Goal: Task Accomplishment & Management: Use online tool/utility

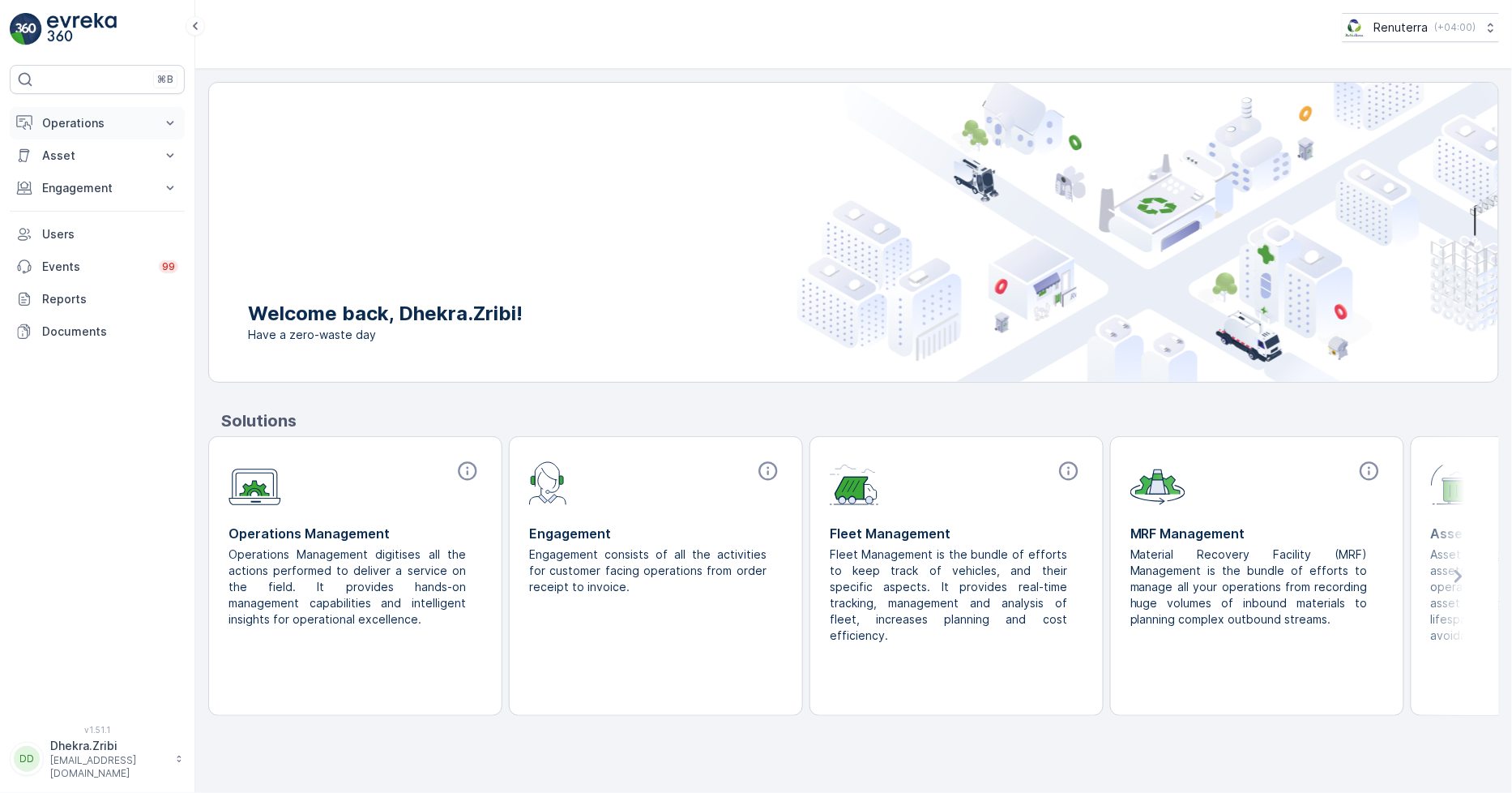
click at [92, 119] on p "Operations" at bounding box center [97, 122] width 110 height 16
click at [78, 171] on p "Planning" at bounding box center [64, 173] width 46 height 16
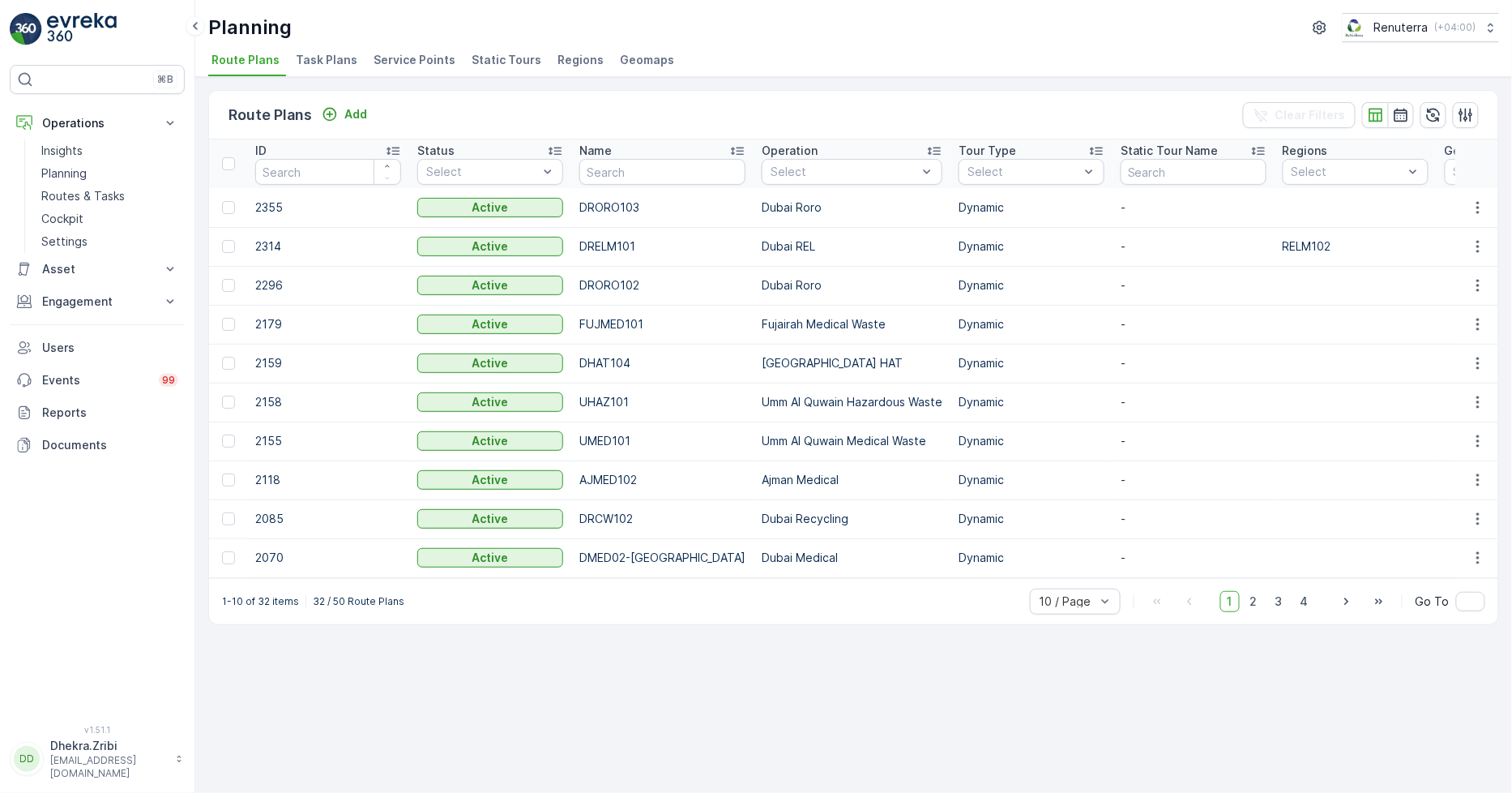
drag, startPoint x: 421, startPoint y: 53, endPoint x: 450, endPoint y: 30, distance: 37.0
click at [420, 57] on span "Service Points" at bounding box center [415, 60] width 82 height 16
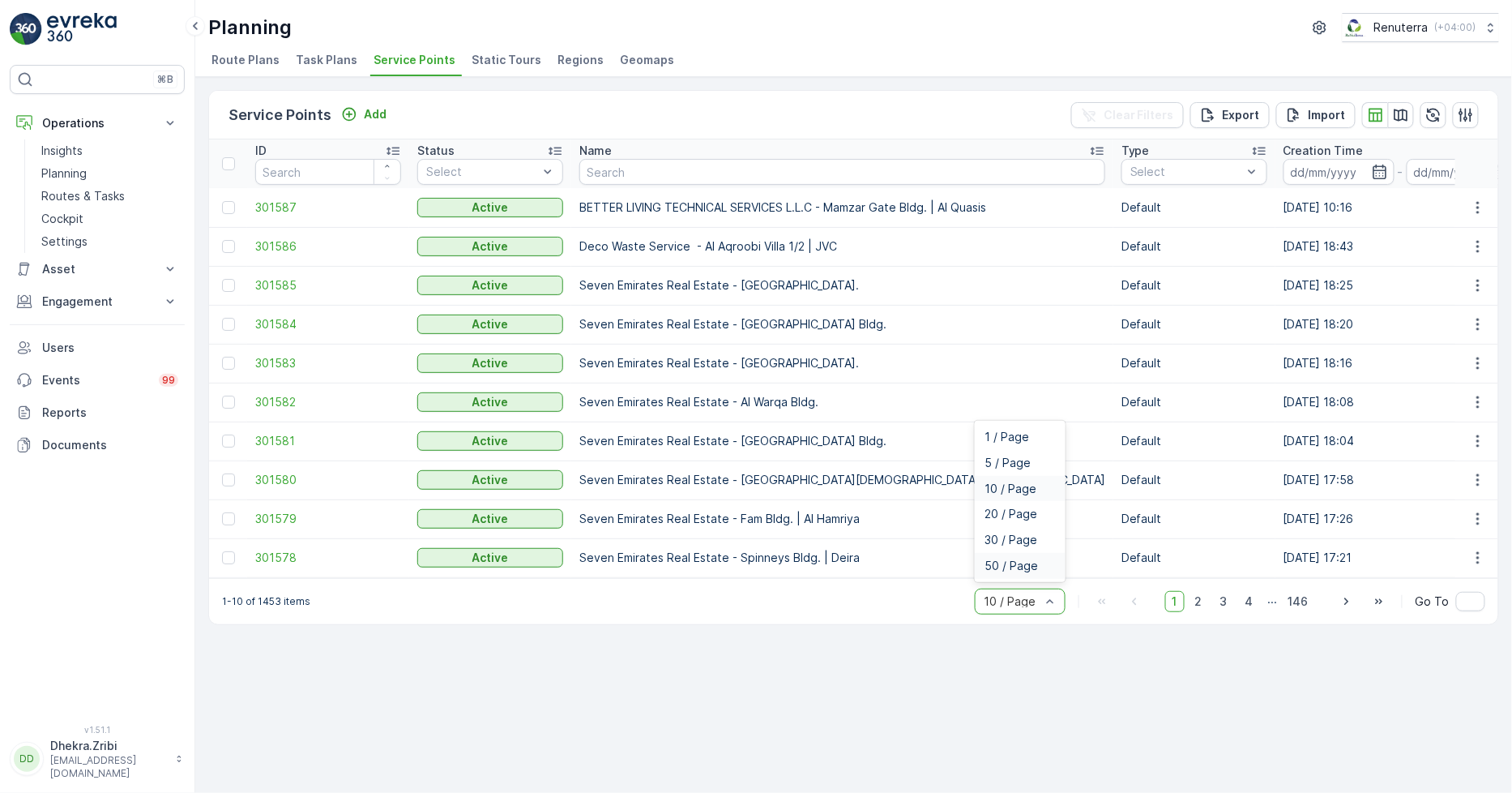
click at [1018, 567] on span "50 / Page" at bounding box center [1010, 566] width 53 height 13
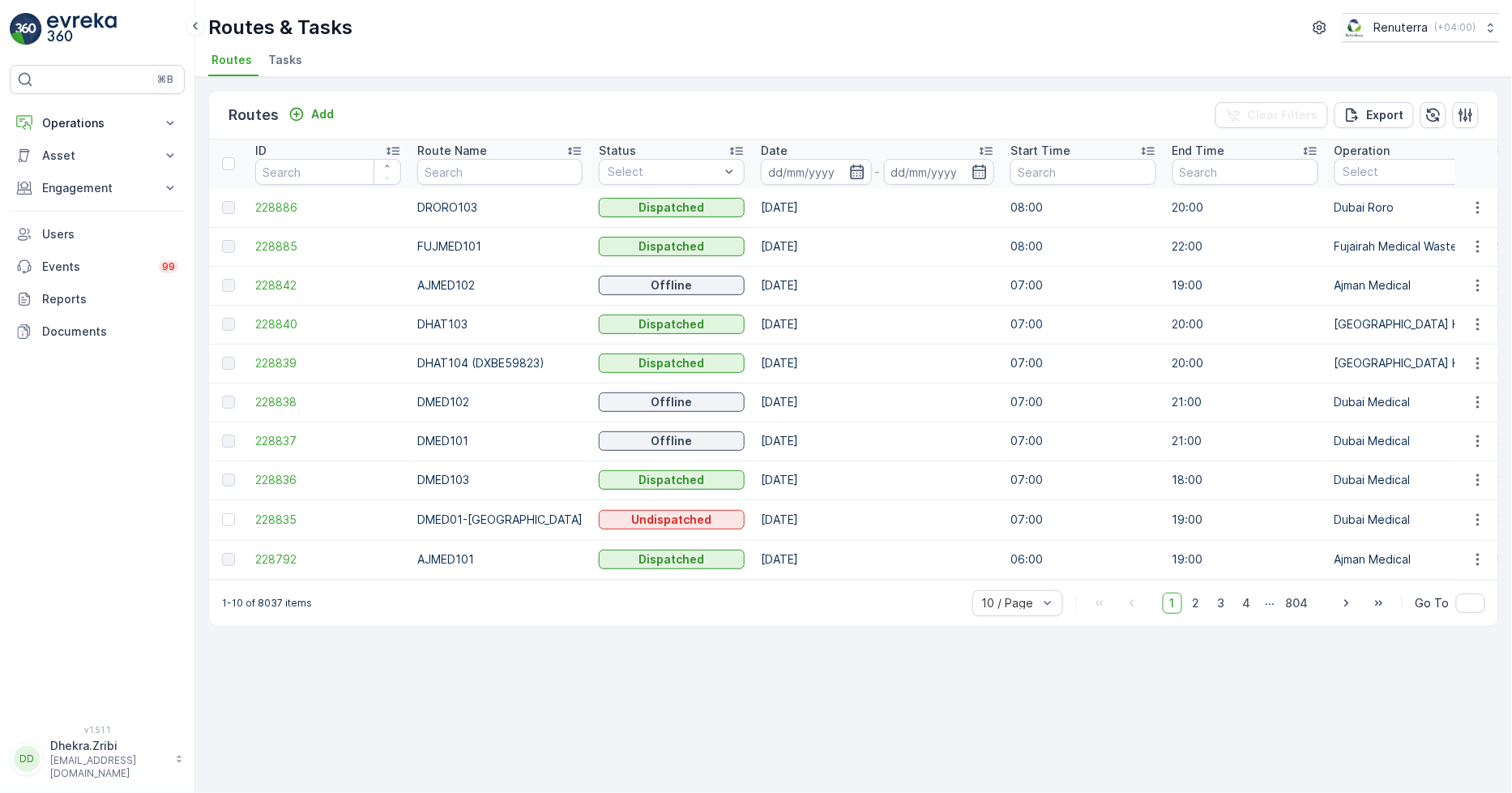
click at [849, 174] on icon "button" at bounding box center [856, 171] width 16 height 16
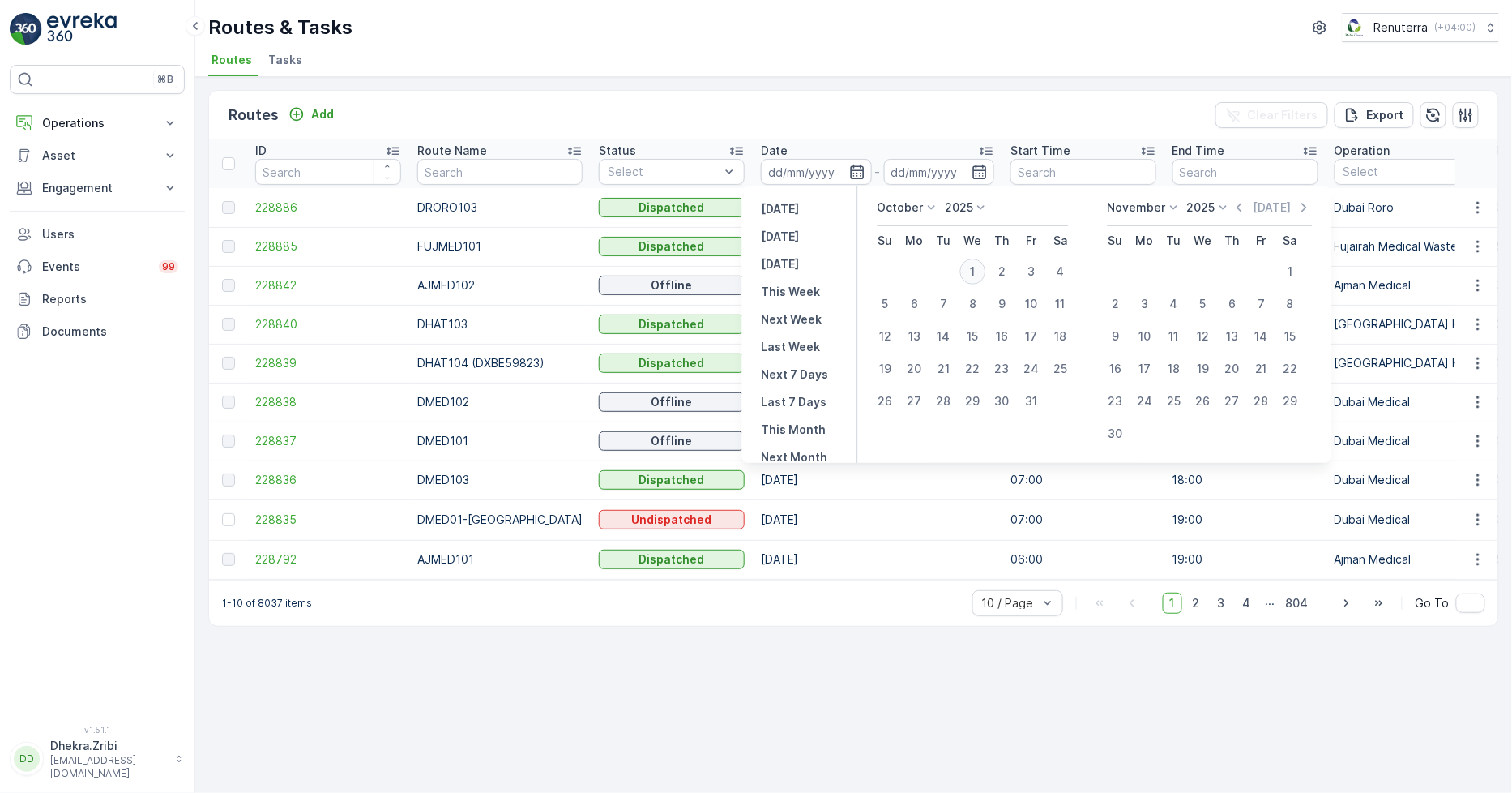
click at [981, 264] on div "1" at bounding box center [973, 272] width 26 height 26
type input "[DATE]"
click at [981, 264] on div "1" at bounding box center [973, 272] width 26 height 26
type input "[DATE]"
click at [981, 264] on div "1" at bounding box center [973, 272] width 26 height 26
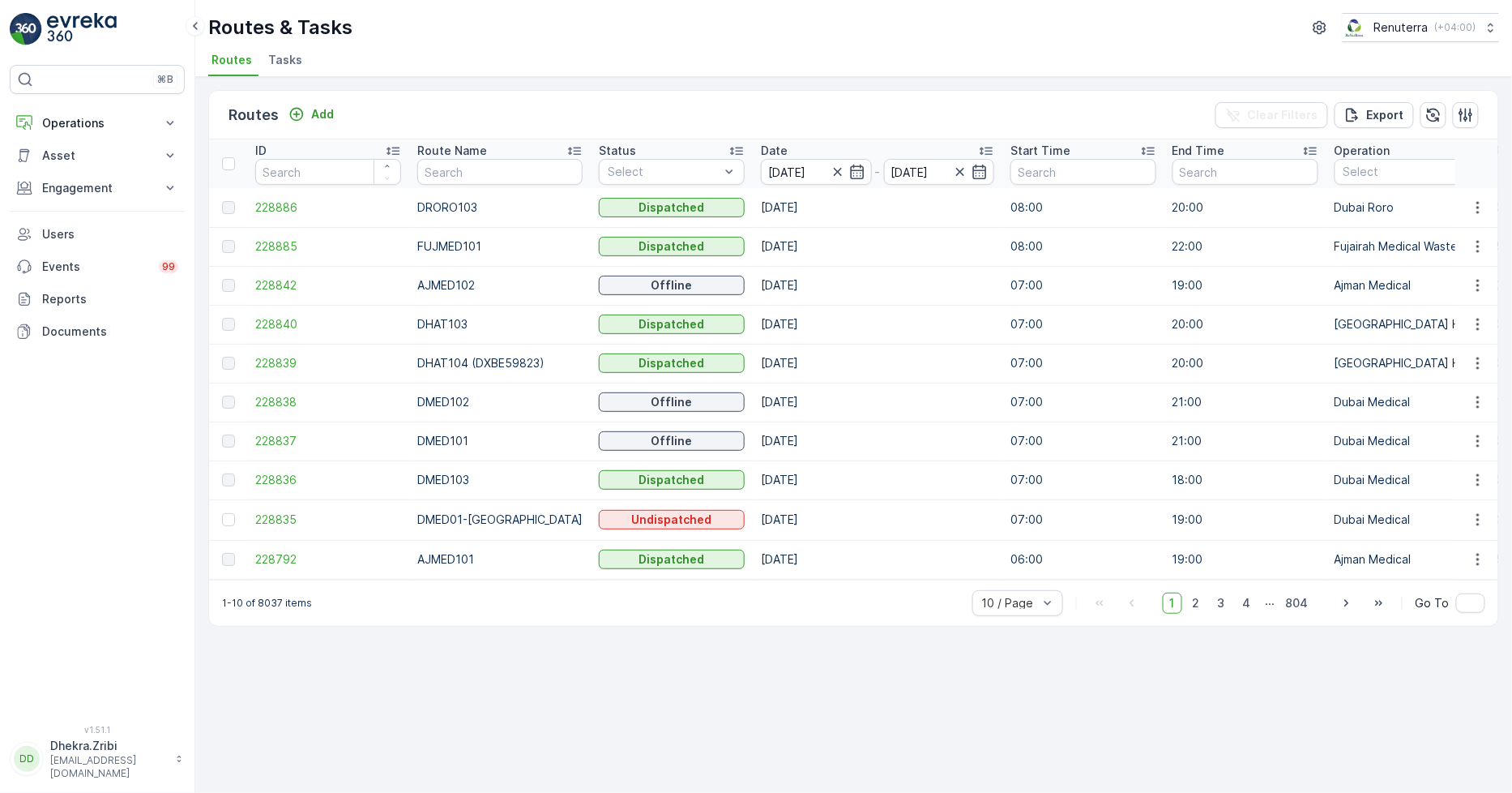
click at [871, 70] on ul "Routes Tasks" at bounding box center [847, 63] width 1279 height 28
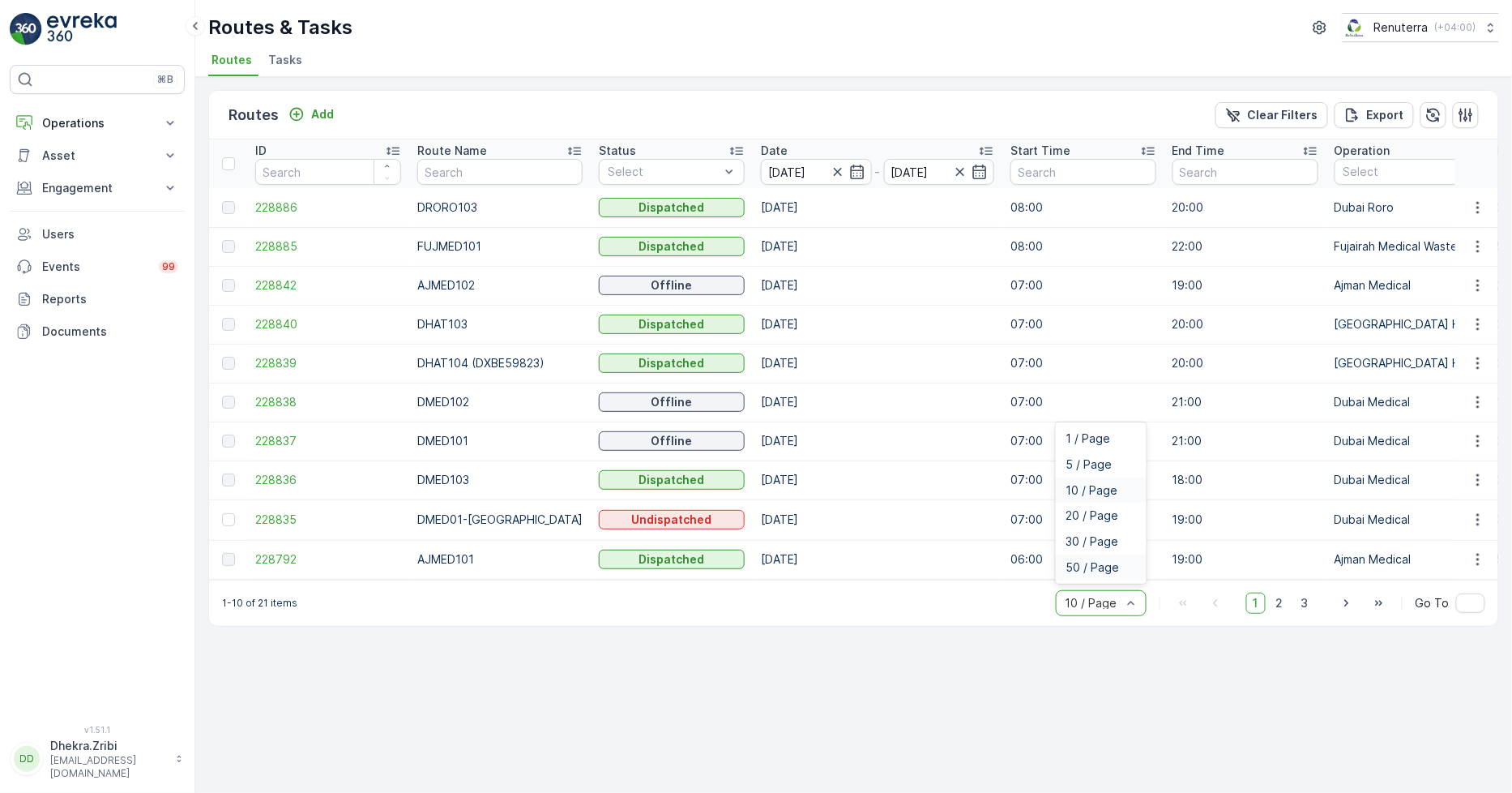
click at [1089, 564] on div "50 / Page" at bounding box center [1101, 568] width 91 height 26
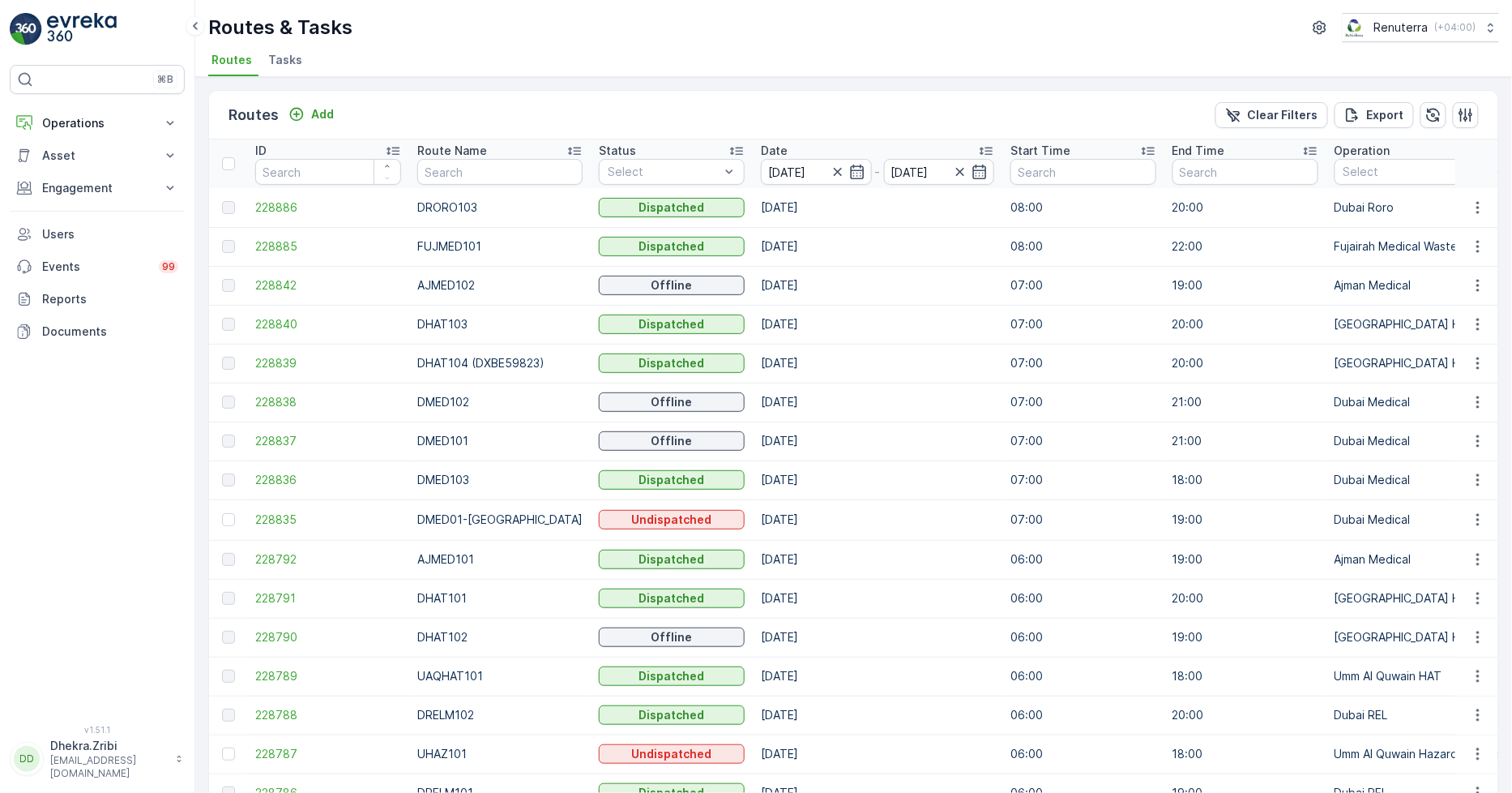
drag, startPoint x: 567, startPoint y: 512, endPoint x: 730, endPoint y: 605, distance: 187.7
click at [472, 175] on input "text" at bounding box center [500, 172] width 165 height 26
type input "hat"
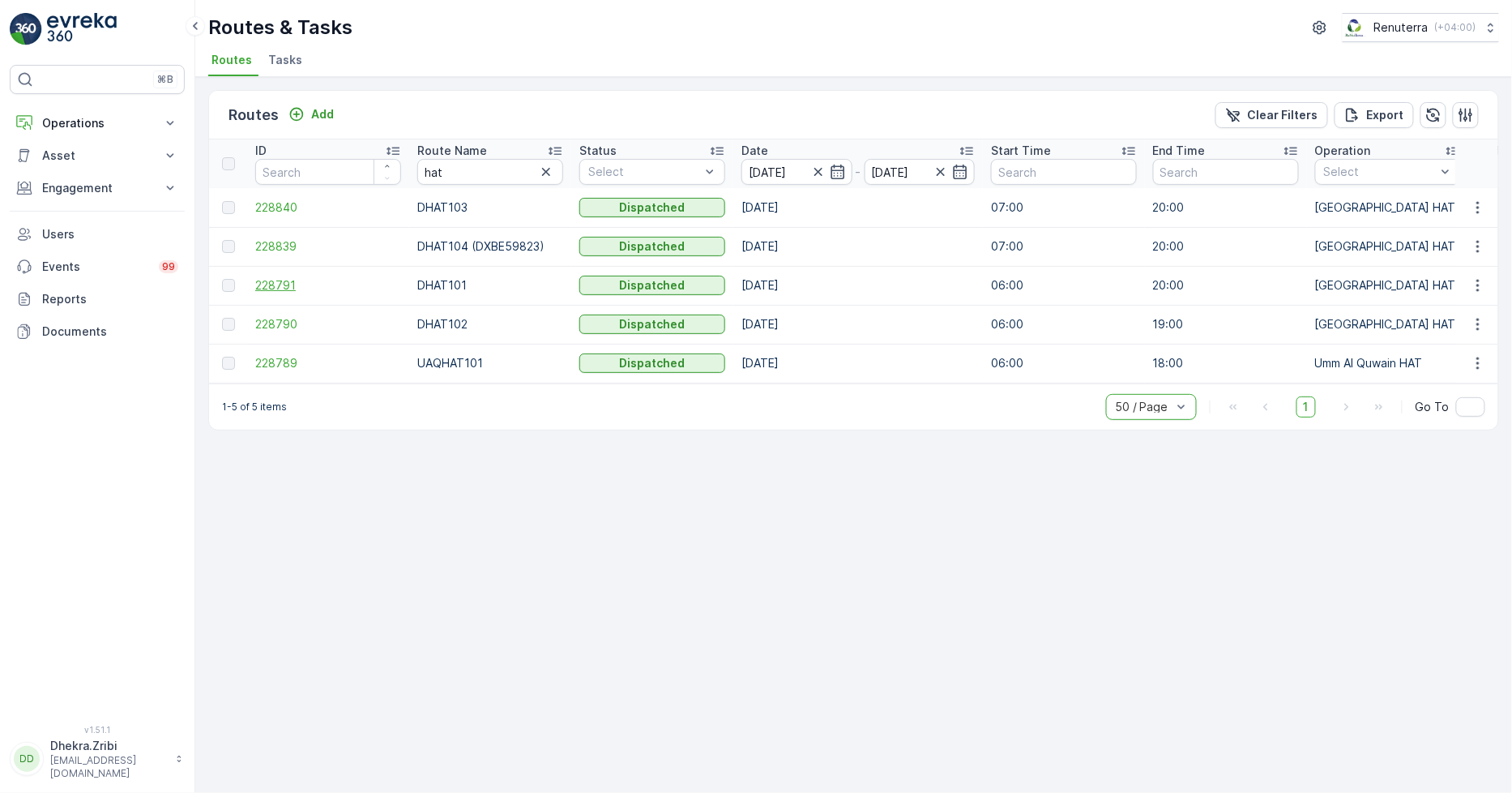
click at [282, 285] on span "228791" at bounding box center [328, 285] width 146 height 16
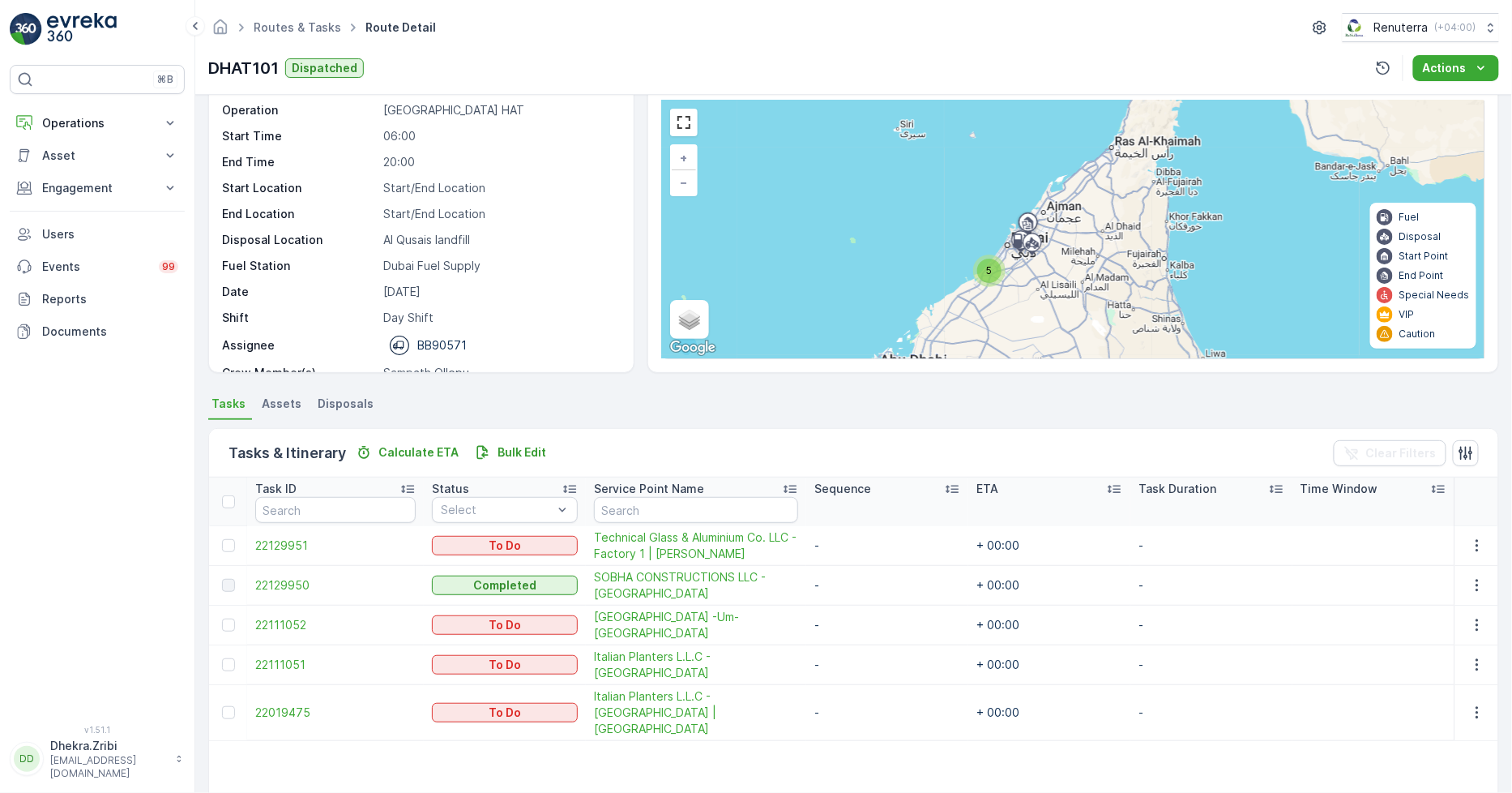
scroll to position [46, 0]
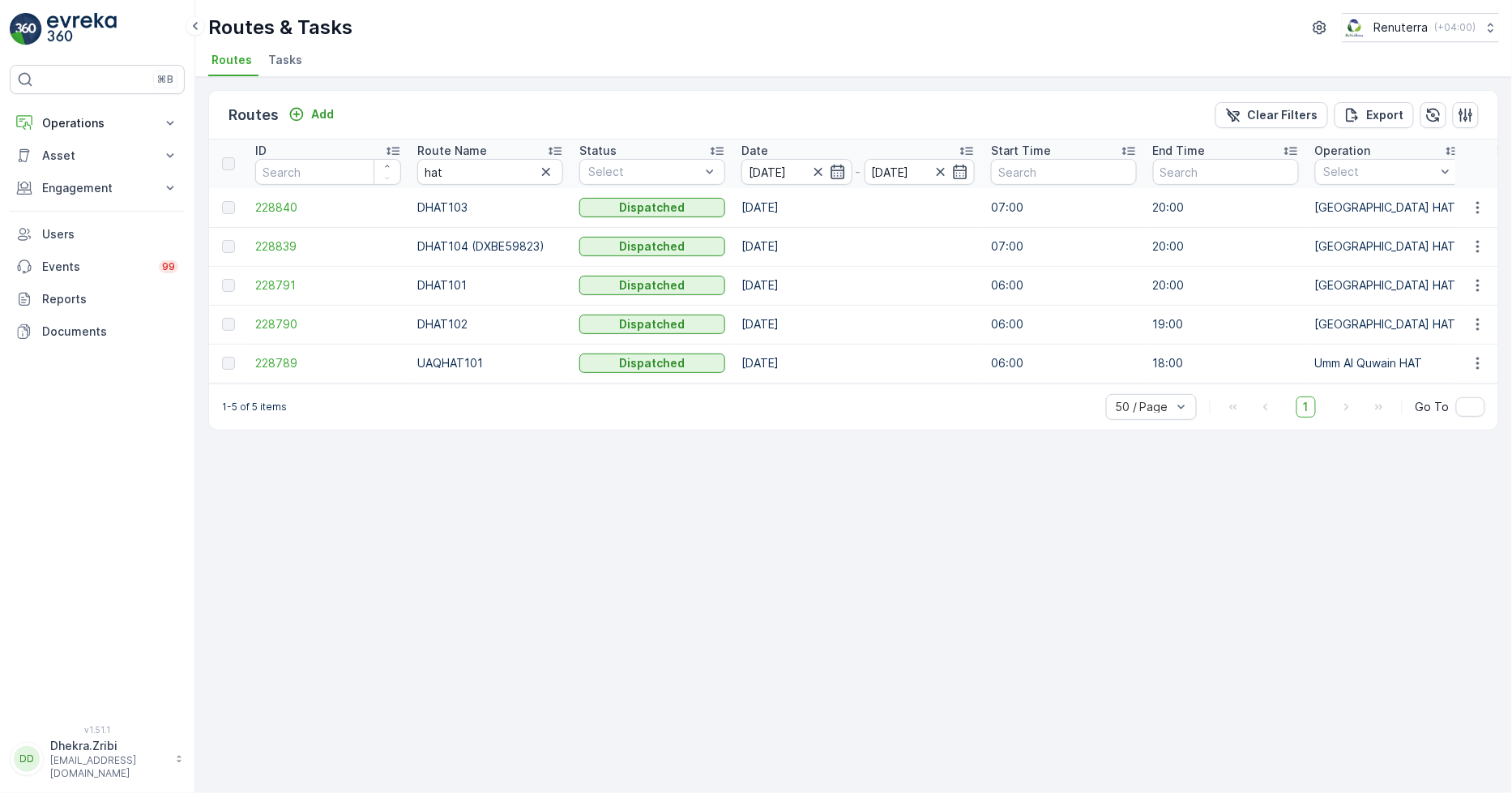
click at [837, 170] on icon "button" at bounding box center [837, 172] width 14 height 15
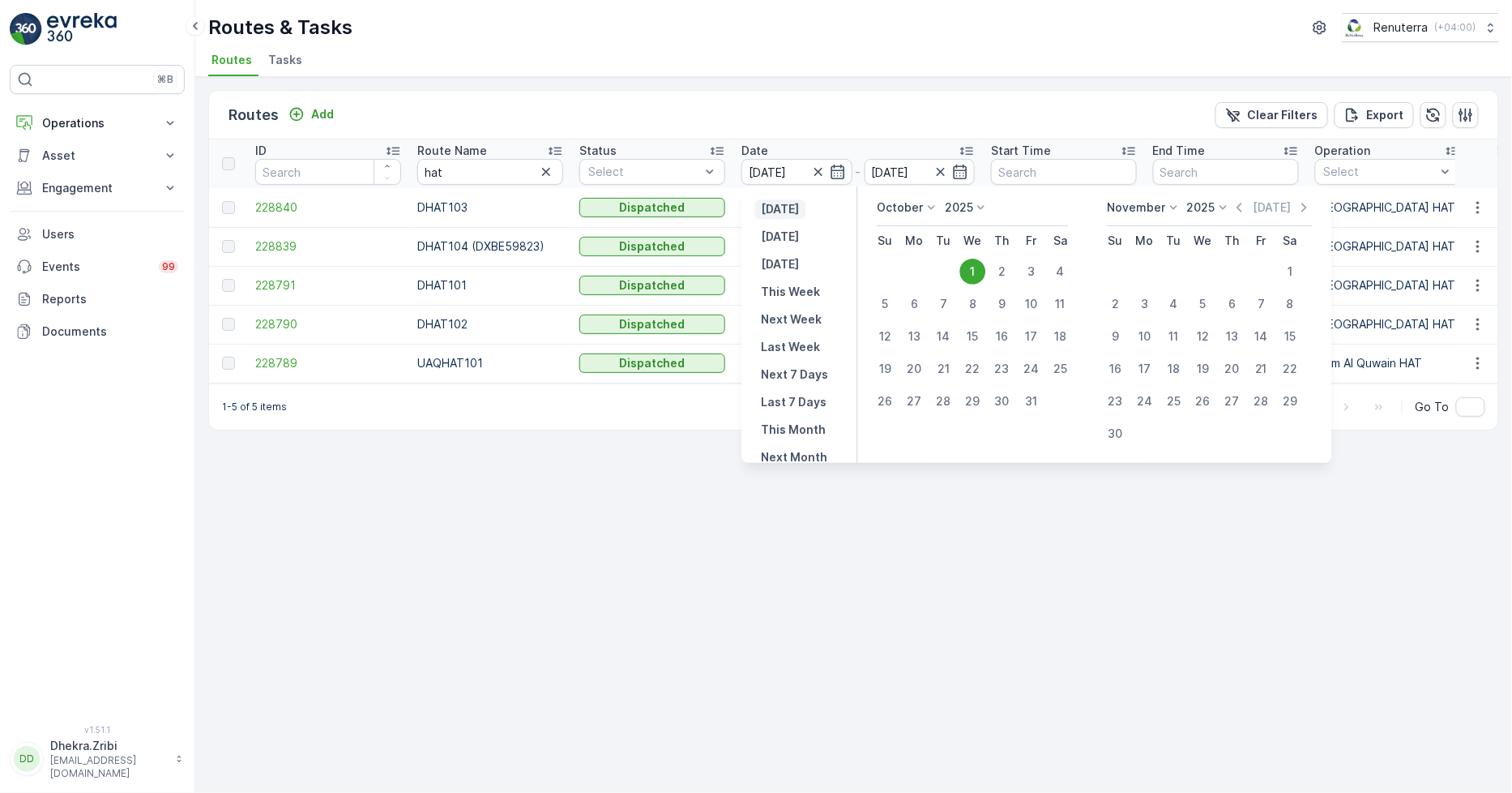
click at [800, 214] on p "Yesterday" at bounding box center [781, 208] width 38 height 16
type input "[DATE]"
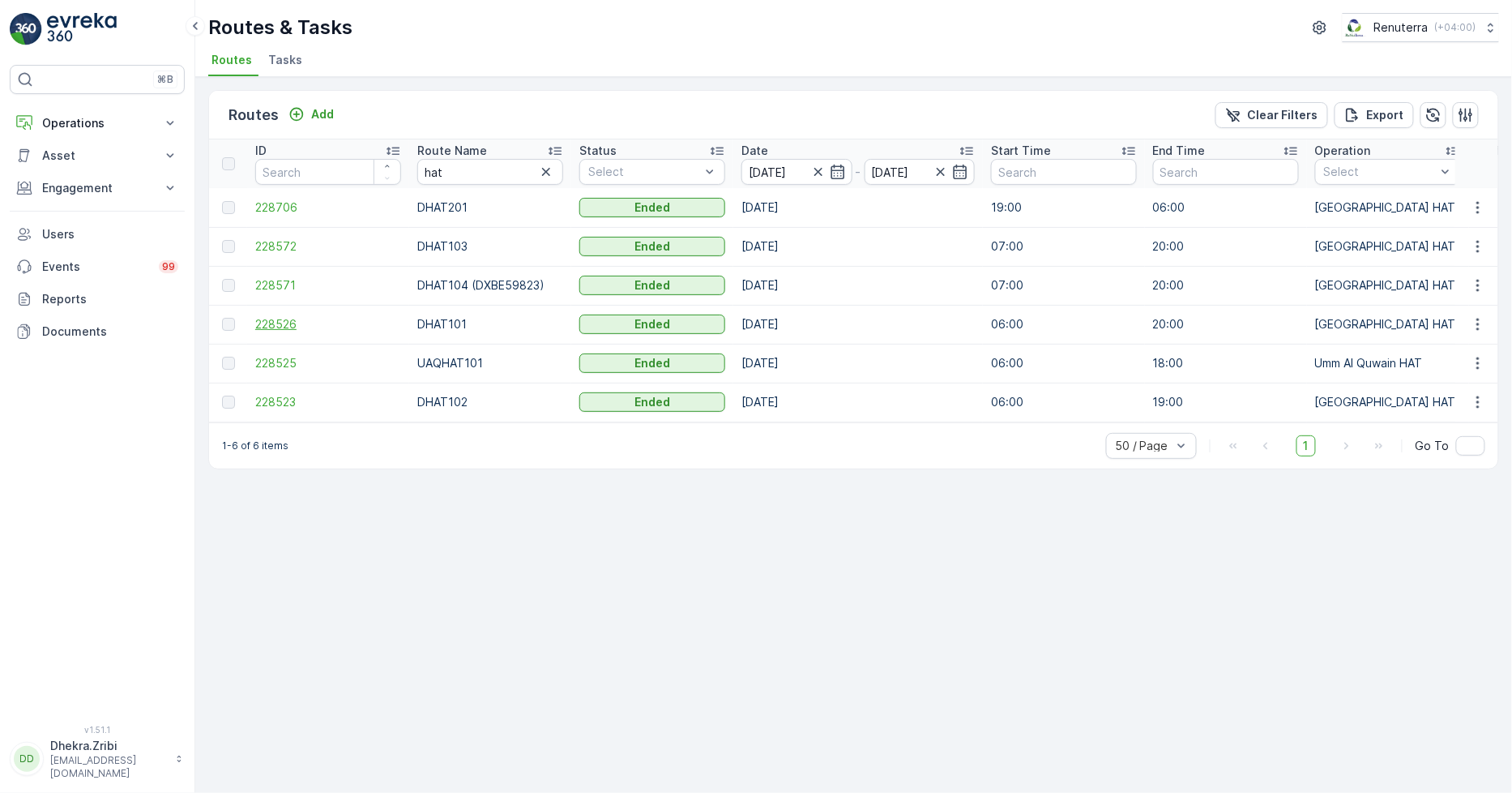
click at [276, 331] on span "228526" at bounding box center [328, 323] width 146 height 16
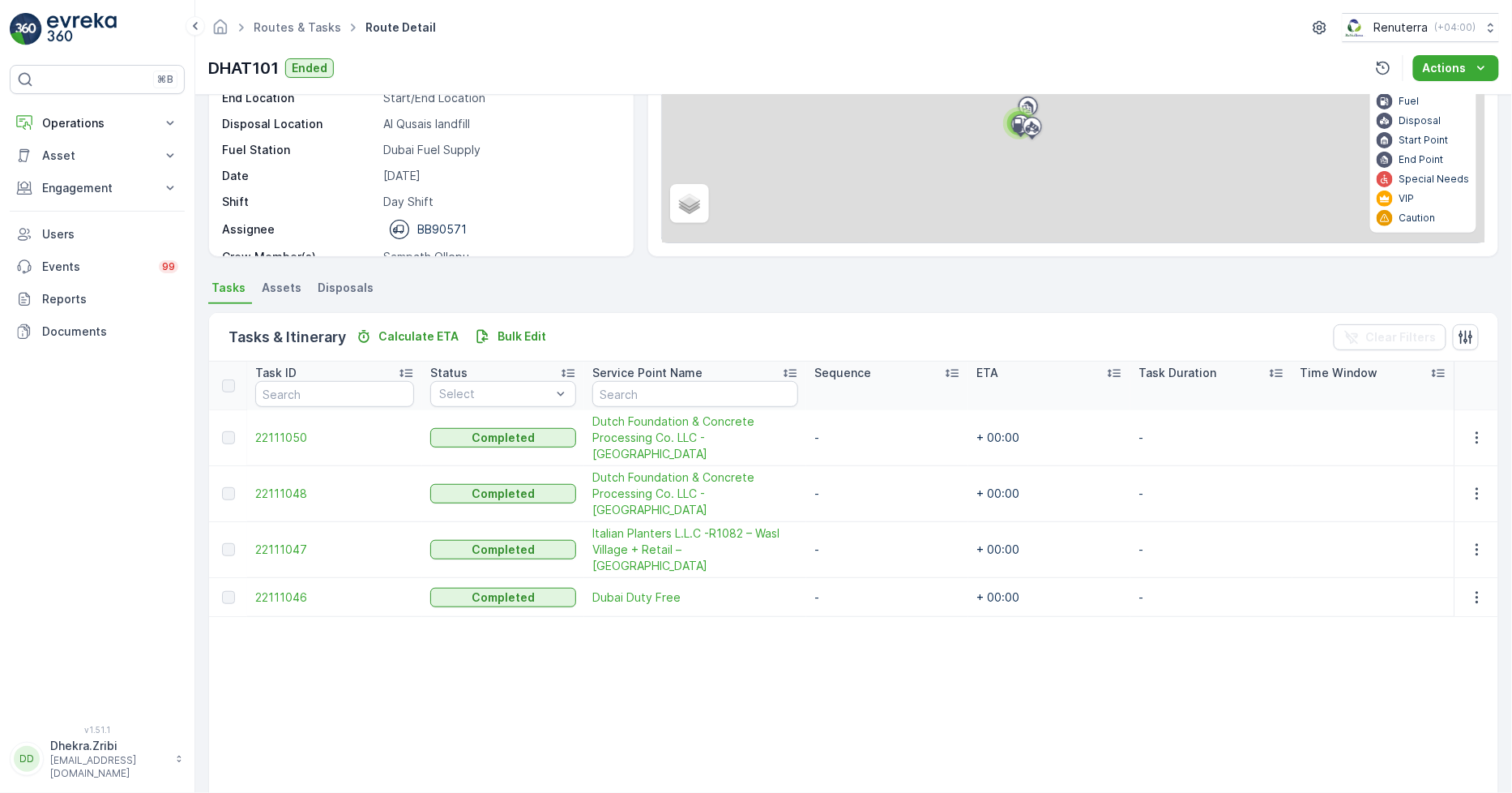
scroll to position [237, 0]
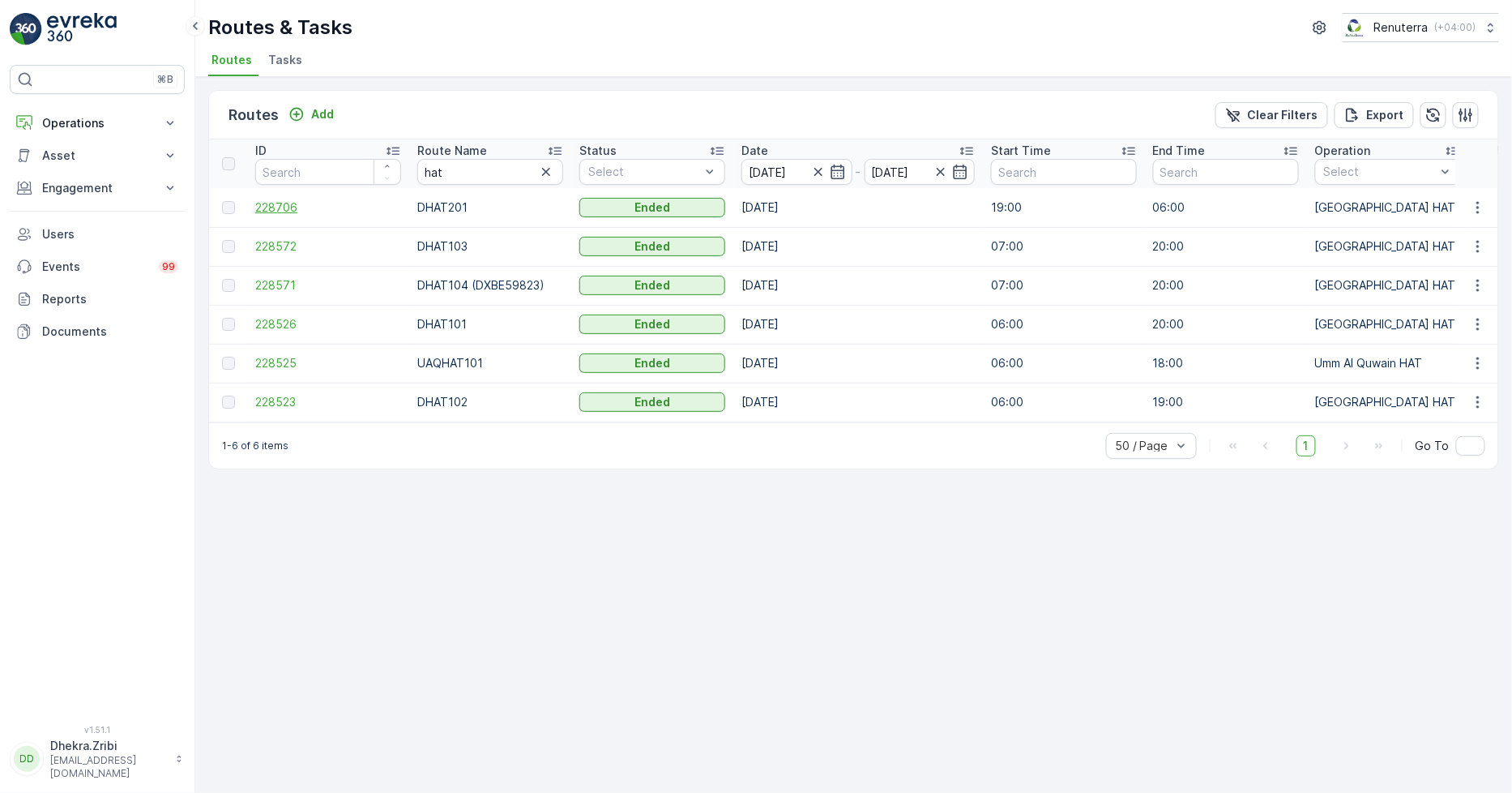
click at [279, 208] on span "228706" at bounding box center [328, 206] width 146 height 16
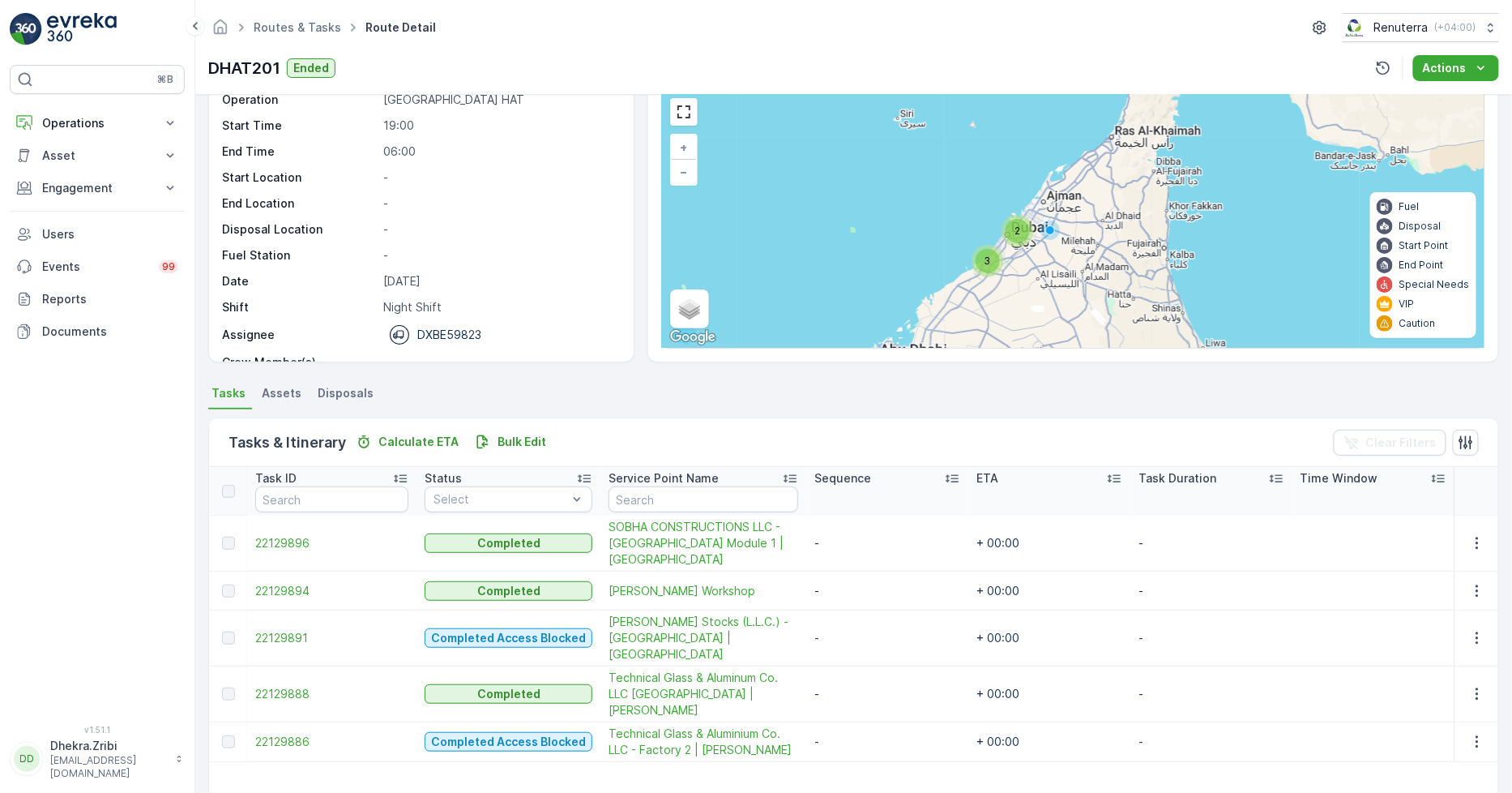
scroll to position [180, 0]
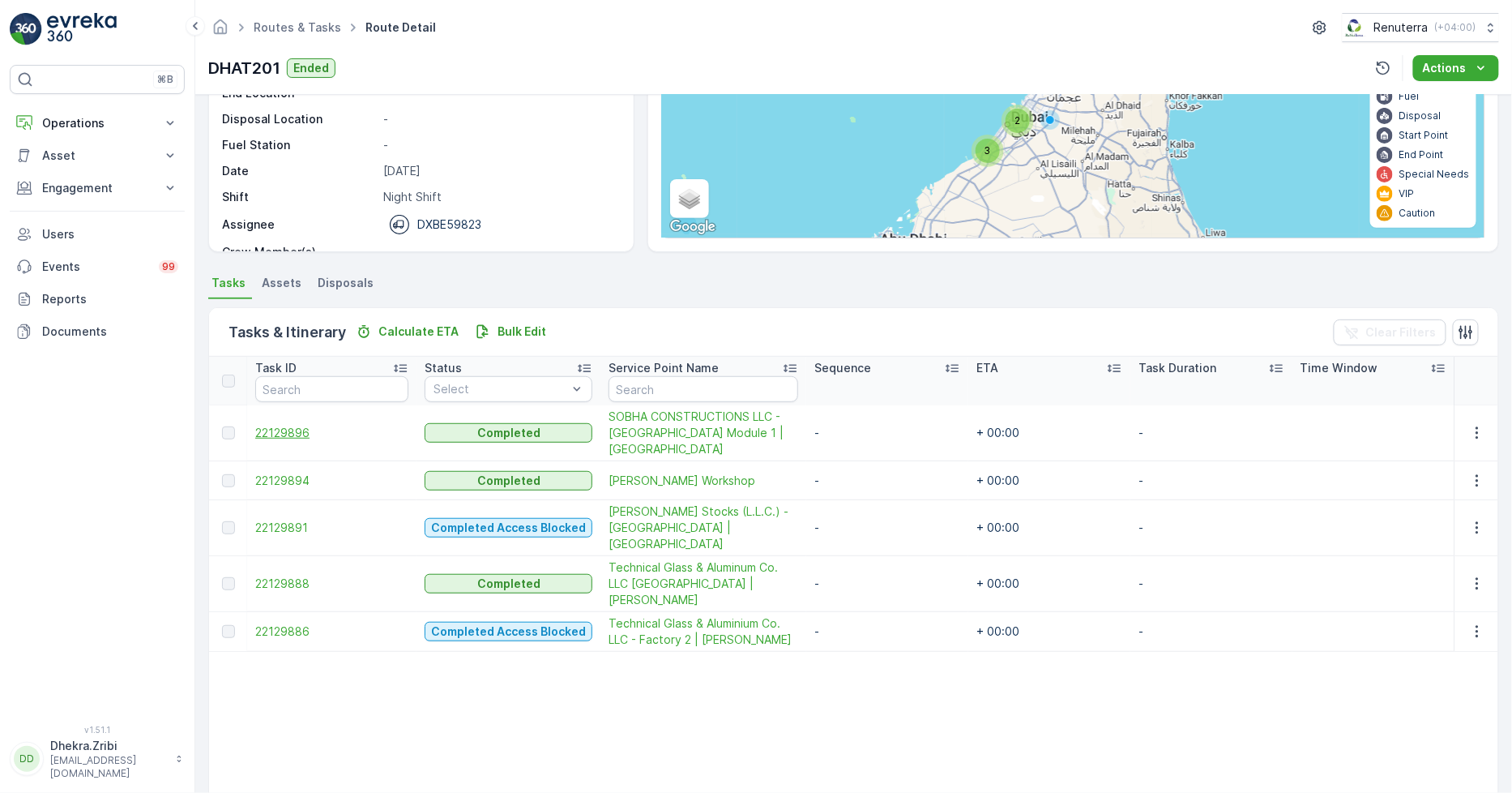
click at [297, 439] on span "22129896" at bounding box center [332, 432] width 153 height 16
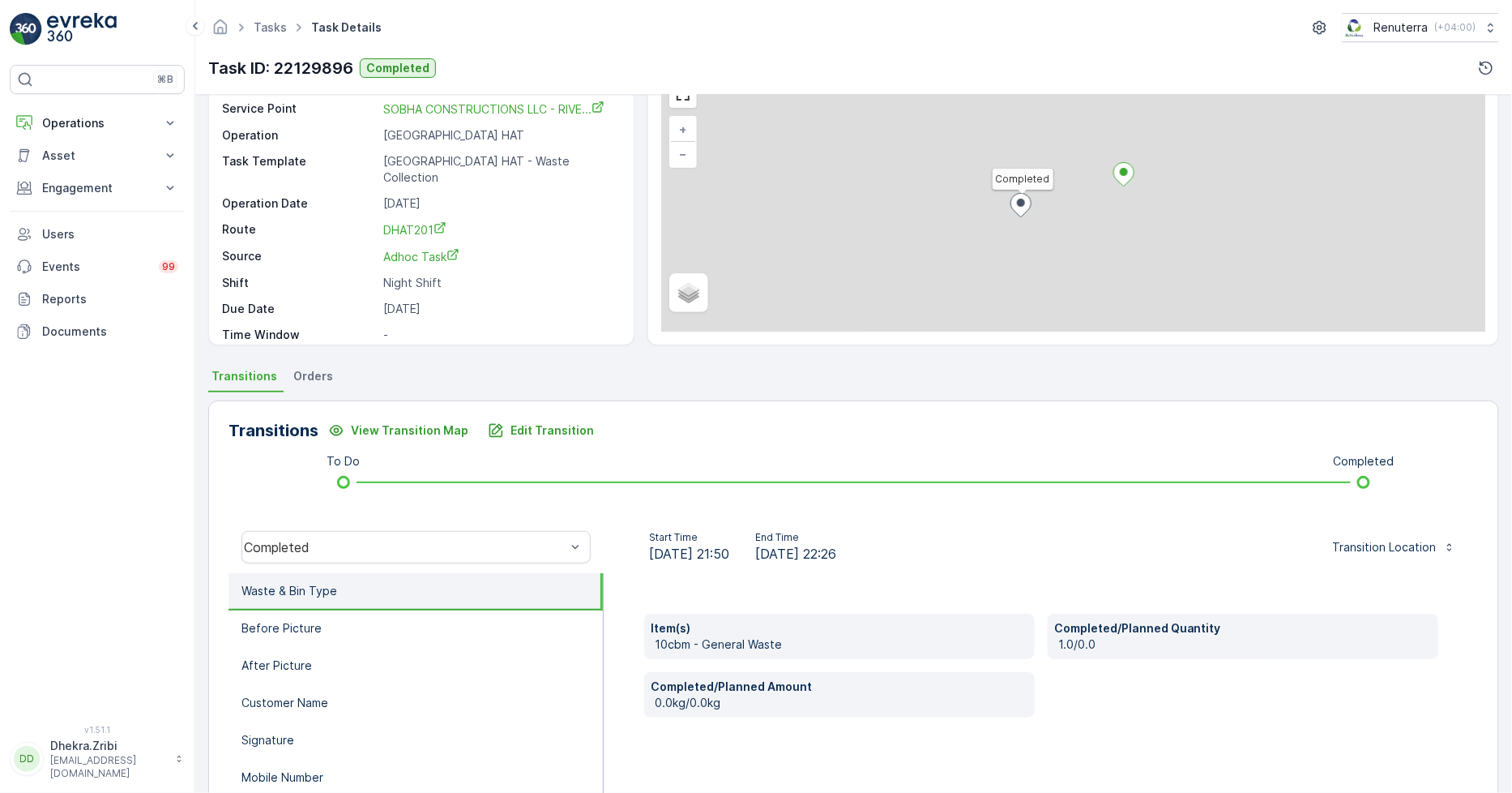
scroll to position [180, 0]
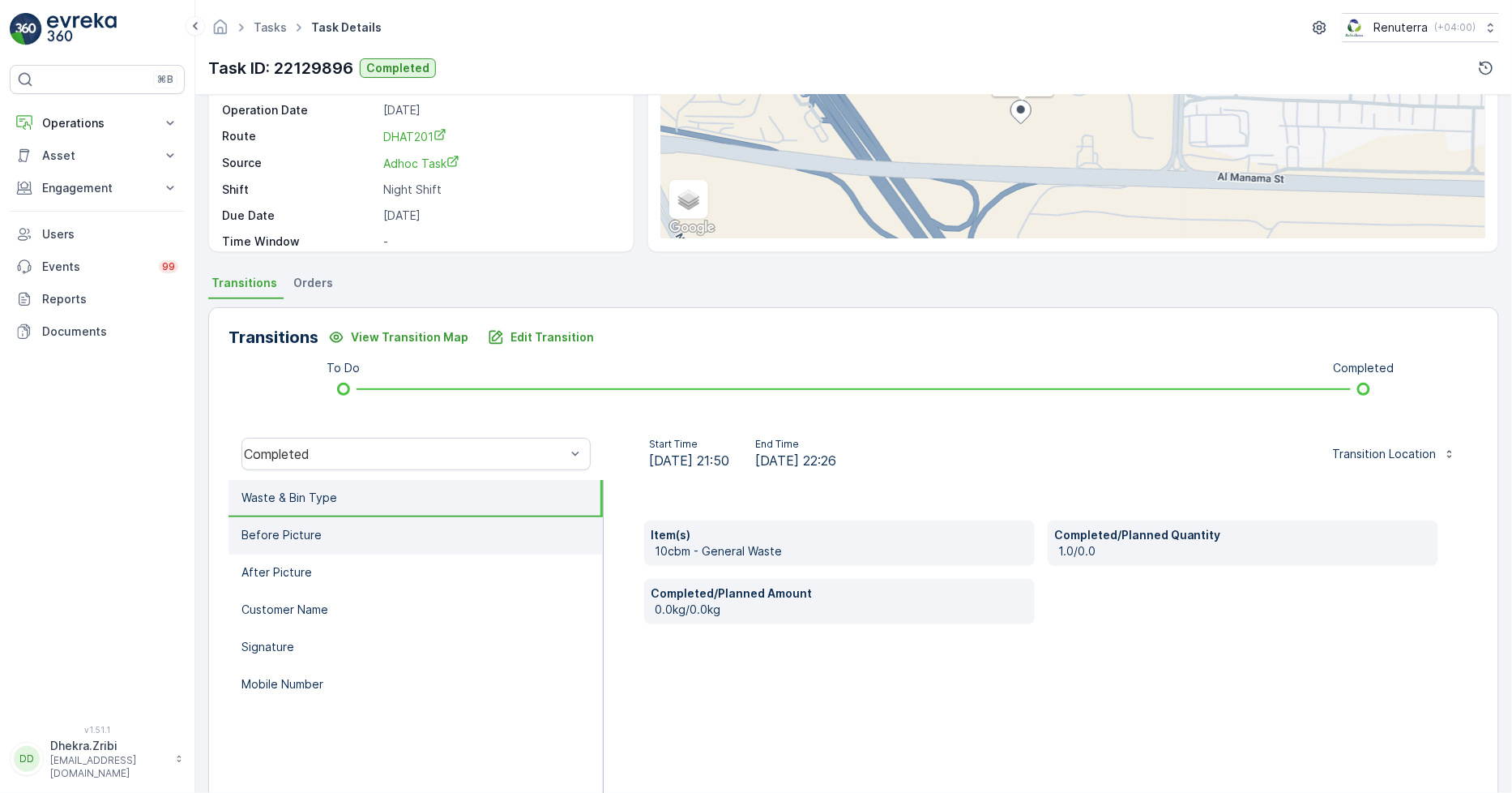
click at [367, 538] on li "Before Picture" at bounding box center [416, 536] width 374 height 37
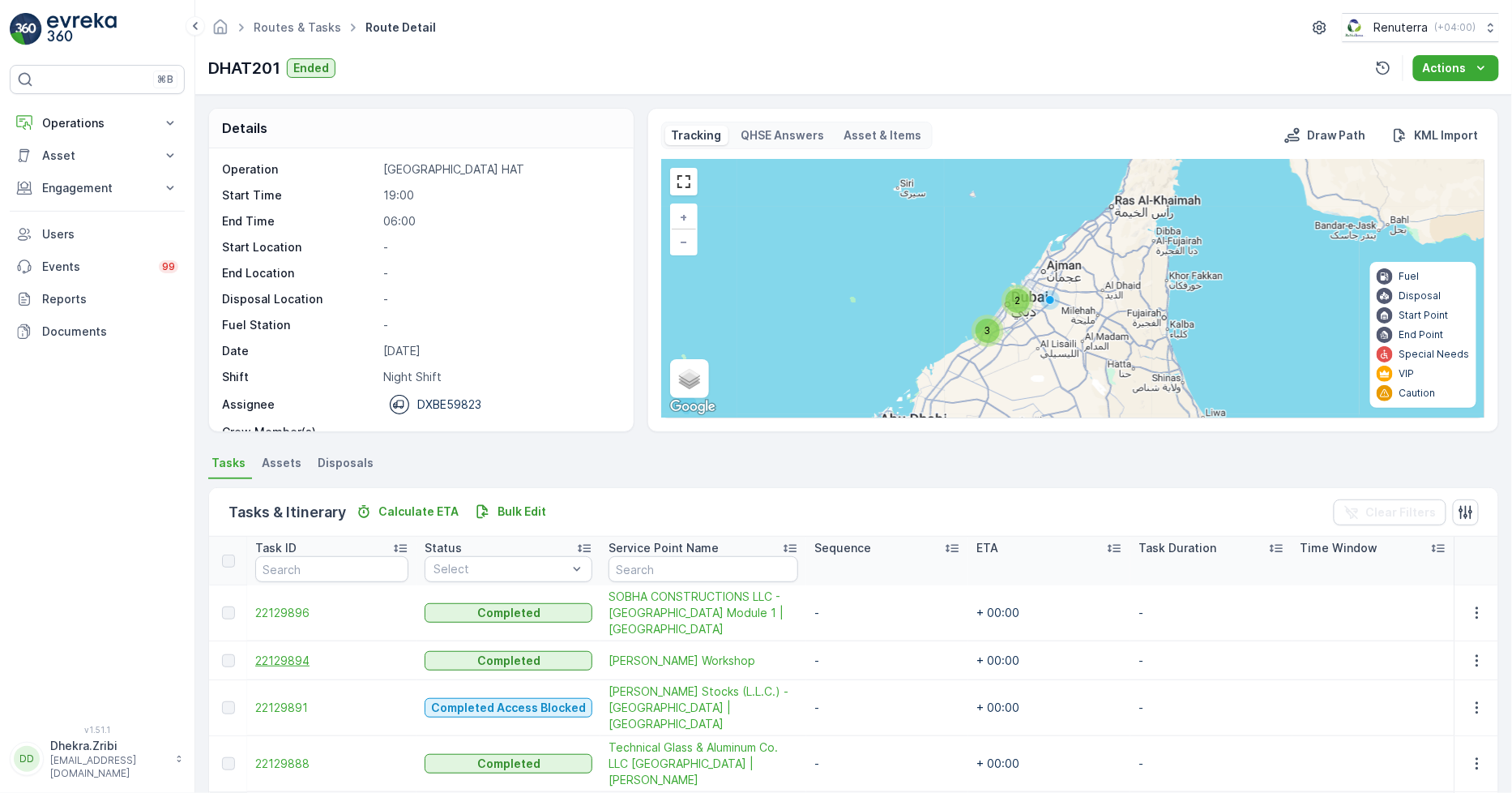
click at [287, 660] on span "22129894" at bounding box center [332, 660] width 153 height 16
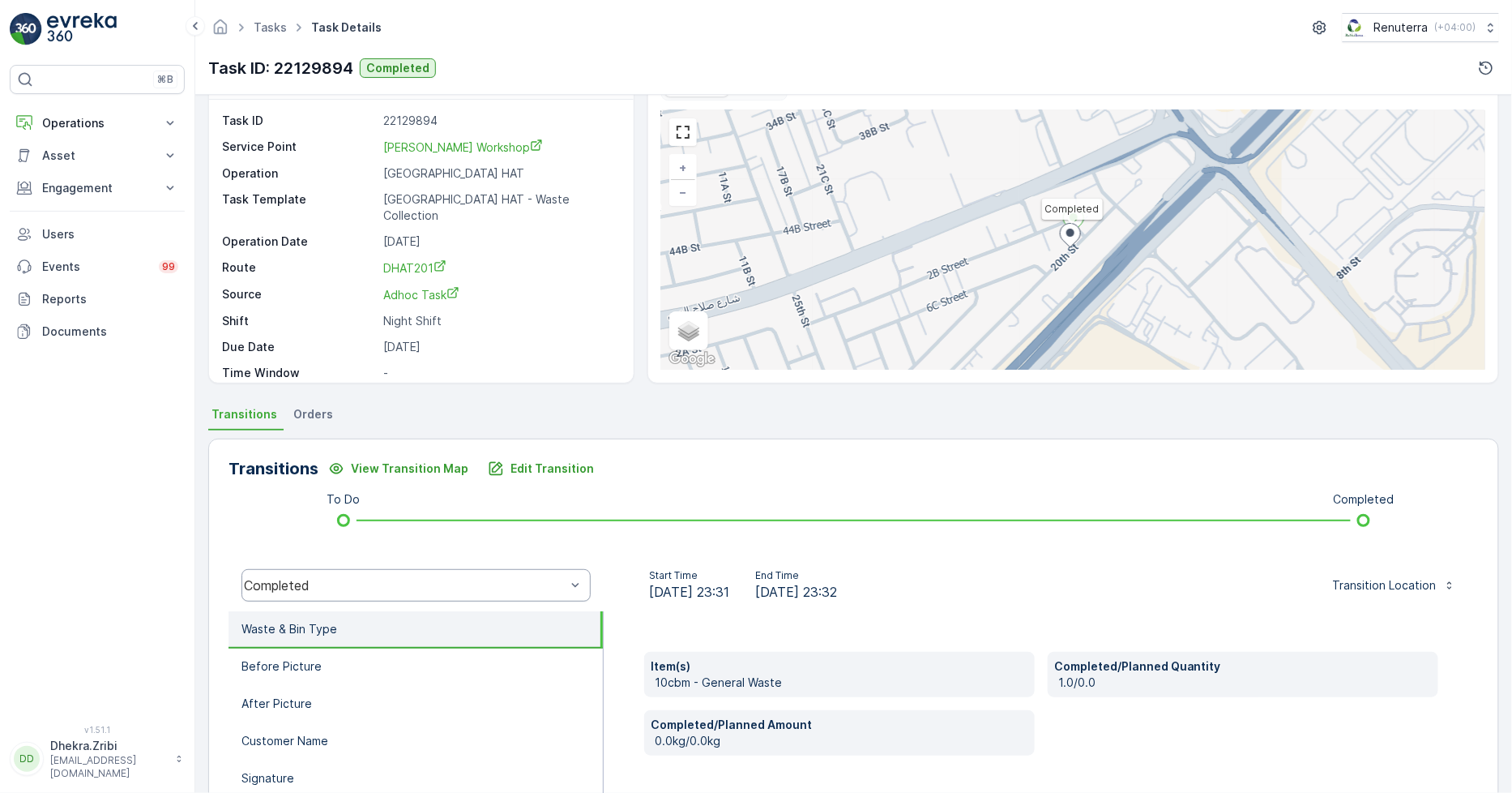
scroll to position [90, 0]
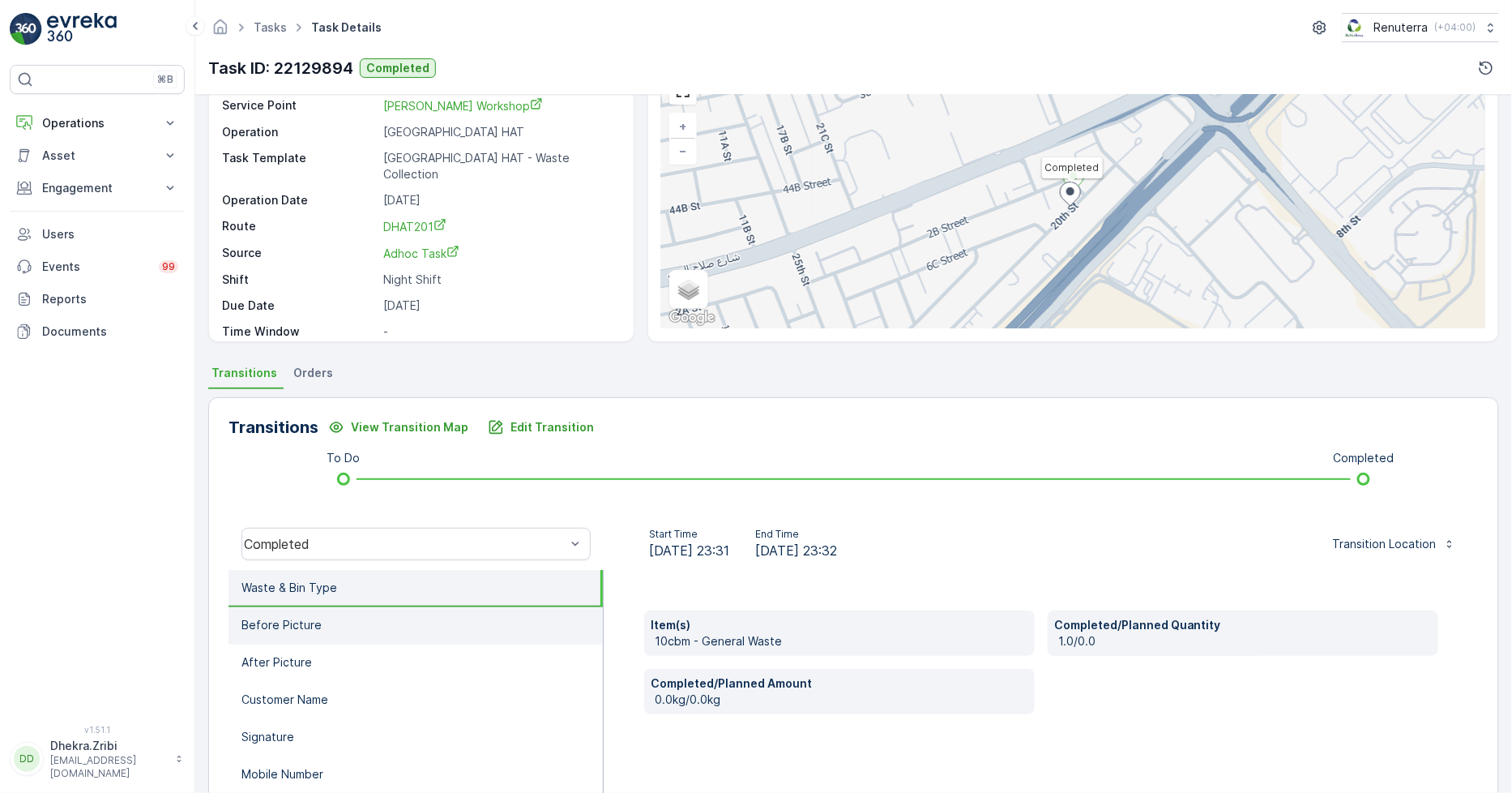
click at [346, 622] on li "Before Picture" at bounding box center [416, 626] width 374 height 37
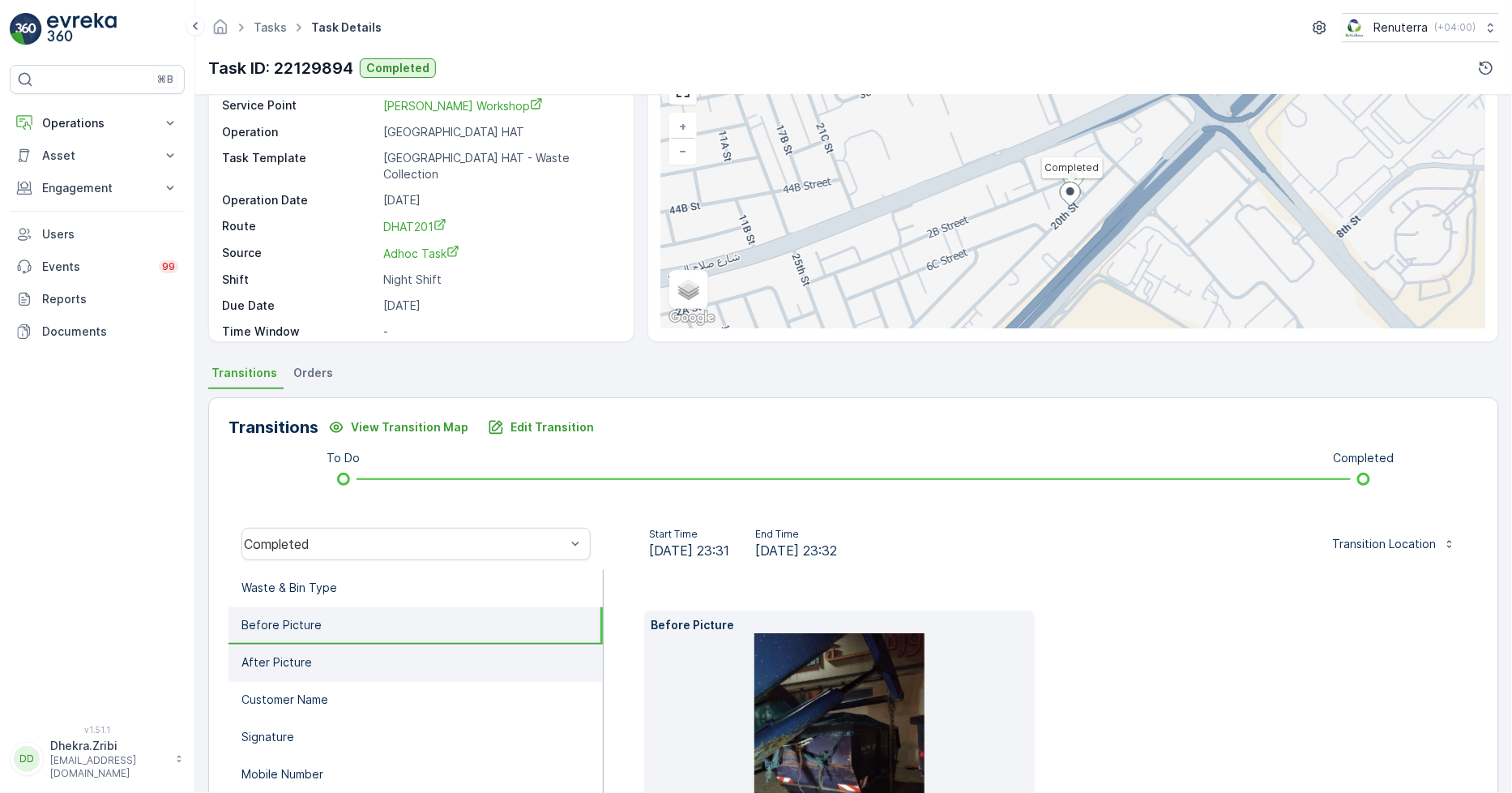
click at [332, 660] on li "After Picture" at bounding box center [416, 663] width 374 height 37
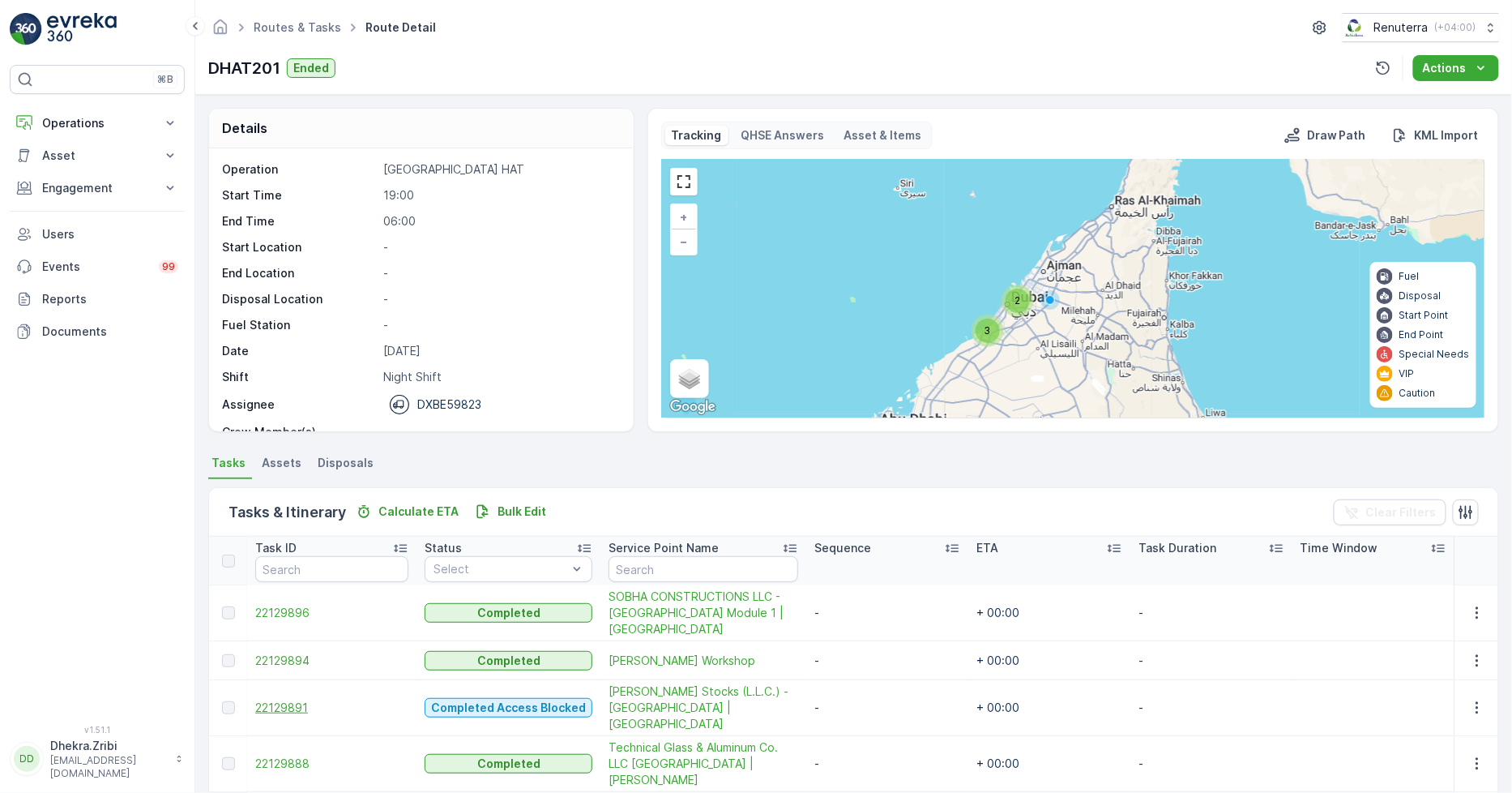
click at [257, 702] on span "22129891" at bounding box center [332, 707] width 153 height 16
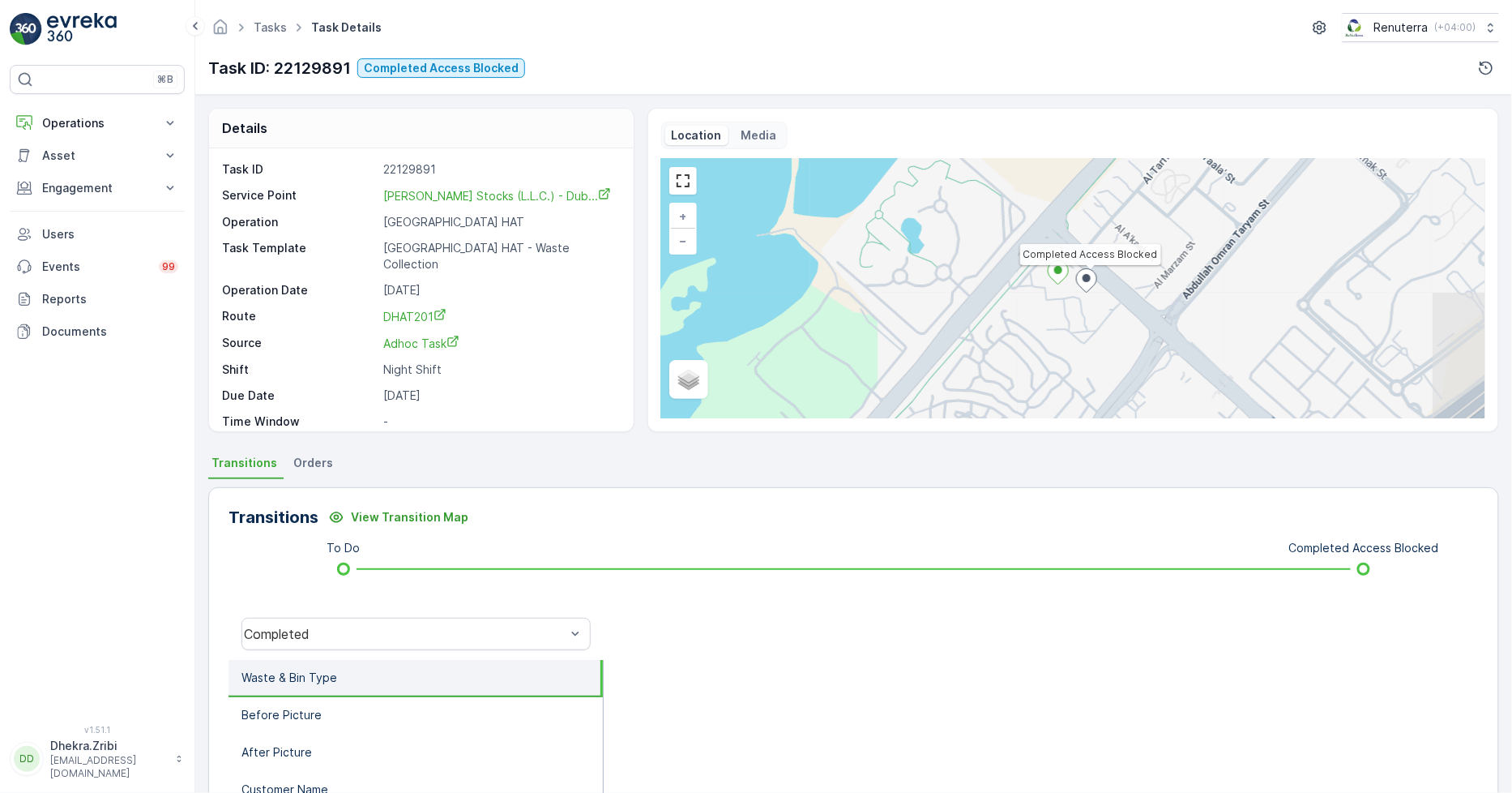
scroll to position [90, 0]
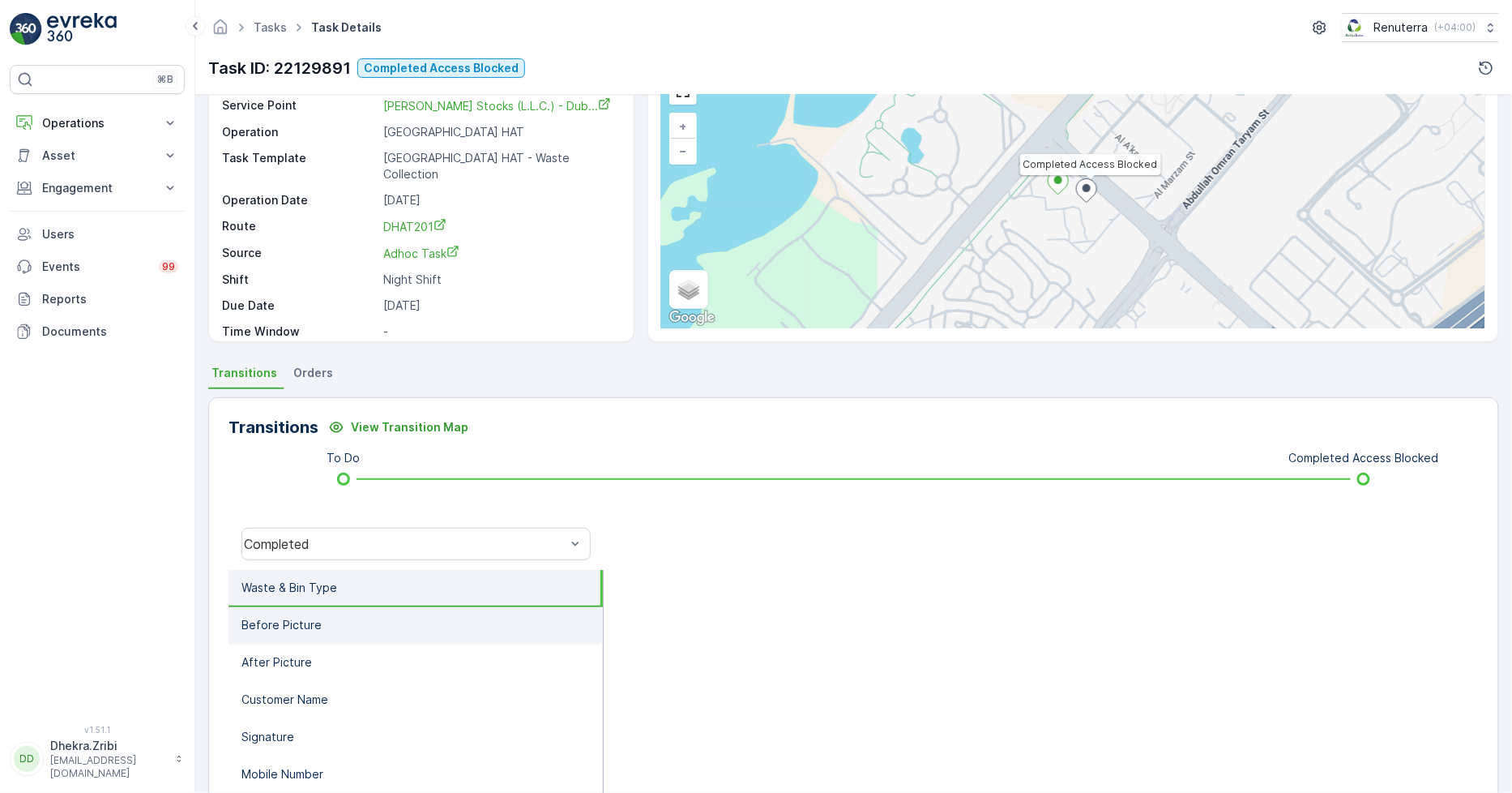
click at [375, 630] on li "Before Picture" at bounding box center [416, 626] width 374 height 37
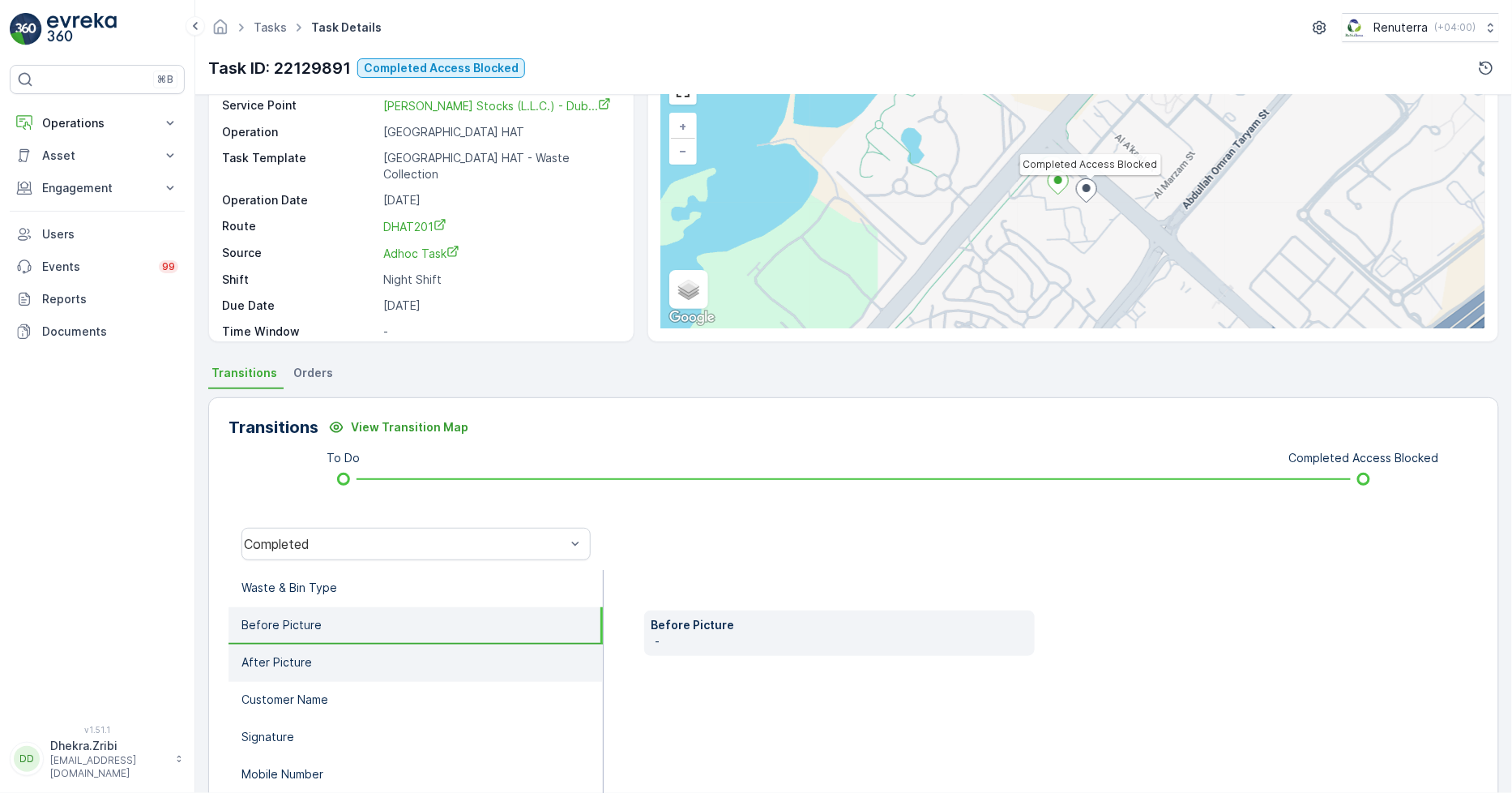
click at [352, 661] on li "After Picture" at bounding box center [416, 663] width 374 height 37
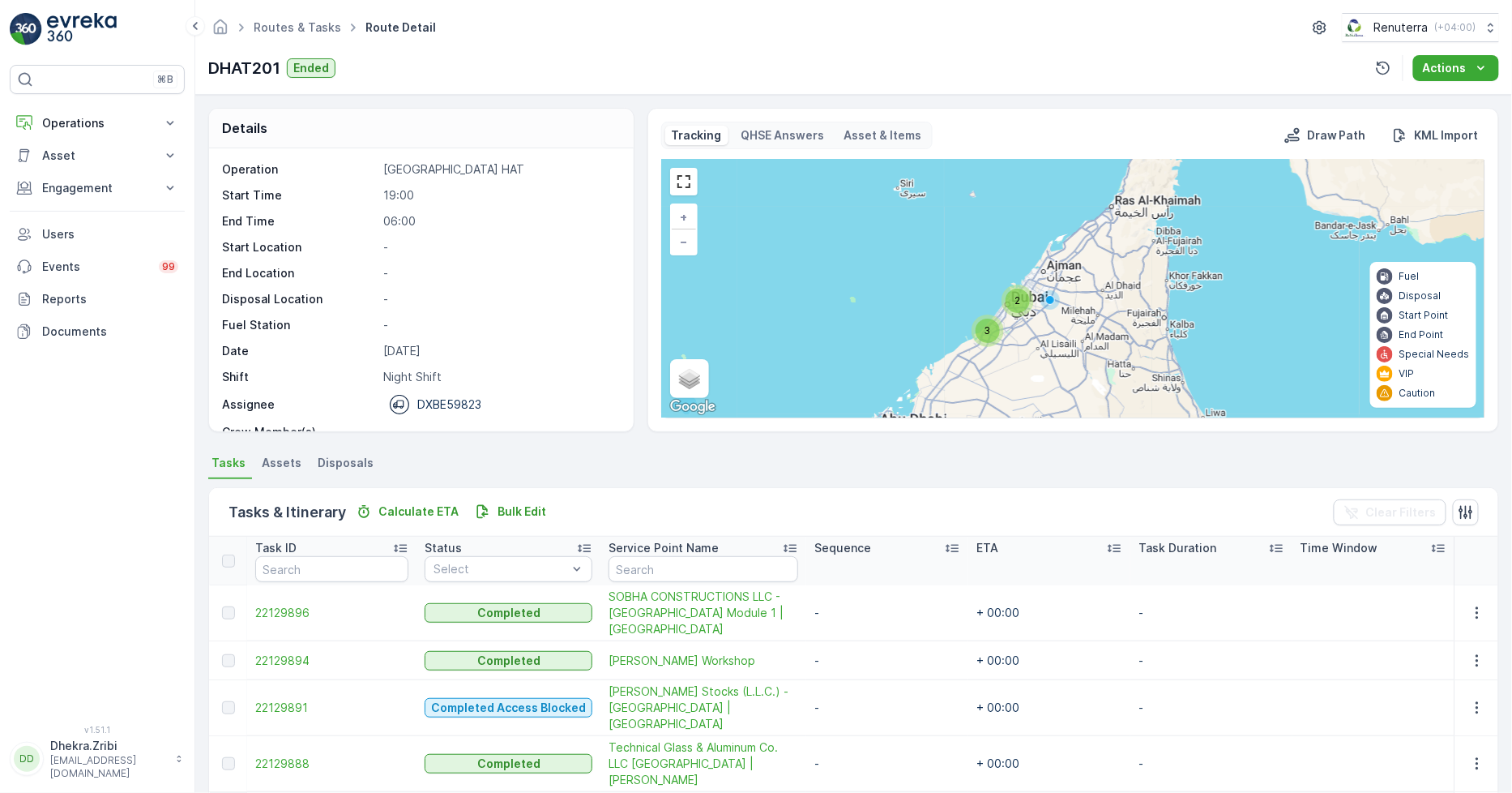
click at [291, 687] on td "22129891" at bounding box center [332, 708] width 169 height 56
click at [288, 700] on span "22129891" at bounding box center [332, 707] width 153 height 16
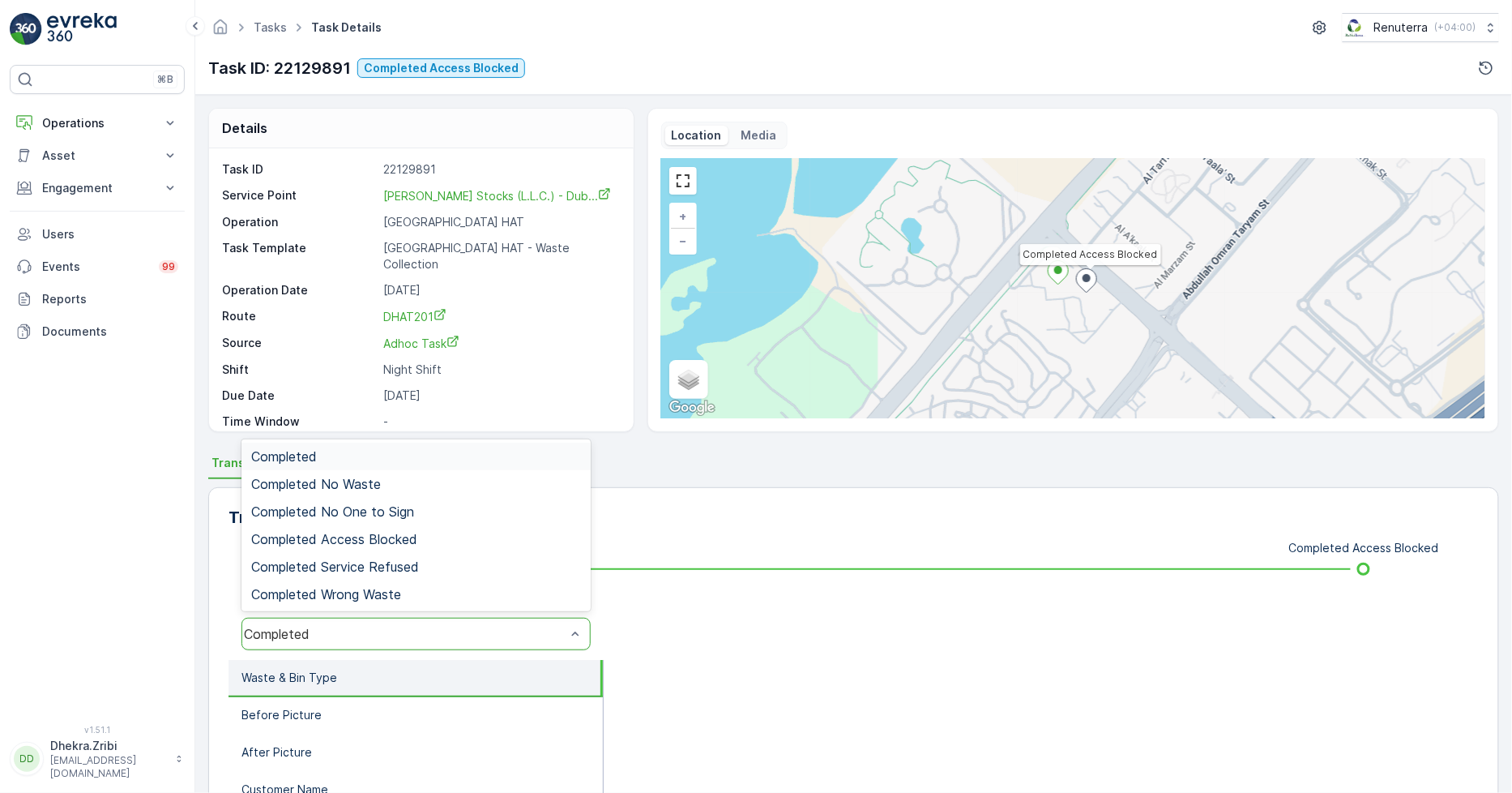
click at [334, 622] on div "Completed" at bounding box center [417, 633] width 349 height 33
click at [440, 506] on div "Completed No One to Sign" at bounding box center [416, 512] width 330 height 15
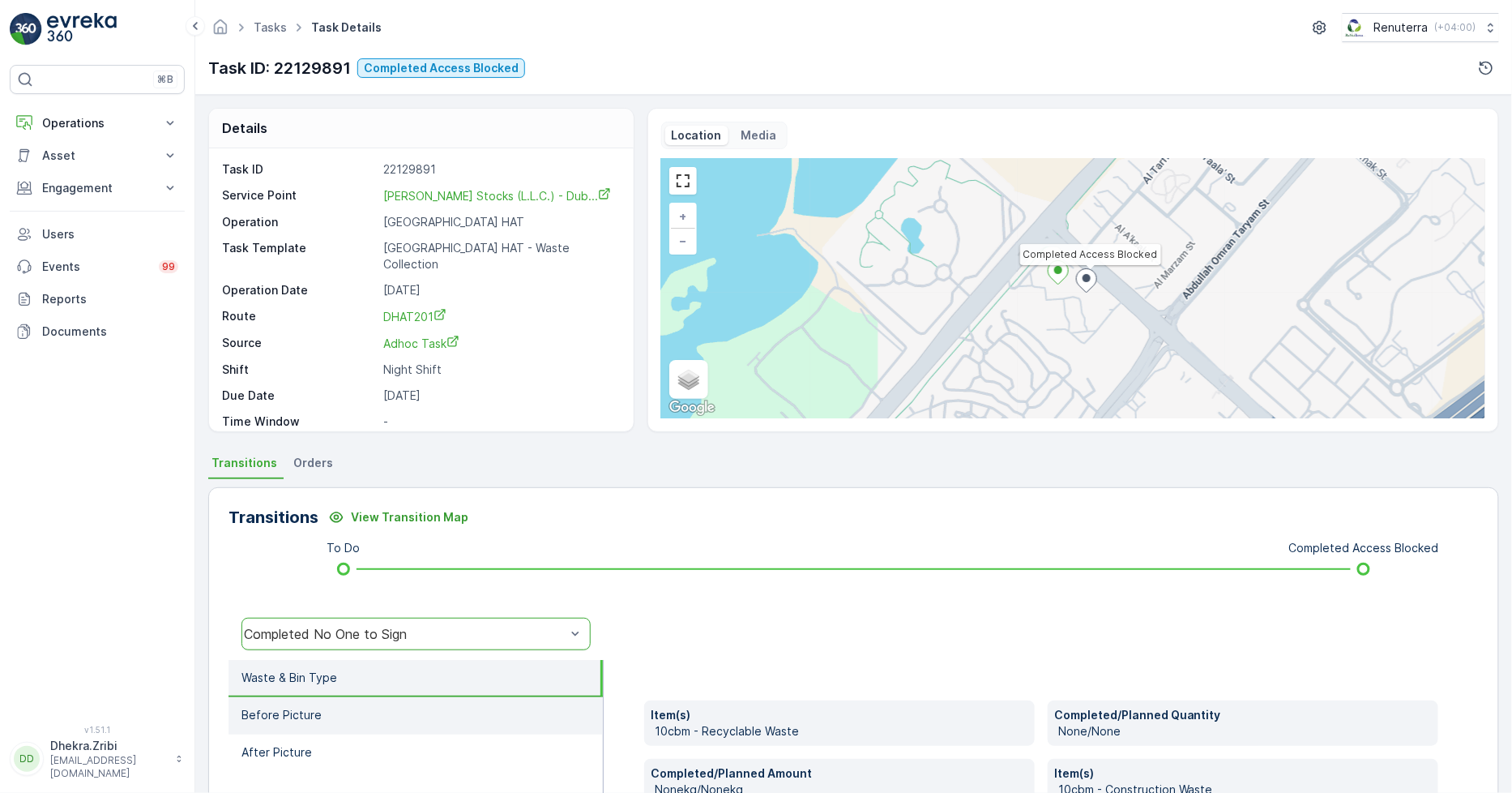
click at [339, 708] on li "Before Picture" at bounding box center [416, 715] width 374 height 37
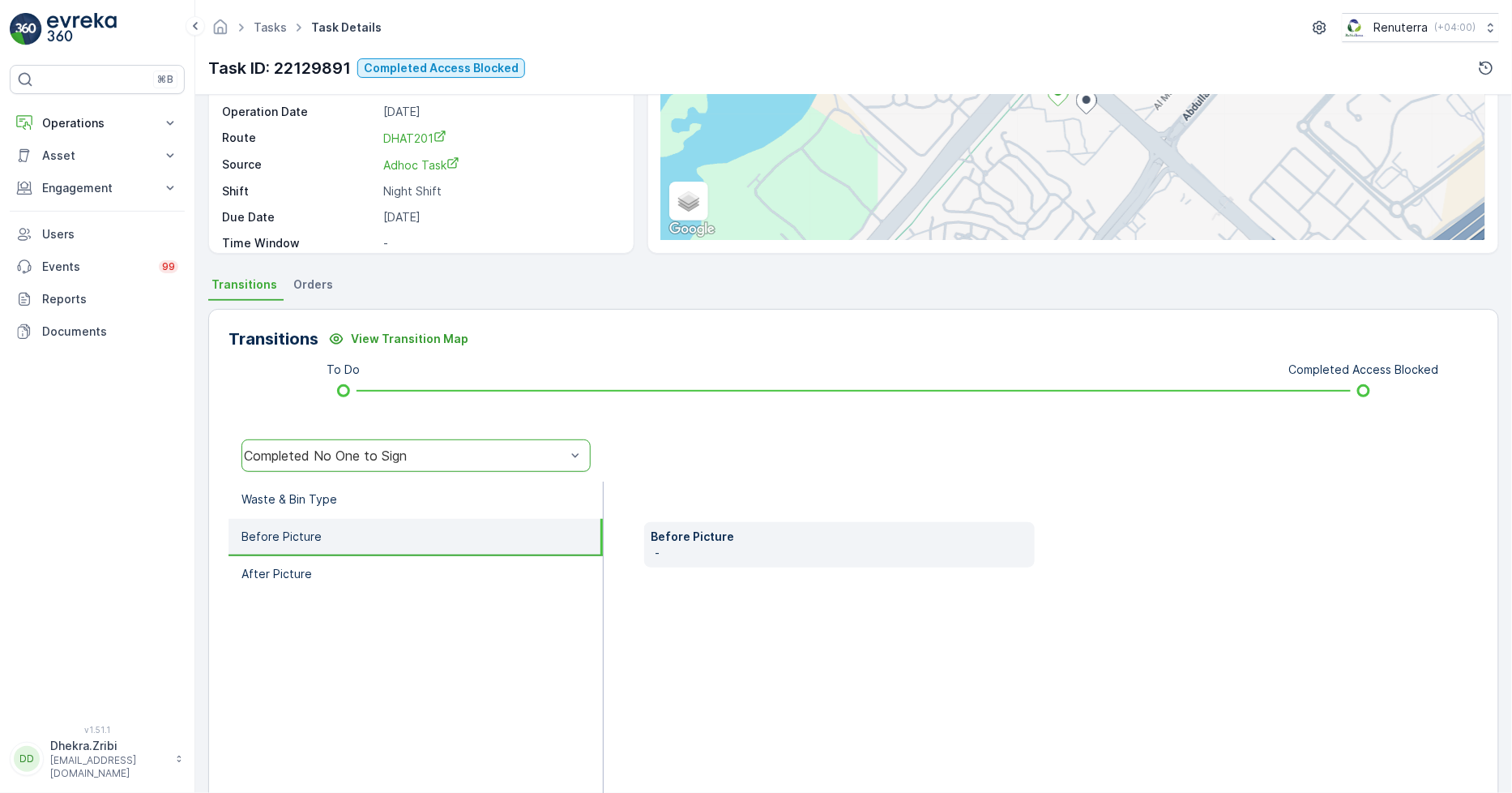
scroll to position [180, 0]
click at [305, 565] on p "After Picture" at bounding box center [276, 572] width 70 height 16
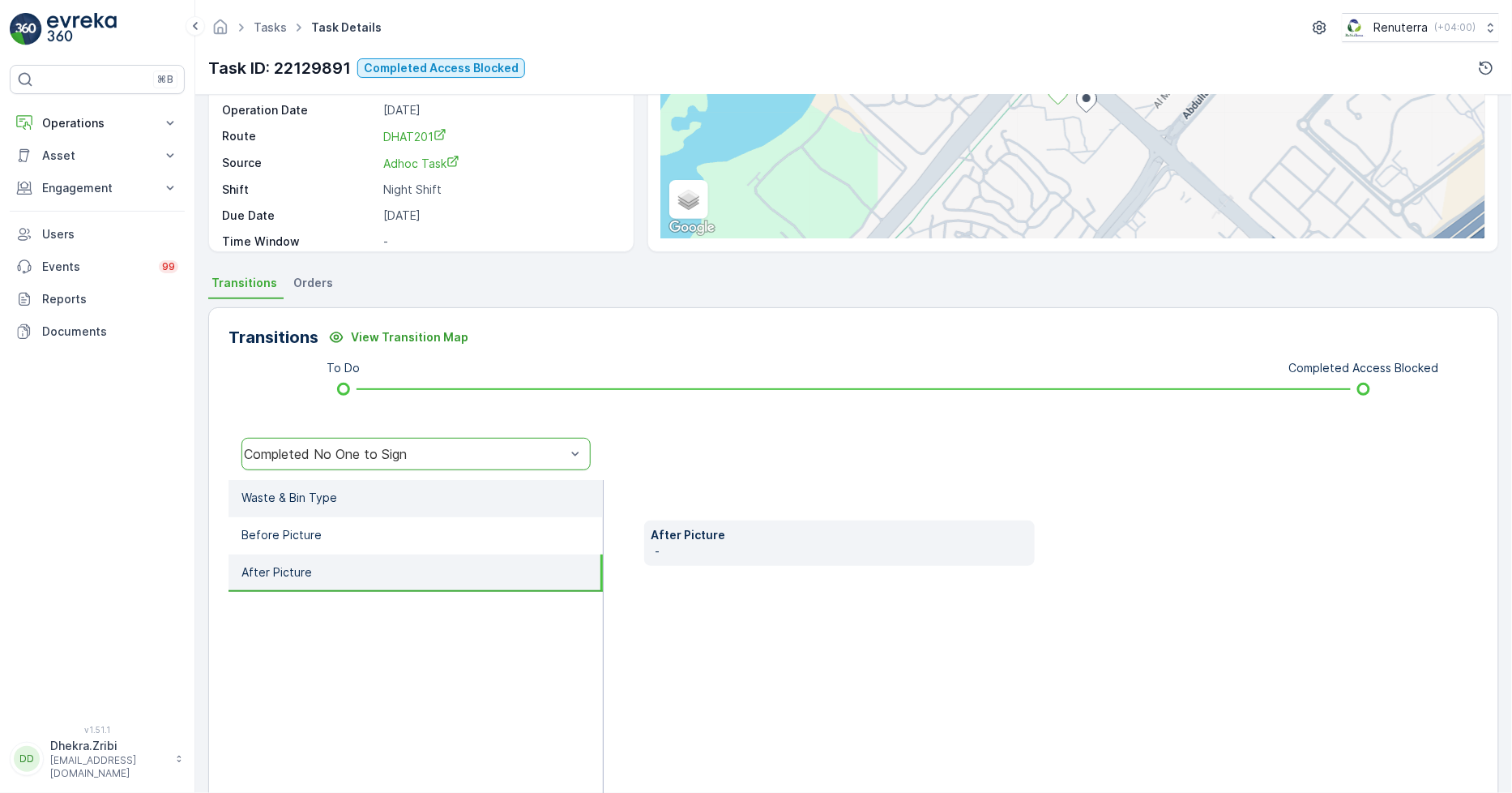
click at [330, 506] on li "Waste & Bin Type" at bounding box center [416, 499] width 374 height 37
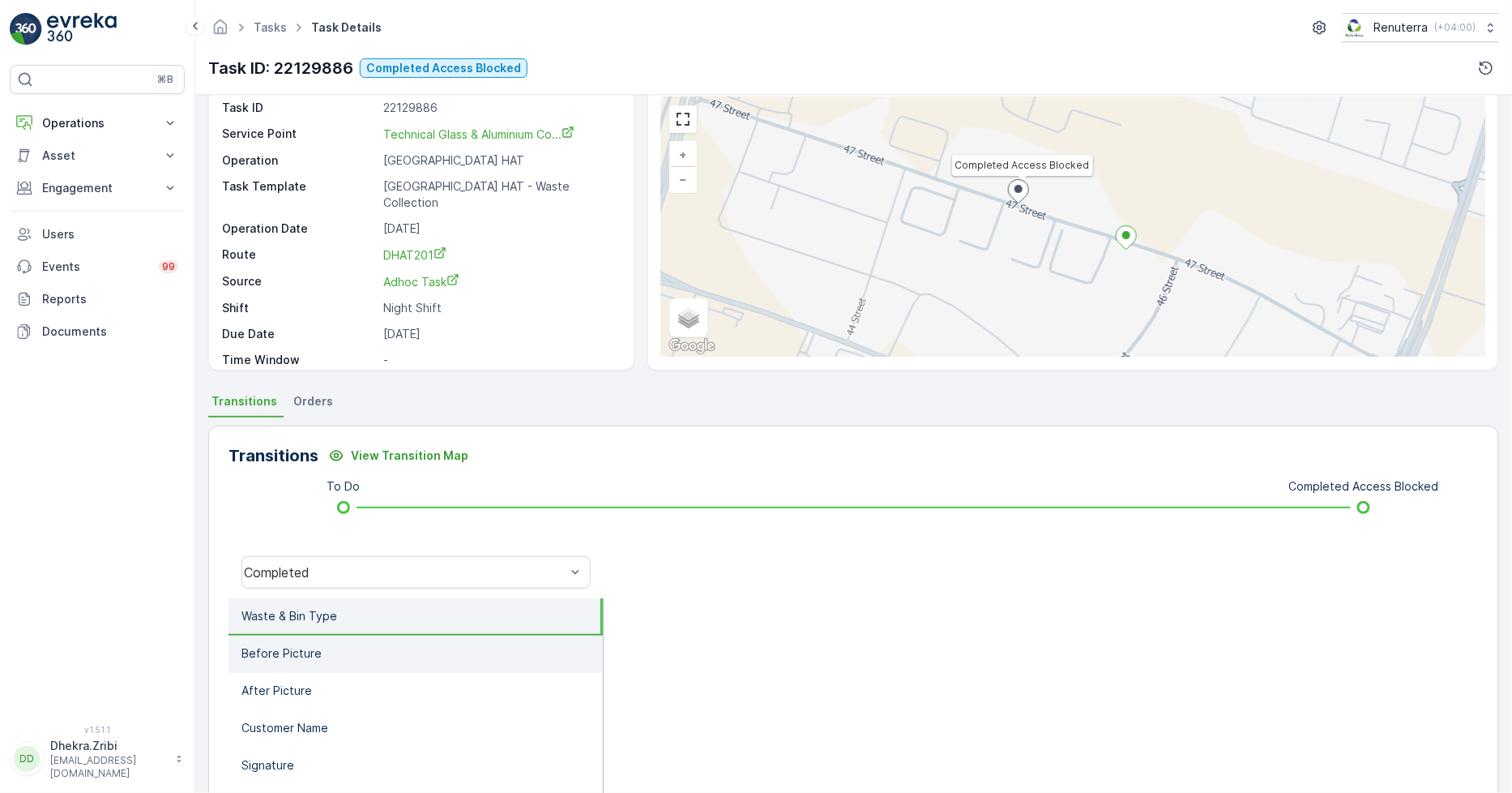
scroll to position [90, 0]
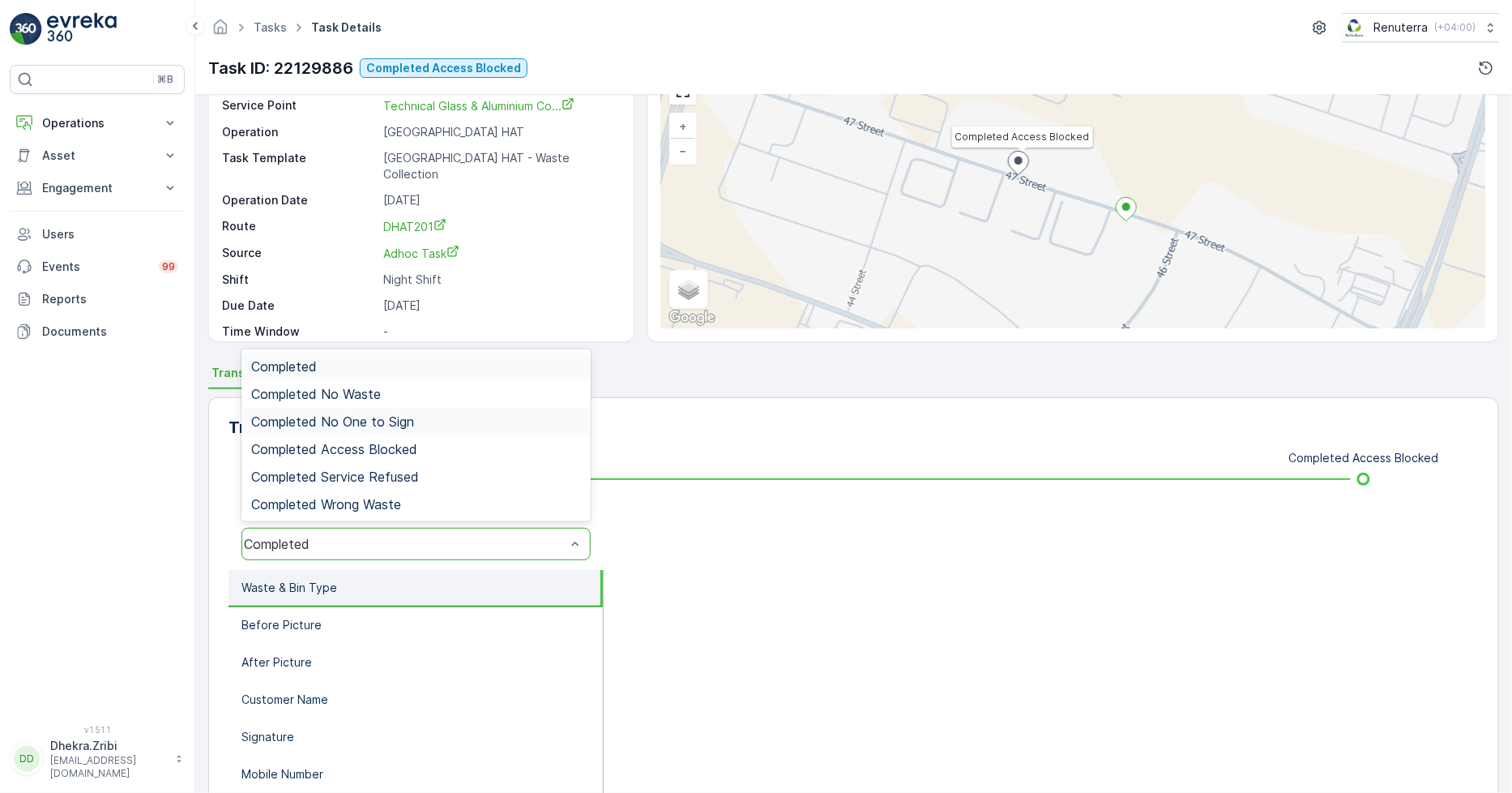
click at [408, 426] on span "Completed No One to Sign" at bounding box center [332, 421] width 163 height 15
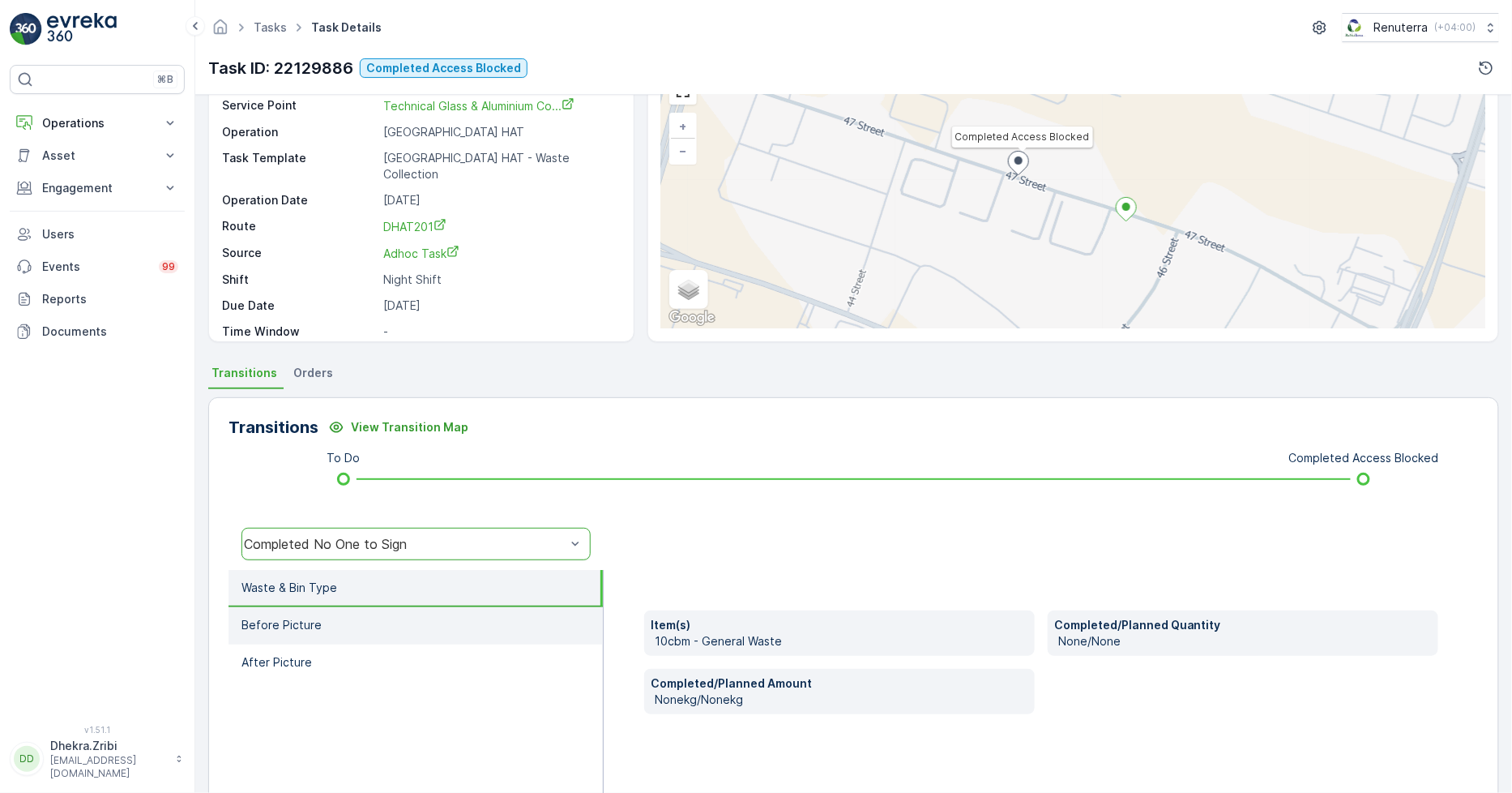
click at [308, 632] on li "Before Picture" at bounding box center [416, 626] width 374 height 37
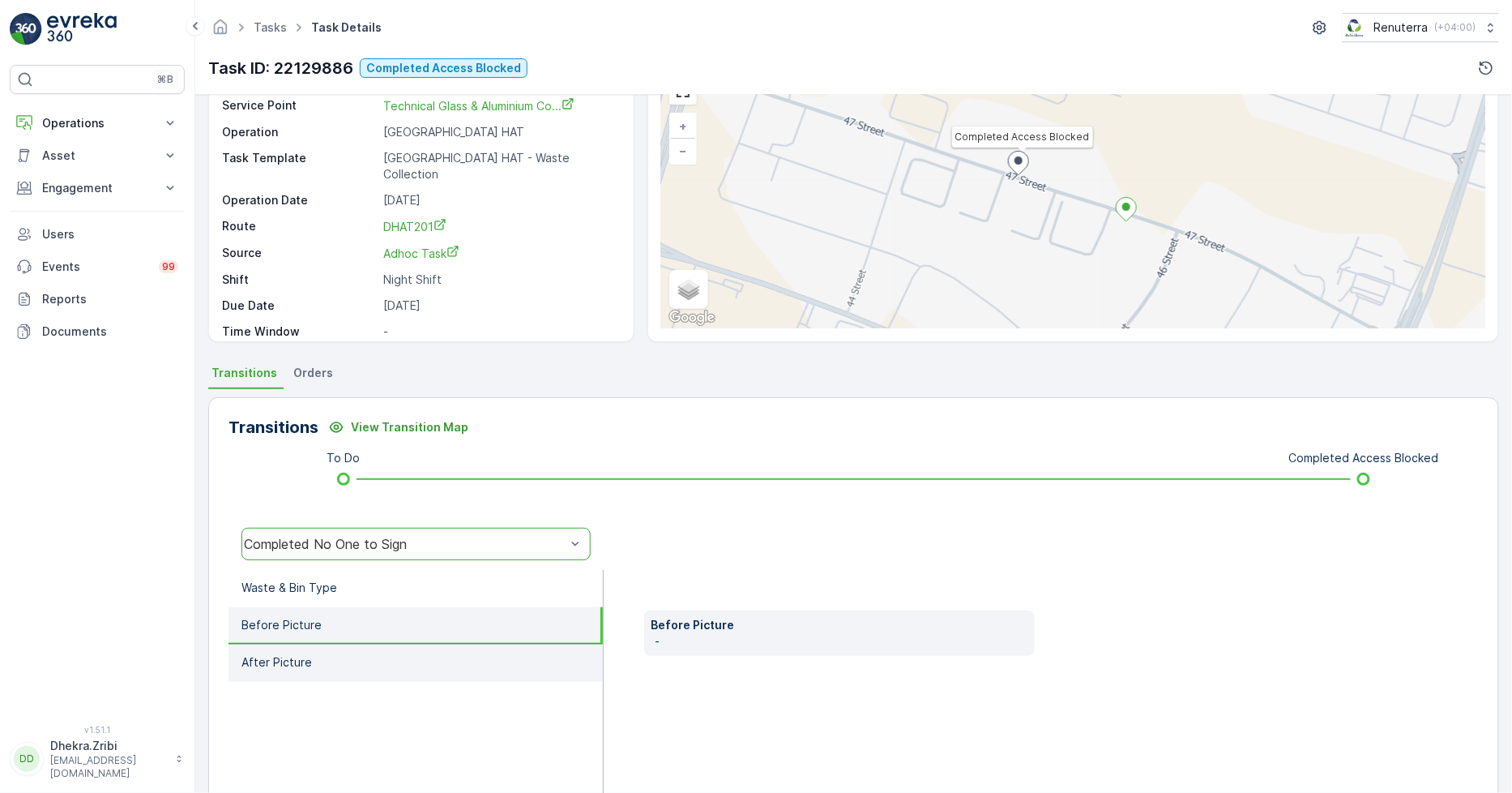
click at [304, 667] on p "After Picture" at bounding box center [276, 661] width 70 height 16
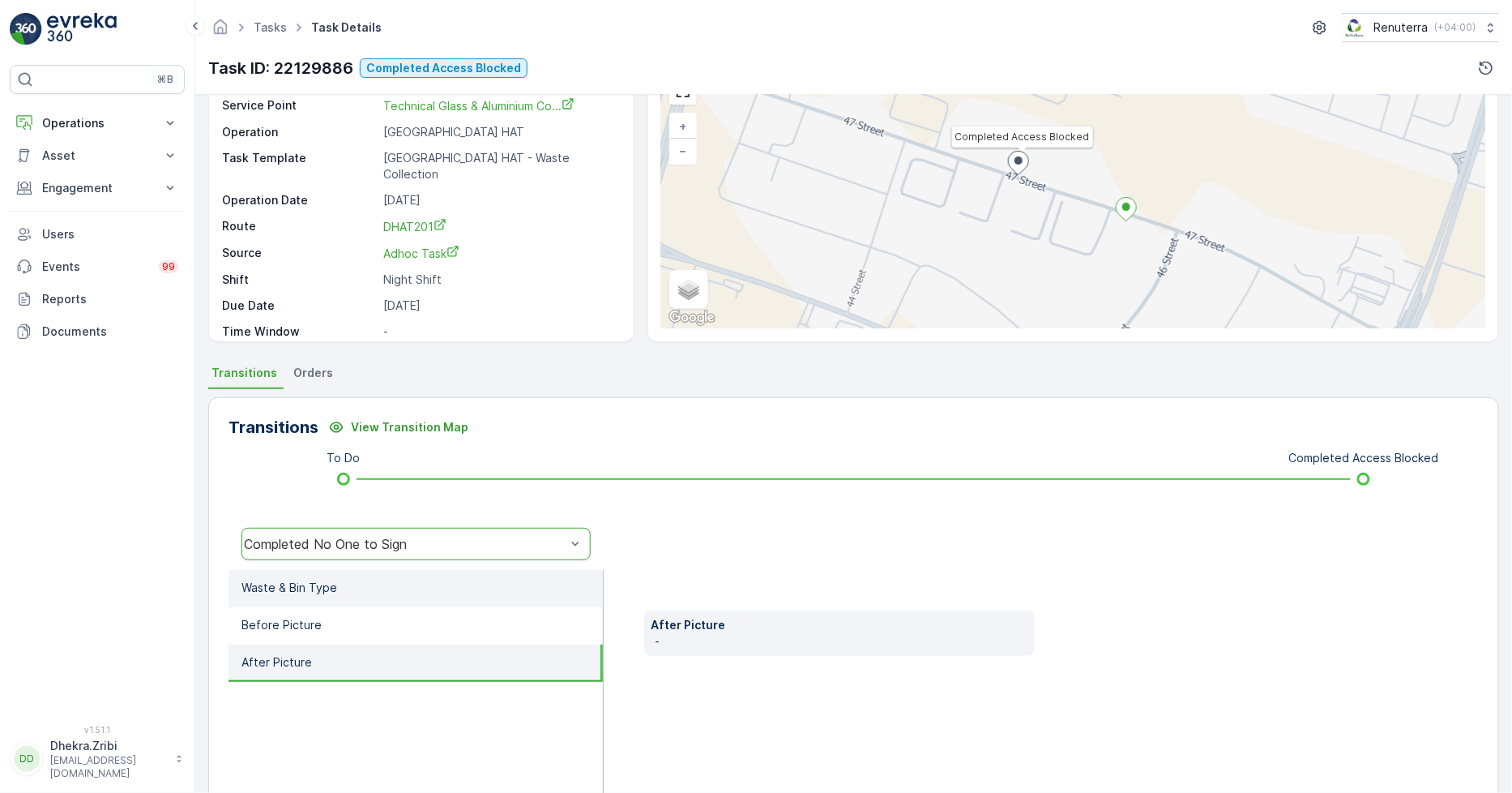
click at [367, 601] on li "Waste & Bin Type" at bounding box center [416, 588] width 374 height 37
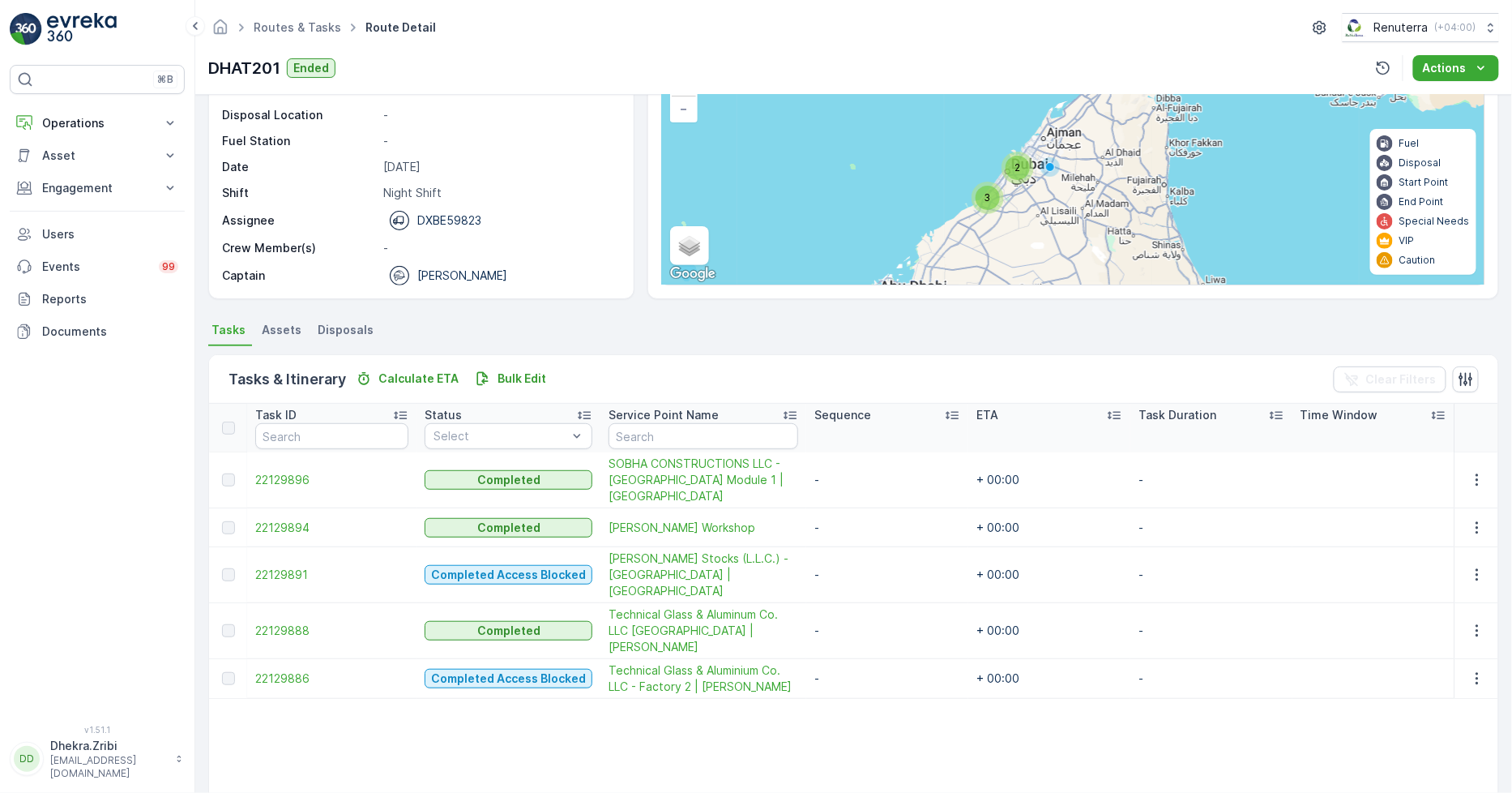
scroll to position [180, 0]
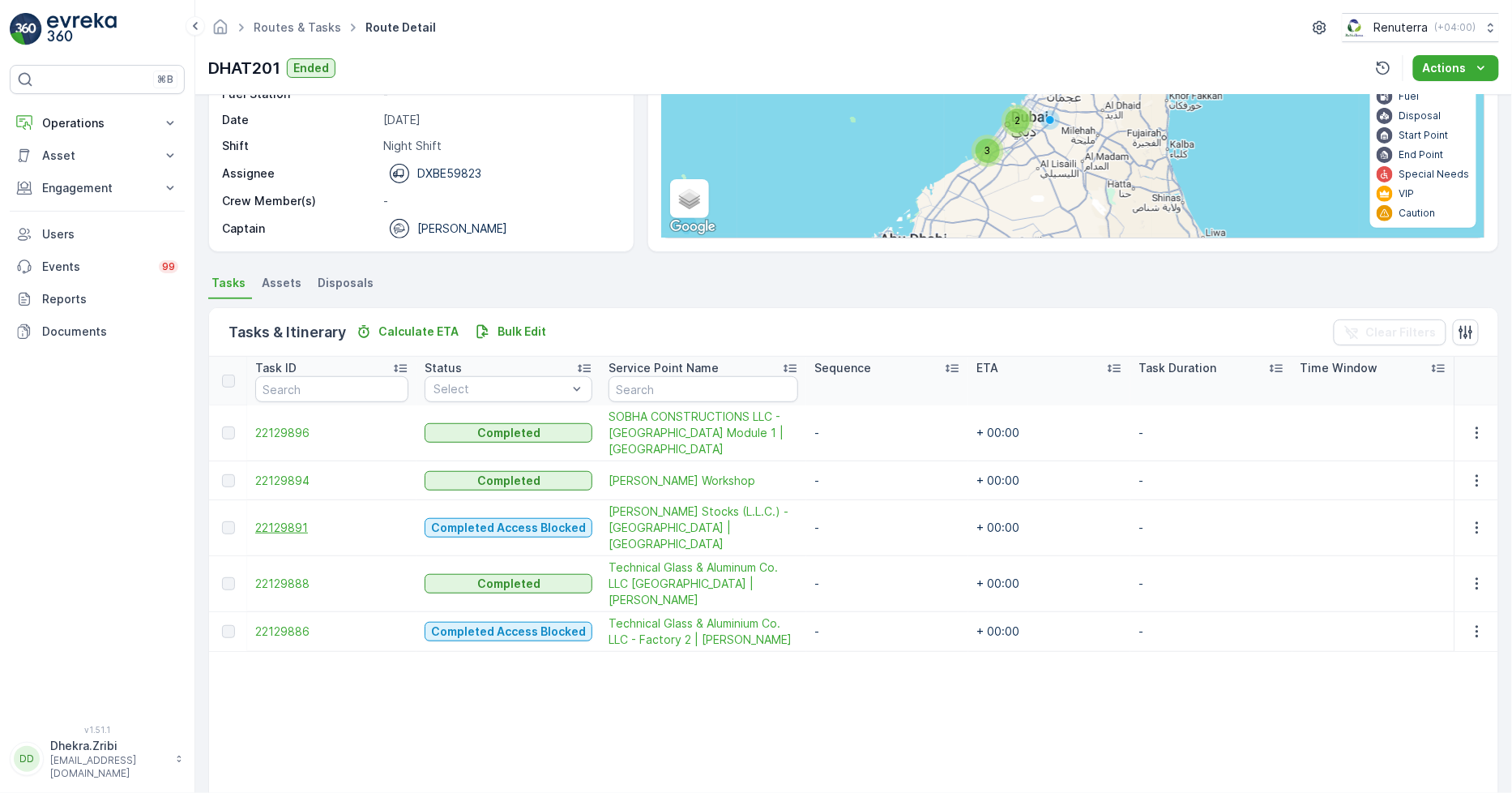
click at [285, 524] on span "22129891" at bounding box center [332, 527] width 153 height 16
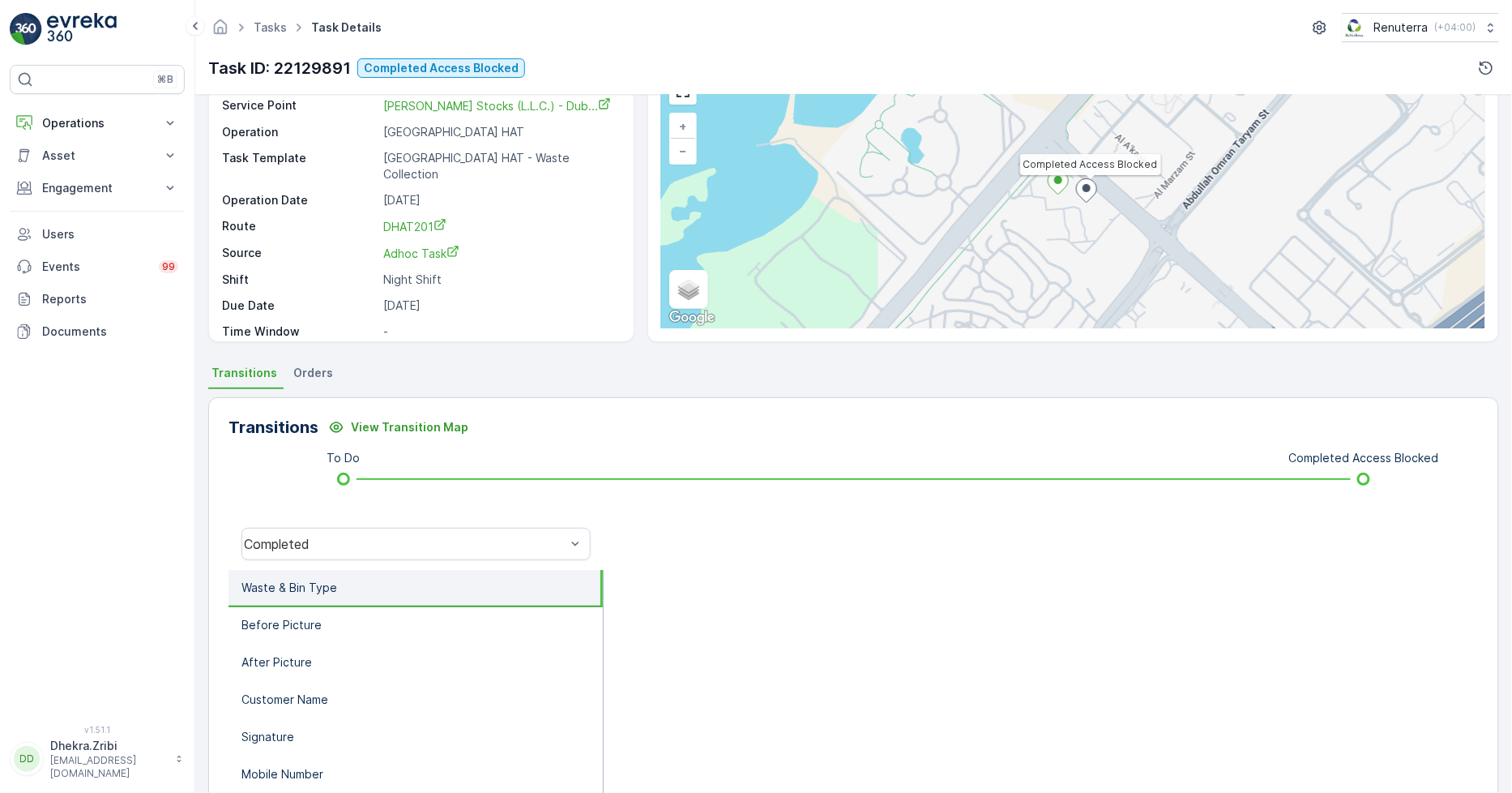
scroll to position [228, 0]
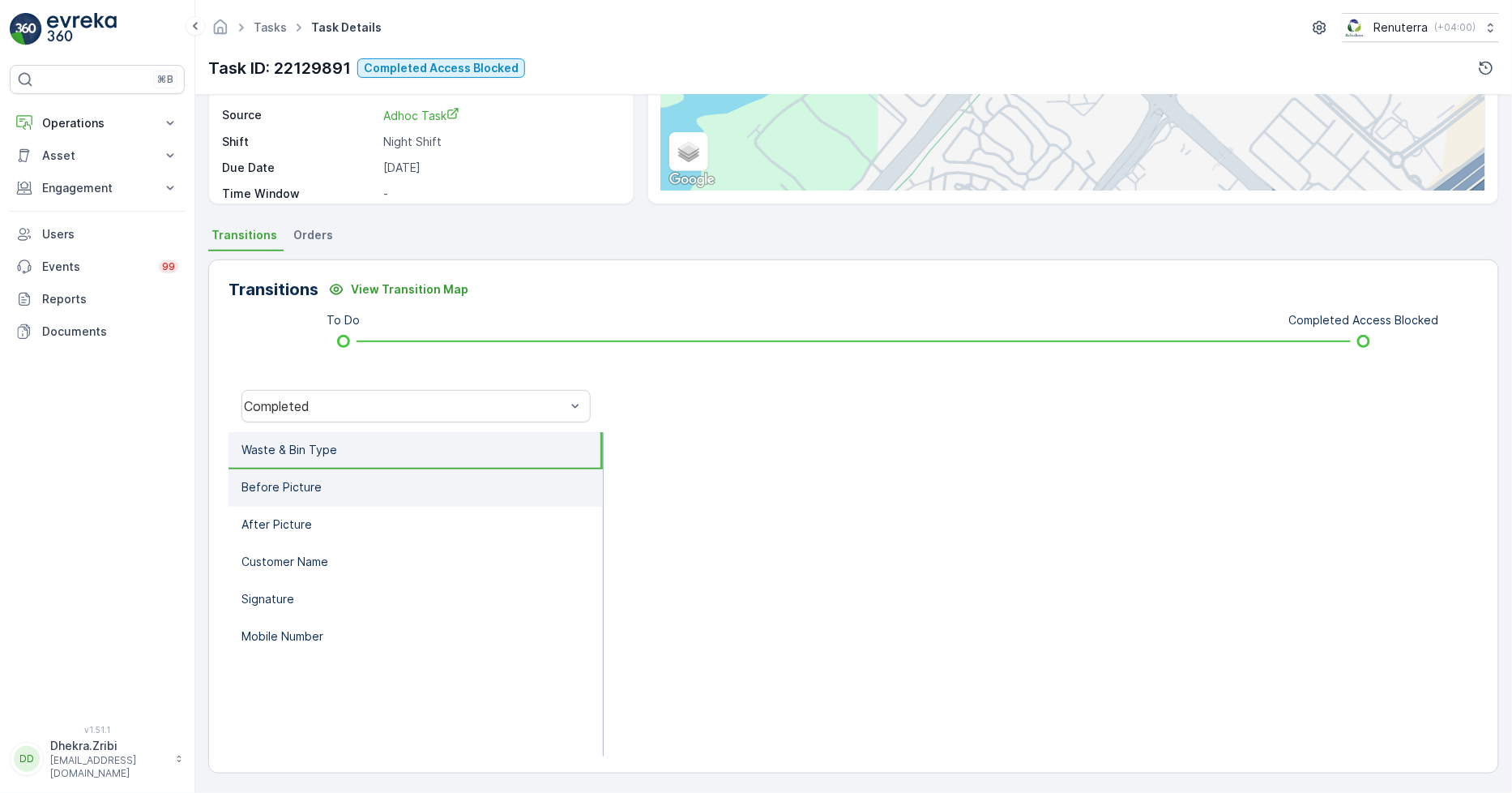
click at [462, 478] on li "Before Picture" at bounding box center [416, 488] width 374 height 37
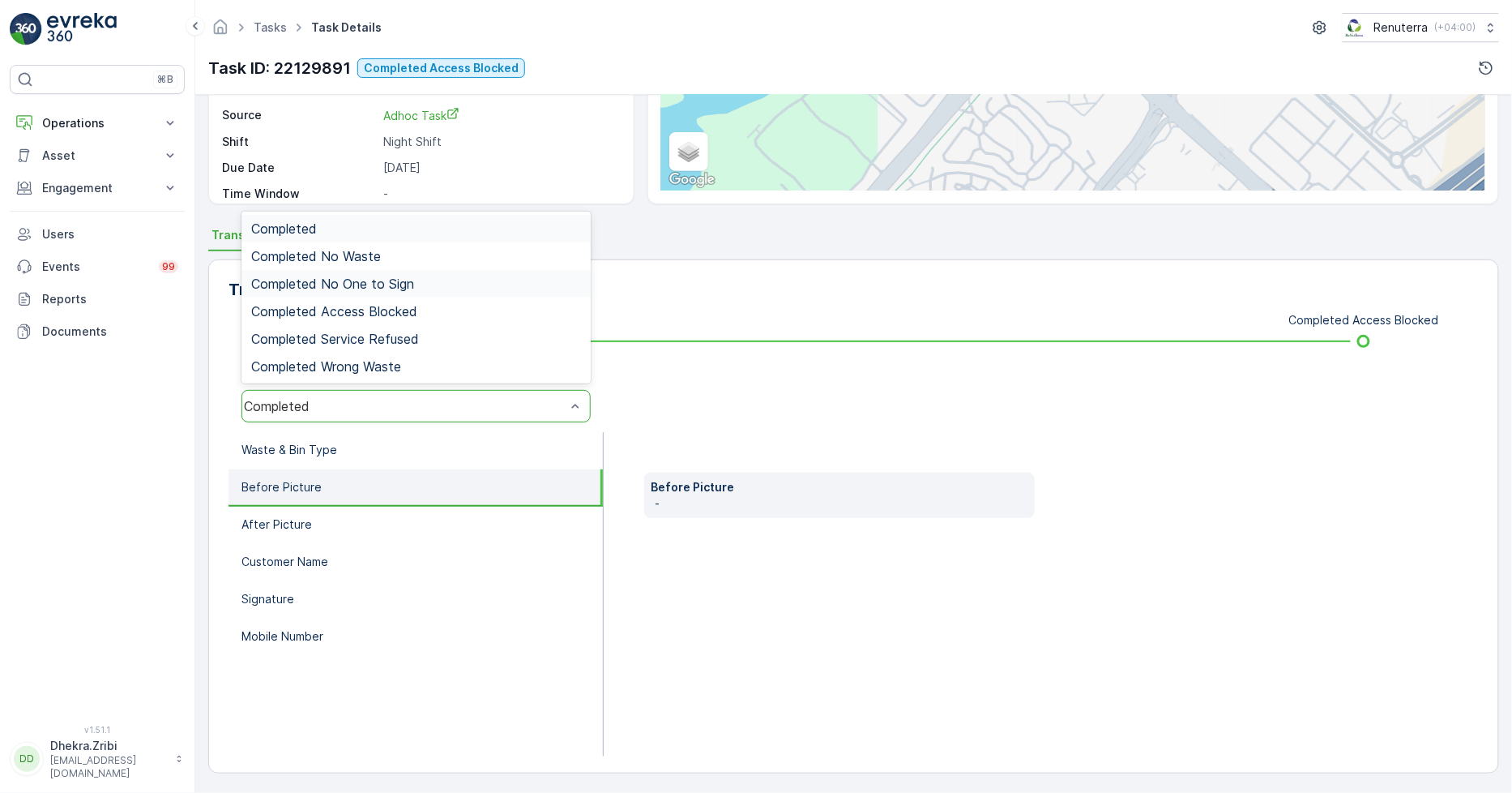
click at [422, 285] on div "Completed No One to Sign" at bounding box center [416, 284] width 330 height 15
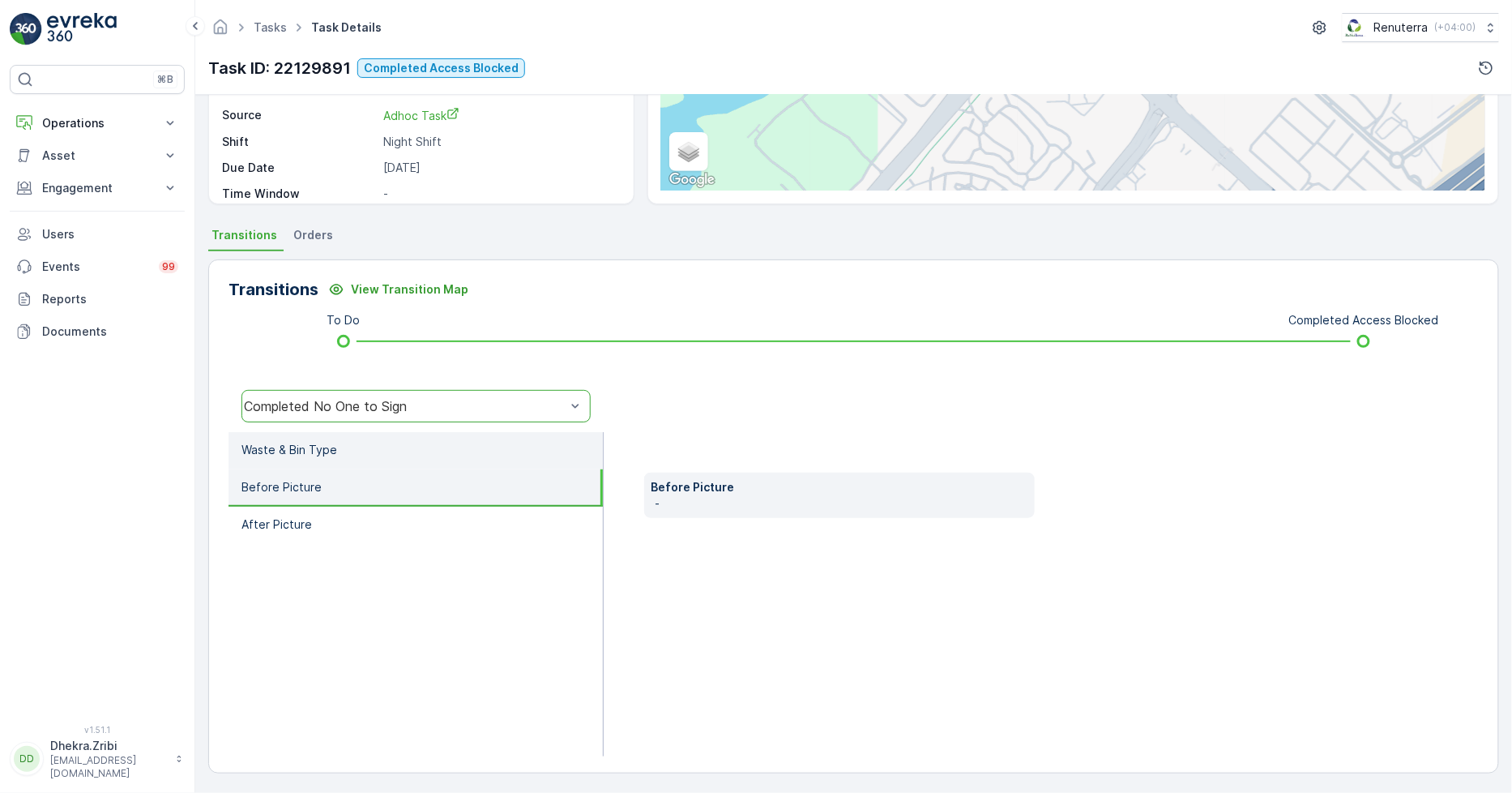
click at [406, 463] on li "Waste & Bin Type" at bounding box center [416, 451] width 374 height 37
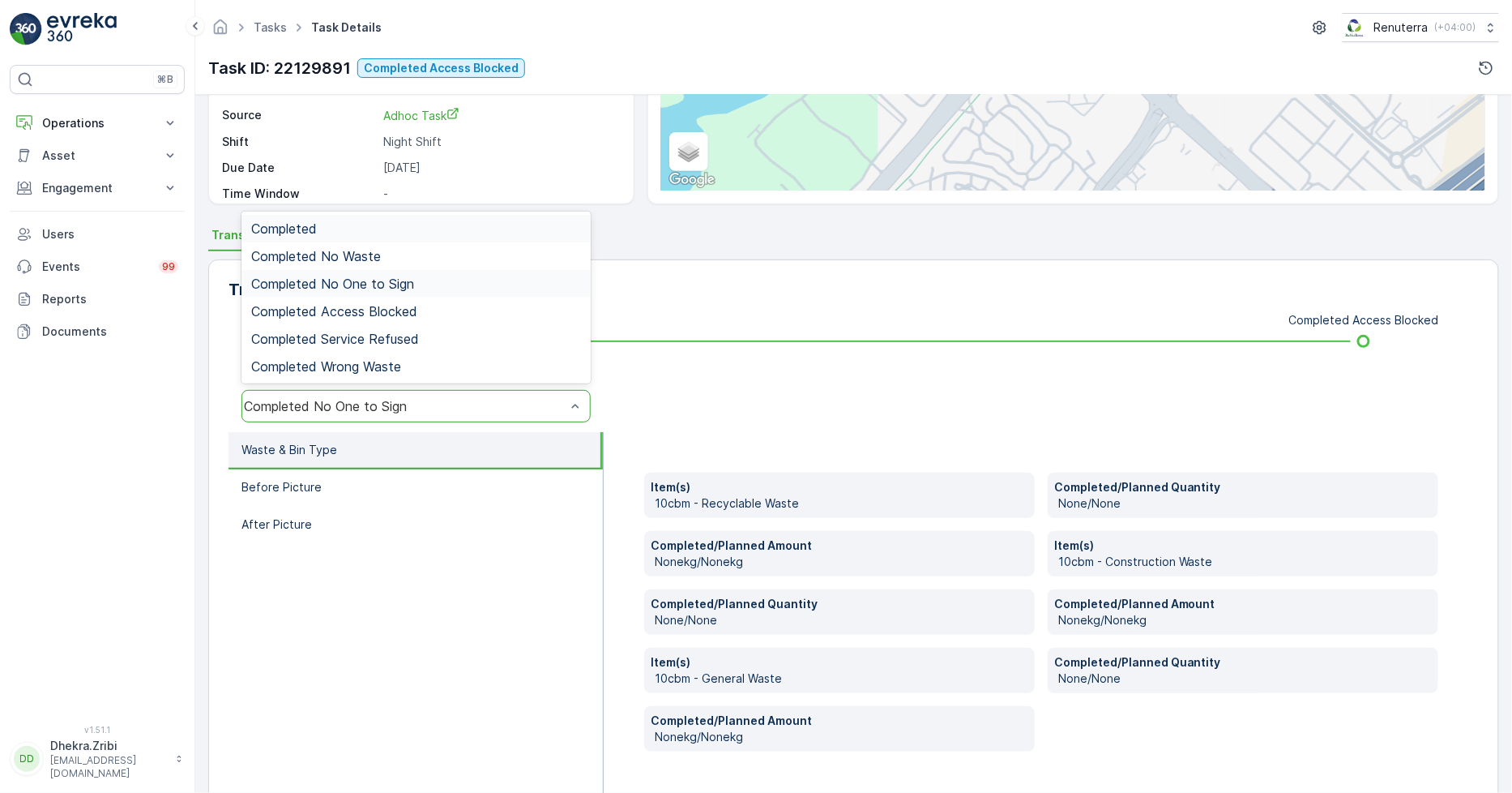
click at [375, 403] on div "Completed No One to Sign" at bounding box center [404, 406] width 322 height 15
click at [334, 313] on span "Completed Access Blocked" at bounding box center [334, 311] width 166 height 15
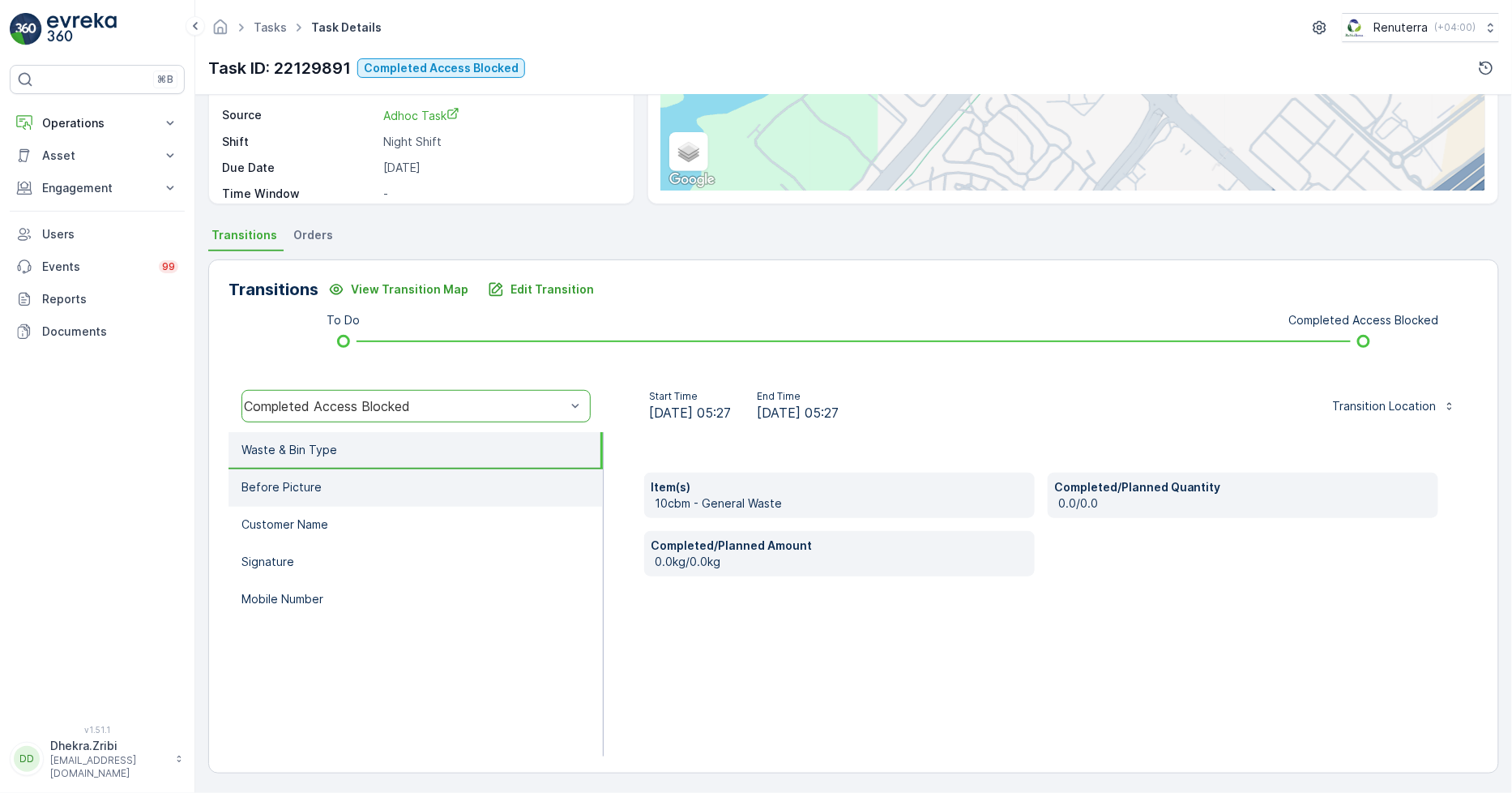
click at [360, 491] on li "Before Picture" at bounding box center [416, 488] width 374 height 37
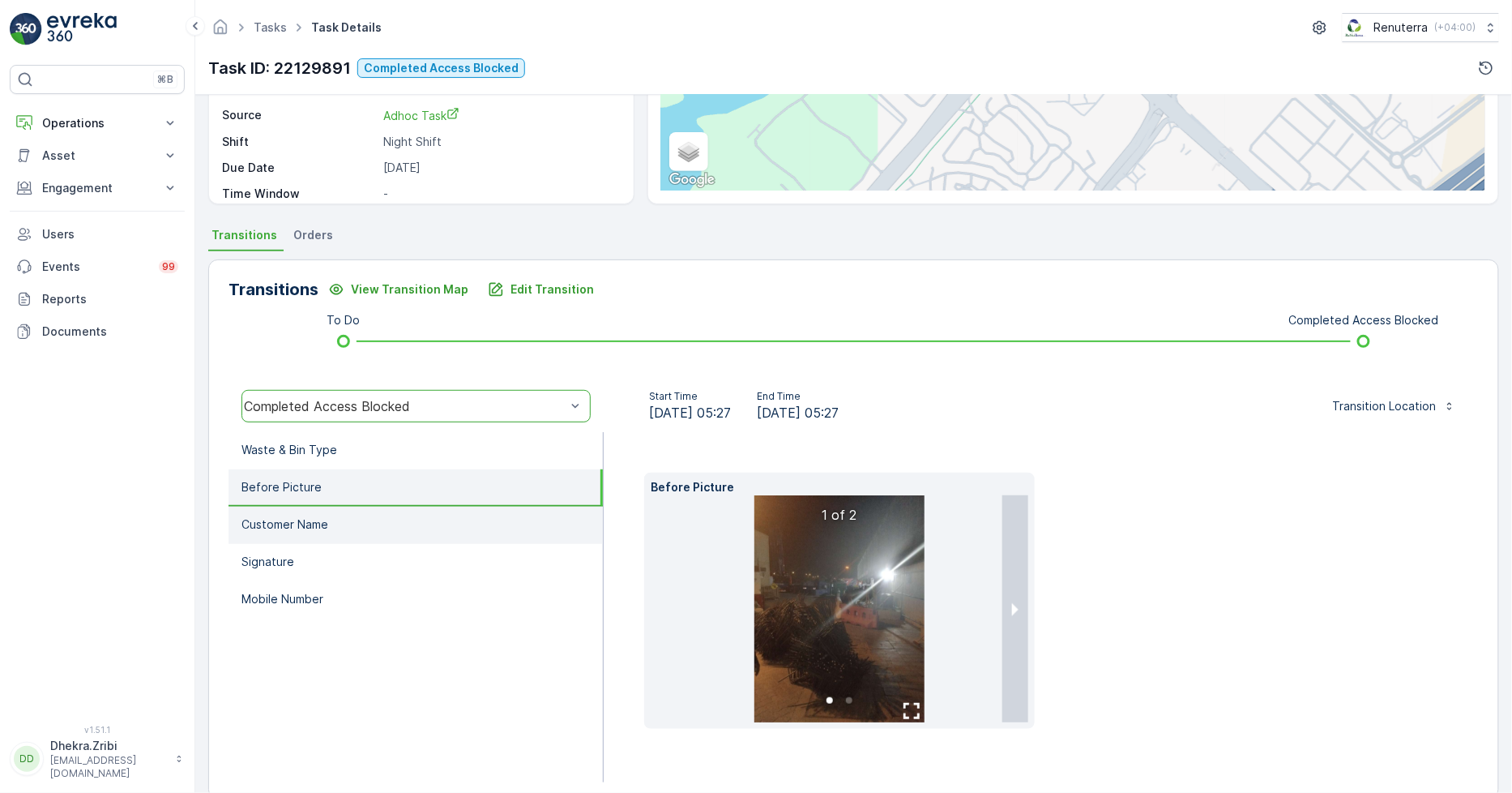
click at [359, 517] on li "Customer Name" at bounding box center [416, 525] width 374 height 37
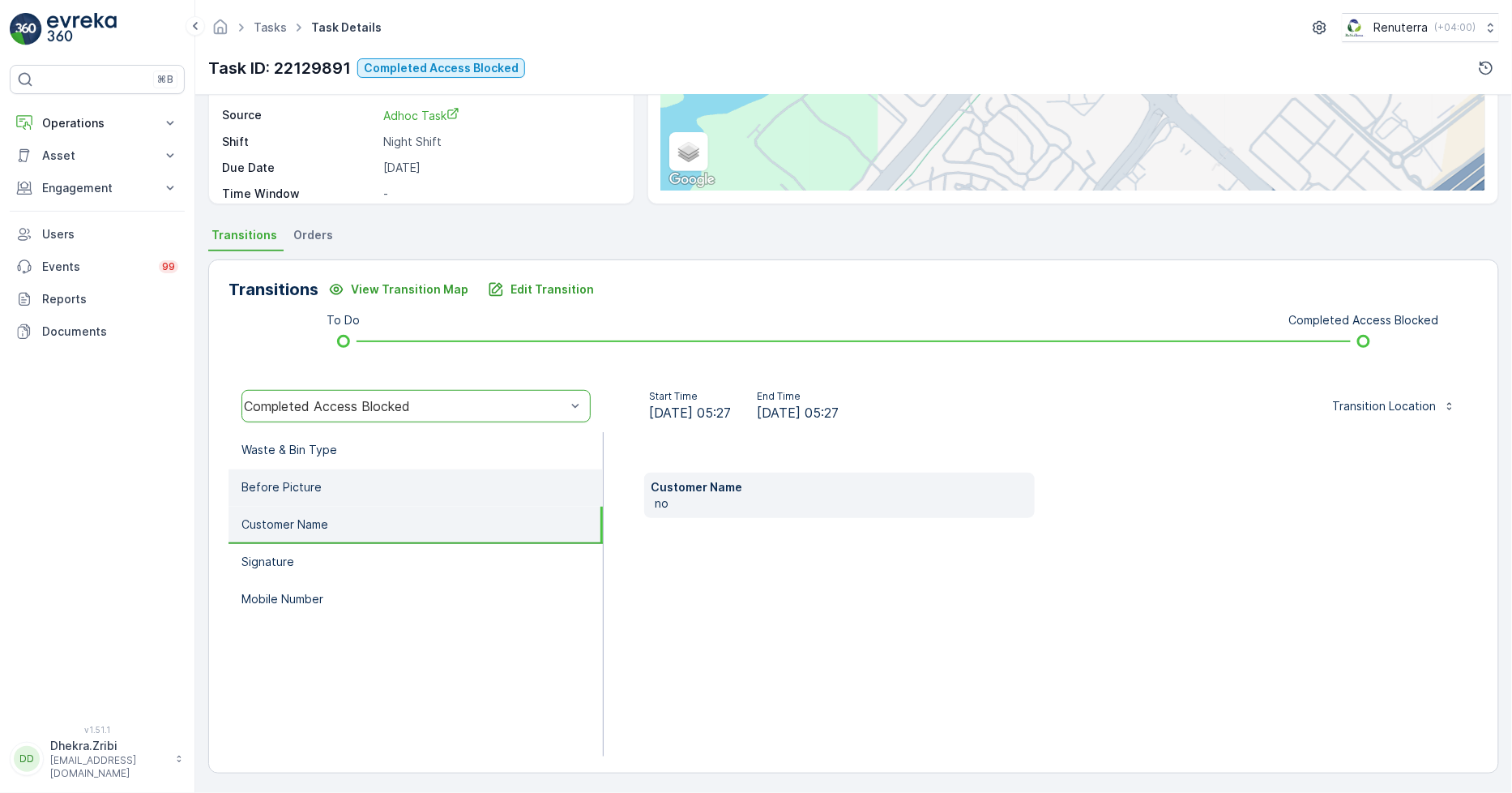
click at [414, 496] on li "Before Picture" at bounding box center [416, 488] width 374 height 37
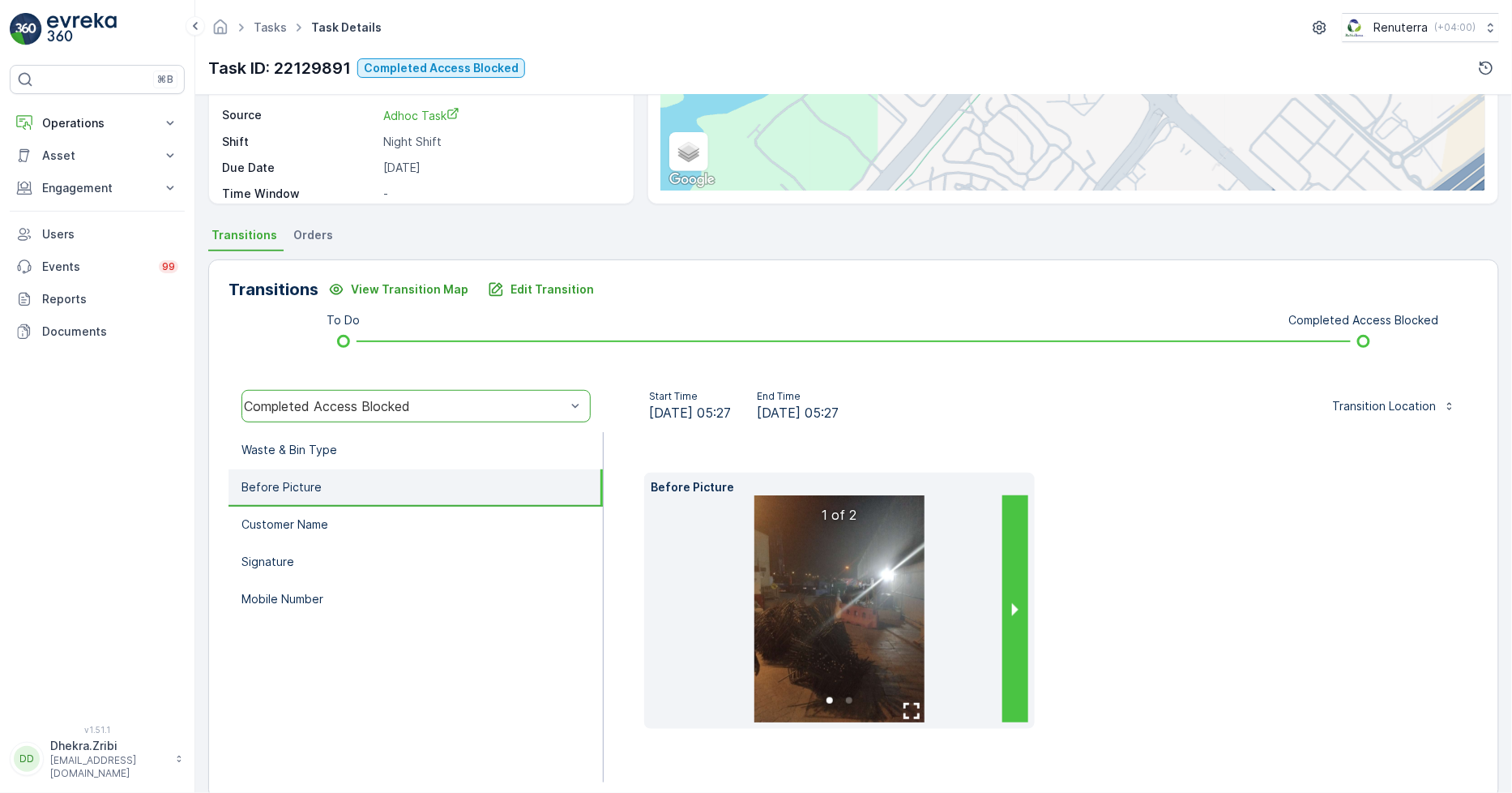
click at [1019, 643] on button "next slide / item" at bounding box center [1015, 608] width 26 height 227
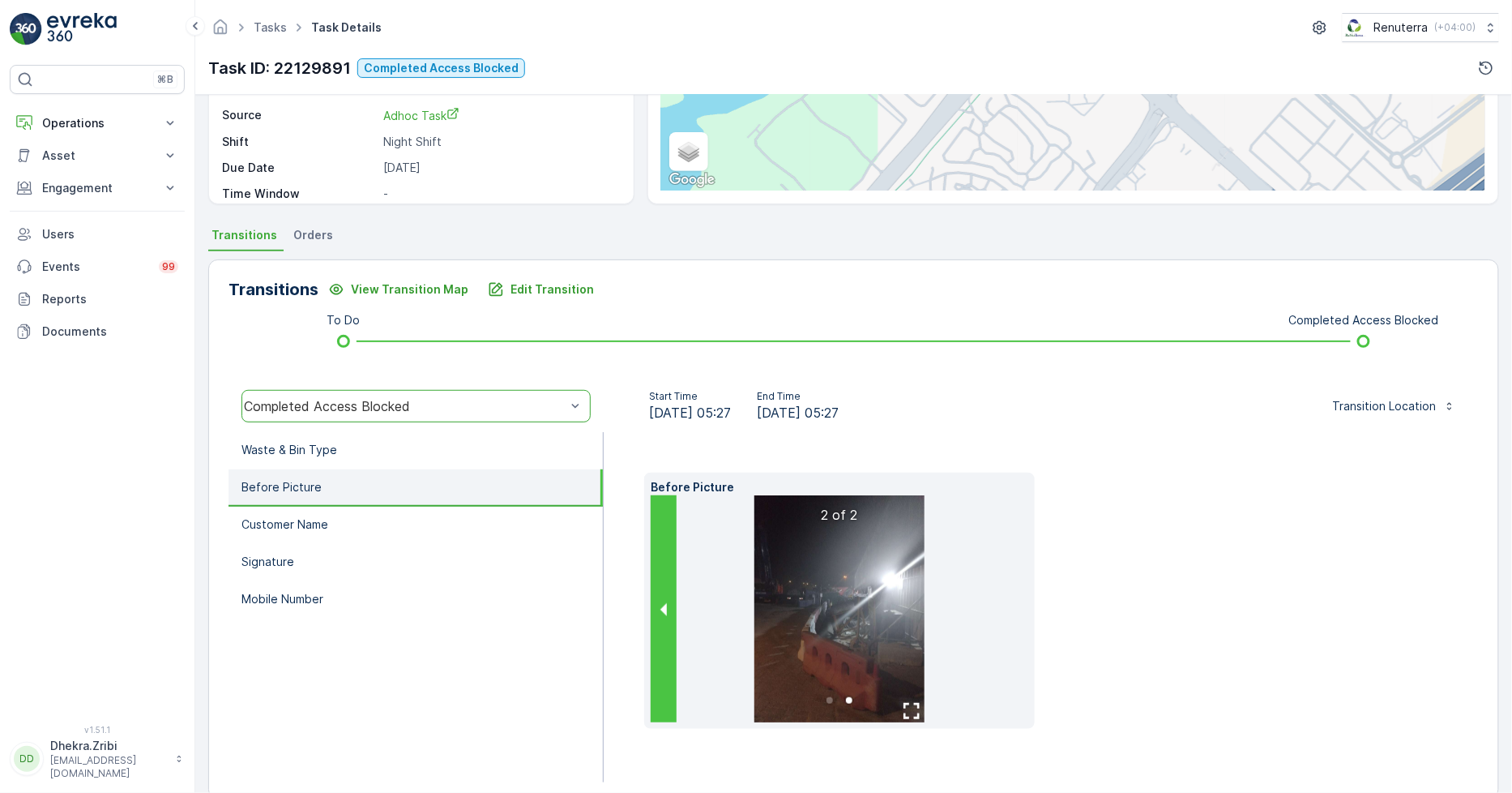
click at [659, 619] on button "previous slide / item" at bounding box center [664, 608] width 26 height 227
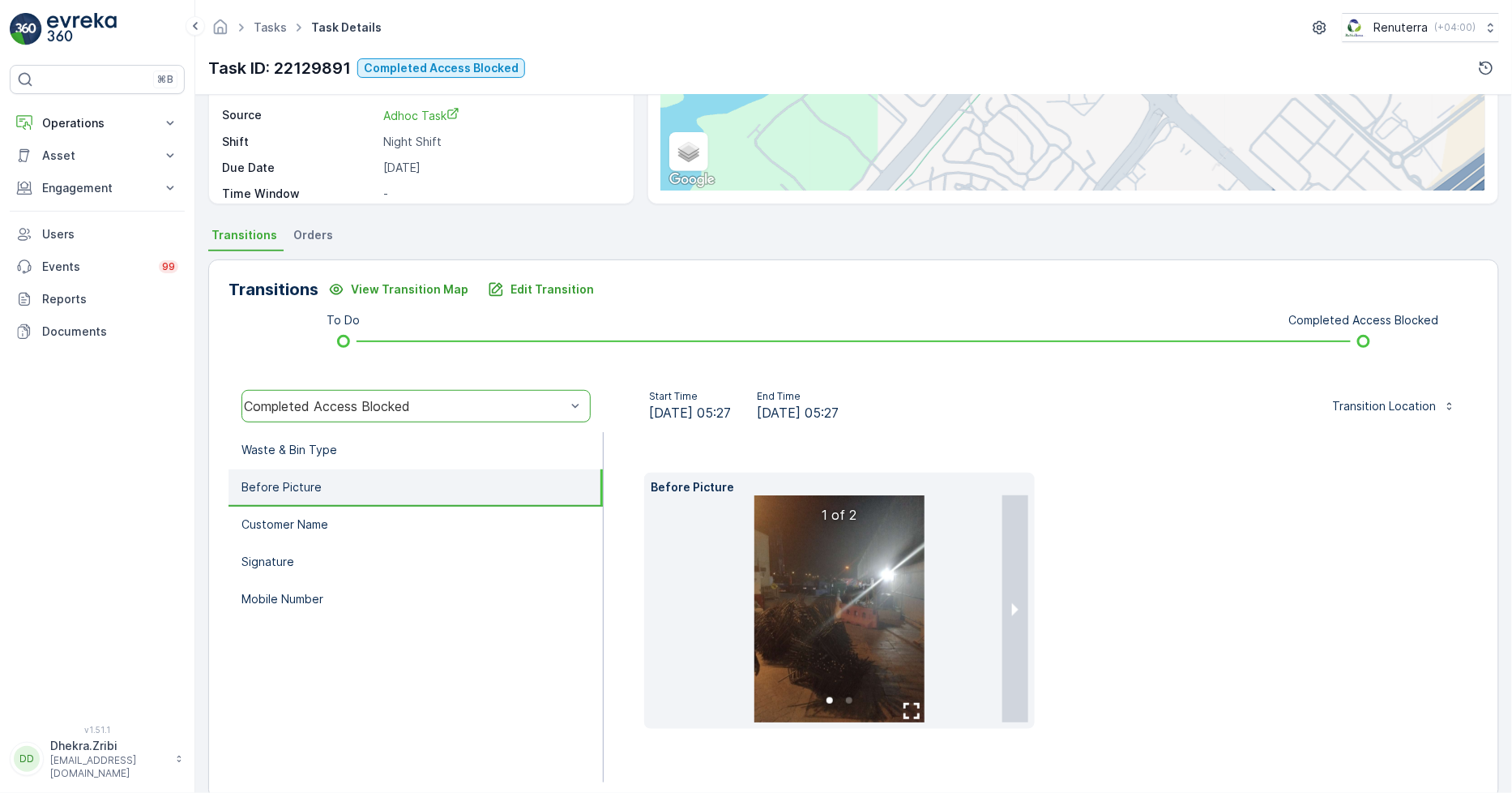
click at [906, 701] on ul at bounding box center [840, 705] width 377 height 17
click at [906, 703] on ul at bounding box center [840, 705] width 377 height 17
click at [913, 716] on icon "button" at bounding box center [911, 710] width 16 height 16
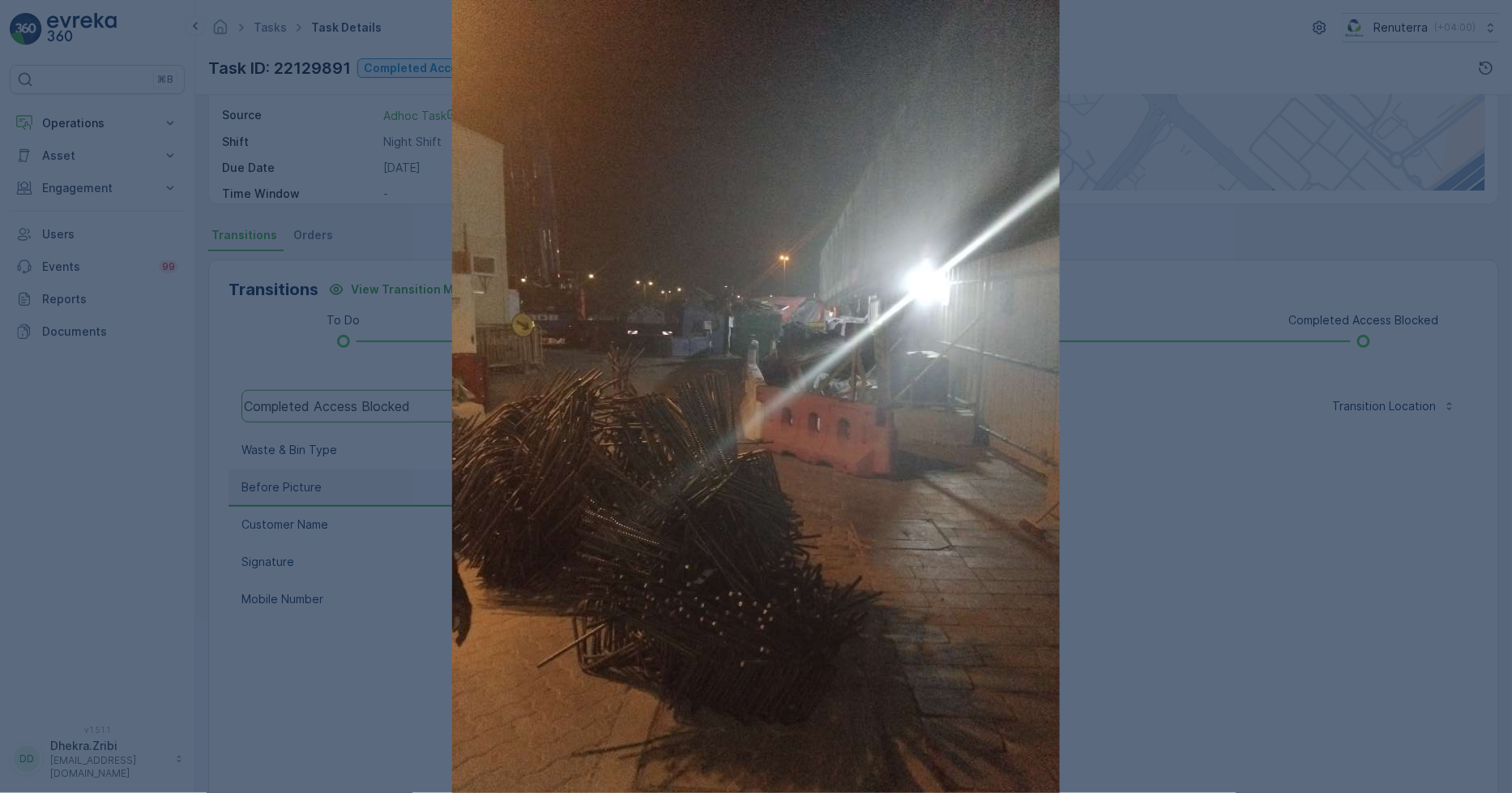
click at [1351, 377] on div at bounding box center [756, 396] width 1512 height 793
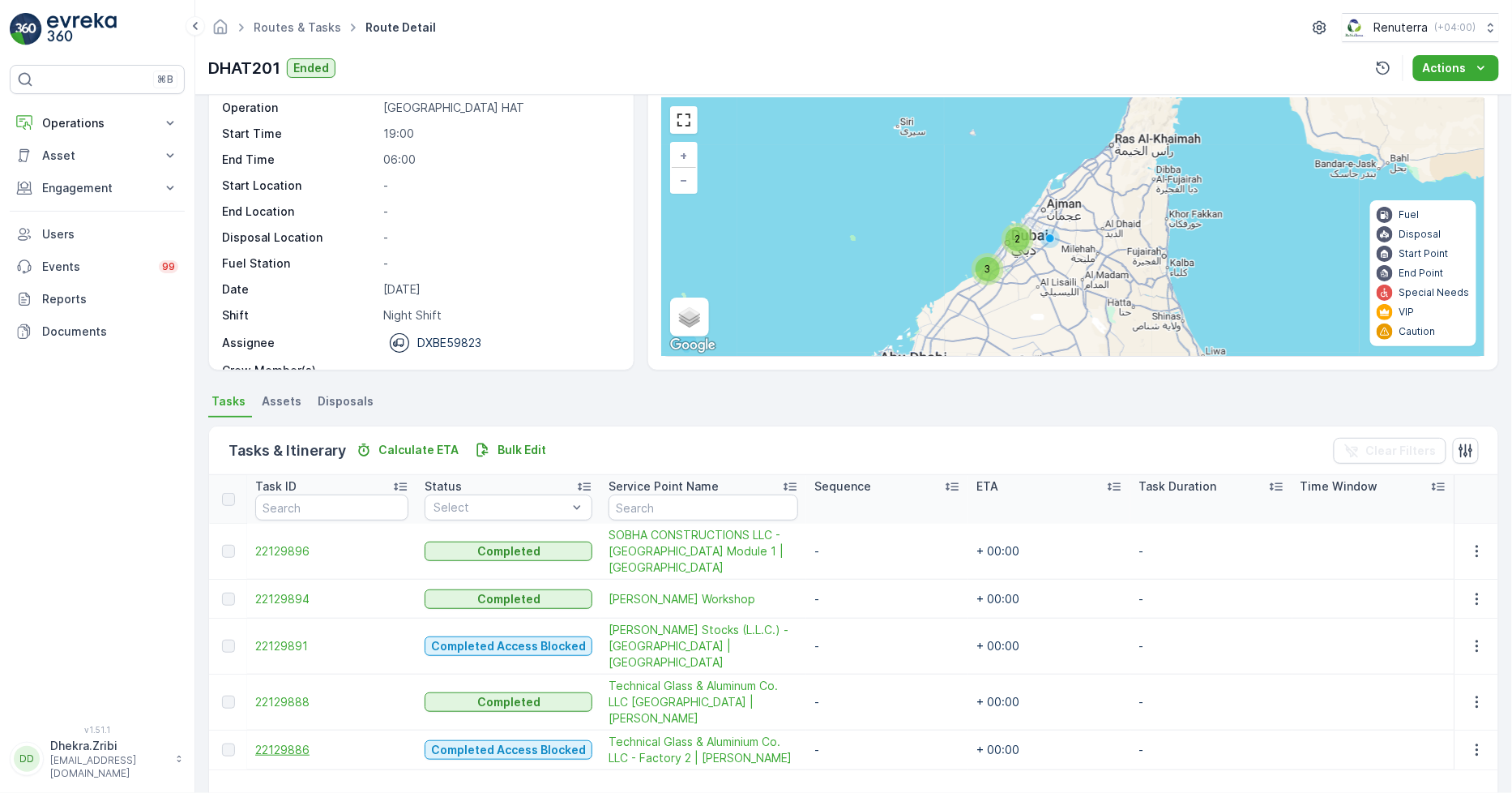
scroll to position [90, 0]
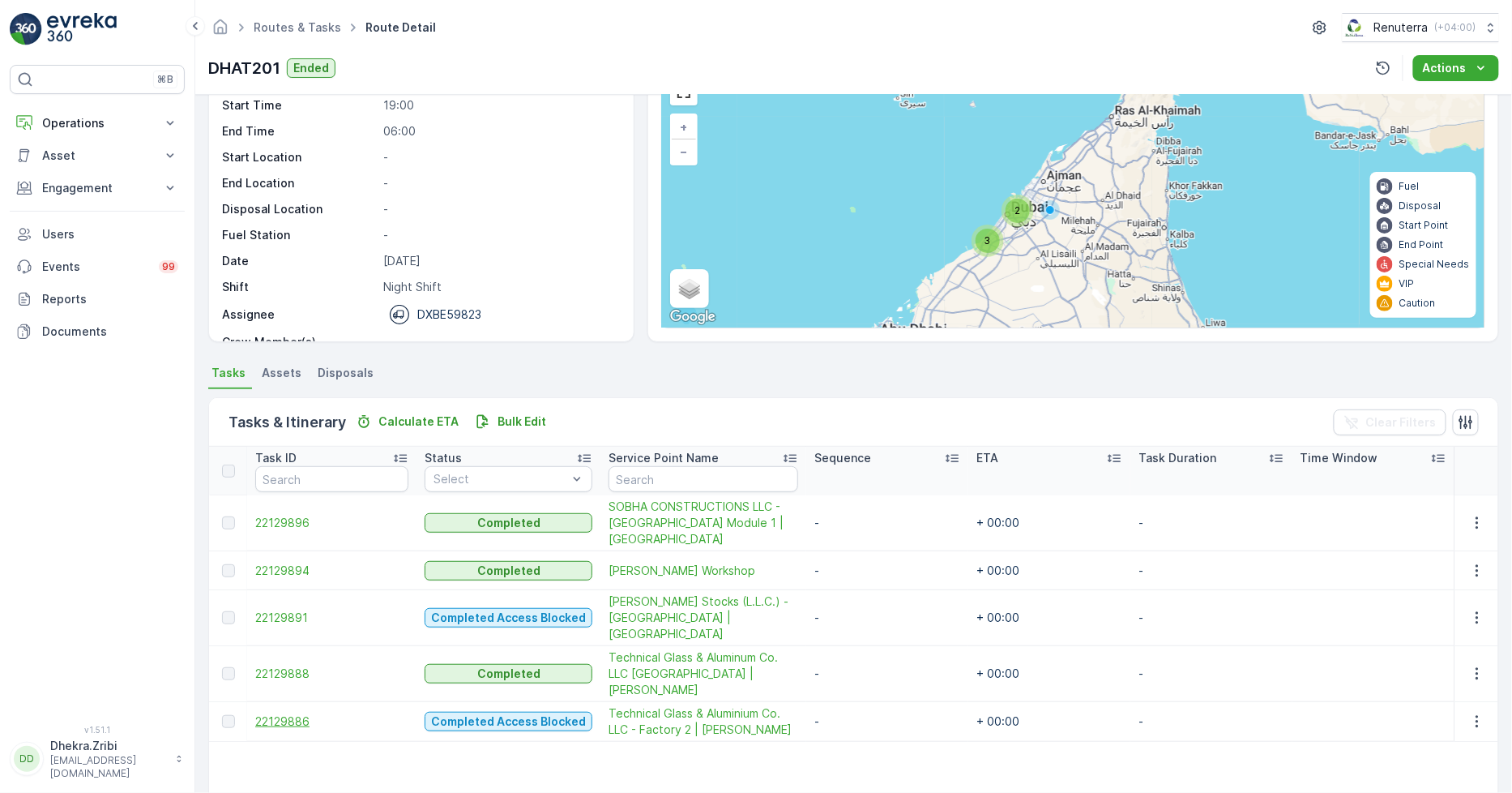
click at [284, 714] on span "22129886" at bounding box center [332, 721] width 153 height 16
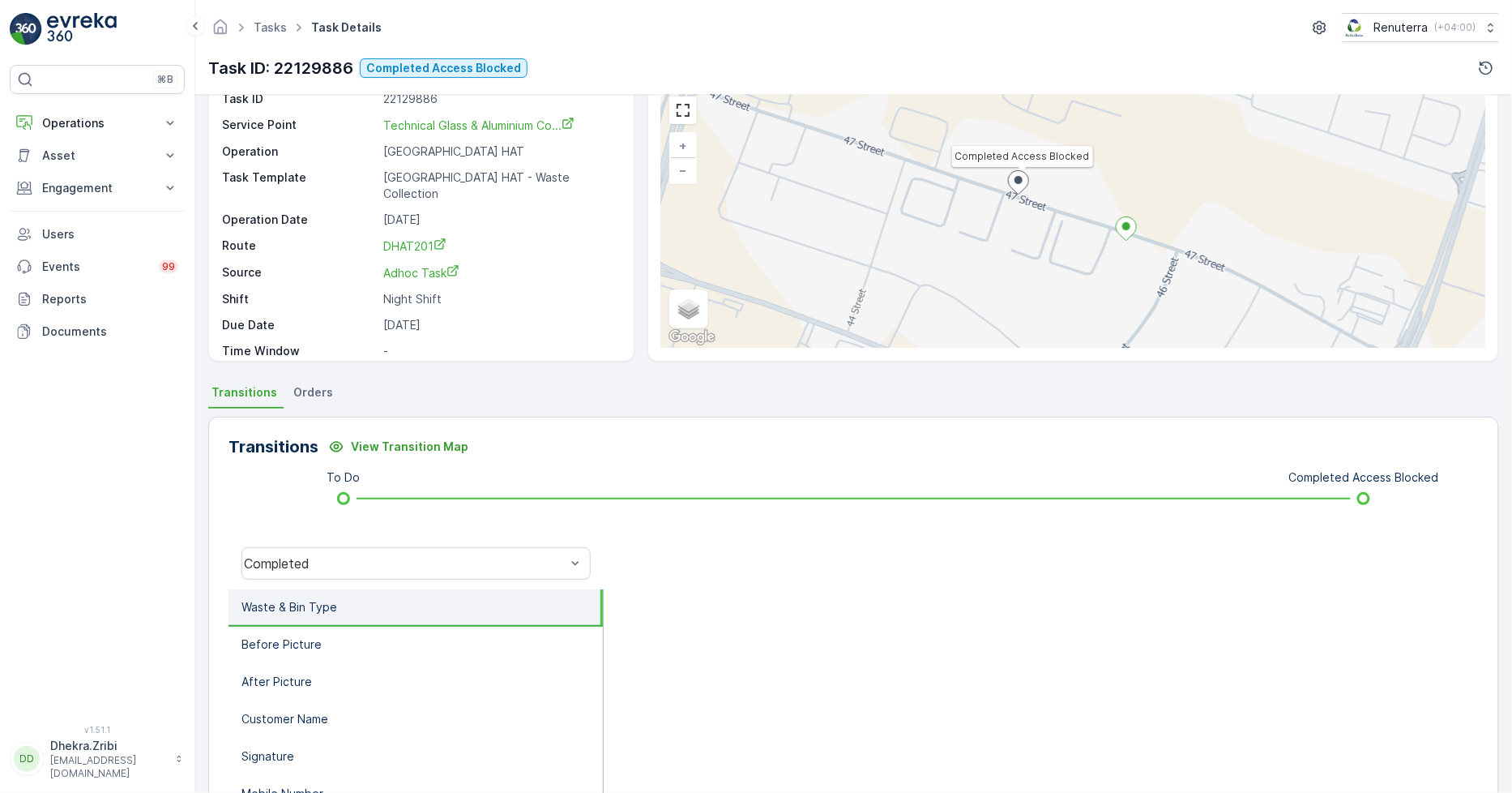
scroll to position [90, 0]
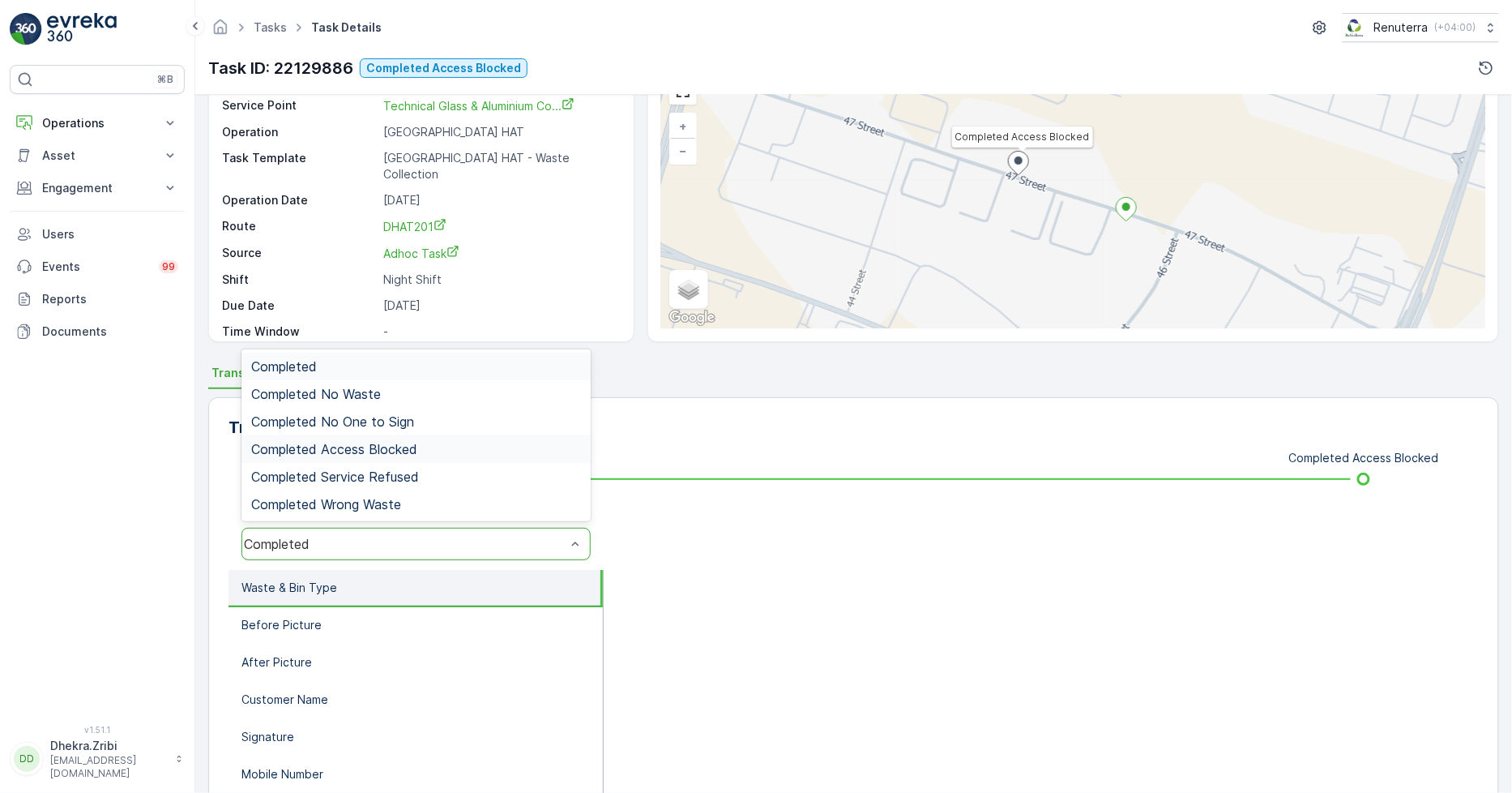
click at [336, 446] on span "Completed Access Blocked" at bounding box center [334, 449] width 166 height 15
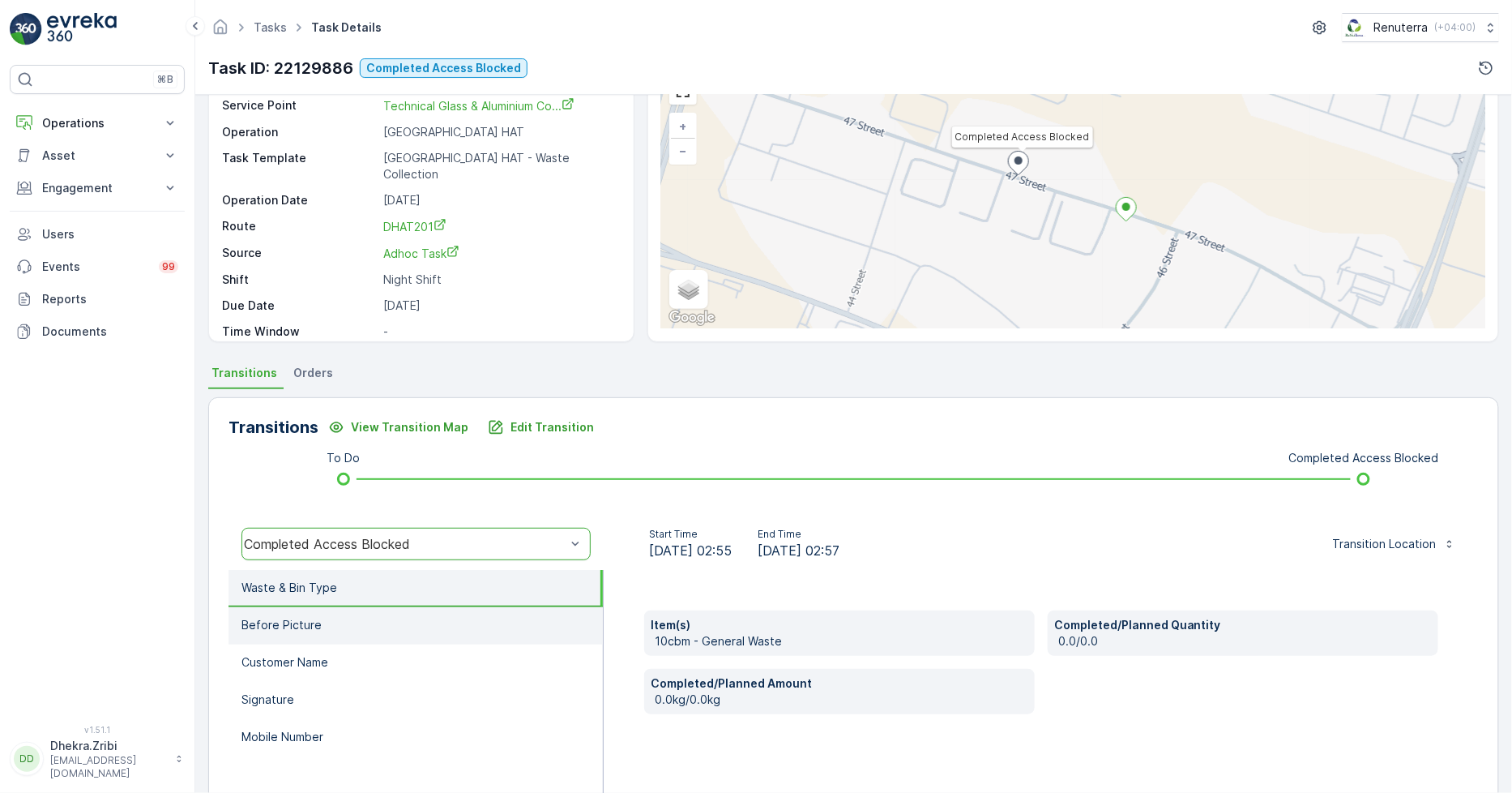
click at [338, 634] on li "Before Picture" at bounding box center [416, 626] width 374 height 37
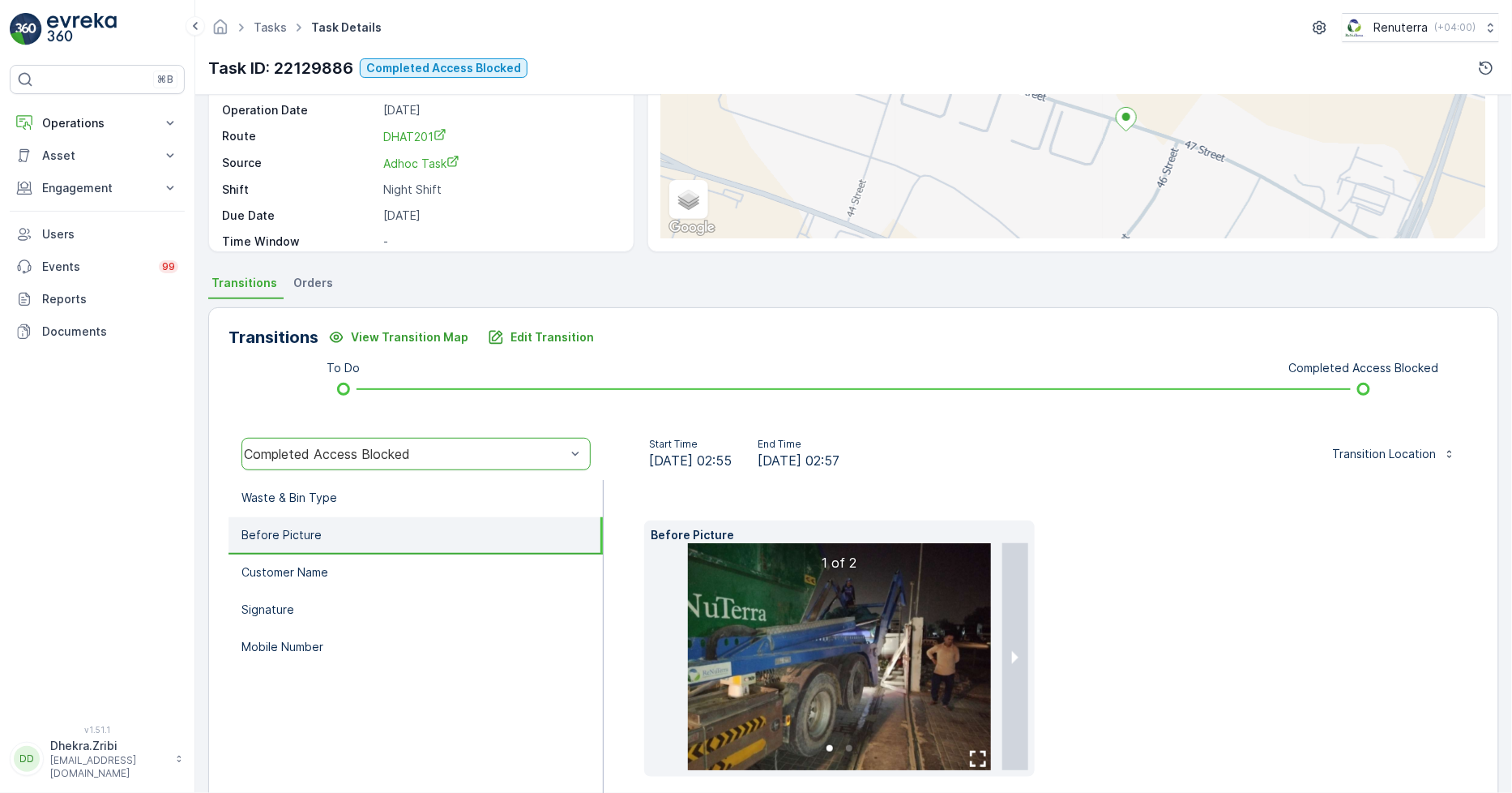
scroll to position [254, 0]
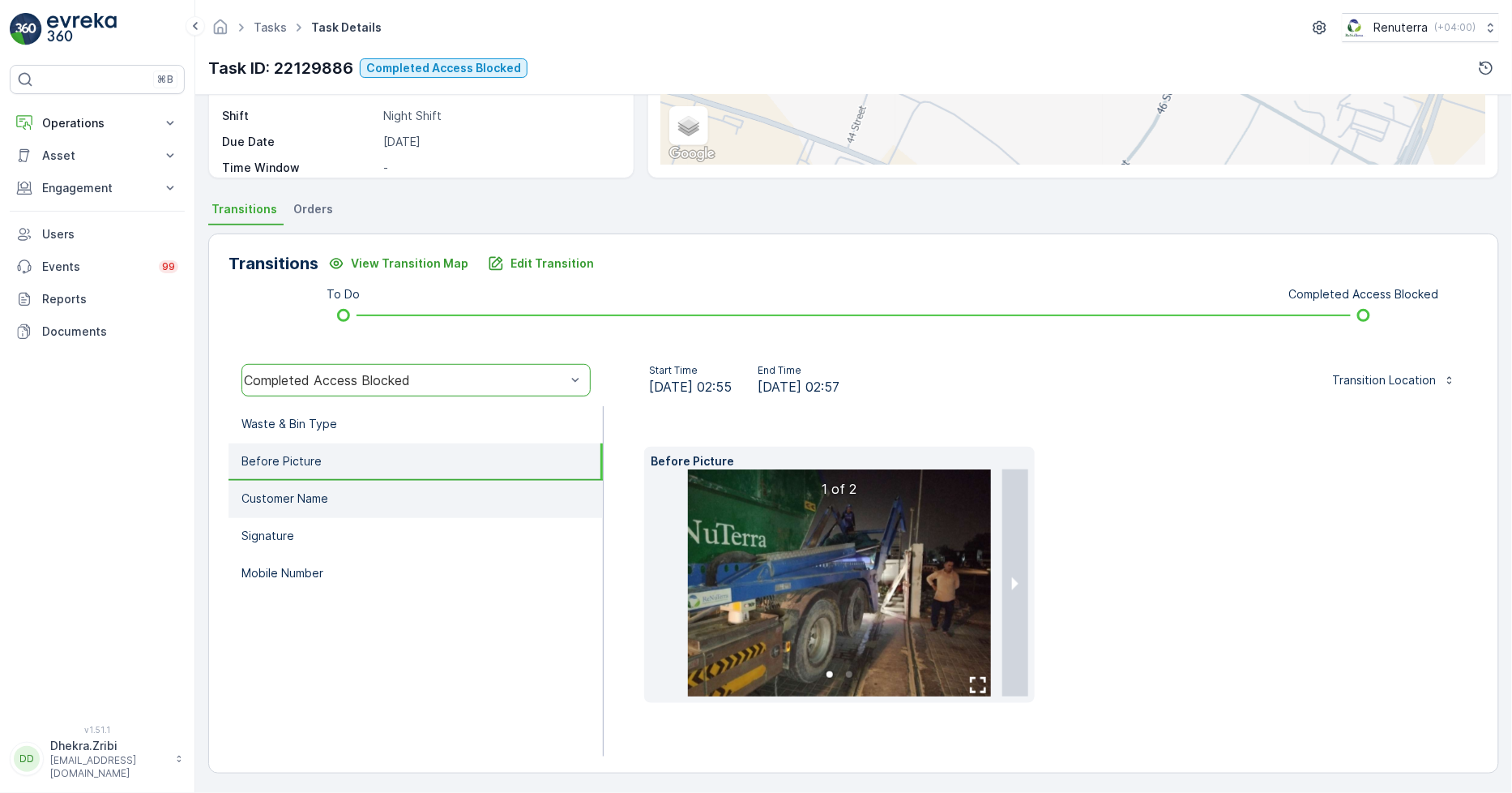
click at [360, 501] on li "Customer Name" at bounding box center [416, 500] width 374 height 37
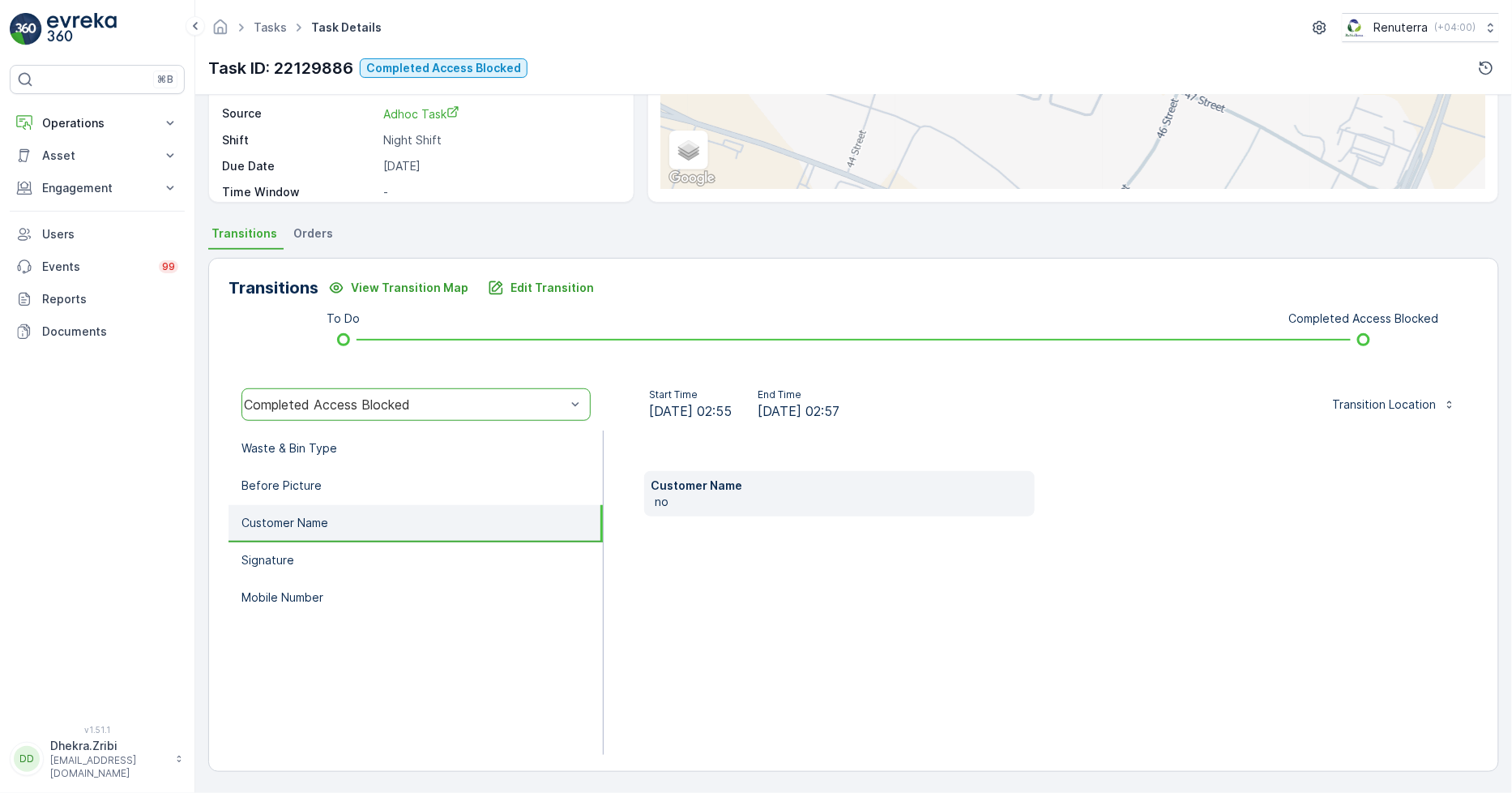
scroll to position [229, 0]
click at [379, 475] on li "Before Picture" at bounding box center [416, 488] width 374 height 37
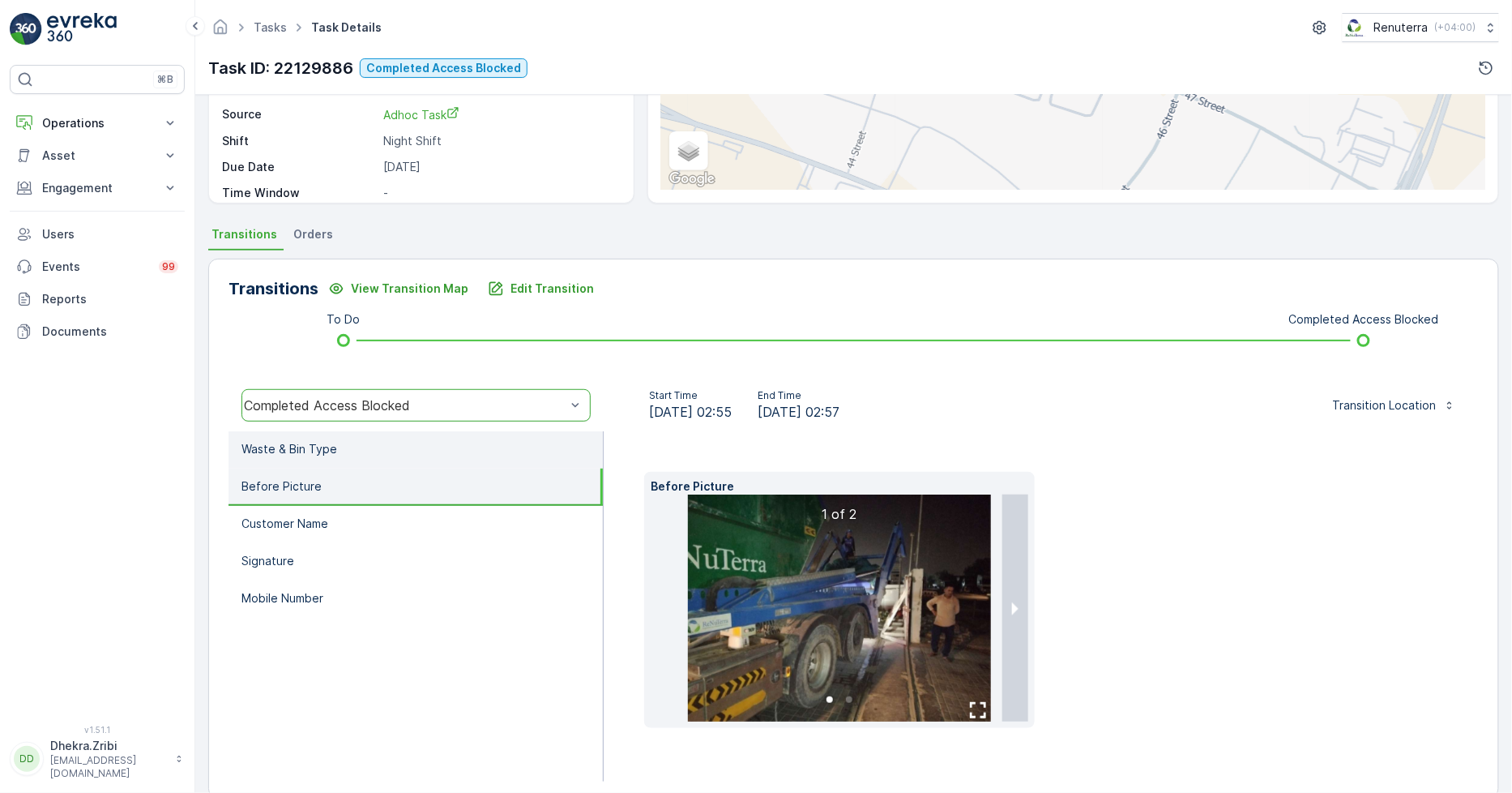
click at [393, 450] on li "Waste & Bin Type" at bounding box center [416, 450] width 374 height 37
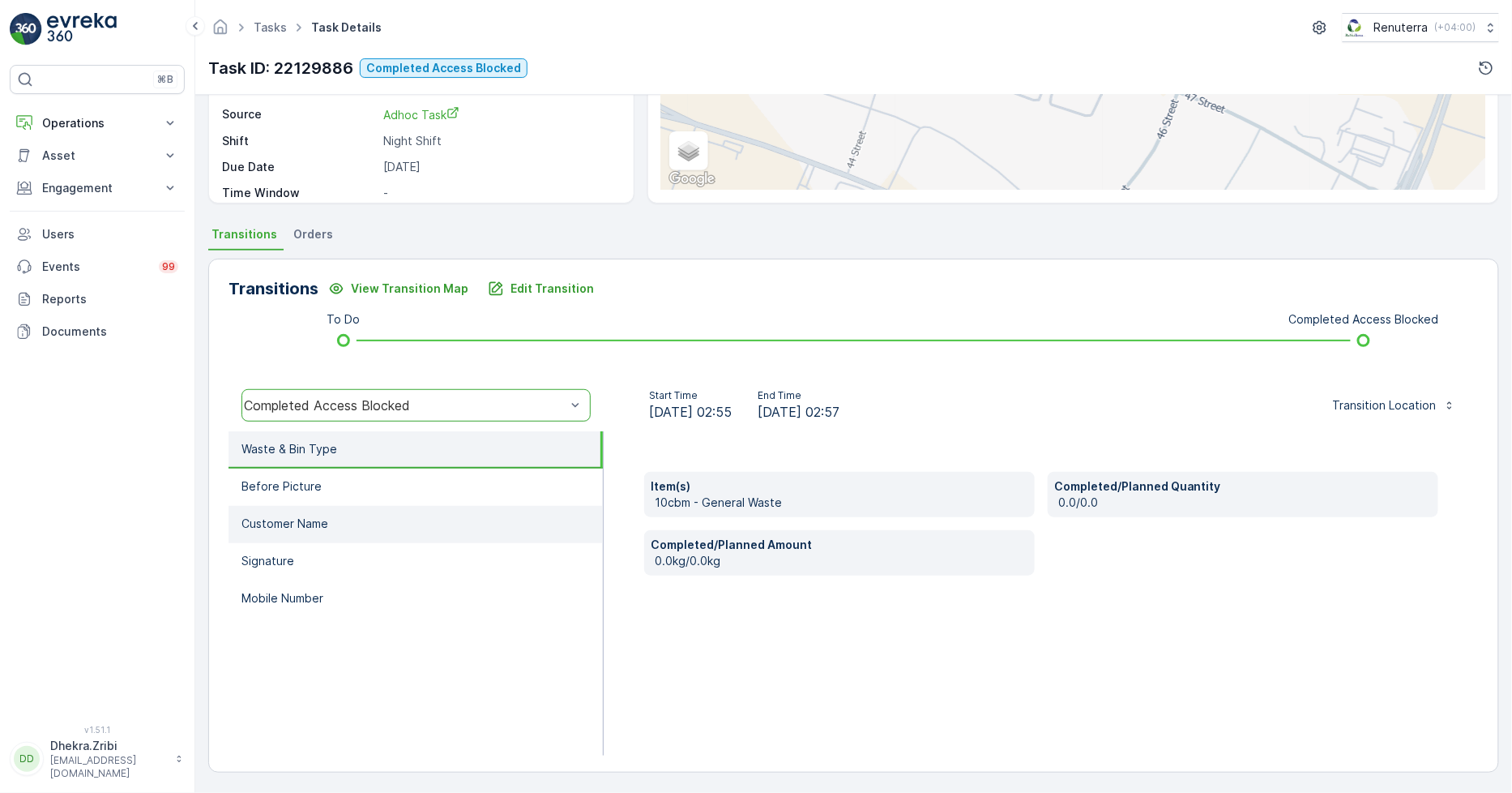
click at [394, 517] on li "Customer Name" at bounding box center [416, 525] width 374 height 37
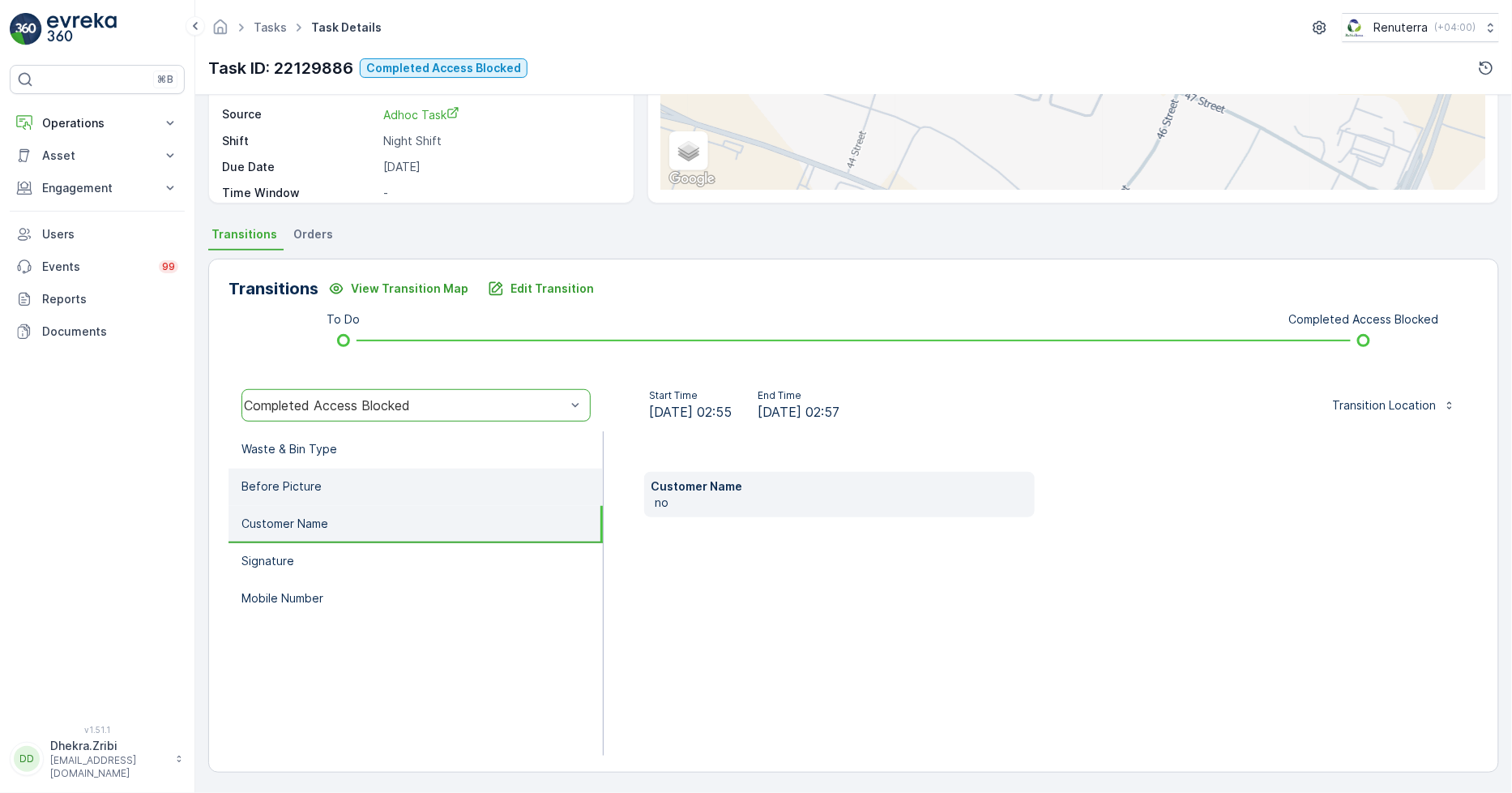
click at [482, 496] on li "Before Picture" at bounding box center [416, 488] width 374 height 37
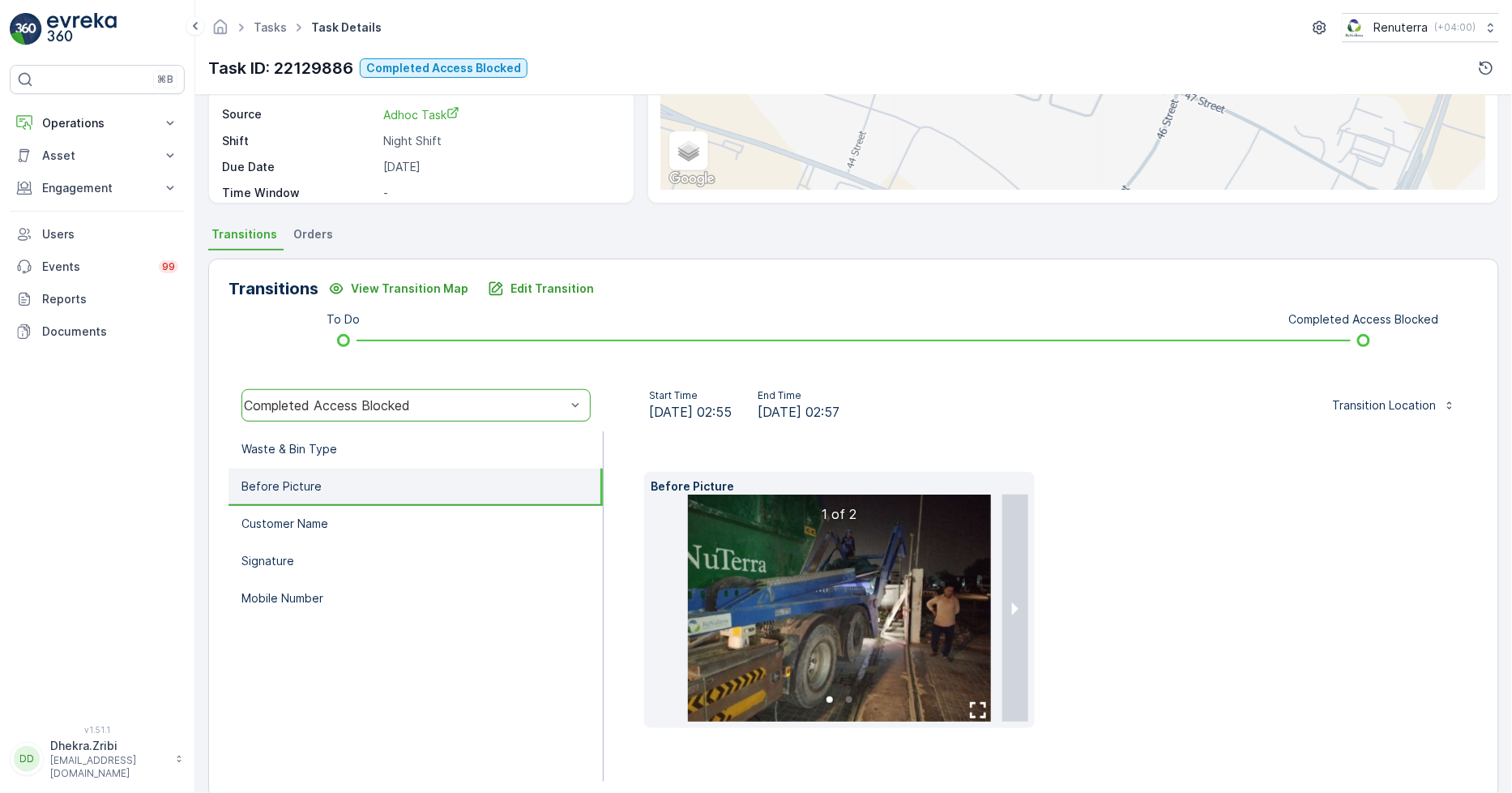
click at [970, 706] on ul at bounding box center [840, 704] width 377 height 17
click at [975, 710] on ul at bounding box center [840, 704] width 377 height 17
click at [912, 619] on img at bounding box center [840, 607] width 303 height 227
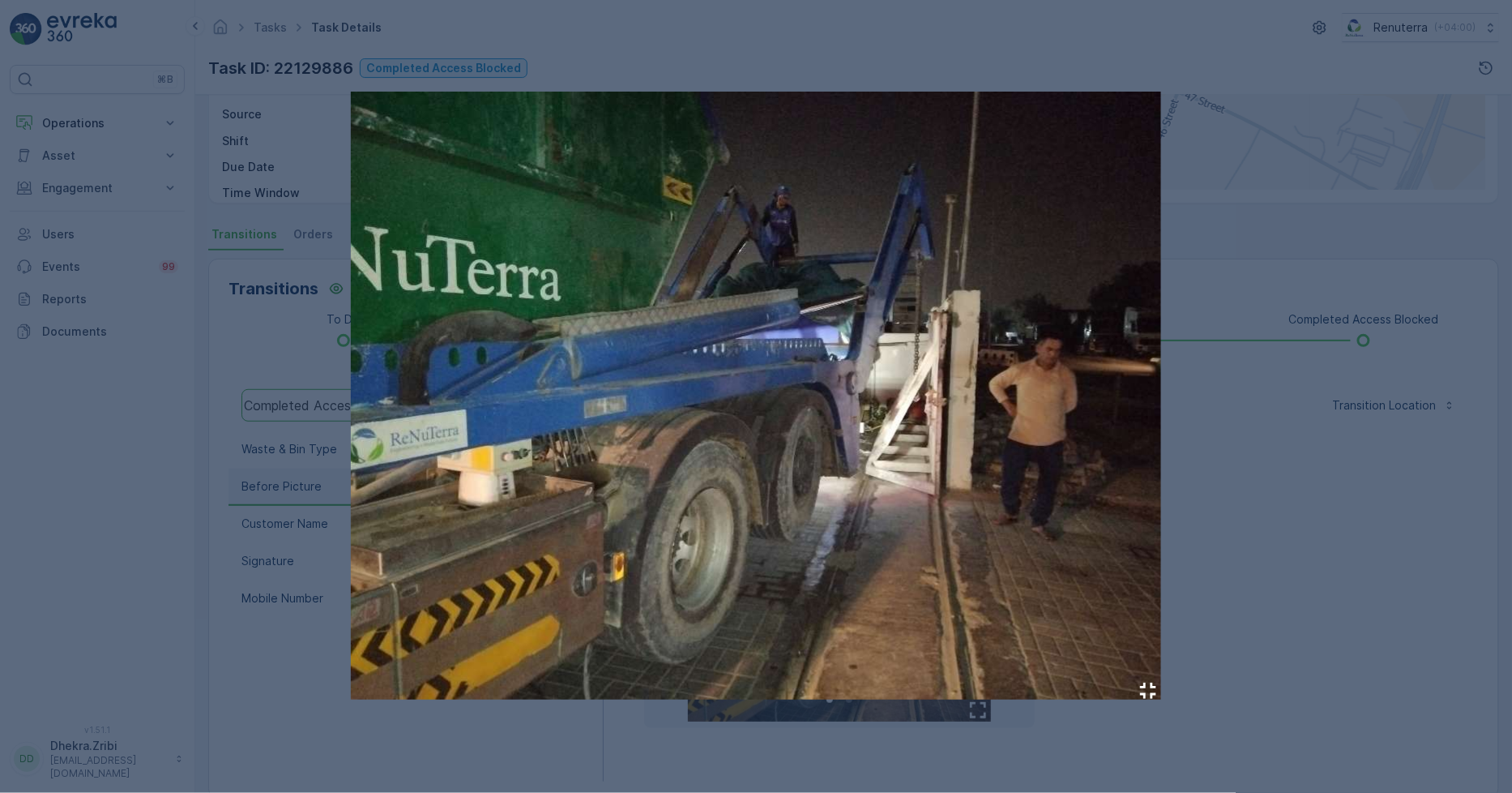
click at [911, 619] on img at bounding box center [756, 395] width 811 height 608
click at [1340, 639] on div at bounding box center [756, 396] width 1512 height 793
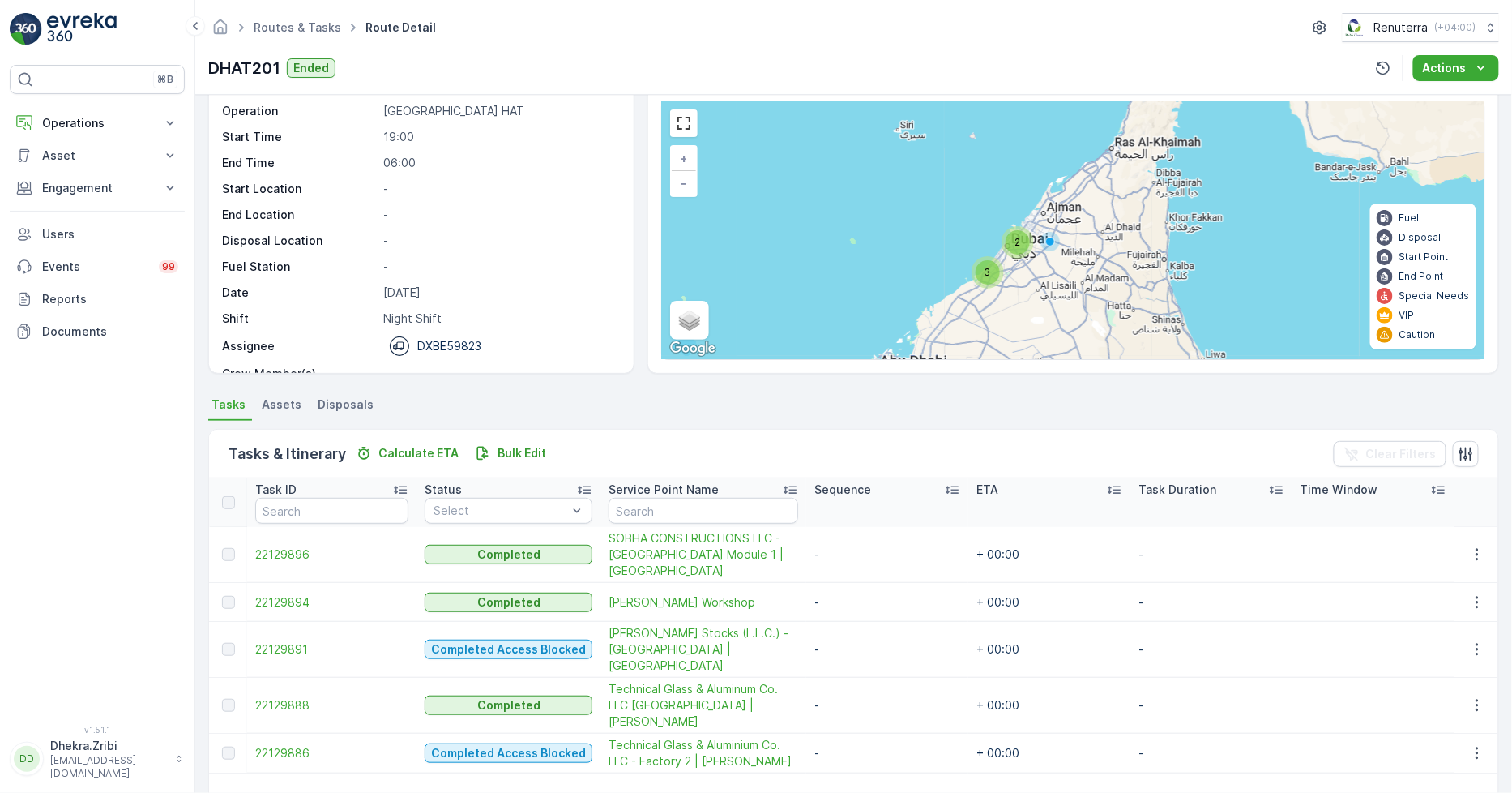
scroll to position [90, 0]
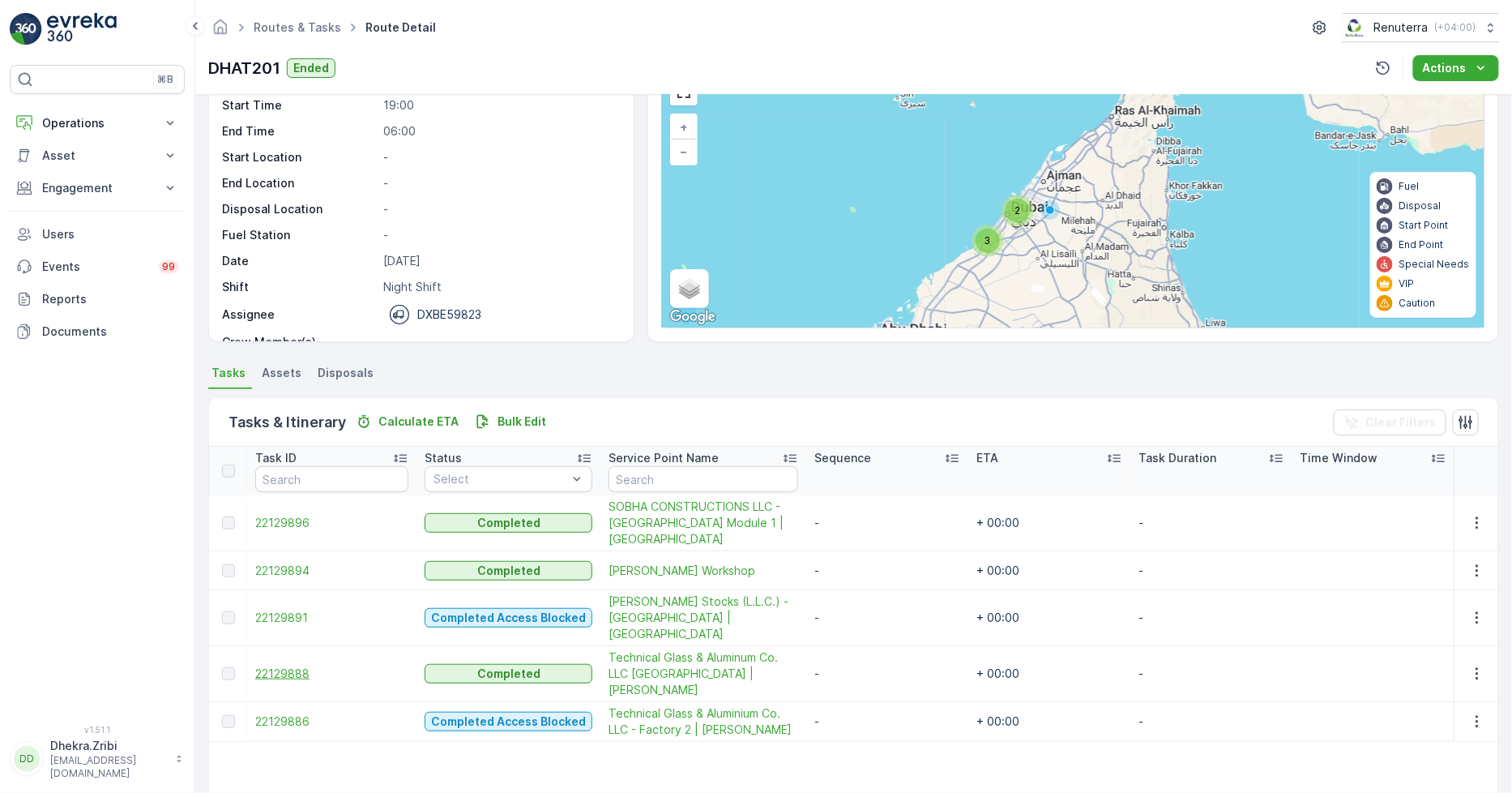
click at [301, 665] on span "22129888" at bounding box center [332, 673] width 153 height 16
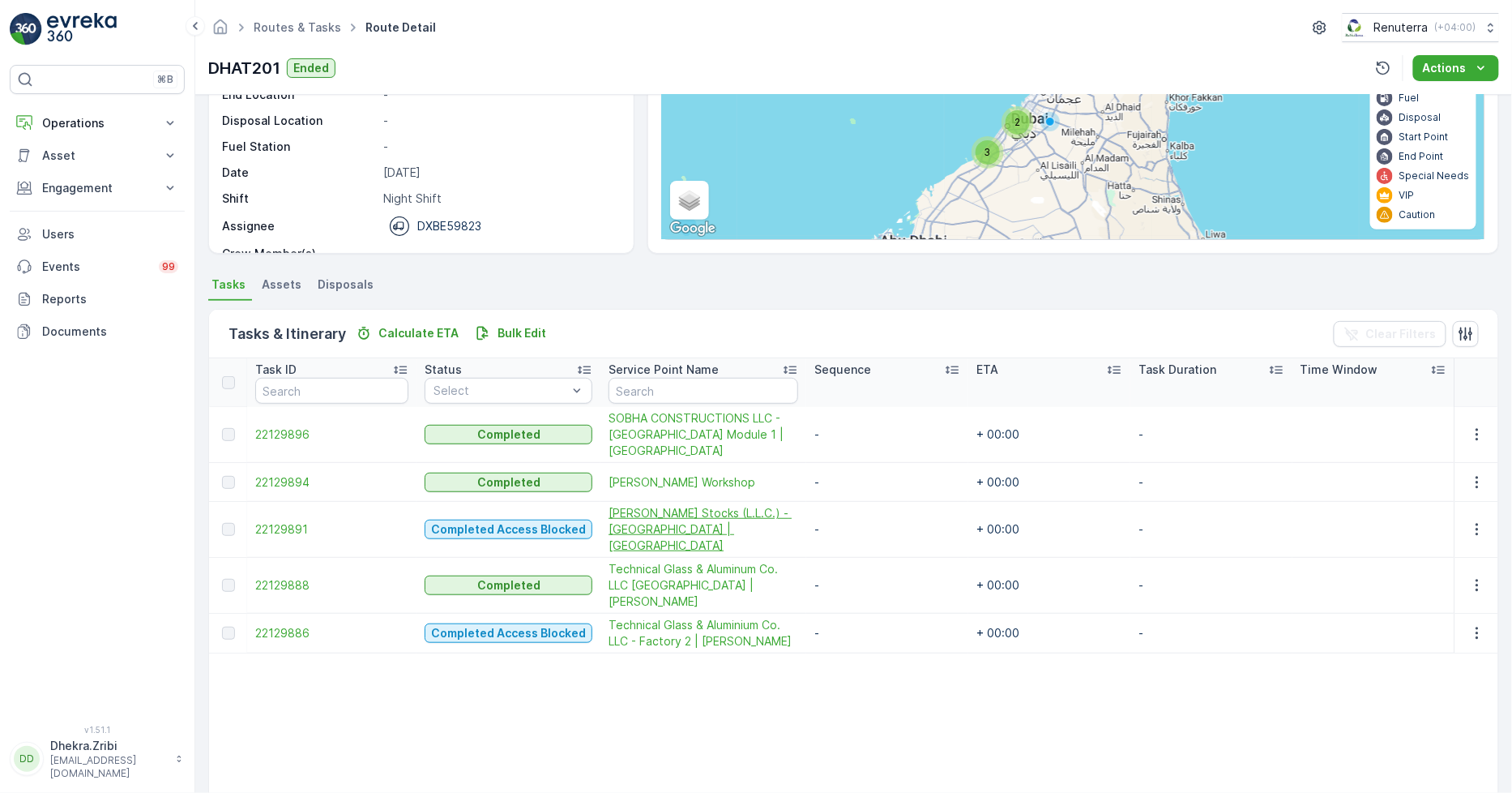
scroll to position [180, 0]
click at [268, 520] on span "22129891" at bounding box center [332, 527] width 153 height 16
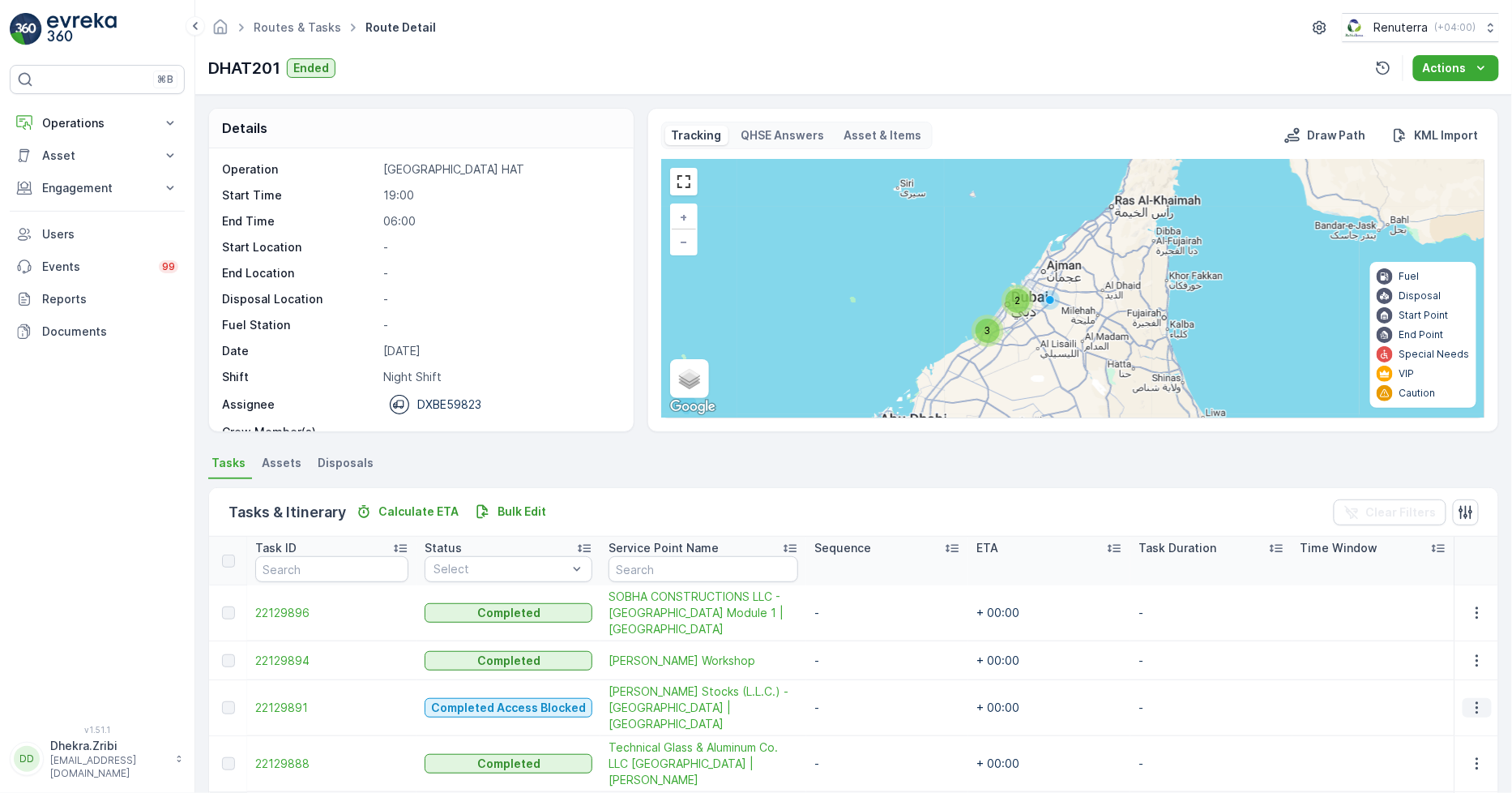
click at [1470, 701] on icon "button" at bounding box center [1477, 707] width 16 height 16
click at [1428, 742] on span "Edit" at bounding box center [1422, 745] width 21 height 16
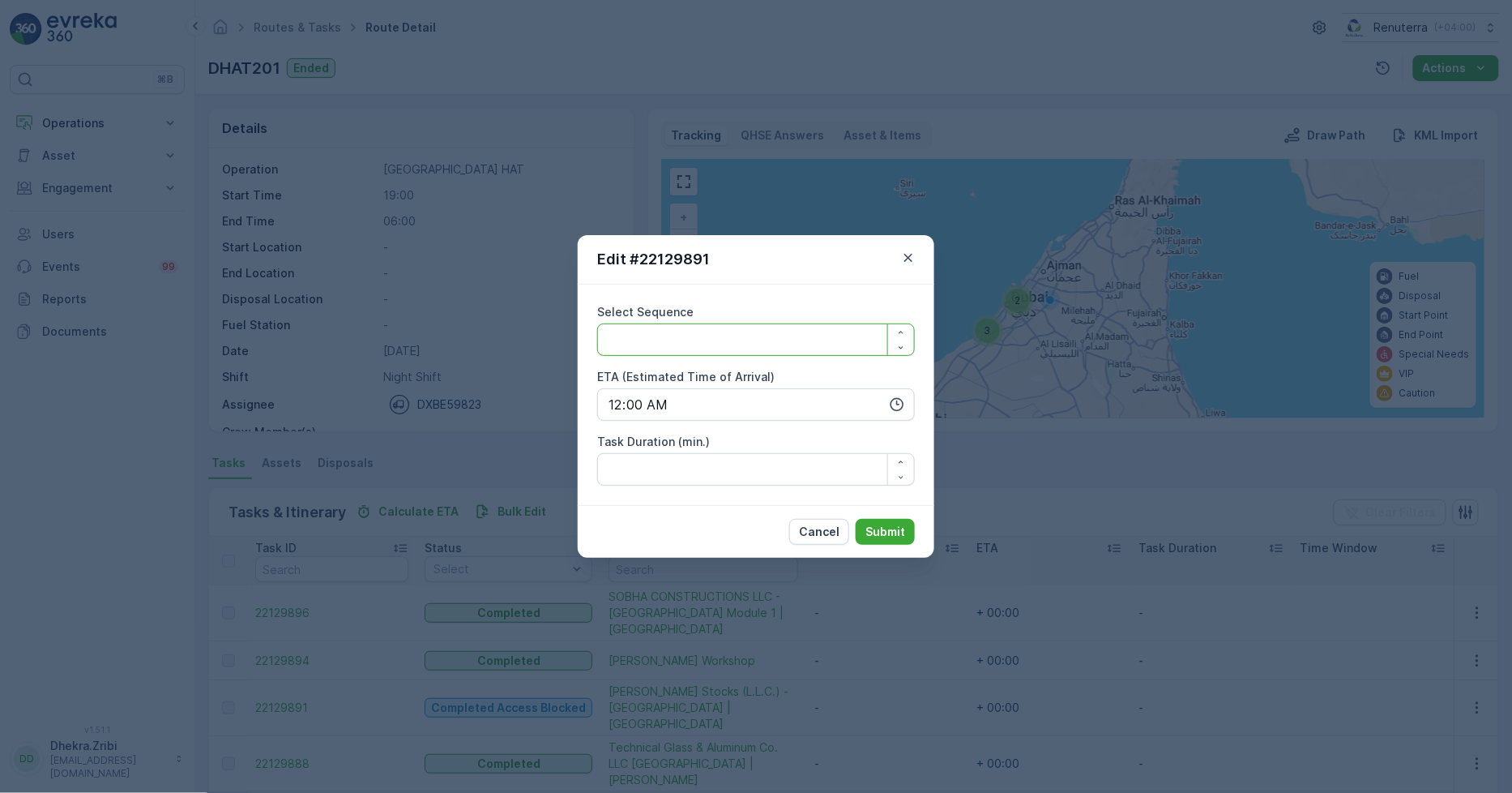
click at [852, 336] on Sequence "Select Sequence" at bounding box center [756, 339] width 318 height 33
click at [897, 329] on icon "button" at bounding box center [901, 333] width 9 height 9
type Sequence "1"
drag, startPoint x: 714, startPoint y: 351, endPoint x: 556, endPoint y: 351, distance: 158.0
click at [556, 351] on div "Edit #22129891 Select Sequence 1 ETA (Estimated Time of Arrival) 00:00 Task Dur…" at bounding box center [756, 396] width 1512 height 793
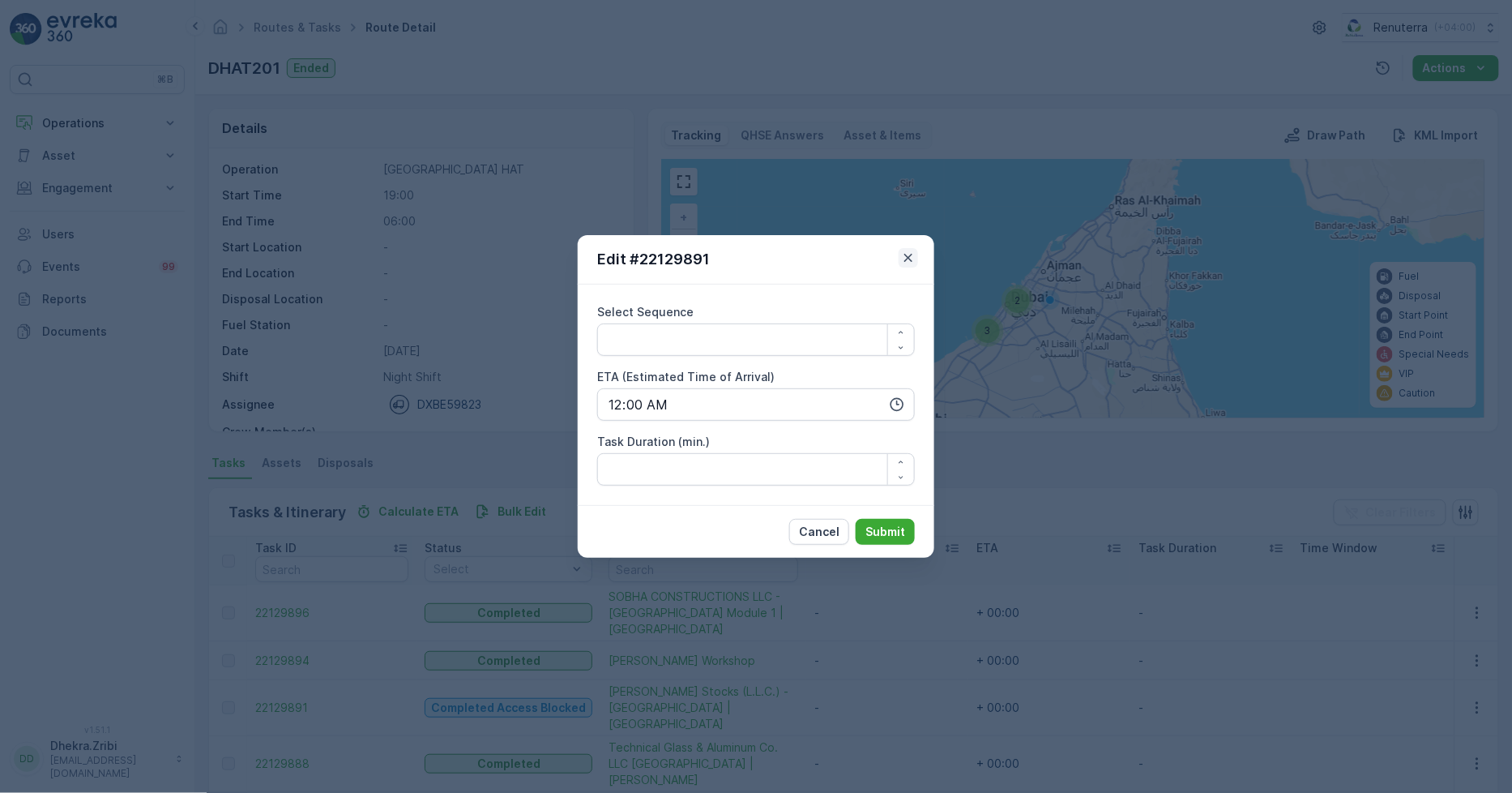
click at [902, 258] on icon "button" at bounding box center [908, 257] width 16 height 16
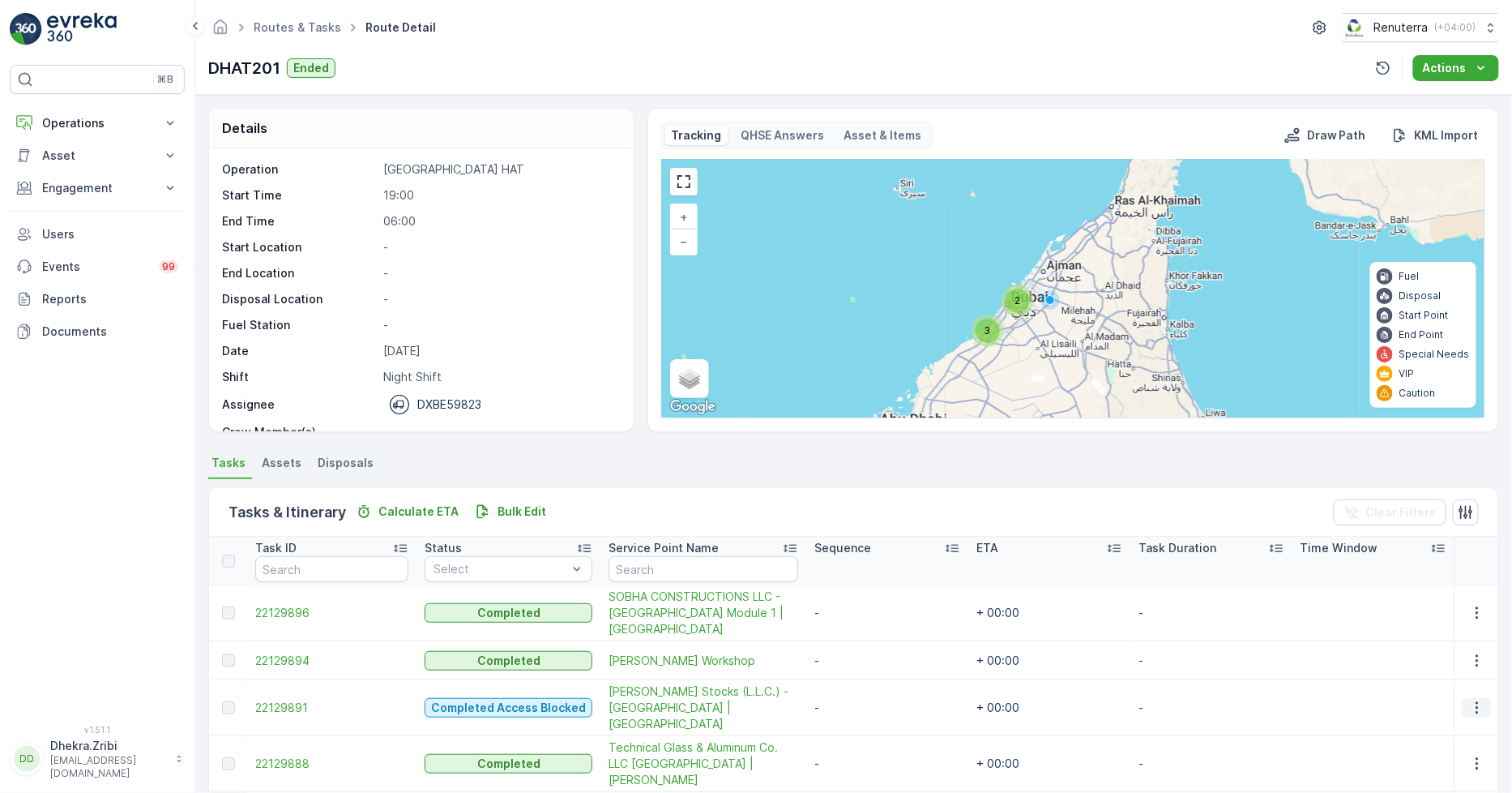
click at [1469, 702] on icon "button" at bounding box center [1477, 707] width 16 height 16
click at [230, 701] on div at bounding box center [229, 708] width 13 height 13
click at [229, 701] on div at bounding box center [229, 708] width 13 height 13
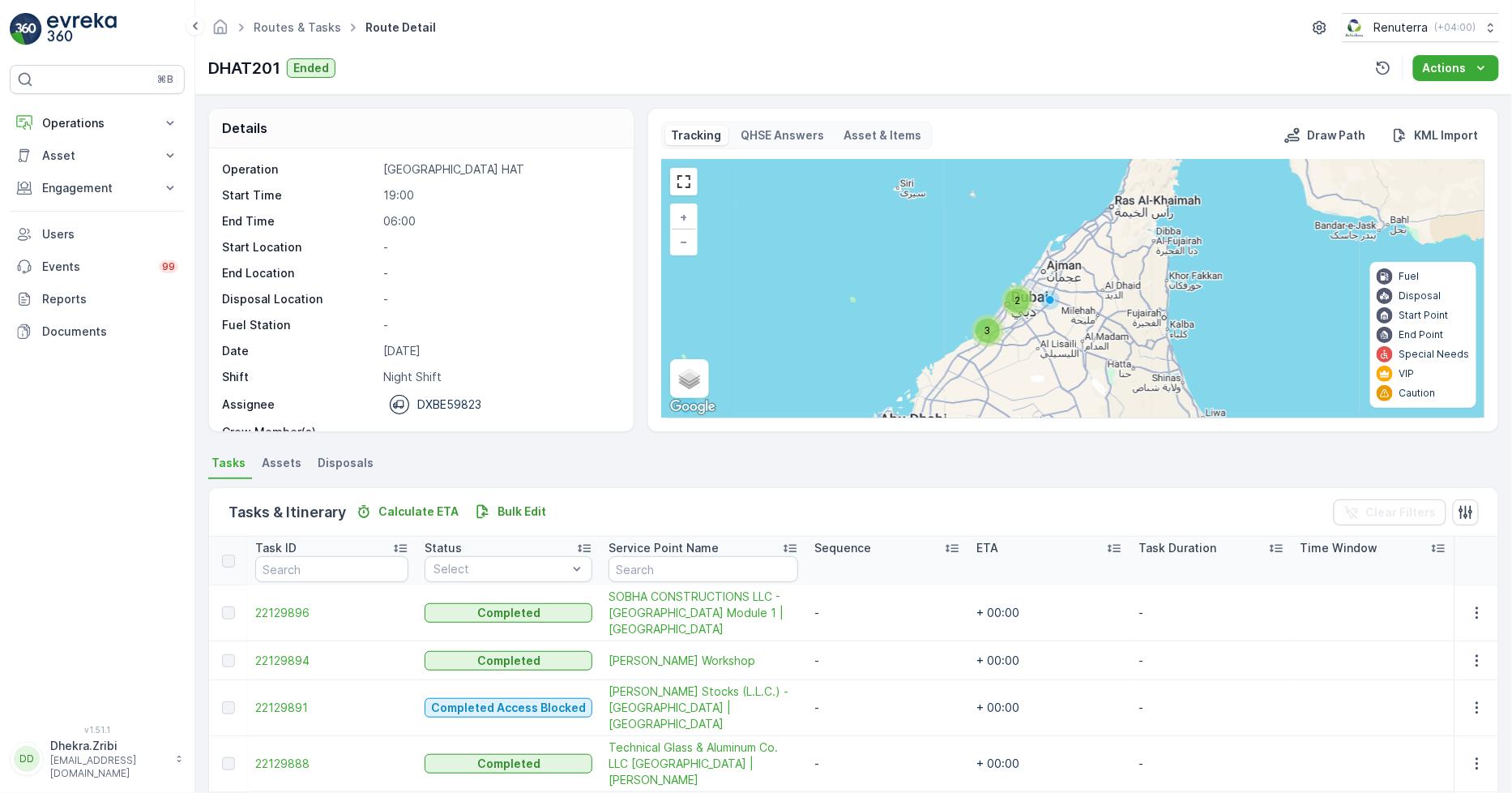
drag, startPoint x: 229, startPoint y: 778, endPoint x: 659, endPoint y: 466, distance: 531.3
click at [659, 466] on ul "Tasks Assets Disposals" at bounding box center [854, 465] width 1291 height 28
click at [225, 701] on div at bounding box center [229, 708] width 13 height 13
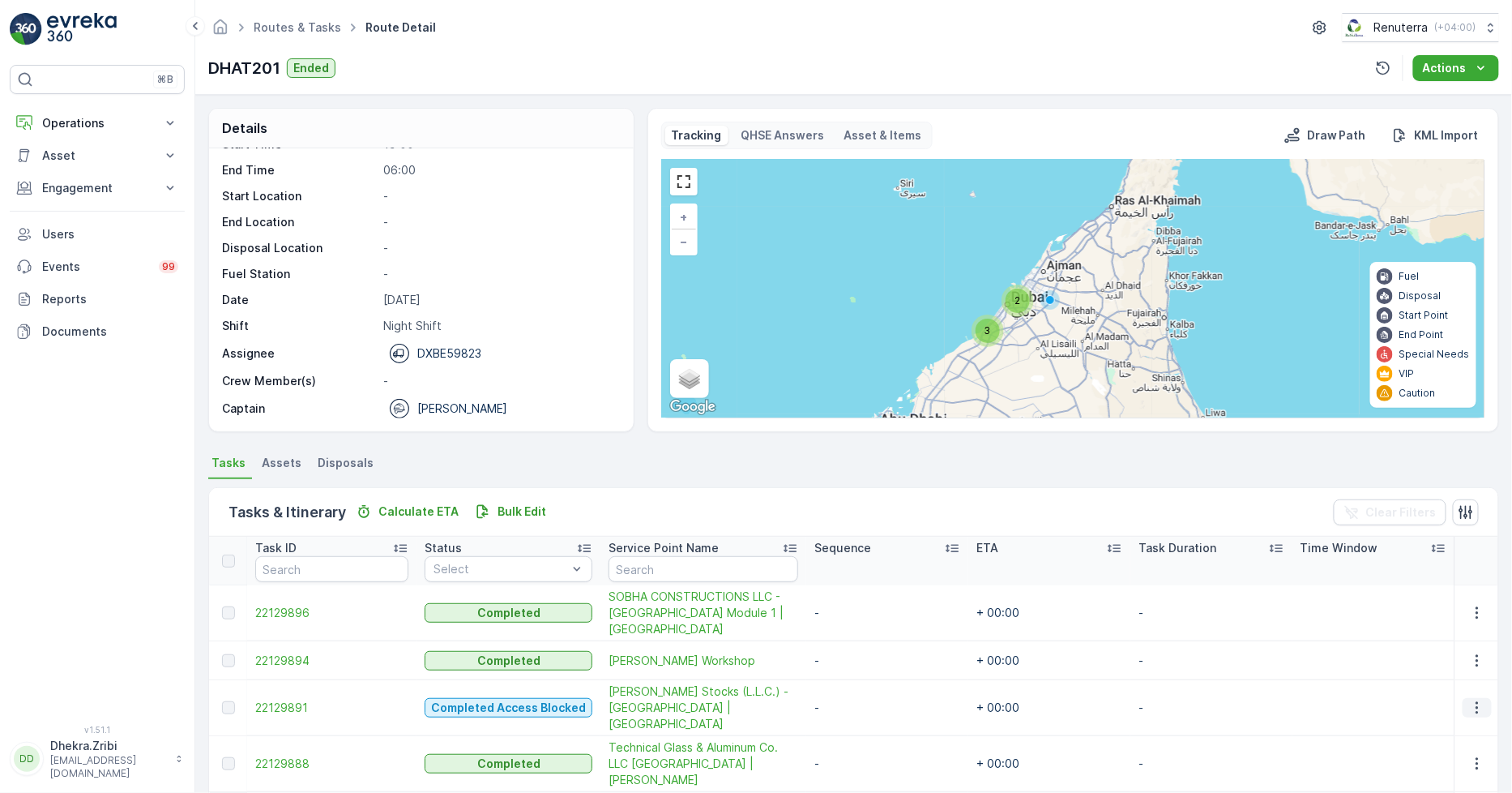
click at [1469, 700] on icon "button" at bounding box center [1477, 707] width 16 height 16
click at [1459, 725] on span "See More Details" at bounding box center [1459, 722] width 94 height 16
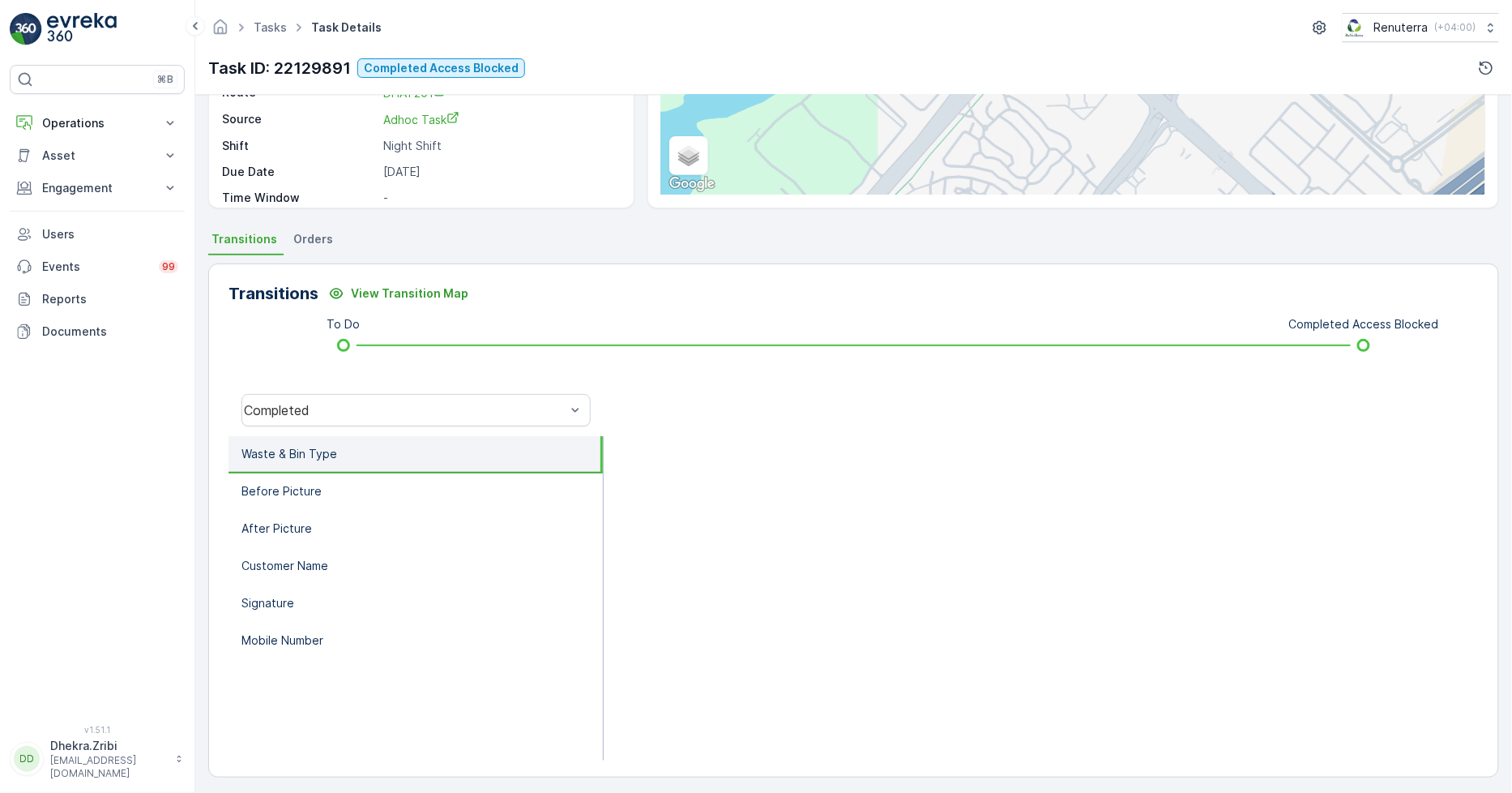
scroll to position [228, 0]
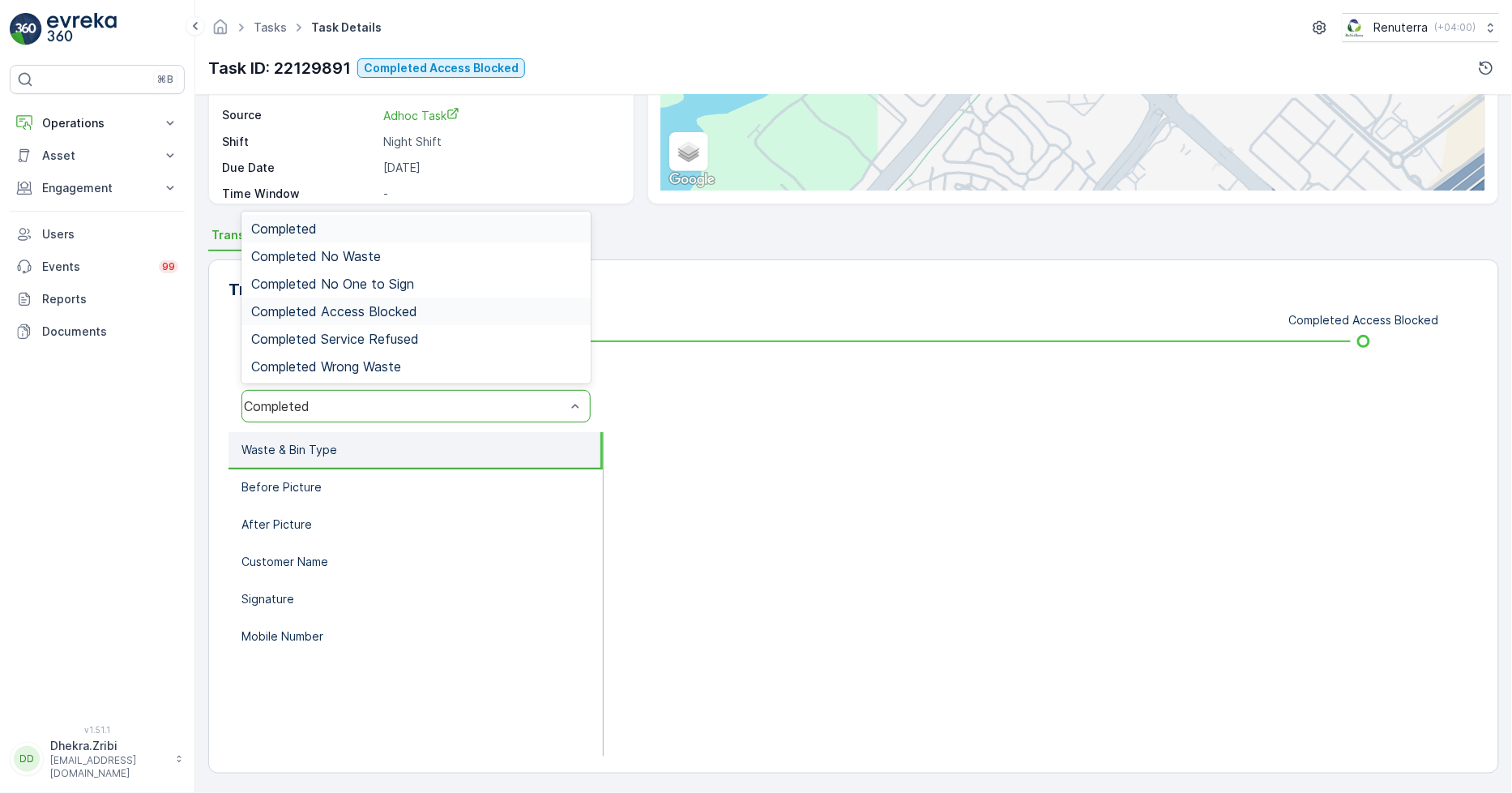
click at [389, 305] on span "Completed Access Blocked" at bounding box center [334, 311] width 166 height 15
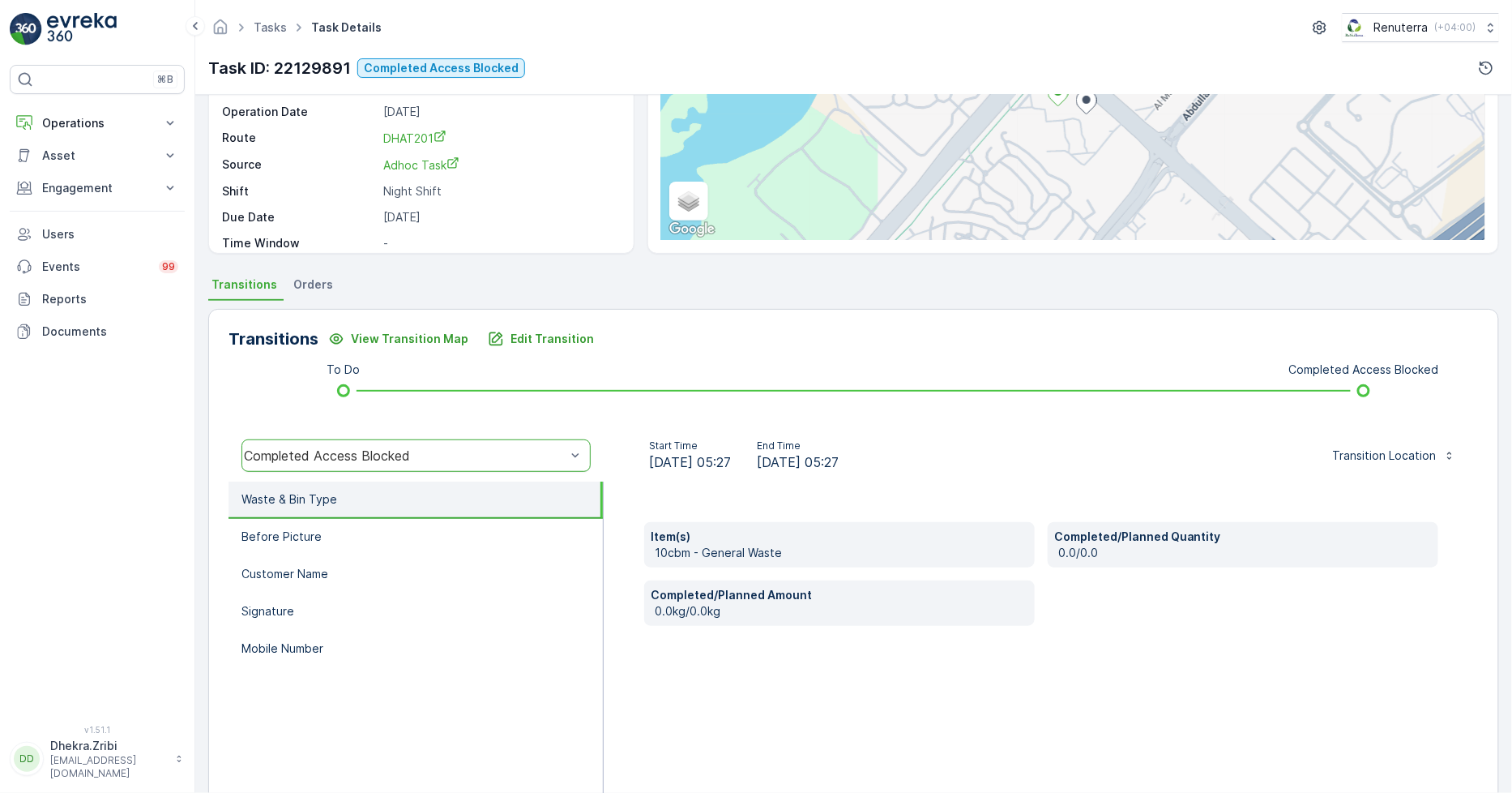
scroll to position [180, 0]
click at [354, 531] on li "Before Picture" at bounding box center [416, 536] width 374 height 37
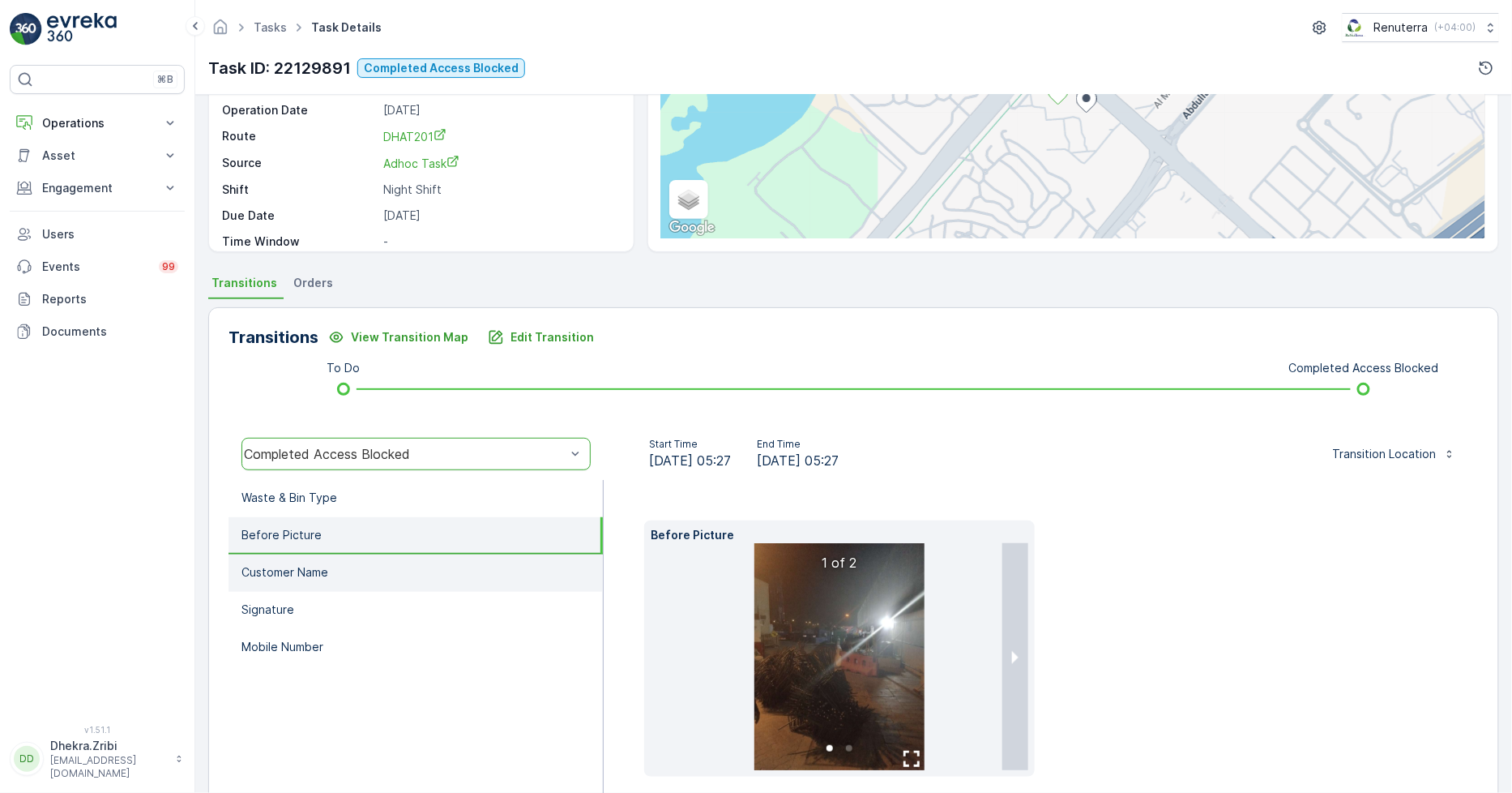
click at [331, 569] on li "Customer Name" at bounding box center [416, 574] width 374 height 37
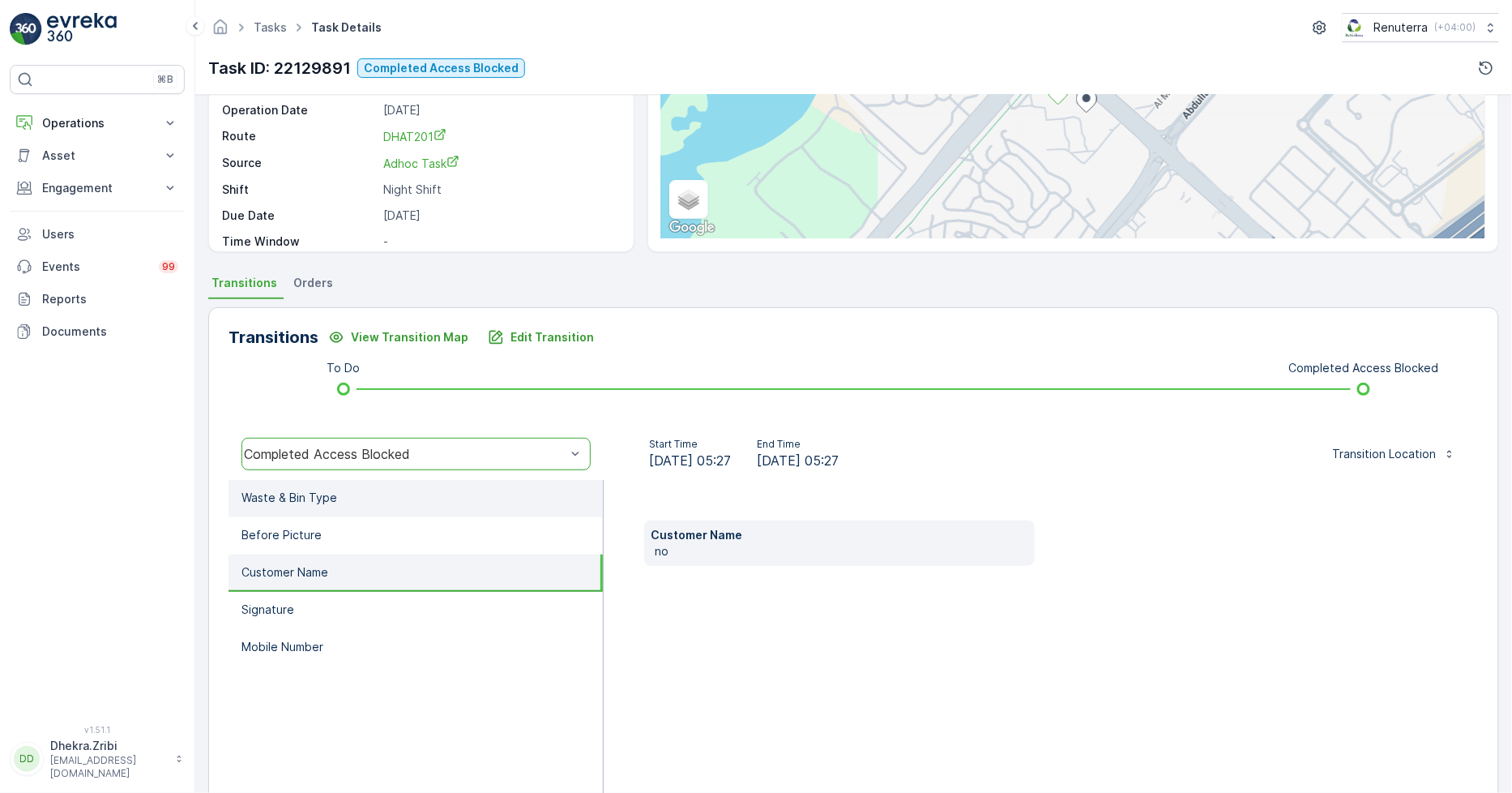
click at [363, 489] on li "Waste & Bin Type" at bounding box center [416, 499] width 374 height 37
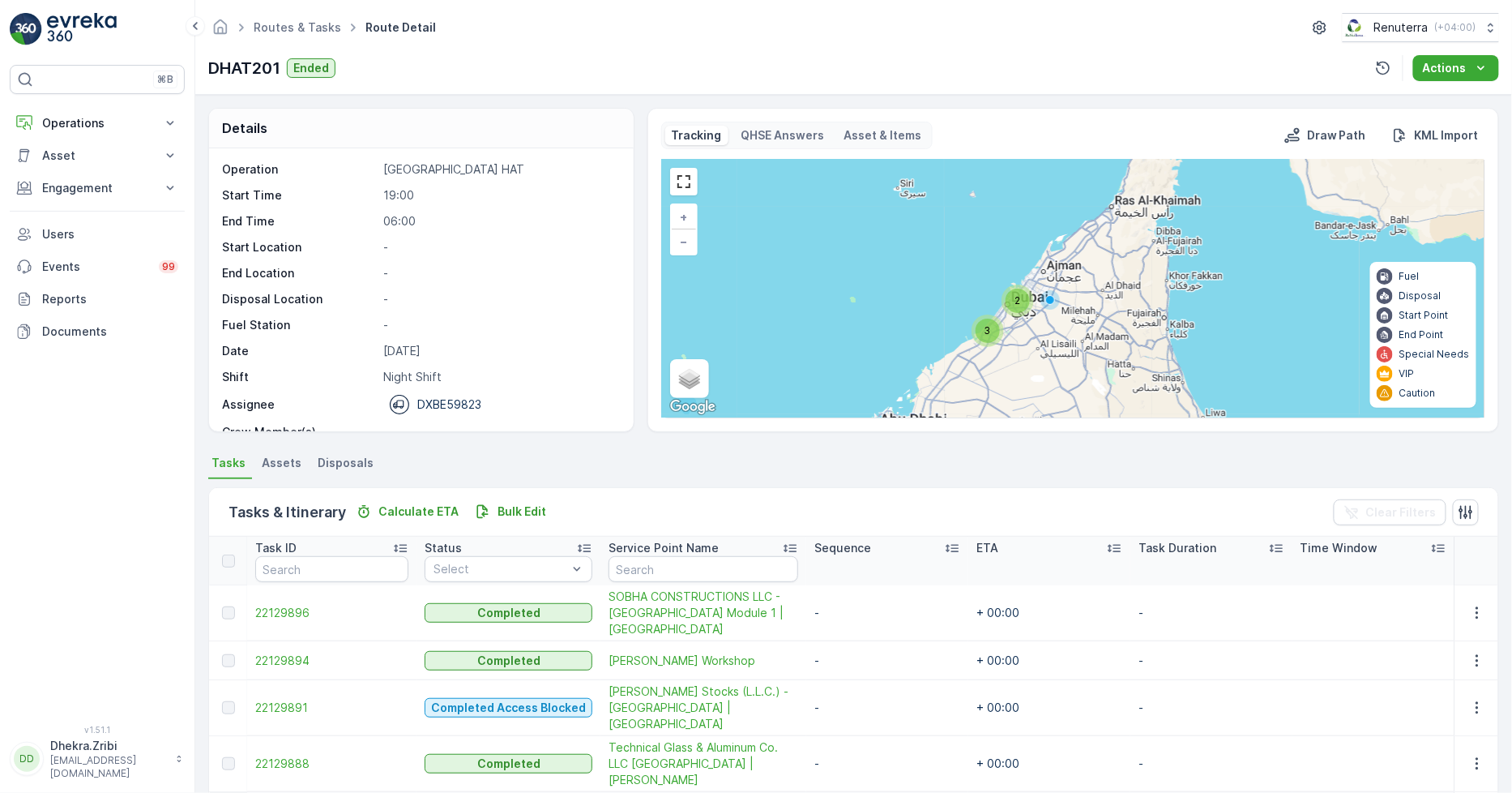
click at [225, 701] on div at bounding box center [229, 708] width 13 height 13
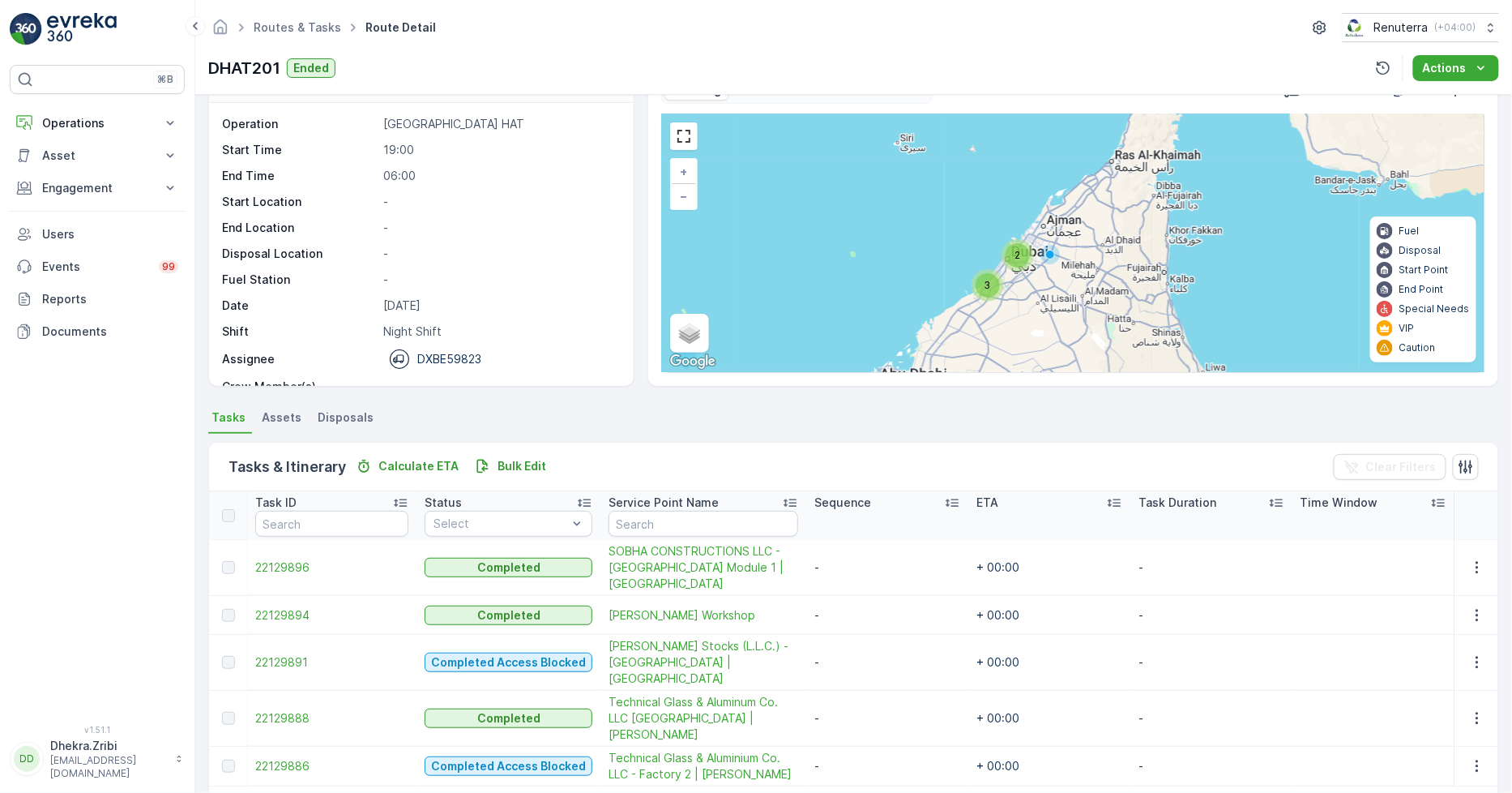
scroll to position [90, 0]
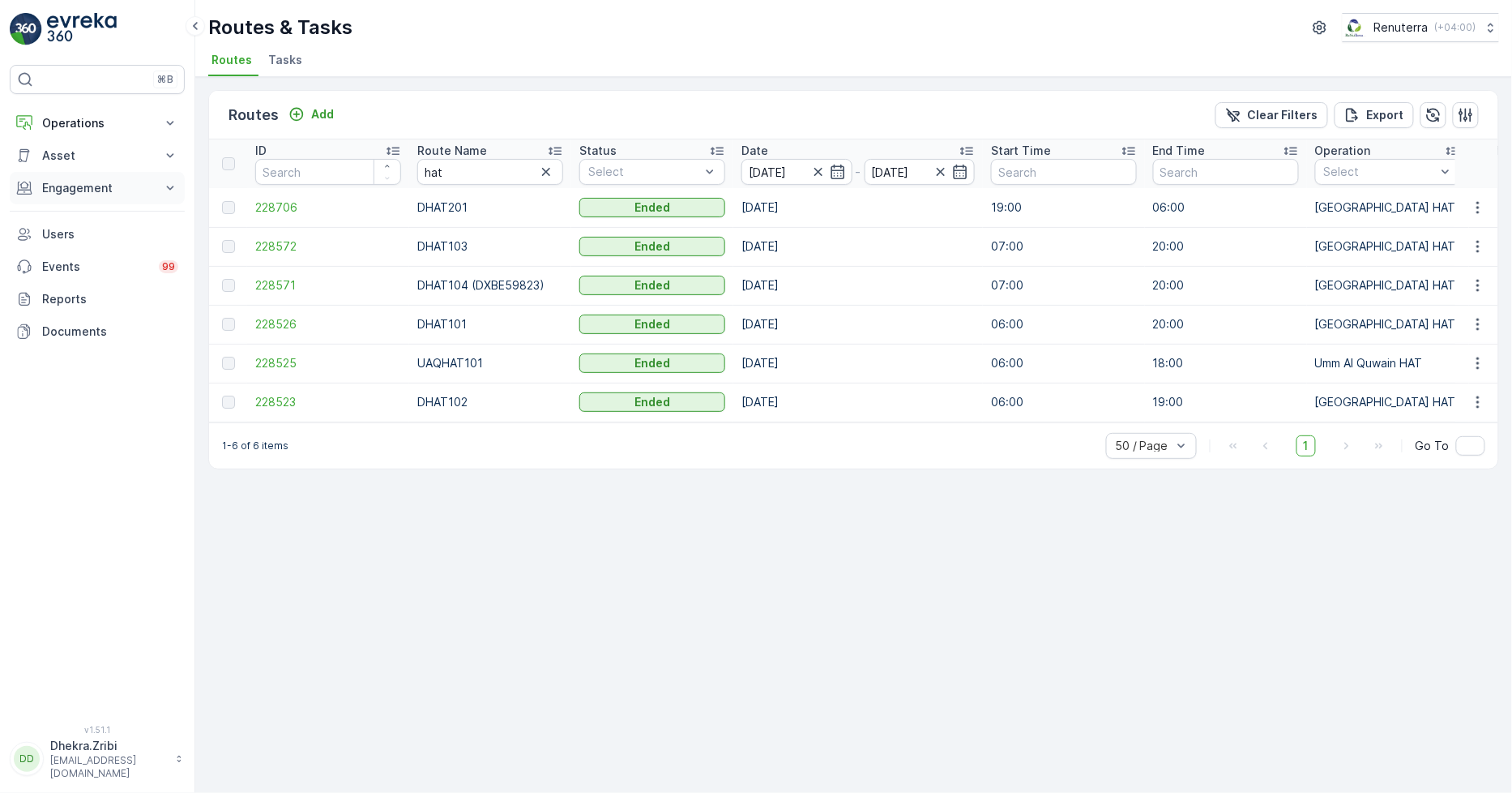
click at [148, 195] on p "Engagement" at bounding box center [97, 188] width 110 height 16
click at [148, 191] on p "Engagement" at bounding box center [97, 188] width 110 height 16
click at [169, 132] on button "Operations" at bounding box center [96, 123] width 175 height 33
click at [160, 119] on button "Operations" at bounding box center [96, 123] width 175 height 33
click at [544, 172] on icon "button" at bounding box center [545, 171] width 16 height 16
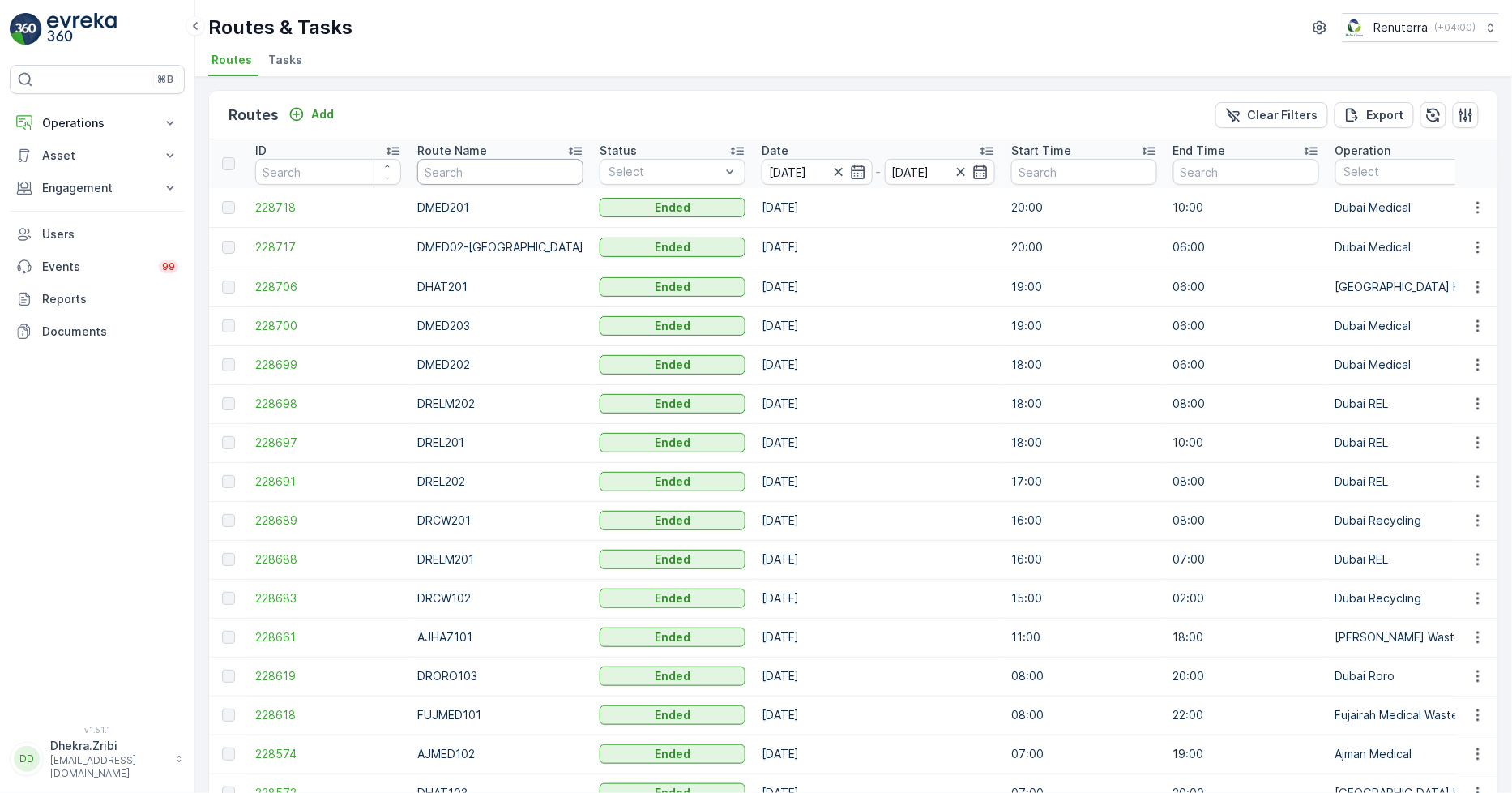
click at [435, 165] on input "text" at bounding box center [501, 172] width 166 height 26
type input "hat"
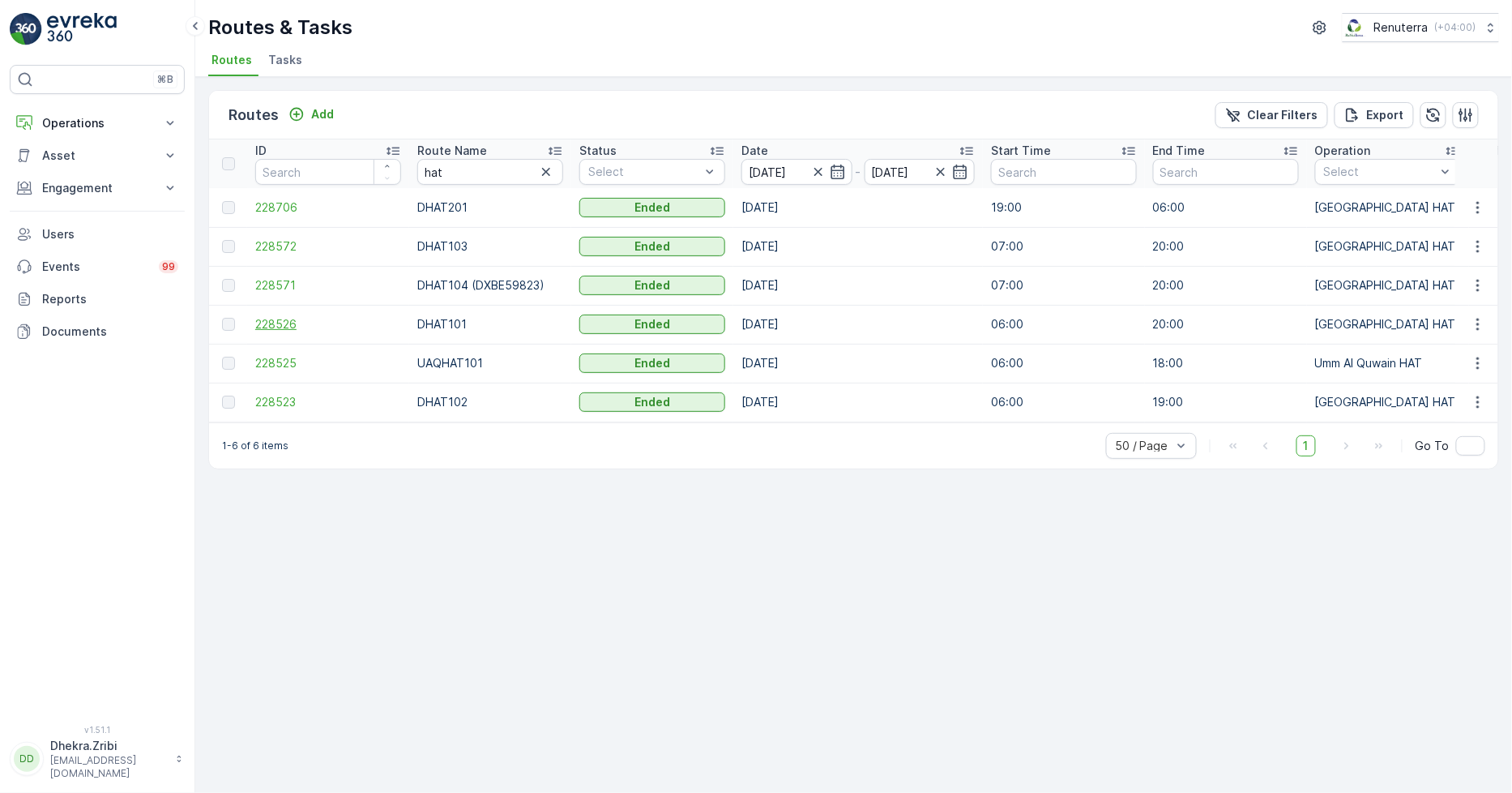
click at [292, 329] on span "228526" at bounding box center [328, 323] width 146 height 16
click at [255, 324] on span "228526" at bounding box center [328, 323] width 146 height 16
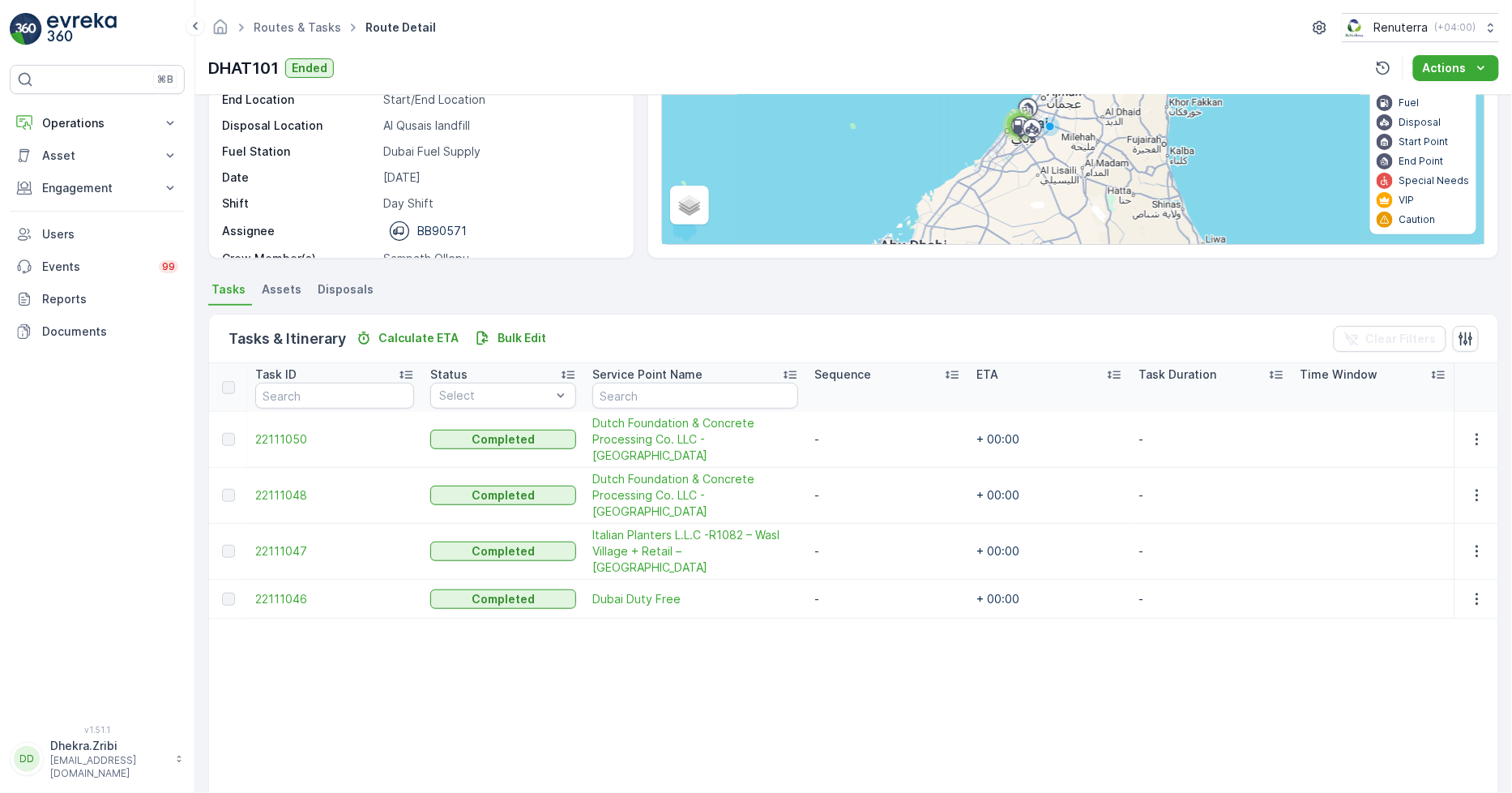
scroll to position [180, 0]
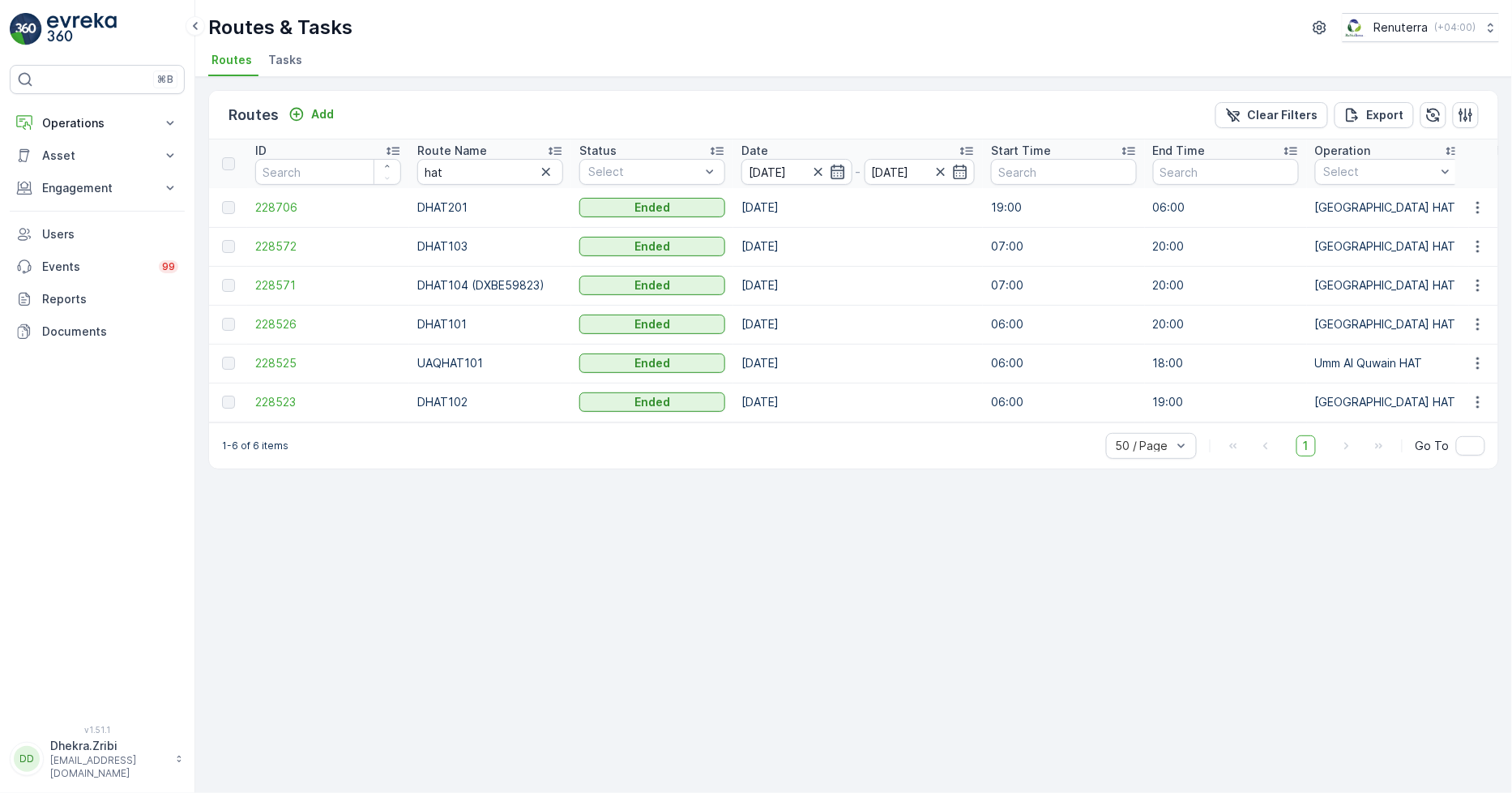
click at [835, 169] on icon "button" at bounding box center [838, 171] width 16 height 16
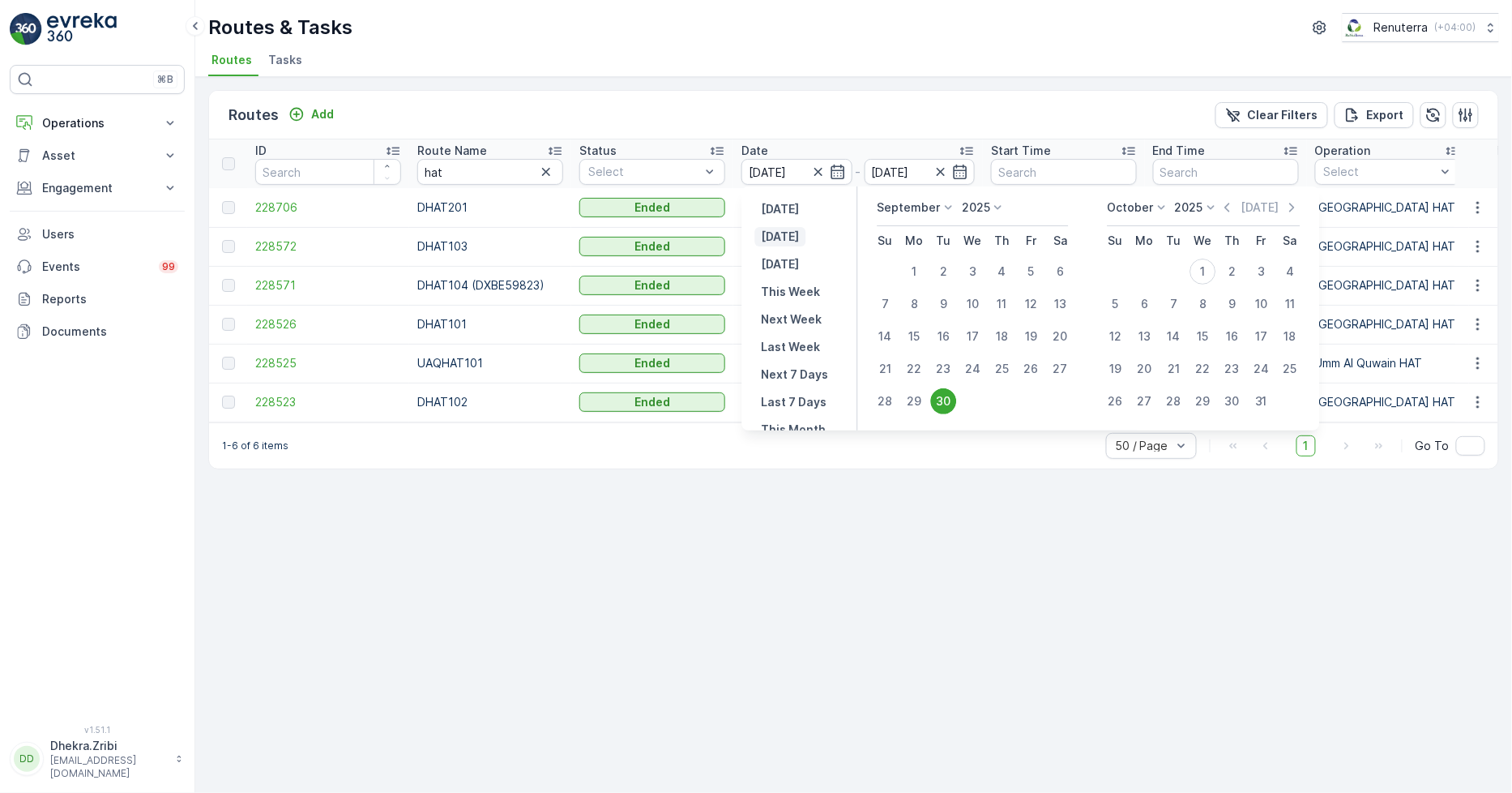
click at [784, 230] on p "Today" at bounding box center [781, 236] width 38 height 16
type input "[DATE]"
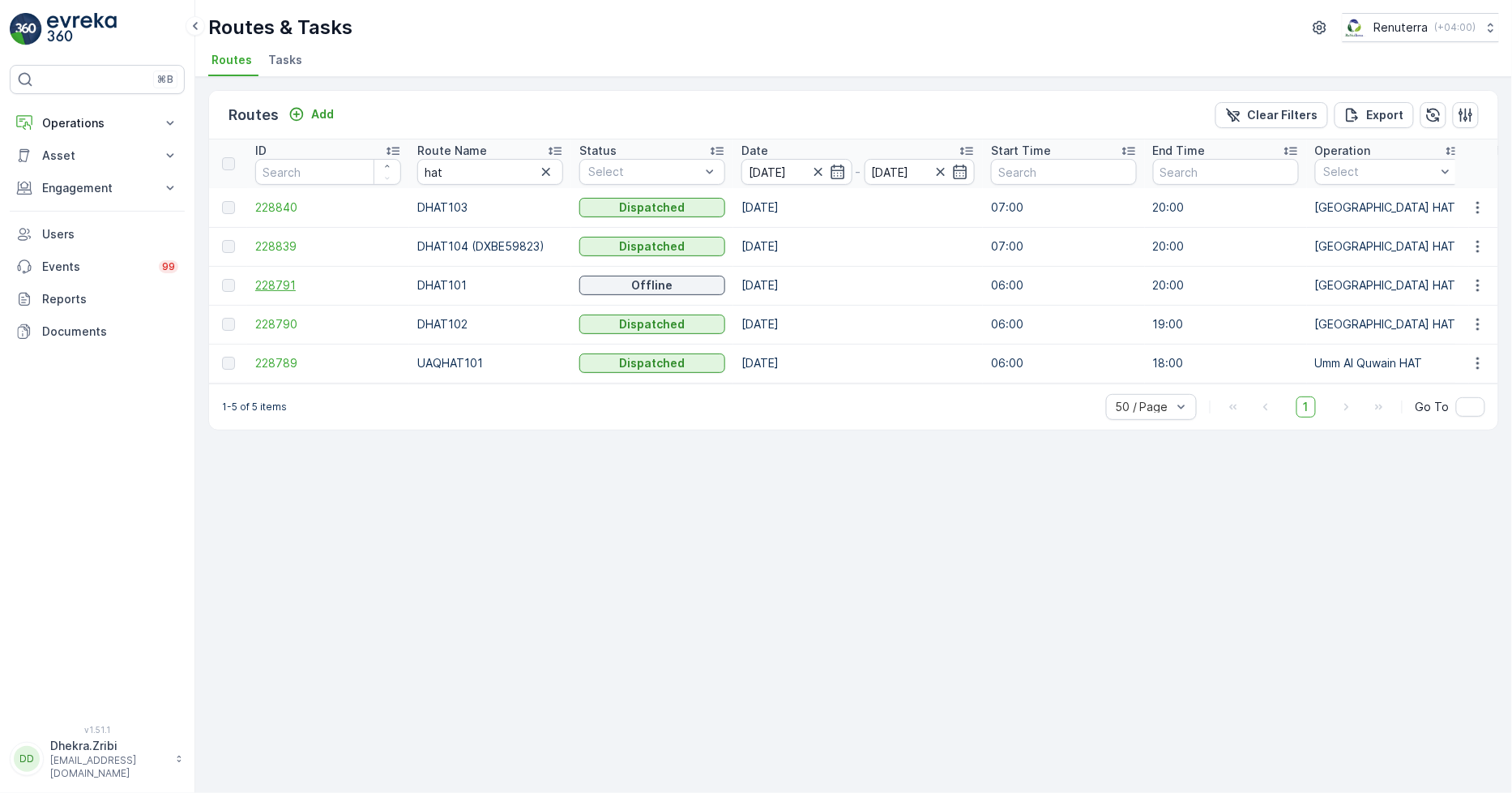
click at [270, 289] on span "228791" at bounding box center [328, 285] width 146 height 16
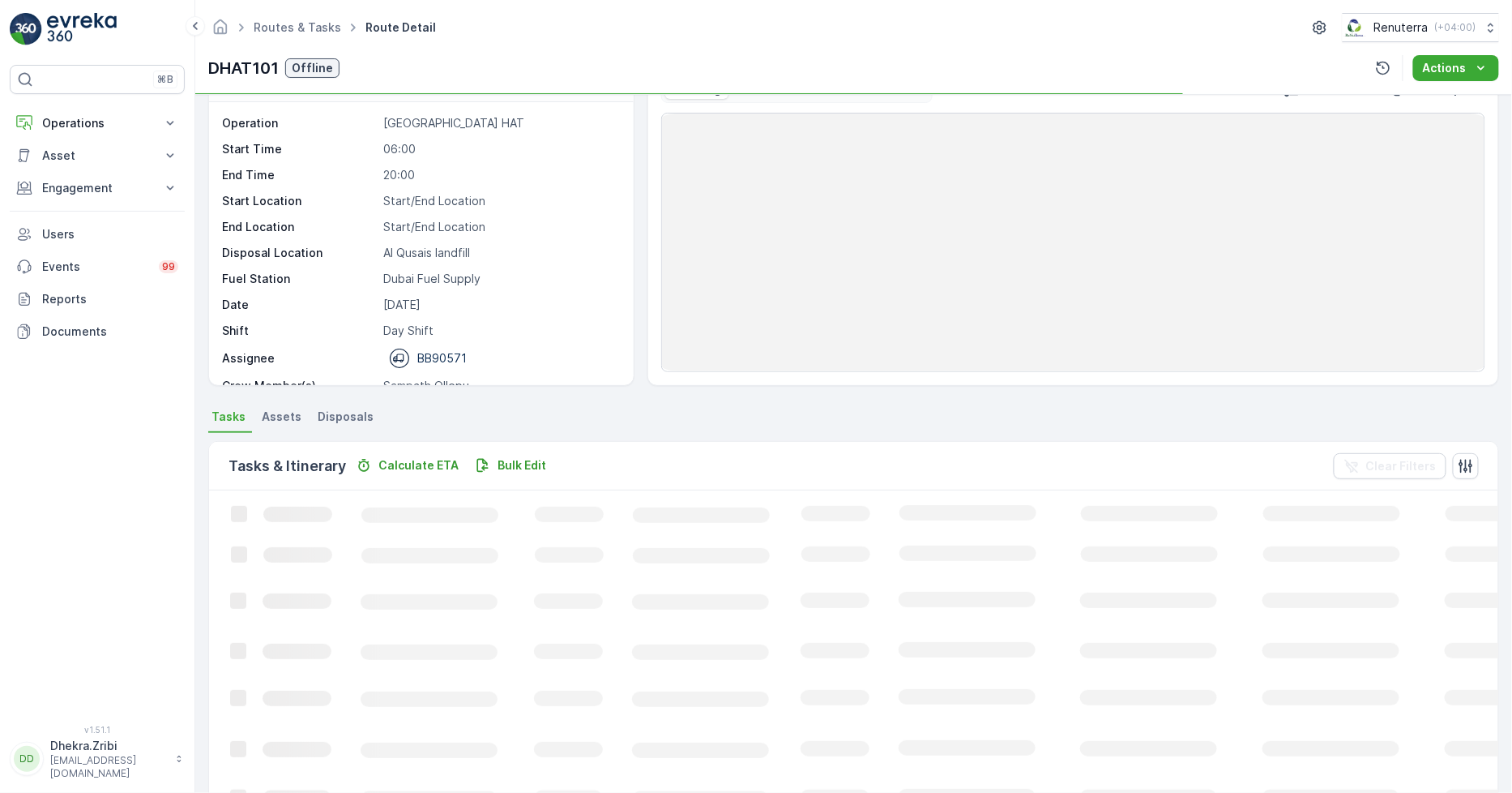
scroll to position [90, 0]
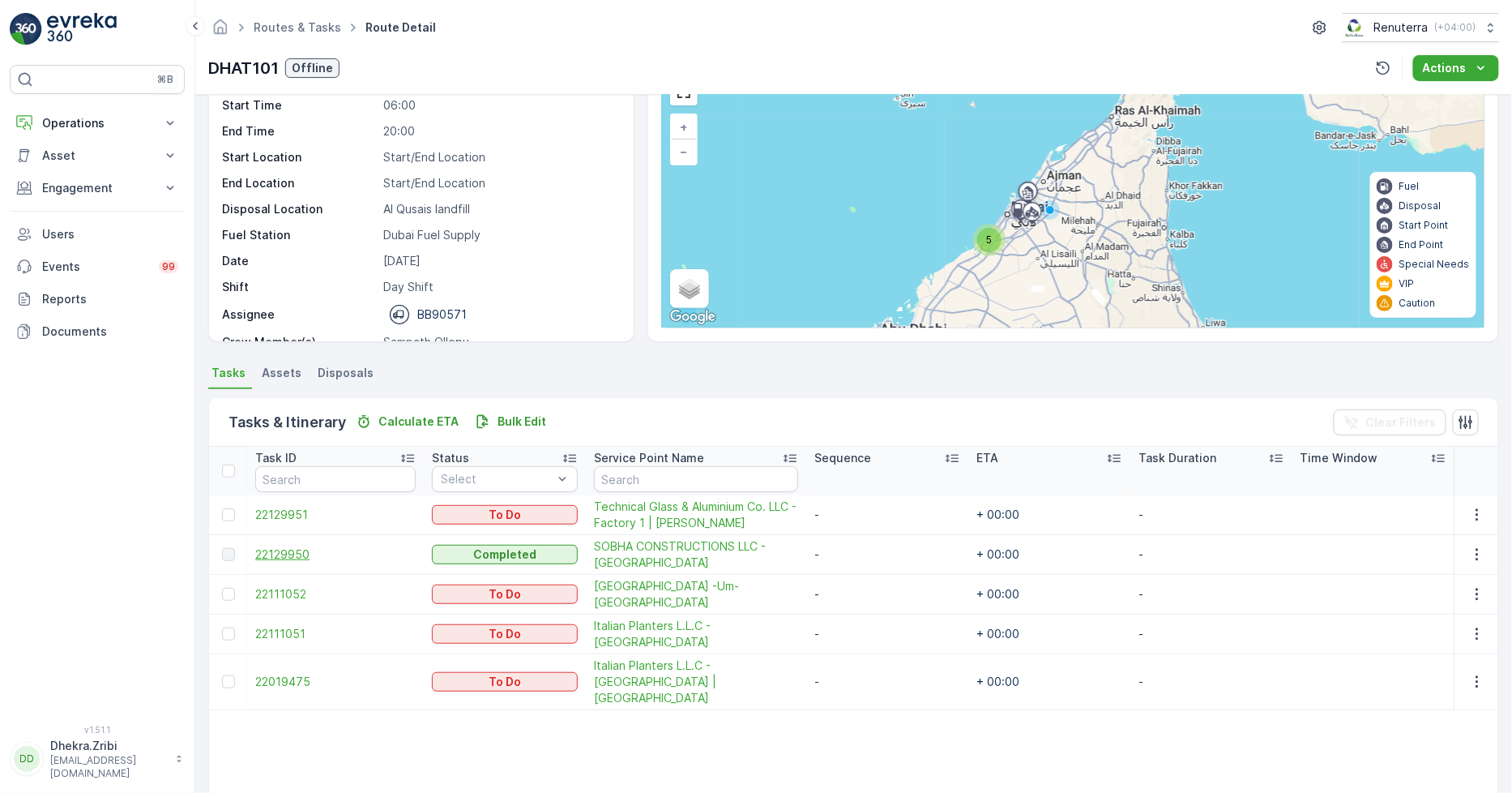
click at [257, 556] on span "22129950" at bounding box center [335, 554] width 161 height 16
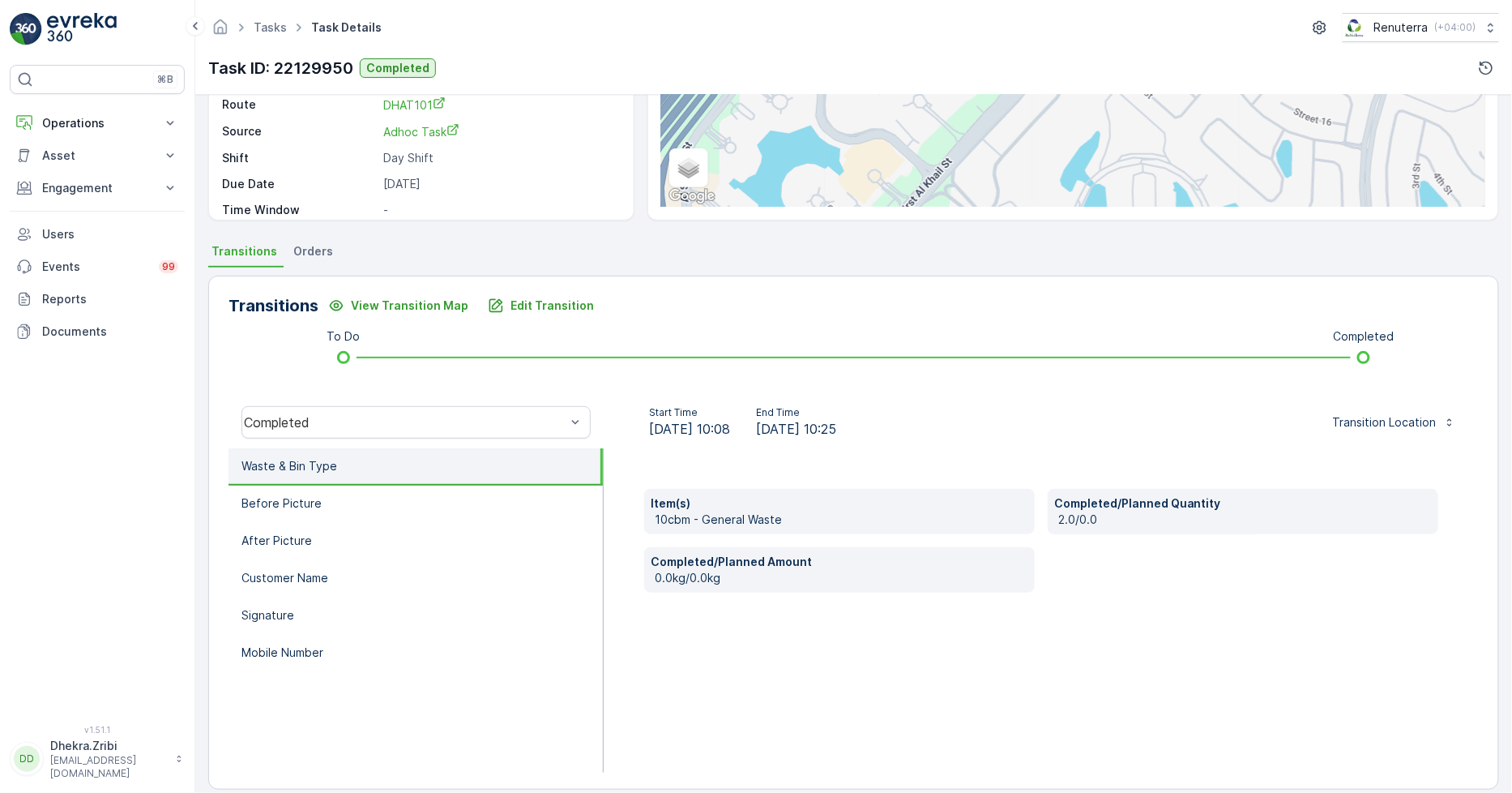
scroll to position [228, 0]
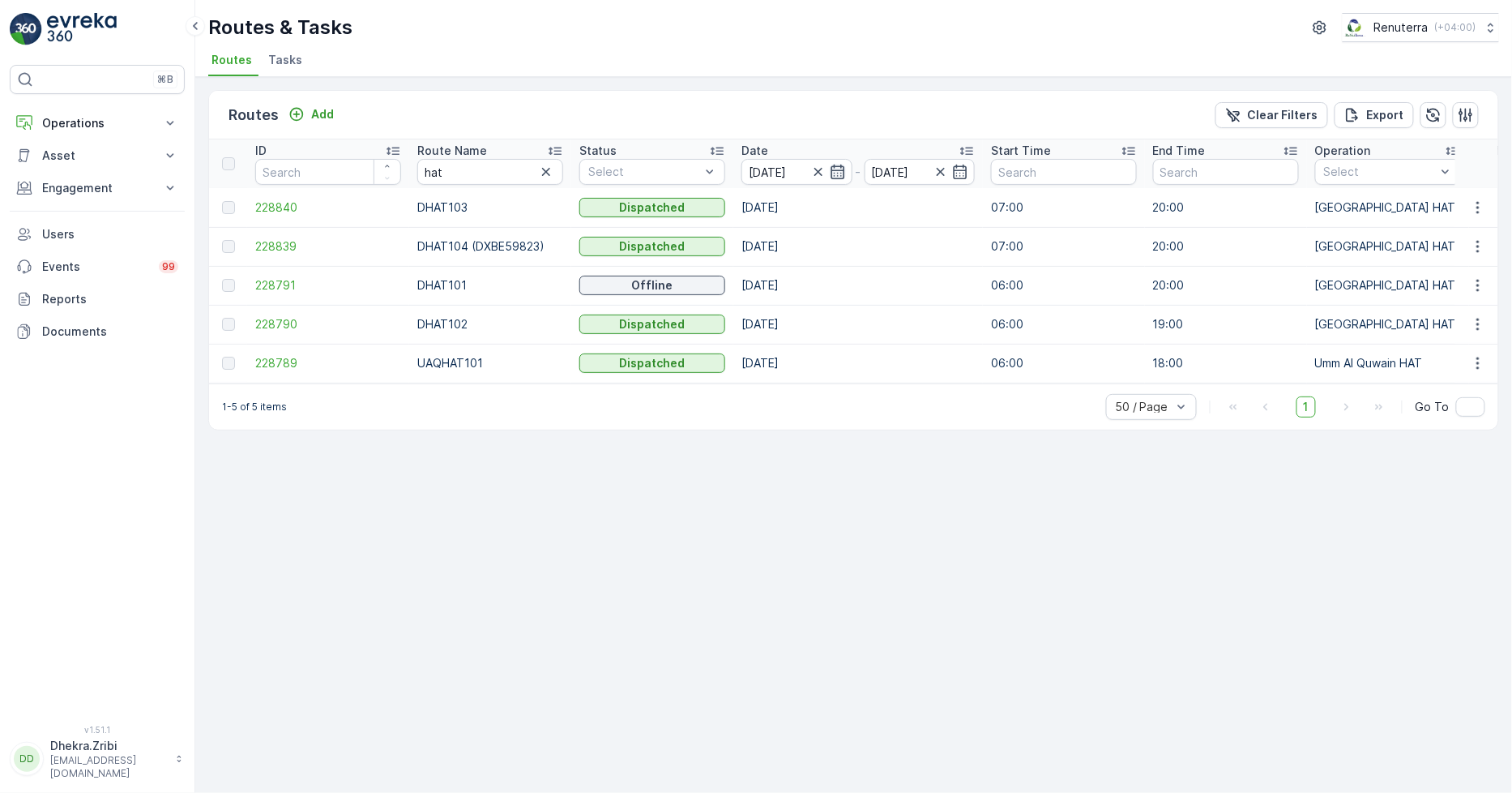
click at [831, 174] on icon "button" at bounding box center [837, 172] width 14 height 15
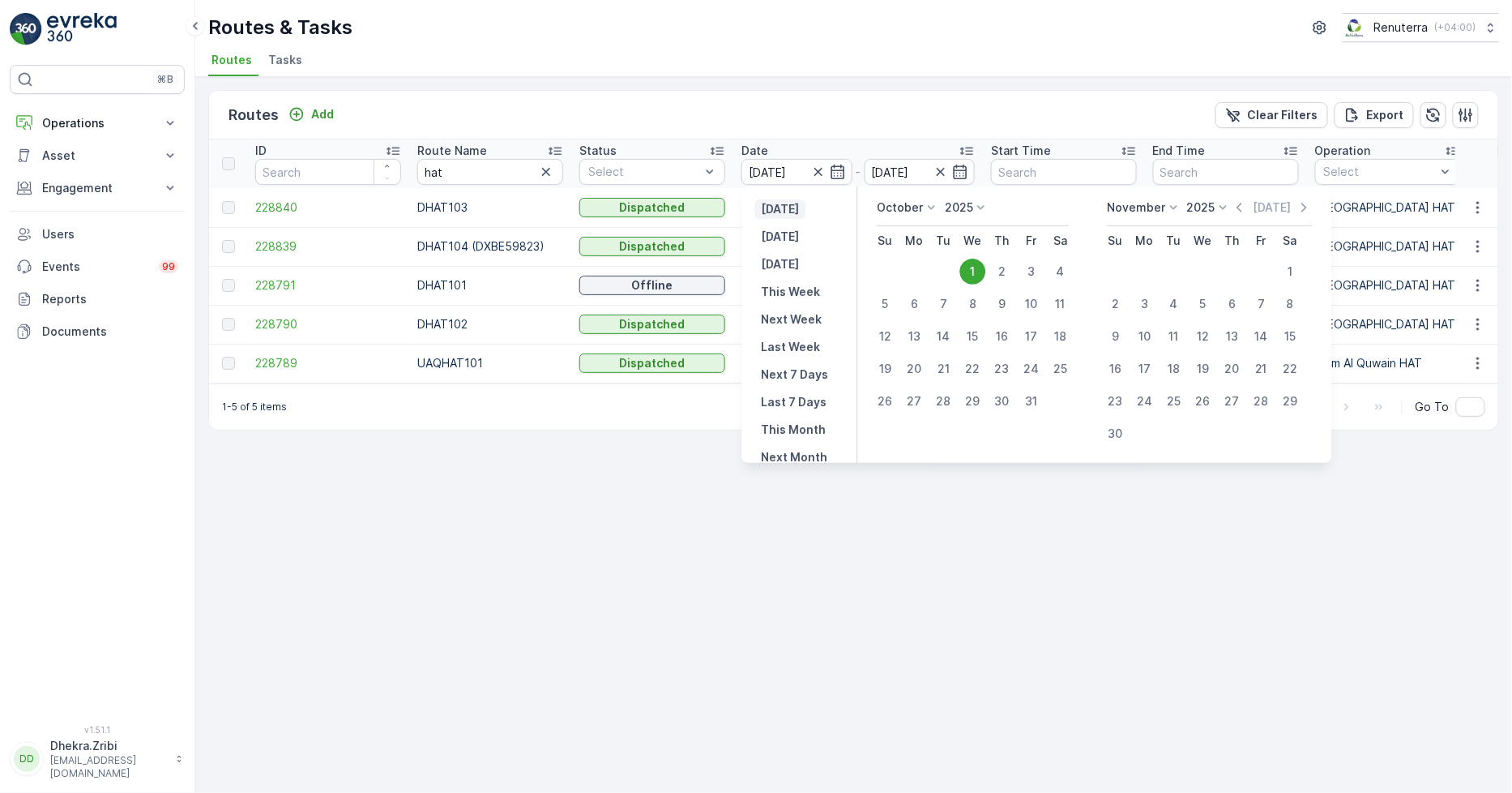
click at [790, 211] on p "Yesterday" at bounding box center [781, 208] width 38 height 16
type input "30.09.2025"
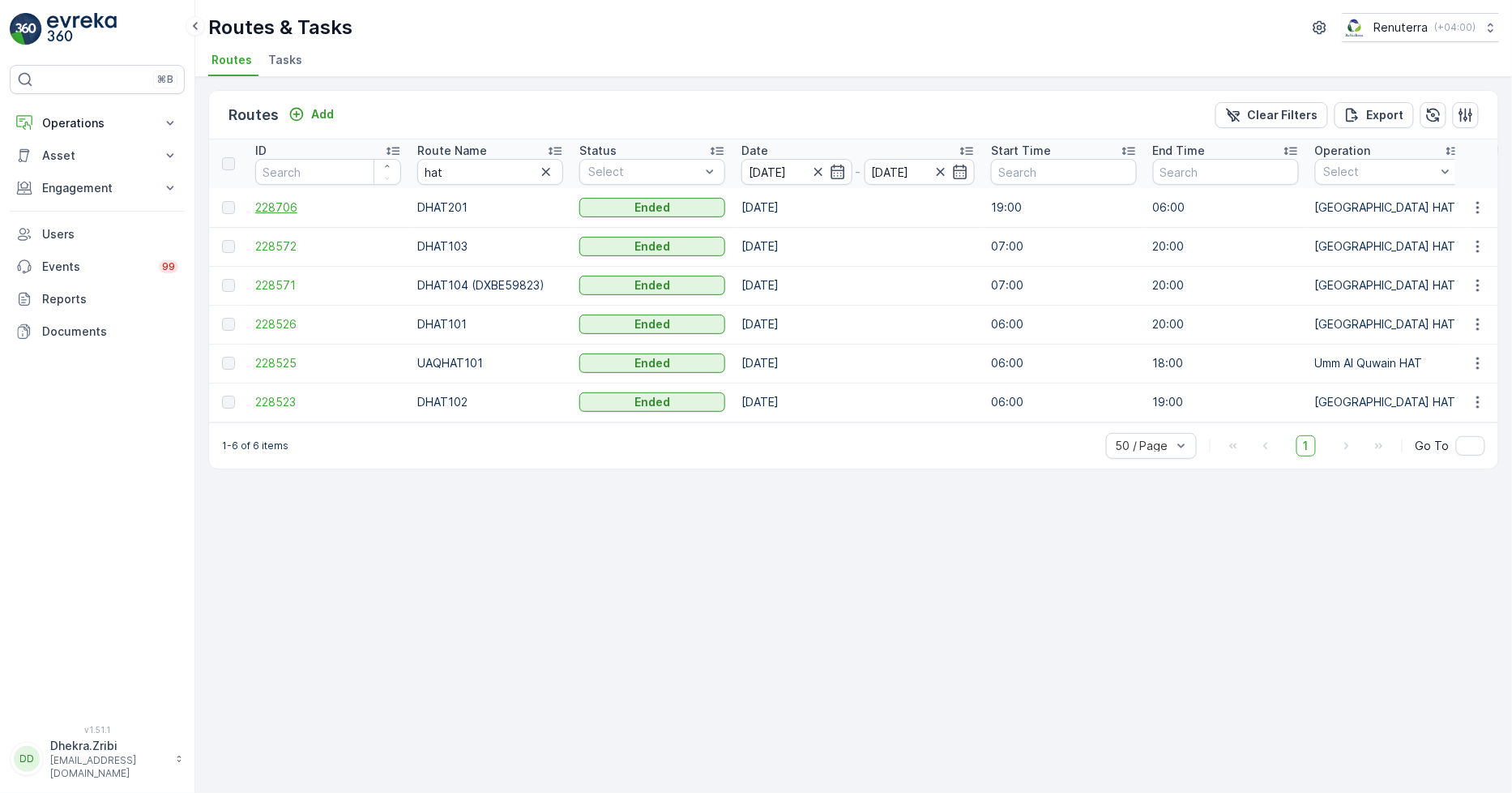
click at [280, 203] on span "228706" at bounding box center [328, 206] width 146 height 16
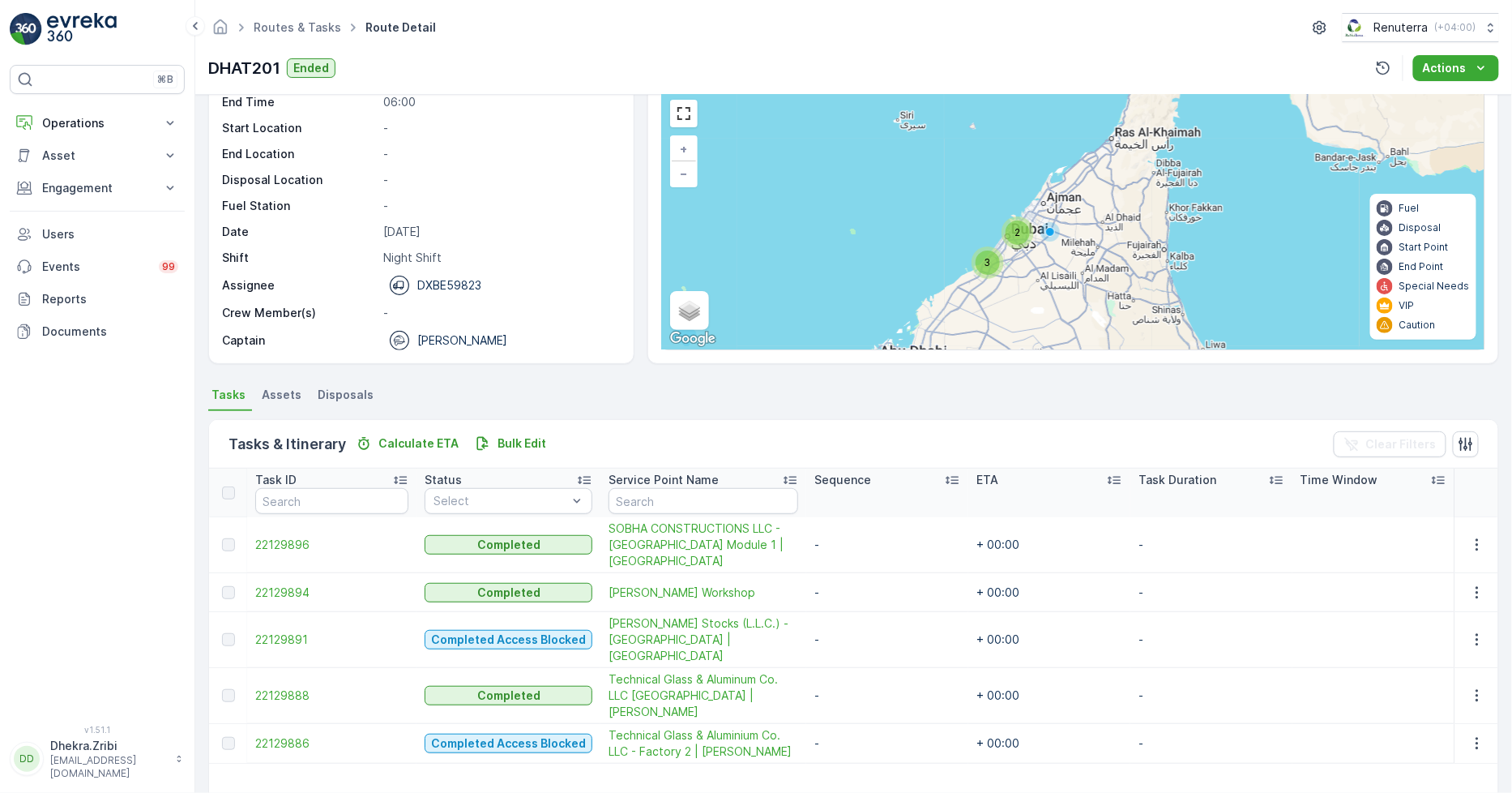
scroll to position [180, 0]
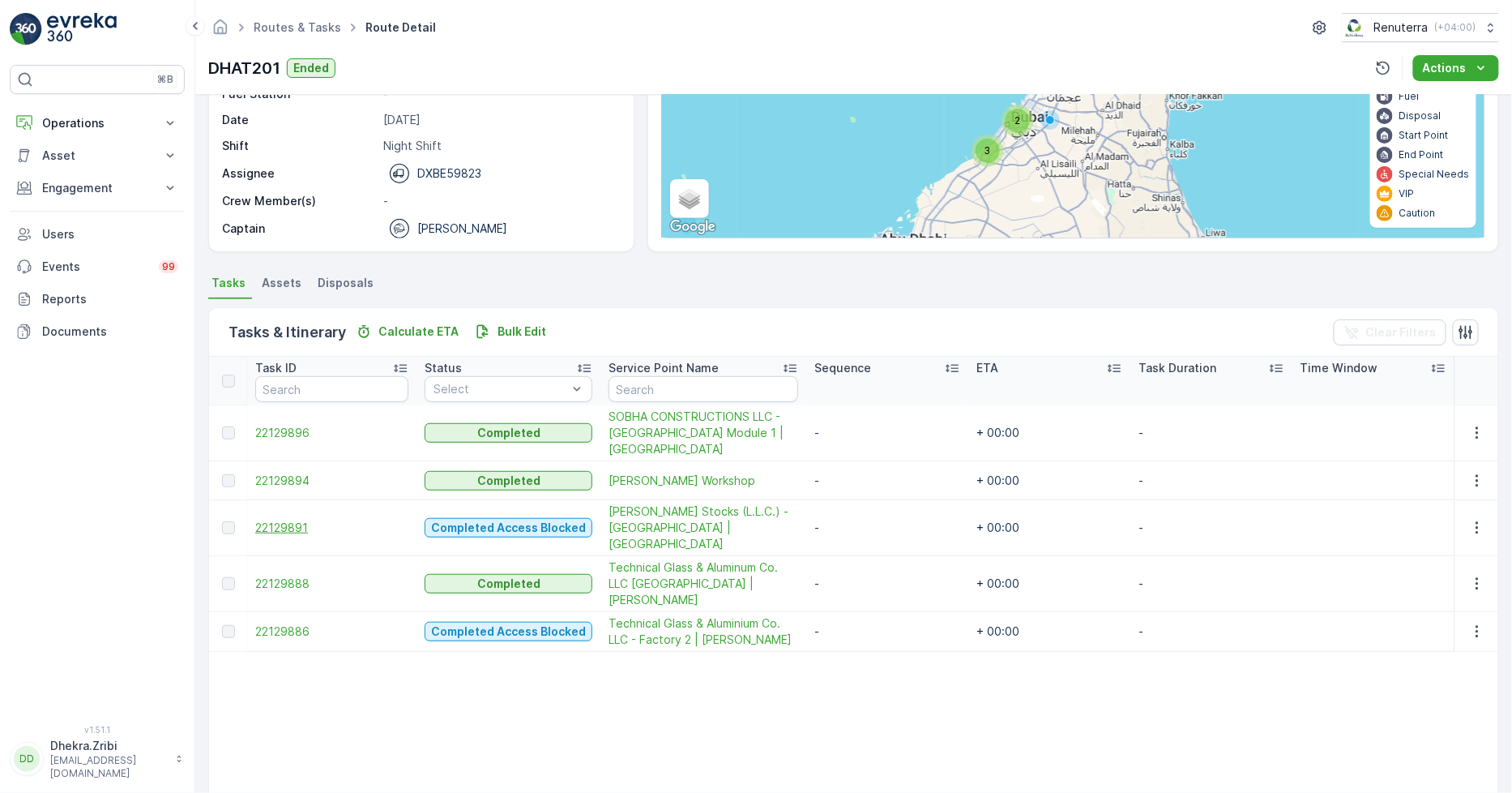
click at [285, 519] on span "22129891" at bounding box center [332, 527] width 153 height 16
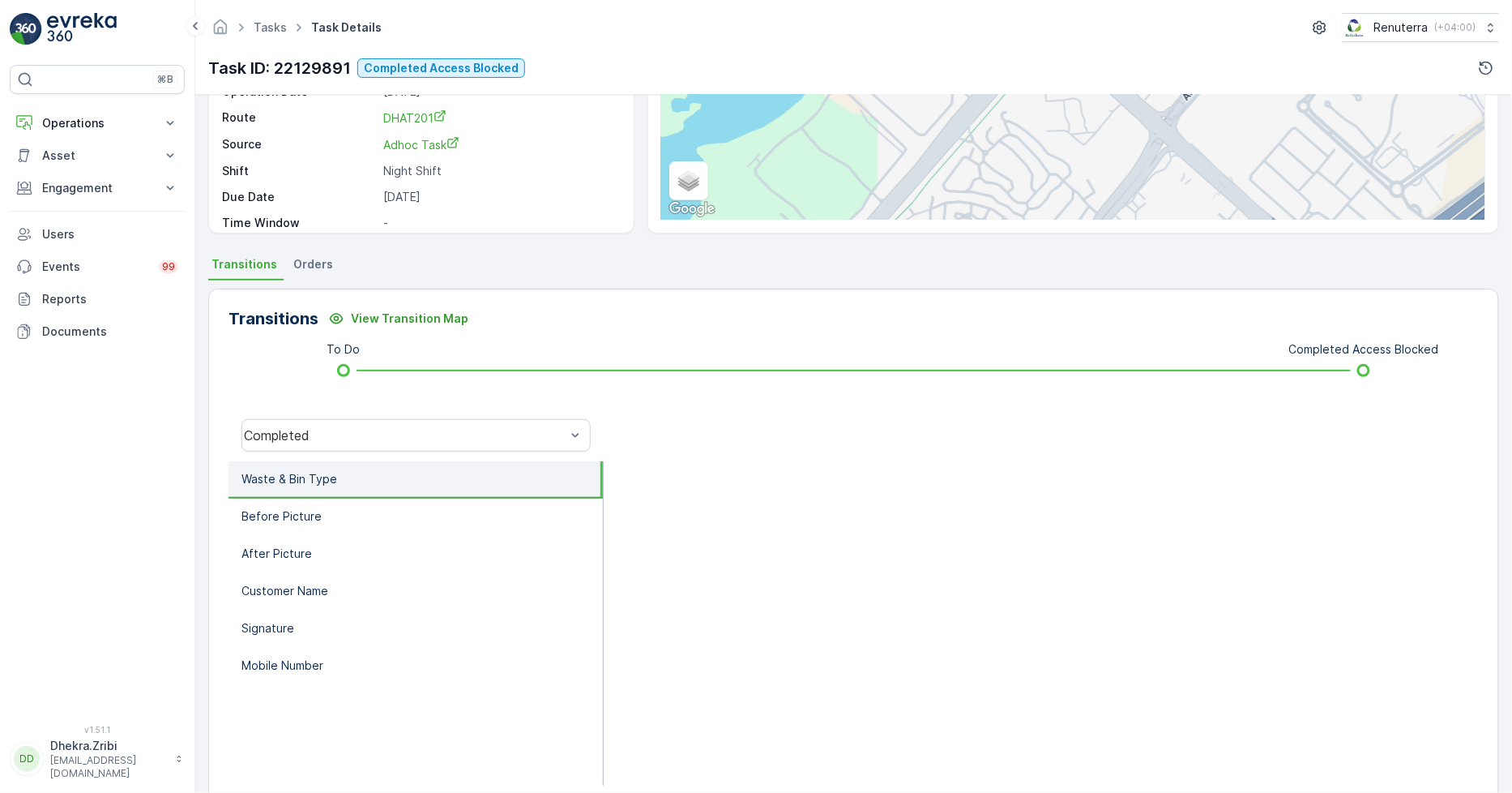
scroll to position [228, 0]
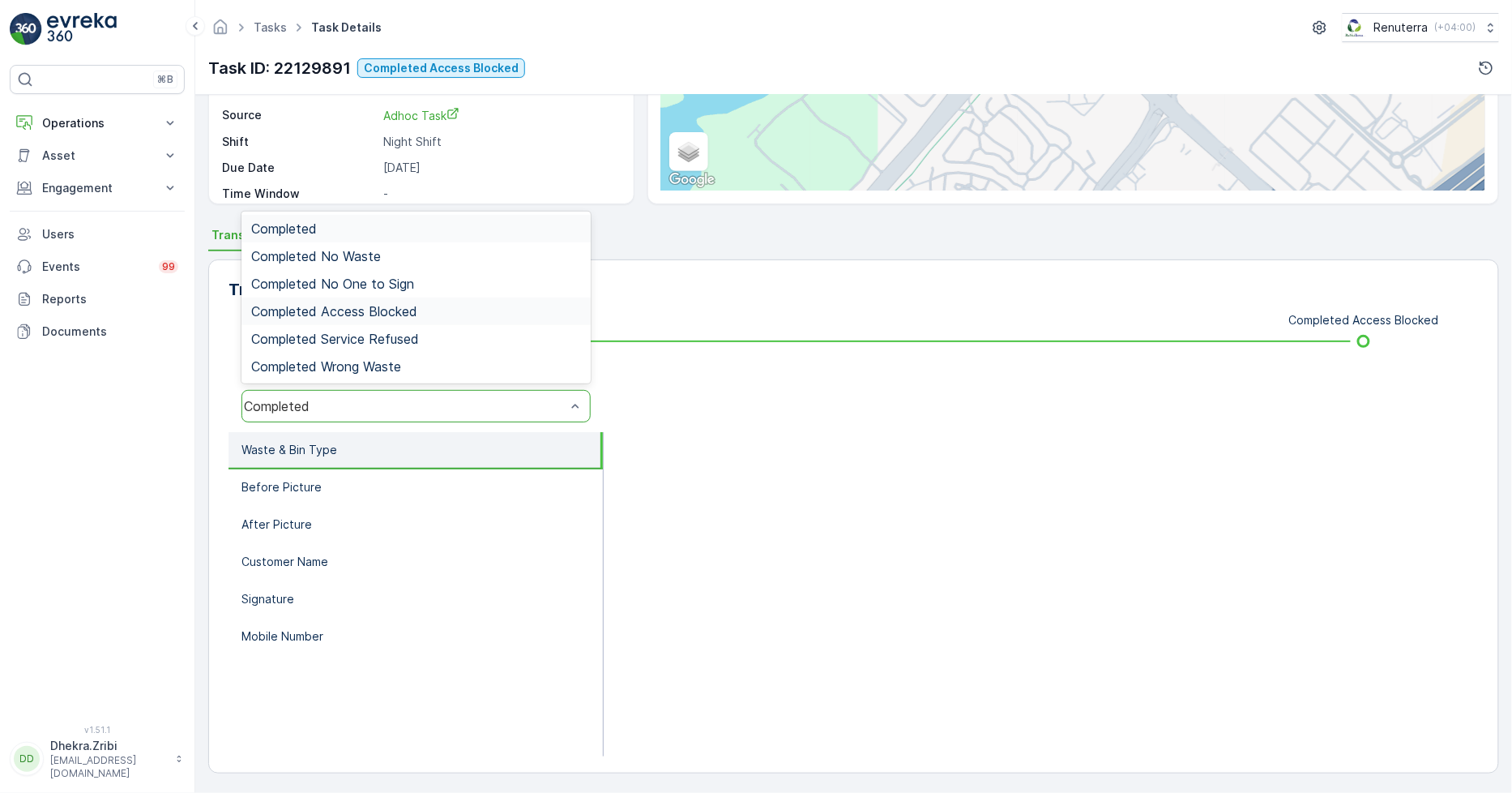
click at [362, 301] on div "Completed Access Blocked" at bounding box center [417, 311] width 349 height 28
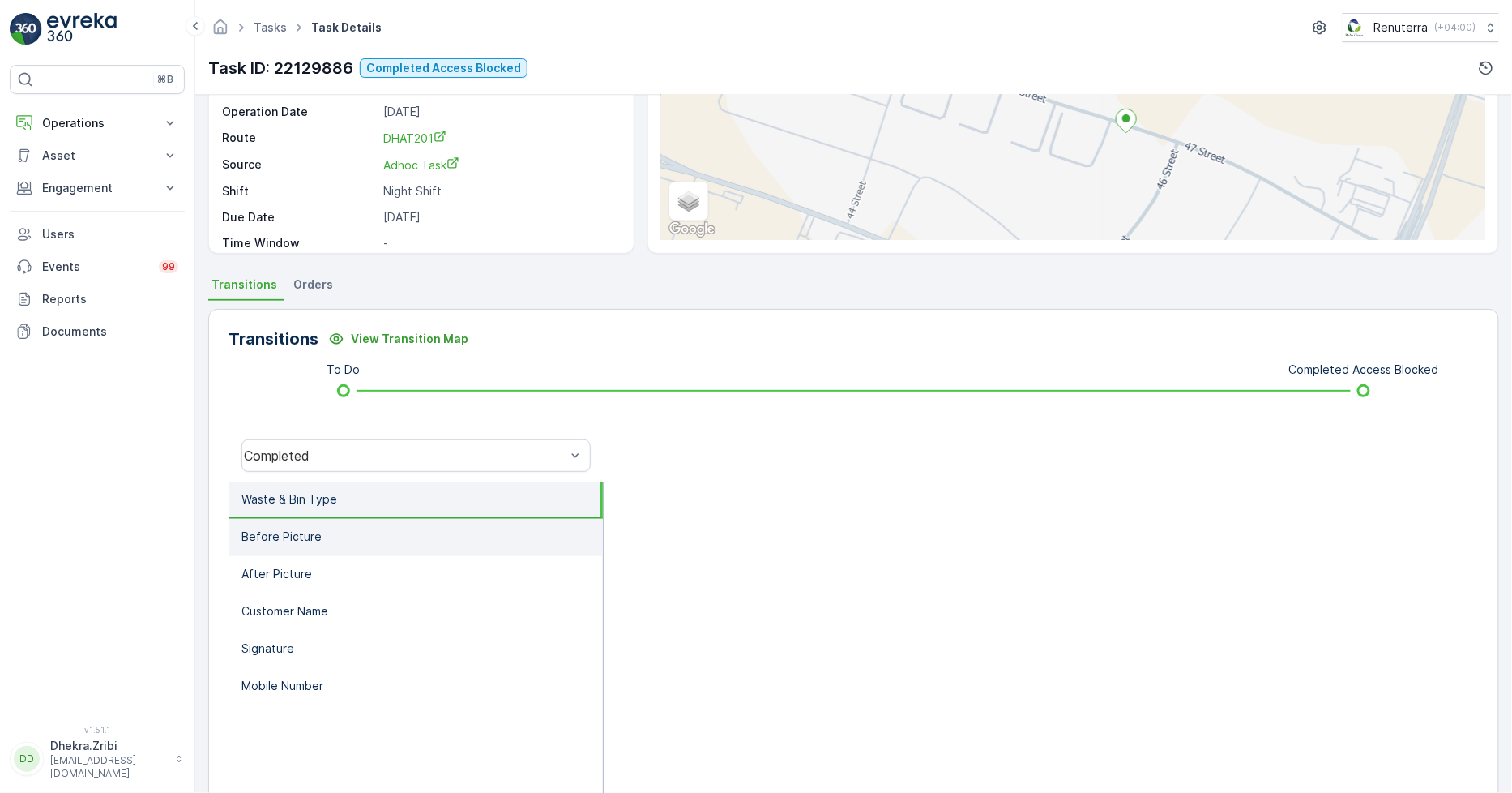
scroll to position [180, 0]
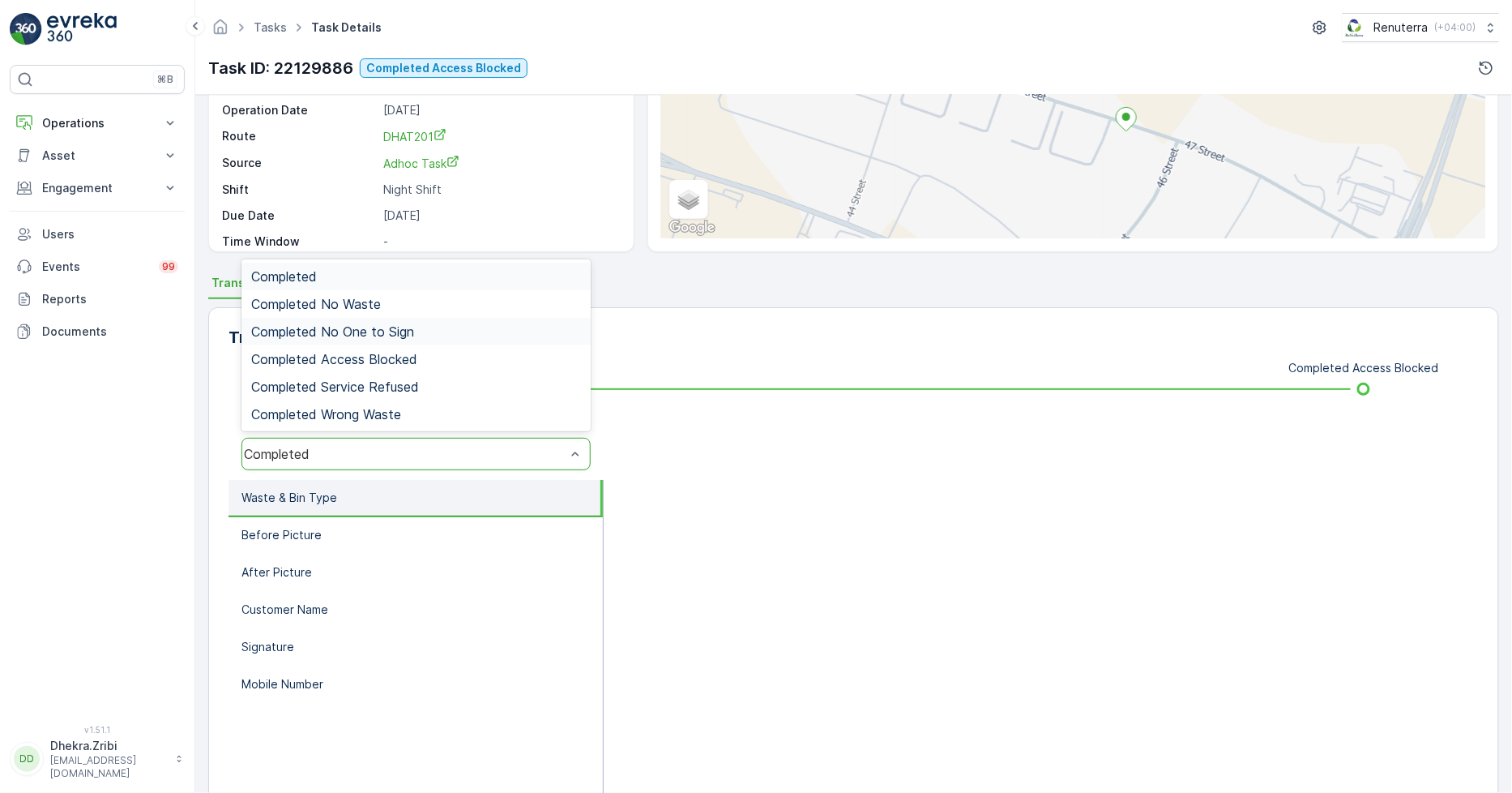
click at [386, 331] on span "Completed No One to Sign" at bounding box center [332, 332] width 163 height 15
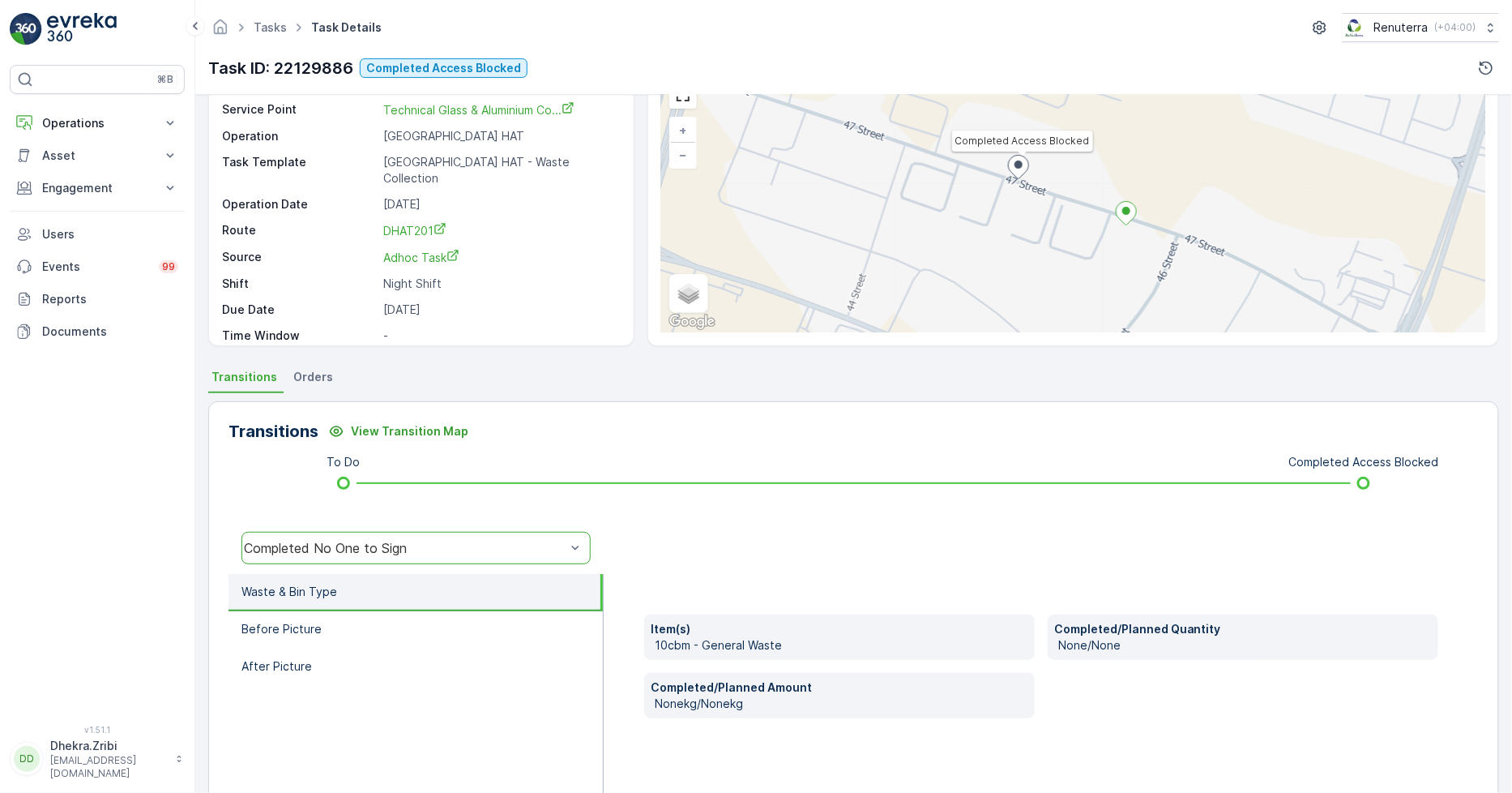
scroll to position [0, 0]
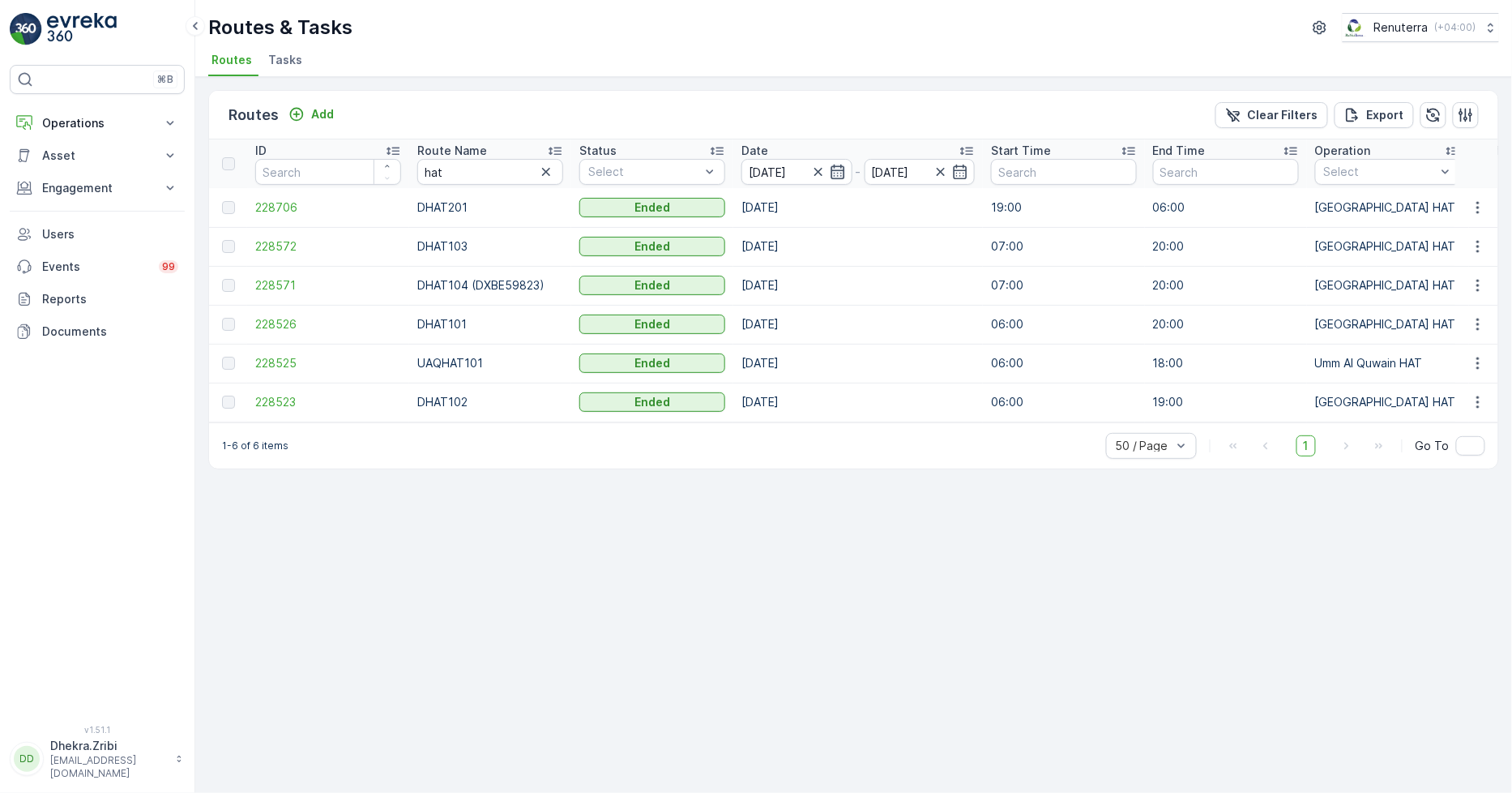
click at [838, 179] on icon "button" at bounding box center [838, 171] width 16 height 16
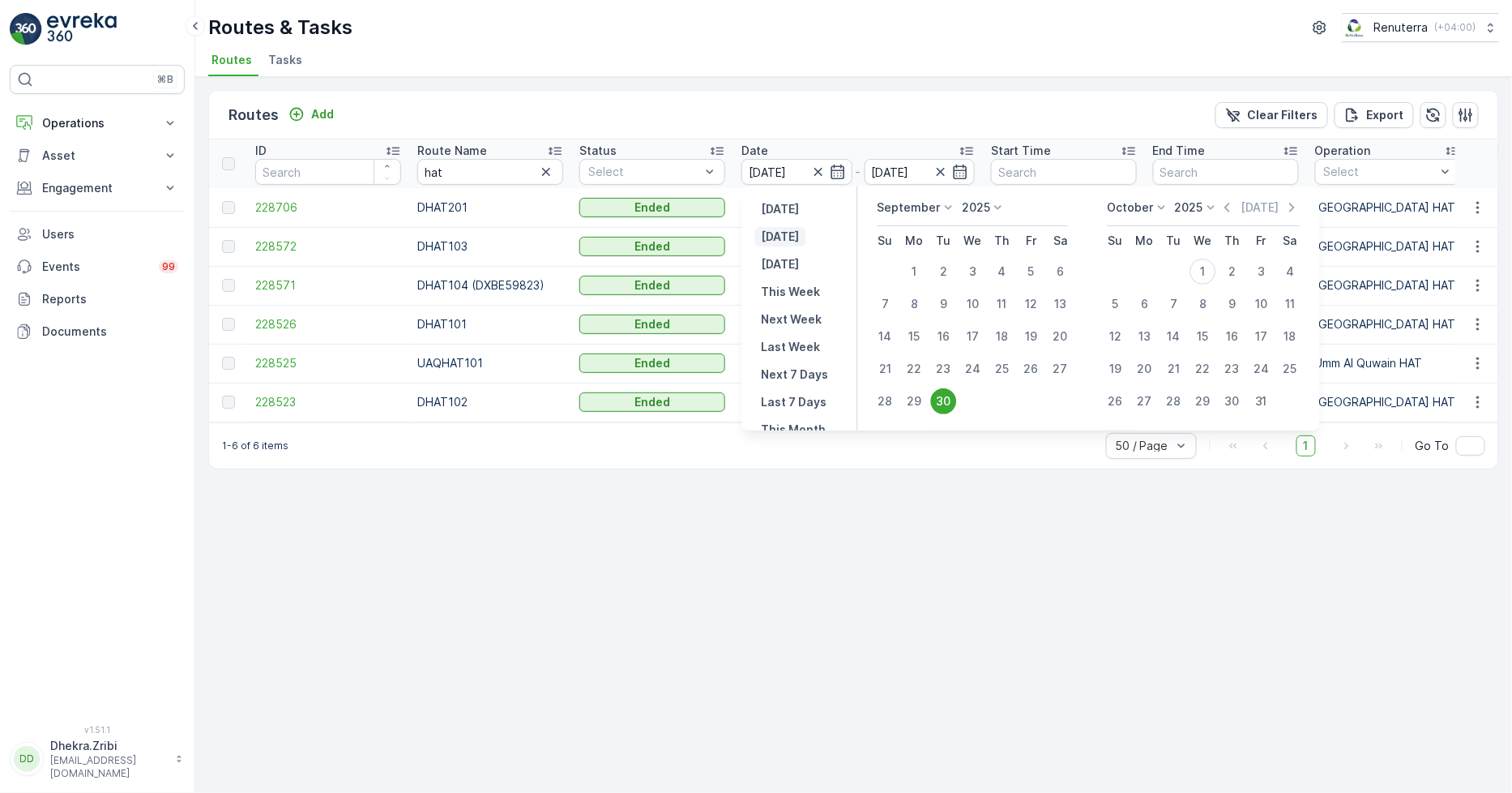
click at [778, 229] on p "Today" at bounding box center [781, 236] width 38 height 16
type input "[DATE]"
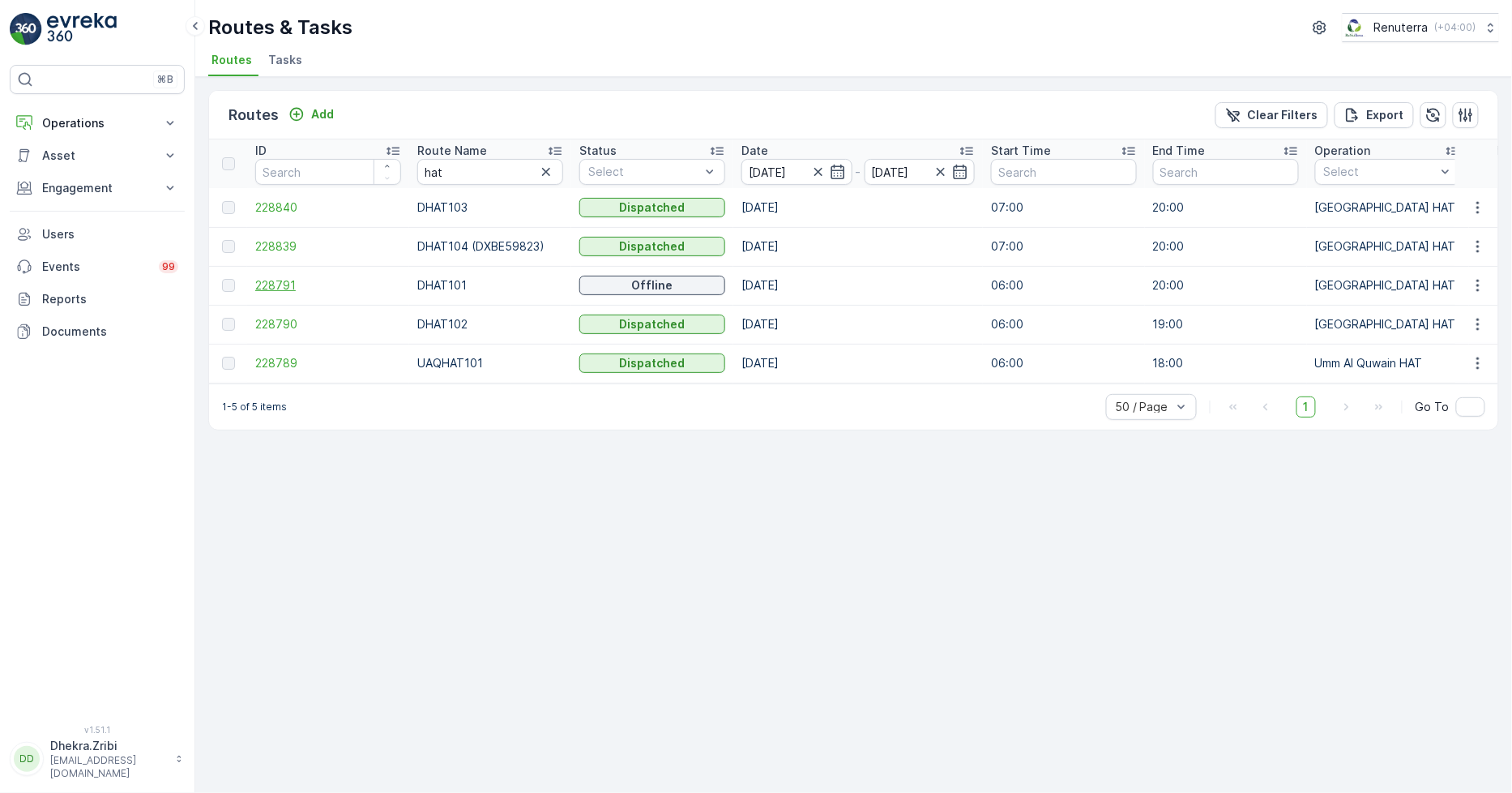
click at [294, 285] on span "228791" at bounding box center [328, 285] width 146 height 16
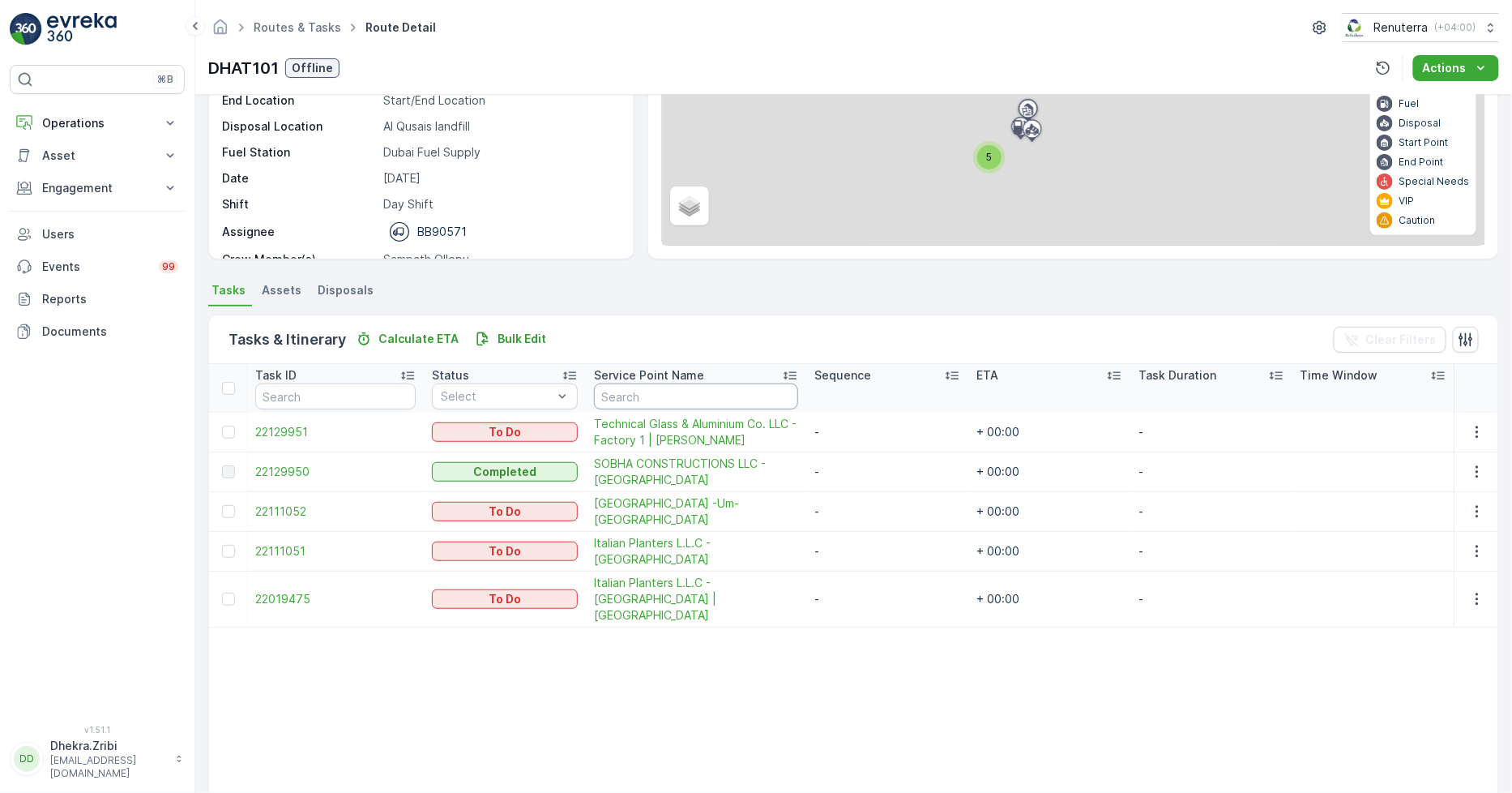
scroll to position [175, 0]
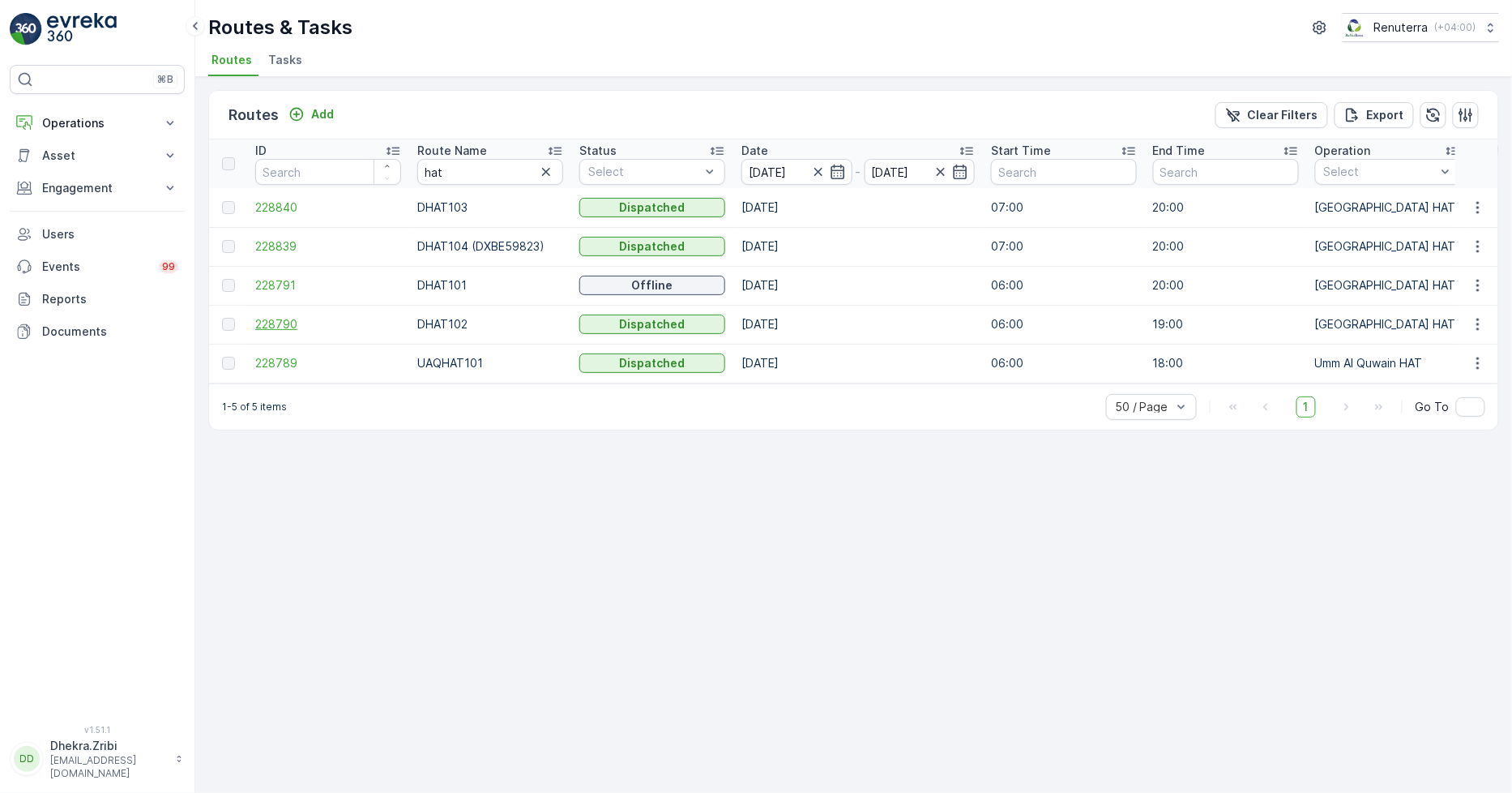
click at [280, 317] on span "228790" at bounding box center [328, 323] width 146 height 16
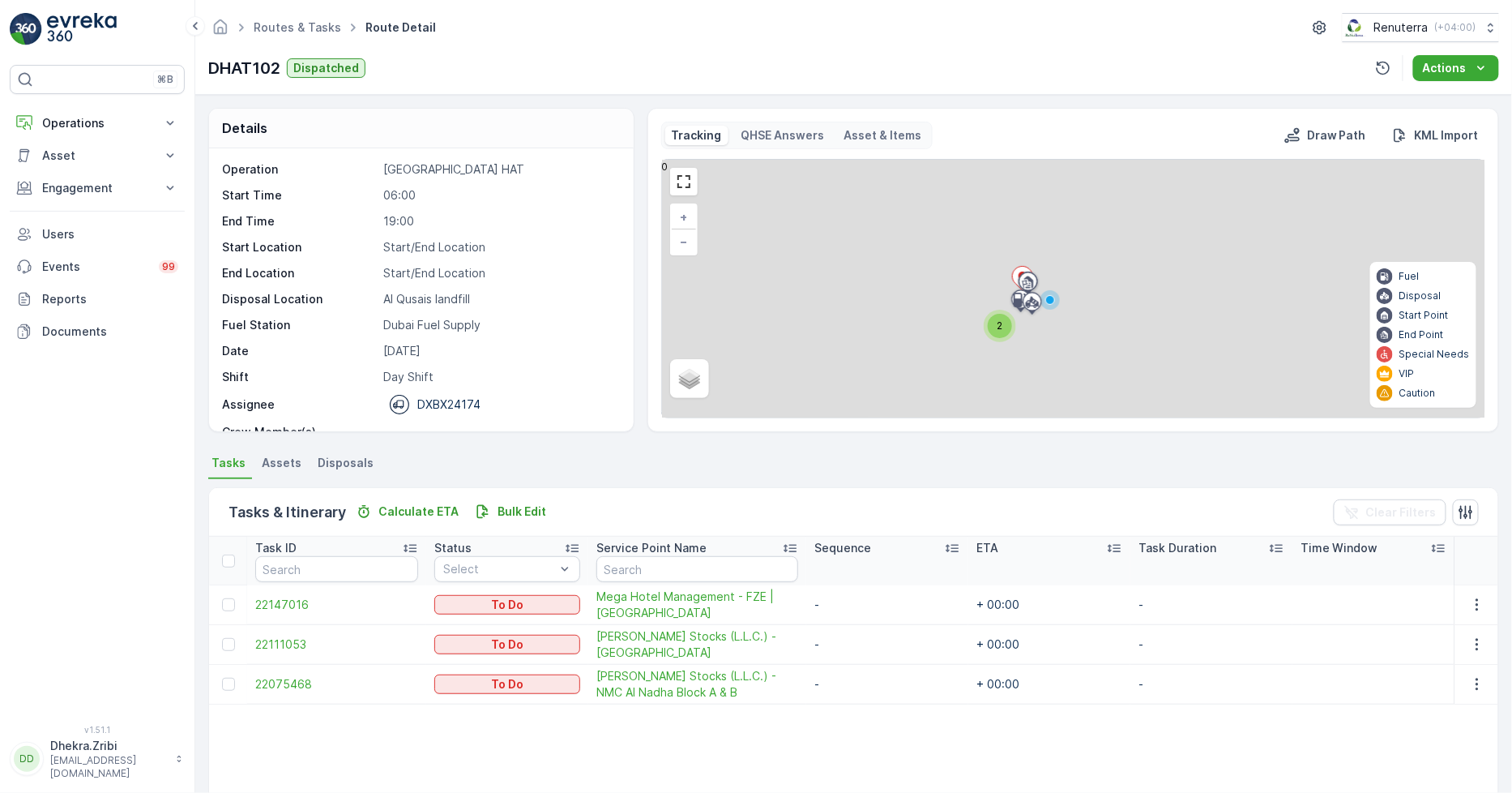
scroll to position [51, 0]
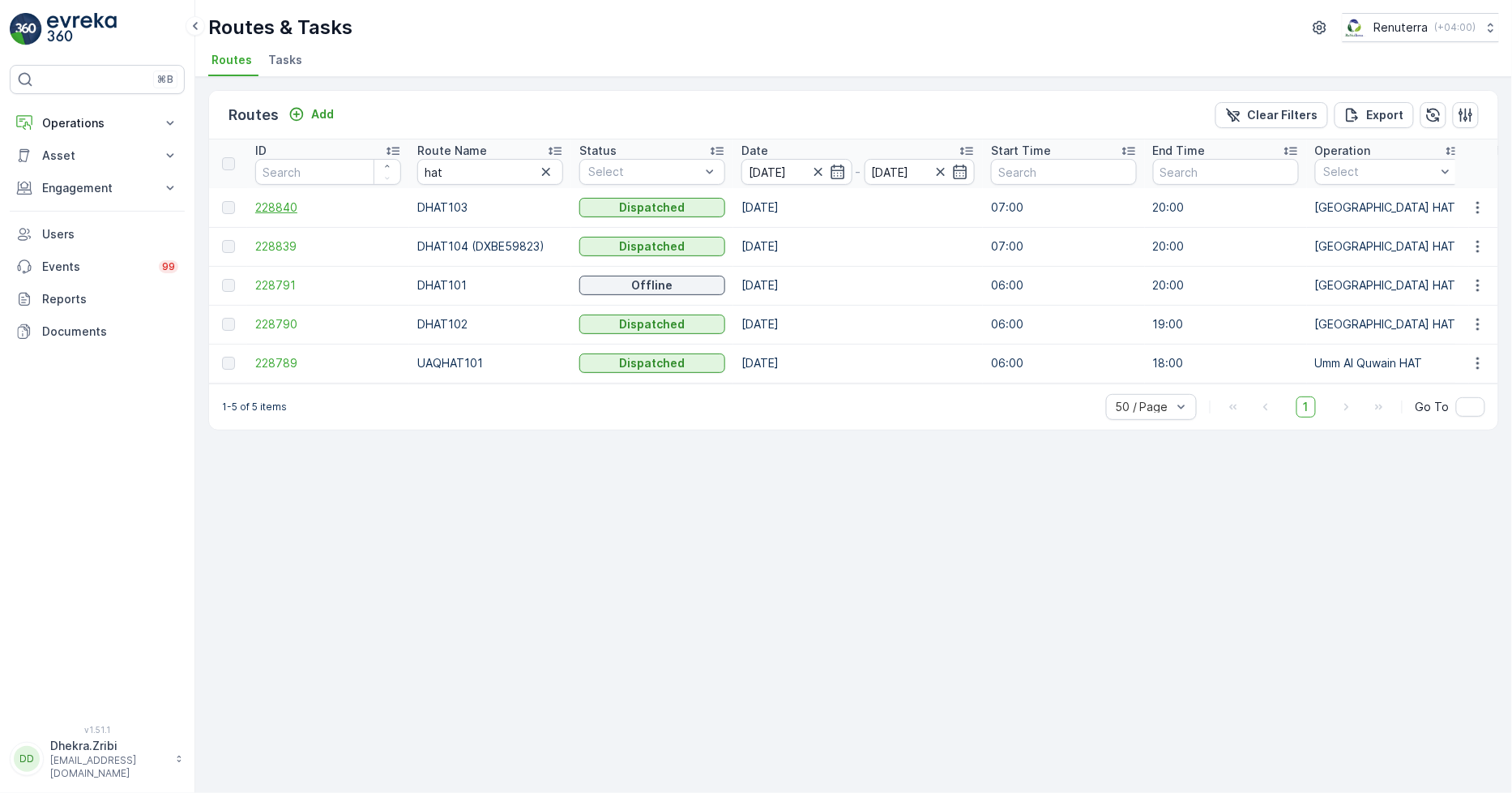
click at [257, 206] on span "228840" at bounding box center [328, 206] width 146 height 16
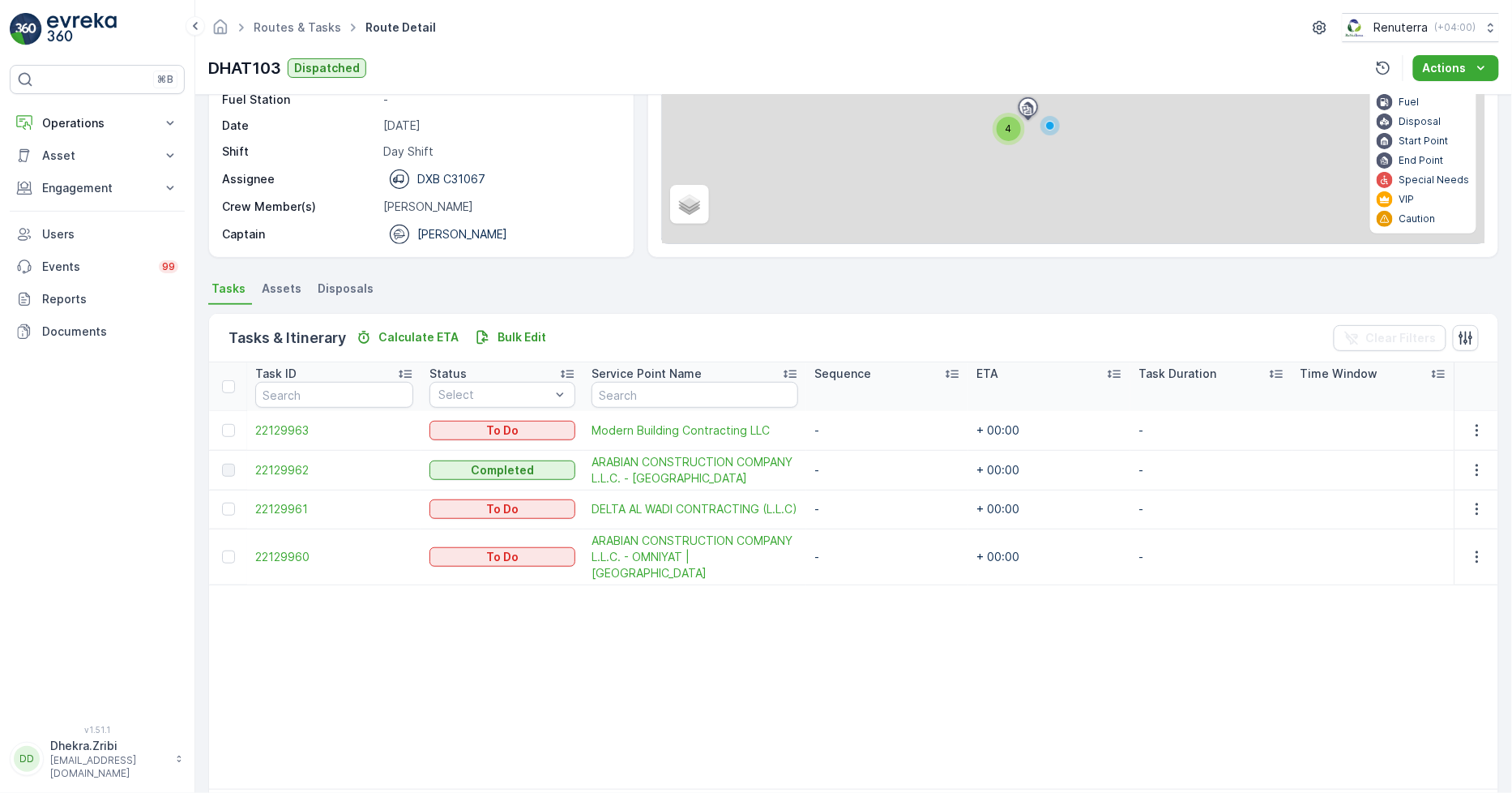
scroll to position [180, 0]
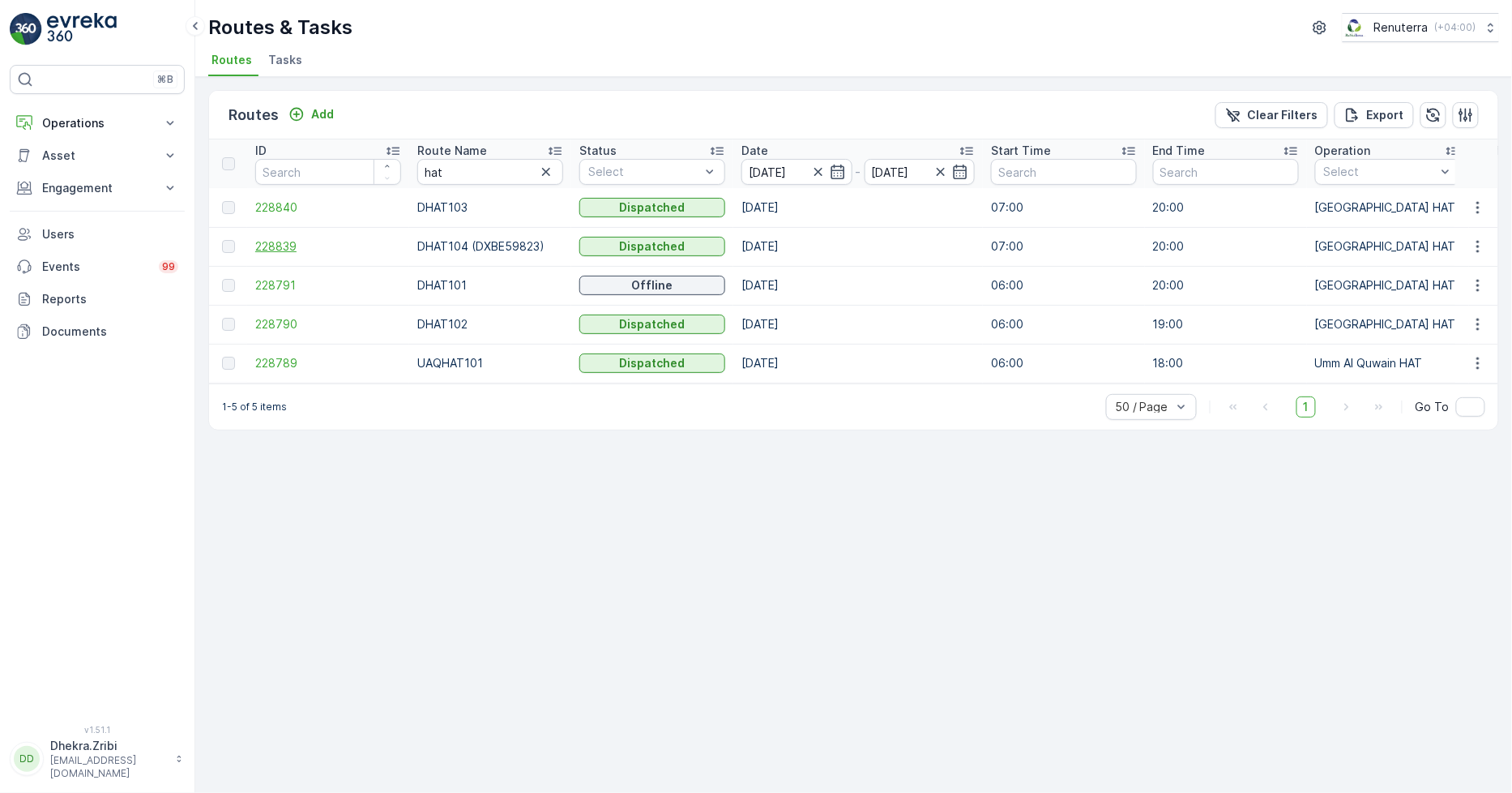
click at [285, 238] on span "228839" at bounding box center [328, 246] width 146 height 16
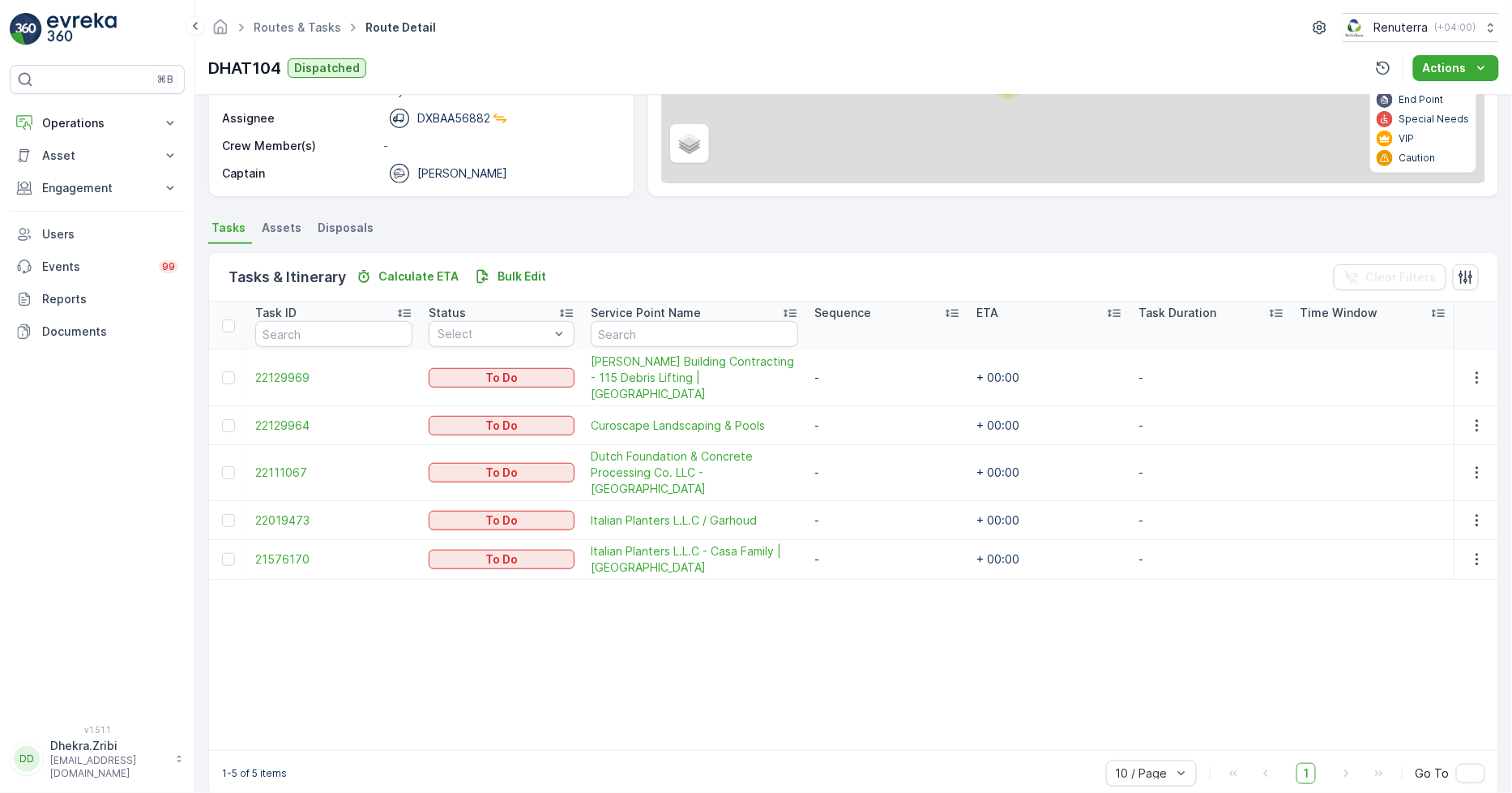
scroll to position [242, 0]
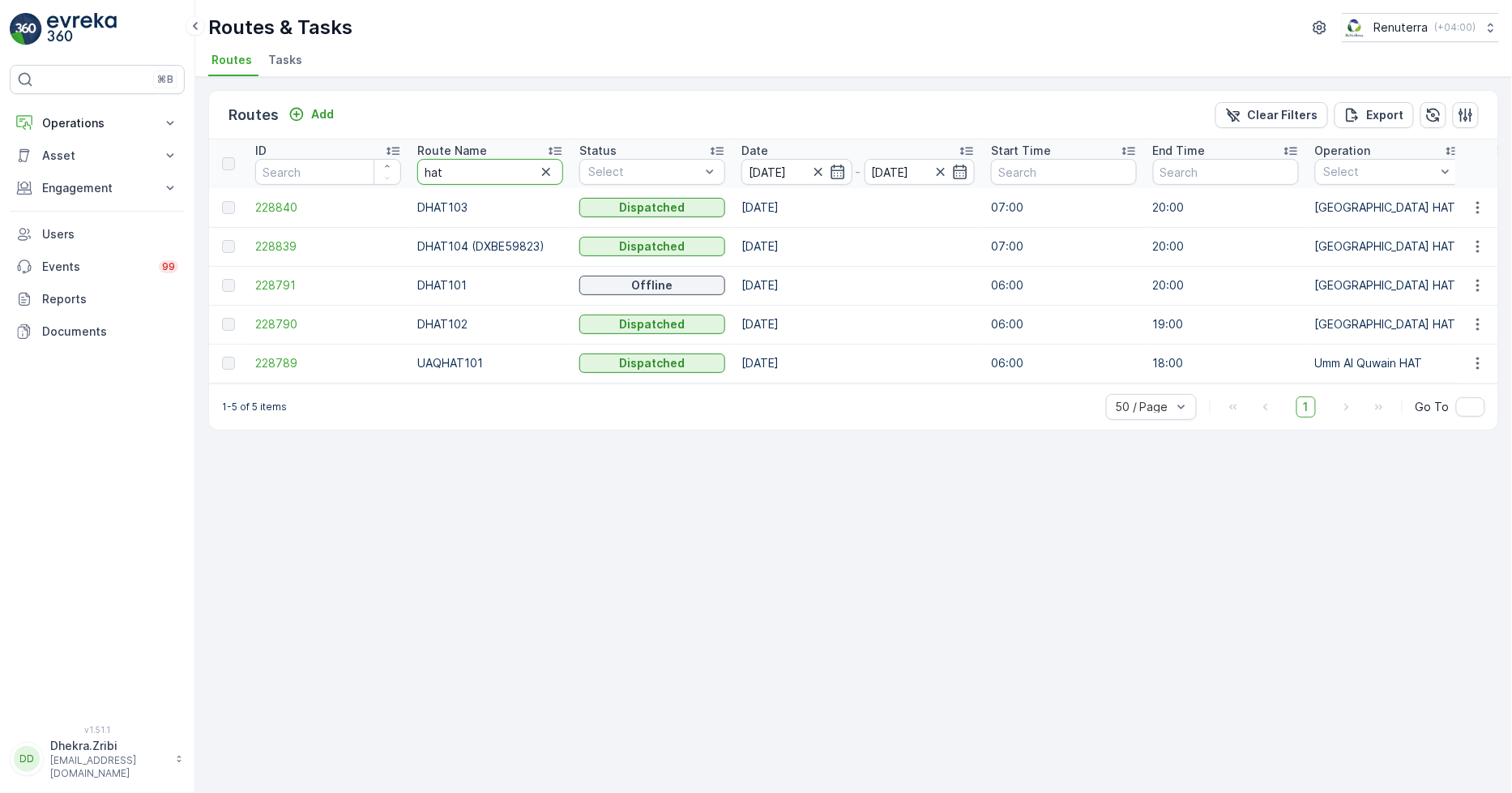
click at [462, 166] on input "hat" at bounding box center [490, 172] width 146 height 26
type input "roro"
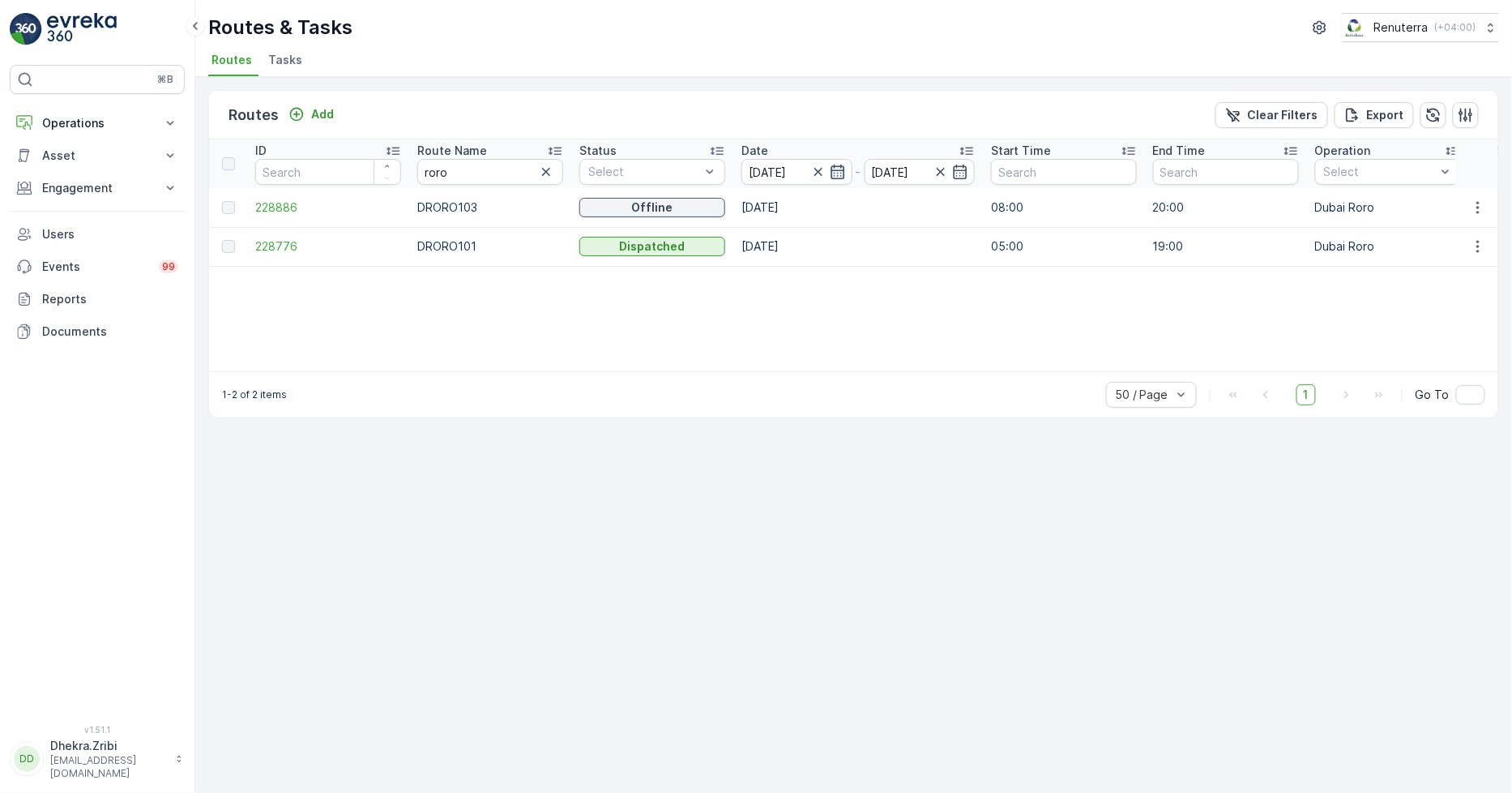
click at [841, 166] on icon "button" at bounding box center [837, 172] width 14 height 15
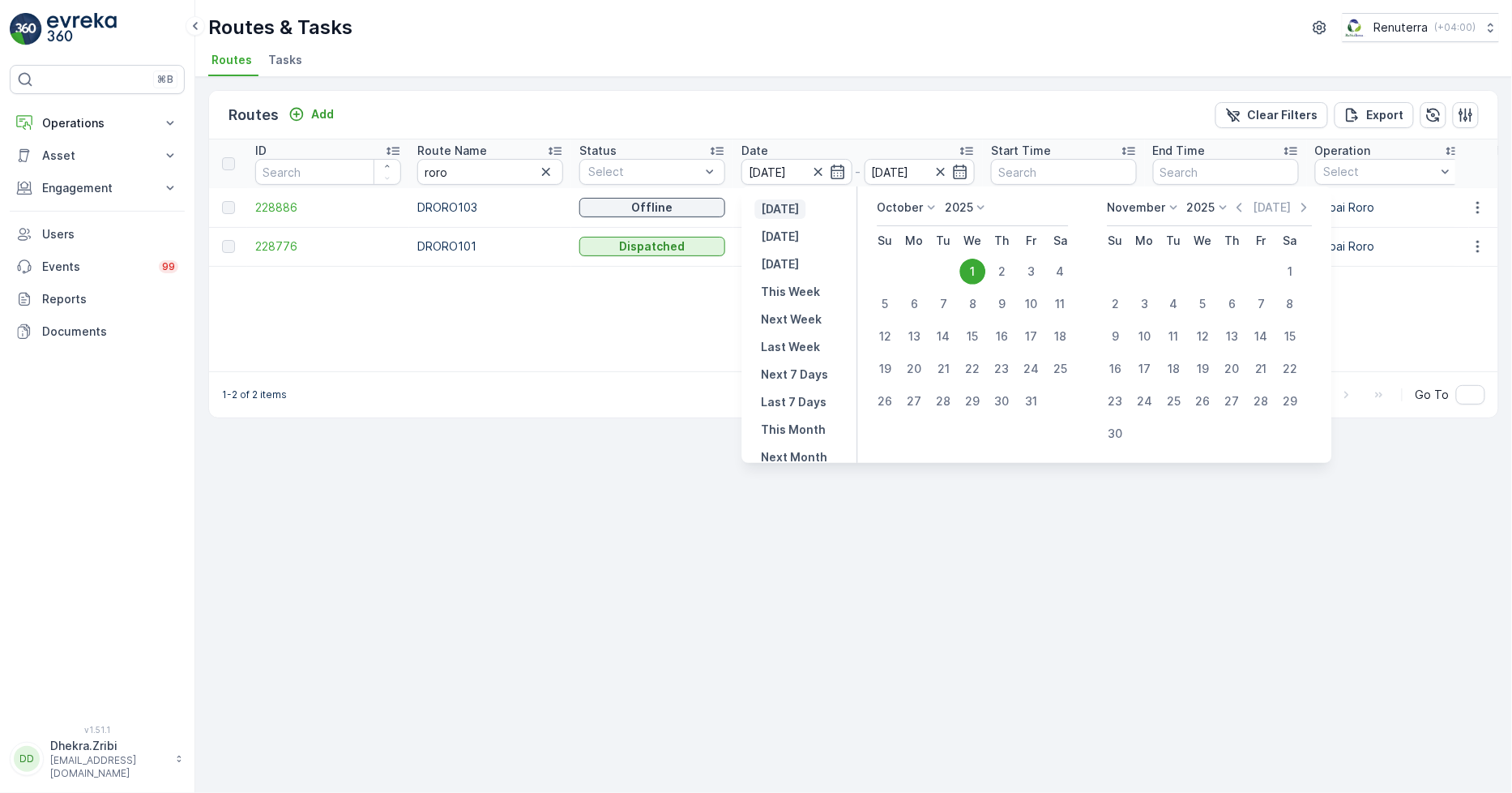
click at [790, 211] on p "Yesterday" at bounding box center [781, 208] width 38 height 16
type input "30.09.2025"
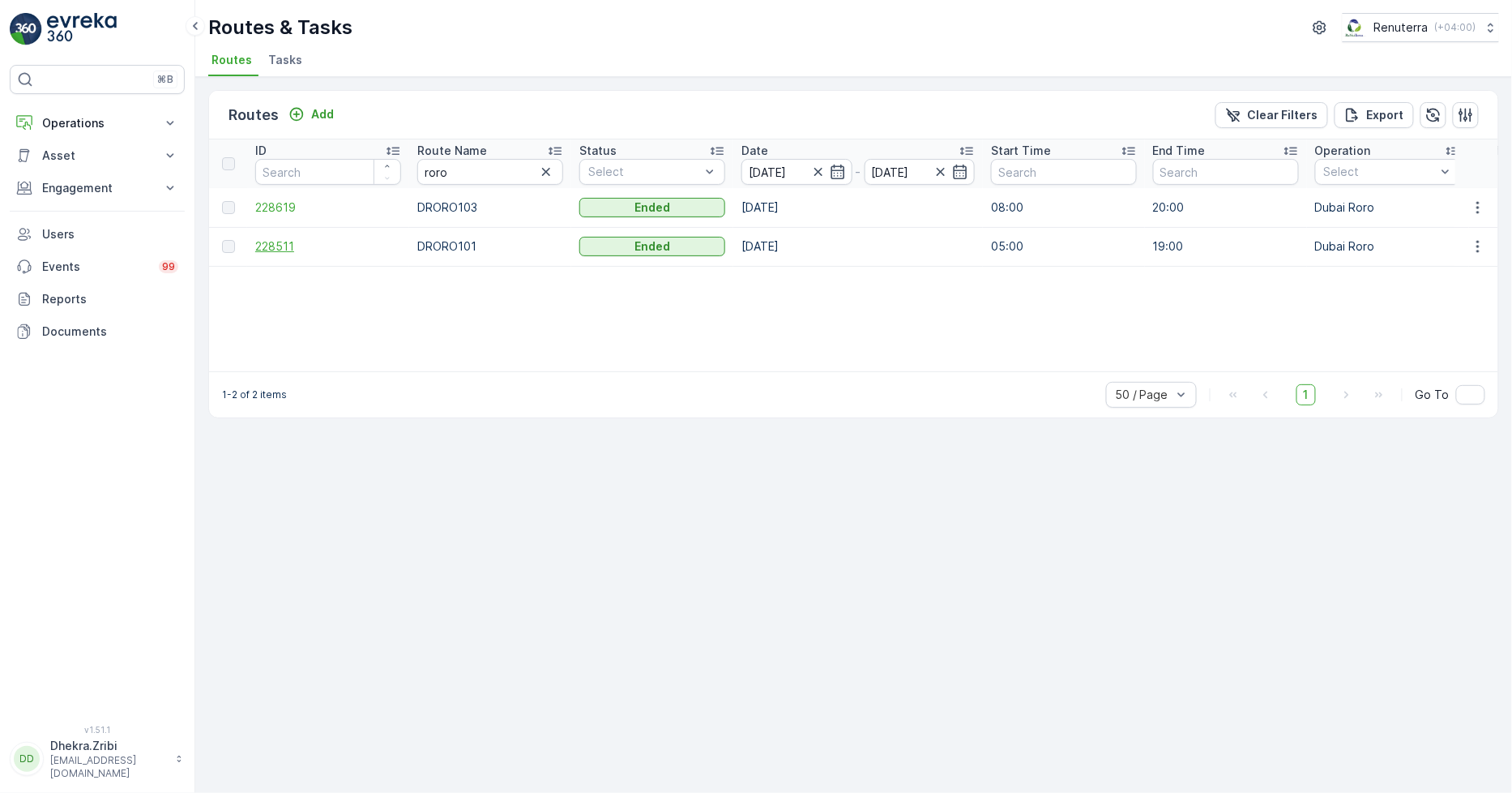
click at [256, 247] on span "228511" at bounding box center [328, 246] width 146 height 16
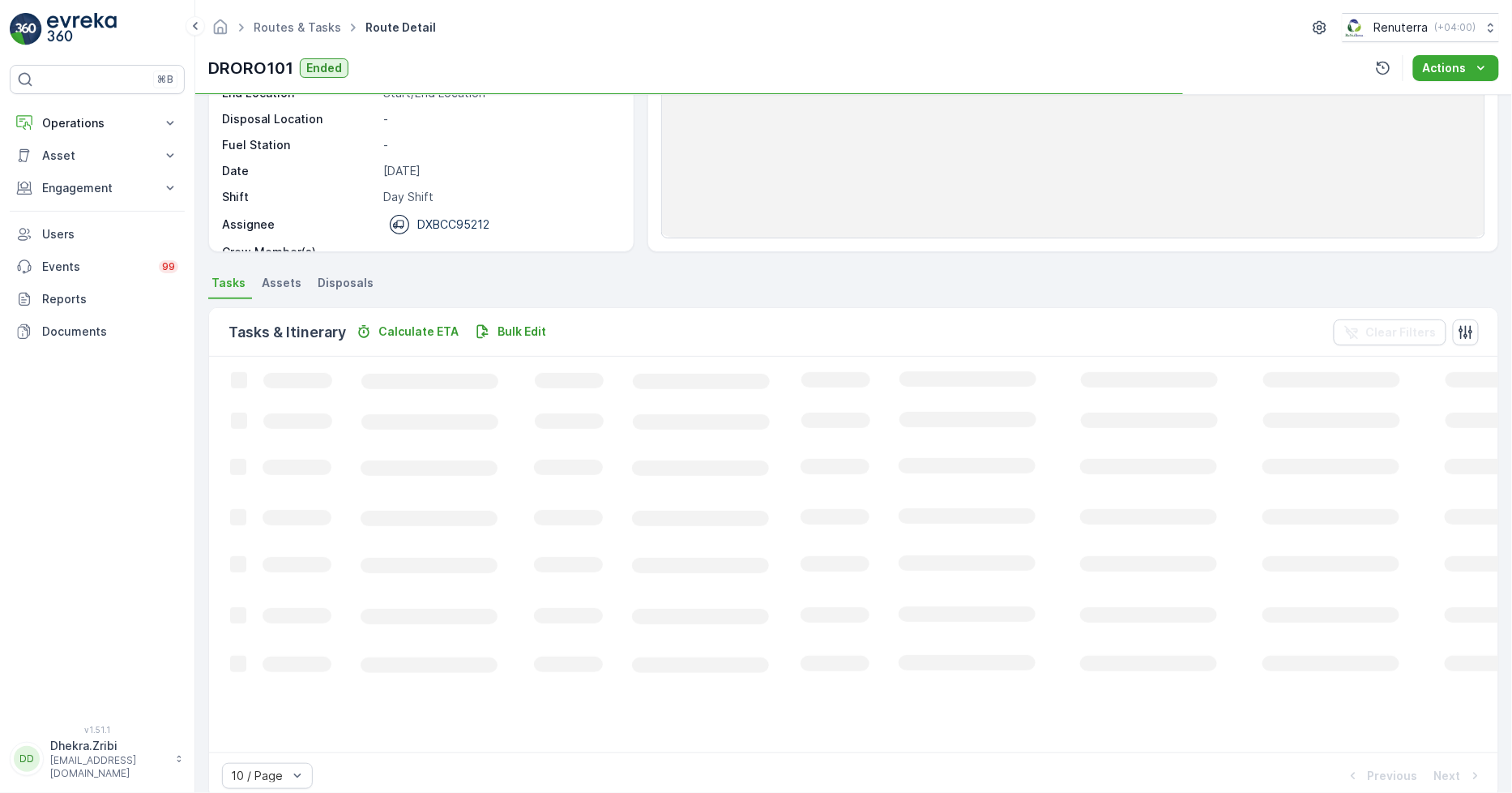
scroll to position [180, 0]
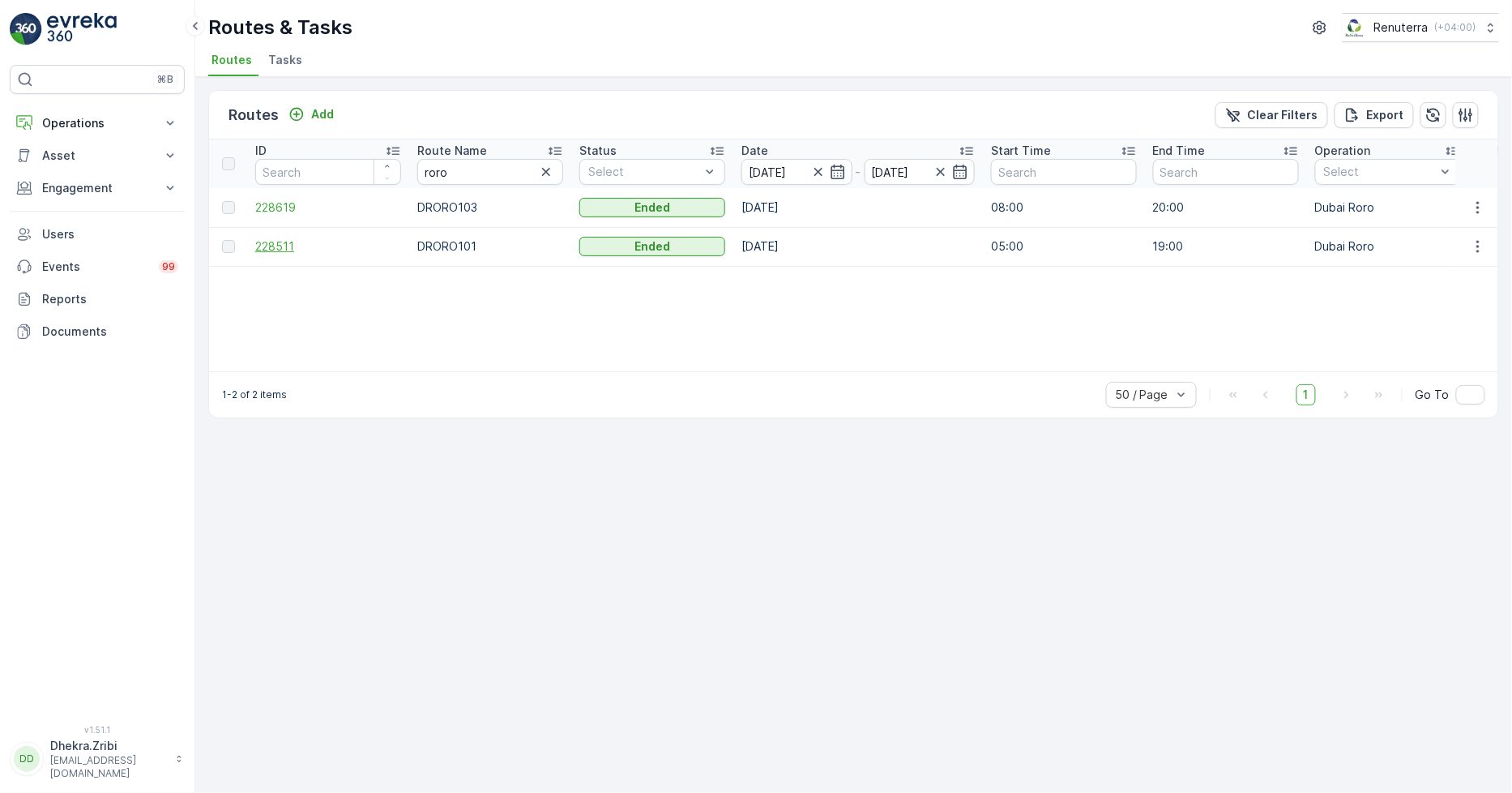
click at [293, 241] on span "228511" at bounding box center [328, 246] width 146 height 16
click at [268, 200] on span "228619" at bounding box center [328, 206] width 146 height 16
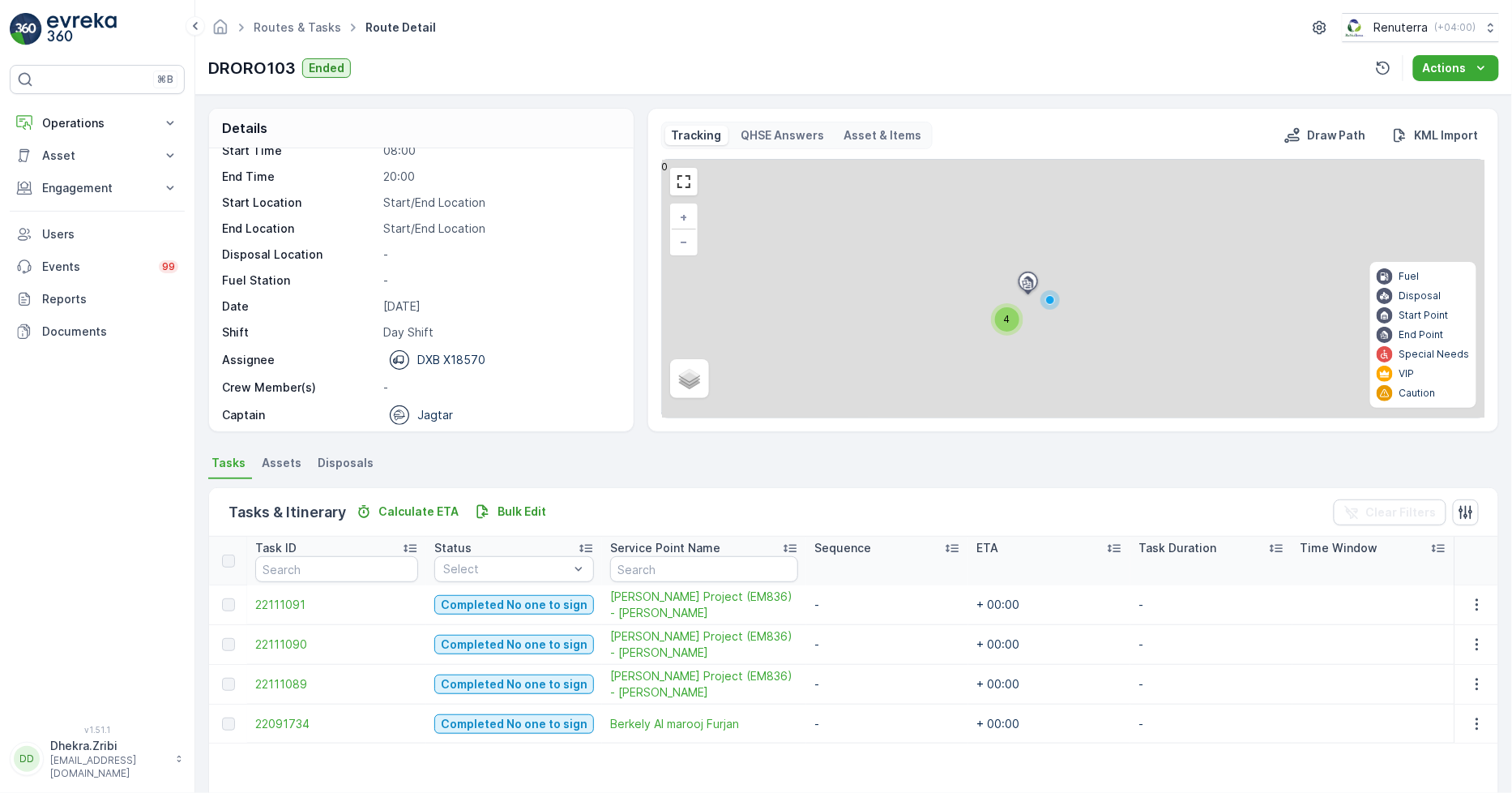
scroll to position [51, 0]
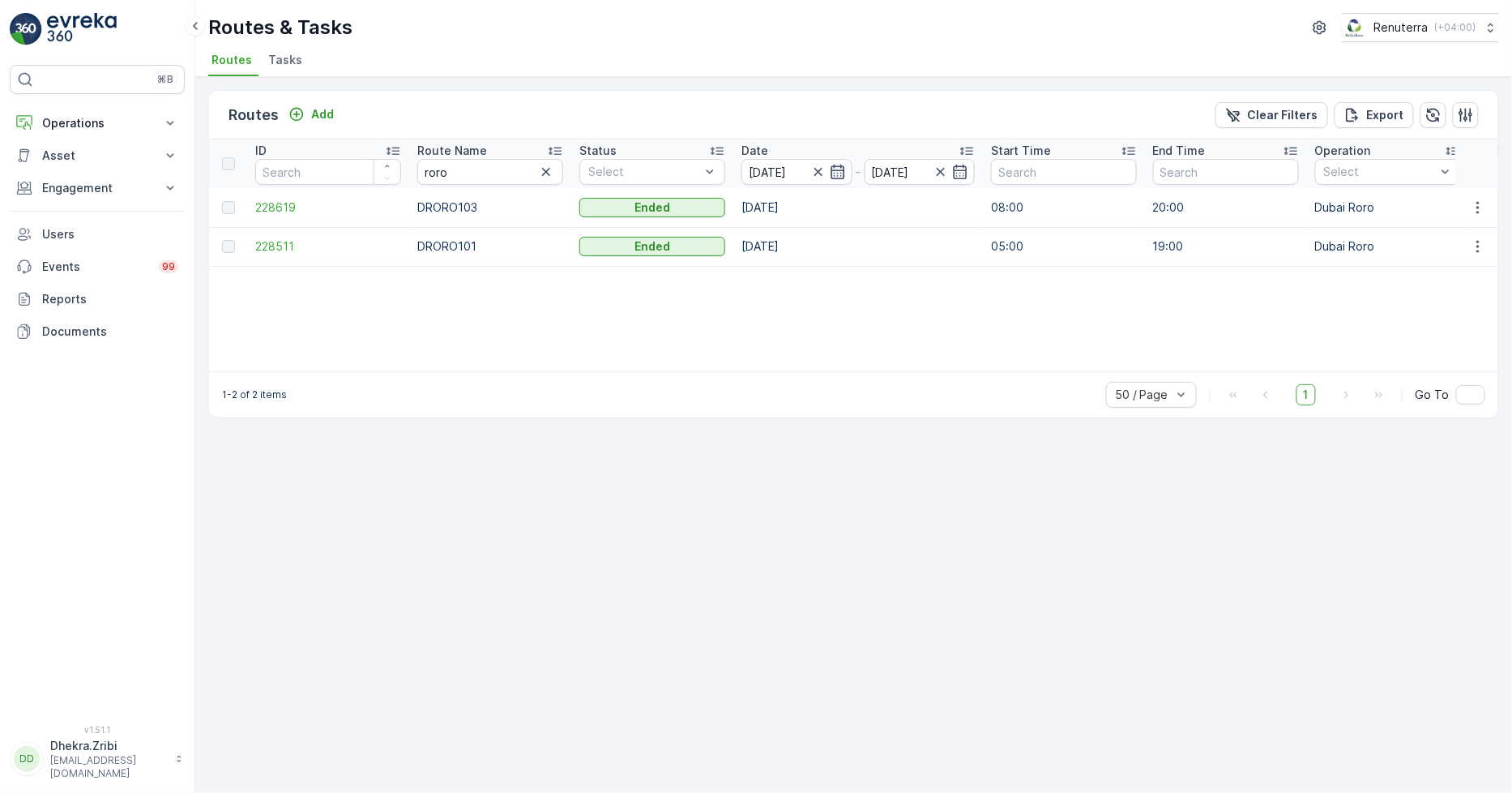
click at [843, 169] on icon "button" at bounding box center [838, 171] width 16 height 16
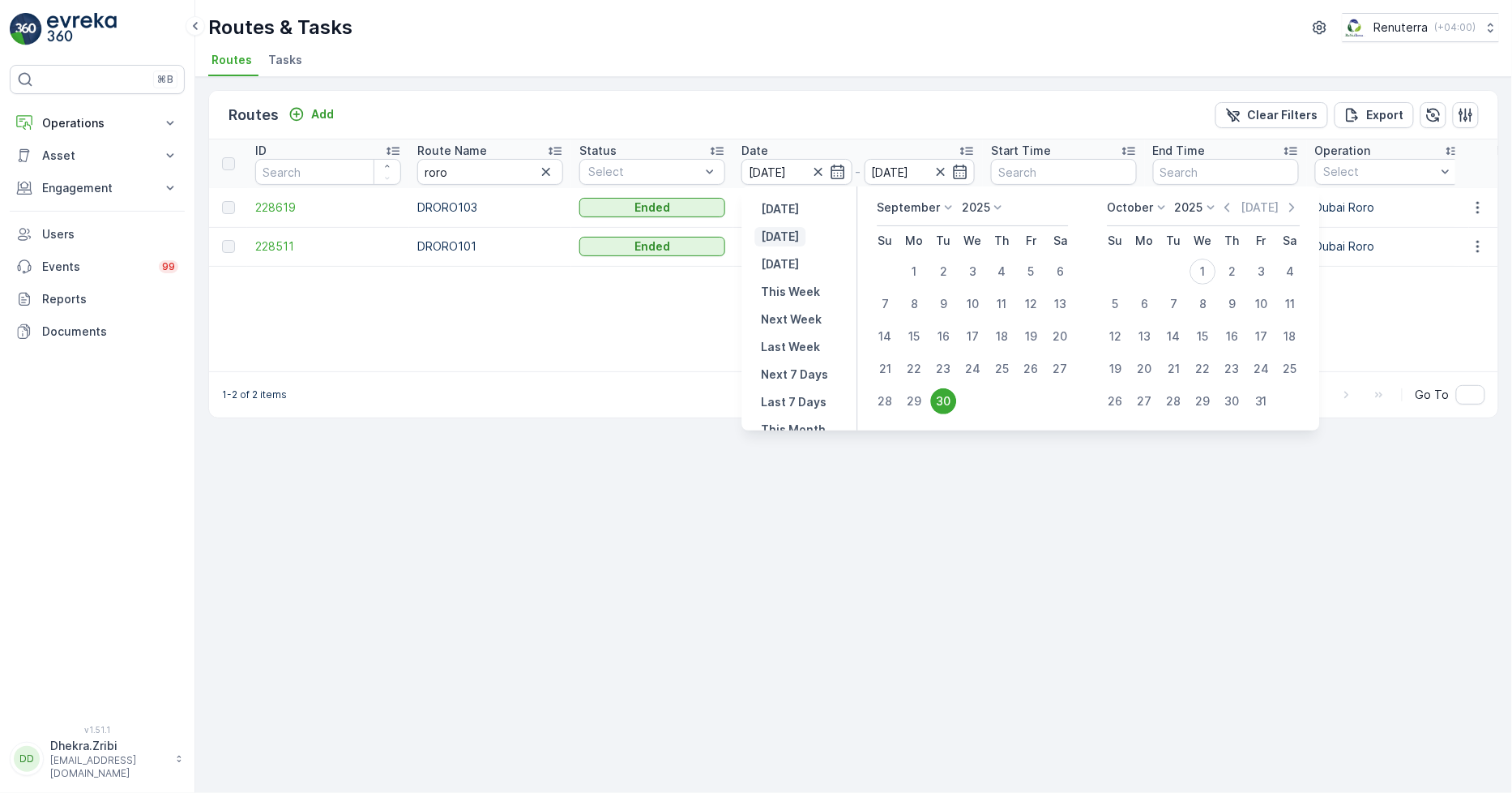
click at [796, 244] on button "Today" at bounding box center [781, 236] width 51 height 20
type input "[DATE]"
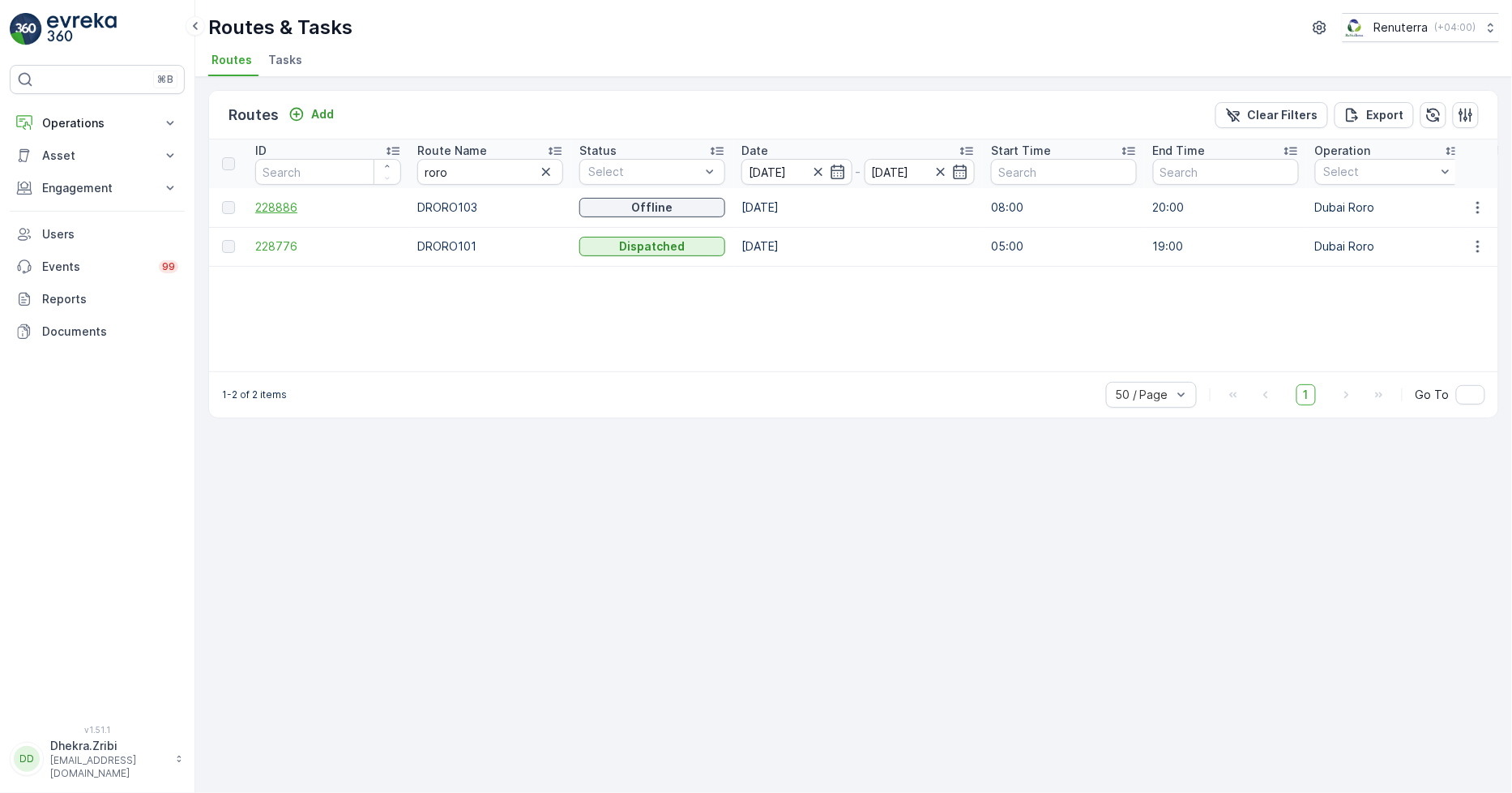
click at [261, 205] on span "228886" at bounding box center [328, 206] width 146 height 16
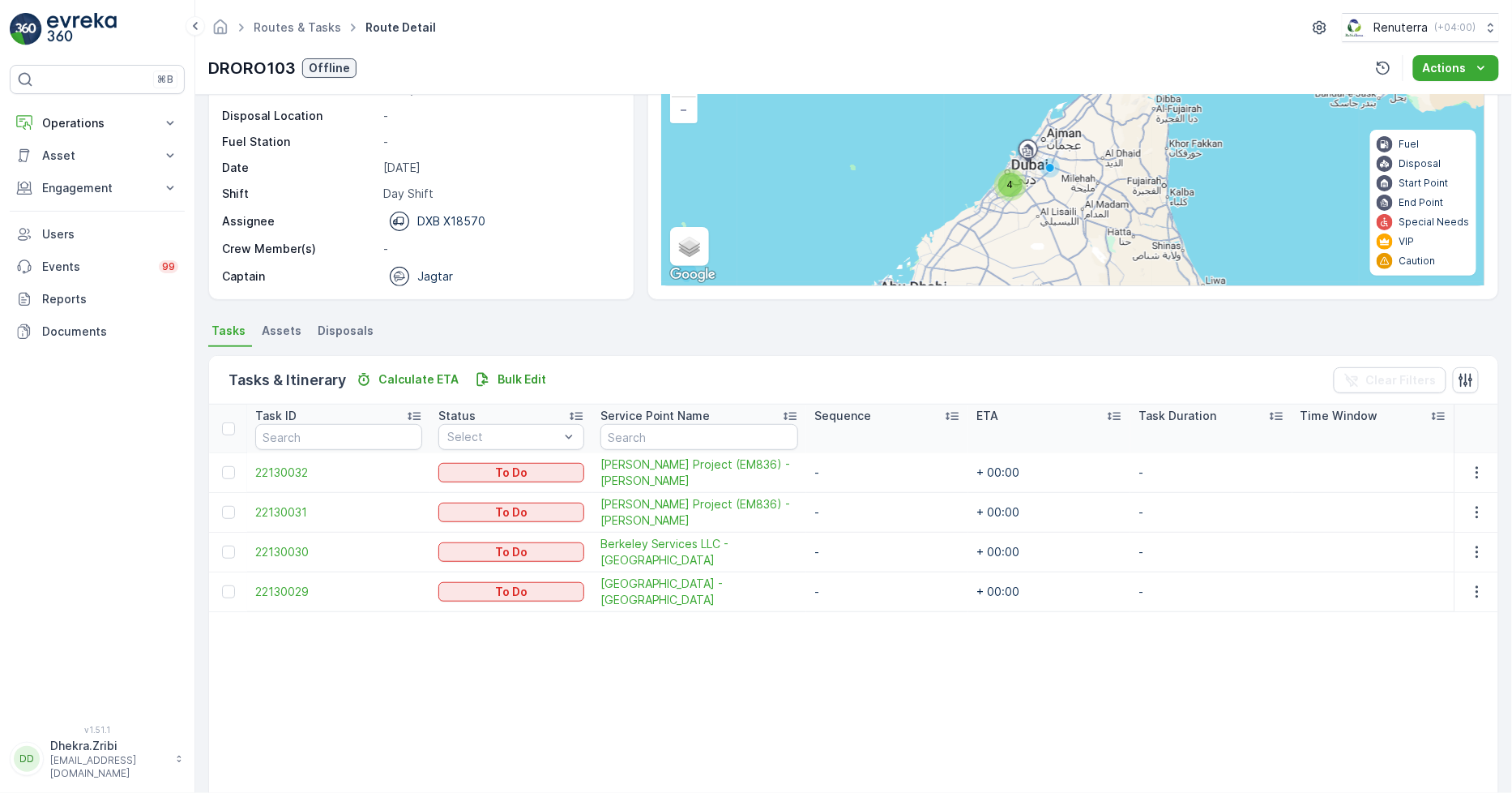
scroll to position [90, 0]
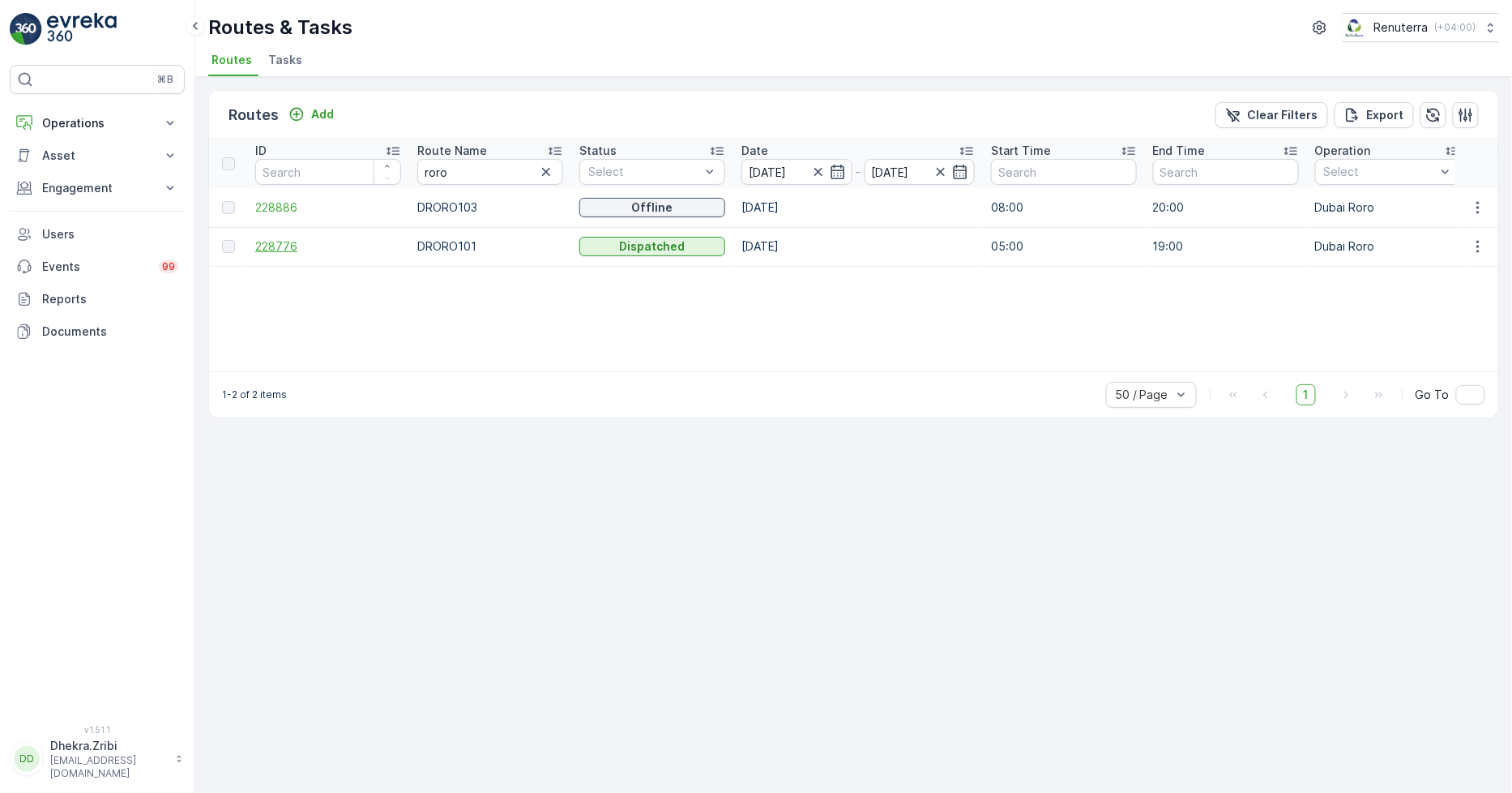
click at [276, 248] on span "228776" at bounding box center [328, 246] width 146 height 16
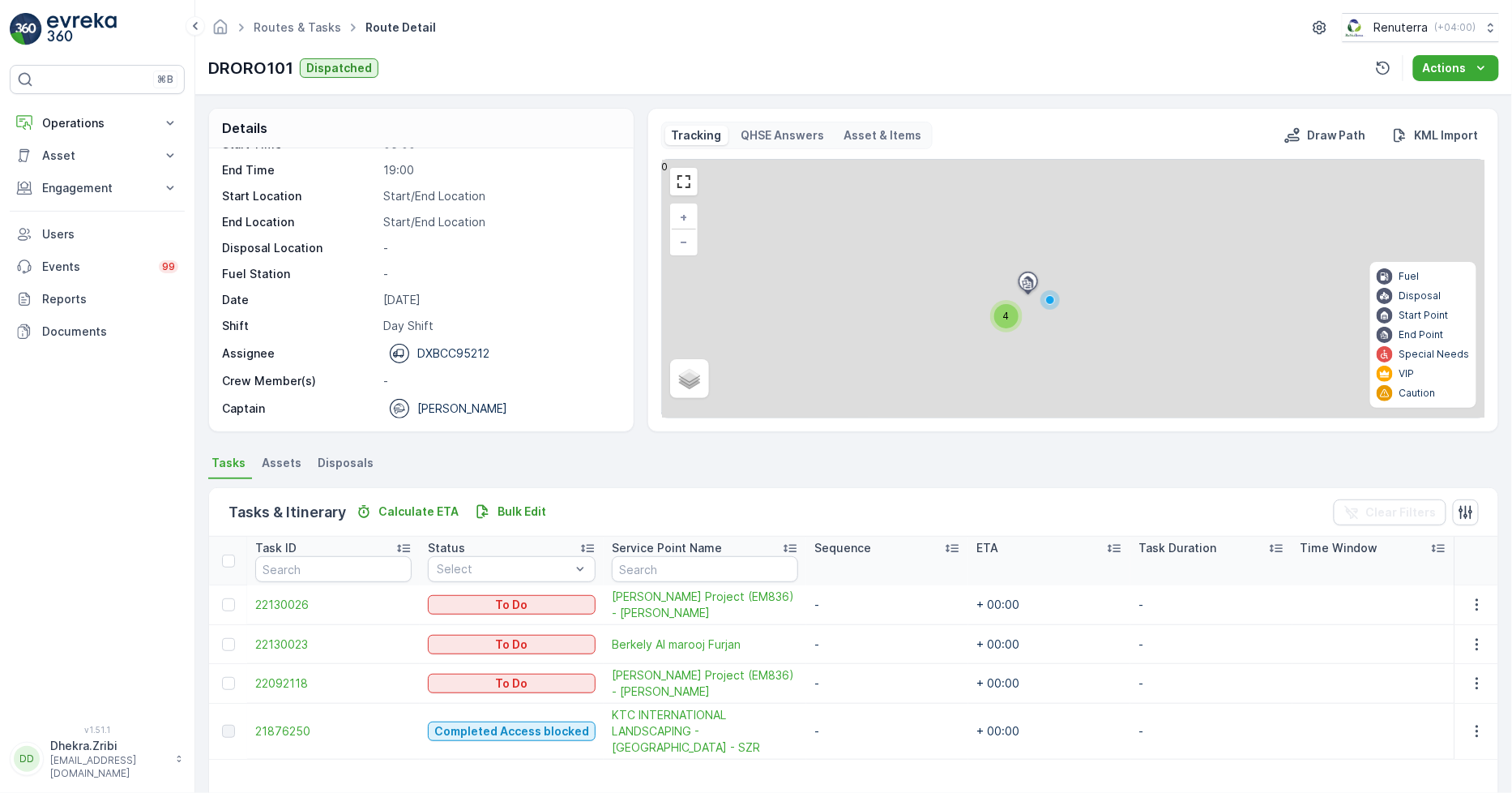
scroll to position [90, 0]
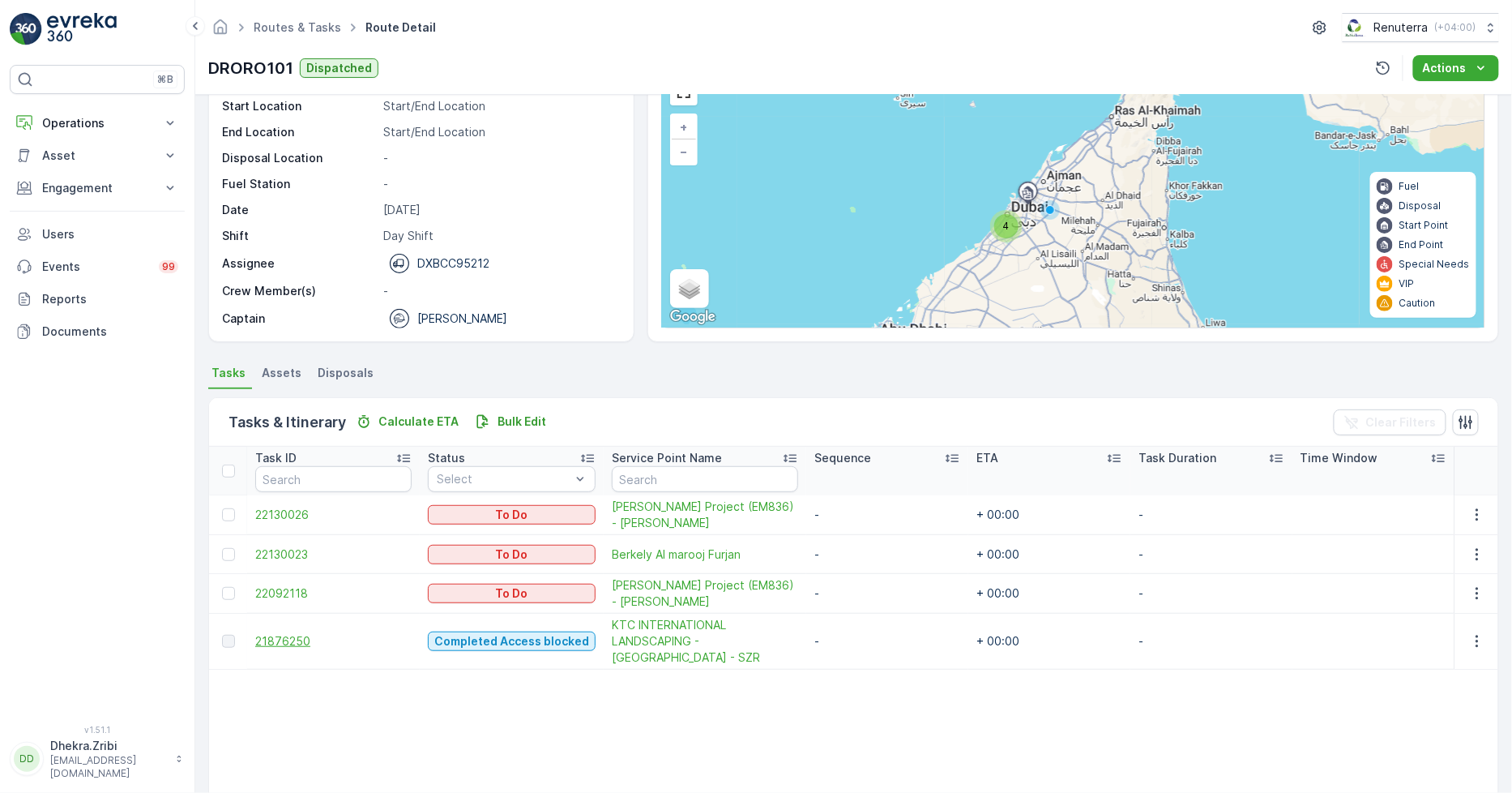
click at [281, 641] on span "21876250" at bounding box center [332, 641] width 156 height 16
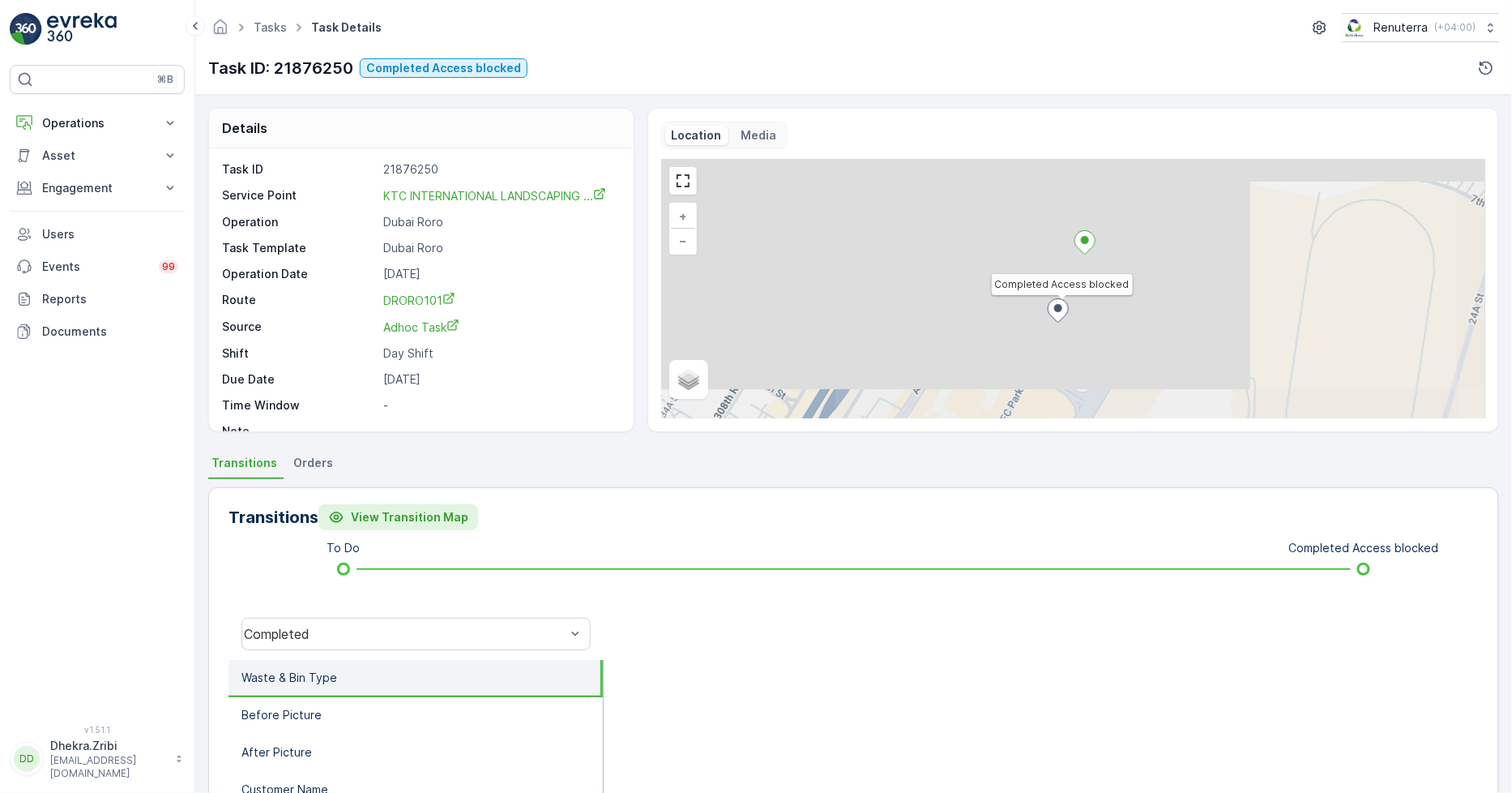
click at [359, 506] on button "View Transition Map" at bounding box center [398, 517] width 160 height 26
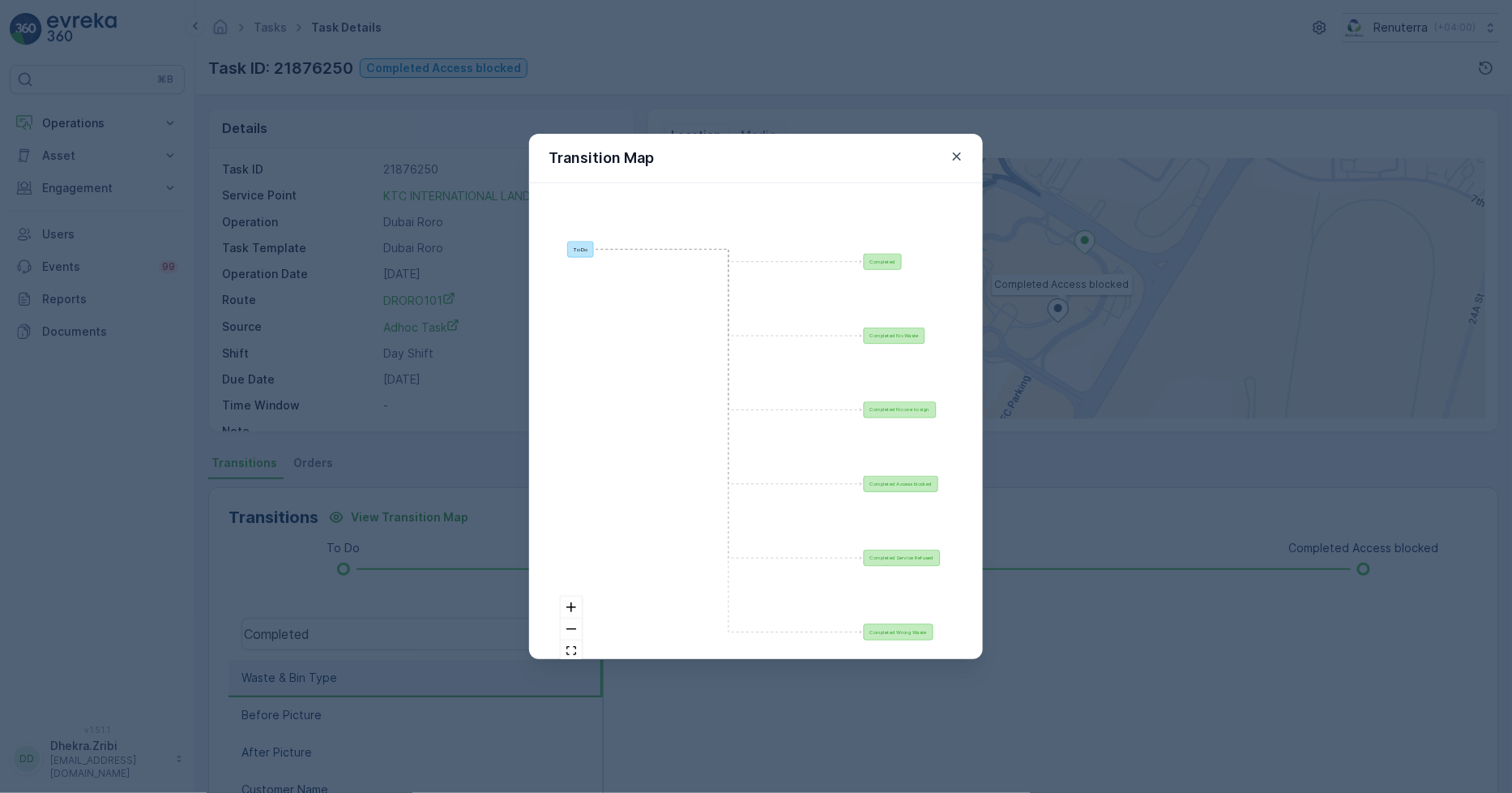
click at [216, 62] on div "Transition Map To Do Completed Completed No Waste Completed No one to sign Comp…" at bounding box center [756, 396] width 1512 height 793
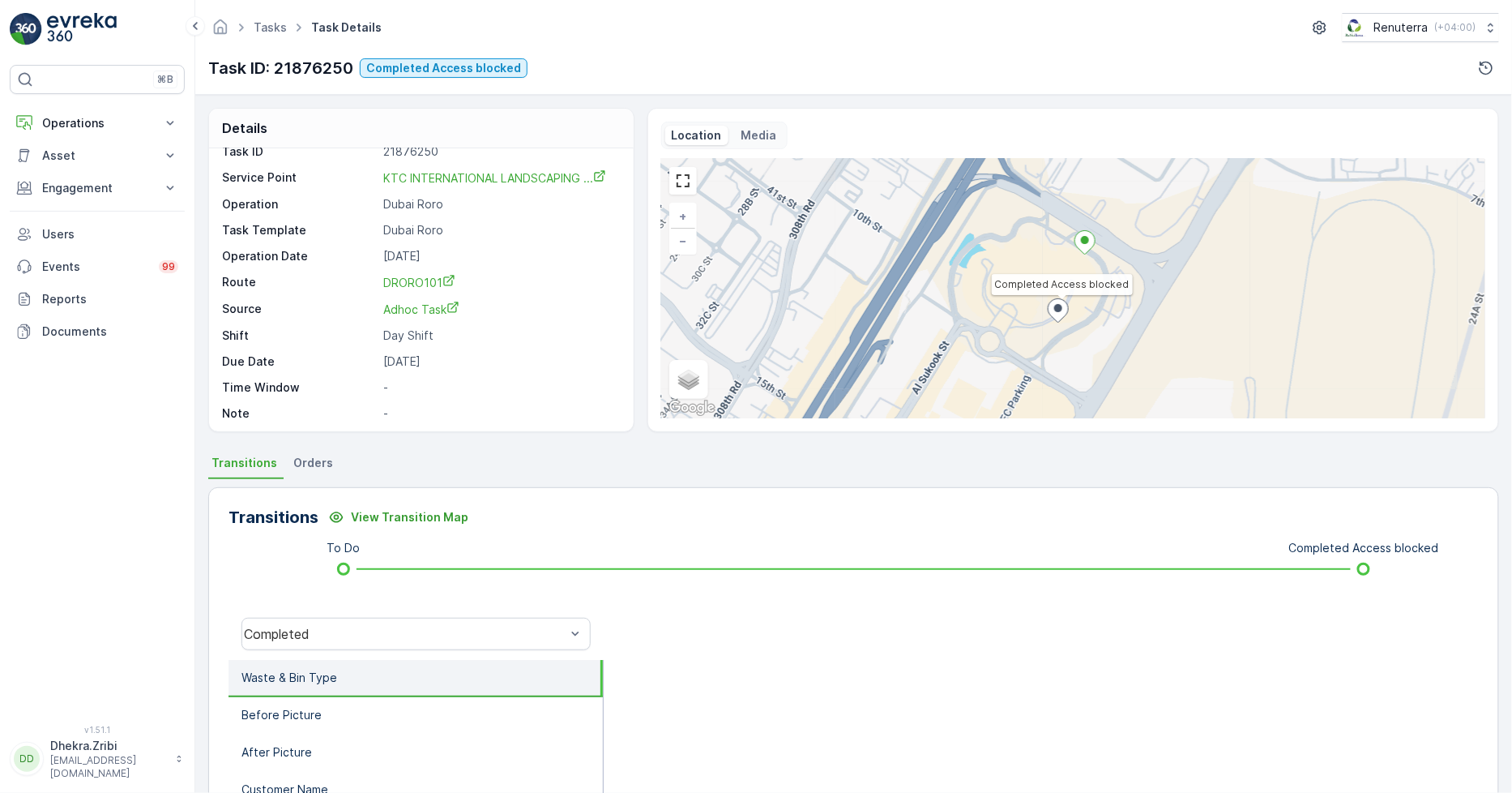
scroll to position [21, 0]
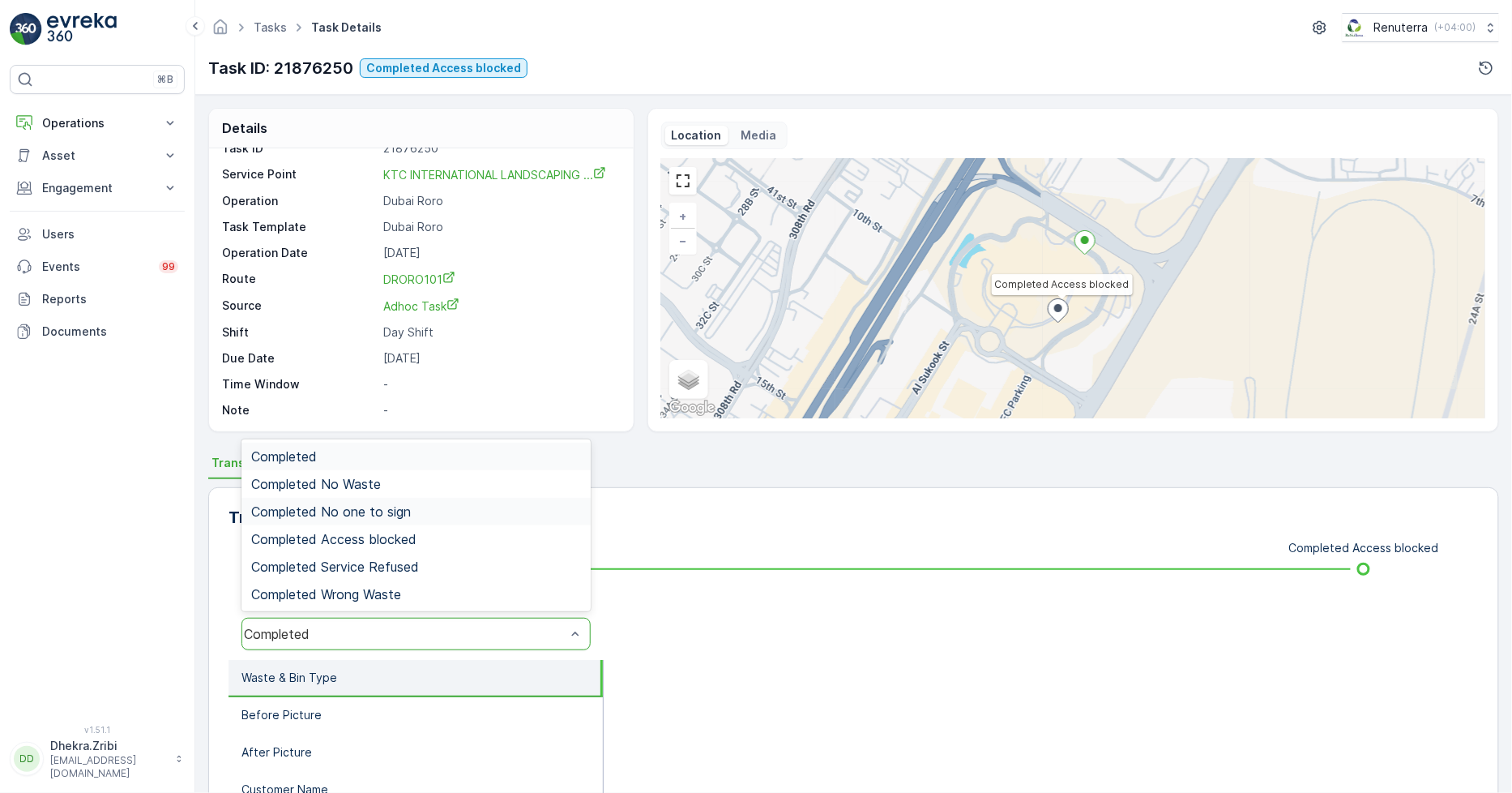
click at [326, 518] on div "Completed No one to sign" at bounding box center [417, 512] width 349 height 28
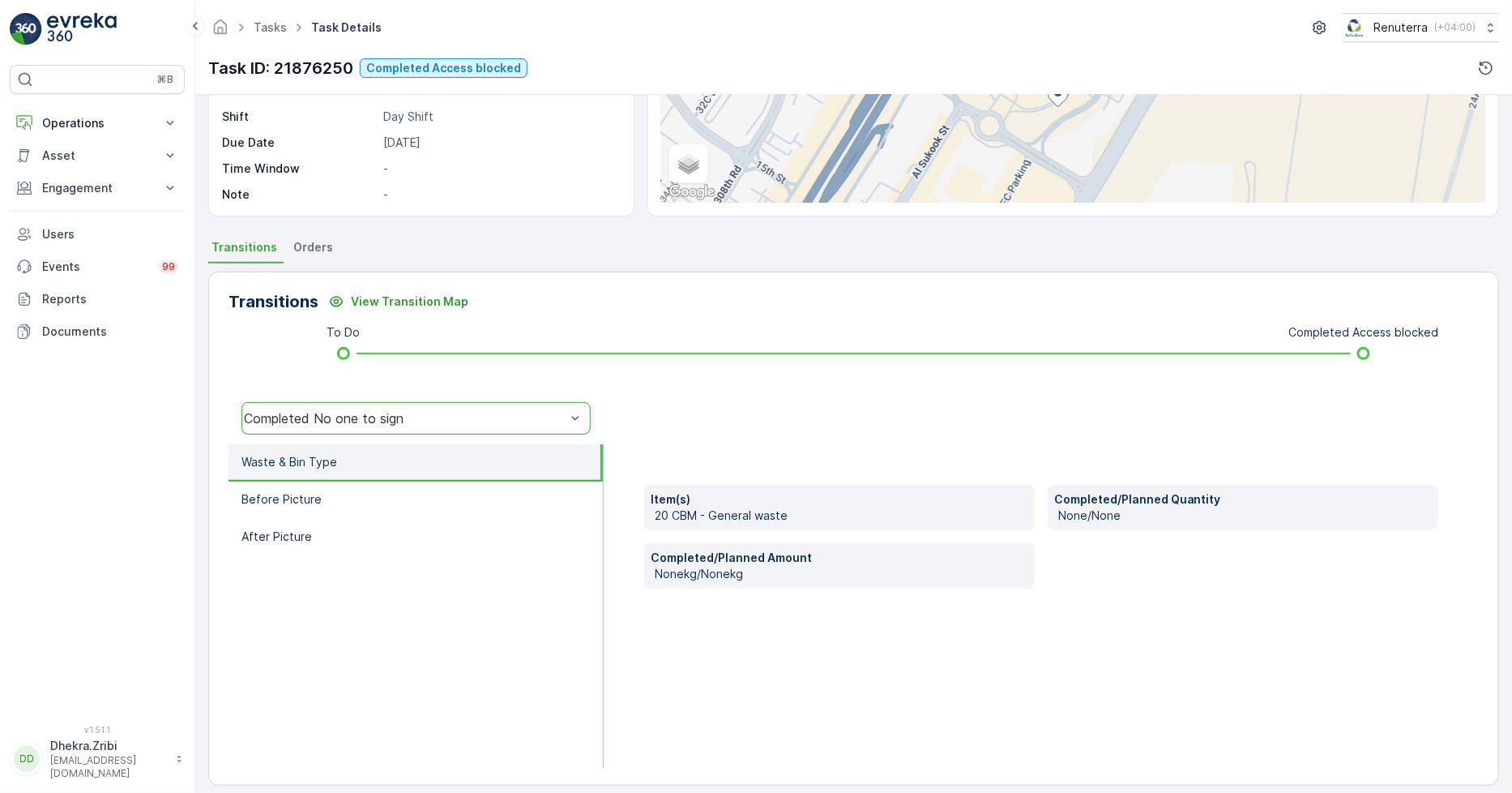
scroll to position [228, 0]
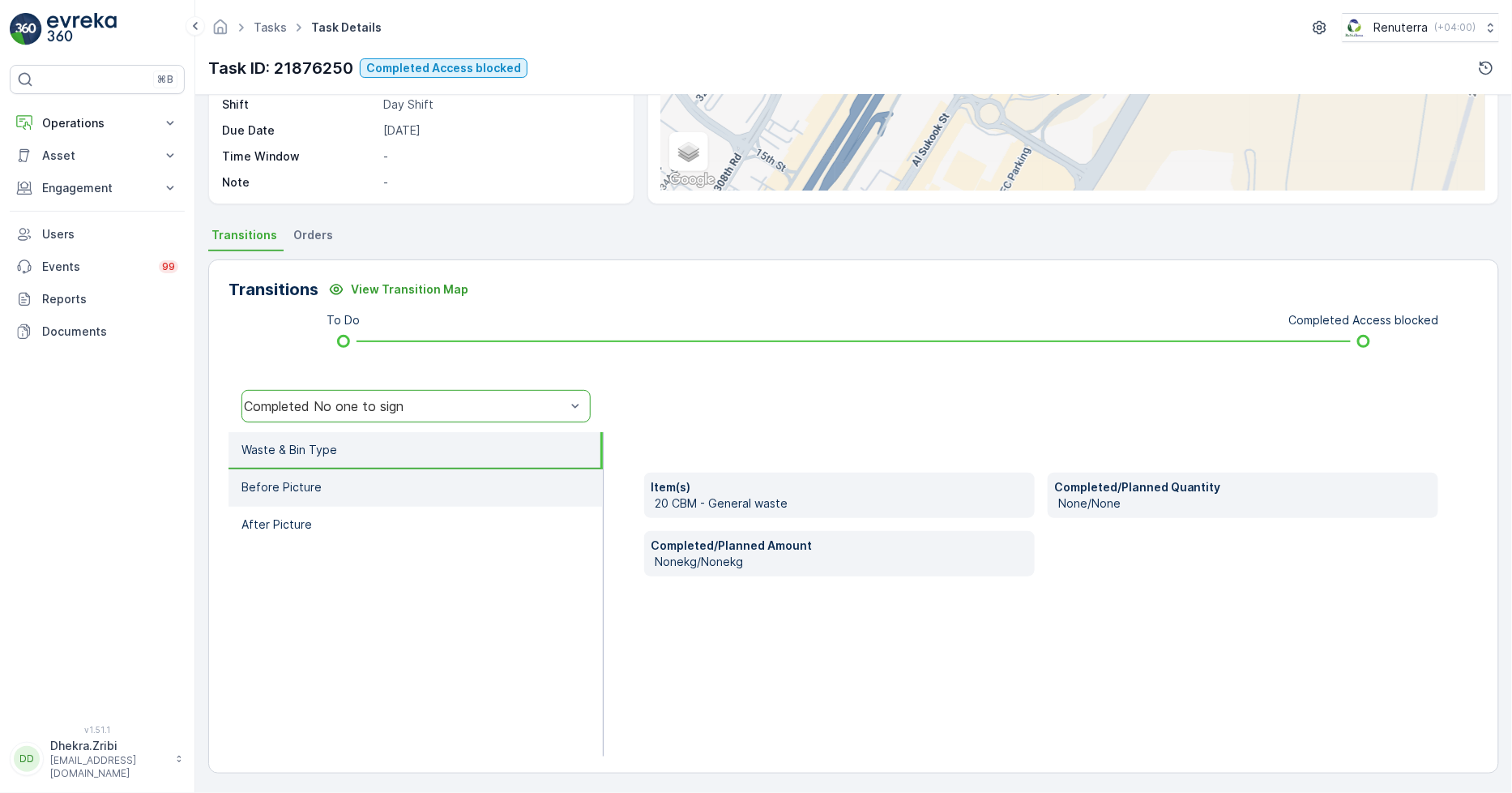
click at [397, 494] on li "Before Picture" at bounding box center [416, 488] width 374 height 37
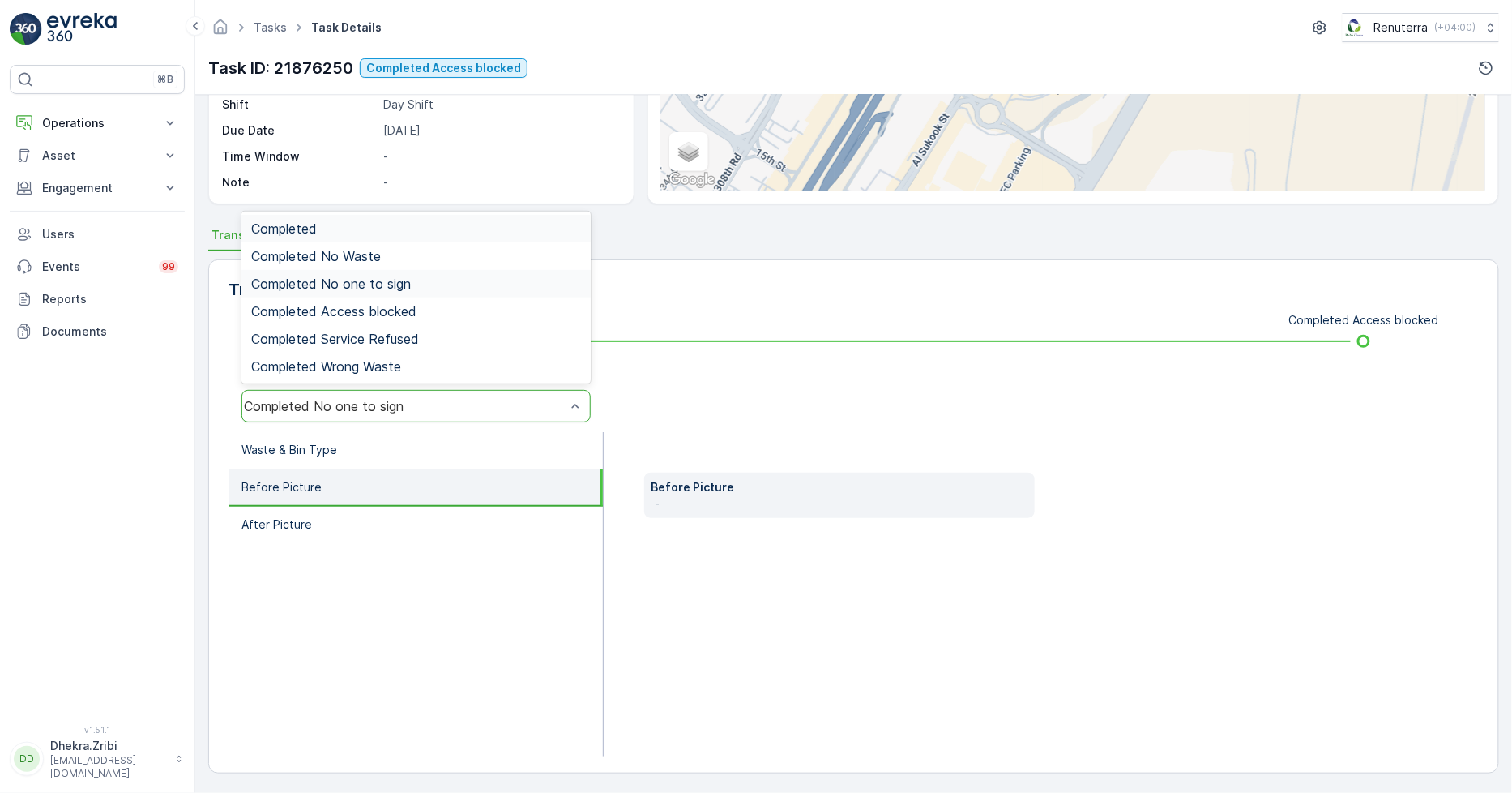
click at [456, 412] on div "Completed No one to sign" at bounding box center [404, 406] width 322 height 15
click at [395, 317] on span "Completed Access blocked" at bounding box center [333, 311] width 165 height 15
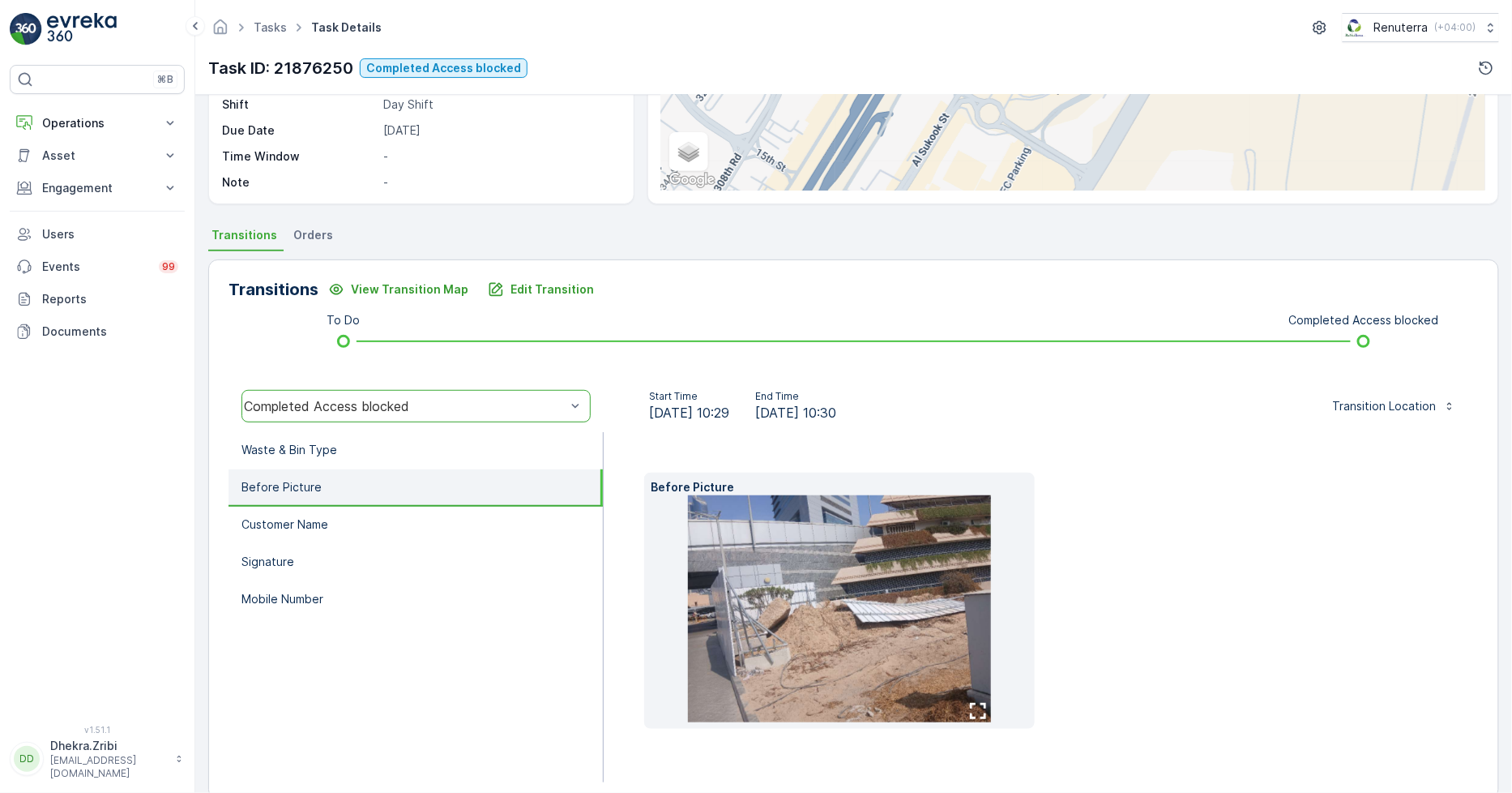
click at [973, 707] on icon "button" at bounding box center [978, 710] width 16 height 16
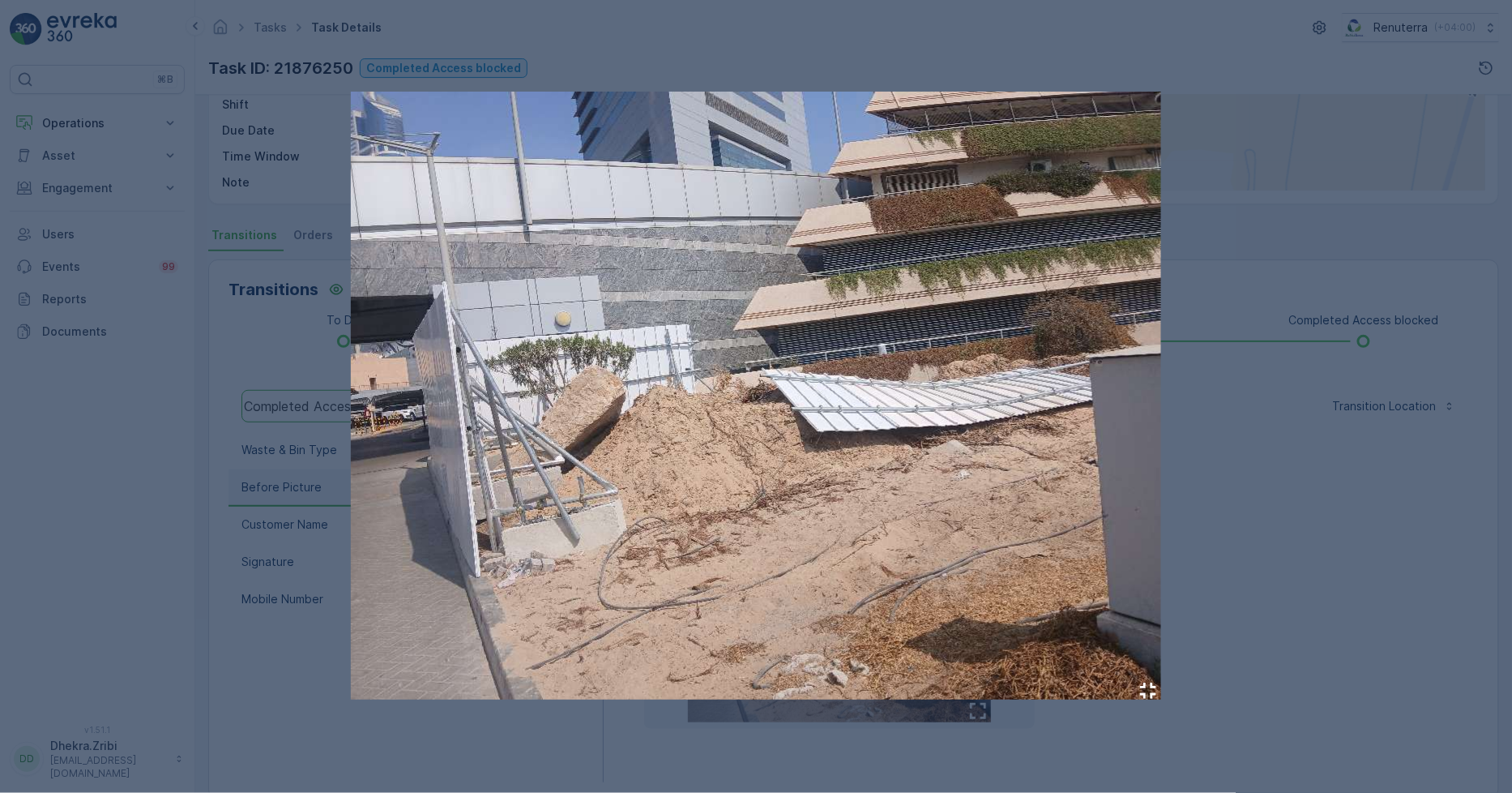
click at [247, 586] on div at bounding box center [756, 396] width 1512 height 793
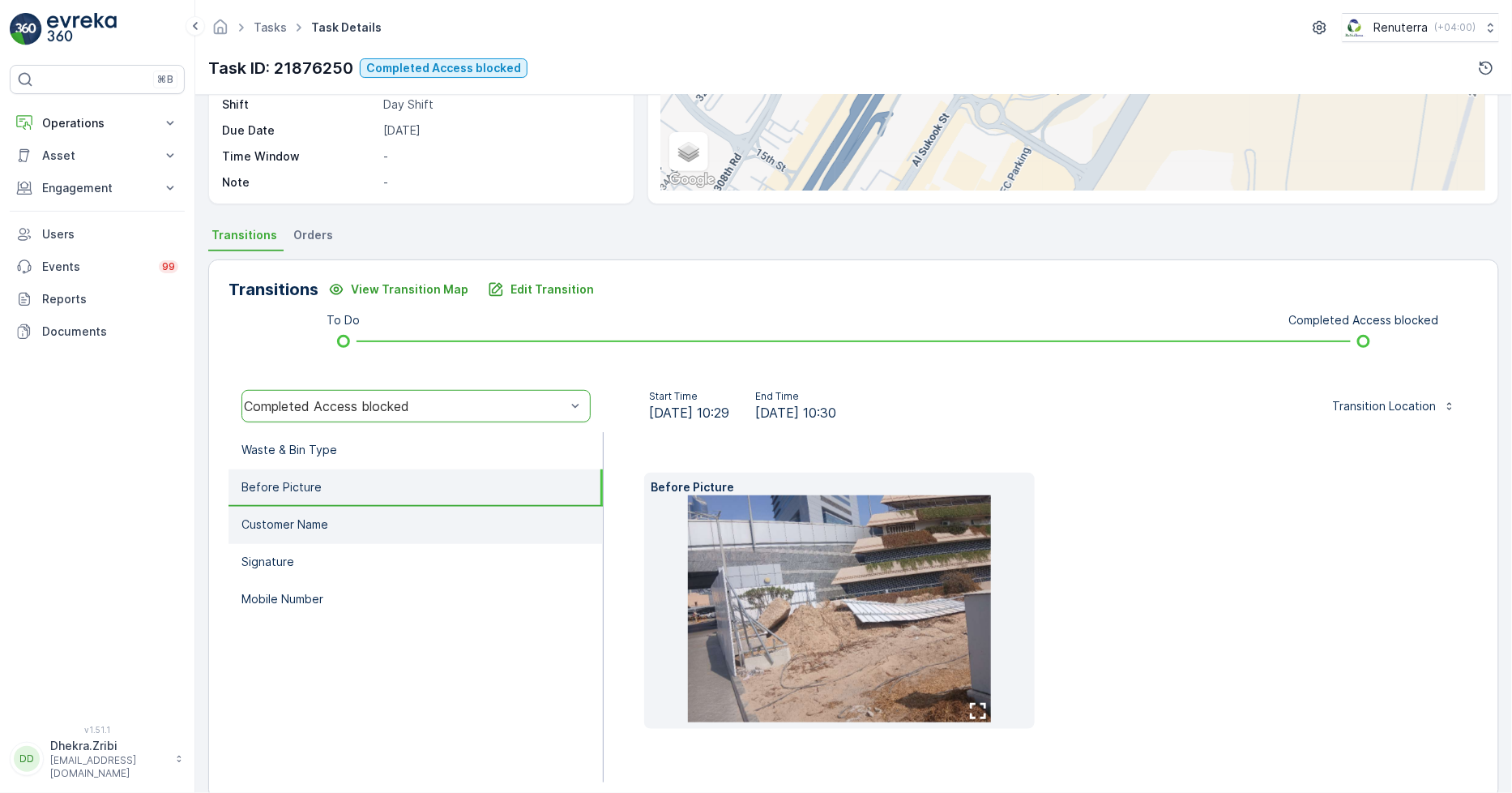
click at [341, 535] on li "Customer Name" at bounding box center [416, 525] width 374 height 37
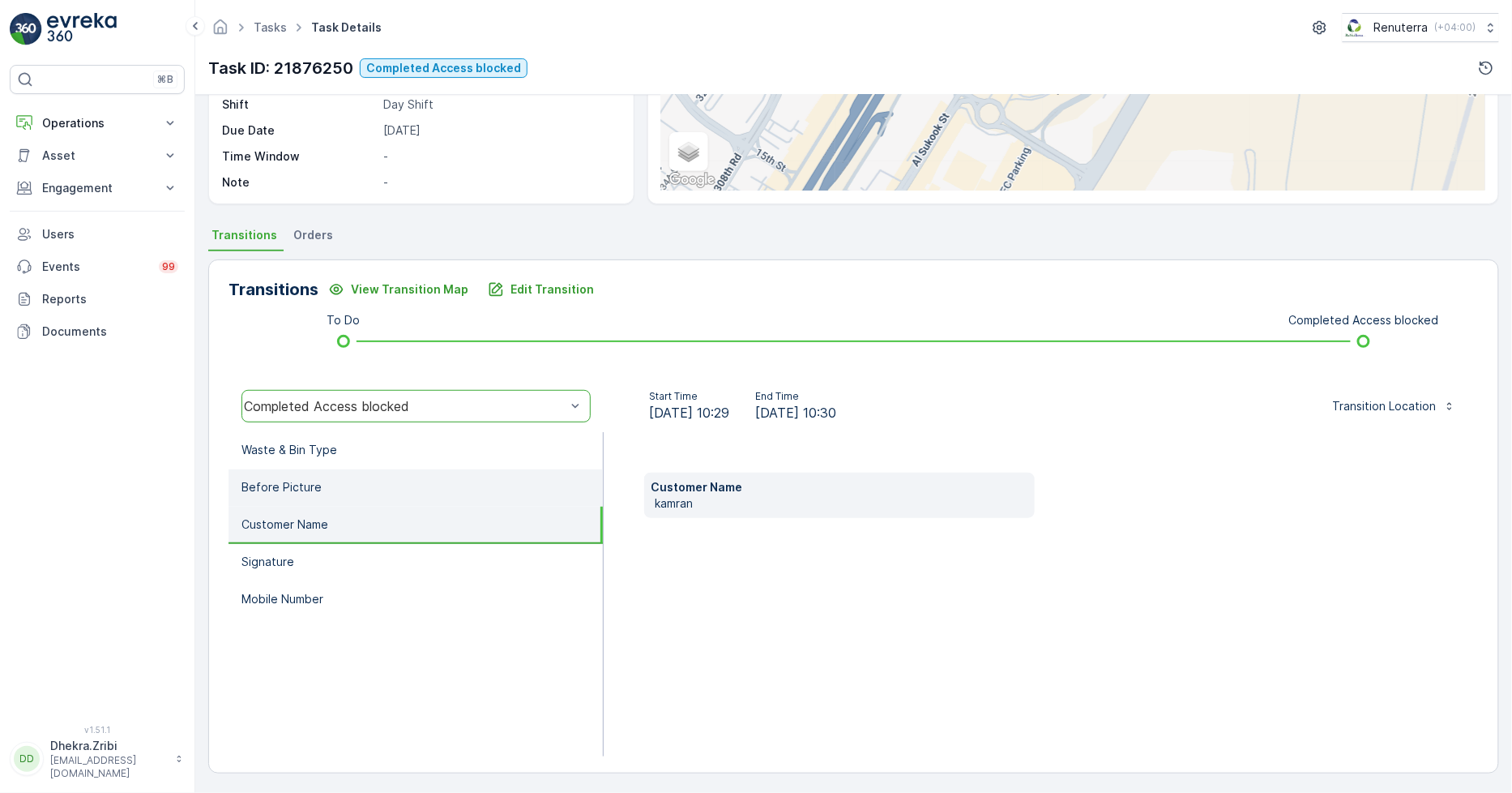
click at [313, 474] on li "Before Picture" at bounding box center [416, 488] width 374 height 37
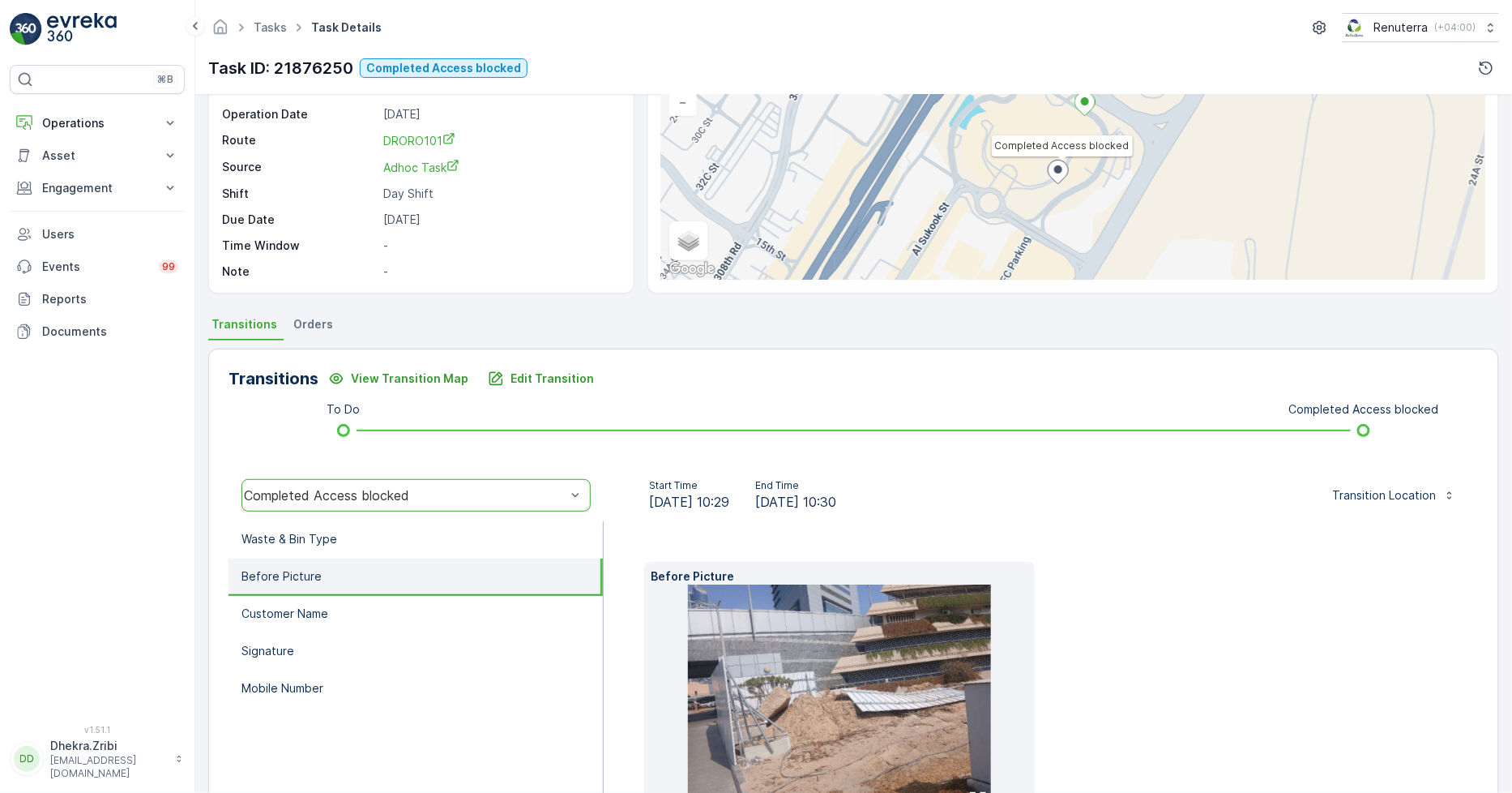
scroll to position [0, 0]
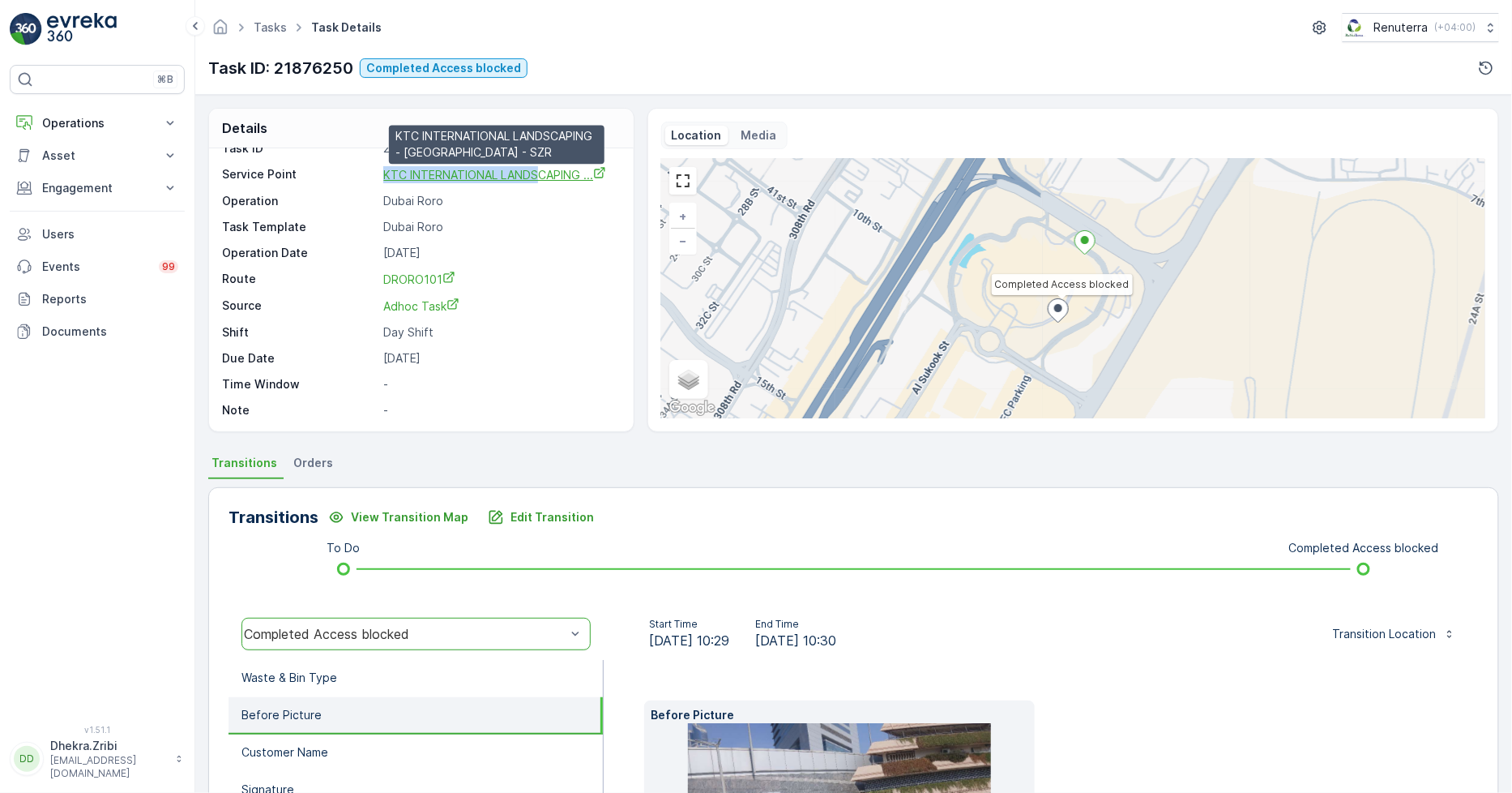
drag, startPoint x: 371, startPoint y: 168, endPoint x: 543, endPoint y: 178, distance: 172.3
click at [543, 178] on div "Service Point KTC INTERNATIONAL LANDSCAPING ... KTC INTERNATIONAL LANDSCAPING -…" at bounding box center [419, 175] width 395 height 17
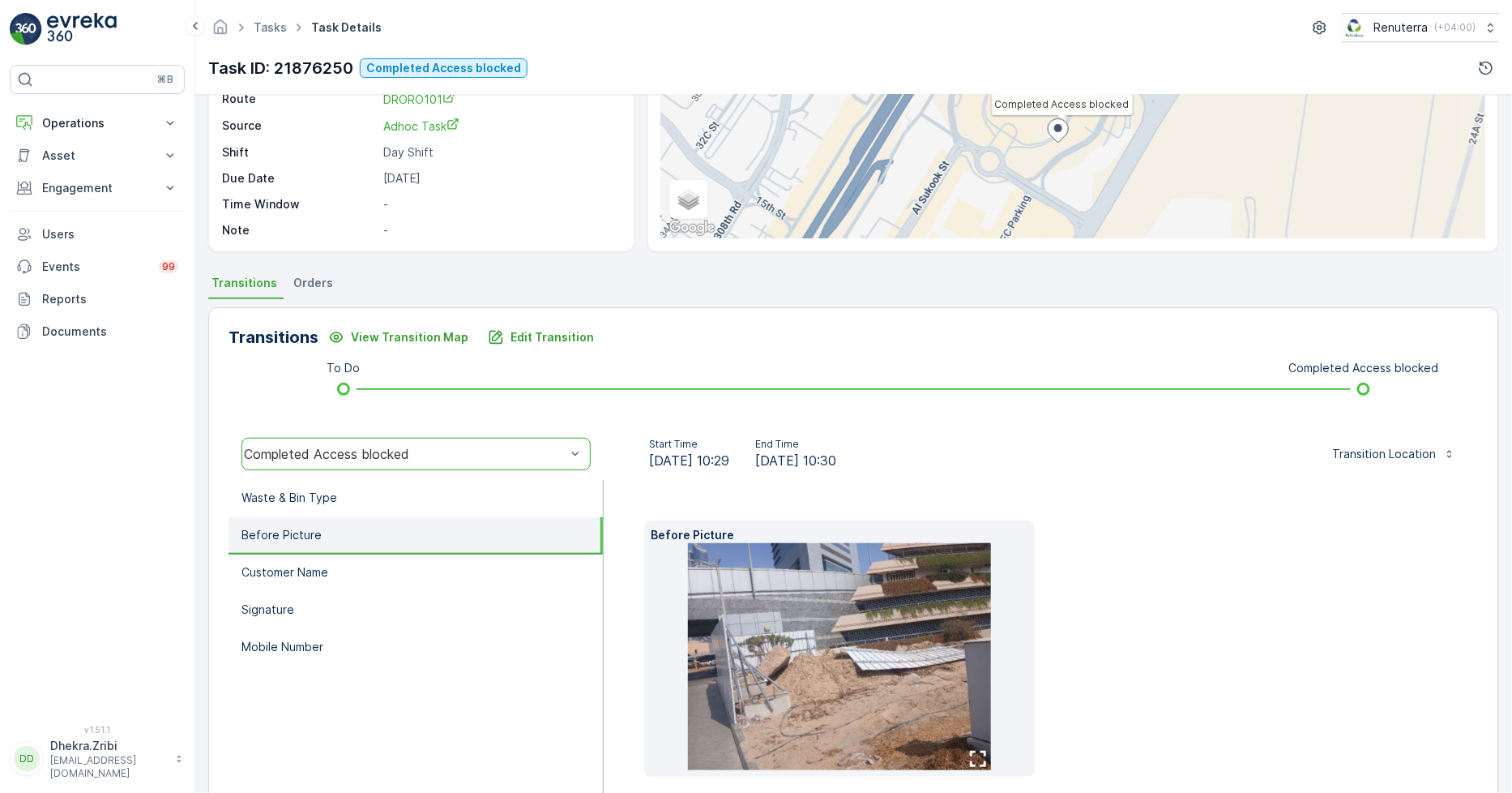
scroll to position [254, 0]
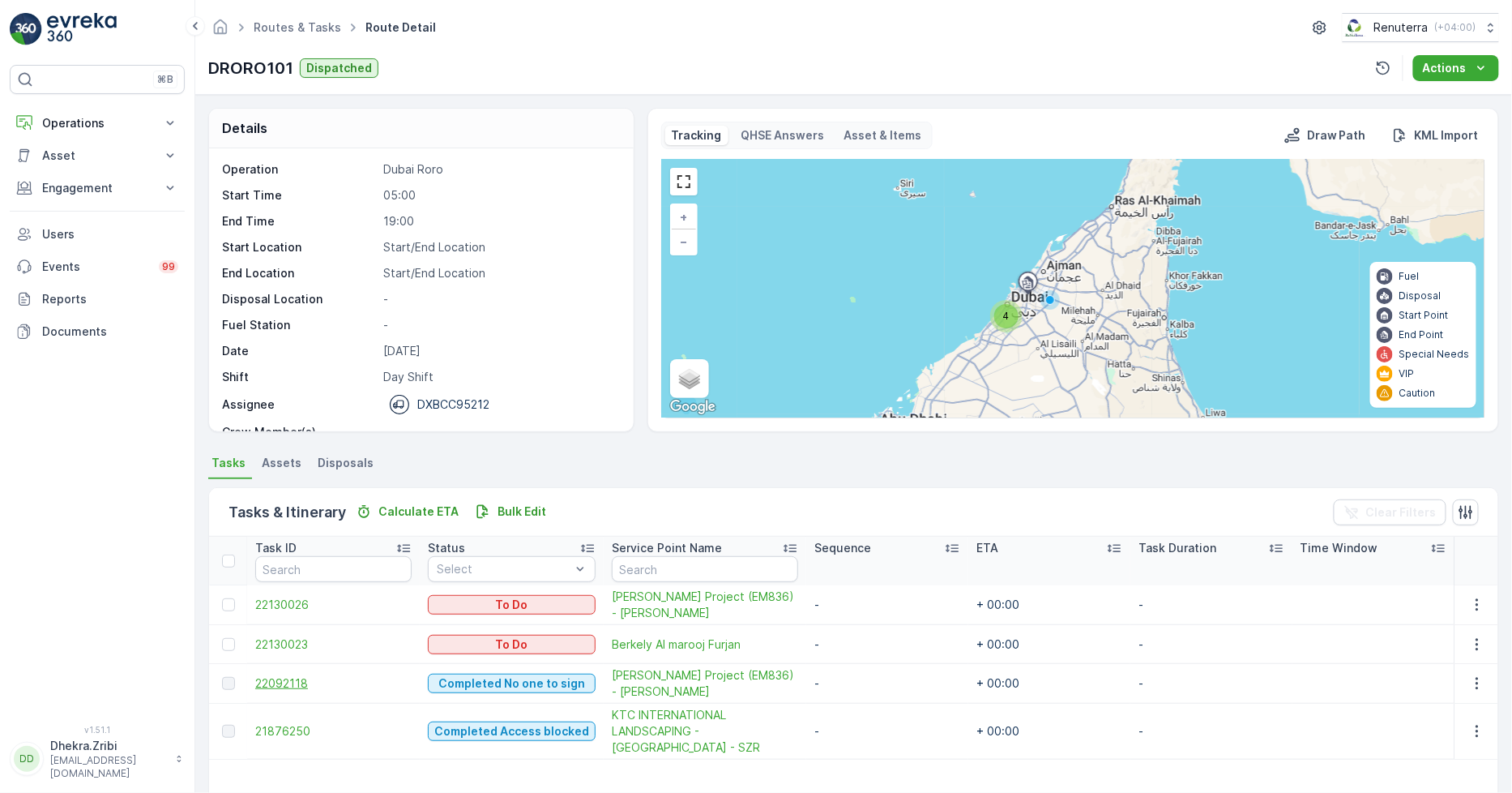
click at [287, 684] on span "22092118" at bounding box center [332, 683] width 156 height 16
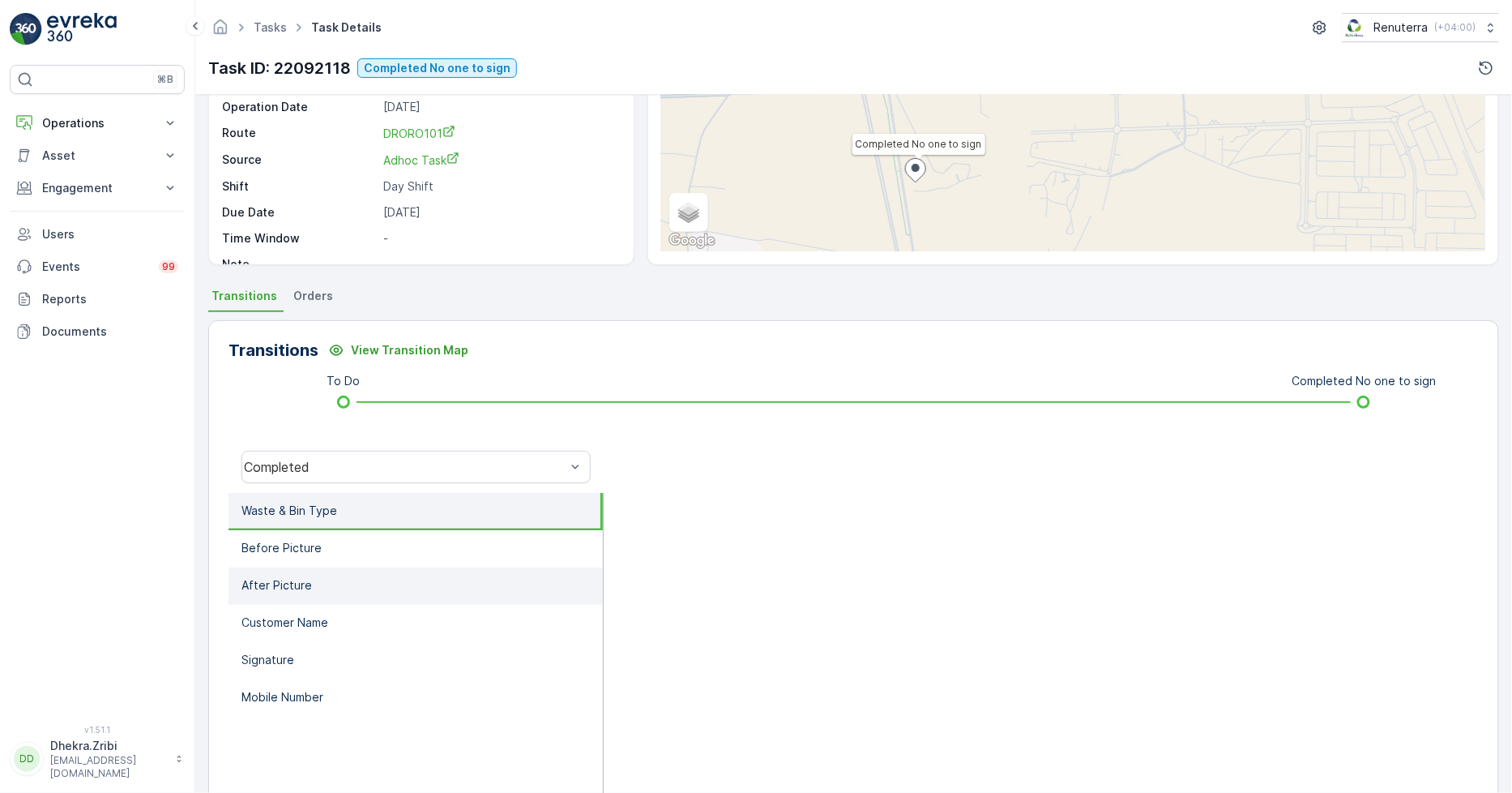
scroll to position [180, 0]
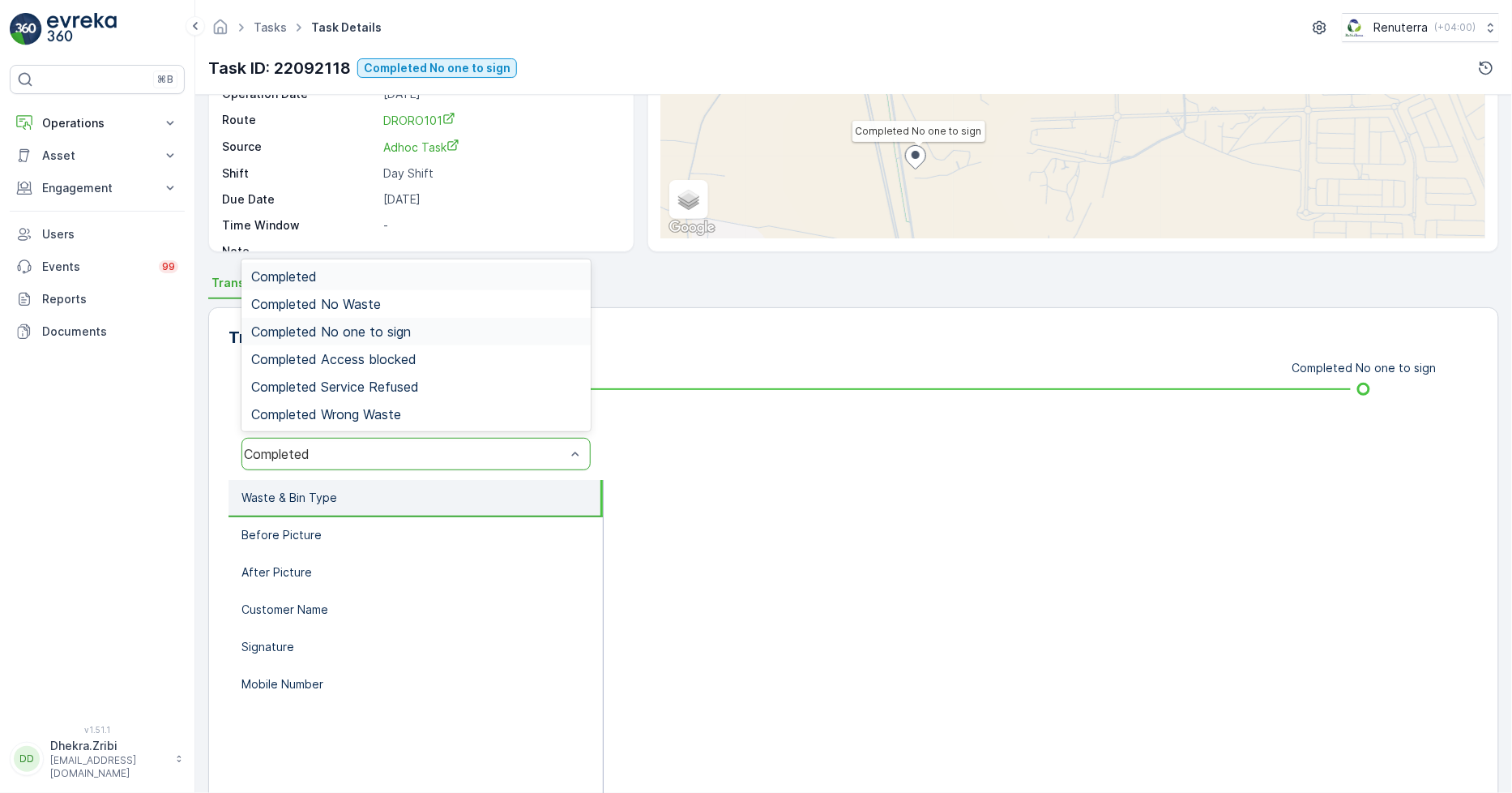
click at [411, 330] on div "Completed No one to sign" at bounding box center [416, 332] width 330 height 15
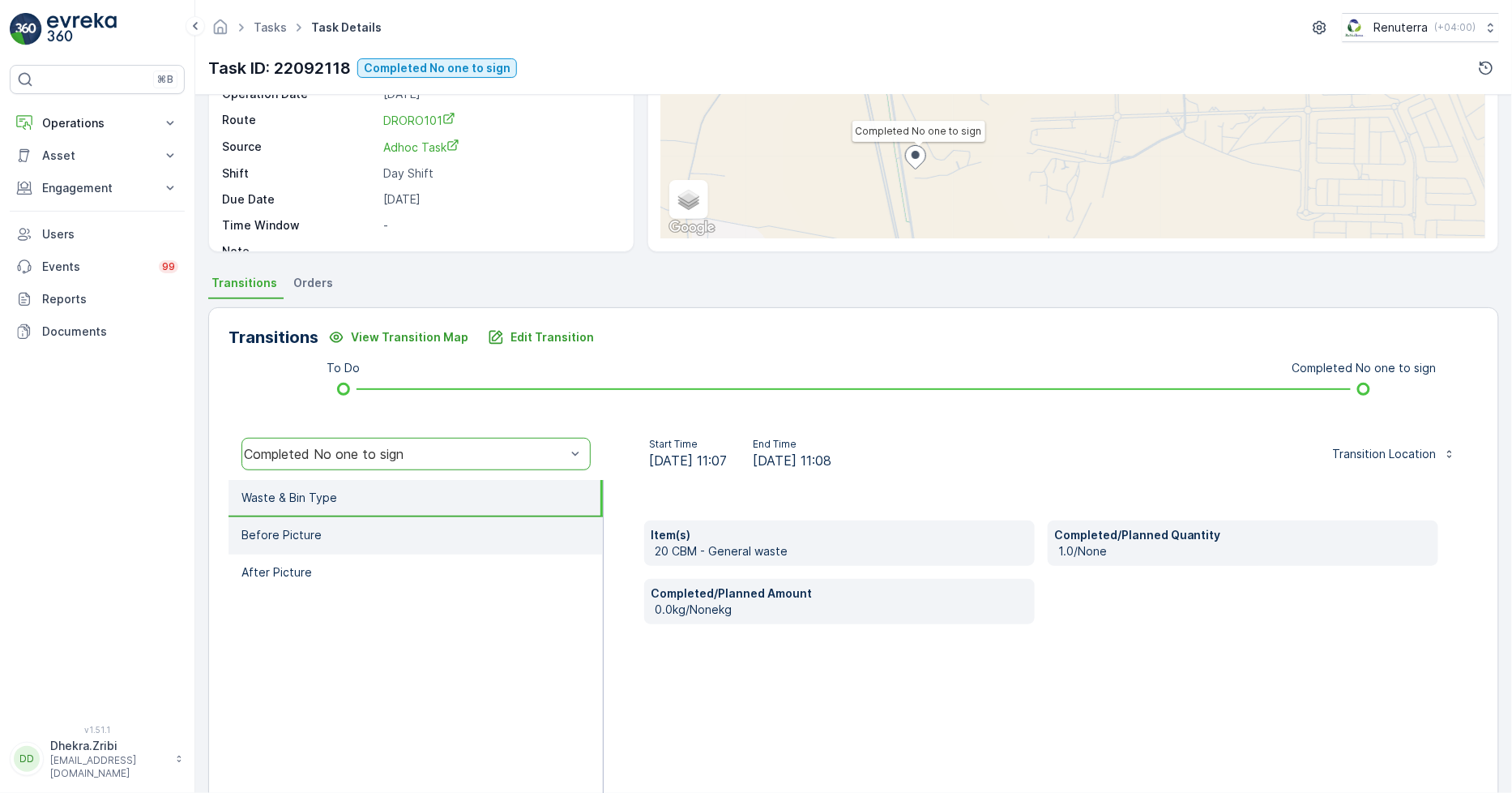
click at [469, 528] on li "Before Picture" at bounding box center [416, 536] width 374 height 37
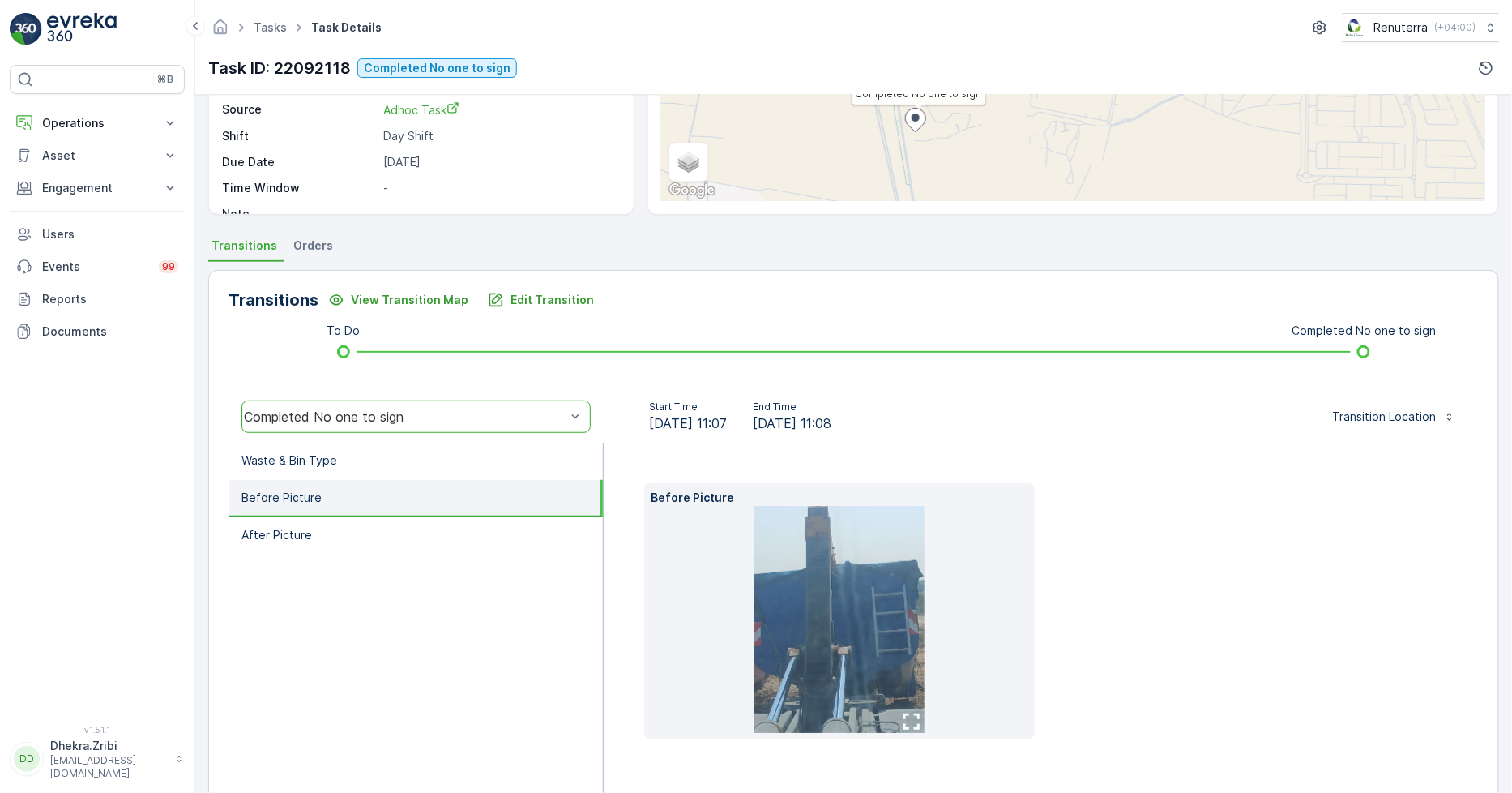
scroll to position [254, 0]
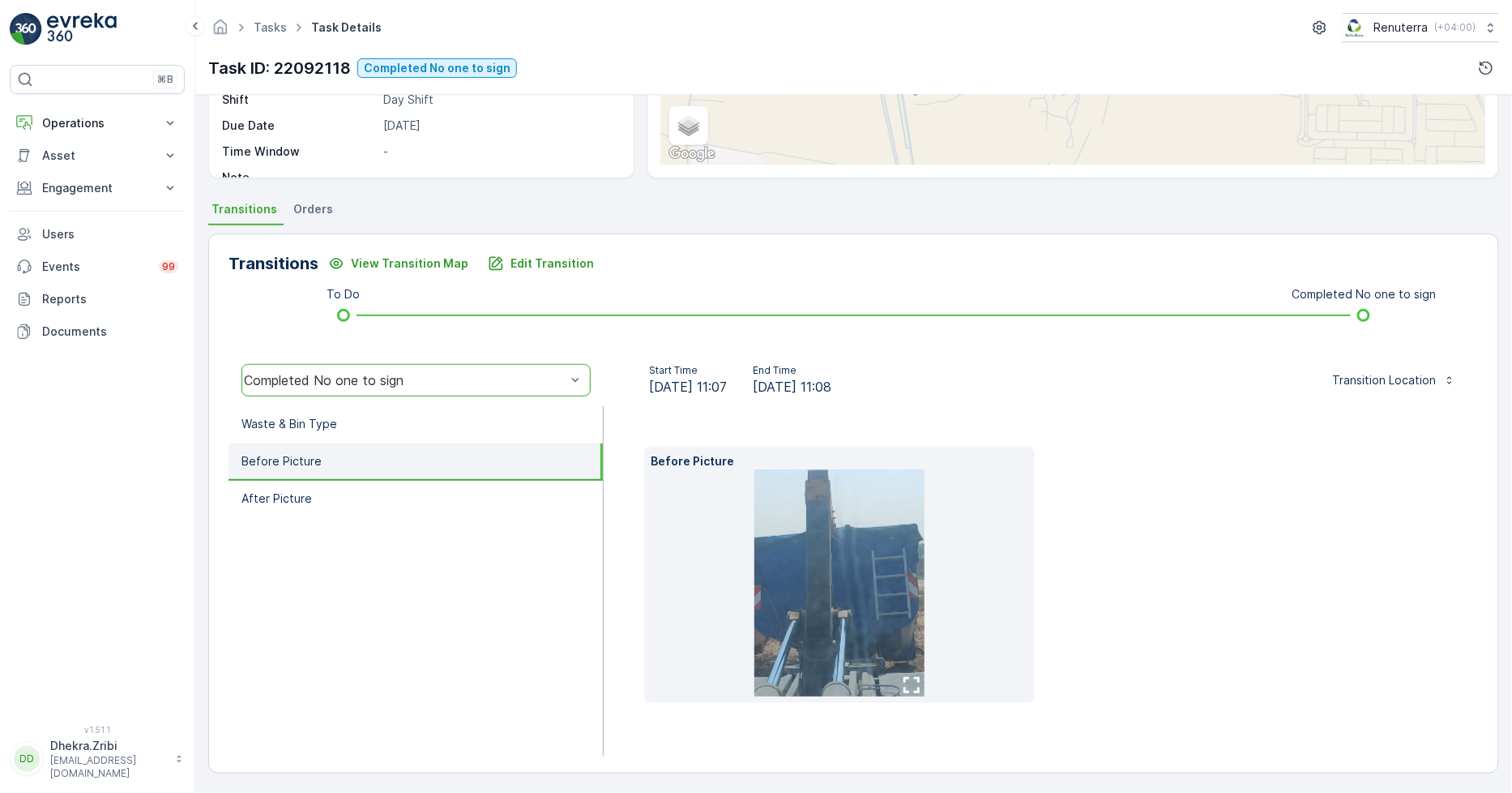
click at [904, 683] on icon "button" at bounding box center [911, 685] width 16 height 16
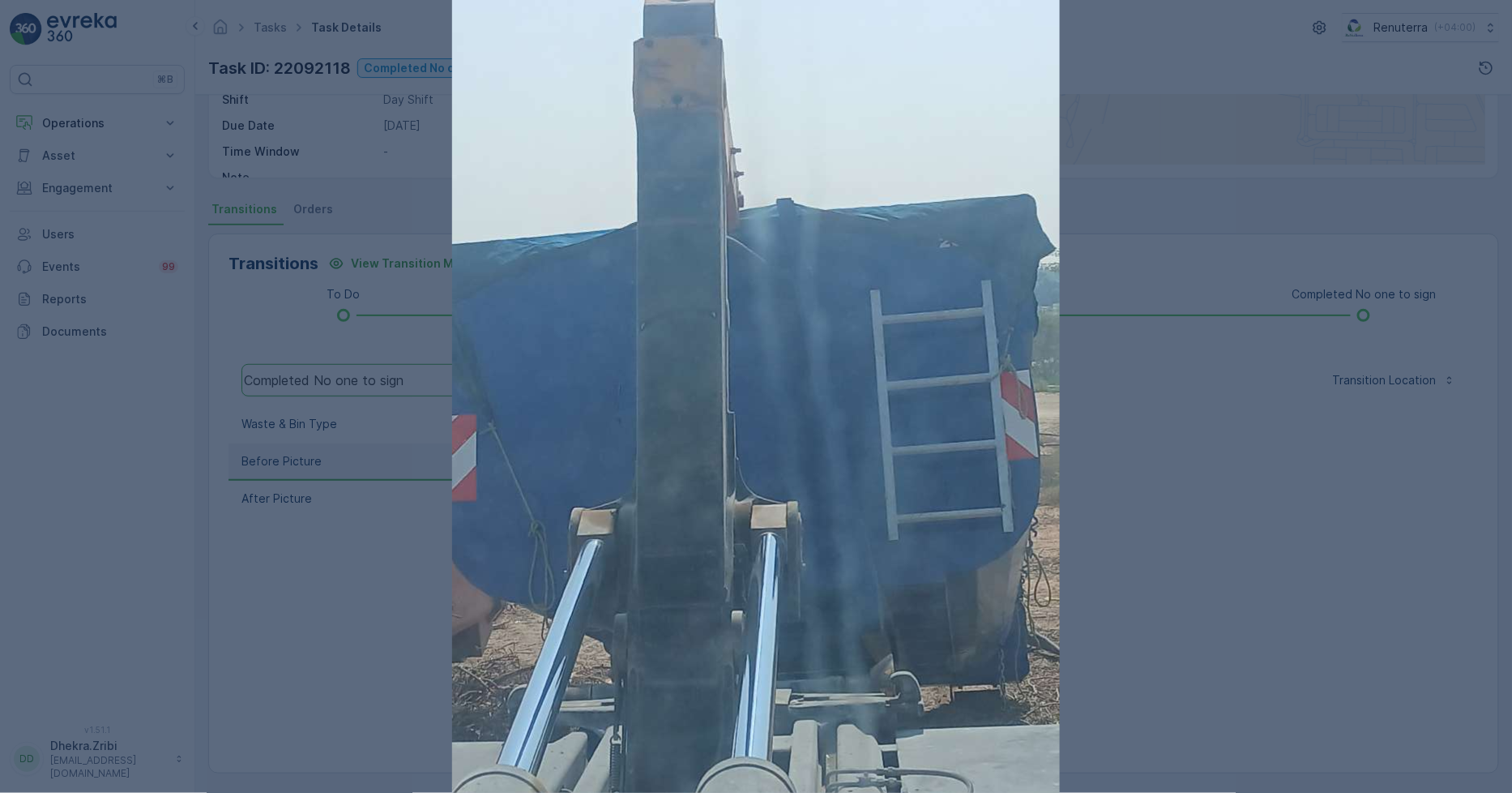
drag, startPoint x: 1252, startPoint y: 446, endPoint x: 1163, endPoint y: 438, distance: 89.4
click at [1249, 446] on div at bounding box center [756, 396] width 1512 height 793
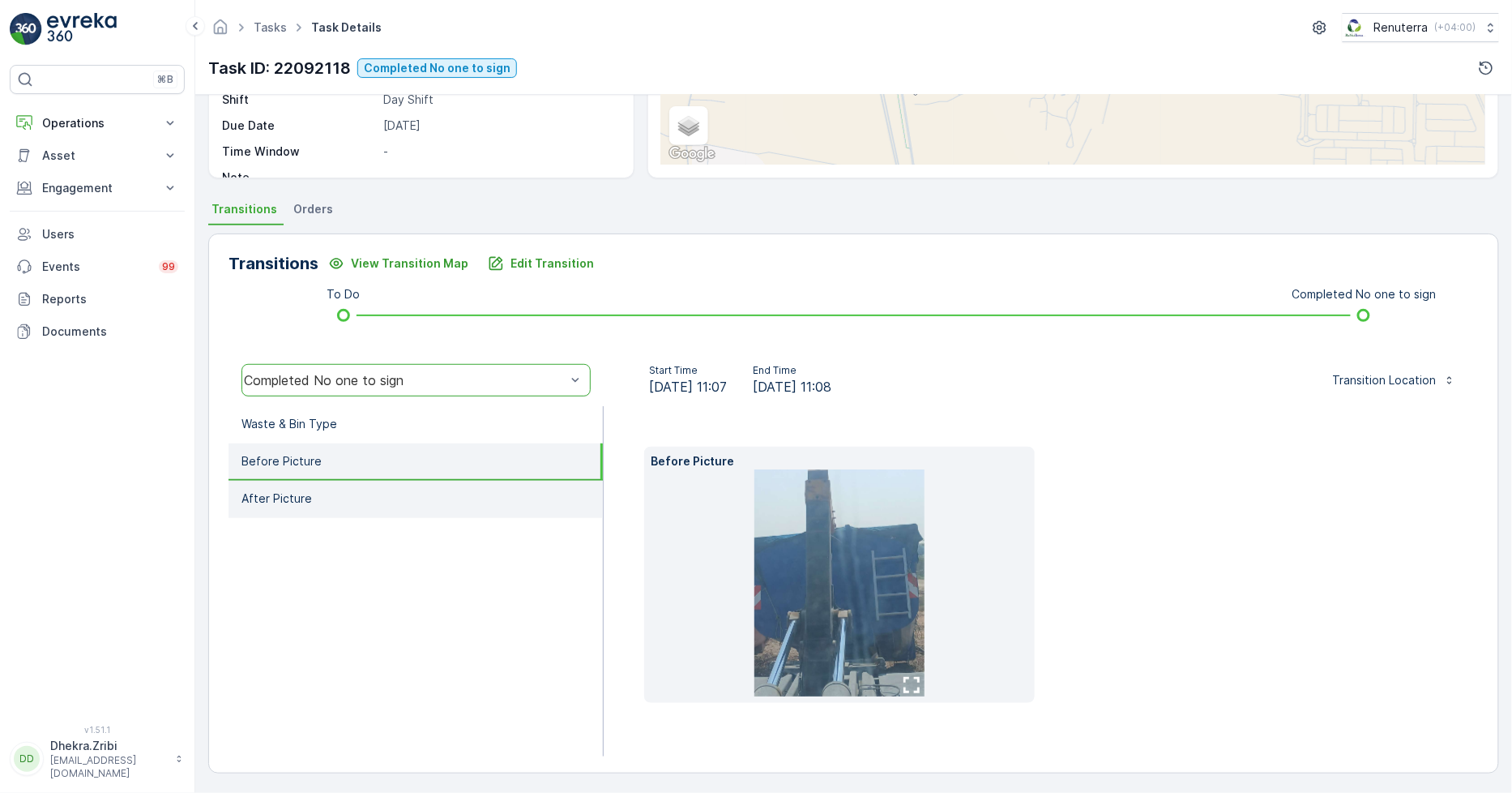
click at [271, 503] on p "After Picture" at bounding box center [276, 498] width 70 height 16
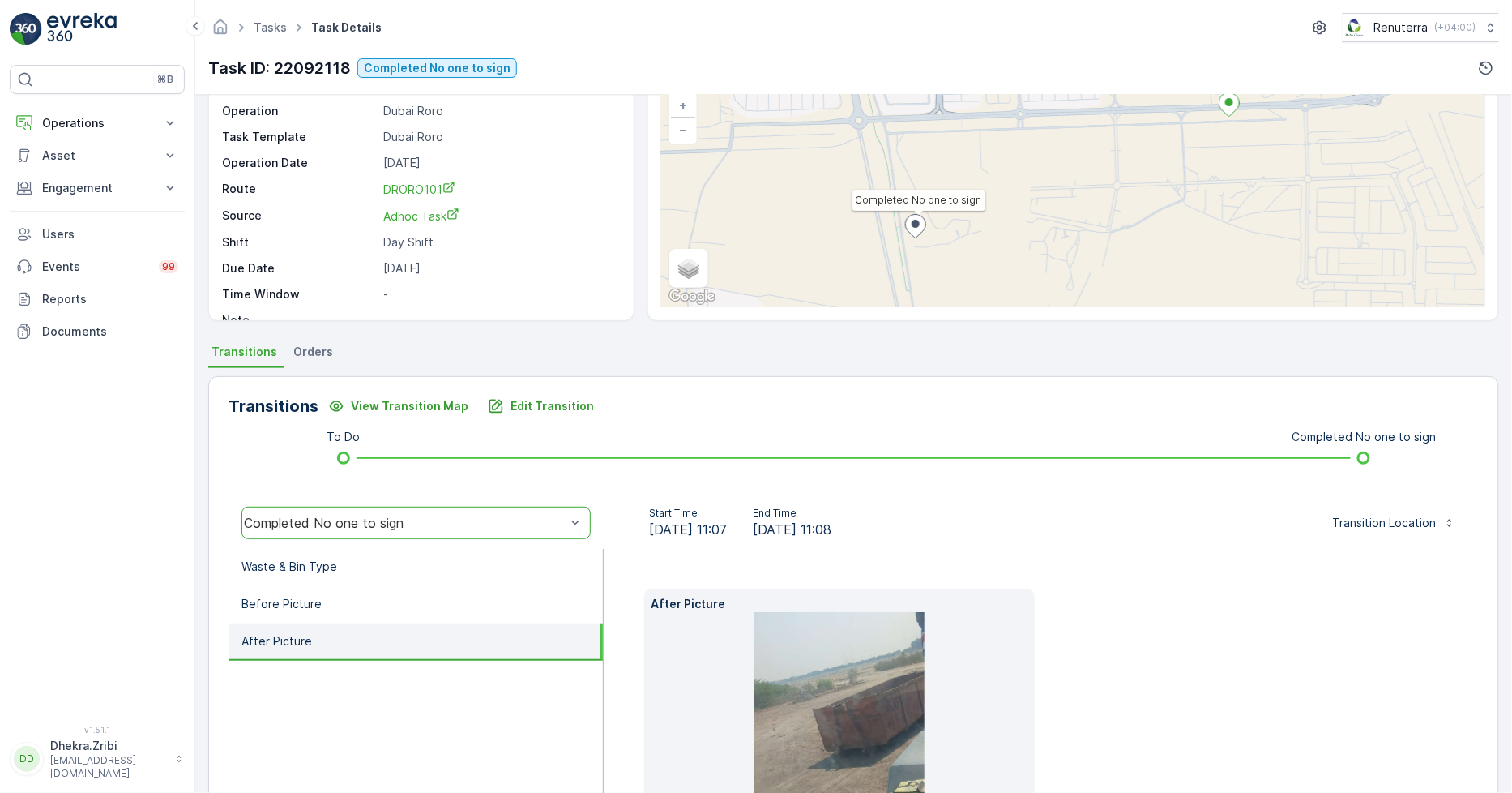
scroll to position [0, 0]
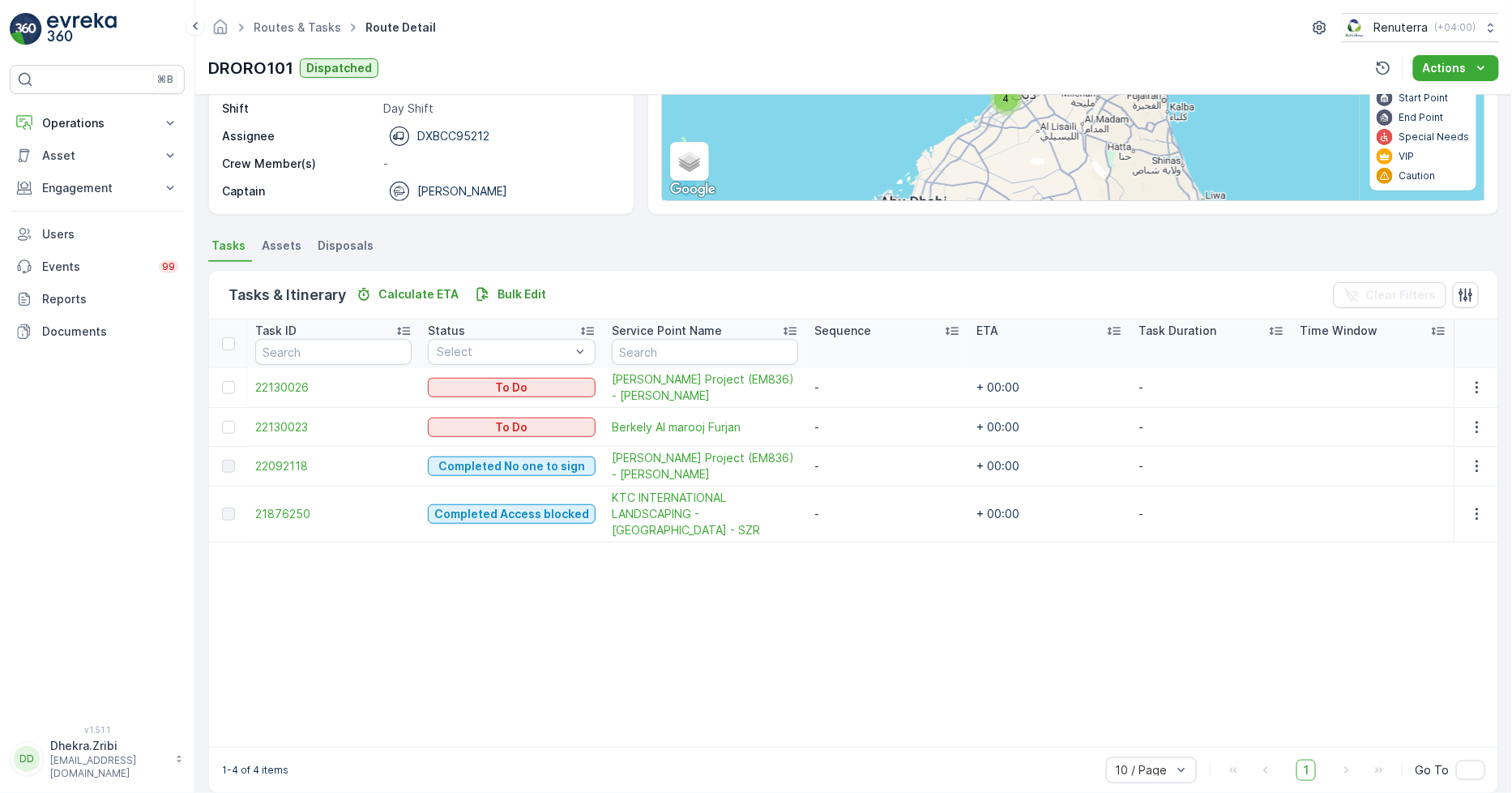
scroll to position [237, 0]
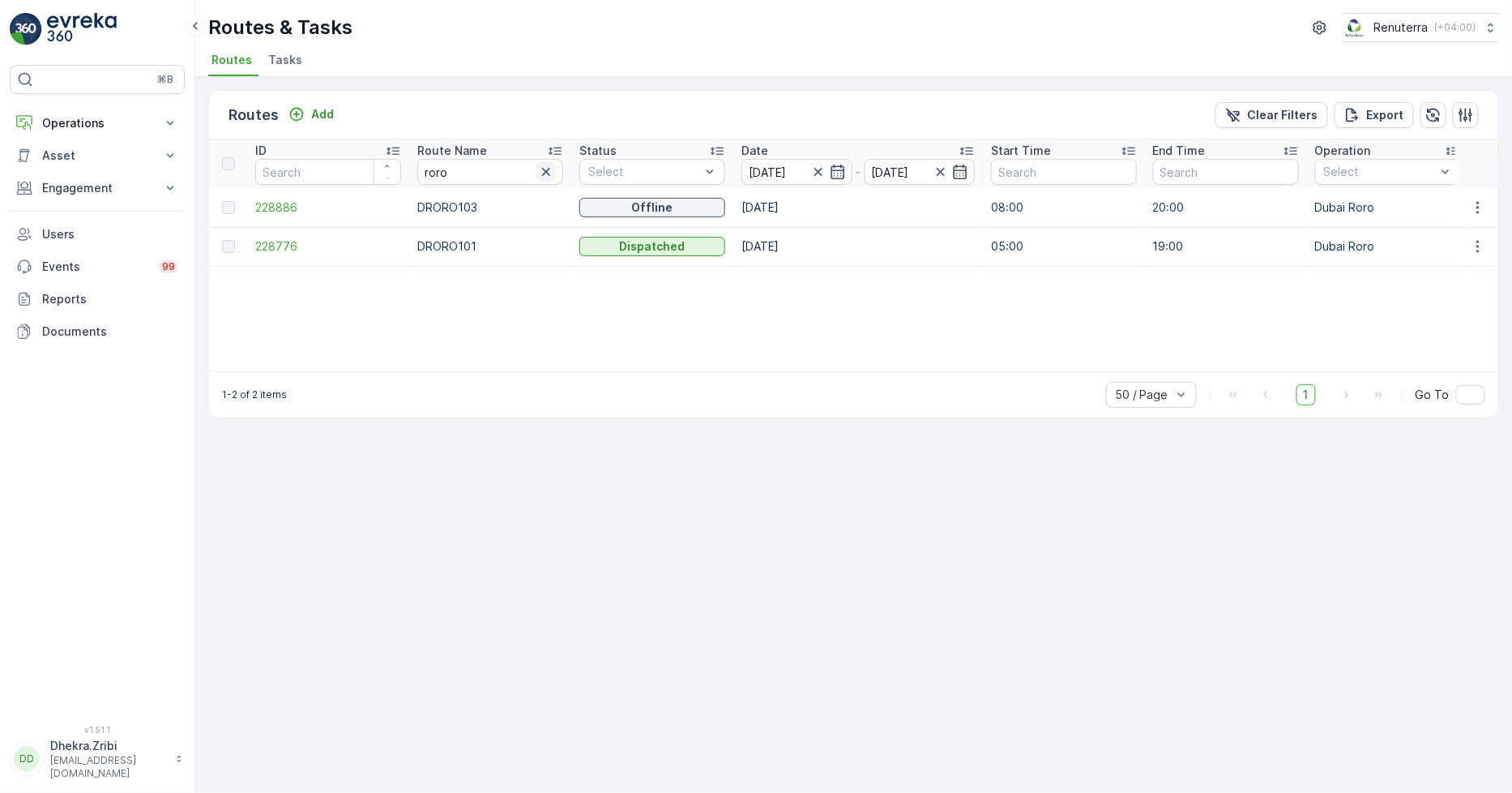
click at [539, 178] on icon "button" at bounding box center [545, 171] width 16 height 16
click at [530, 171] on input "text" at bounding box center [490, 172] width 146 height 26
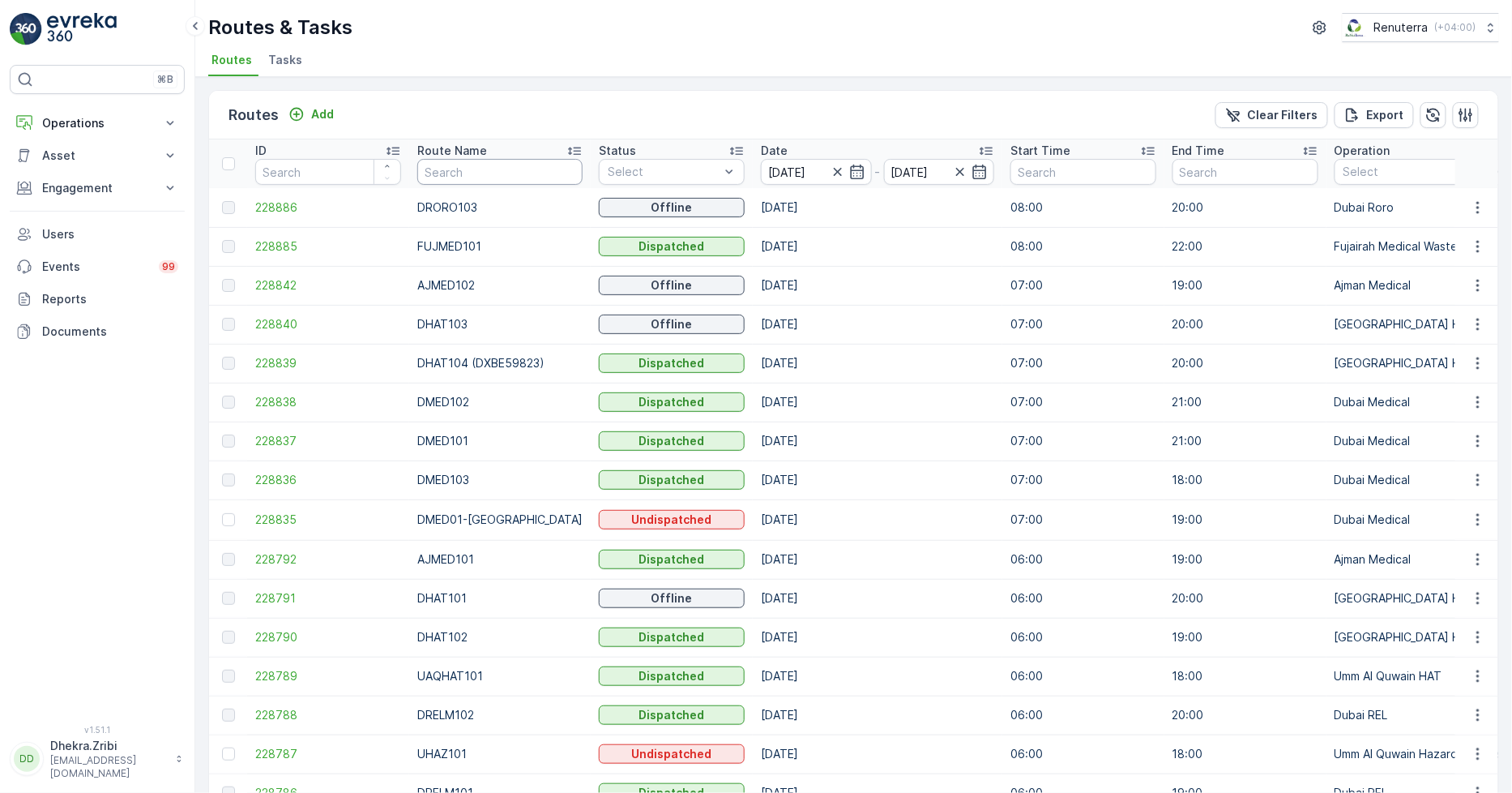
click at [473, 175] on input "text" at bounding box center [500, 172] width 165 height 26
type input "hat"
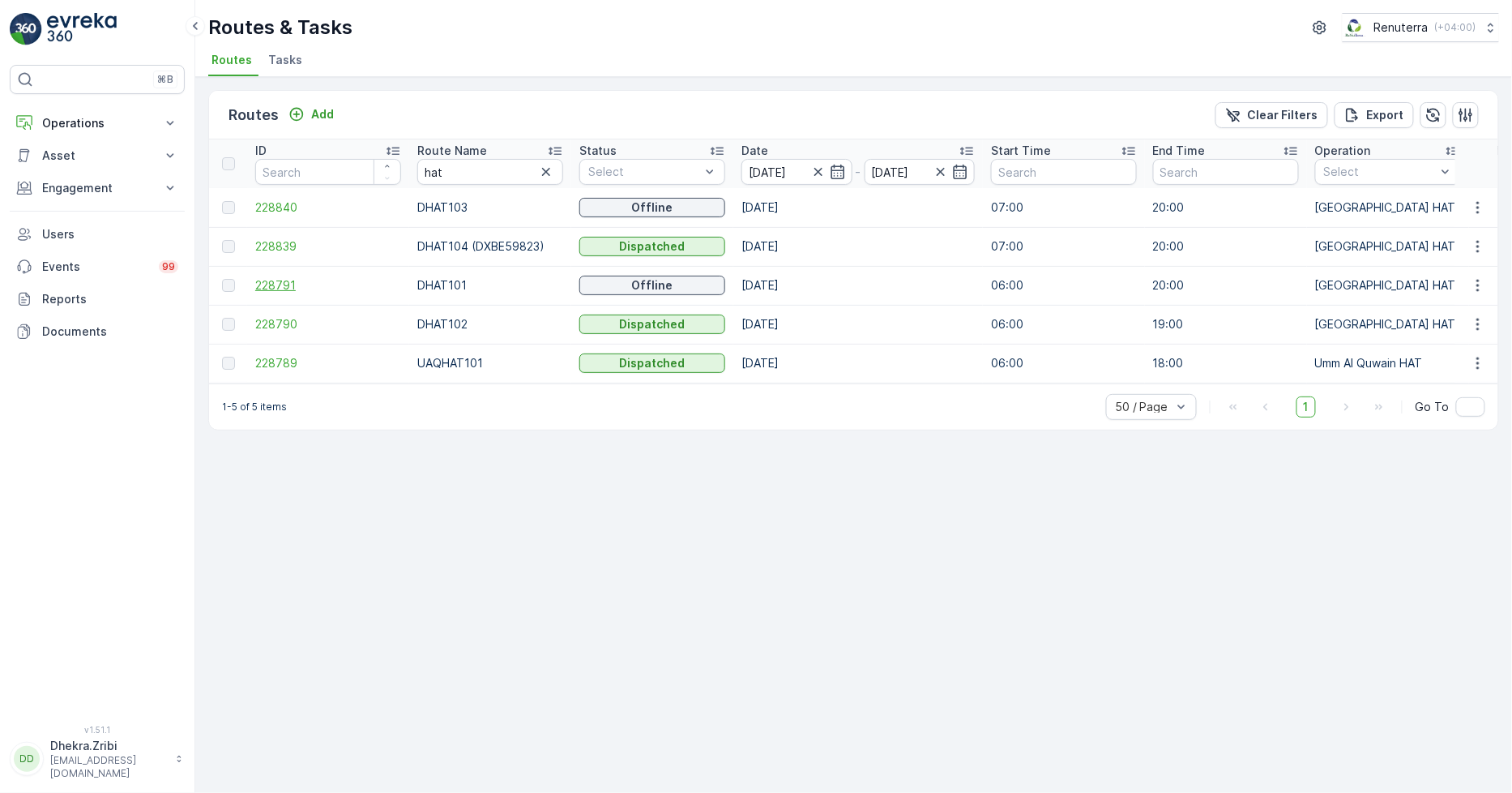
click at [267, 286] on span "228791" at bounding box center [328, 285] width 146 height 16
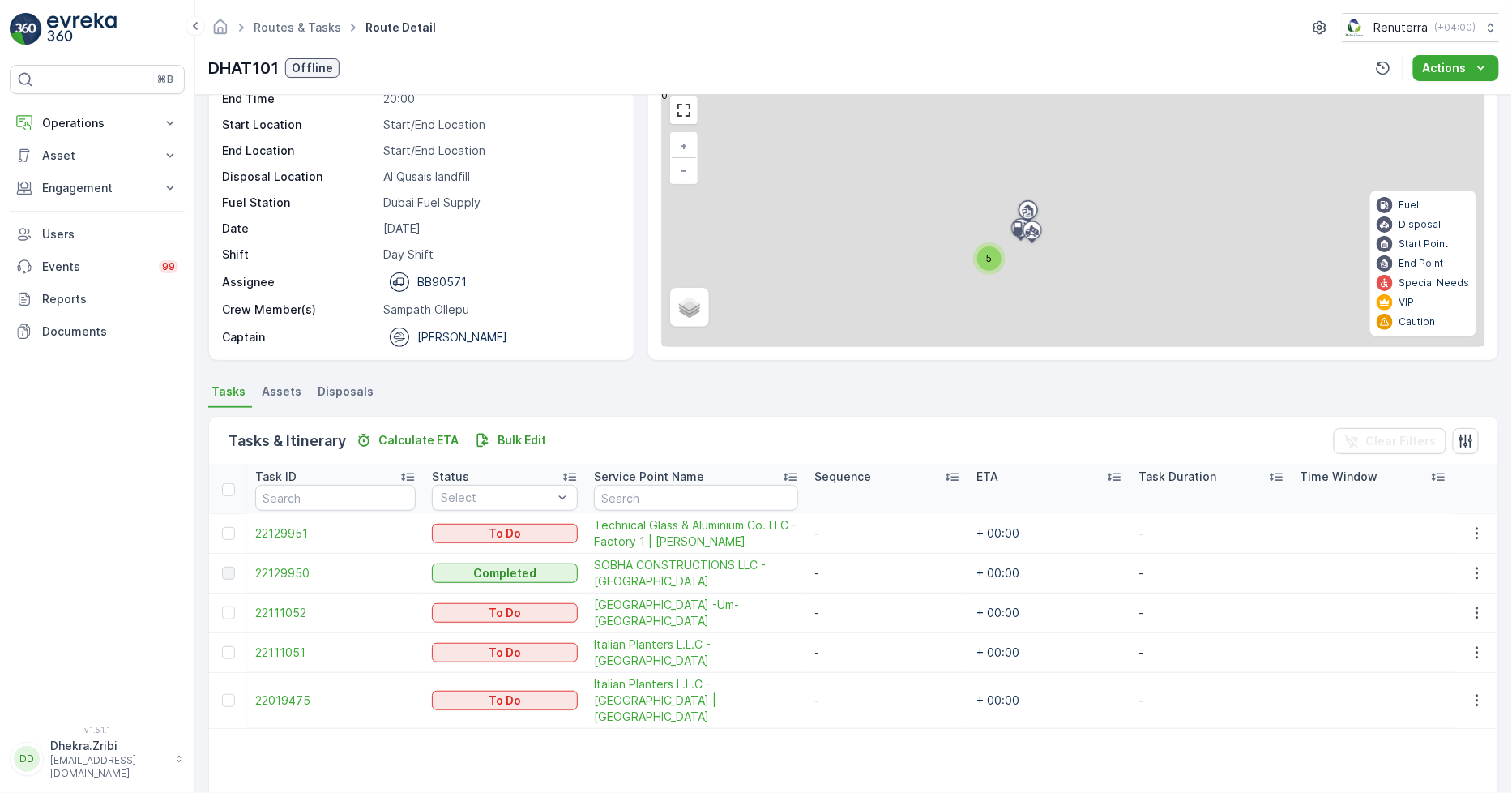
scroll to position [180, 0]
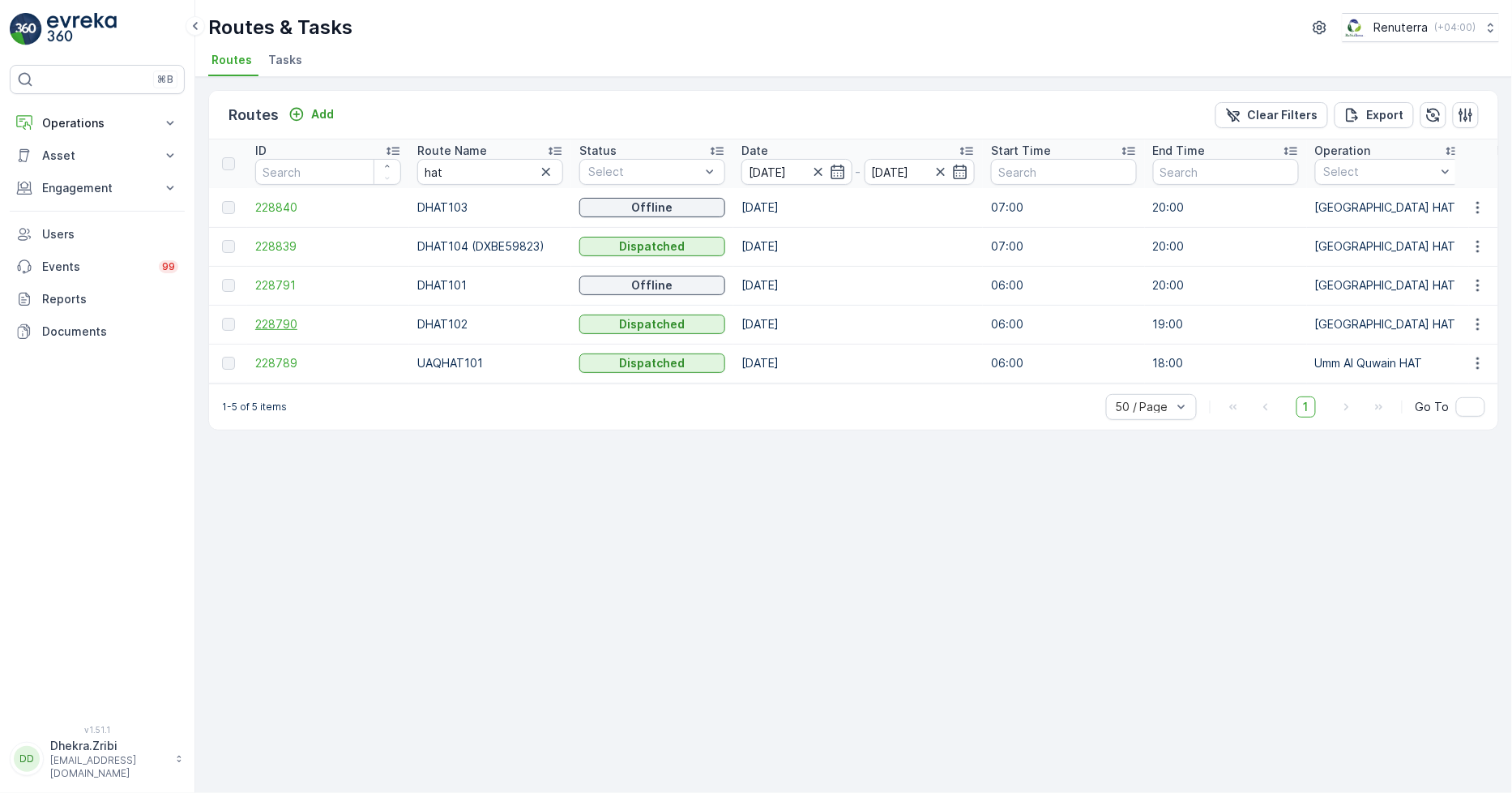
click at [268, 327] on span "228790" at bounding box center [328, 323] width 146 height 16
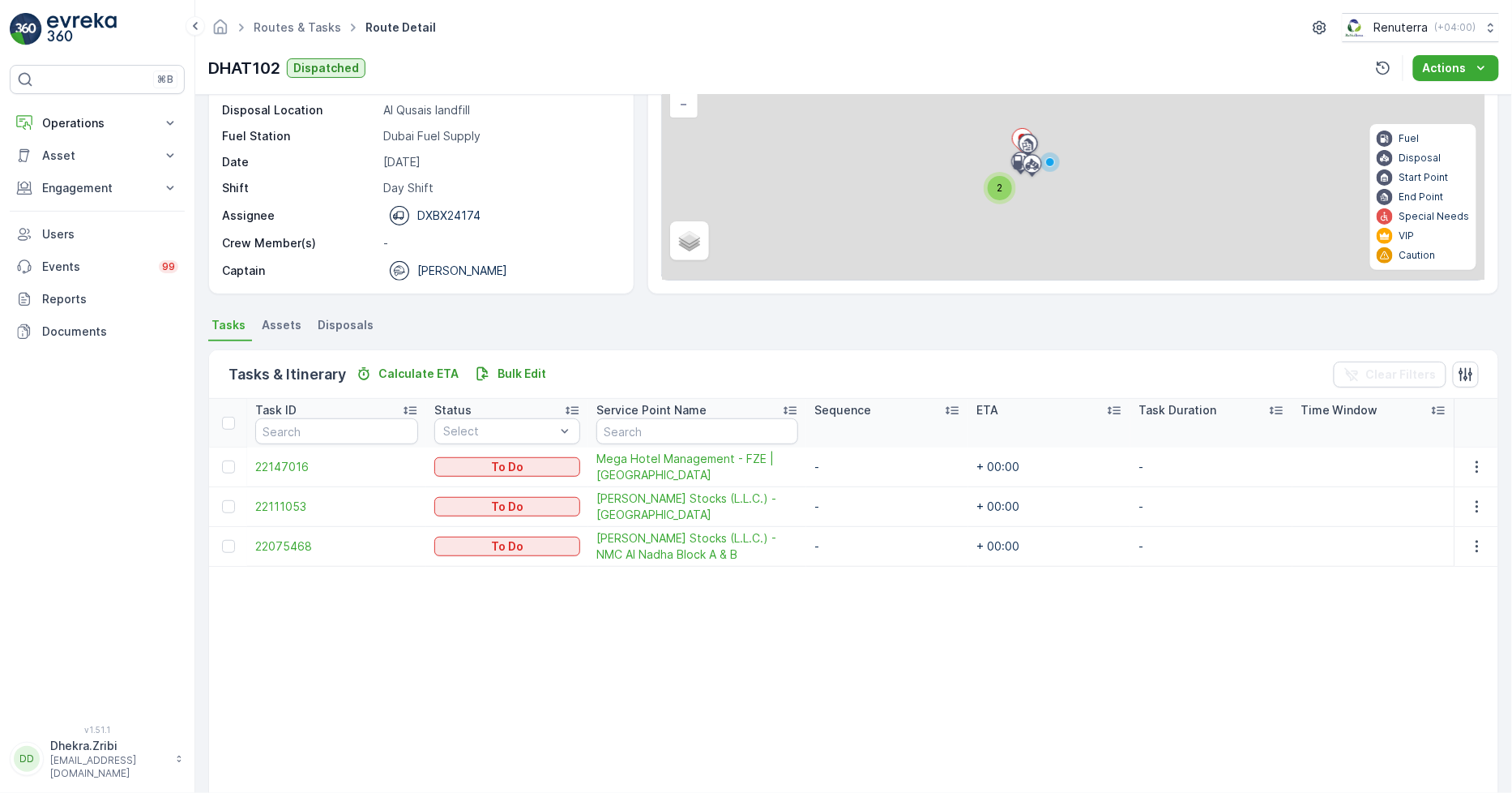
scroll to position [180, 0]
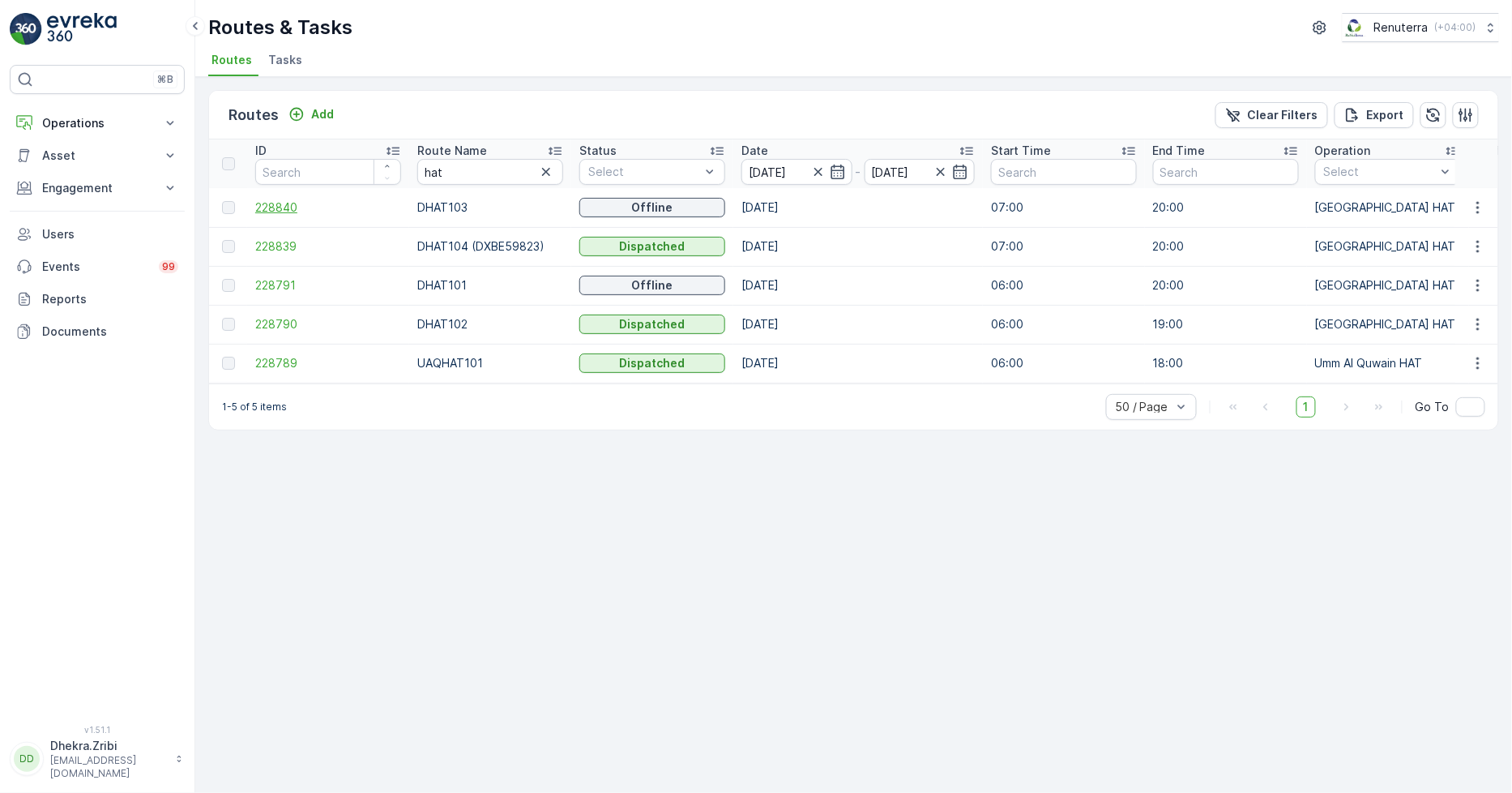
click at [279, 205] on span "228840" at bounding box center [328, 206] width 146 height 16
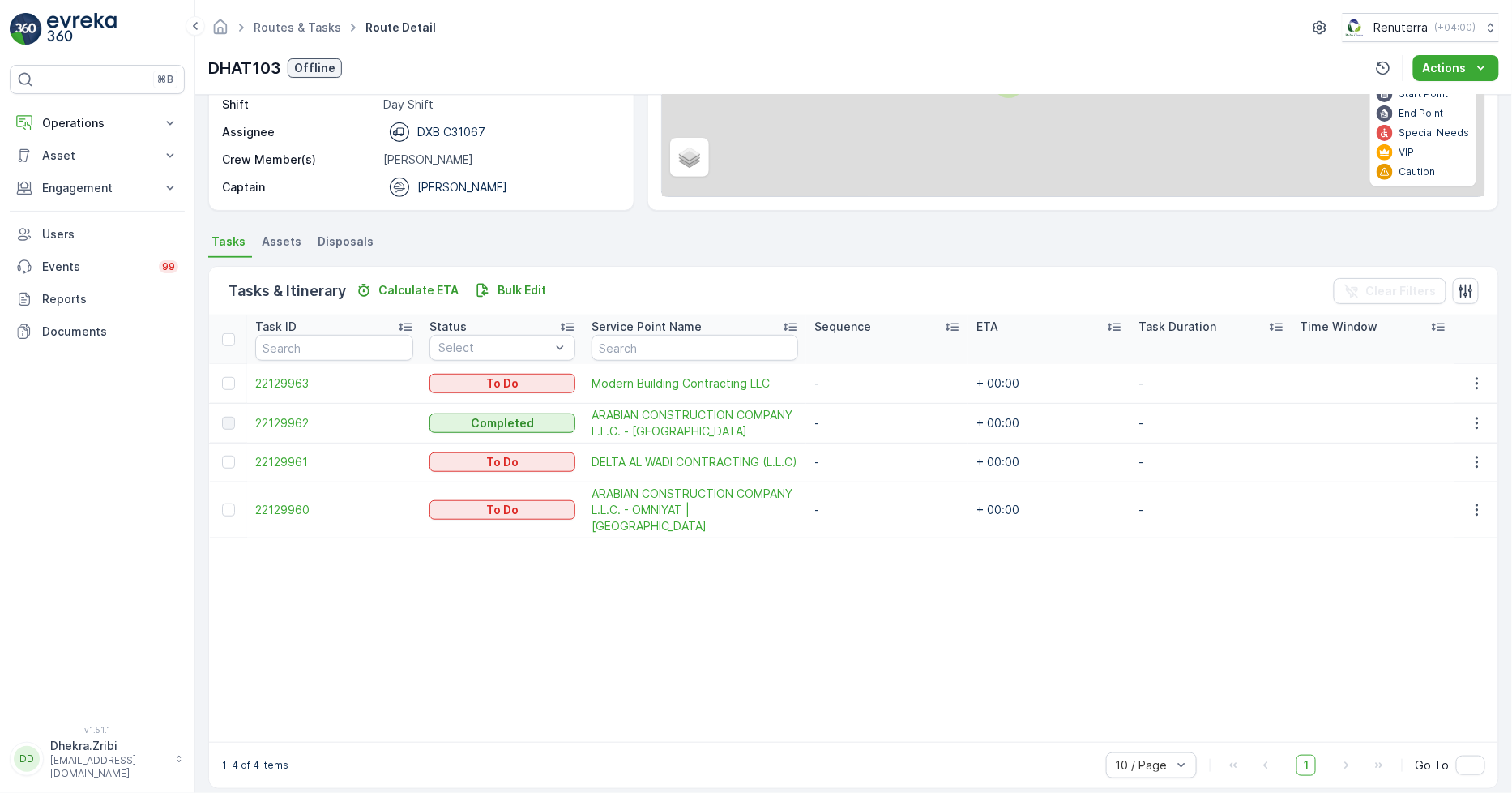
scroll to position [222, 0]
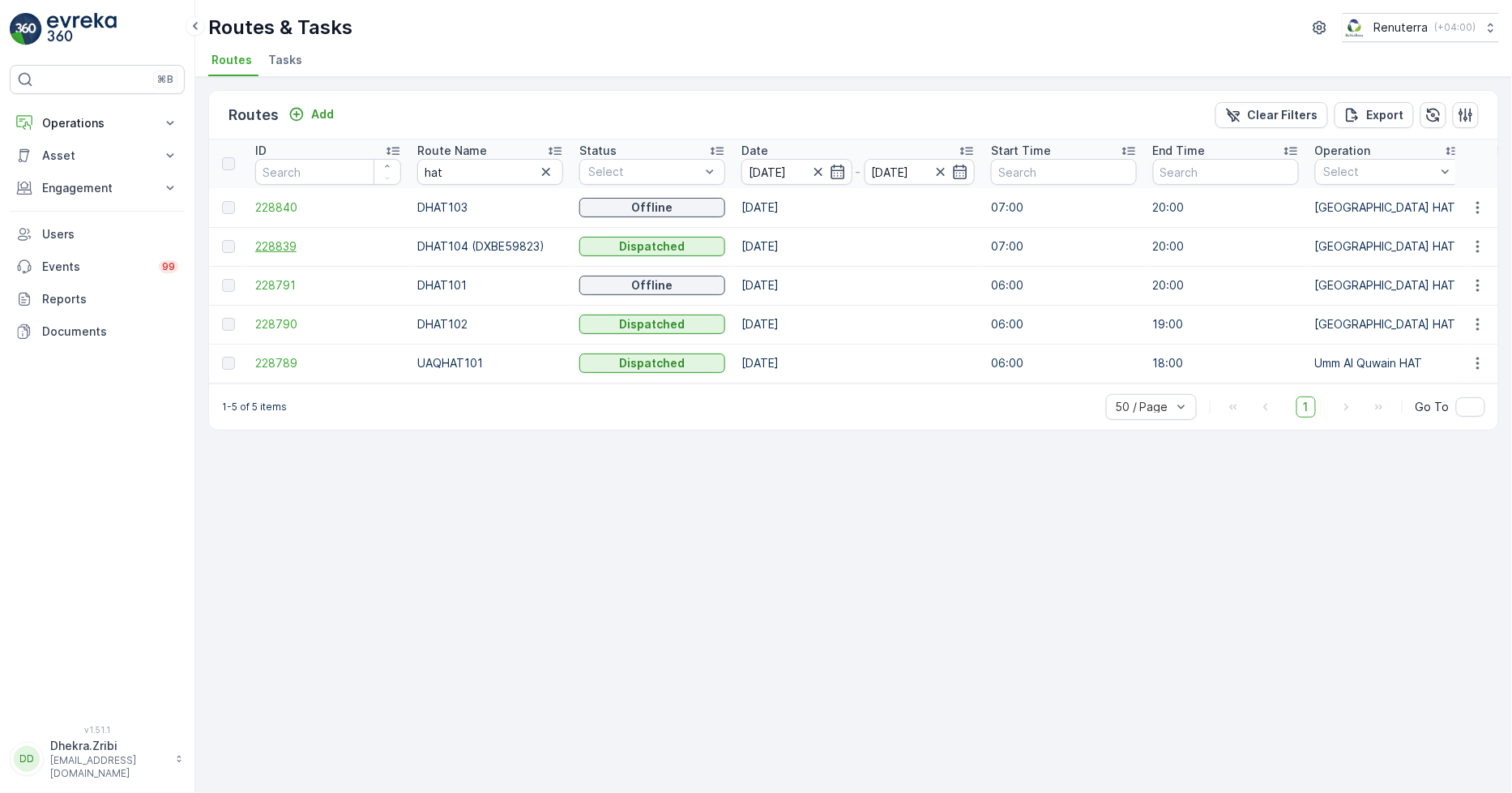
click at [276, 253] on span "228839" at bounding box center [328, 246] width 146 height 16
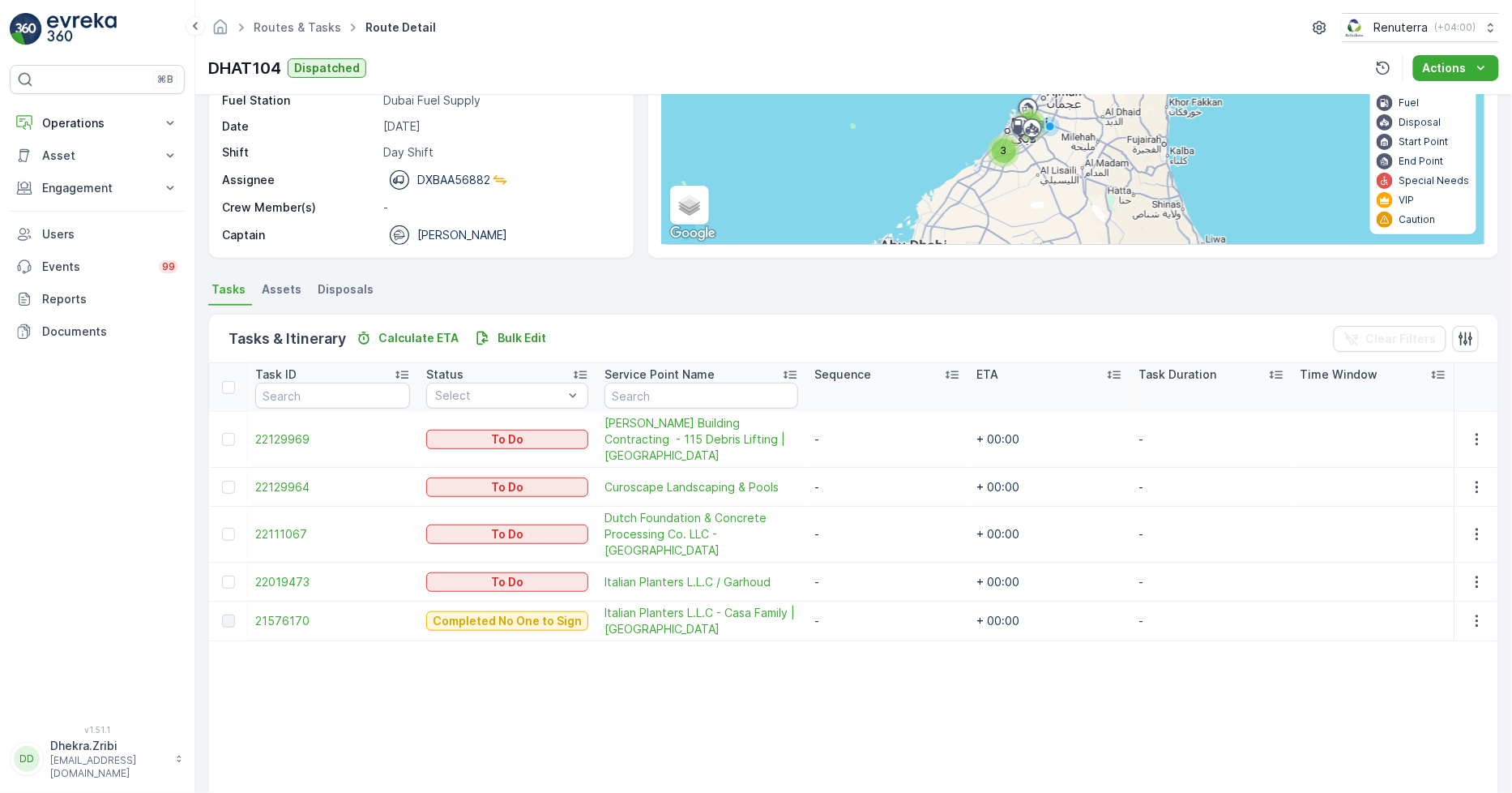
scroll to position [180, 0]
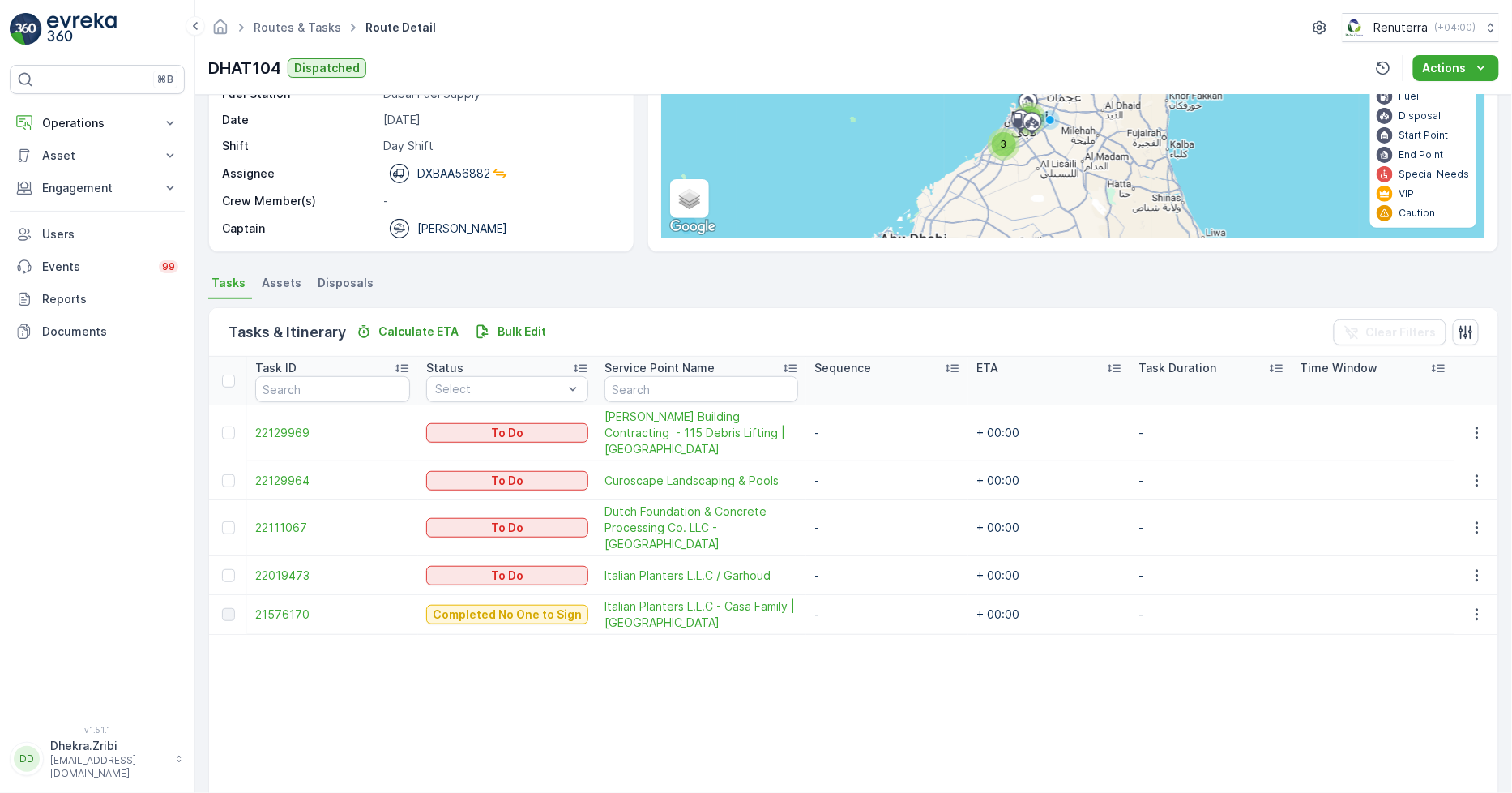
click at [252, 597] on td "21576170" at bounding box center [332, 615] width 171 height 40
click at [272, 606] on span "21576170" at bounding box center [332, 614] width 155 height 16
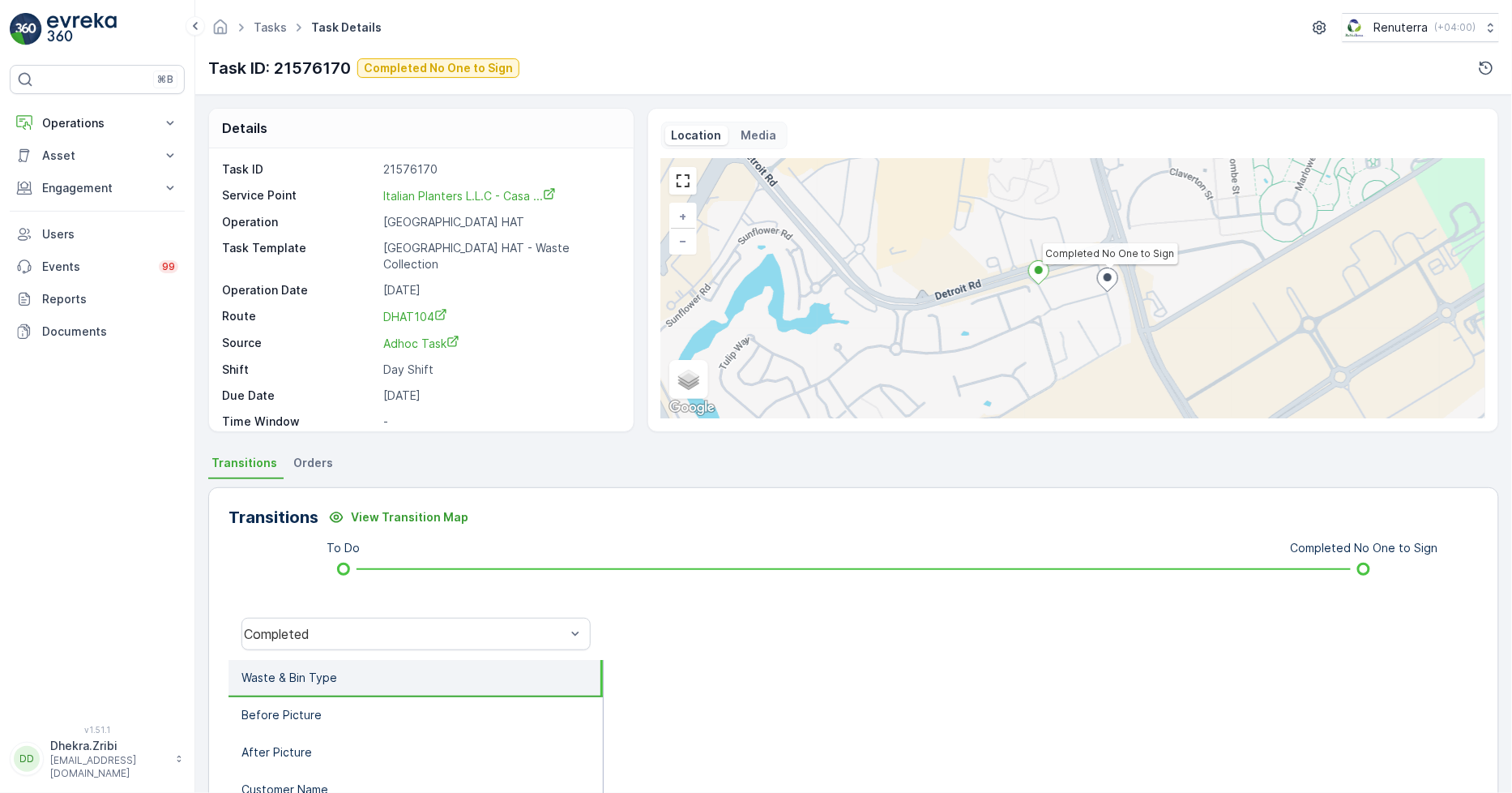
scroll to position [21, 0]
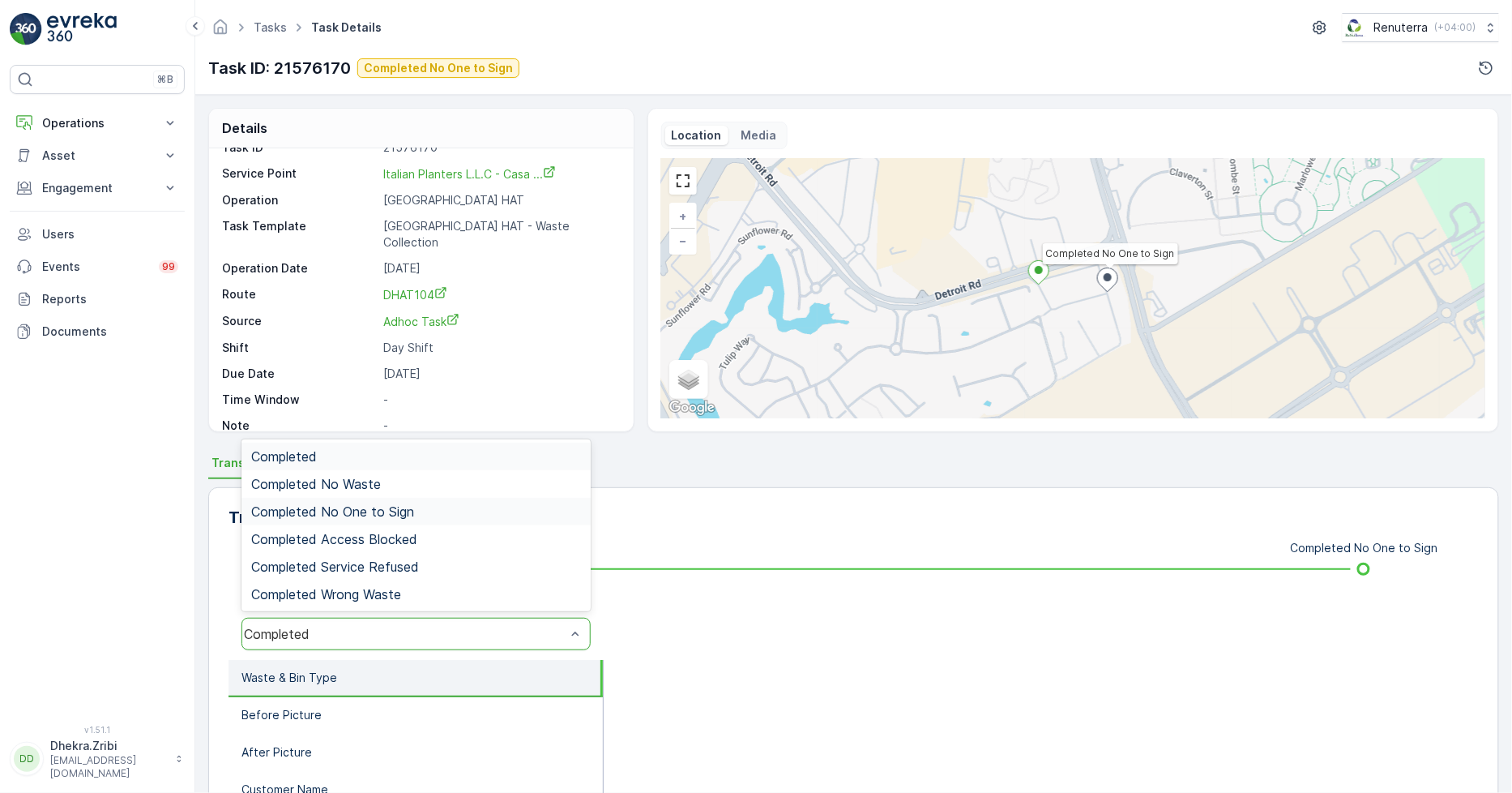
click at [401, 505] on span "Completed No One to Sign" at bounding box center [332, 512] width 163 height 15
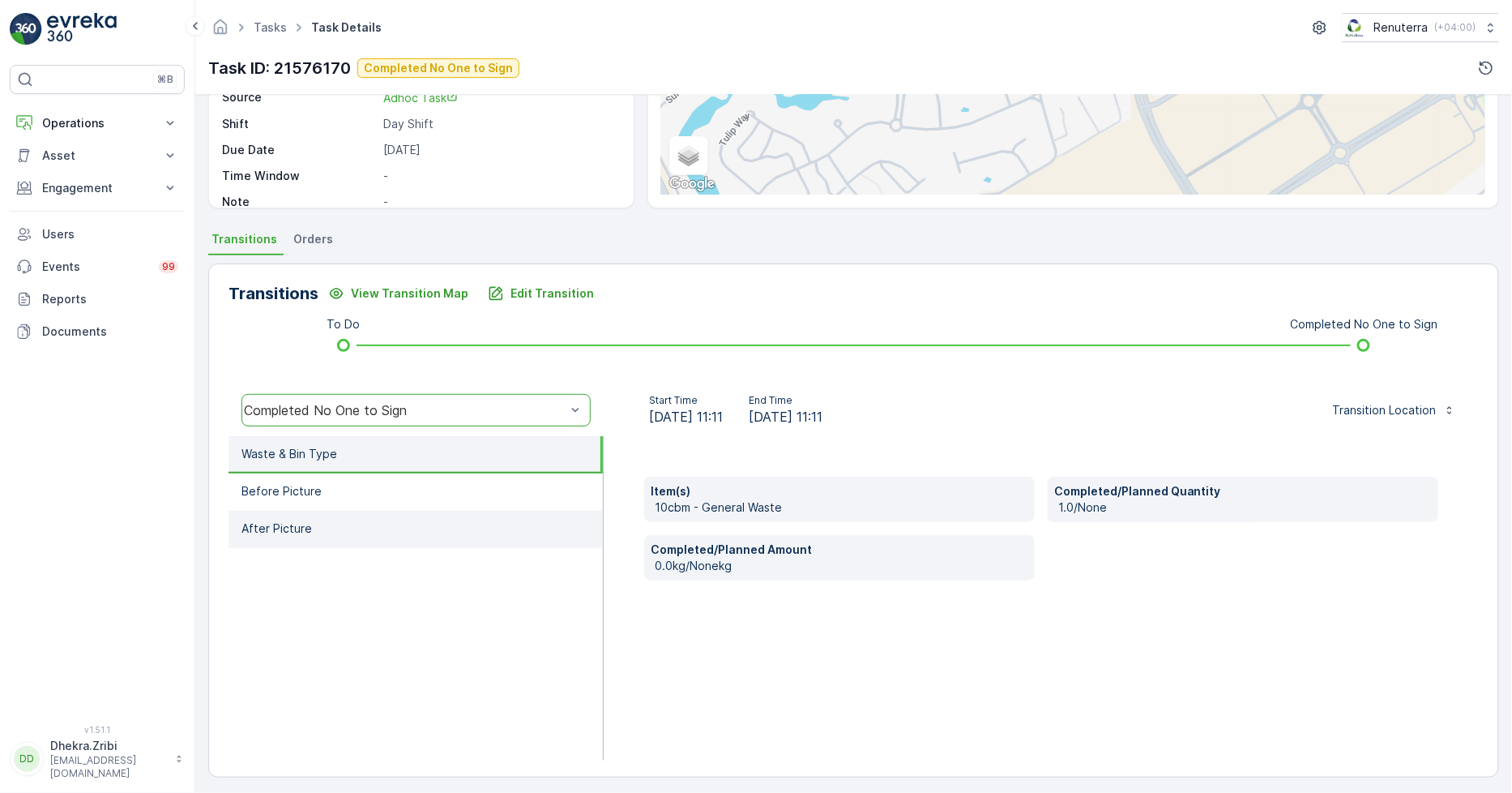
scroll to position [228, 0]
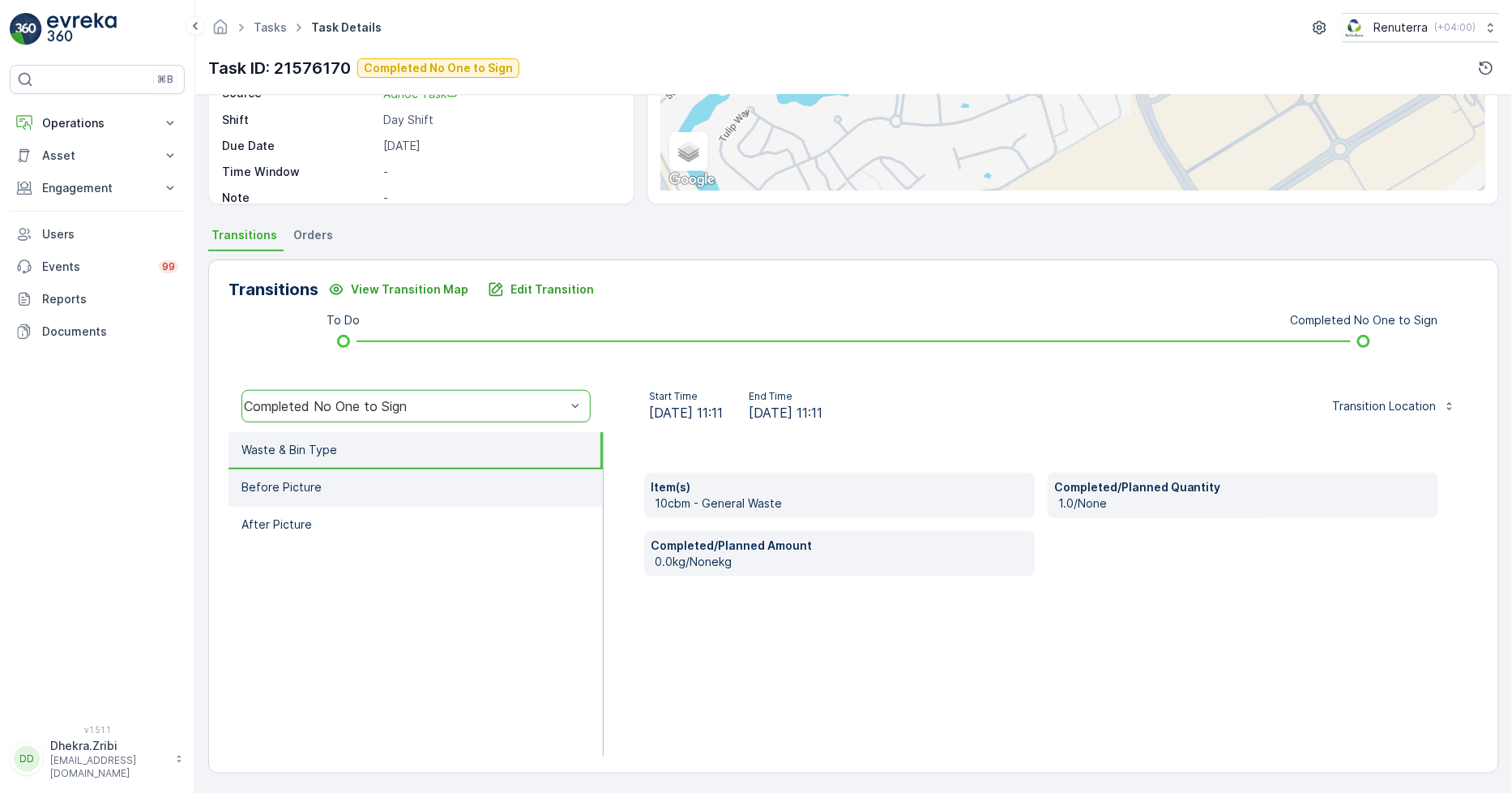
click at [455, 478] on li "Before Picture" at bounding box center [416, 488] width 374 height 37
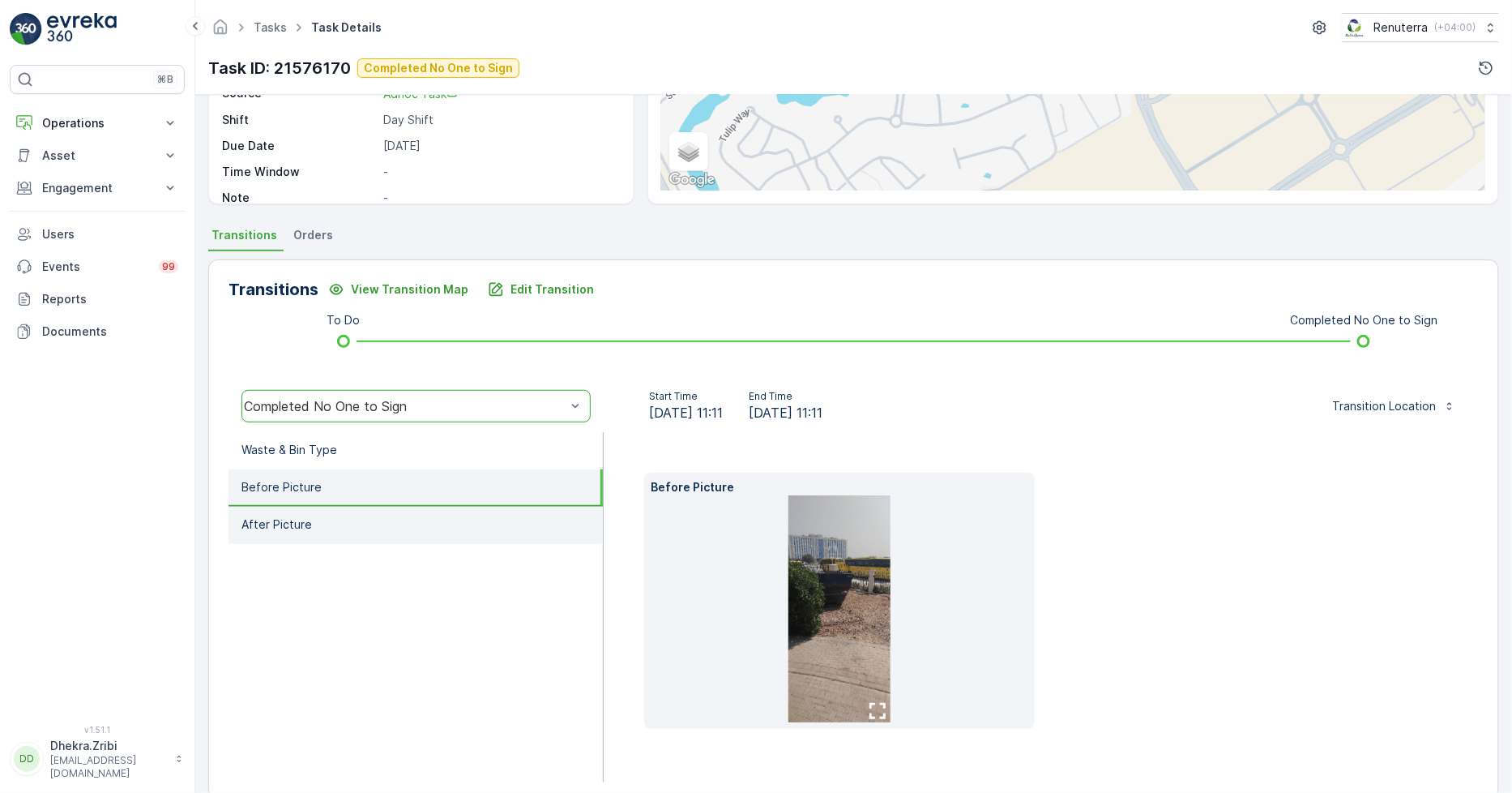
click at [309, 530] on li "After Picture" at bounding box center [416, 525] width 374 height 37
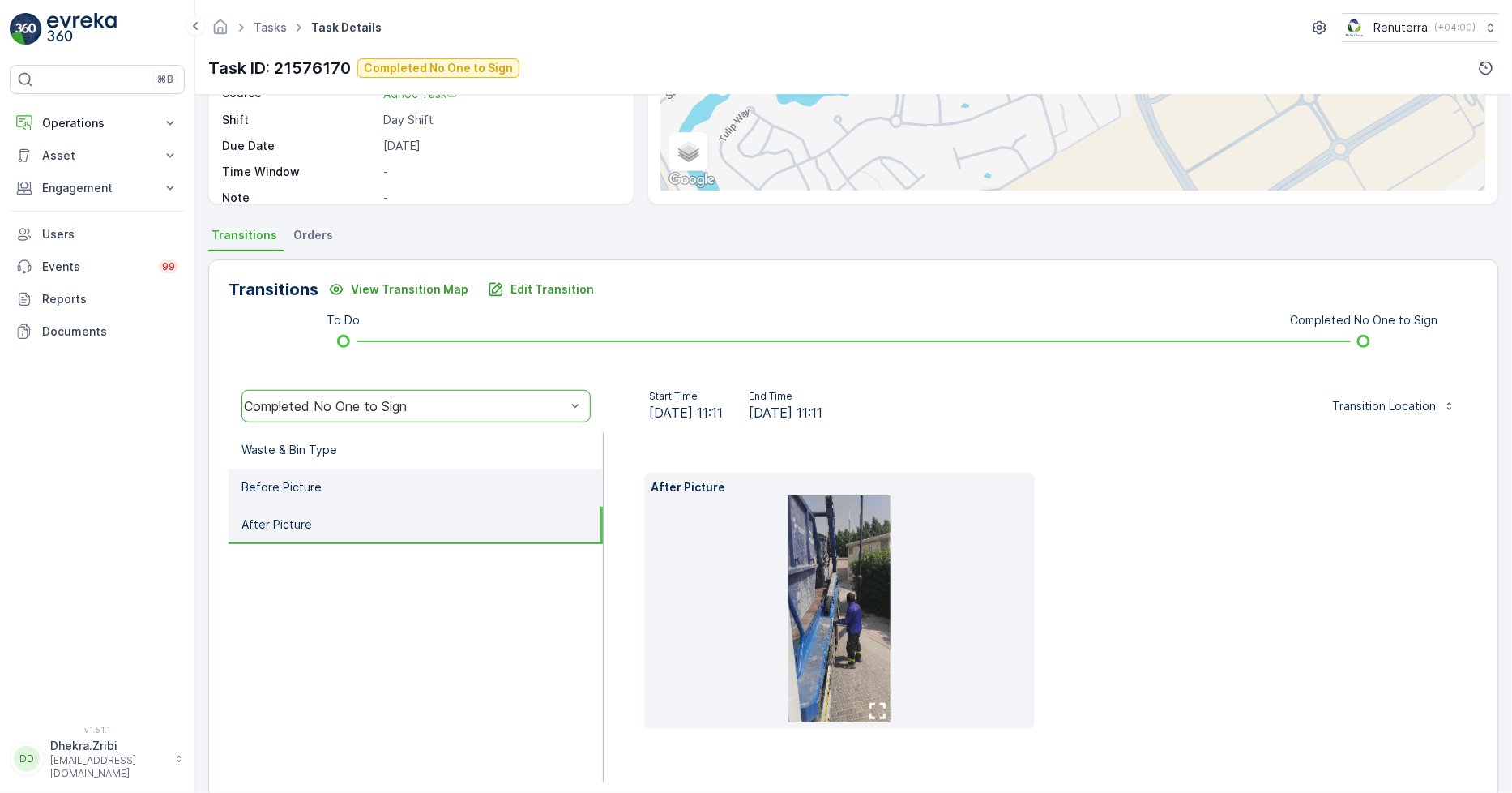
click at [304, 479] on p "Before Picture" at bounding box center [282, 487] width 80 height 16
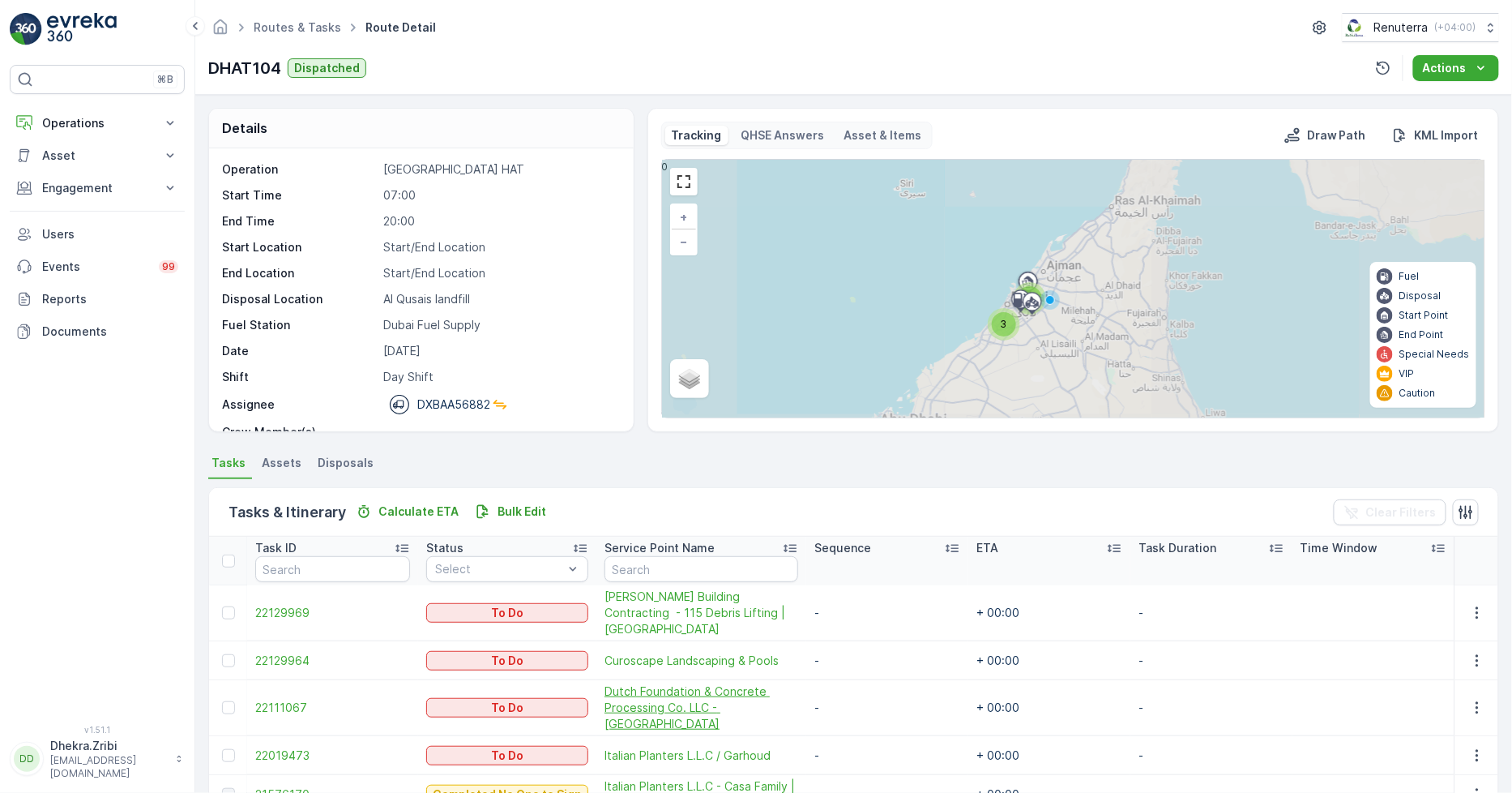
scroll to position [90, 0]
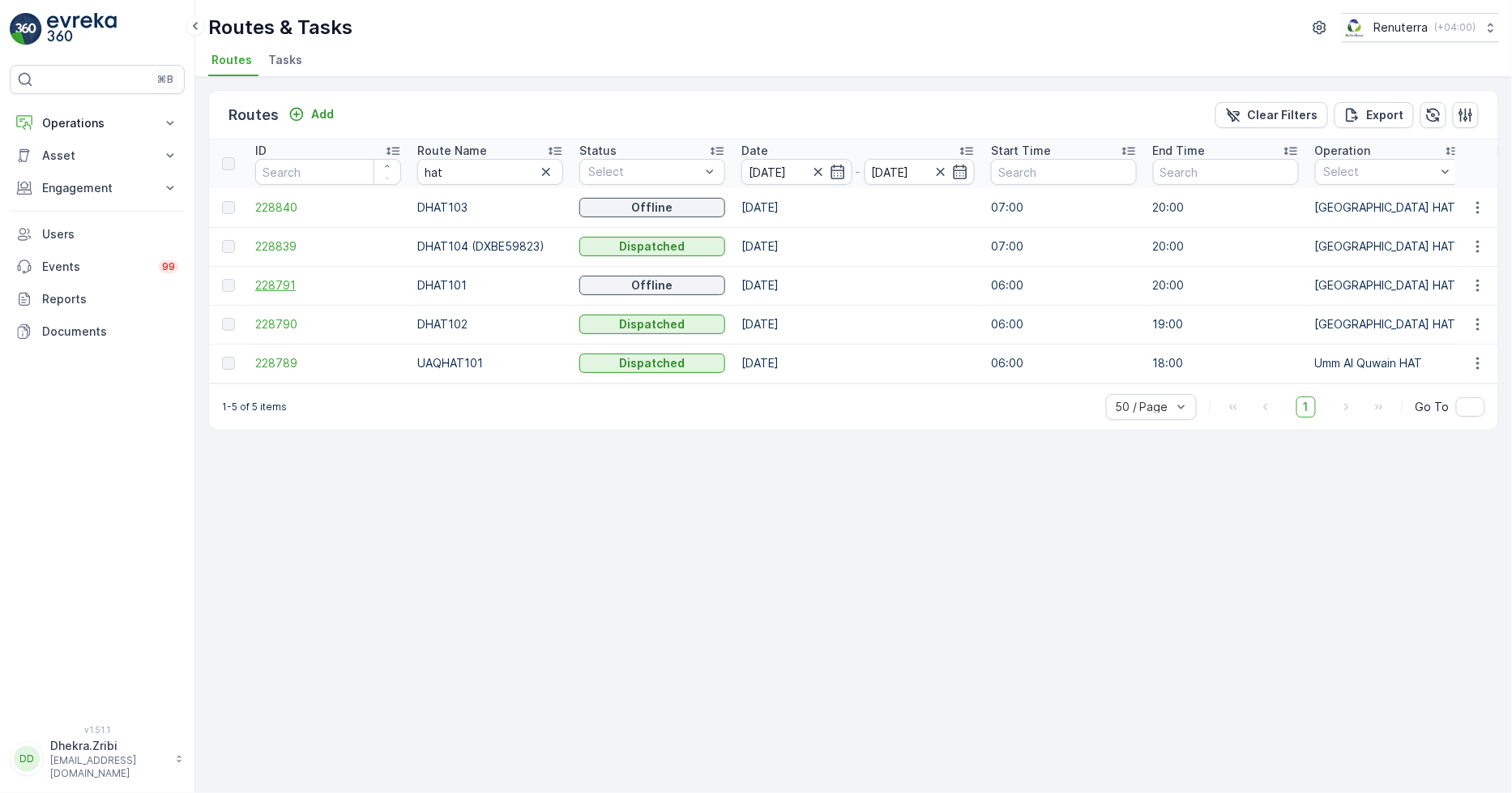
click at [297, 282] on span "228791" at bounding box center [328, 285] width 146 height 16
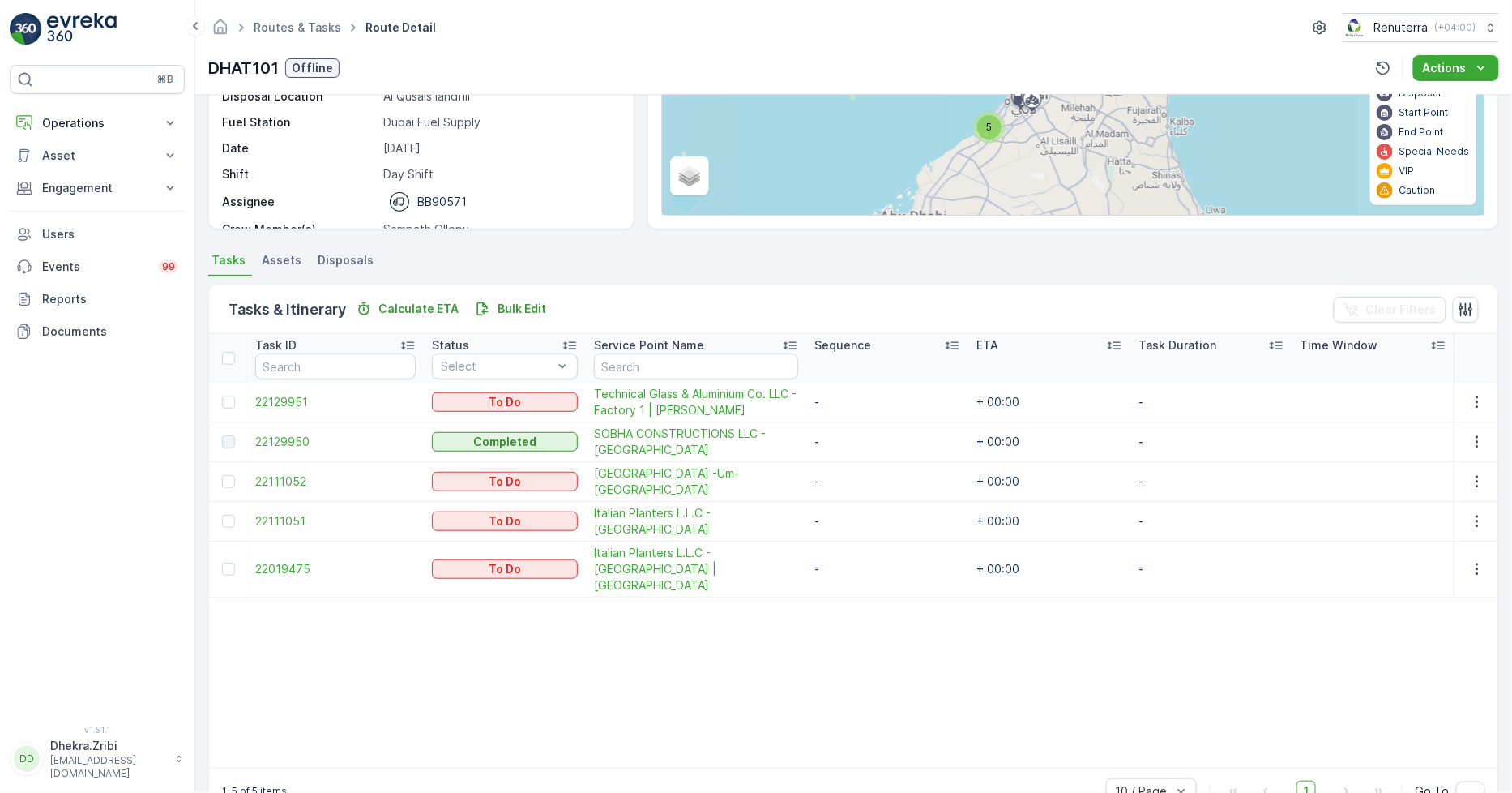
scroll to position [227, 0]
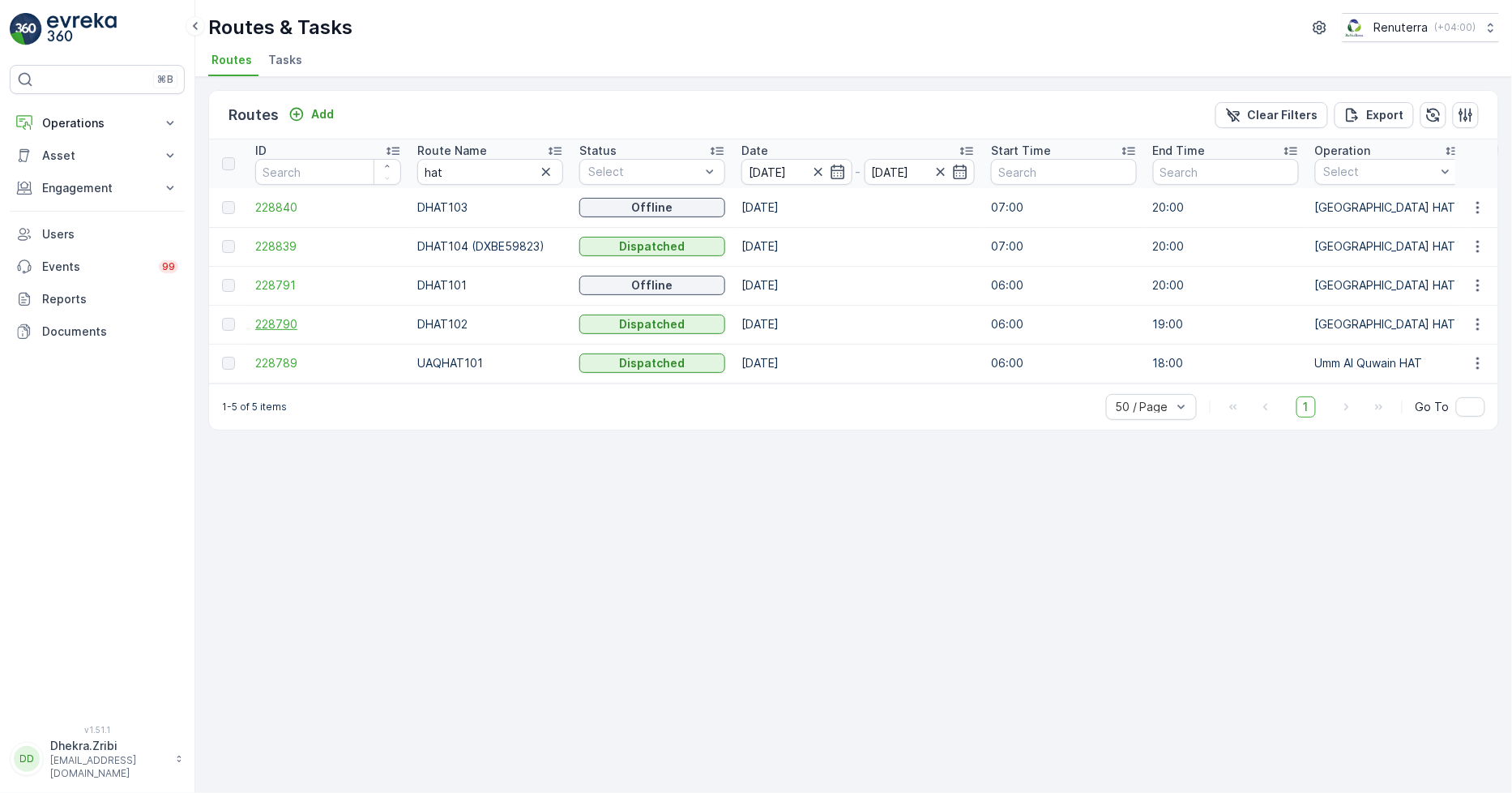
click at [263, 322] on span "228790" at bounding box center [328, 323] width 146 height 16
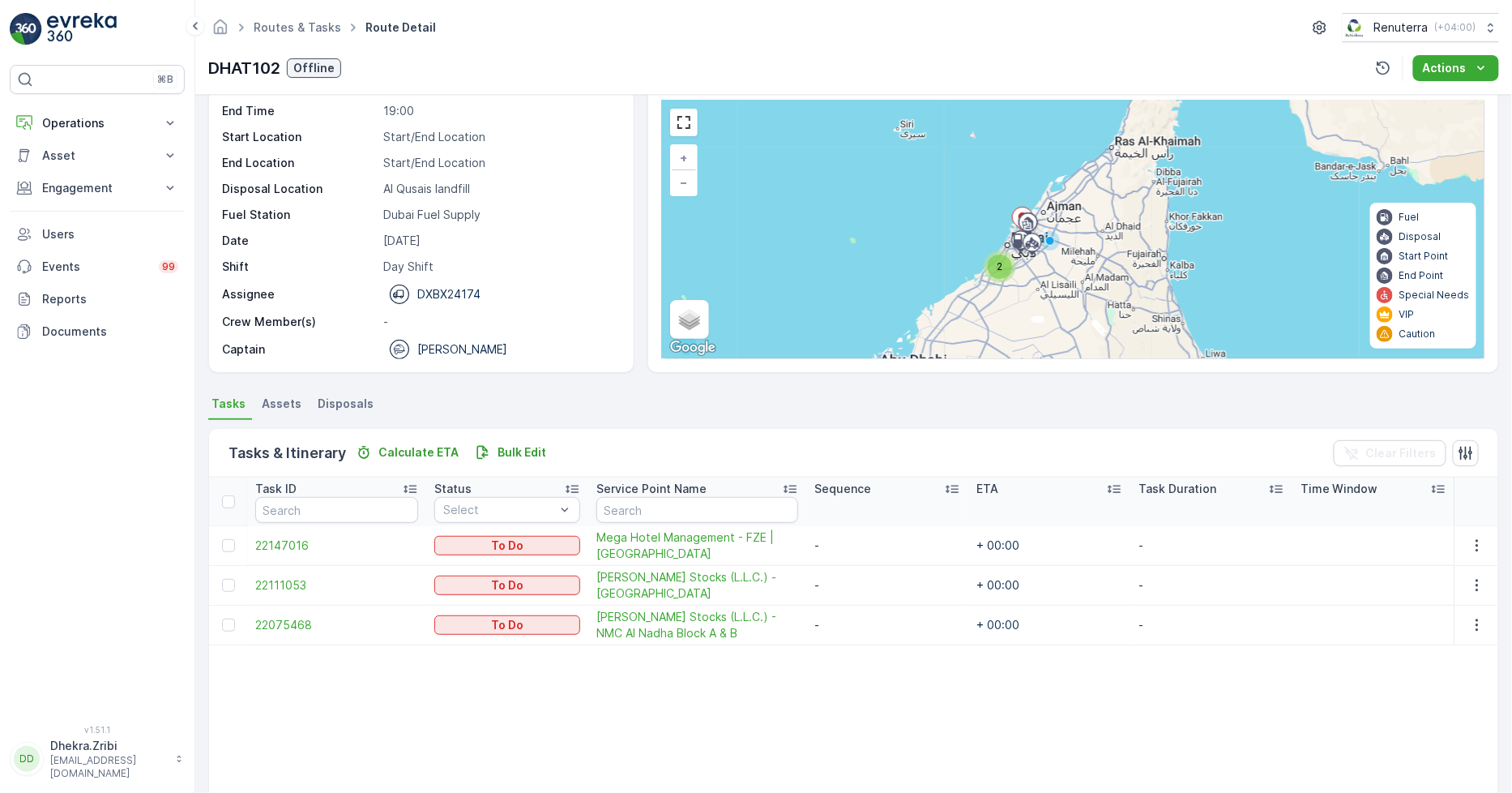
scroll to position [90, 0]
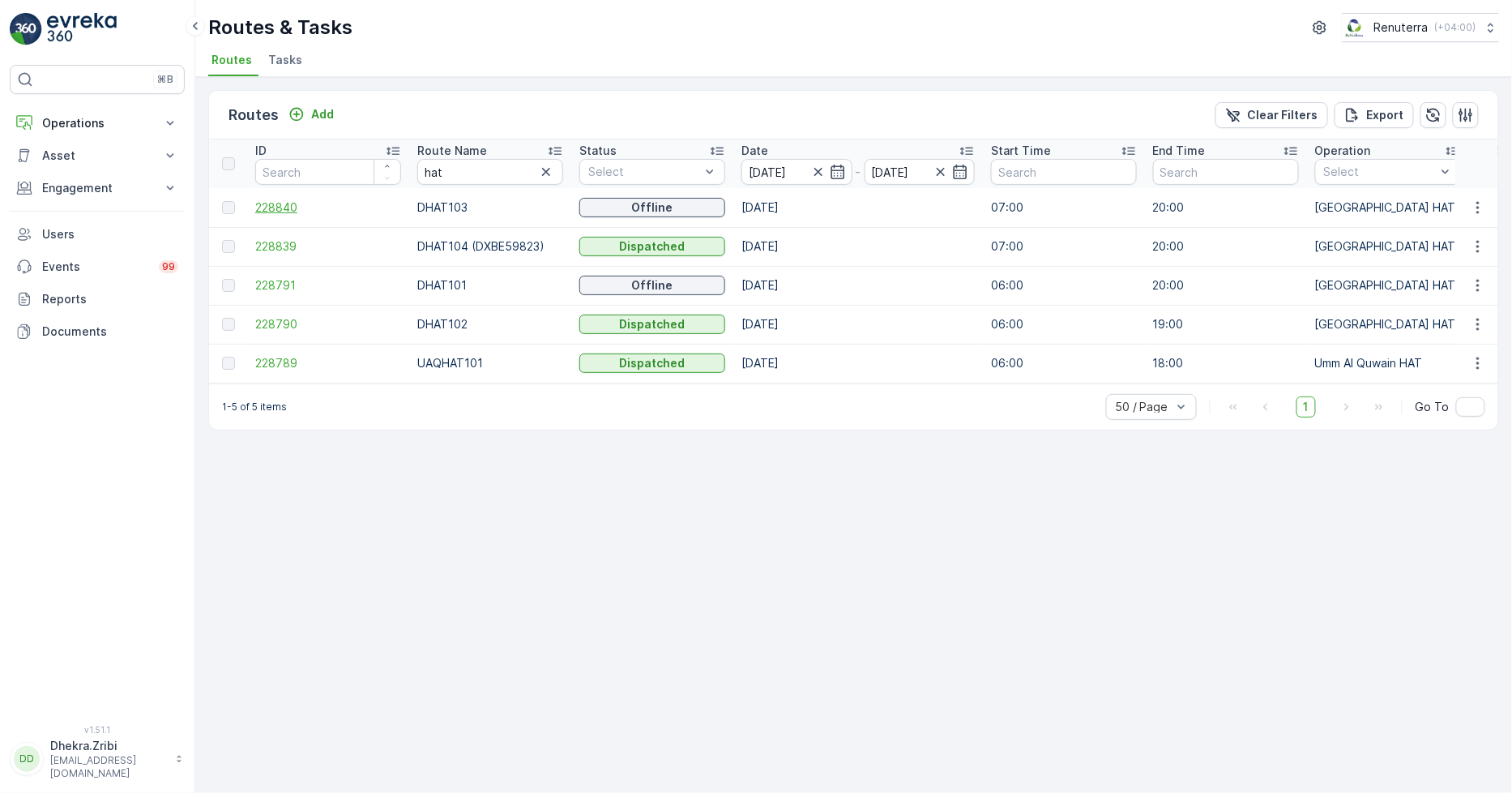
click at [261, 211] on span "228840" at bounding box center [328, 206] width 146 height 16
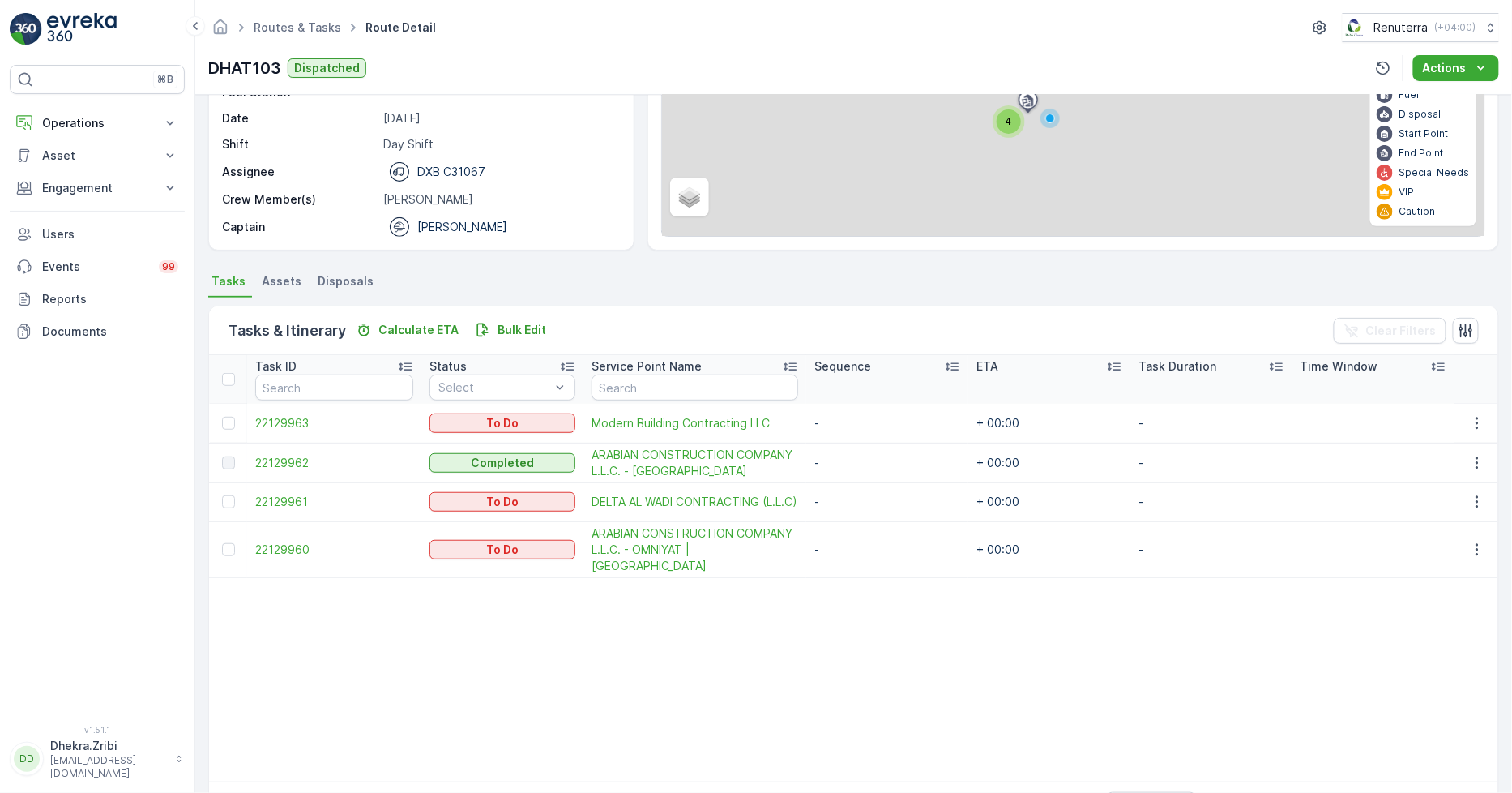
scroll to position [222, 0]
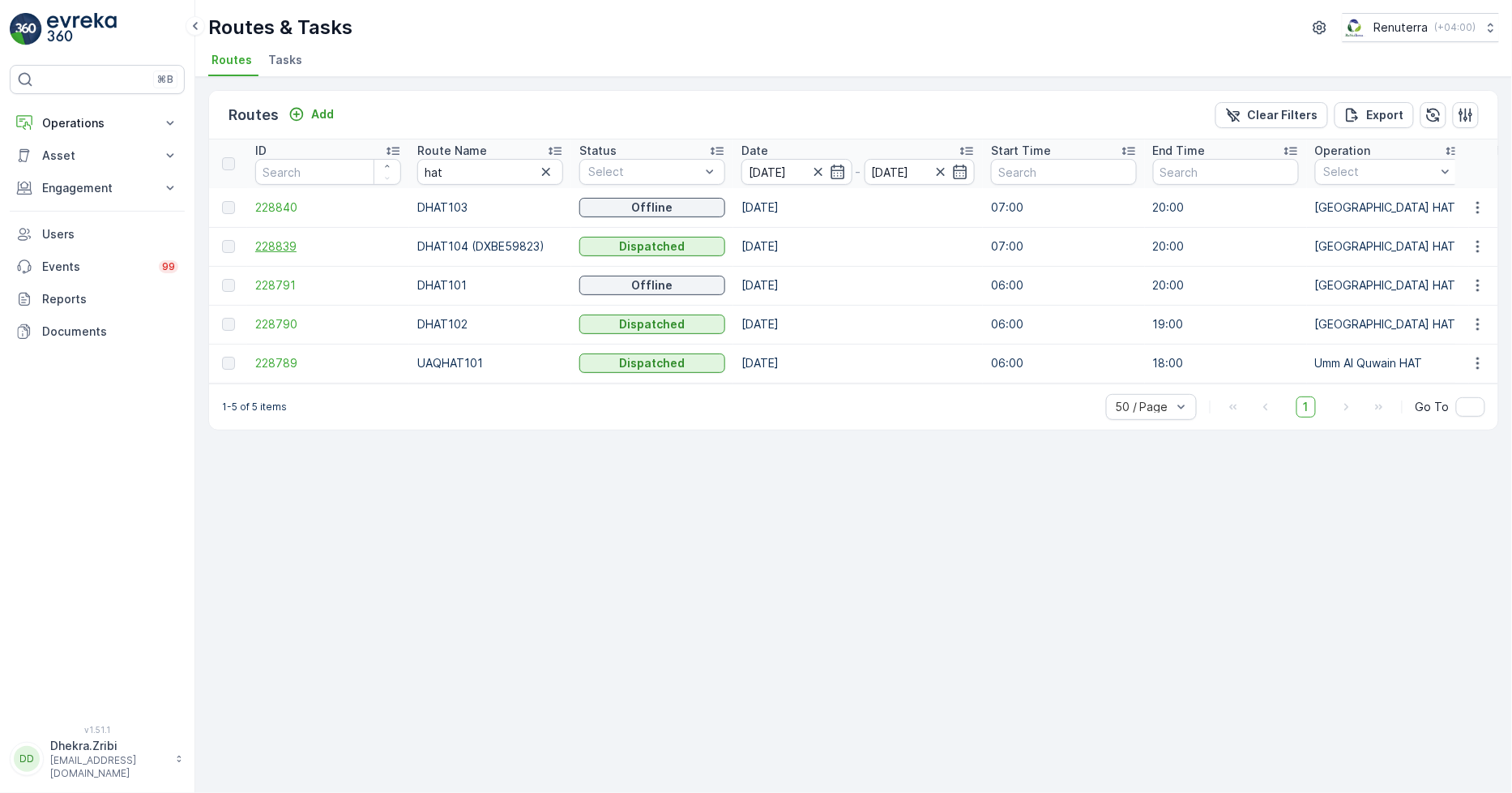
click at [279, 245] on span "228839" at bounding box center [328, 246] width 146 height 16
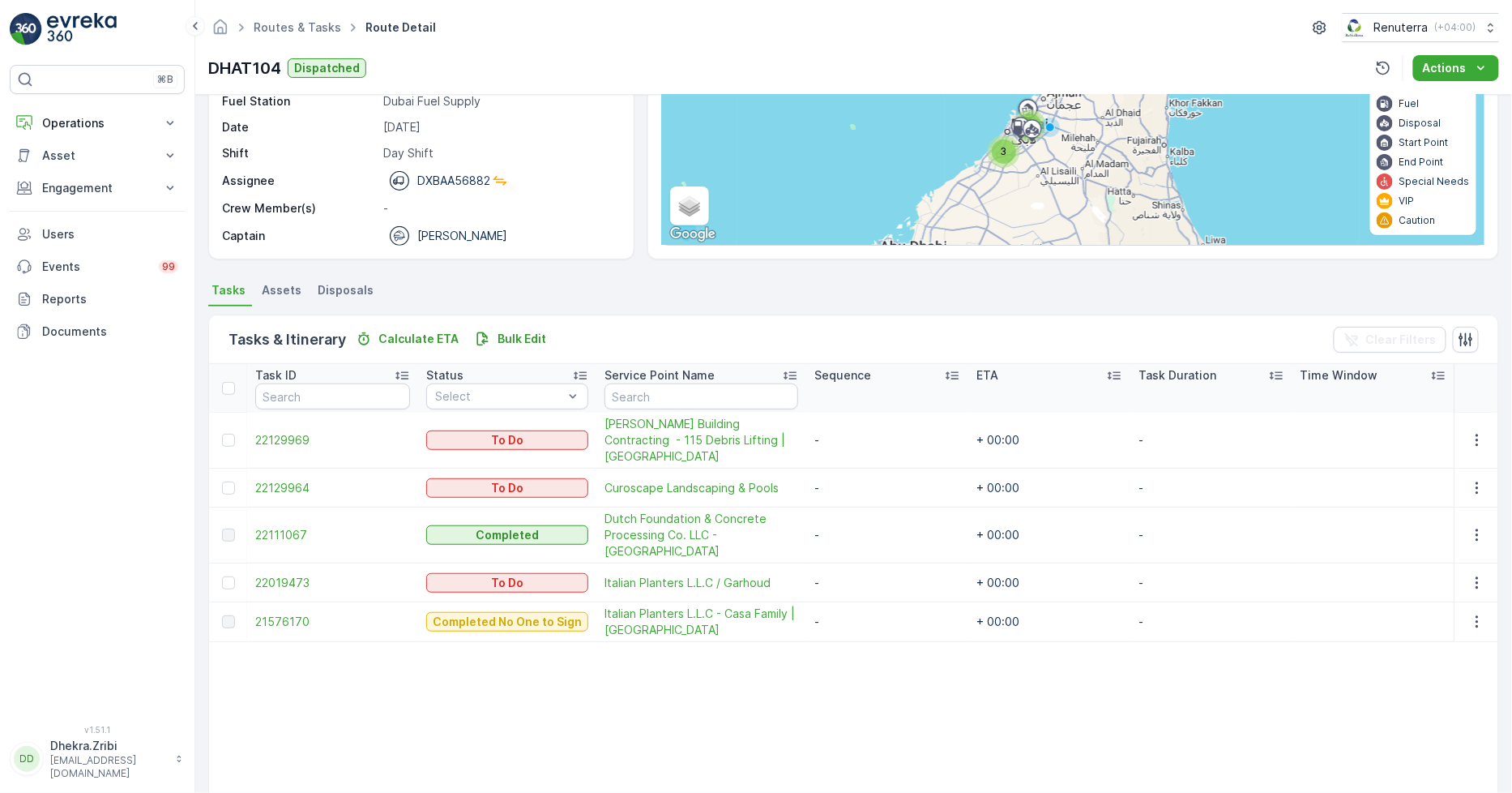
scroll to position [180, 0]
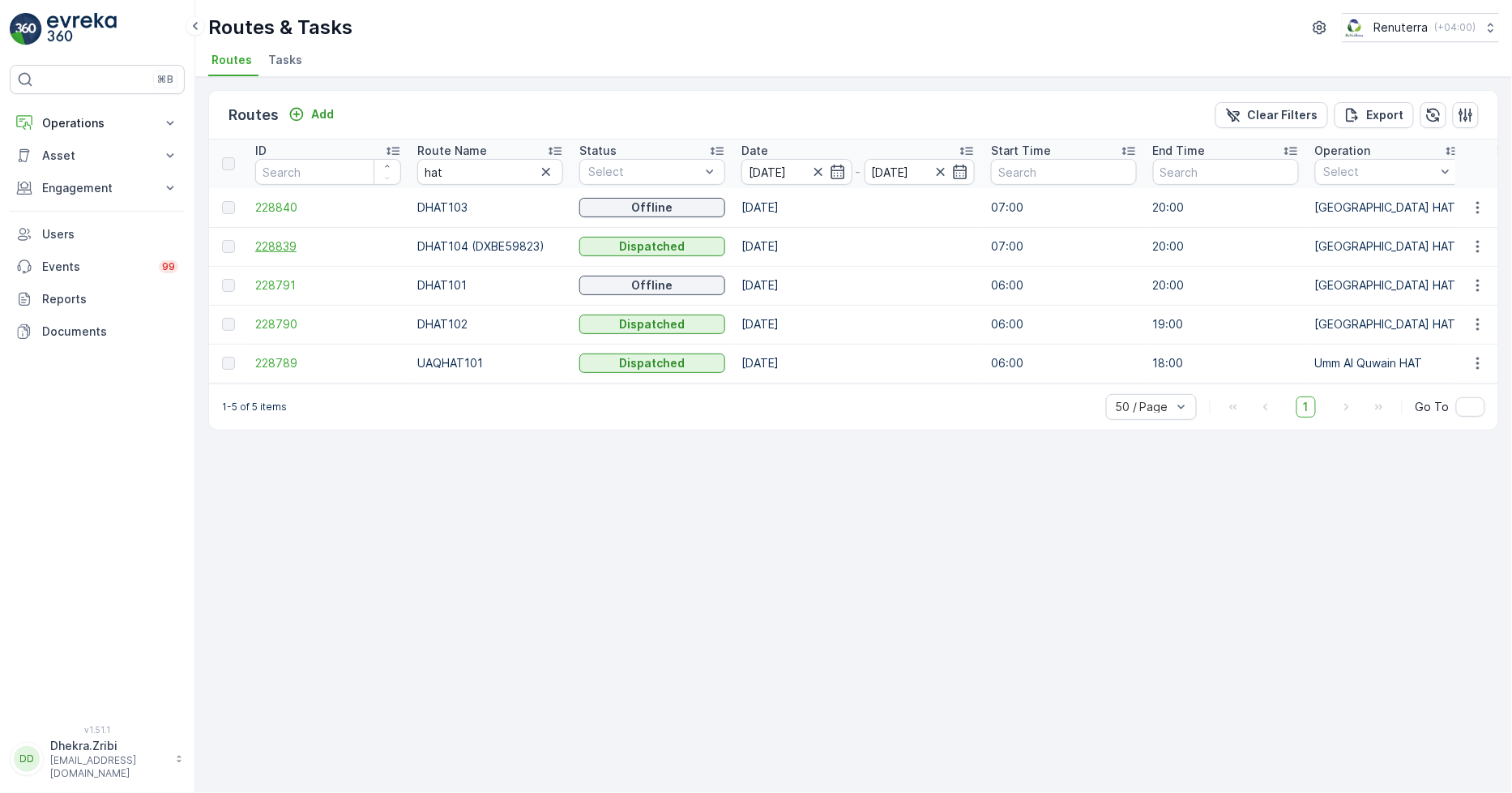
click at [268, 248] on span "228839" at bounding box center [328, 246] width 146 height 16
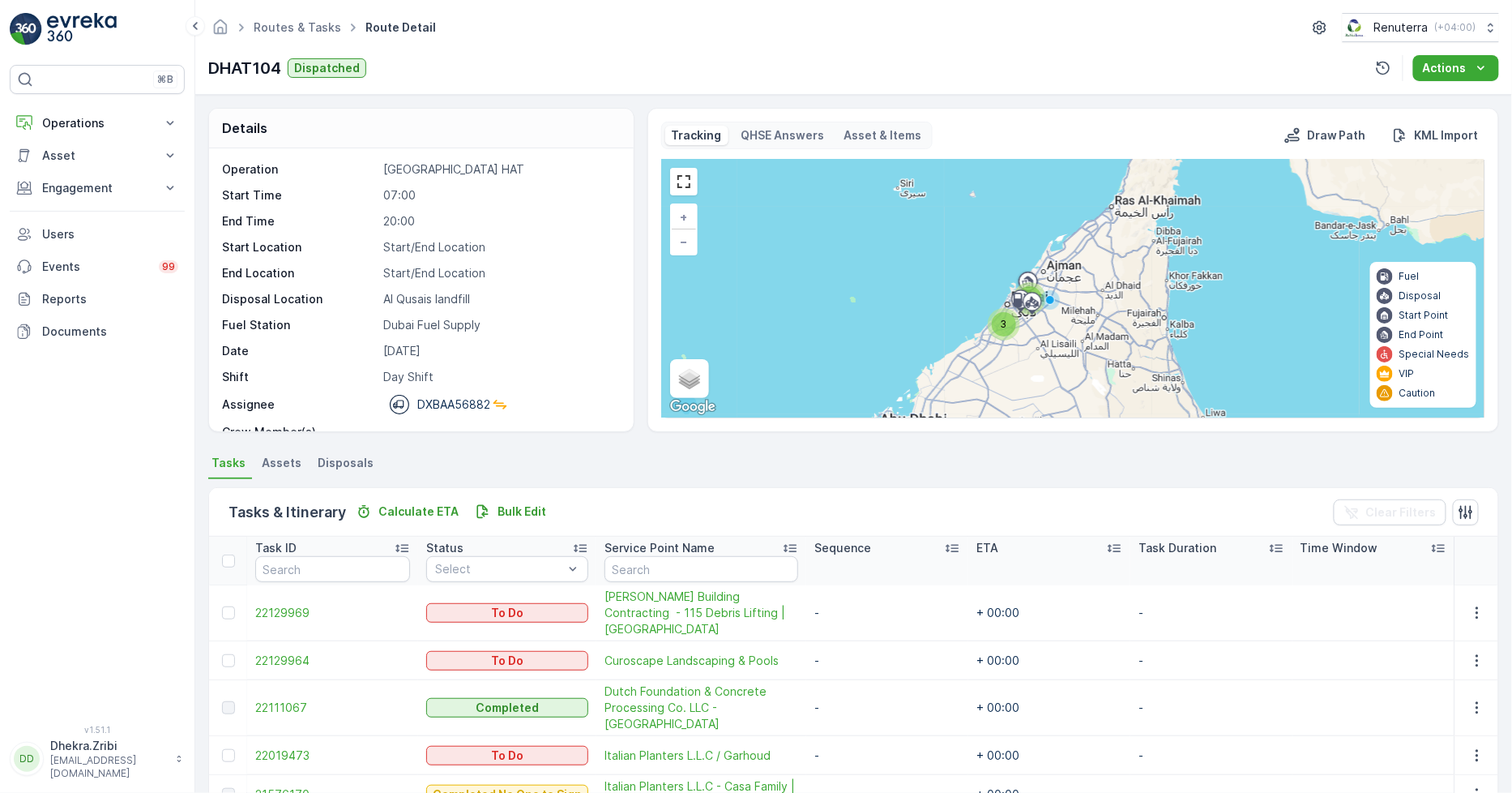
scroll to position [90, 0]
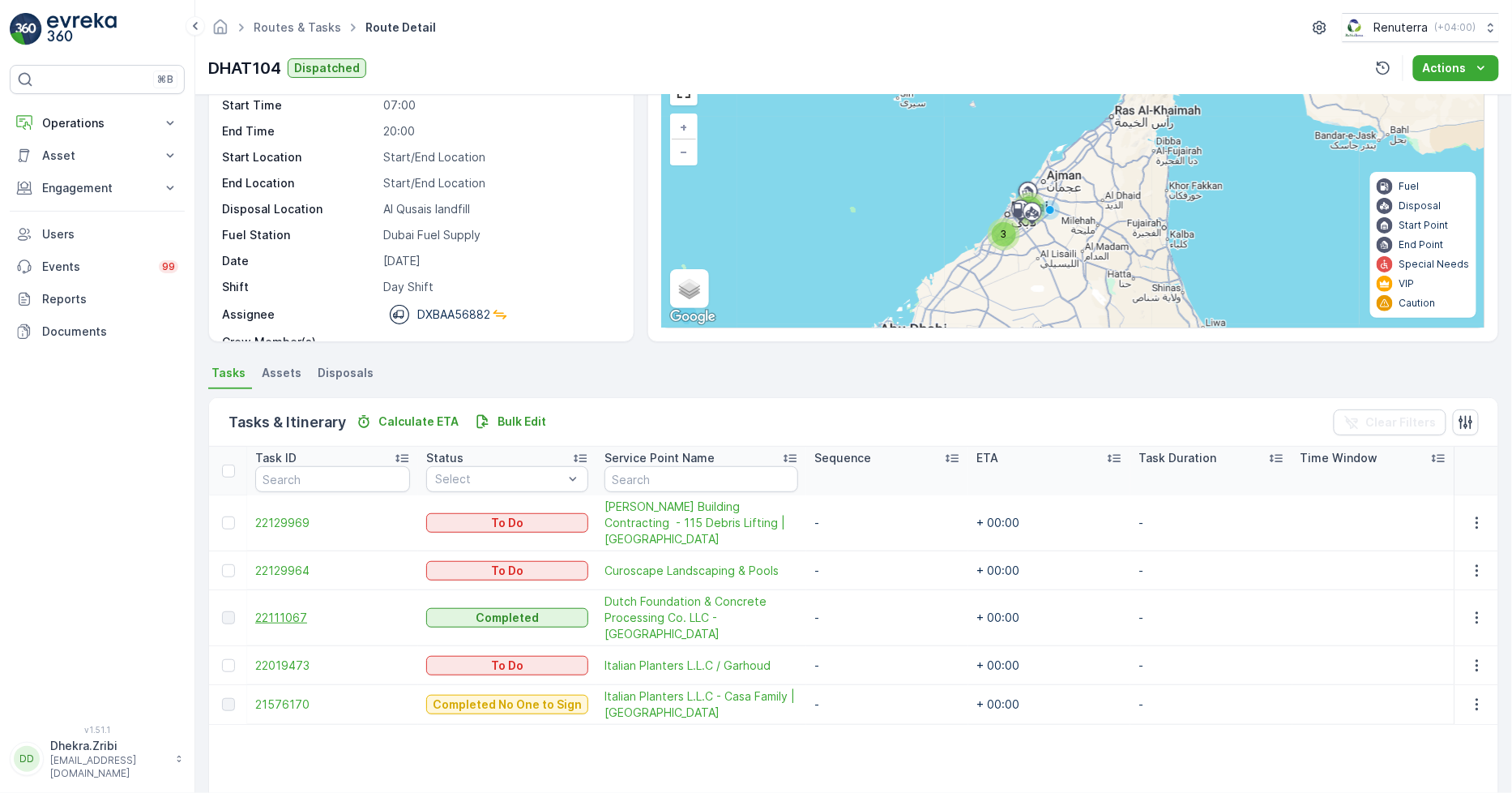
click at [263, 610] on span "22111067" at bounding box center [332, 617] width 155 height 16
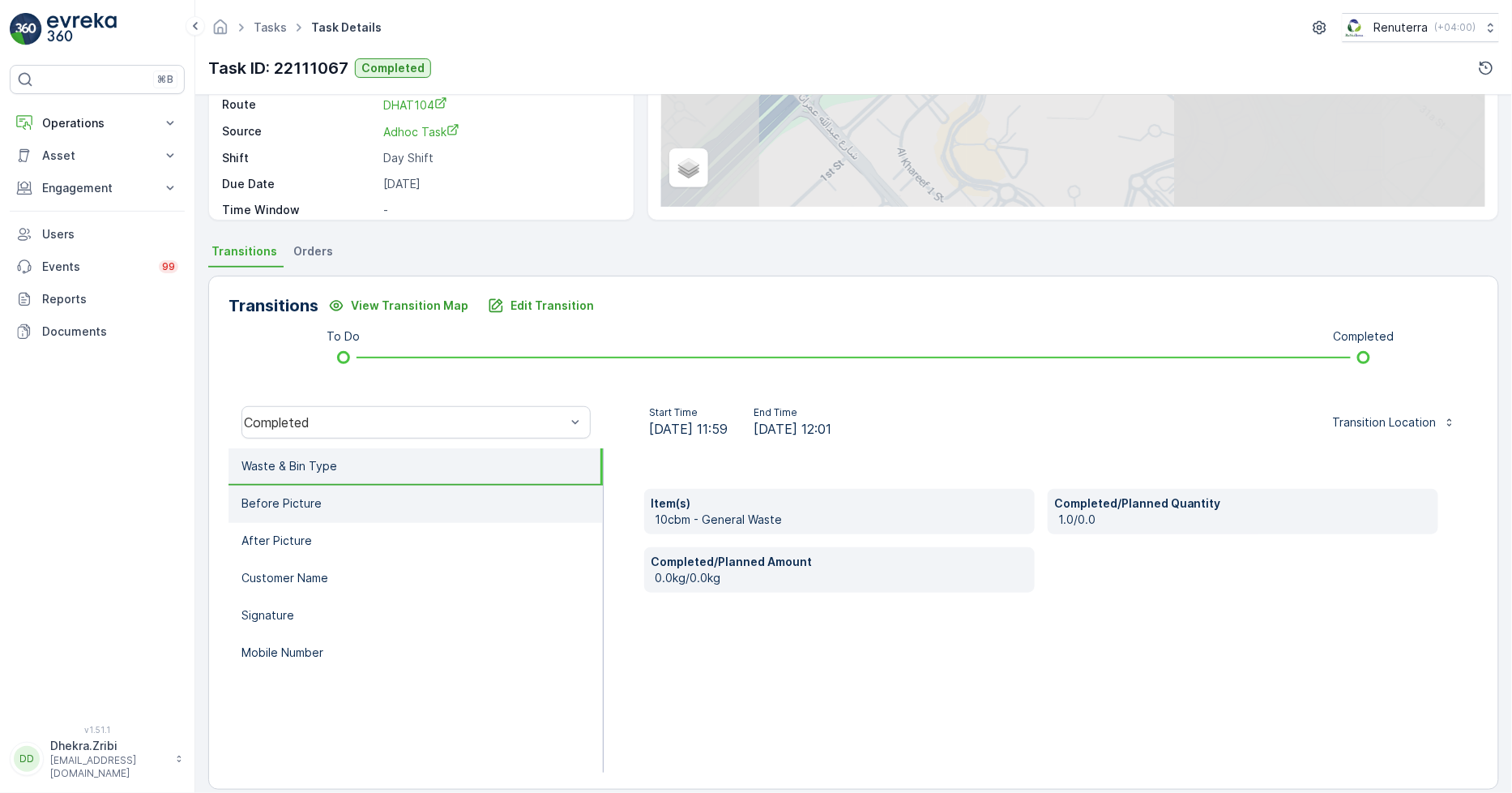
scroll to position [228, 0]
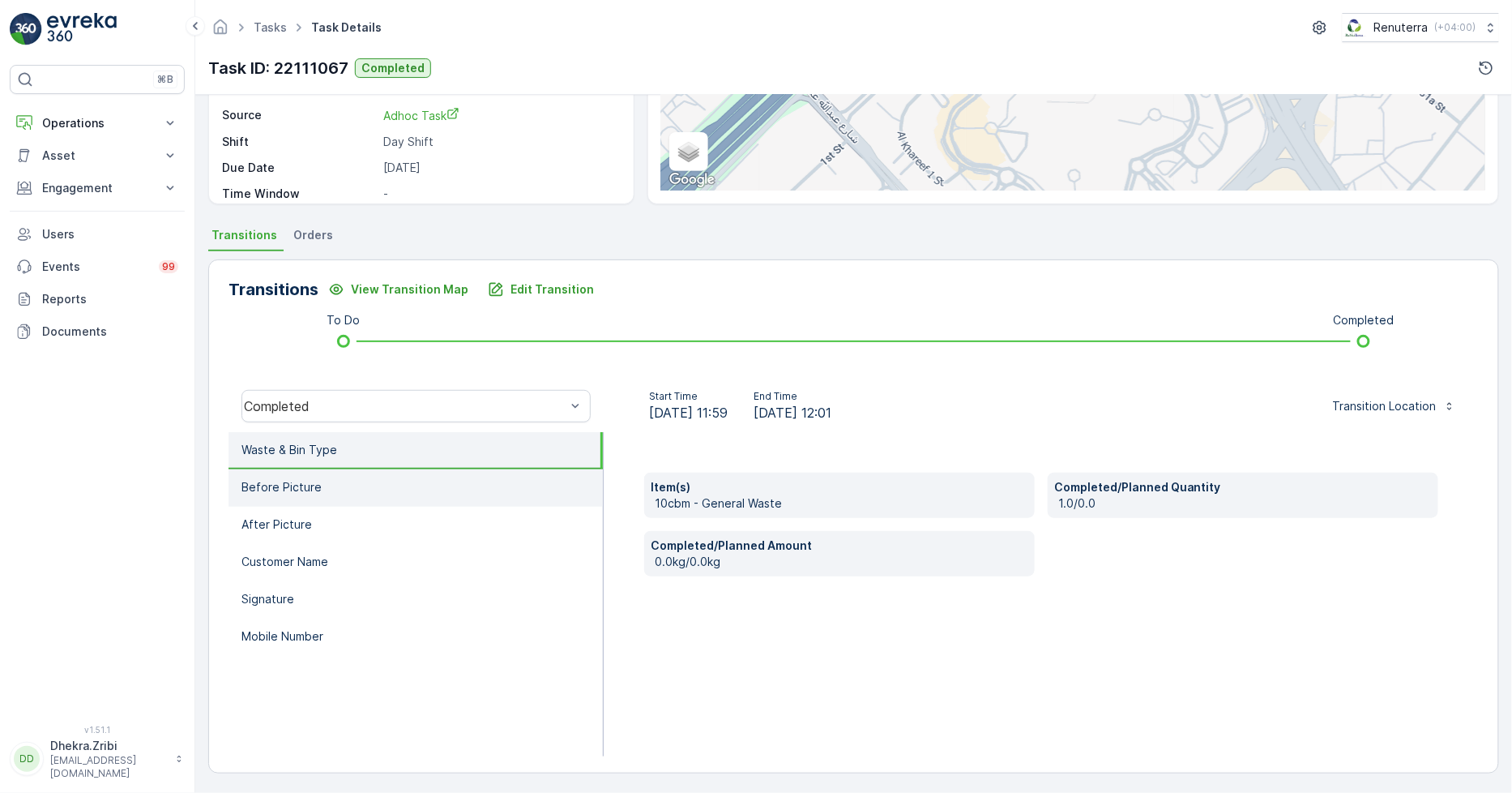
click at [415, 497] on li "Before Picture" at bounding box center [416, 488] width 374 height 37
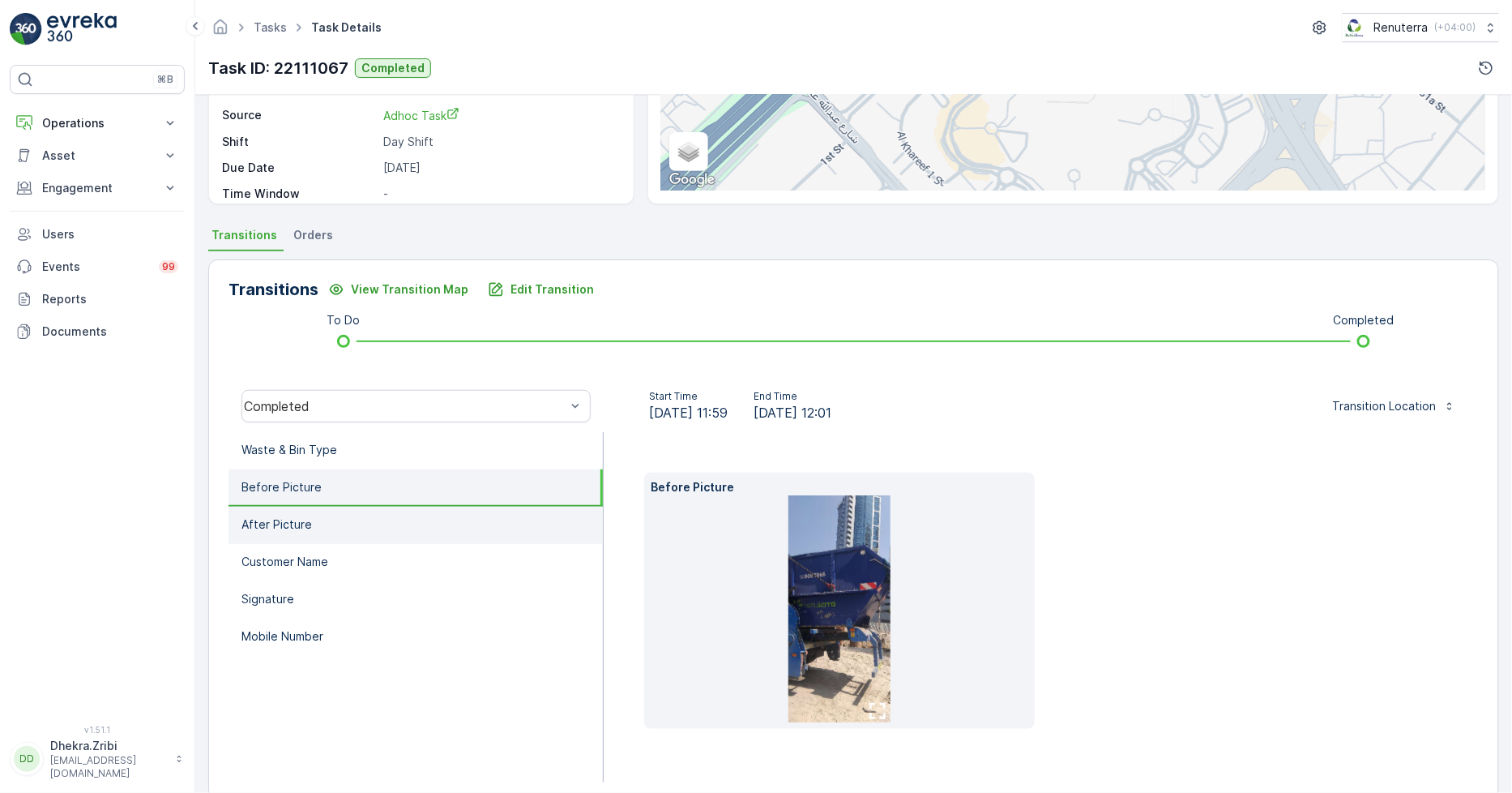
click at [407, 531] on li "After Picture" at bounding box center [416, 525] width 374 height 37
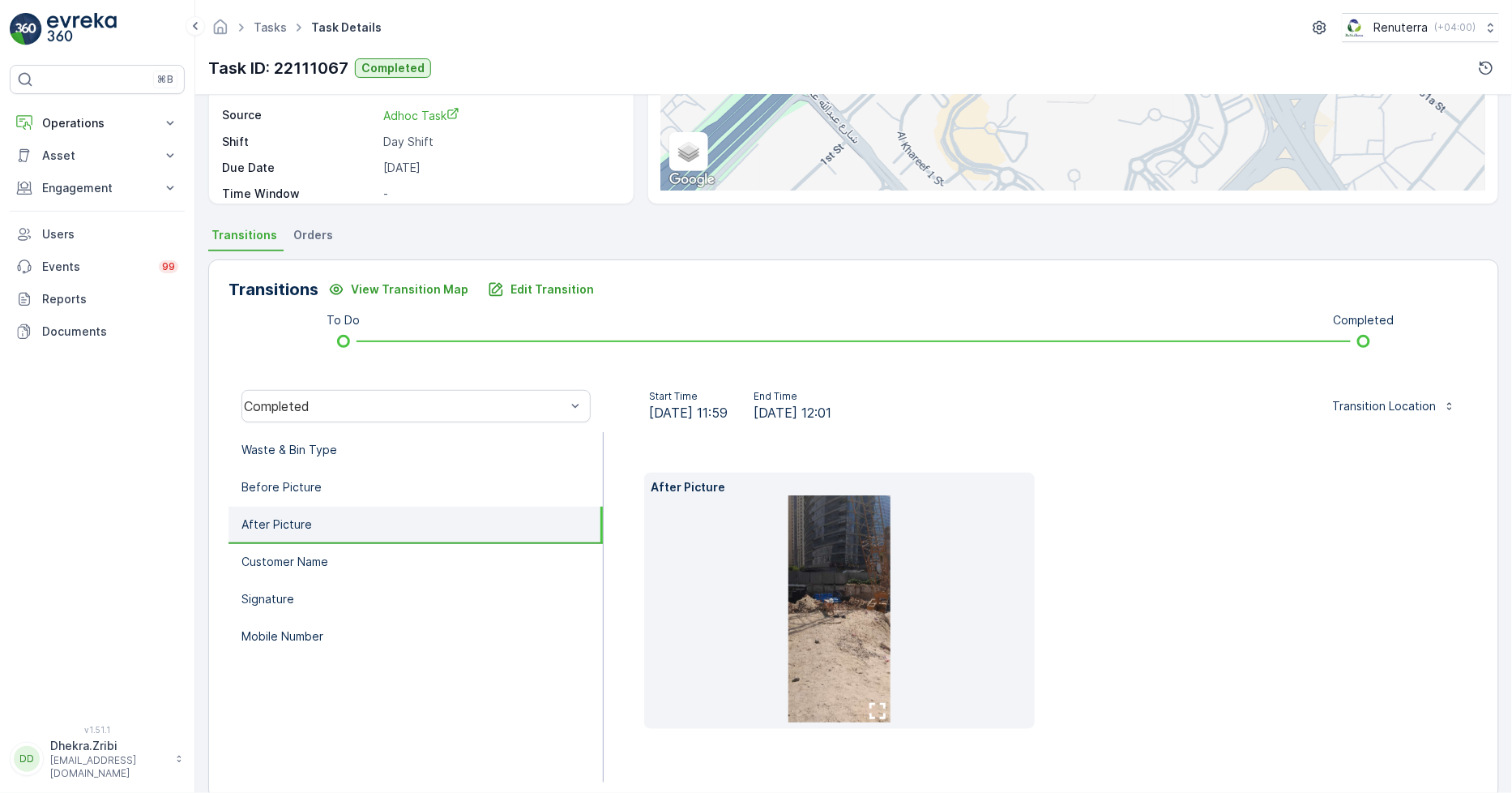
click at [872, 714] on icon "button" at bounding box center [877, 710] width 16 height 16
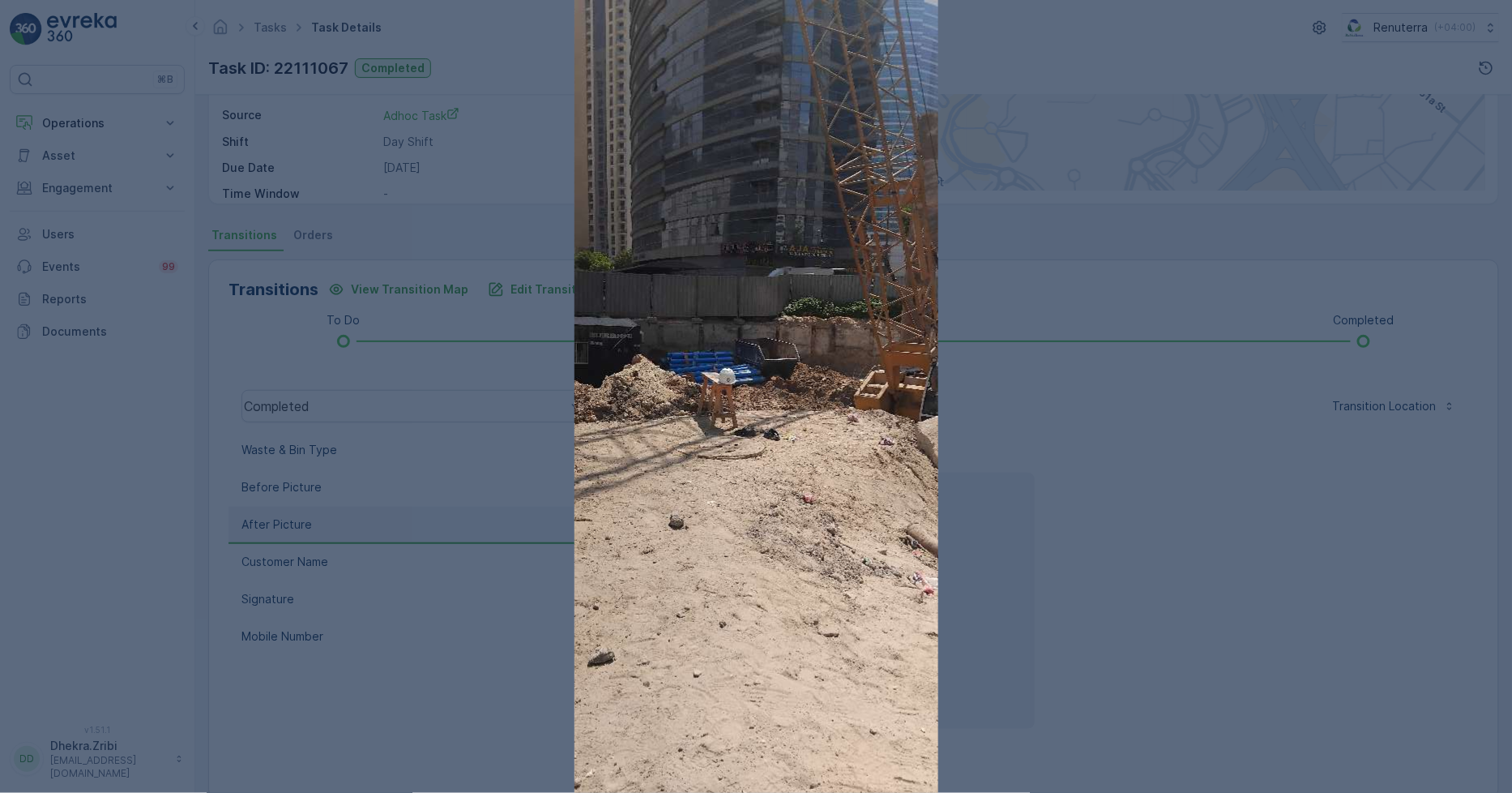
click at [422, 665] on div at bounding box center [756, 396] width 1512 height 793
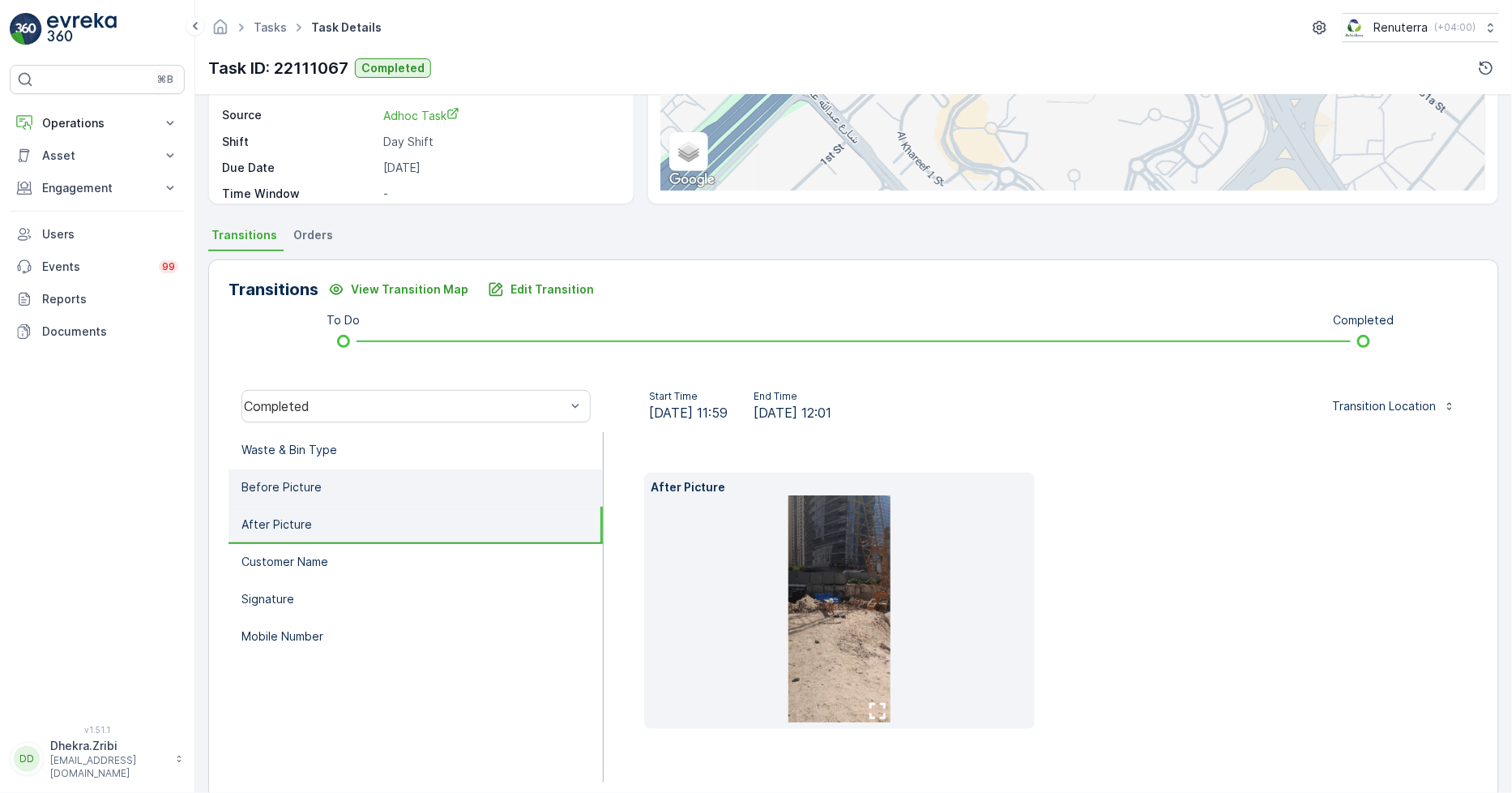
click at [256, 485] on p "Before Picture" at bounding box center [282, 487] width 80 height 16
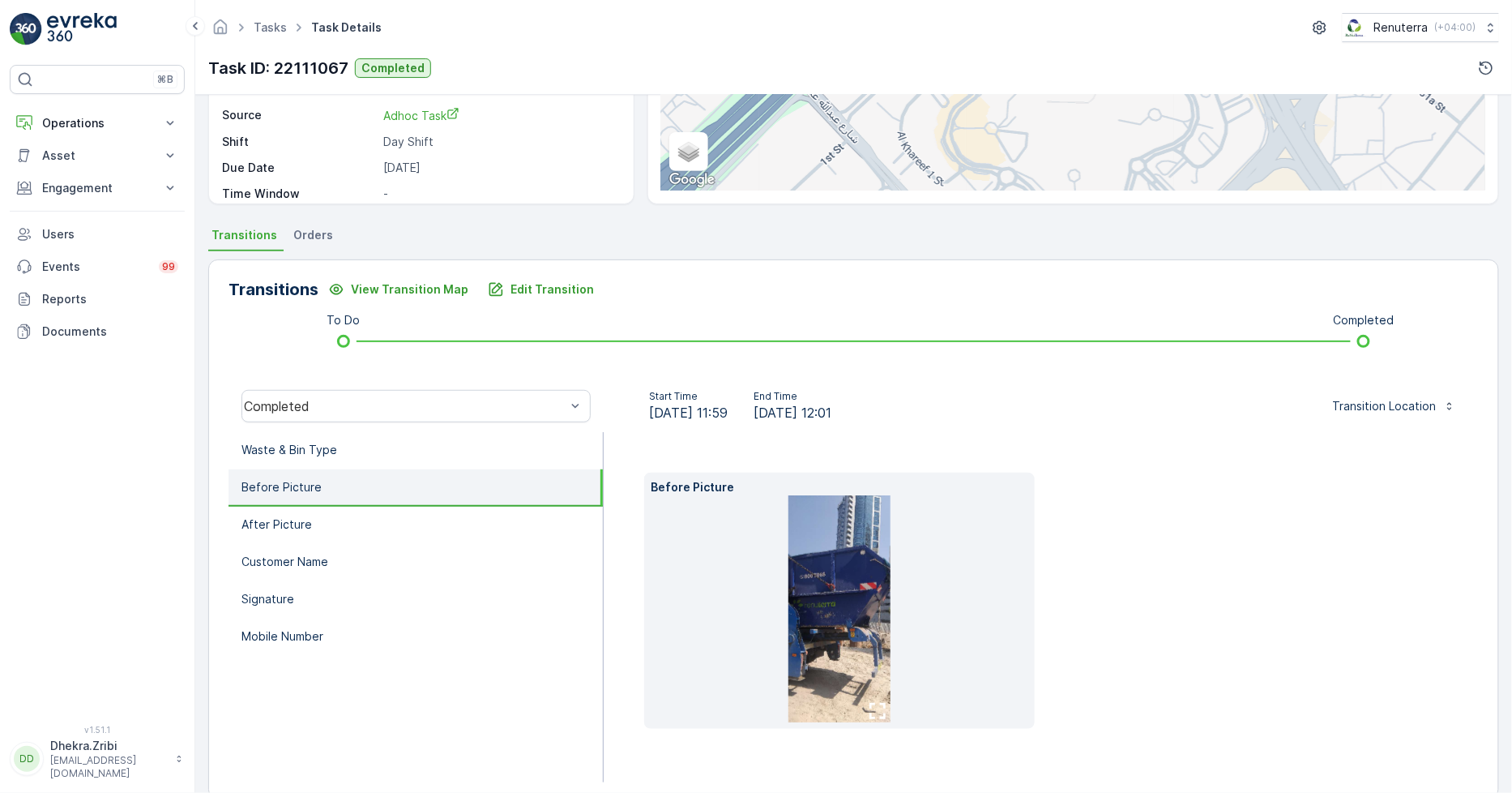
click at [835, 633] on img at bounding box center [839, 608] width 102 height 227
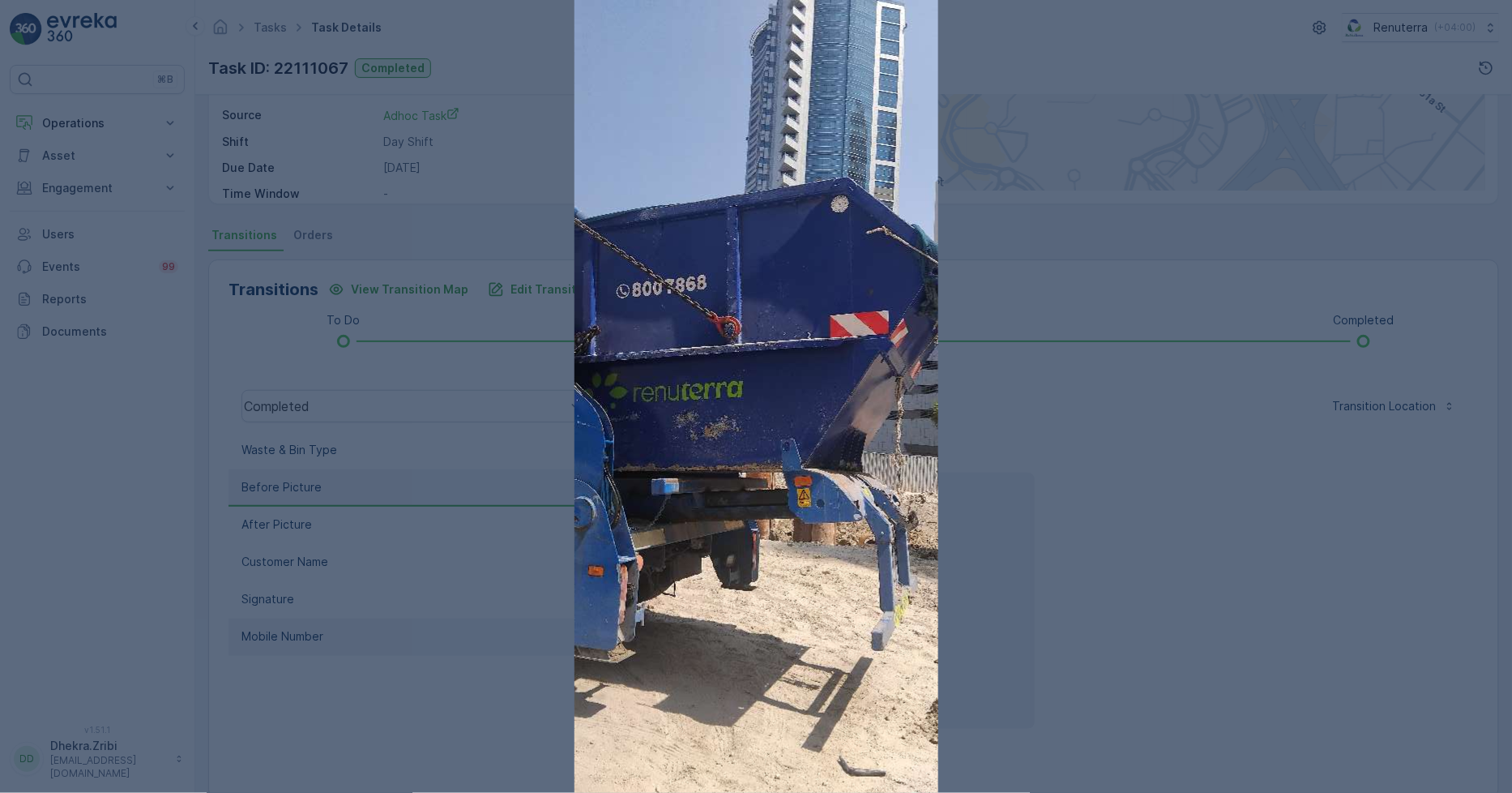
click at [401, 634] on div at bounding box center [756, 396] width 1512 height 793
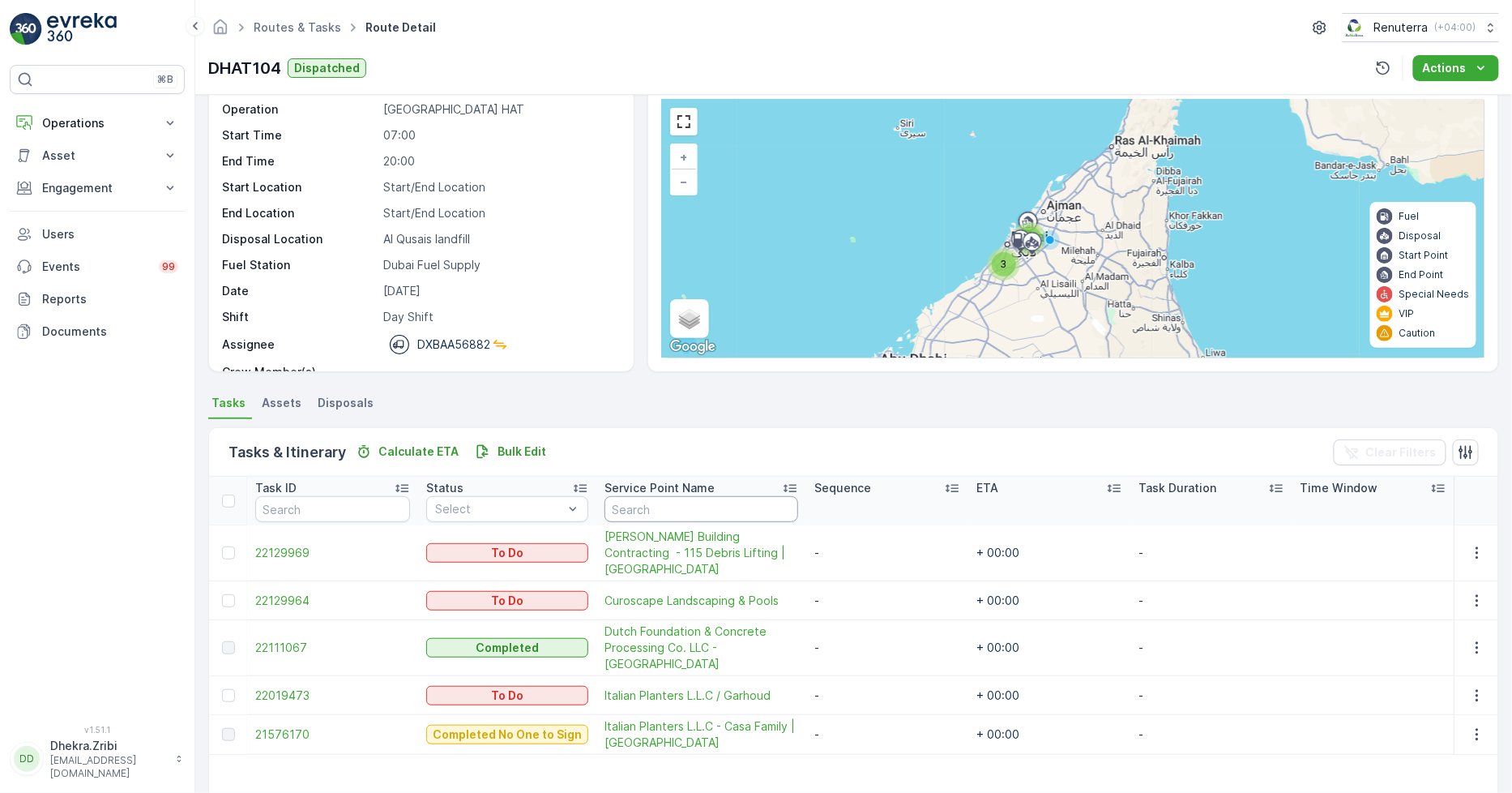
scroll to position [90, 0]
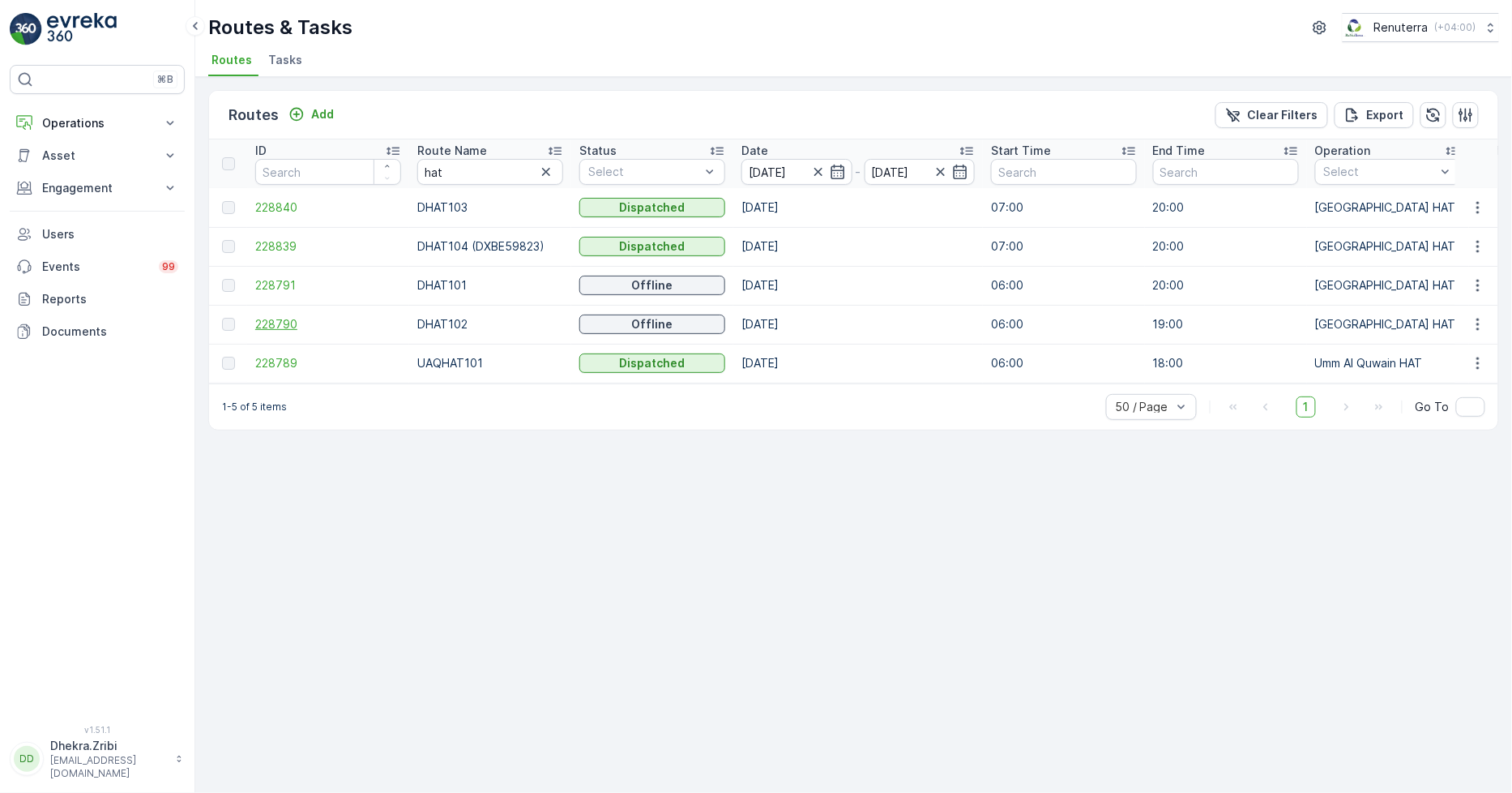
click at [285, 316] on span "228790" at bounding box center [328, 323] width 146 height 16
click at [287, 205] on span "228840" at bounding box center [328, 206] width 146 height 16
click at [285, 279] on span "228791" at bounding box center [328, 285] width 146 height 16
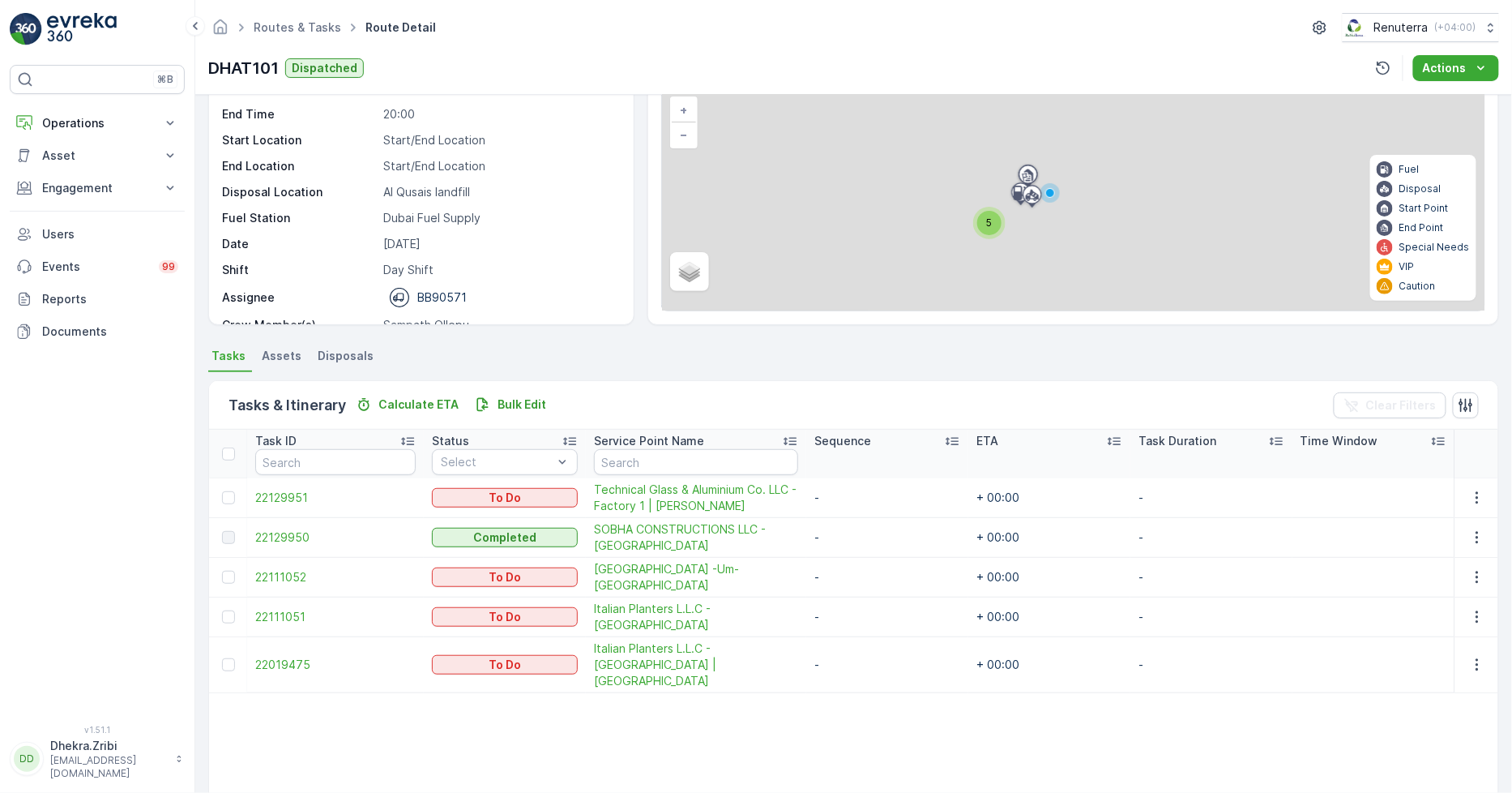
scroll to position [150, 0]
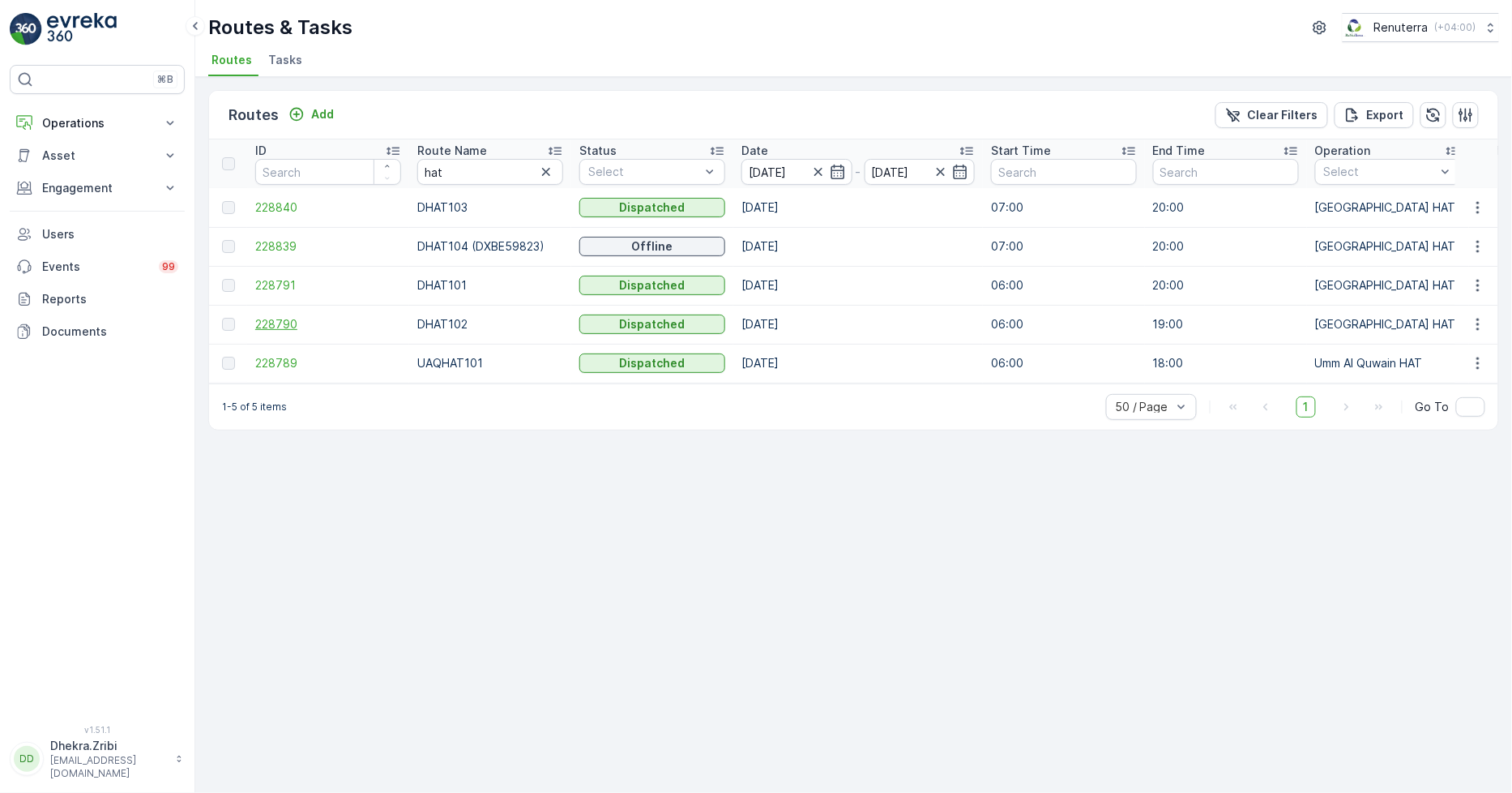
click at [280, 321] on span "228790" at bounding box center [328, 323] width 146 height 16
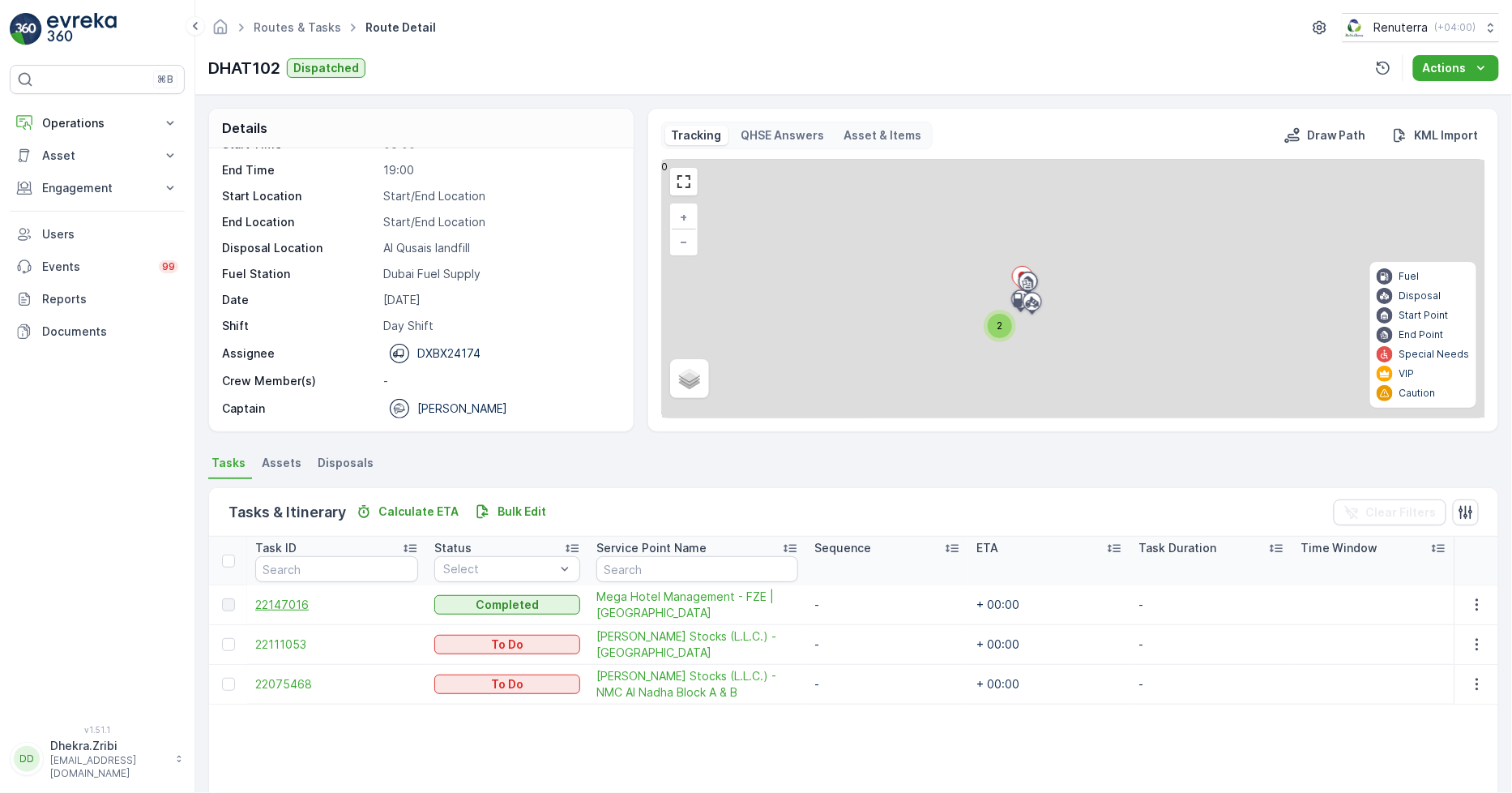
scroll to position [150, 0]
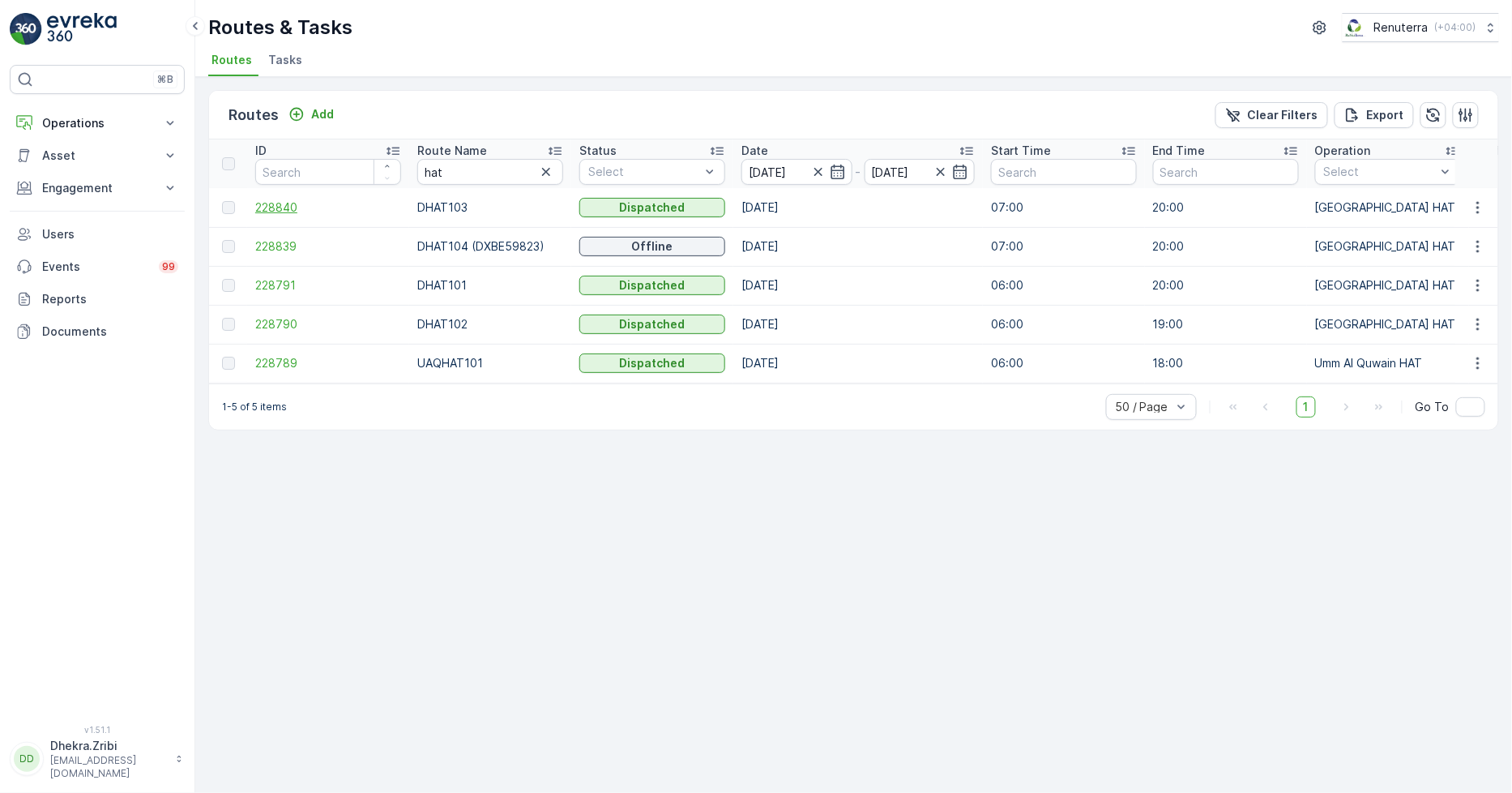
click at [294, 205] on span "228840" at bounding box center [328, 206] width 146 height 16
click at [295, 253] on span "228839" at bounding box center [328, 246] width 146 height 16
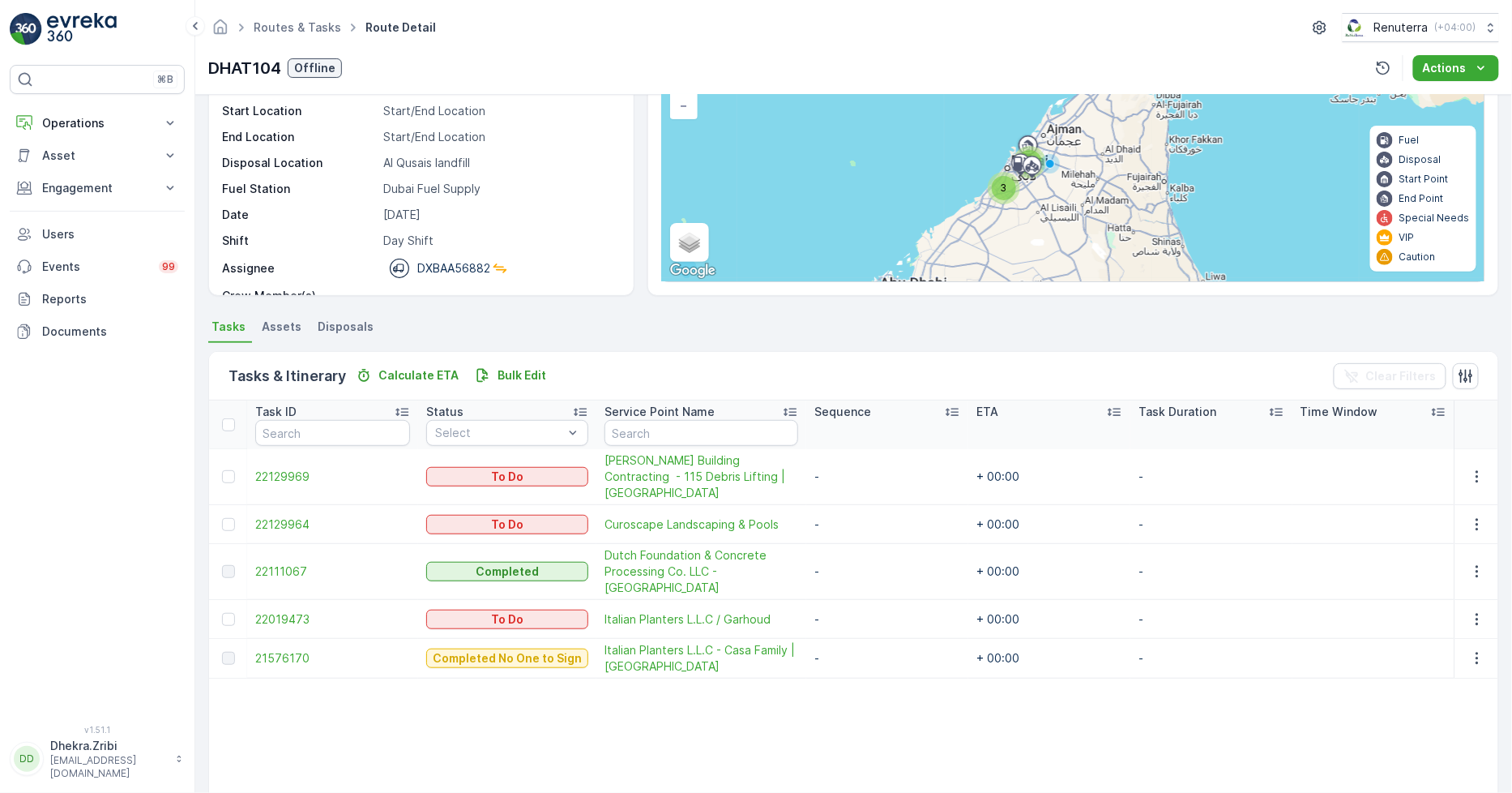
scroll to position [180, 0]
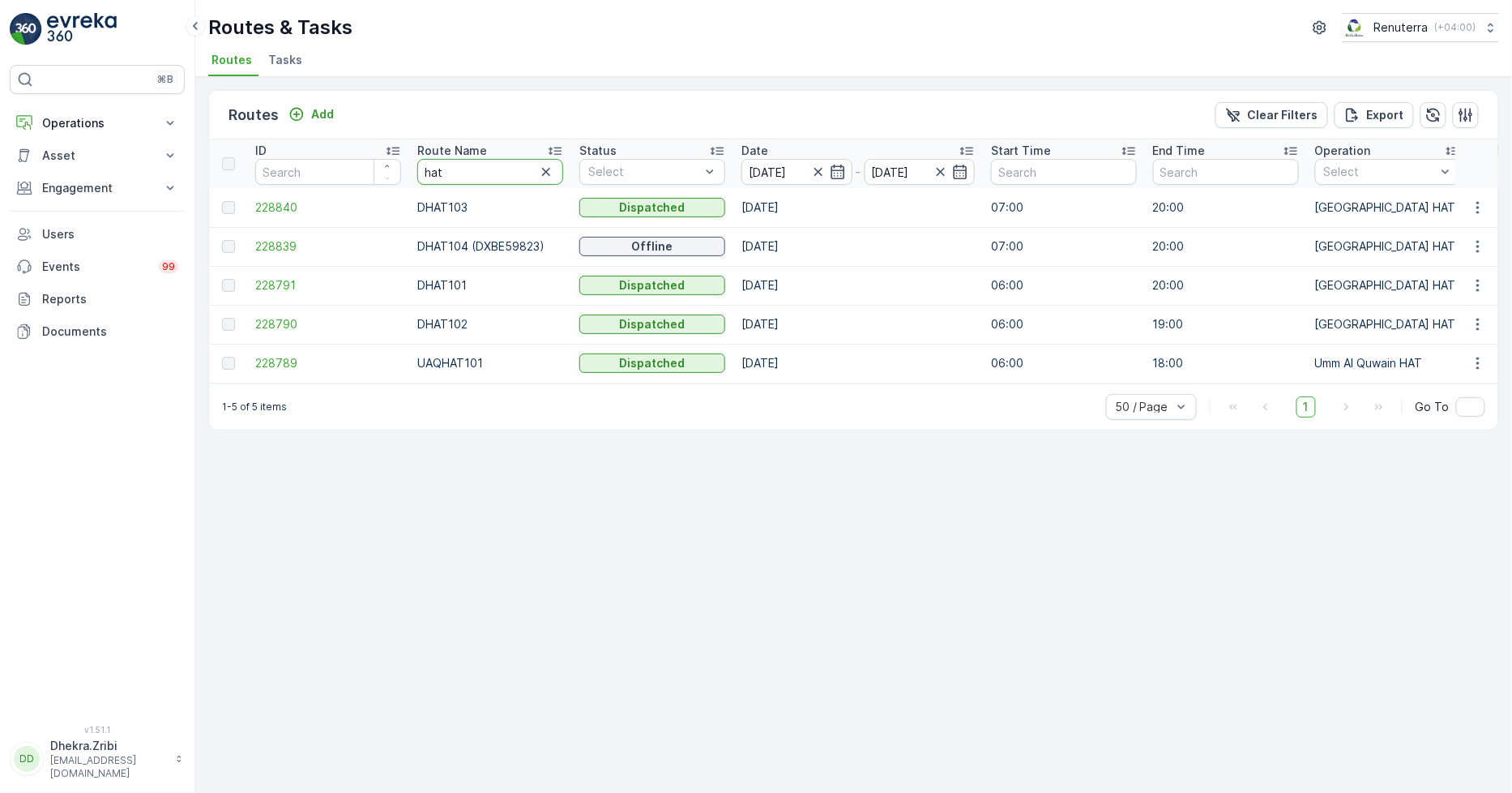
click at [450, 163] on input "hat" at bounding box center [490, 172] width 146 height 26
type input "roro"
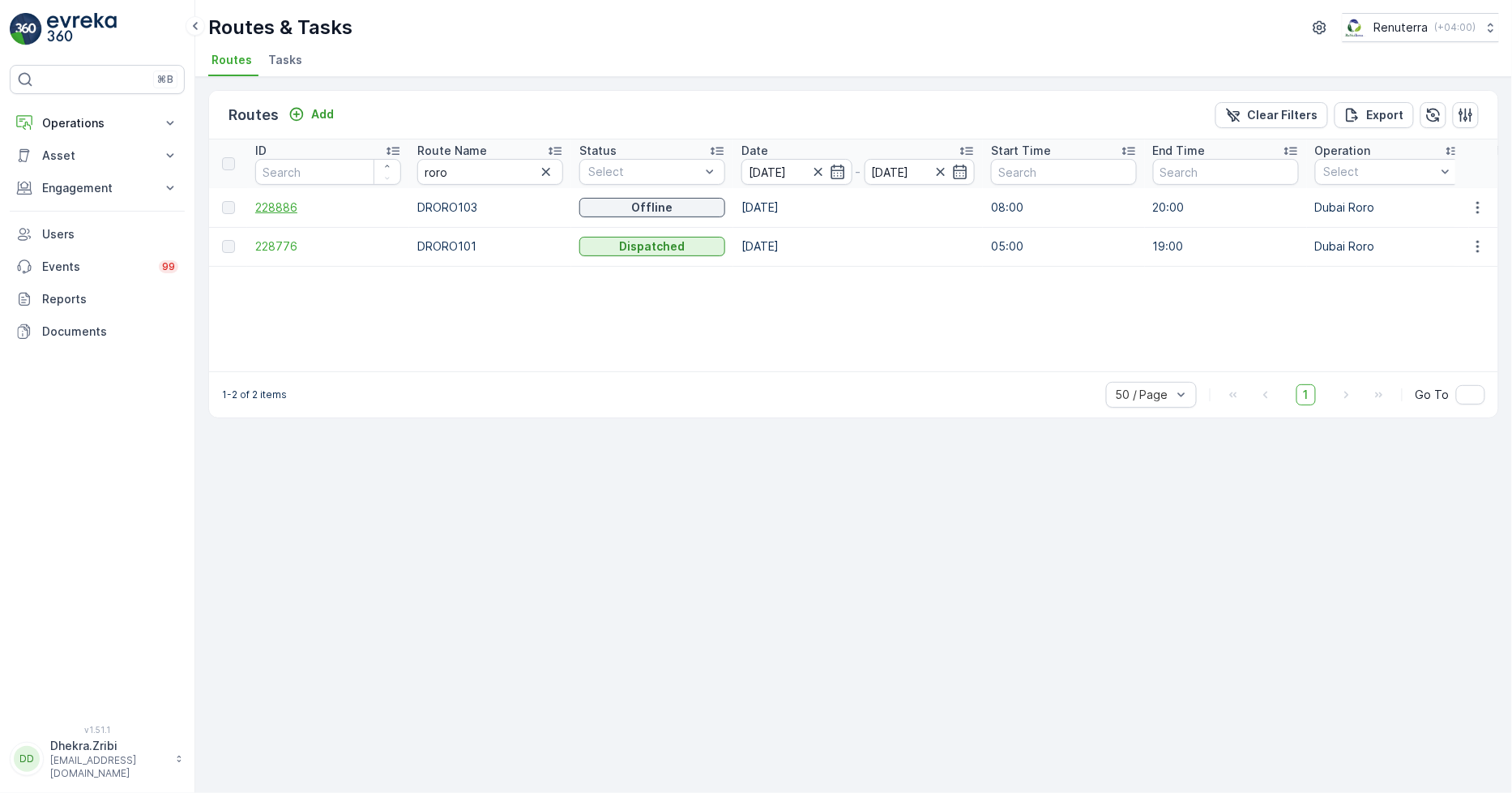
click at [271, 211] on span "228886" at bounding box center [328, 206] width 146 height 16
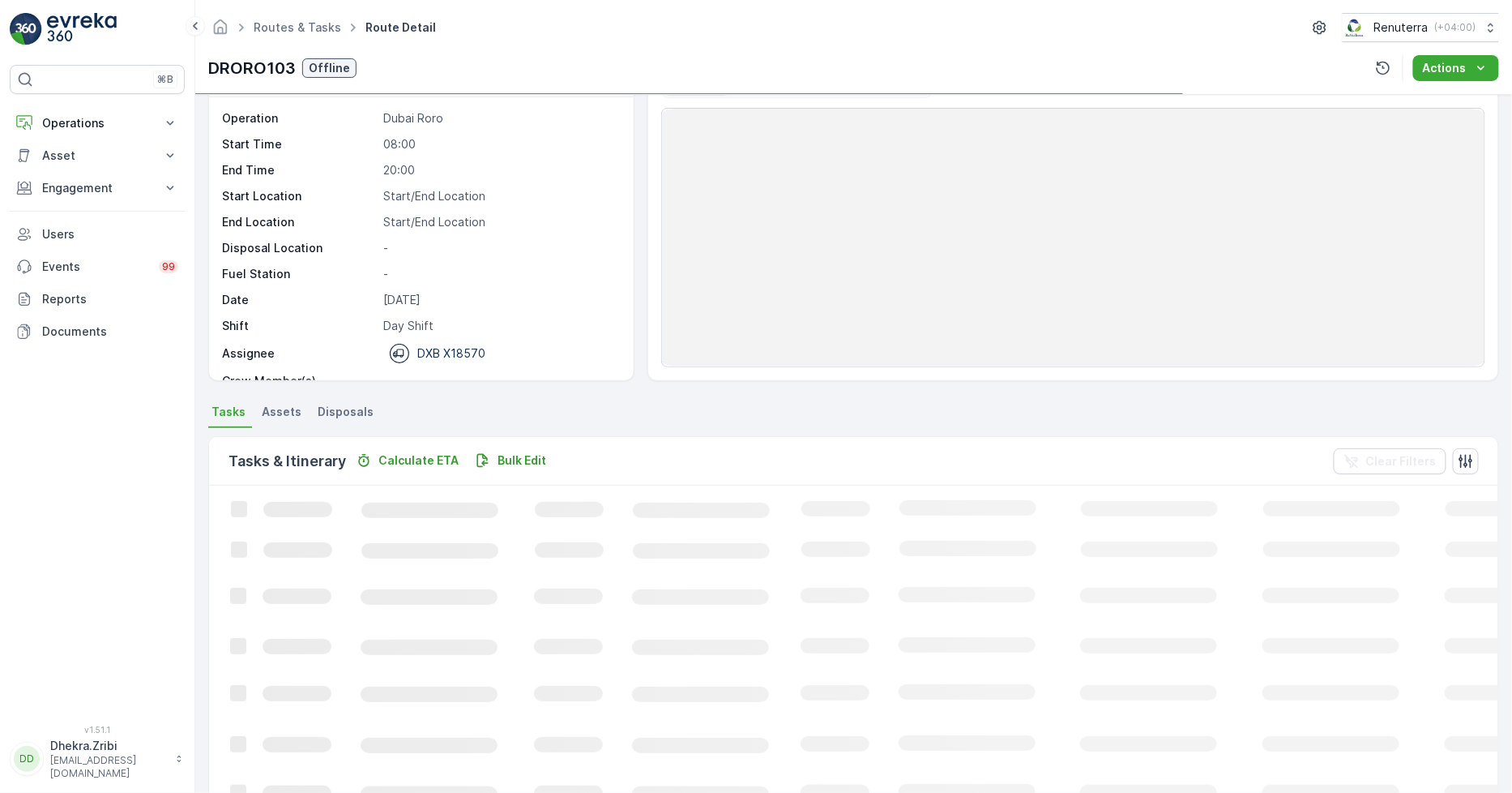
scroll to position [152, 0]
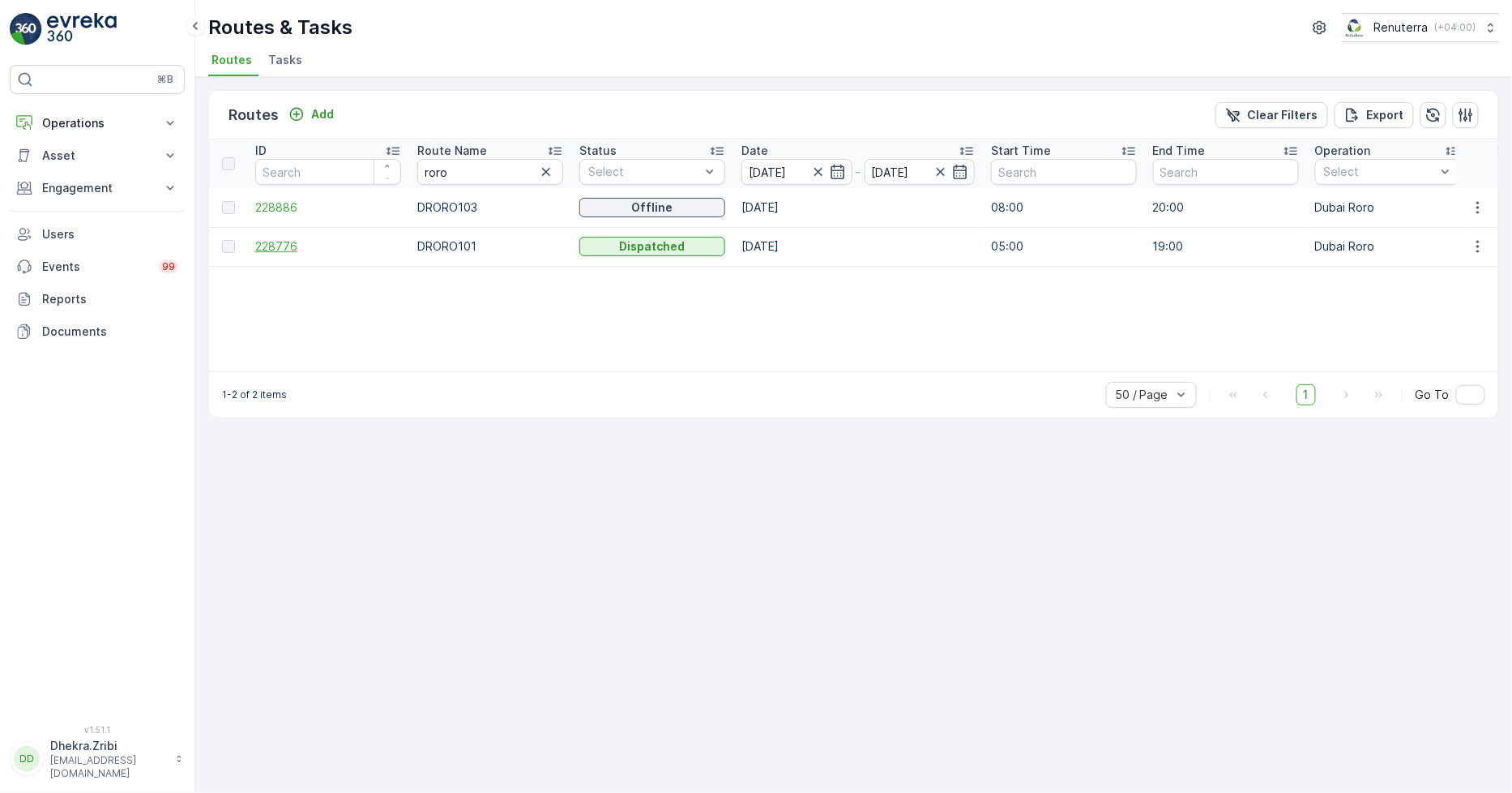
click at [272, 244] on span "228776" at bounding box center [328, 246] width 146 height 16
click at [555, 167] on button "button" at bounding box center [545, 172] width 20 height 20
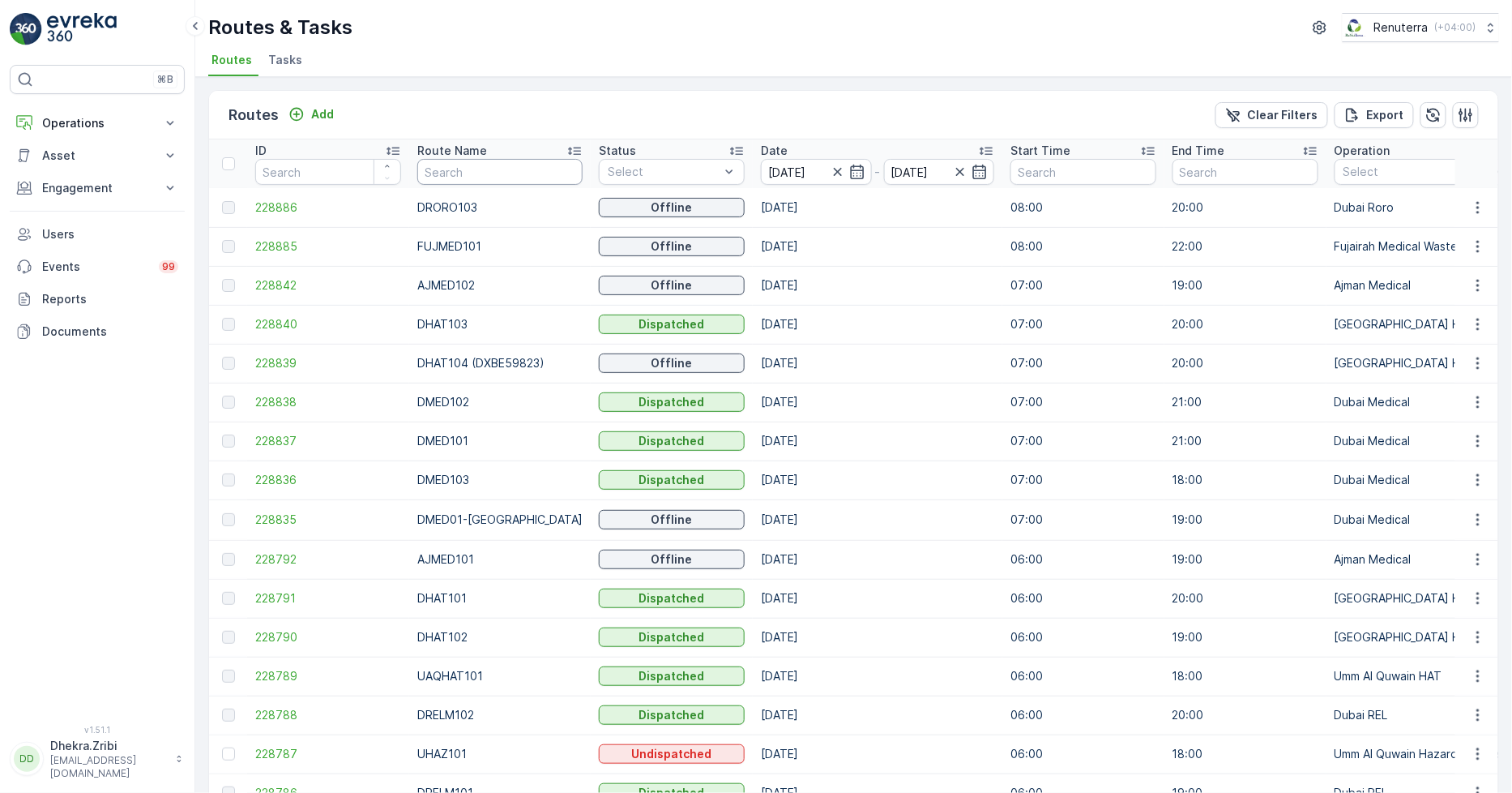
click at [488, 178] on input "text" at bounding box center [500, 172] width 165 height 26
type input "rel"
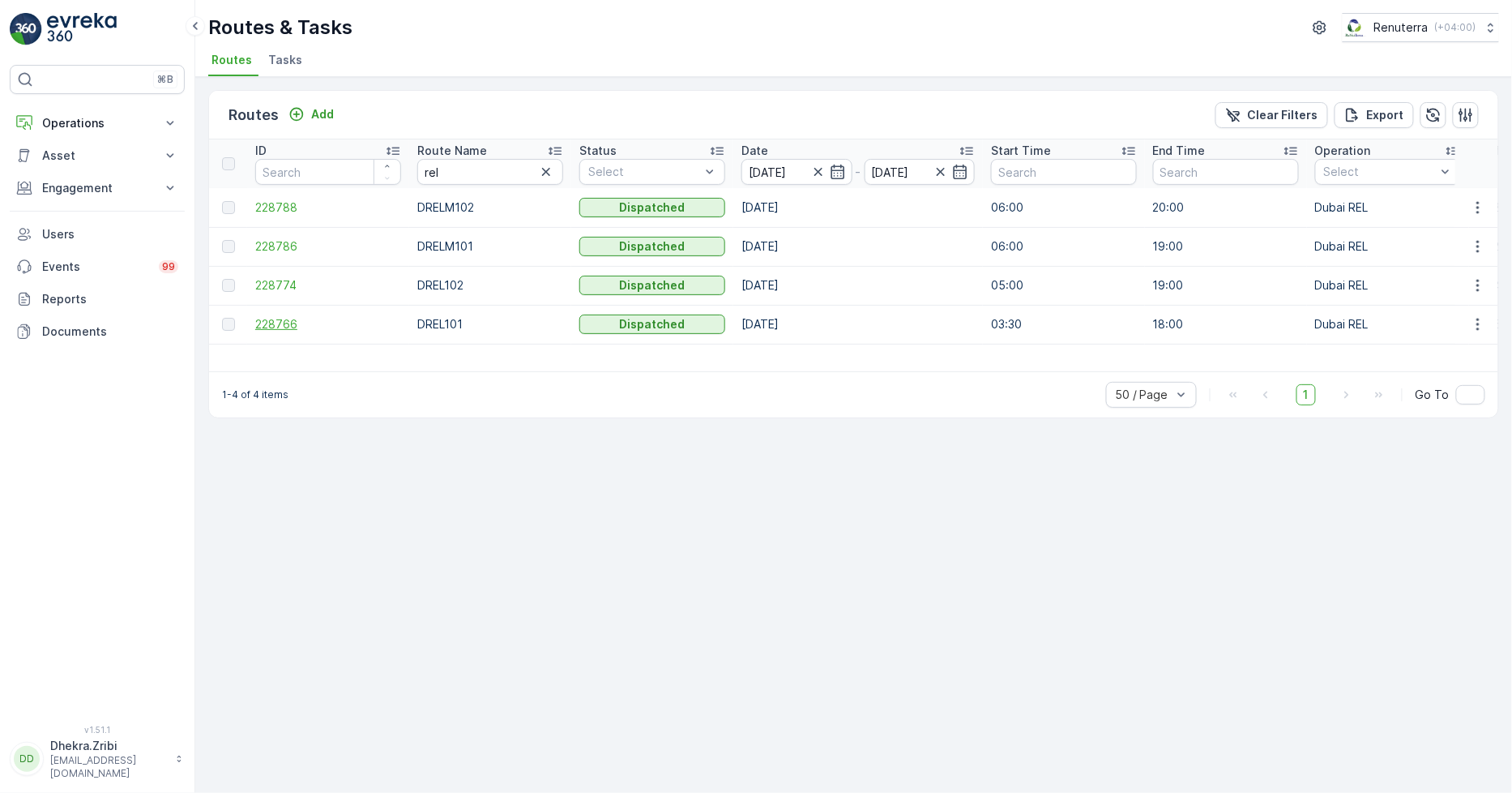
click at [289, 319] on span "228766" at bounding box center [328, 323] width 146 height 16
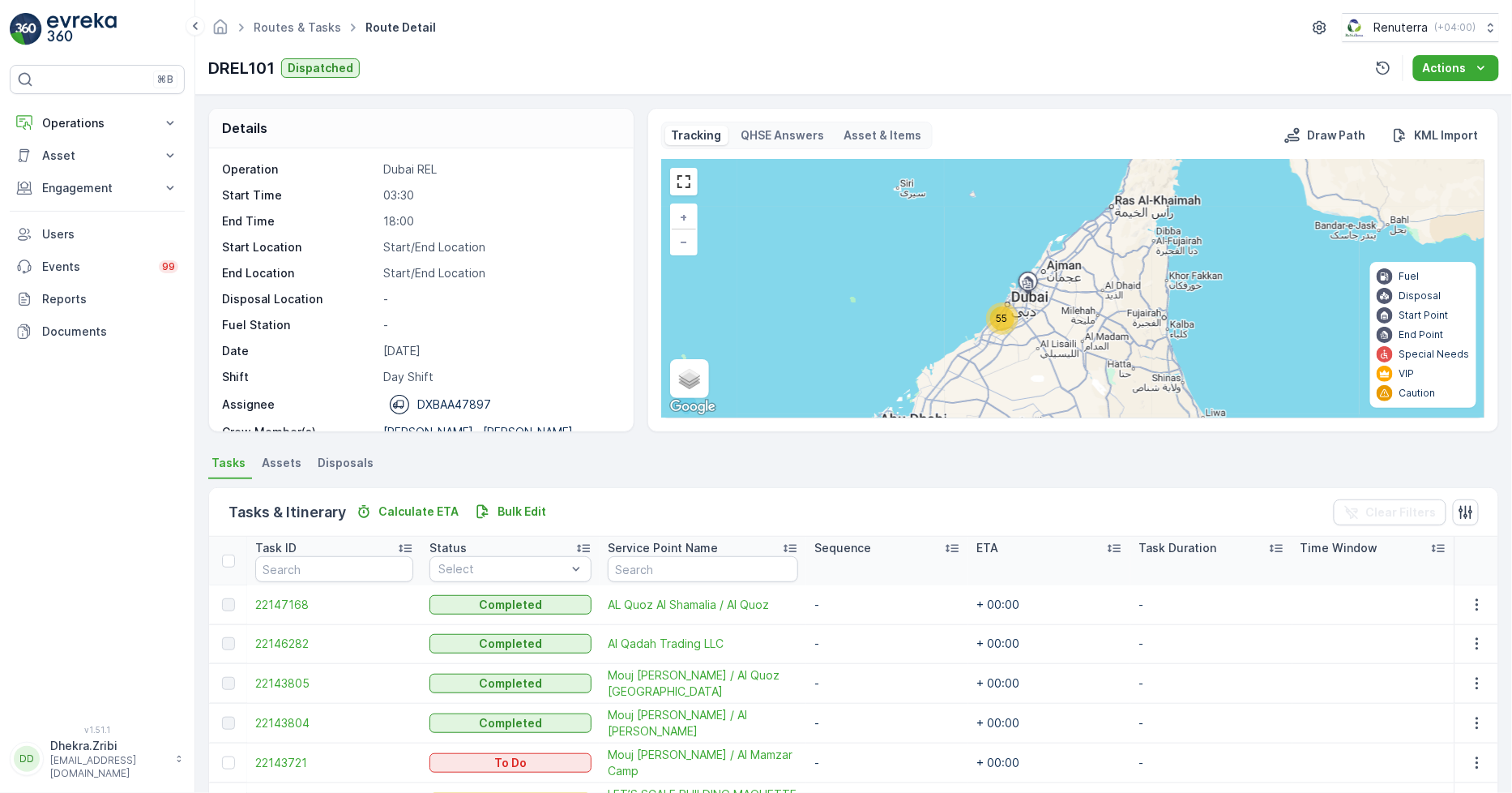
click at [998, 322] on span "55" at bounding box center [1002, 318] width 11 height 12
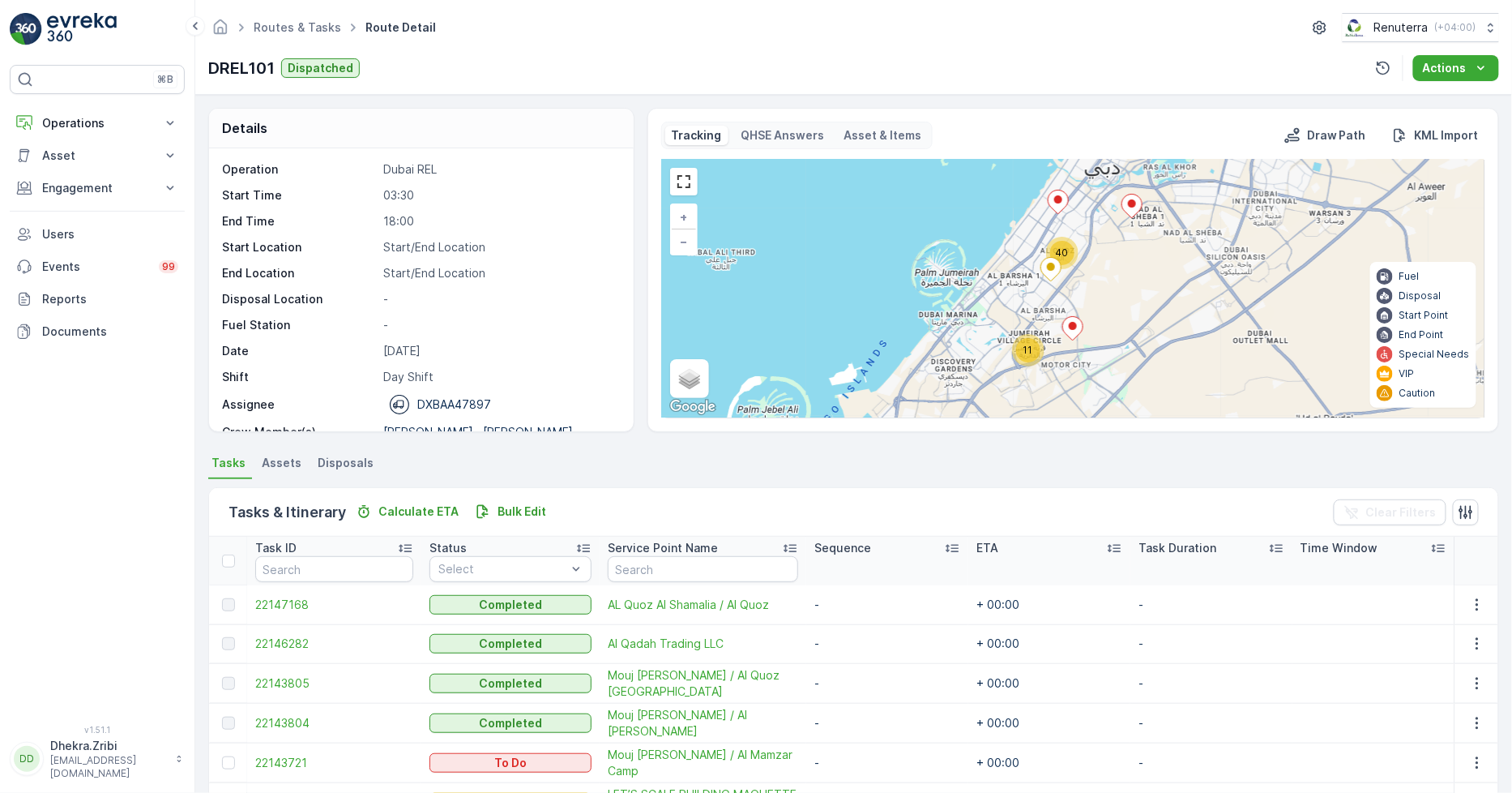
click at [1027, 352] on span "11" at bounding box center [1028, 349] width 9 height 12
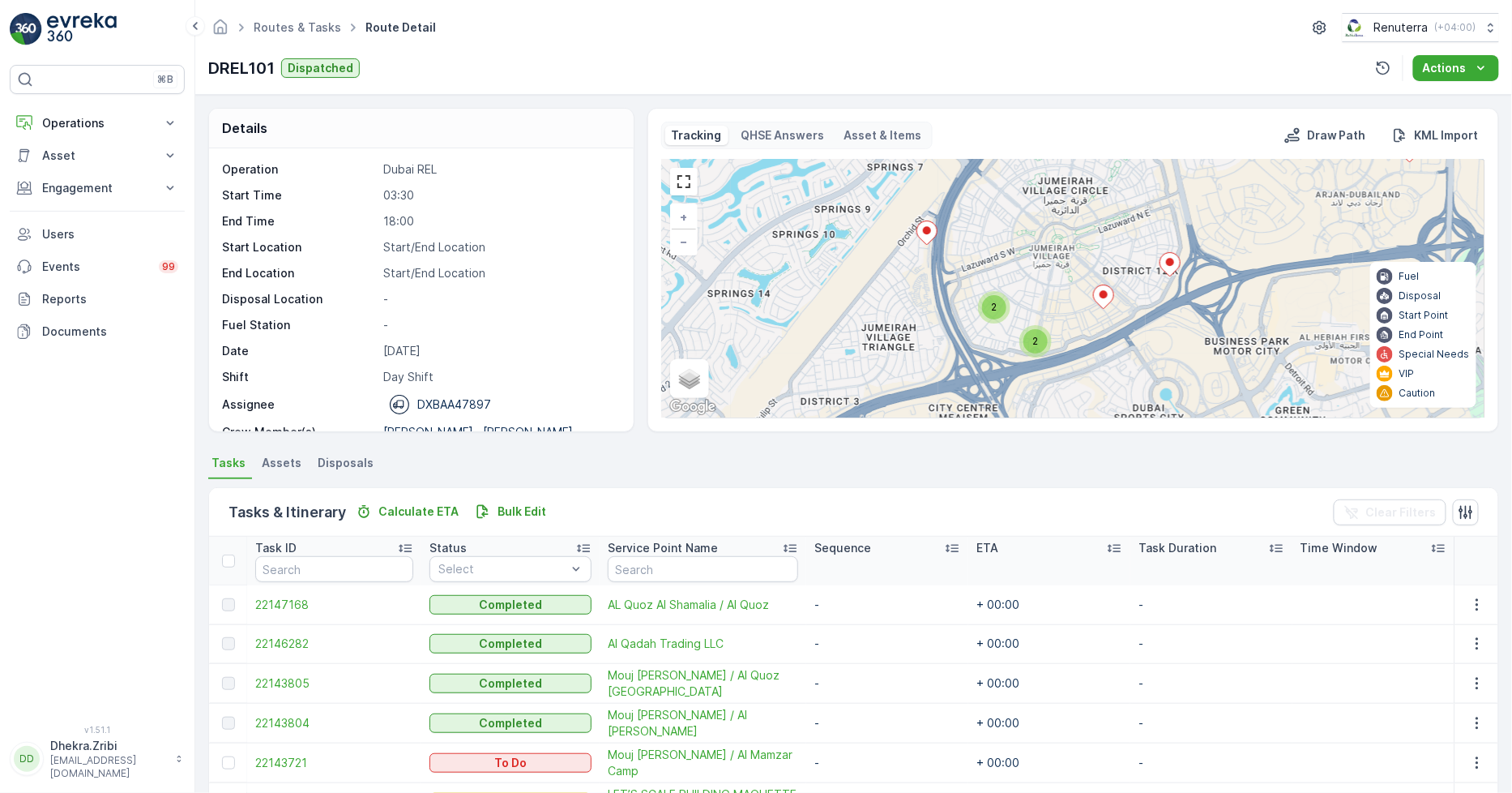
drag, startPoint x: 919, startPoint y: 361, endPoint x: 896, endPoint y: 304, distance: 61.5
click at [896, 304] on div "3 2 2 2 4 3 2 2 2 5 2 3 2 + − Satellite Roadmap Terrain Hybrid Leaflet Keyboard…" at bounding box center [1073, 289] width 823 height 258
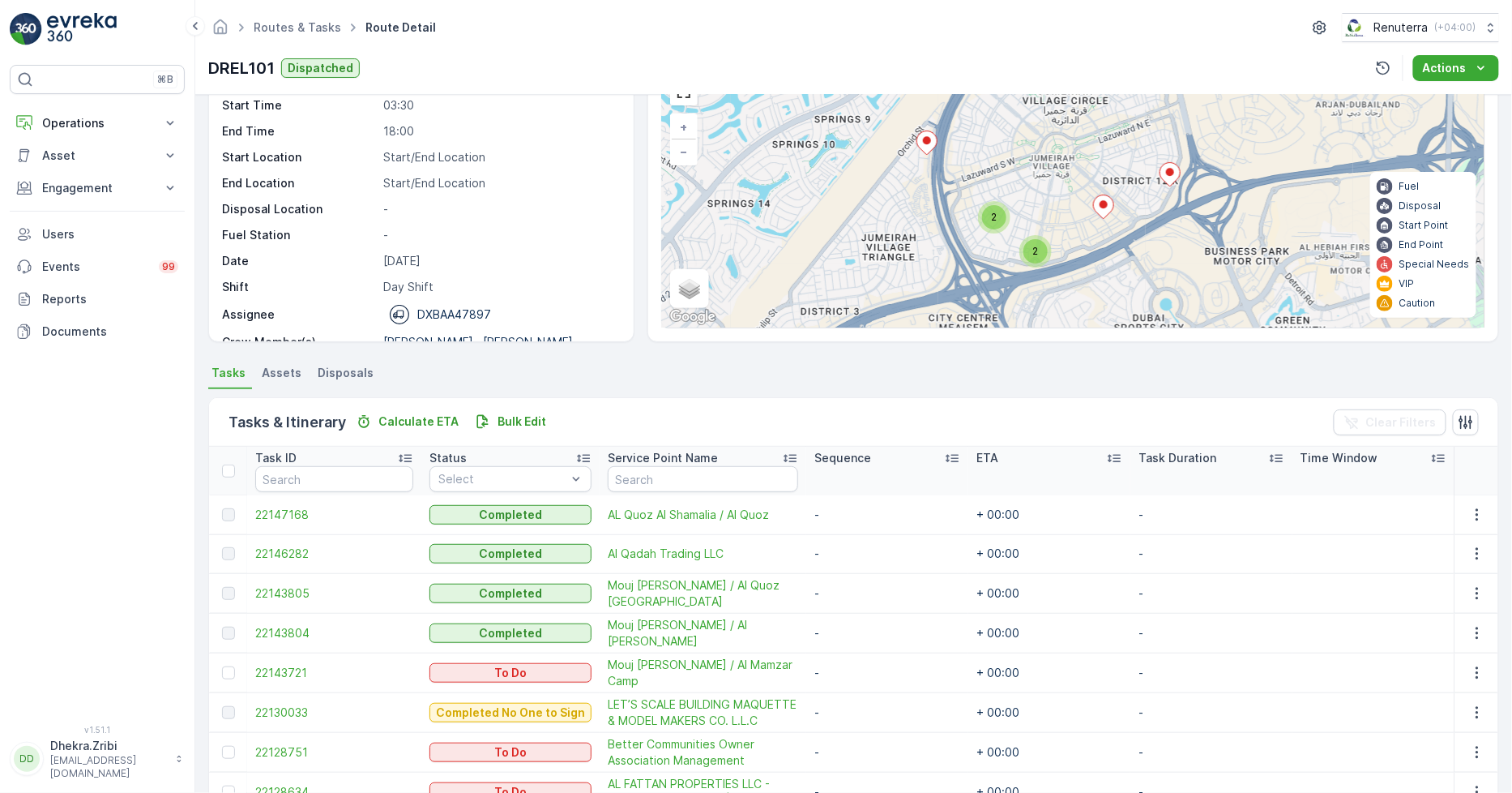
scroll to position [180, 0]
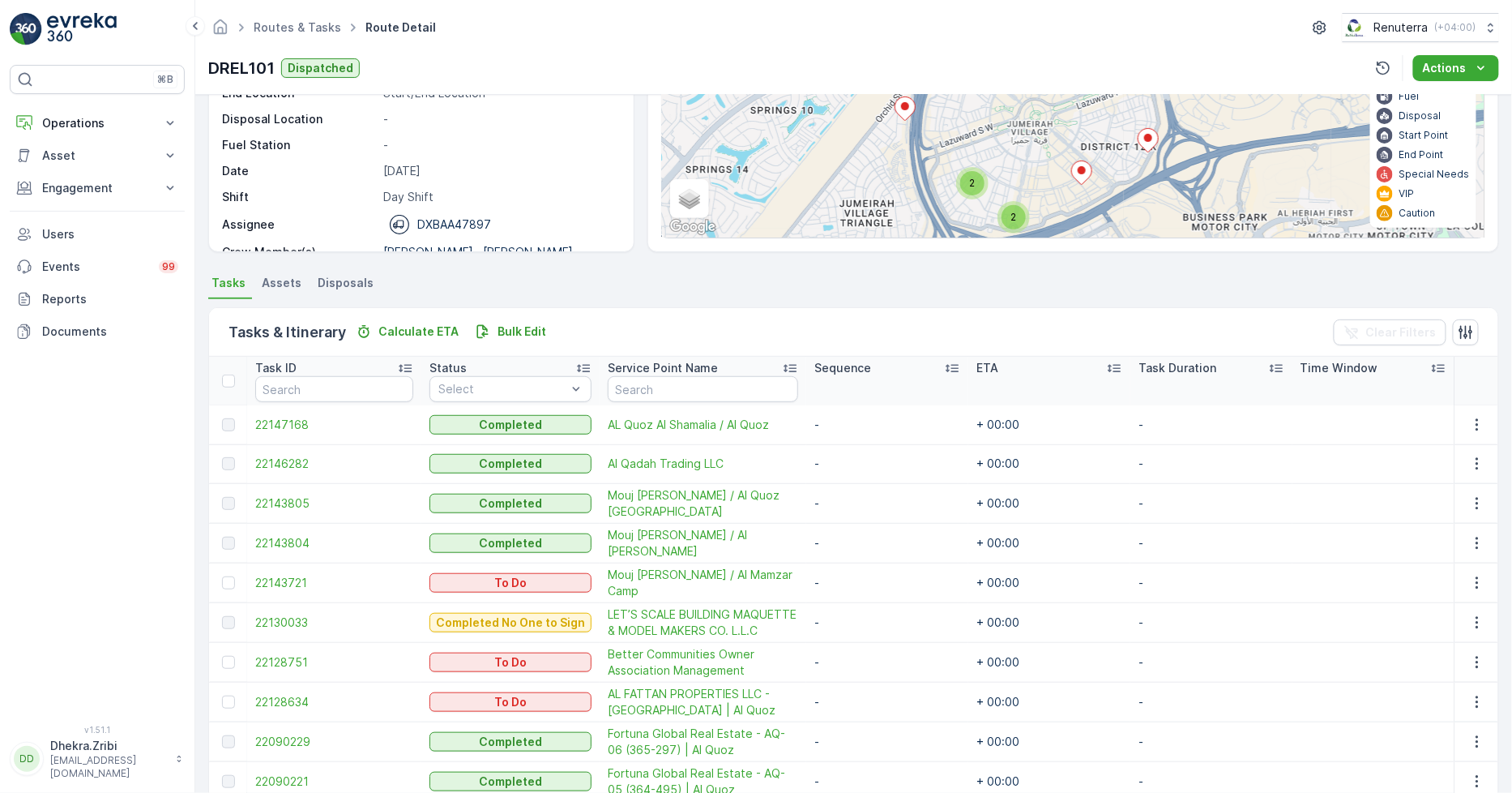
drag, startPoint x: 1108, startPoint y: 179, endPoint x: 1086, endPoint y: 235, distance: 60.2
click at [1086, 235] on div "3 2 2 2 4 3 2 2 2 5 2 3 2 + − Satellite Roadmap Terrain Hybrid Leaflet Keyboard…" at bounding box center [1073, 108] width 823 height 258
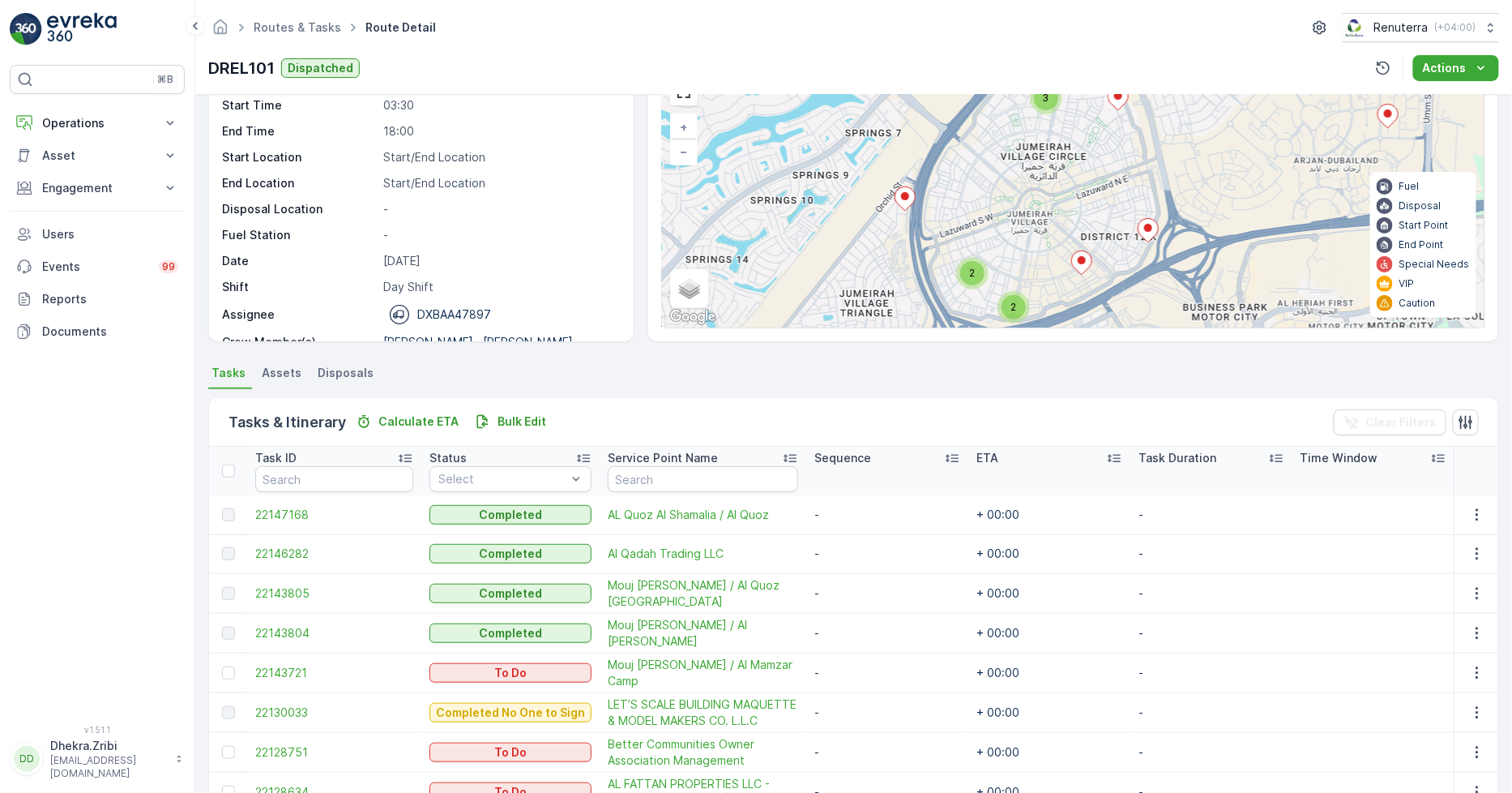
scroll to position [0, 0]
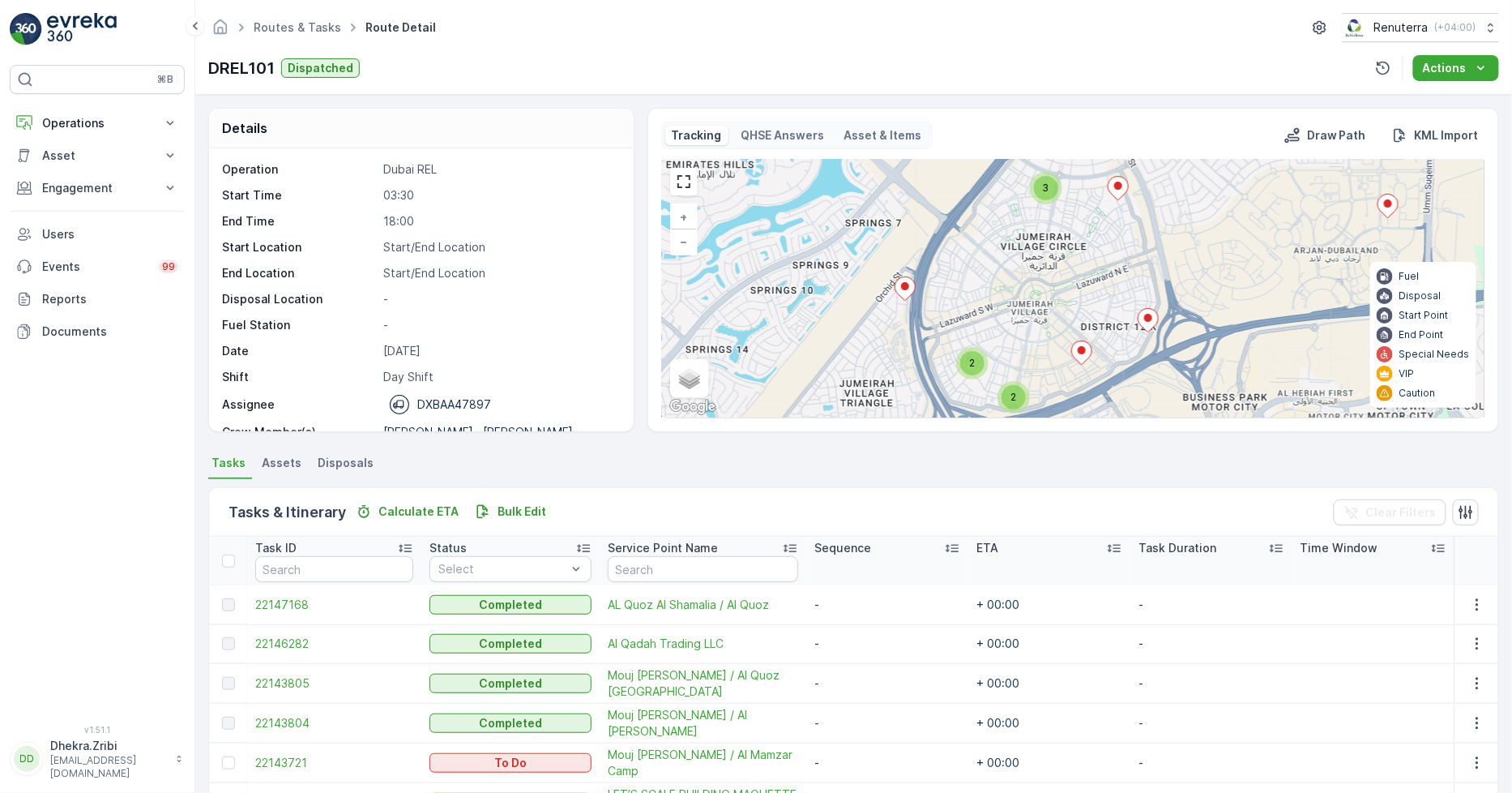
click at [901, 285] on ellipse at bounding box center [905, 286] width 8 height 8
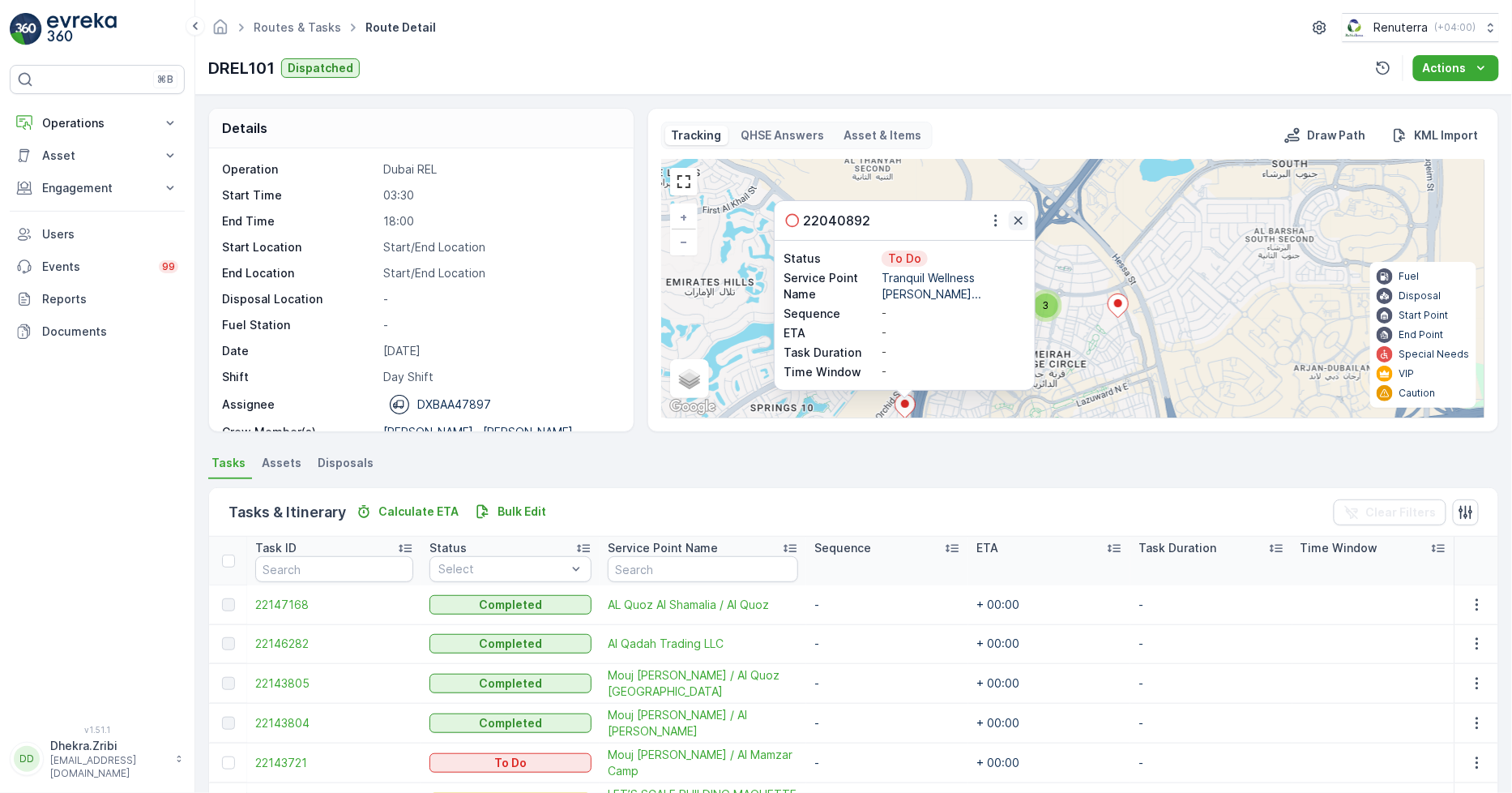
click at [1024, 213] on icon "button" at bounding box center [1018, 219] width 16 height 16
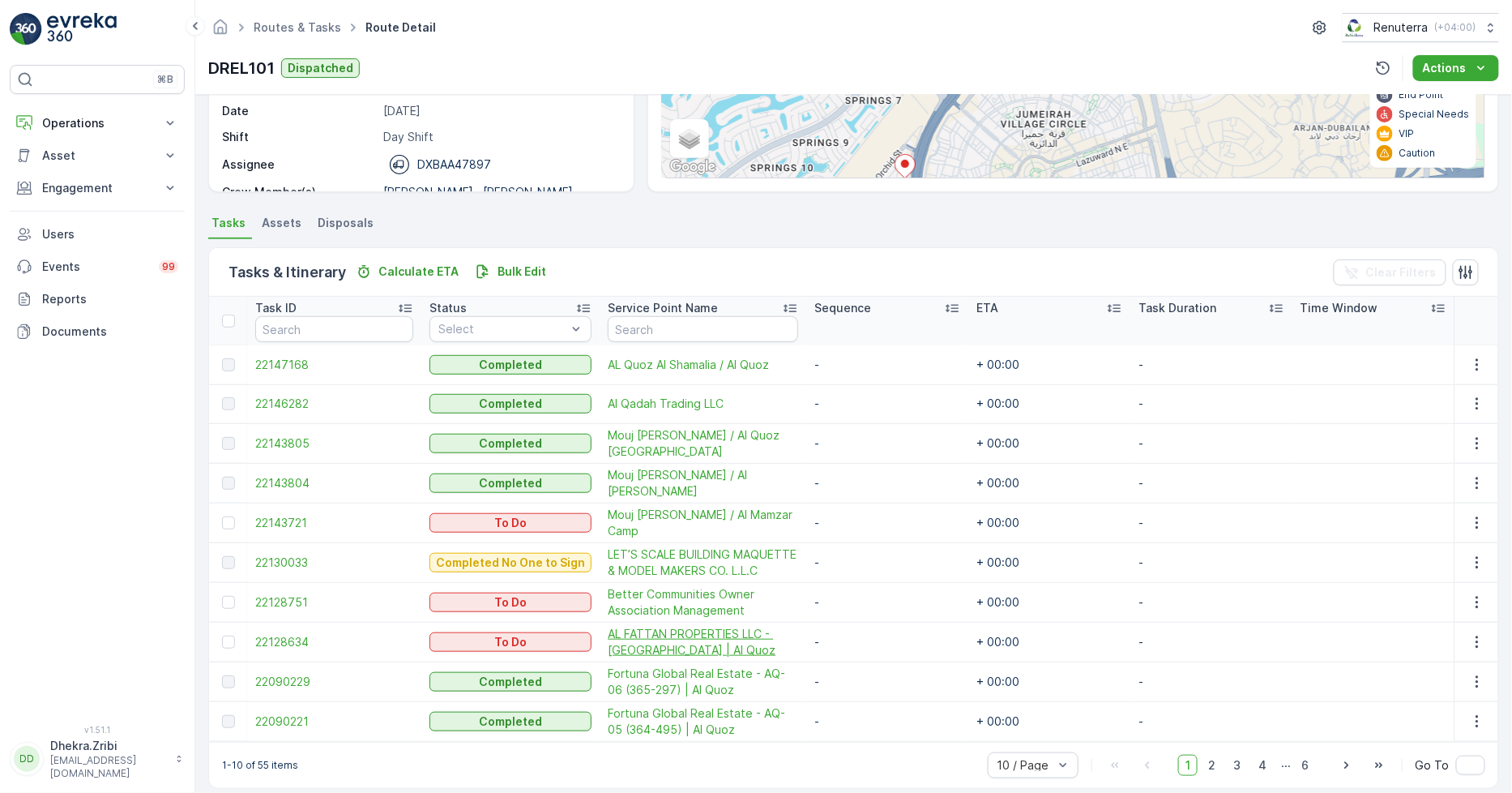
scroll to position [253, 0]
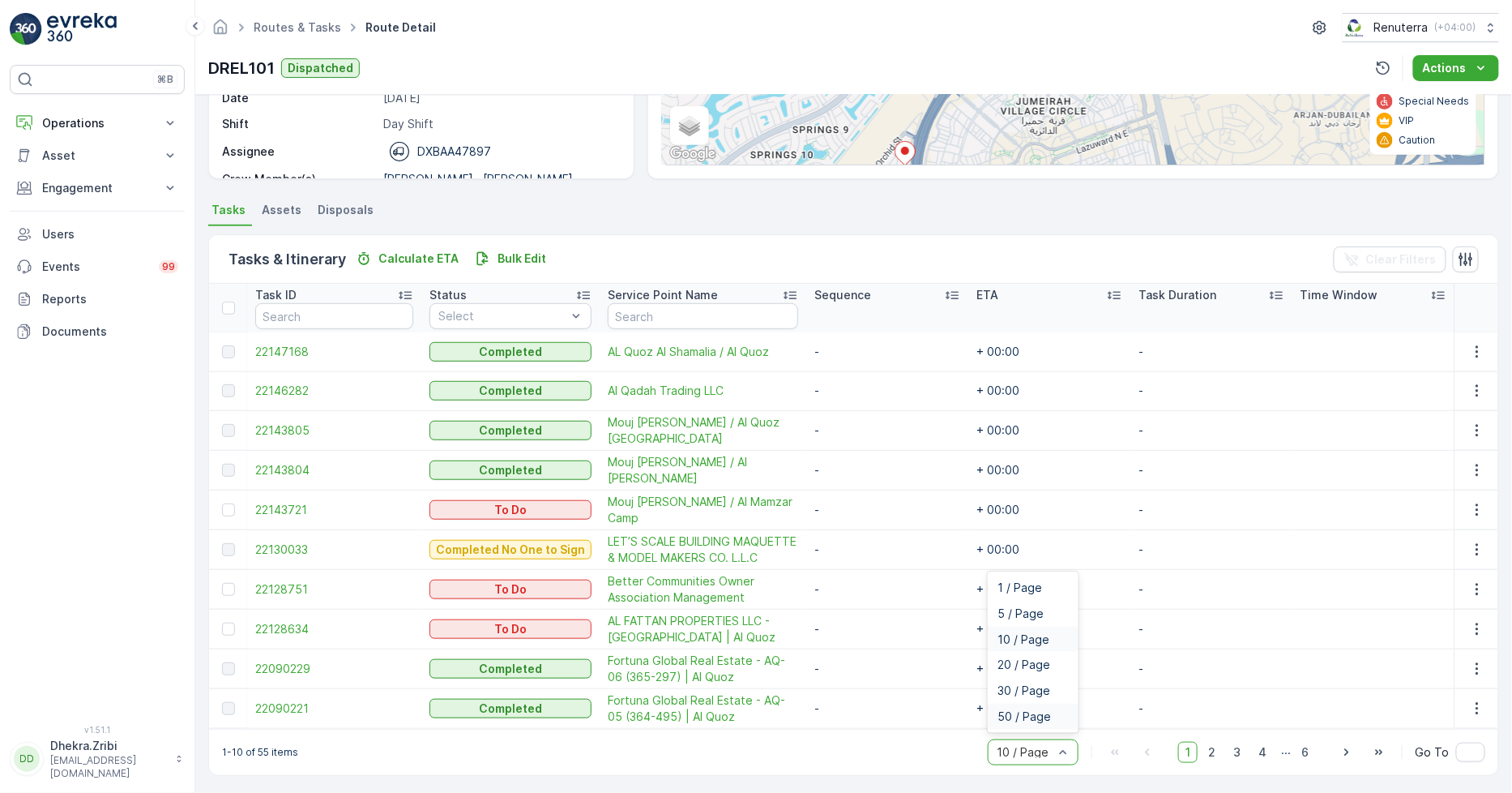
click at [1035, 715] on span "50 / Page" at bounding box center [1024, 716] width 53 height 13
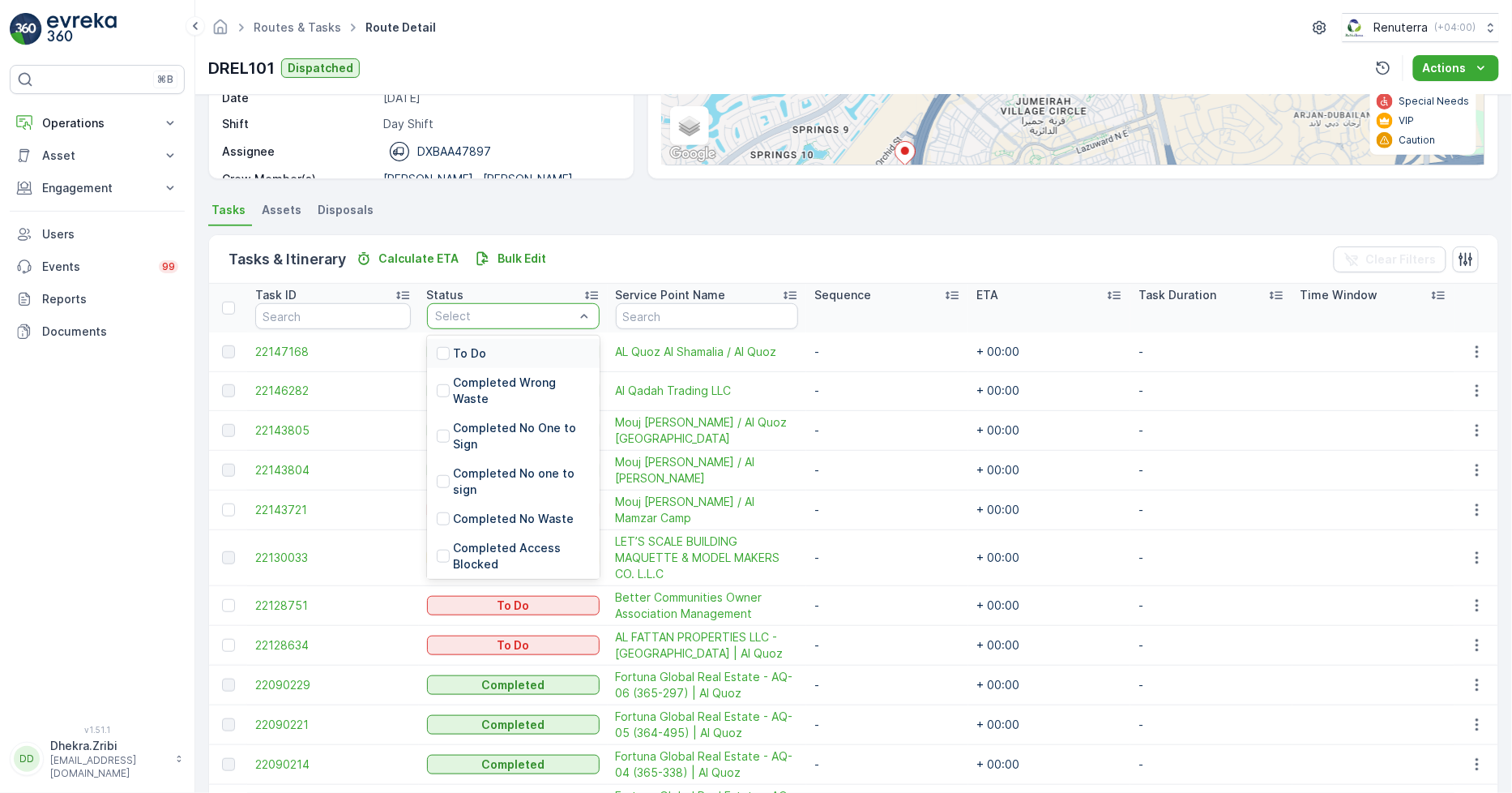
click at [508, 305] on div "Select" at bounding box center [513, 317] width 173 height 26
click at [458, 354] on p "To Do" at bounding box center [471, 353] width 34 height 16
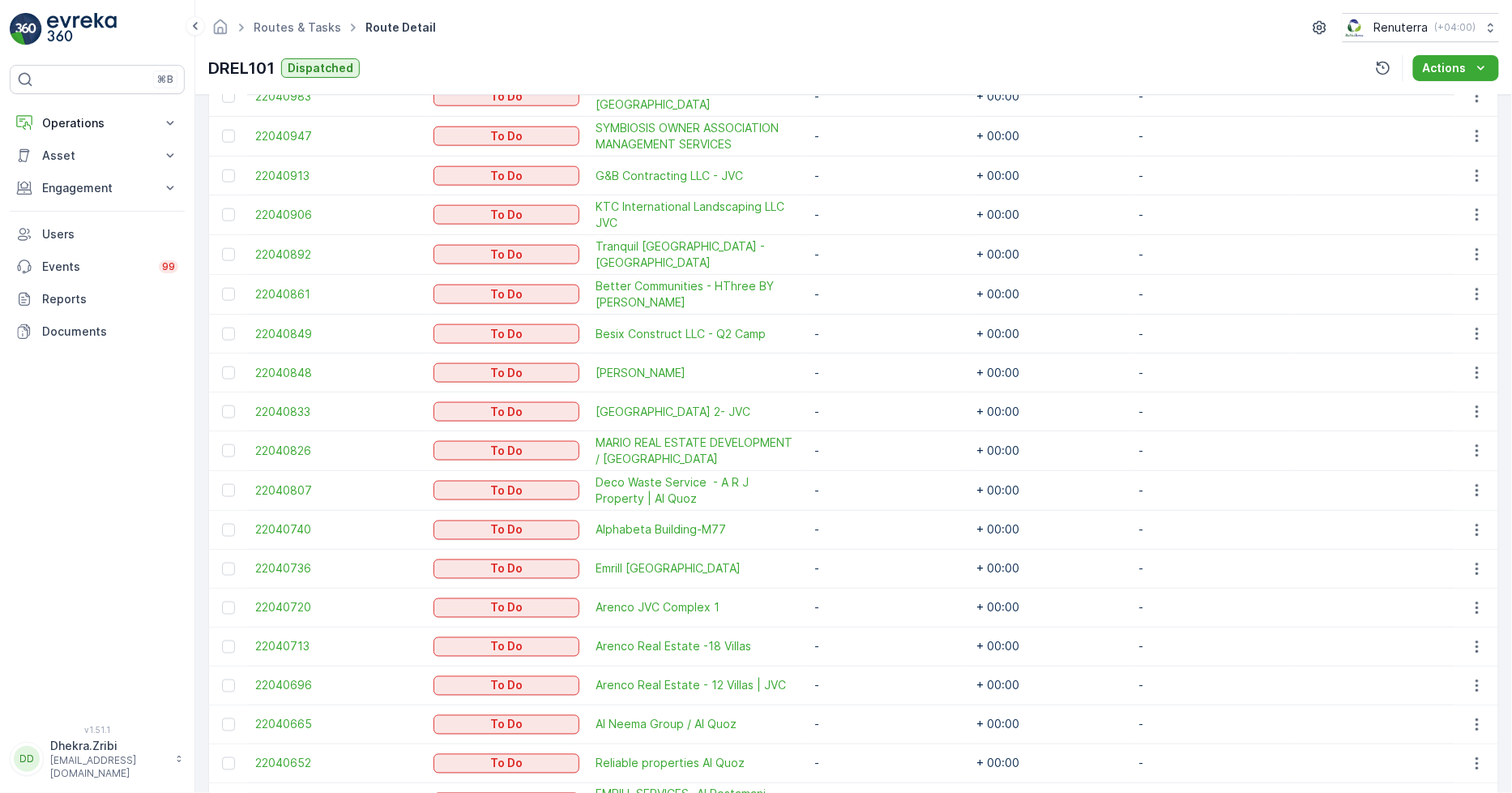
scroll to position [662, 0]
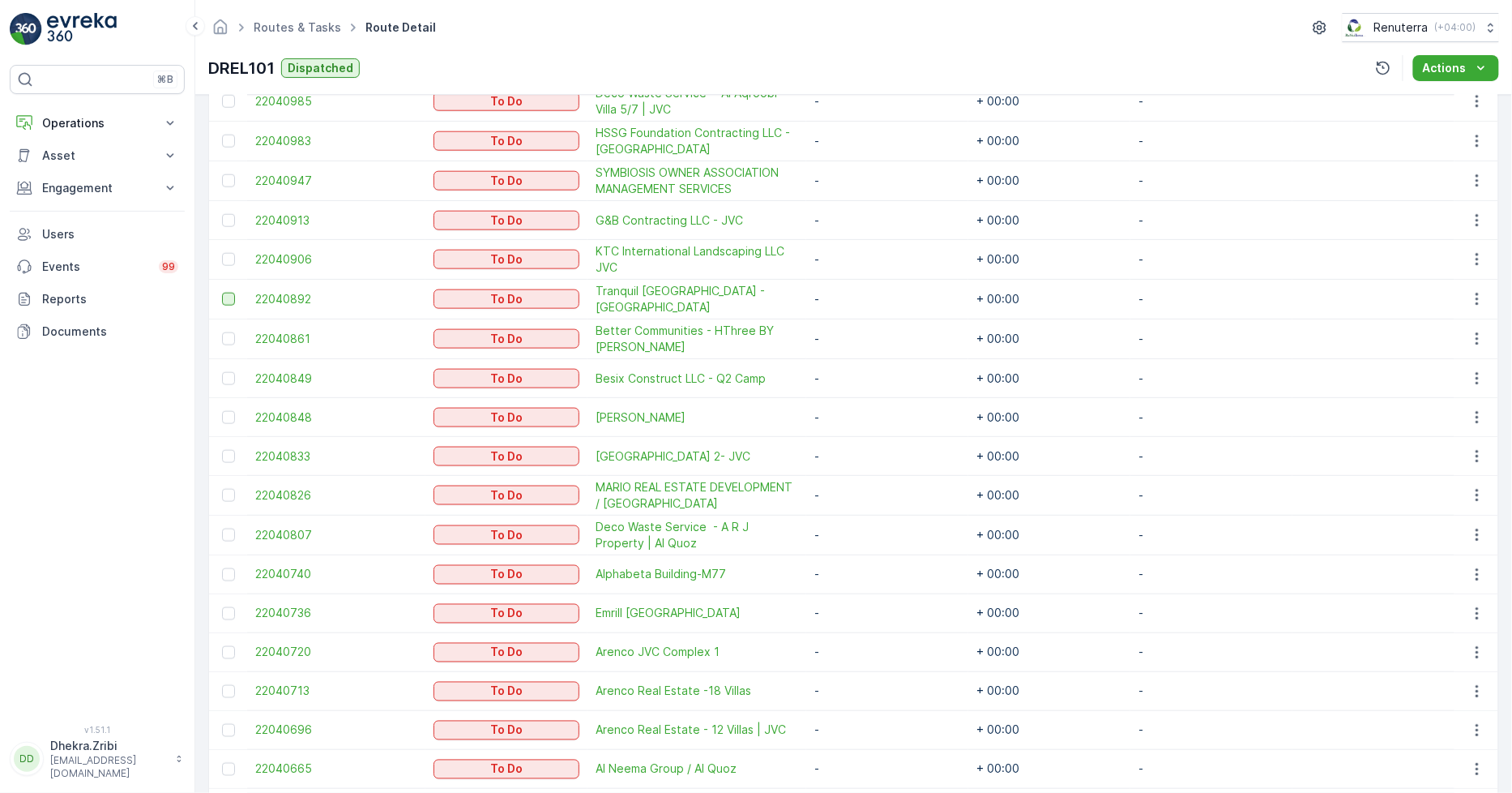
click at [227, 297] on div at bounding box center [229, 299] width 13 height 13
click at [222, 292] on input "checkbox" at bounding box center [222, 292] width 0 height 0
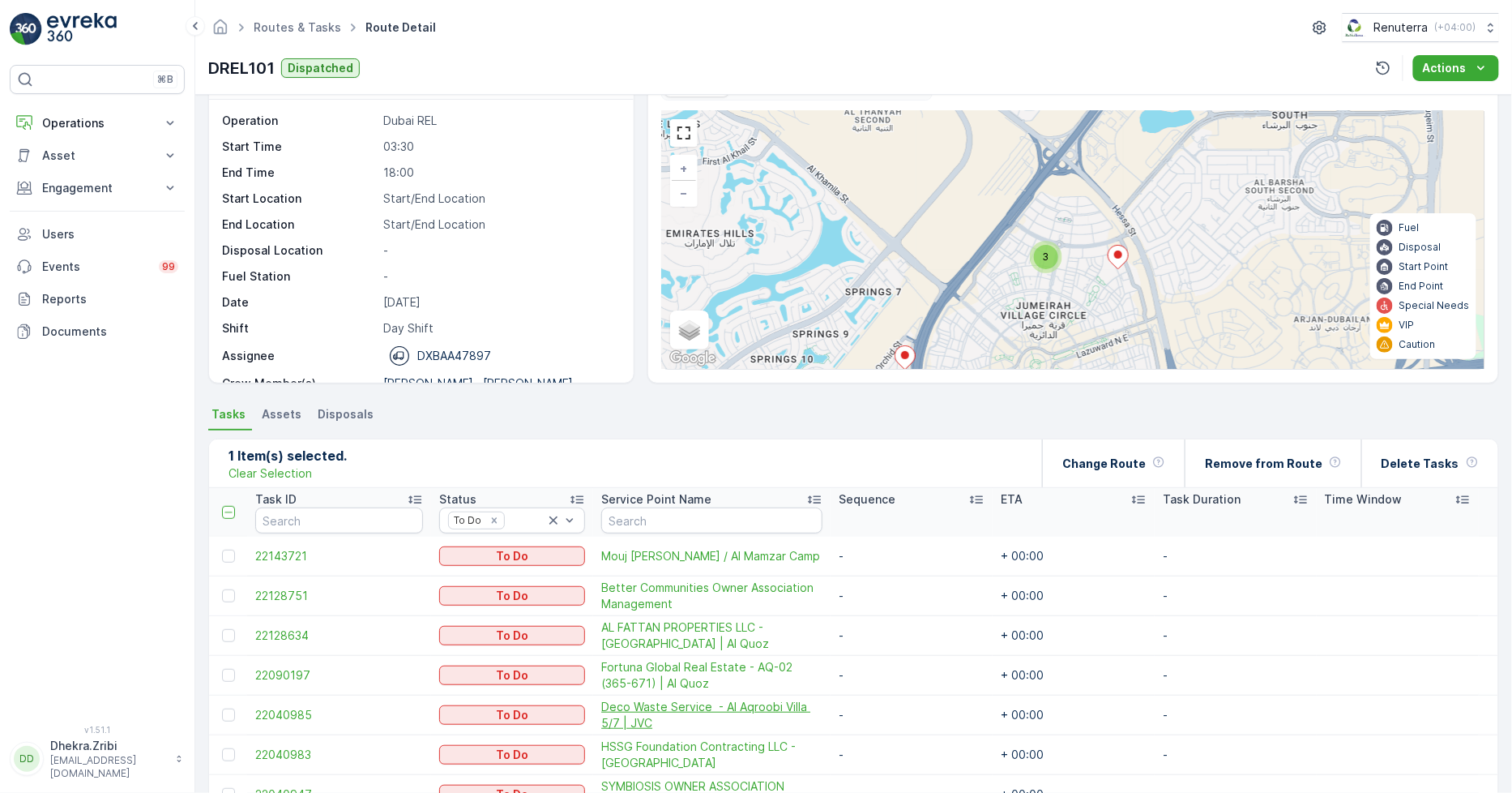
scroll to position [0, 0]
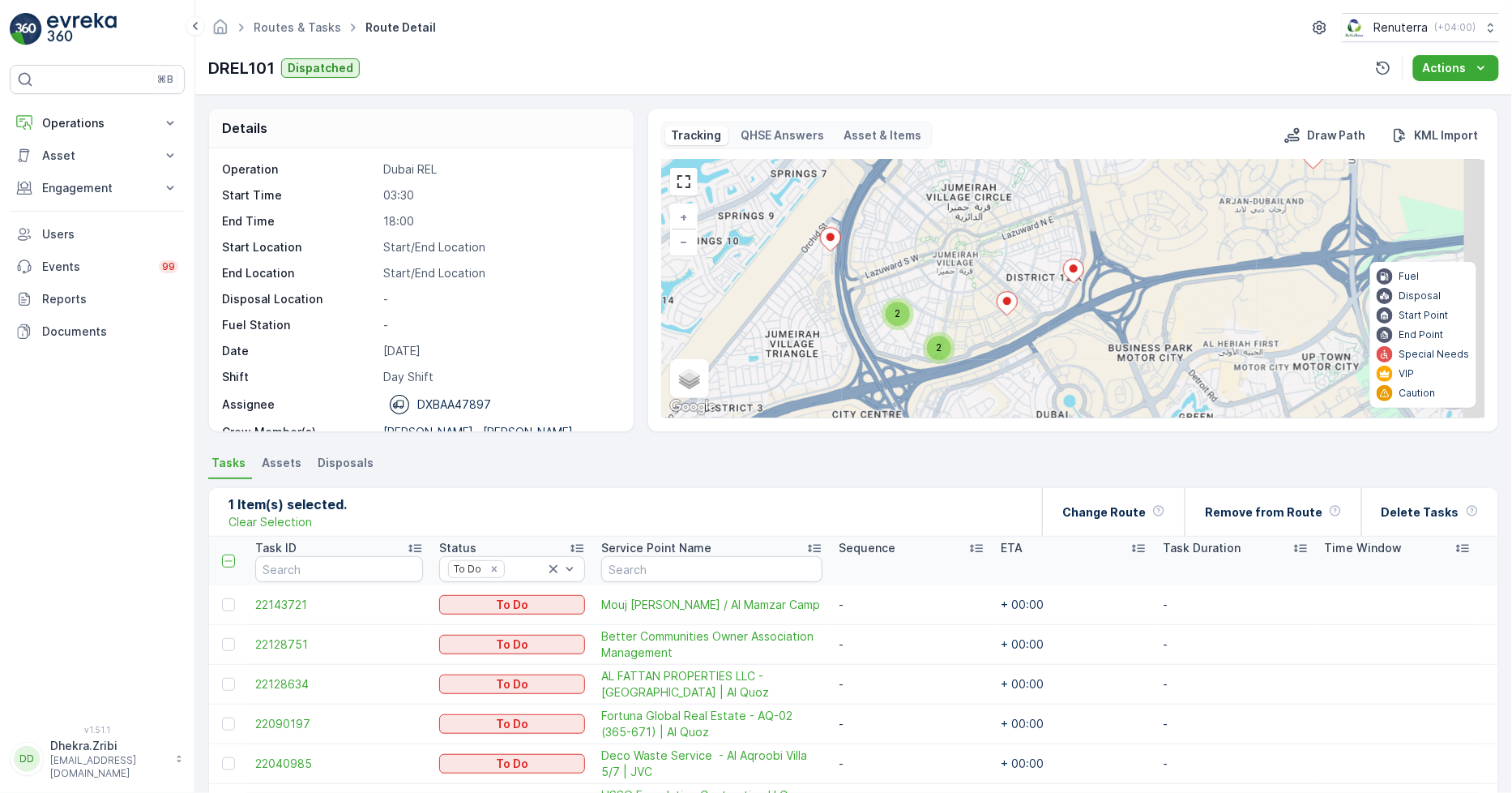
drag, startPoint x: 1038, startPoint y: 343, endPoint x: 952, endPoint y: 251, distance: 125.9
click at [962, 179] on div "3 2 2 2 4 3 2 2 2 5 2 3 2 + − Satellite Roadmap Terrain Hybrid Leaflet Keyboard…" at bounding box center [1073, 289] width 823 height 258
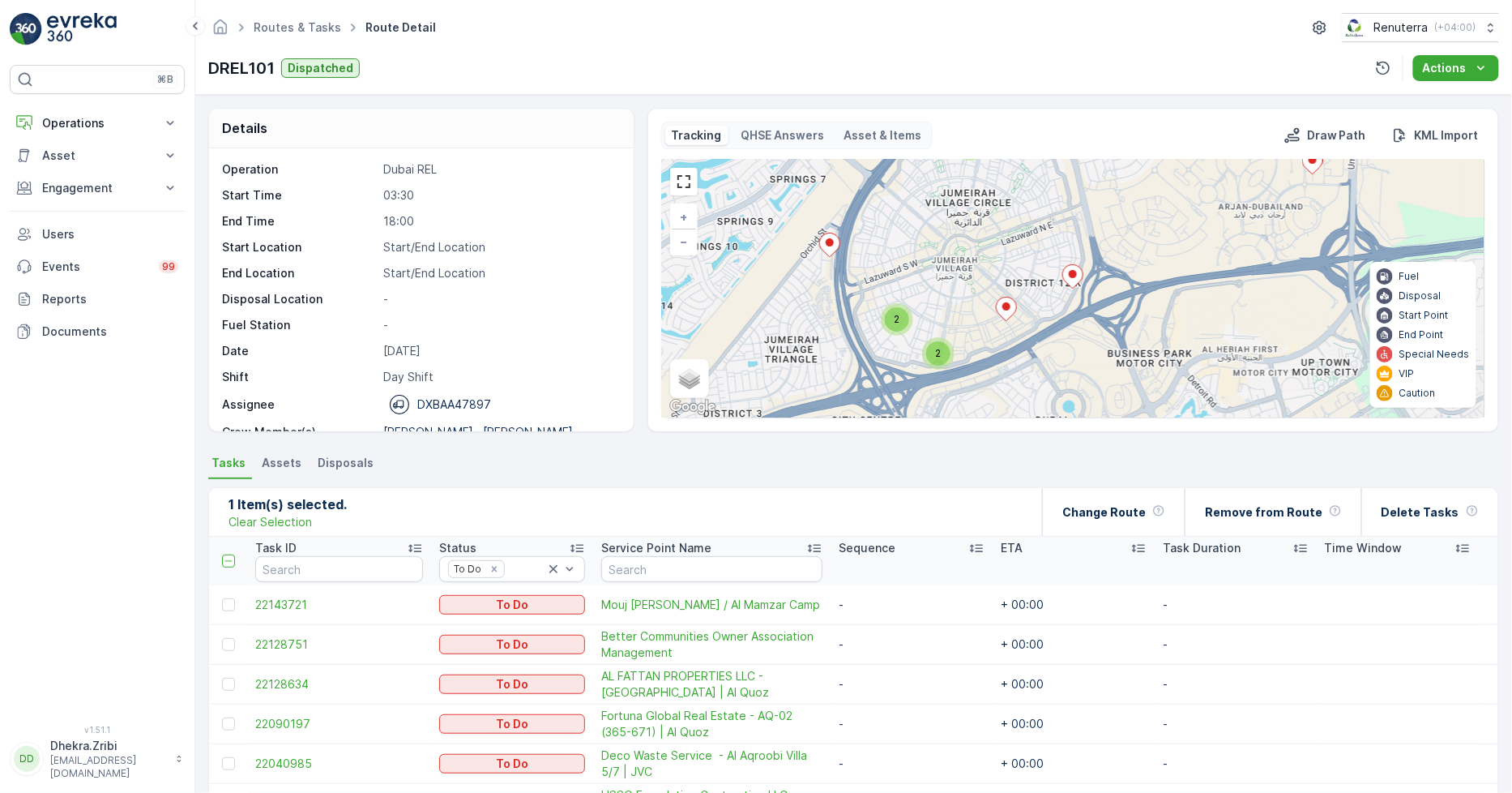
click at [1007, 309] on ellipse at bounding box center [1006, 306] width 8 height 8
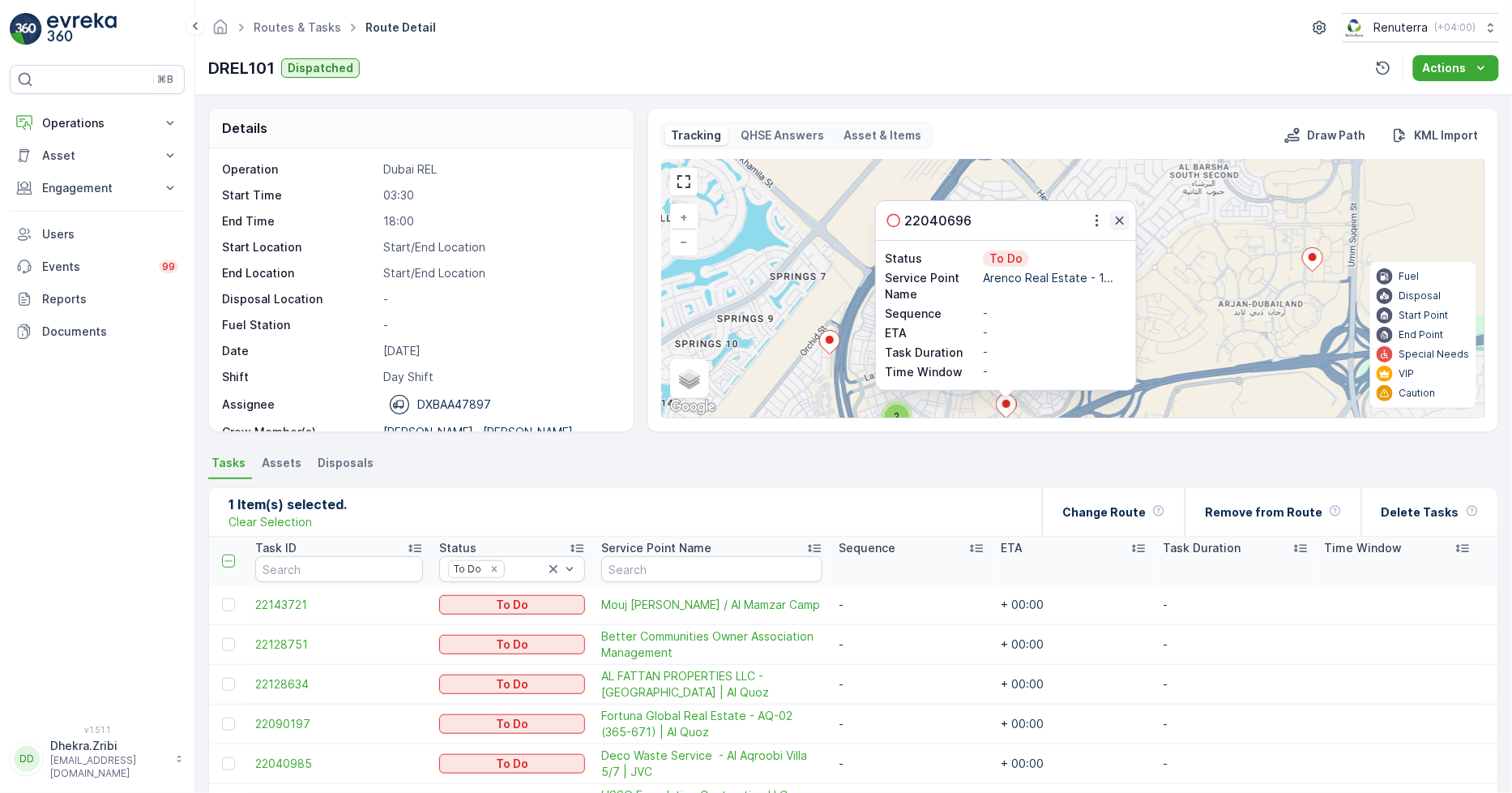
click at [1123, 218] on icon "button" at bounding box center [1120, 219] width 16 height 16
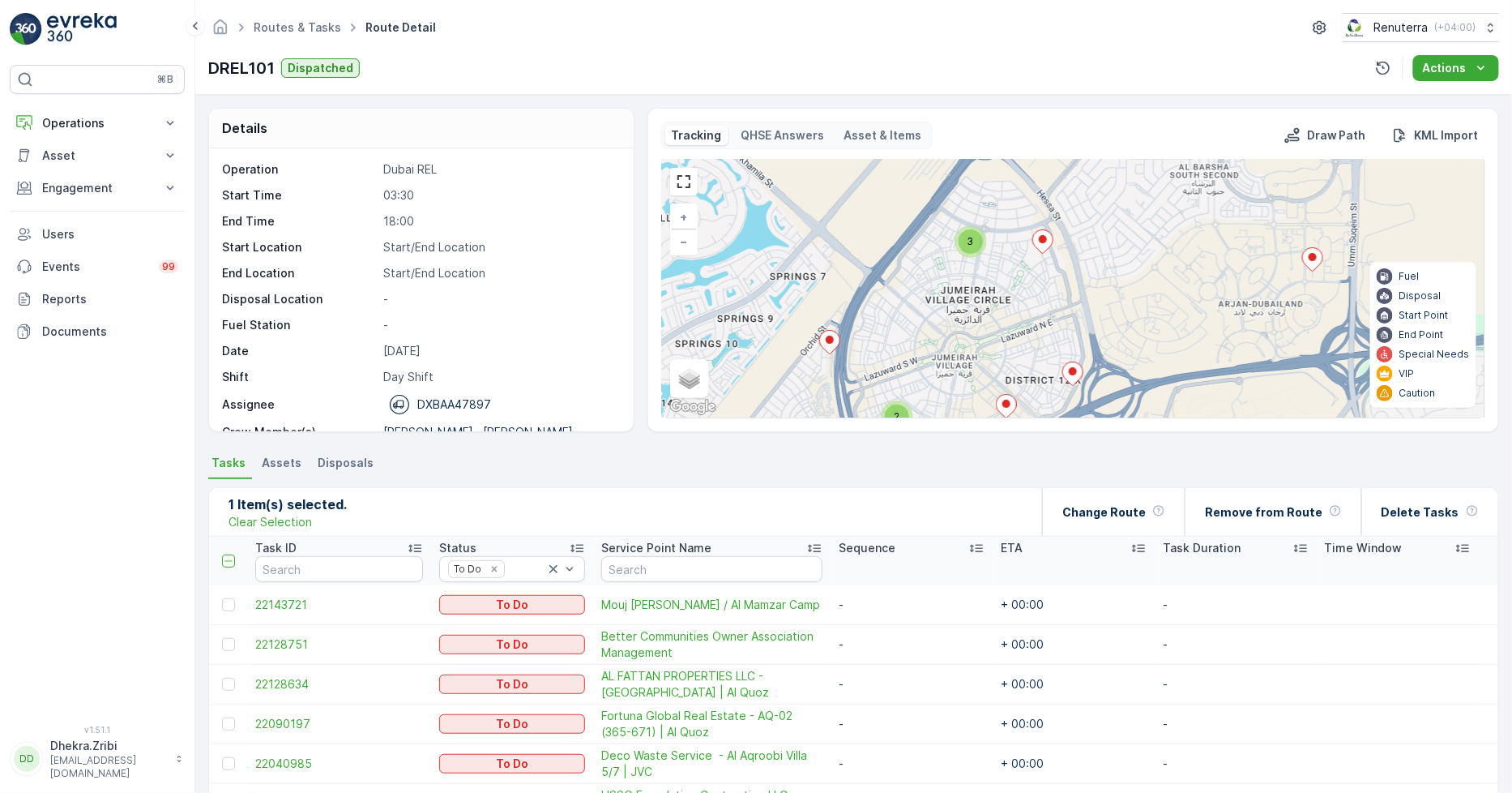
click at [1074, 375] on icon at bounding box center [1073, 374] width 21 height 23
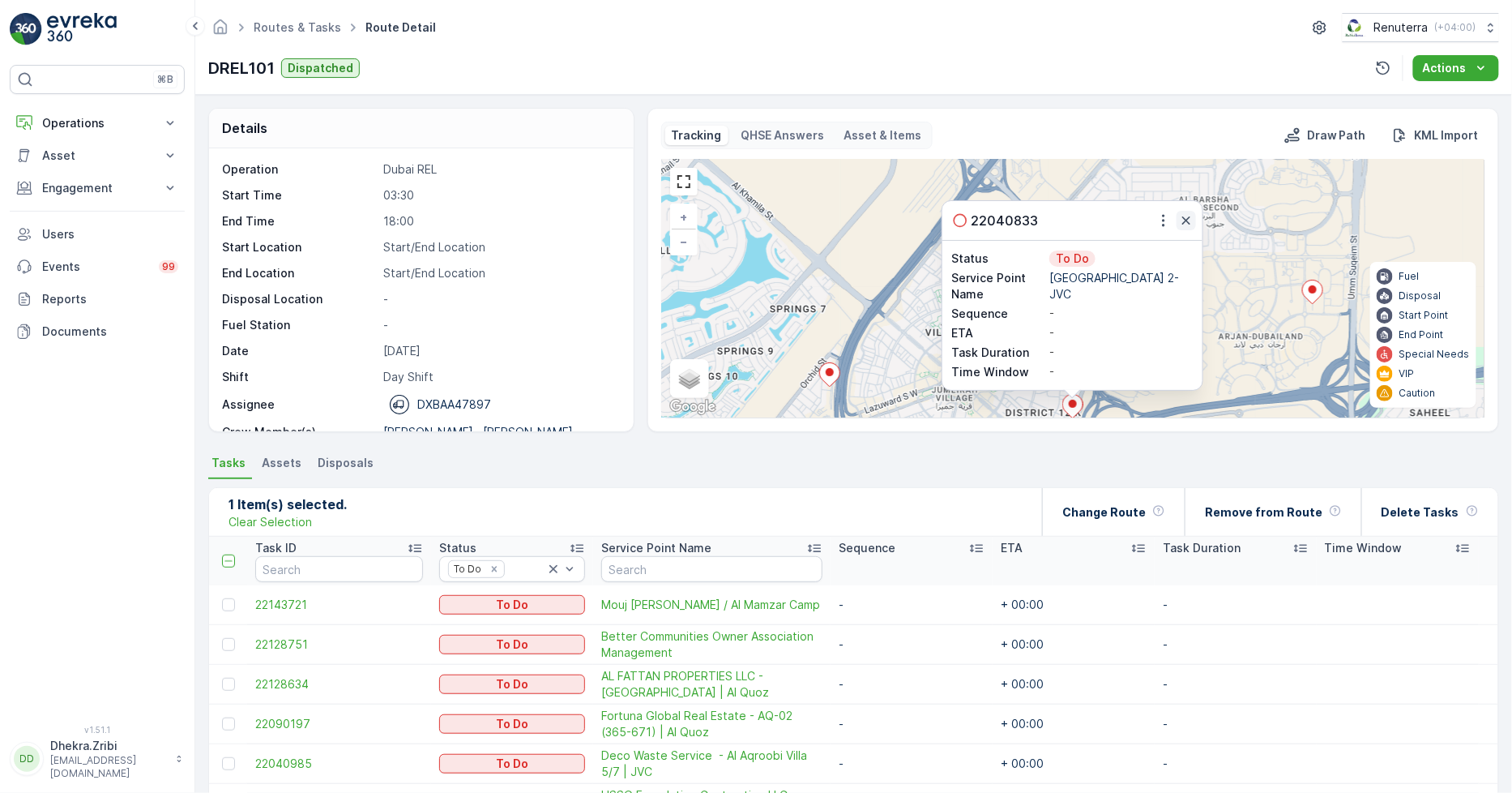
click at [1187, 218] on icon "button" at bounding box center [1186, 220] width 8 height 8
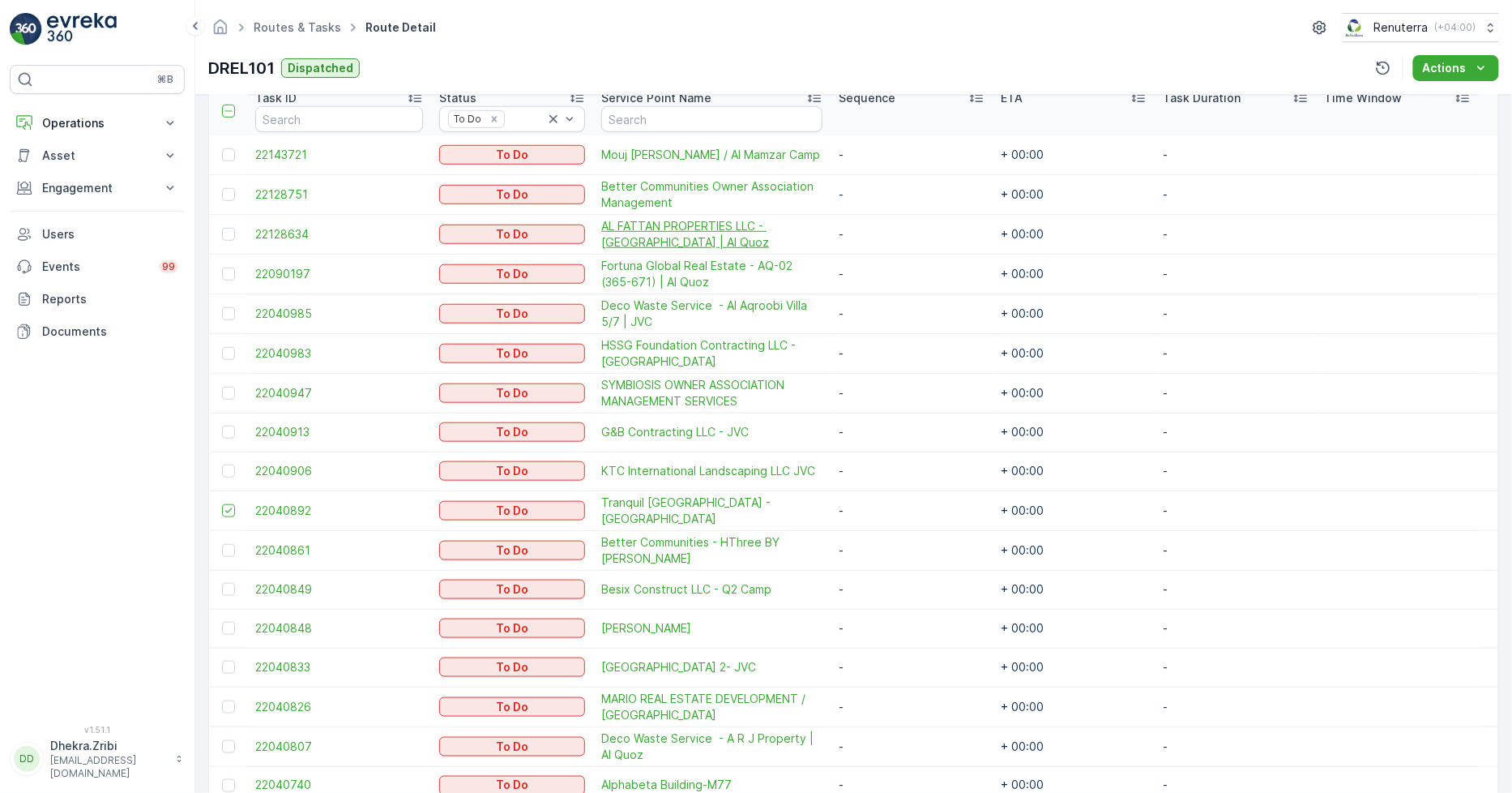
scroll to position [540, 0]
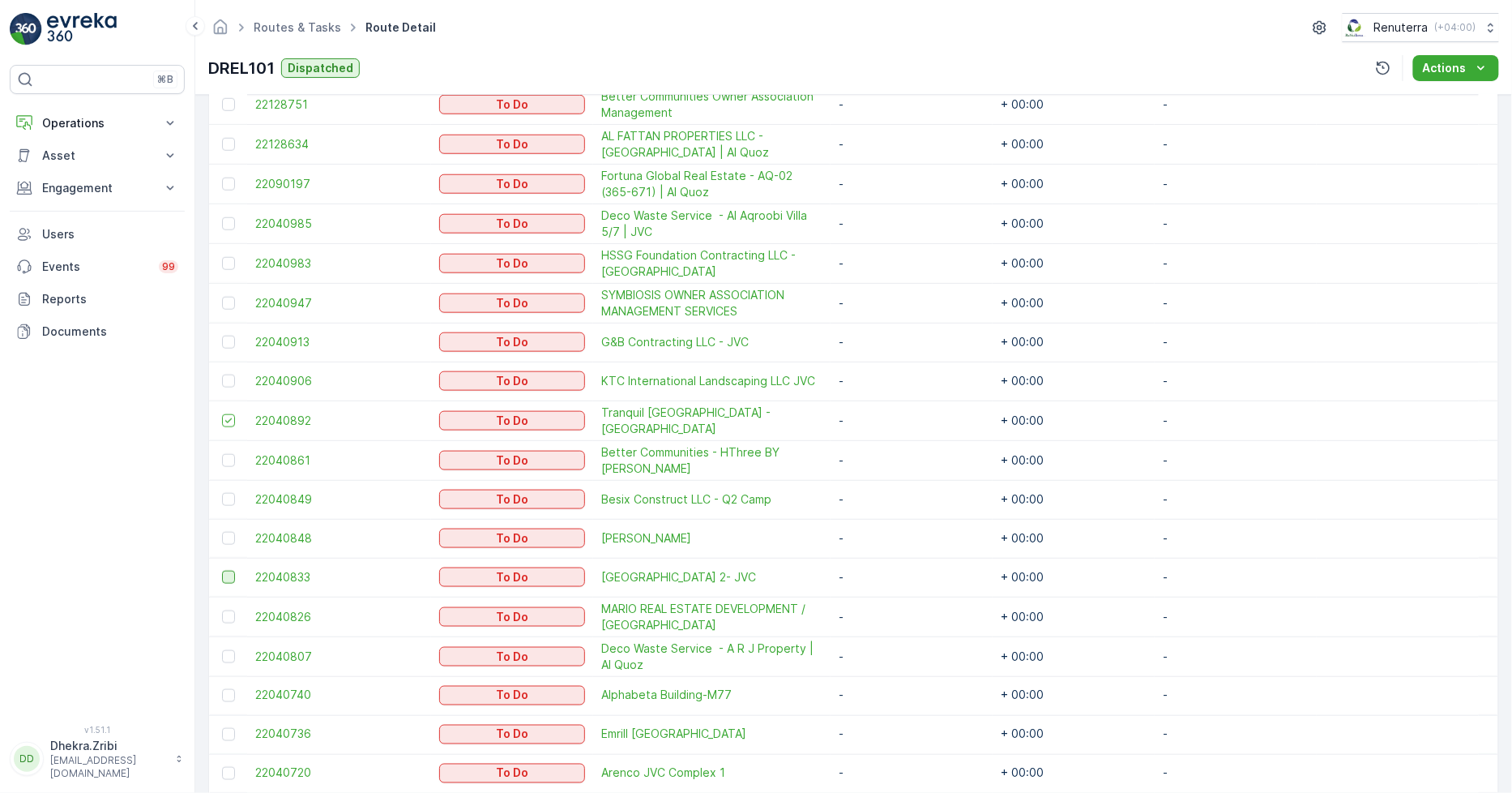
click at [224, 572] on div at bounding box center [229, 577] width 13 height 13
click at [222, 571] on input "checkbox" at bounding box center [222, 571] width 0 height 0
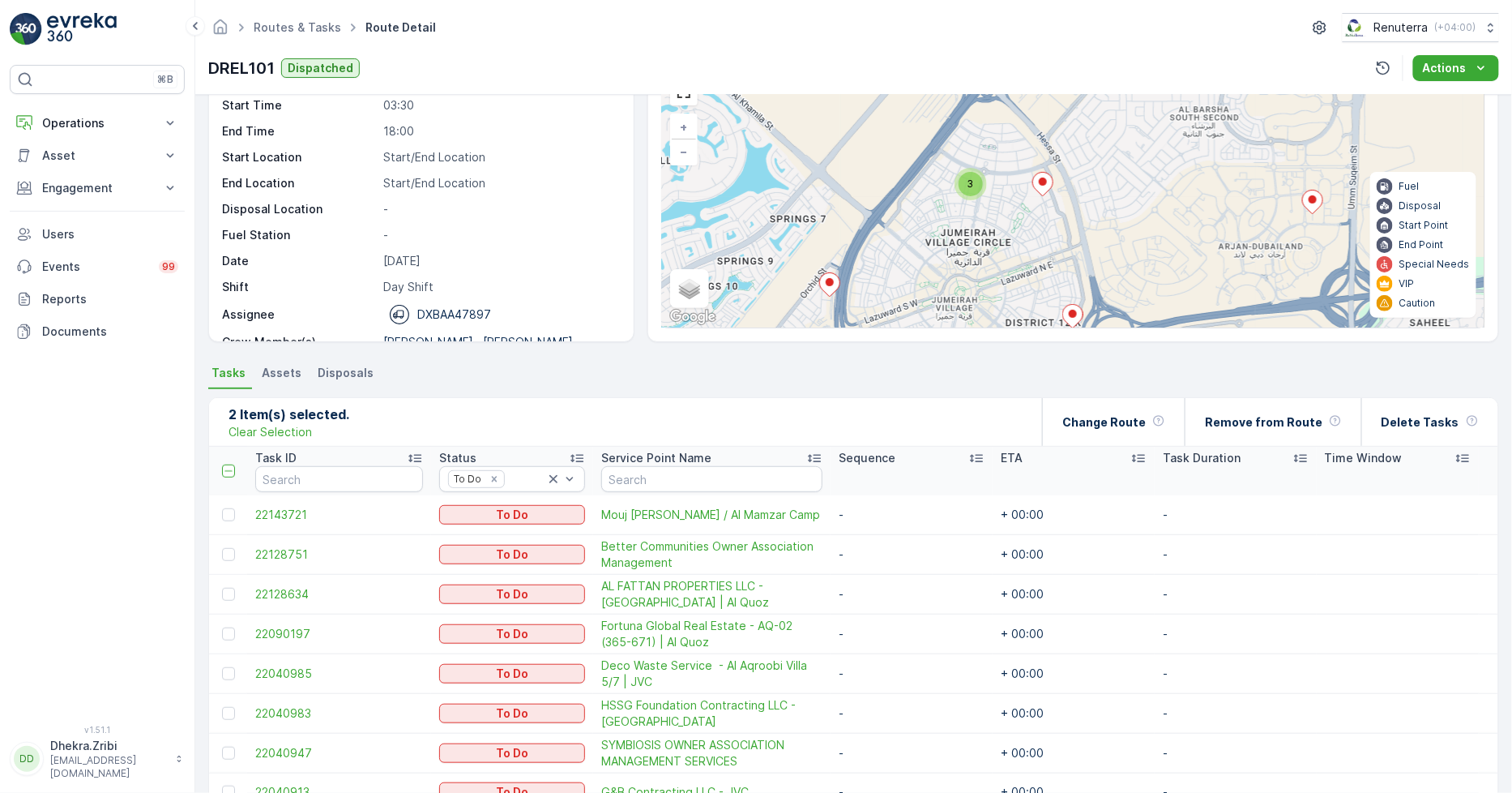
scroll to position [64, 0]
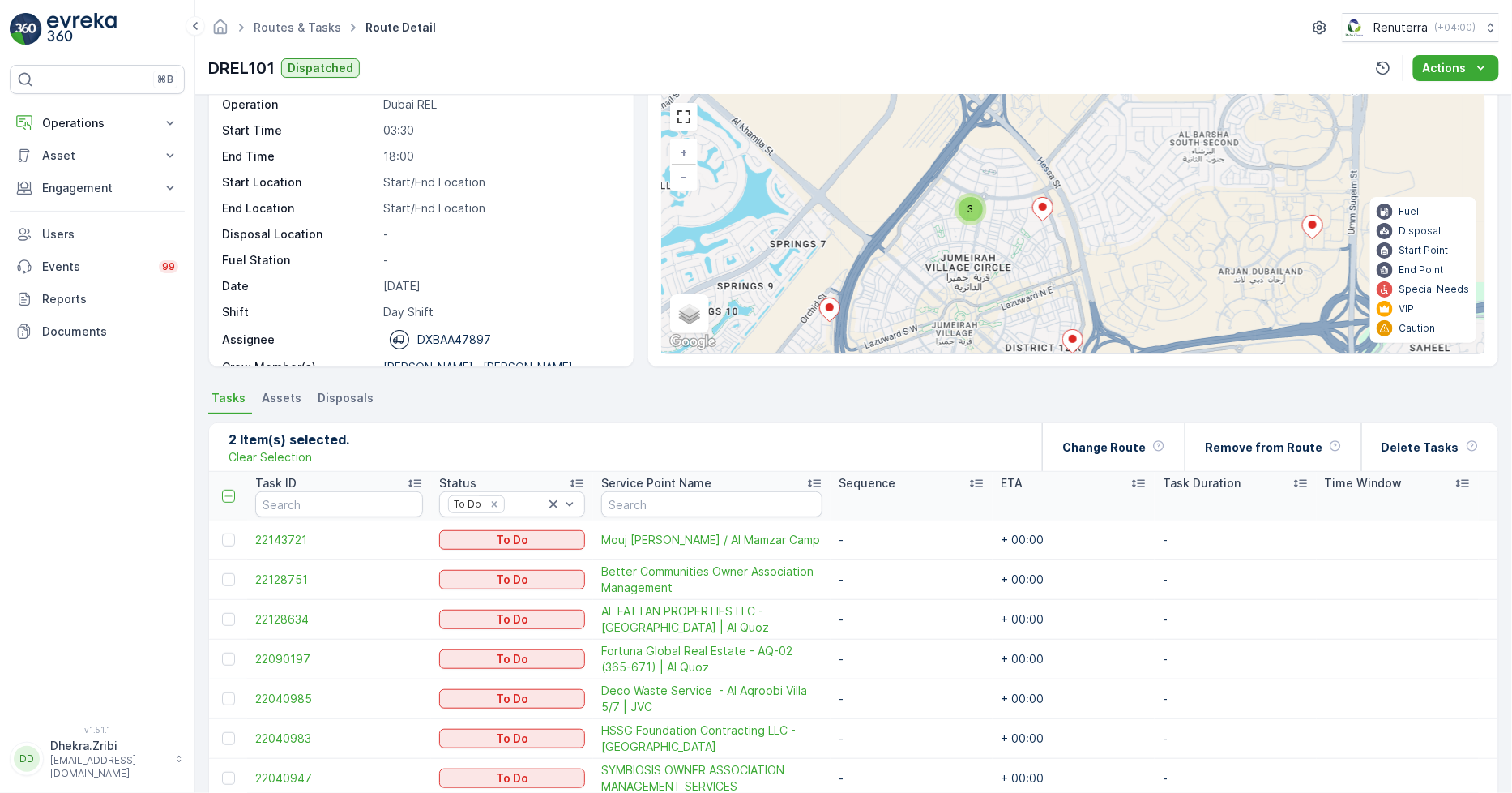
click at [1039, 185] on div "3 2 2 2 4 3 2 2 2 5 2 3 2 + − Satellite Roadmap Terrain Hybrid Leaflet Keyboard…" at bounding box center [1073, 224] width 823 height 258
click at [1043, 209] on ellipse at bounding box center [1043, 206] width 8 height 8
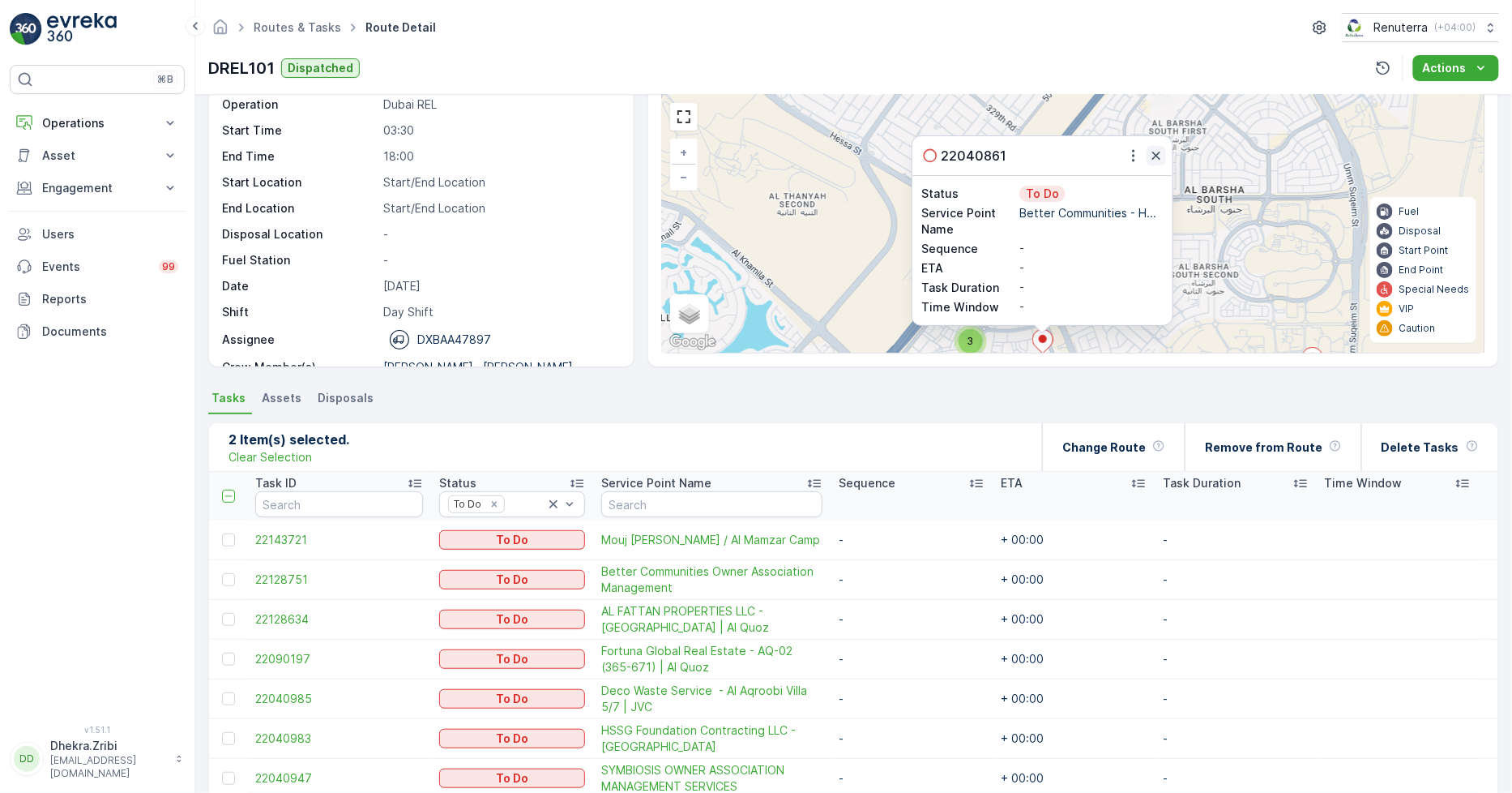
click at [1152, 155] on icon "button" at bounding box center [1156, 155] width 16 height 16
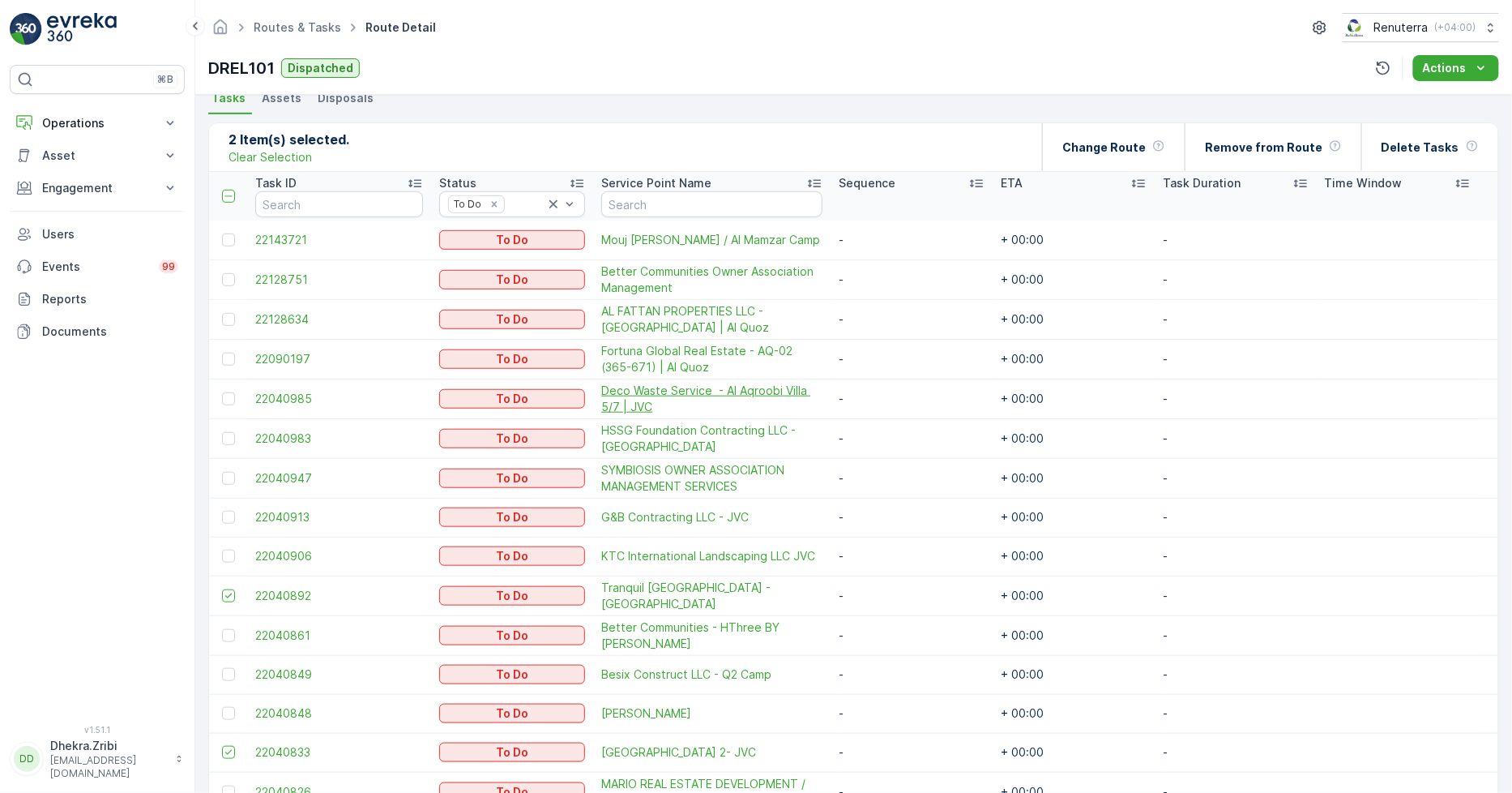
scroll to position [391, 0]
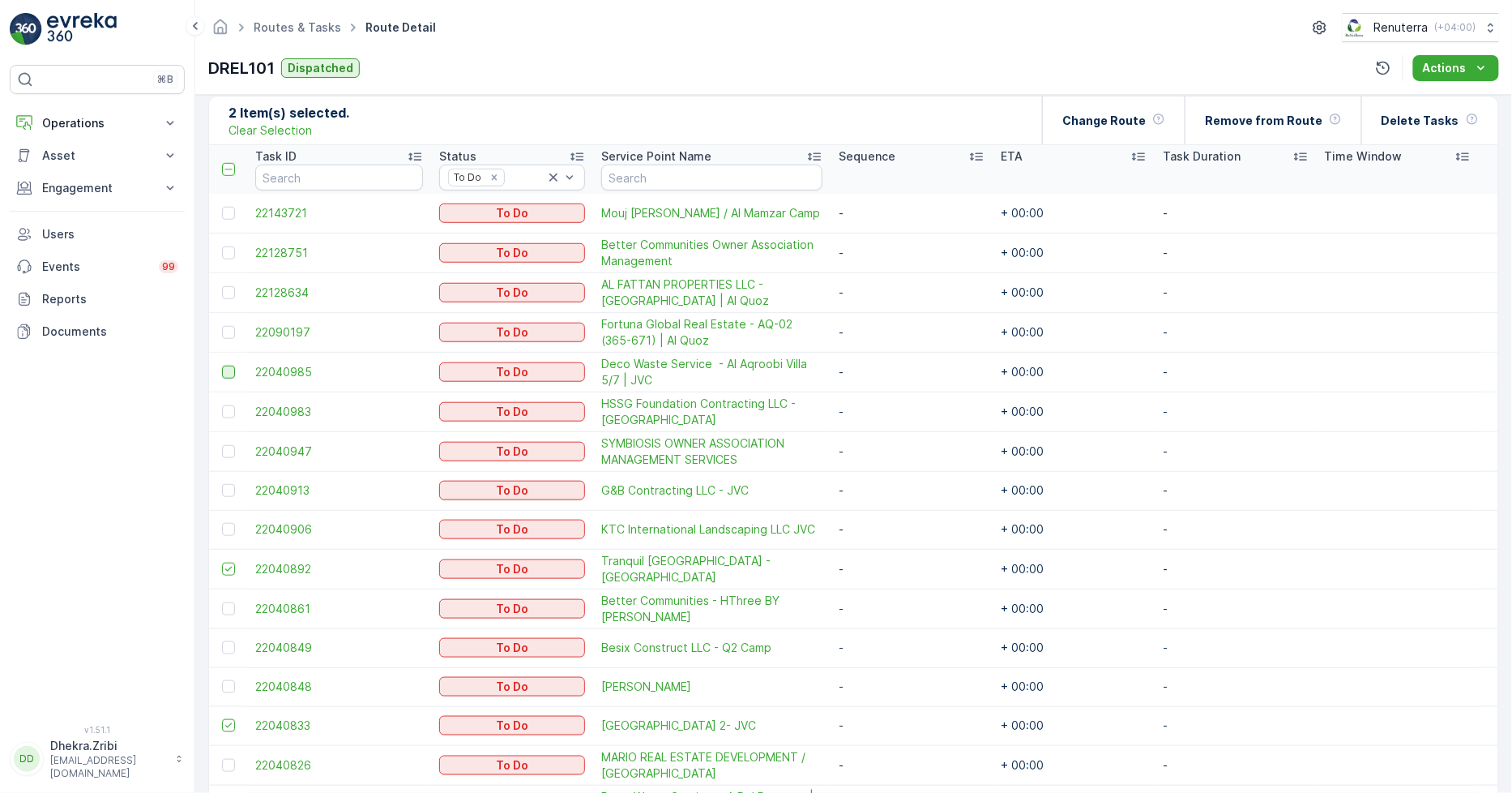
click at [225, 373] on div at bounding box center [229, 372] width 13 height 13
click at [222, 365] on input "checkbox" at bounding box center [222, 365] width 0 height 0
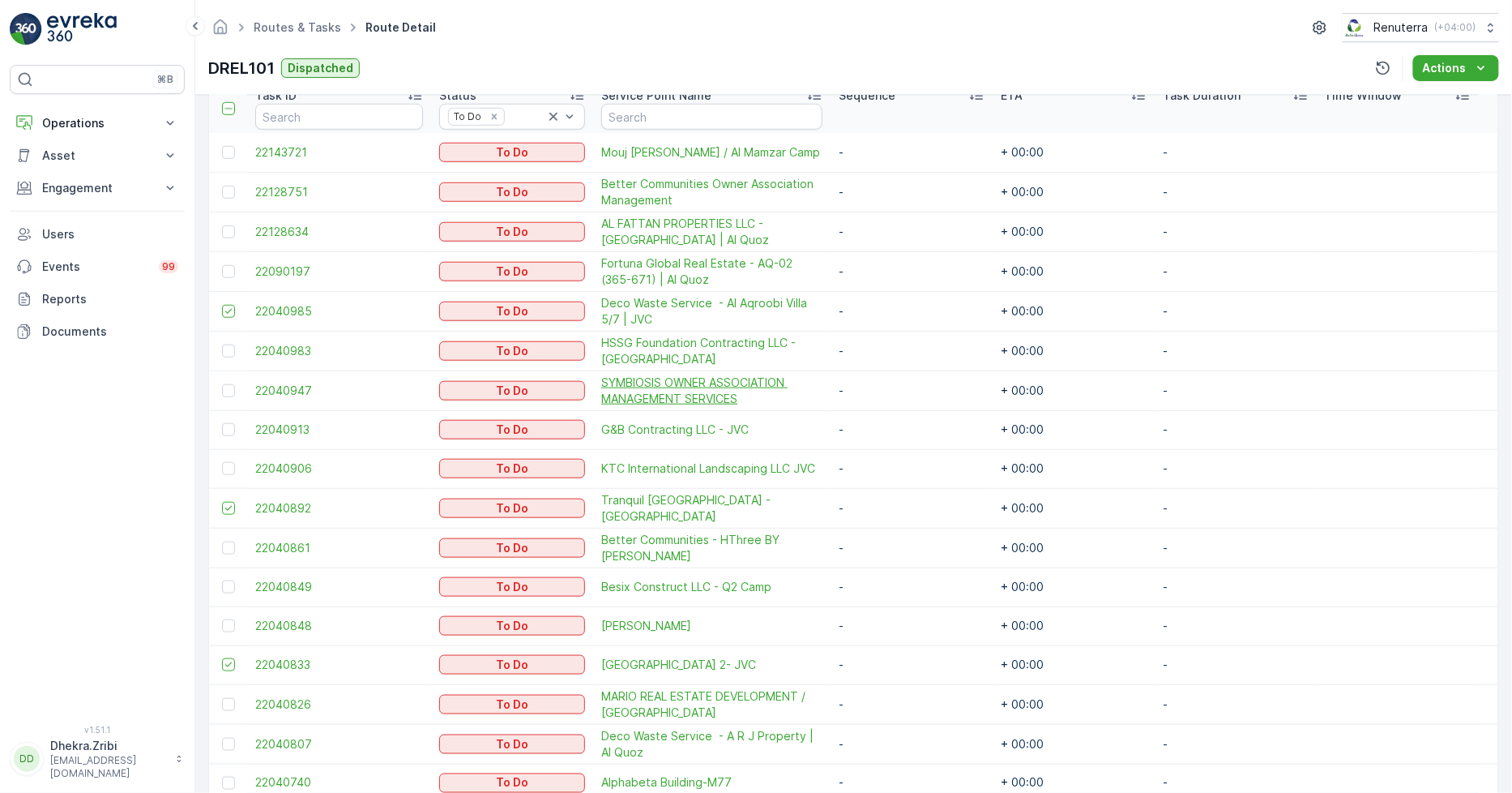
scroll to position [481, 0]
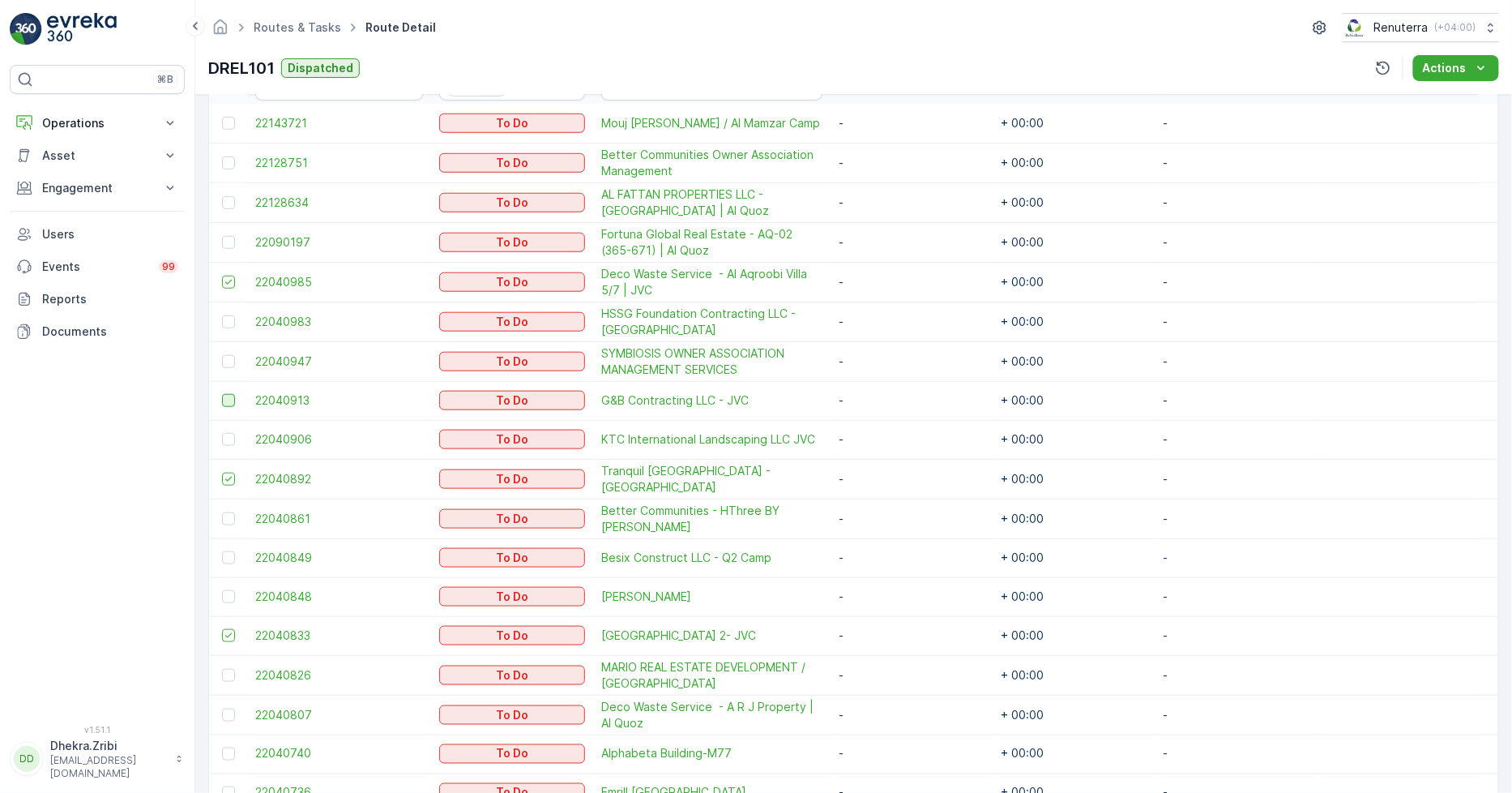
click at [227, 395] on div at bounding box center [229, 401] width 13 height 13
click at [222, 394] on input "checkbox" at bounding box center [222, 394] width 0 height 0
click at [225, 435] on div at bounding box center [229, 439] width 13 height 13
click at [222, 432] on input "checkbox" at bounding box center [222, 432] width 0 height 0
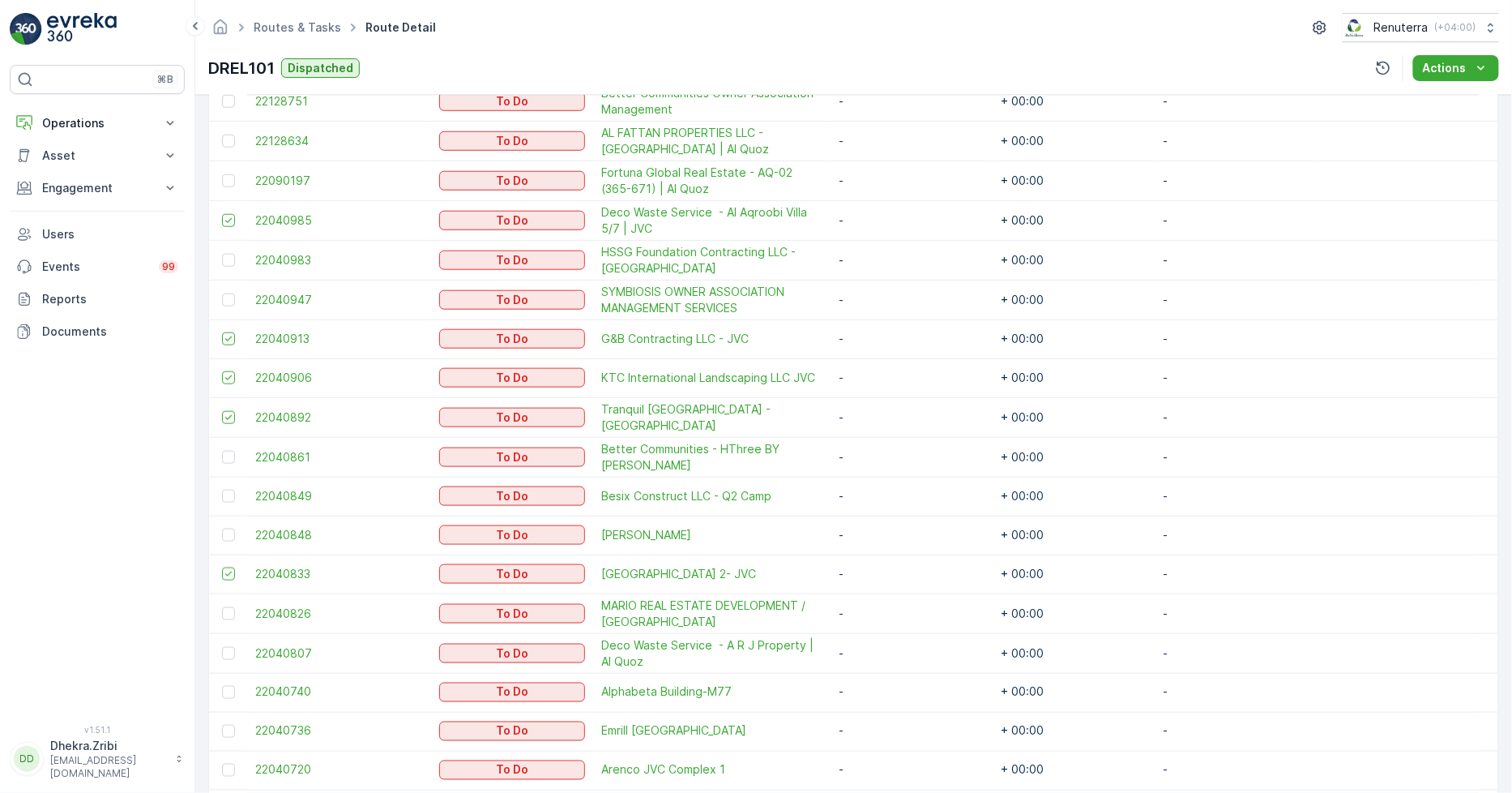
scroll to position [572, 0]
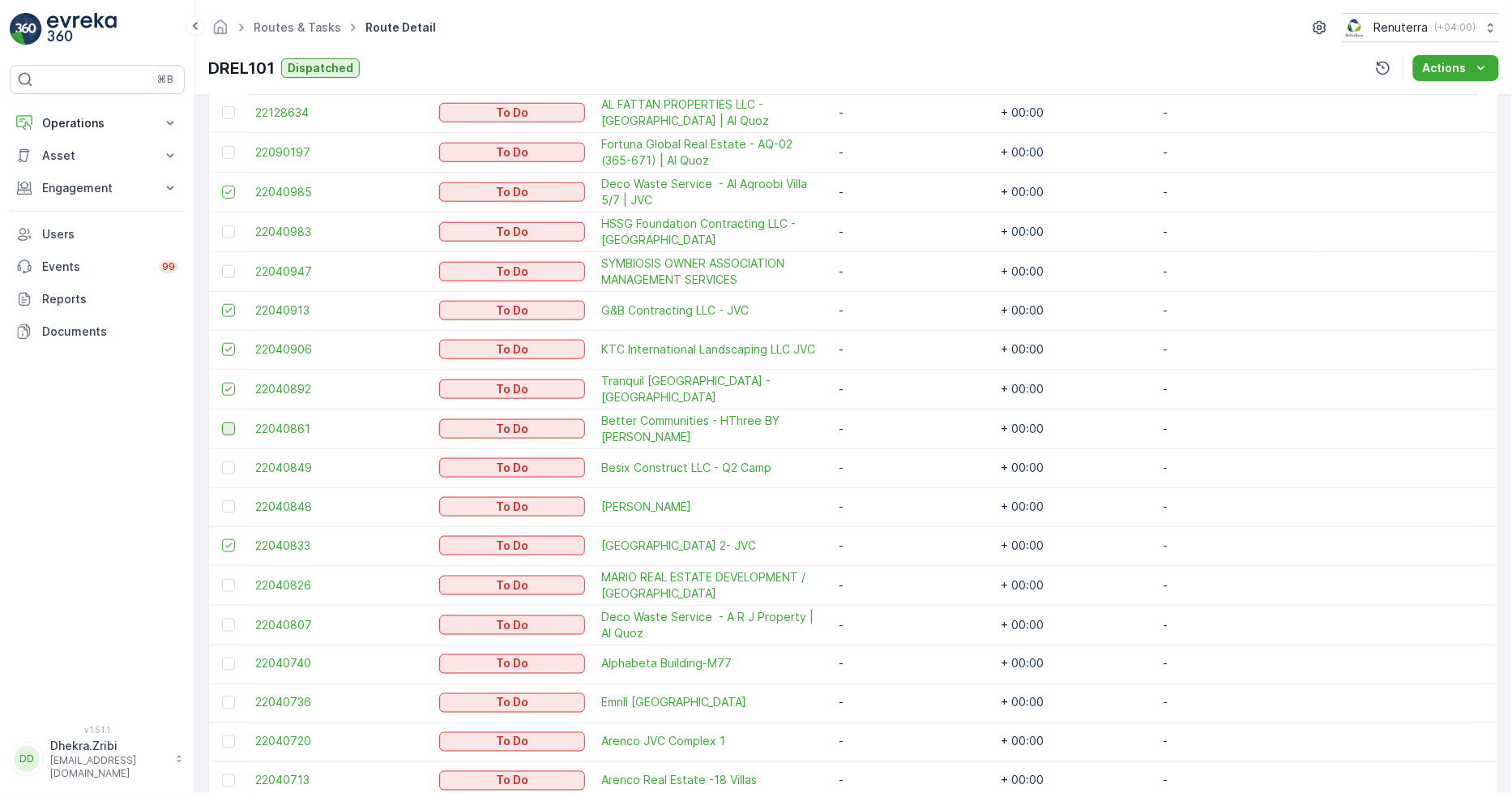
click at [230, 425] on div at bounding box center [229, 429] width 13 height 13
click at [222, 422] on input "checkbox" at bounding box center [222, 422] width 0 height 0
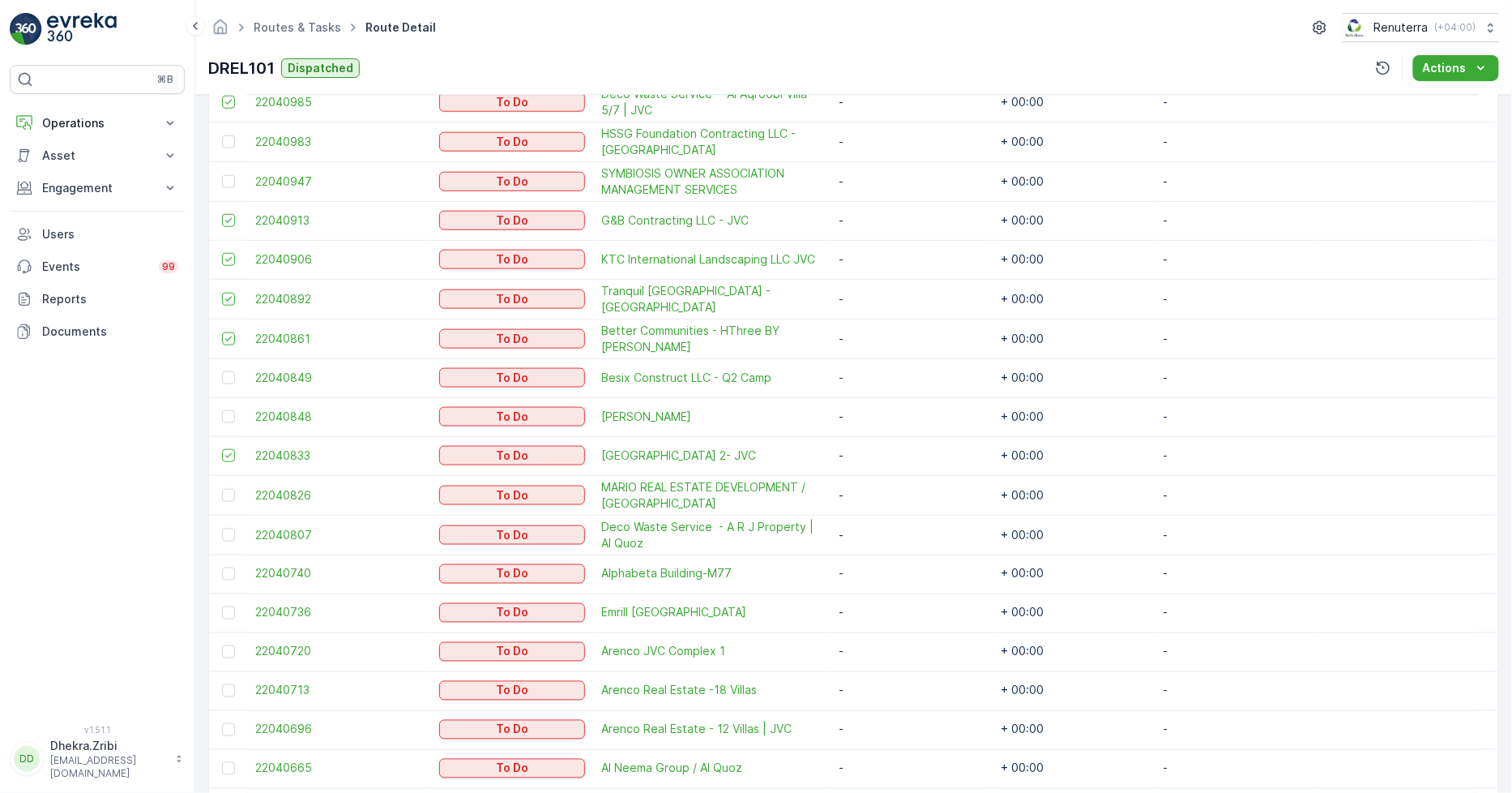
scroll to position [751, 0]
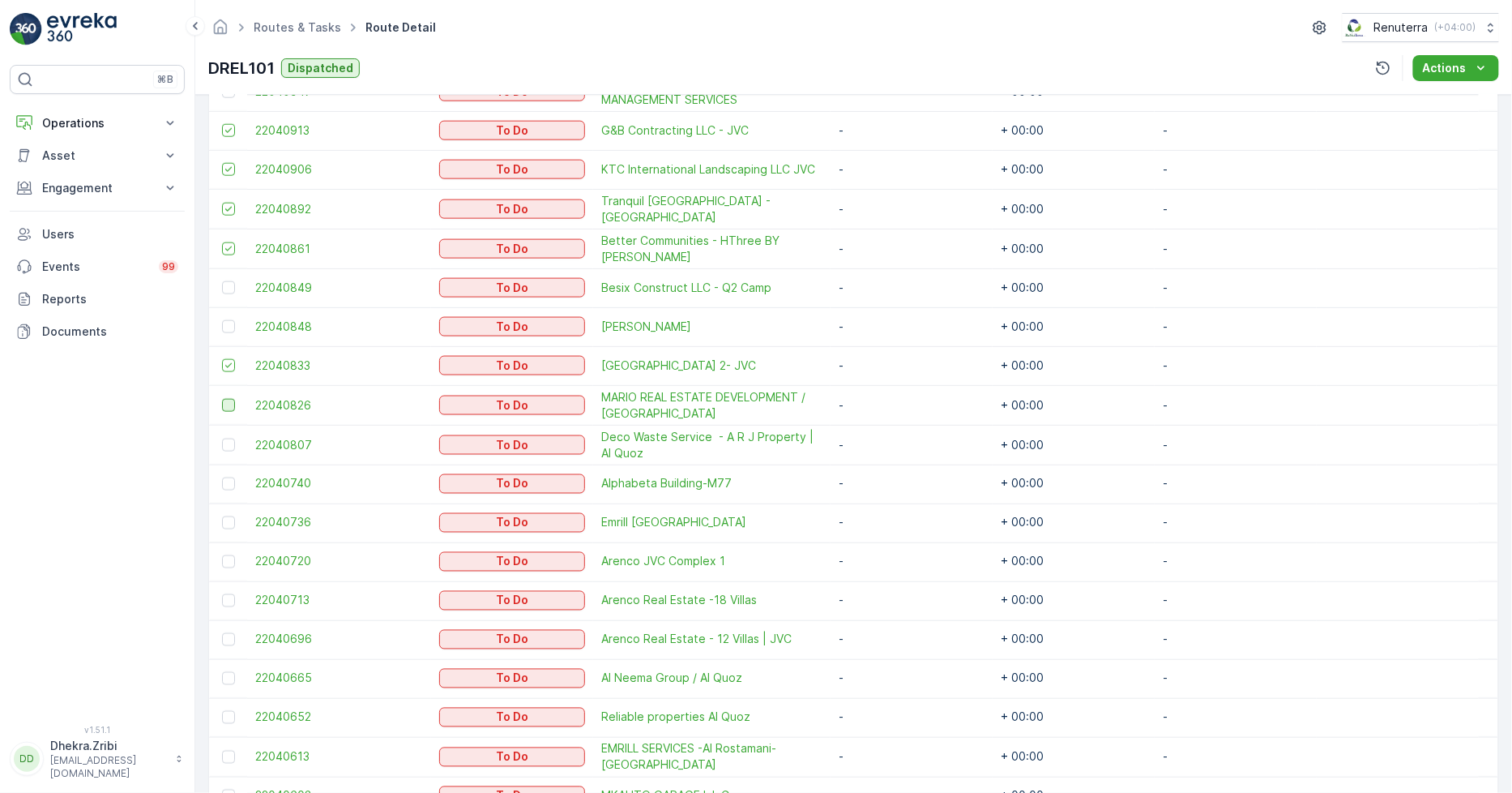
click at [225, 405] on div at bounding box center [229, 405] width 13 height 13
click at [222, 399] on input "checkbox" at bounding box center [222, 399] width 0 height 0
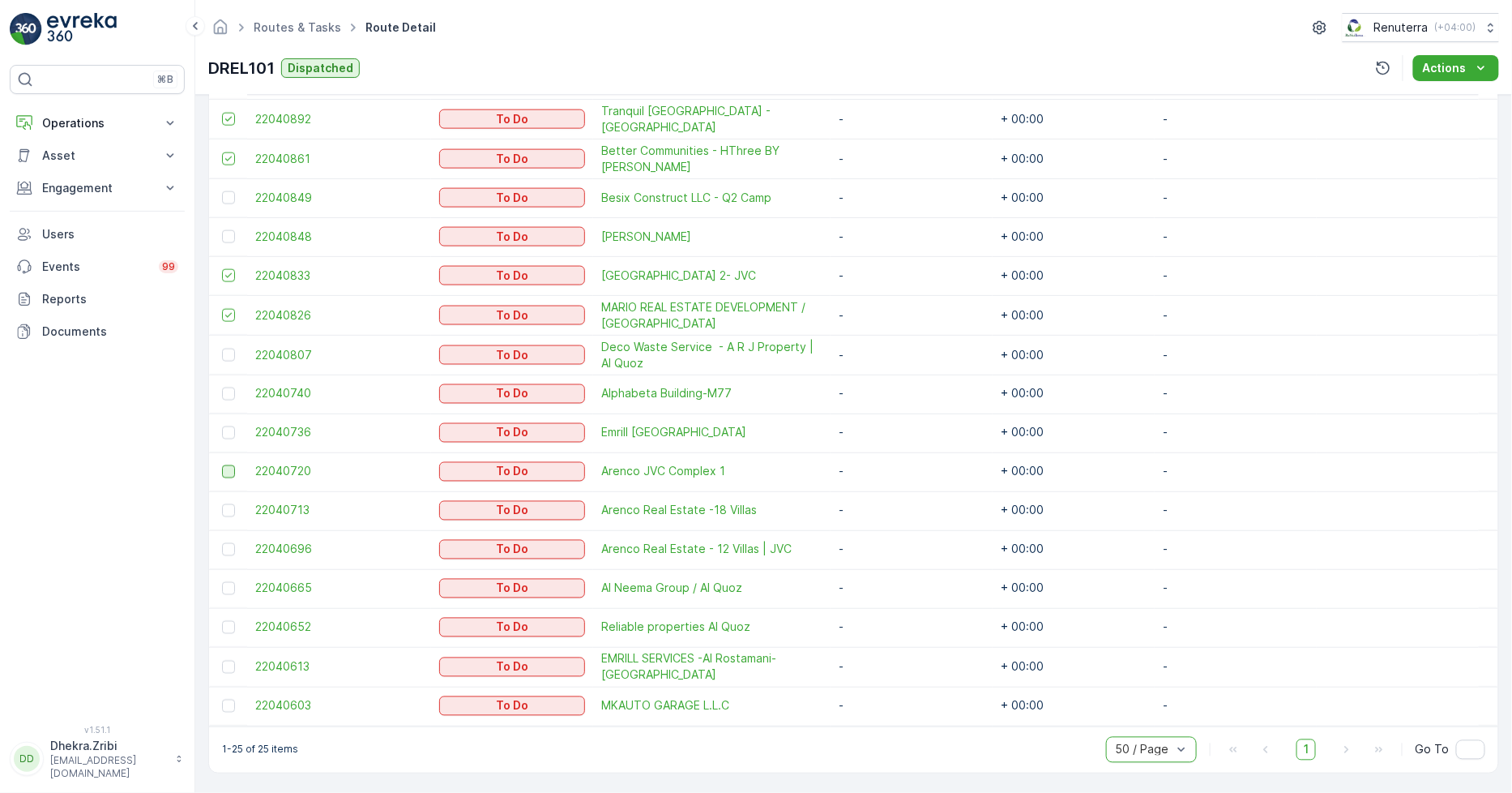
click at [230, 472] on div at bounding box center [229, 472] width 13 height 13
click at [222, 465] on input "checkbox" at bounding box center [222, 465] width 0 height 0
click at [230, 509] on div at bounding box center [229, 511] width 13 height 13
click at [222, 504] on input "checkbox" at bounding box center [222, 504] width 0 height 0
click at [231, 548] on div at bounding box center [229, 549] width 13 height 13
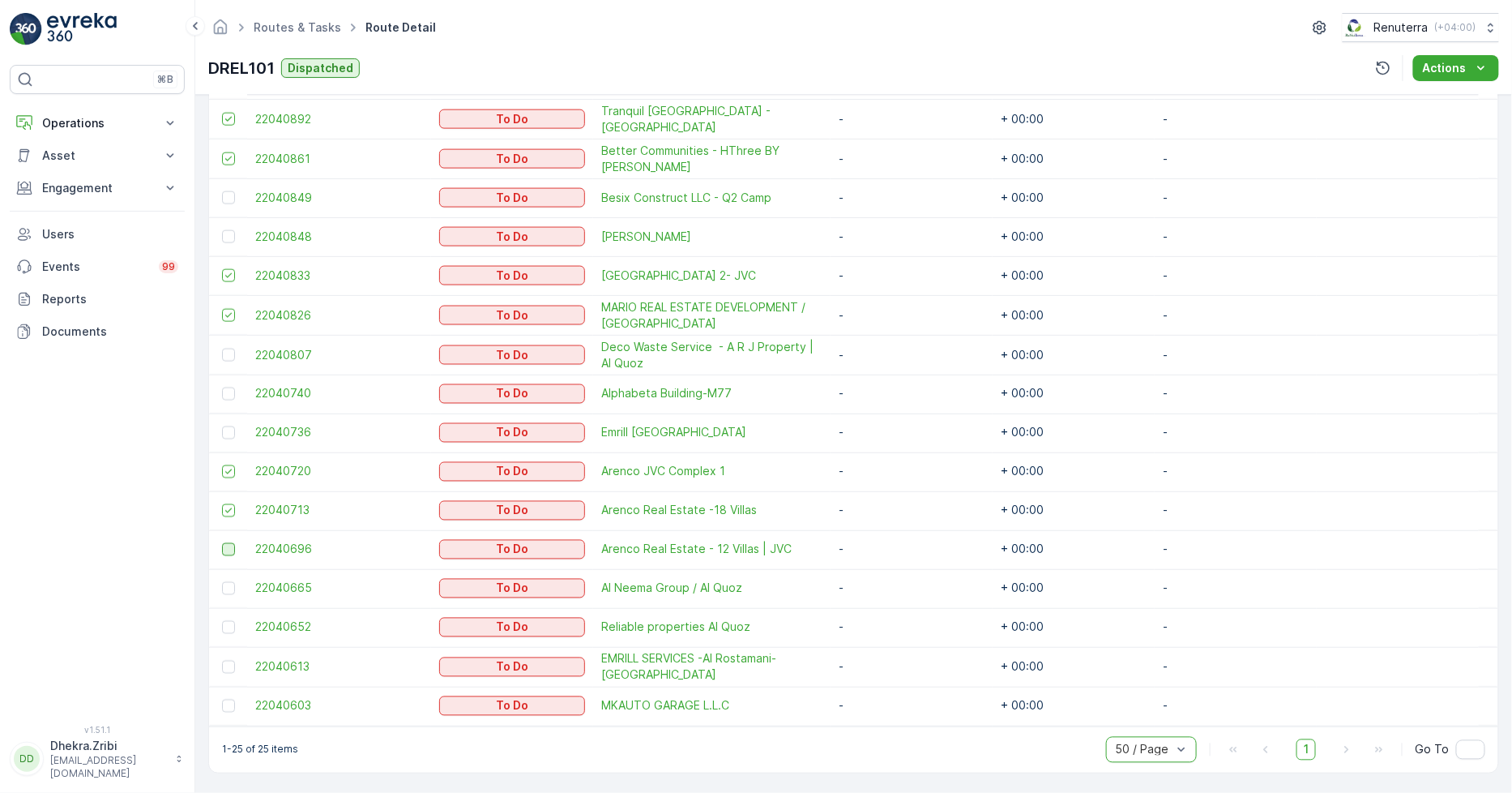
click at [222, 543] on input "checkbox" at bounding box center [222, 543] width 0 height 0
click at [230, 662] on div at bounding box center [229, 667] width 13 height 13
click at [222, 660] on input "checkbox" at bounding box center [222, 660] width 0 height 0
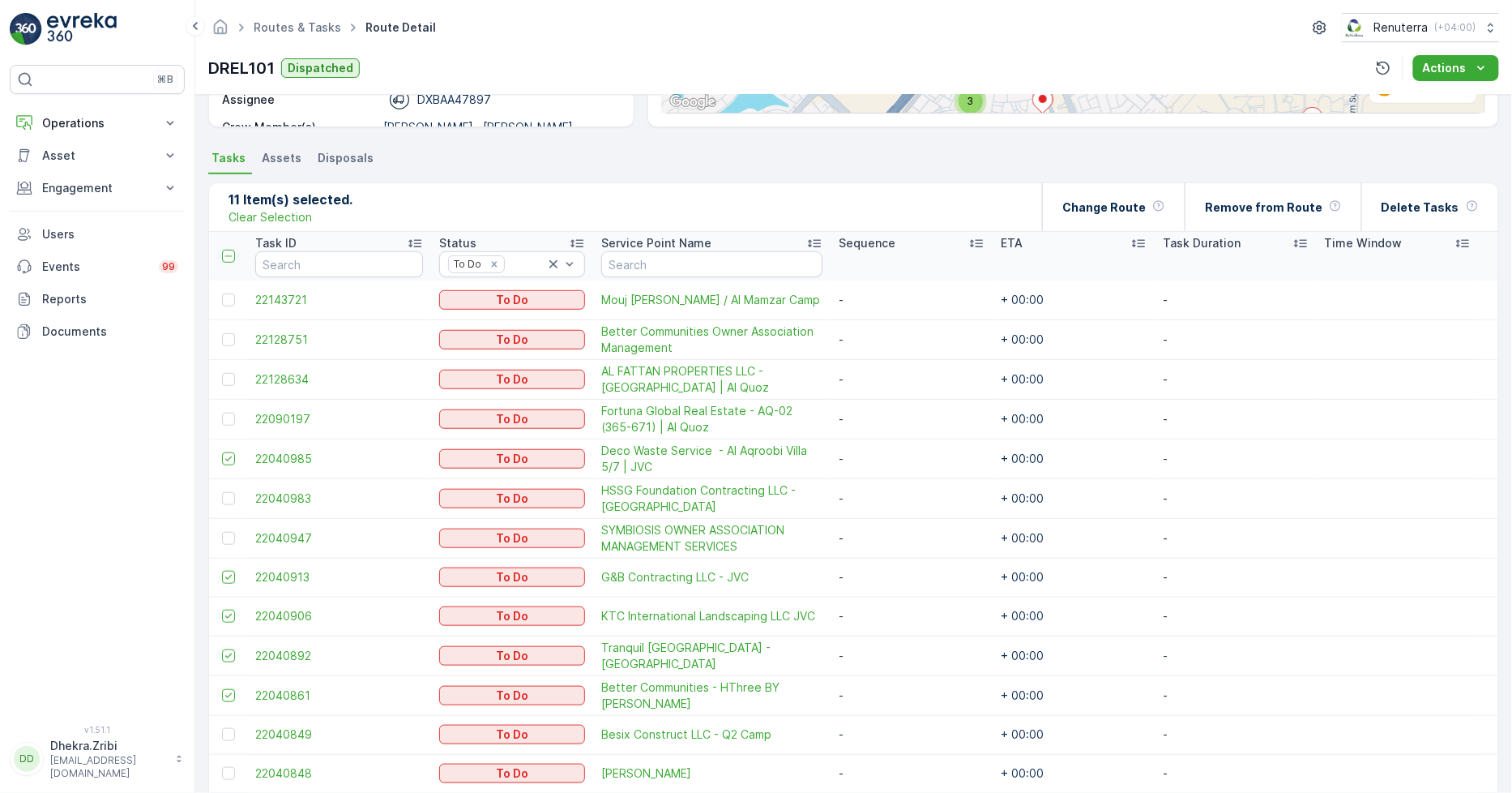
scroll to position [302, 0]
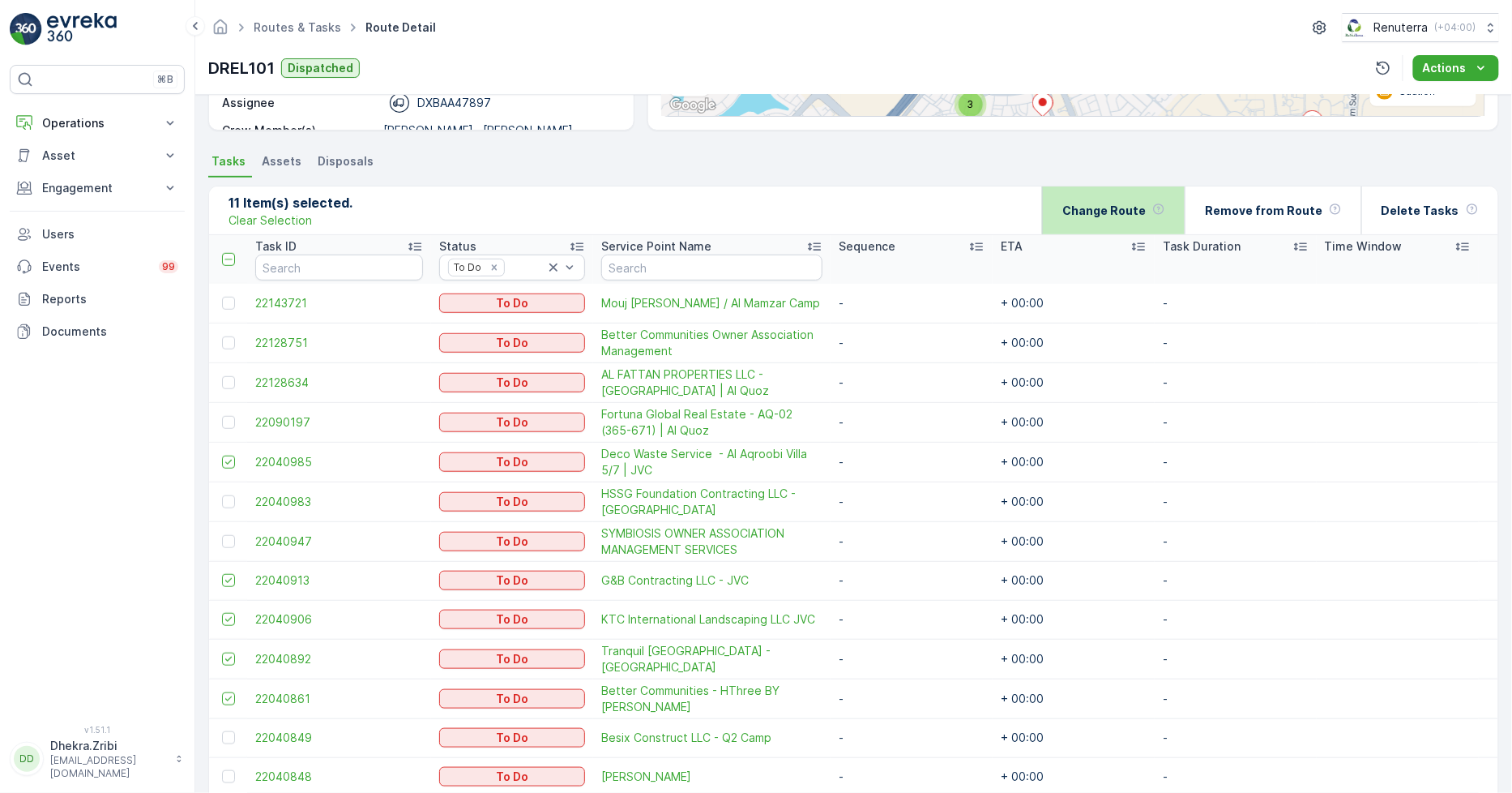
click at [1128, 205] on p "Change Route" at bounding box center [1104, 210] width 83 height 16
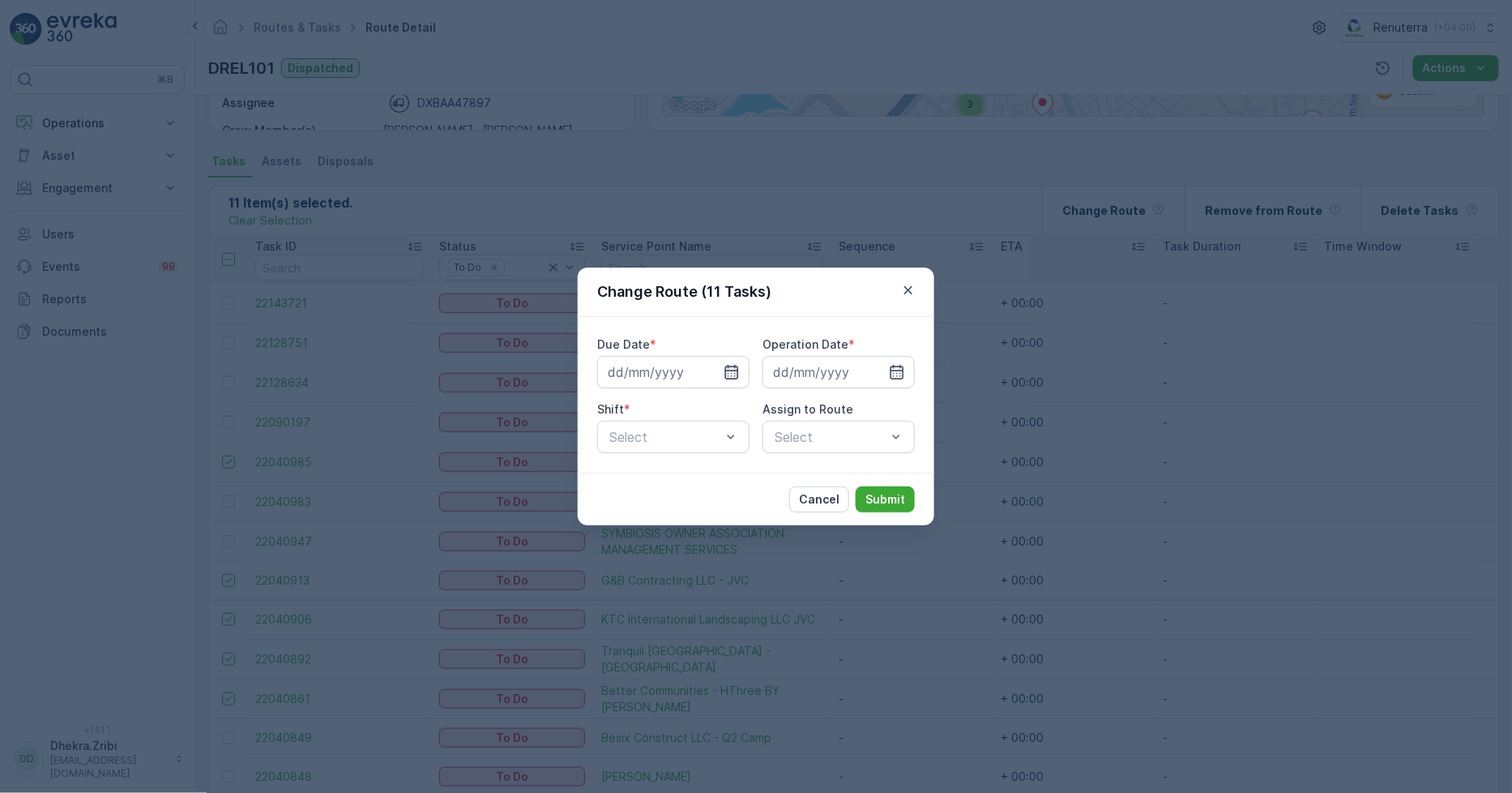
click at [728, 365] on icon "button" at bounding box center [731, 372] width 16 height 16
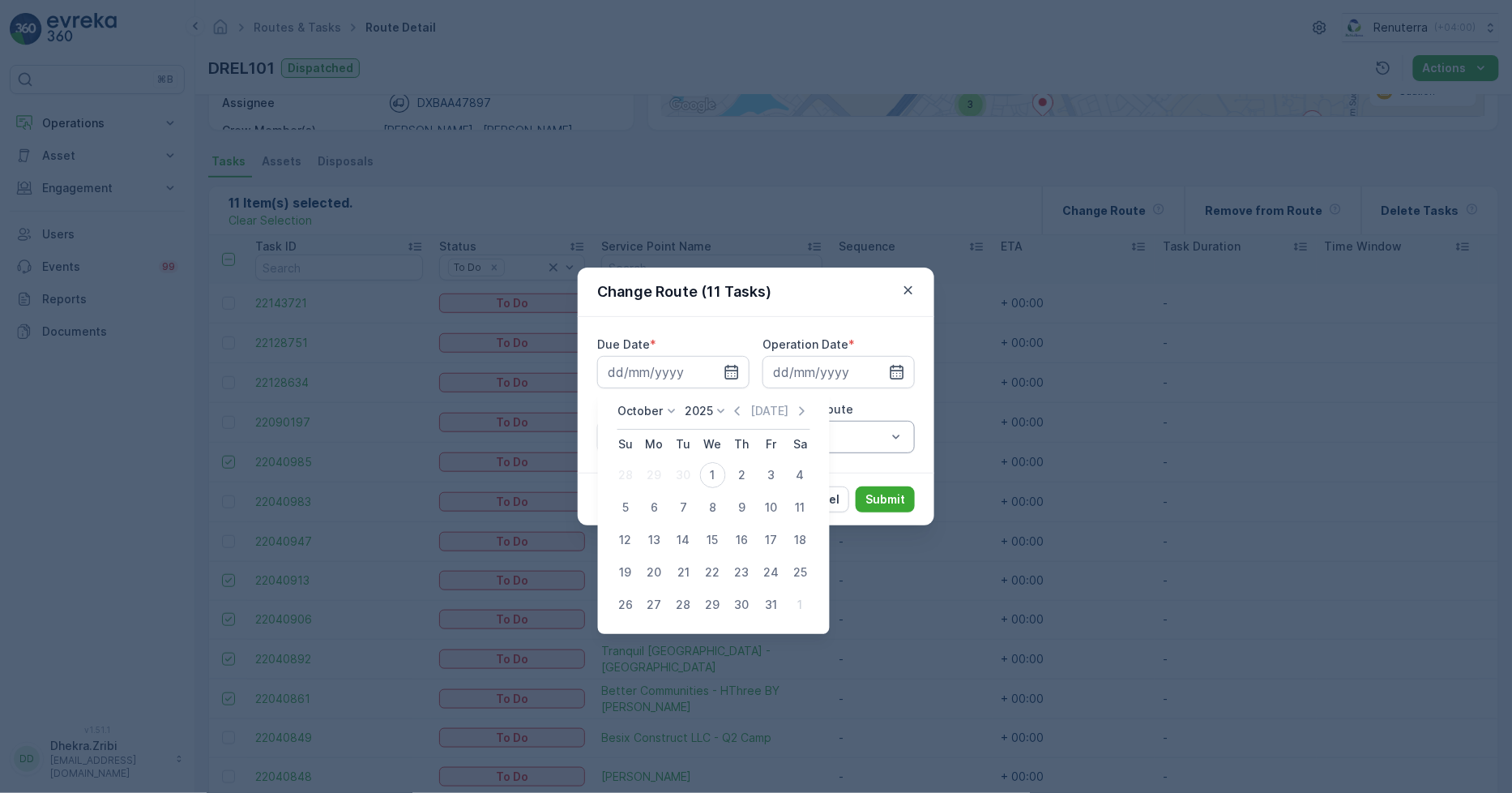
drag, startPoint x: 712, startPoint y: 473, endPoint x: 774, endPoint y: 424, distance: 79.0
click at [712, 474] on div "1" at bounding box center [714, 475] width 26 height 26
type input "[DATE]"
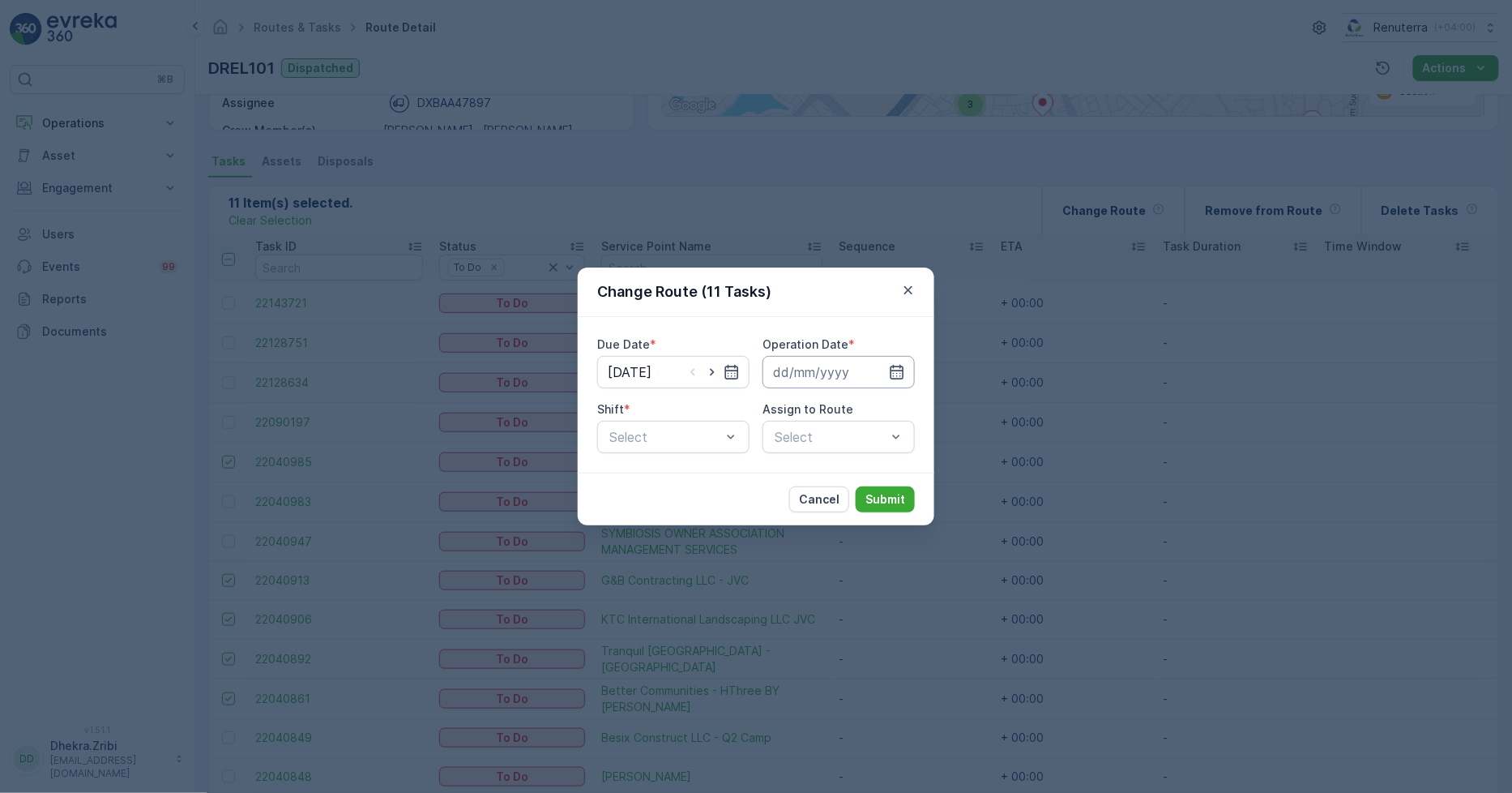
click at [820, 376] on input at bounding box center [839, 372] width 152 height 33
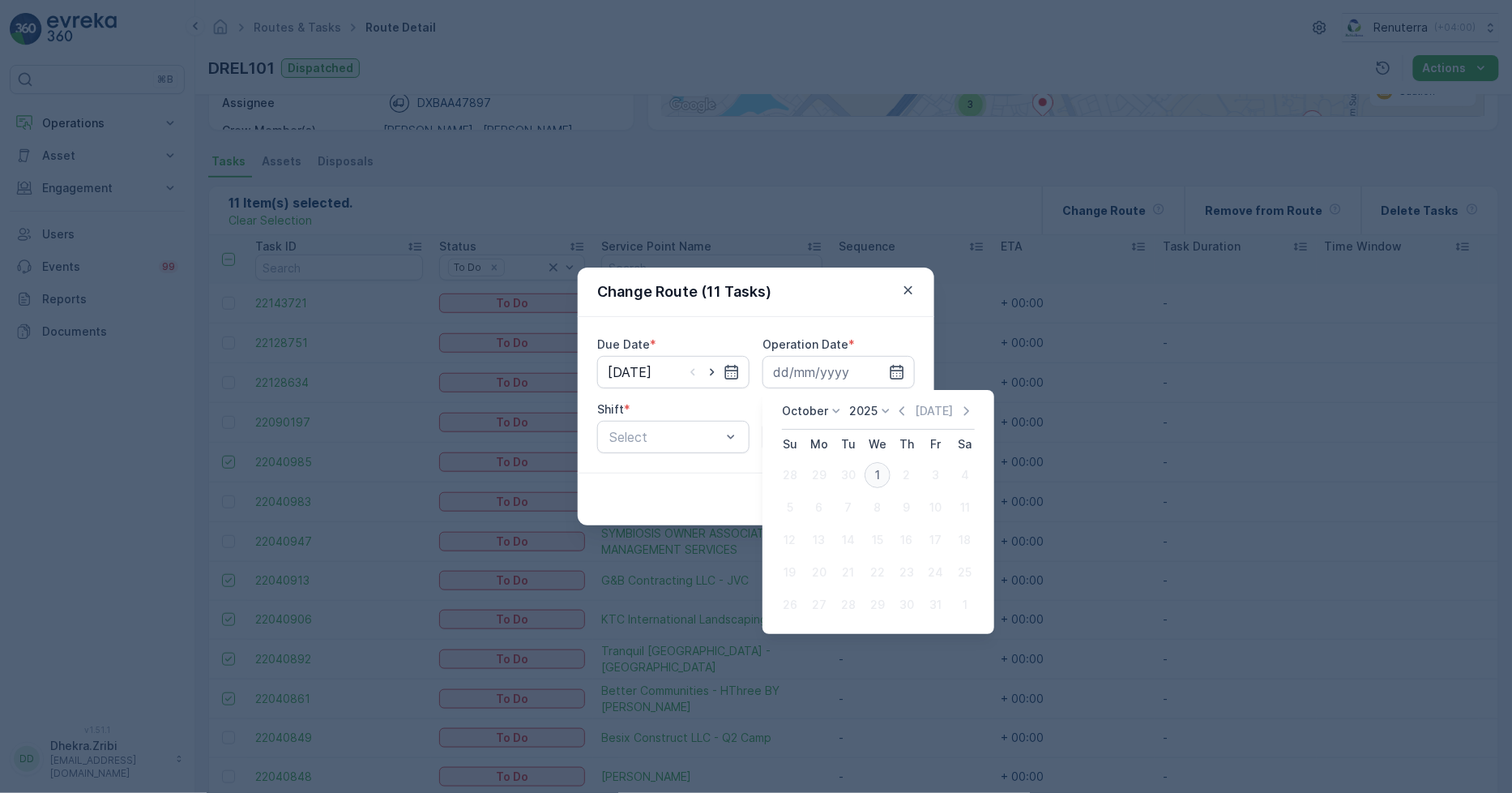
click at [871, 471] on div "1" at bounding box center [878, 475] width 26 height 26
type input "[DATE]"
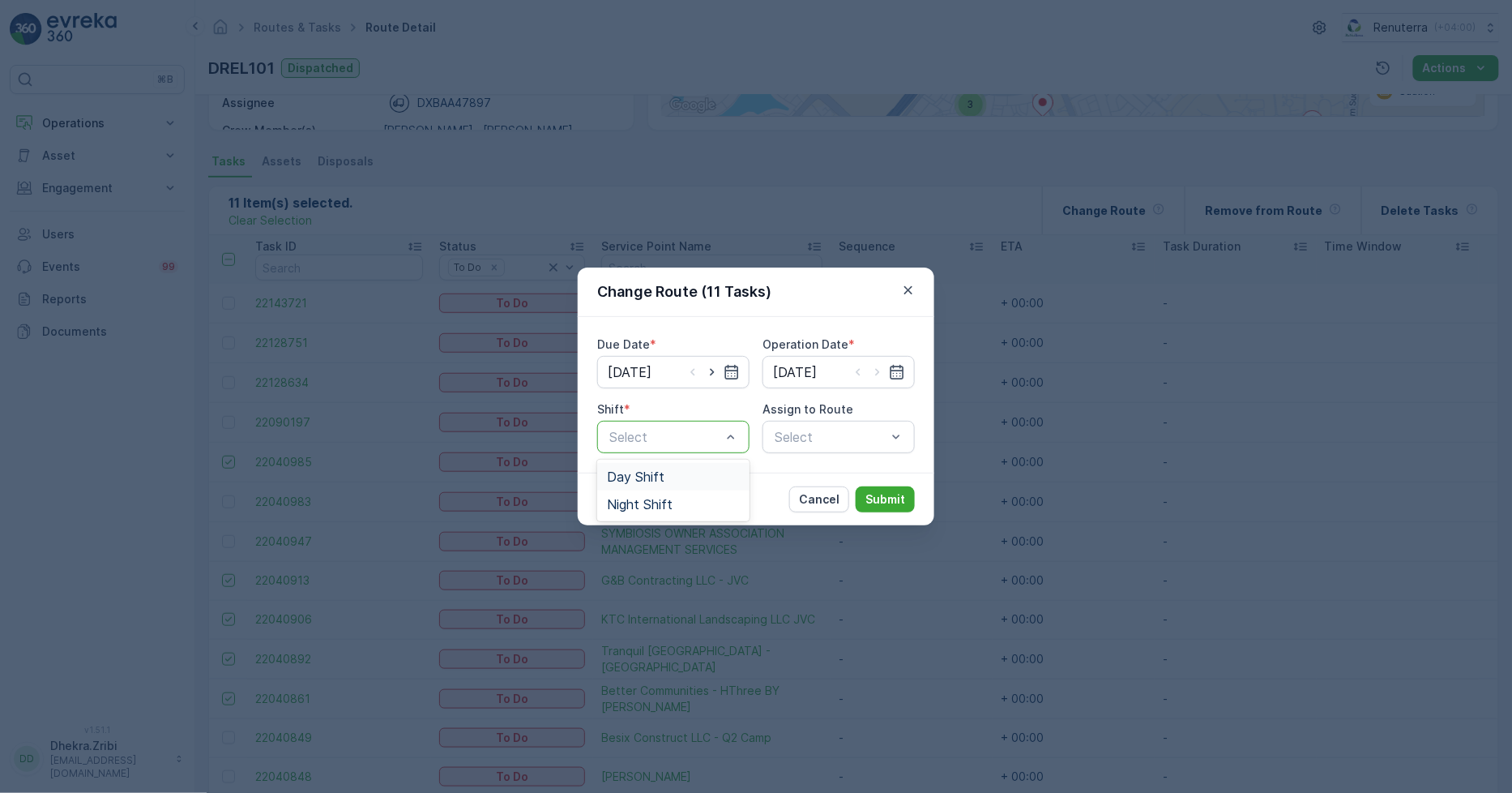
drag, startPoint x: 651, startPoint y: 474, endPoint x: 701, endPoint y: 472, distance: 50.0
click at [651, 473] on span "Day Shift" at bounding box center [636, 476] width 58 height 15
click at [820, 431] on div "Select" at bounding box center [839, 436] width 152 height 33
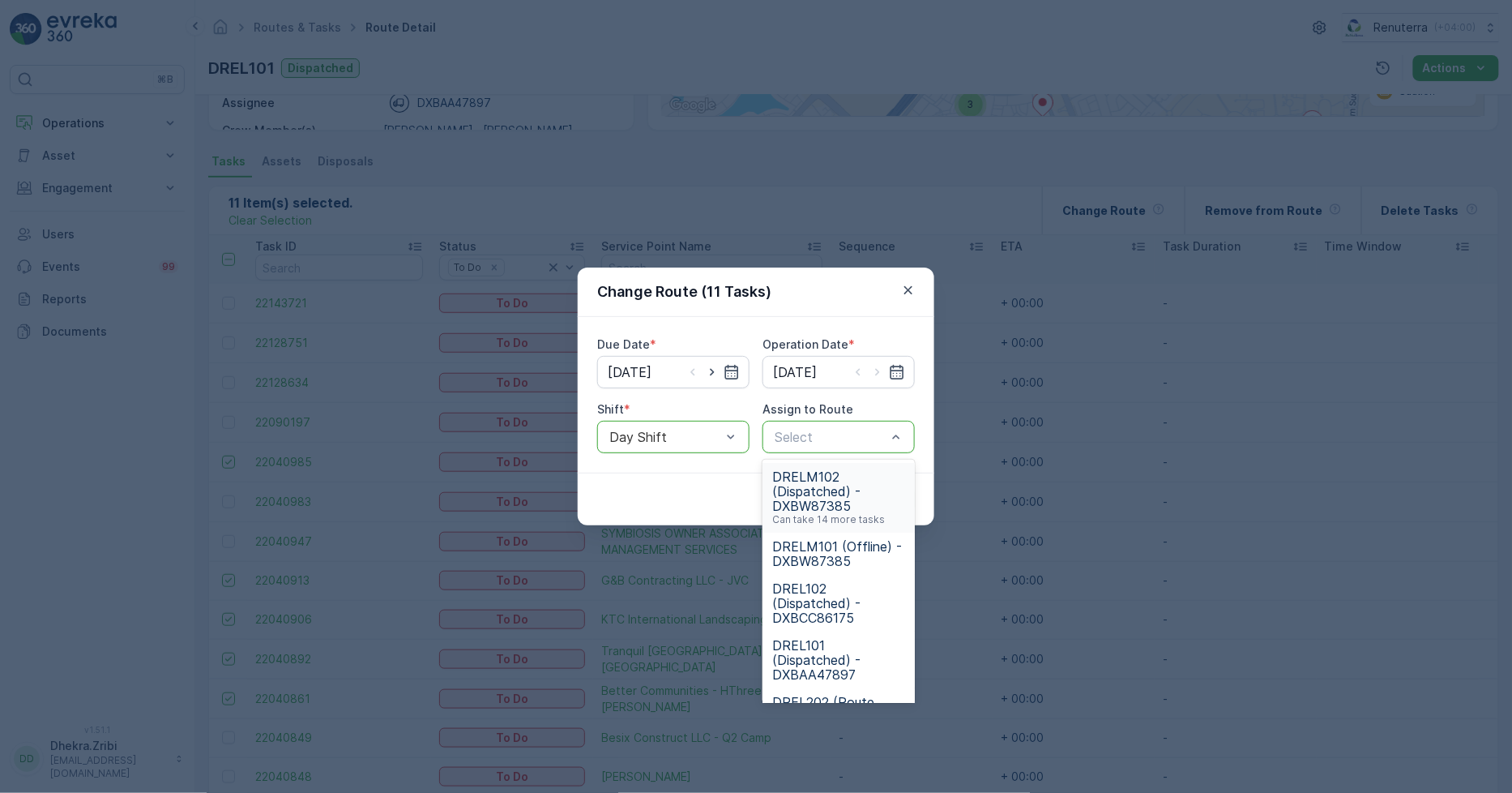
click at [820, 485] on span "DRELM102 (Dispatched) - DXBW87385" at bounding box center [839, 490] width 133 height 44
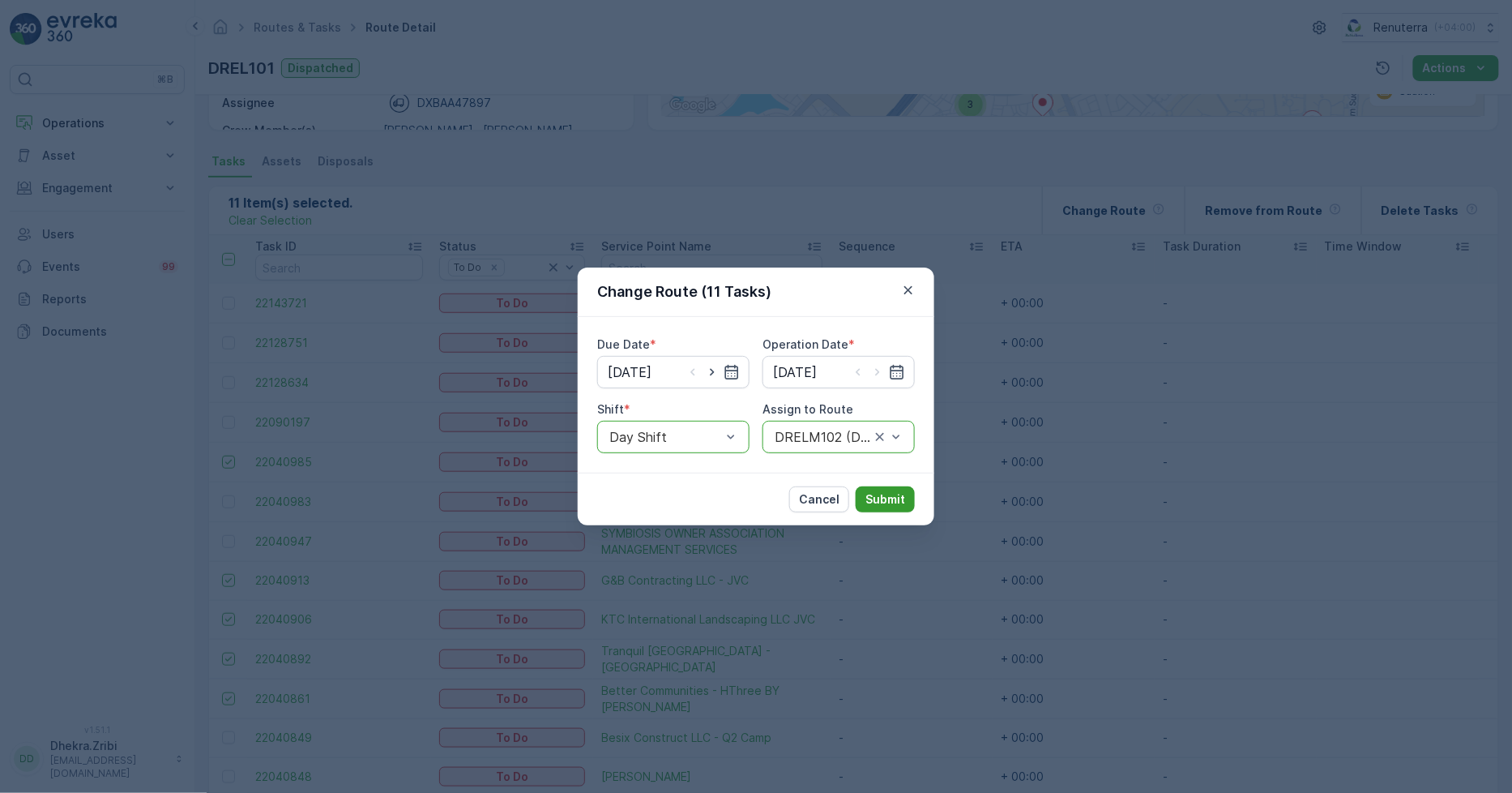
click at [886, 488] on button "Submit" at bounding box center [884, 500] width 59 height 26
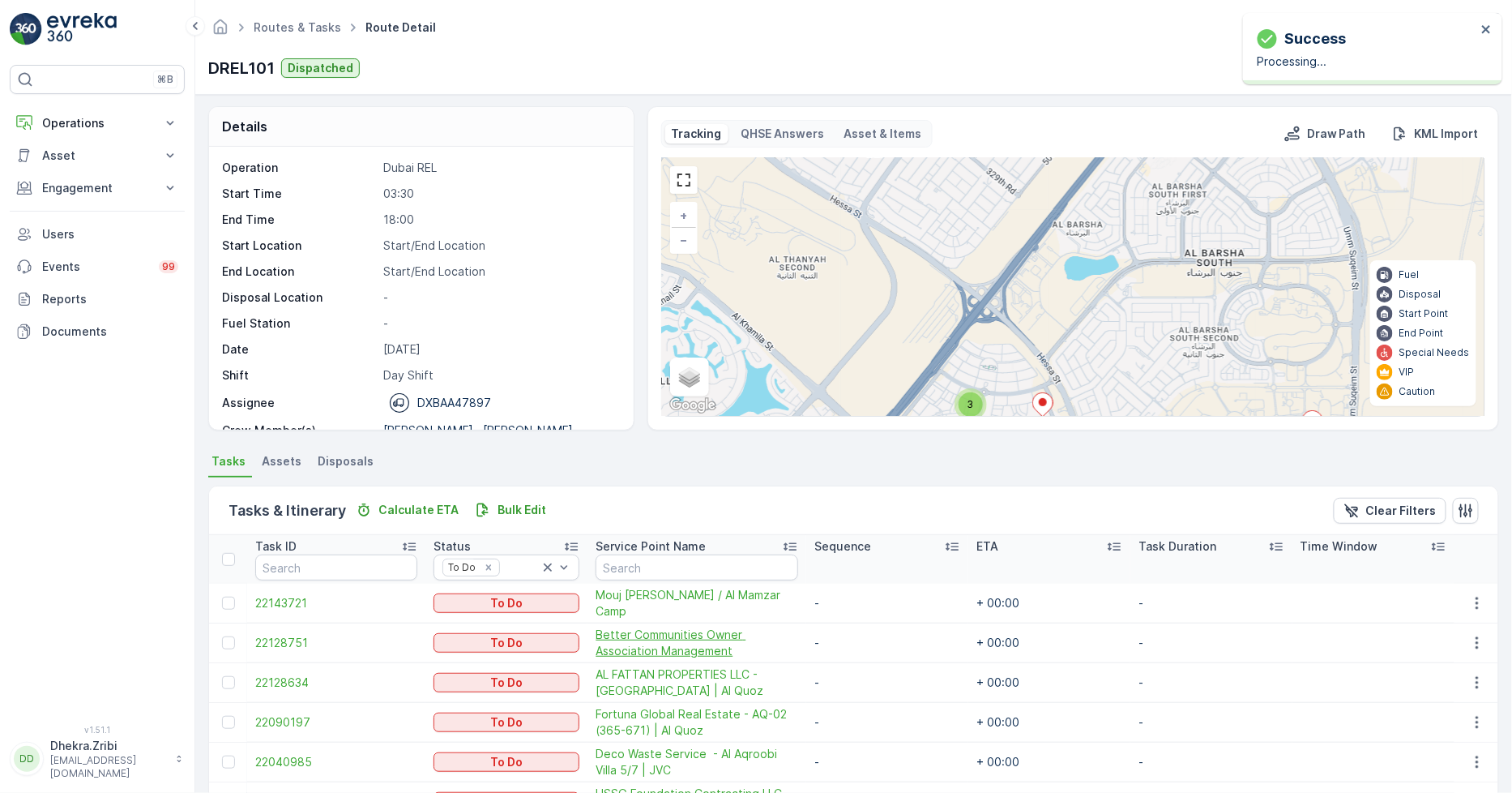
scroll to position [0, 0]
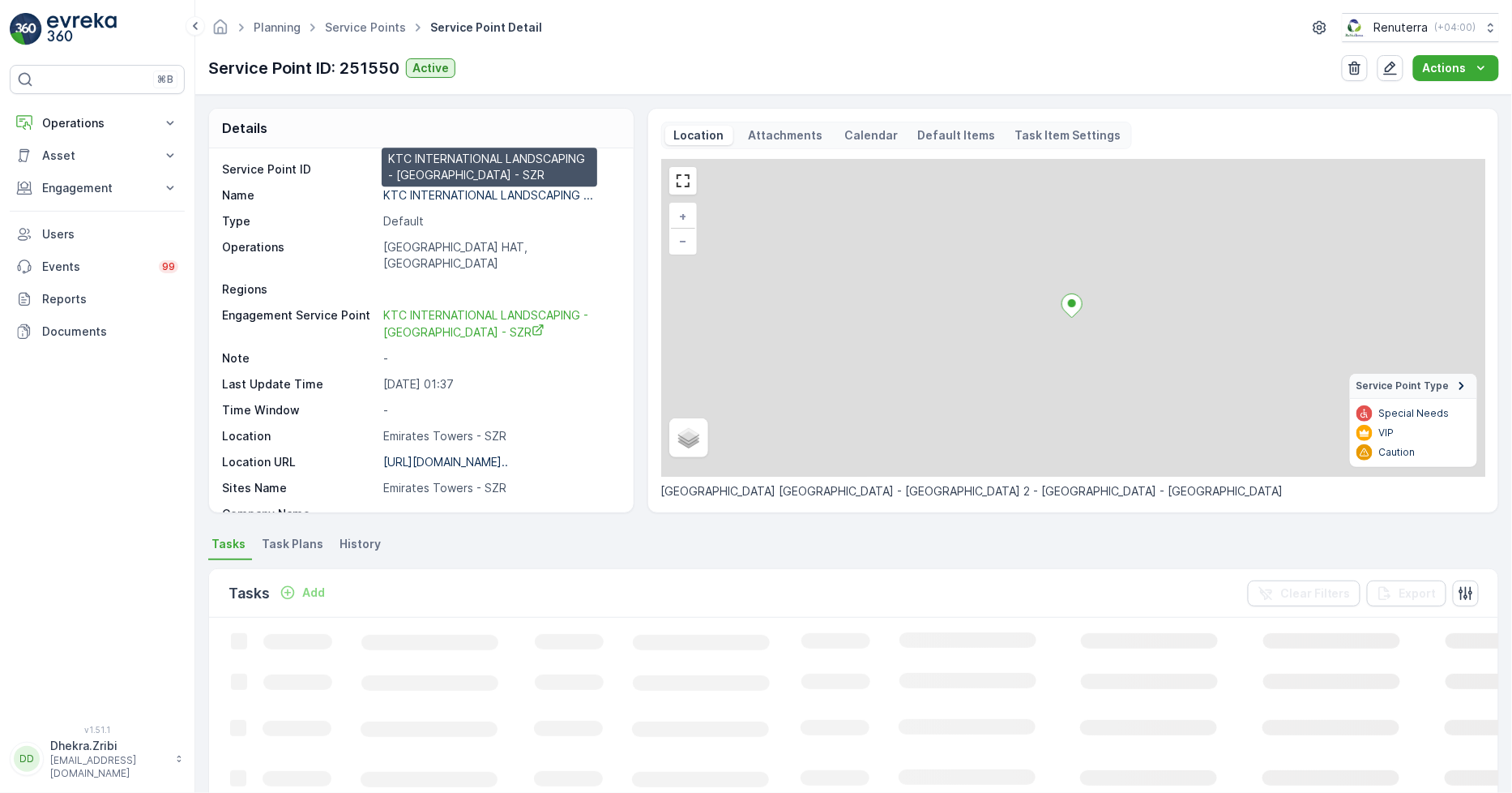
click at [464, 197] on p "KTC INTERNATIONAL LANDSCAPING ..." at bounding box center [488, 194] width 210 height 14
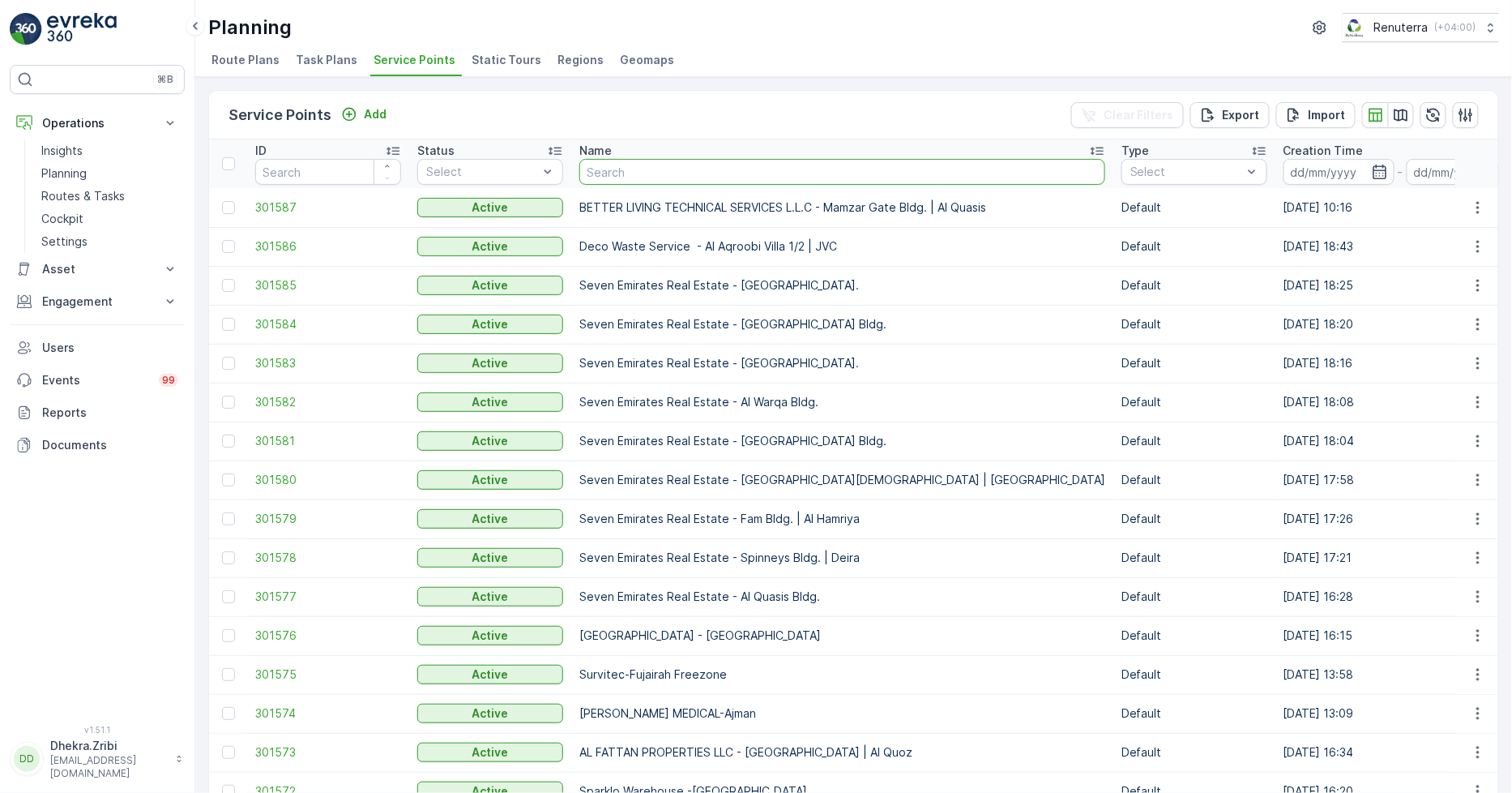
click at [641, 178] on input "text" at bounding box center [841, 172] width 526 height 26
type input "ne"
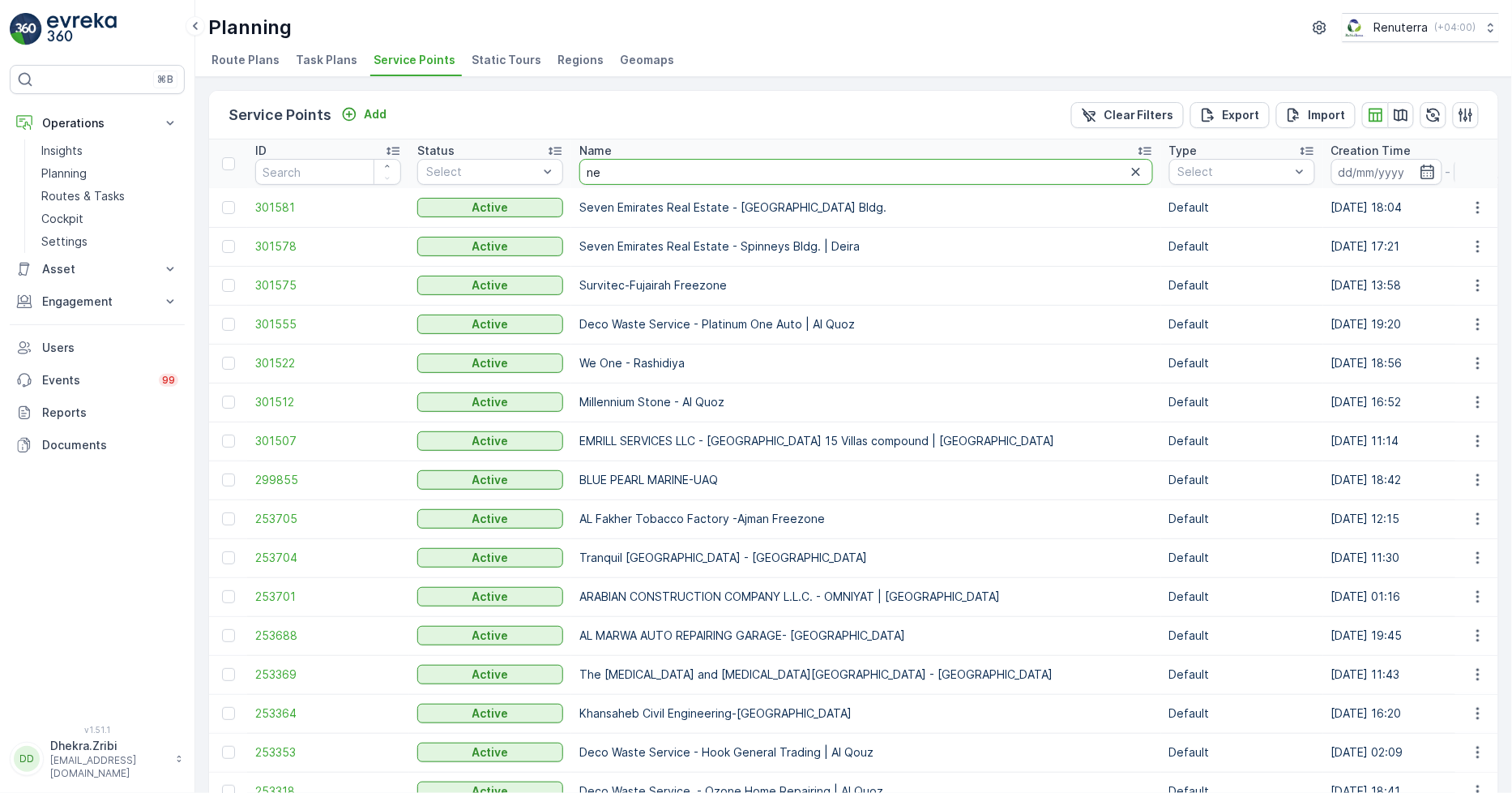
click at [630, 176] on input "ne" at bounding box center [866, 172] width 573 height 26
type input "neph"
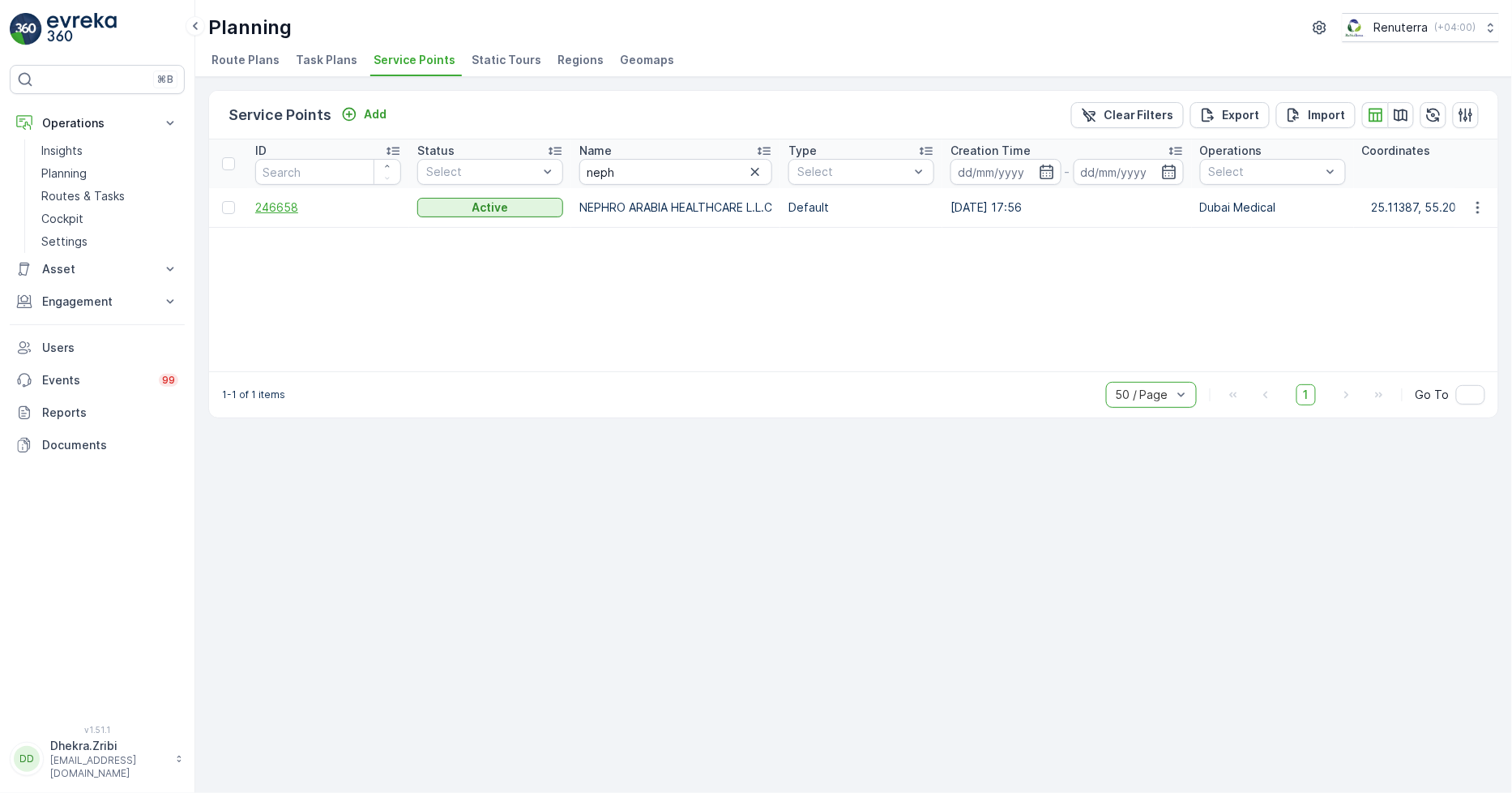
click at [274, 199] on span "246658" at bounding box center [328, 206] width 146 height 16
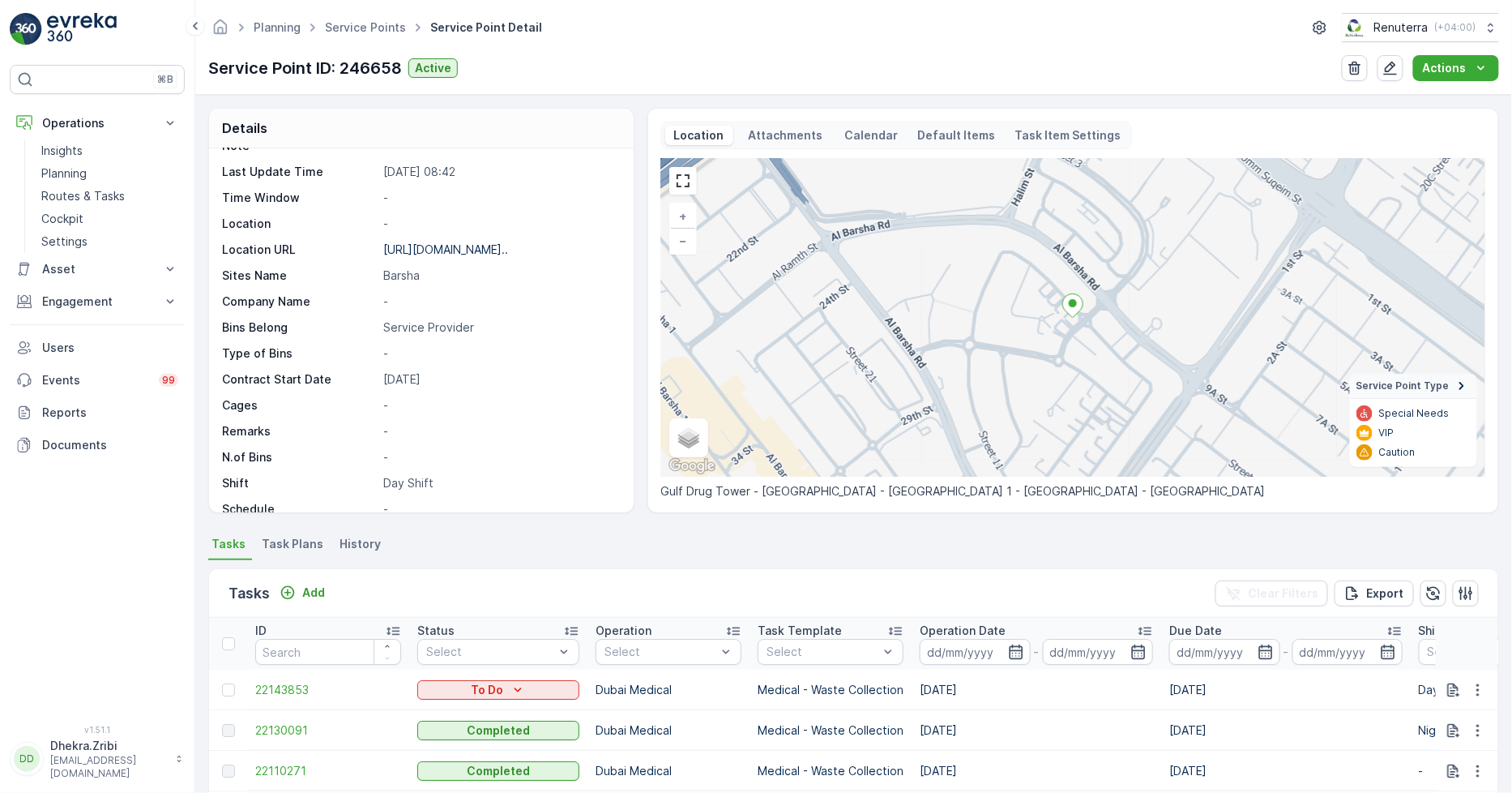
scroll to position [90, 0]
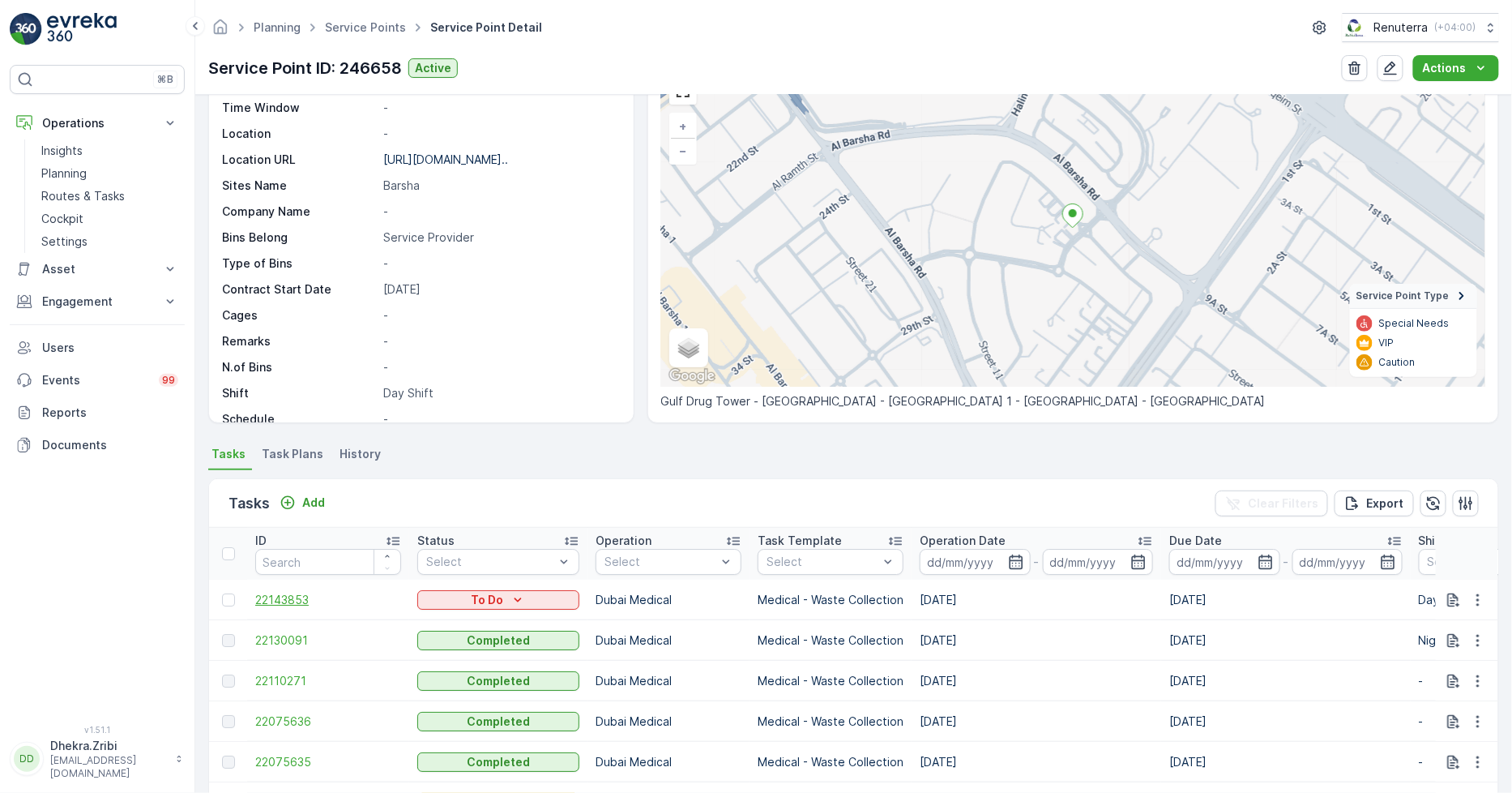
click at [281, 598] on span "22143853" at bounding box center [328, 599] width 146 height 16
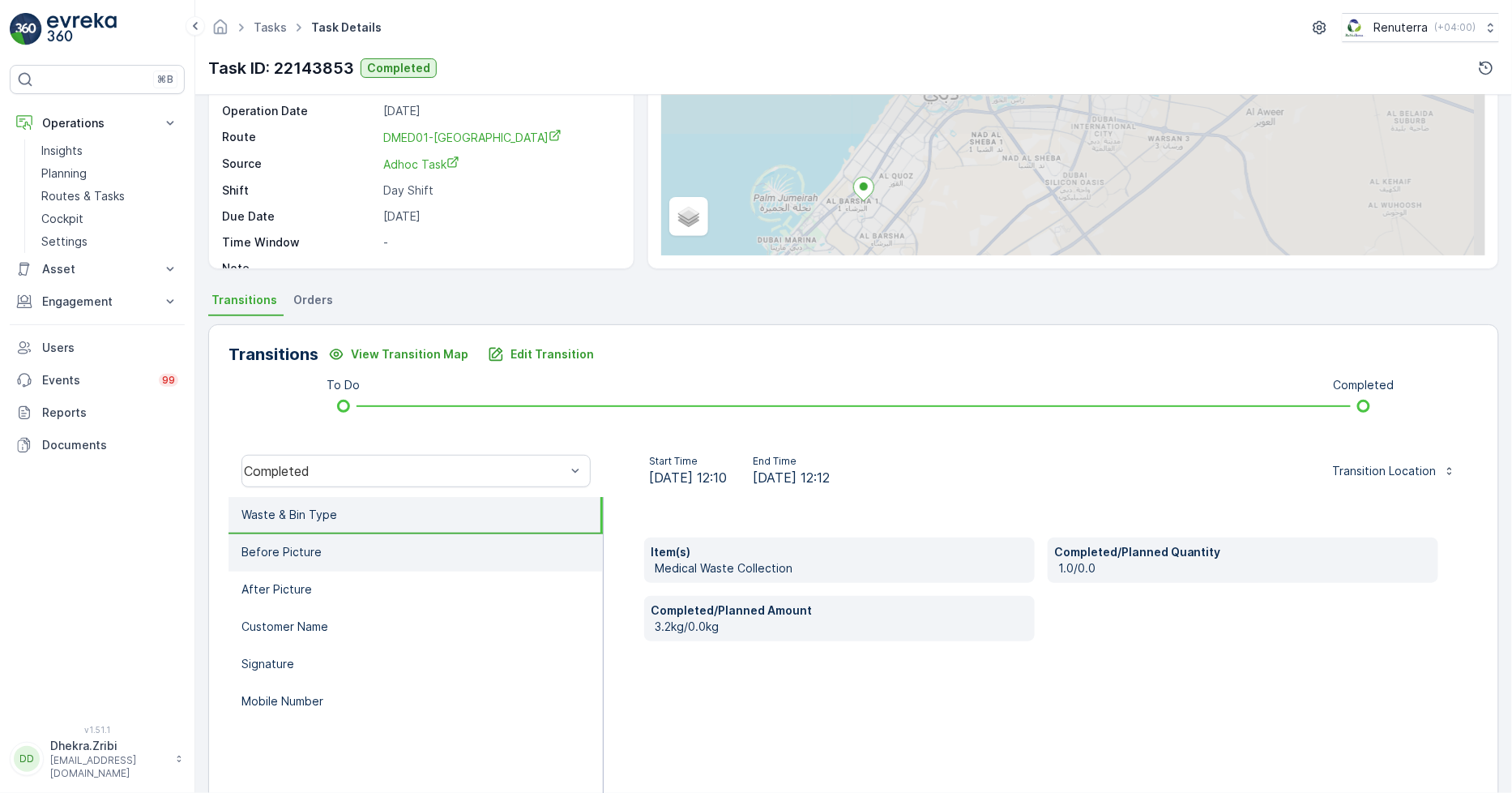
scroll to position [180, 0]
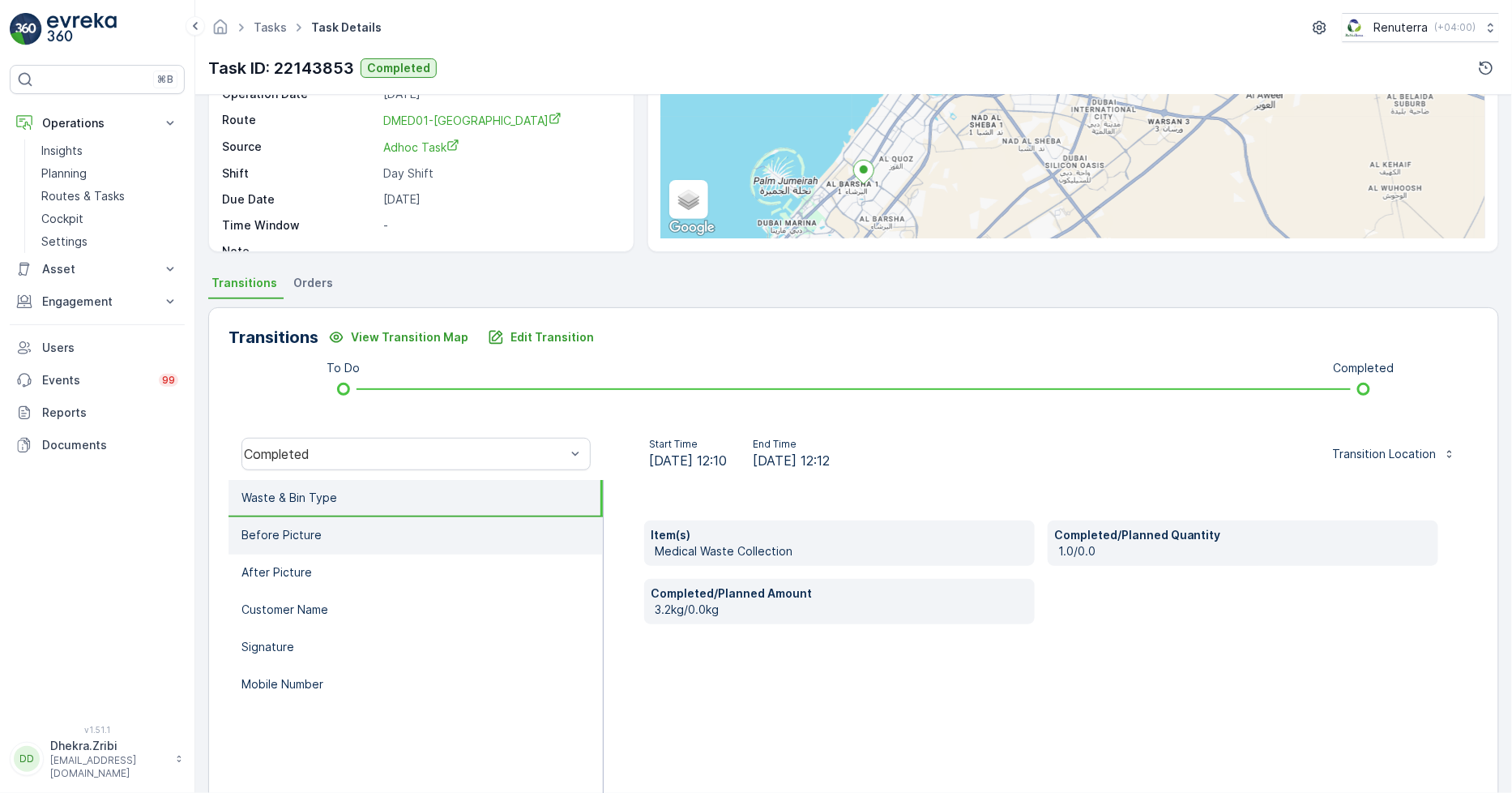
click at [301, 545] on li "Before Picture" at bounding box center [416, 536] width 374 height 37
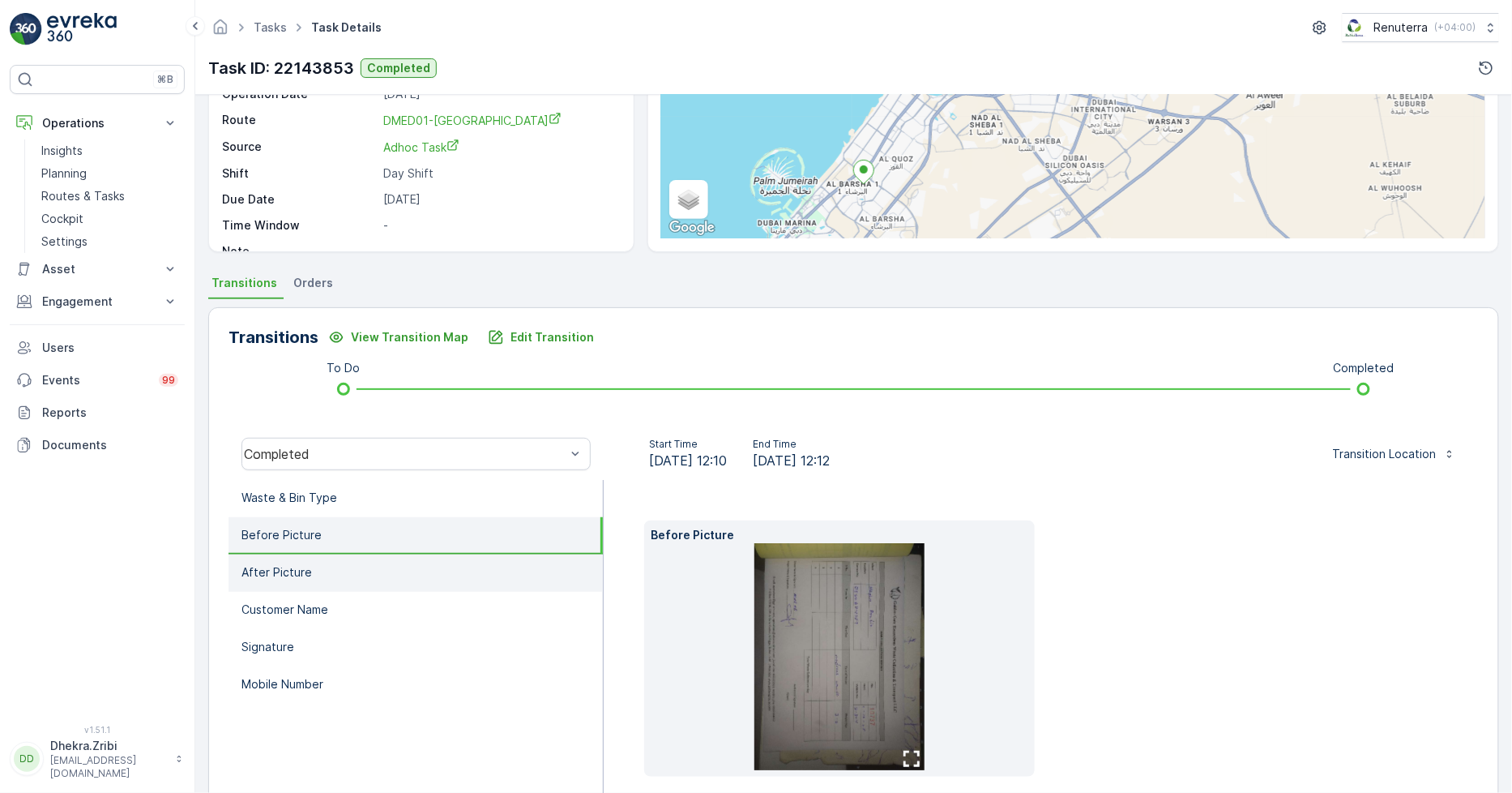
click at [322, 575] on li "After Picture" at bounding box center [416, 574] width 374 height 37
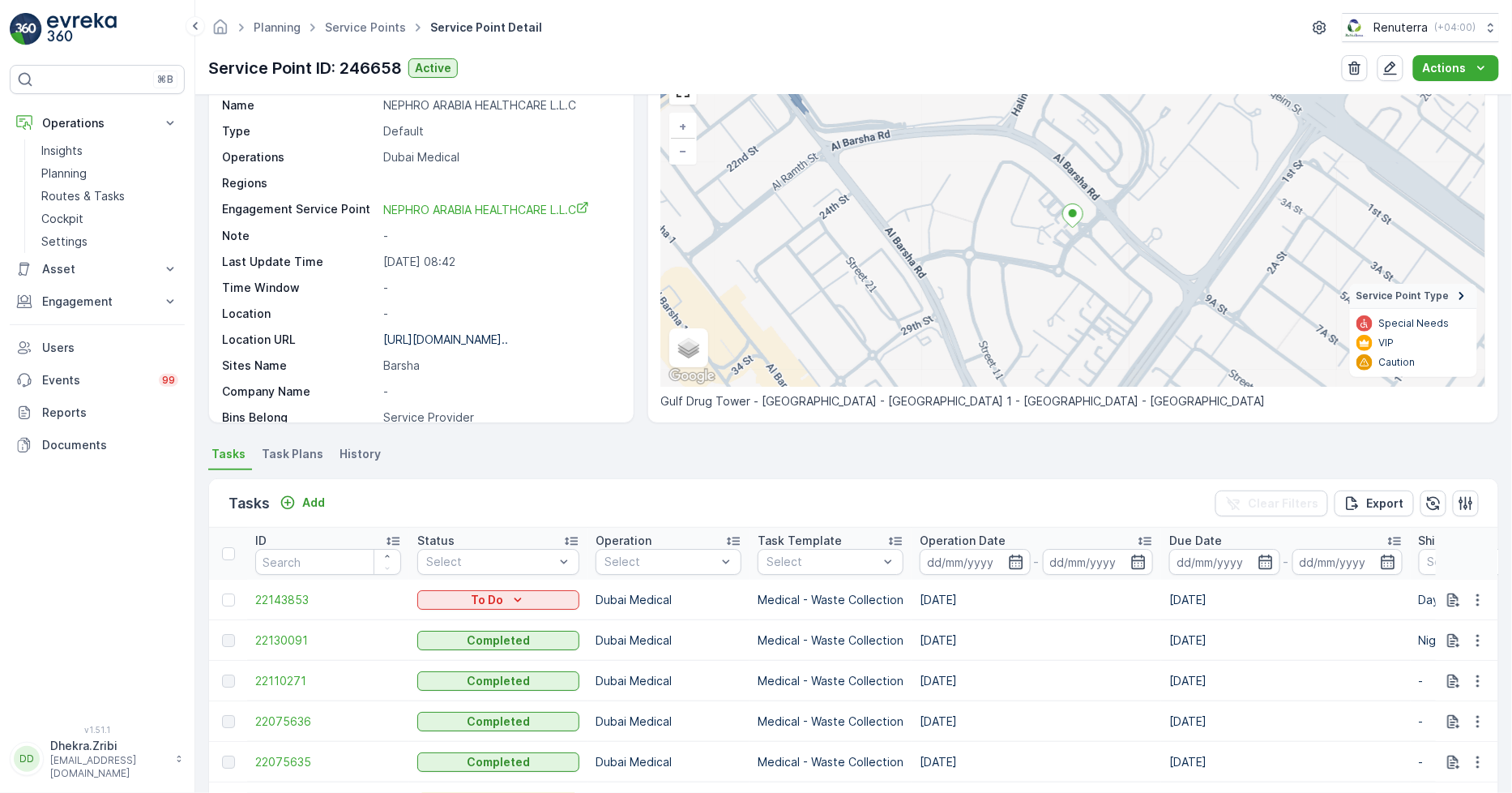
scroll to position [180, 0]
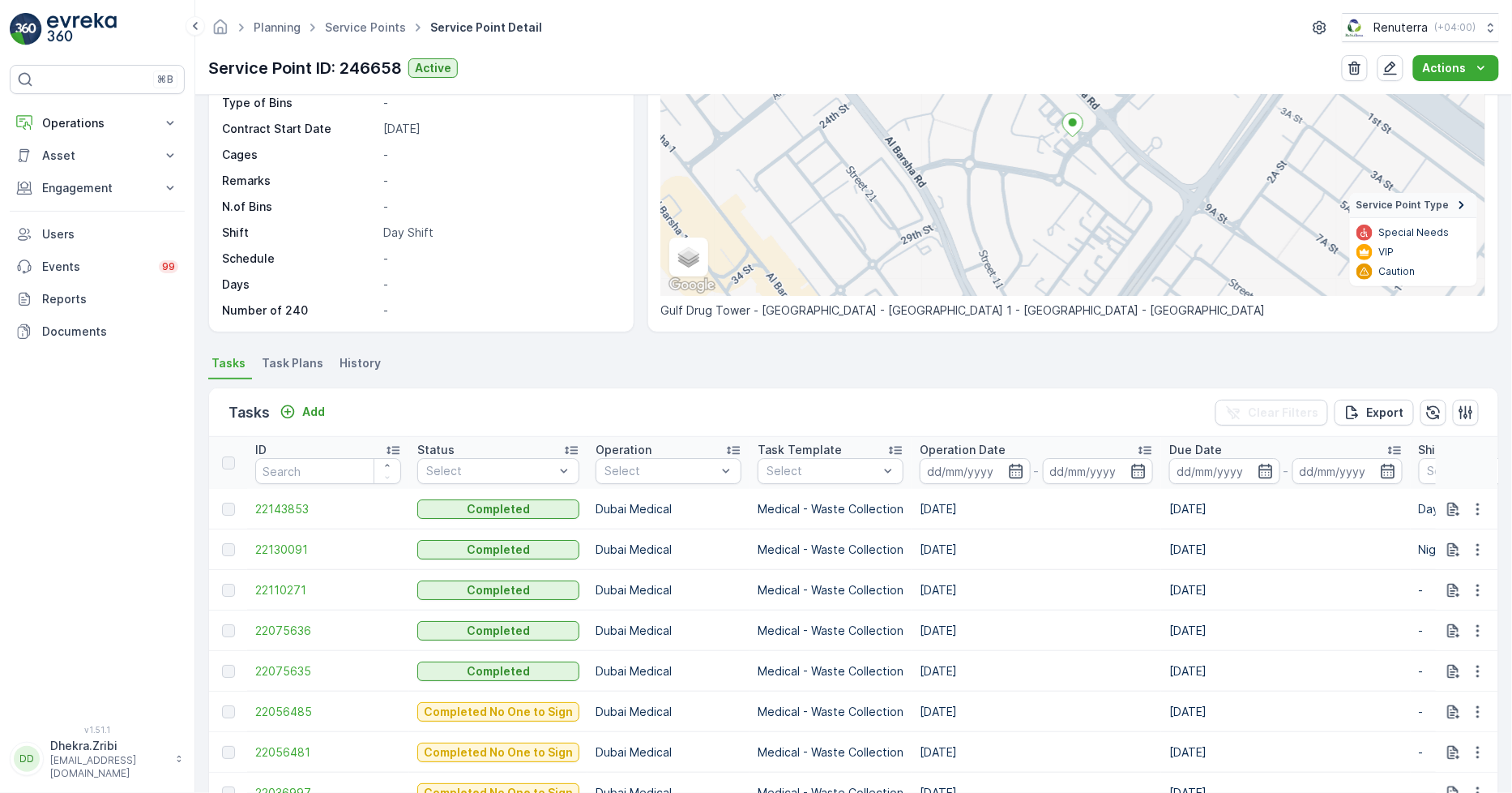
scroll to position [180, 0]
click at [285, 508] on span "22143853" at bounding box center [328, 509] width 146 height 16
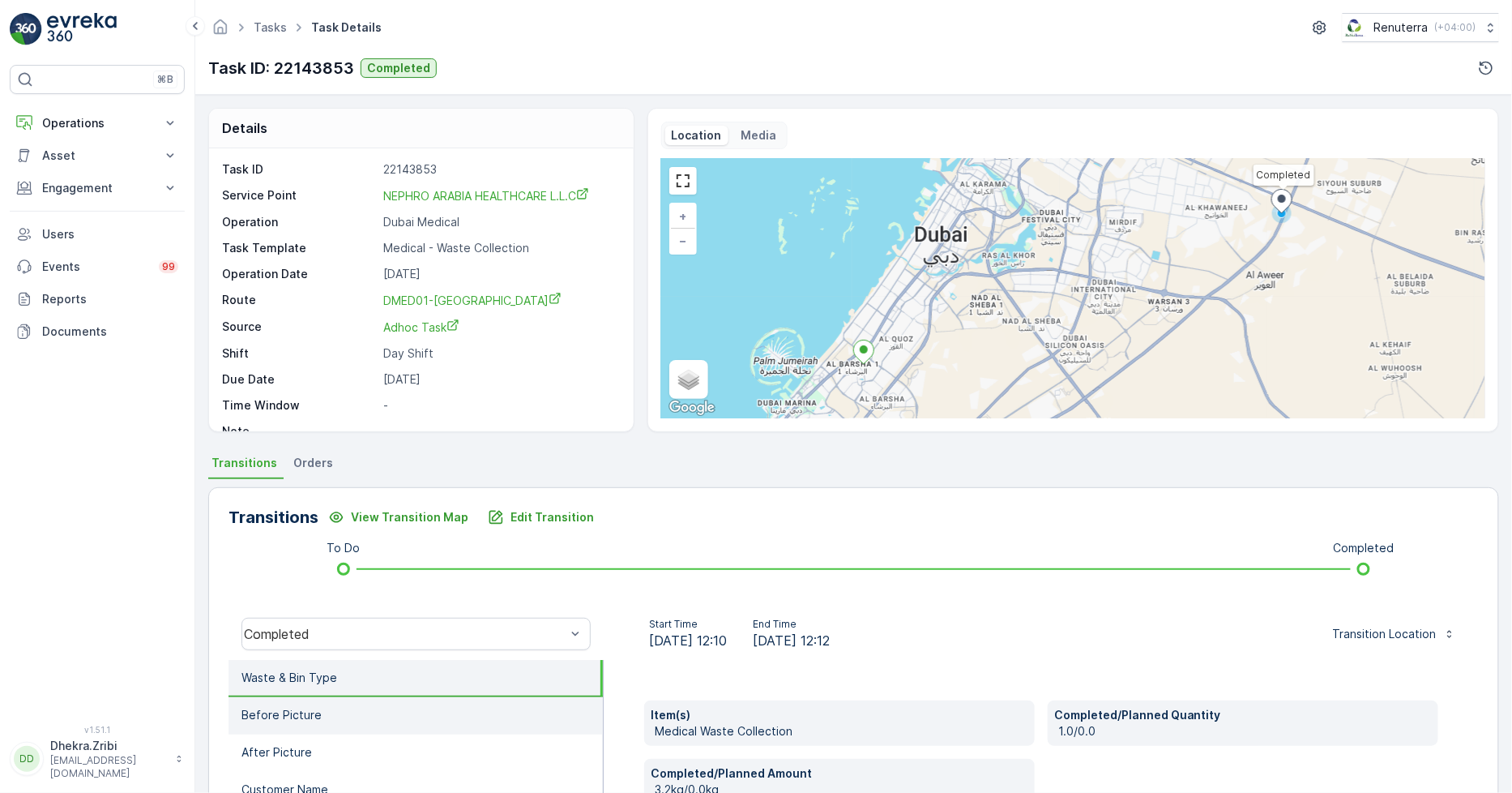
click at [474, 716] on li "Before Picture" at bounding box center [416, 715] width 374 height 37
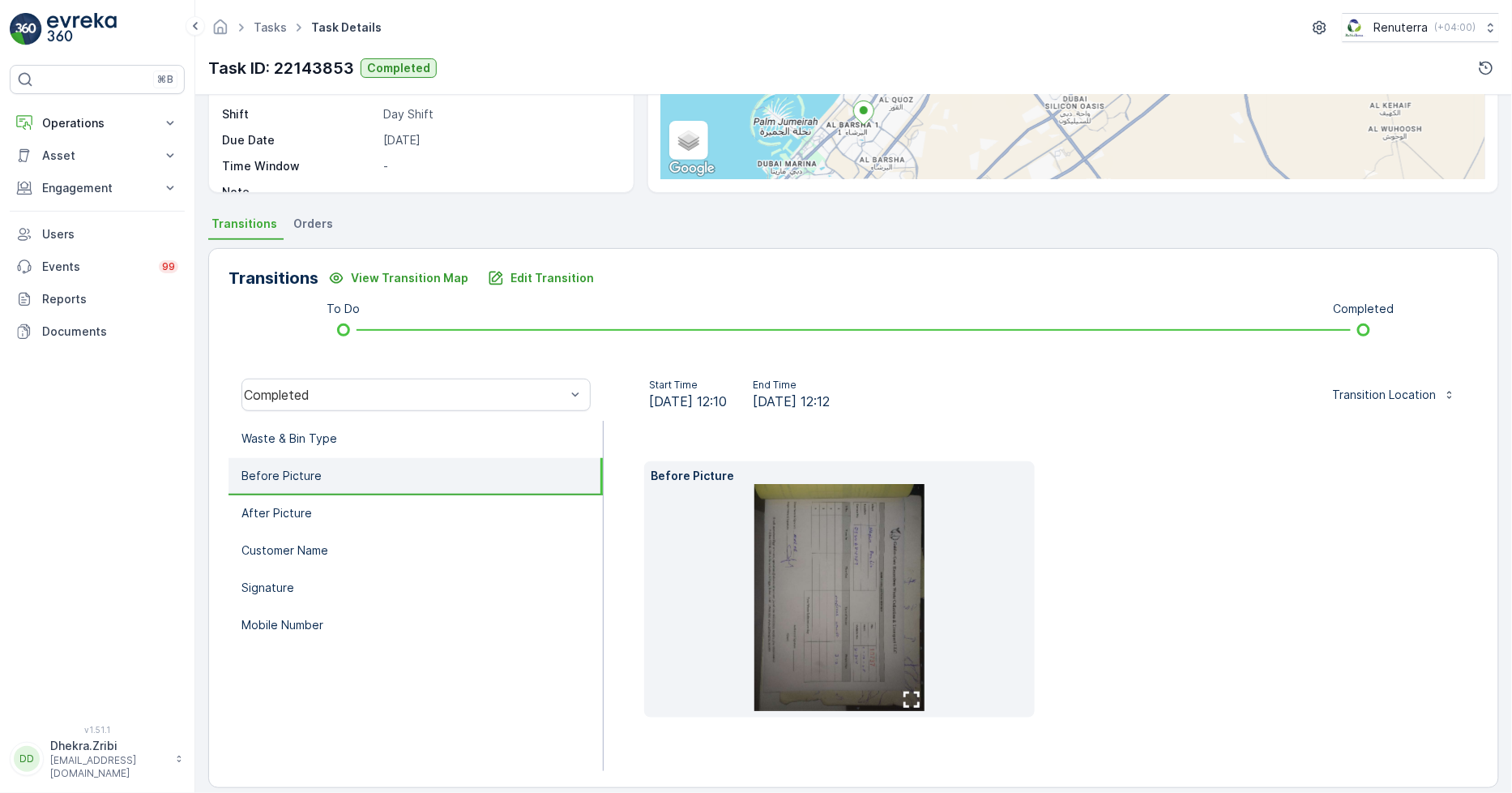
scroll to position [254, 0]
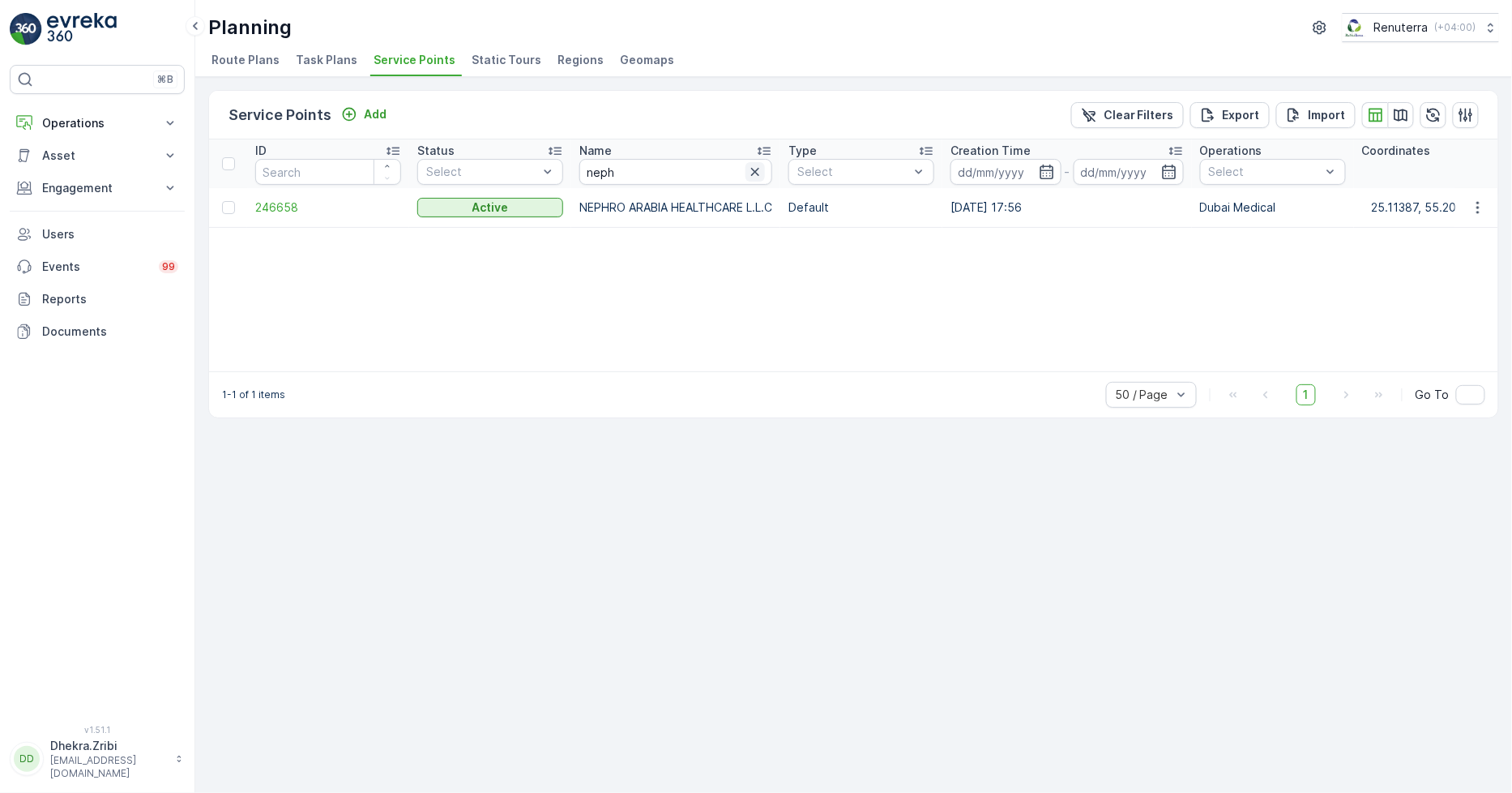
click at [763, 172] on icon "button" at bounding box center [755, 171] width 16 height 16
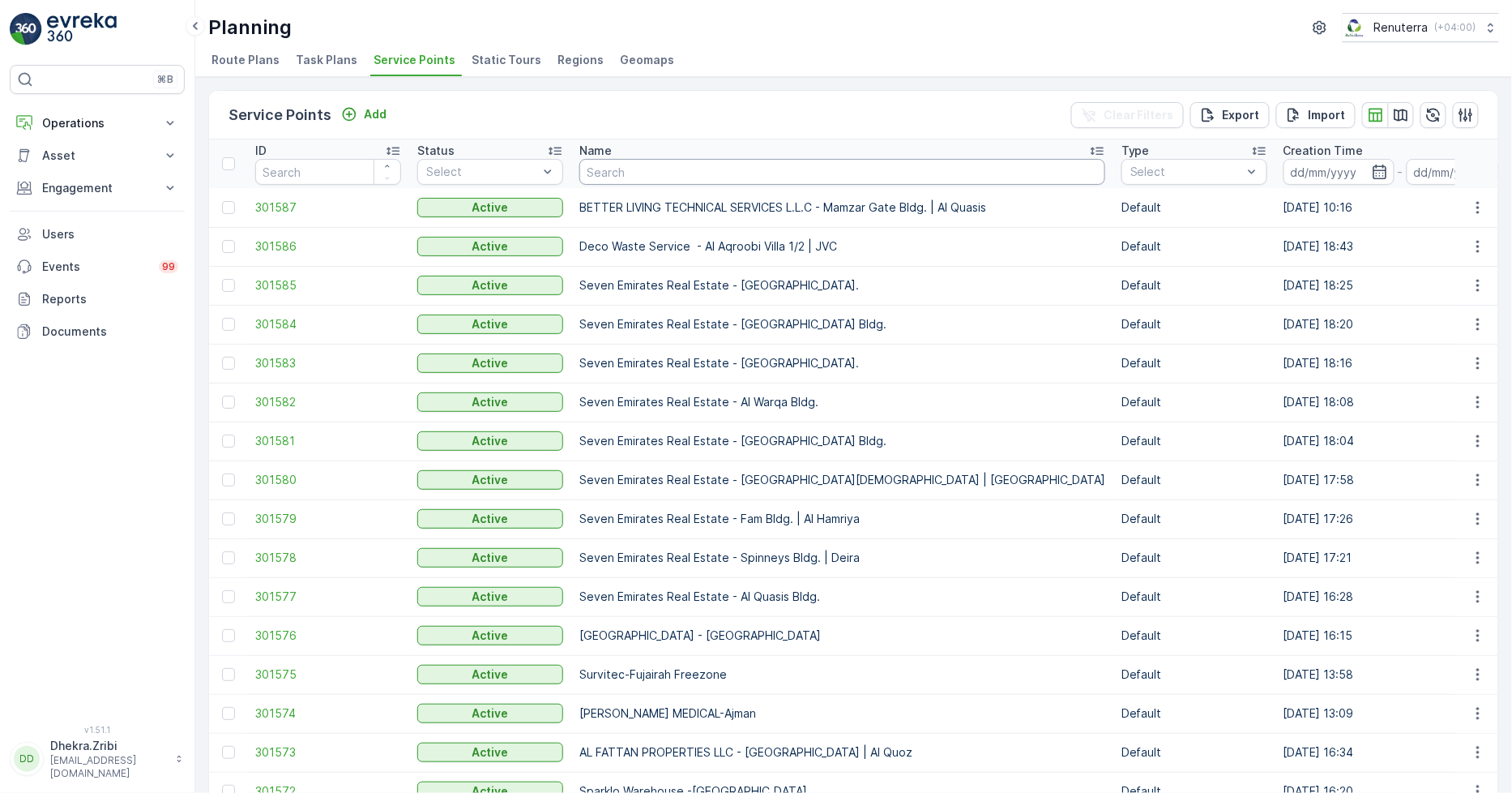
click at [654, 172] on input "text" at bounding box center [841, 172] width 526 height 26
type input "symb"
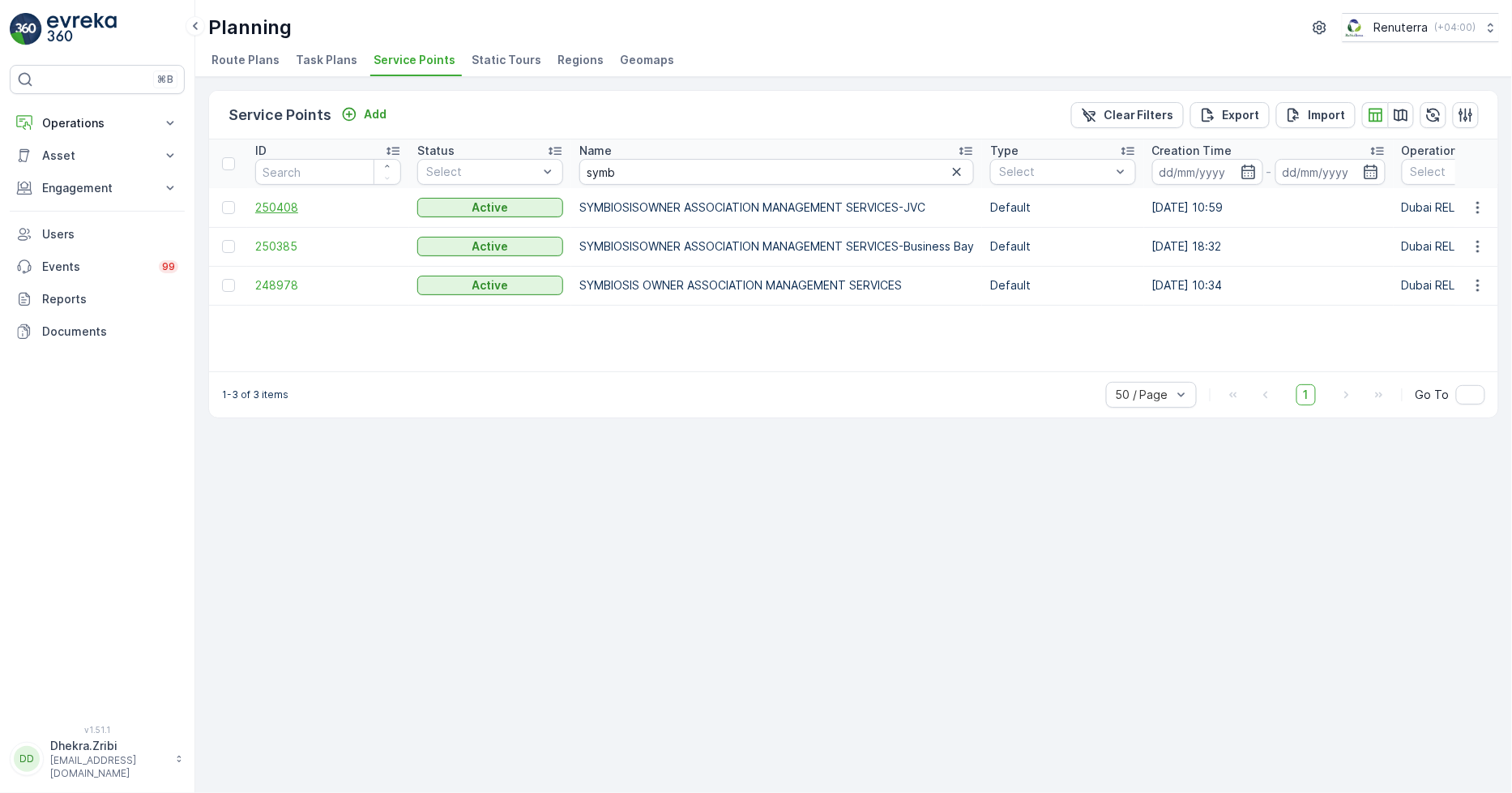
click at [276, 205] on span "250408" at bounding box center [328, 206] width 146 height 16
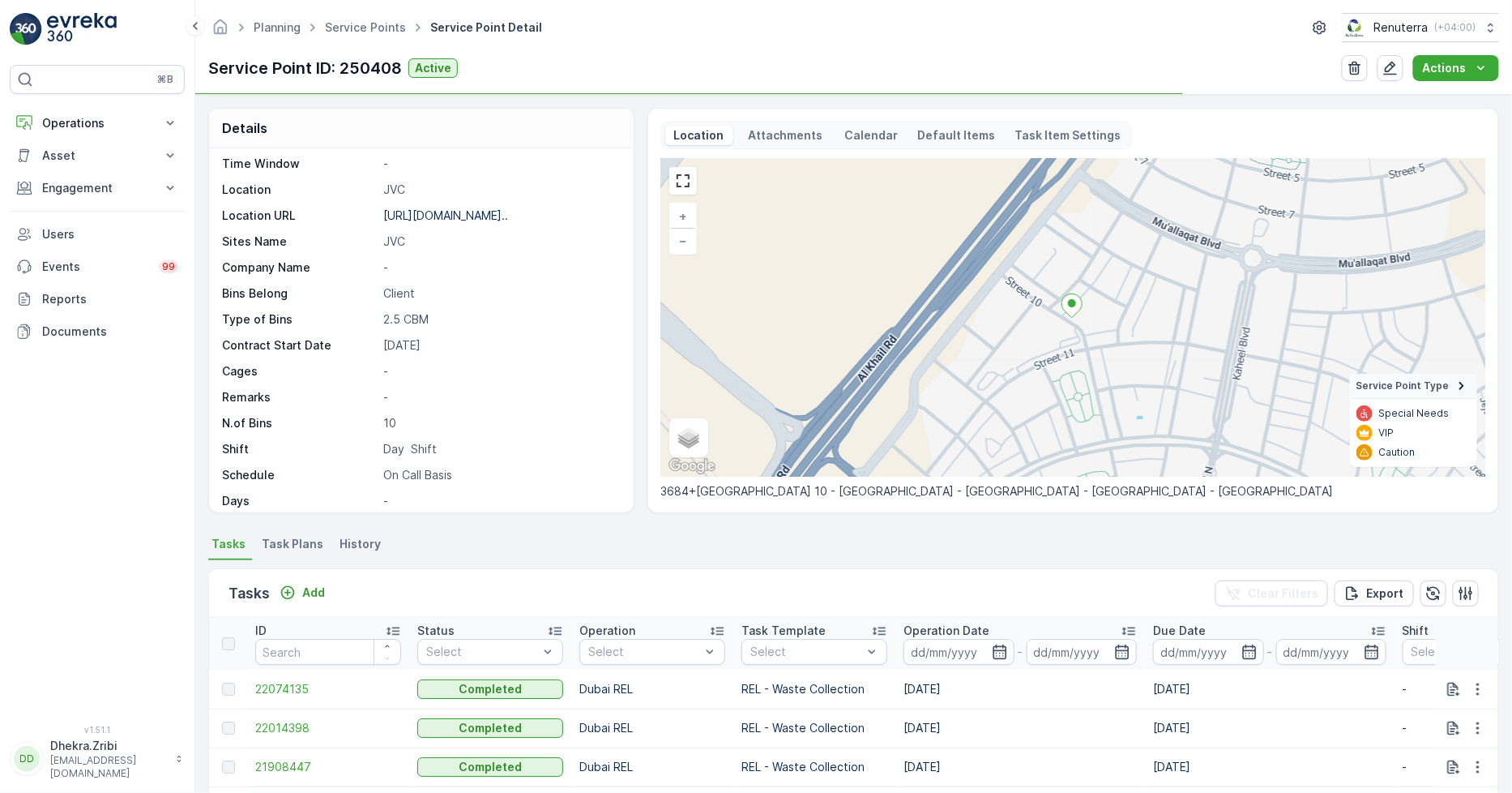
scroll to position [266, 0]
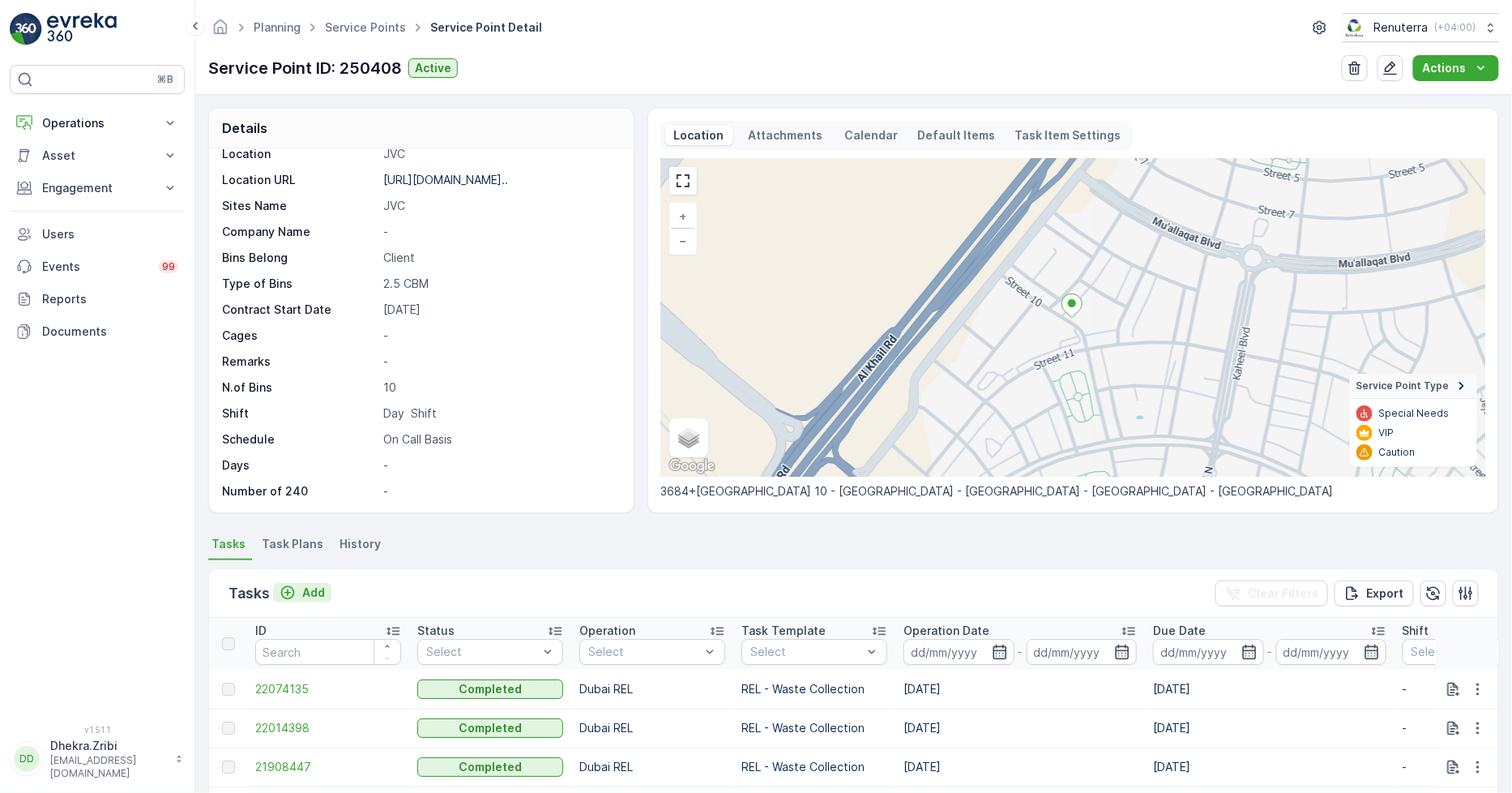
click at [309, 588] on p "Add" at bounding box center [314, 592] width 22 height 16
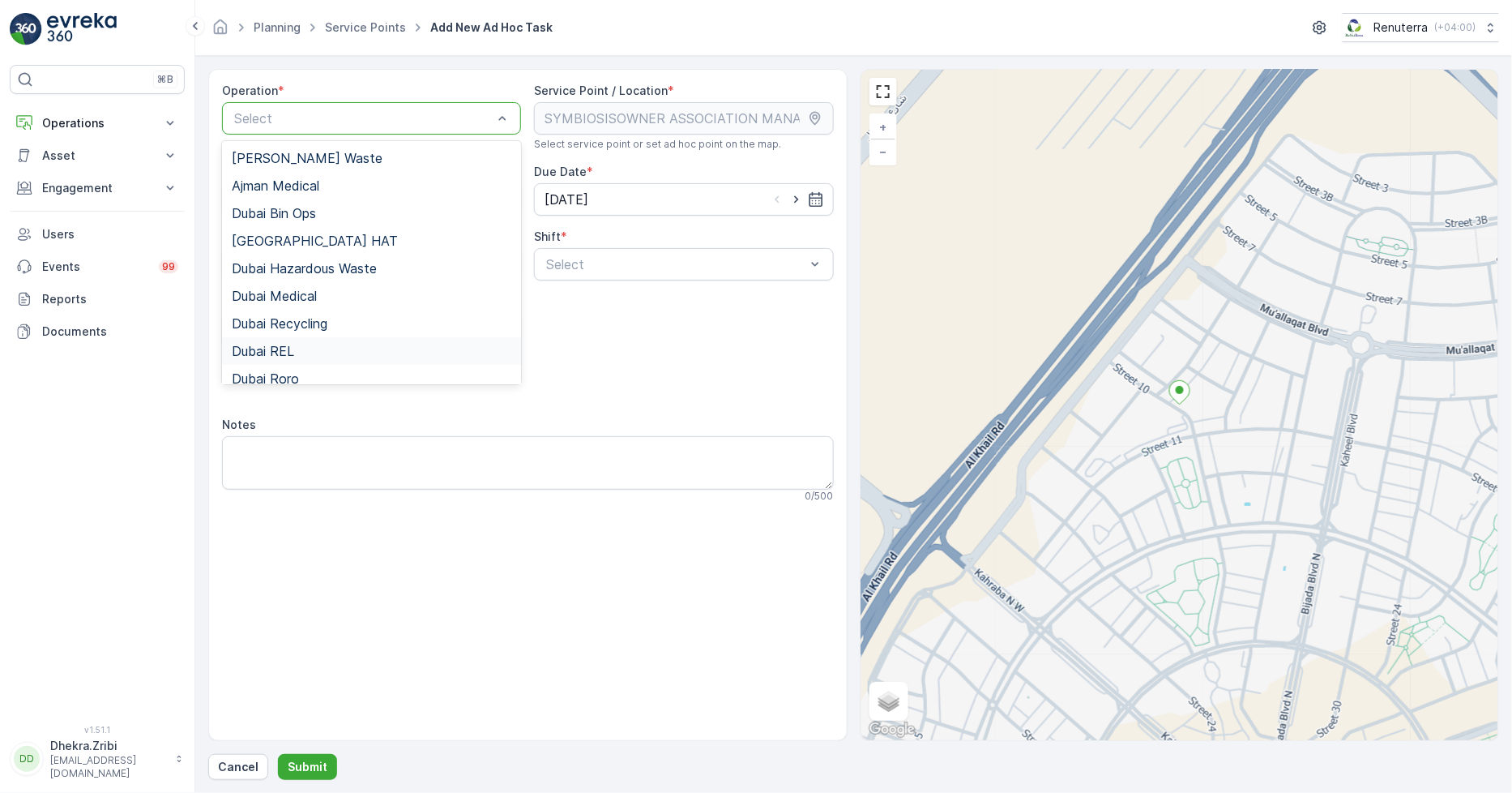
click at [280, 359] on div "Dubai REL" at bounding box center [372, 351] width 299 height 28
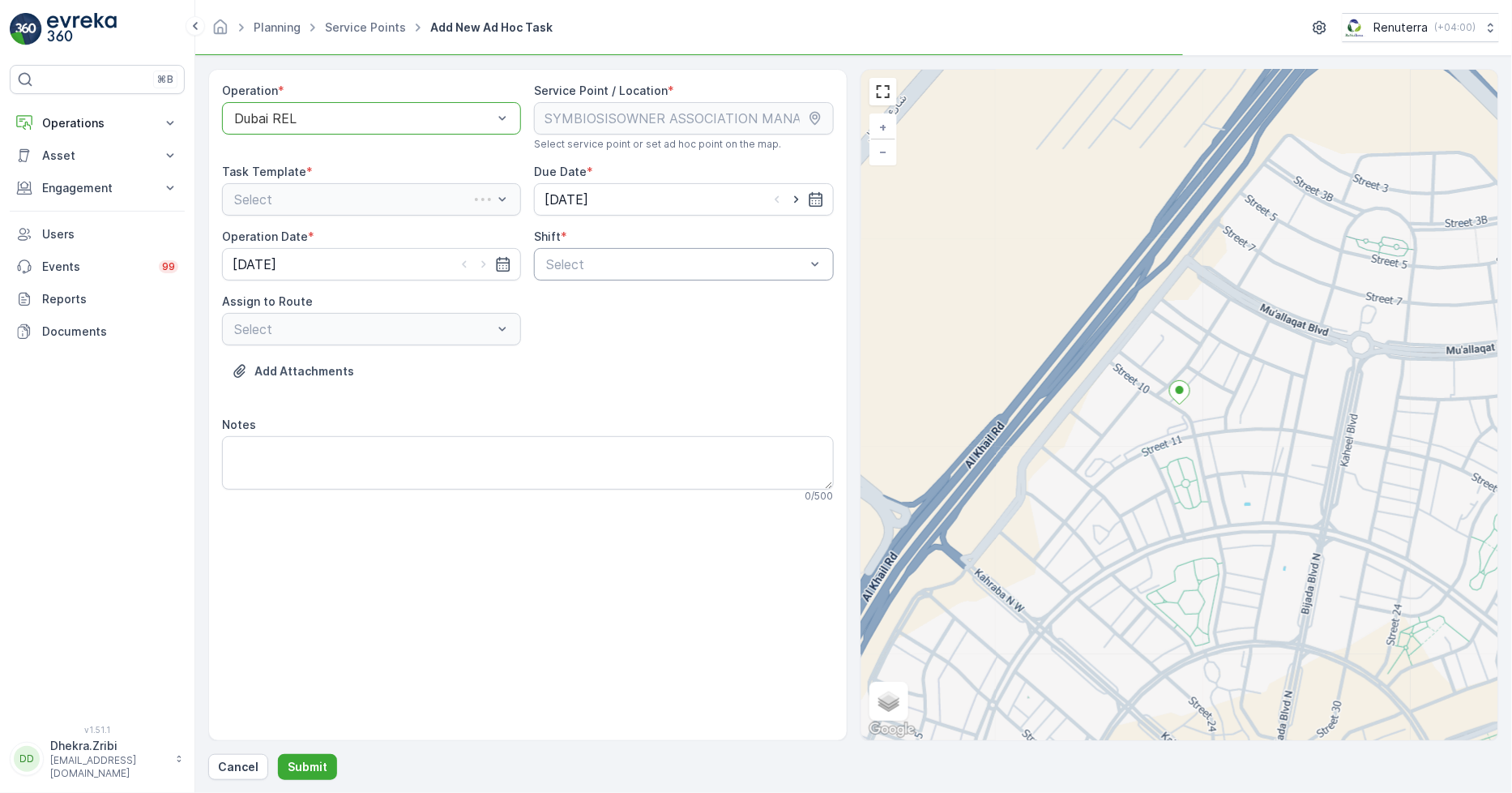
click at [639, 253] on div "Select" at bounding box center [684, 264] width 299 height 33
click at [558, 303] on span "Day Shift" at bounding box center [572, 304] width 58 height 15
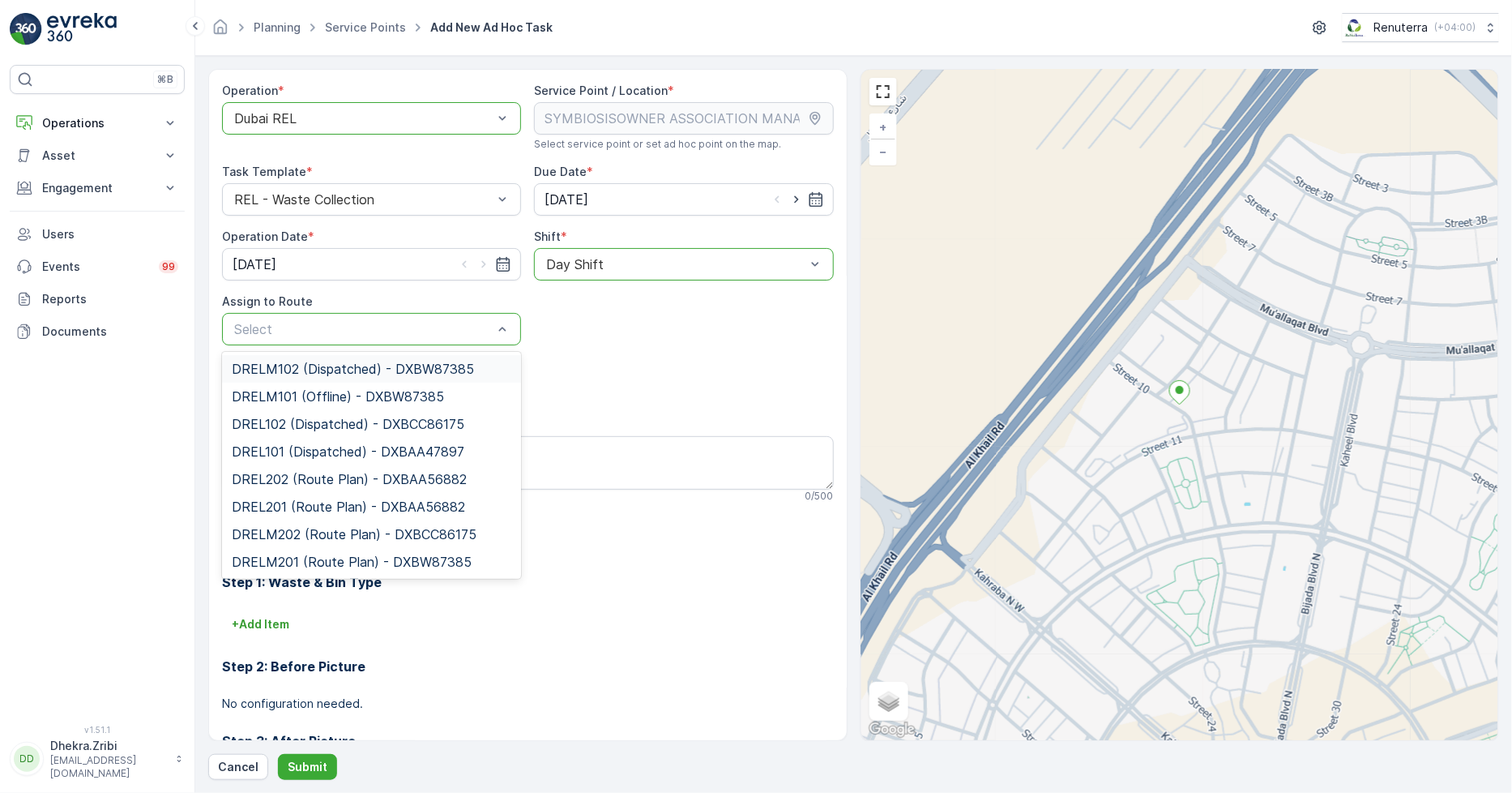
click at [295, 369] on span "DRELM102 (Dispatched) - DXBW87385" at bounding box center [352, 369] width 242 height 15
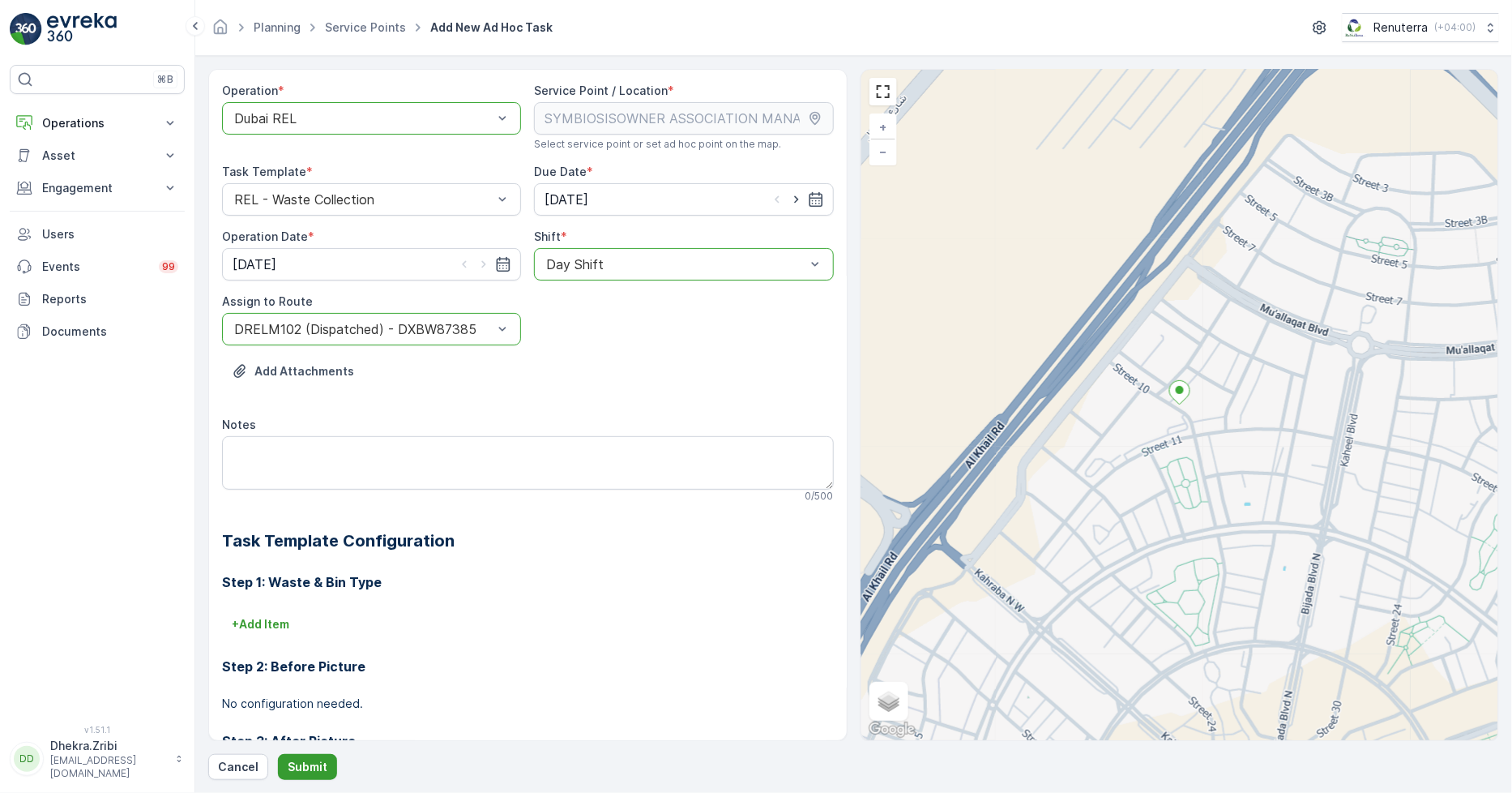
click at [304, 762] on p "Submit" at bounding box center [307, 766] width 40 height 16
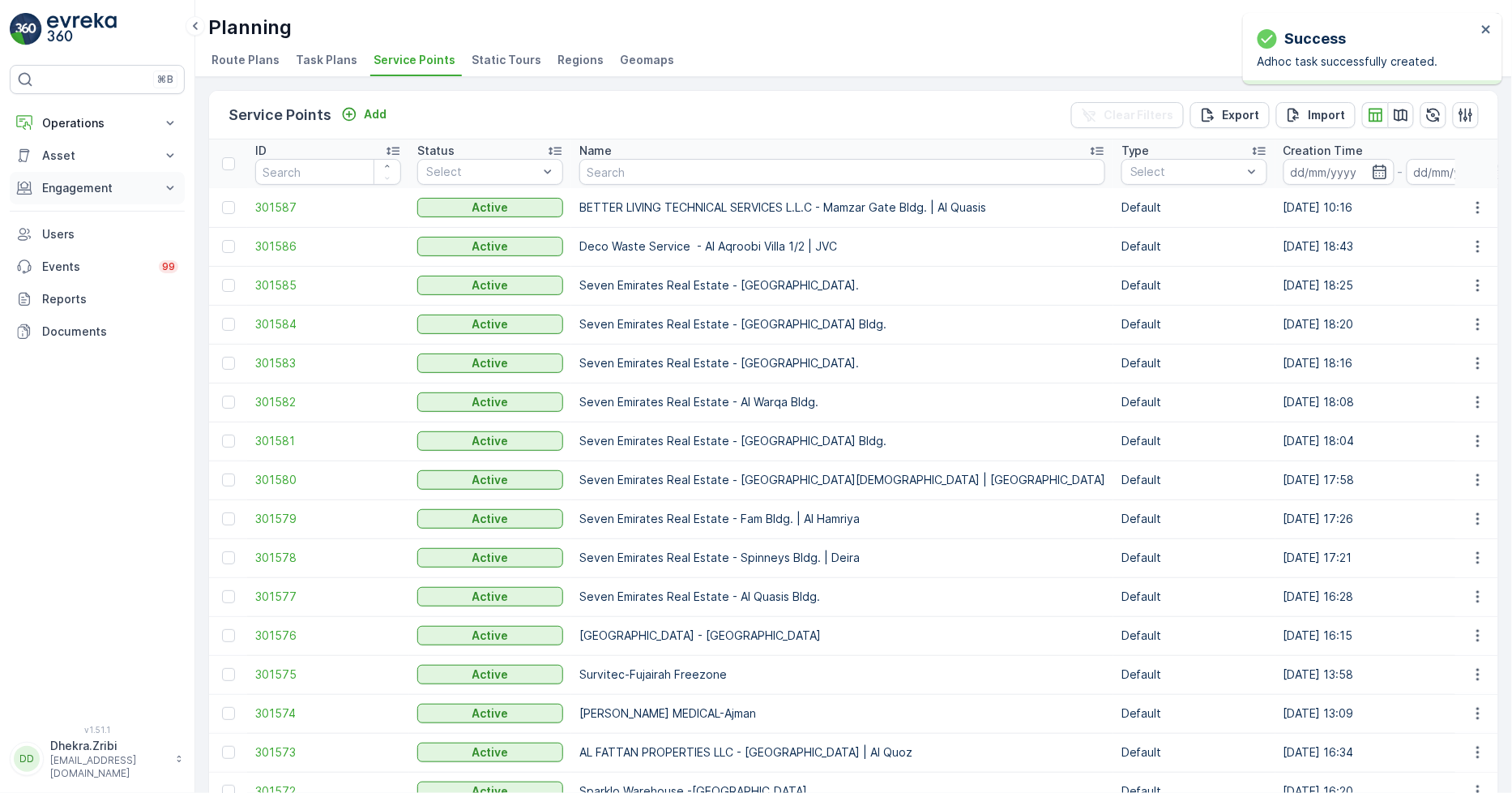
click at [94, 181] on p "Engagement" at bounding box center [97, 188] width 110 height 16
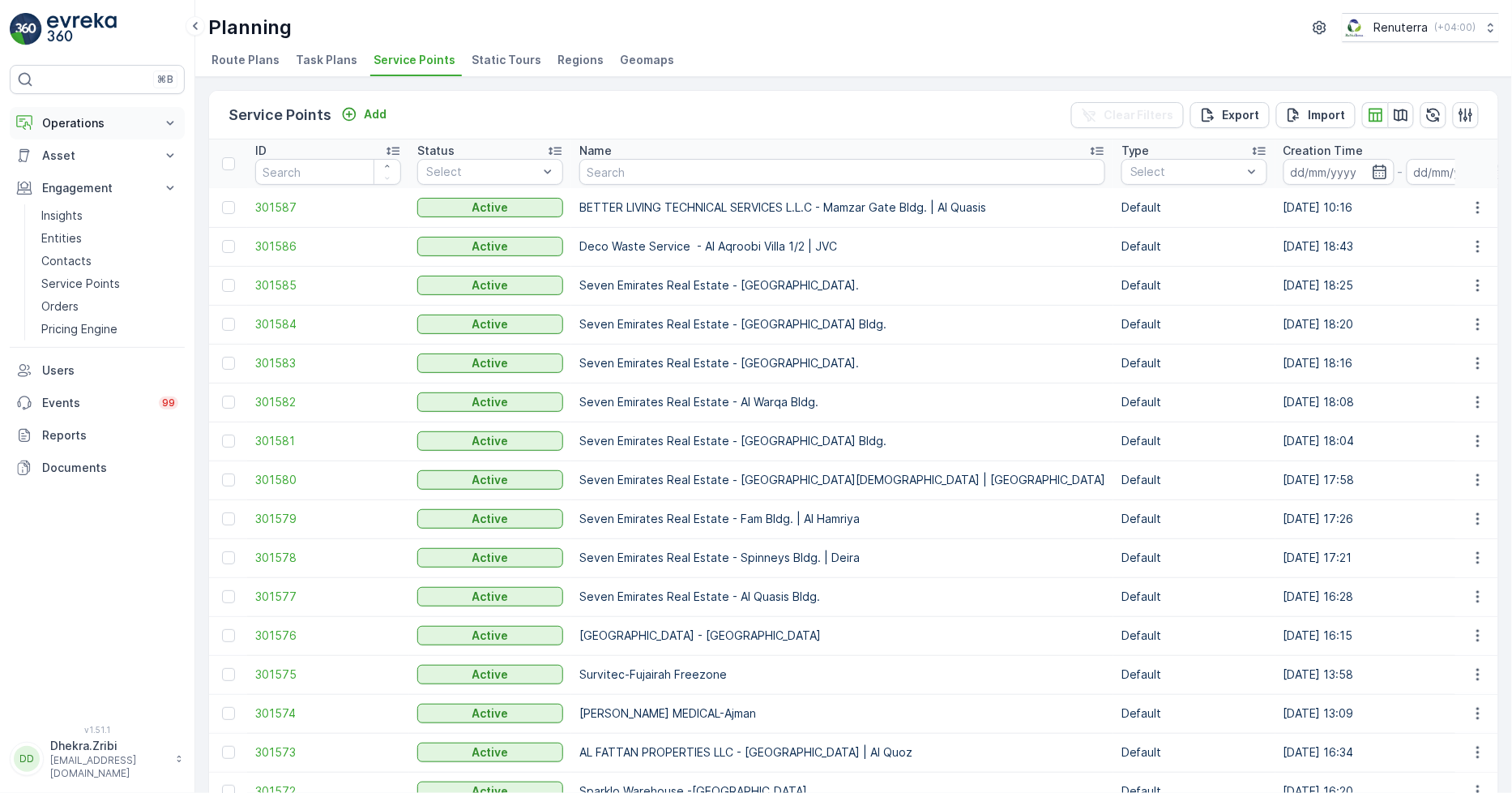
click at [95, 120] on p "Operations" at bounding box center [97, 122] width 110 height 16
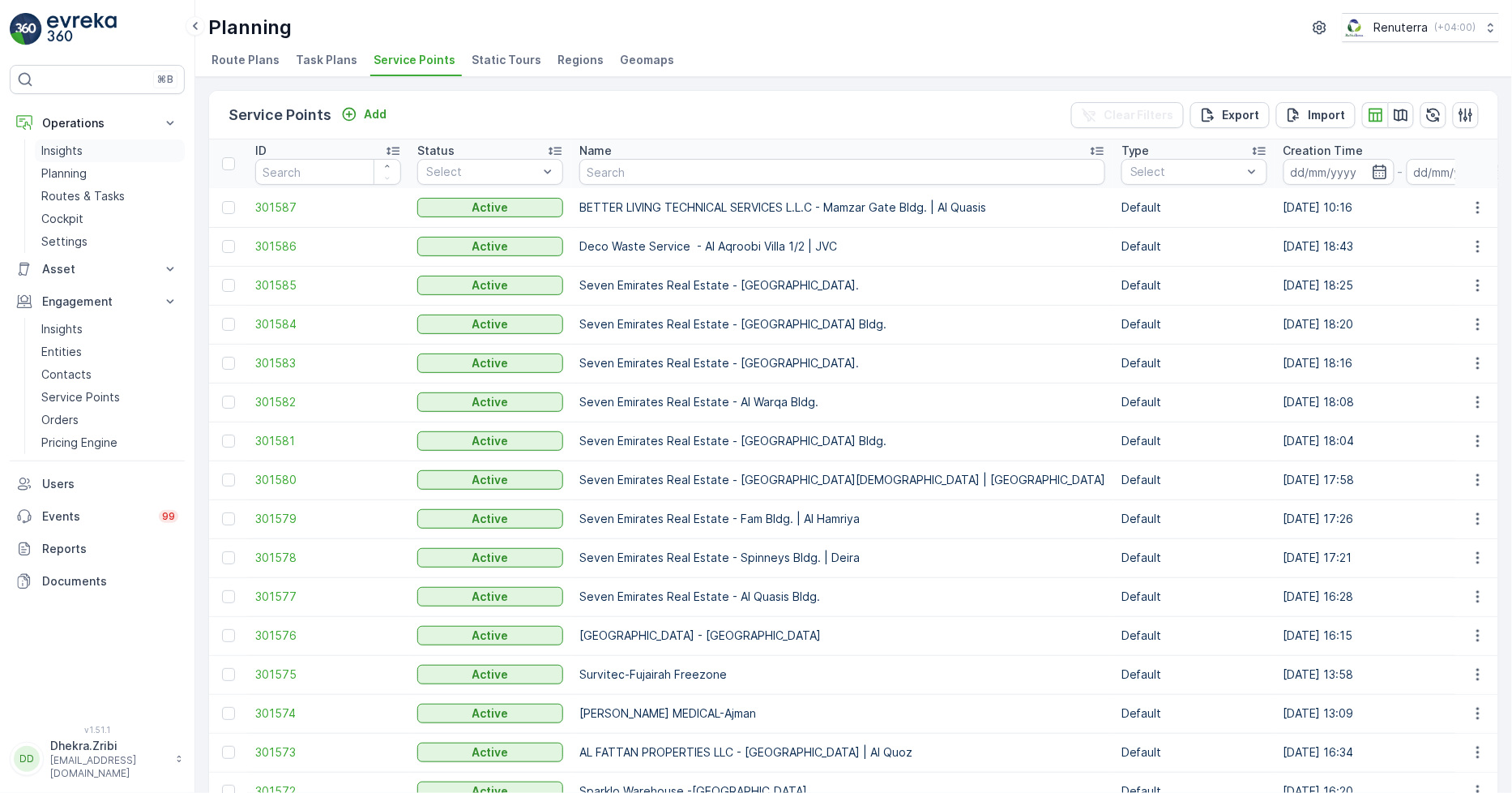
click at [75, 144] on p "Insights" at bounding box center [62, 150] width 41 height 16
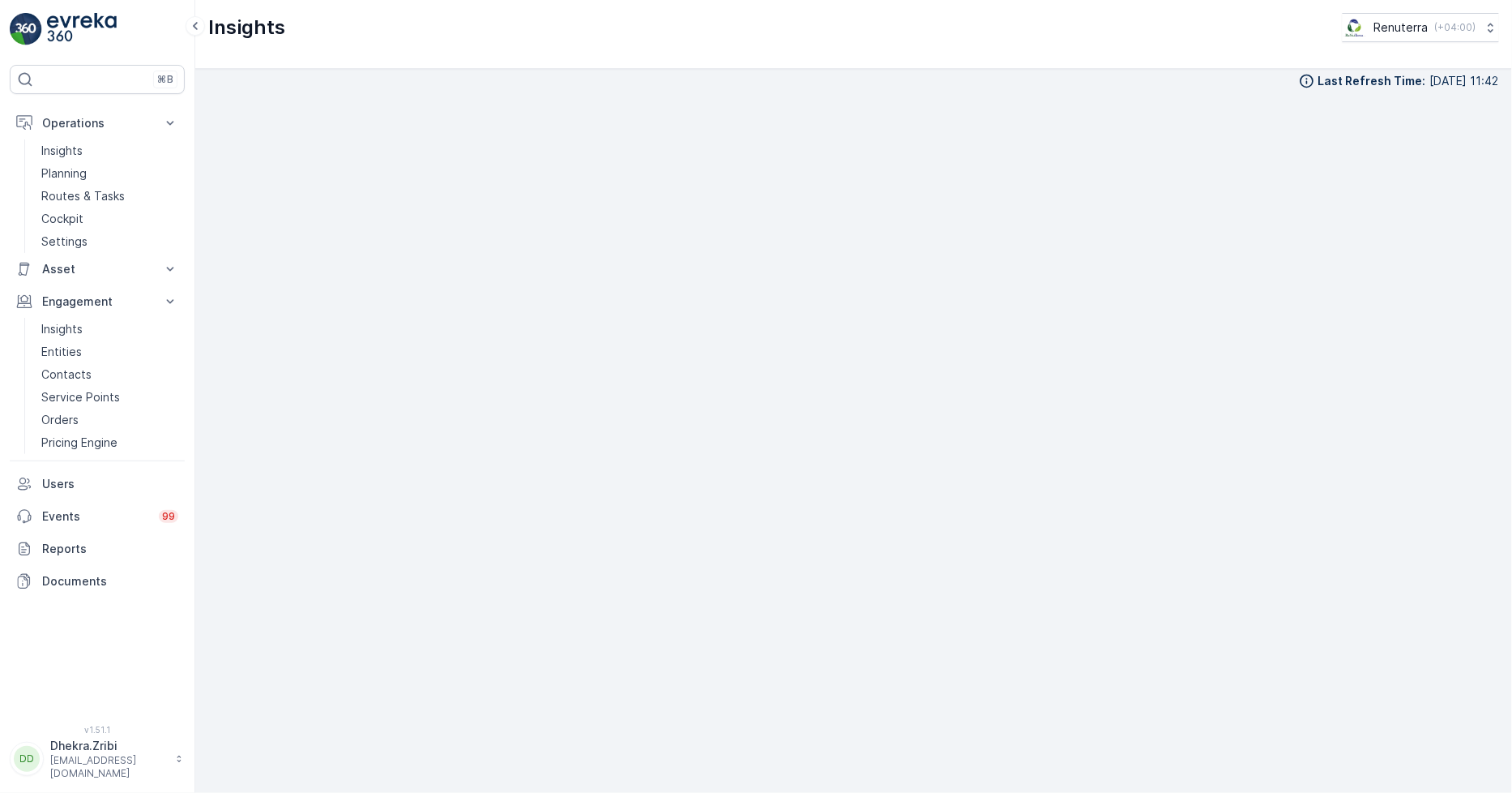
scroll to position [19, 0]
click at [60, 165] on p "Planning" at bounding box center [64, 173] width 46 height 16
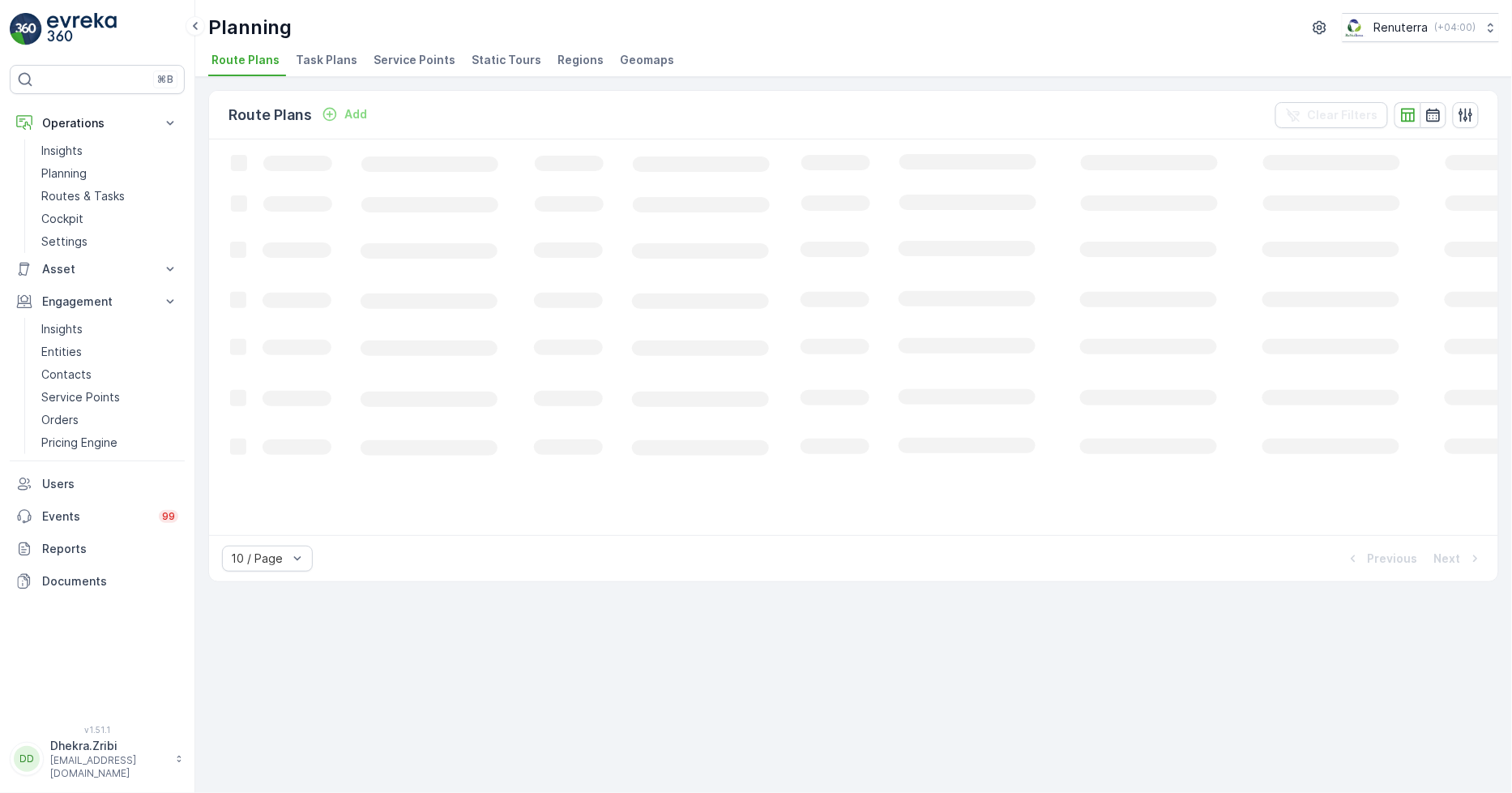
click at [420, 55] on span "Service Points" at bounding box center [415, 60] width 82 height 16
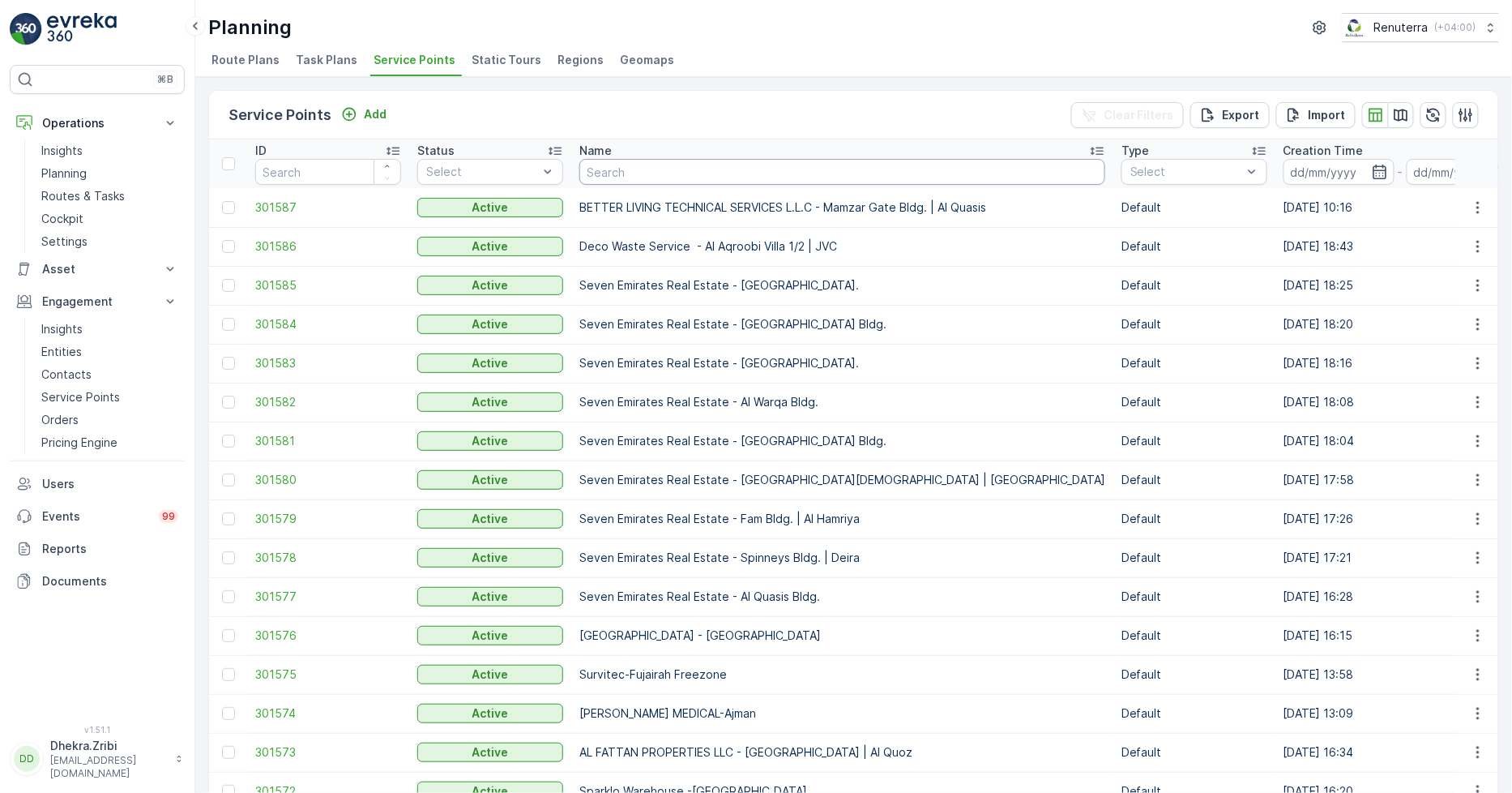
click at [625, 166] on input "text" at bounding box center [841, 172] width 526 height 26
type input "dream"
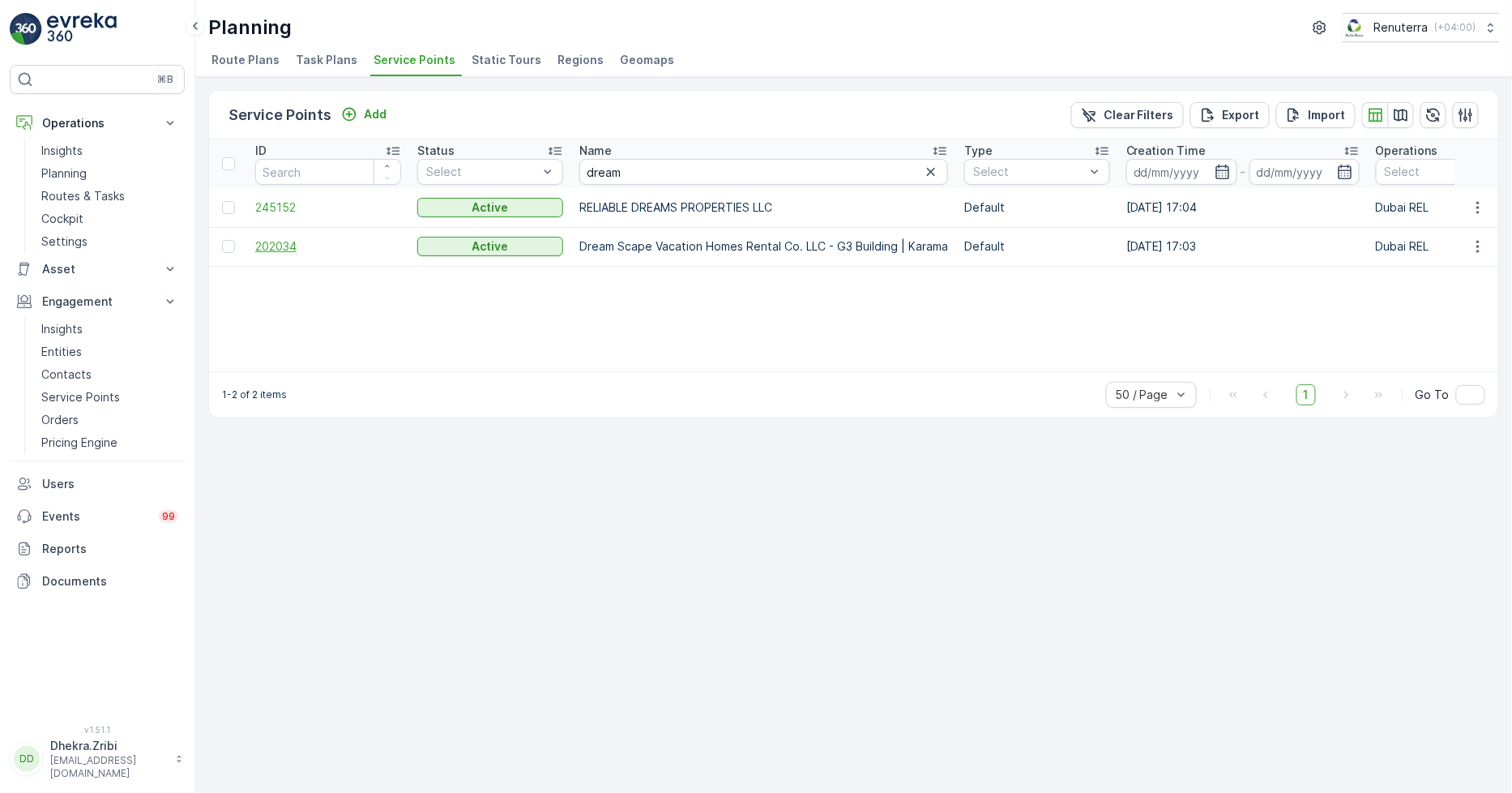
click at [290, 247] on span "202034" at bounding box center [328, 246] width 146 height 16
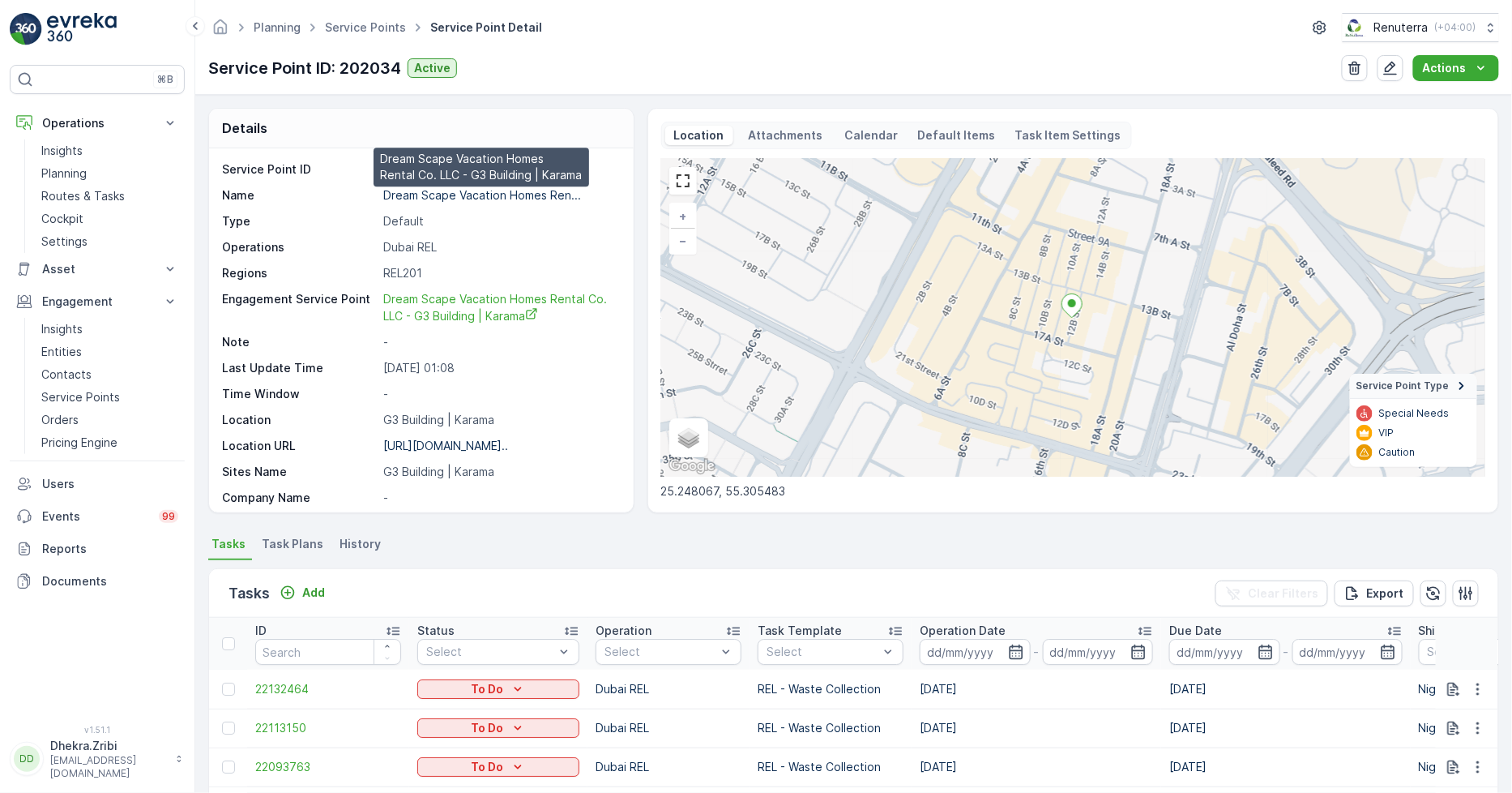
click at [463, 197] on p "Dream Scape Vacation Homes Ren..." at bounding box center [482, 194] width 198 height 14
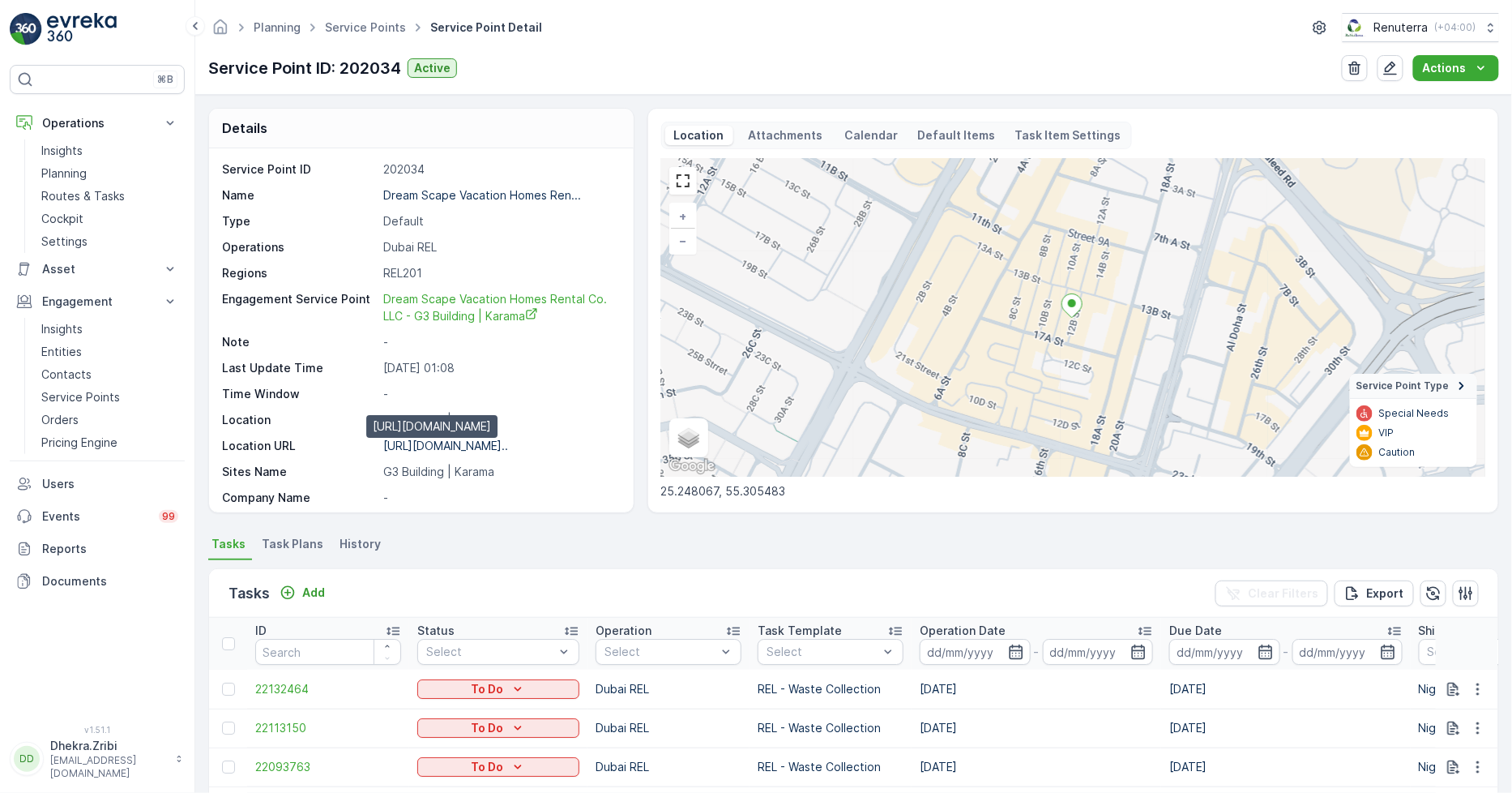
click at [459, 443] on p "https://maps.app.goo.gl/9N67tE..." at bounding box center [445, 445] width 125 height 14
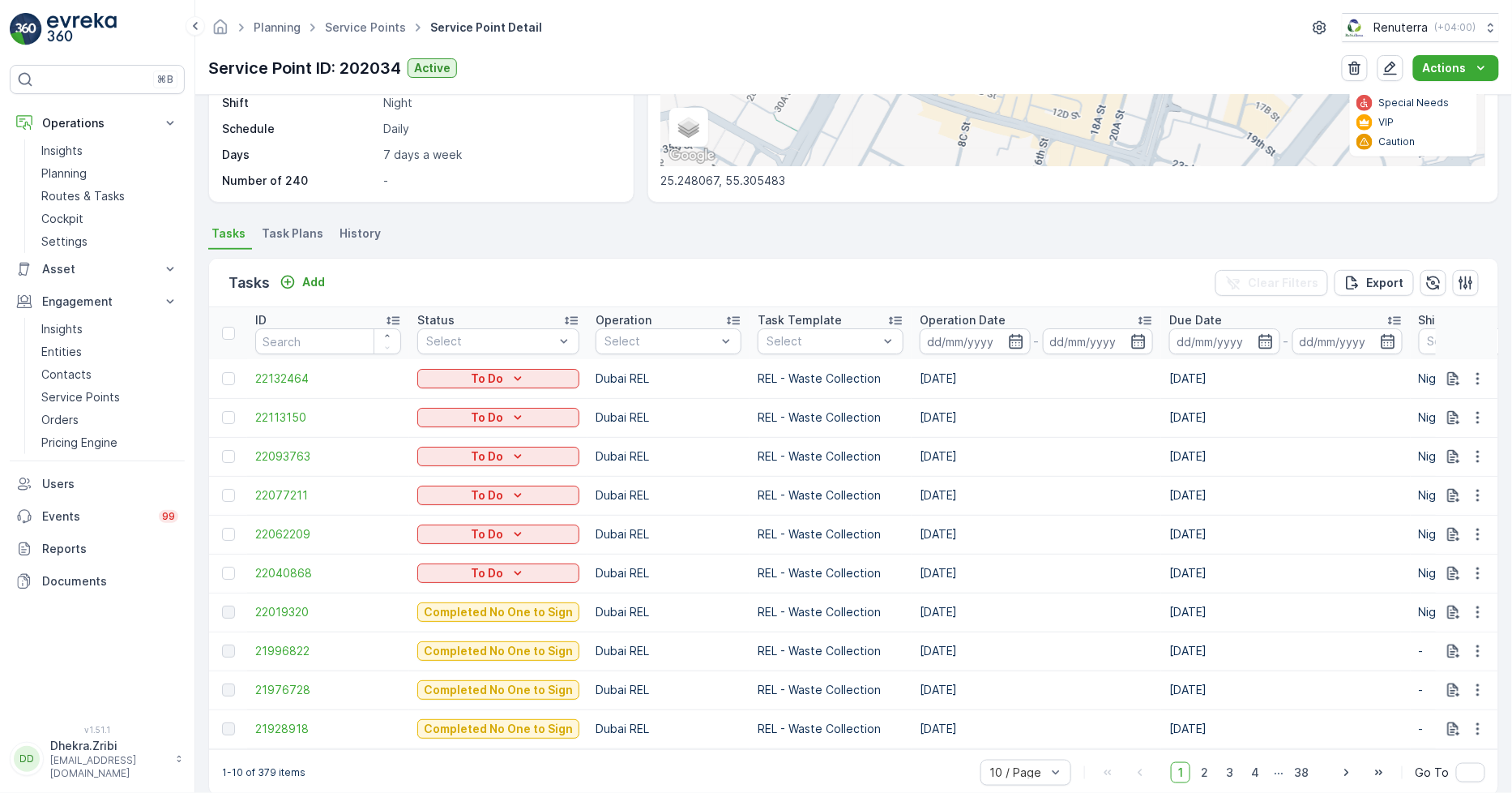
scroll to position [341, 0]
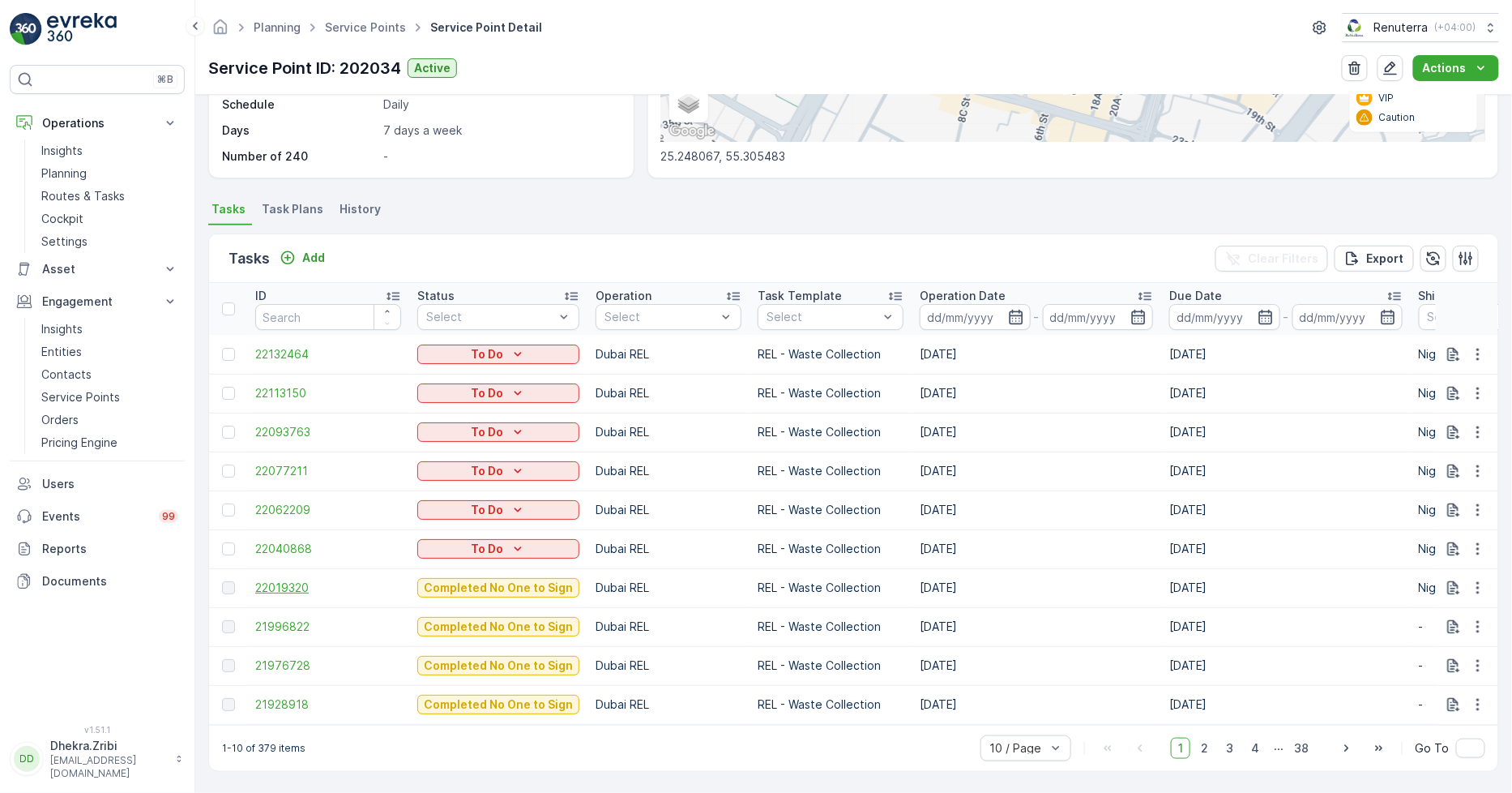
click at [297, 579] on span "22019320" at bounding box center [328, 587] width 146 height 16
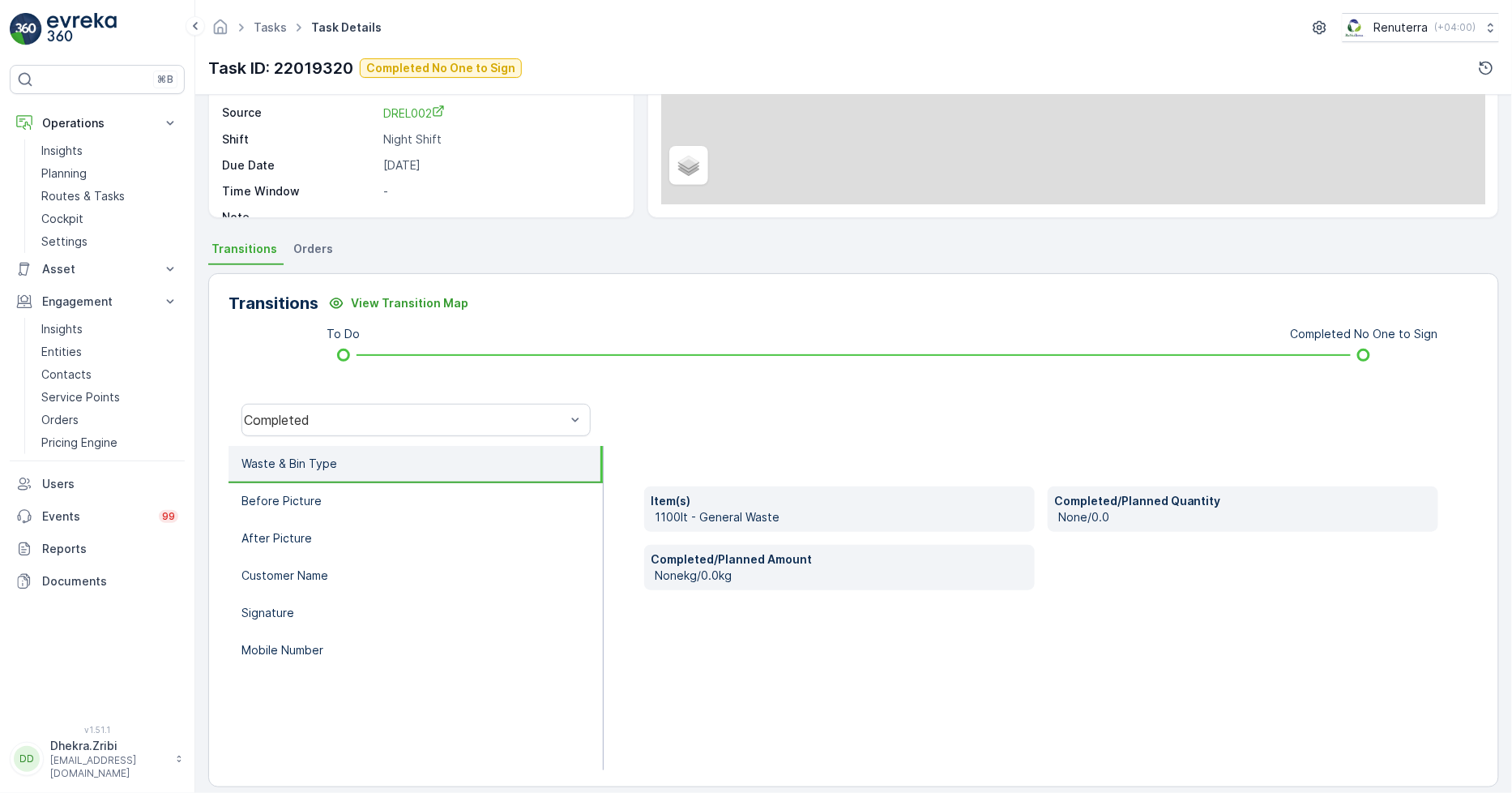
scroll to position [228, 0]
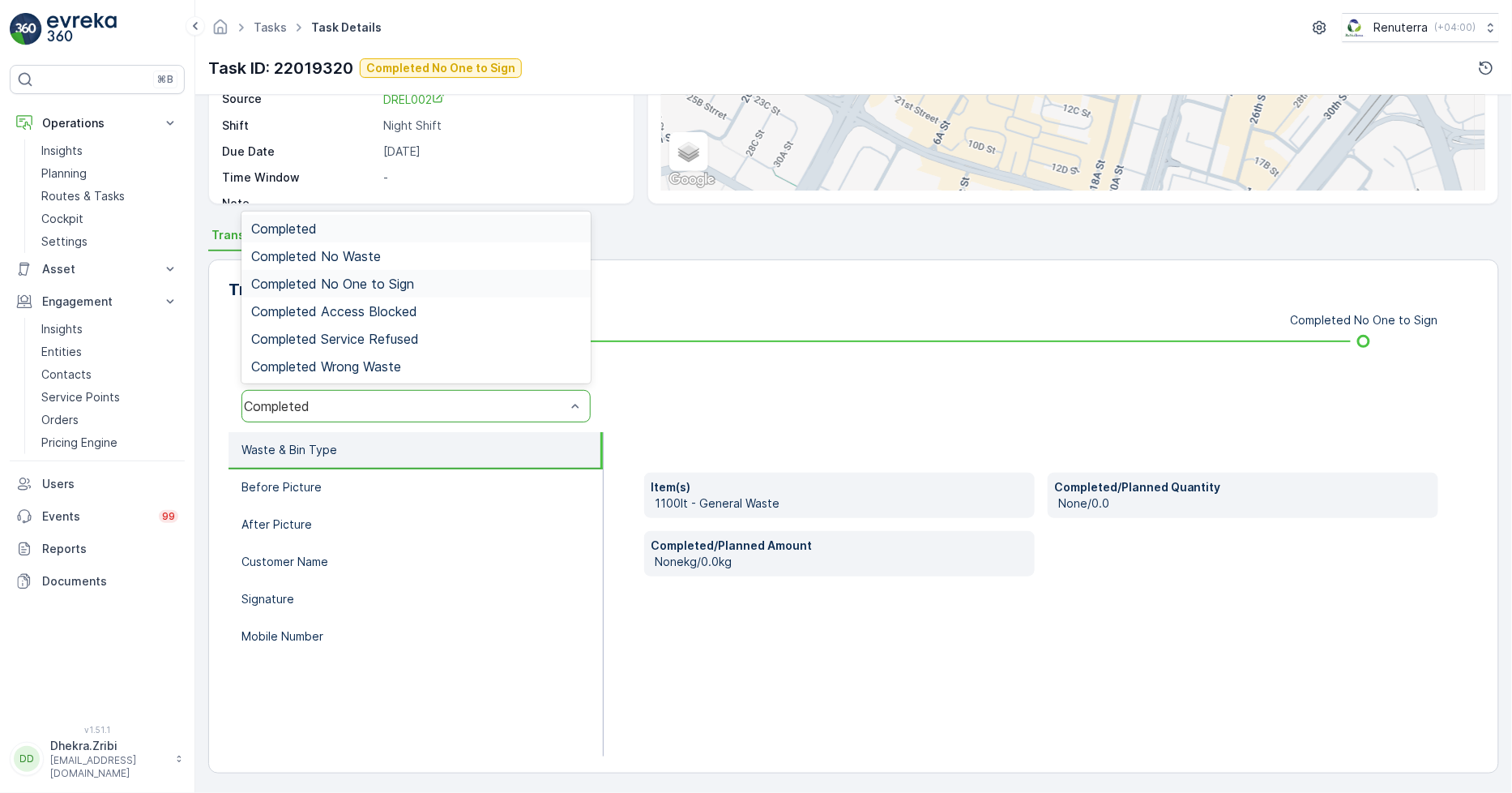
click at [370, 281] on span "Completed No One to Sign" at bounding box center [332, 284] width 163 height 15
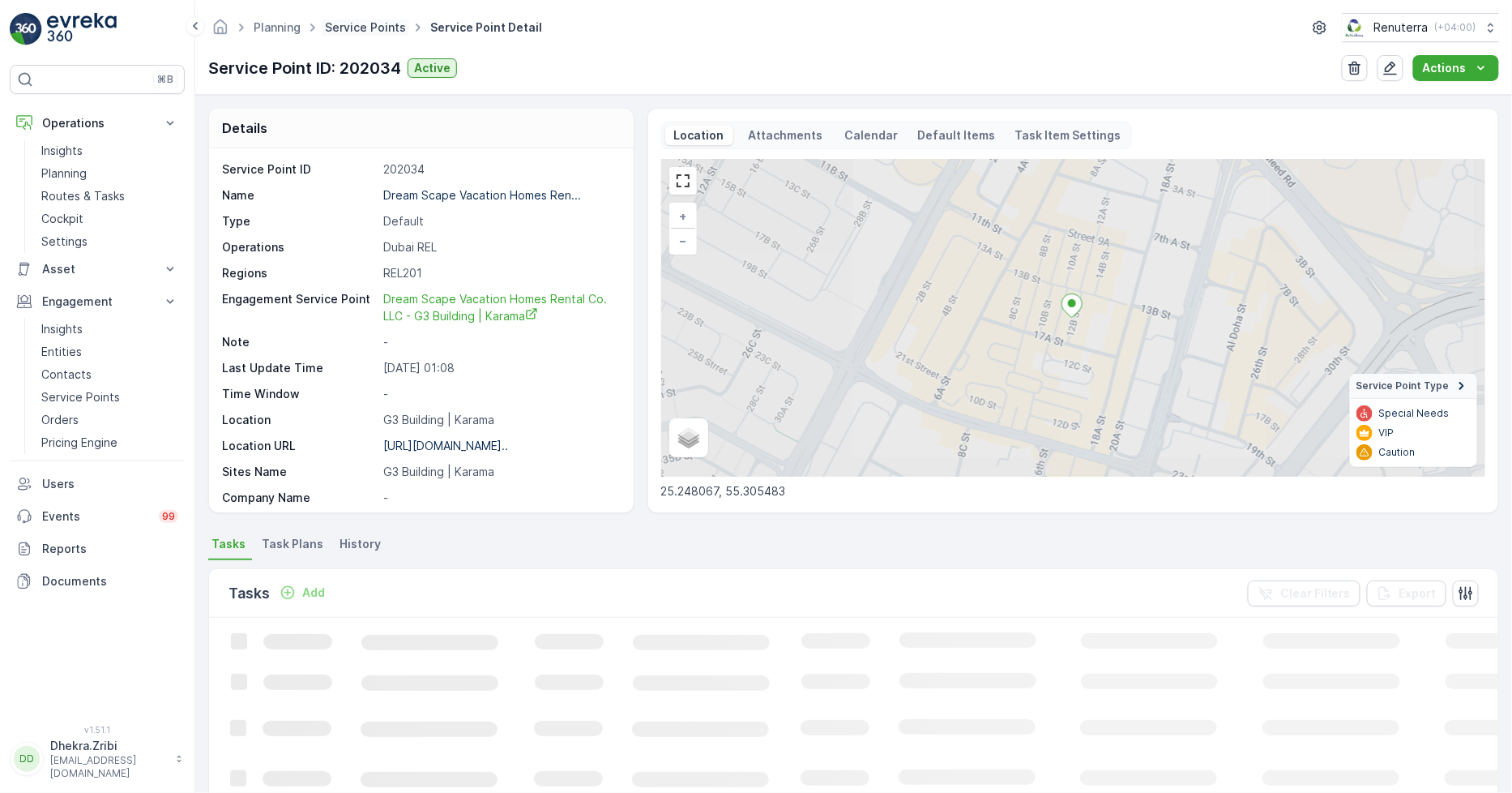
click at [378, 26] on link "Service Points" at bounding box center [365, 27] width 81 height 14
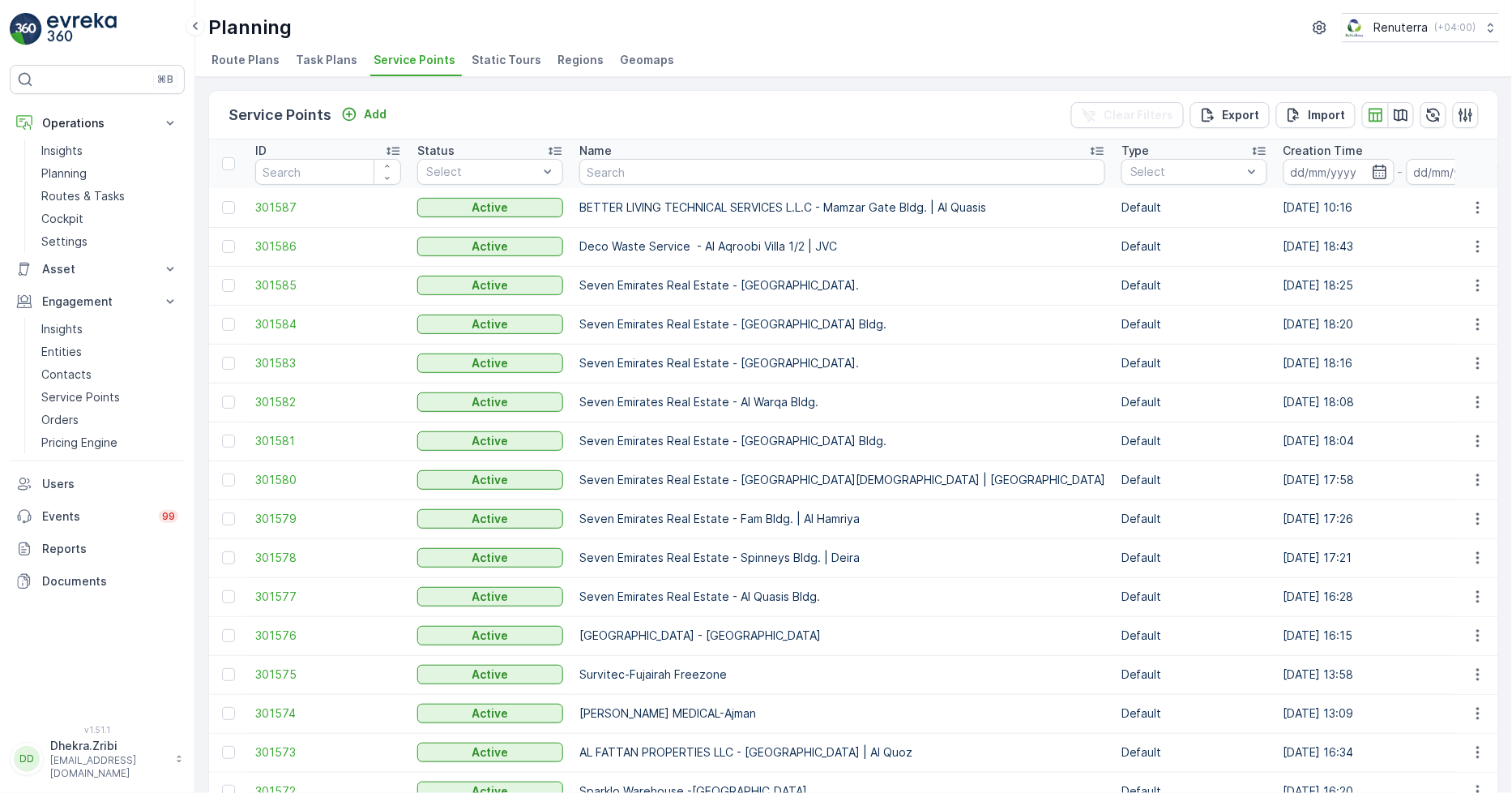
click at [617, 169] on input "text" at bounding box center [841, 172] width 526 height 26
type input "murta"
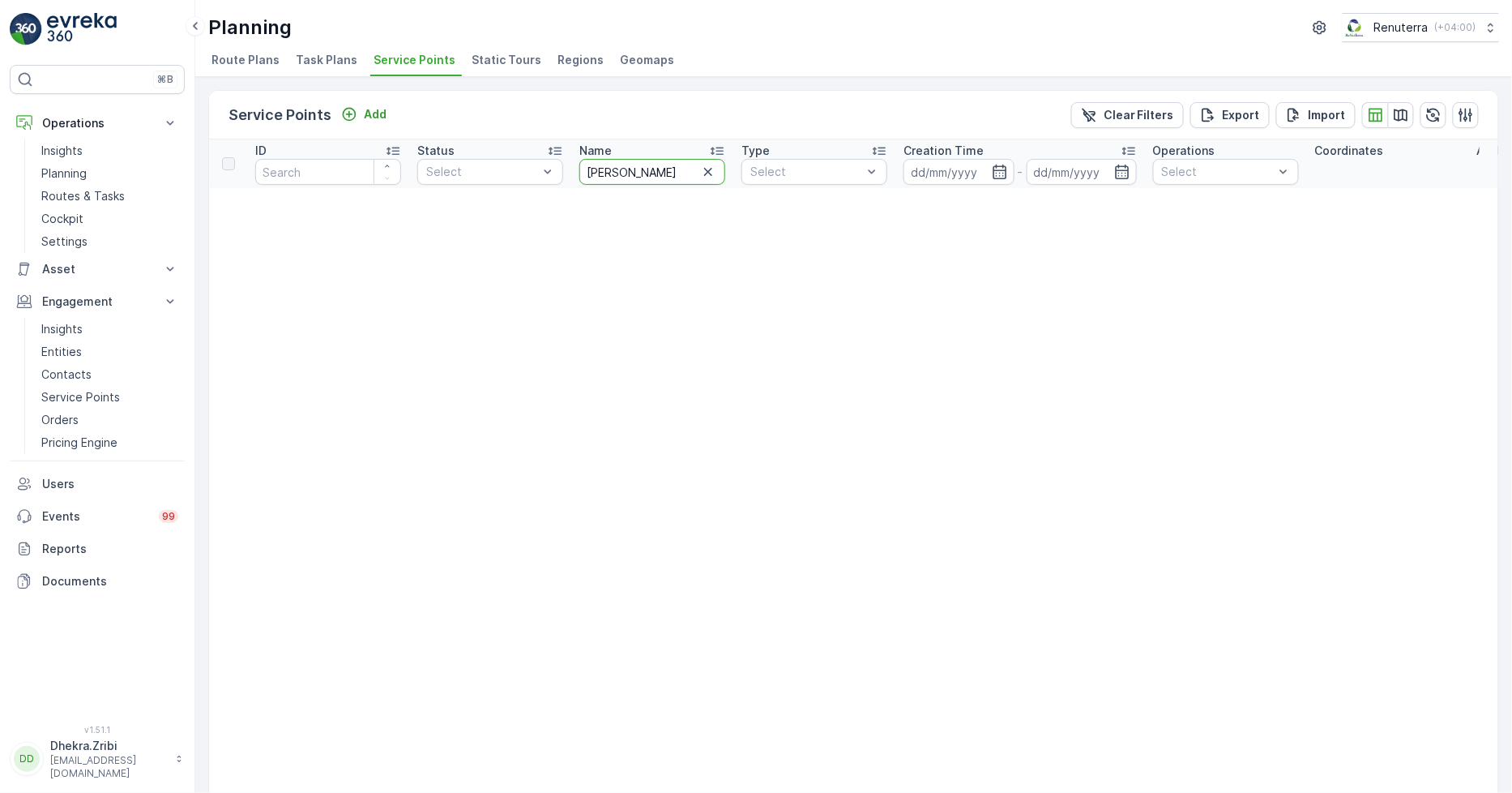
drag, startPoint x: 629, startPoint y: 171, endPoint x: 504, endPoint y: 150, distance: 126.8
type input "manara"
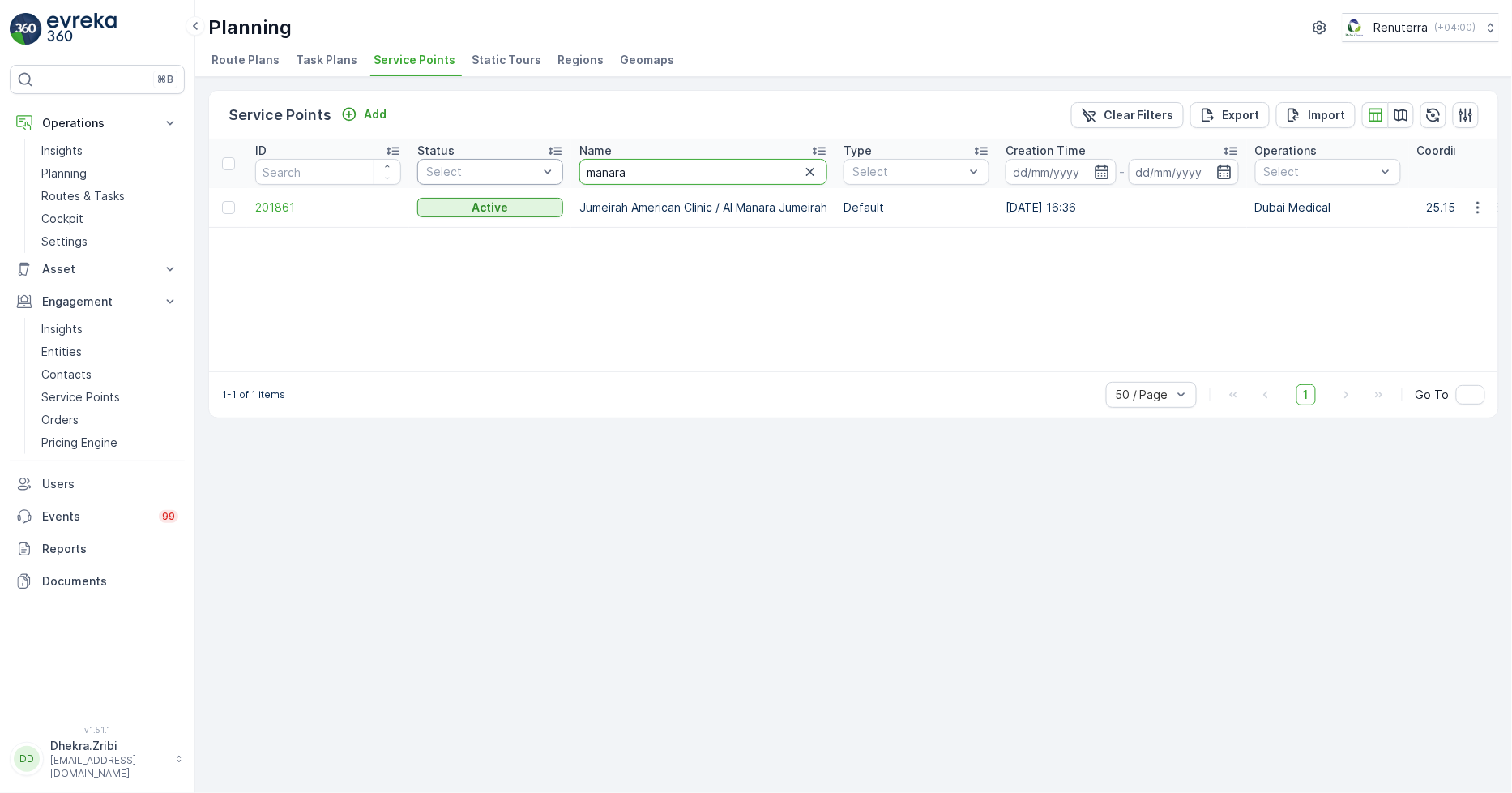
drag, startPoint x: 649, startPoint y: 163, endPoint x: 548, endPoint y: 164, distance: 101.0
type input "e"
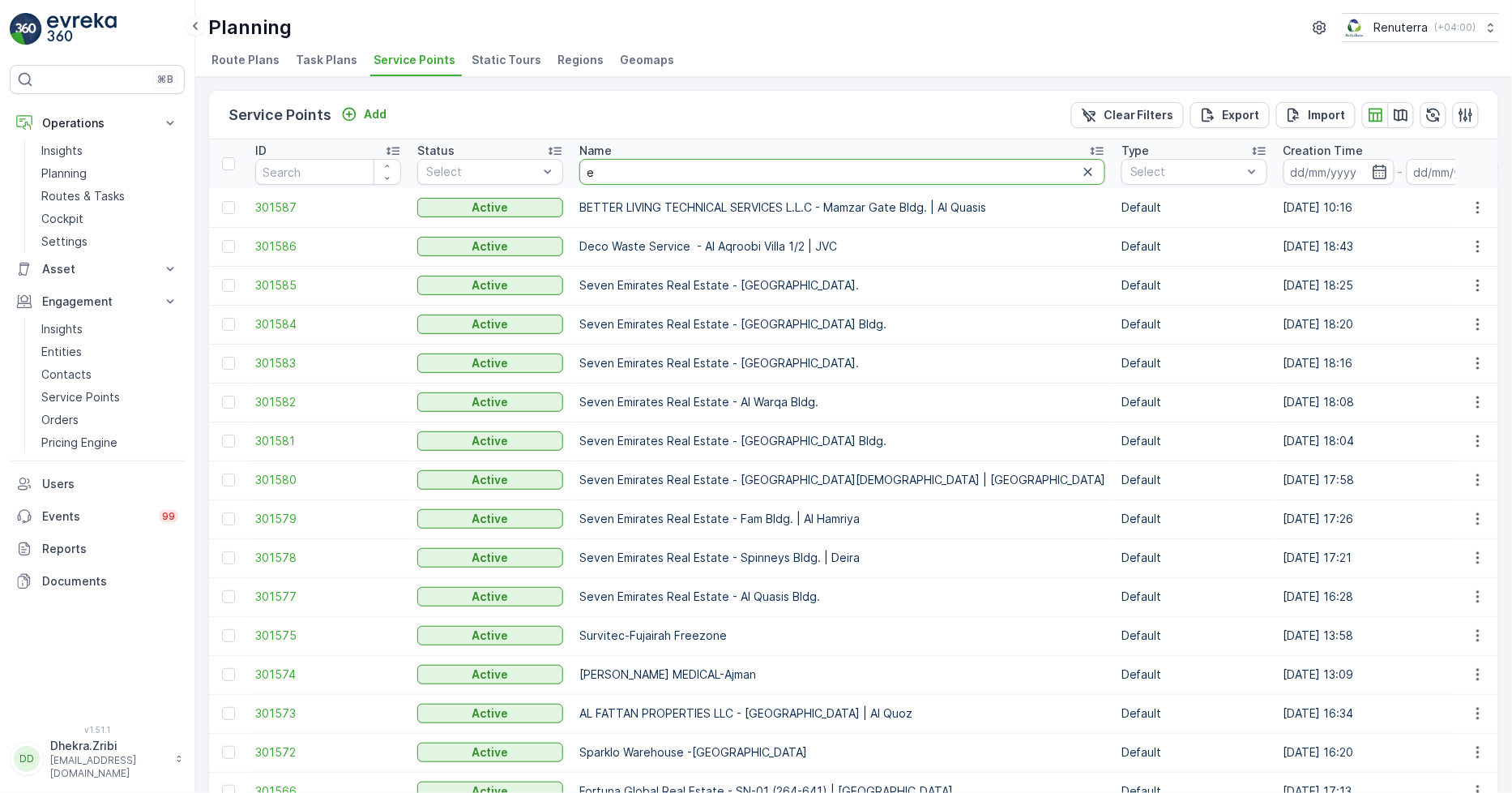
type input "emirates"
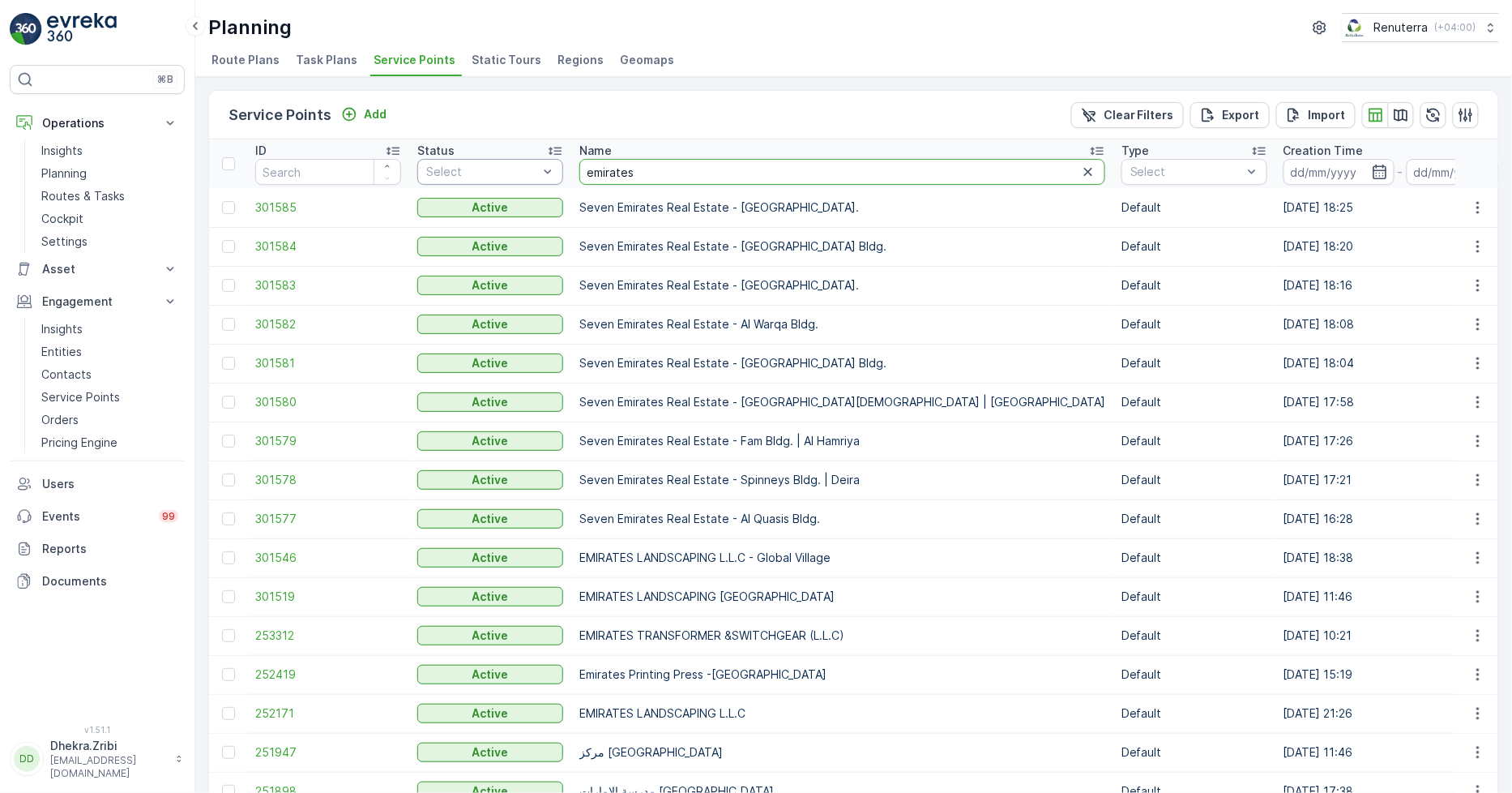
drag, startPoint x: 653, startPoint y: 173, endPoint x: 555, endPoint y: 169, distance: 98.1
type input "manar"
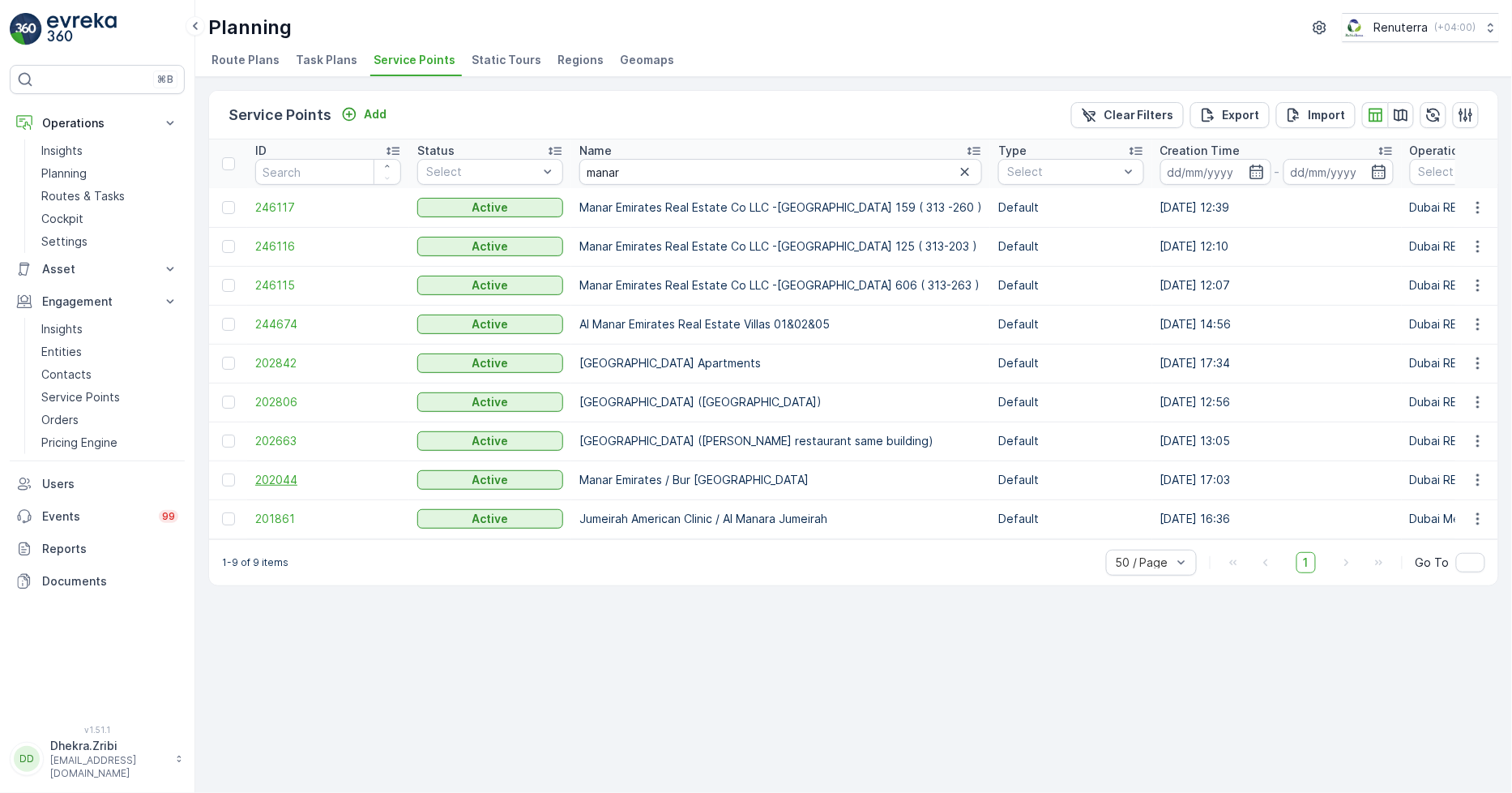
click at [289, 474] on span "202044" at bounding box center [328, 479] width 146 height 16
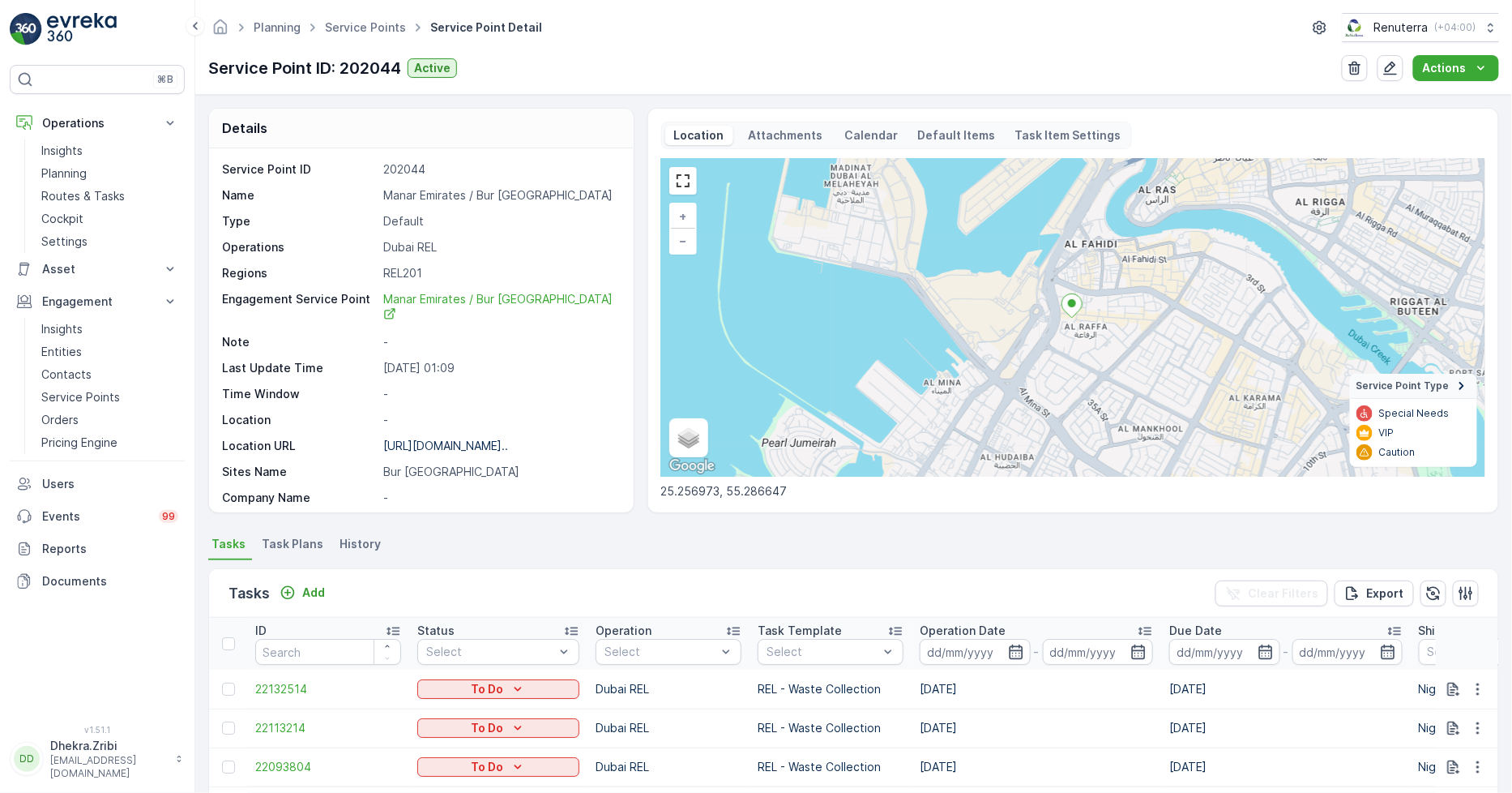
click at [440, 192] on p "Manar Emirates / Bur Dubai" at bounding box center [499, 194] width 233 height 16
copy p "Manar Emirates / Bur Dubai"
click at [374, 22] on link "Service Points" at bounding box center [365, 27] width 81 height 14
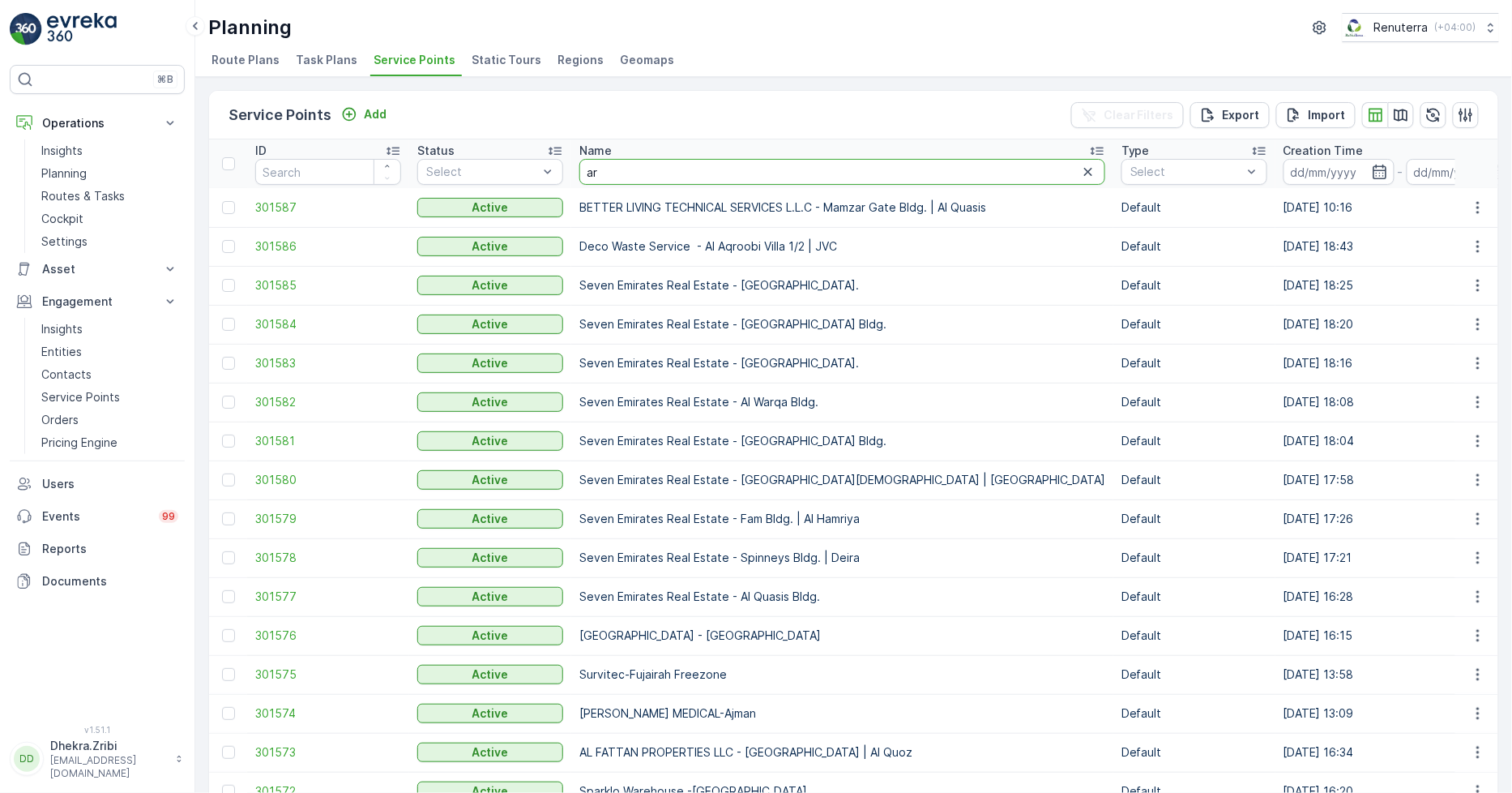
type input "art"
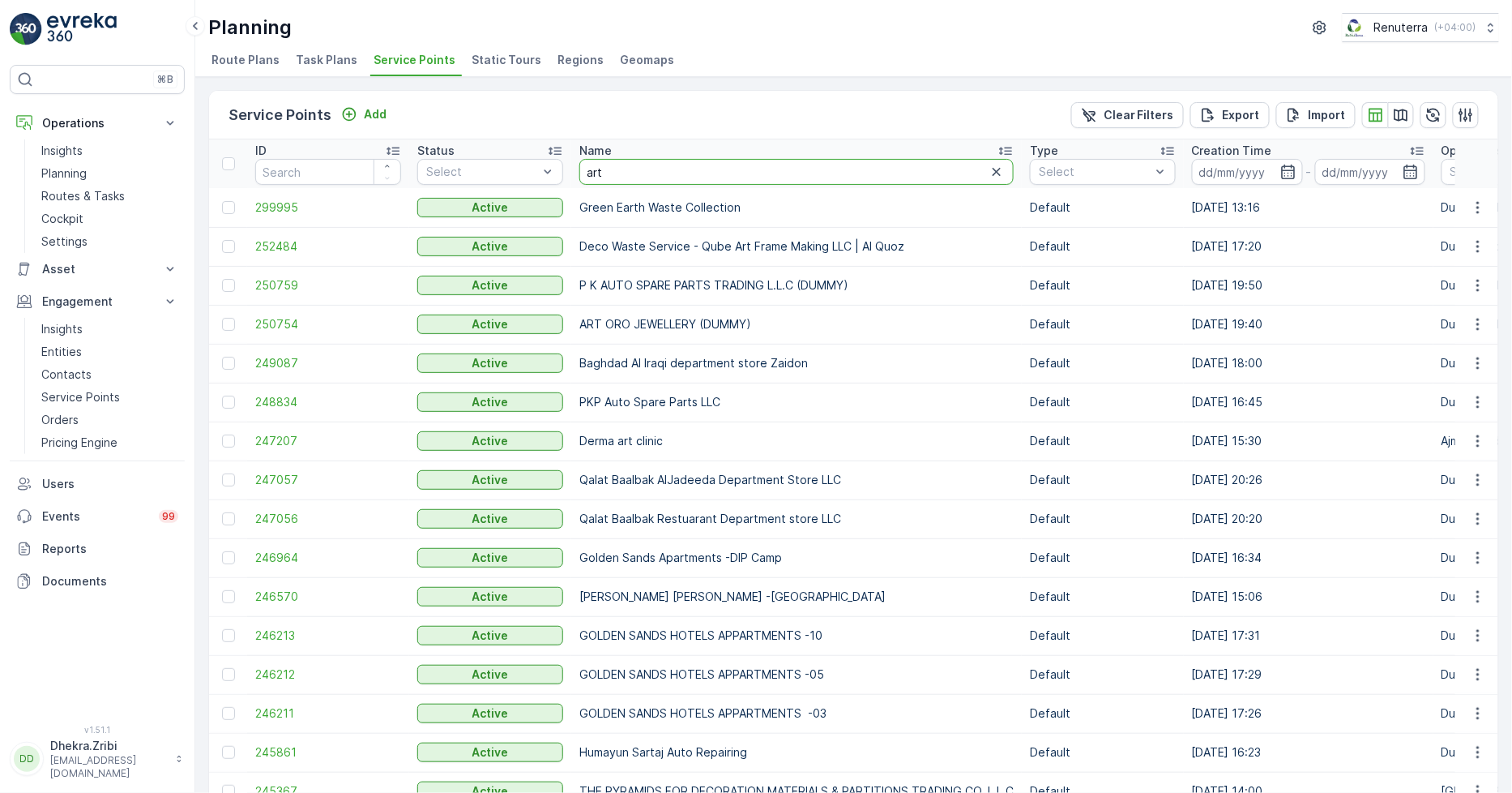
click at [622, 172] on input "art" at bounding box center [796, 172] width 434 height 26
type input "art park"
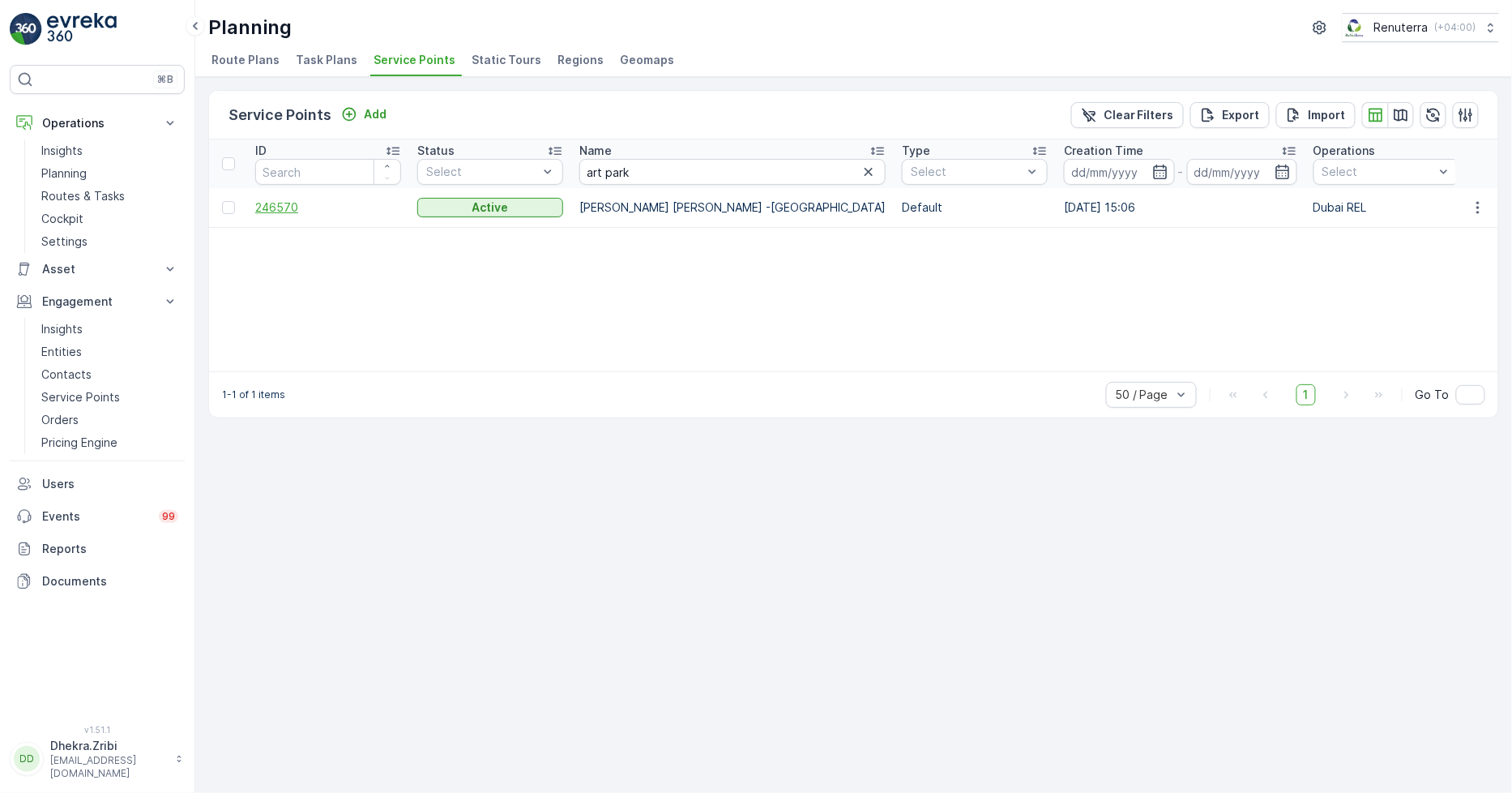
click at [286, 200] on span "246570" at bounding box center [328, 206] width 146 height 16
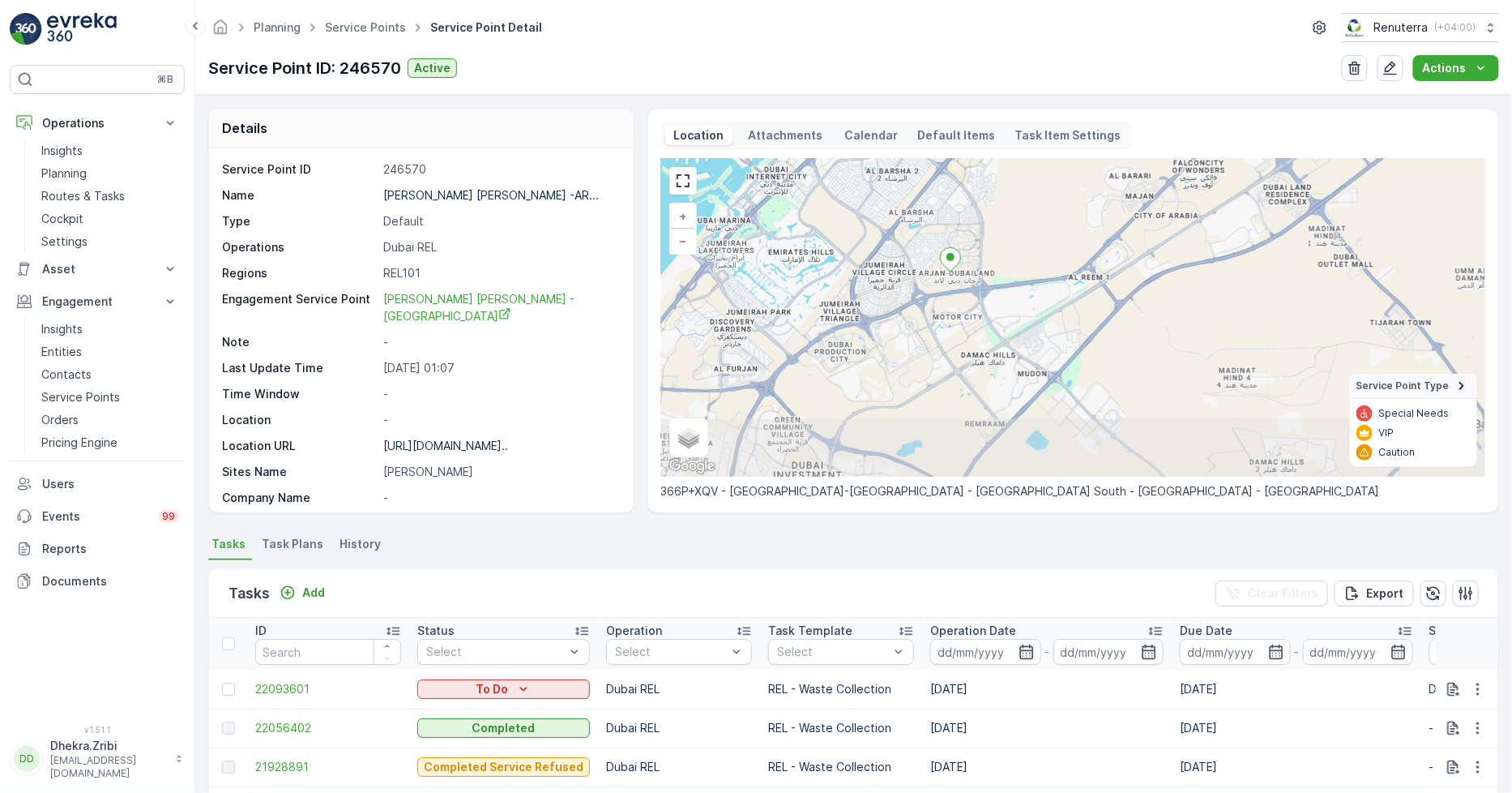
drag, startPoint x: 875, startPoint y: 439, endPoint x: 924, endPoint y: 341, distance: 109.6
click at [924, 341] on div "+ − Satellite Roadmap Terrain Hybrid Leaflet Keyboard shortcuts Map Data Map da…" at bounding box center [1073, 318] width 825 height 318
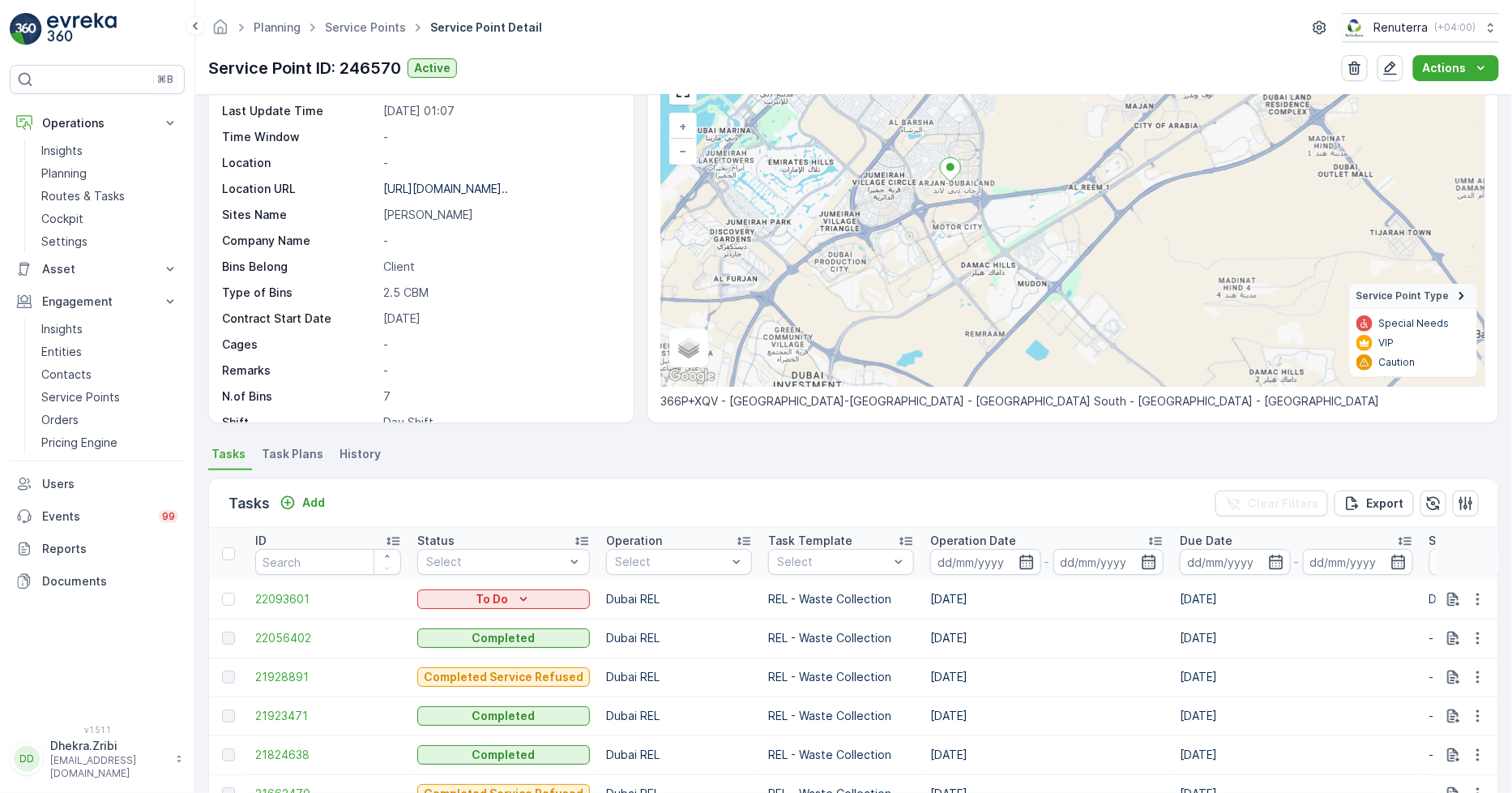
scroll to position [266, 0]
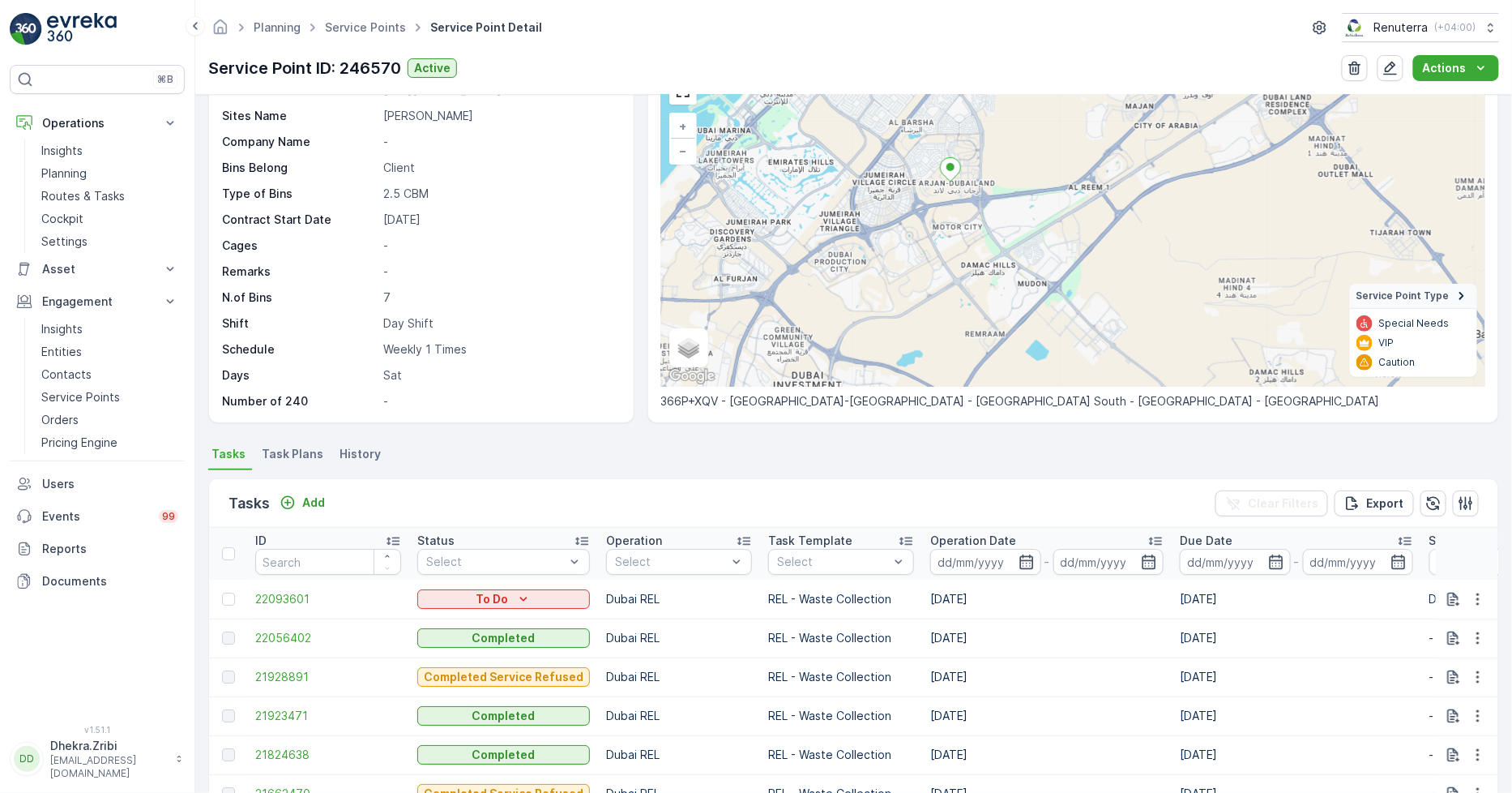
click at [779, 474] on div "Tasks Add Clear Filters Export ID Status Select Operation Select Task Template …" at bounding box center [854, 747] width 1291 height 555
click at [1043, 457] on ul "Tasks Task Plans History" at bounding box center [854, 457] width 1291 height 28
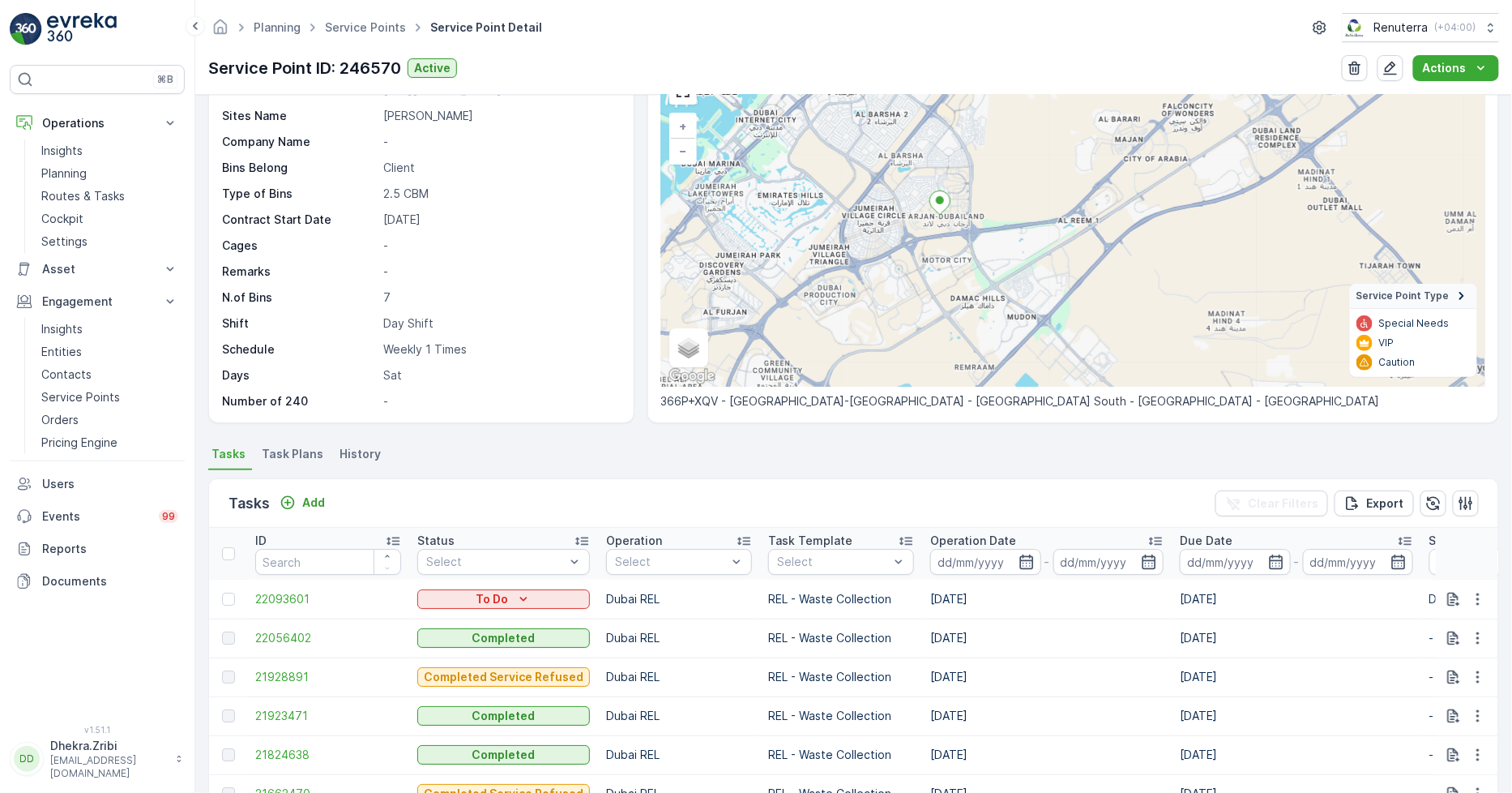
scroll to position [64, 0]
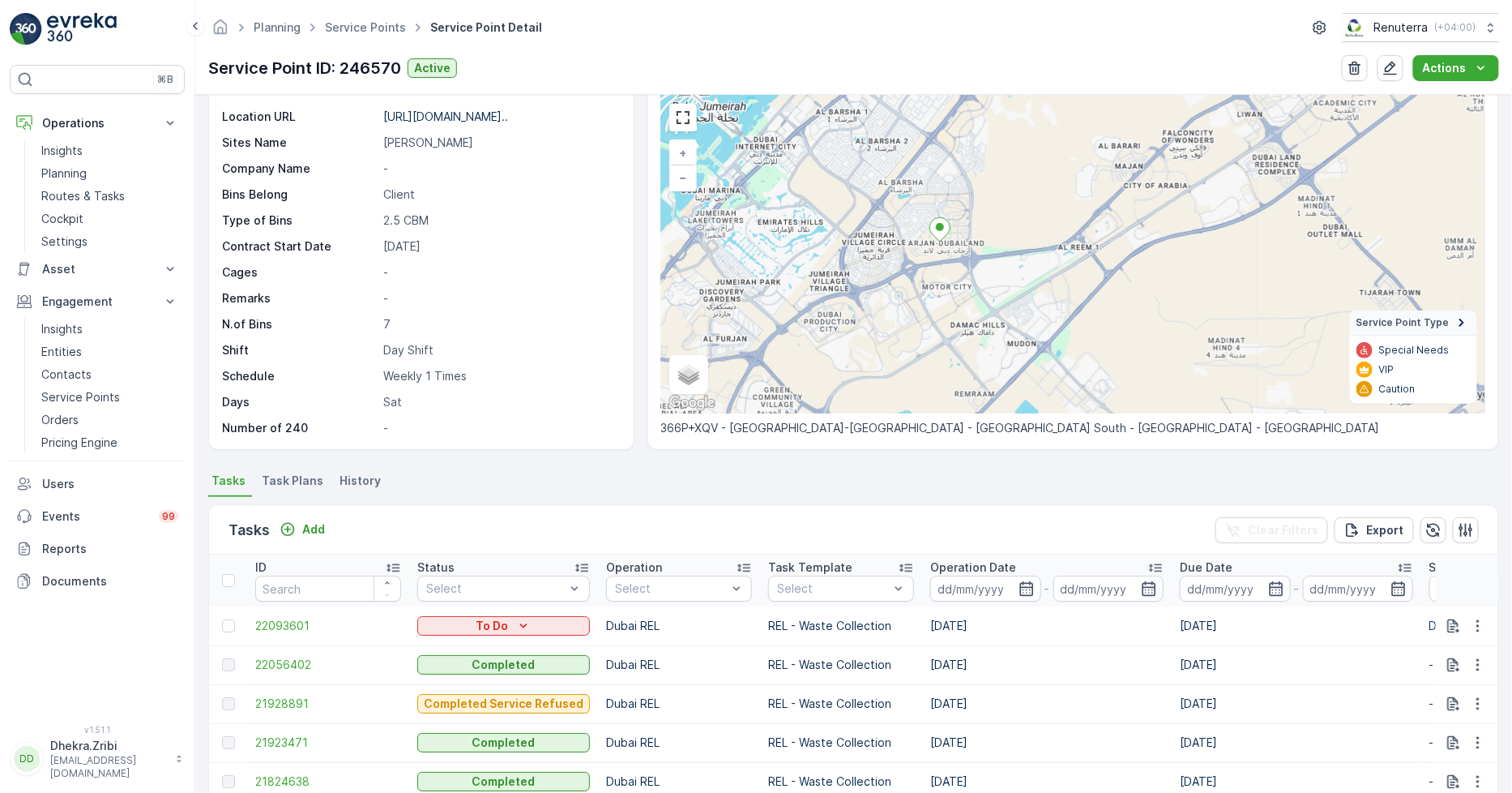
drag, startPoint x: 970, startPoint y: 273, endPoint x: 968, endPoint y: 304, distance: 31.1
click at [968, 304] on div "+ − Satellite Roadmap Terrain Hybrid Leaflet Keyboard shortcuts Map Data Map da…" at bounding box center [1073, 254] width 825 height 318
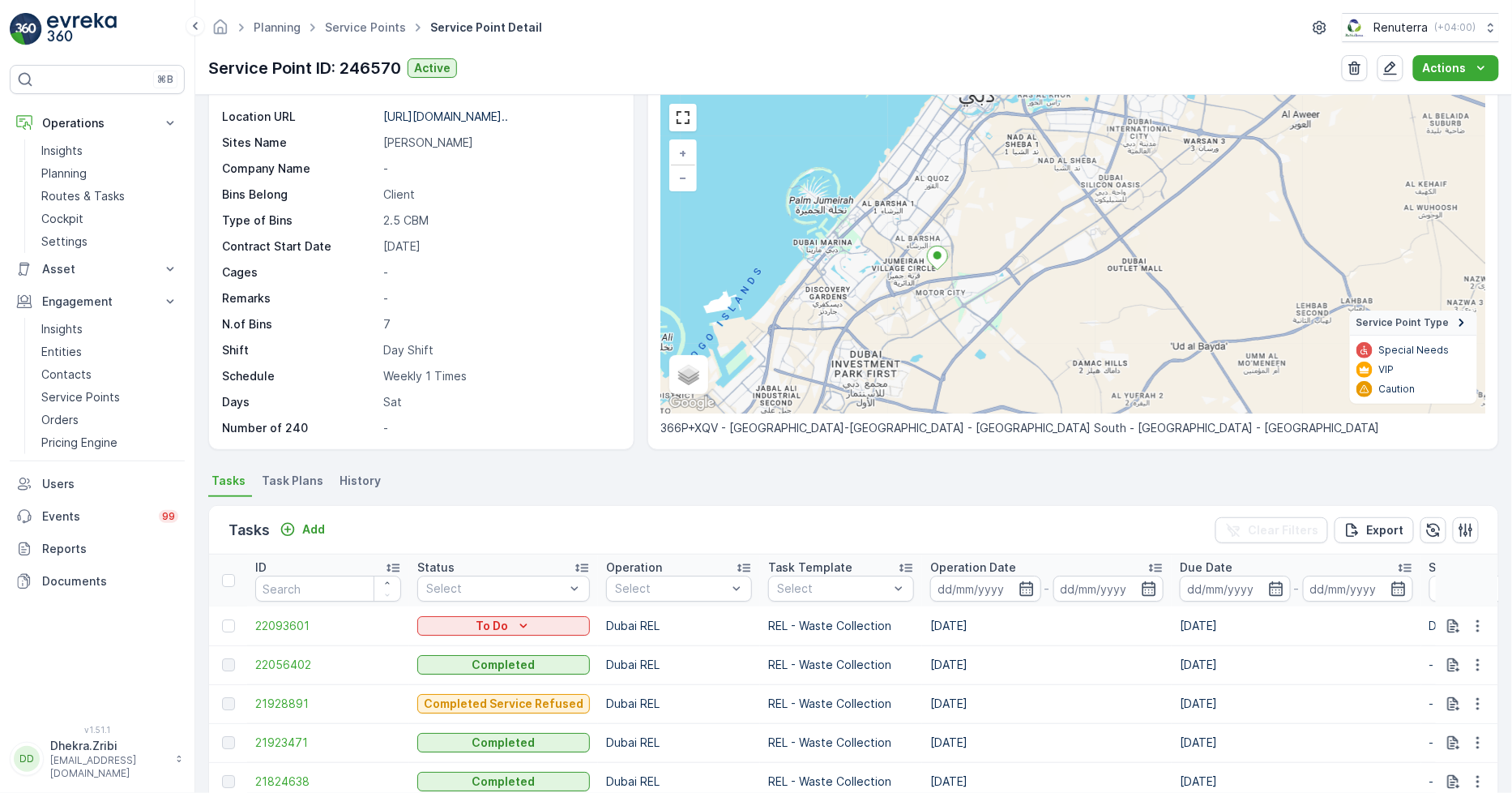
click at [935, 253] on ellipse at bounding box center [938, 255] width 8 height 8
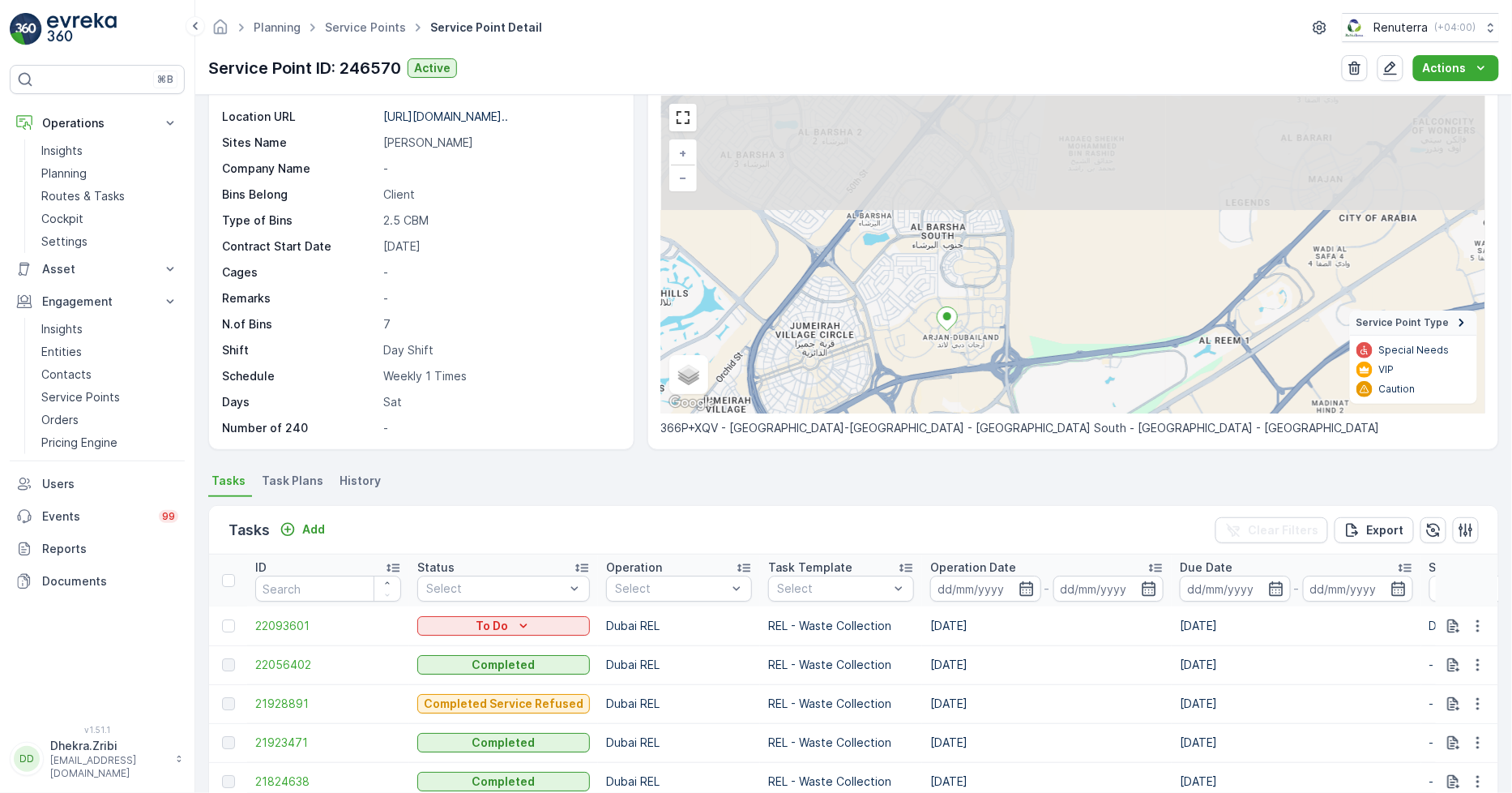
drag, startPoint x: 947, startPoint y: 248, endPoint x: 944, endPoint y: 386, distance: 138.0
click at [944, 386] on div "+ − Satellite Roadmap Terrain Hybrid Leaflet Keyboard shortcuts Map Data Map da…" at bounding box center [1073, 254] width 825 height 318
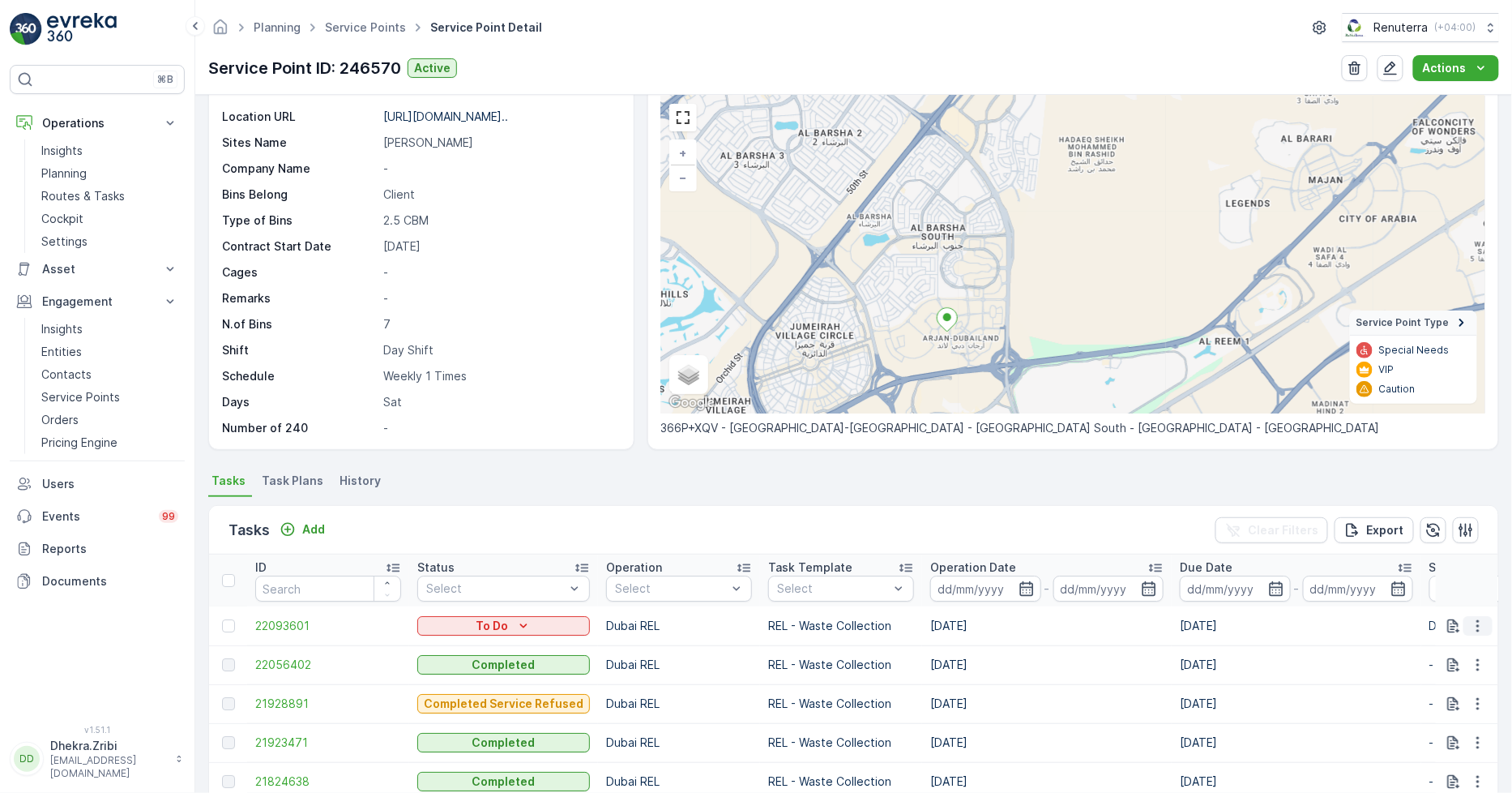
click at [1473, 625] on icon "button" at bounding box center [1477, 625] width 16 height 16
click at [1436, 693] on span "Change Route" at bounding box center [1436, 692] width 78 height 16
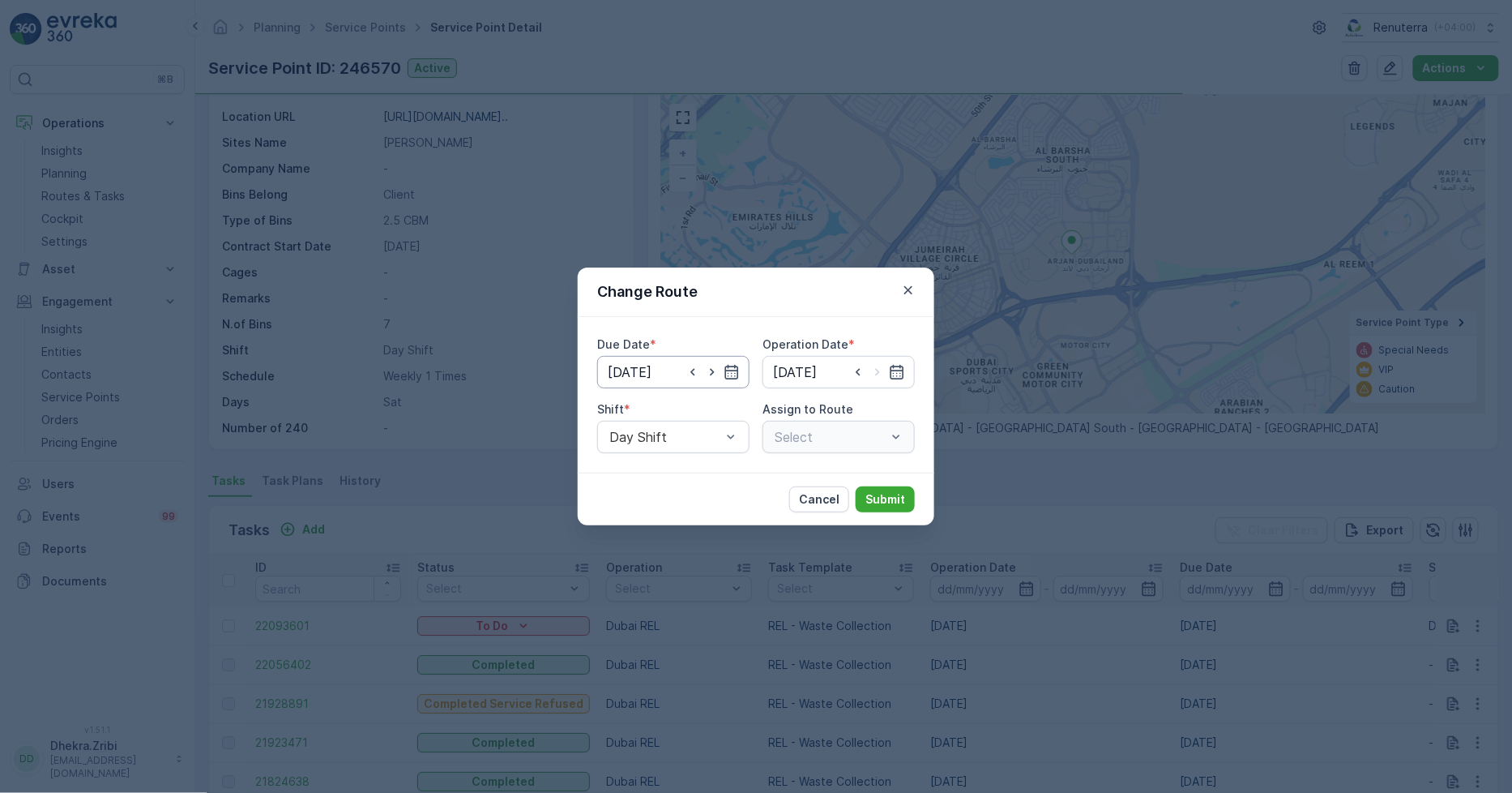
type input "04.10.2025"
click at [724, 371] on icon "button" at bounding box center [731, 372] width 16 height 16
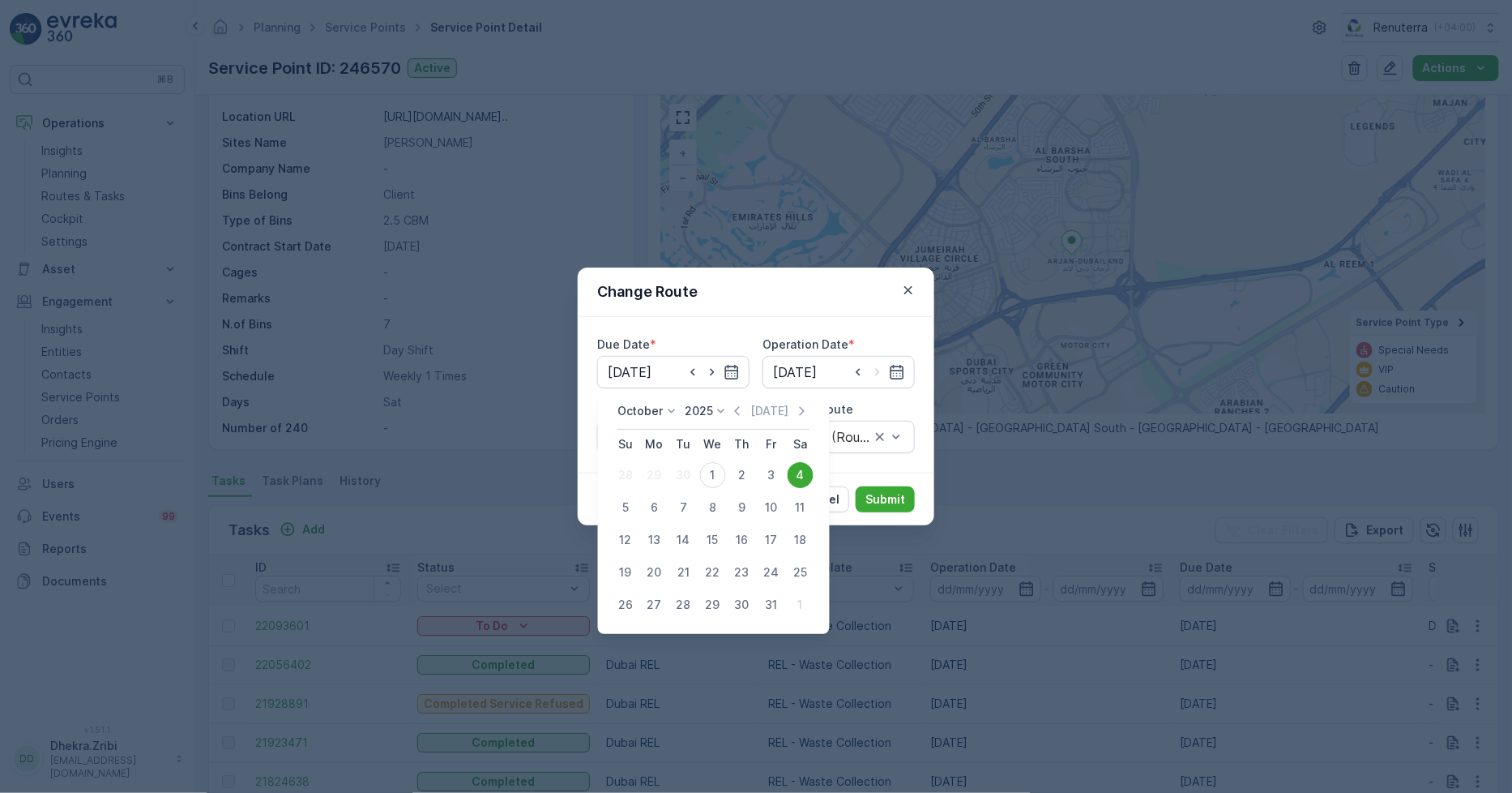
drag, startPoint x: 716, startPoint y: 465, endPoint x: 735, endPoint y: 457, distance: 20.6
click at [715, 464] on div "1" at bounding box center [714, 475] width 26 height 26
type input "[DATE]"
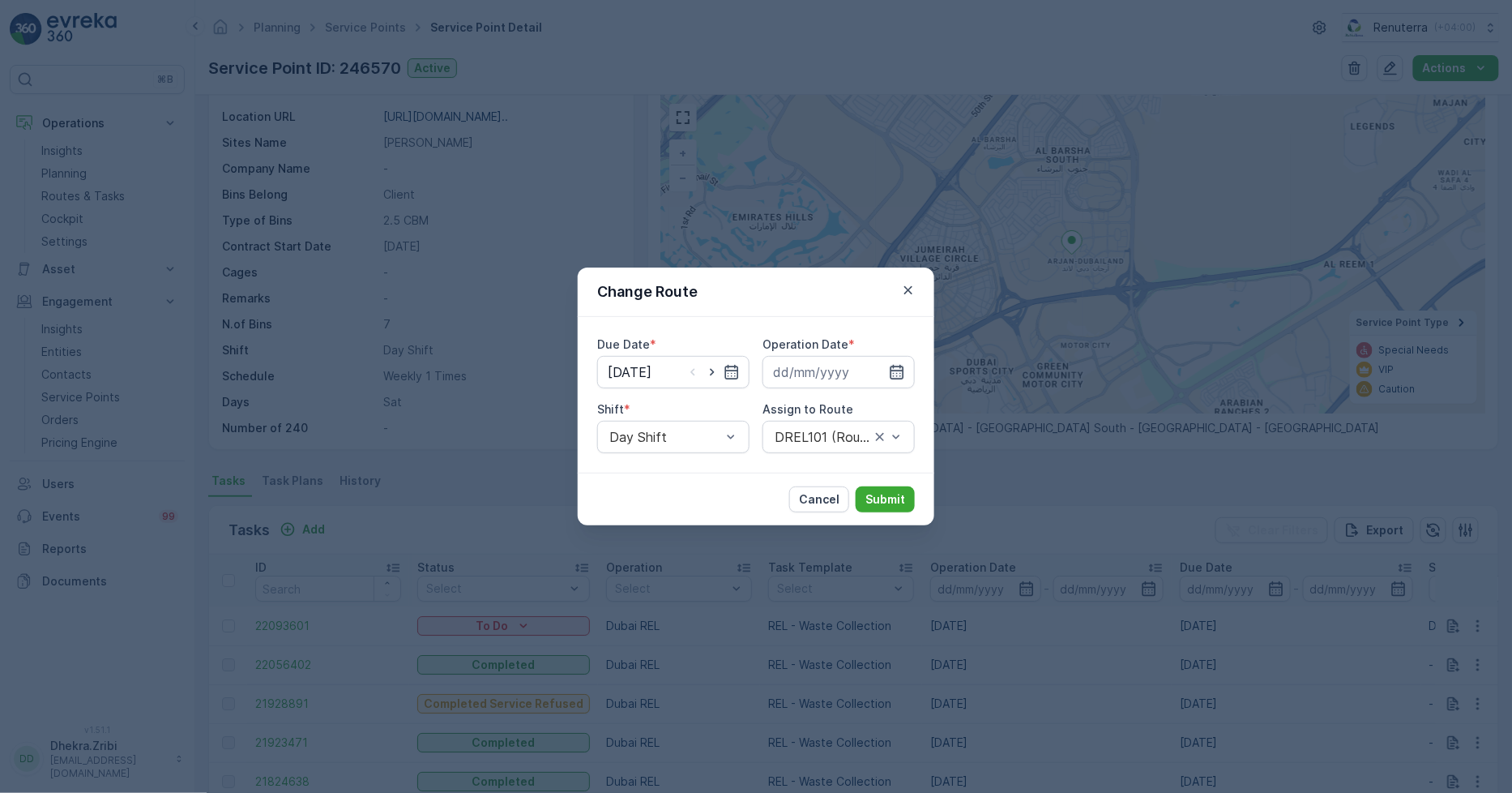
click at [900, 371] on icon "button" at bounding box center [897, 373] width 14 height 15
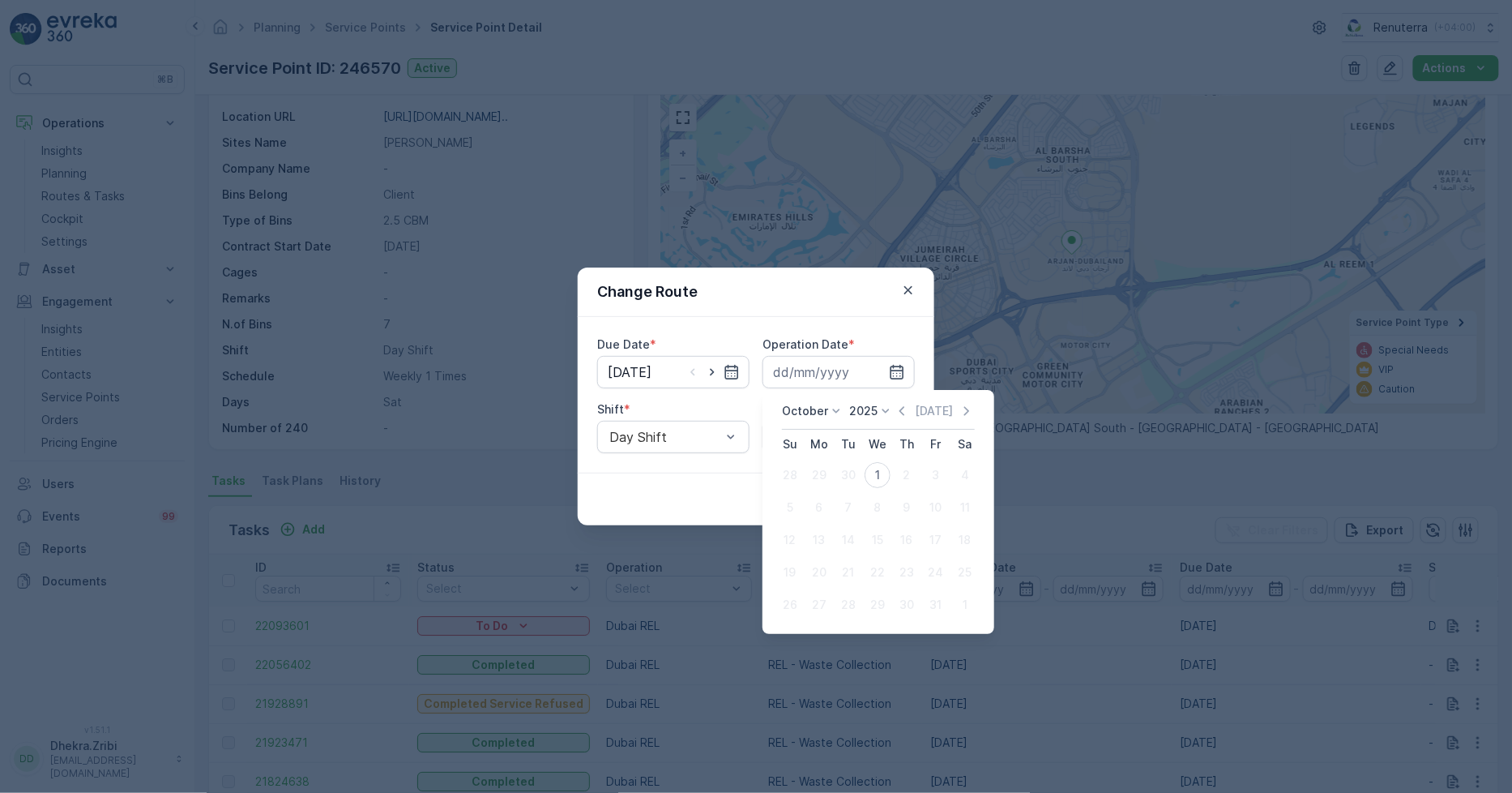
click at [880, 462] on div "1" at bounding box center [878, 475] width 26 height 26
type input "[DATE]"
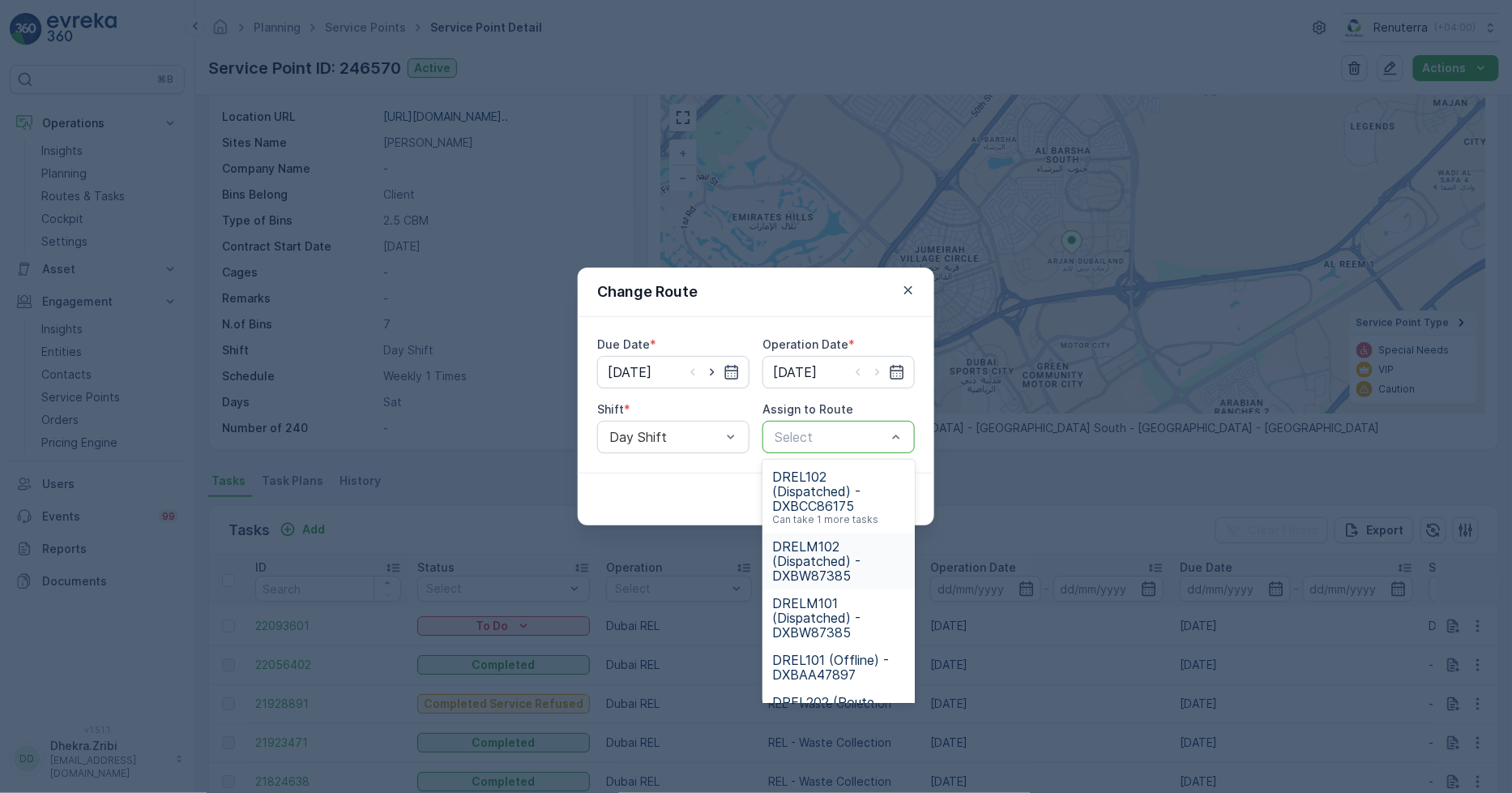
click at [814, 561] on span "DRELM102 (Dispatched) - DXBW87385" at bounding box center [839, 560] width 133 height 44
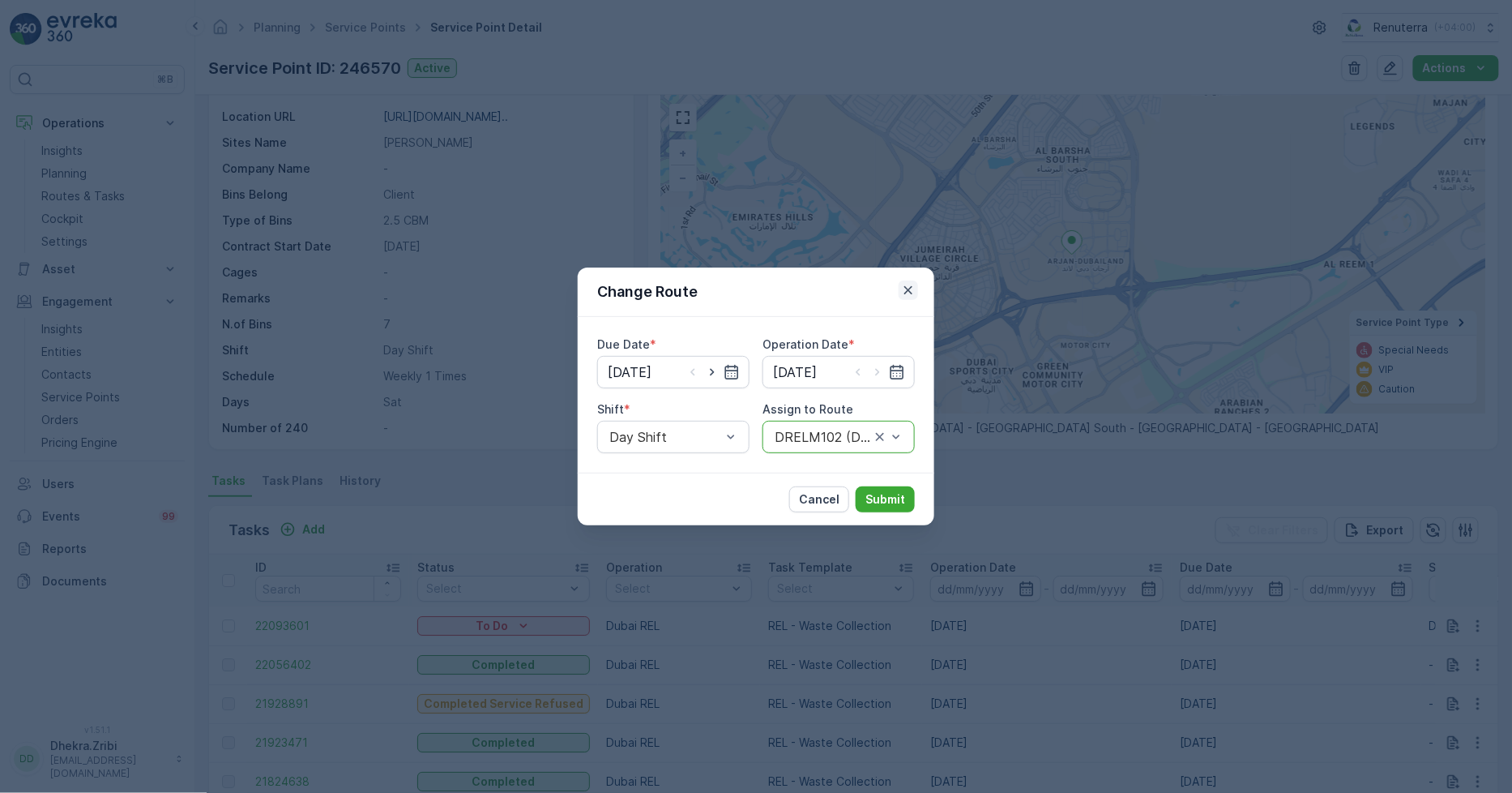
click at [909, 291] on icon "button" at bounding box center [908, 290] width 16 height 16
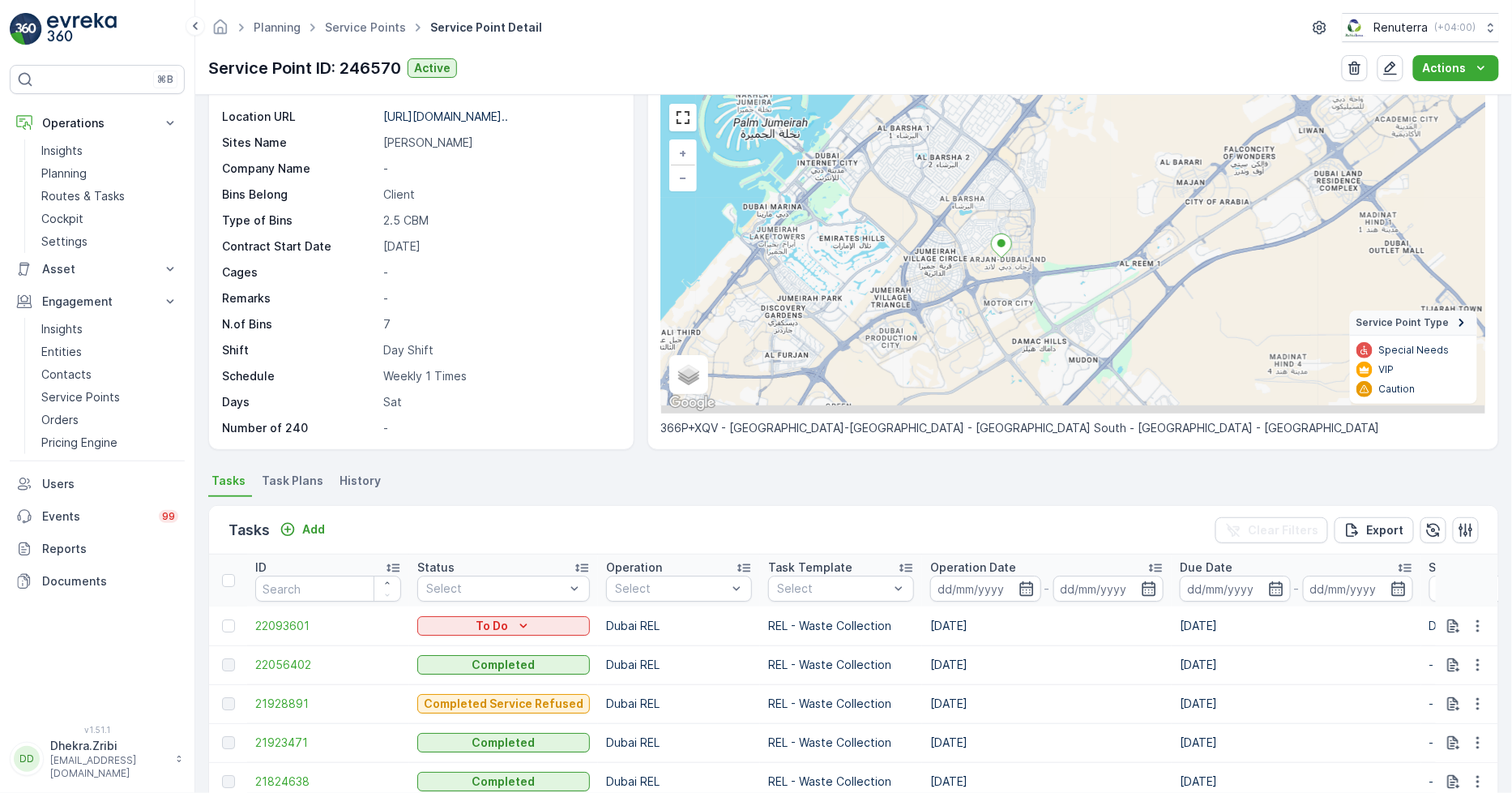
drag, startPoint x: 966, startPoint y: 328, endPoint x: 960, endPoint y: 284, distance: 44.4
click at [960, 284] on div "+ − Satellite Roadmap Terrain Hybrid Leaflet Keyboard shortcuts Map Data Map da…" at bounding box center [1073, 254] width 825 height 318
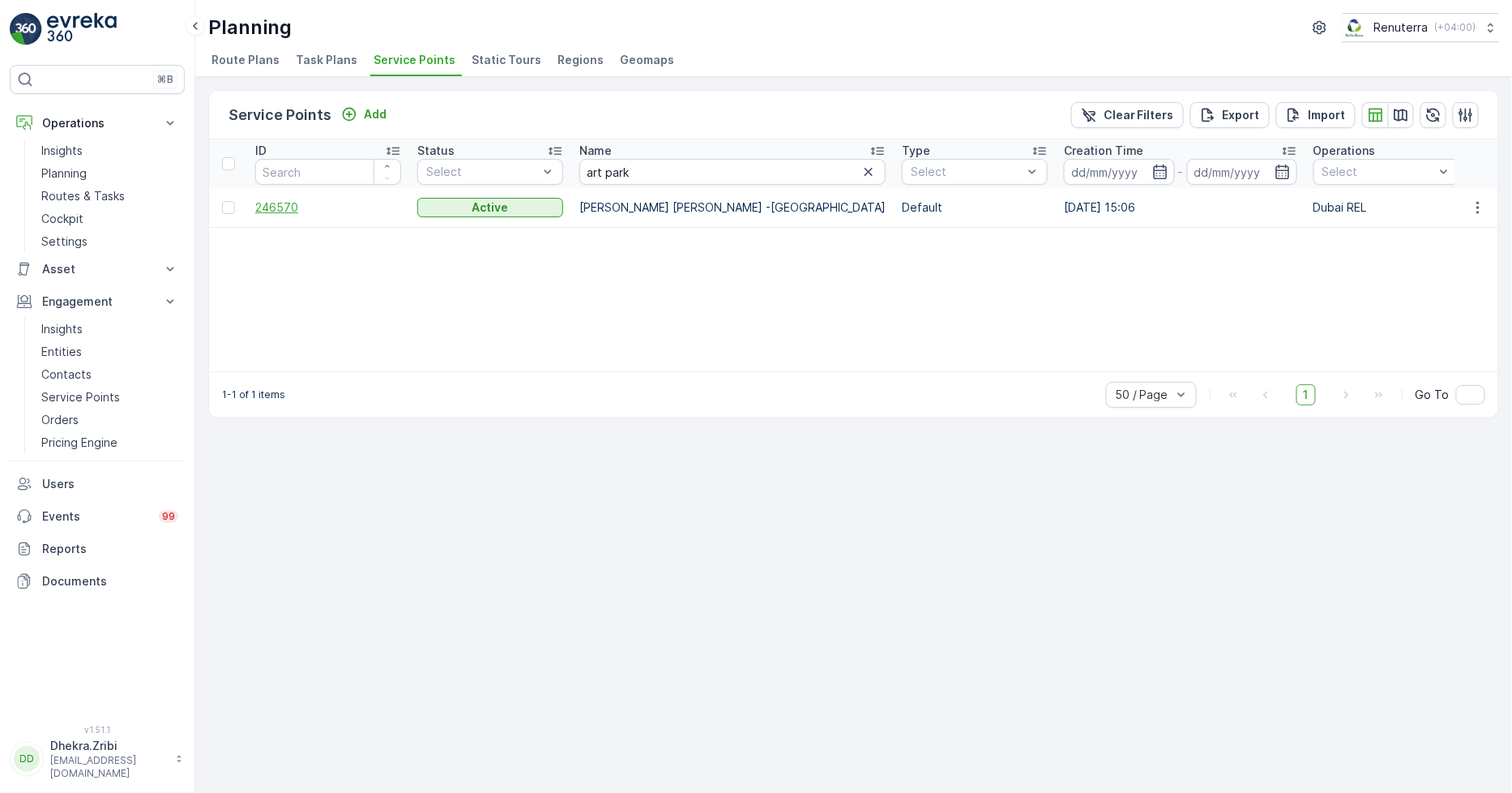
click at [287, 203] on span "246570" at bounding box center [328, 206] width 146 height 16
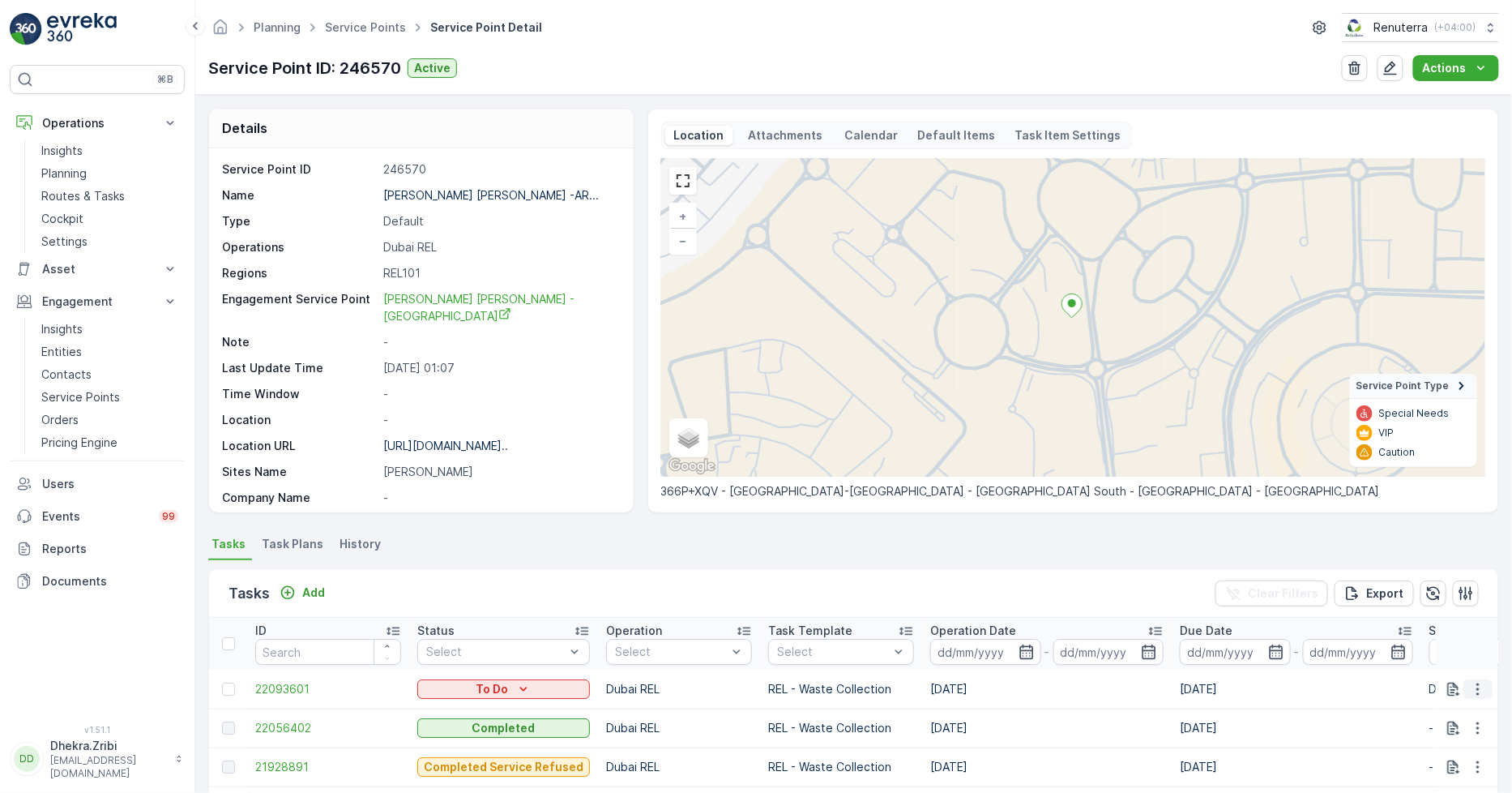
click at [1479, 684] on icon "button" at bounding box center [1477, 688] width 16 height 16
click at [1415, 614] on span "Change Route" at bounding box center [1436, 610] width 78 height 16
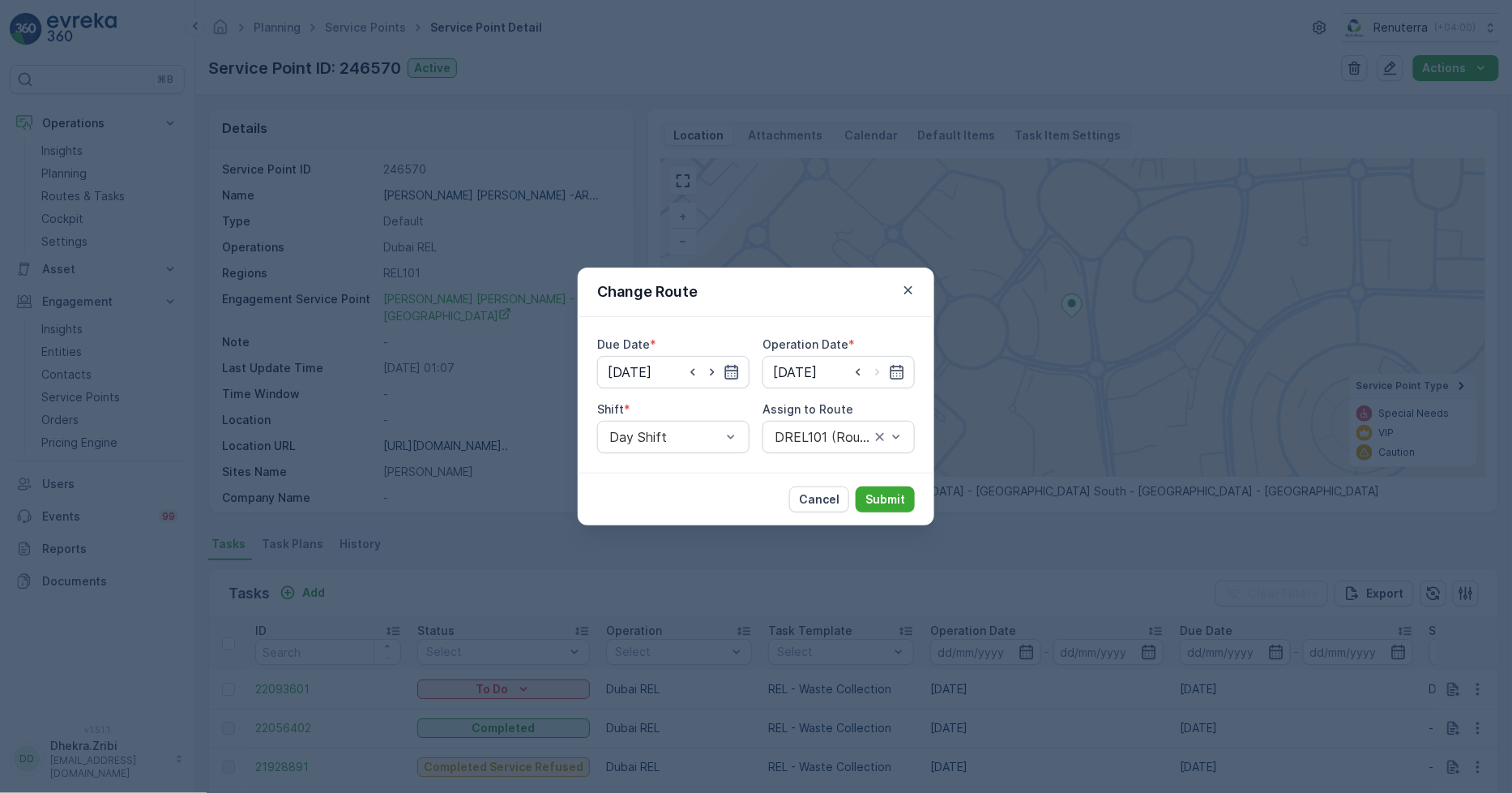
click at [726, 373] on icon "button" at bounding box center [732, 373] width 14 height 15
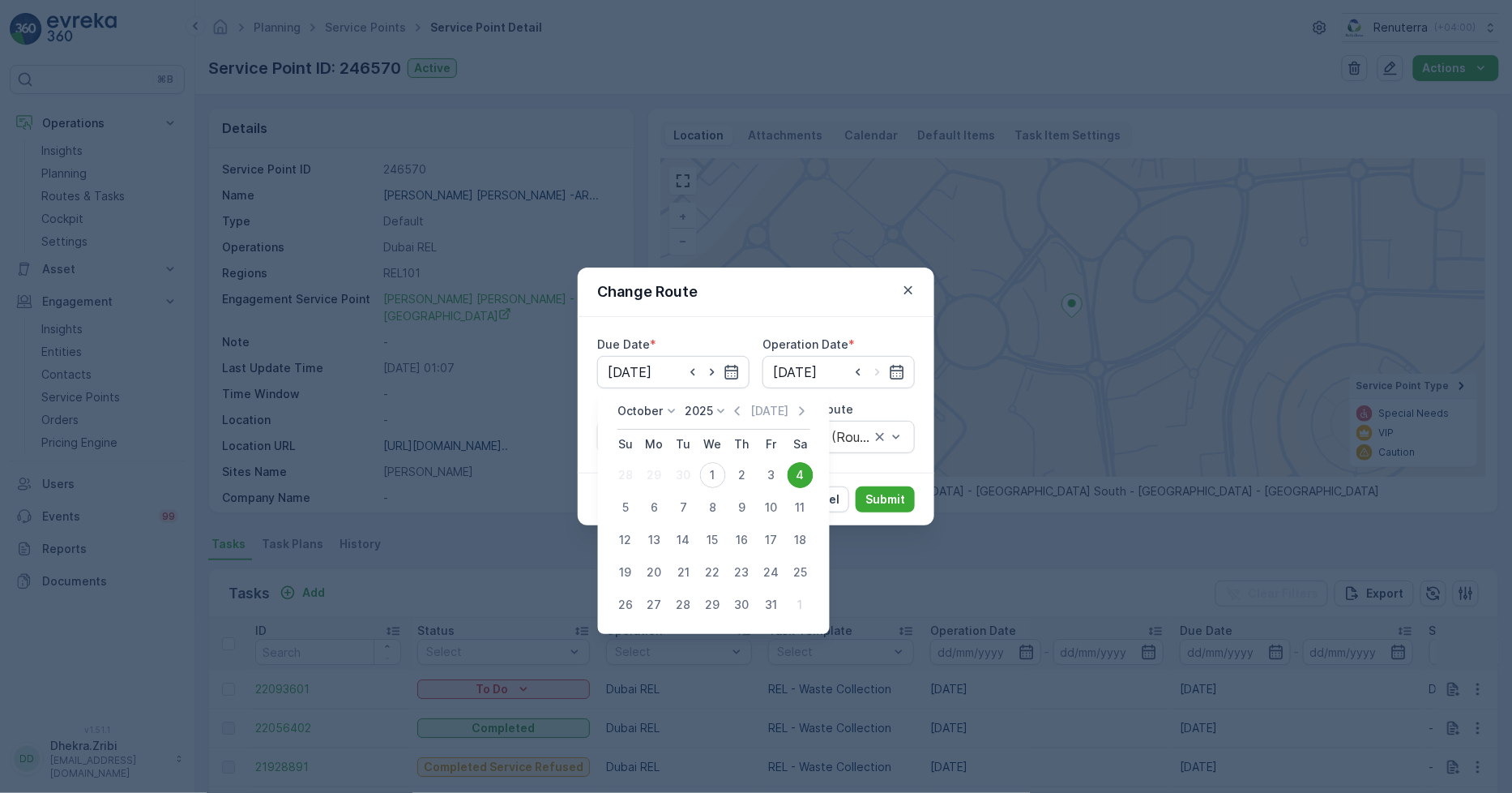
drag, startPoint x: 718, startPoint y: 469, endPoint x: 741, endPoint y: 467, distance: 23.1
click at [720, 469] on div "1" at bounding box center [714, 475] width 26 height 26
type input "[DATE]"
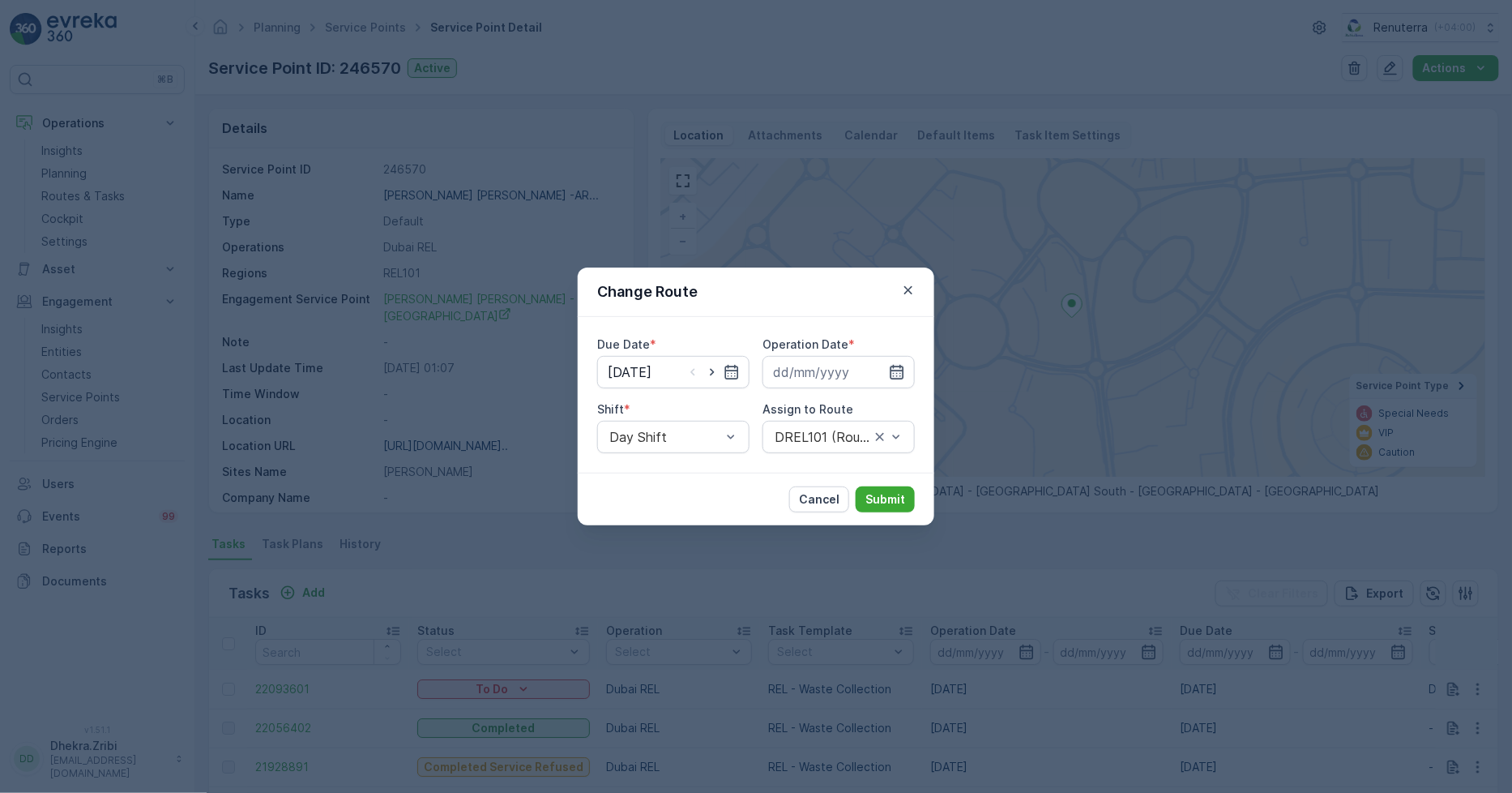
click at [898, 371] on icon "button" at bounding box center [897, 373] width 14 height 15
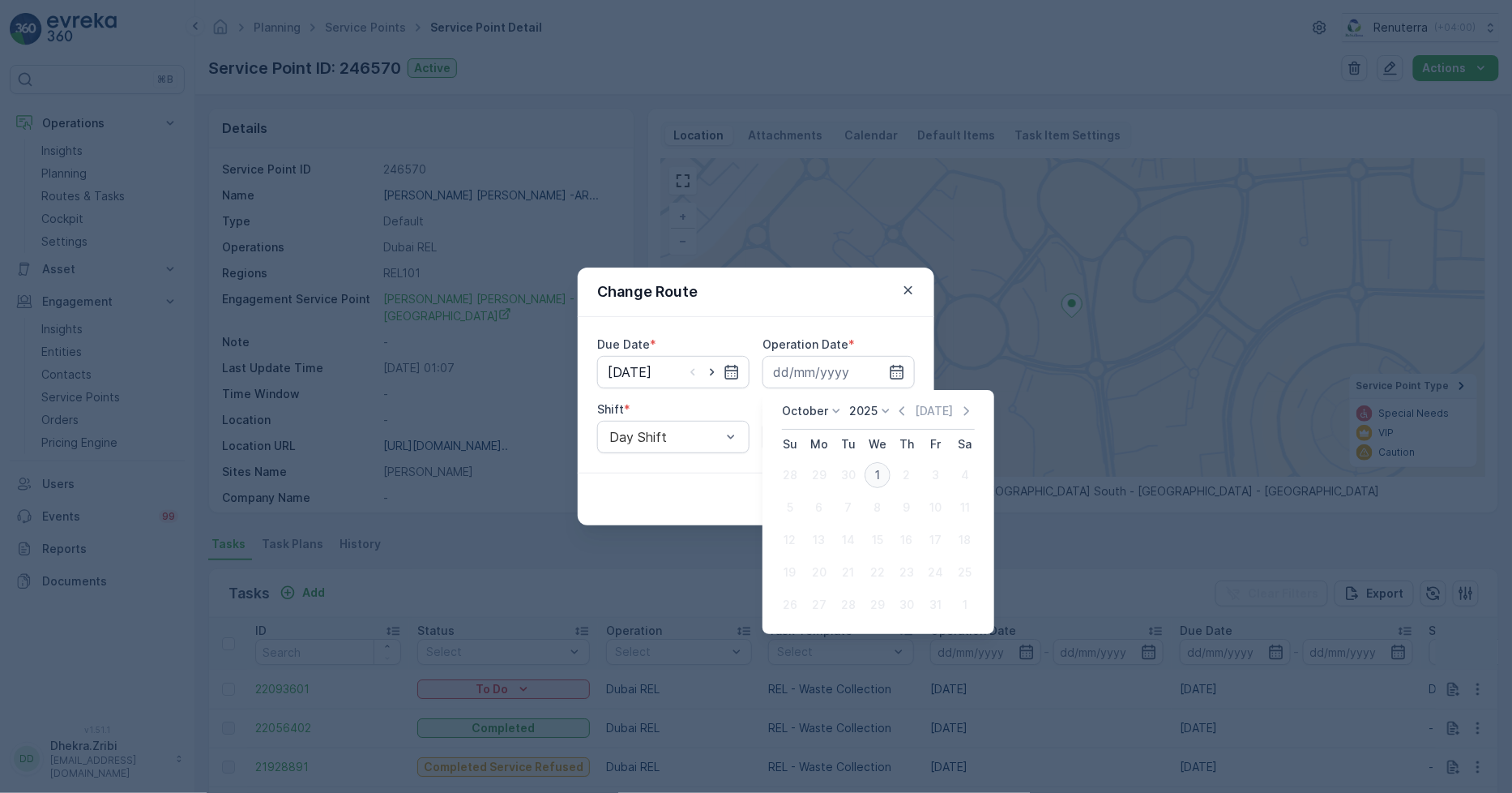
click at [870, 471] on div "1" at bounding box center [878, 475] width 26 height 26
type input "[DATE]"
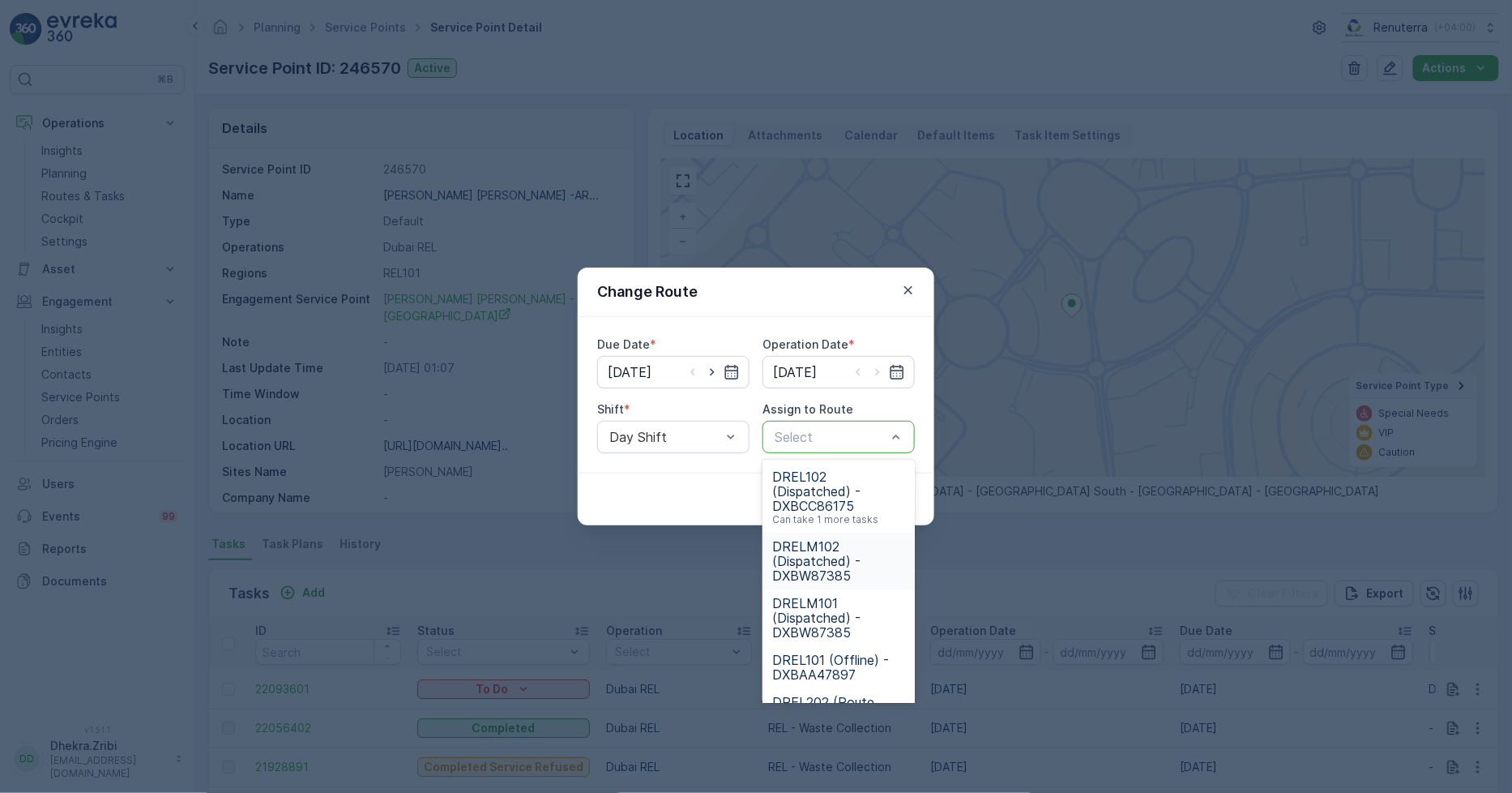
click at [828, 557] on span "DRELM102 (Dispatched) - DXBW87385" at bounding box center [839, 560] width 133 height 44
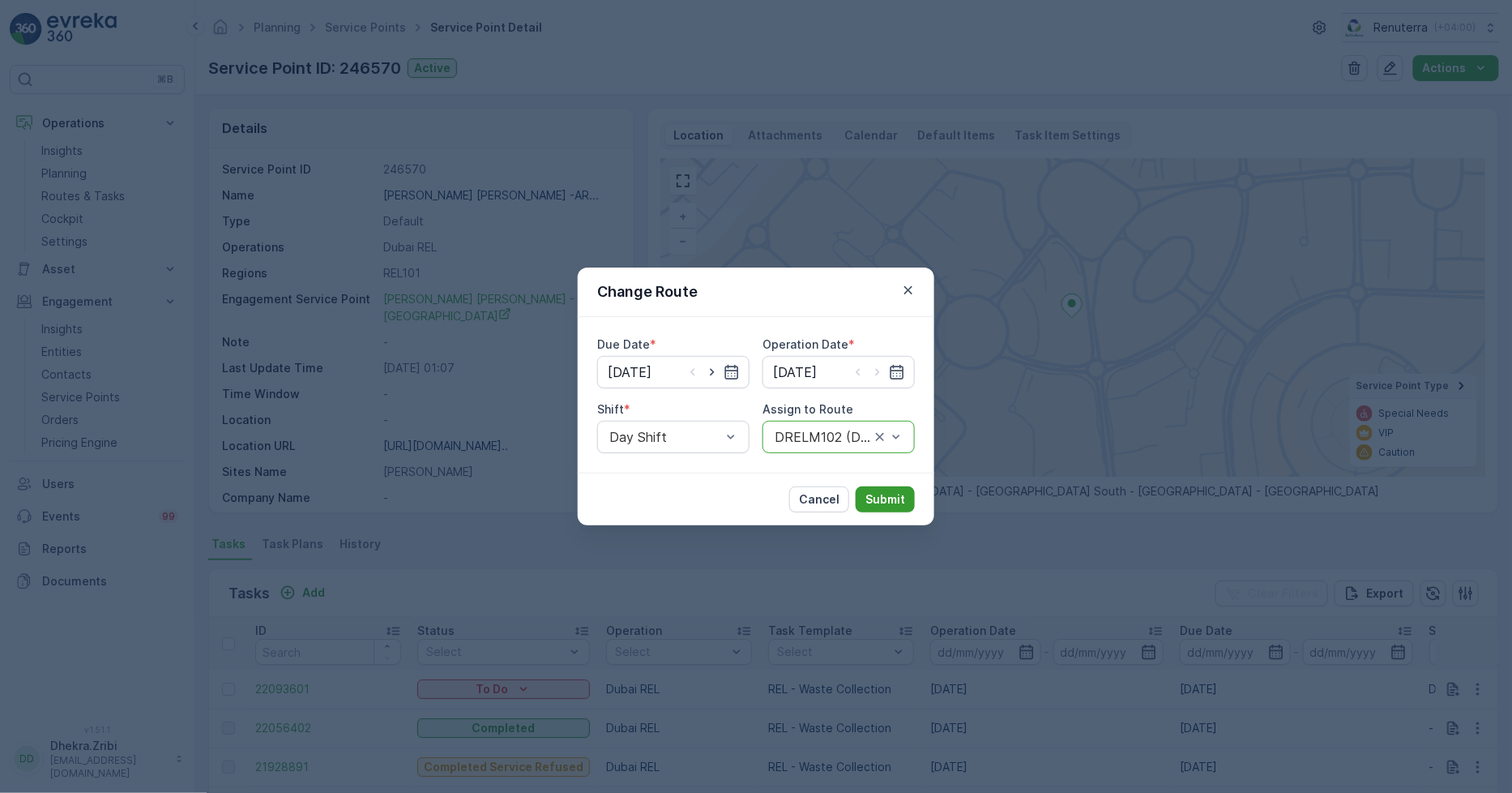
click at [878, 498] on p "Submit" at bounding box center [885, 499] width 40 height 16
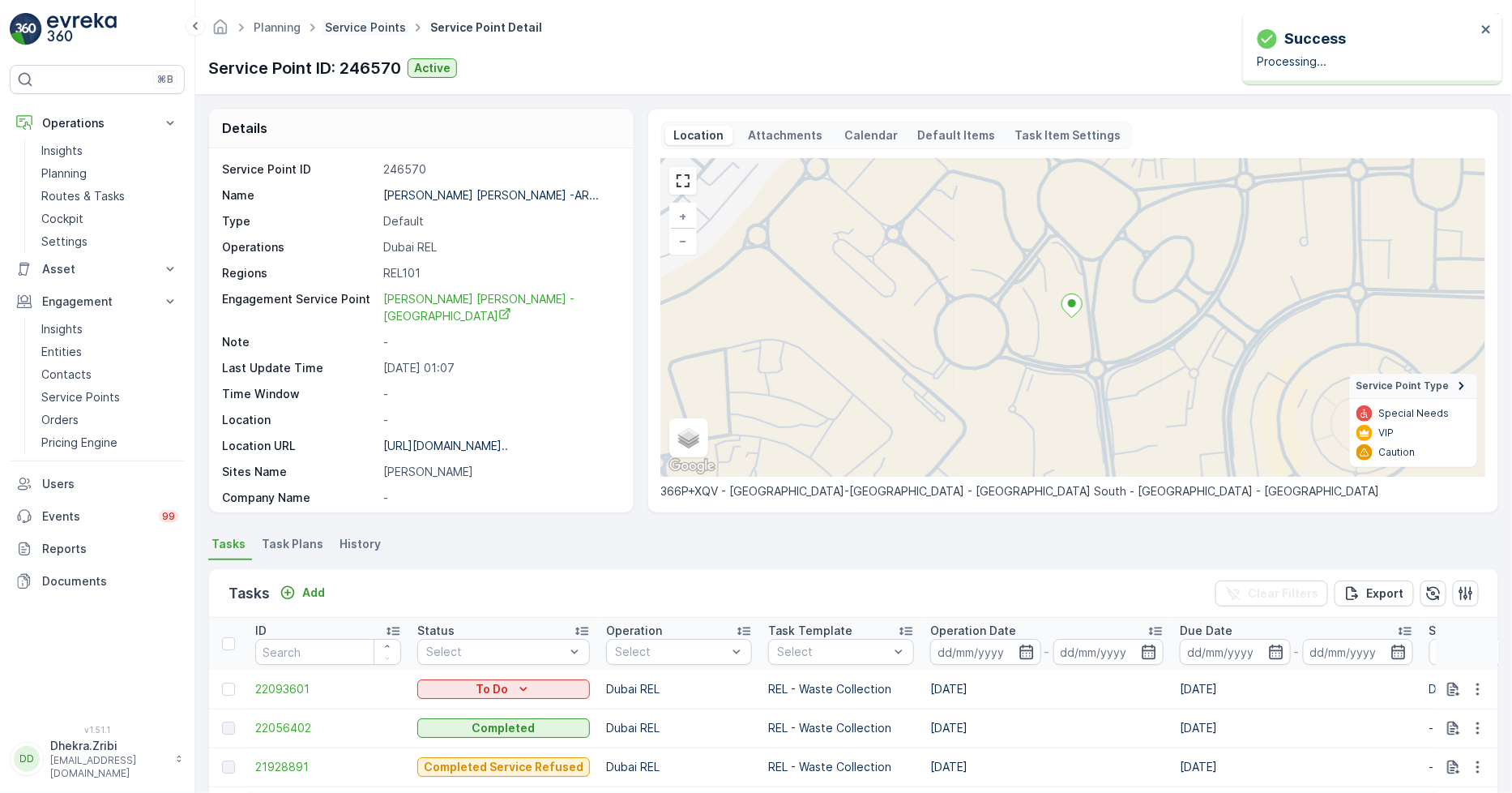
click at [363, 33] on link "Service Points" at bounding box center [365, 27] width 81 height 14
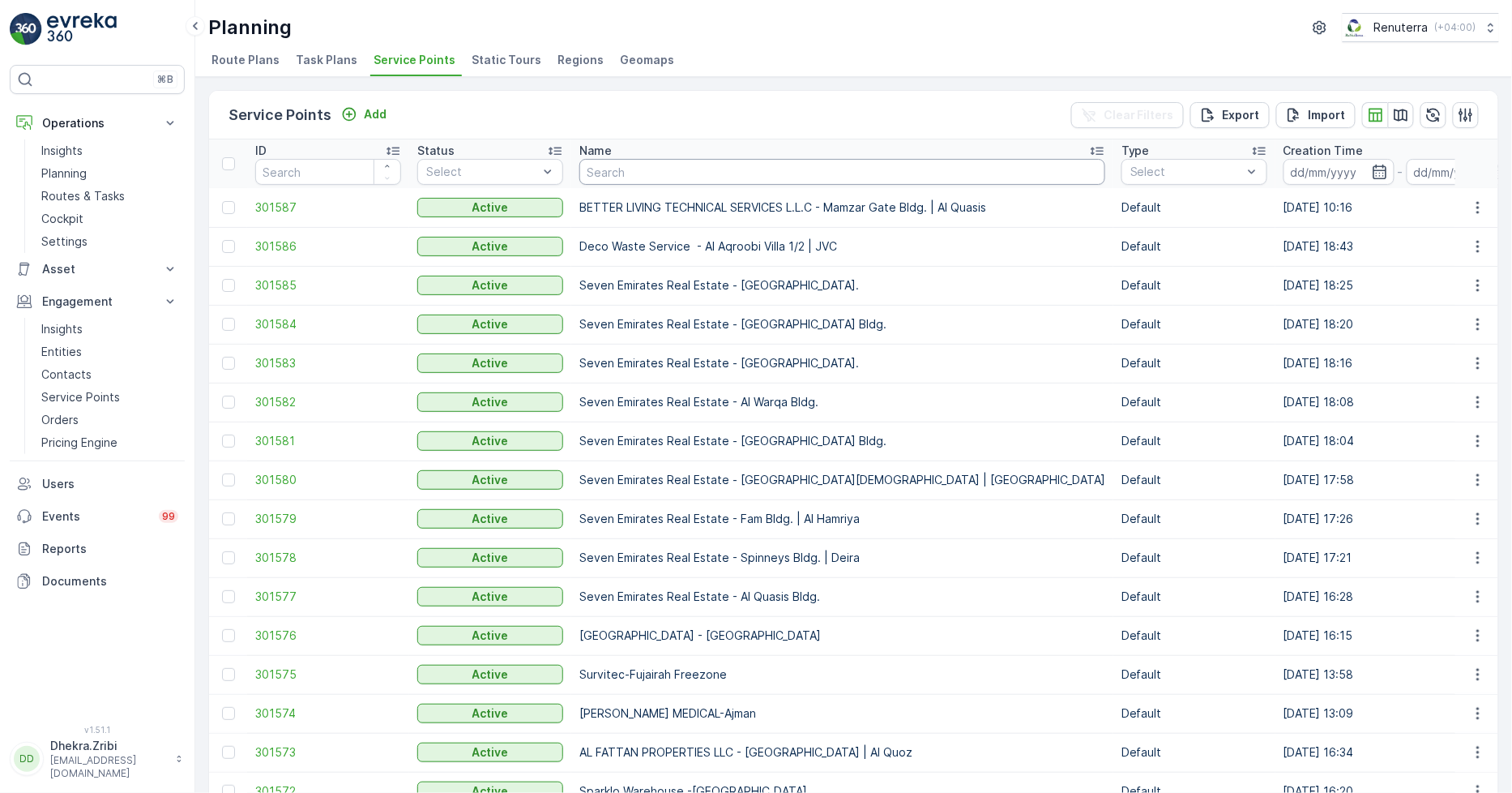
click at [643, 170] on input "text" at bounding box center [841, 172] width 526 height 26
type input "noma"
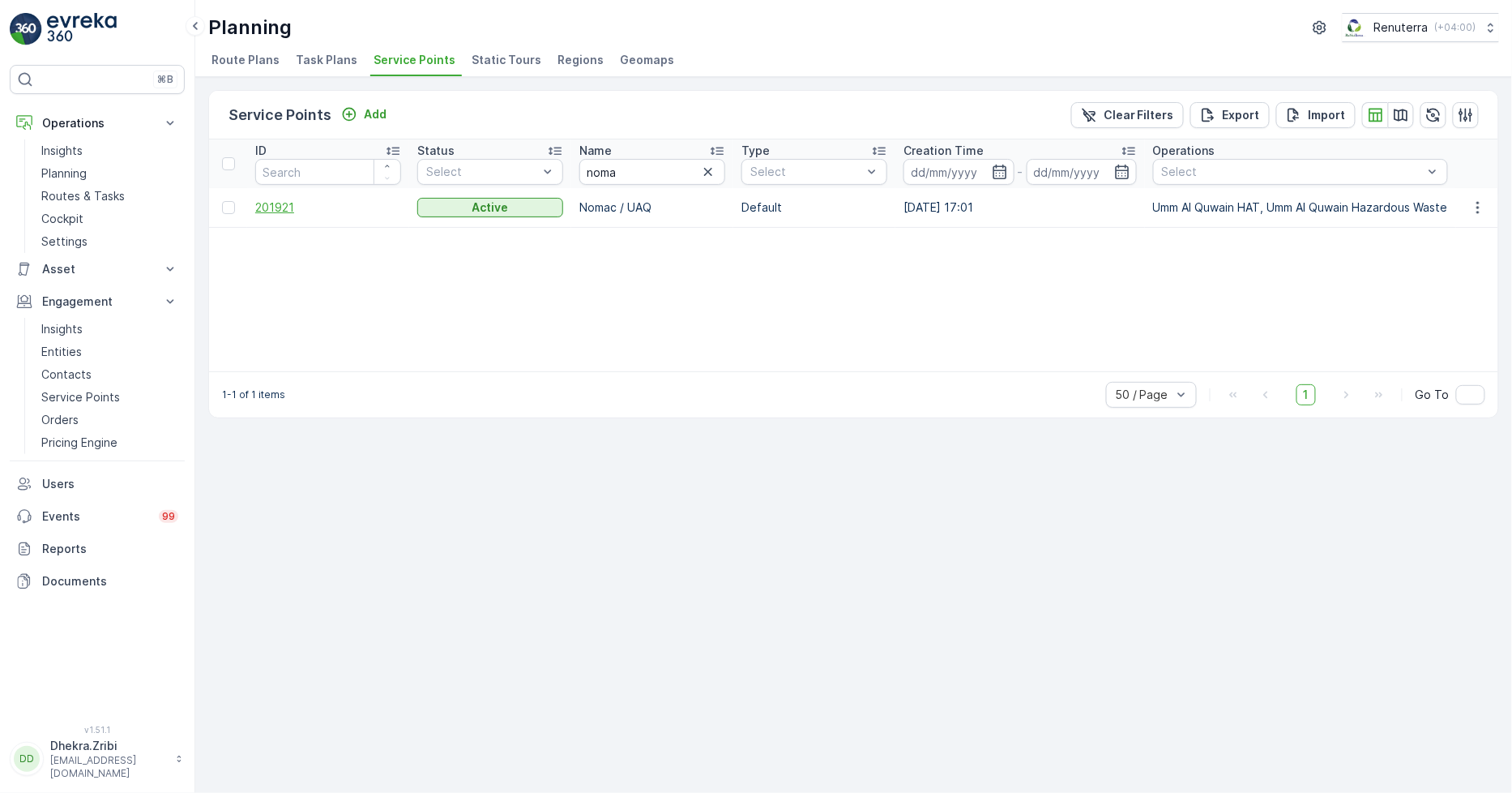
click at [273, 201] on span "201921" at bounding box center [328, 206] width 146 height 16
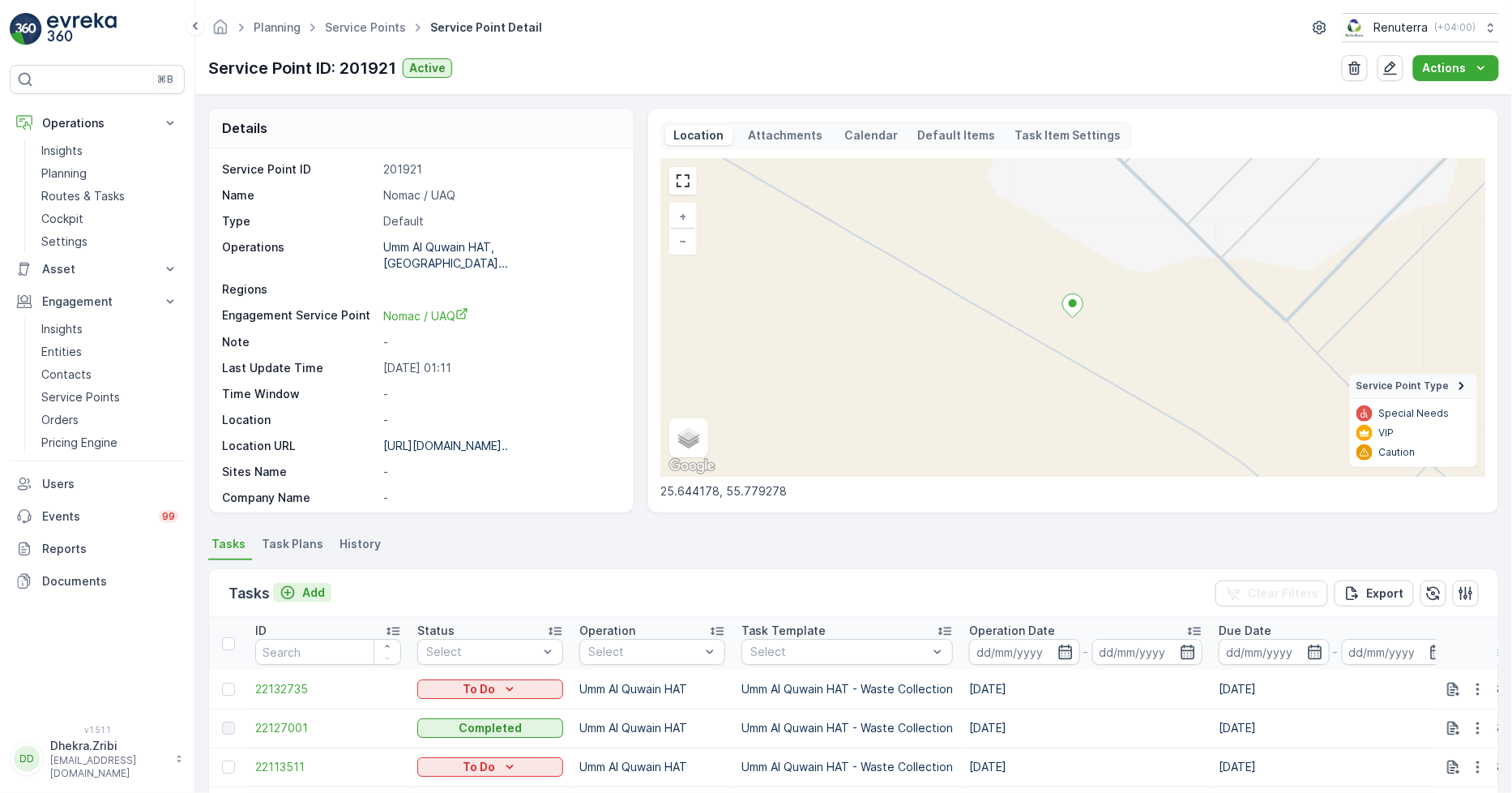
click at [303, 591] on p "Add" at bounding box center [314, 592] width 22 height 16
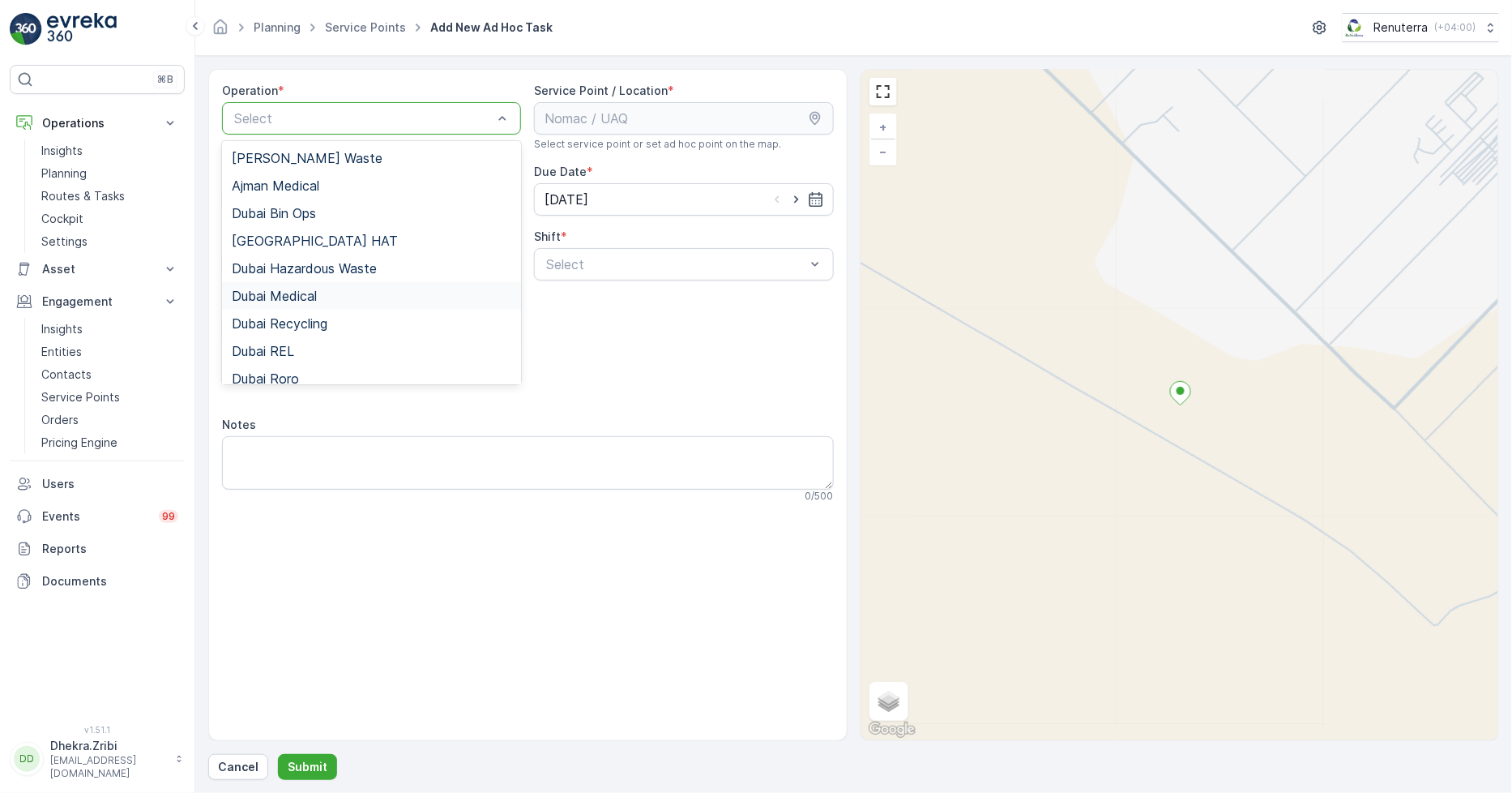
scroll to position [204, 0]
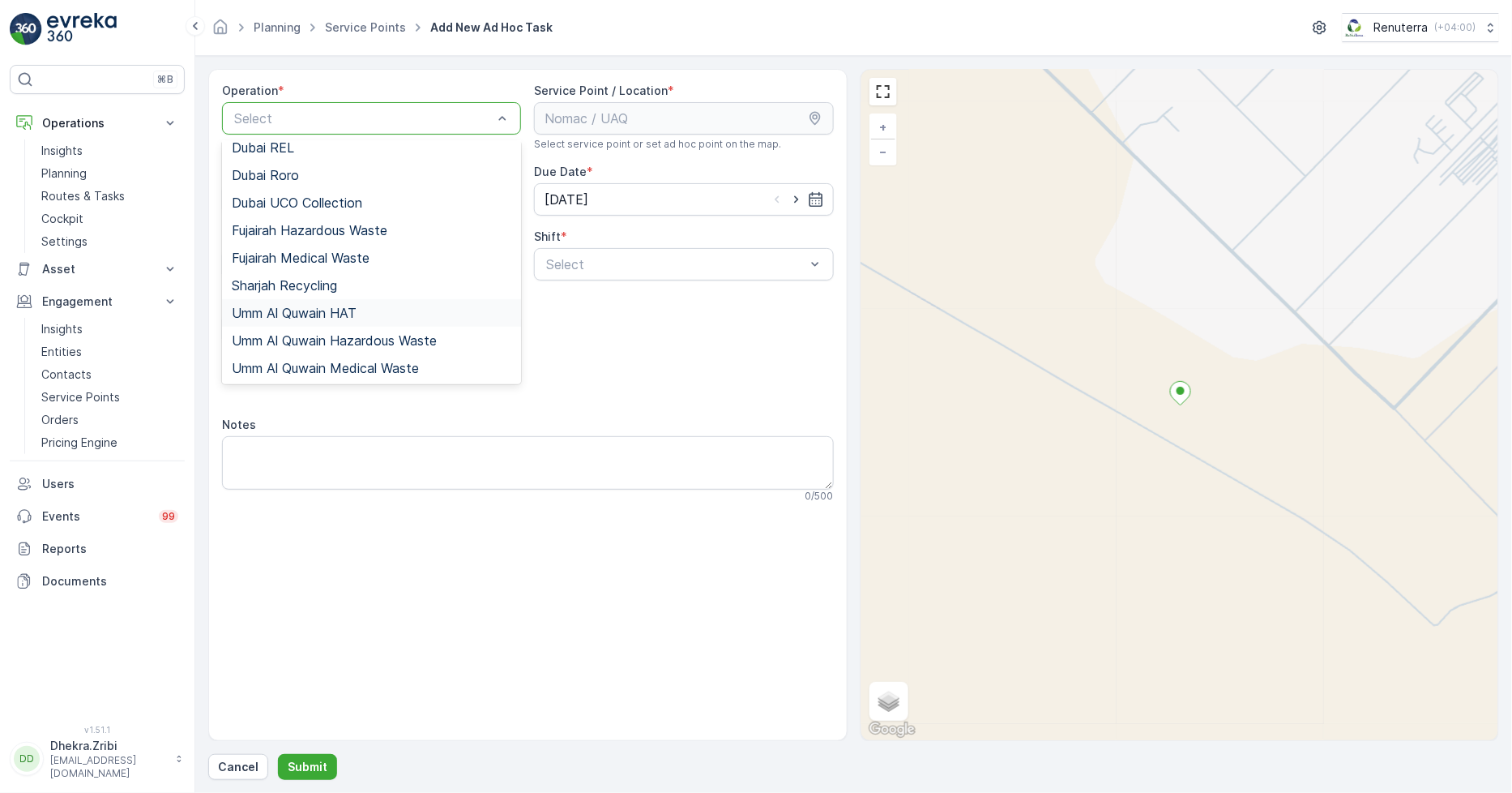
click at [340, 310] on span "Umm Al Quwain HAT" at bounding box center [294, 313] width 125 height 15
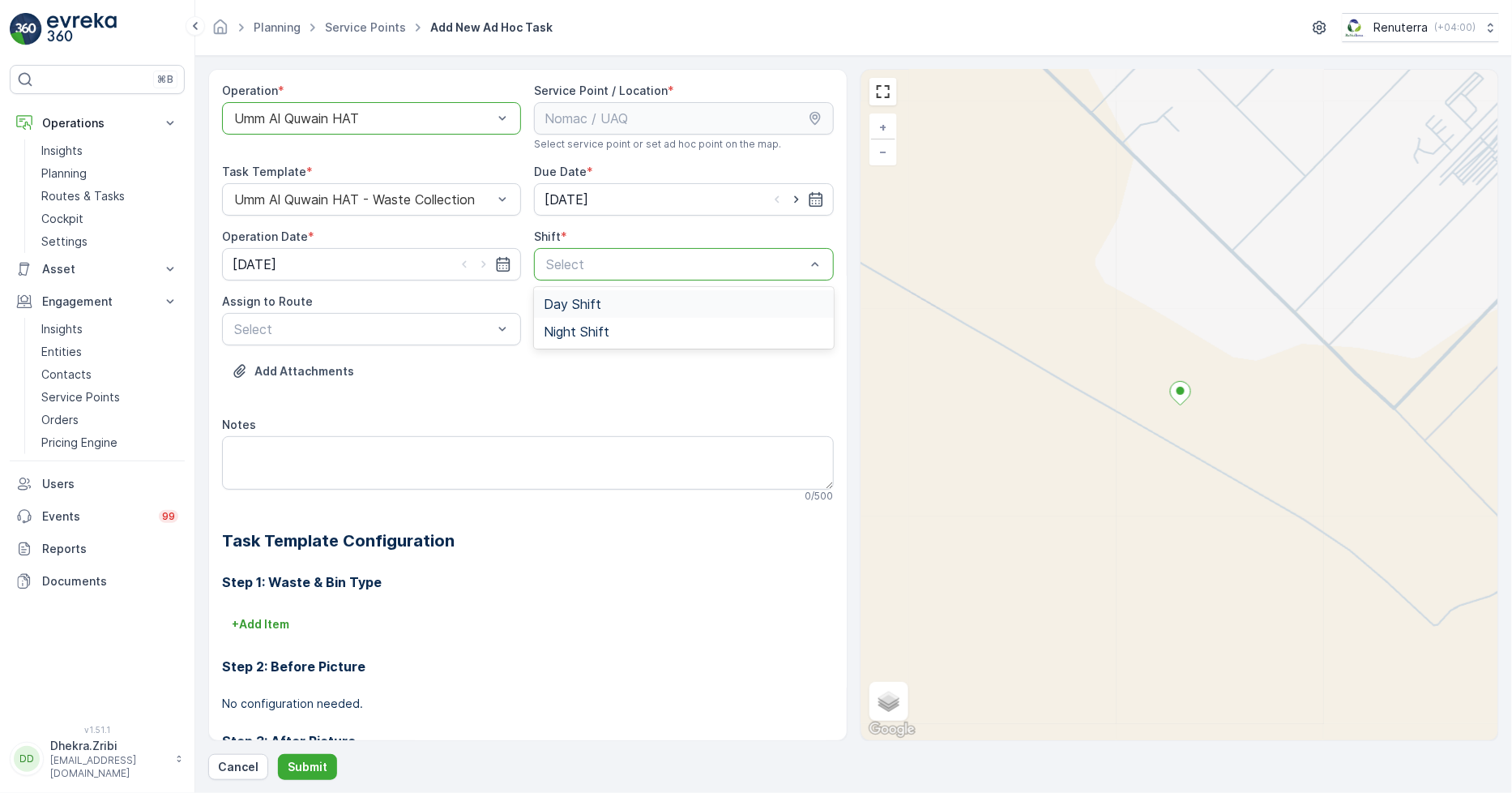
click at [579, 300] on span "Day Shift" at bounding box center [572, 304] width 58 height 15
click at [338, 368] on span "UAQHAT101 (Dispatched) - DXBE24553" at bounding box center [354, 369] width 245 height 15
click at [308, 762] on p "Submit" at bounding box center [307, 766] width 40 height 16
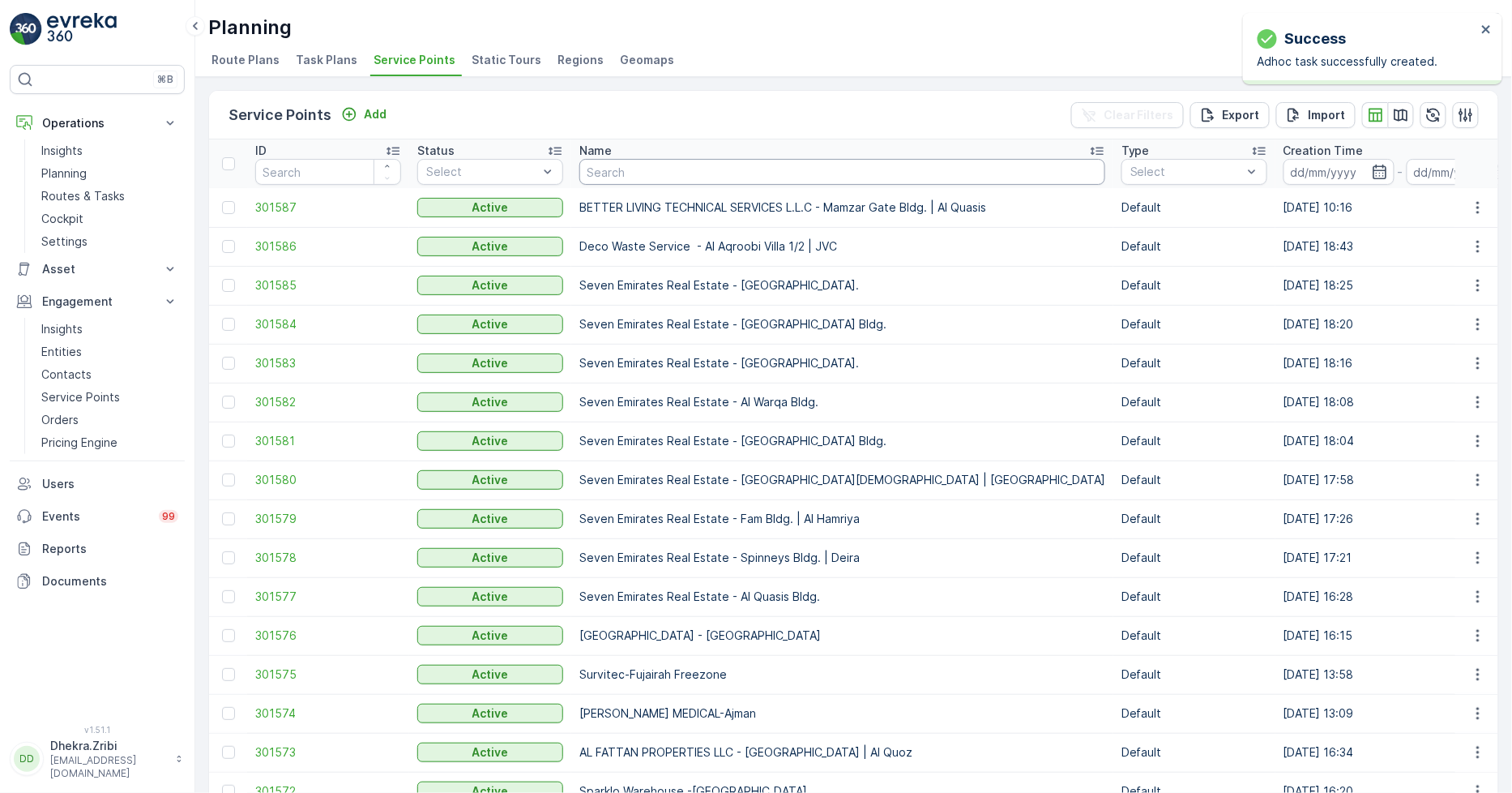
click at [621, 175] on input "text" at bounding box center [841, 172] width 526 height 26
type input "al tayer"
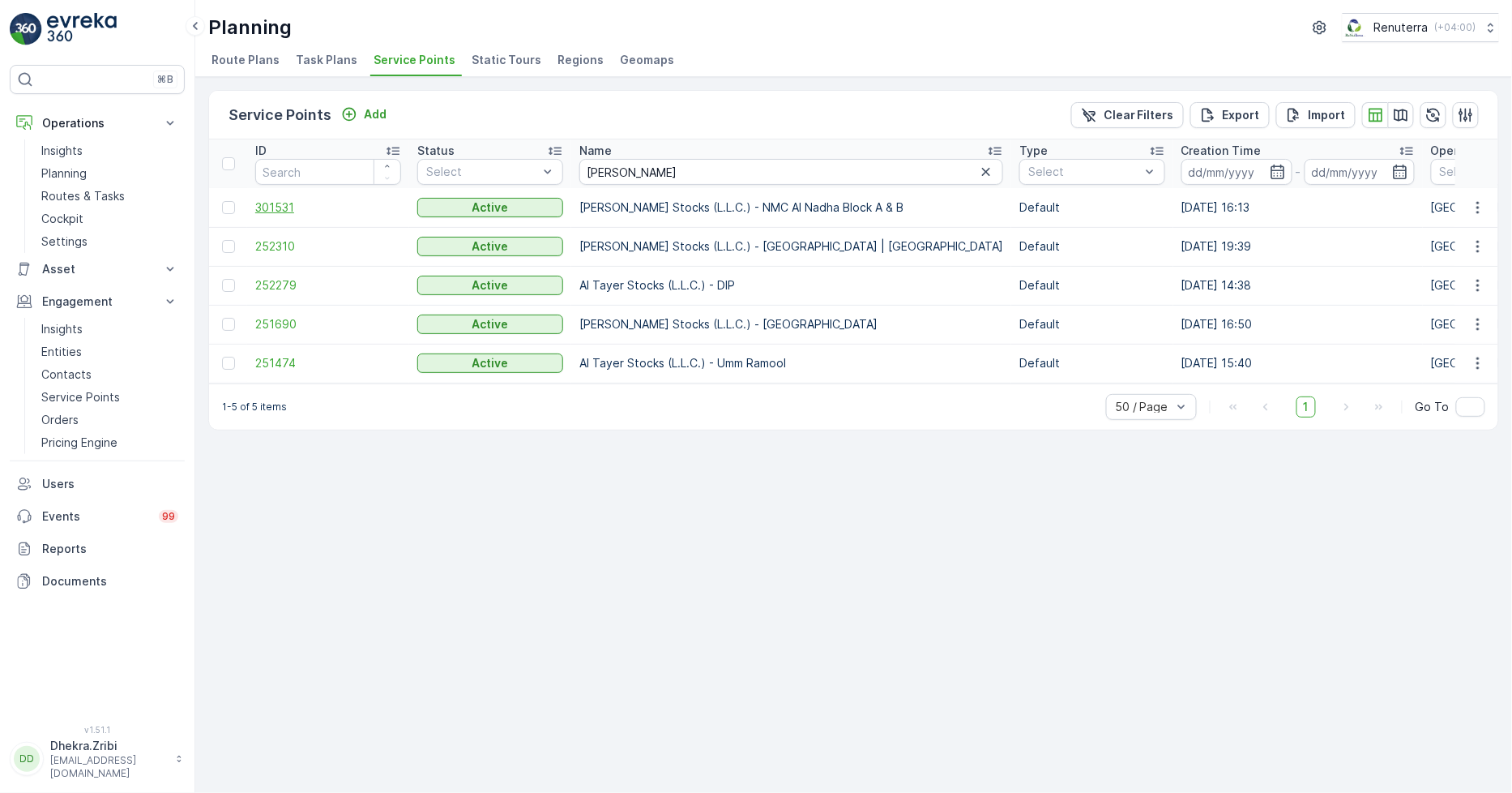
click at [281, 205] on span "301531" at bounding box center [328, 206] width 146 height 16
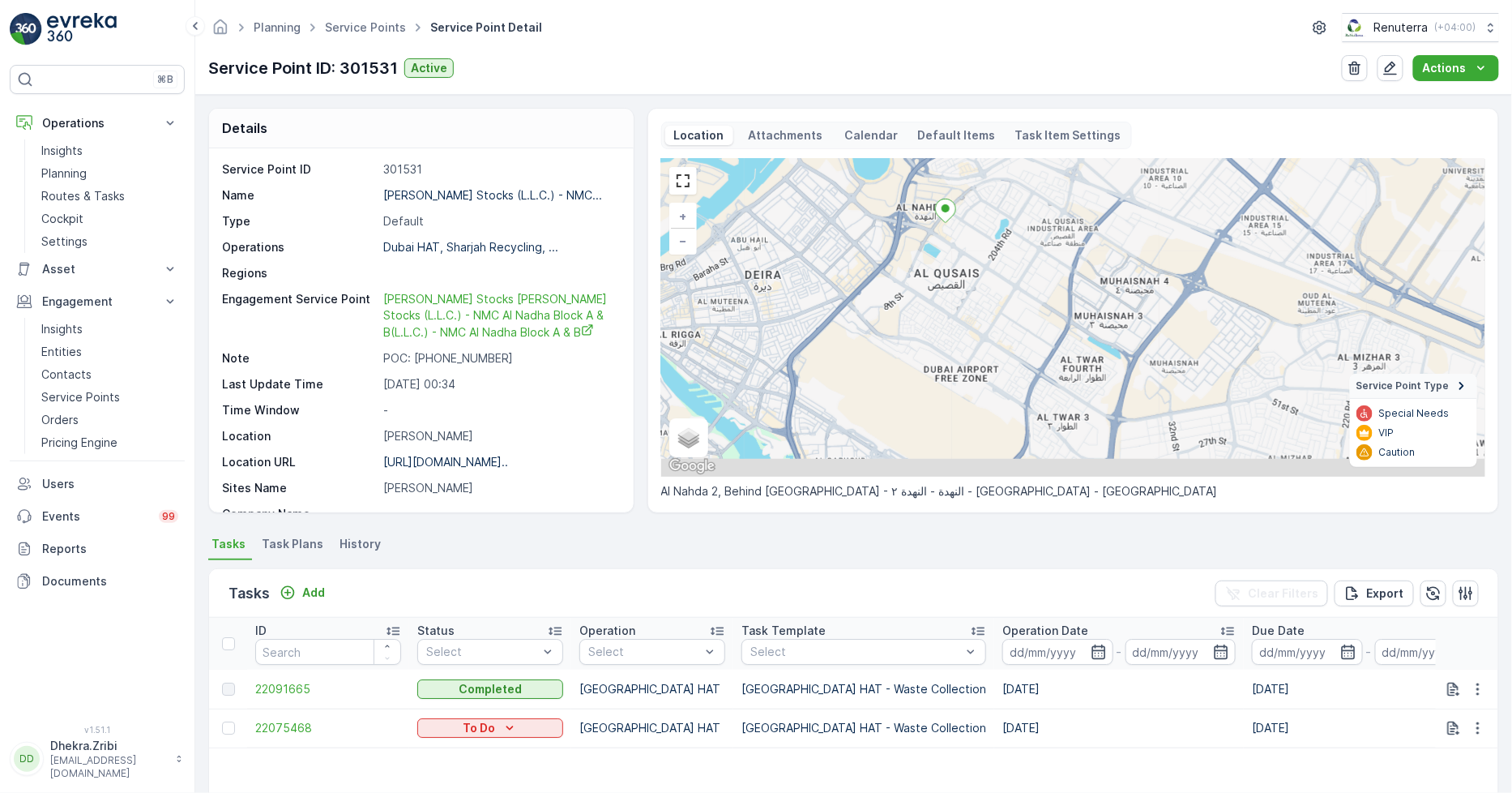
drag, startPoint x: 970, startPoint y: 407, endPoint x: 912, endPoint y: 273, distance: 146.0
click at [912, 273] on div "+ − Satellite Roadmap Terrain Hybrid Leaflet Keyboard shortcuts Map Data Map da…" at bounding box center [1073, 318] width 825 height 318
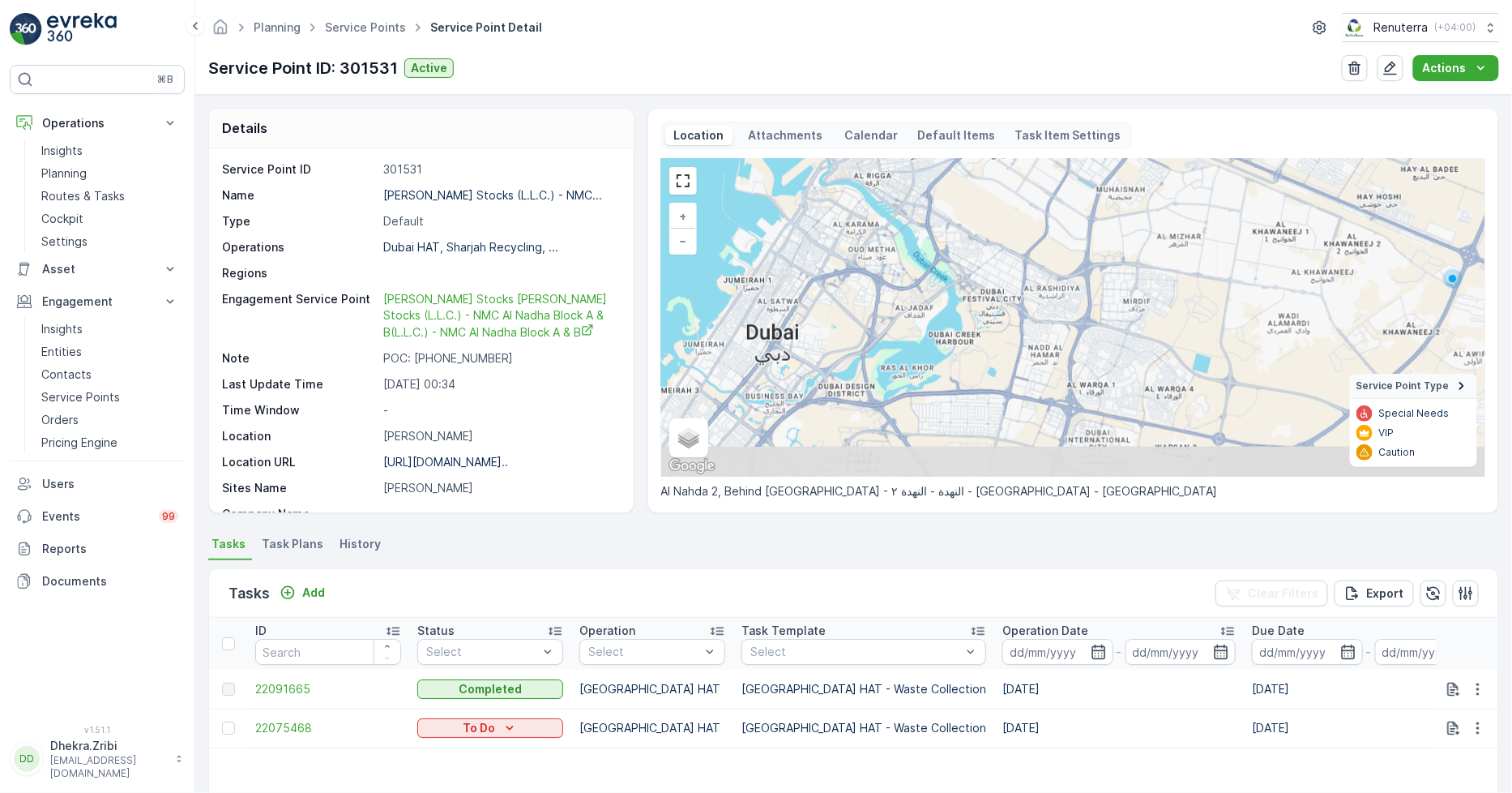
drag, startPoint x: 912, startPoint y: 341, endPoint x: 990, endPoint y: 214, distance: 149.0
click at [990, 214] on div "+ − Satellite Roadmap Terrain Hybrid Leaflet Keyboard shortcuts Map Data Map da…" at bounding box center [1073, 318] width 825 height 318
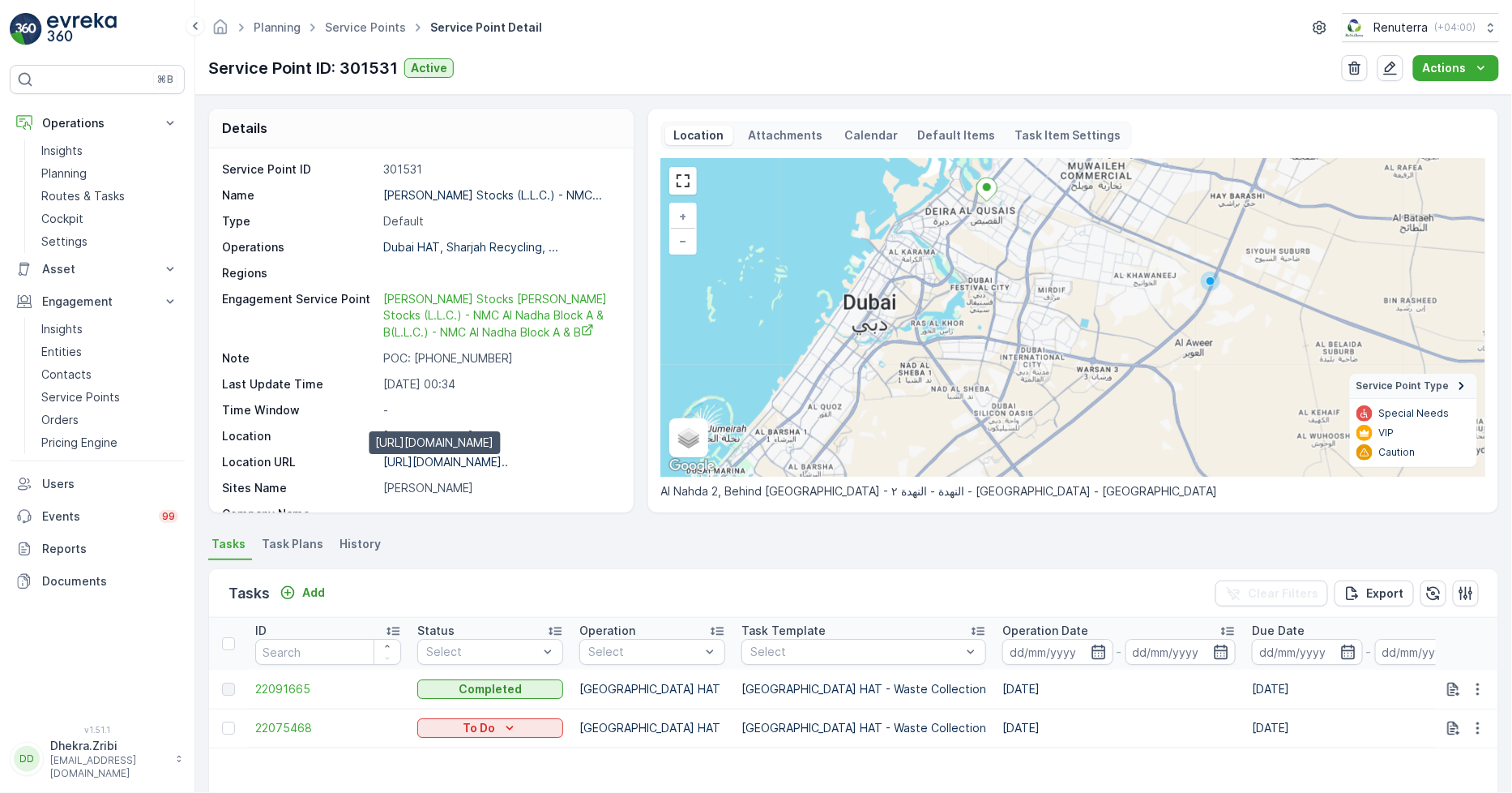
click at [459, 464] on p "https://maps.app.goo.gl/ahM2AD..." at bounding box center [445, 461] width 125 height 14
click at [346, 21] on link "Service Points" at bounding box center [365, 27] width 81 height 14
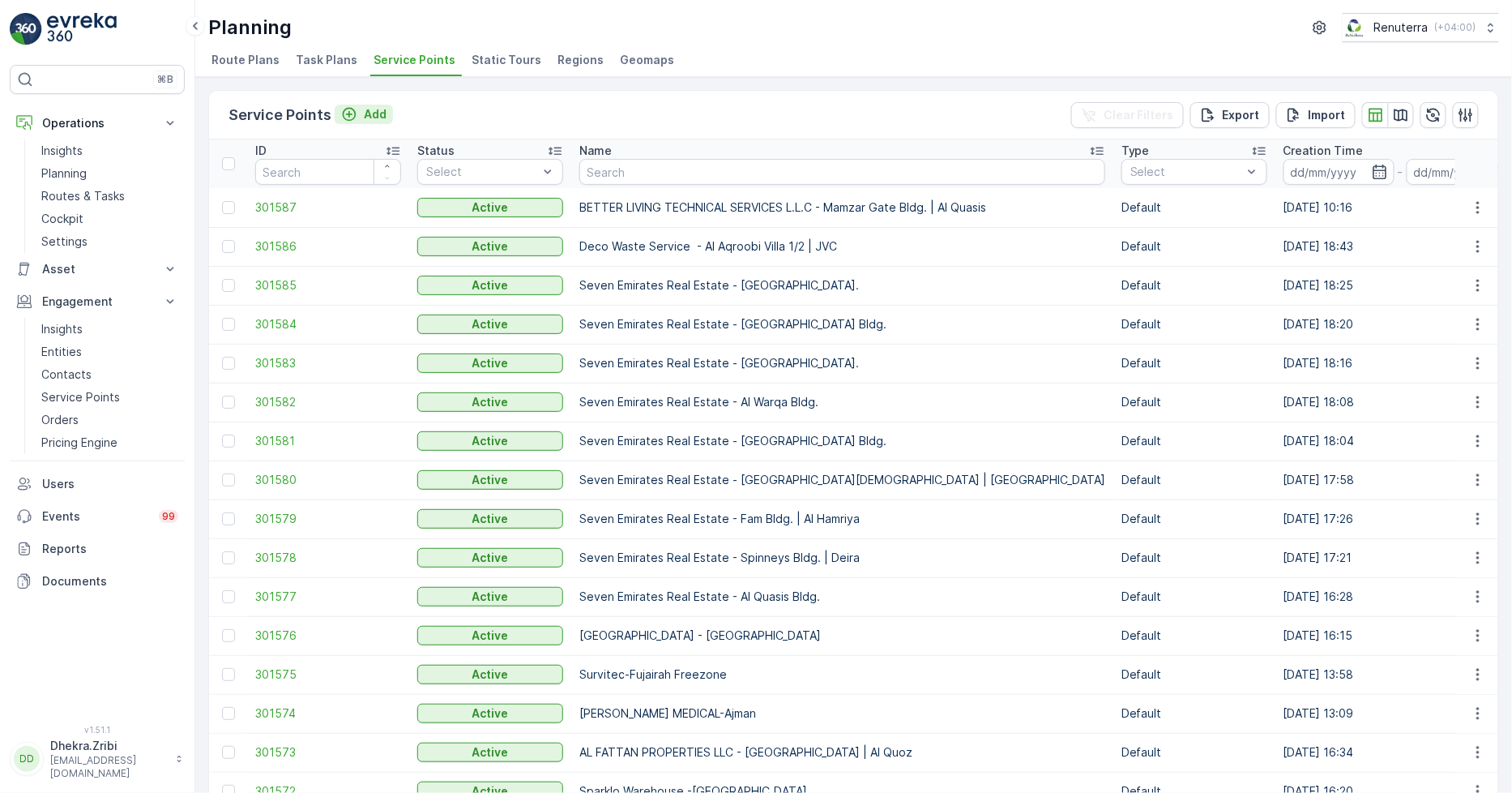
click at [355, 112] on icon "Add" at bounding box center [348, 114] width 16 height 16
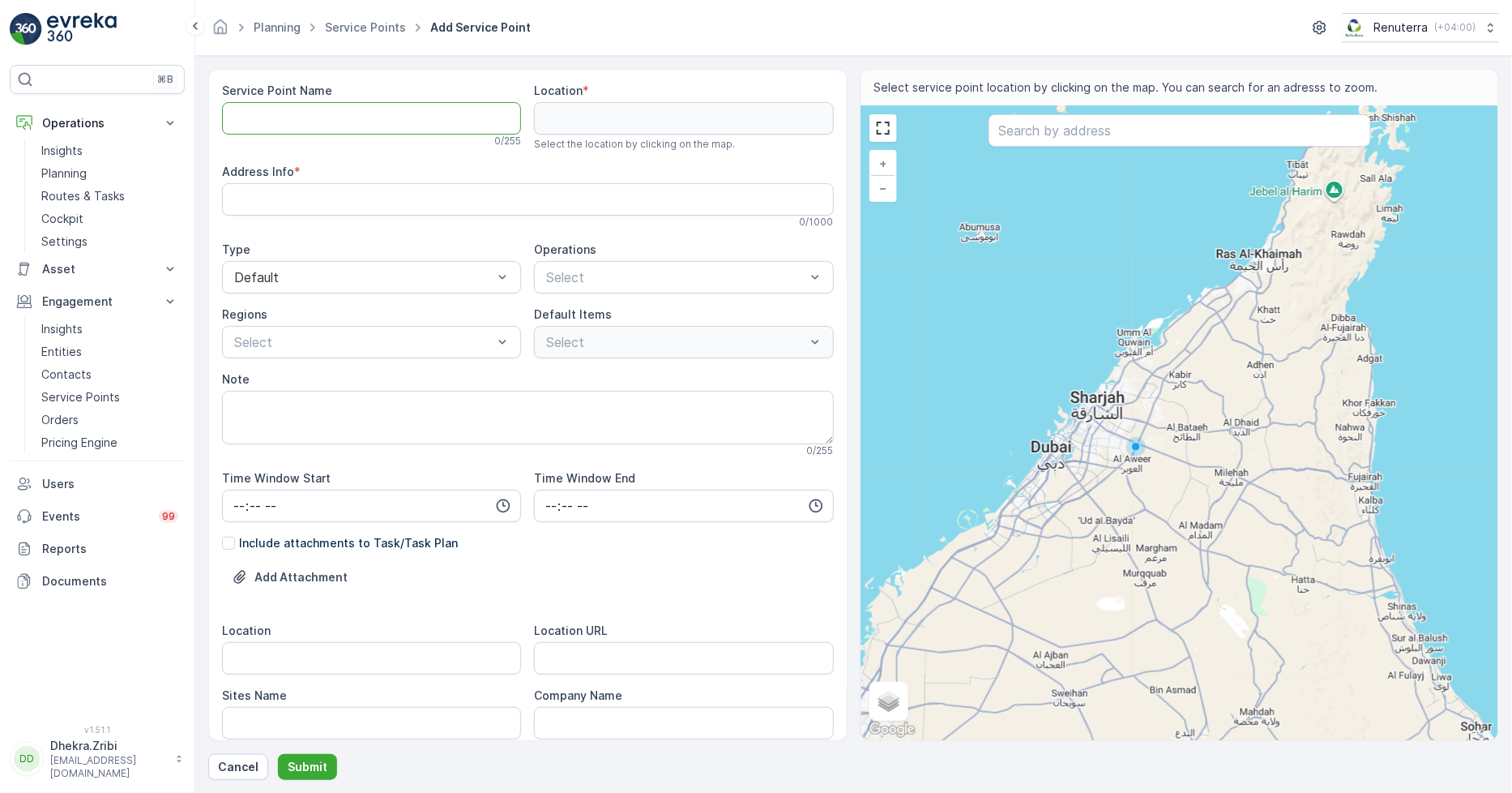
click at [312, 112] on Name "Service Point Name" at bounding box center [372, 118] width 299 height 33
paste Name "Berkeley Services LLC - Town Square"
type Name "Berkeley Services LLC - Town Square"
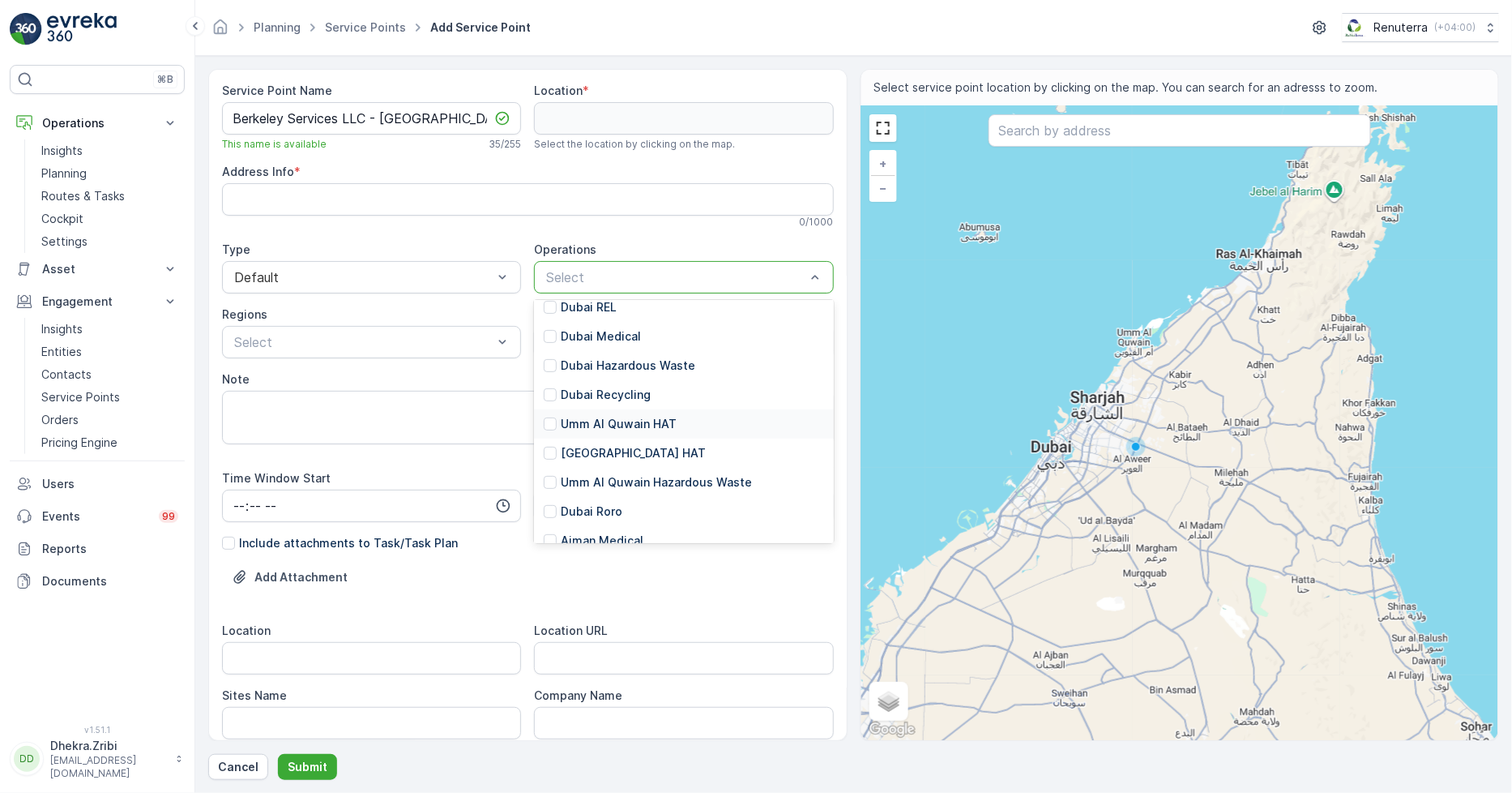
scroll to position [180, 0]
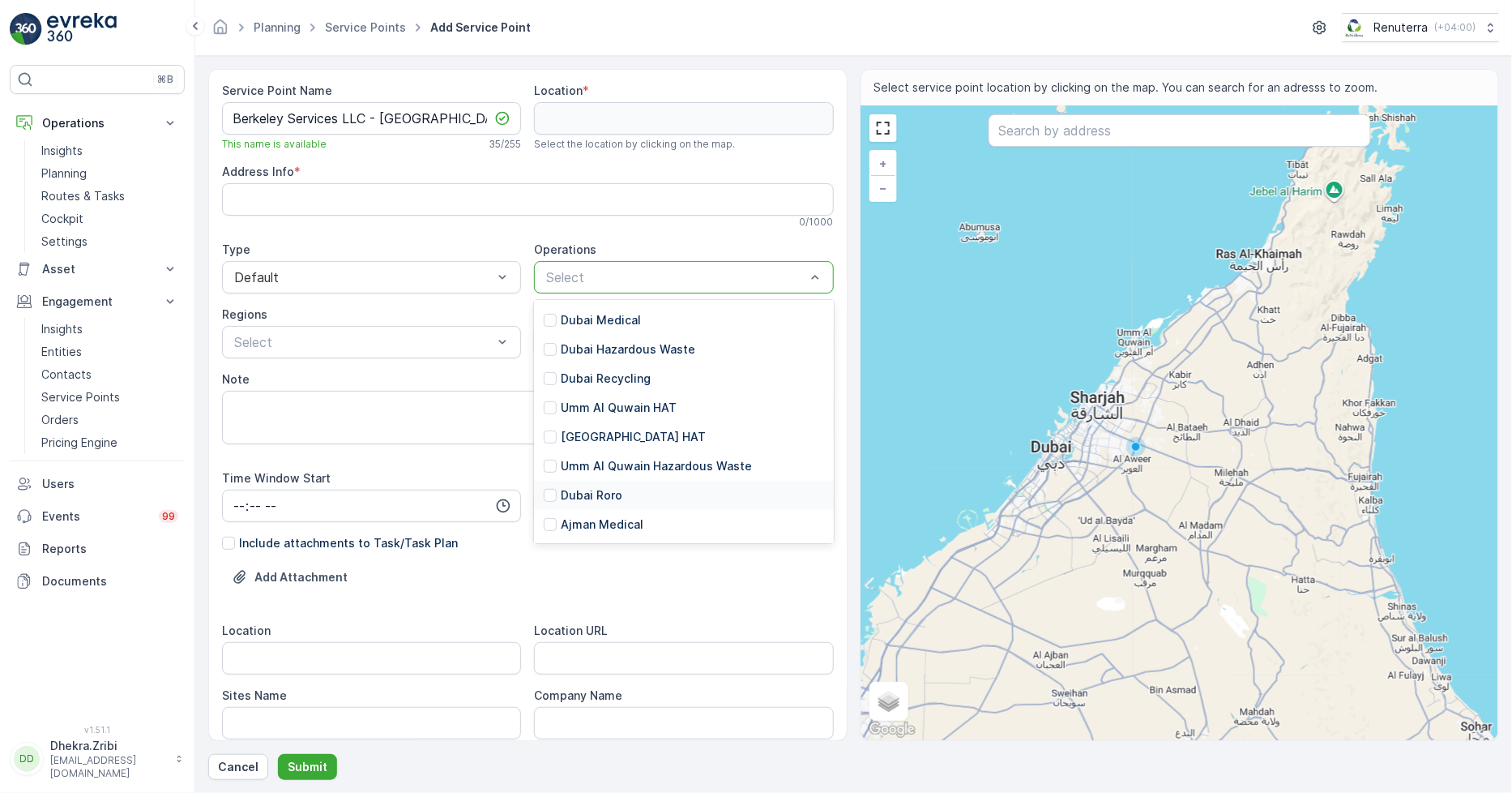
click at [603, 491] on p "Dubai Roro" at bounding box center [592, 495] width 62 height 16
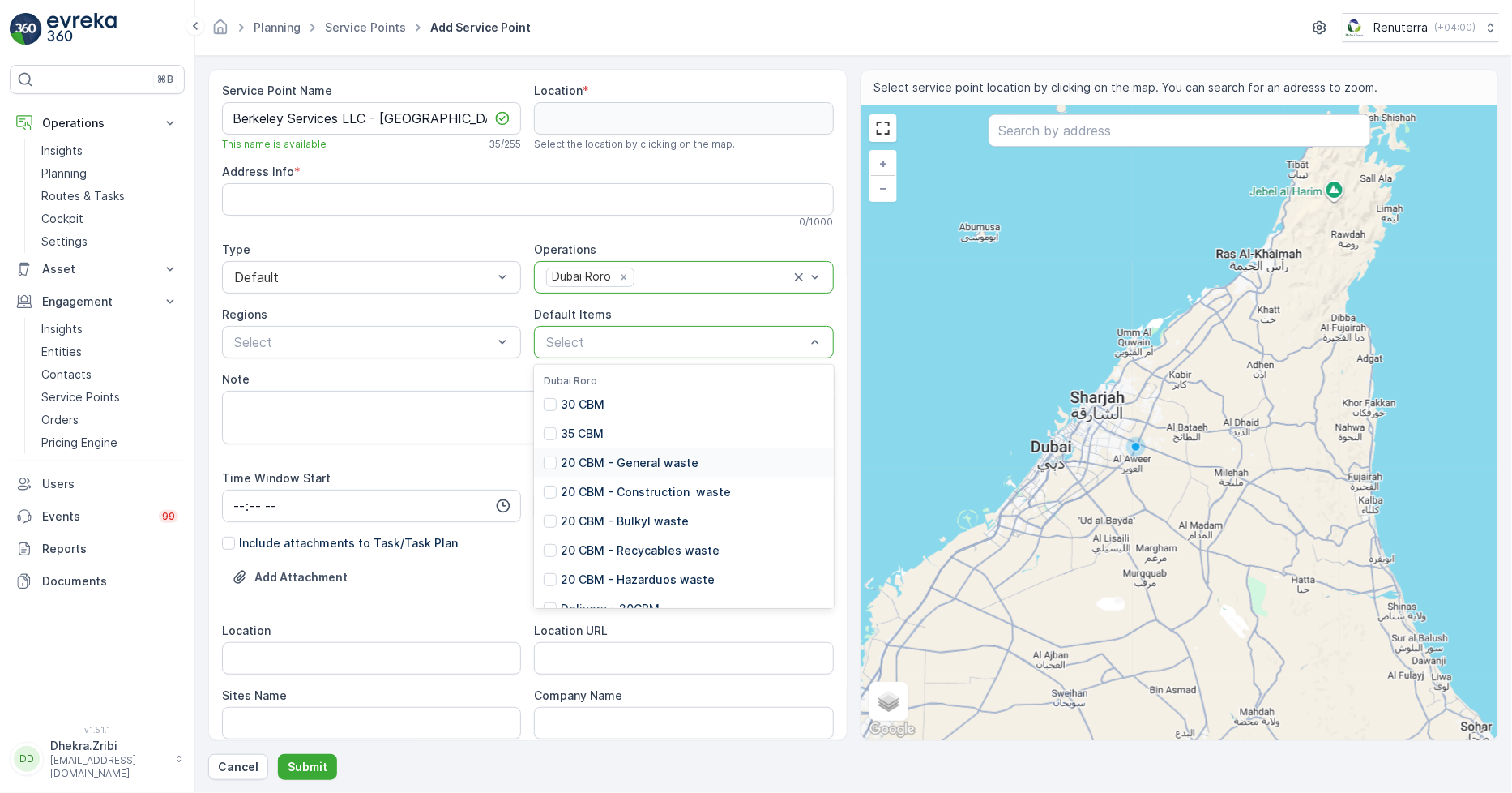
click at [621, 466] on p "20 CBM - General waste" at bounding box center [630, 462] width 138 height 16
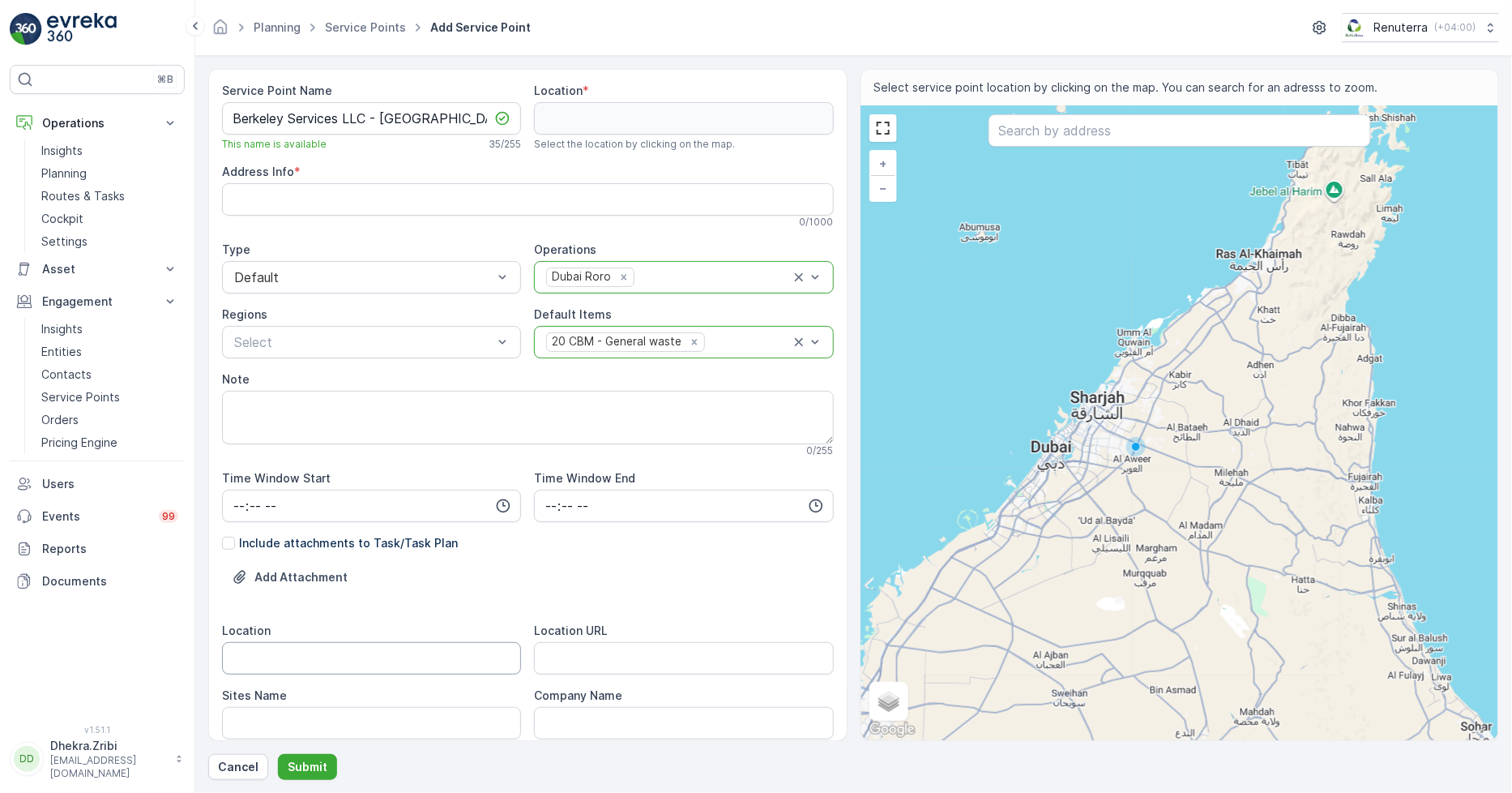
click at [309, 659] on input "Location" at bounding box center [372, 658] width 299 height 33
paste input "Town Square"
type input "Town Square"
click at [289, 711] on Name "Sites Name" at bounding box center [372, 723] width 299 height 33
paste Name "Town Square"
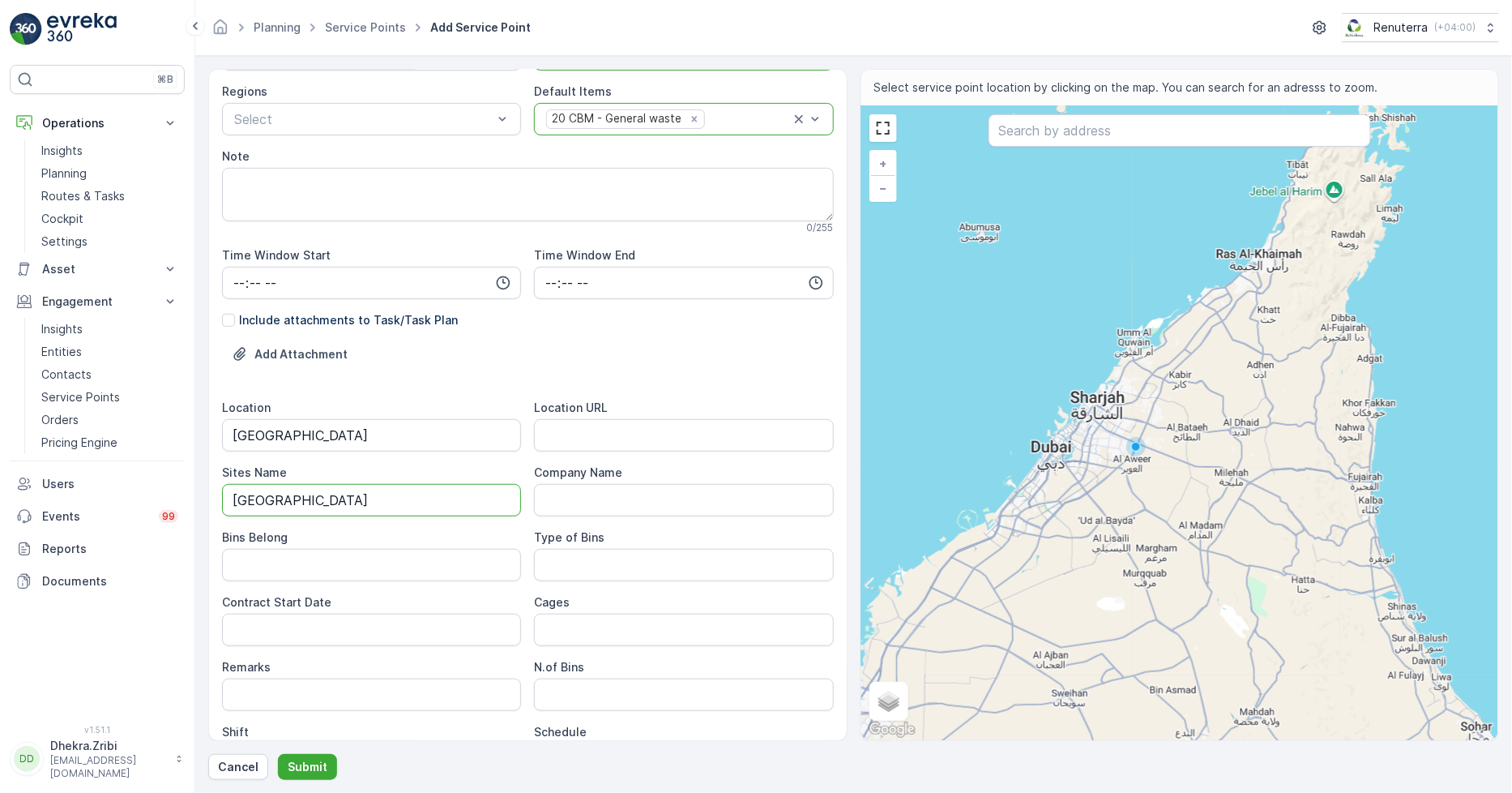
scroll to position [270, 0]
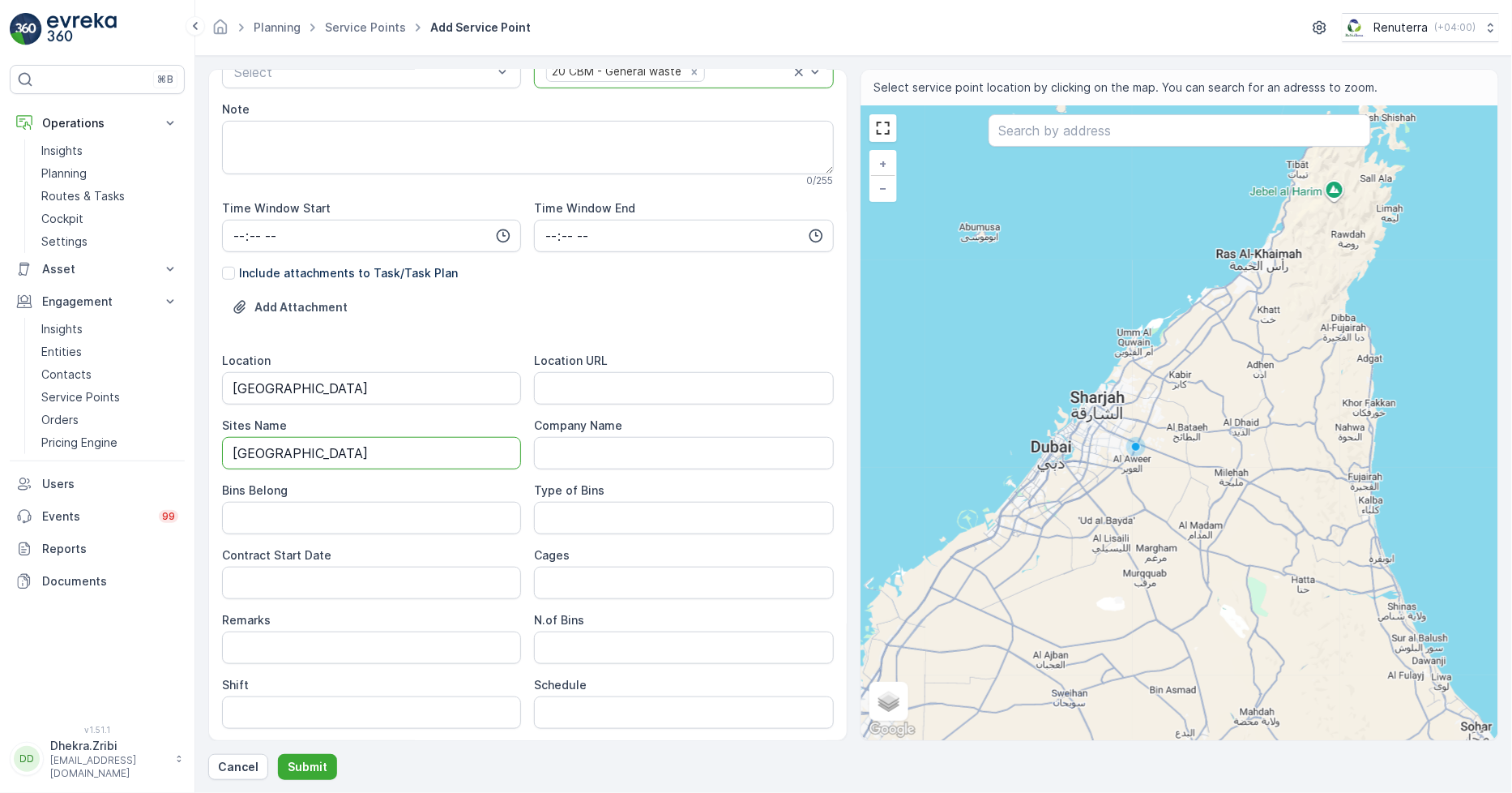
type Name "Town Square"
click at [604, 387] on URL "Location URL" at bounding box center [684, 388] width 299 height 33
paste URL "https://maps.app.goo.gl/W6oaLAELZYmAZxxR8"
type URL "https://maps.app.goo.gl/W6oaLAELZYmAZxxR8"
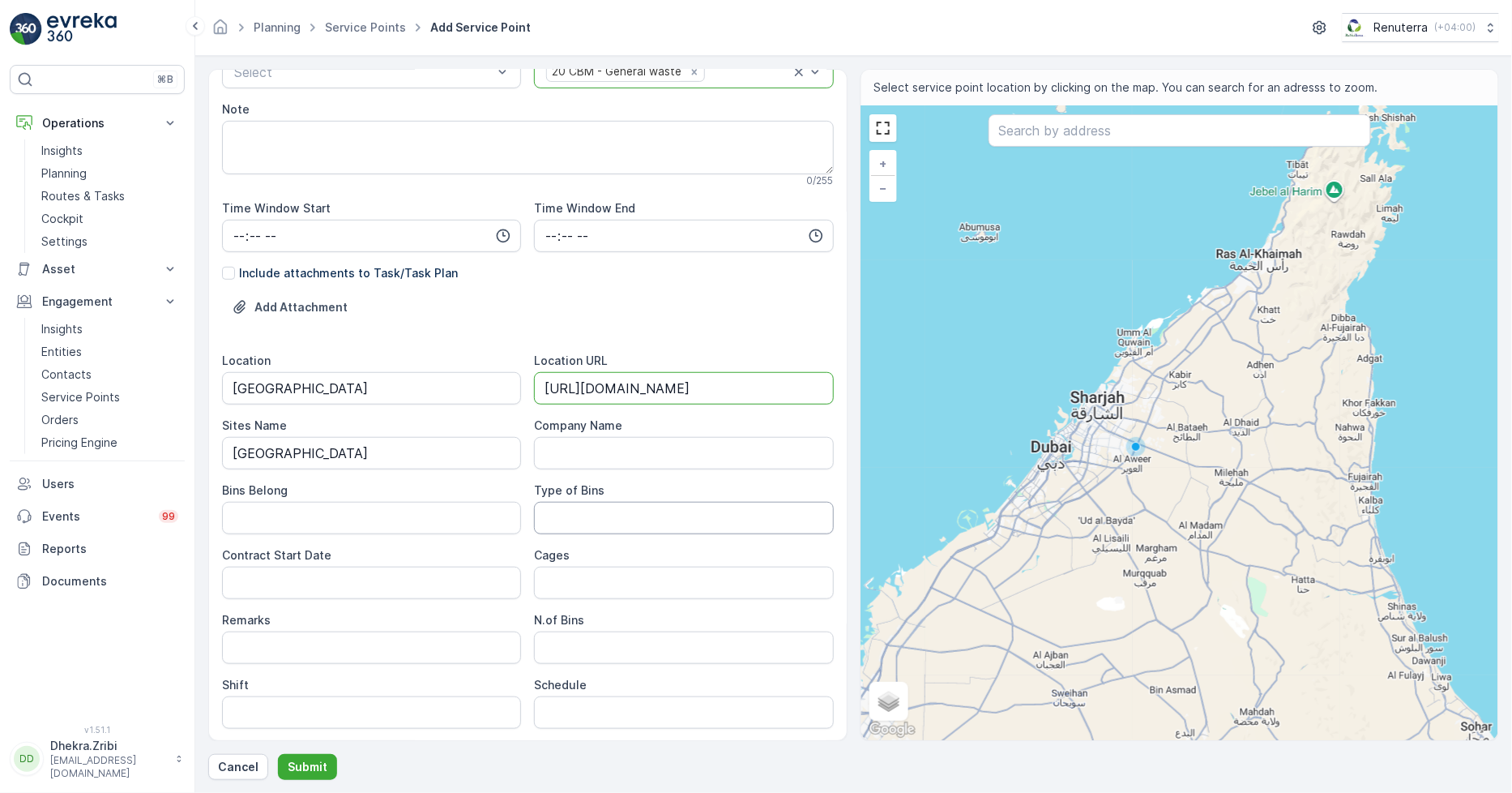
scroll to position [0, 0]
click at [561, 518] on Bins "Type of Bins" at bounding box center [684, 517] width 299 height 33
type Bins "20 CBM"
click at [340, 521] on Belong "Bins Belong" at bounding box center [372, 517] width 299 height 33
type Belong "Service Provider"
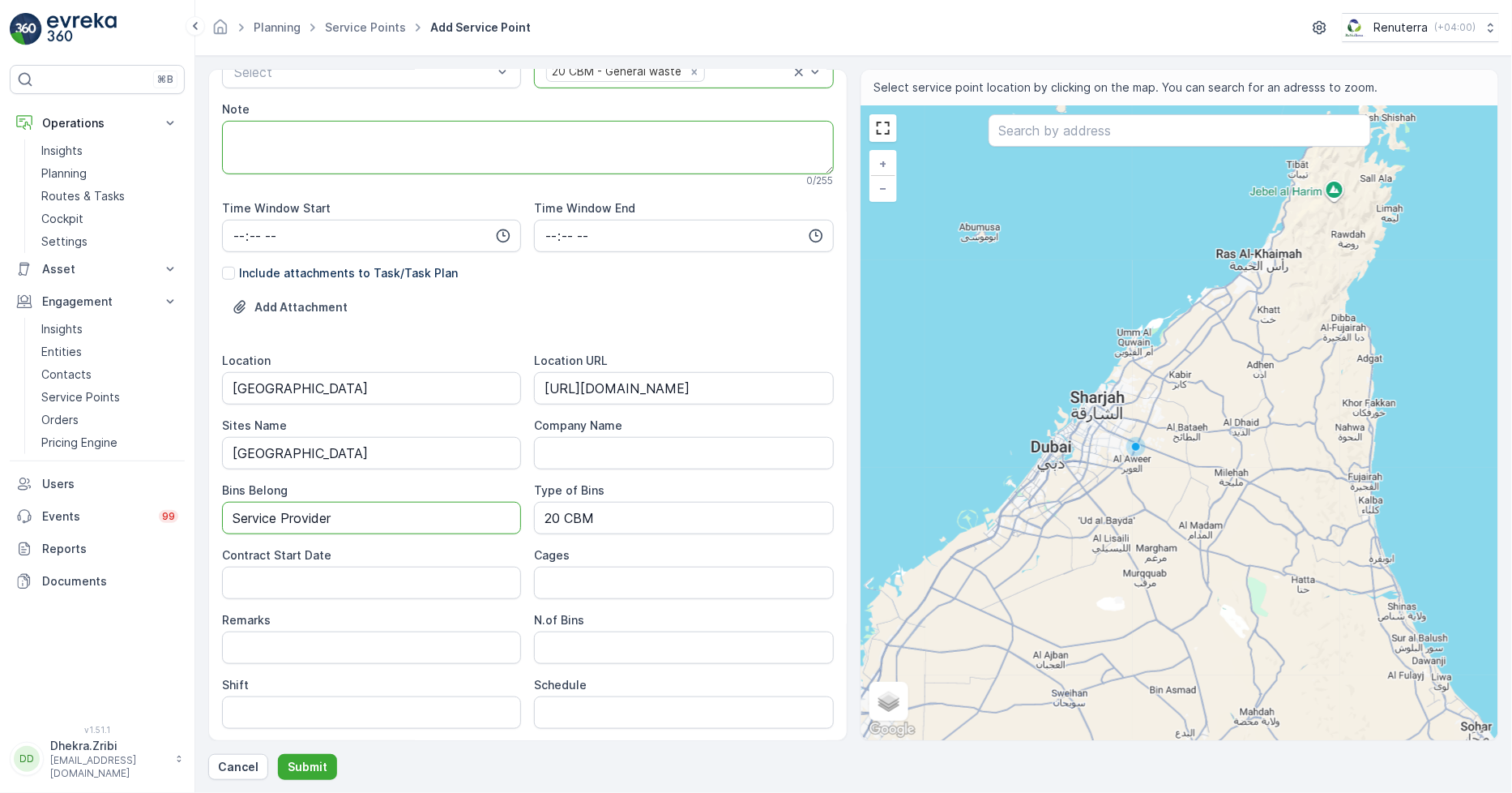
click at [334, 132] on textarea "Note" at bounding box center [528, 147] width 612 height 53
paste textarea "Site POC : Mr. Mathu Kannan (050-9863556)"
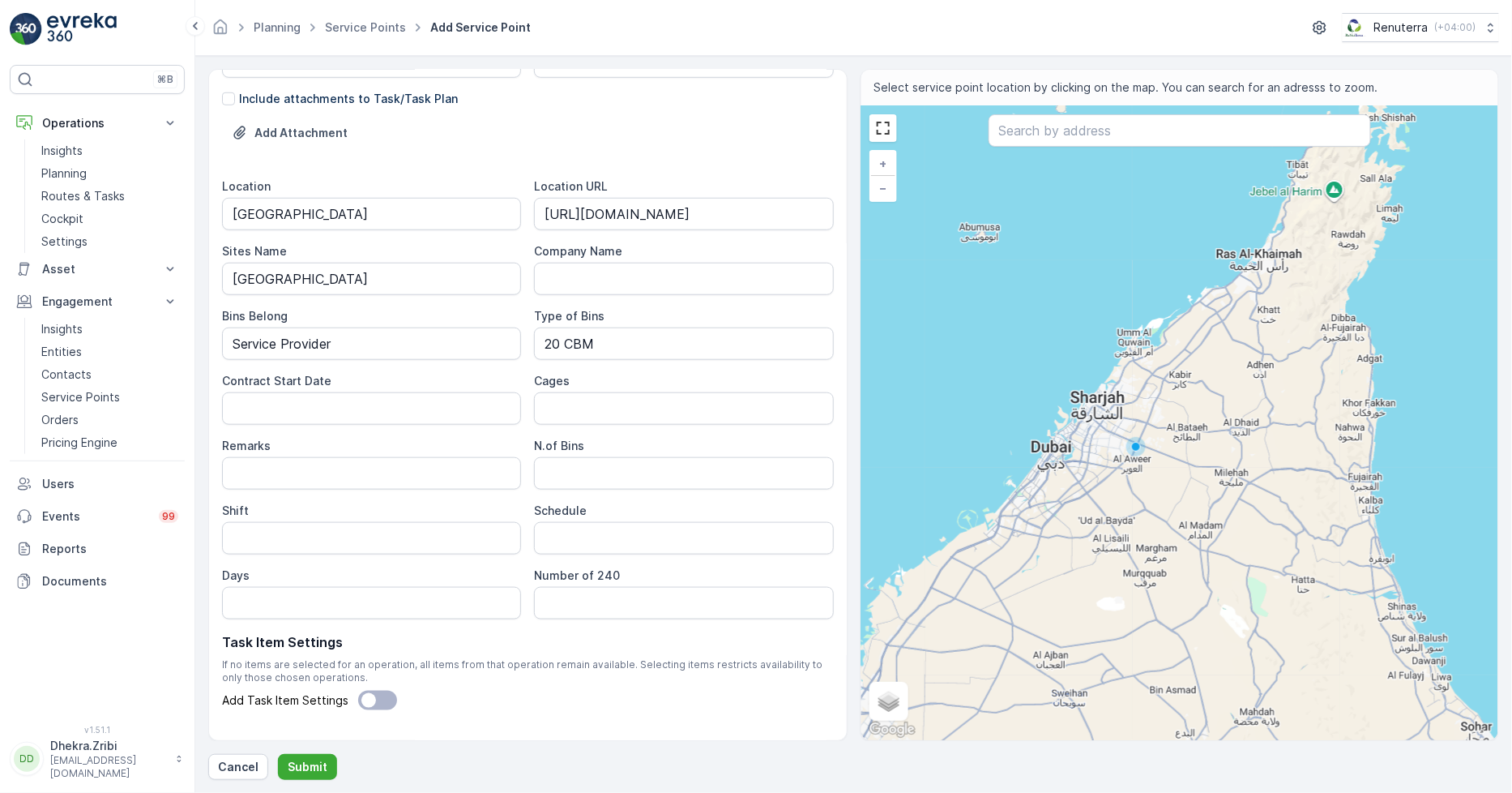
scroll to position [478, 0]
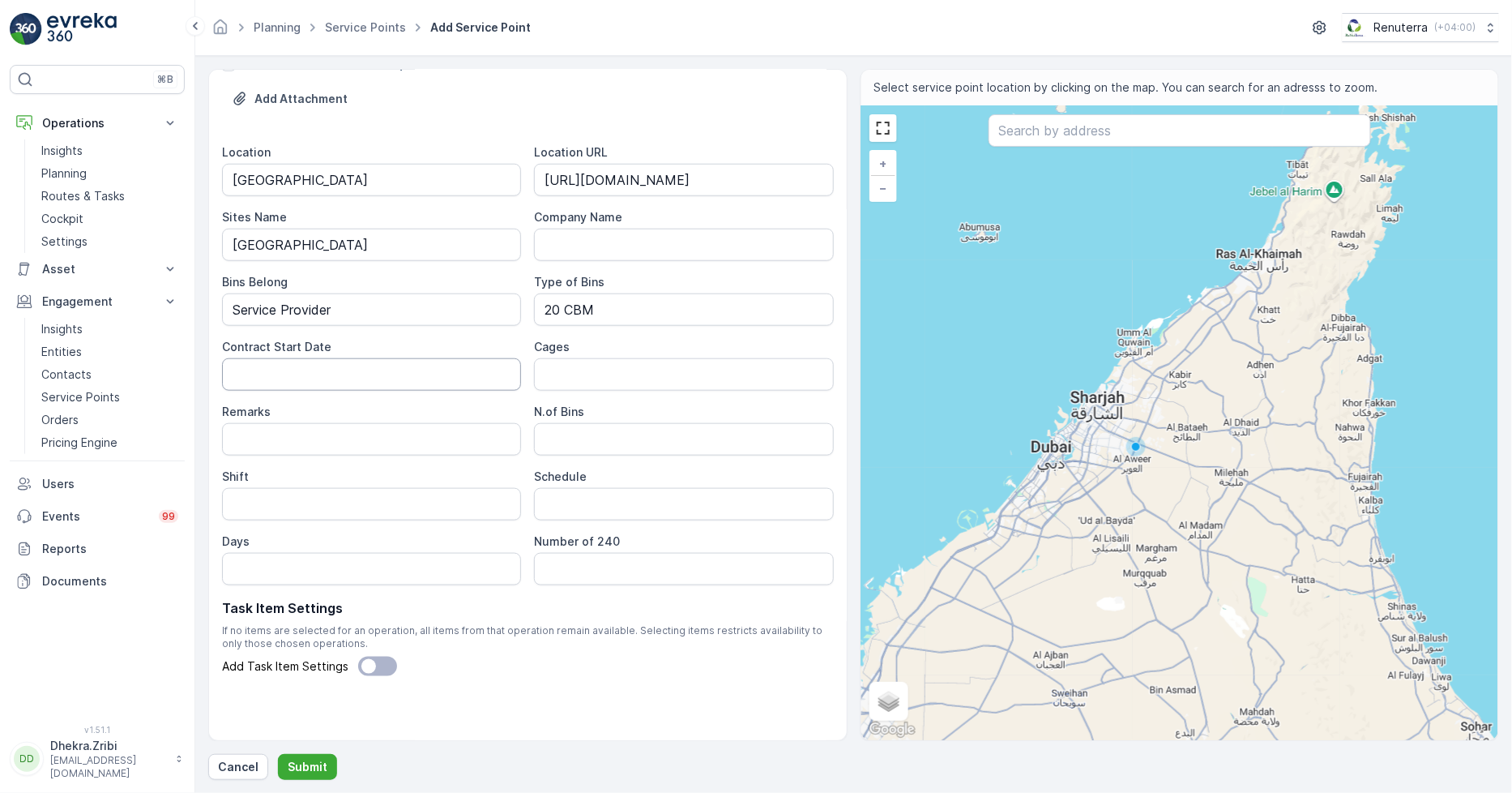
type textarea "Site POC : Mr. Mathu Kannan (050-9863556)"
click at [319, 374] on Date "Contract Start Date" at bounding box center [372, 375] width 299 height 33
type Date "01-10-2025"
click at [591, 427] on Bins "N.of Bins" at bounding box center [684, 439] width 299 height 33
type Bins "1"
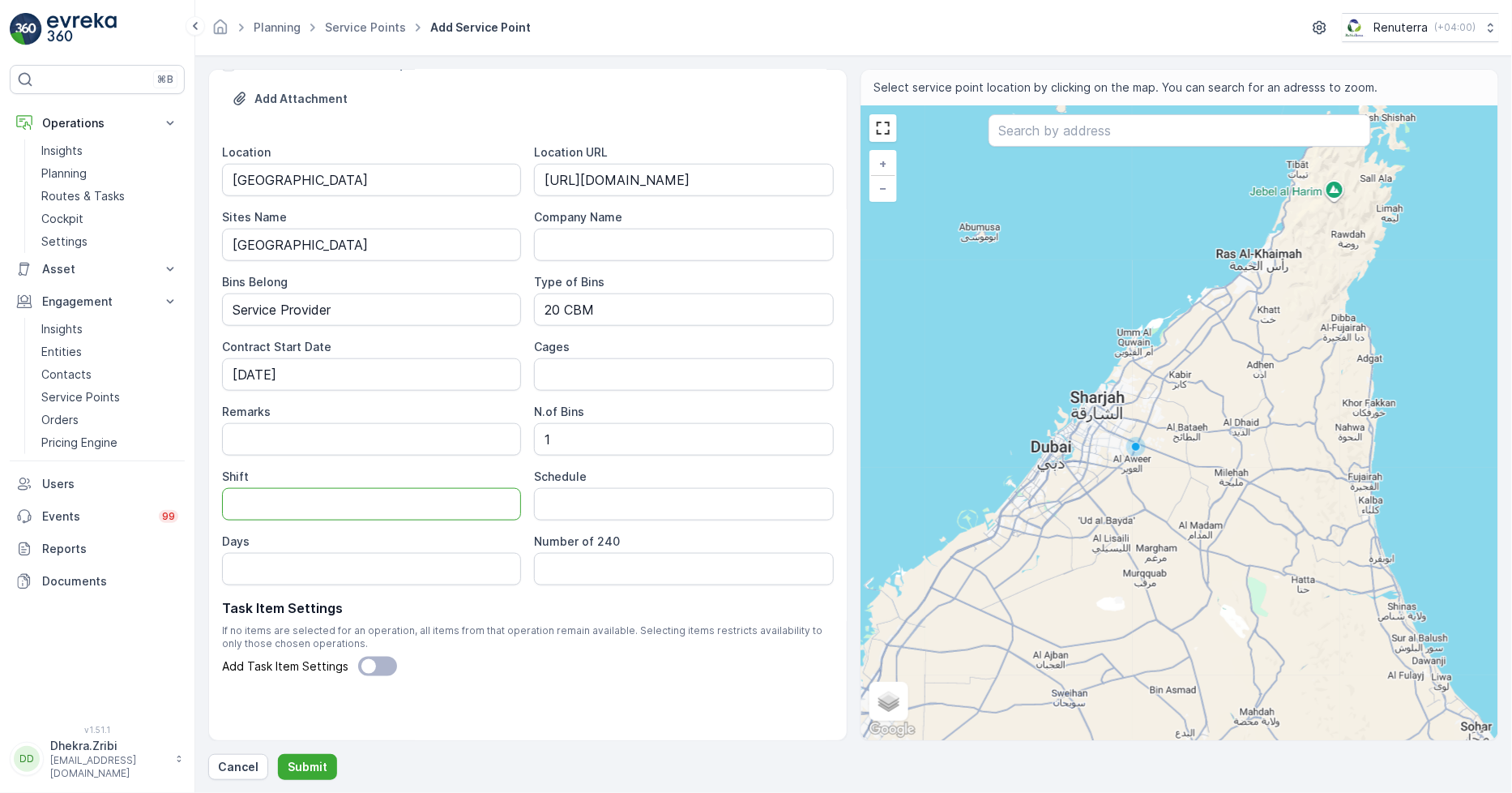
click at [362, 507] on input "Shift" at bounding box center [372, 503] width 299 height 33
type input "Day Shift"
click at [558, 512] on input "Schedule" at bounding box center [684, 503] width 299 height 33
type input "On Call Basis"
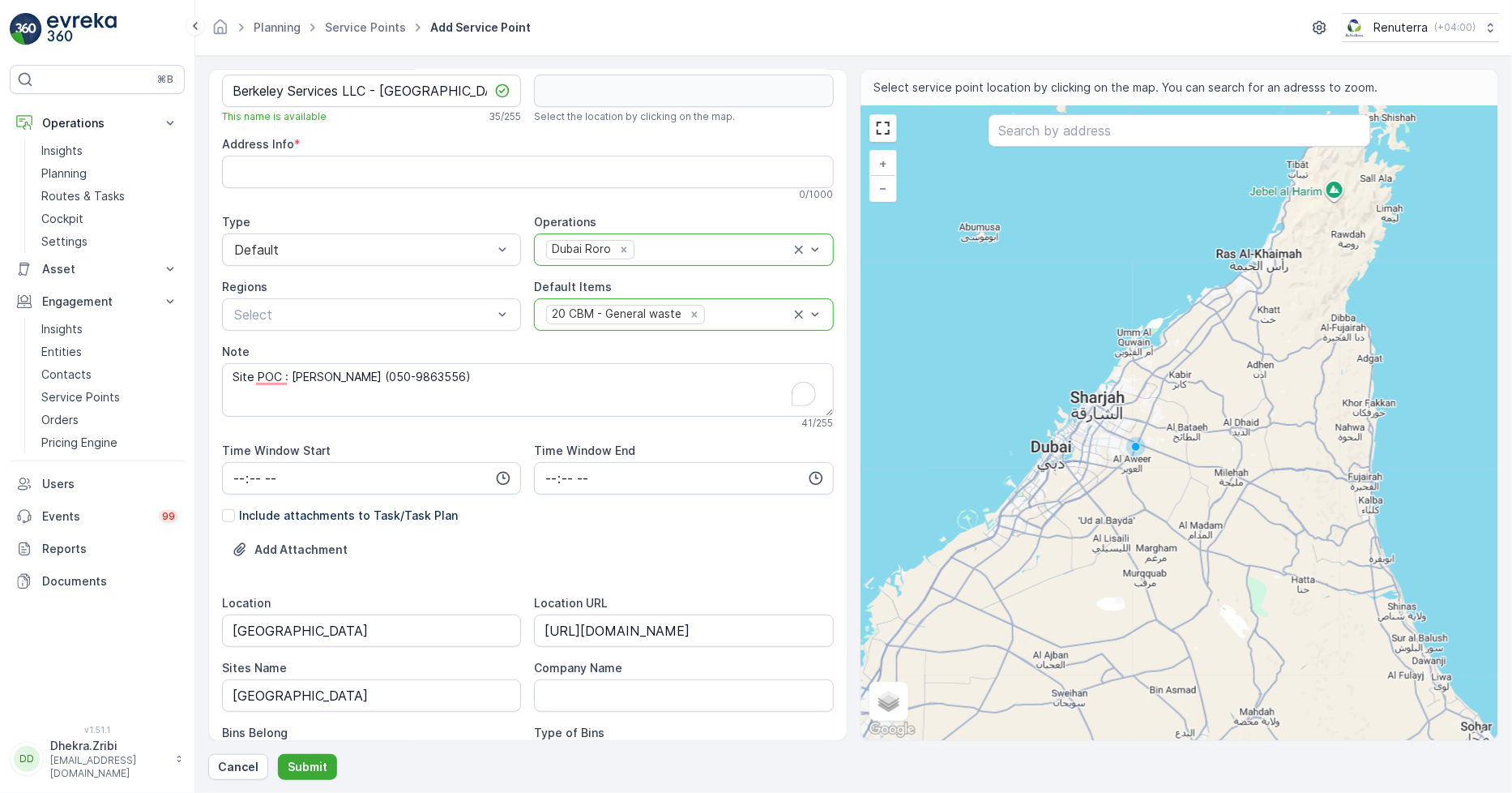
scroll to position [0, 0]
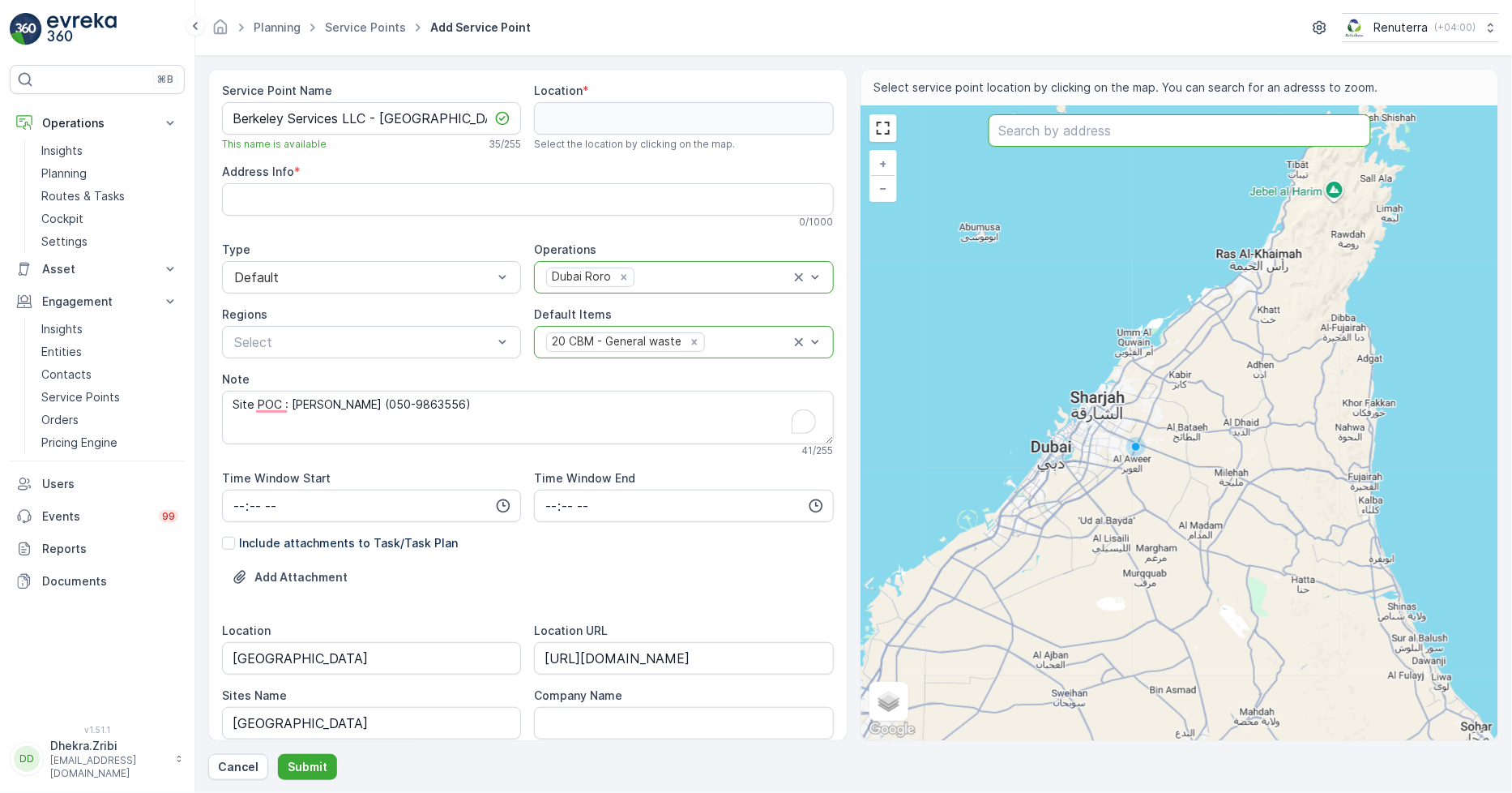
click at [1090, 132] on input "text" at bounding box center [1180, 130] width 383 height 33
paste input "Town Square Sales Center"
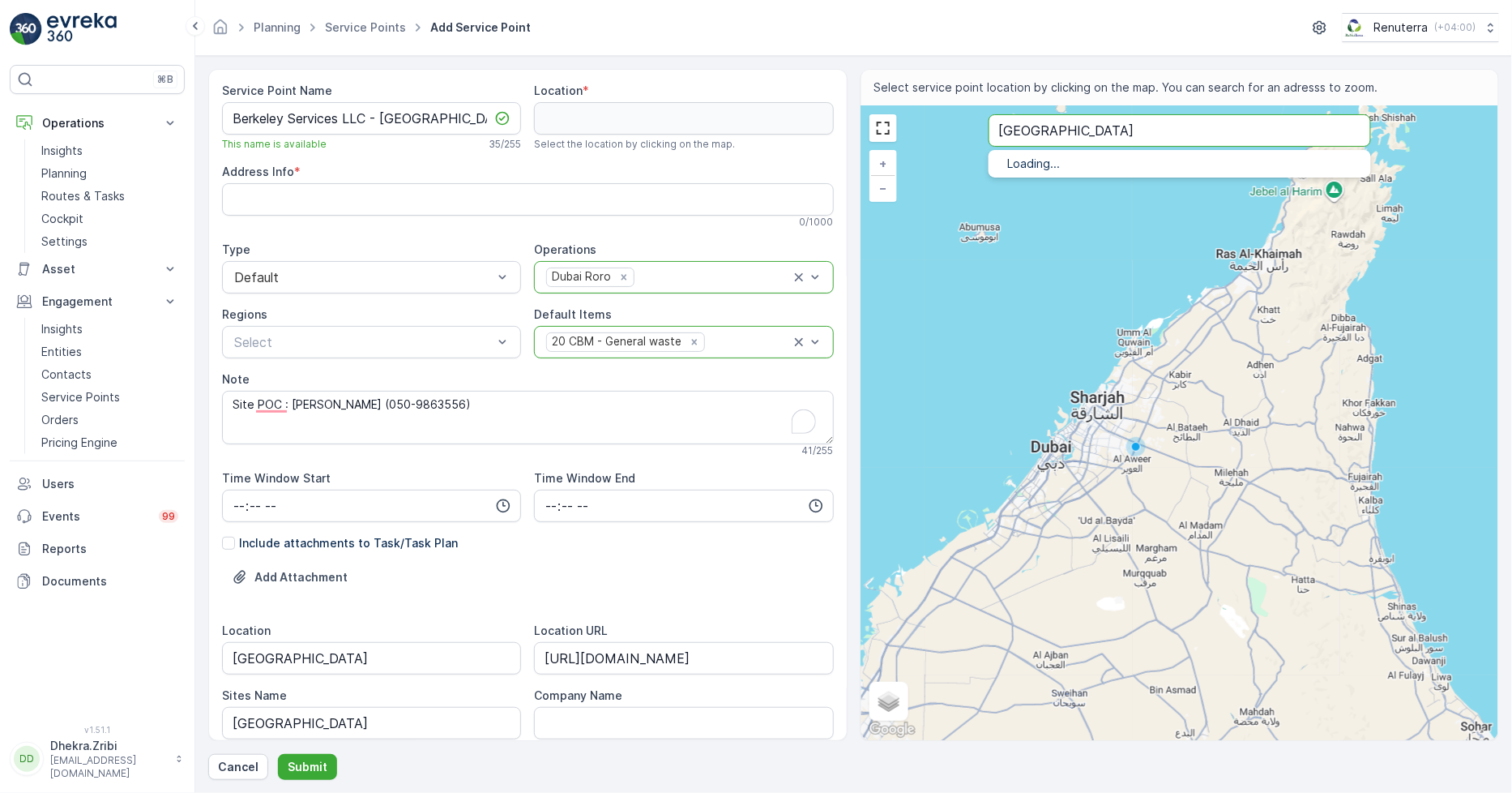
type input "Town Square Sales Center"
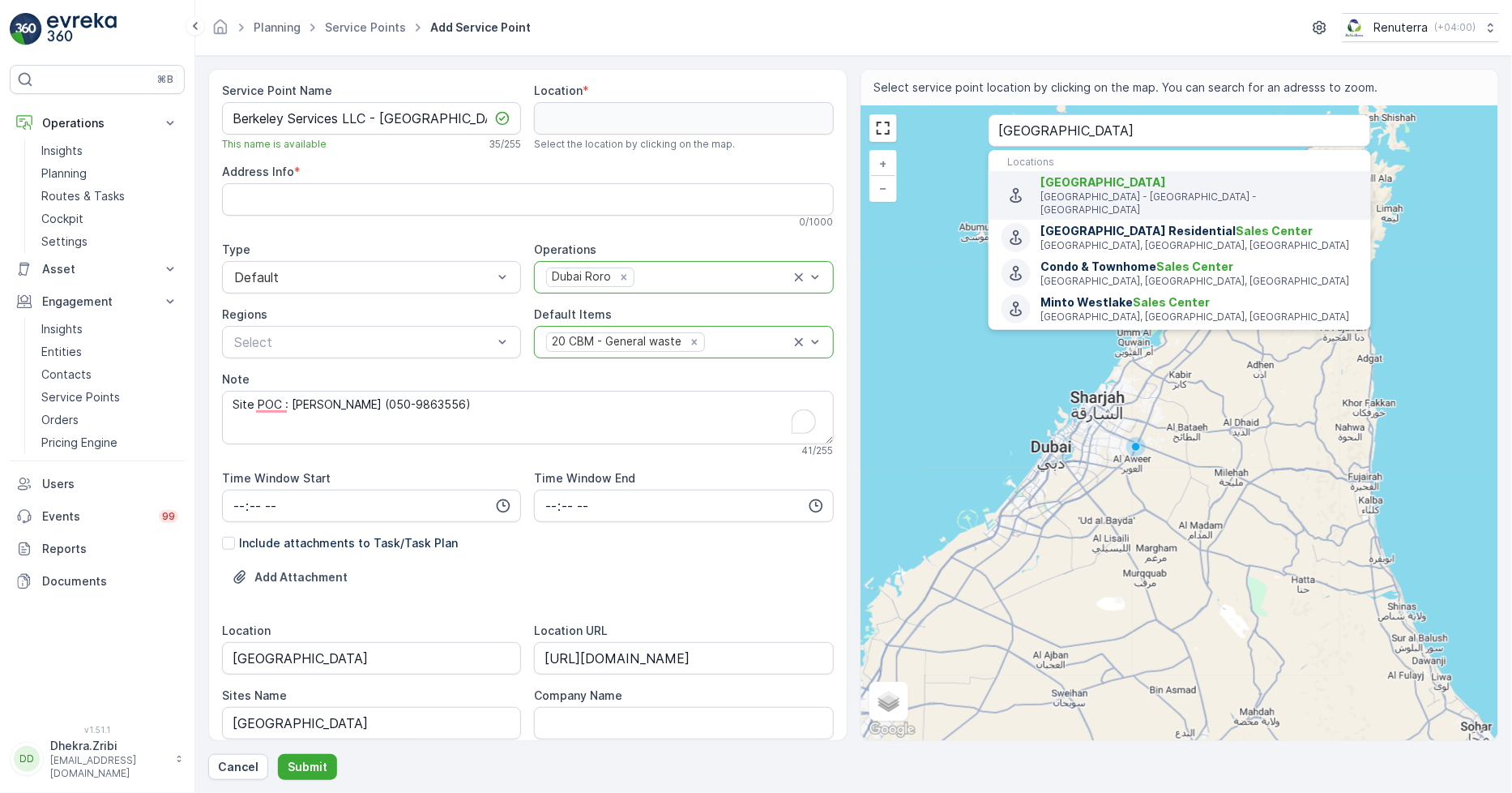
click at [1093, 193] on p "Al Qudra Road - Dubai - United Arab Emirates" at bounding box center [1199, 204] width 317 height 26
type input "25.0042918,55.2925556"
type Info "Al Qudra Rd - Al Yalayis 2 - Dubai - United Arab Emirates"
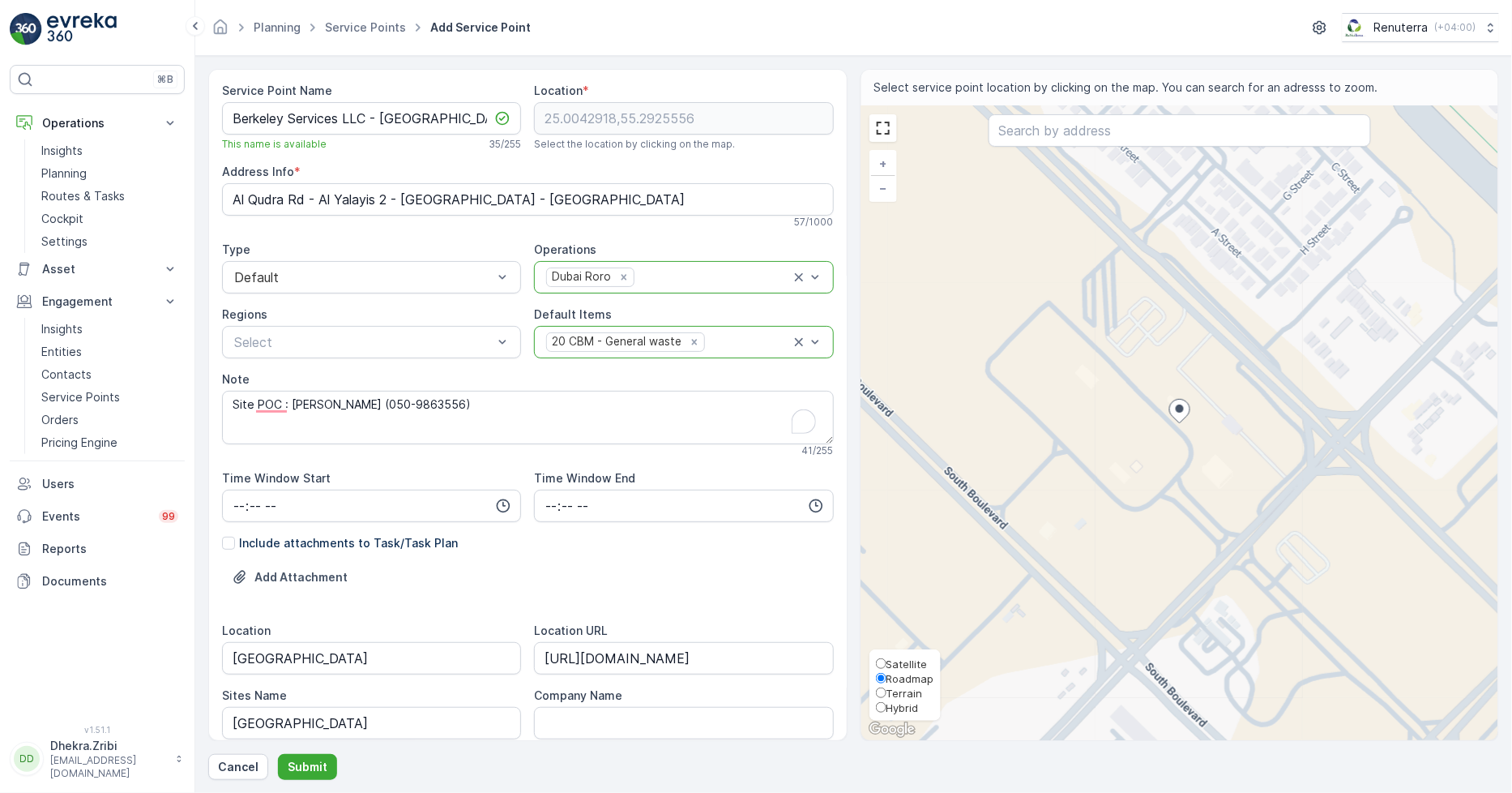
click at [904, 660] on span "Satellite" at bounding box center [907, 664] width 41 height 13
click at [886, 660] on input "Satellite" at bounding box center [881, 663] width 10 height 10
radio input "true"
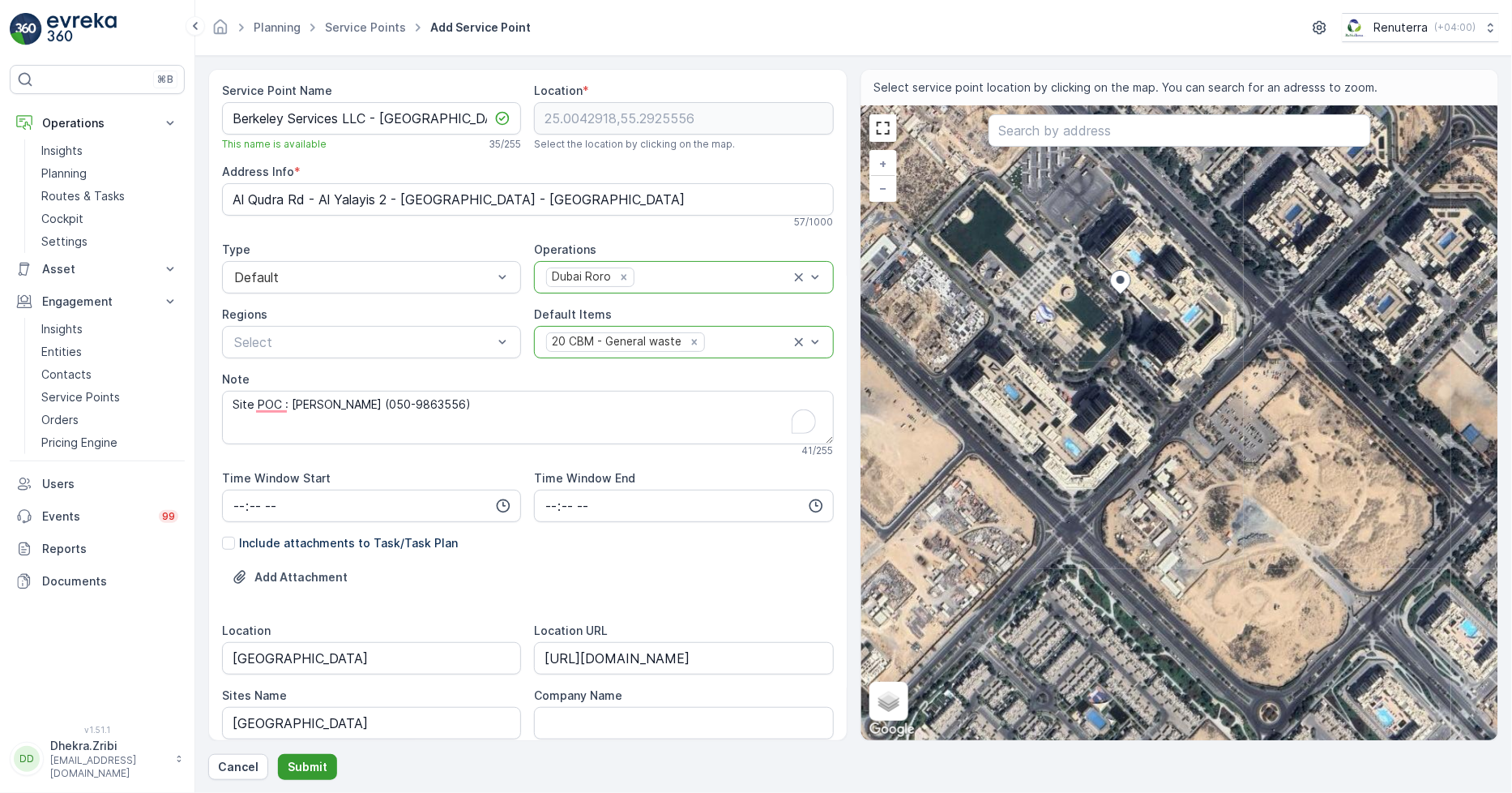
click at [302, 772] on p "Submit" at bounding box center [307, 766] width 40 height 16
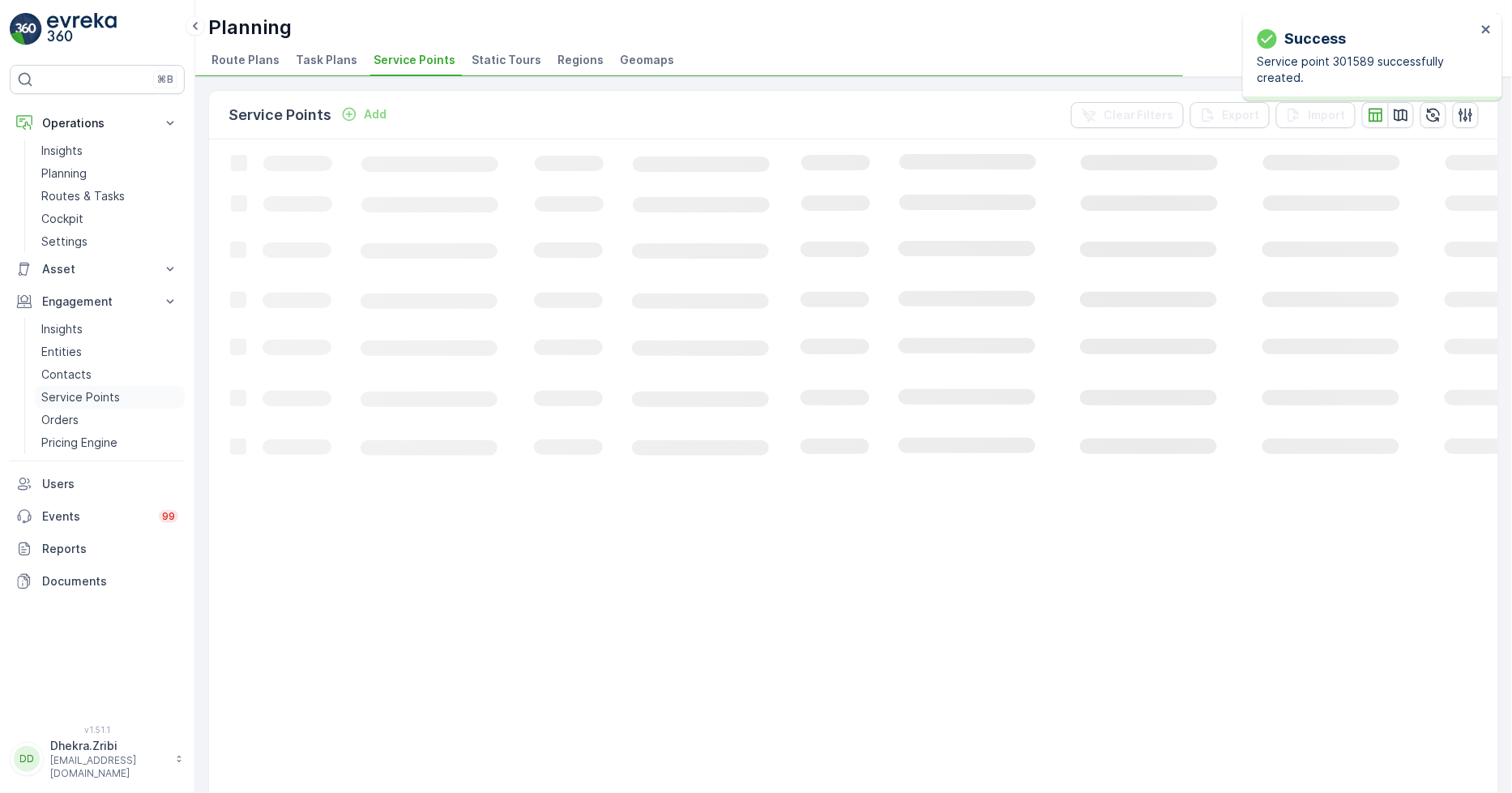
click at [79, 392] on p "Service Points" at bounding box center [80, 397] width 78 height 16
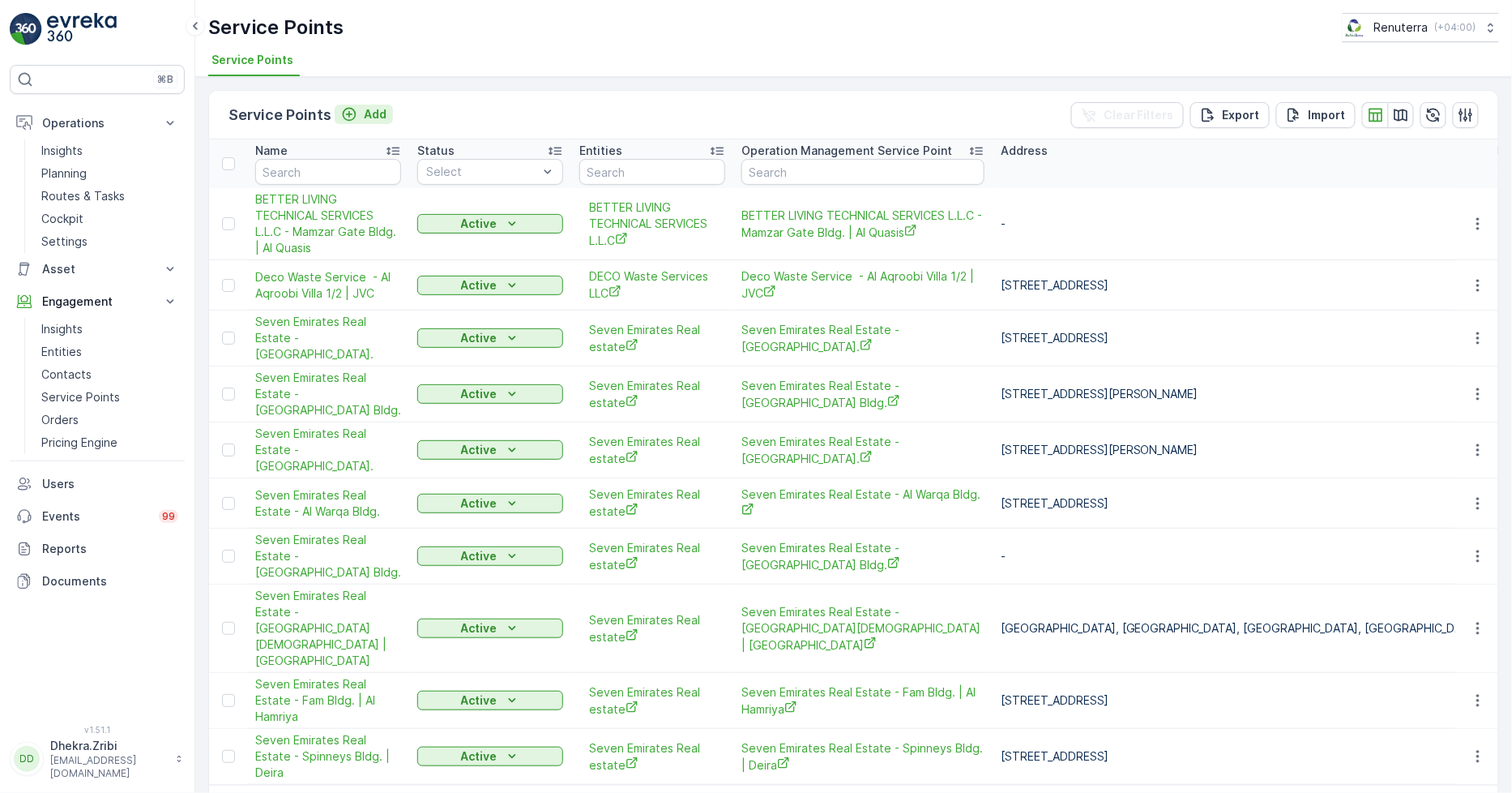
click at [364, 115] on p "Add" at bounding box center [375, 114] width 22 height 16
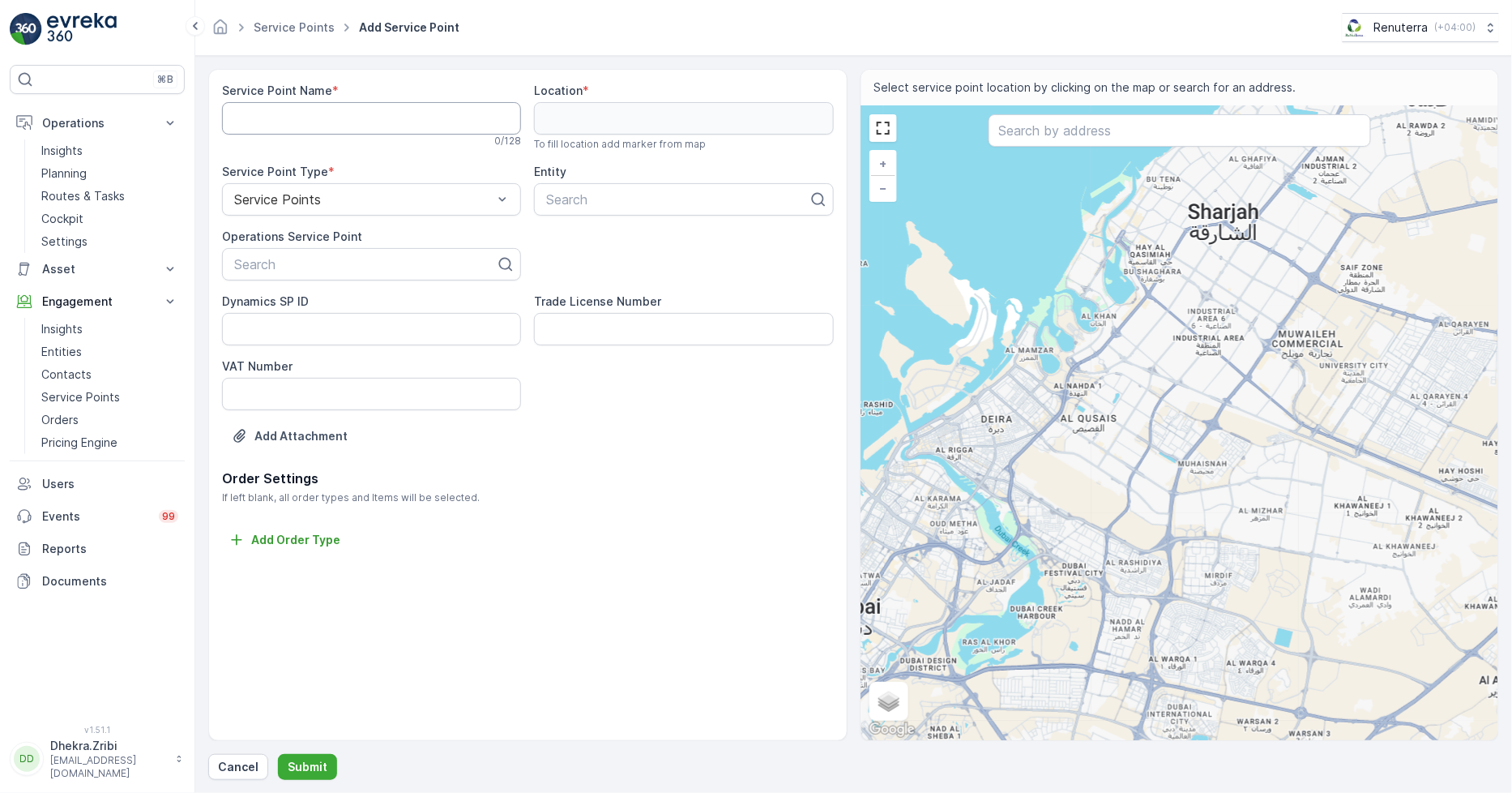
click at [384, 125] on Name "Service Point Name" at bounding box center [372, 118] width 299 height 33
paste Name "Berkeley Services LLC - Town Square"
type Name "Berkeley Services LLC - Town Square"
click at [335, 262] on div at bounding box center [365, 264] width 265 height 15
paste input "Berkeley Services LLC - Town Square"
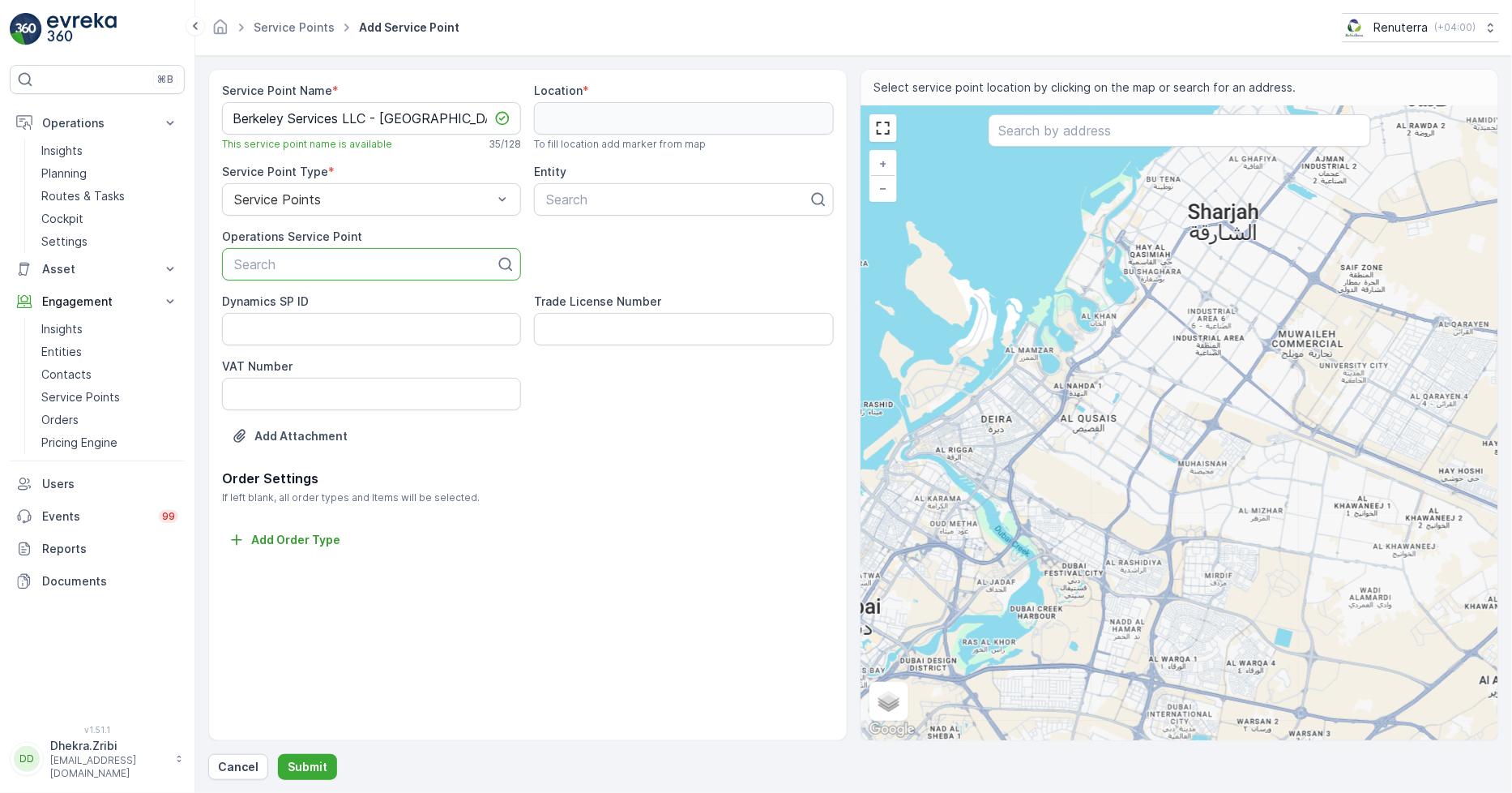
type input "Berkeley Services LLC - Town Square"
click at [335, 304] on span "Berkeley Services LLC - Town Square" at bounding box center [371, 311] width 279 height 29
click at [709, 189] on div "Search" at bounding box center [684, 199] width 299 height 33
type input "berkele"
click at [629, 234] on span "Berkeley Service LLC" at bounding box center [606, 239] width 126 height 15
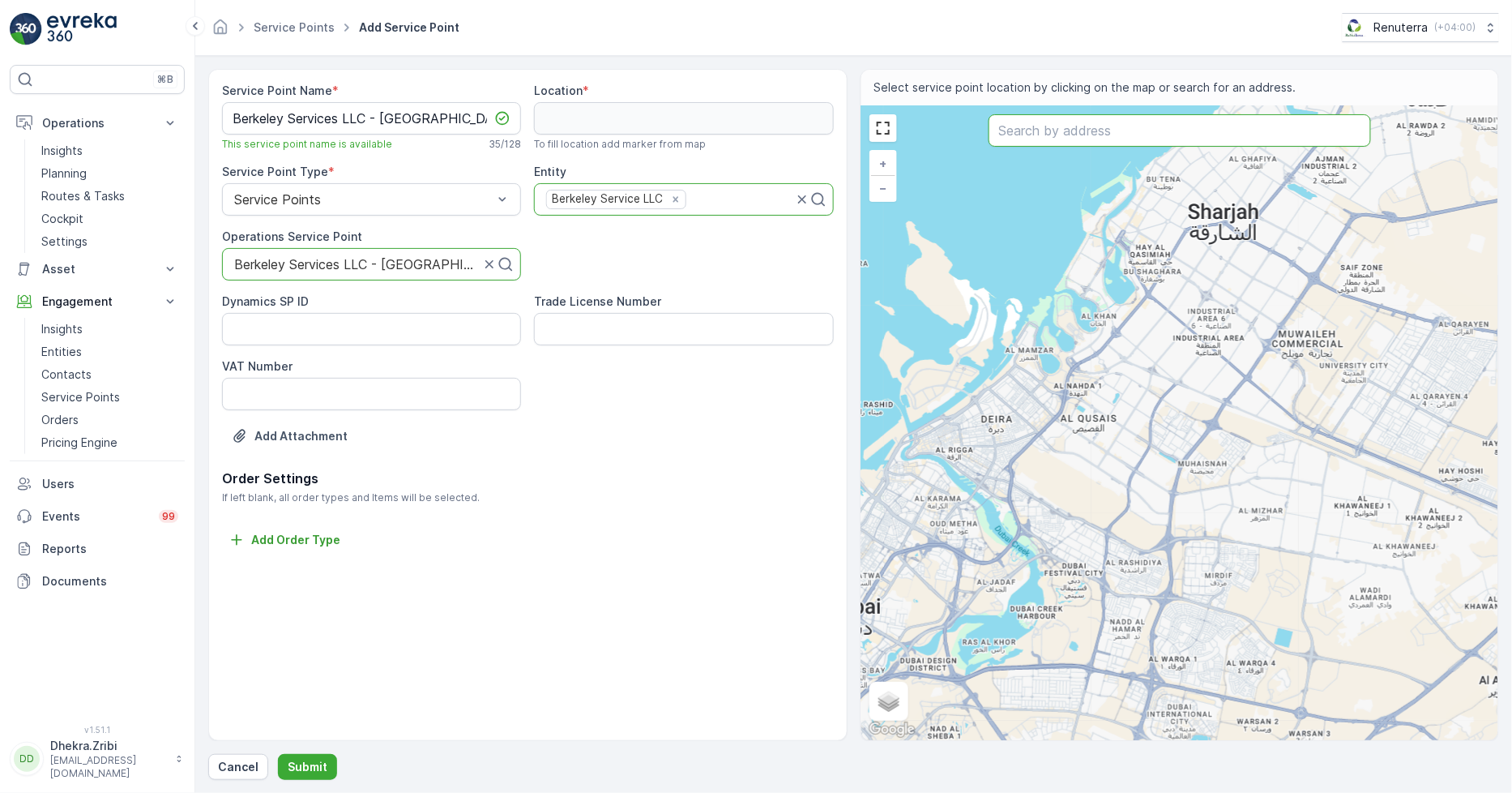
click at [1167, 135] on input "text" at bounding box center [1180, 130] width 383 height 33
paste input "Town Square Sales Center"
type input "Town Square Sales Center"
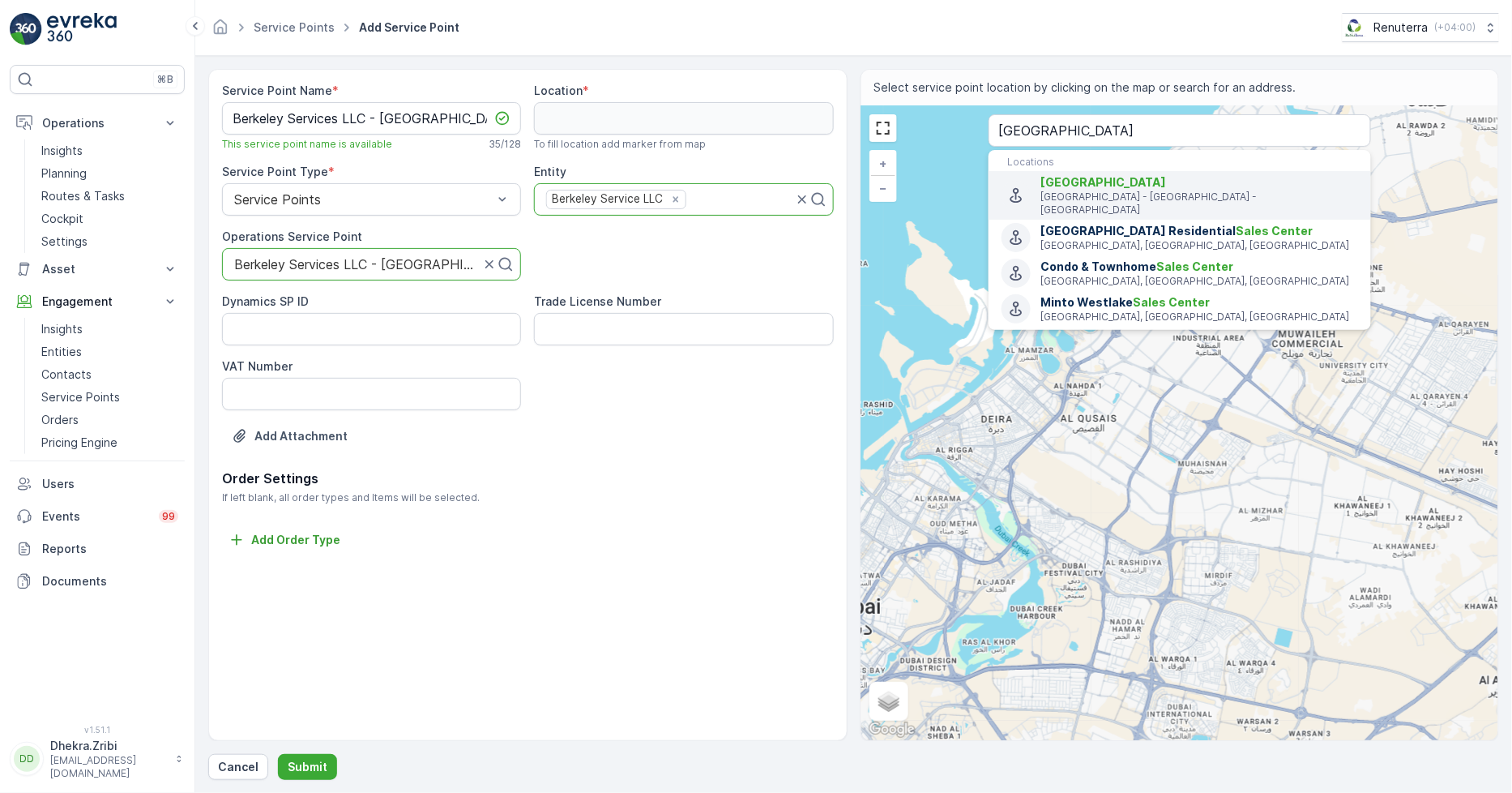
click at [1121, 181] on span "Town Square Sales Center" at bounding box center [1104, 181] width 126 height 14
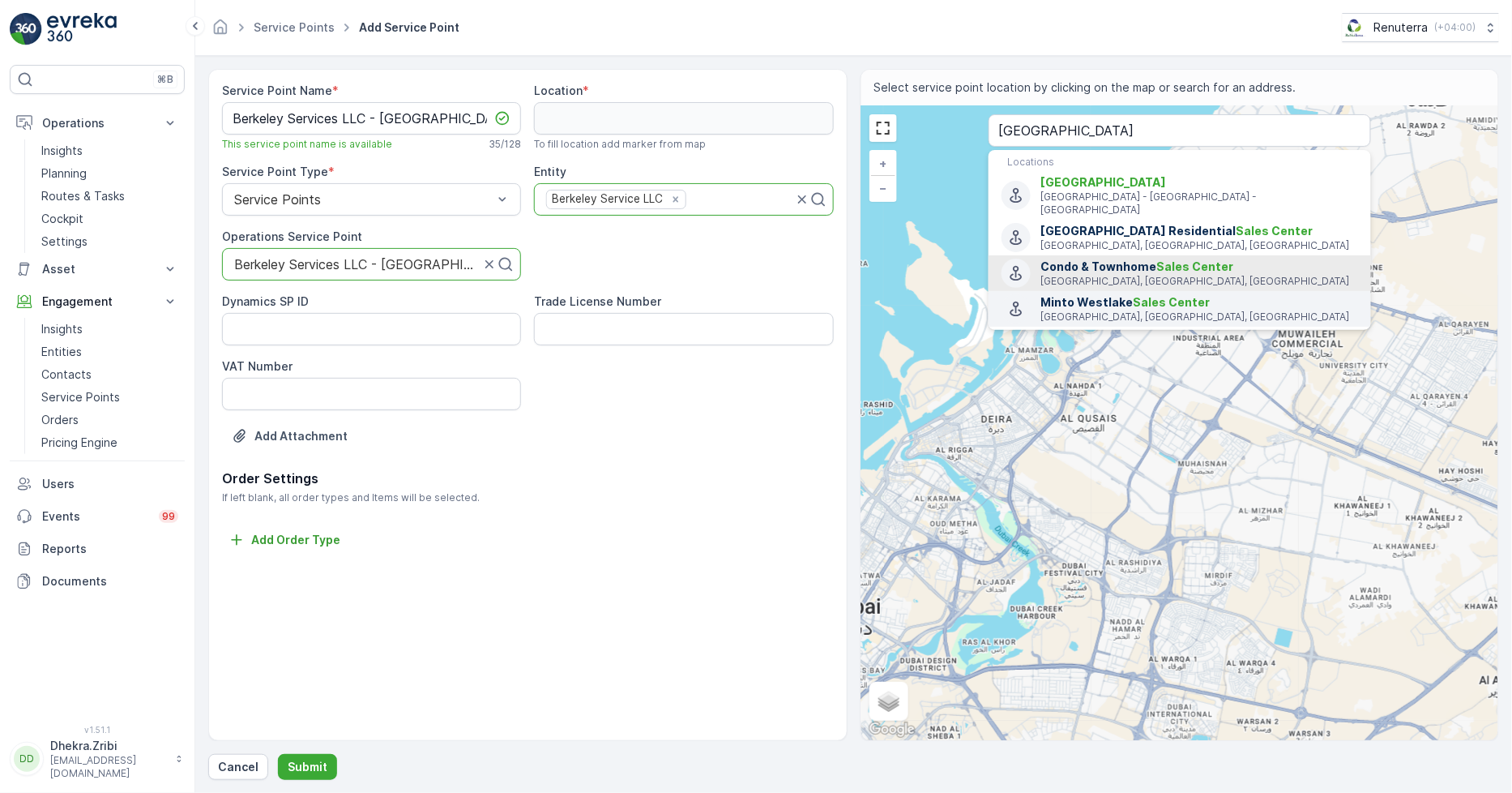
type input "25.0042918,55.2925556"
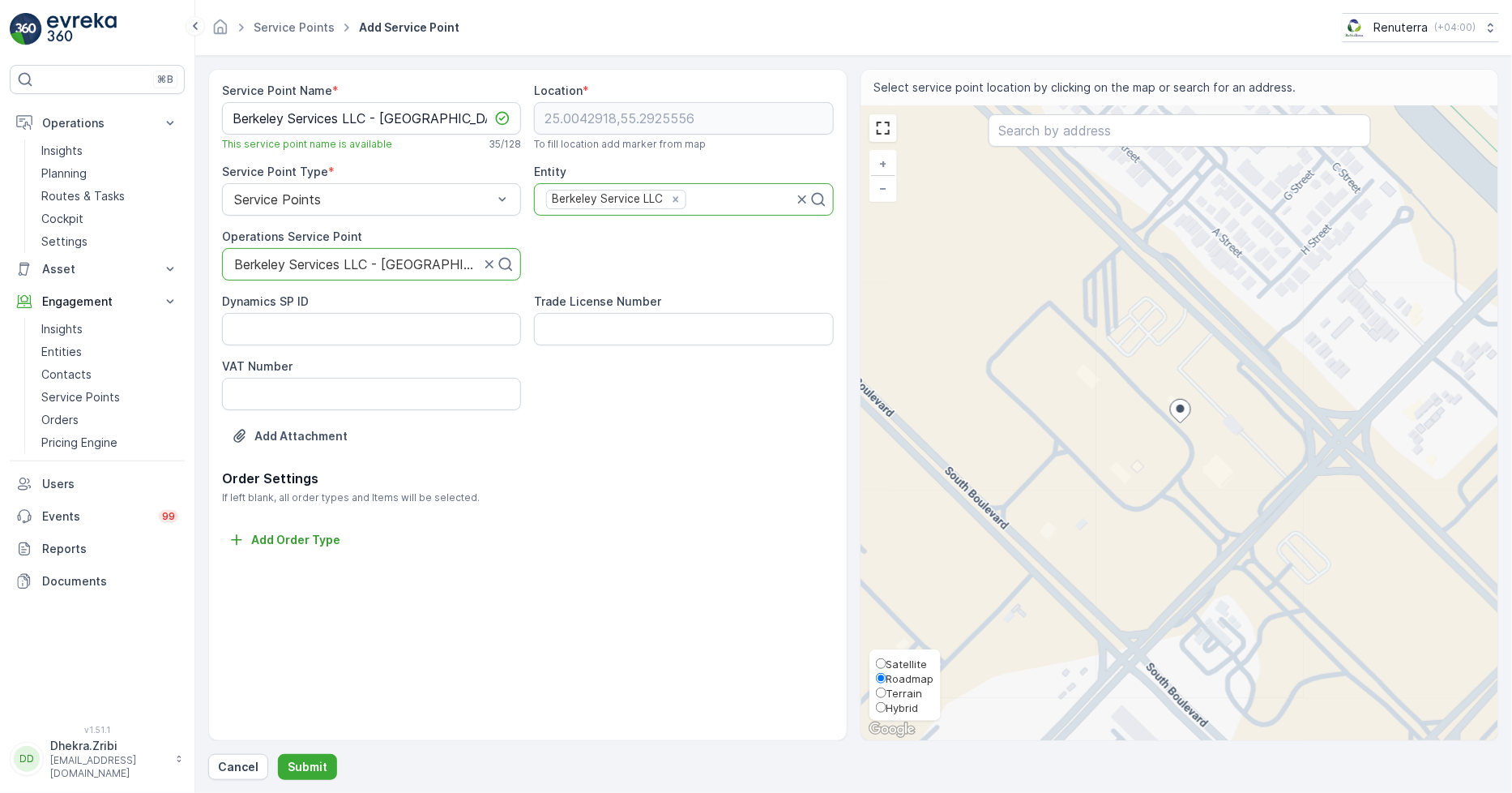
click at [903, 661] on span "Satellite" at bounding box center [907, 664] width 41 height 13
click at [886, 661] on input "Satellite" at bounding box center [881, 663] width 10 height 10
radio input "true"
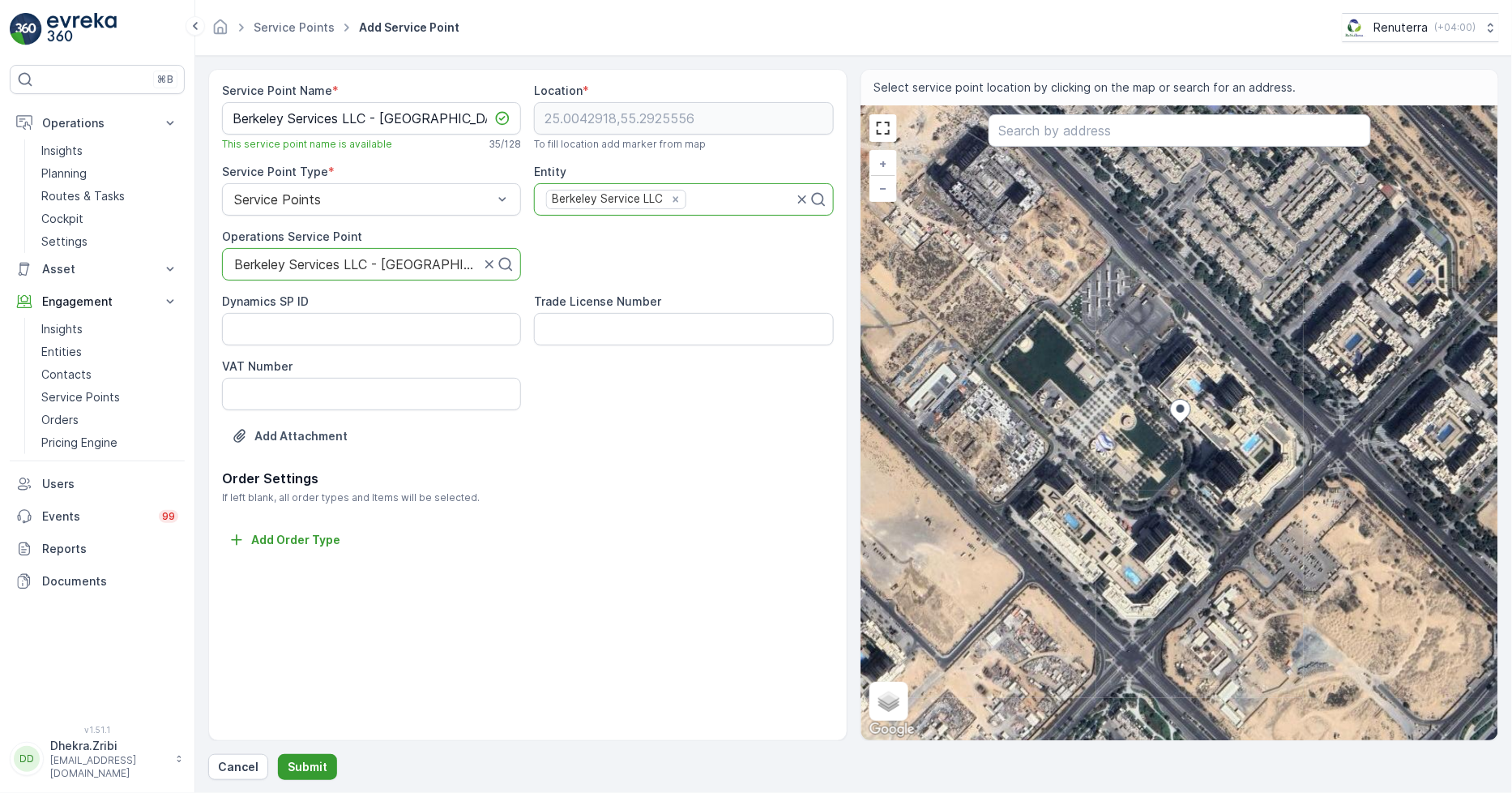
click at [314, 763] on p "Submit" at bounding box center [307, 766] width 40 height 16
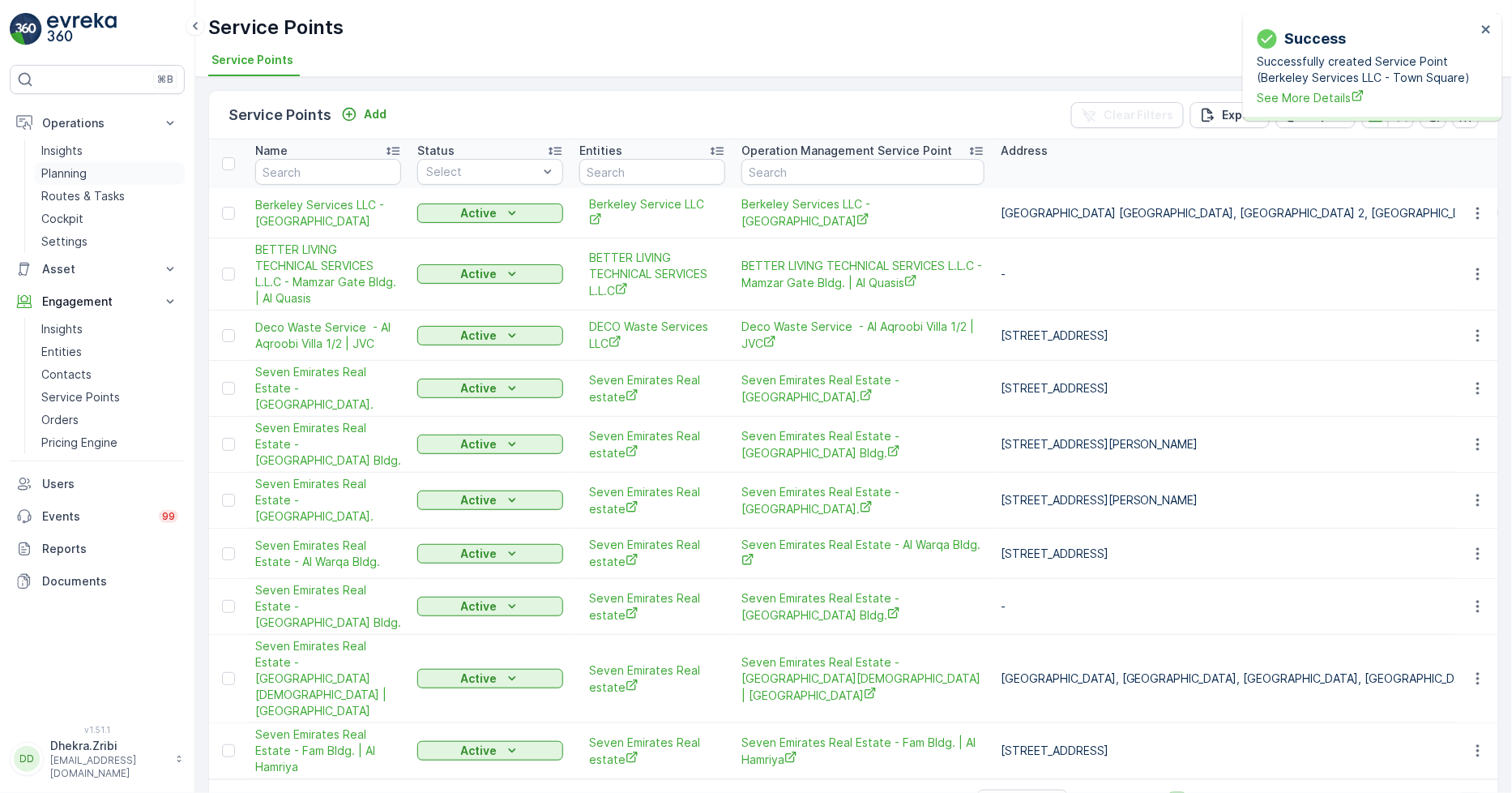
click at [73, 174] on p "Planning" at bounding box center [64, 173] width 46 height 16
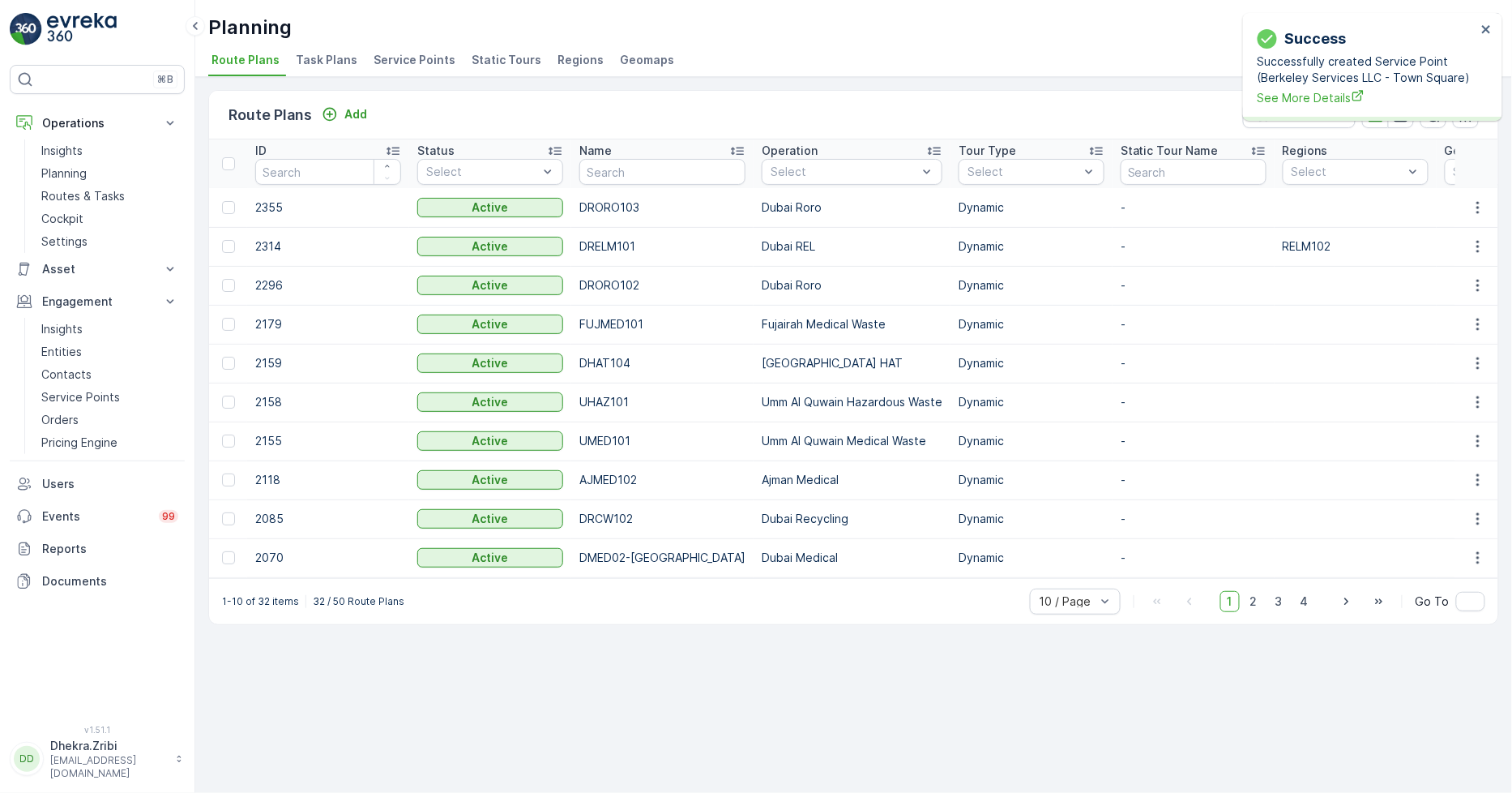
click at [384, 61] on span "Service Points" at bounding box center [415, 60] width 82 height 16
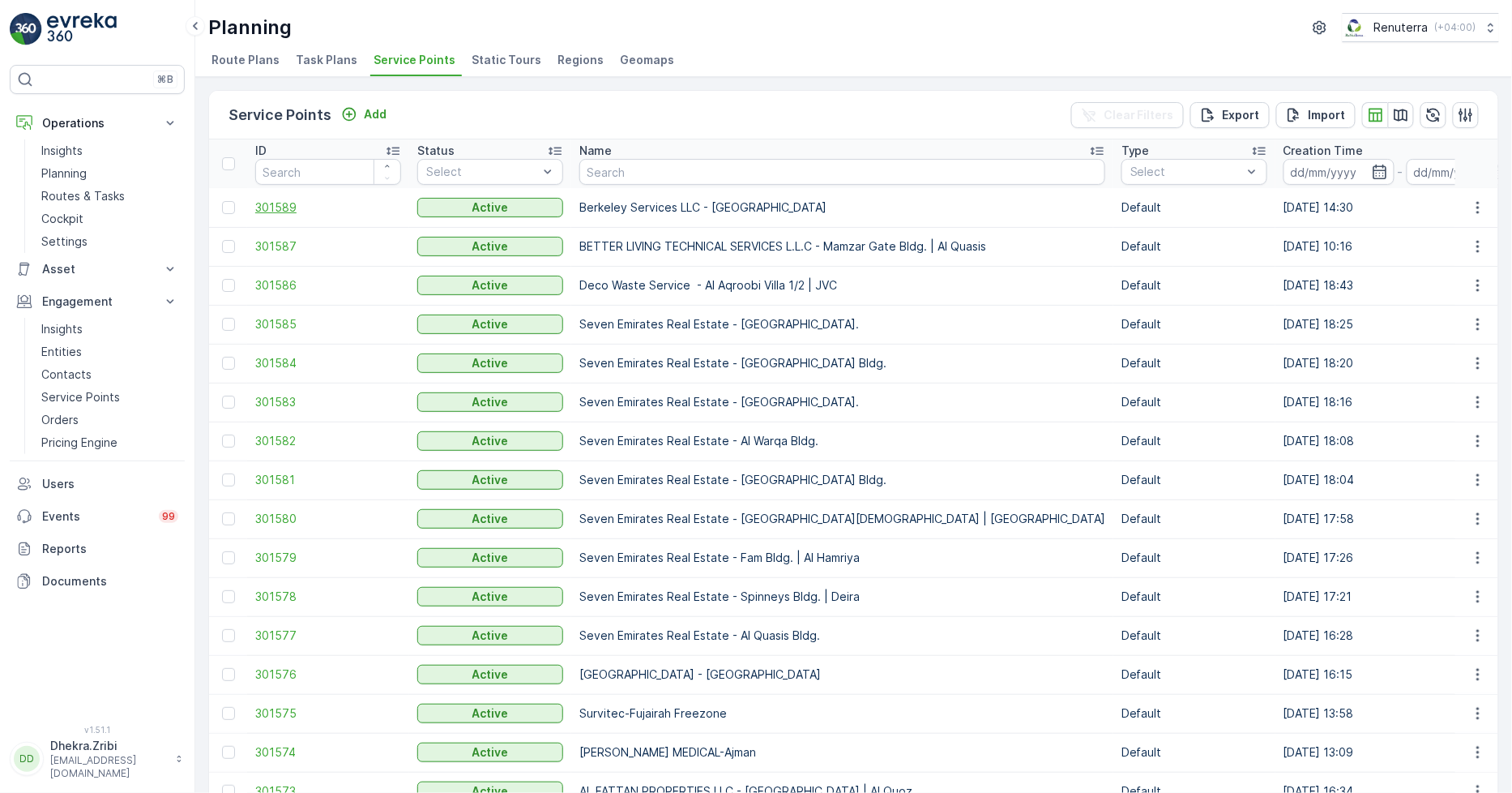
click at [277, 205] on span "301589" at bounding box center [328, 206] width 146 height 16
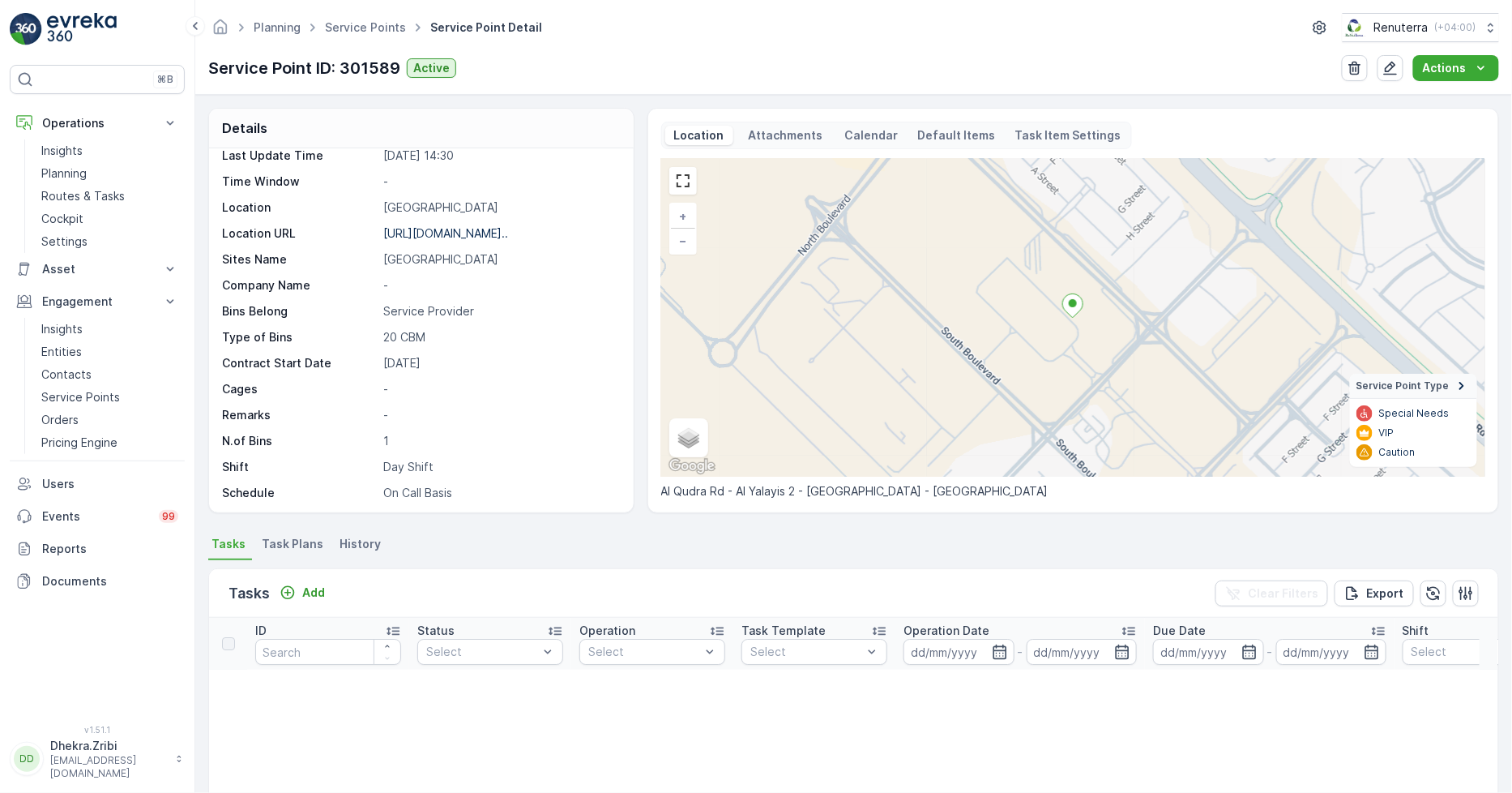
scroll to position [249, 0]
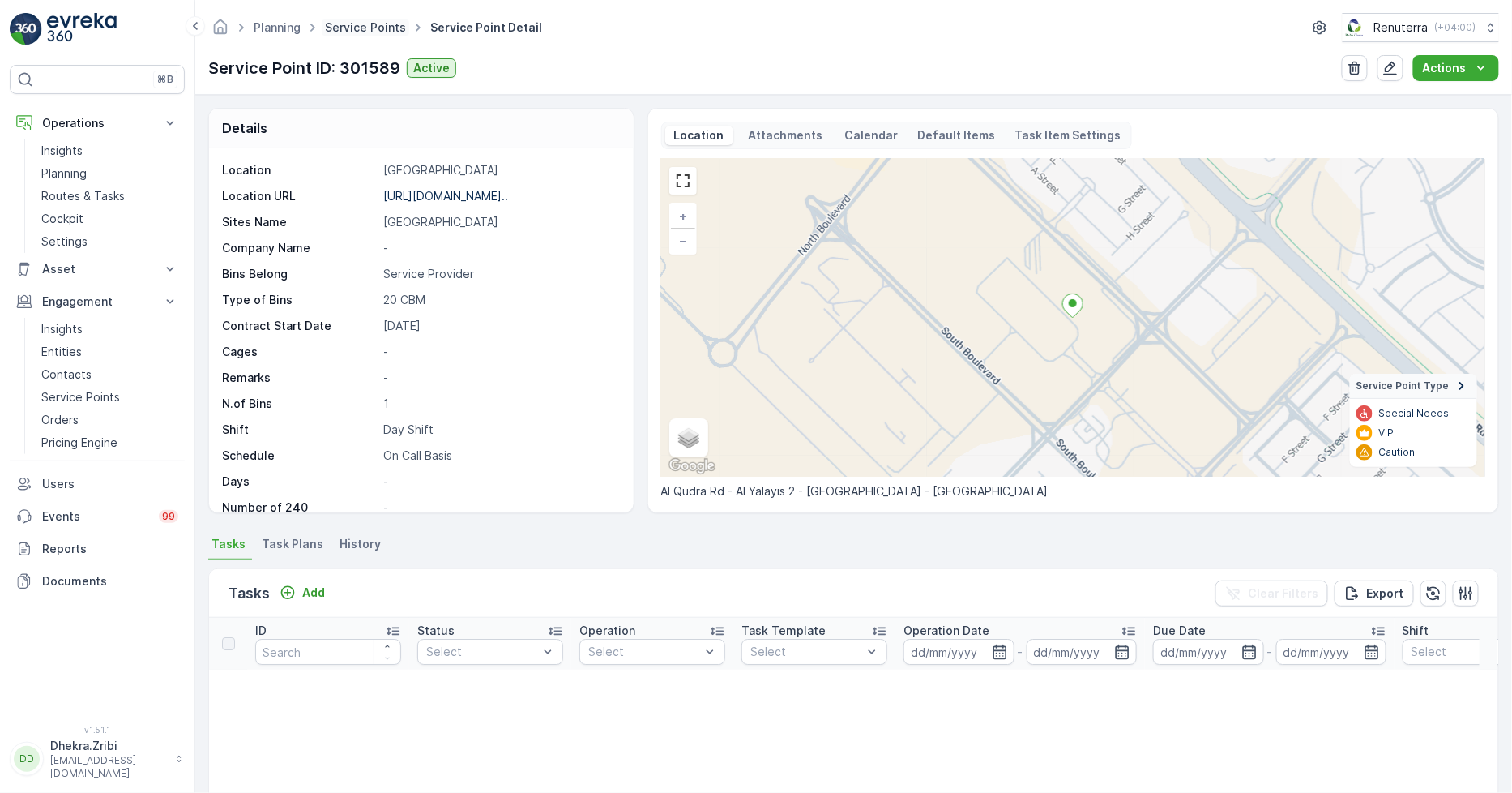
click at [360, 24] on link "Service Points" at bounding box center [365, 27] width 81 height 14
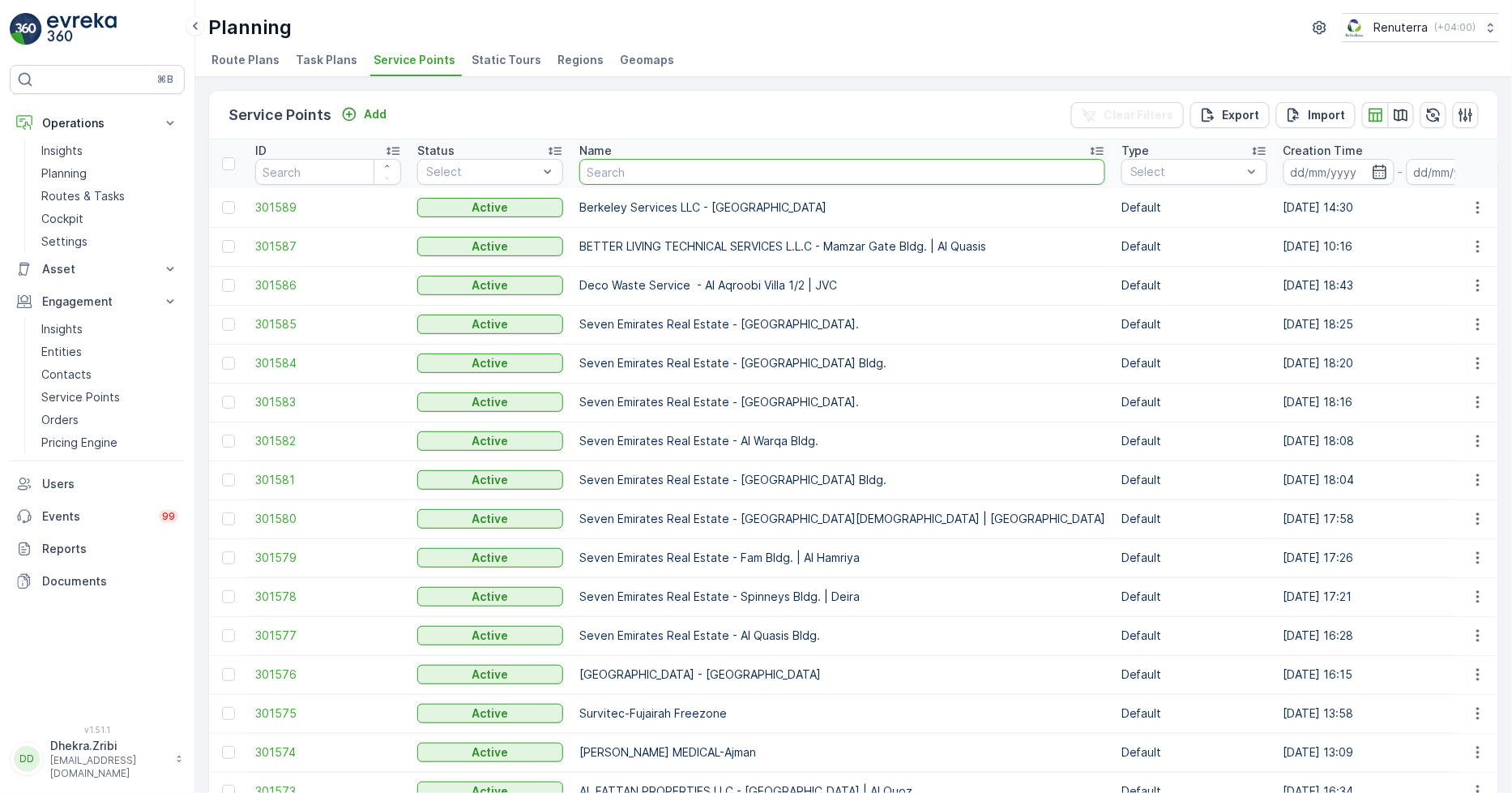
click at [614, 168] on input "text" at bounding box center [841, 172] width 526 height 26
paste input "Cost Plus Contracting LLC - Dubai South"
type input "Cost Plus Contracting LLC - Dubai South"
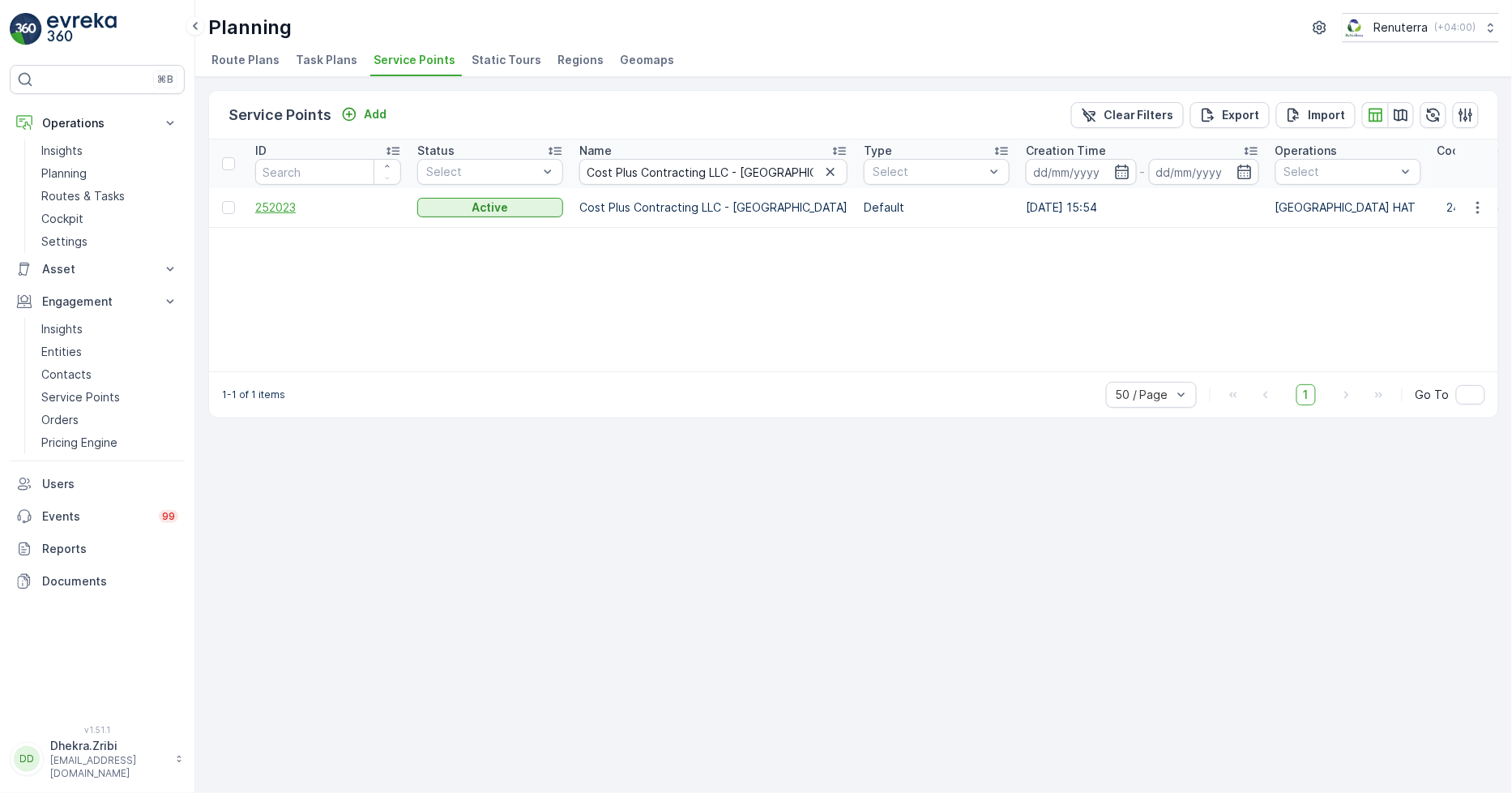
click at [285, 206] on span "252023" at bounding box center [328, 206] width 146 height 16
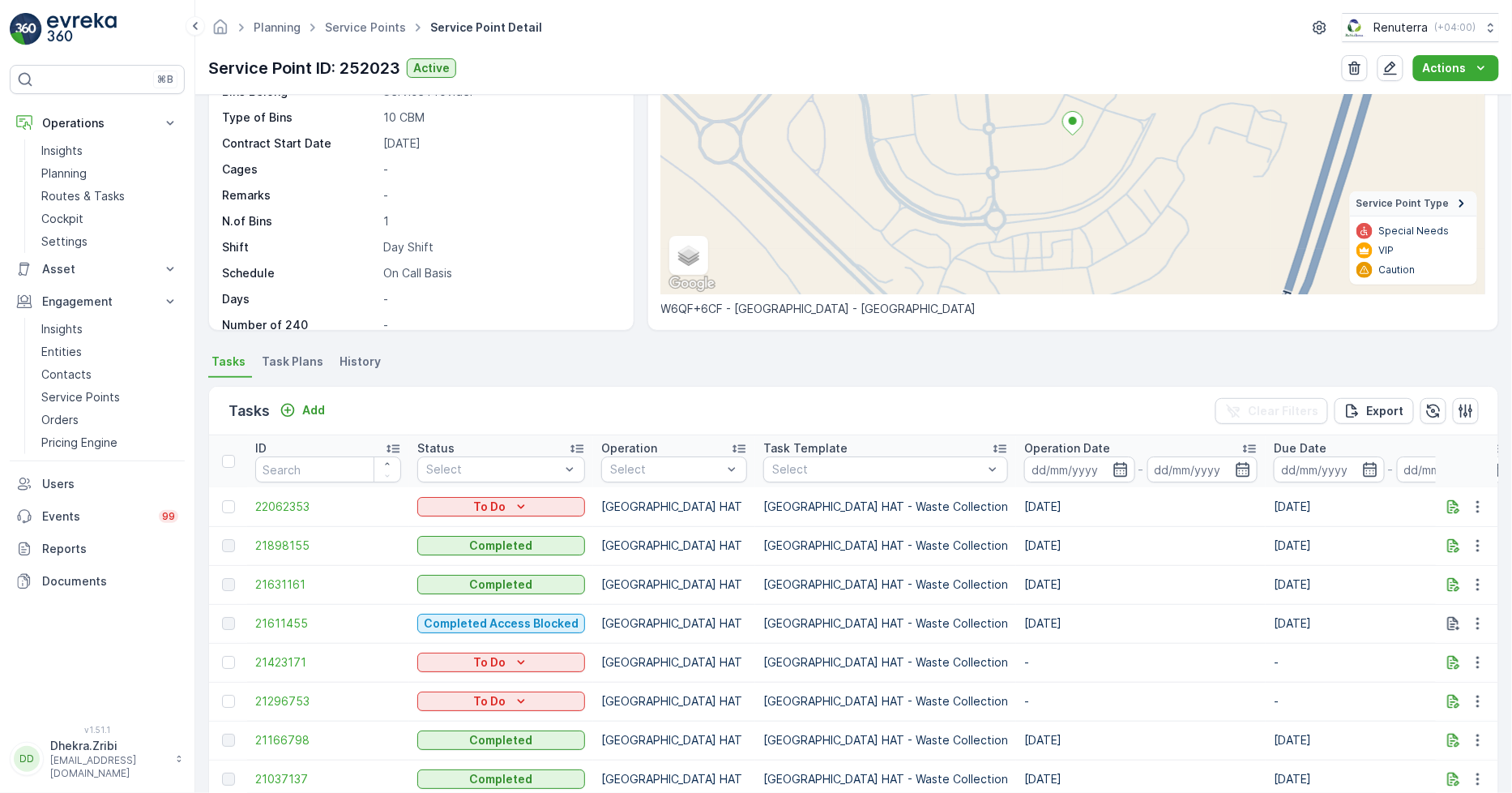
scroll to position [341, 0]
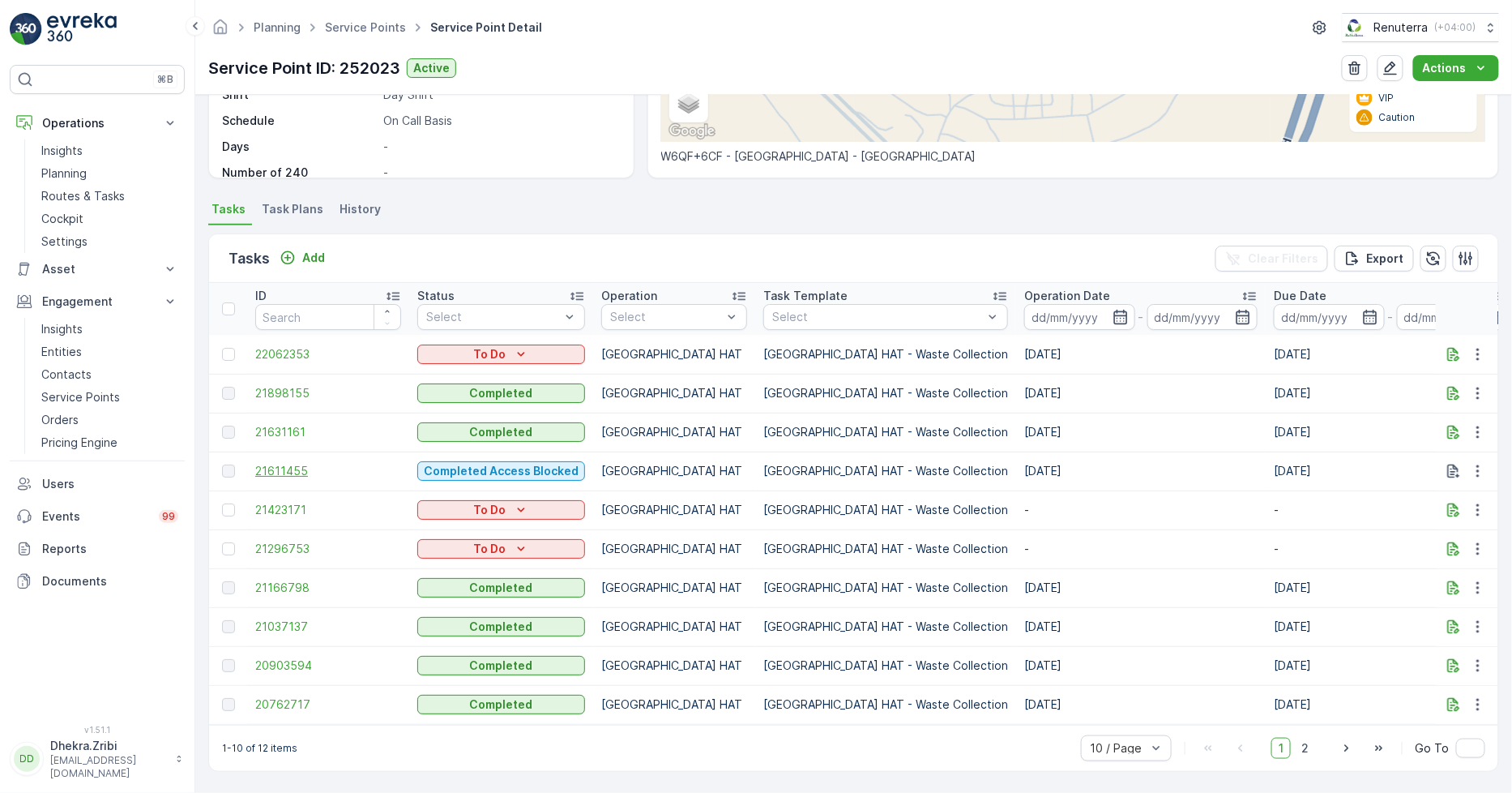
click at [276, 464] on span "21611455" at bounding box center [328, 471] width 146 height 16
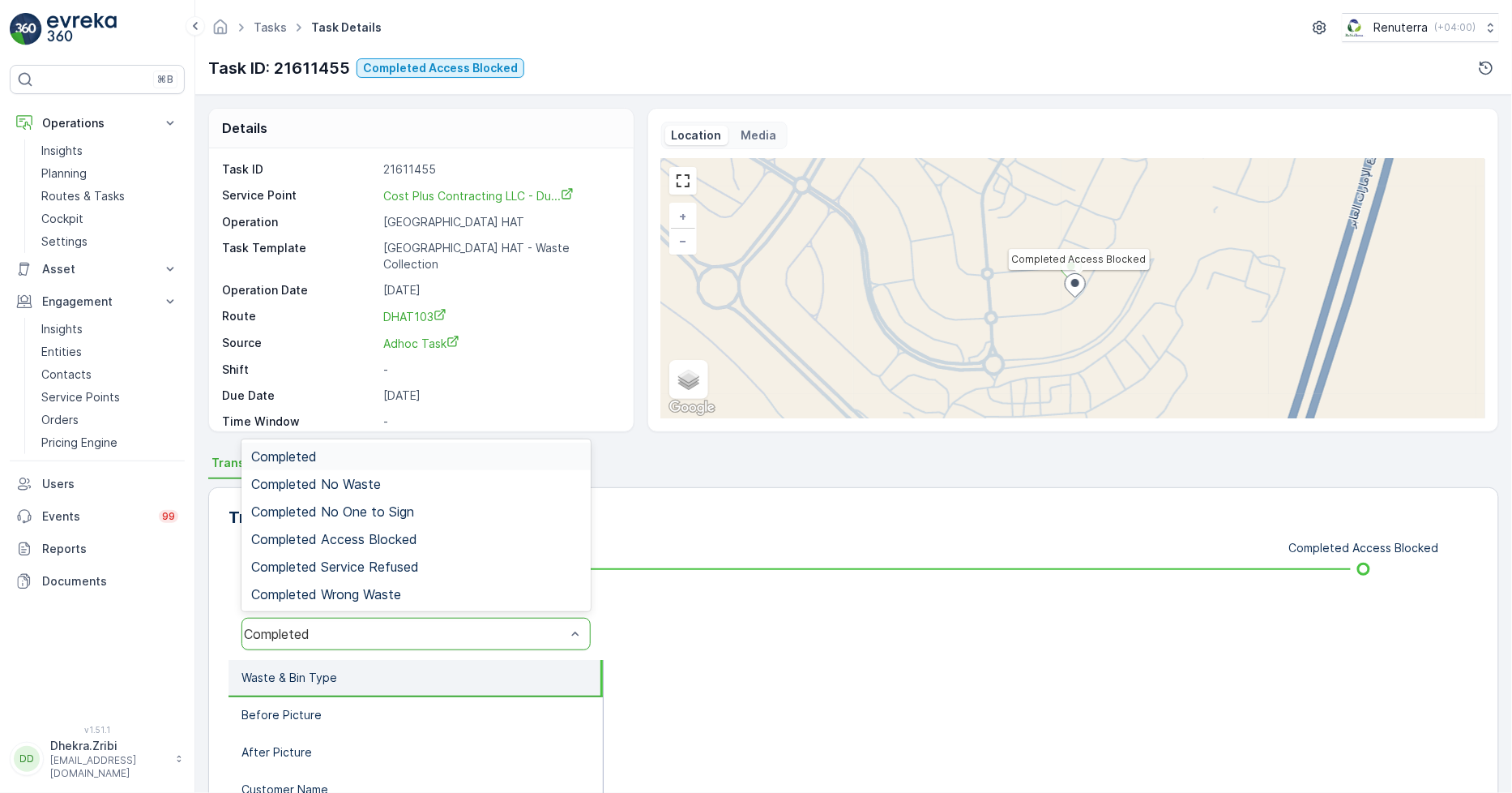
click at [270, 642] on div "Completed" at bounding box center [417, 633] width 349 height 33
click at [359, 539] on span "Completed Access Blocked" at bounding box center [334, 539] width 166 height 15
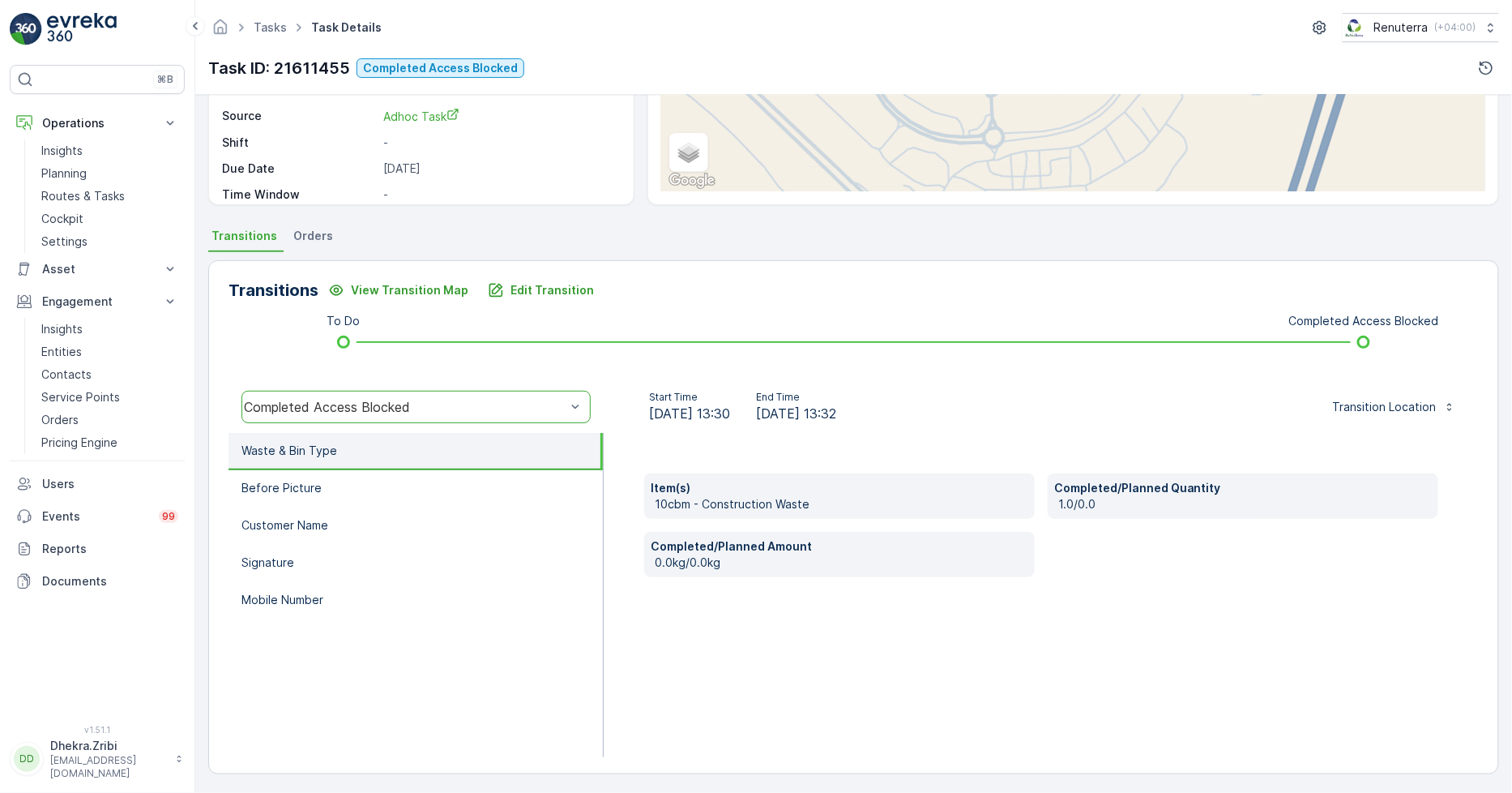
scroll to position [228, 0]
click at [344, 501] on li "Before Picture" at bounding box center [416, 488] width 374 height 37
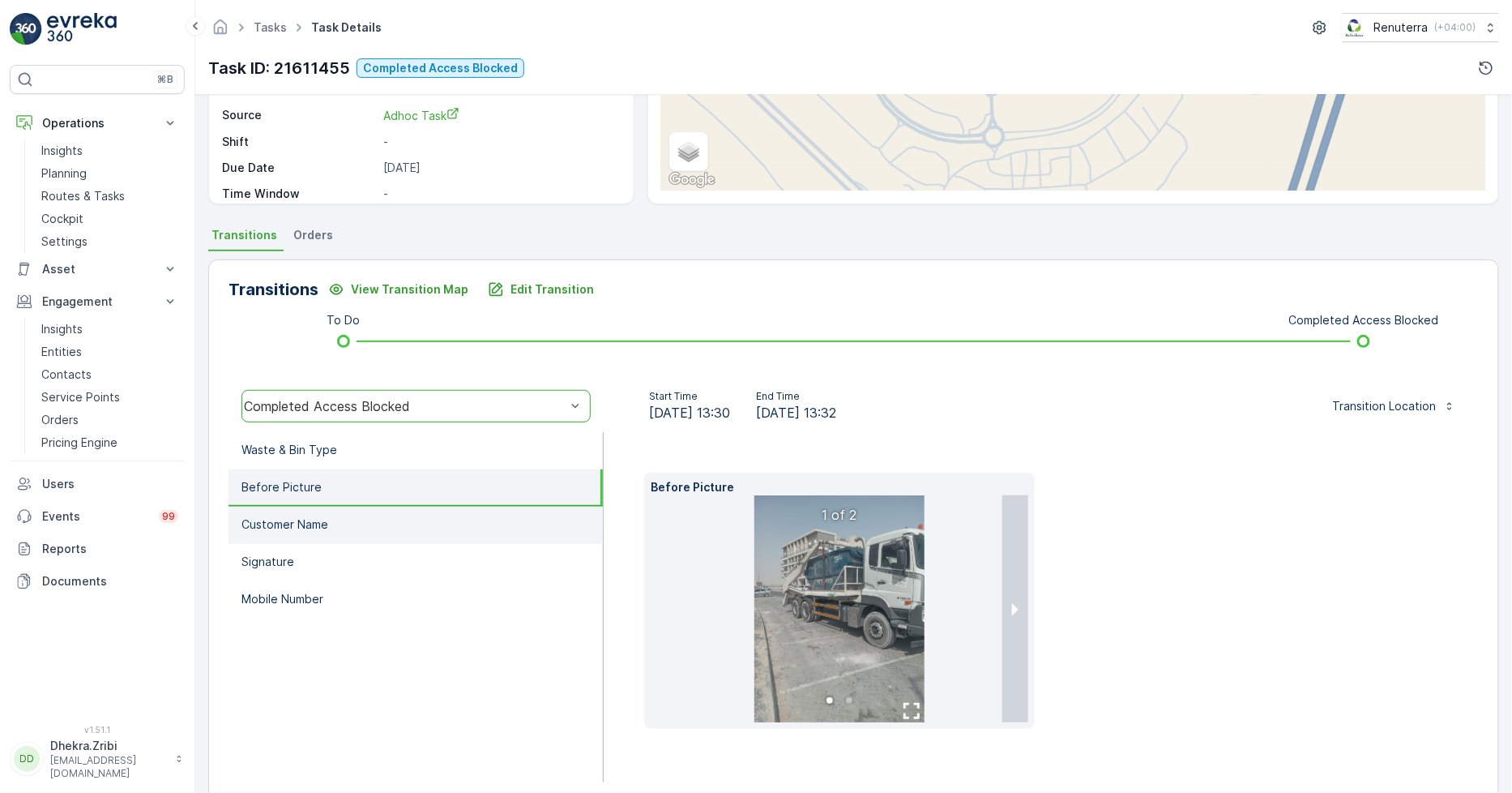
click at [343, 512] on li "Customer Name" at bounding box center [416, 525] width 374 height 37
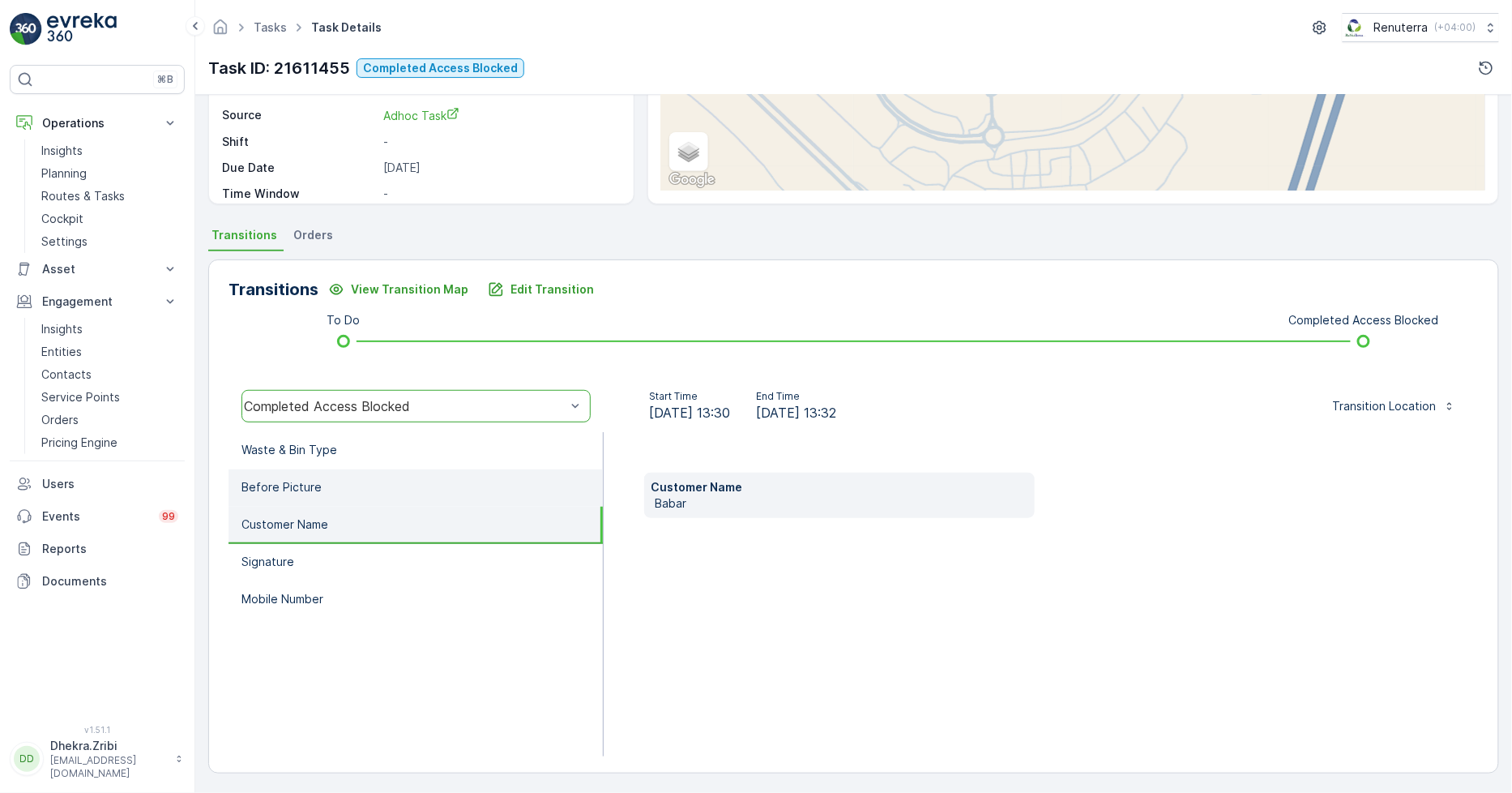
click at [332, 490] on li "Before Picture" at bounding box center [416, 488] width 374 height 37
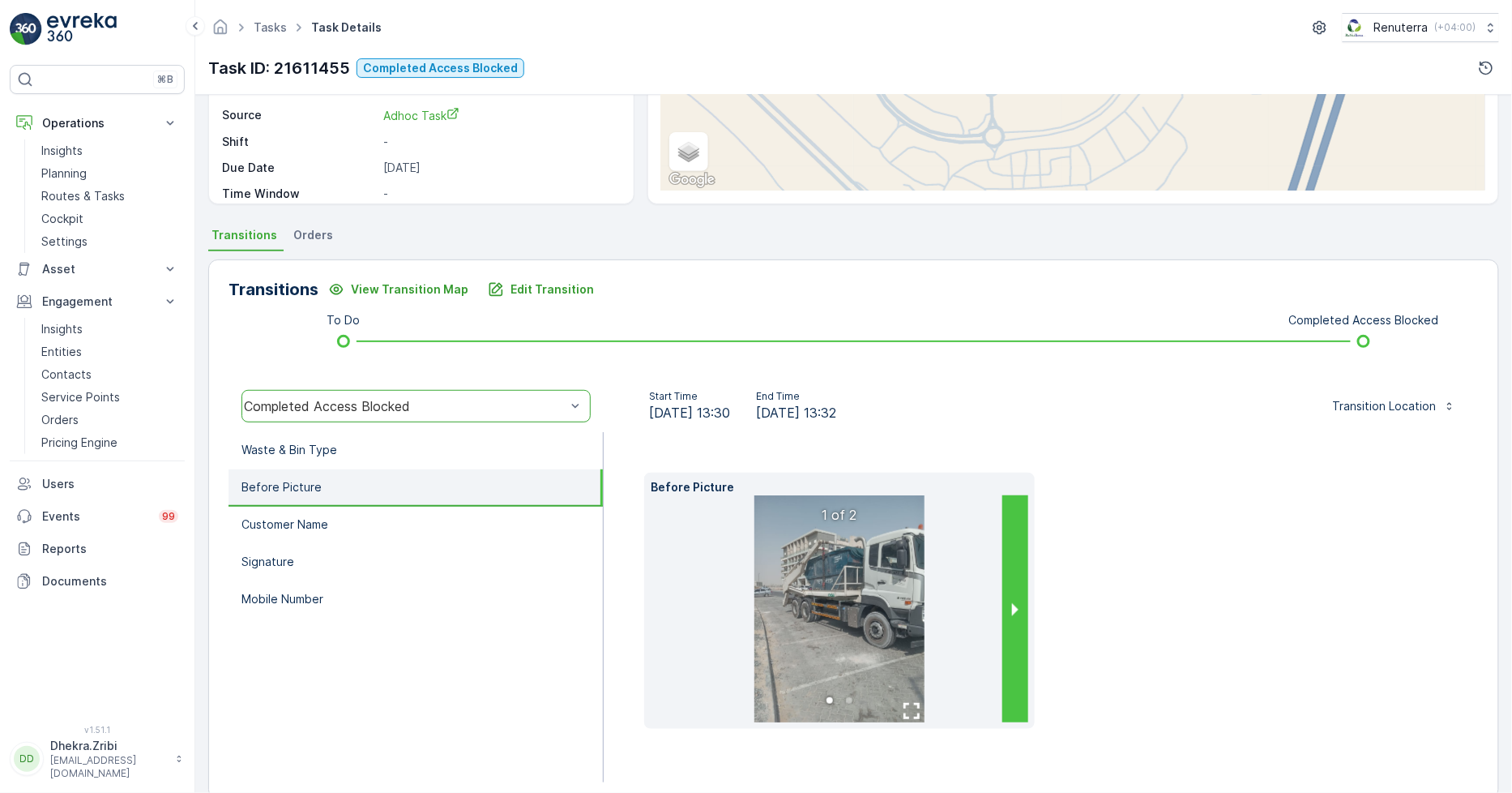
click at [1014, 606] on button "next slide / item" at bounding box center [1015, 608] width 26 height 227
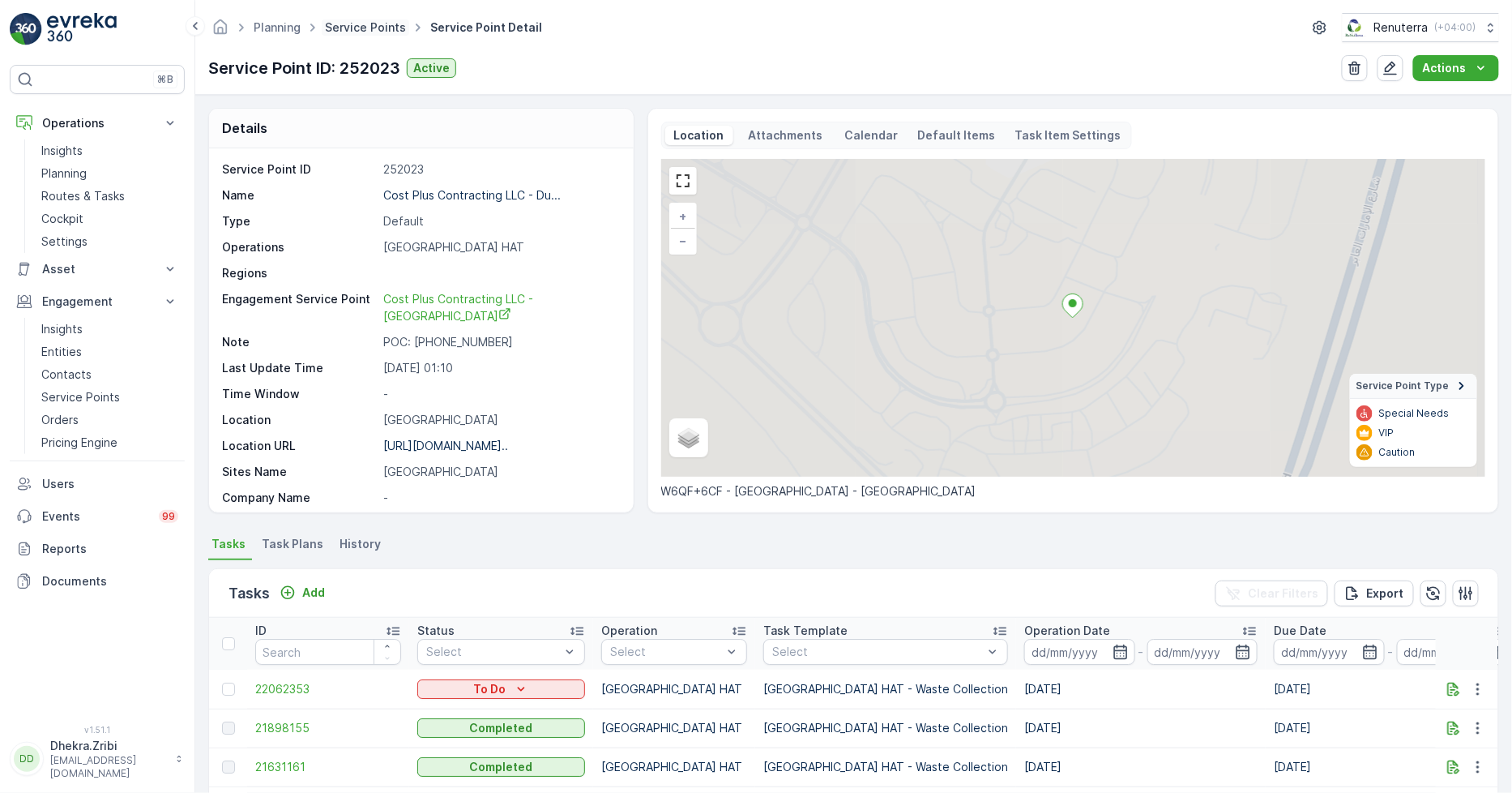
click at [373, 21] on link "Service Points" at bounding box center [365, 27] width 81 height 14
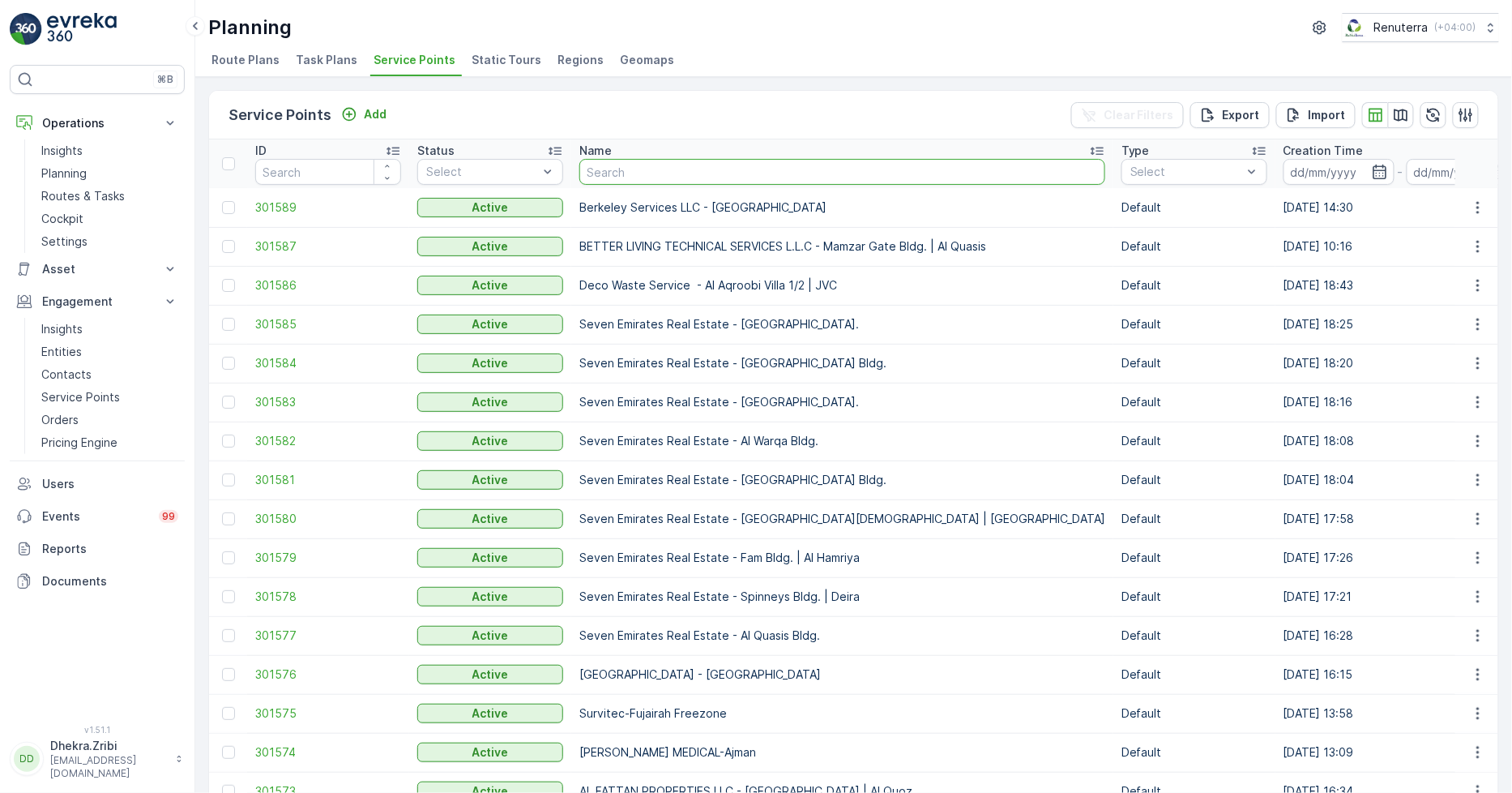
type input "LESPRIT MEDICAL CLINIC L.L.C"
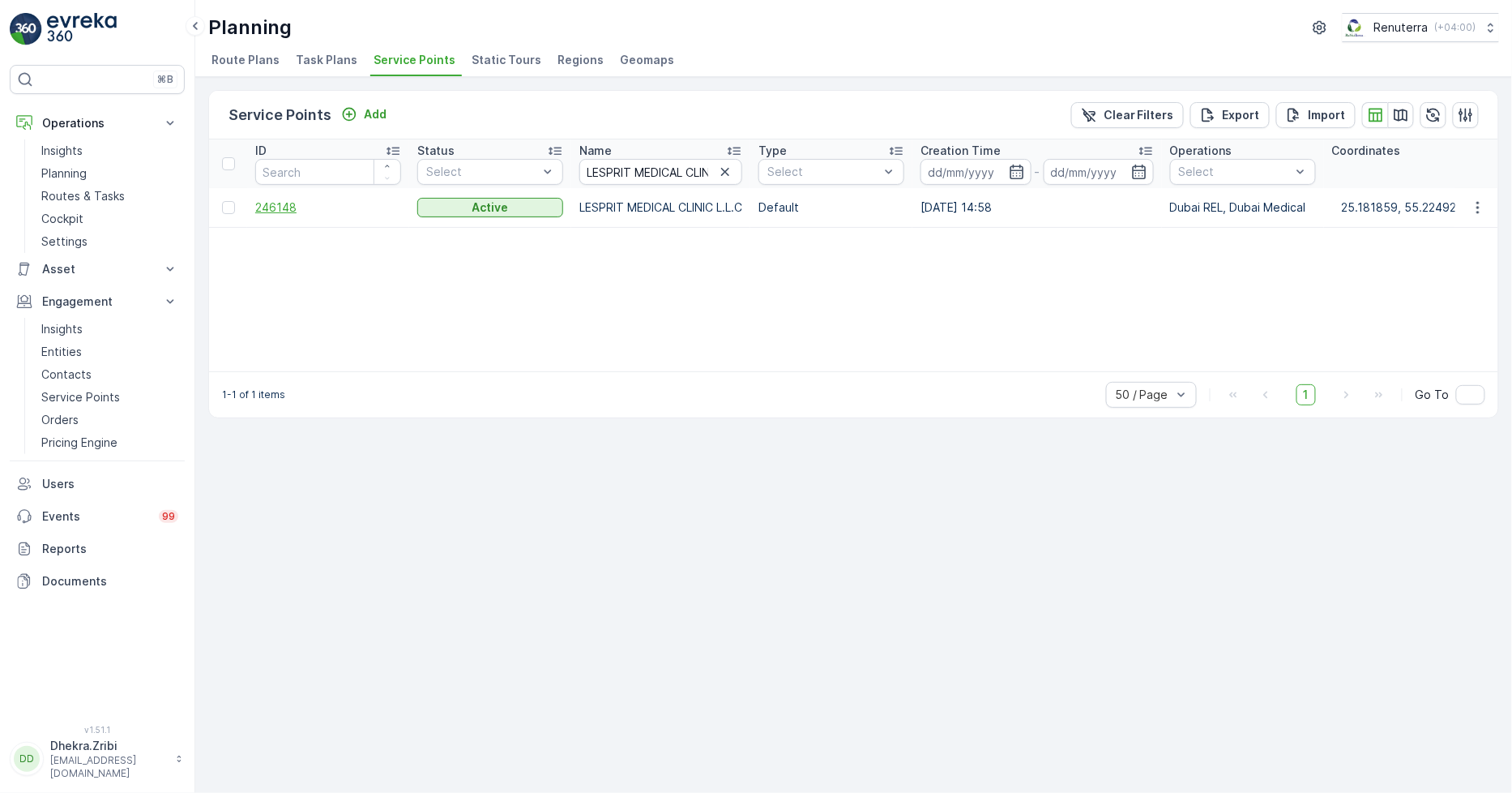
click at [277, 204] on span "246148" at bounding box center [328, 206] width 146 height 16
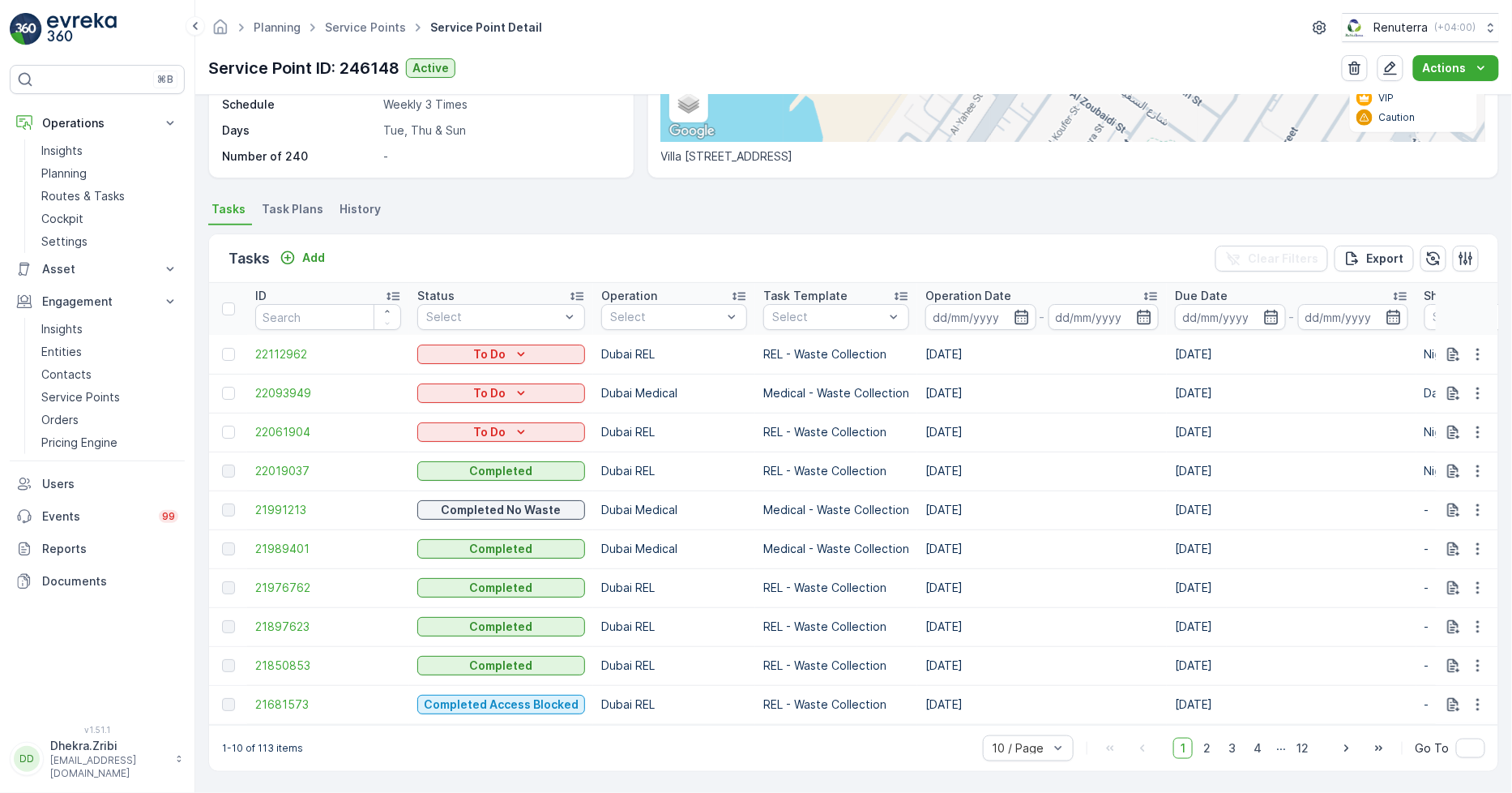
scroll to position [341, 0]
click at [286, 696] on span "21681573" at bounding box center [328, 703] width 146 height 16
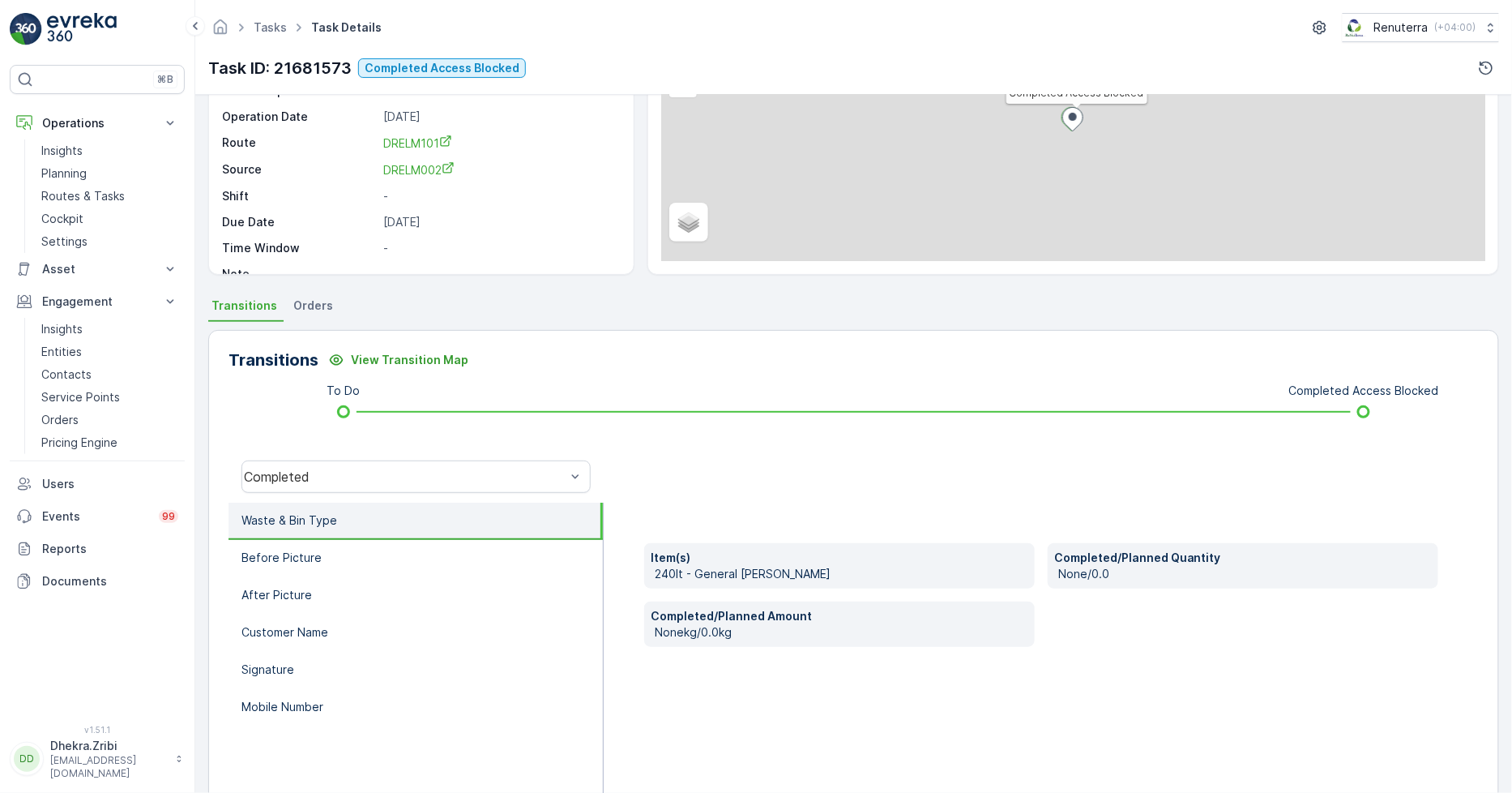
scroll to position [180, 0]
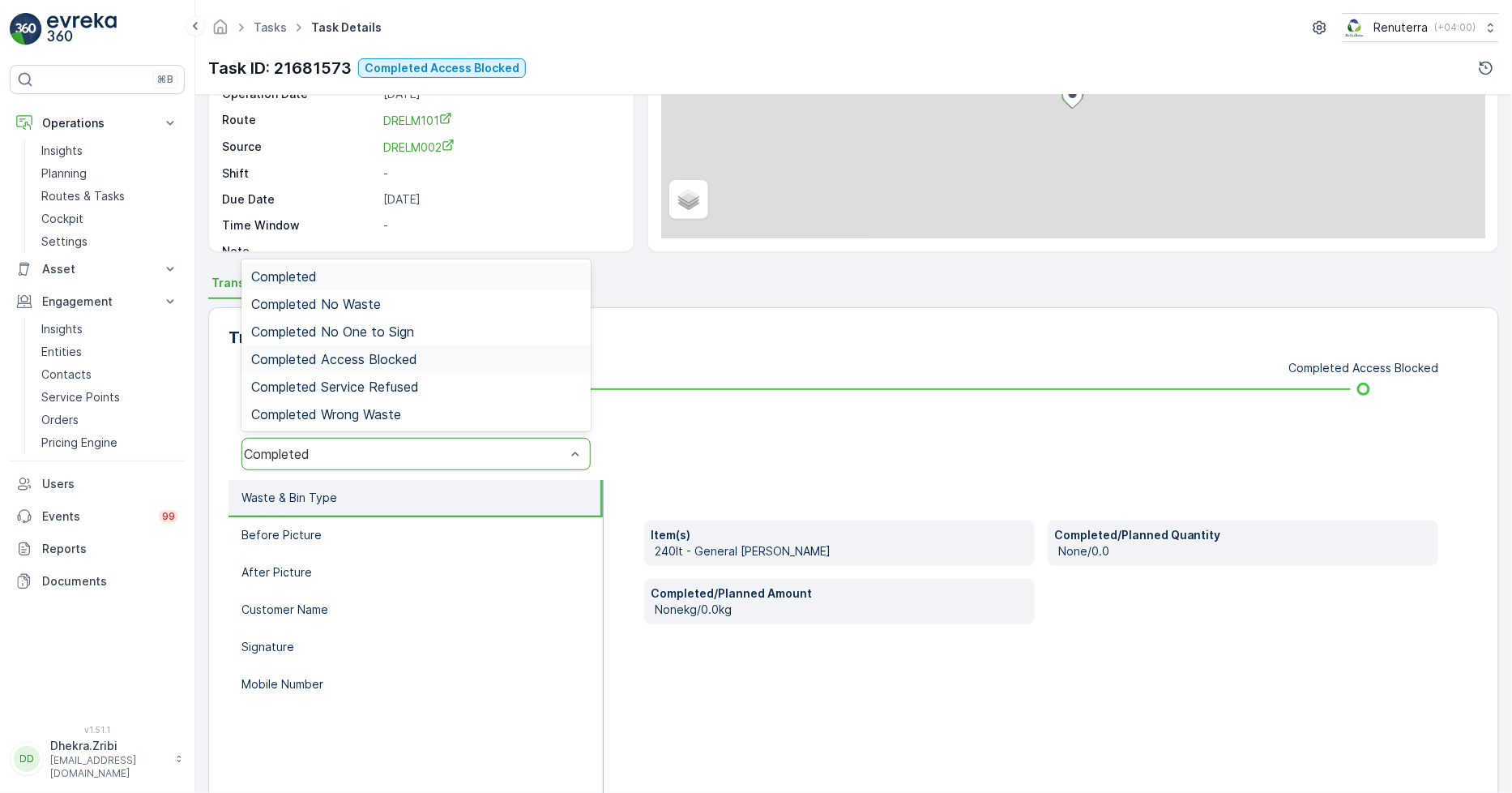
click at [373, 352] on span "Completed Access Blocked" at bounding box center [334, 360] width 166 height 15
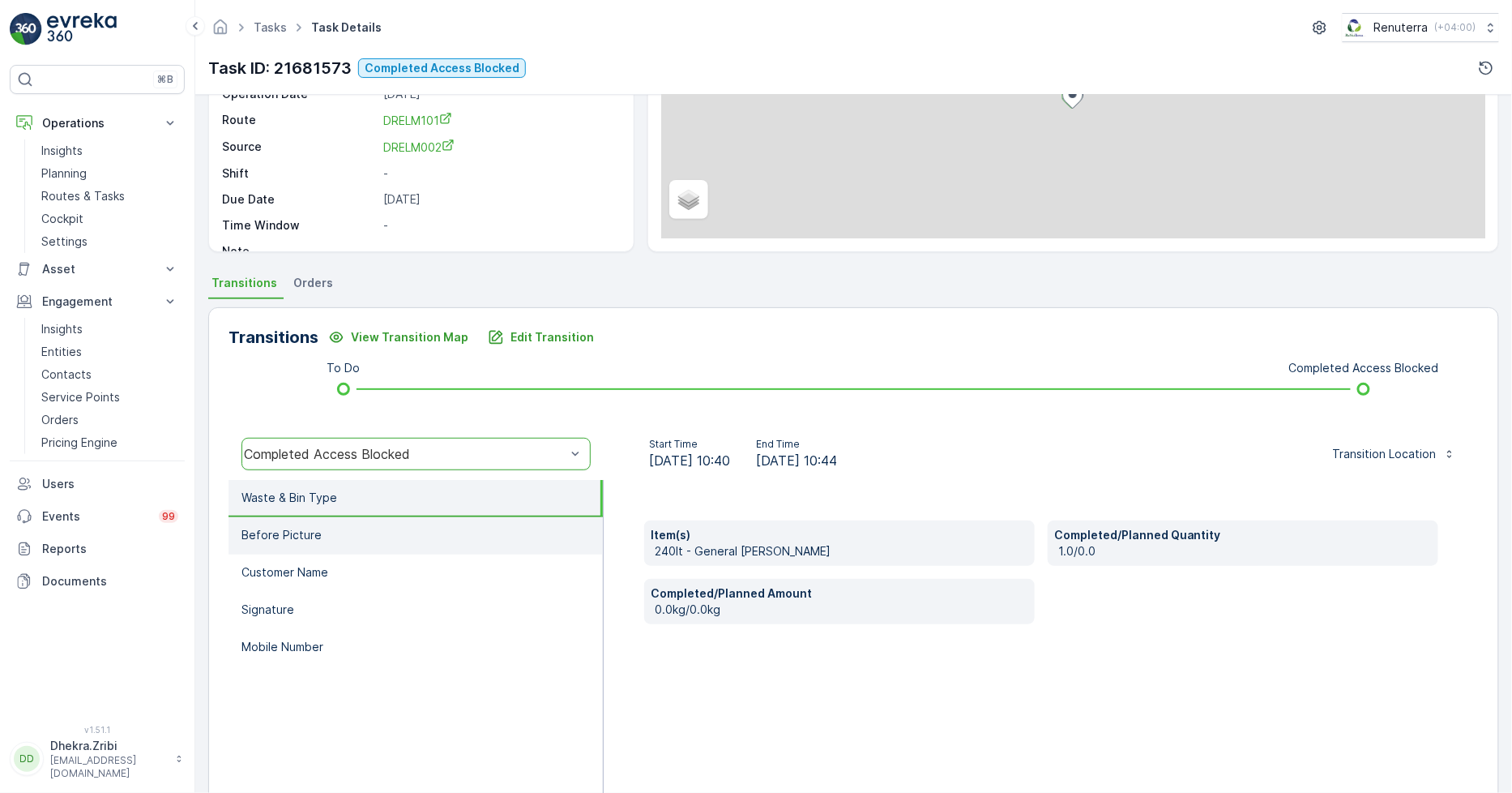
click at [338, 528] on li "Before Picture" at bounding box center [416, 536] width 374 height 37
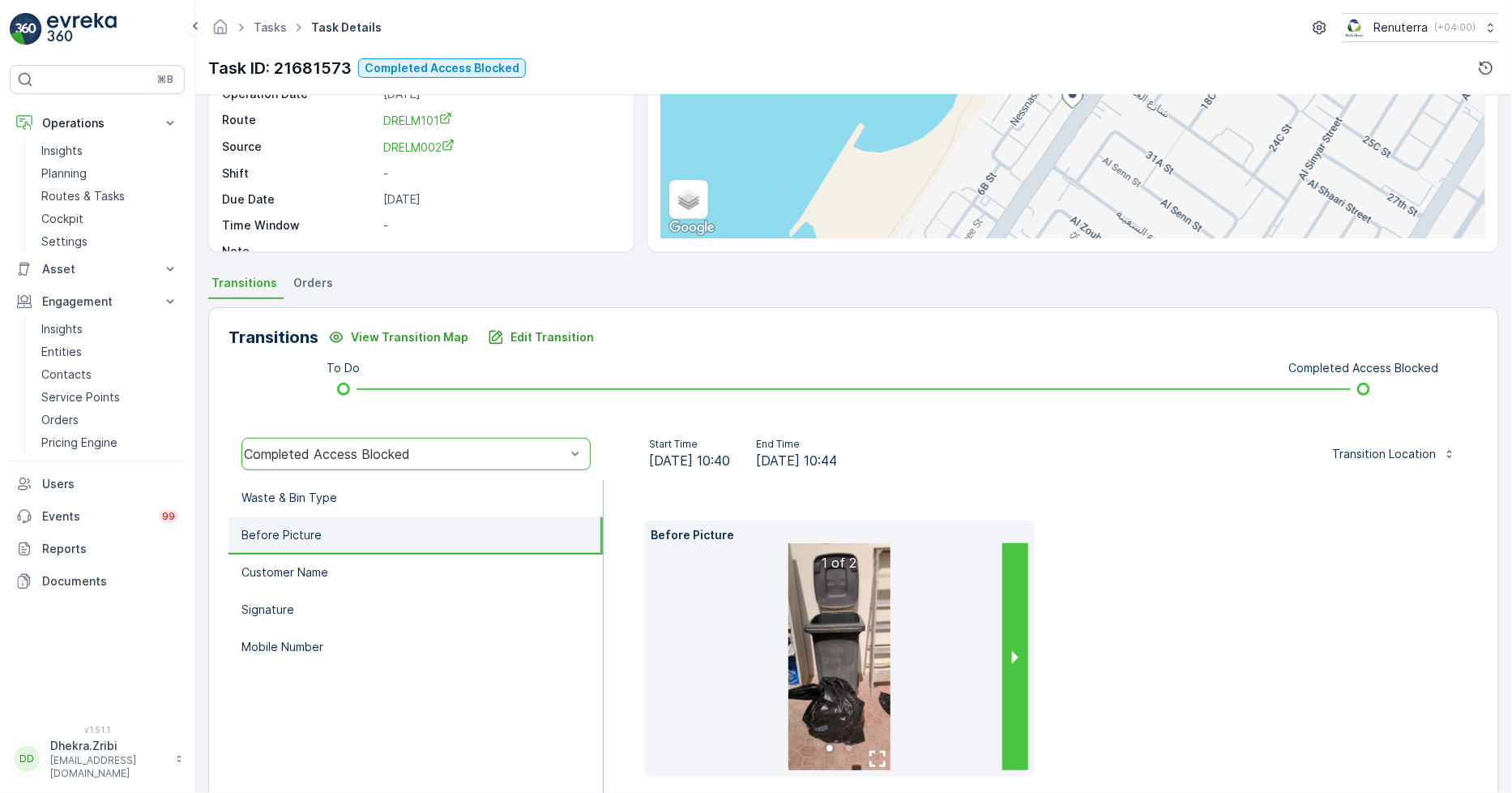
click at [1015, 658] on button "next slide / item" at bounding box center [1015, 656] width 26 height 227
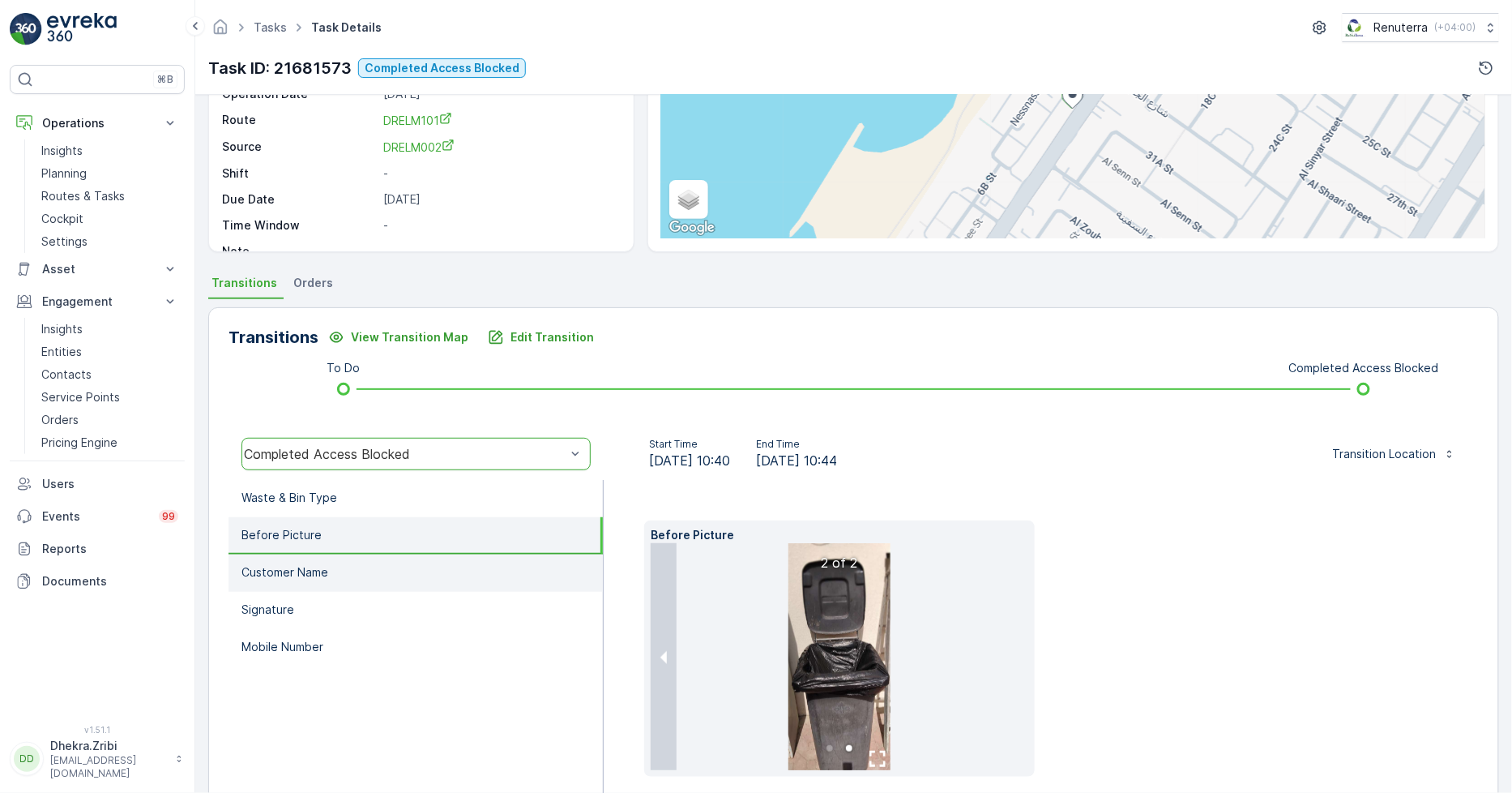
click at [337, 578] on li "Customer Name" at bounding box center [416, 574] width 374 height 37
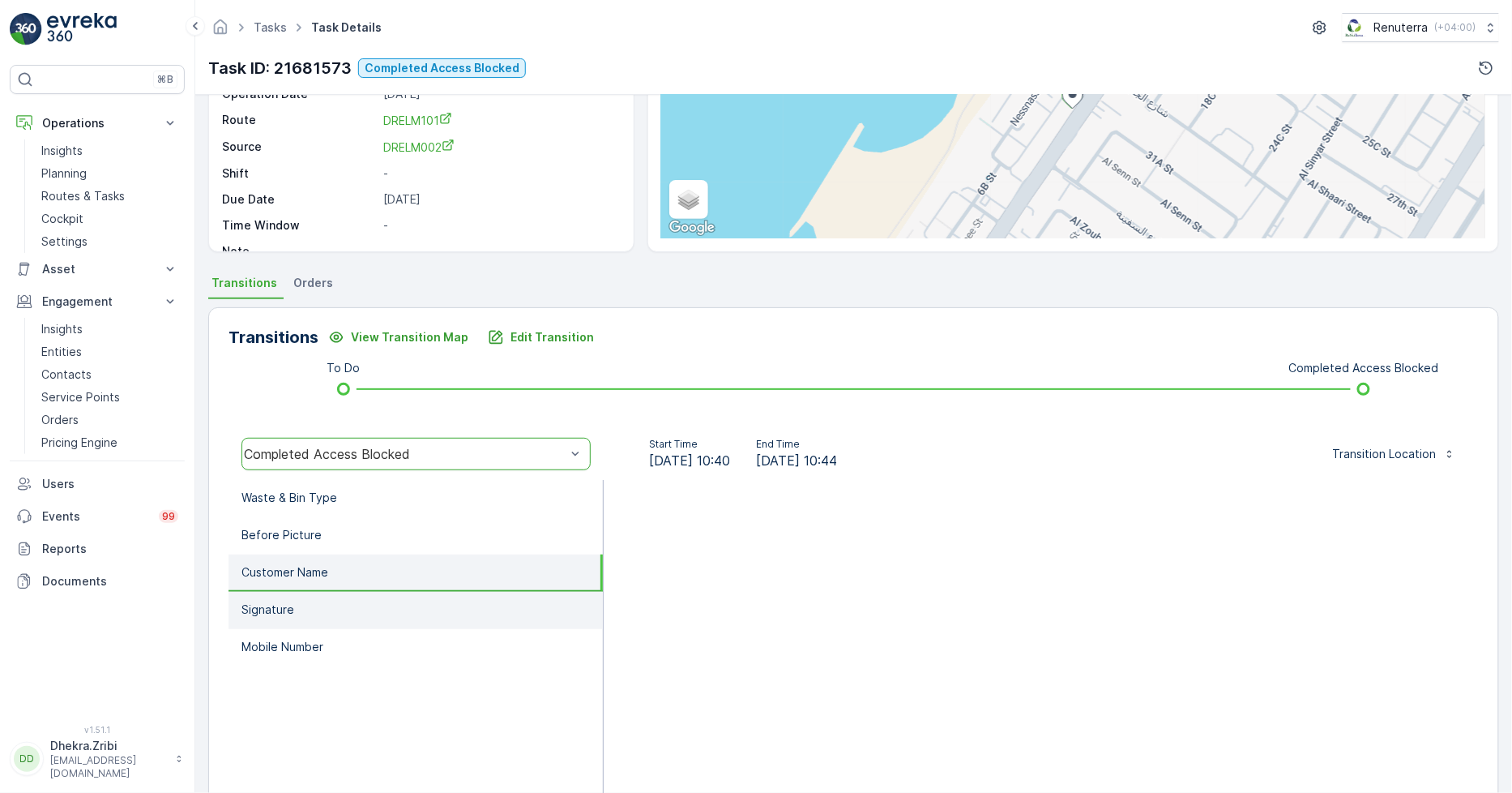
click at [322, 604] on li "Signature" at bounding box center [416, 610] width 374 height 37
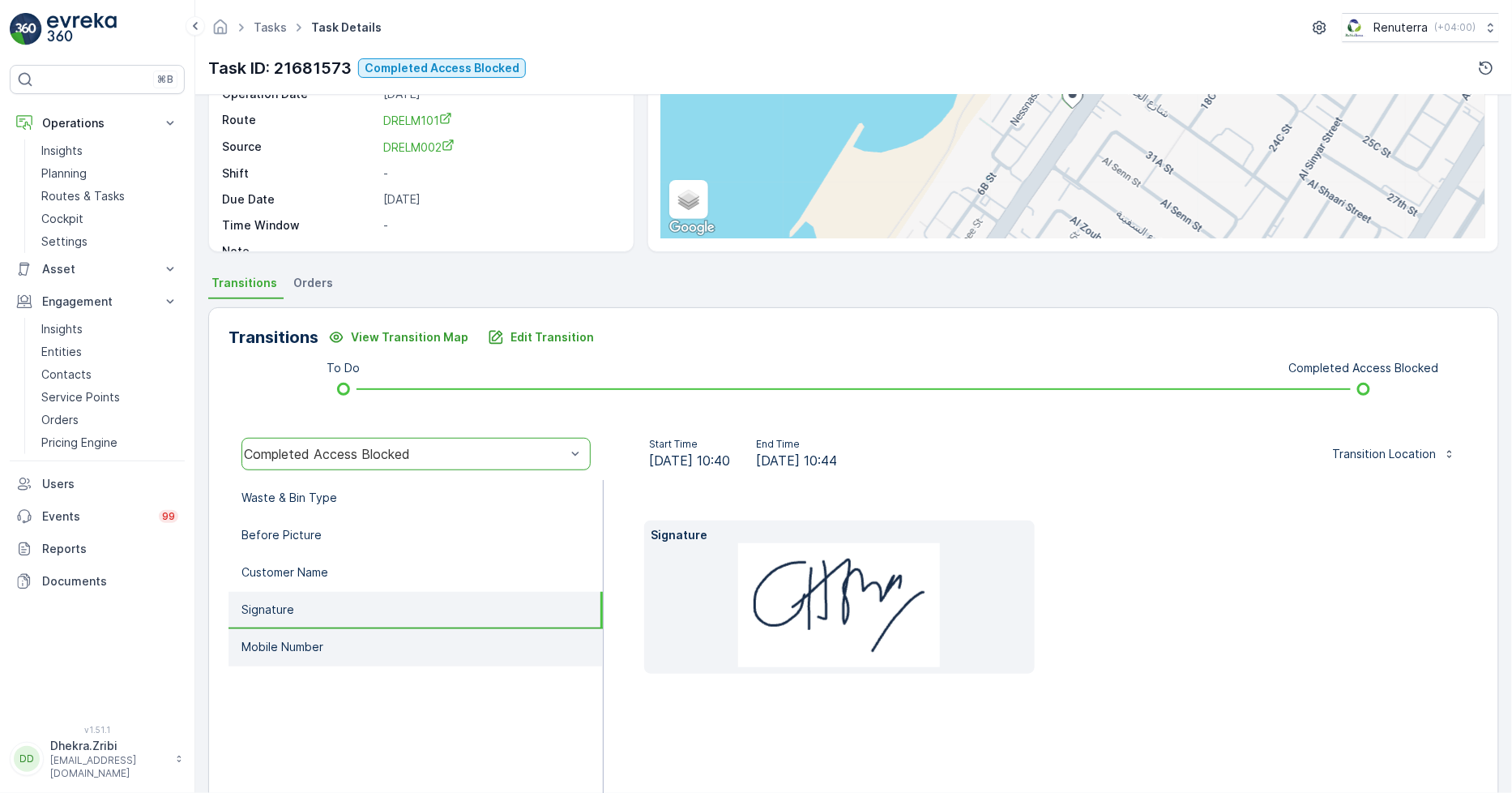
click at [326, 634] on li "Mobile Number" at bounding box center [416, 647] width 374 height 37
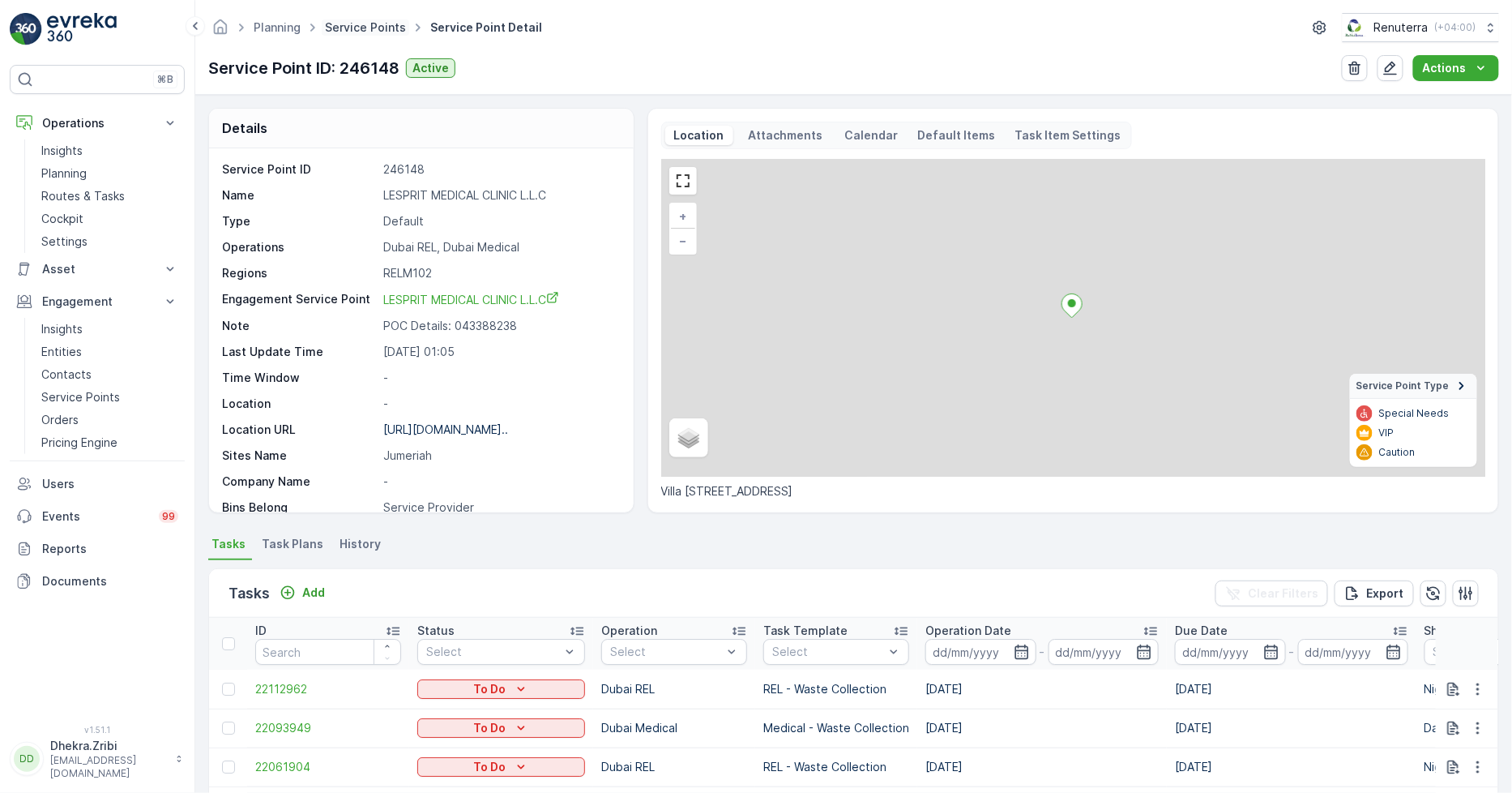
click at [377, 25] on link "Service Points" at bounding box center [365, 27] width 81 height 14
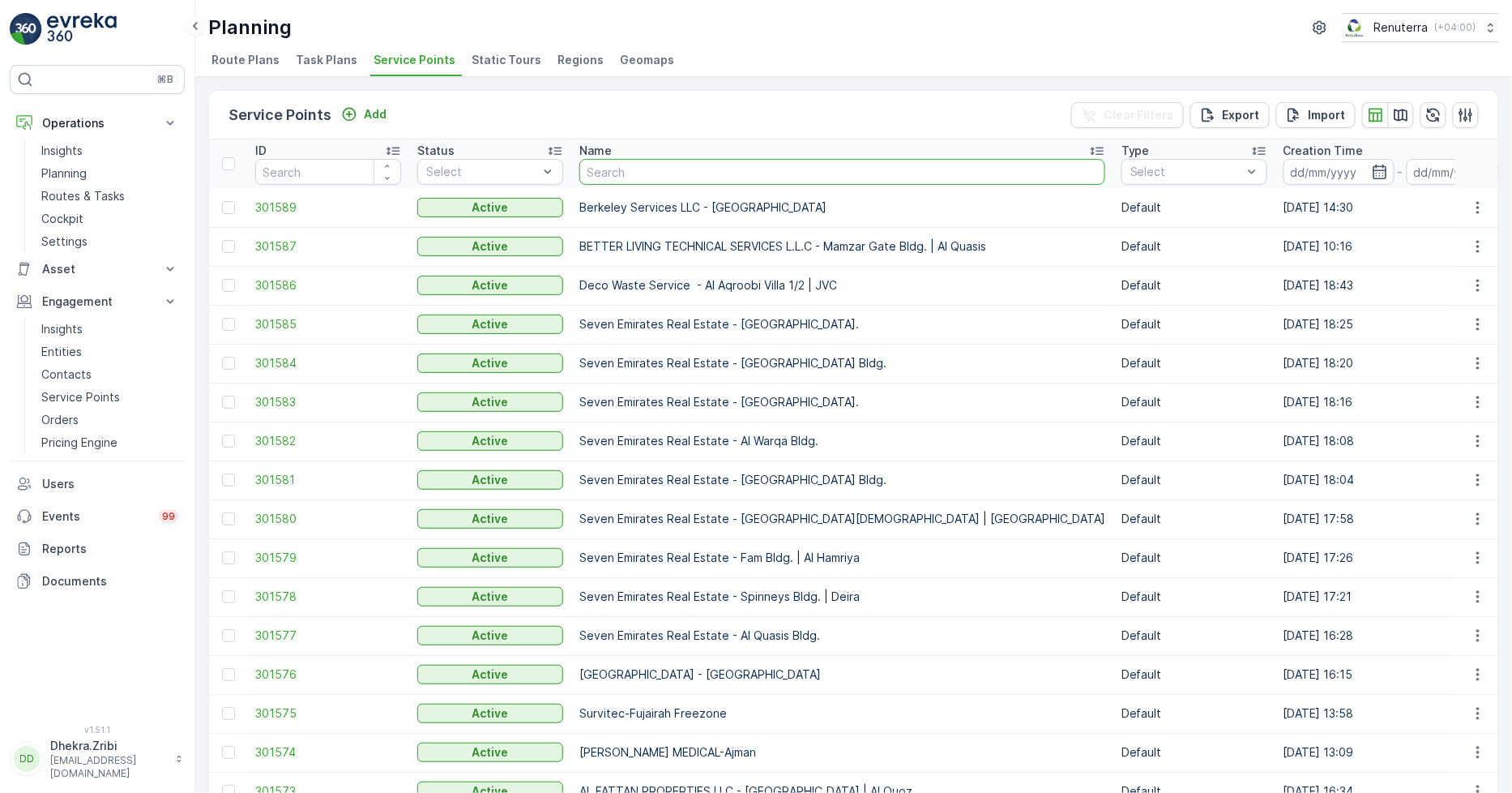
type input "Mr.Hussain AR Gargash & Nabil AR Gargash - 3 W/H Garhoud"
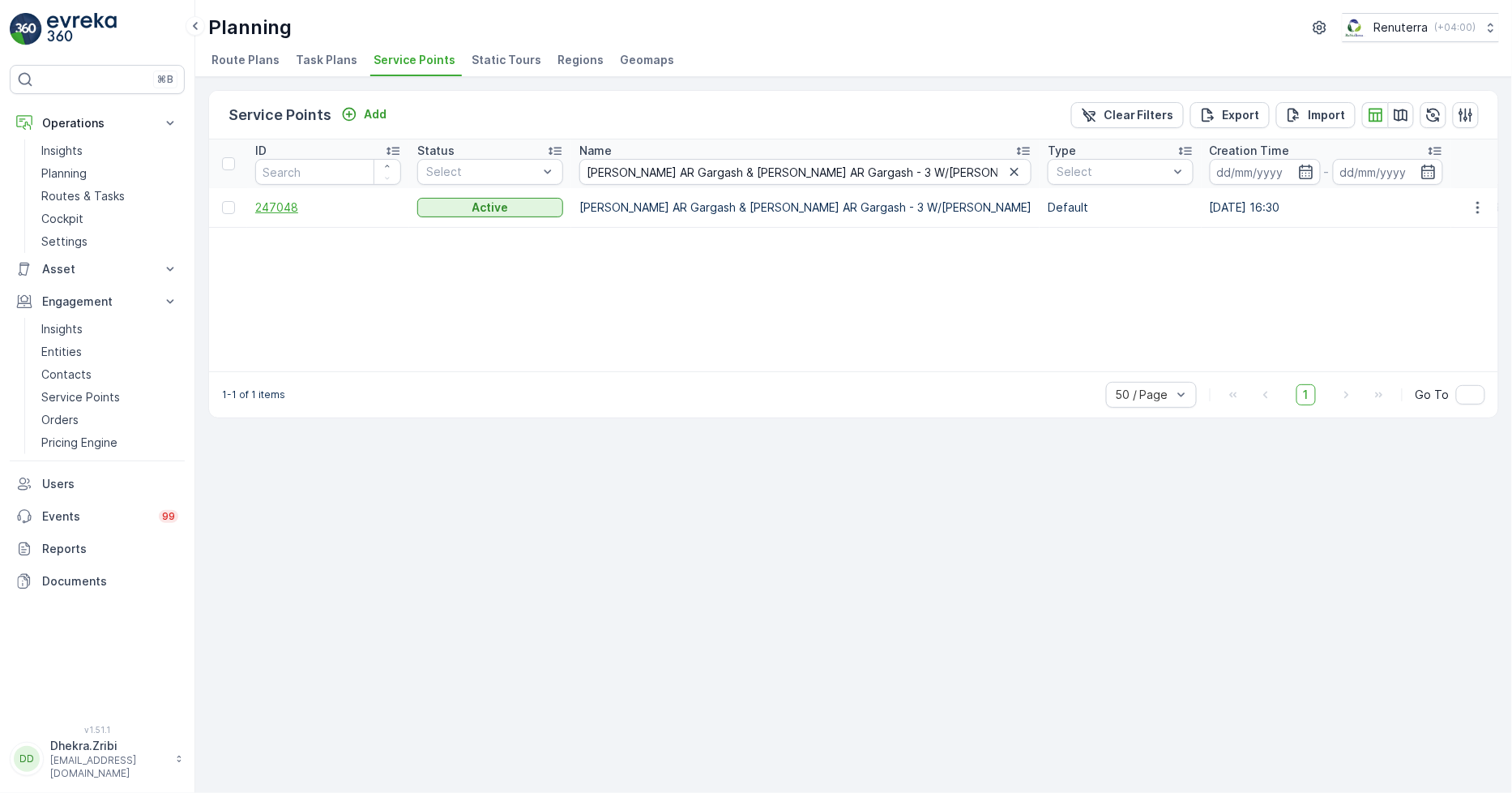
click at [277, 206] on span "247048" at bounding box center [328, 206] width 146 height 16
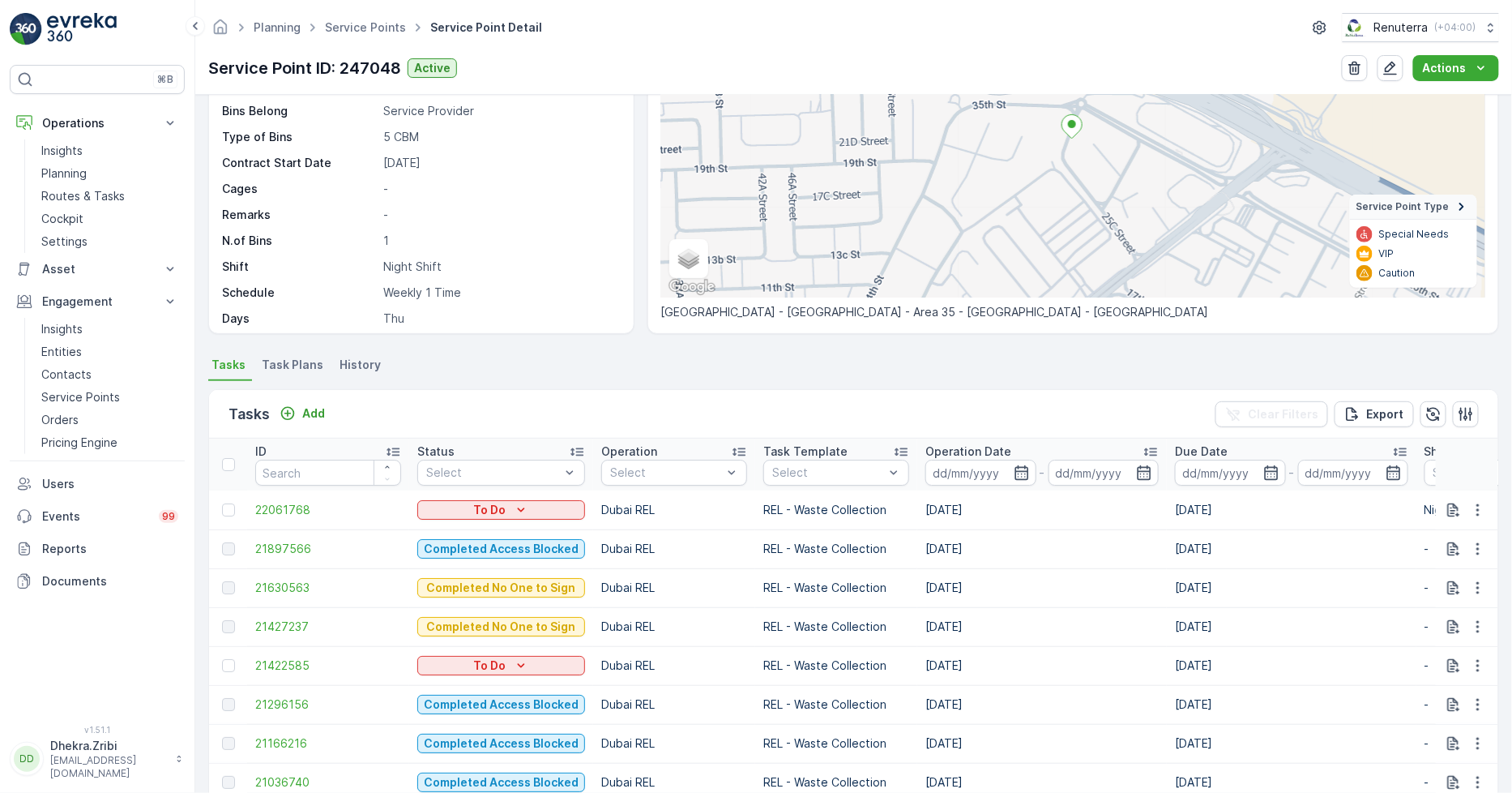
scroll to position [270, 0]
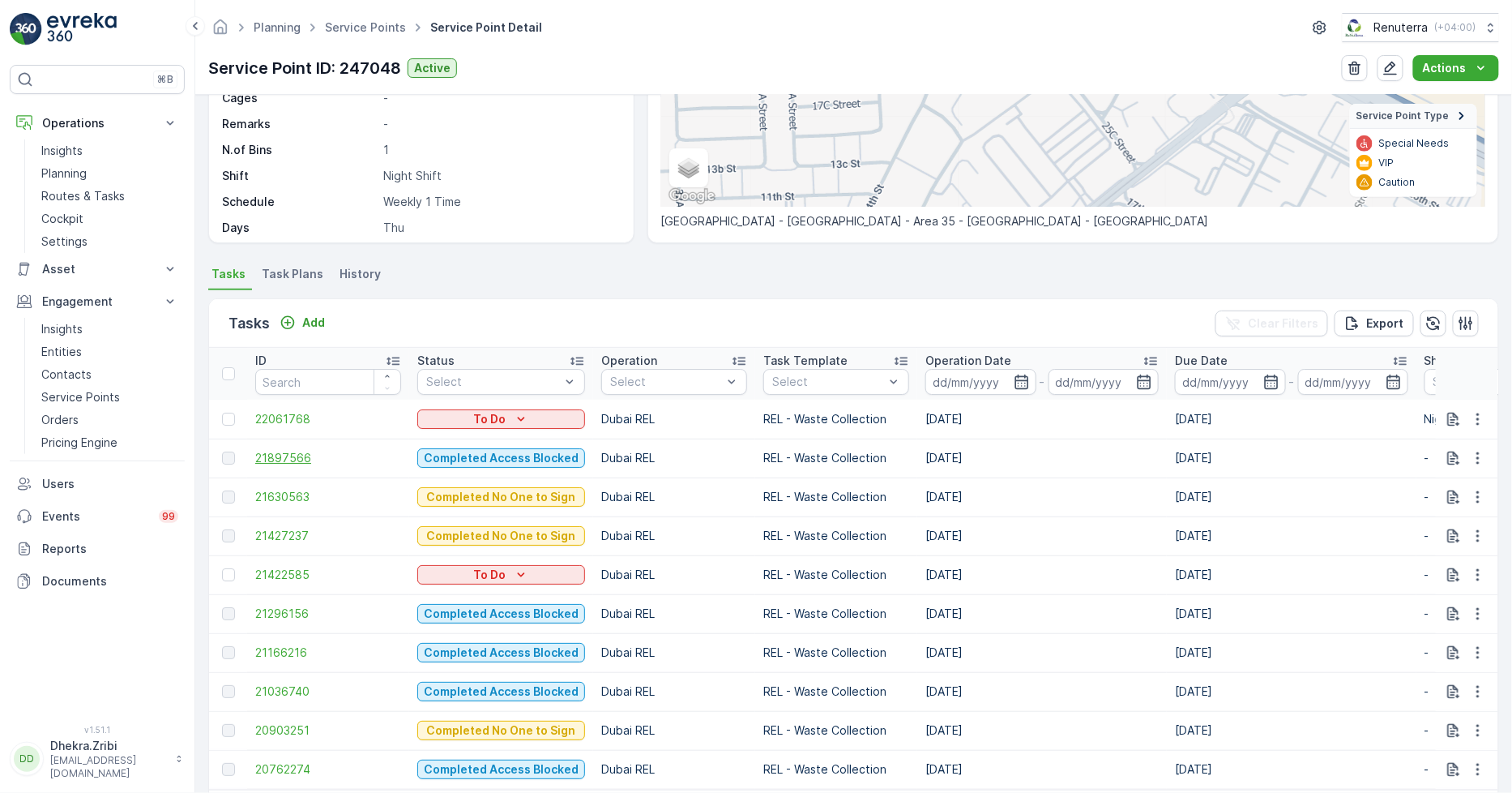
click at [288, 459] on span "21897566" at bounding box center [328, 458] width 146 height 16
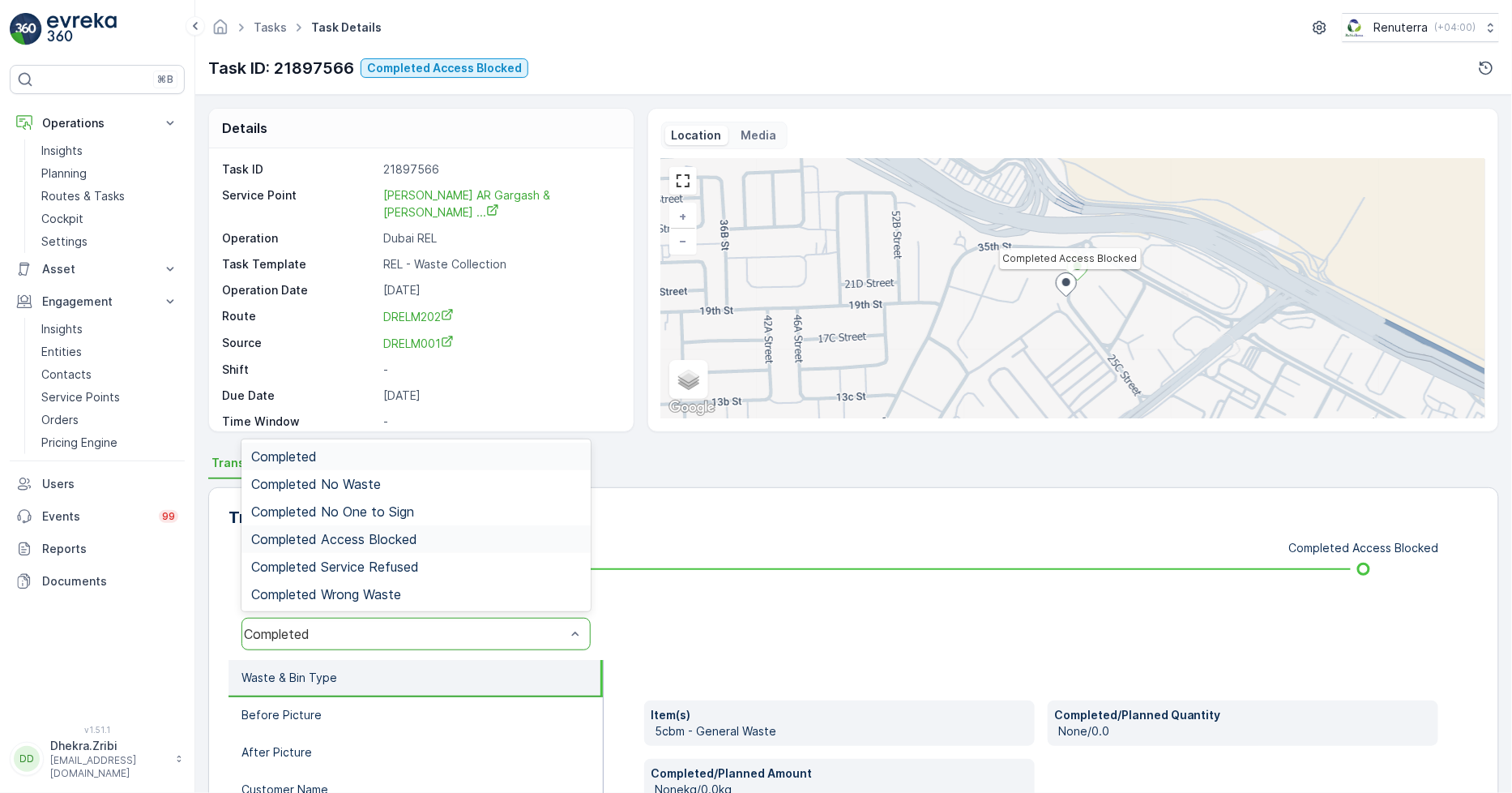
click at [383, 542] on span "Completed Access Blocked" at bounding box center [334, 539] width 166 height 15
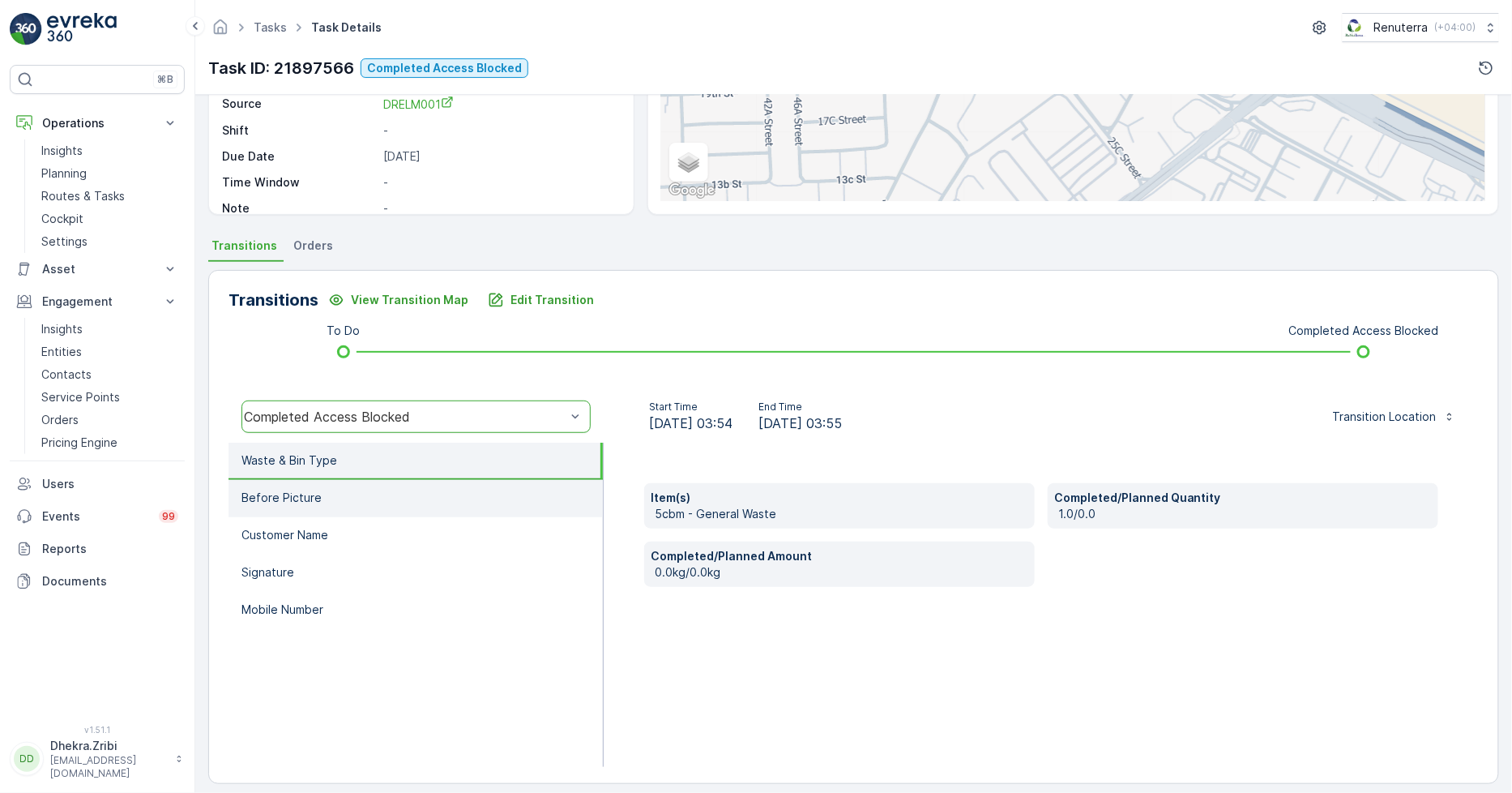
scroll to position [228, 0]
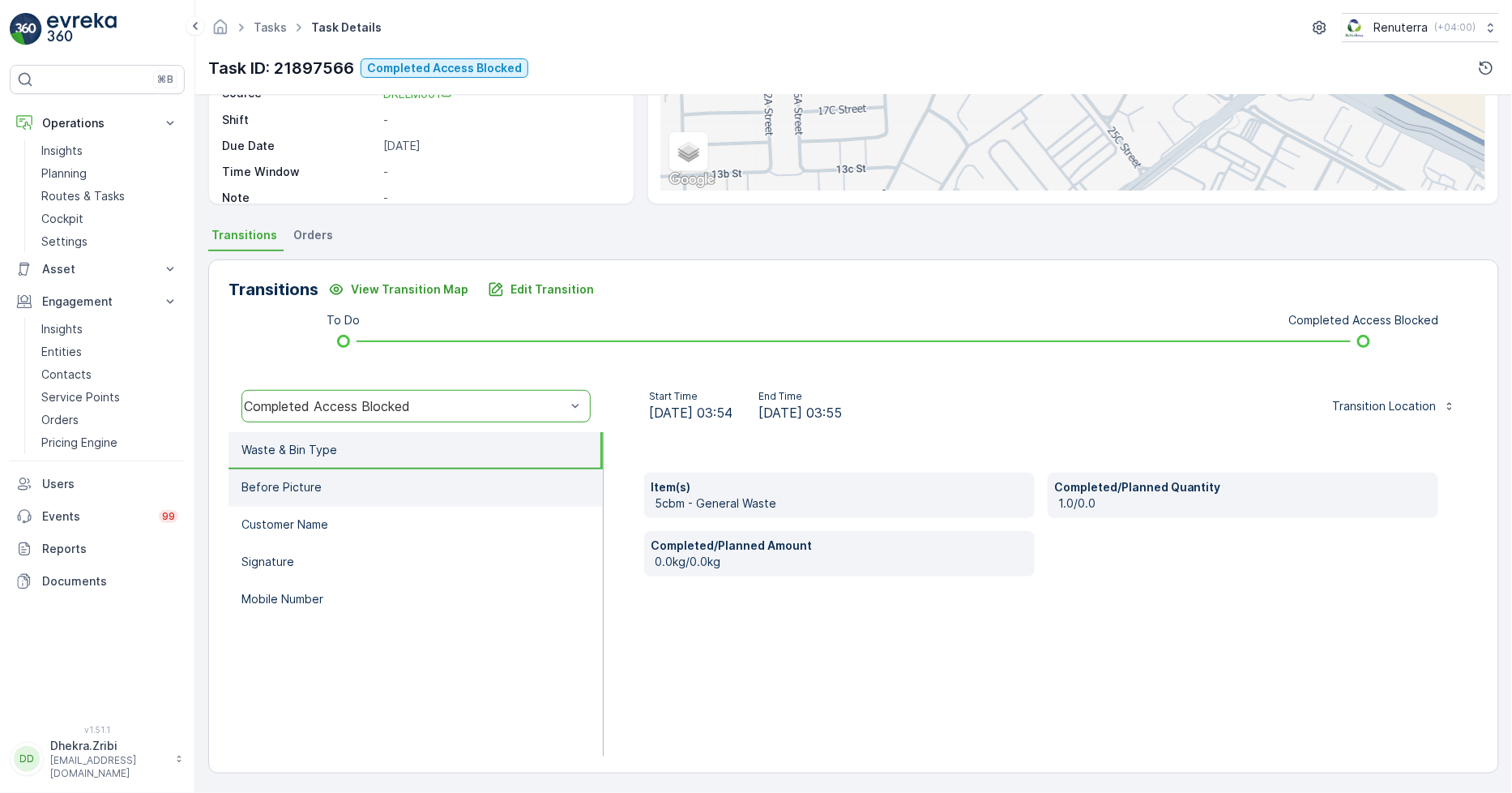
click at [330, 487] on li "Before Picture" at bounding box center [416, 488] width 374 height 37
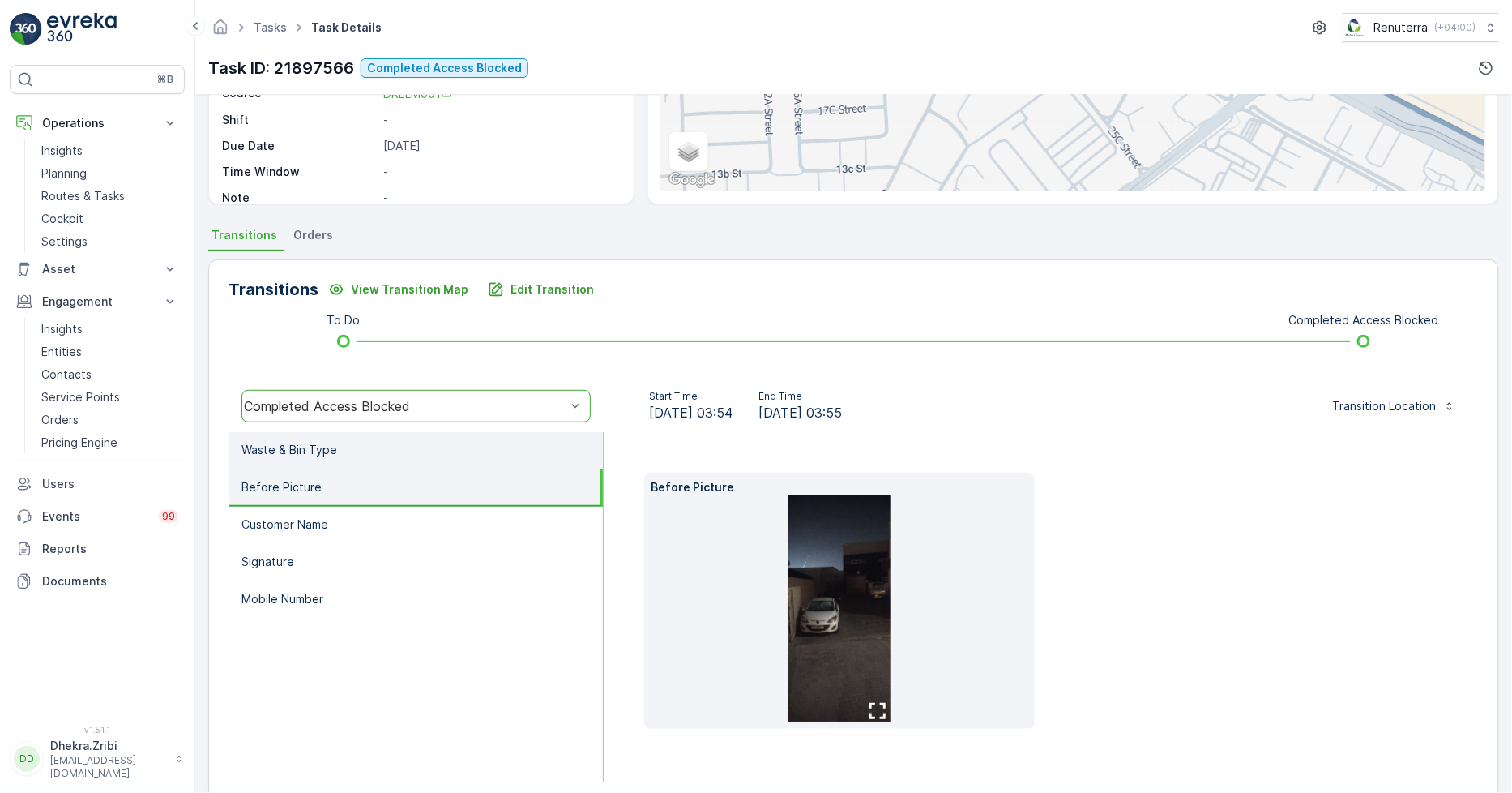
click at [328, 451] on p "Waste & Bin Type" at bounding box center [290, 449] width 95 height 16
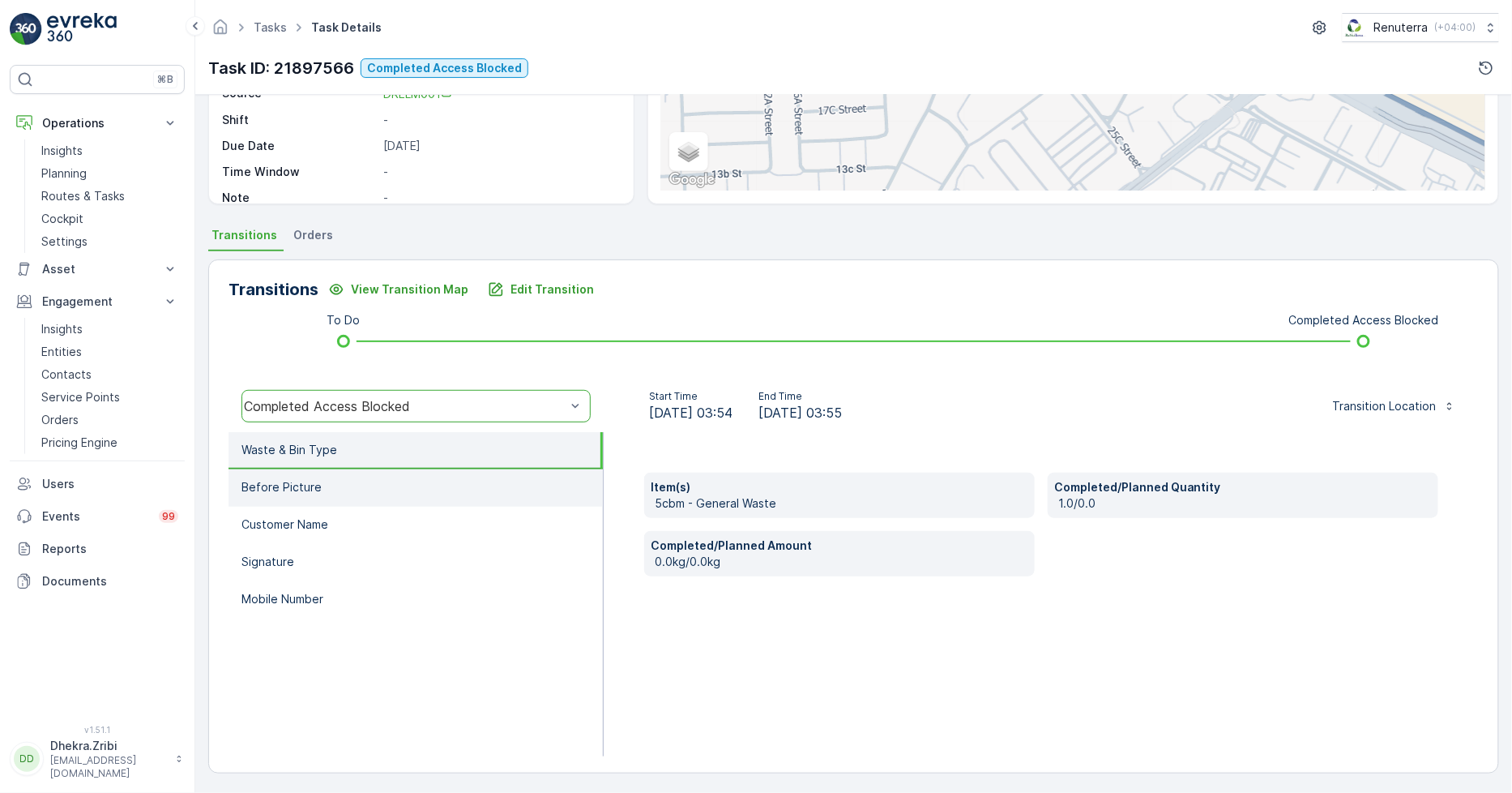
click at [328, 488] on li "Before Picture" at bounding box center [416, 488] width 374 height 37
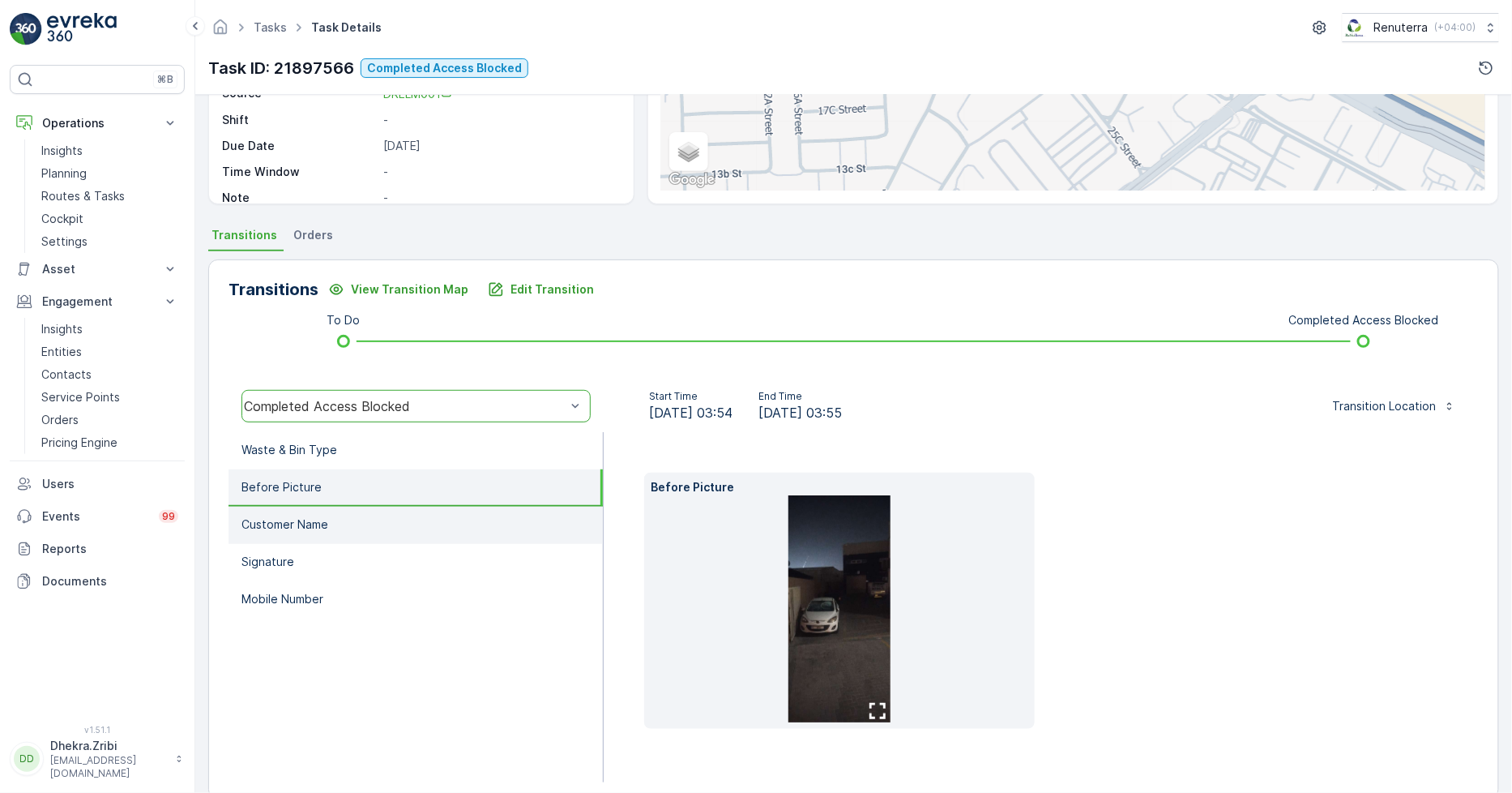
click at [331, 517] on li "Customer Name" at bounding box center [416, 525] width 374 height 37
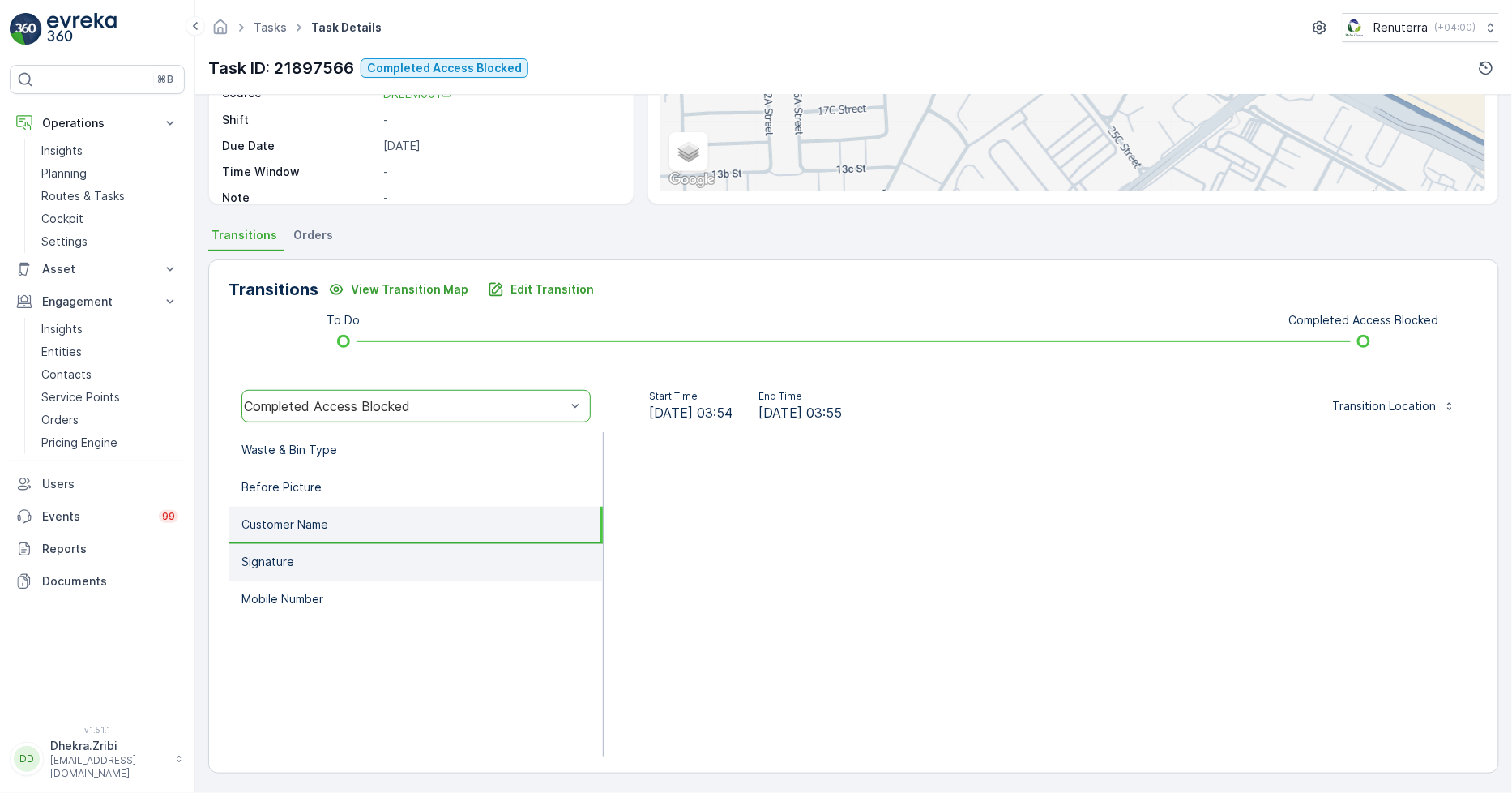
click at [331, 552] on li "Signature" at bounding box center [416, 562] width 374 height 37
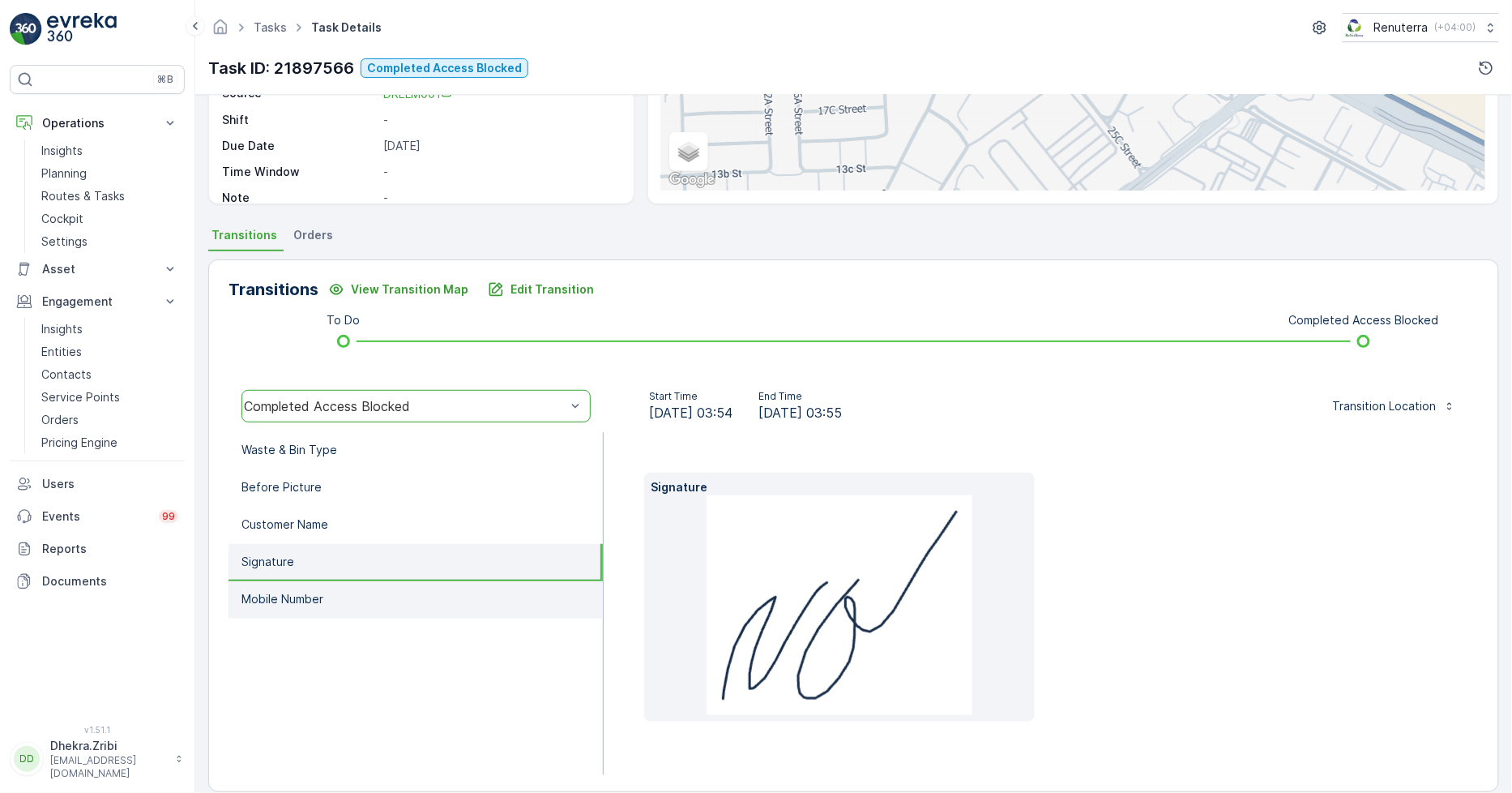
click at [331, 584] on li "Mobile Number" at bounding box center [416, 600] width 374 height 37
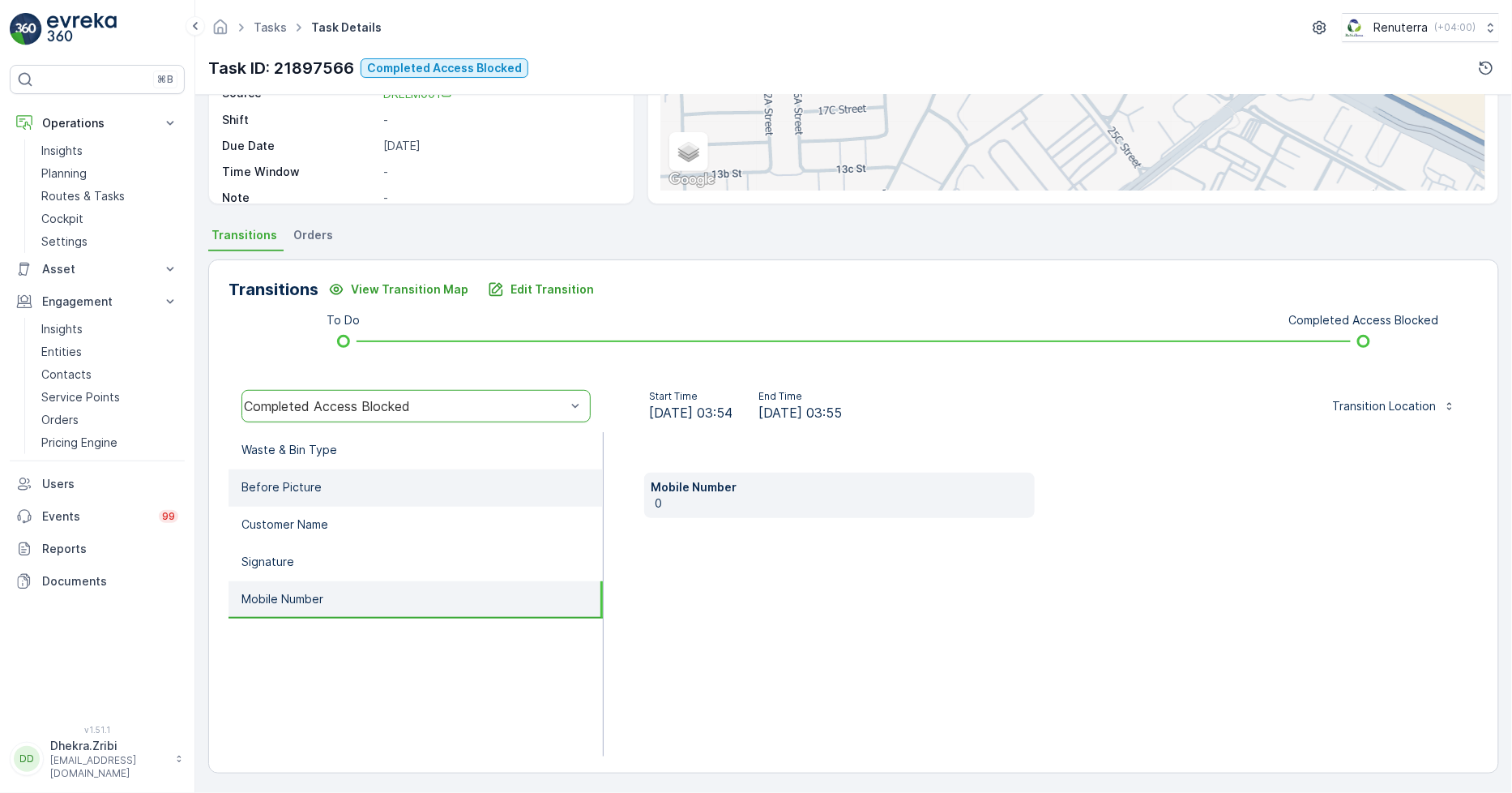
click at [318, 483] on li "Before Picture" at bounding box center [416, 488] width 374 height 37
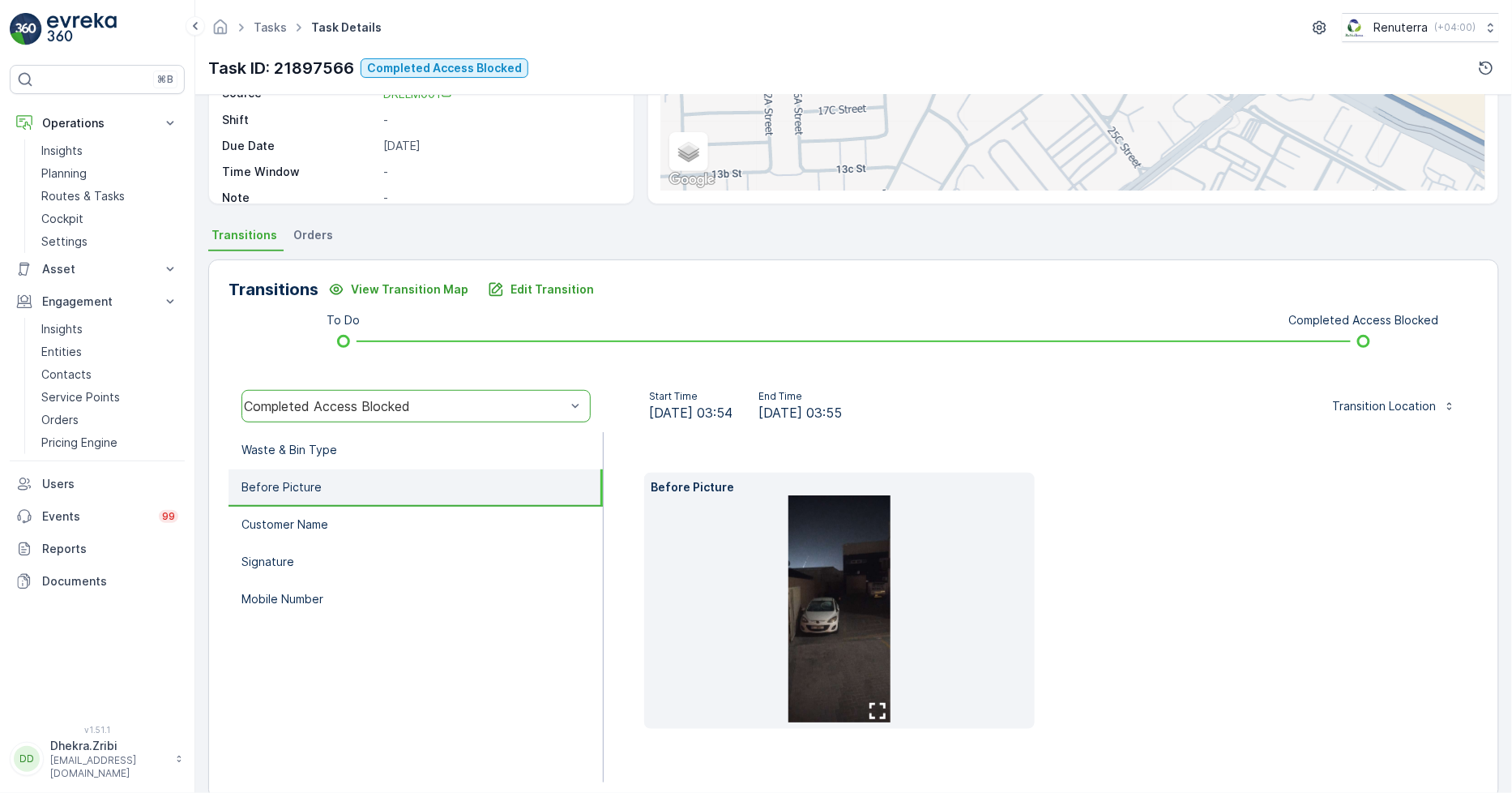
click at [831, 598] on img at bounding box center [839, 608] width 102 height 227
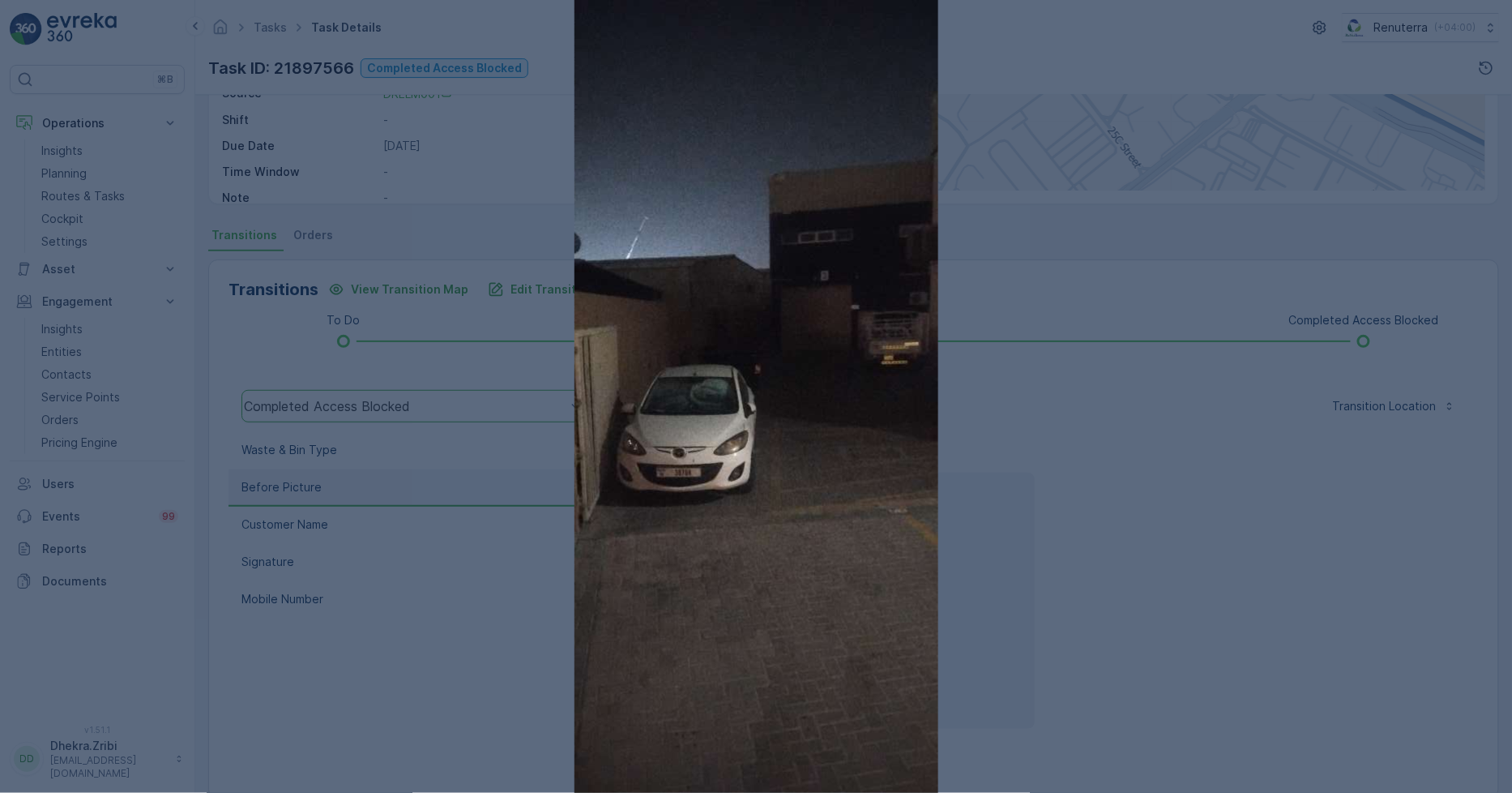
click at [1152, 554] on div at bounding box center [756, 396] width 1512 height 793
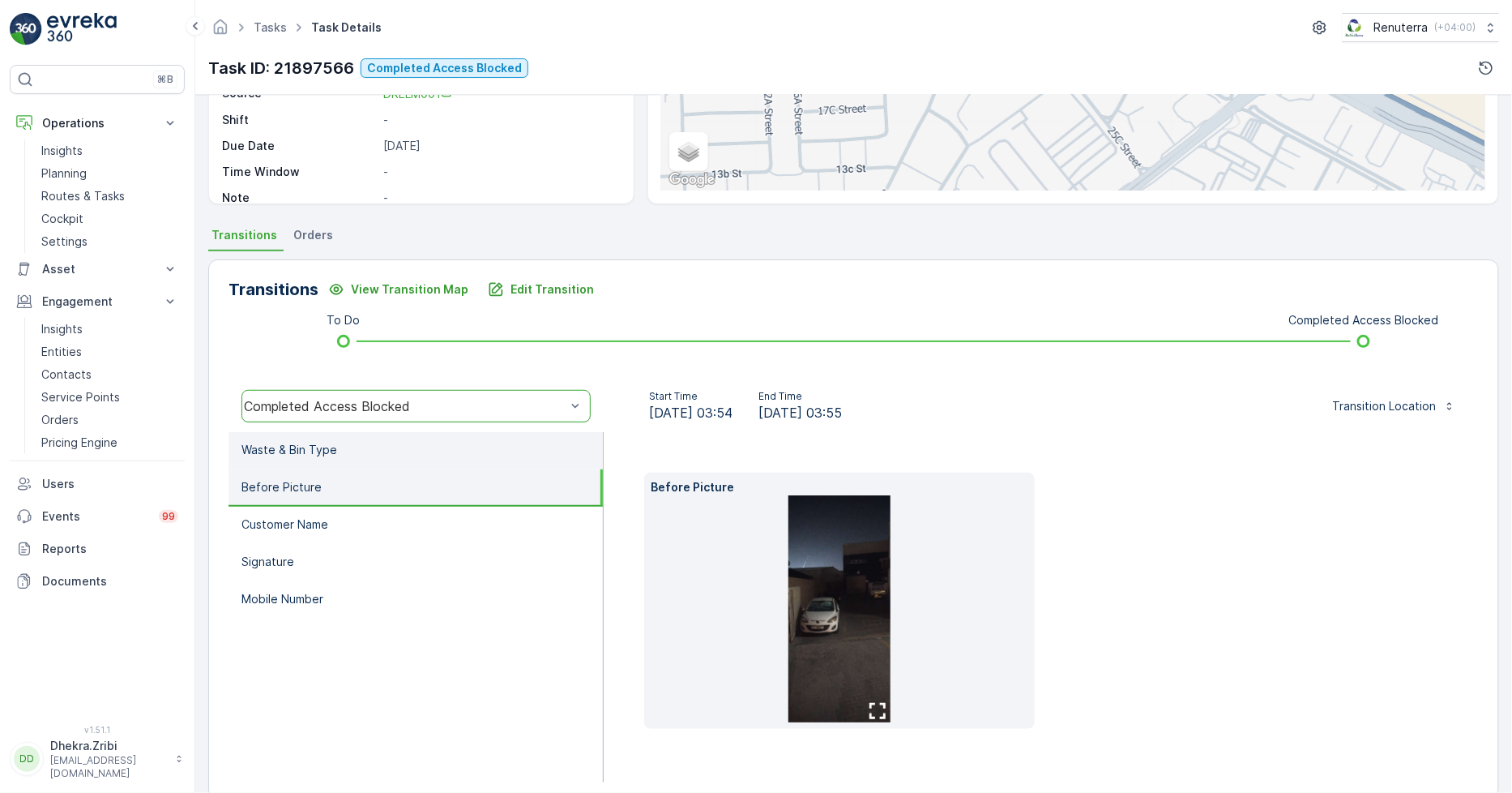
click at [287, 443] on p "Waste & Bin Type" at bounding box center [290, 449] width 95 height 16
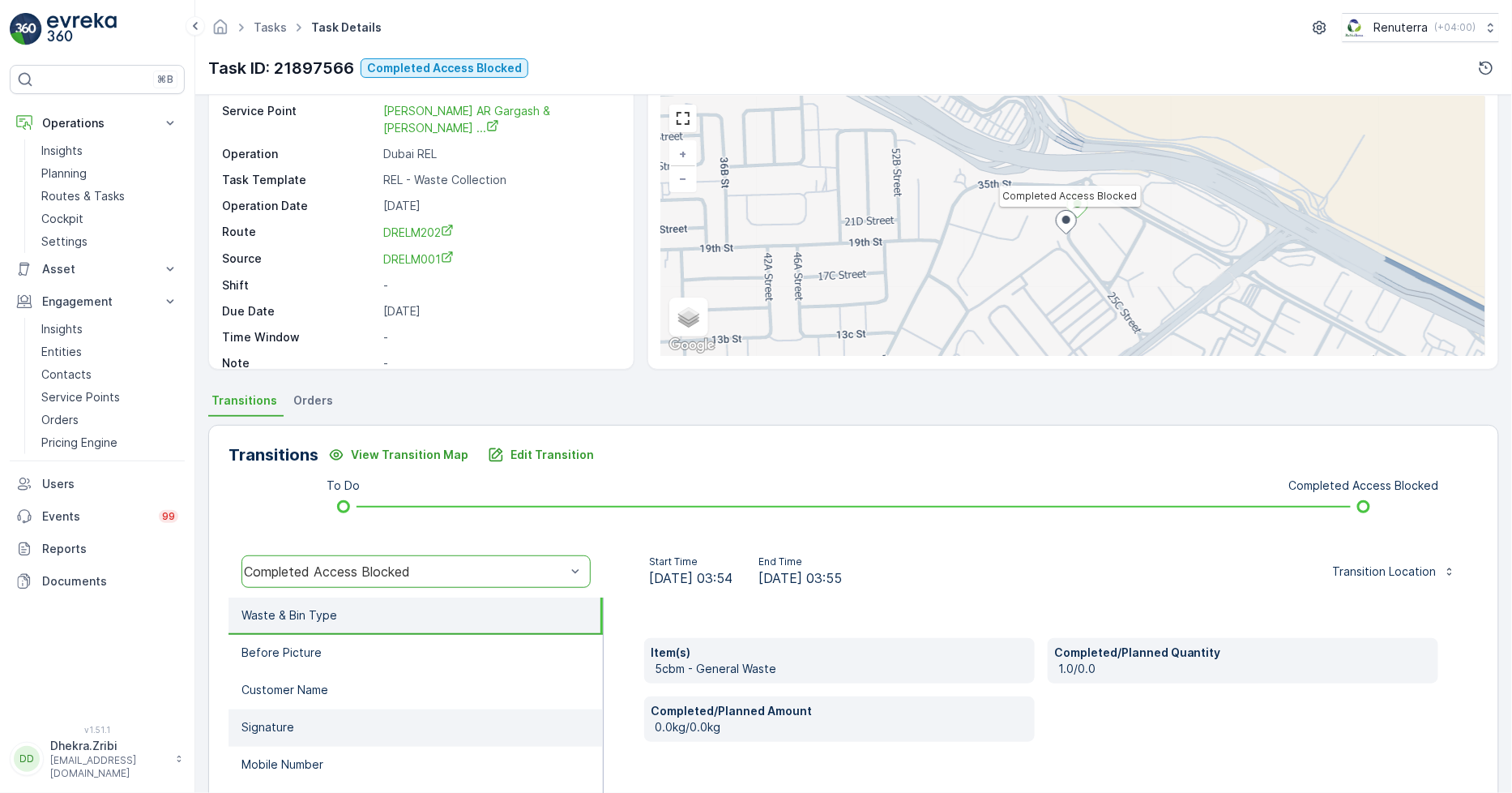
scroll to position [90, 0]
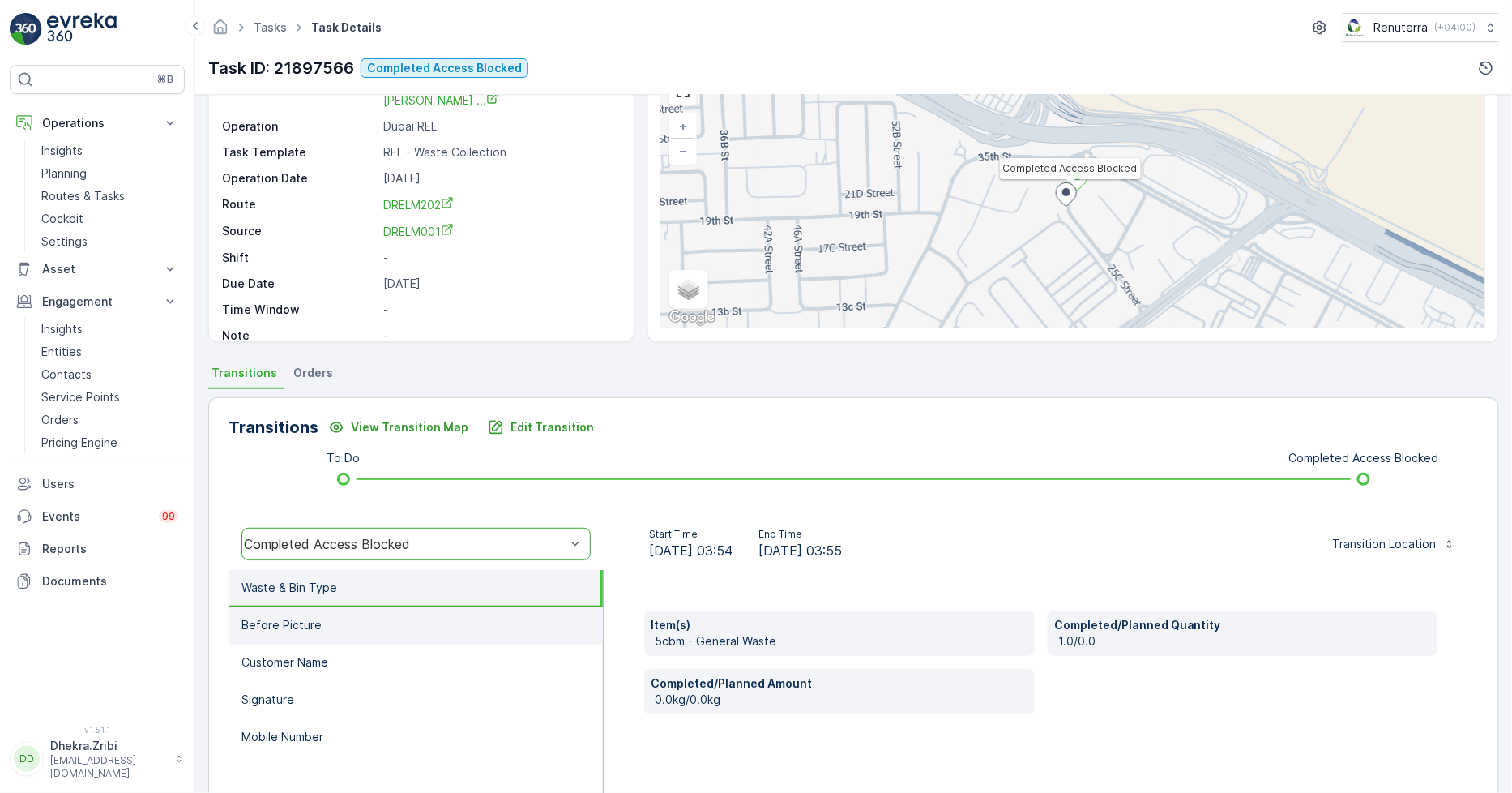
click at [348, 619] on li "Before Picture" at bounding box center [416, 626] width 374 height 37
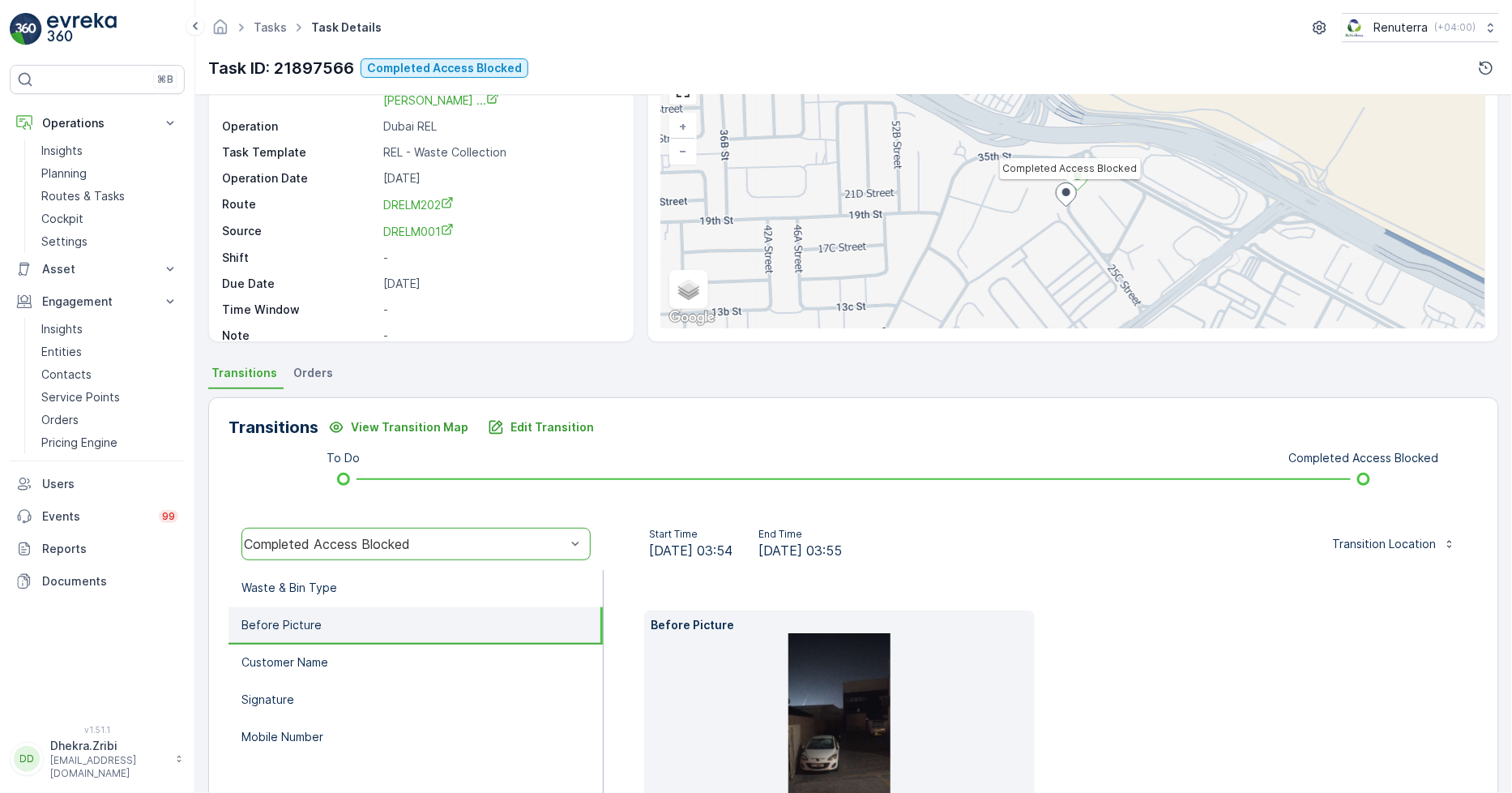
click at [808, 703] on img at bounding box center [839, 746] width 102 height 227
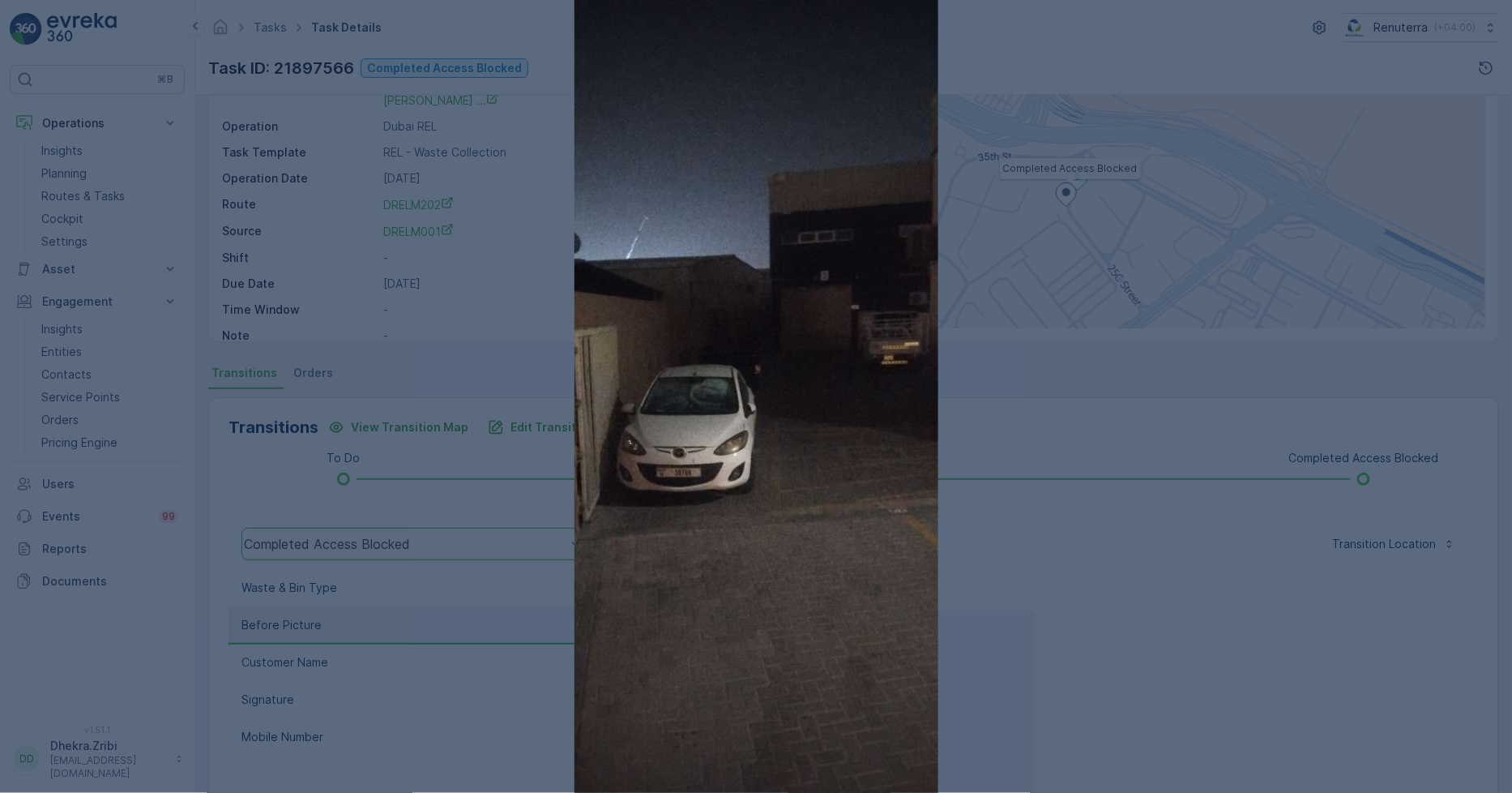
click at [1052, 546] on div at bounding box center [756, 396] width 1512 height 793
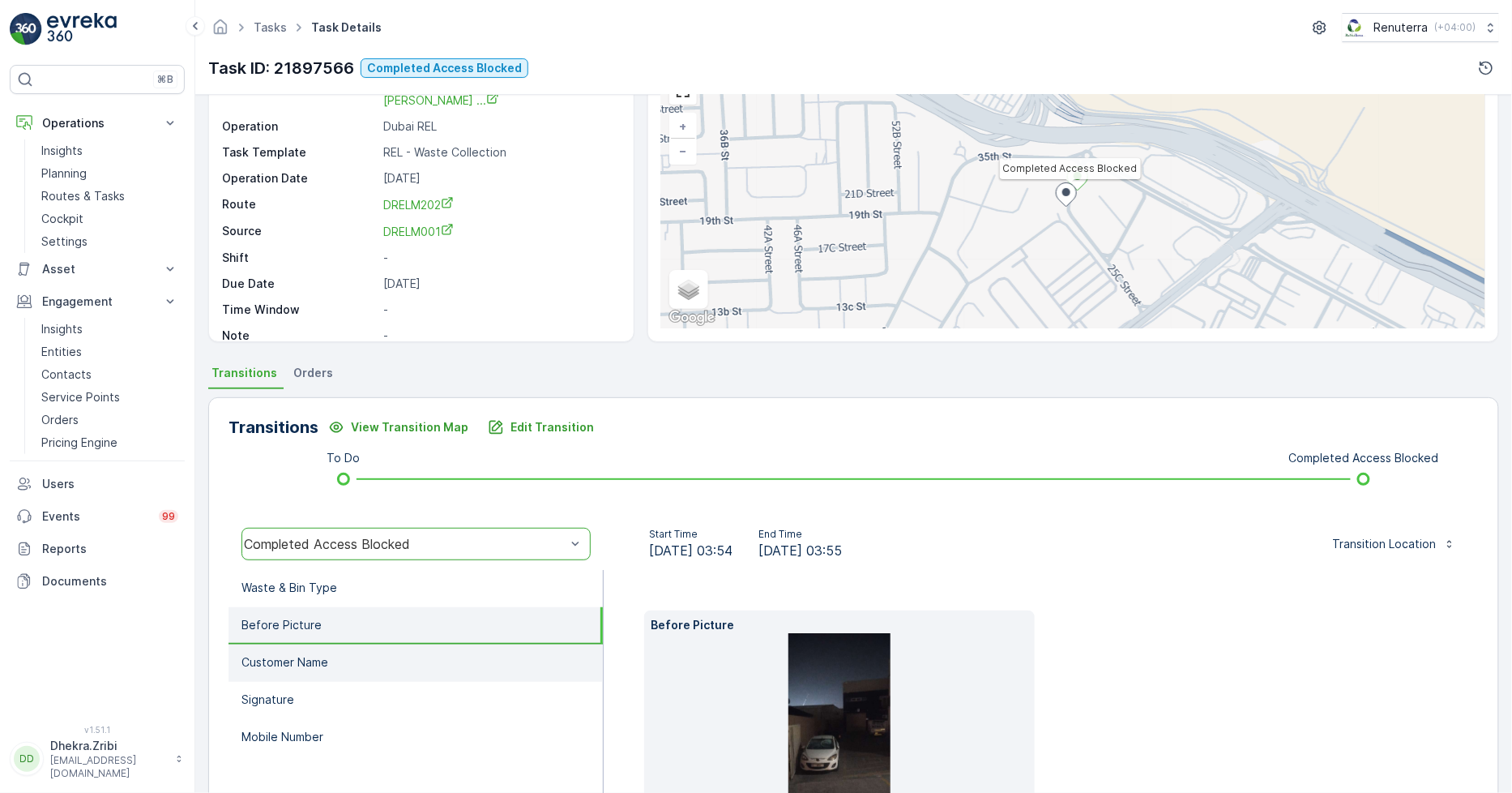
click at [308, 658] on p "Customer Name" at bounding box center [285, 661] width 87 height 16
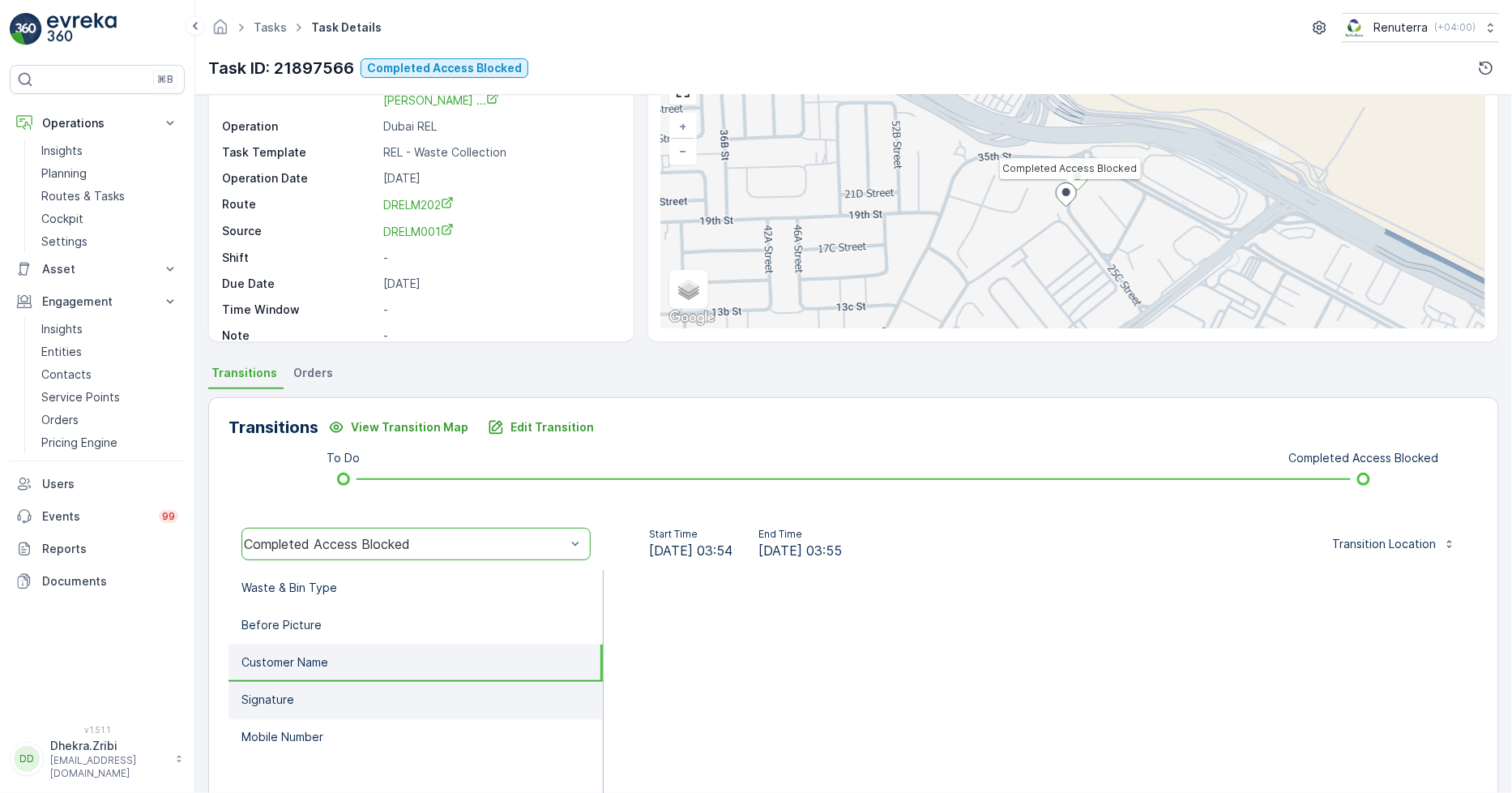
click at [304, 701] on li "Signature" at bounding box center [416, 701] width 374 height 37
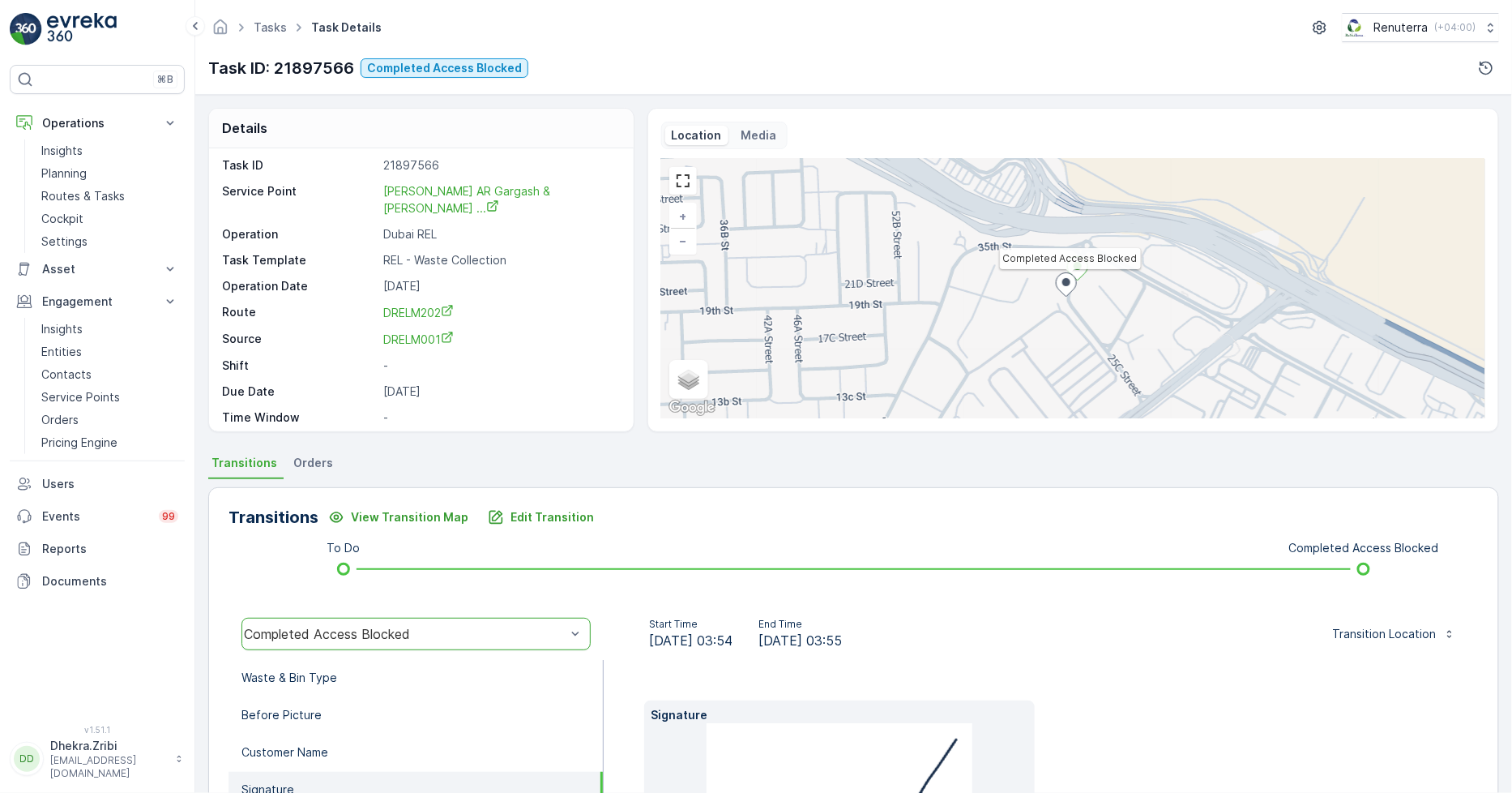
scroll to position [0, 0]
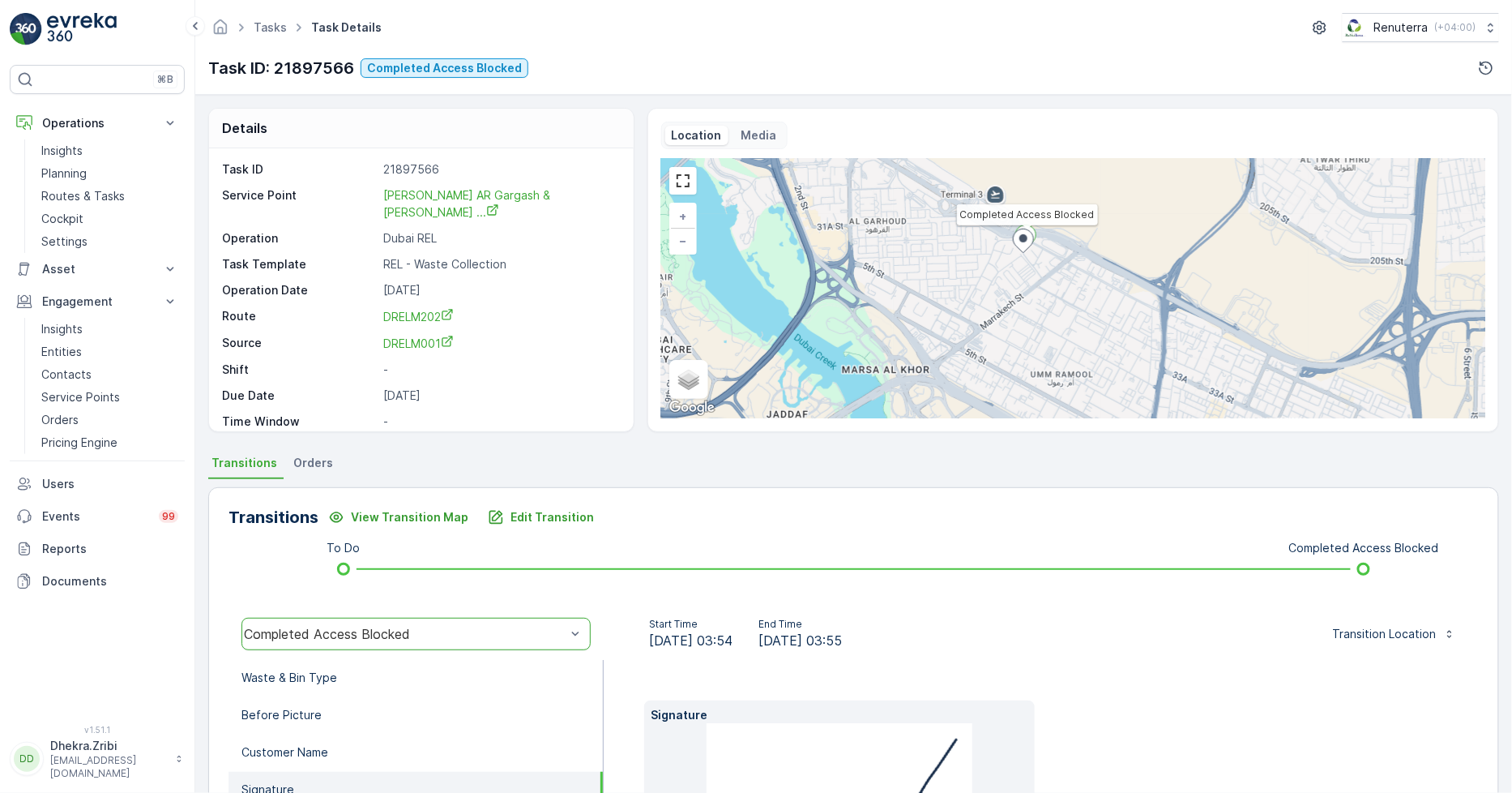
drag, startPoint x: 975, startPoint y: 379, endPoint x: 985, endPoint y: 297, distance: 82.6
click at [985, 297] on div "Completed Access Blocked + − Satellite Roadmap Terrain Hybrid Leaflet Keyboard …" at bounding box center [1073, 289] width 825 height 260
click at [522, 519] on p "Edit Transition" at bounding box center [552, 517] width 83 height 16
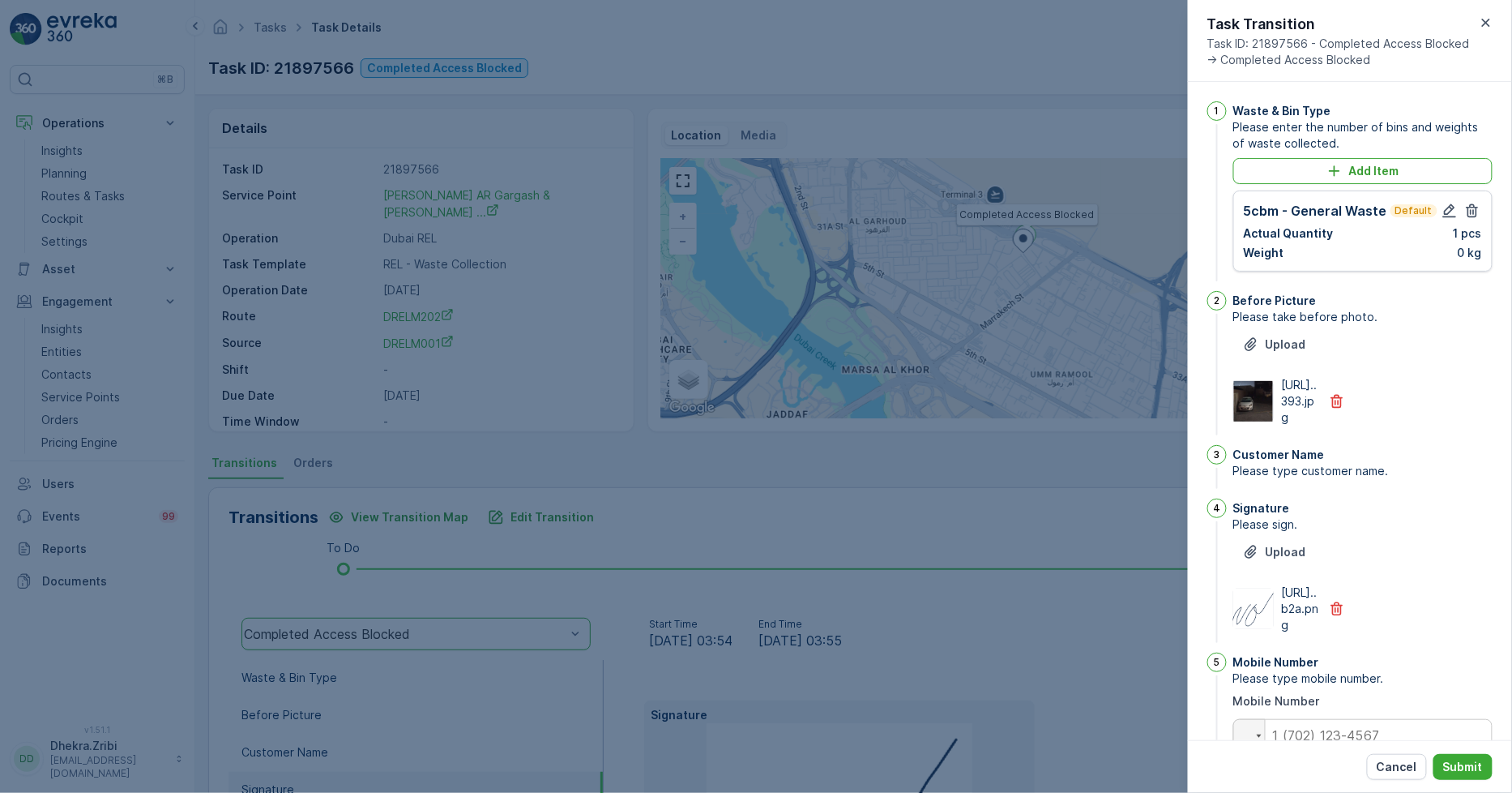
click at [1468, 205] on icon "button" at bounding box center [1473, 211] width 12 height 14
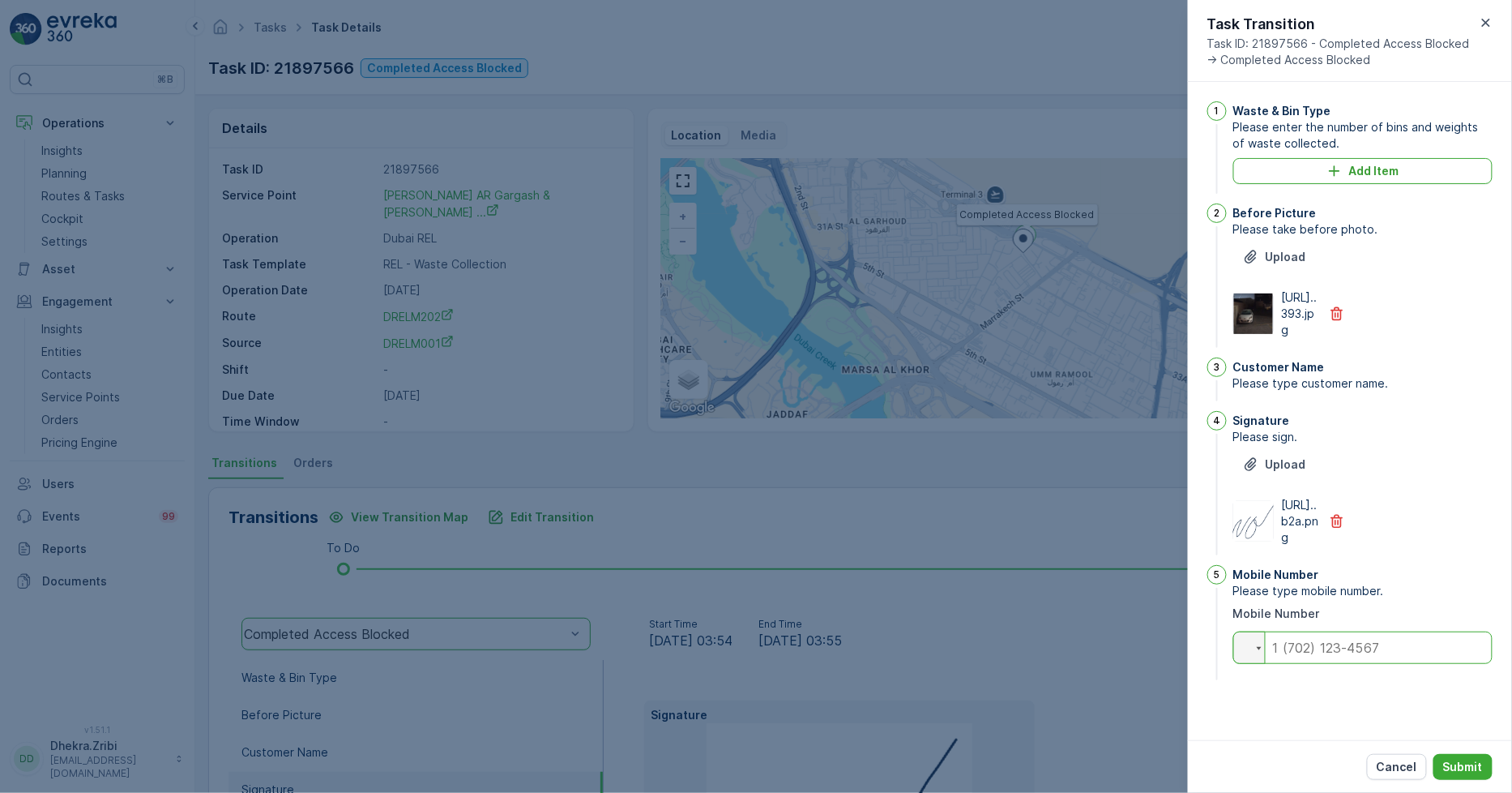
click at [1346, 664] on input "tel" at bounding box center [1364, 647] width 260 height 33
type input "0"
click at [1443, 772] on button "Submit" at bounding box center [1463, 767] width 59 height 26
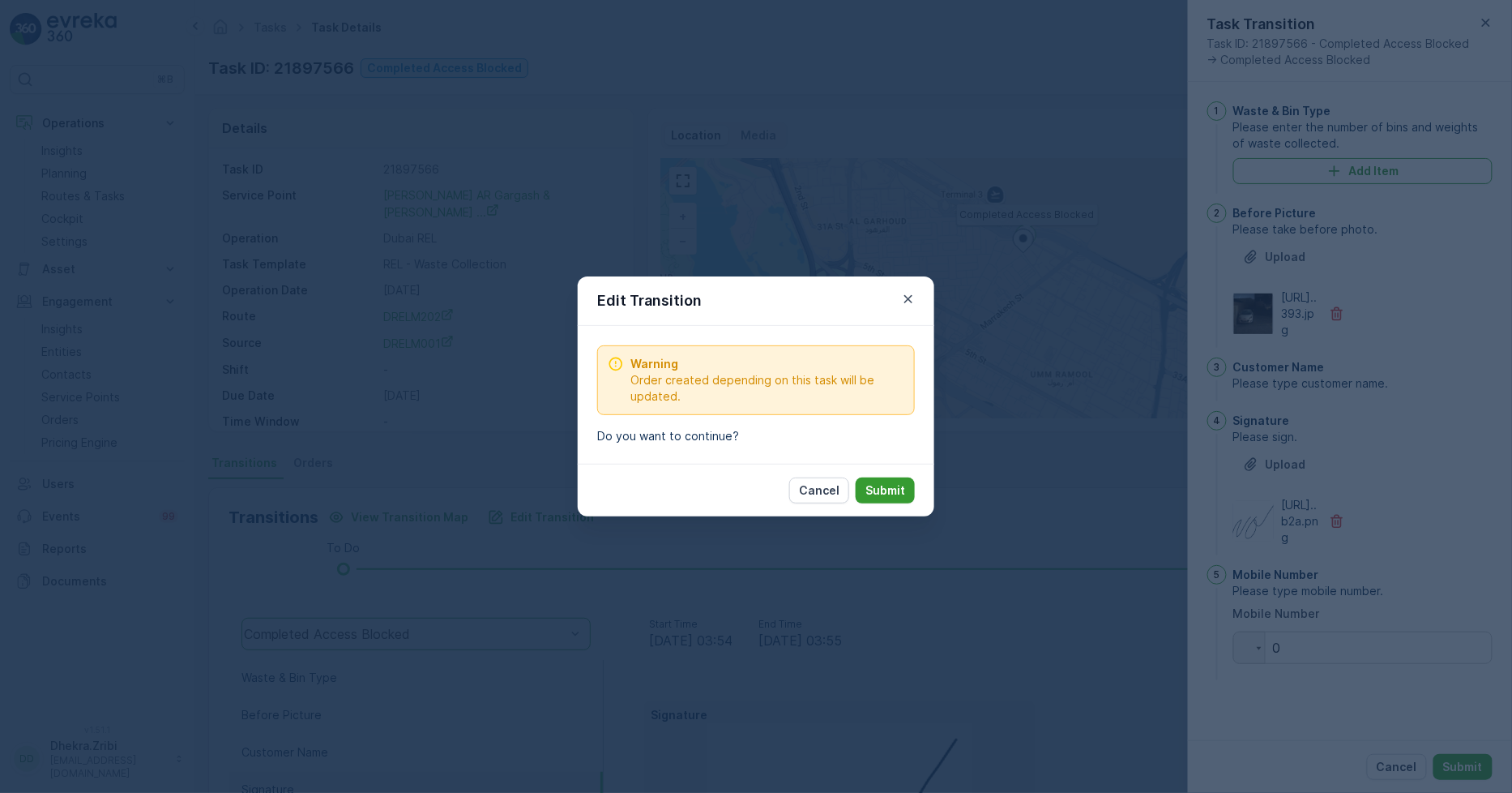
click at [868, 488] on p "Submit" at bounding box center [885, 489] width 40 height 16
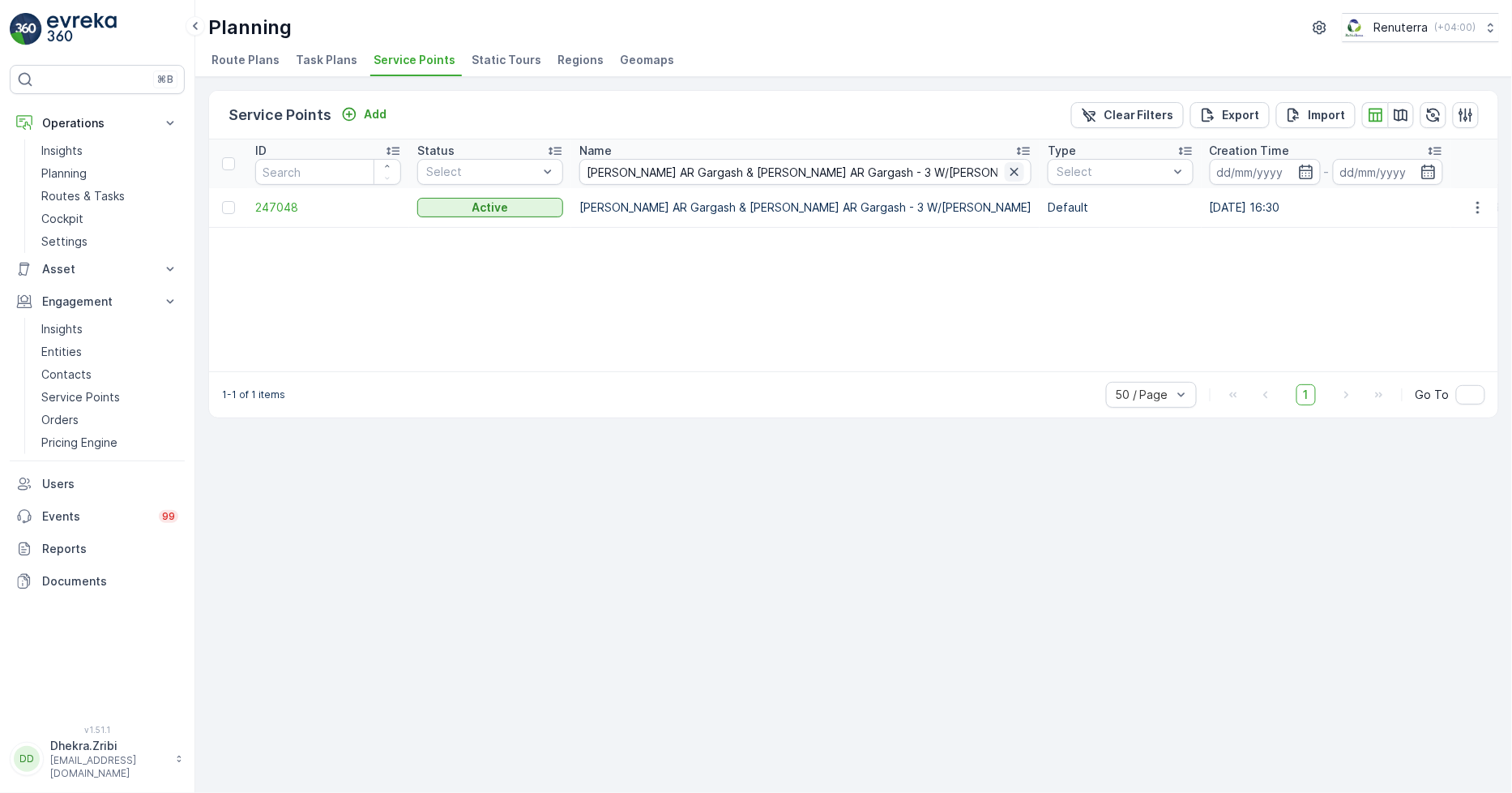
click at [1007, 169] on icon "button" at bounding box center [1014, 171] width 16 height 16
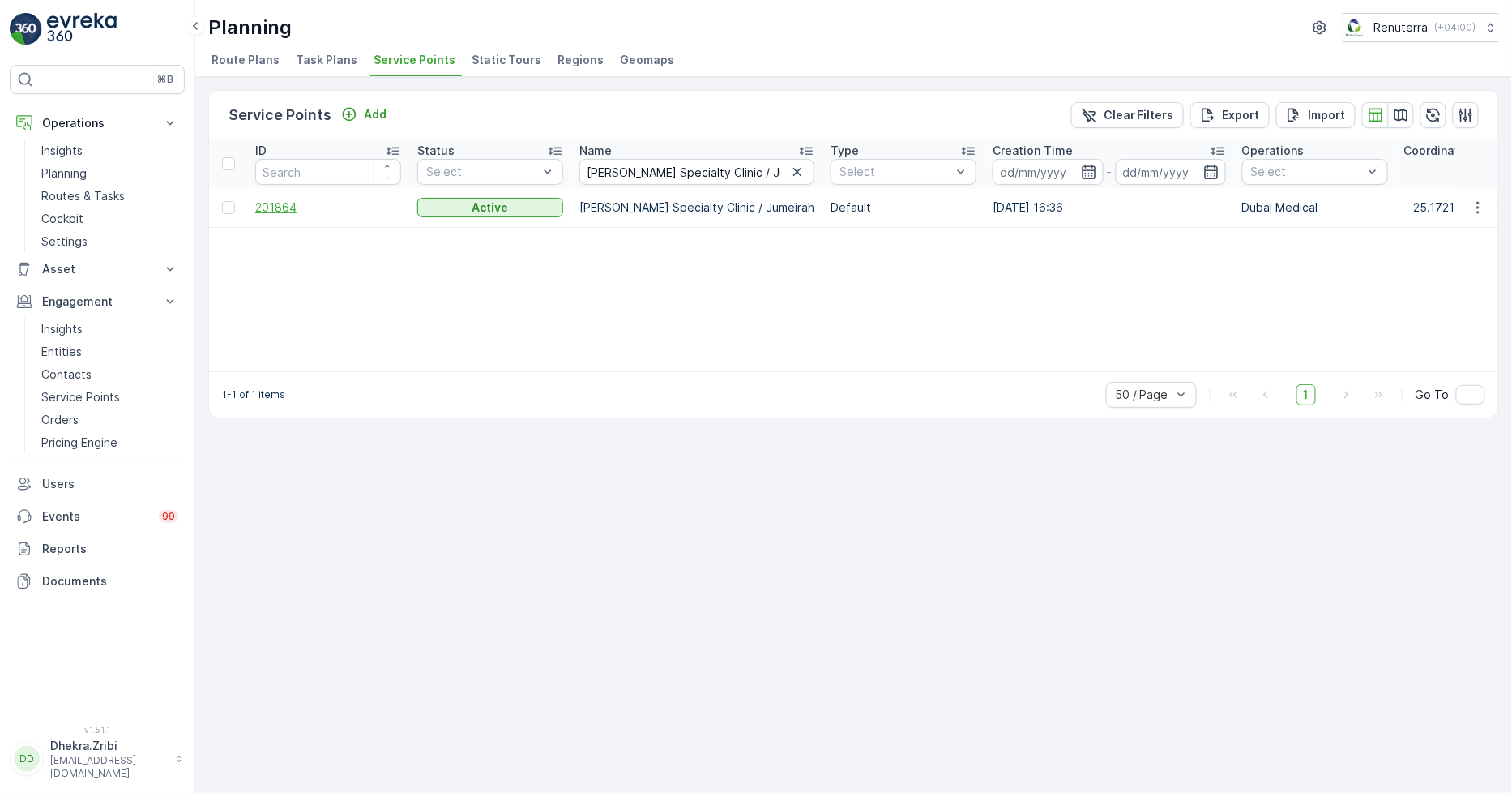
click at [276, 205] on span "201864" at bounding box center [328, 206] width 146 height 16
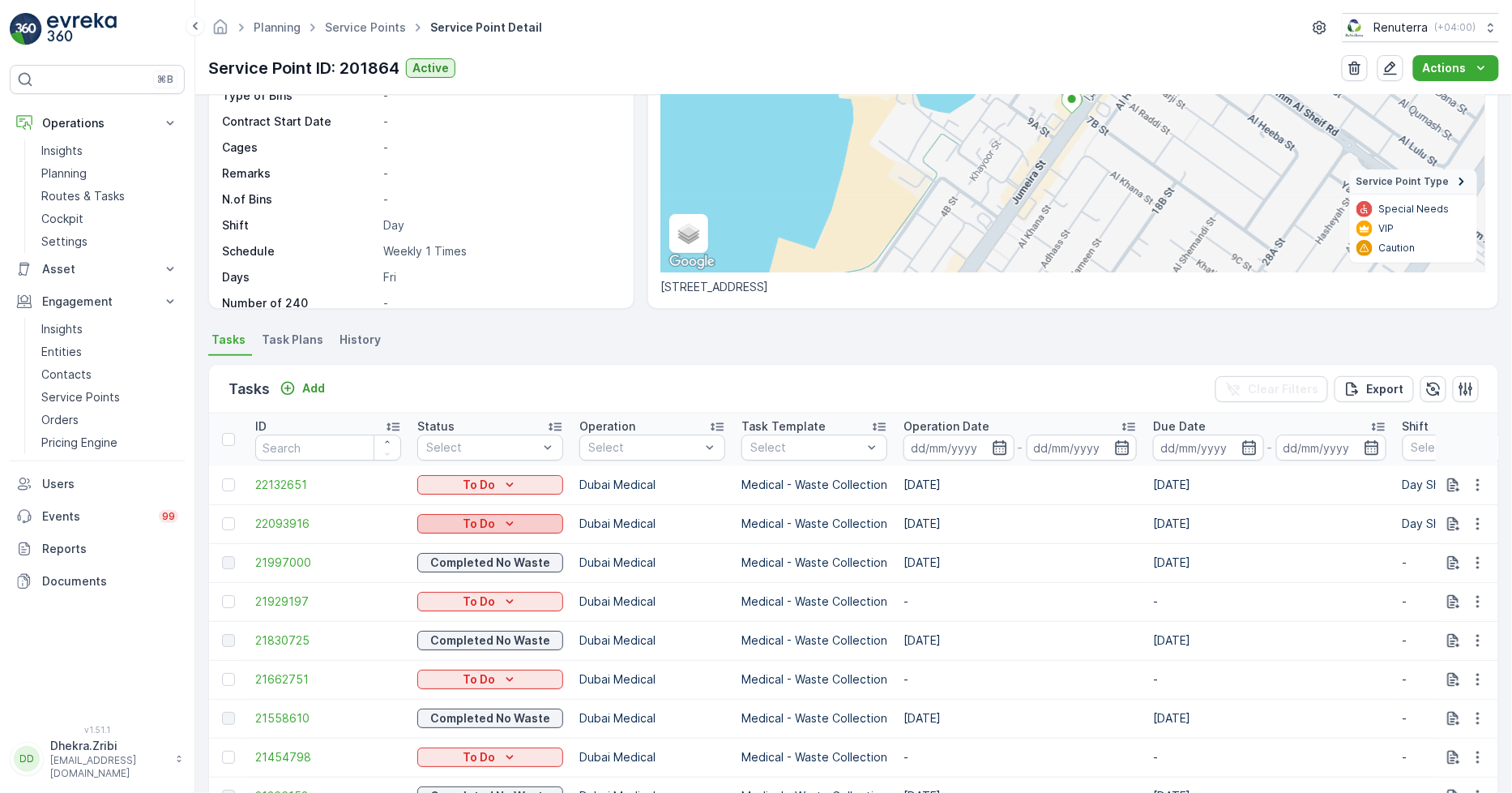
scroll to position [270, 0]
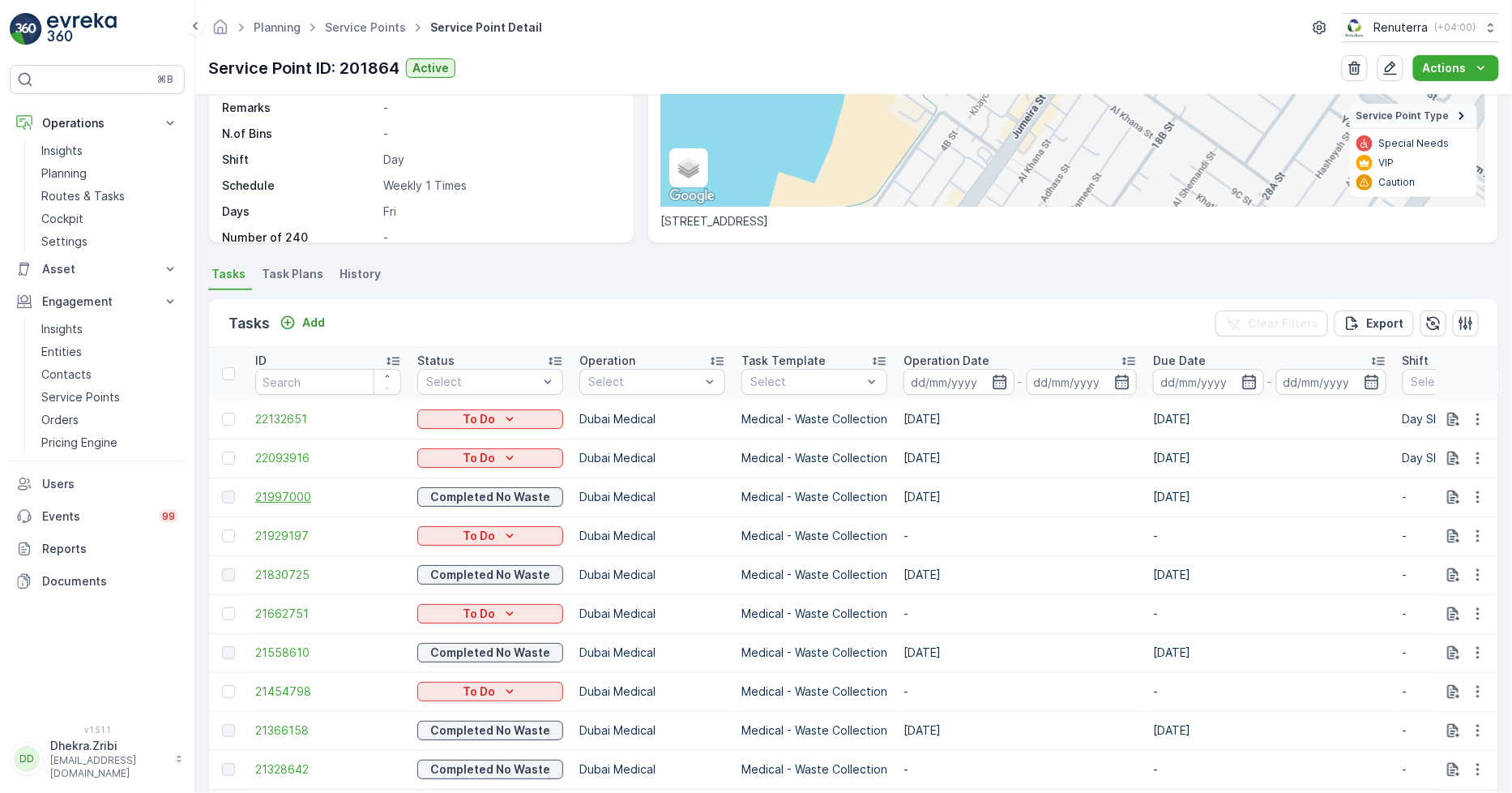
click at [289, 495] on span "21997000" at bounding box center [328, 496] width 146 height 16
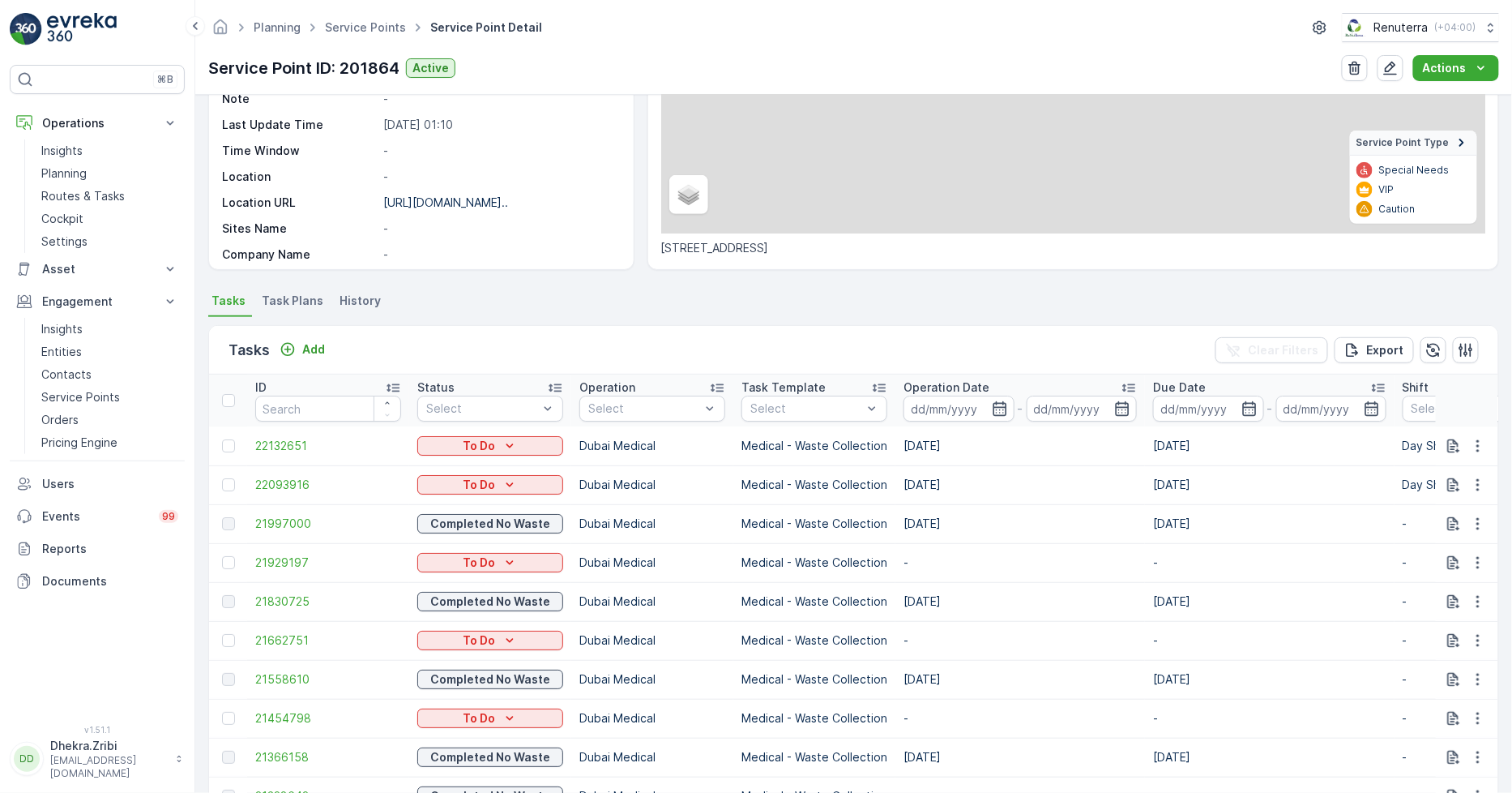
scroll to position [341, 0]
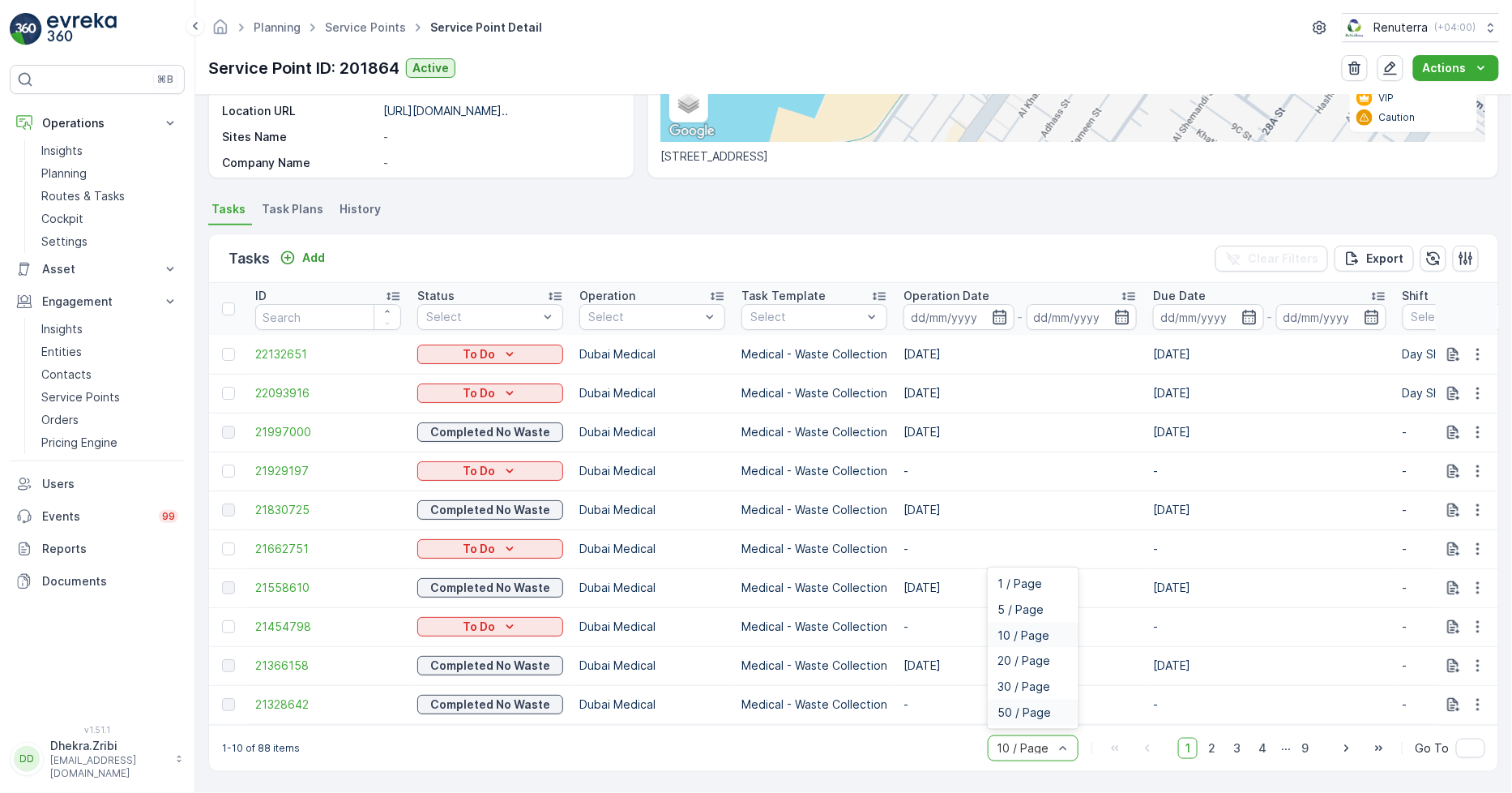
click at [1045, 708] on span "50 / Page" at bounding box center [1024, 713] width 53 height 13
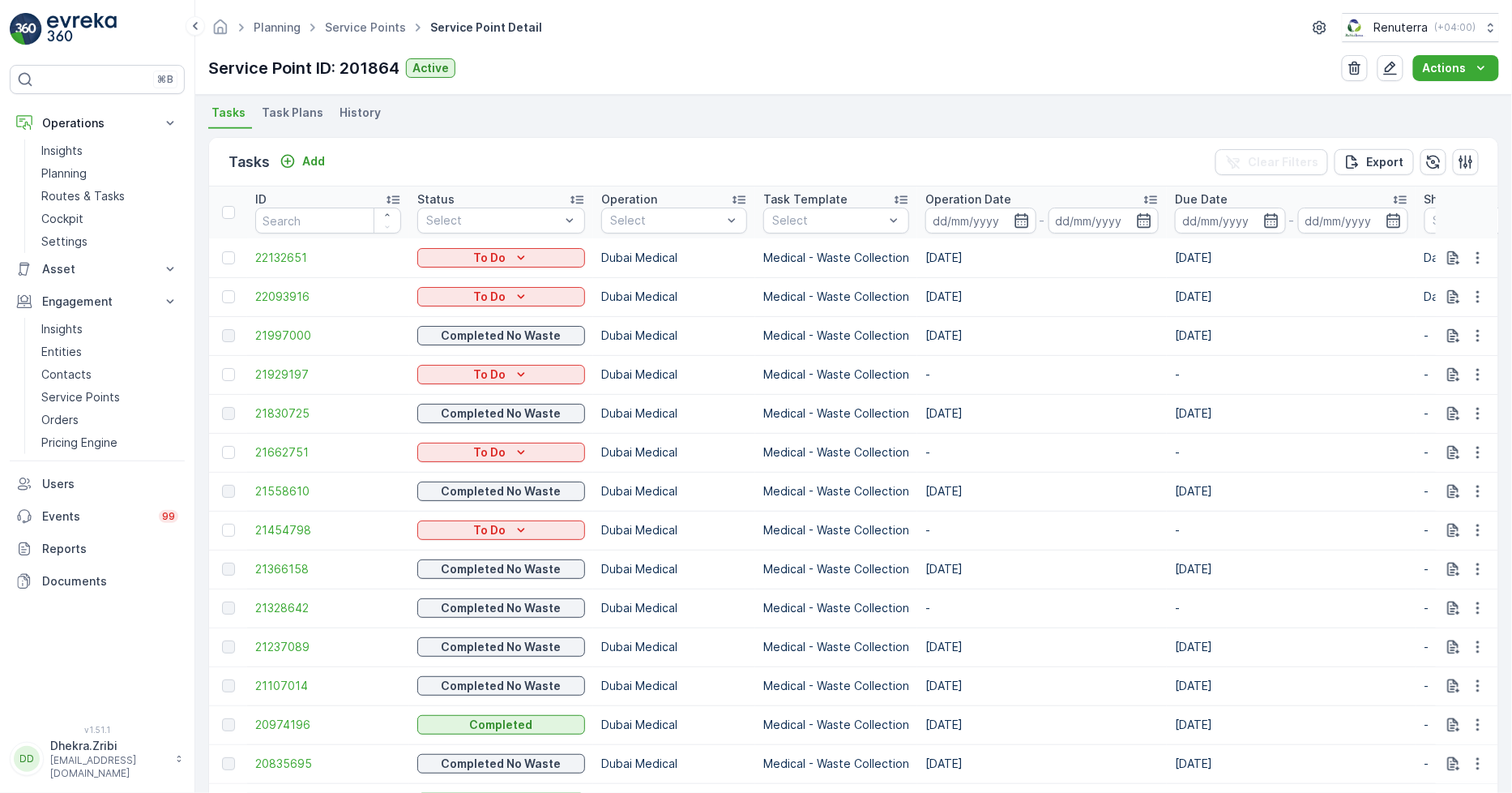
scroll to position [521, 0]
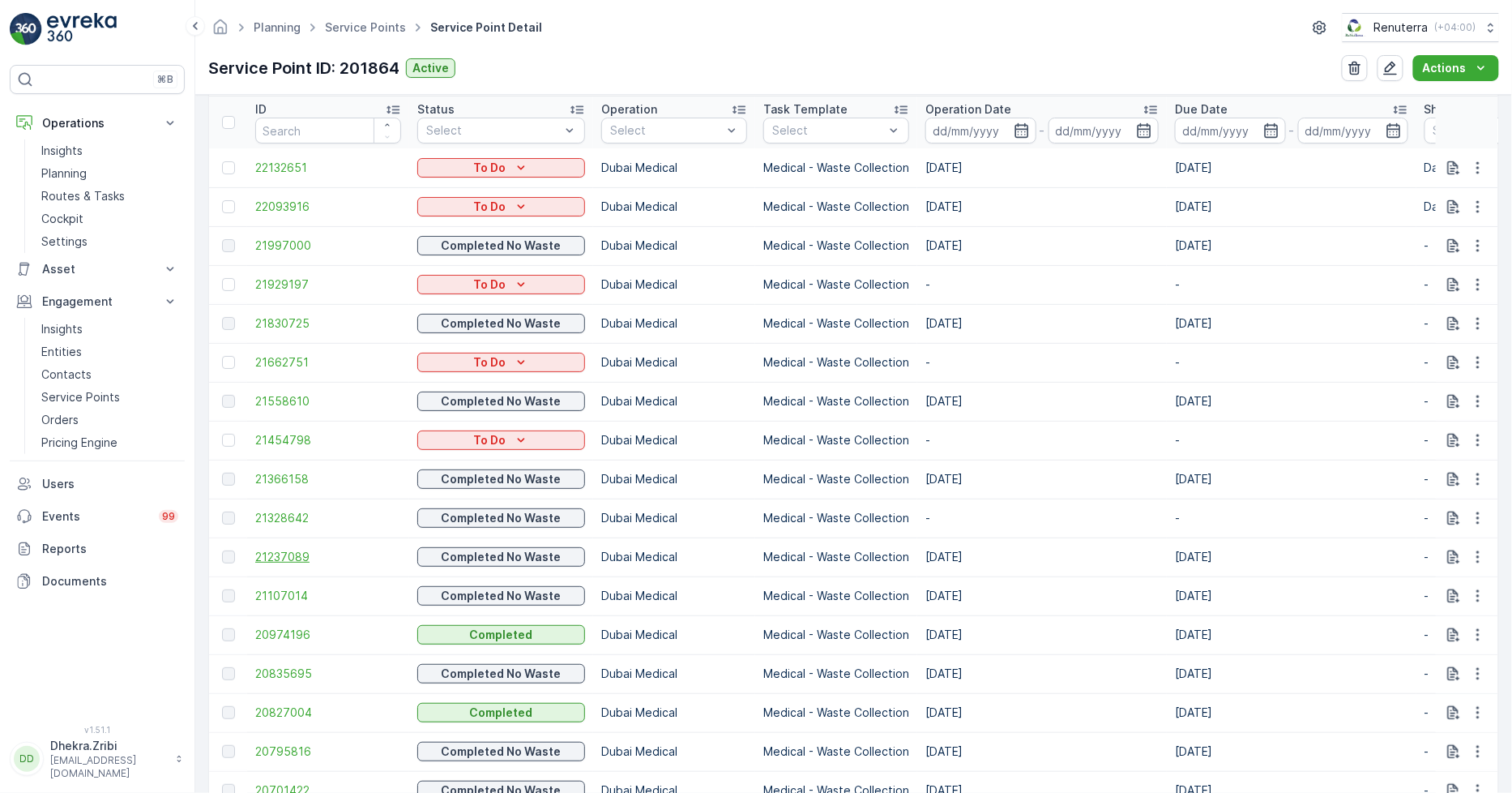
click at [291, 554] on span "21237089" at bounding box center [328, 557] width 146 height 16
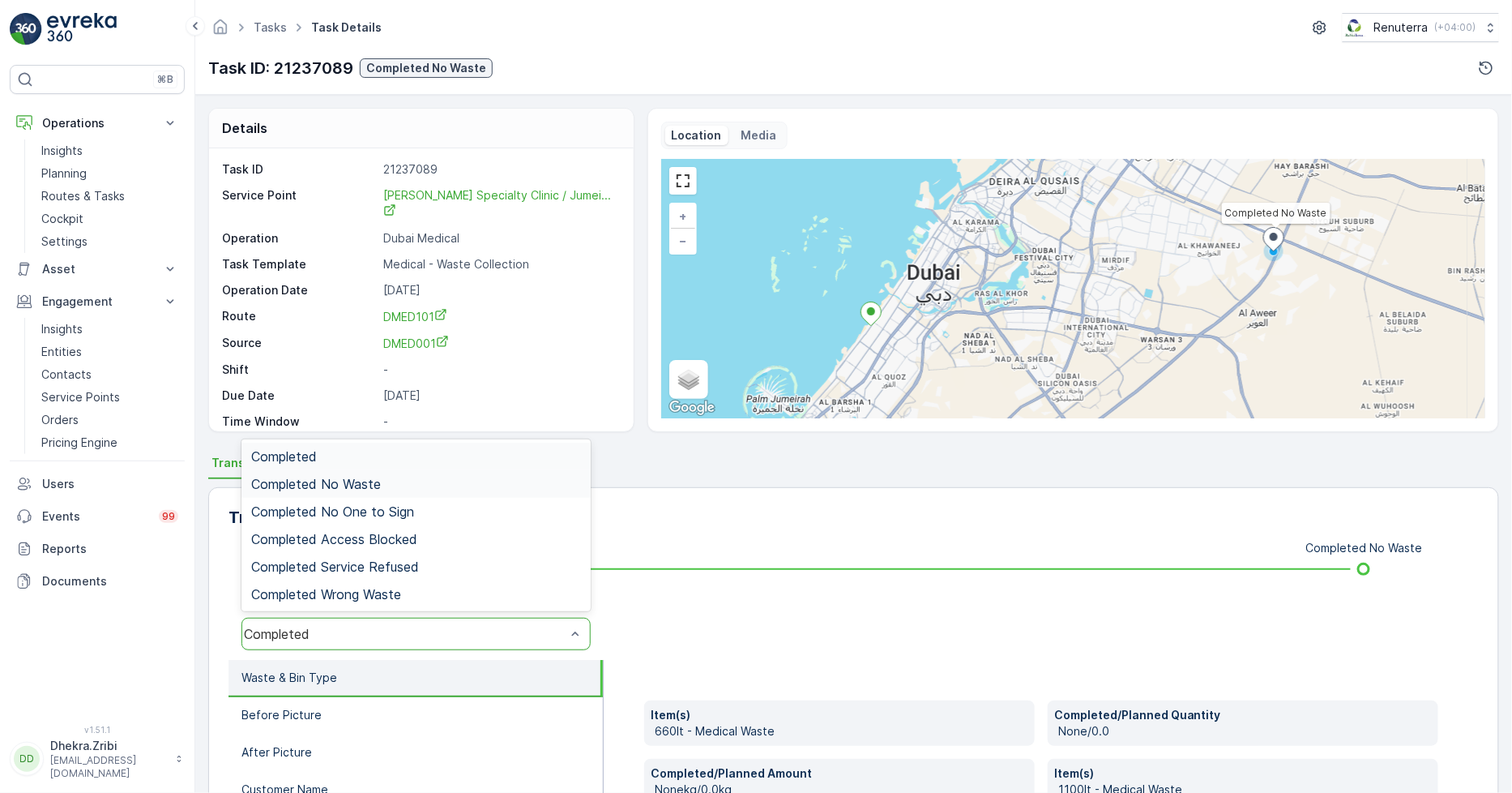
click at [357, 485] on span "Completed No Waste" at bounding box center [316, 484] width 130 height 15
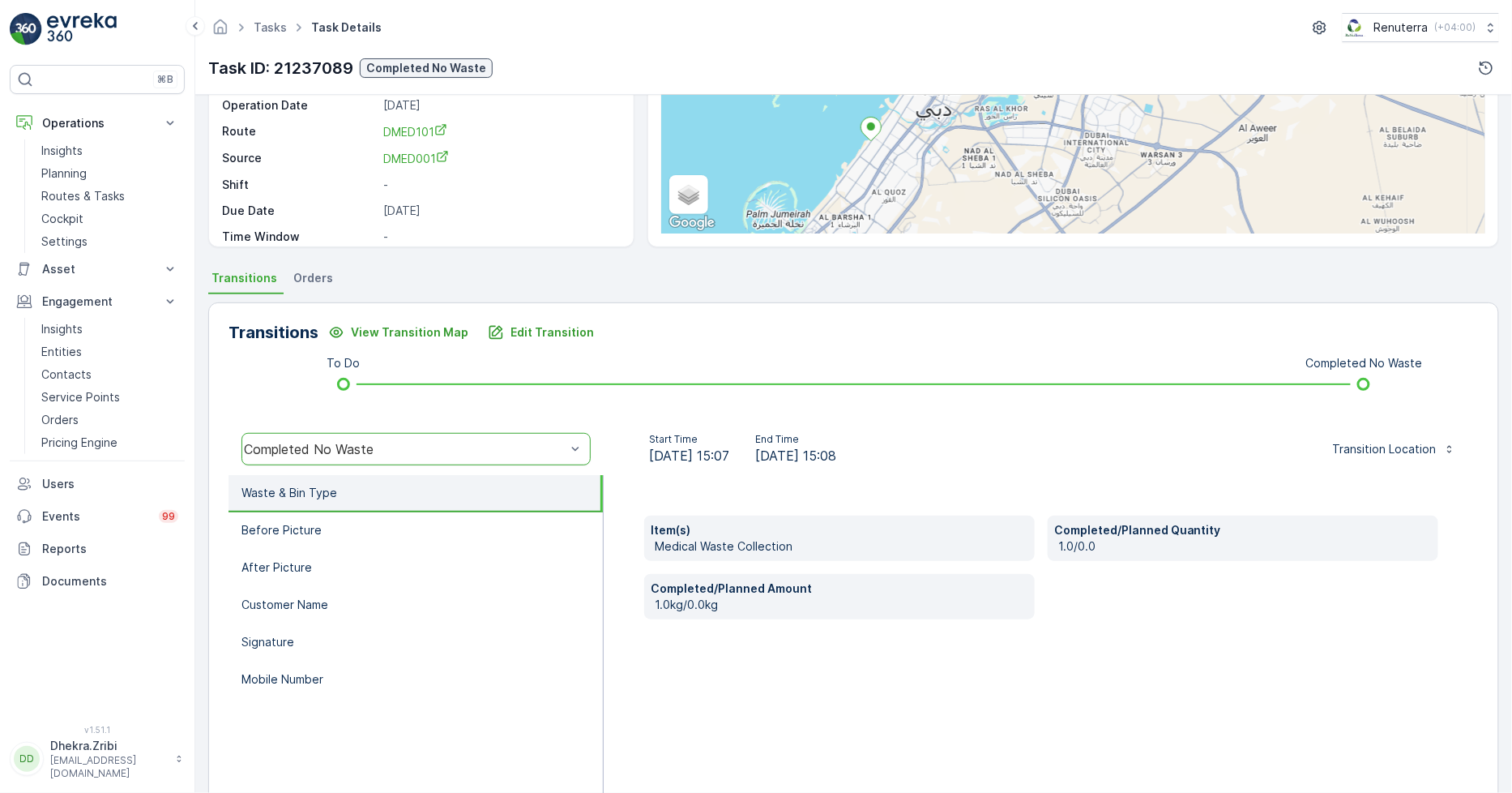
scroll to position [228, 0]
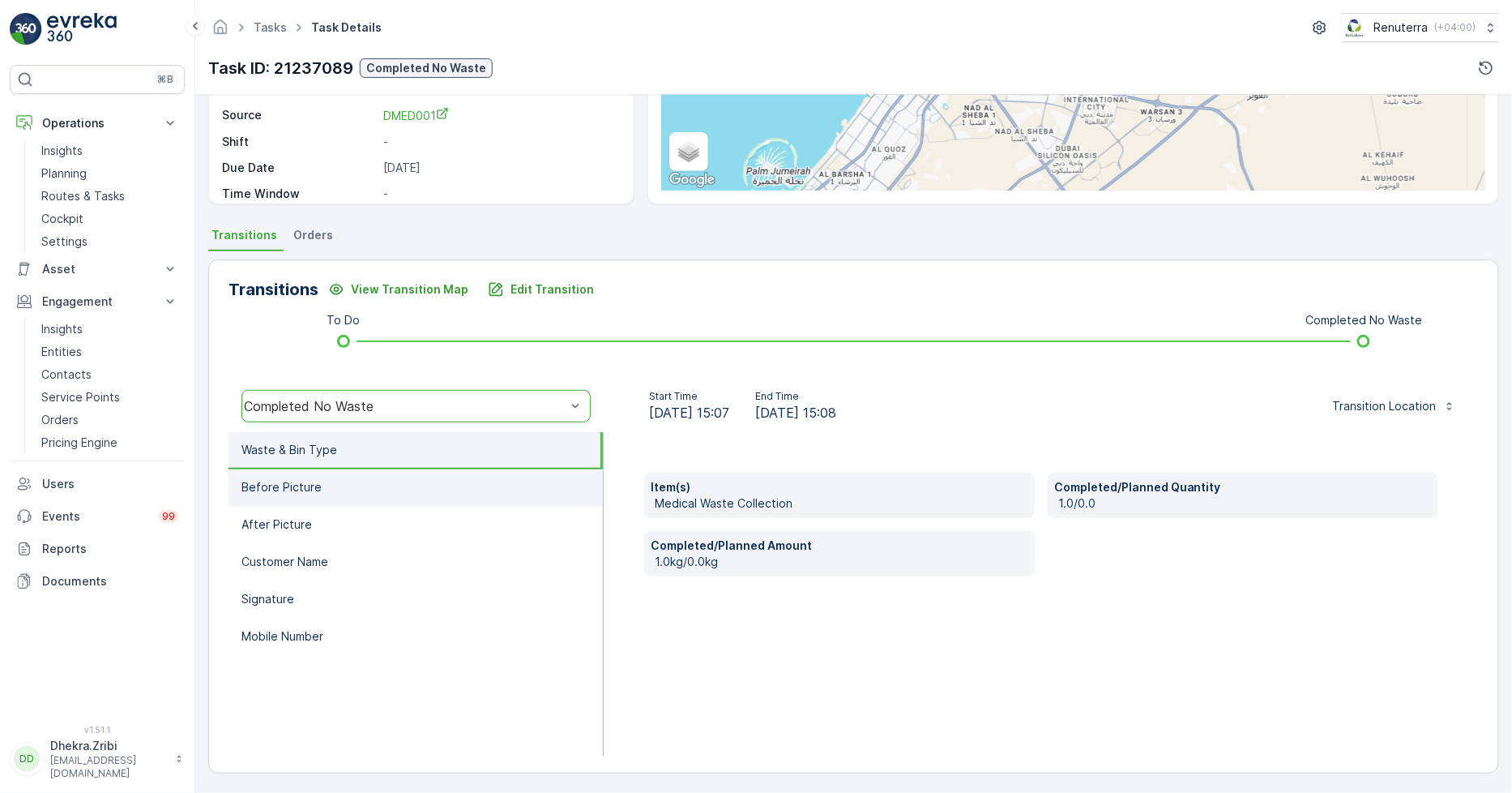
click at [276, 488] on p "Before Picture" at bounding box center [282, 487] width 80 height 16
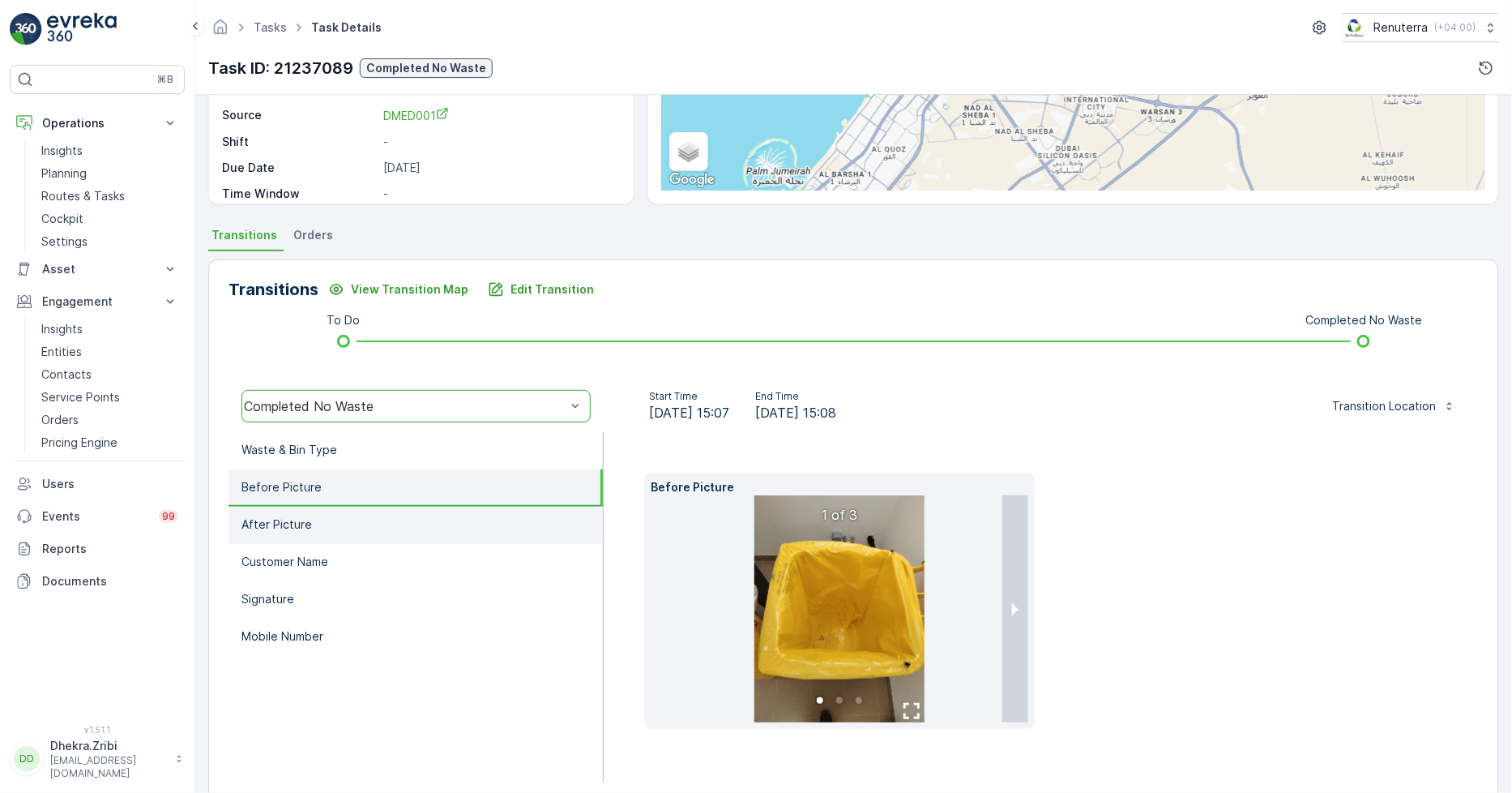
click at [286, 520] on p "After Picture" at bounding box center [276, 524] width 70 height 16
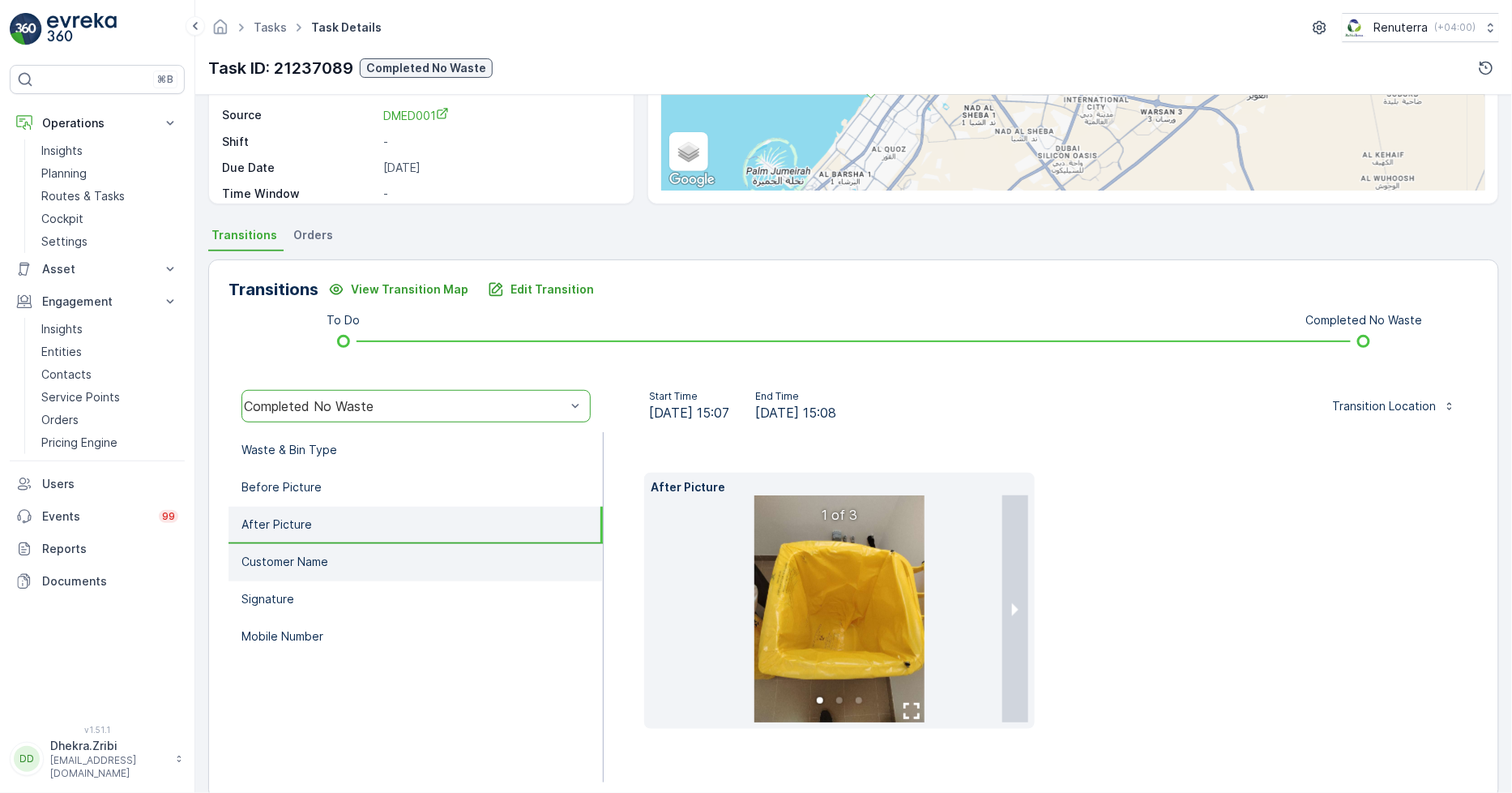
click at [304, 544] on li "Customer Name" at bounding box center [416, 562] width 374 height 37
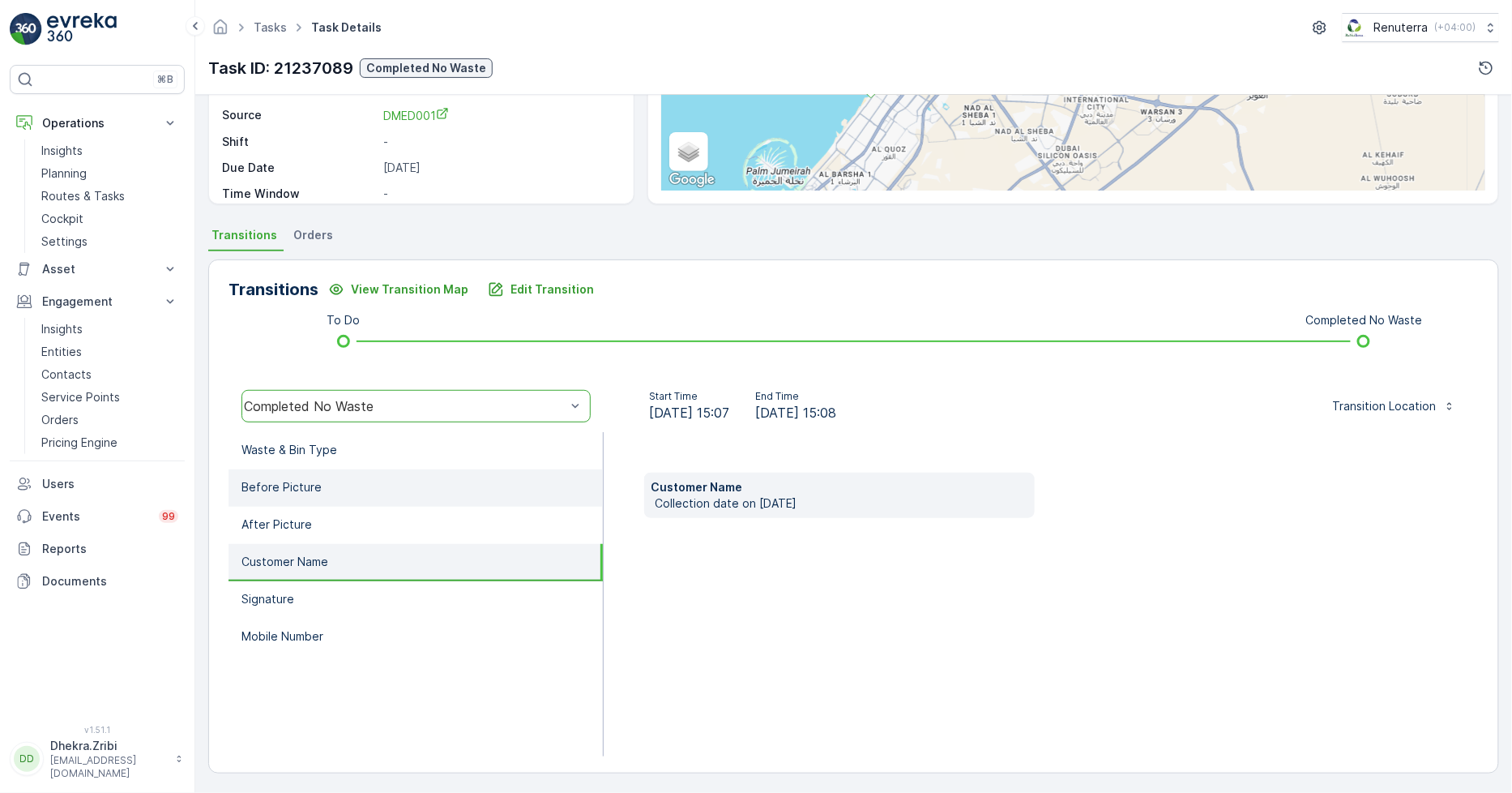
click at [291, 488] on p "Before Picture" at bounding box center [282, 487] width 80 height 16
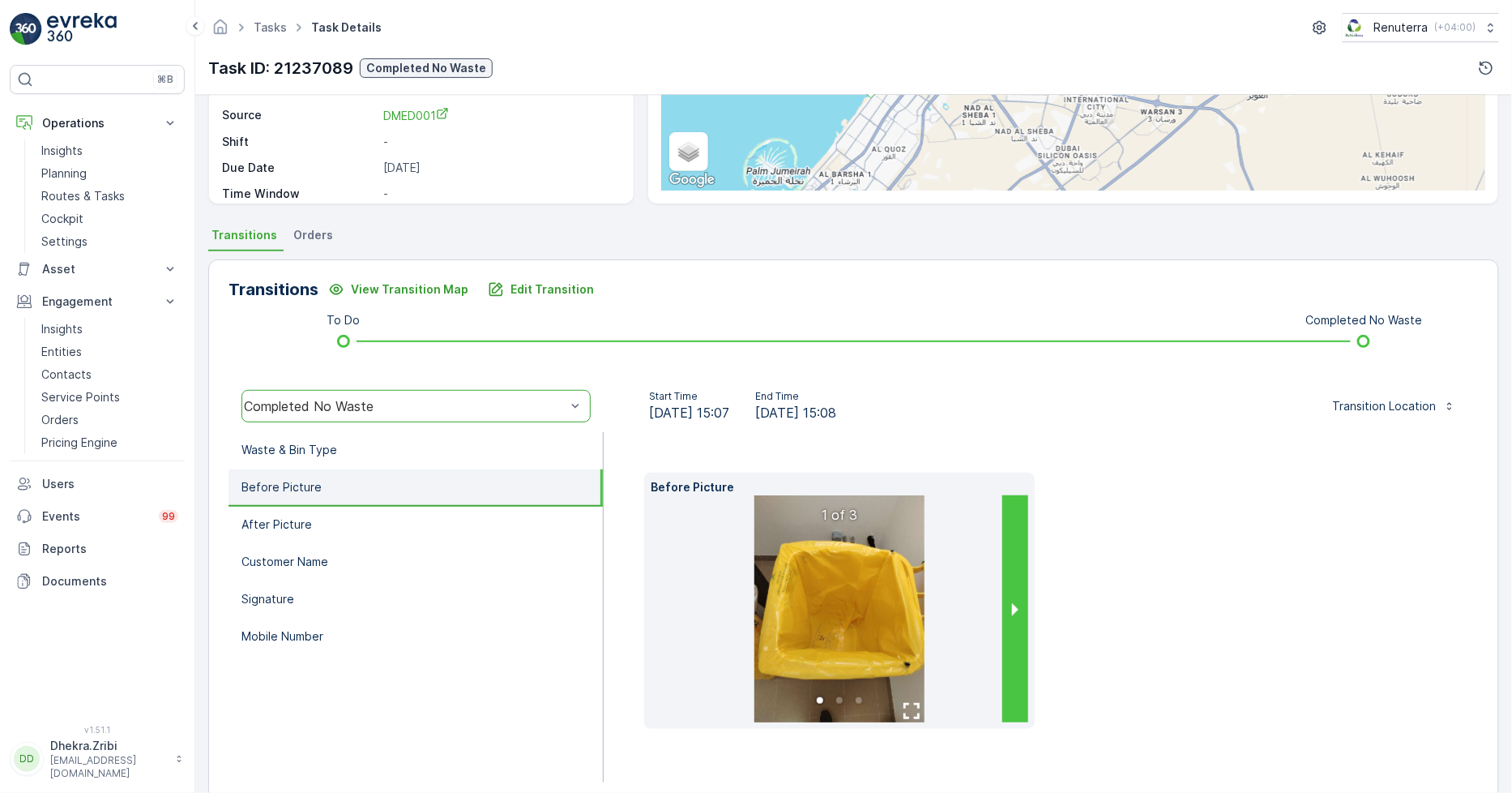
click at [1017, 609] on button "next slide / item" at bounding box center [1015, 608] width 26 height 227
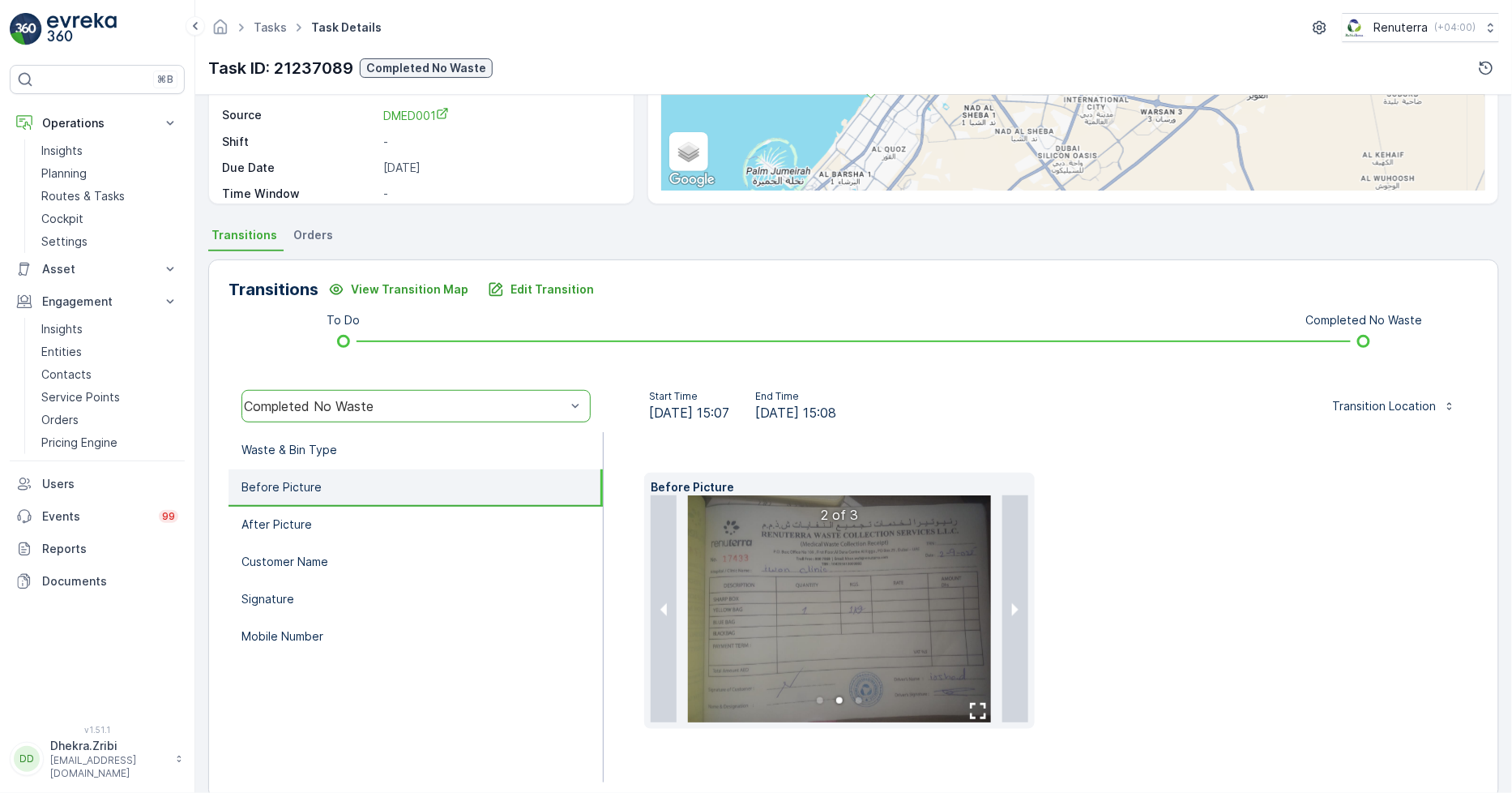
click at [881, 606] on img at bounding box center [840, 608] width 303 height 227
click at [1015, 610] on button "next slide / item" at bounding box center [1015, 608] width 26 height 227
click at [1015, 610] on li at bounding box center [840, 608] width 377 height 227
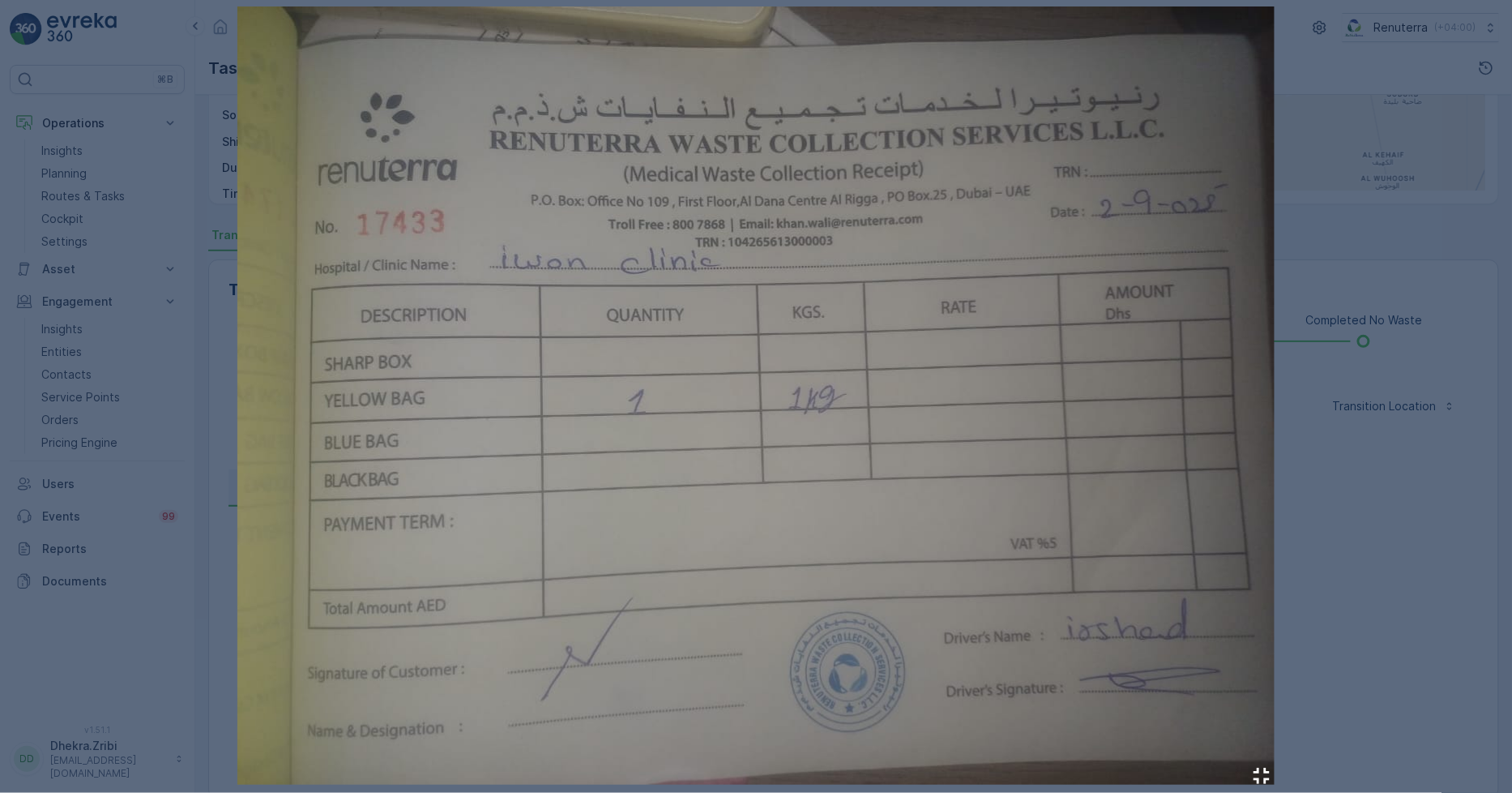
click at [1351, 488] on div at bounding box center [756, 396] width 1512 height 793
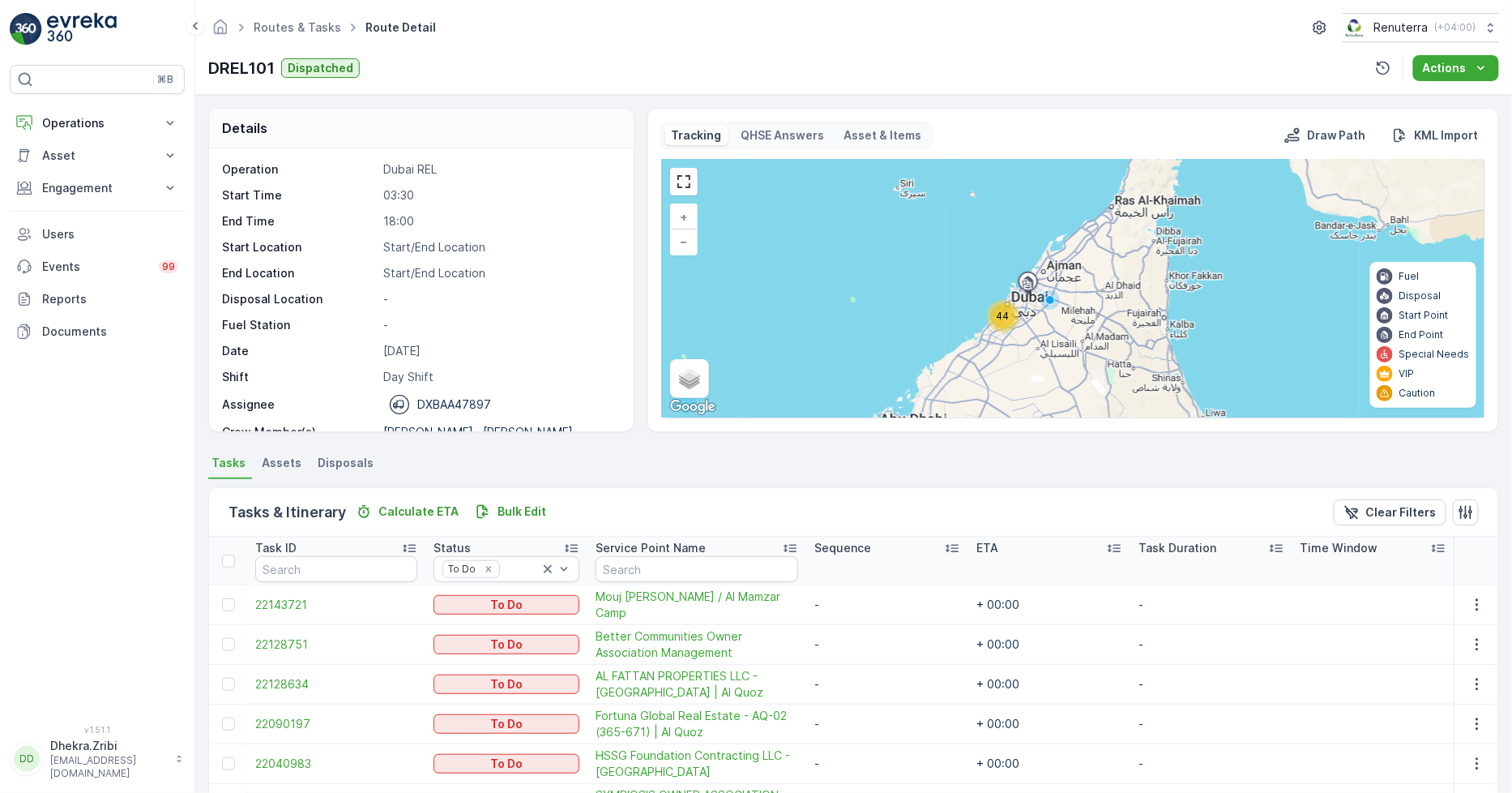
click at [1007, 319] on span "44" at bounding box center [1003, 315] width 13 height 12
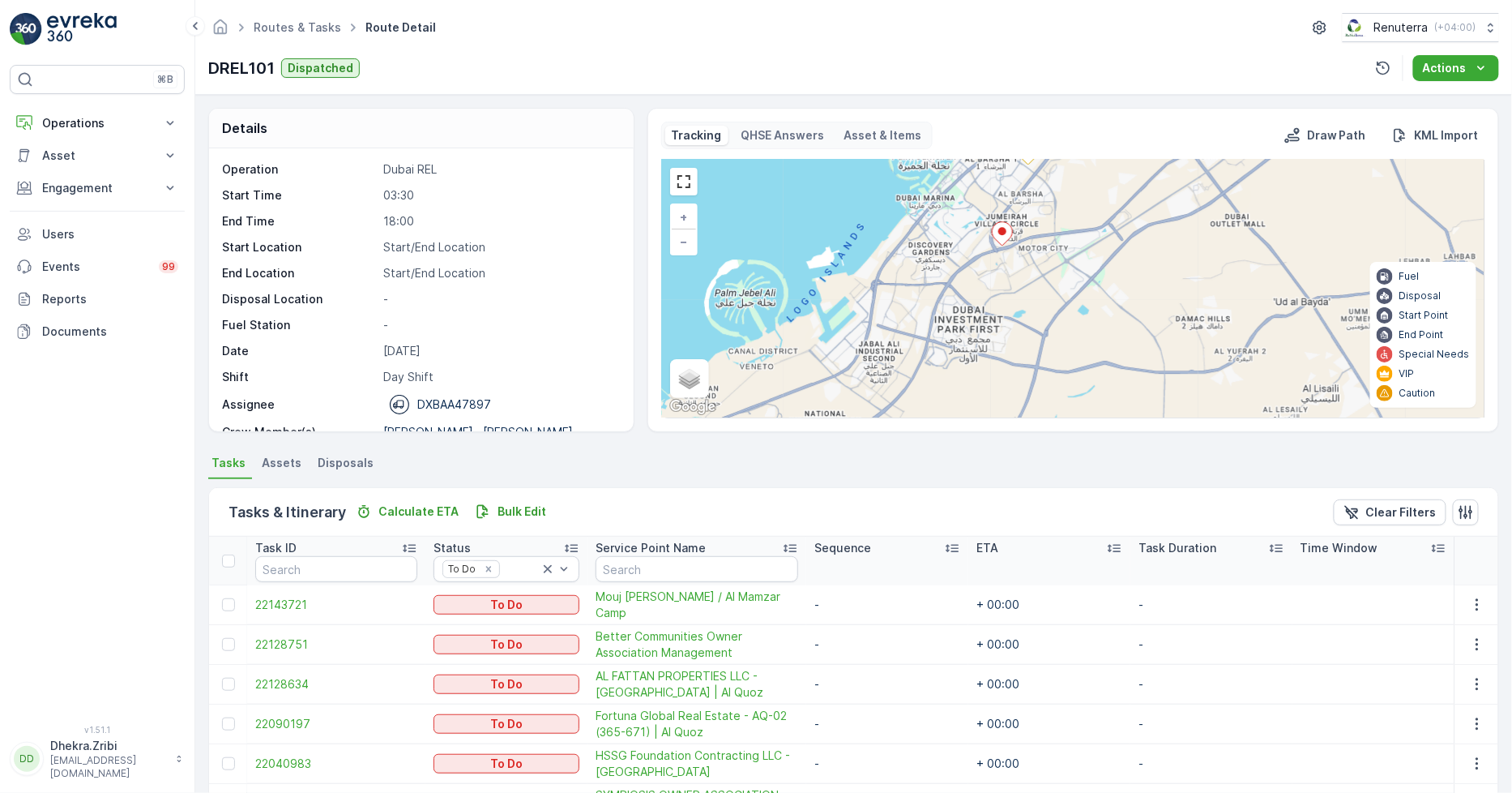
drag, startPoint x: 1042, startPoint y: 371, endPoint x: 1026, endPoint y: 254, distance: 118.1
click at [1026, 254] on div "40 + − Satellite Roadmap Terrain Hybrid Leaflet Keyboard shortcuts Map Data Map…" at bounding box center [1073, 289] width 823 height 258
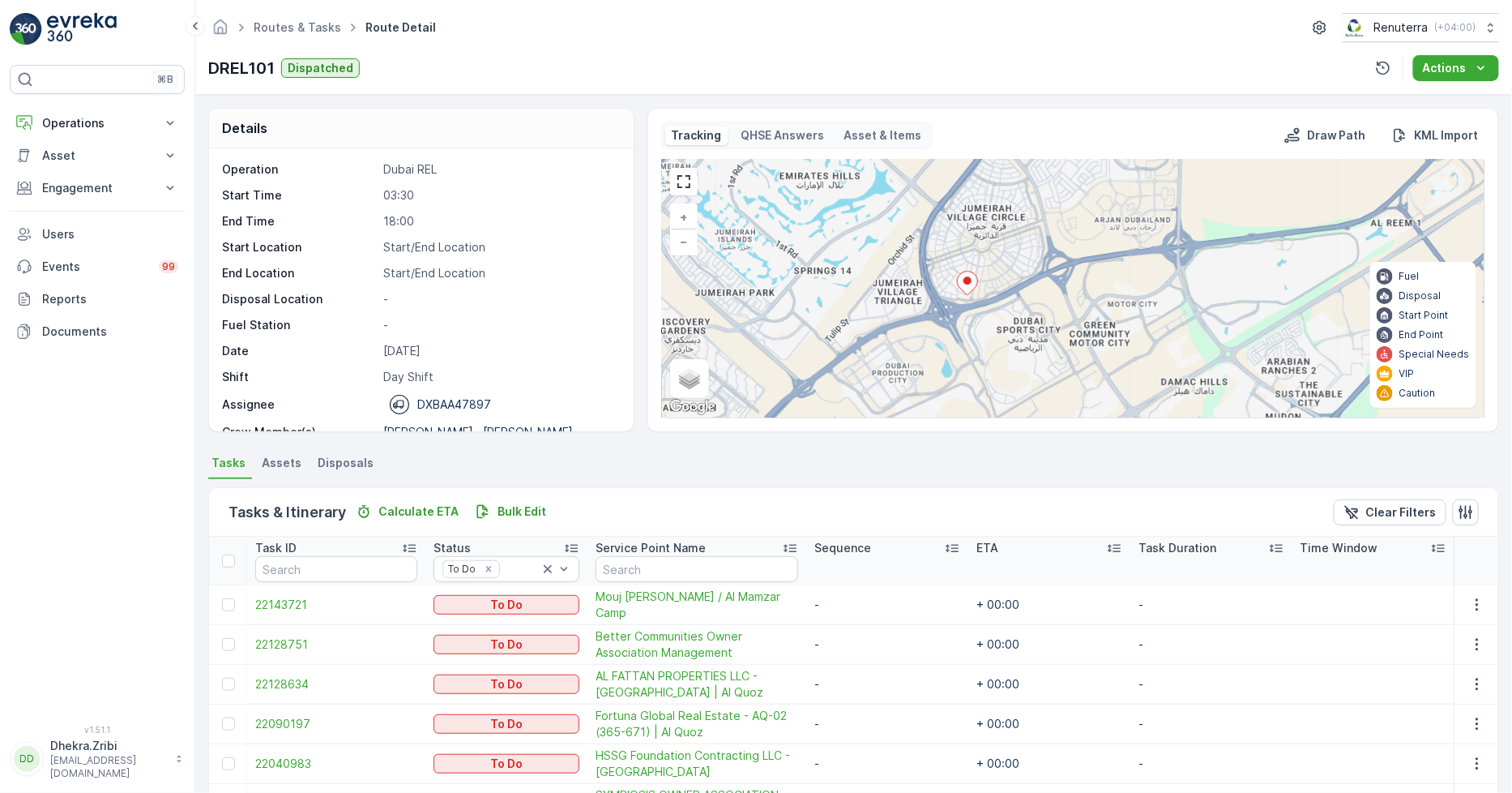
click at [964, 279] on ellipse at bounding box center [968, 280] width 8 height 8
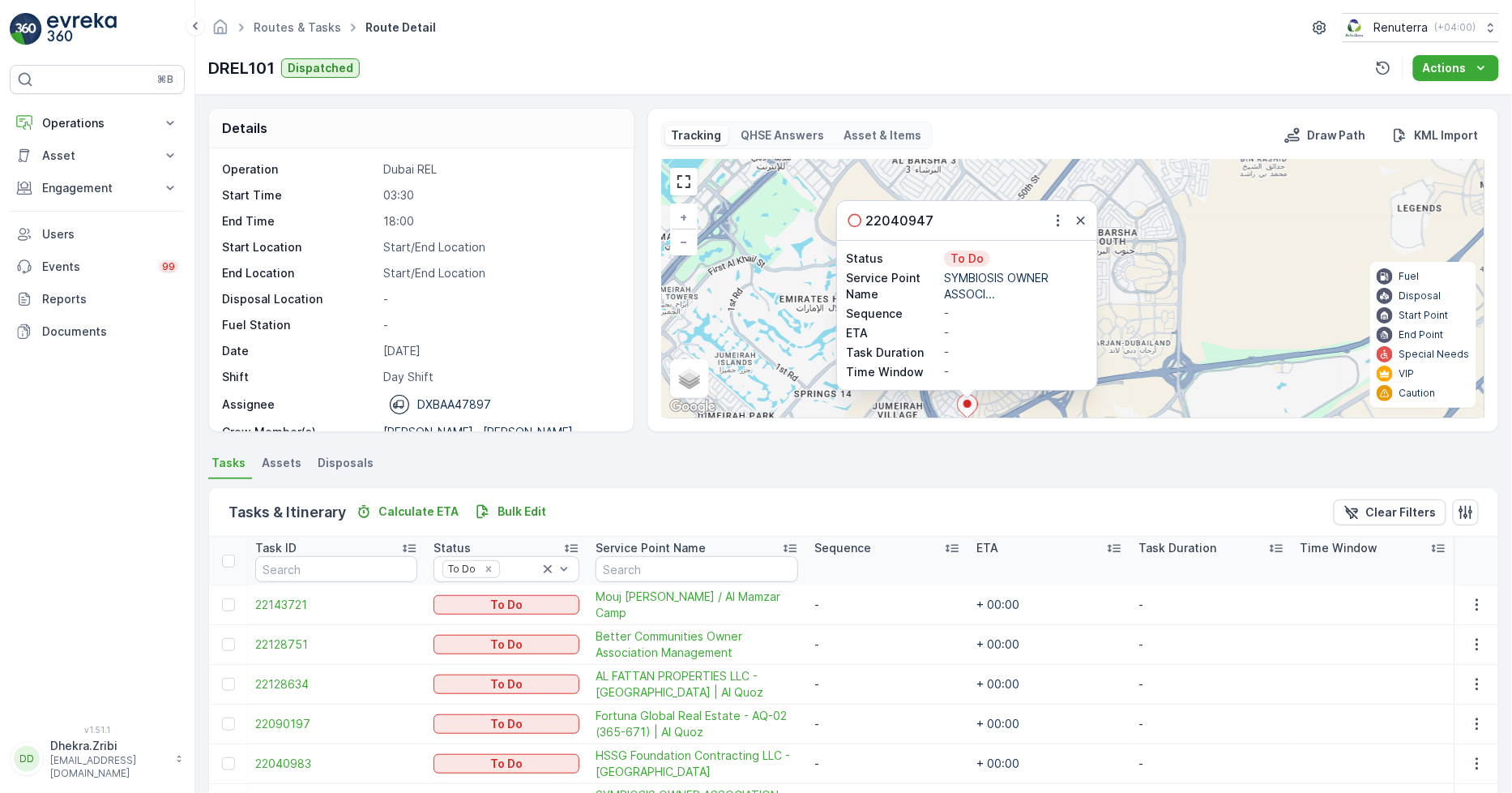
drag, startPoint x: 1084, startPoint y: 222, endPoint x: 1088, endPoint y: 235, distance: 13.6
click at [1084, 224] on icon "button" at bounding box center [1081, 219] width 16 height 16
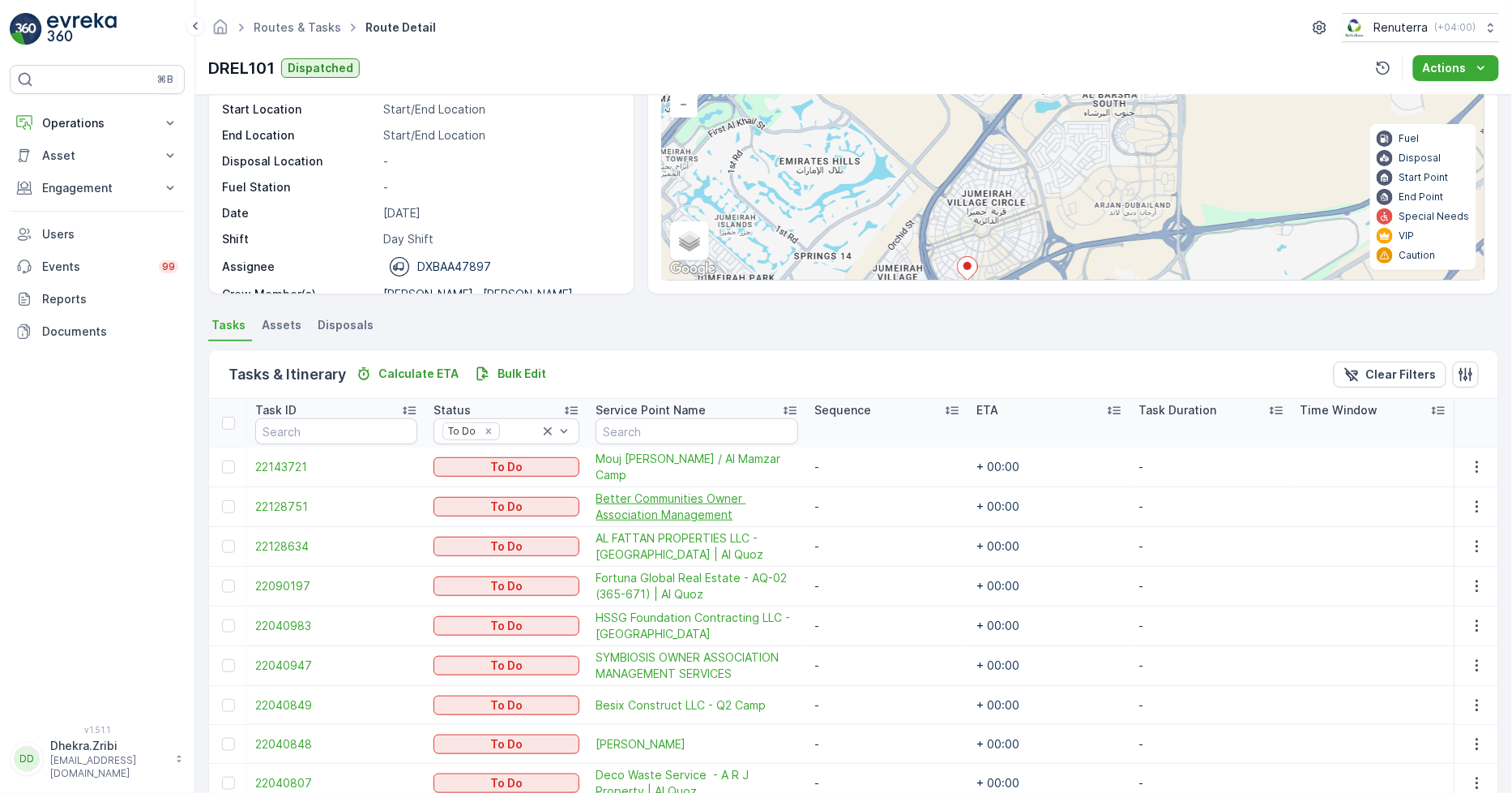
scroll to position [180, 0]
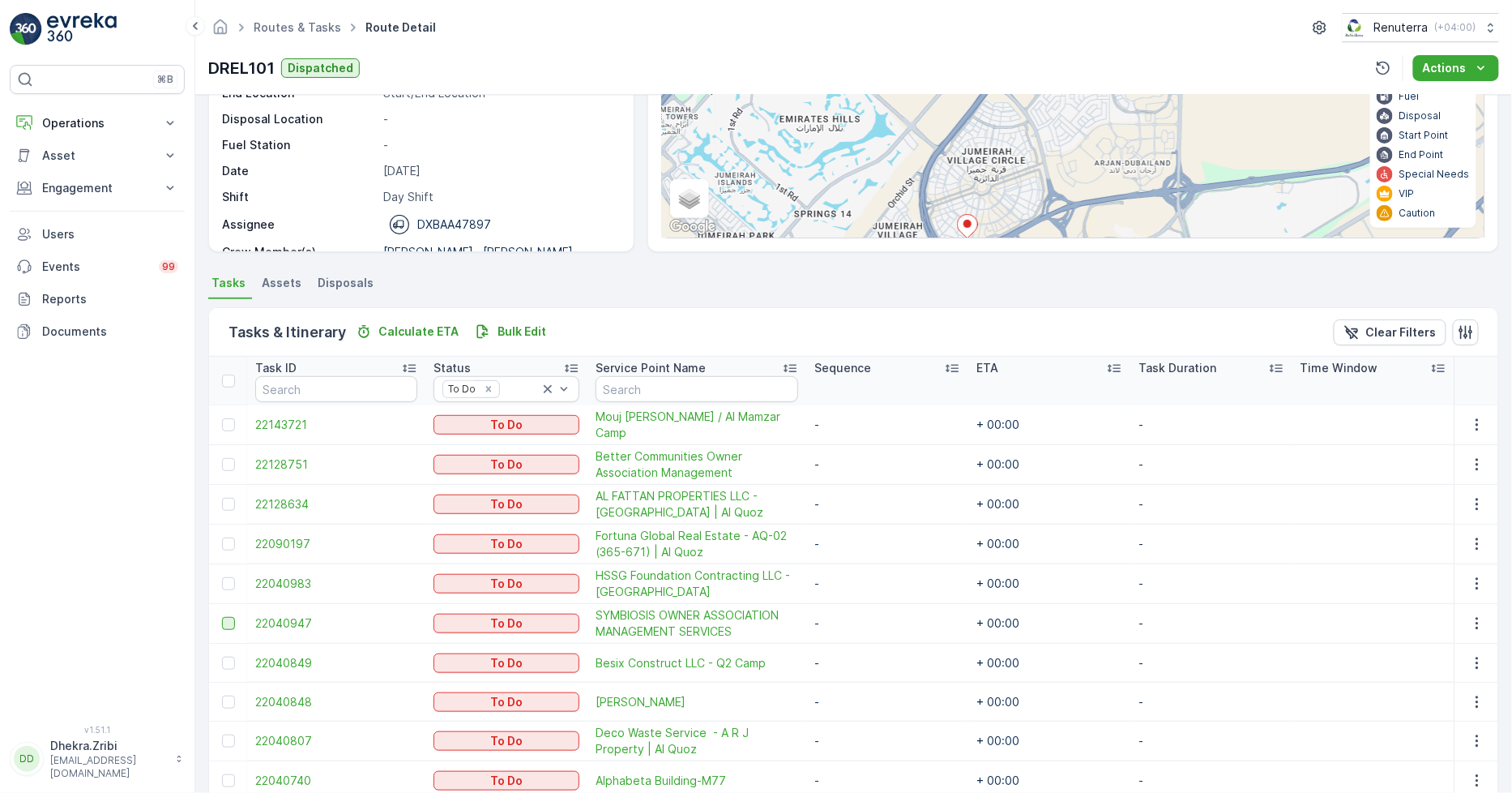
click at [229, 620] on div at bounding box center [229, 623] width 13 height 13
click at [222, 616] on input "checkbox" at bounding box center [222, 616] width 0 height 0
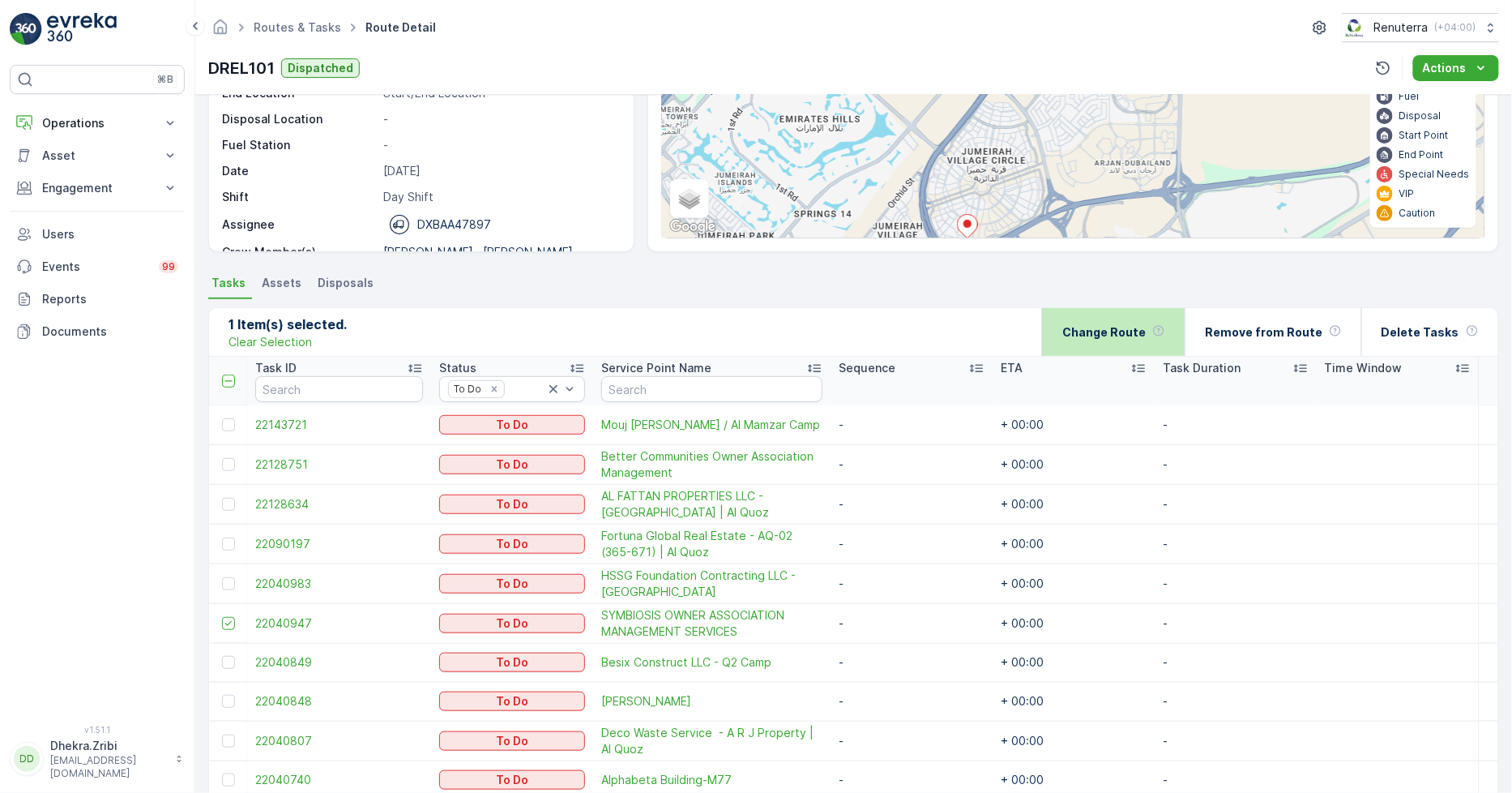
click at [1137, 335] on p "Change Route" at bounding box center [1104, 332] width 83 height 16
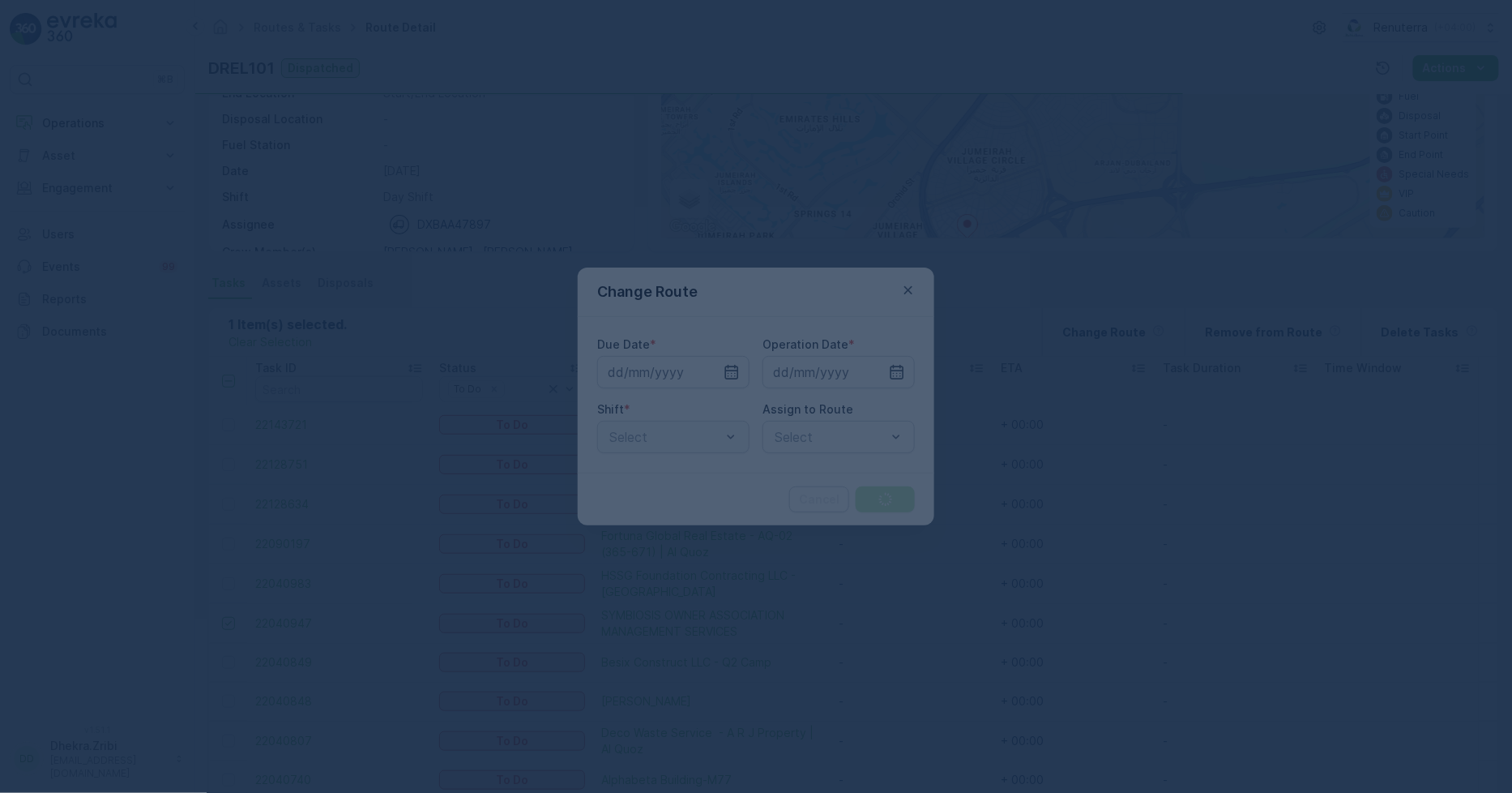
type input "[DATE]"
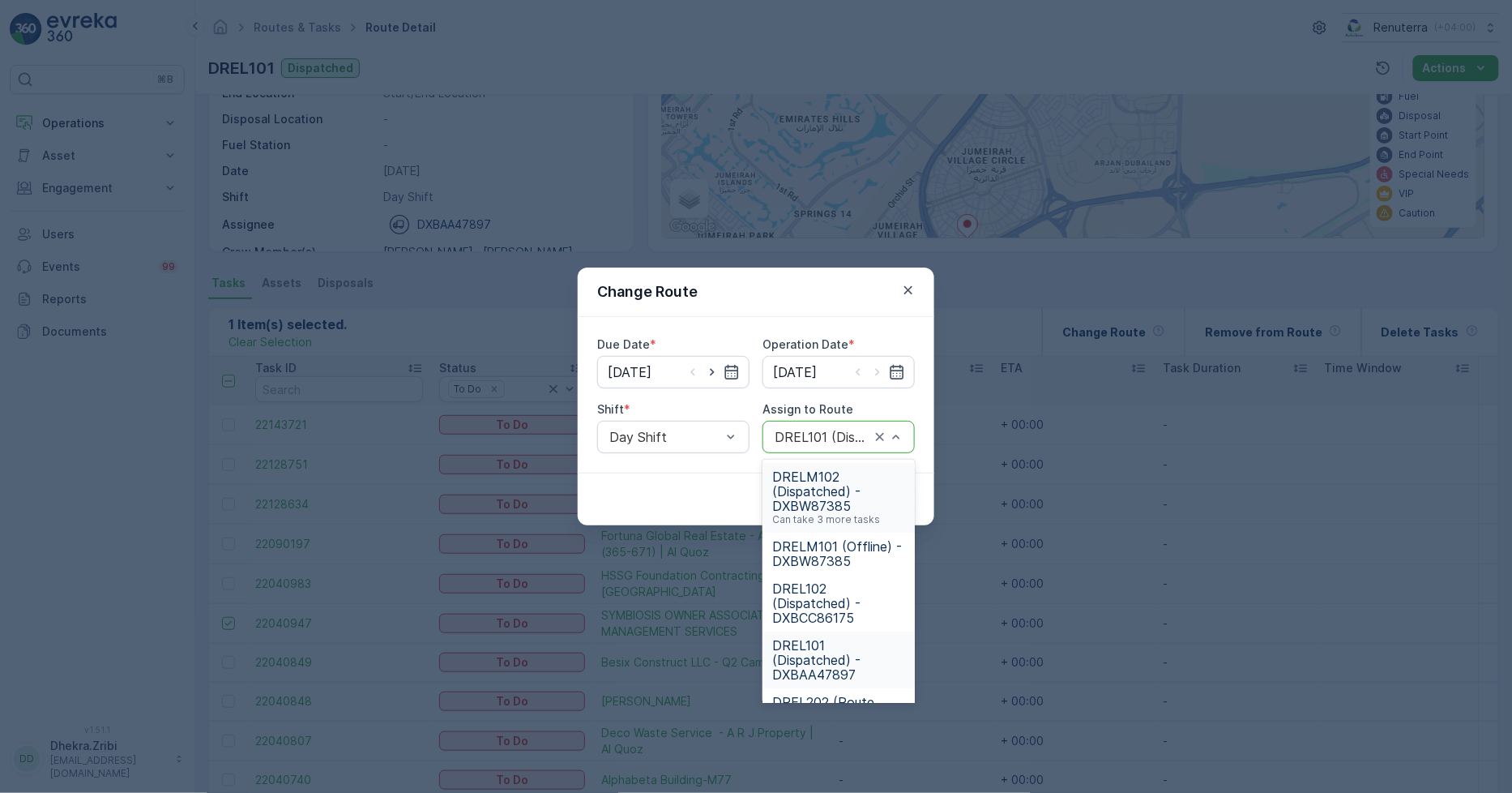
click at [815, 481] on span "DRELM102 (Dispatched) - DXBW87385" at bounding box center [839, 490] width 133 height 44
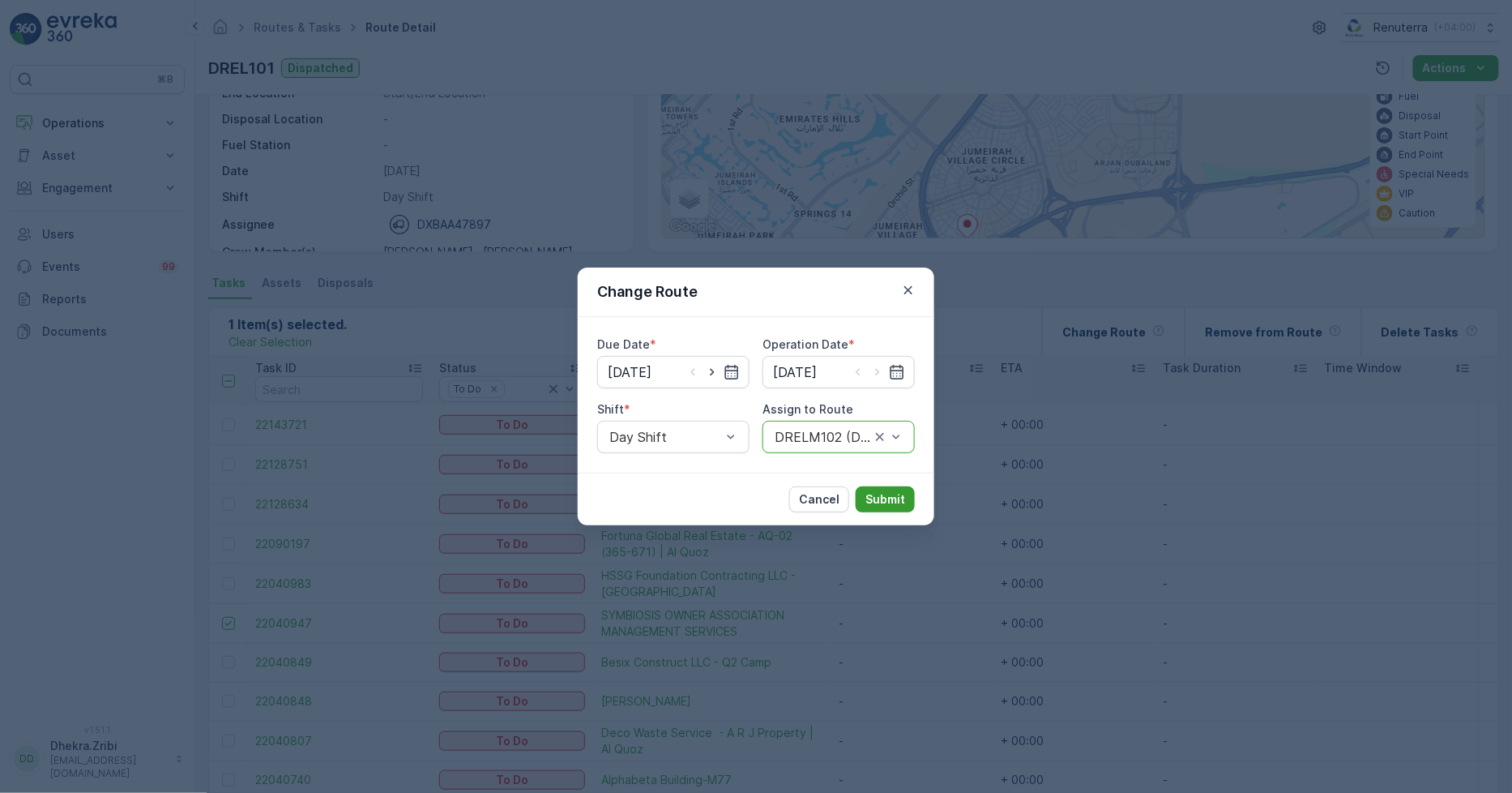
click at [877, 499] on p "Submit" at bounding box center [885, 499] width 40 height 16
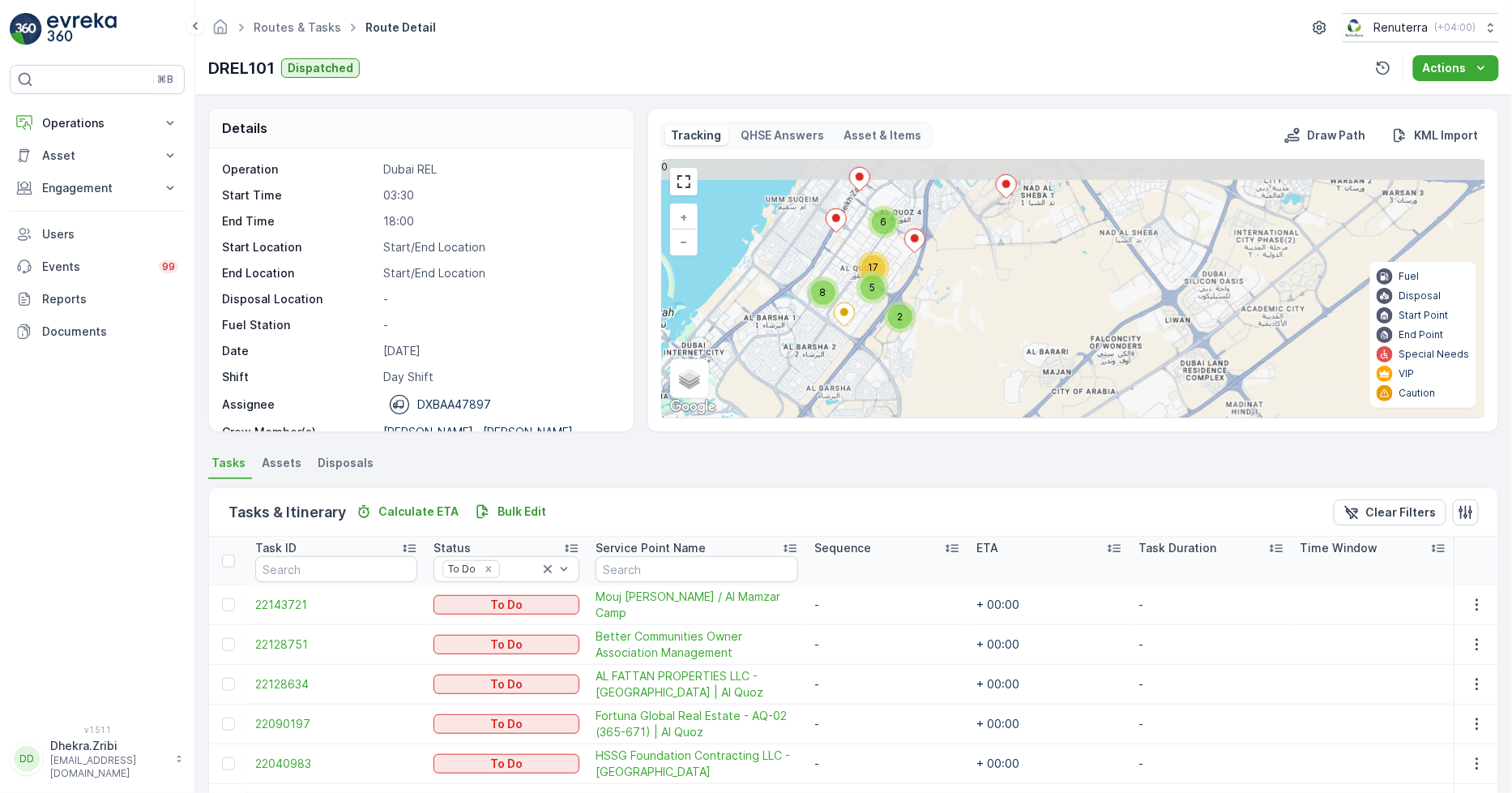
drag, startPoint x: 1027, startPoint y: 263, endPoint x: 954, endPoint y: 379, distance: 137.1
click at [954, 378] on div "2 6 5 17 8 + − Satellite Roadmap Terrain Hybrid Leaflet Keyboard shortcuts Map …" at bounding box center [1073, 289] width 823 height 258
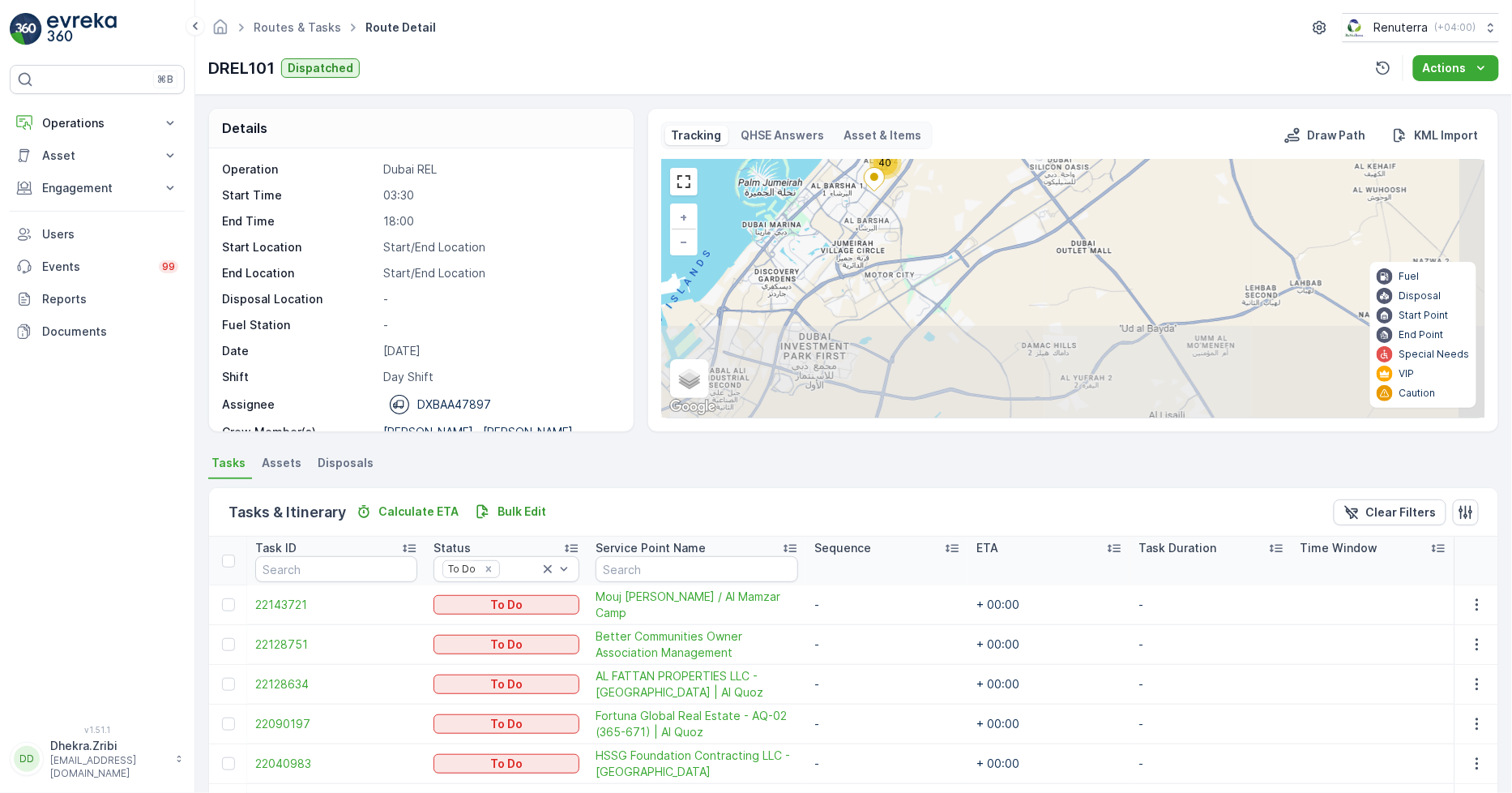
drag, startPoint x: 1001, startPoint y: 347, endPoint x: 978, endPoint y: 190, distance: 158.7
click at [978, 190] on div "40 + − Satellite Roadmap Terrain Hybrid Leaflet Keyboard shortcuts Map Data Map…" at bounding box center [1073, 289] width 823 height 258
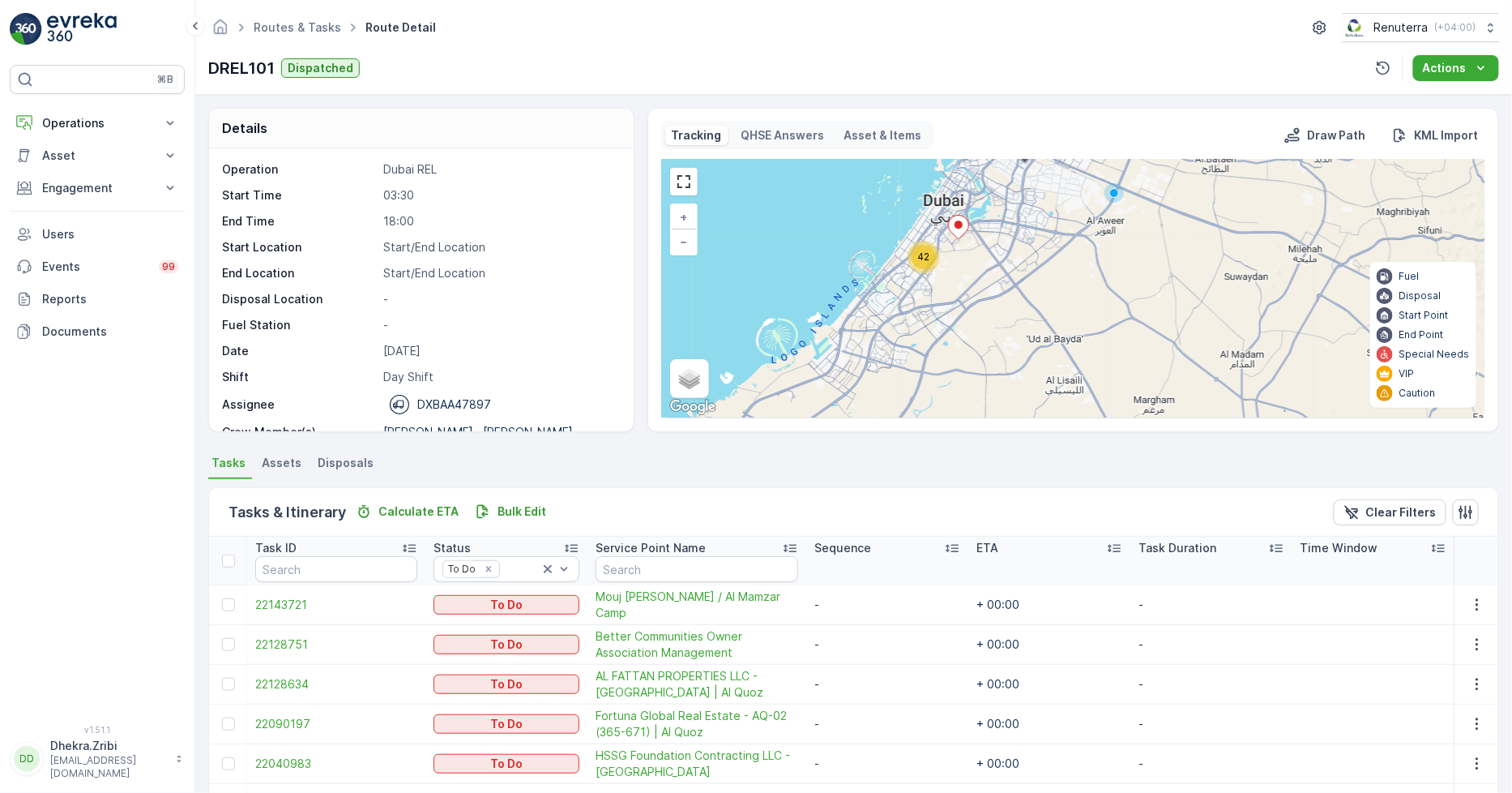
drag, startPoint x: 1005, startPoint y: 269, endPoint x: 974, endPoint y: 325, distance: 64.0
click at [974, 325] on div "42 + − Satellite Roadmap Terrain Hybrid Leaflet Keyboard shortcuts Map Data Map…" at bounding box center [1073, 289] width 823 height 258
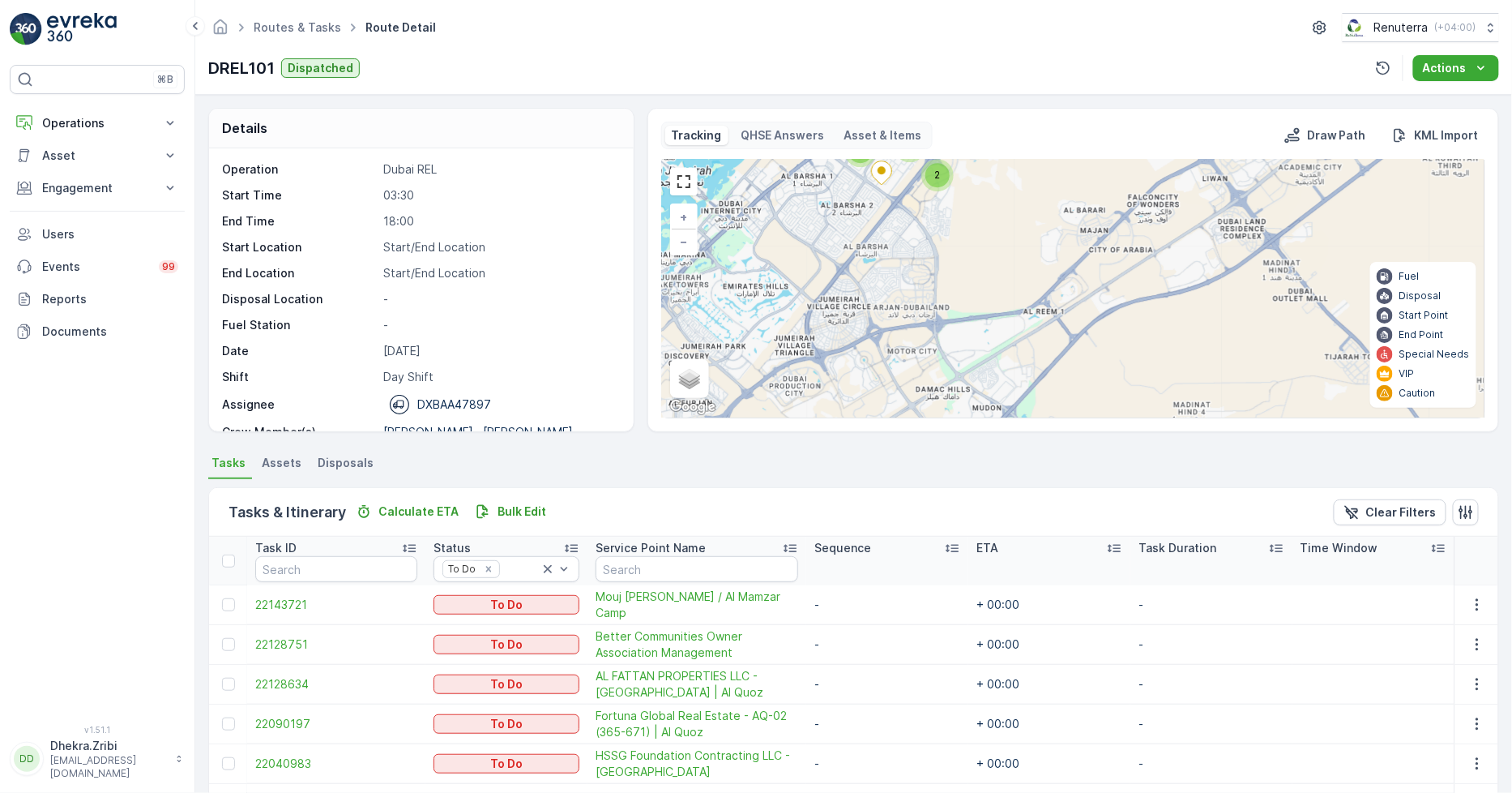
drag, startPoint x: 912, startPoint y: 367, endPoint x: 904, endPoint y: 227, distance: 140.2
click at [904, 227] on div "2 6 5 17 8 + − Satellite Roadmap Terrain Hybrid Leaflet Keyboard shortcuts Map …" at bounding box center [1073, 289] width 823 height 258
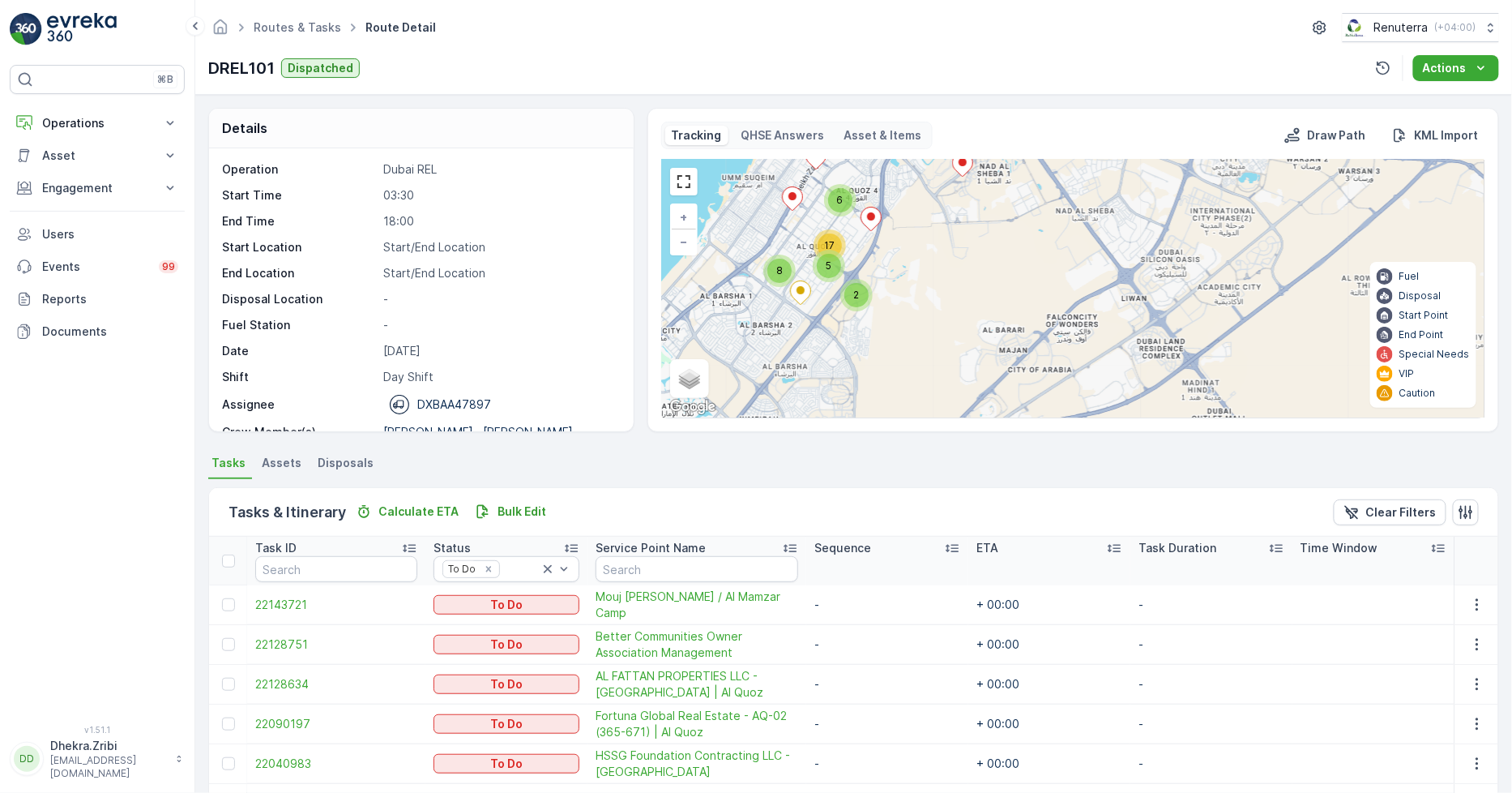
drag, startPoint x: 1005, startPoint y: 230, endPoint x: 924, endPoint y: 349, distance: 144.0
click at [924, 349] on div "2 6 5 17 8 + − Satellite Roadmap Terrain Hybrid Leaflet Keyboard shortcuts Map …" at bounding box center [1073, 289] width 823 height 258
click at [862, 301] on div "2" at bounding box center [856, 295] width 24 height 24
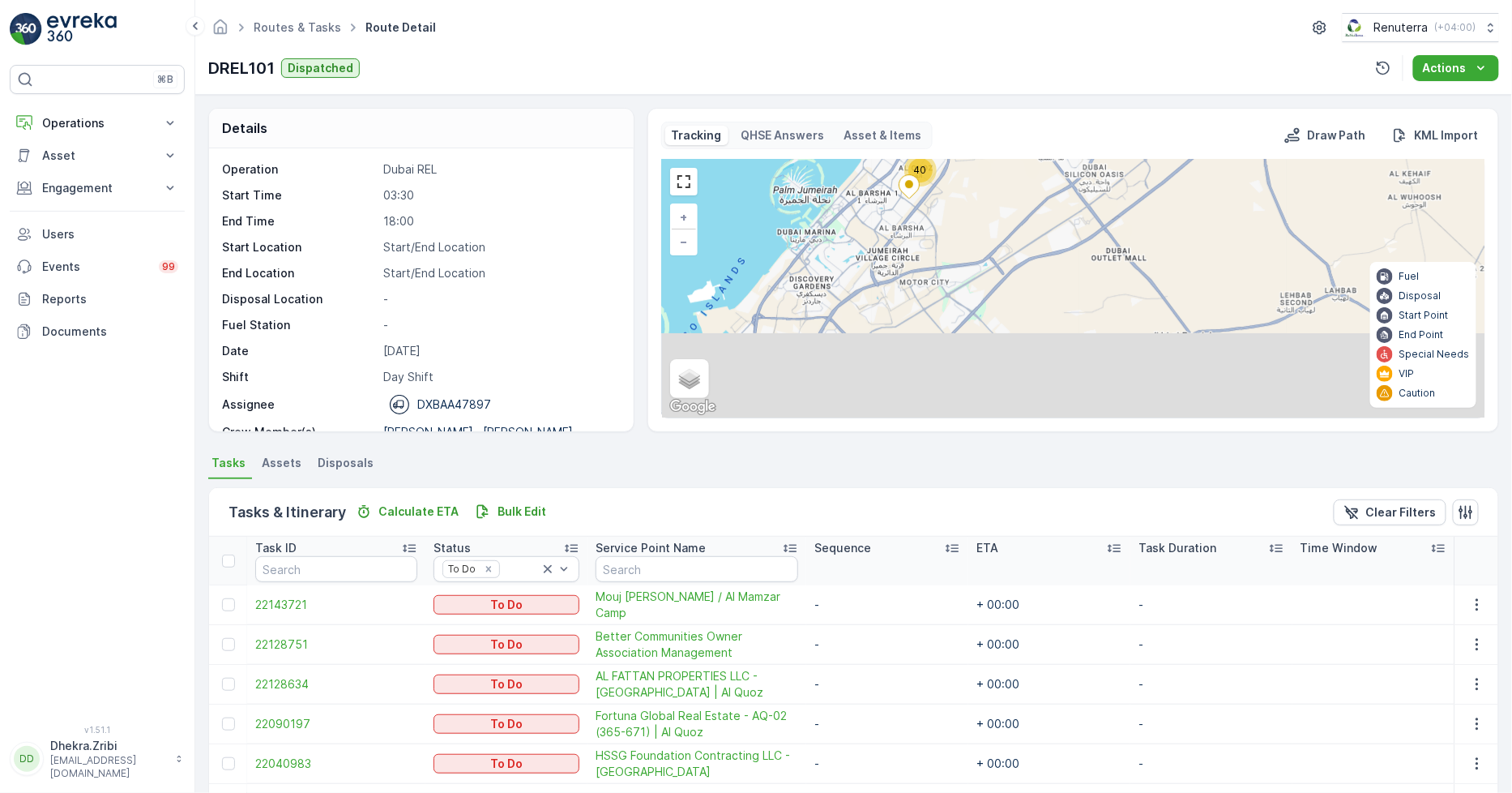
drag, startPoint x: 956, startPoint y: 351, endPoint x: 906, endPoint y: 203, distance: 156.2
click at [906, 203] on div "40 + − Satellite Roadmap Terrain Hybrid Leaflet Keyboard shortcuts Map Data Map…" at bounding box center [1073, 289] width 823 height 258
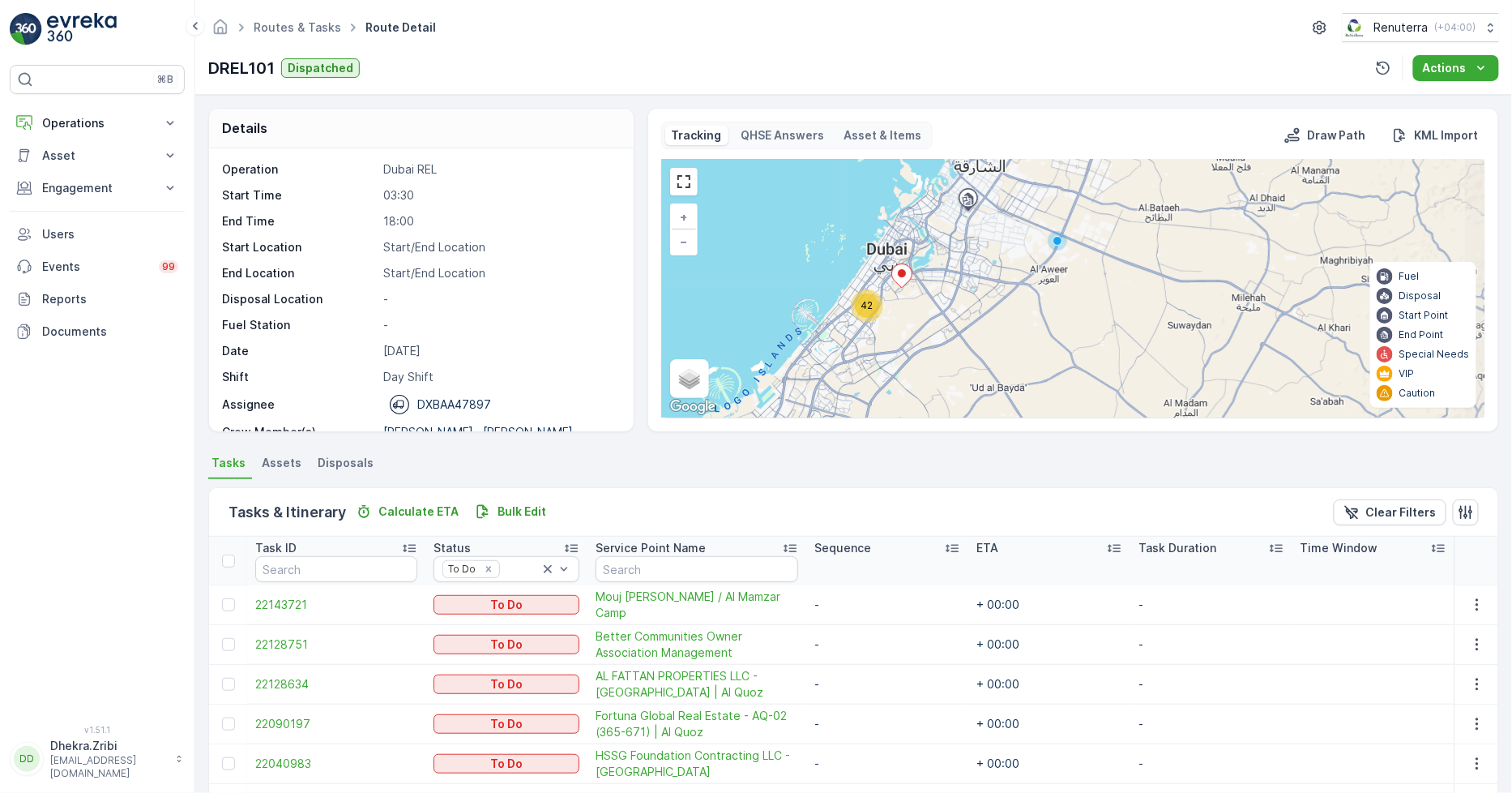
drag, startPoint x: 0, startPoint y: 0, endPoint x: 884, endPoint y: 377, distance: 961.0
click at [884, 377] on div "42 + − Satellite Roadmap Terrain Hybrid Leaflet Keyboard shortcuts Map Data Map…" at bounding box center [1073, 289] width 823 height 258
click at [869, 301] on span "42" at bounding box center [867, 304] width 12 height 12
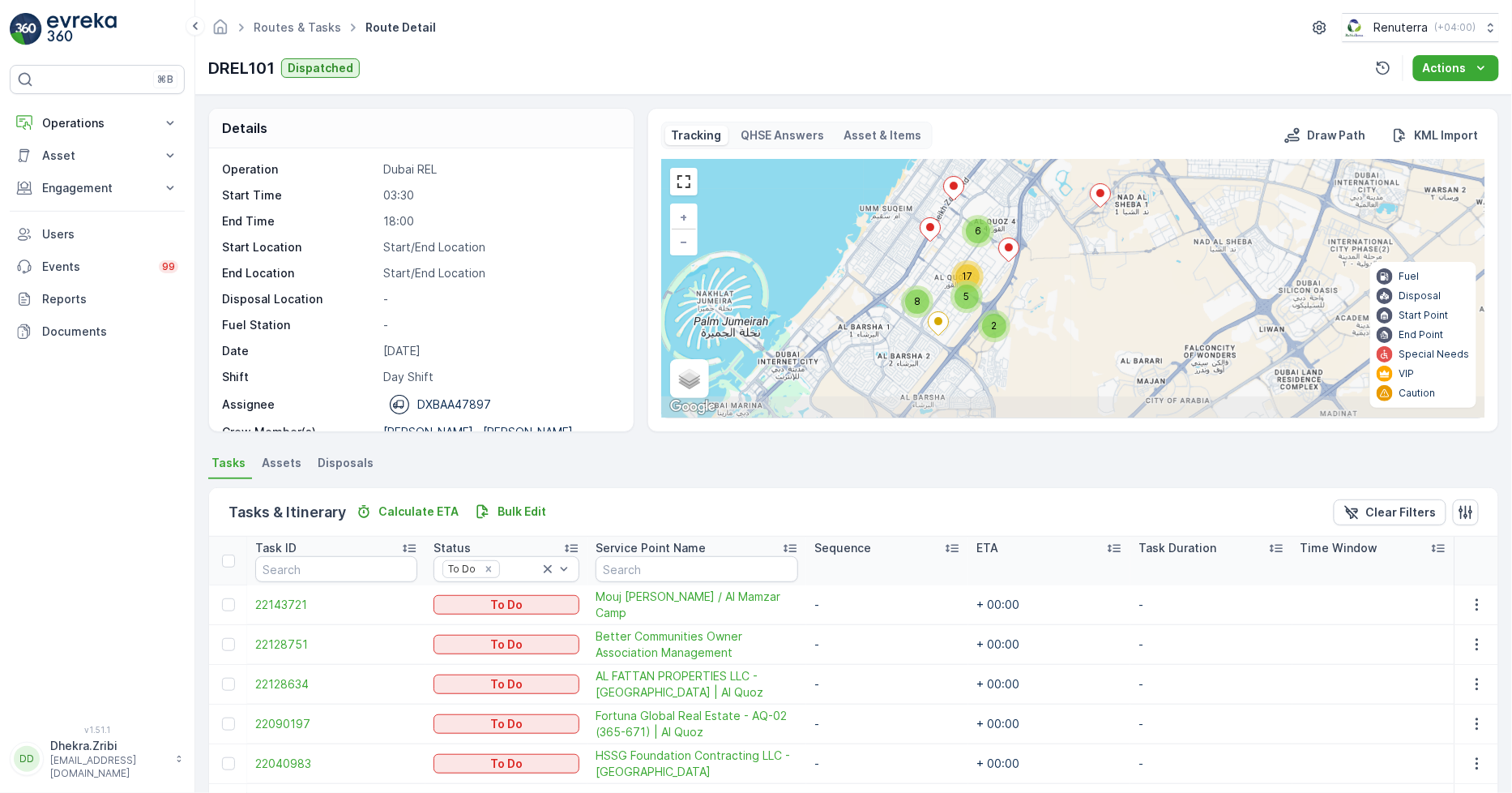
drag, startPoint x: 973, startPoint y: 338, endPoint x: 859, endPoint y: 318, distance: 115.7
click at [859, 318] on div "2 6 5 17 8 + − Satellite Roadmap Terrain Hybrid Leaflet Keyboard shortcuts Map …" at bounding box center [1073, 289] width 823 height 258
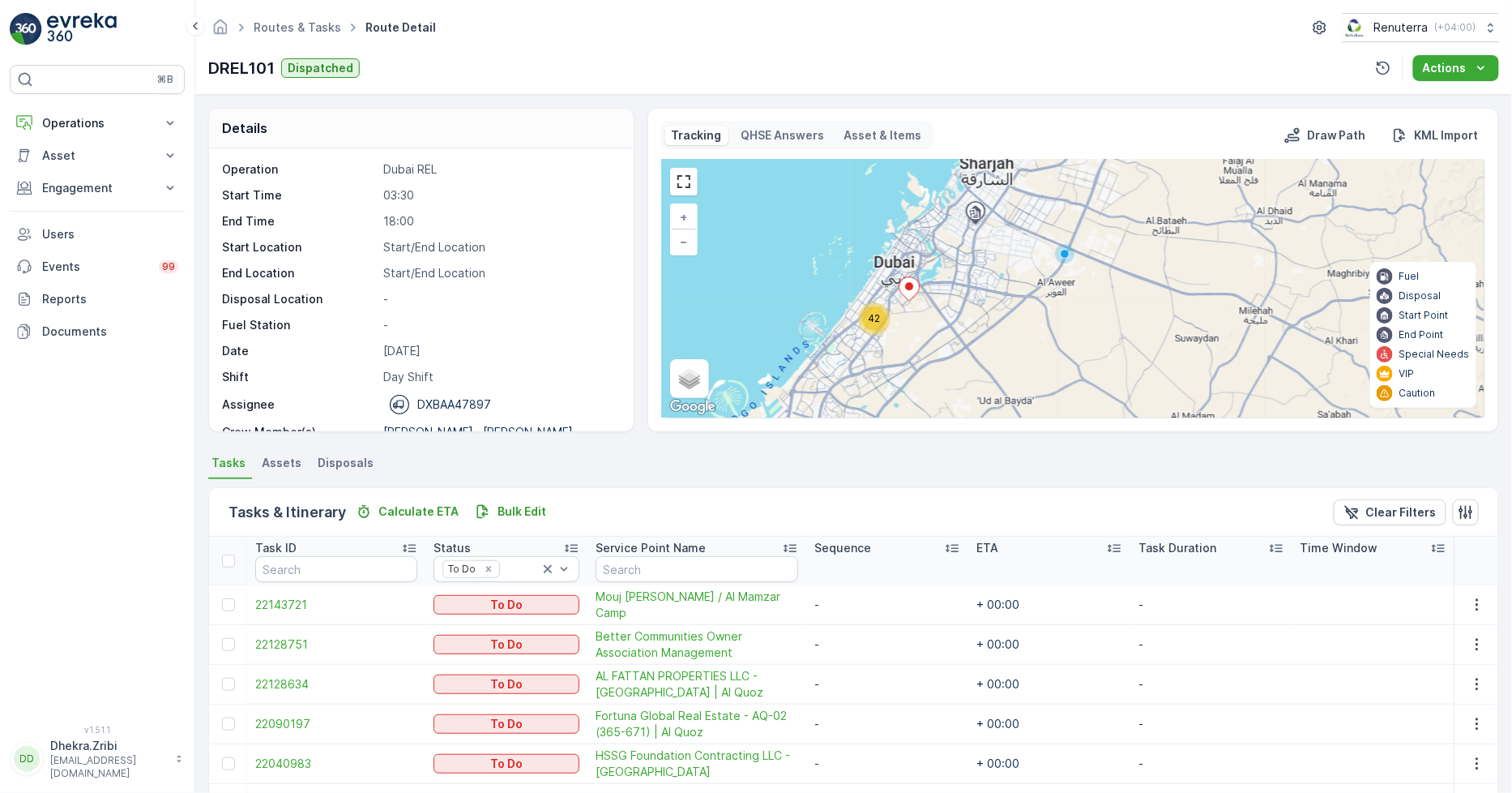
click at [875, 320] on span "42" at bounding box center [873, 318] width 12 height 12
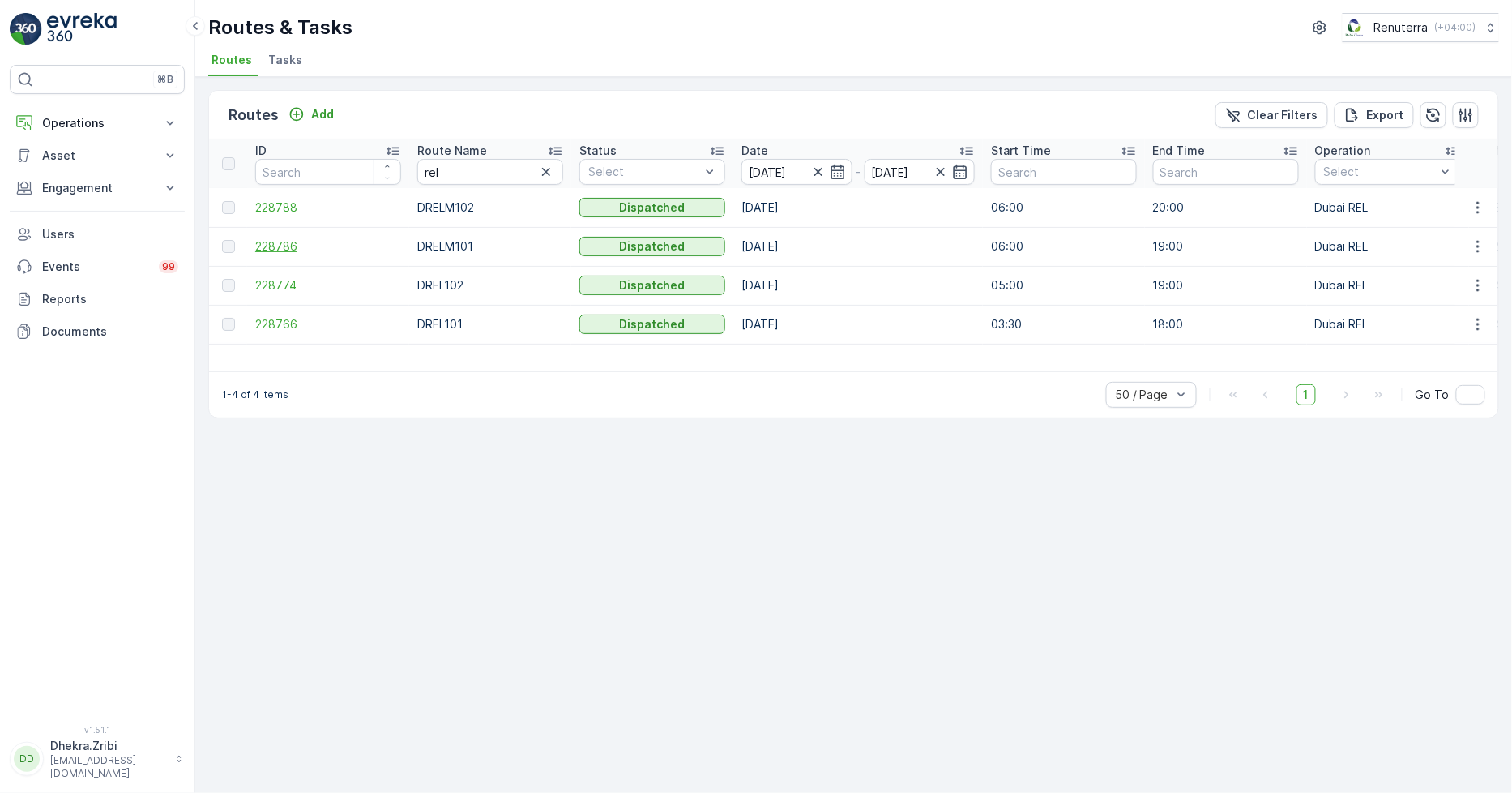
click at [274, 240] on span "228786" at bounding box center [328, 246] width 146 height 16
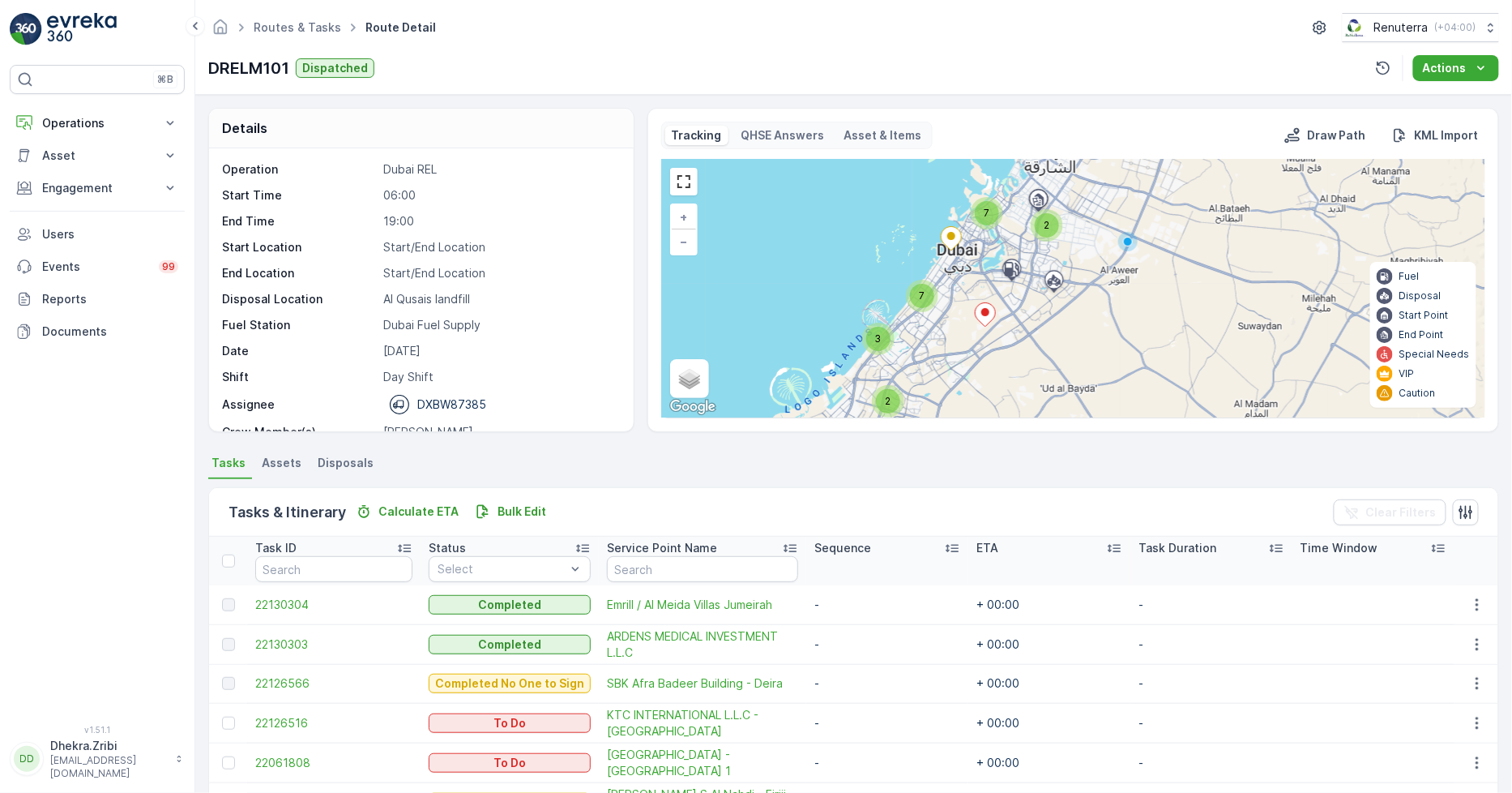
click at [984, 318] on icon at bounding box center [985, 315] width 21 height 23
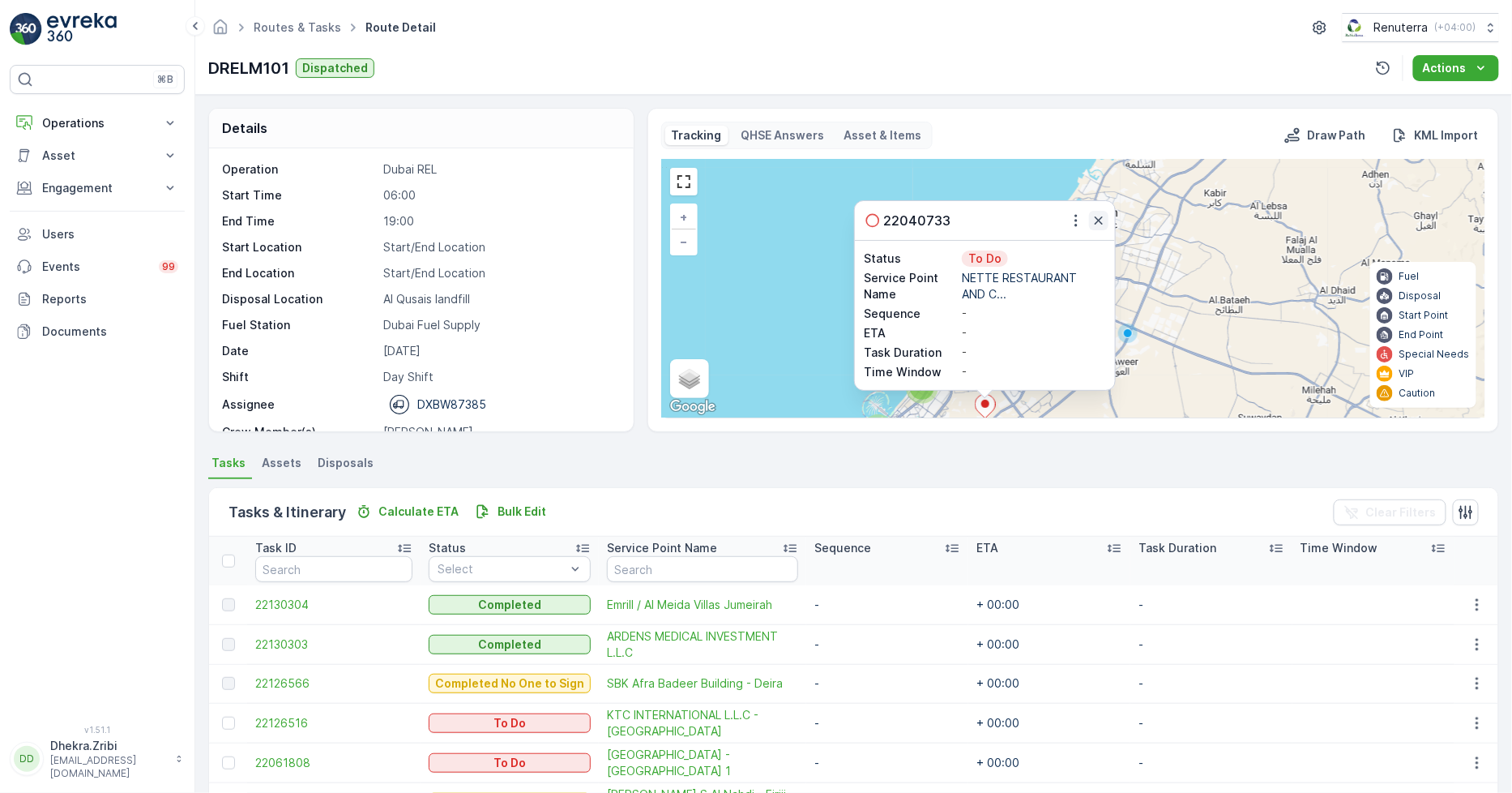
click at [1099, 219] on icon "button" at bounding box center [1098, 220] width 8 height 8
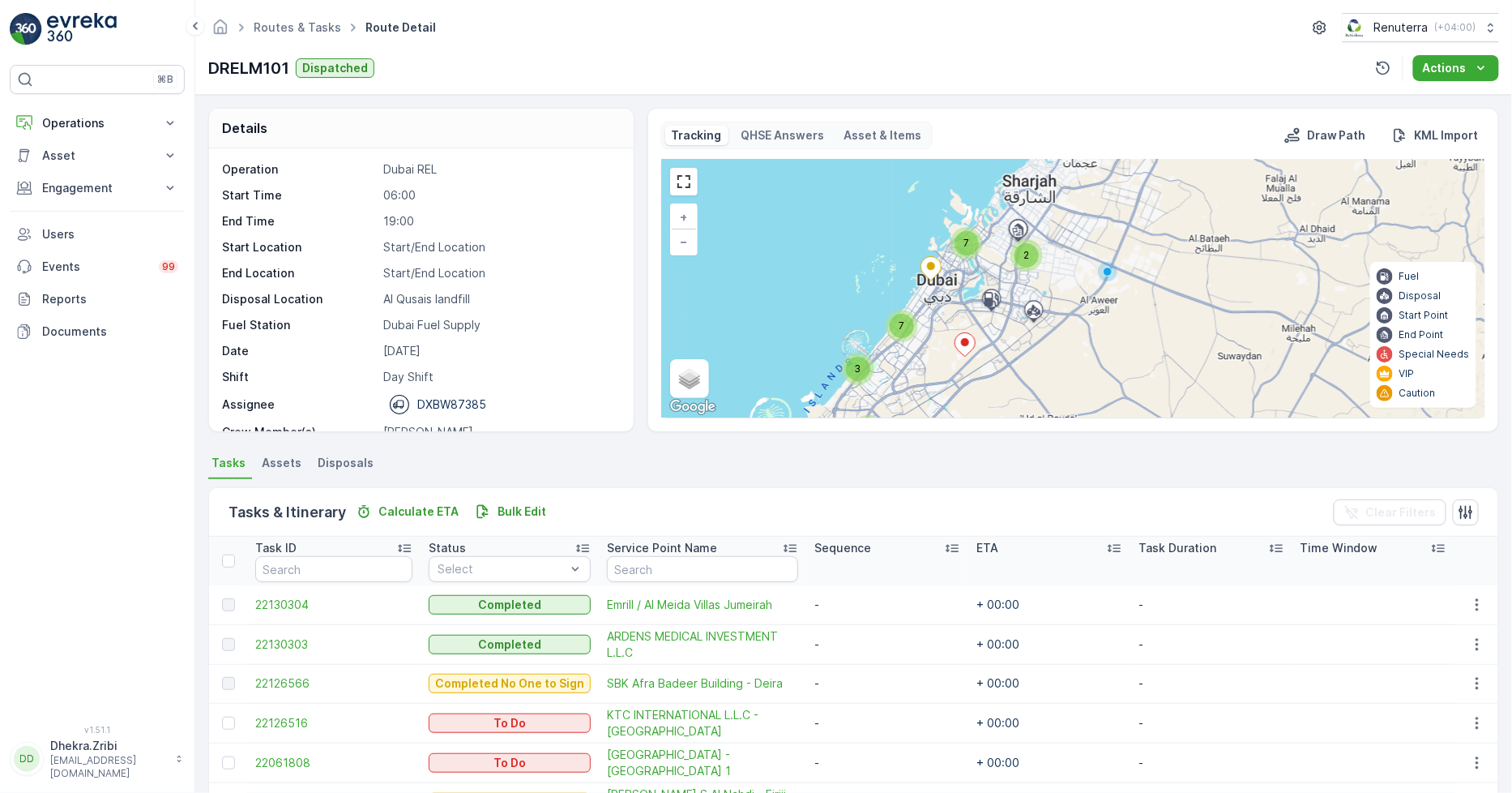
drag, startPoint x: 1066, startPoint y: 395, endPoint x: 1045, endPoint y: 333, distance: 65.5
click at [1045, 333] on div "2 2 3 7 7 Al Qusais landfill + − Satellite Roadmap Terrain Hybrid Leaflet Keybo…" at bounding box center [1073, 289] width 823 height 258
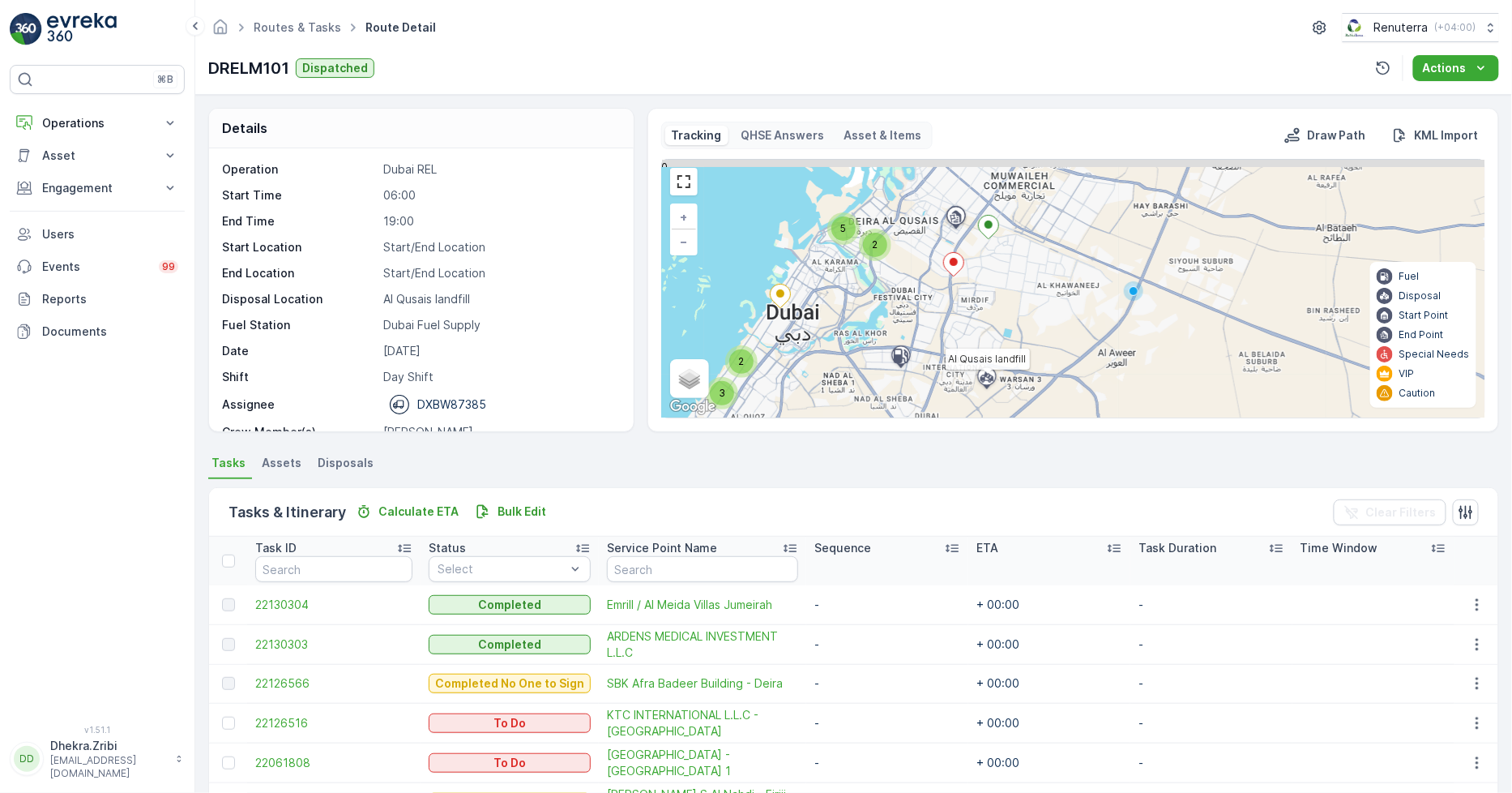
drag, startPoint x: 1055, startPoint y: 353, endPoint x: 924, endPoint y: 433, distance: 153.5
click at [924, 433] on div "Details Operation Dubai REL Start Time 06:00 End Time 19:00 Start Location Star…" at bounding box center [854, 444] width 1317 height 698
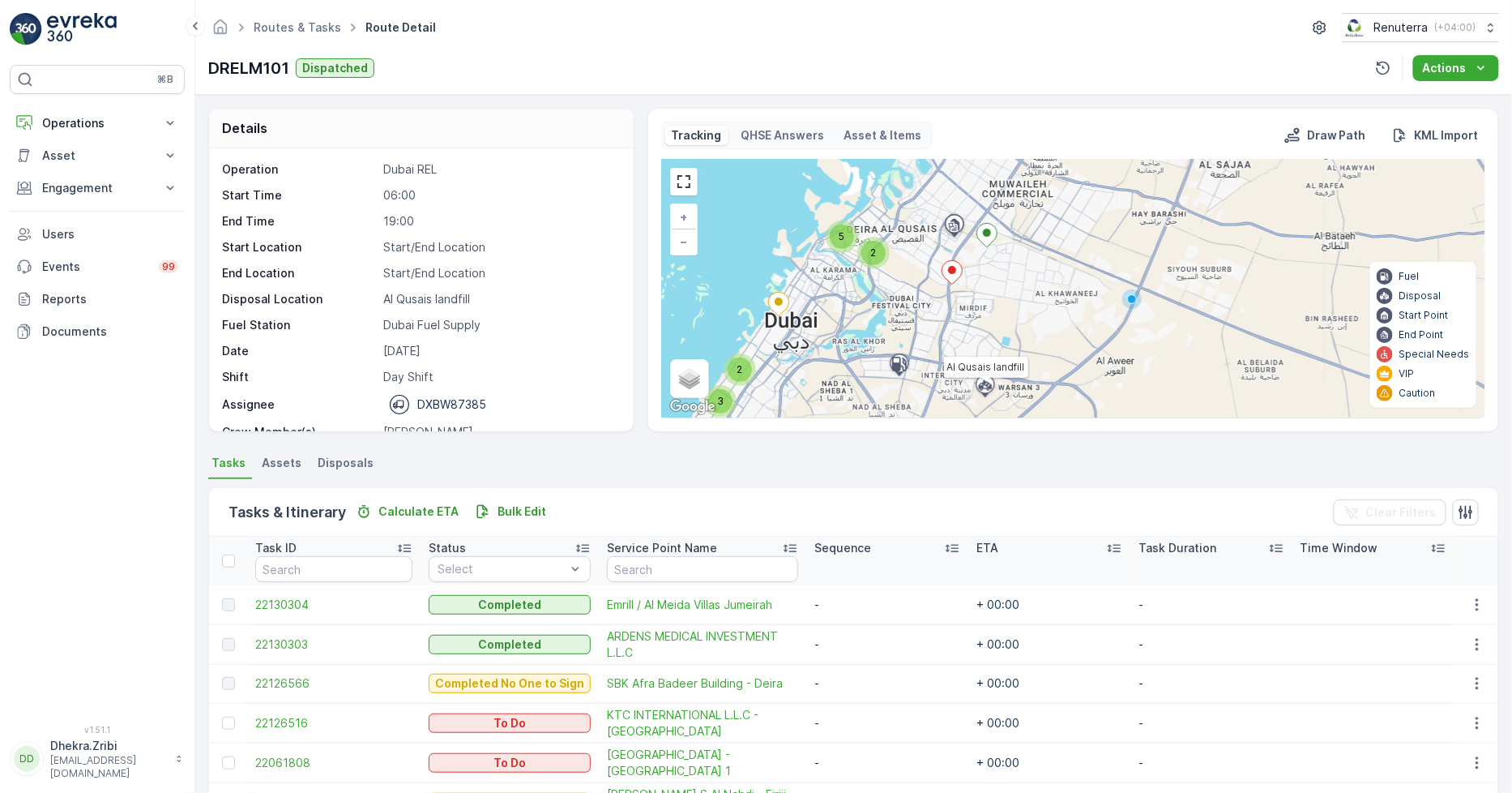
click at [952, 267] on ellipse at bounding box center [952, 270] width 8 height 8
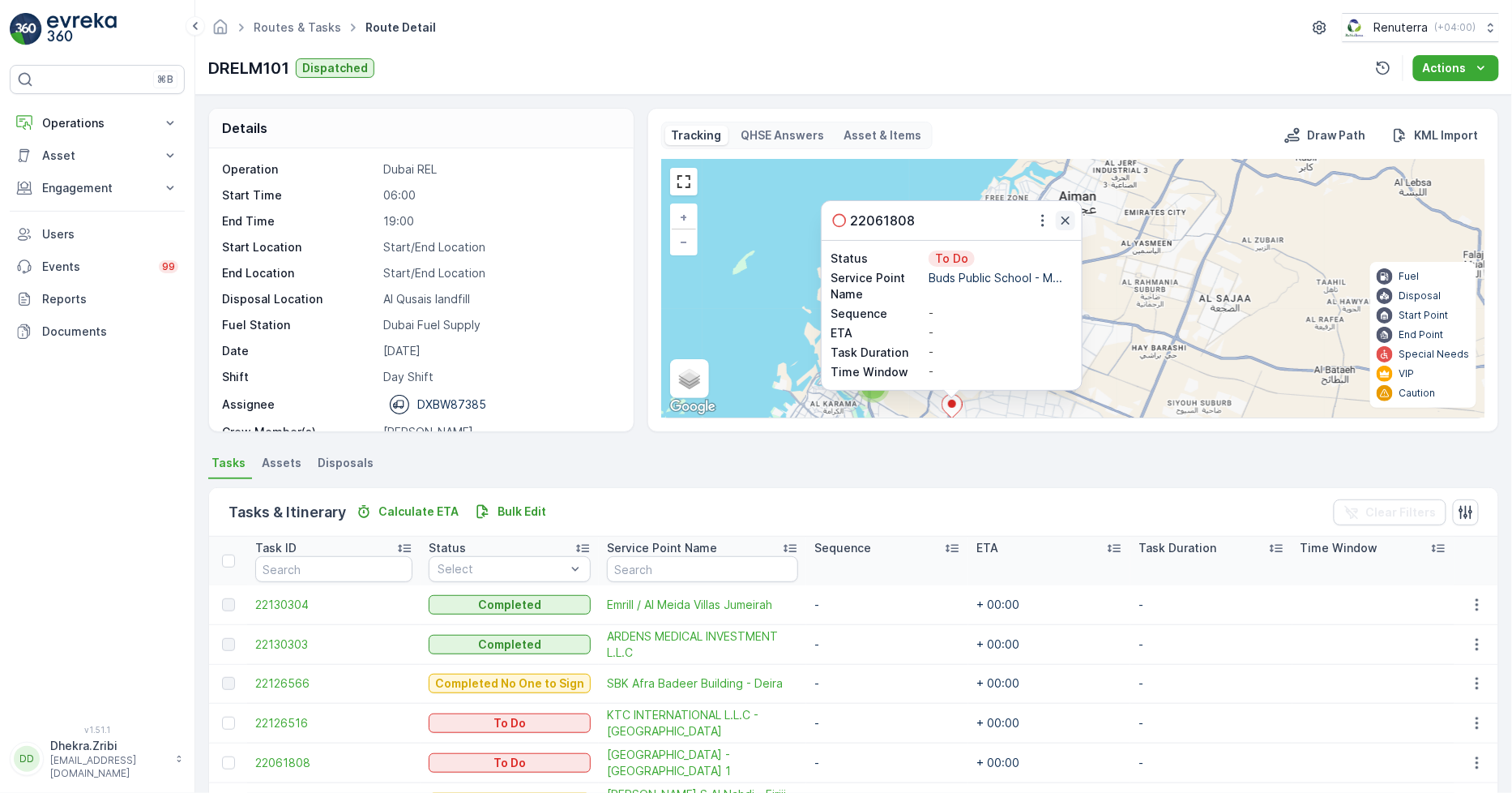
click at [1064, 219] on icon "button" at bounding box center [1066, 220] width 8 height 8
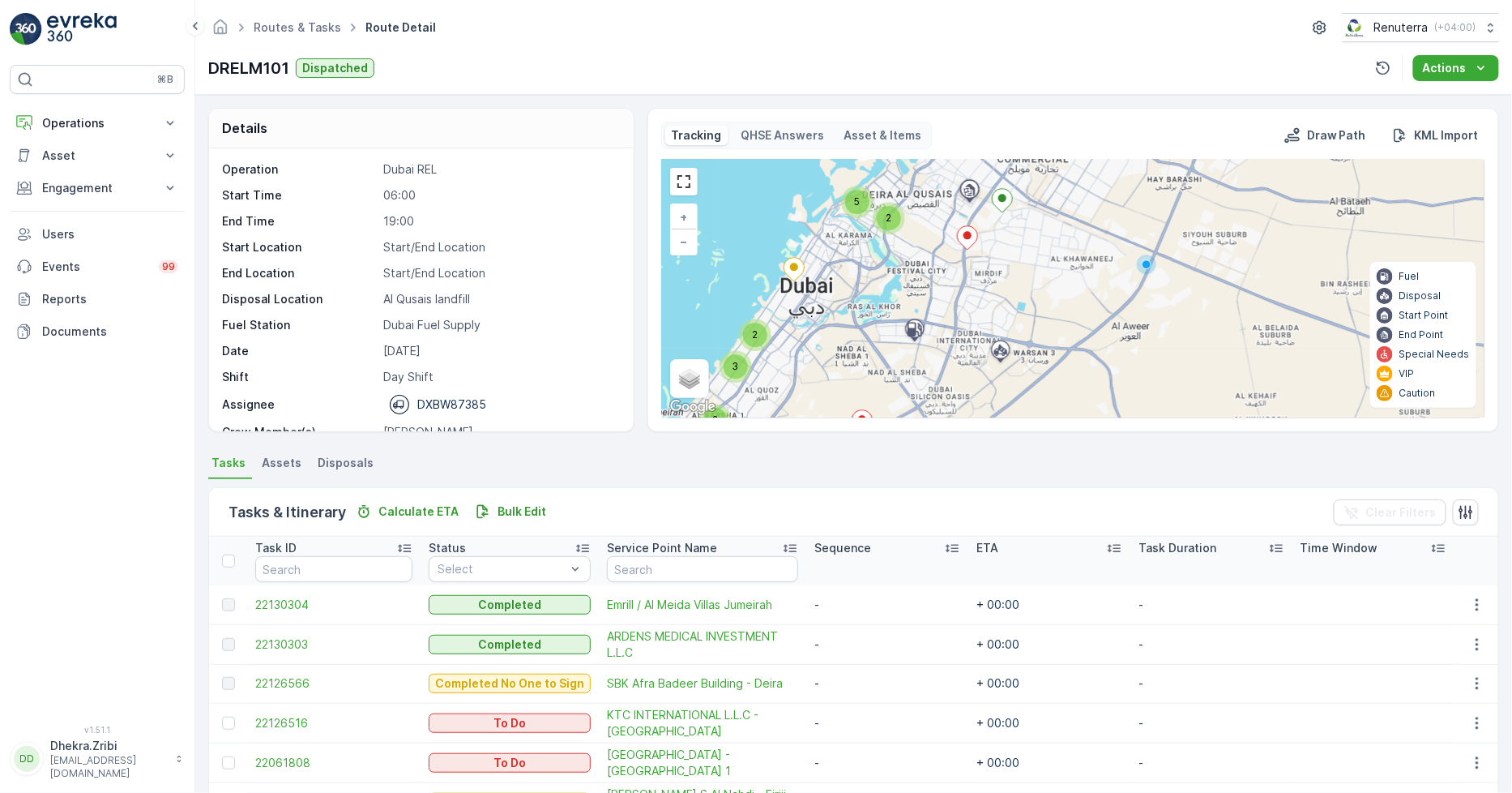
drag, startPoint x: 984, startPoint y: 359, endPoint x: 1005, endPoint y: 177, distance: 183.2
click at [1005, 189] on icon at bounding box center [1002, 200] width 21 height 23
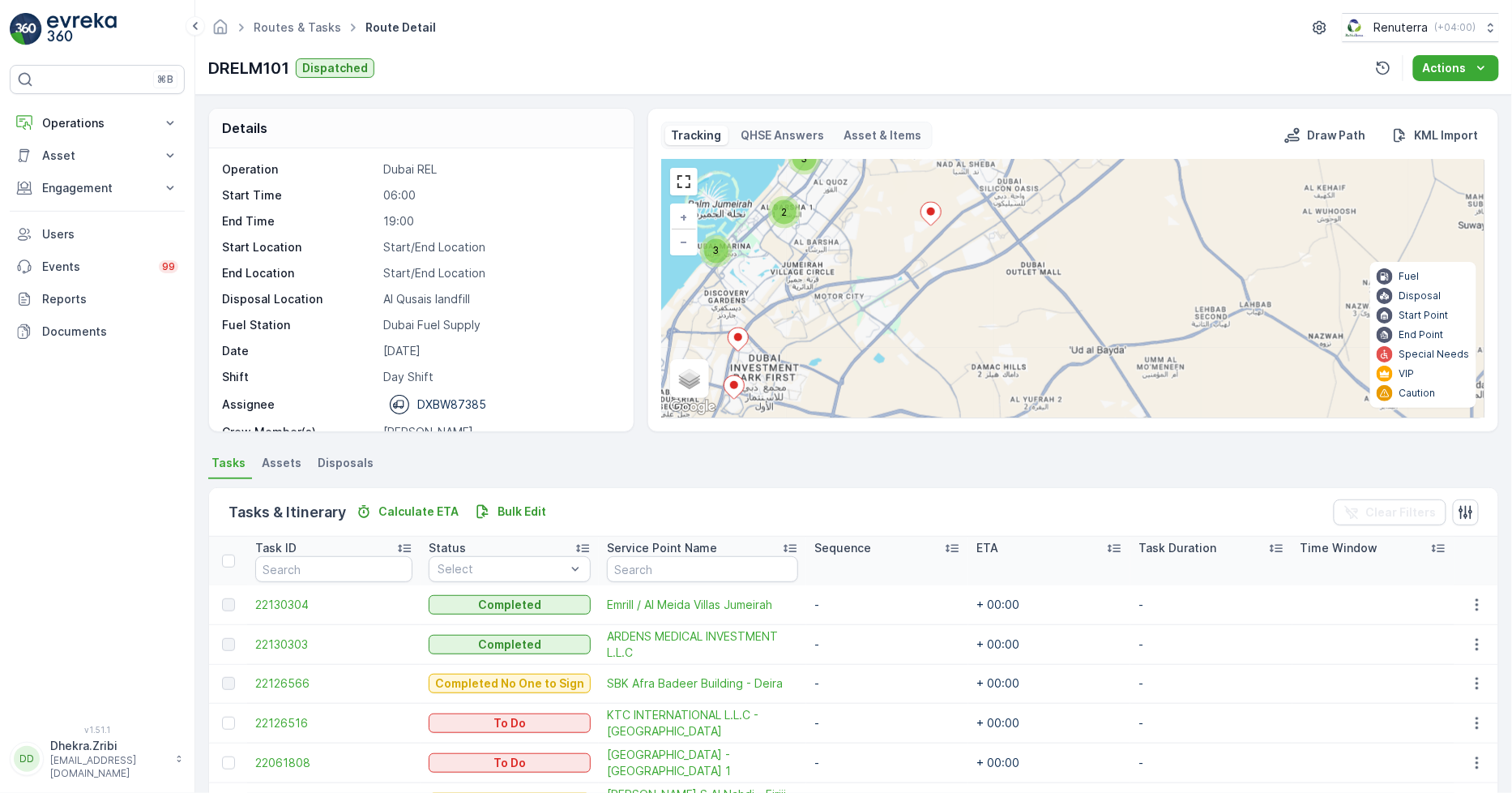
drag, startPoint x: 932, startPoint y: 361, endPoint x: 996, endPoint y: 167, distance: 204.3
click at [996, 167] on div "3 2 5 2 2 3 + − Satellite Roadmap Terrain Hybrid Leaflet Keyboard shortcuts Map…" at bounding box center [1073, 289] width 823 height 258
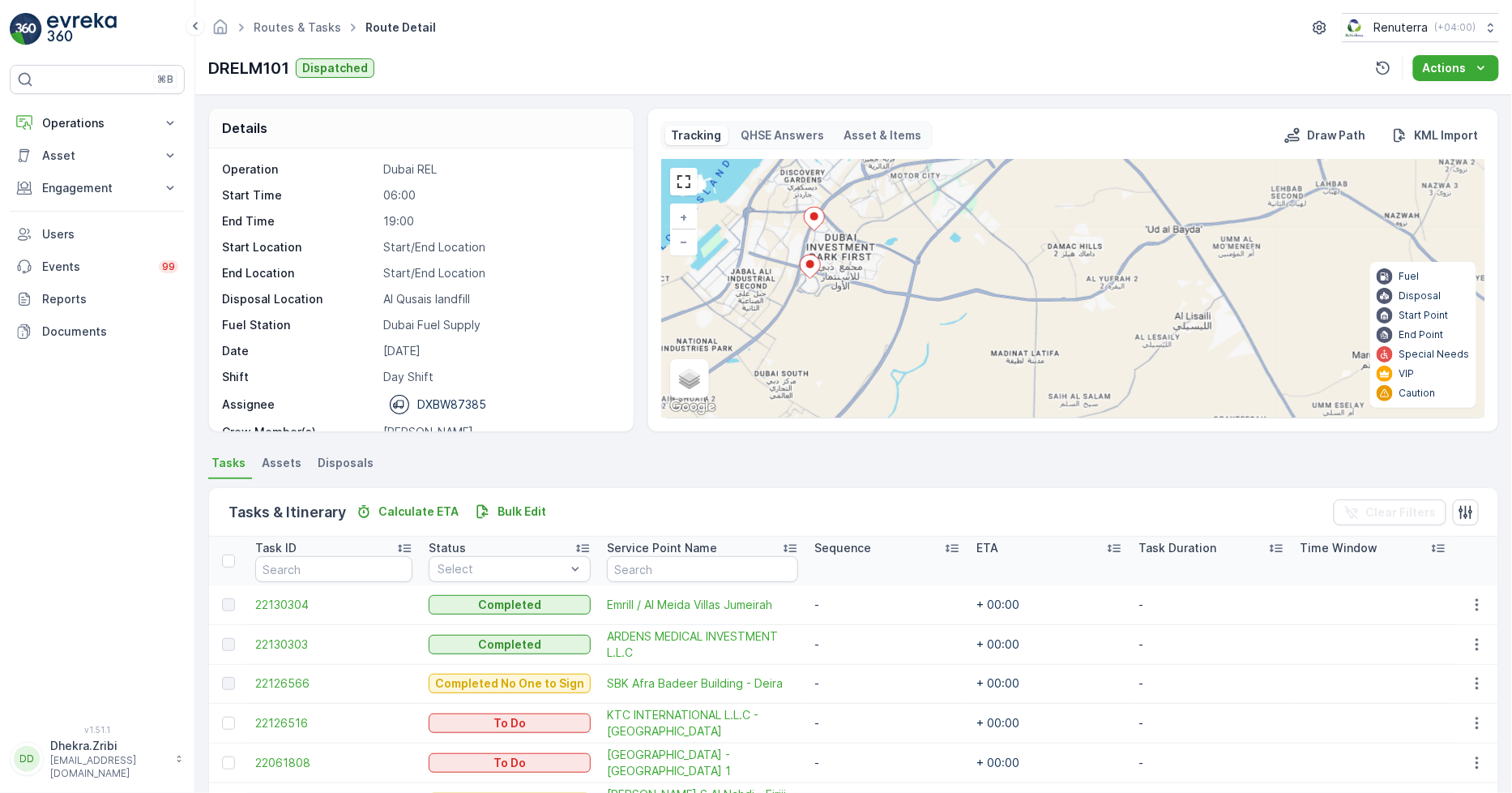
drag, startPoint x: 909, startPoint y: 319, endPoint x: 990, endPoint y: 192, distance: 150.6
click at [990, 192] on div "3 2 5 2 2 3 + − Satellite Roadmap Terrain Hybrid Leaflet Keyboard shortcuts Map…" at bounding box center [1073, 289] width 823 height 258
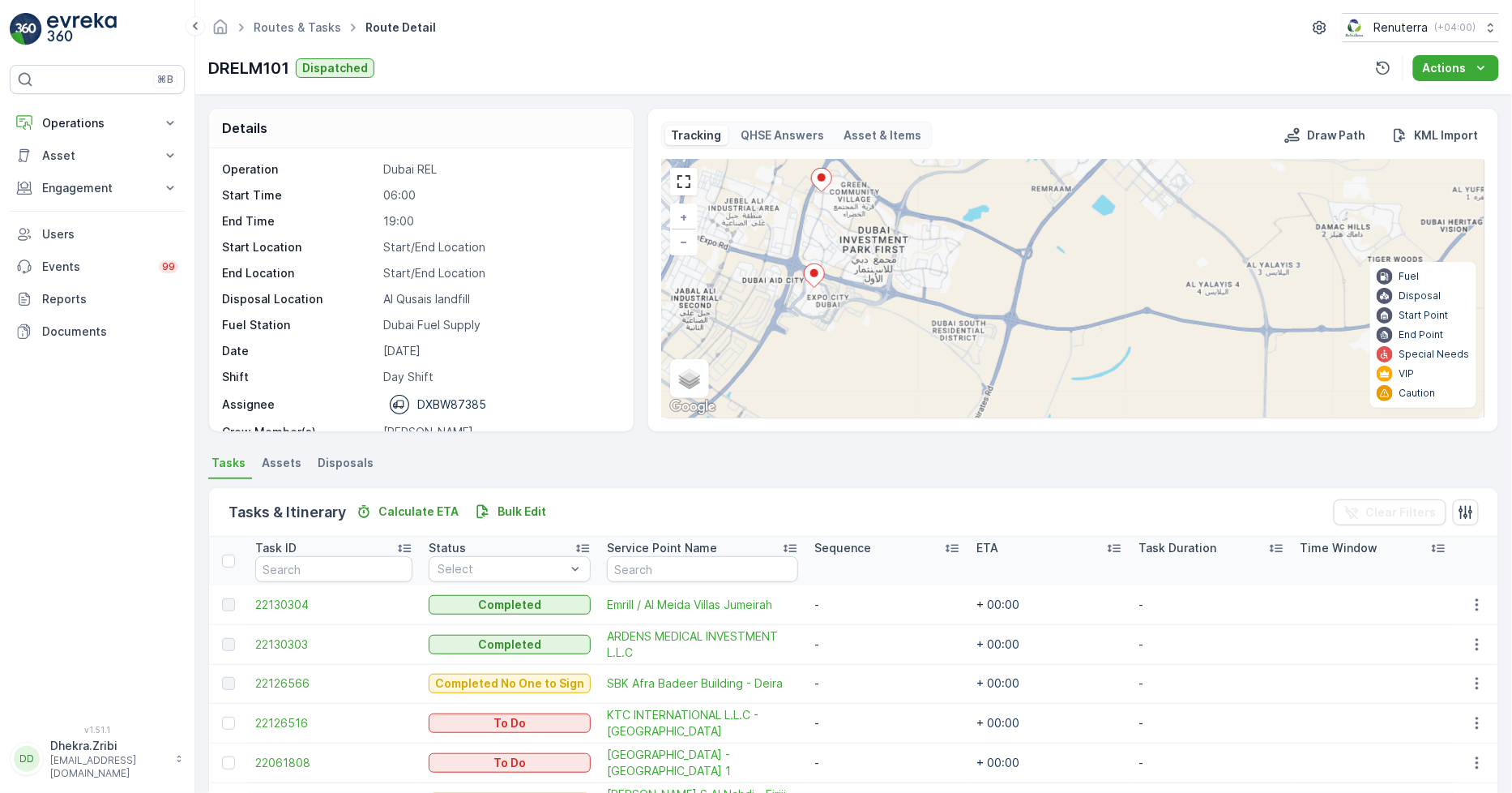
click at [817, 271] on icon at bounding box center [814, 275] width 21 height 23
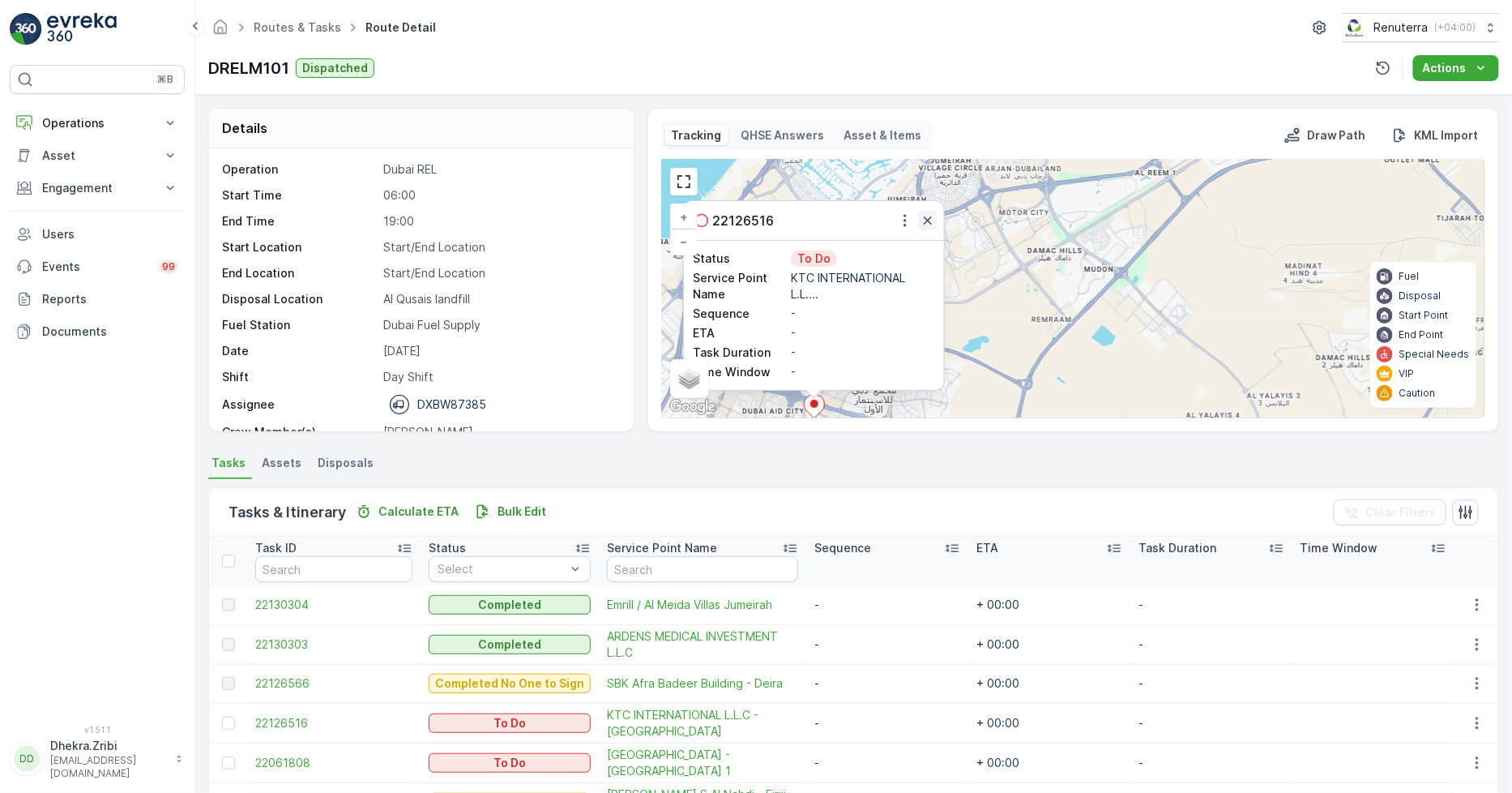
click at [928, 219] on icon "button" at bounding box center [927, 220] width 8 height 8
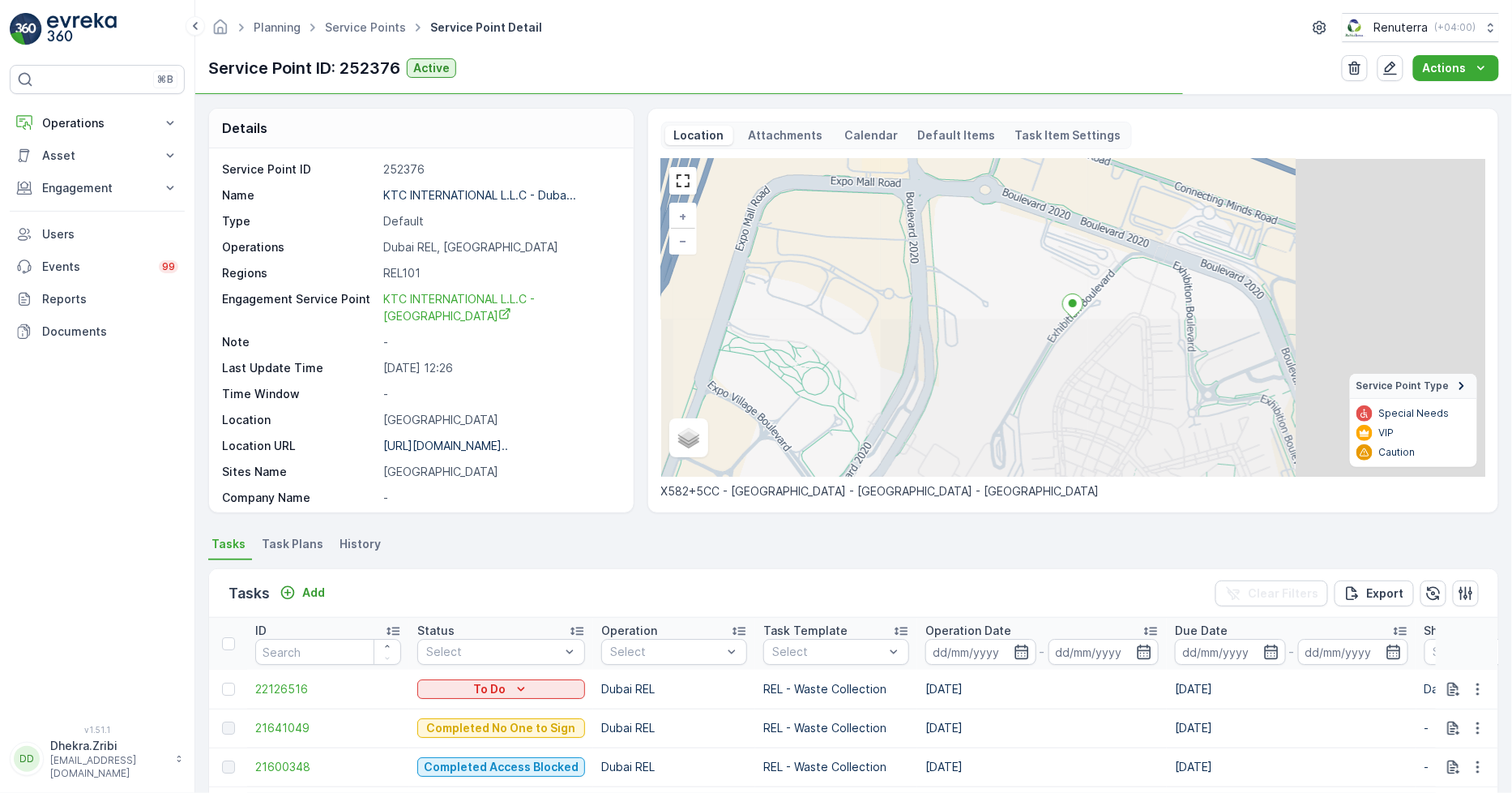
scroll to position [266, 0]
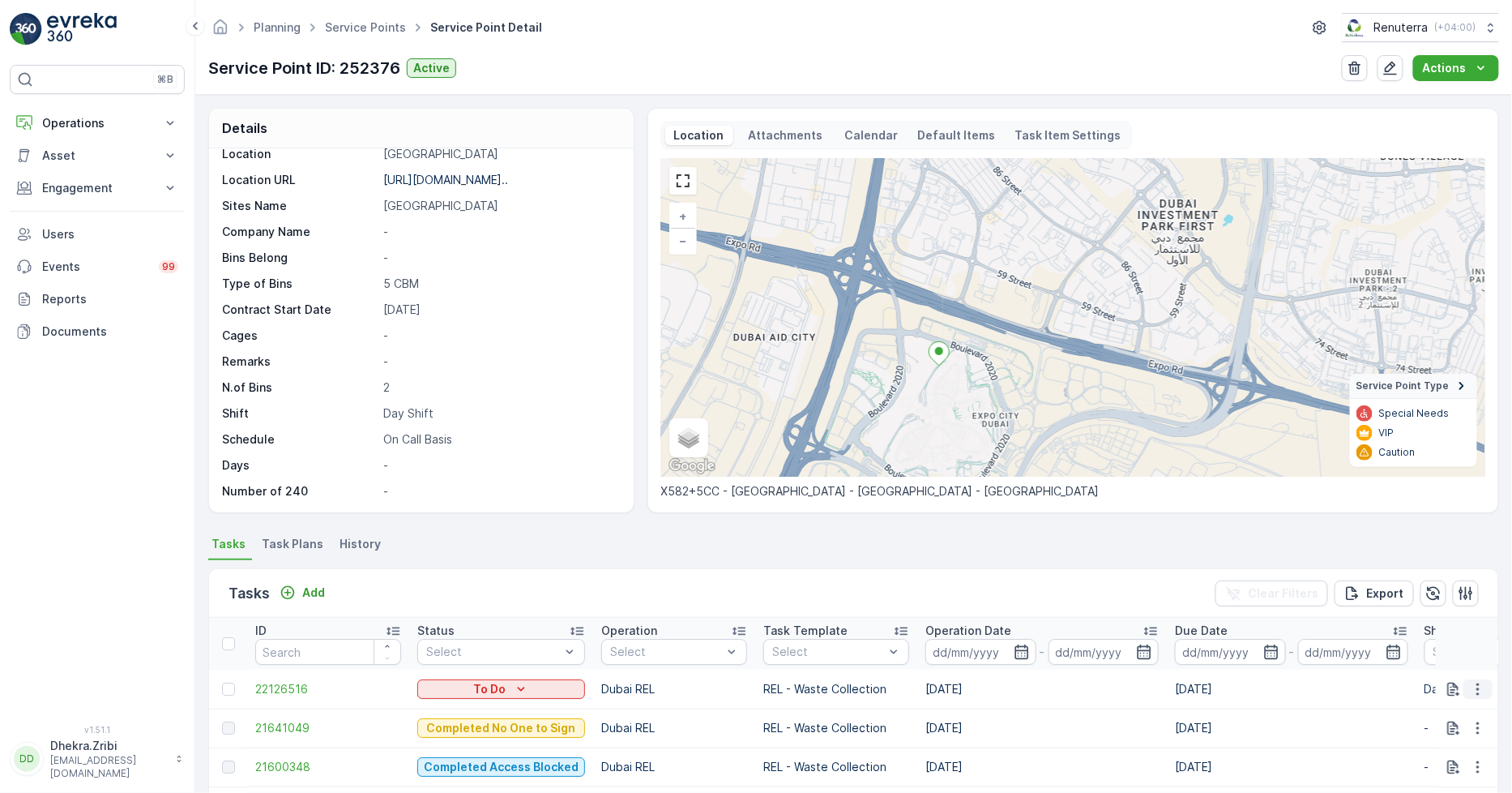
click at [1470, 689] on icon "button" at bounding box center [1477, 688] width 16 height 16
click at [1436, 611] on span "Change Route" at bounding box center [1436, 610] width 78 height 16
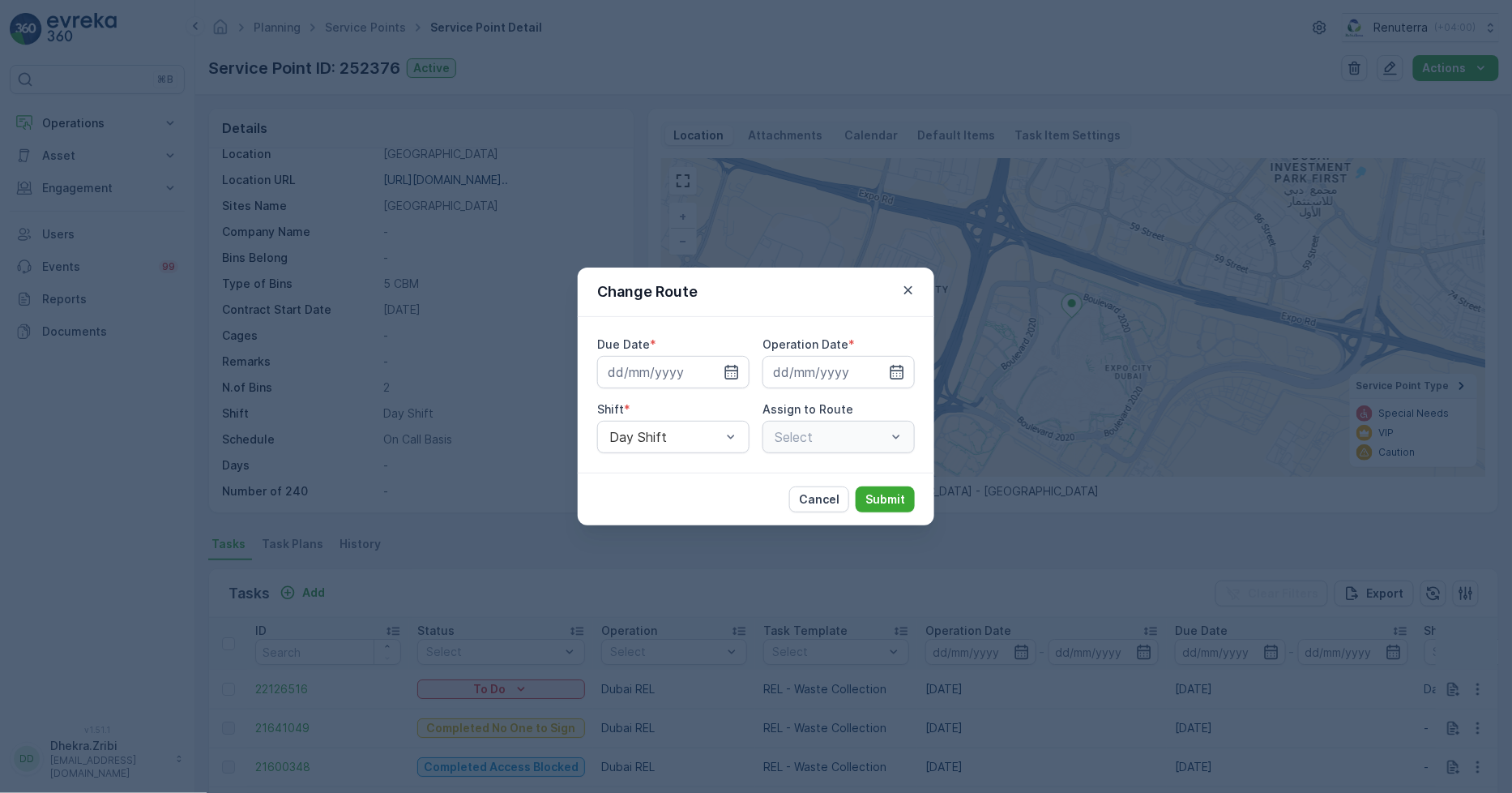
type input "[DATE]"
click at [514, 395] on div "Change Route Due Date * [DATE] Operation Date * [DATE] Shift * Day Shift Assign…" at bounding box center [756, 396] width 1512 height 793
click at [908, 289] on icon "button" at bounding box center [908, 290] width 8 height 8
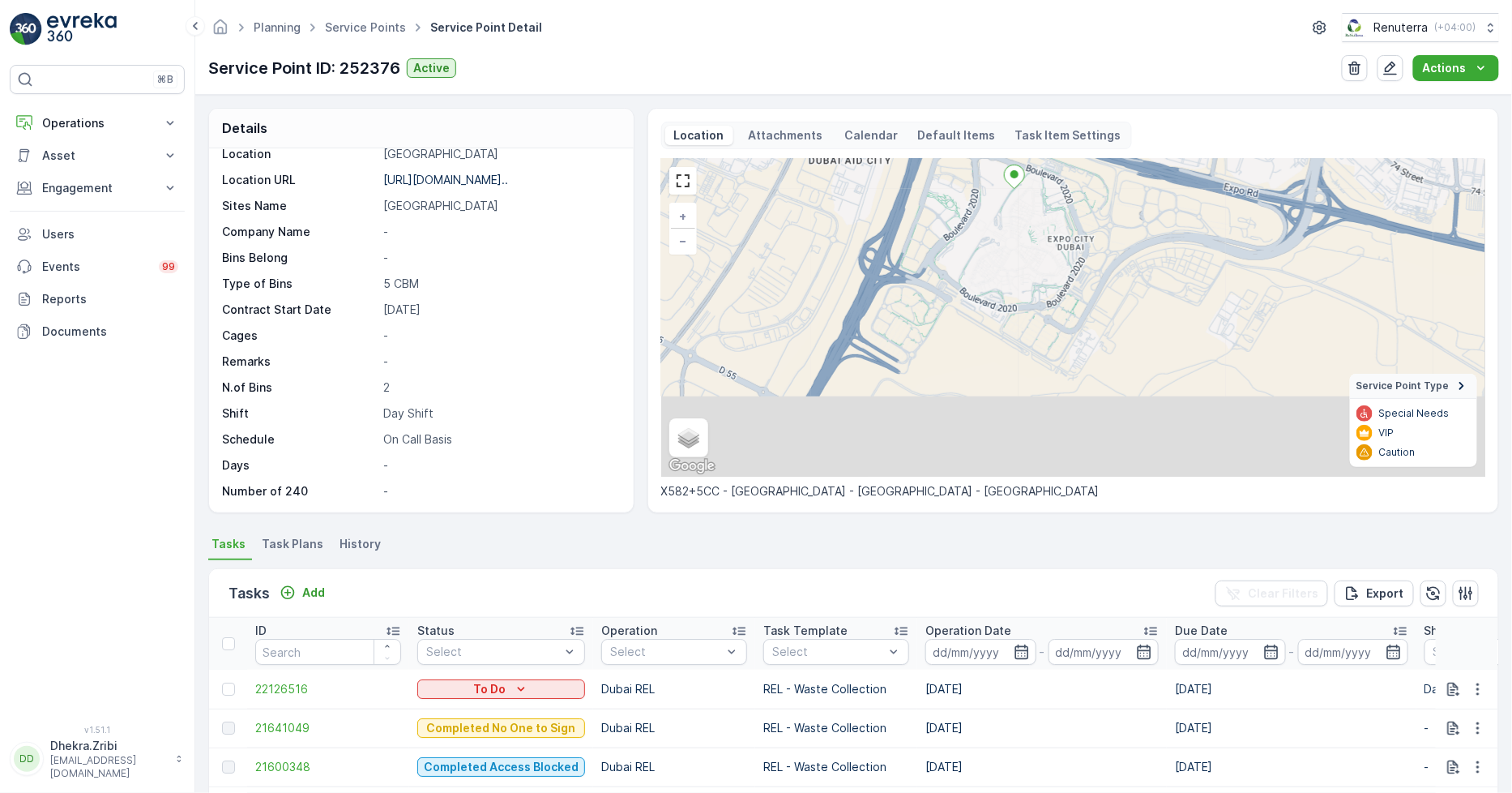
drag, startPoint x: 1040, startPoint y: 418, endPoint x: 977, endPoint y: 255, distance: 174.8
click at [977, 260] on div "+ − Satellite Roadmap Terrain Hybrid Leaflet Keyboard shortcuts Map Data Map da…" at bounding box center [1073, 318] width 825 height 318
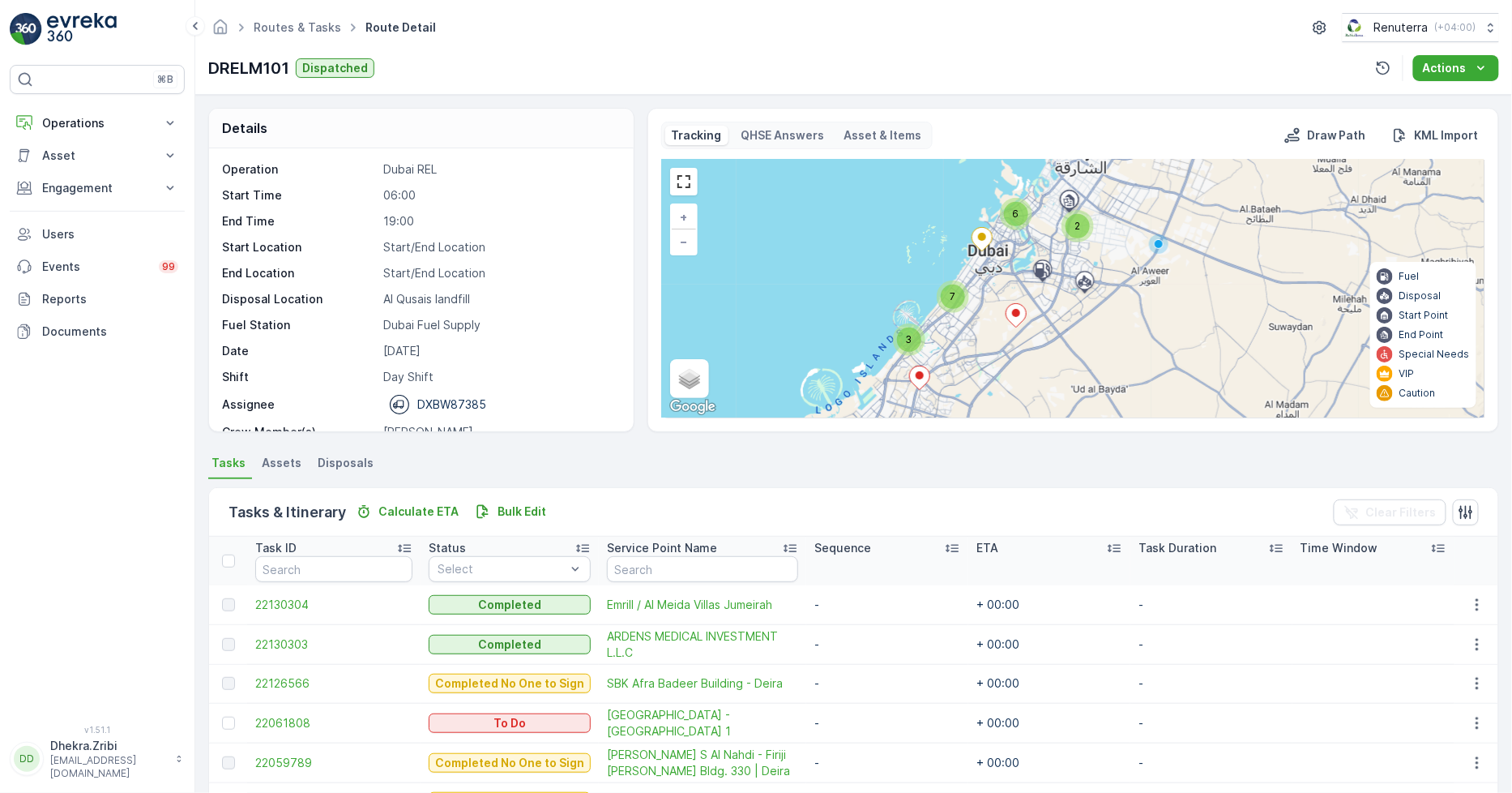
drag, startPoint x: 1073, startPoint y: 289, endPoint x: 1033, endPoint y: 346, distance: 69.6
click at [1033, 346] on div "2 3 6 7 + − Satellite Roadmap Terrain Hybrid Leaflet Keyboard shortcuts Map Dat…" at bounding box center [1073, 289] width 823 height 258
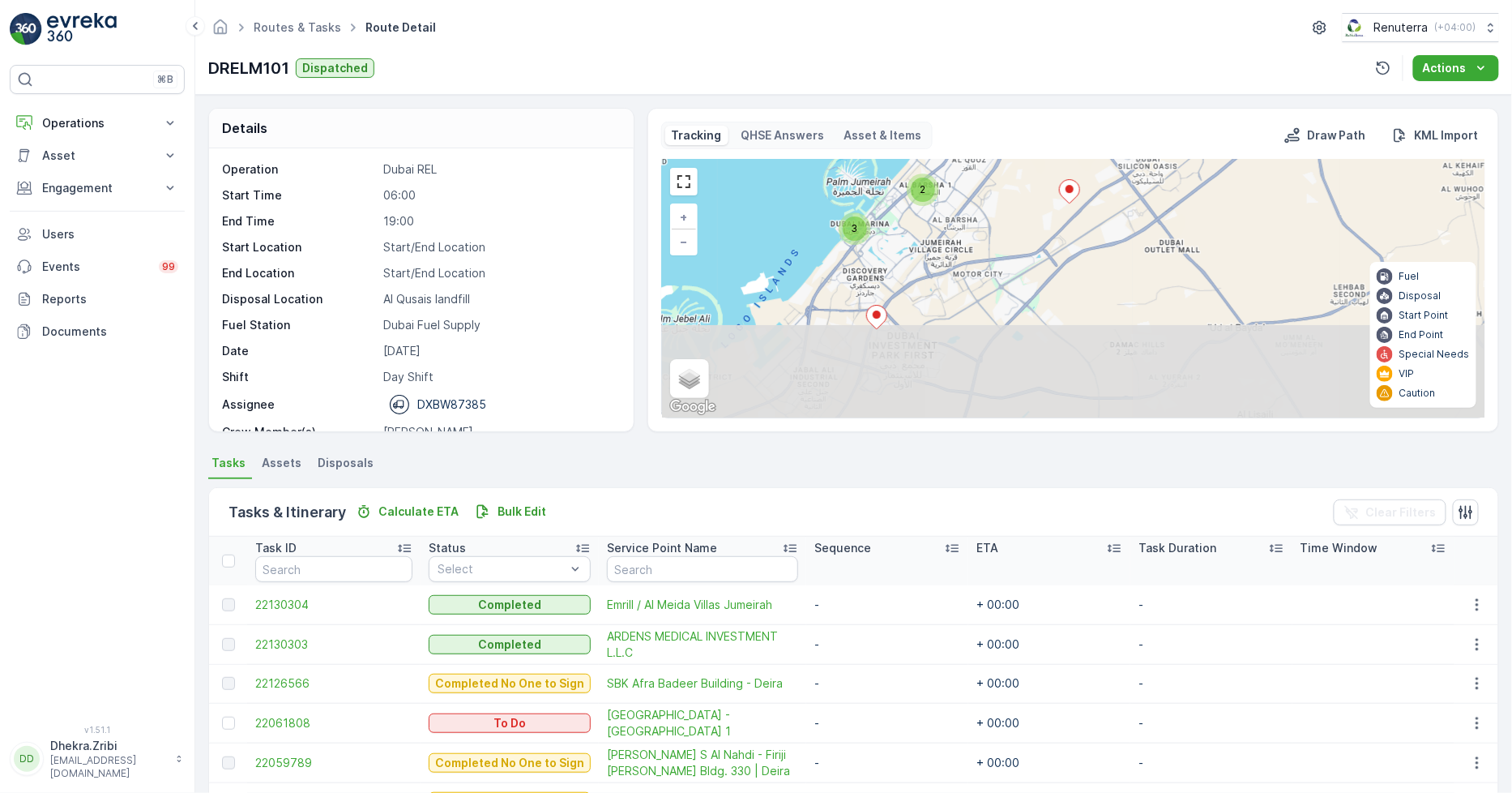
drag, startPoint x: 962, startPoint y: 351, endPoint x: 975, endPoint y: 183, distance: 168.5
click at [975, 183] on div "3 5 2 2 3 + − Satellite Roadmap Terrain Hybrid Leaflet Keyboard shortcuts Map D…" at bounding box center [1073, 289] width 823 height 258
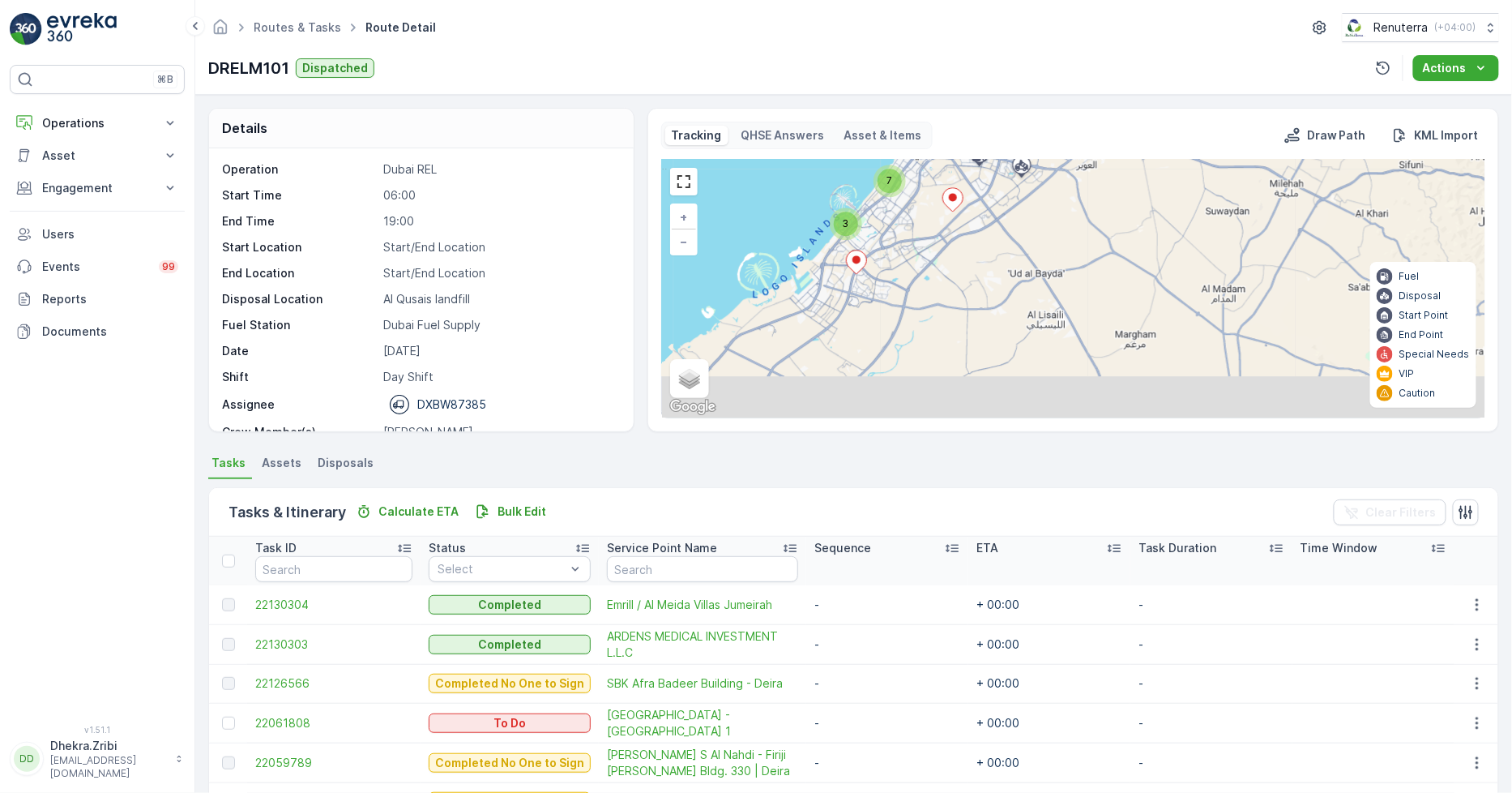
drag, startPoint x: 942, startPoint y: 369, endPoint x: 911, endPoint y: 288, distance: 86.7
click at [911, 288] on div "2 3 6 7 + − Satellite Roadmap Terrain Hybrid Leaflet Keyboard shortcuts Map Dat…" at bounding box center [1073, 289] width 823 height 258
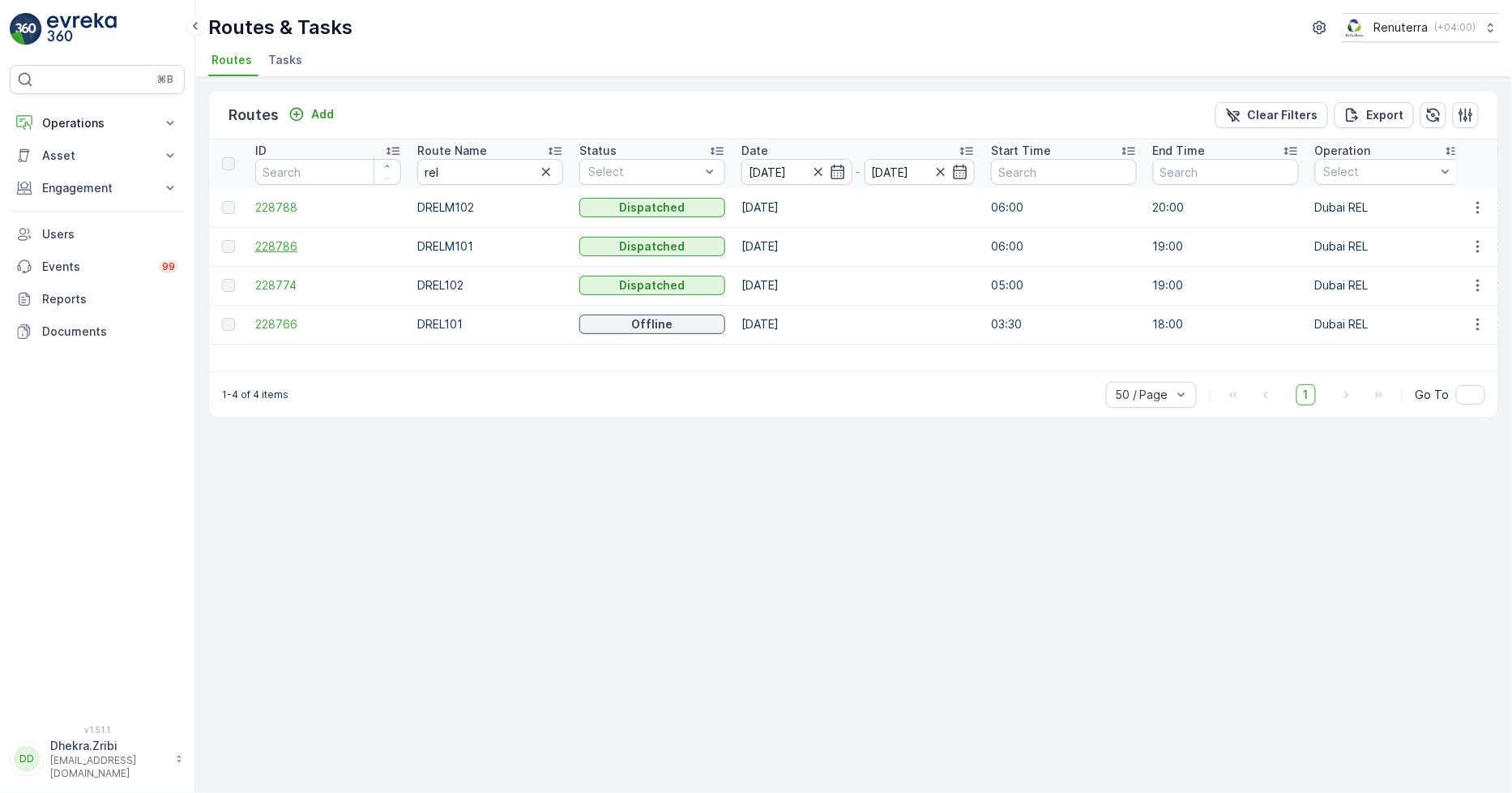
click at [273, 241] on span "228786" at bounding box center [328, 246] width 146 height 16
click at [273, 205] on span "228788" at bounding box center [328, 206] width 146 height 16
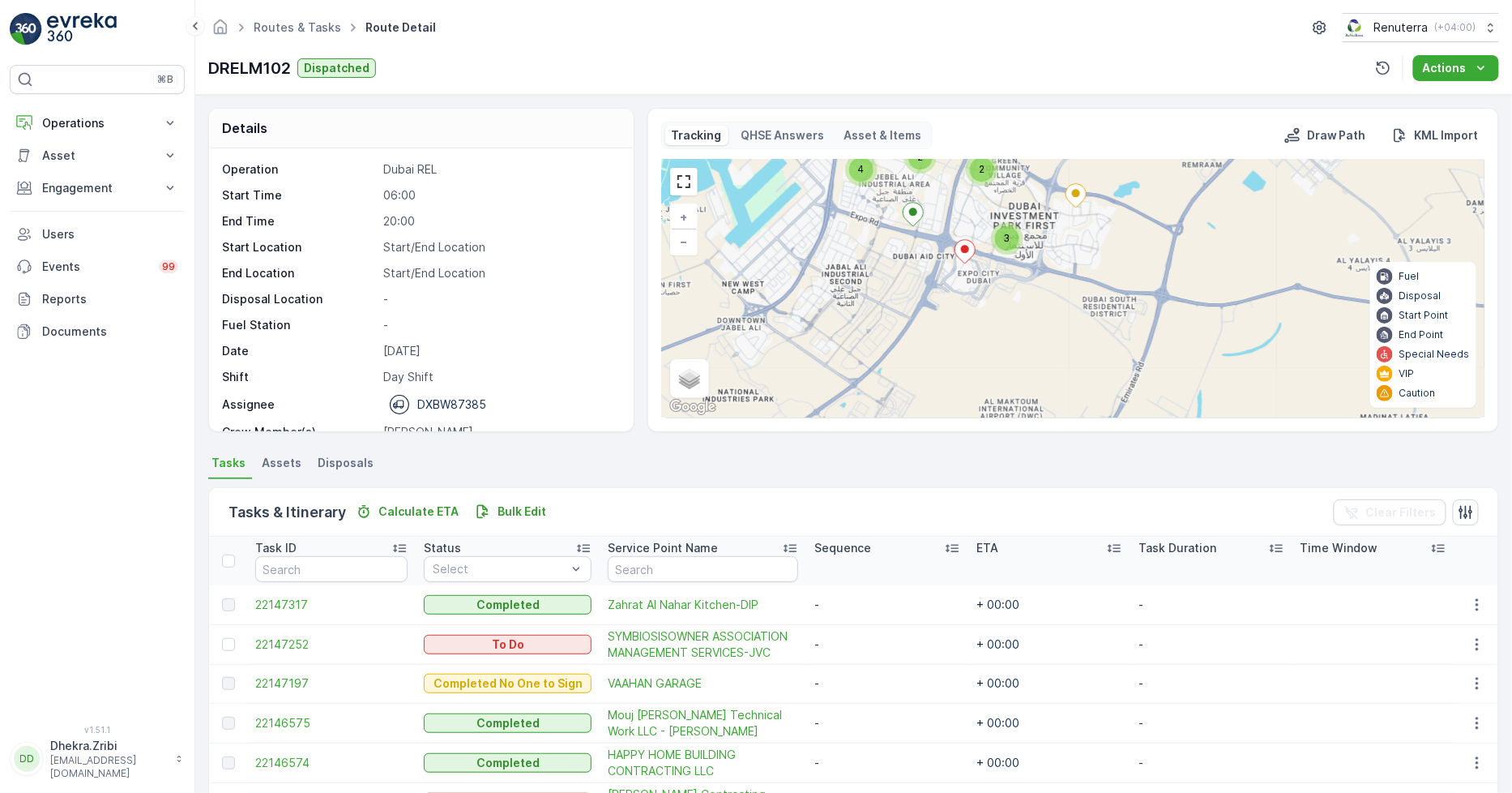
drag, startPoint x: 1027, startPoint y: 318, endPoint x: 1147, endPoint y: 172, distance: 189.0
click at [1147, 172] on div "2 4 2 3 2 5 6 + − Satellite Roadmap Terrain Hybrid Leaflet Keyboard shortcuts M…" at bounding box center [1073, 289] width 823 height 258
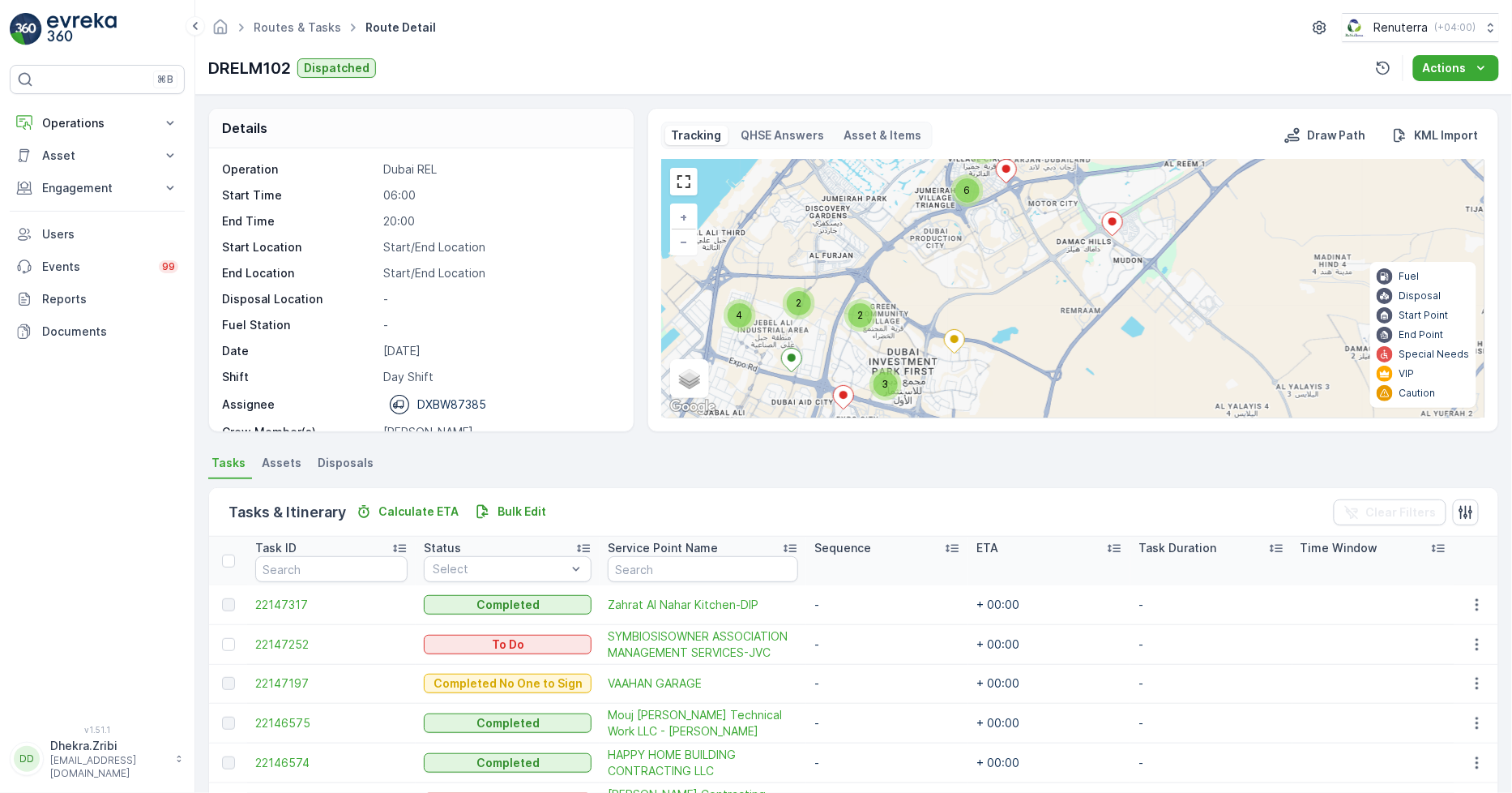
drag, startPoint x: 1131, startPoint y: 234, endPoint x: 937, endPoint y: 442, distance: 284.4
click at [940, 442] on div "Details Operation Dubai REL Start Time 06:00 End Time 20:00 Start Location Star…" at bounding box center [854, 444] width 1317 height 698
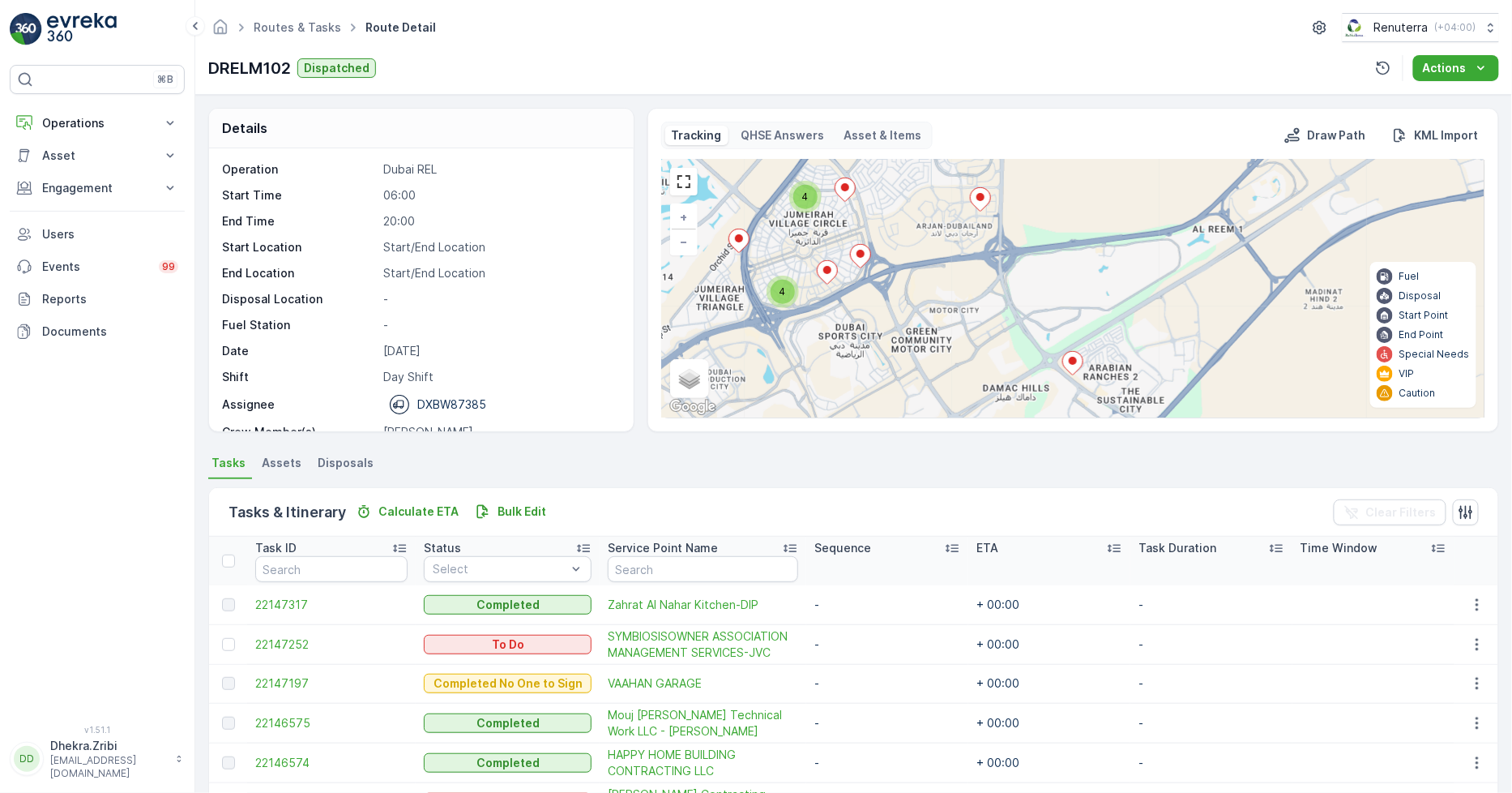
drag, startPoint x: 1024, startPoint y: 316, endPoint x: 1066, endPoint y: 410, distance: 103.0
click at [1066, 410] on div "2 4 2 2 4 4 + − Satellite Roadmap Terrain Hybrid Leaflet Keyboard shortcuts Map…" at bounding box center [1073, 289] width 823 height 258
click at [978, 198] on ellipse at bounding box center [981, 197] width 8 height 8
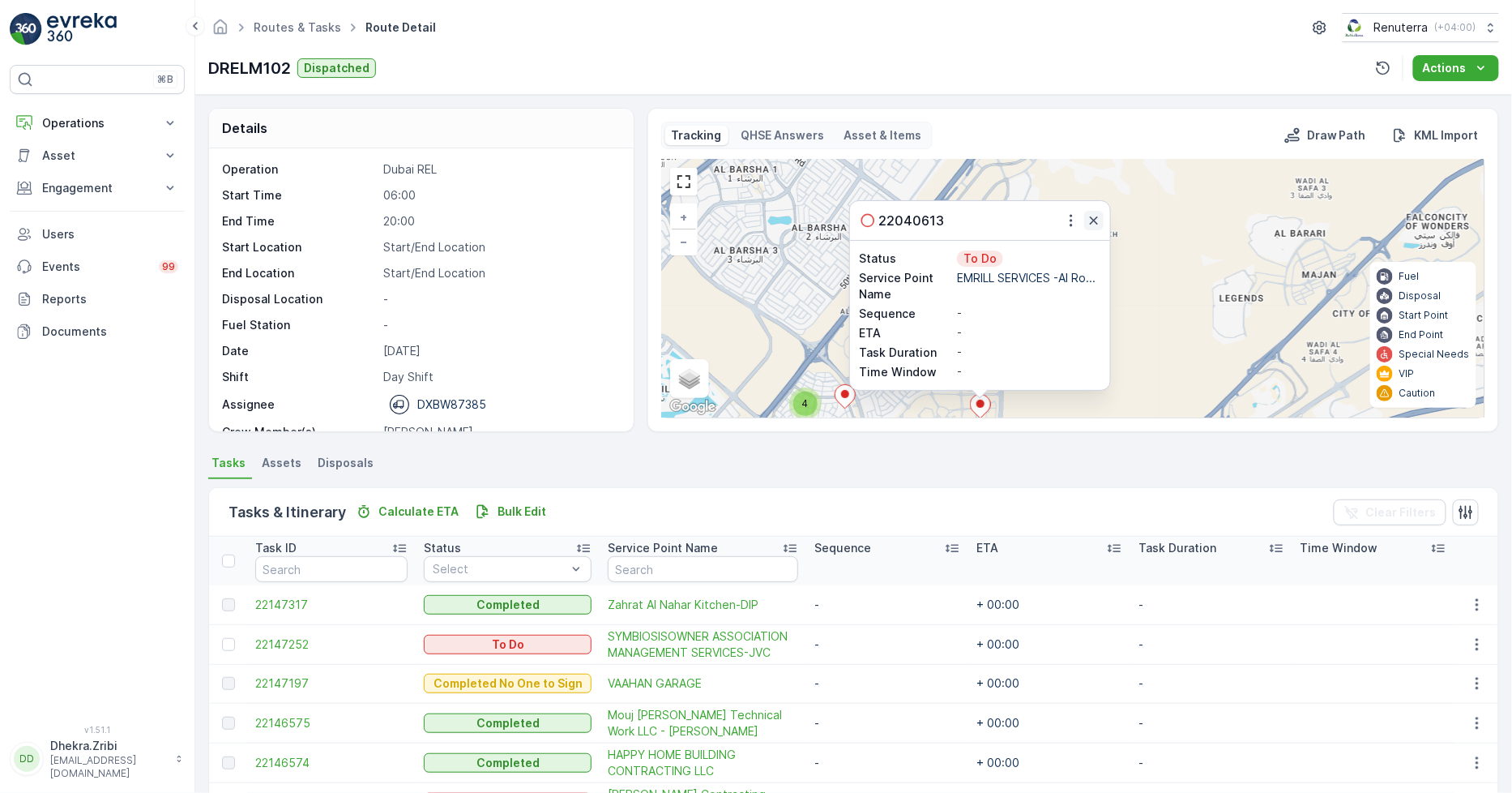
click at [1096, 219] on icon "button" at bounding box center [1094, 219] width 16 height 16
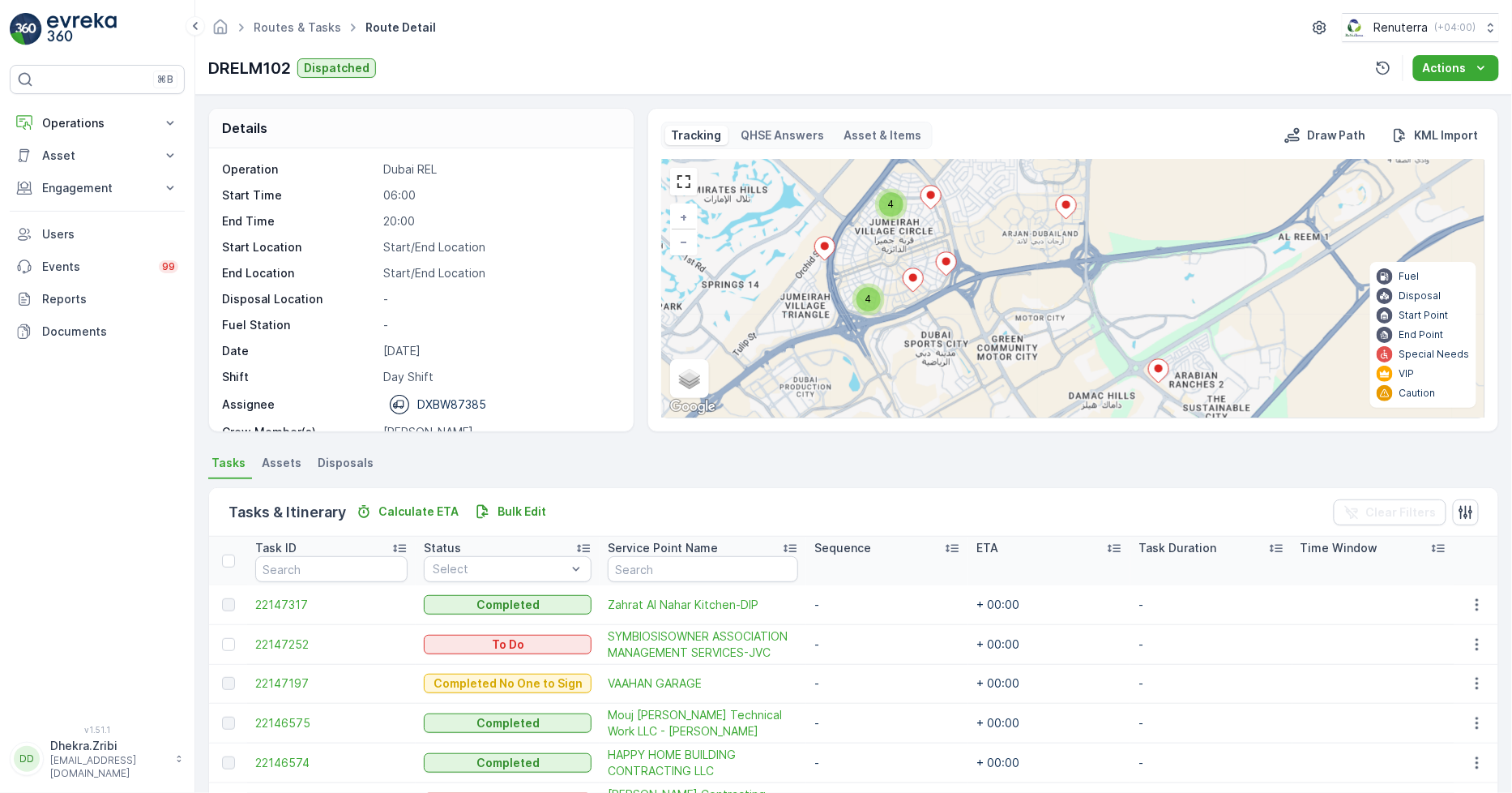
drag, startPoint x: 1024, startPoint y: 347, endPoint x: 1110, endPoint y: 147, distance: 217.7
click at [1110, 147] on div "Tracking QHSE Answers Asset & Items Draw Path KML Import 2 4 2 2 4 4 + − Satell…" at bounding box center [1073, 270] width 825 height 297
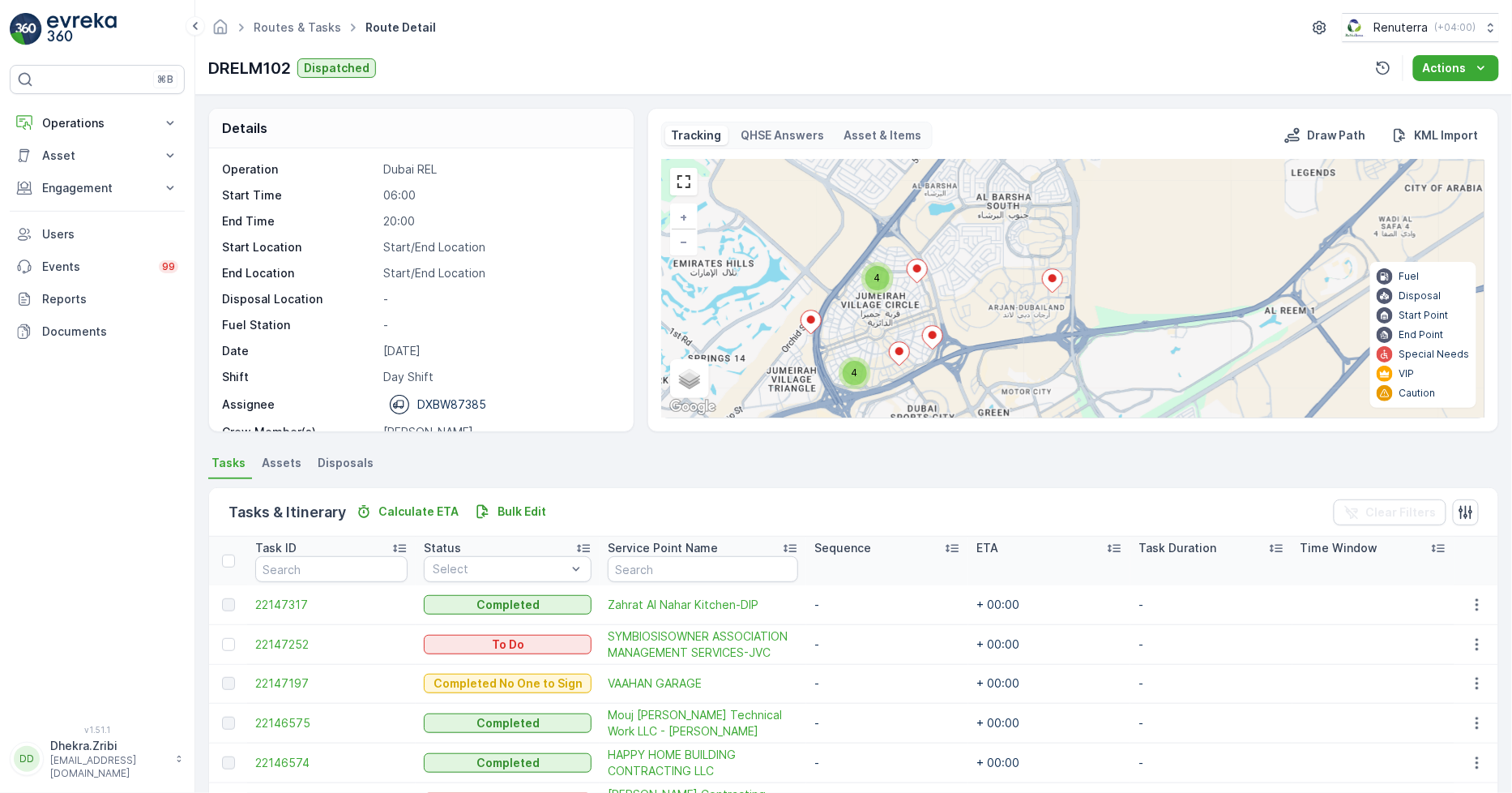
drag, startPoint x: 1033, startPoint y: 253, endPoint x: 1018, endPoint y: 334, distance: 82.4
click at [1018, 334] on div "2 4 2 2 4 4 + − Satellite Roadmap Terrain Hybrid Leaflet Keyboard shortcuts Map…" at bounding box center [1073, 289] width 823 height 258
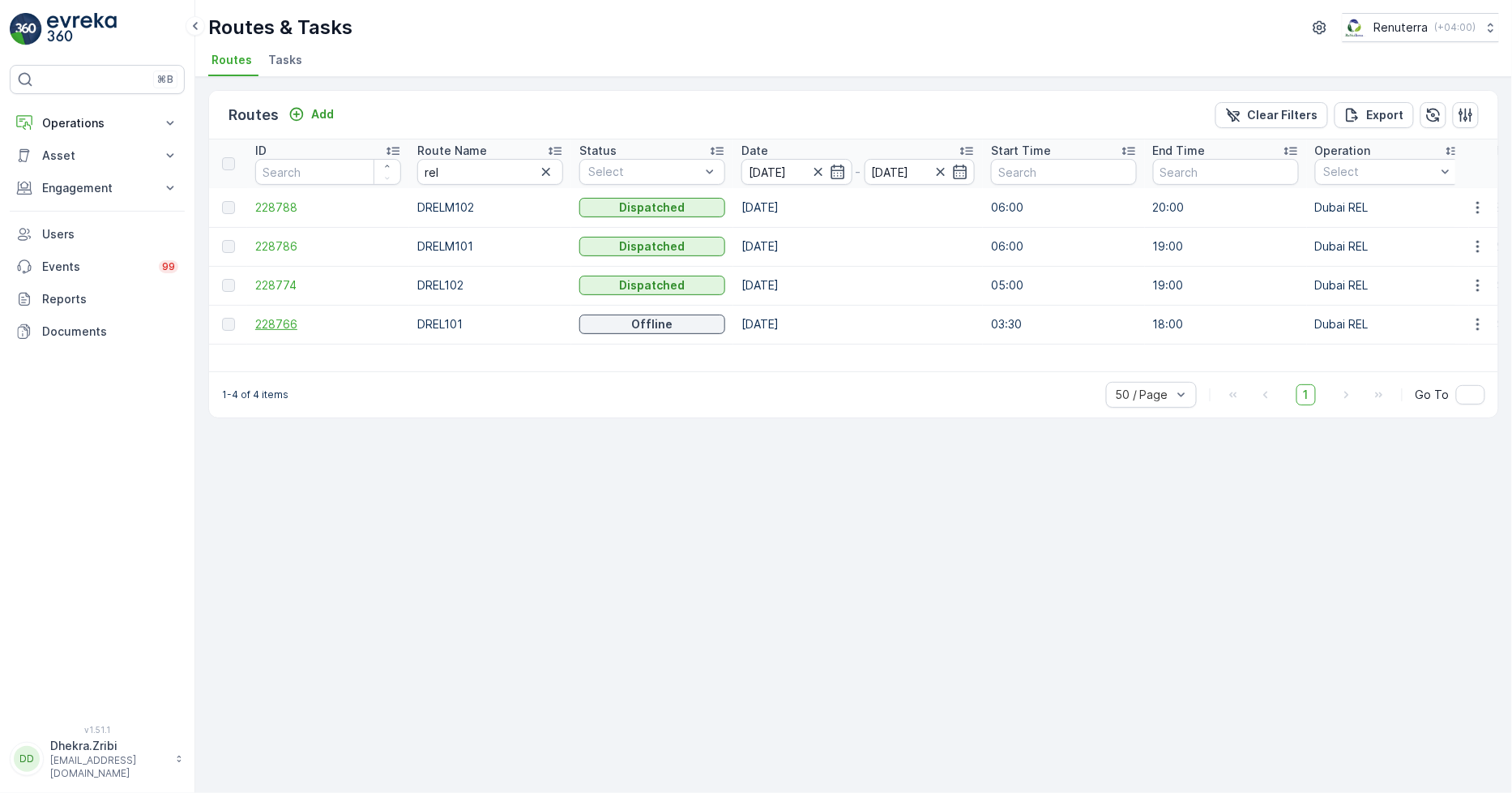
click at [279, 322] on span "228766" at bounding box center [328, 323] width 146 height 16
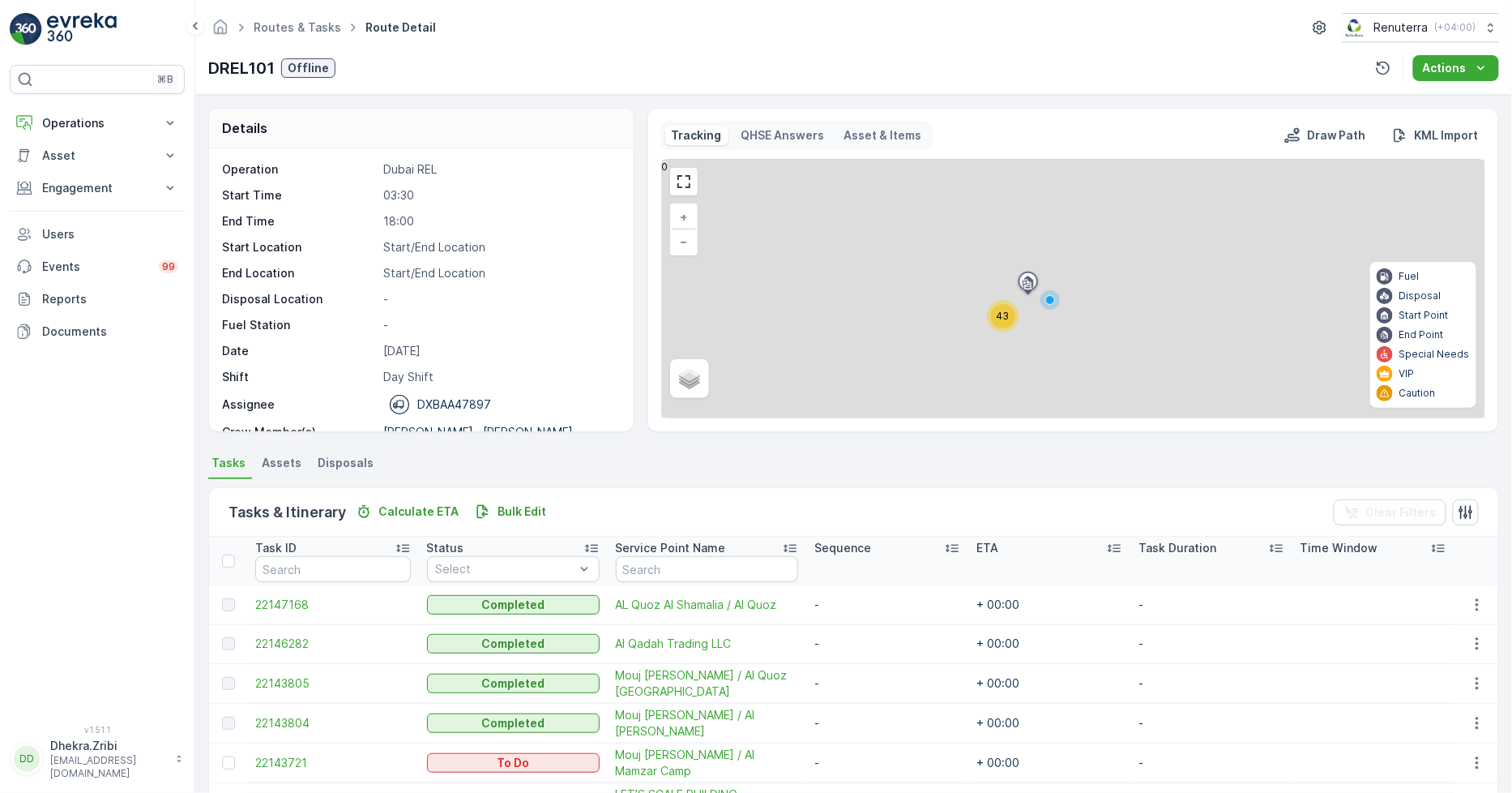
click at [1000, 304] on div "43" at bounding box center [1003, 316] width 33 height 33
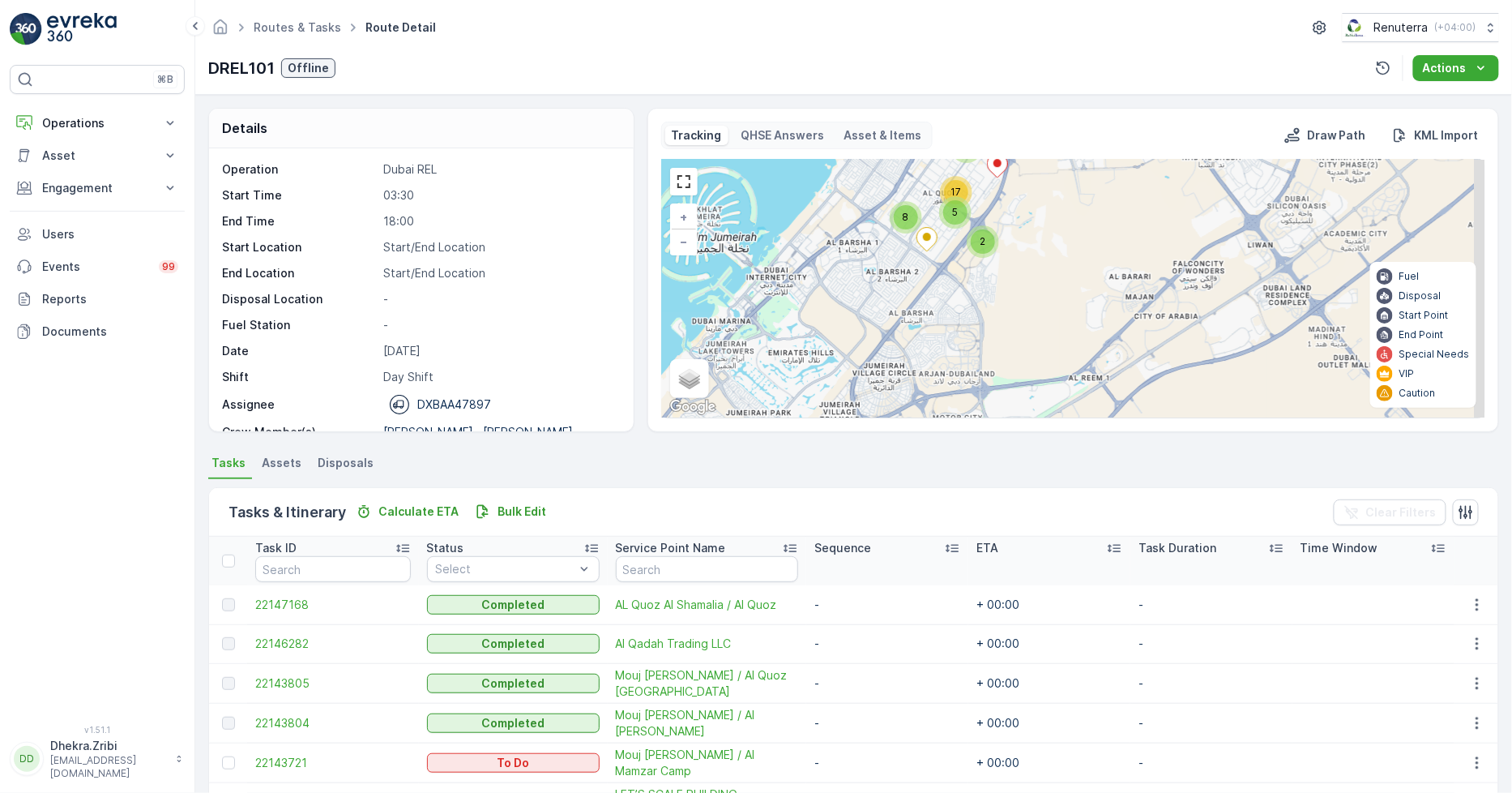
drag, startPoint x: 1078, startPoint y: 389, endPoint x: 989, endPoint y: 273, distance: 146.2
click at [989, 273] on div "2 6 5 17 8 + − Satellite Roadmap Terrain Hybrid Leaflet Keyboard shortcuts Map …" at bounding box center [1073, 289] width 823 height 258
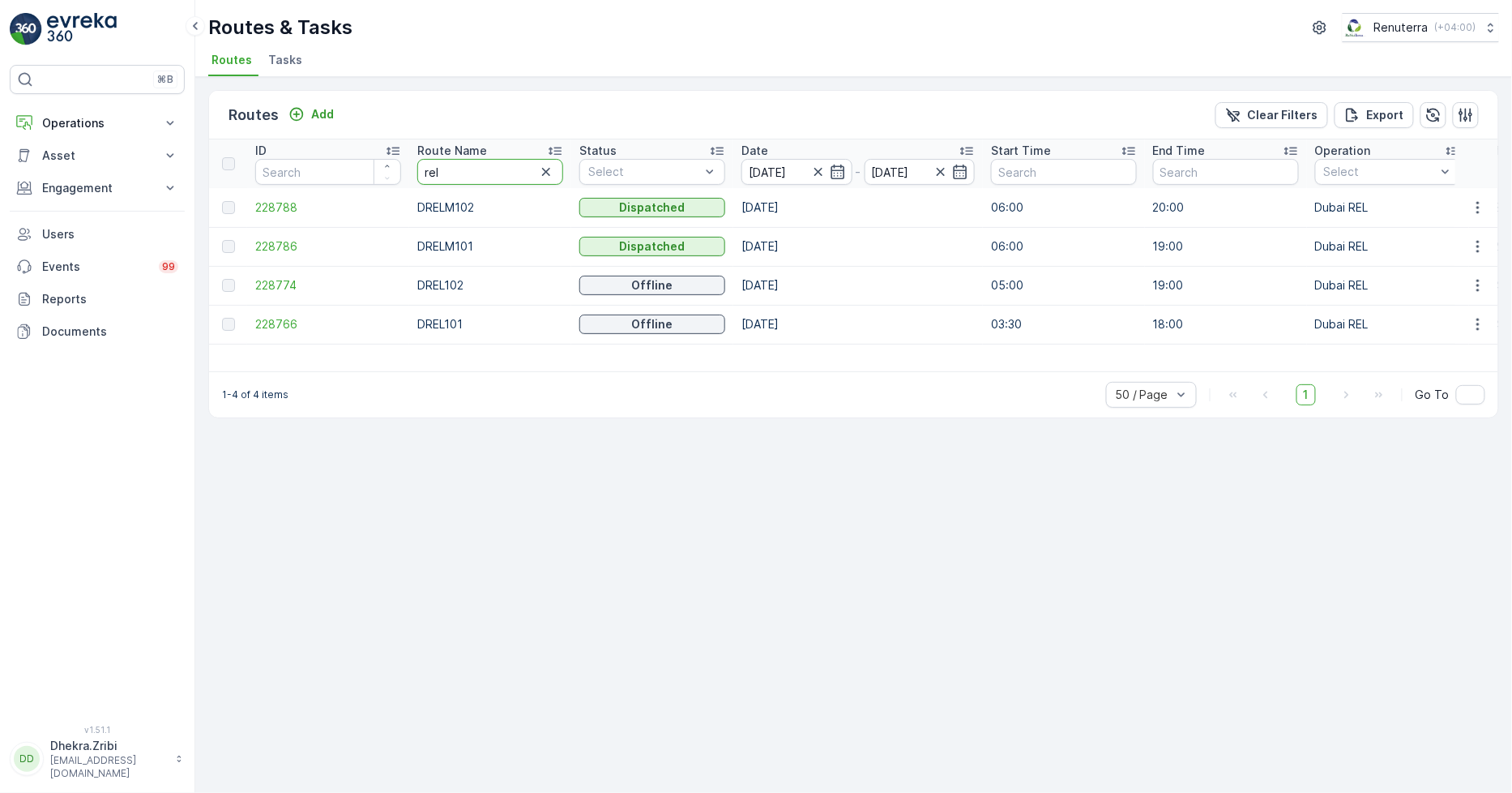
drag, startPoint x: 471, startPoint y: 166, endPoint x: 408, endPoint y: 161, distance: 63.2
type input "hat"
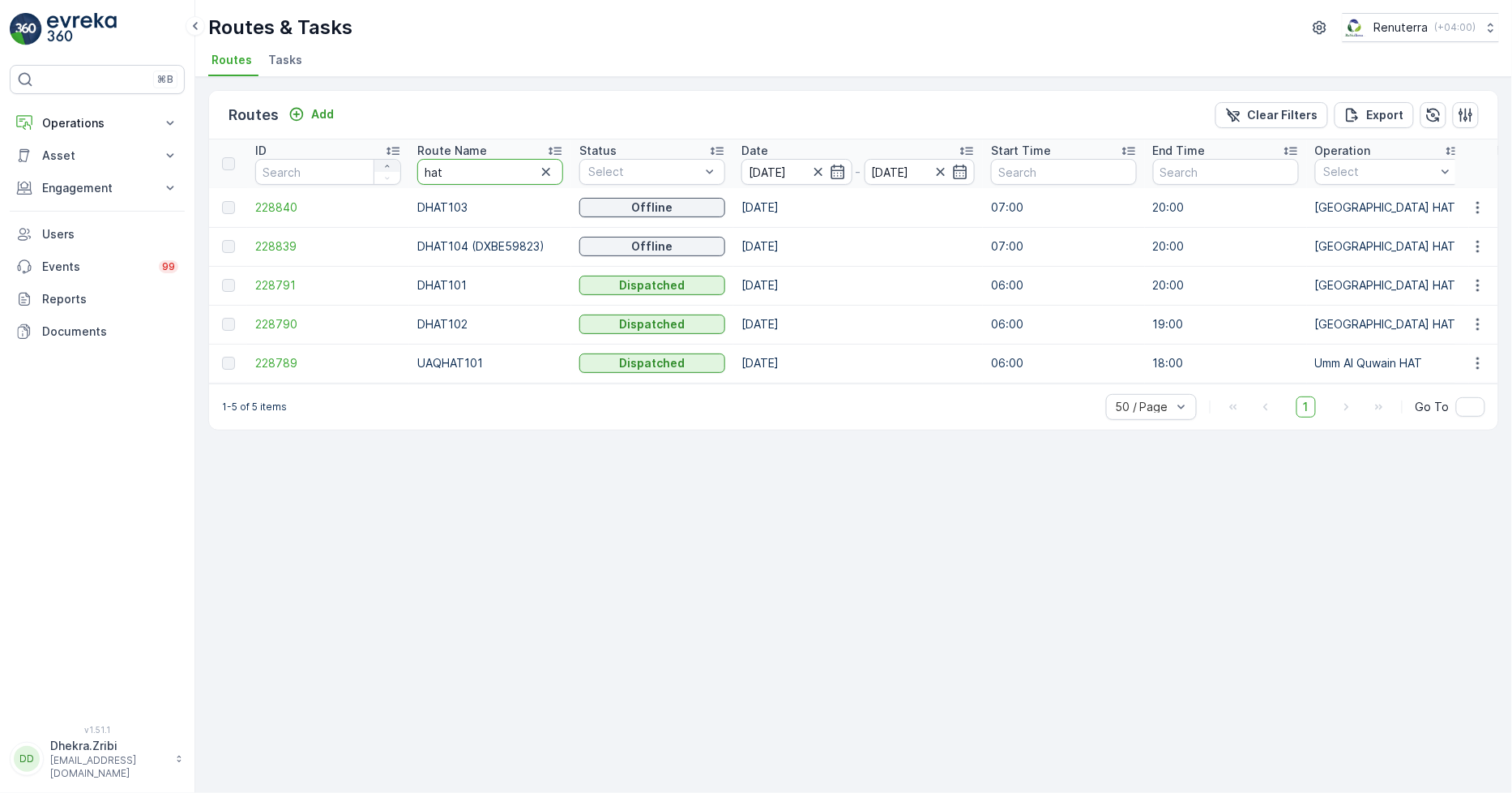
type input "roro"
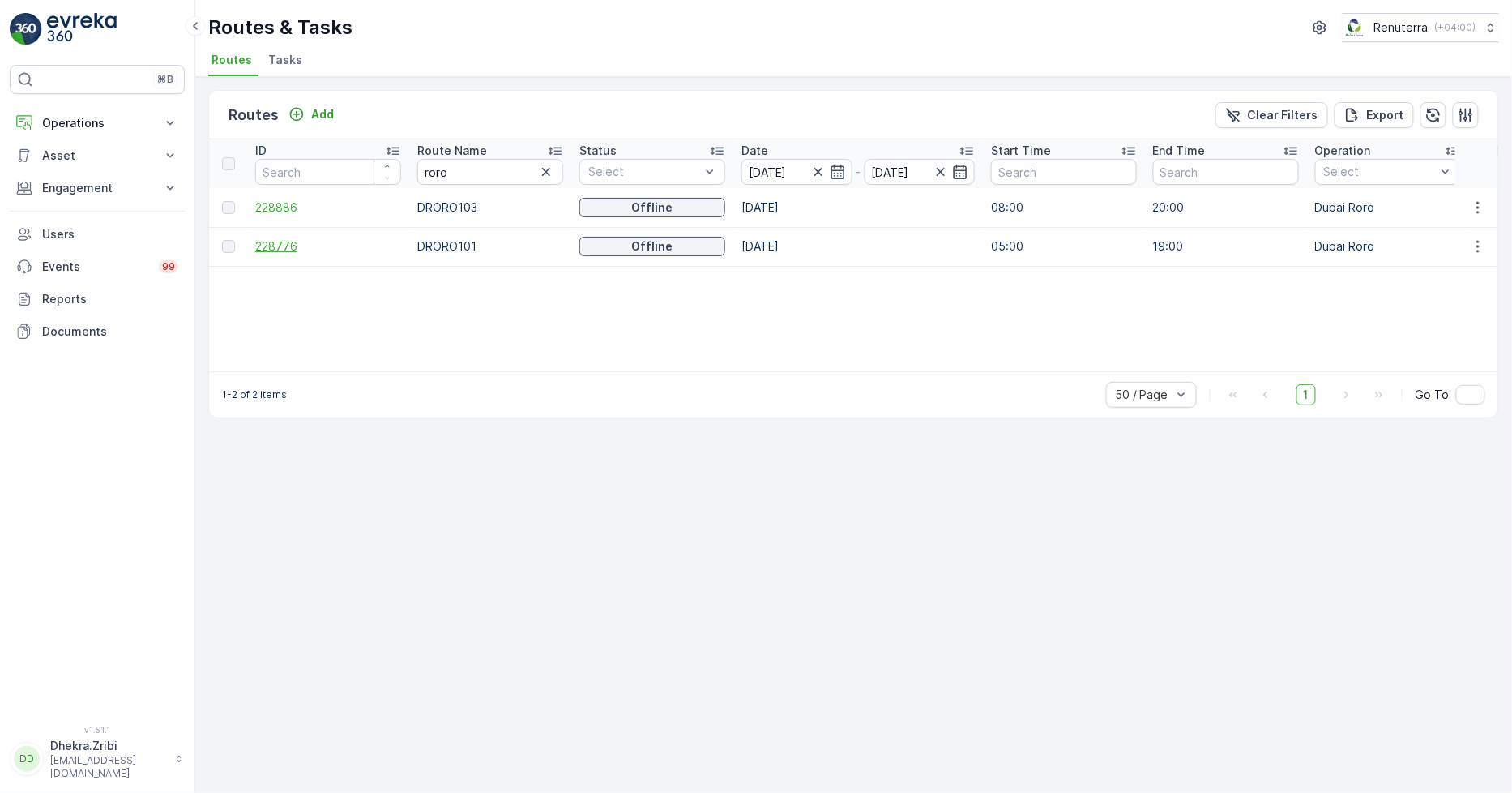
click at [273, 238] on span "228776" at bounding box center [328, 246] width 146 height 16
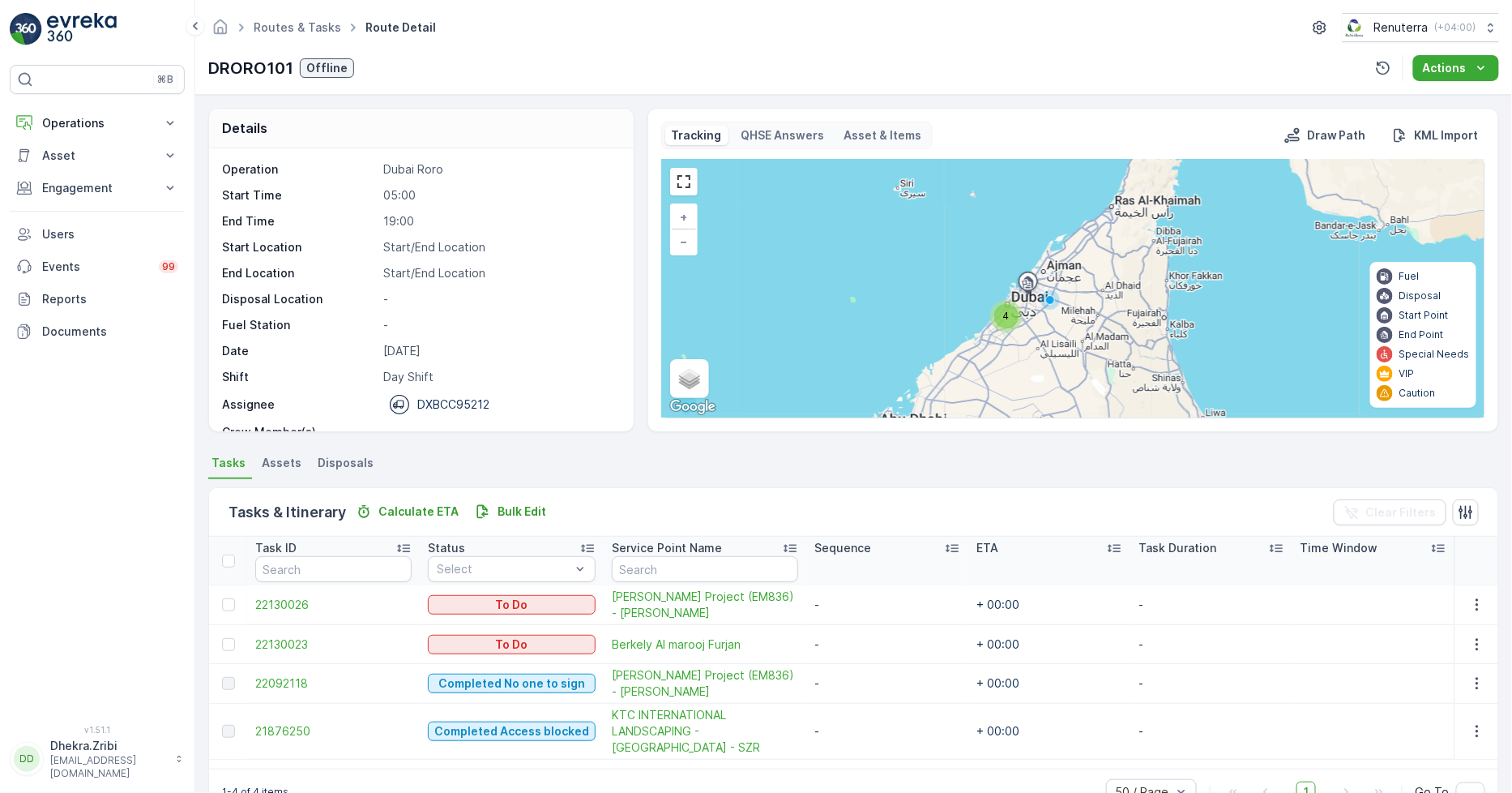
click at [1005, 315] on span "4" at bounding box center [1006, 315] width 7 height 12
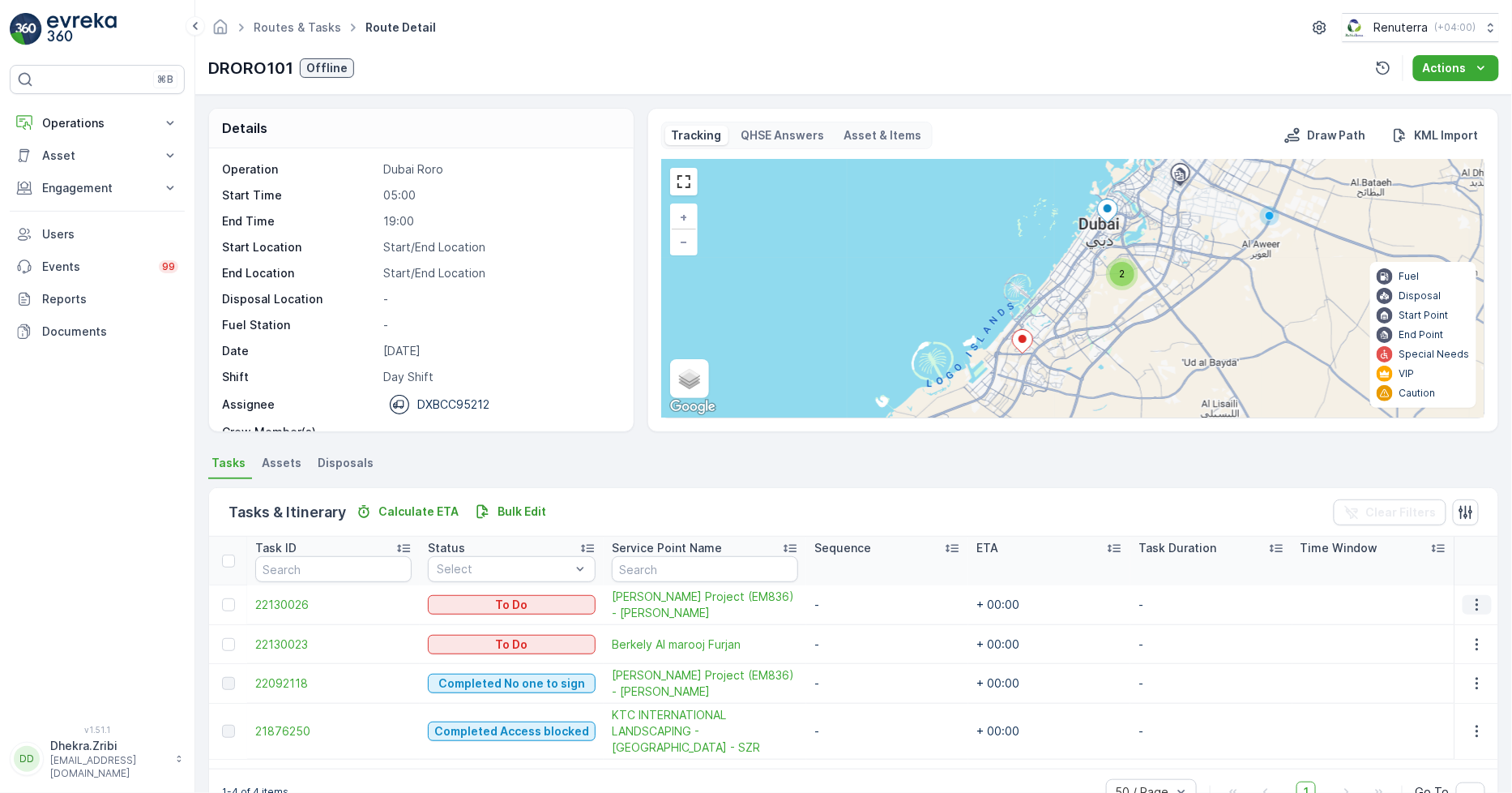
click at [1474, 602] on icon "button" at bounding box center [1477, 604] width 16 height 16
click at [1441, 691] on span "Remove from Route" at bounding box center [1451, 696] width 109 height 16
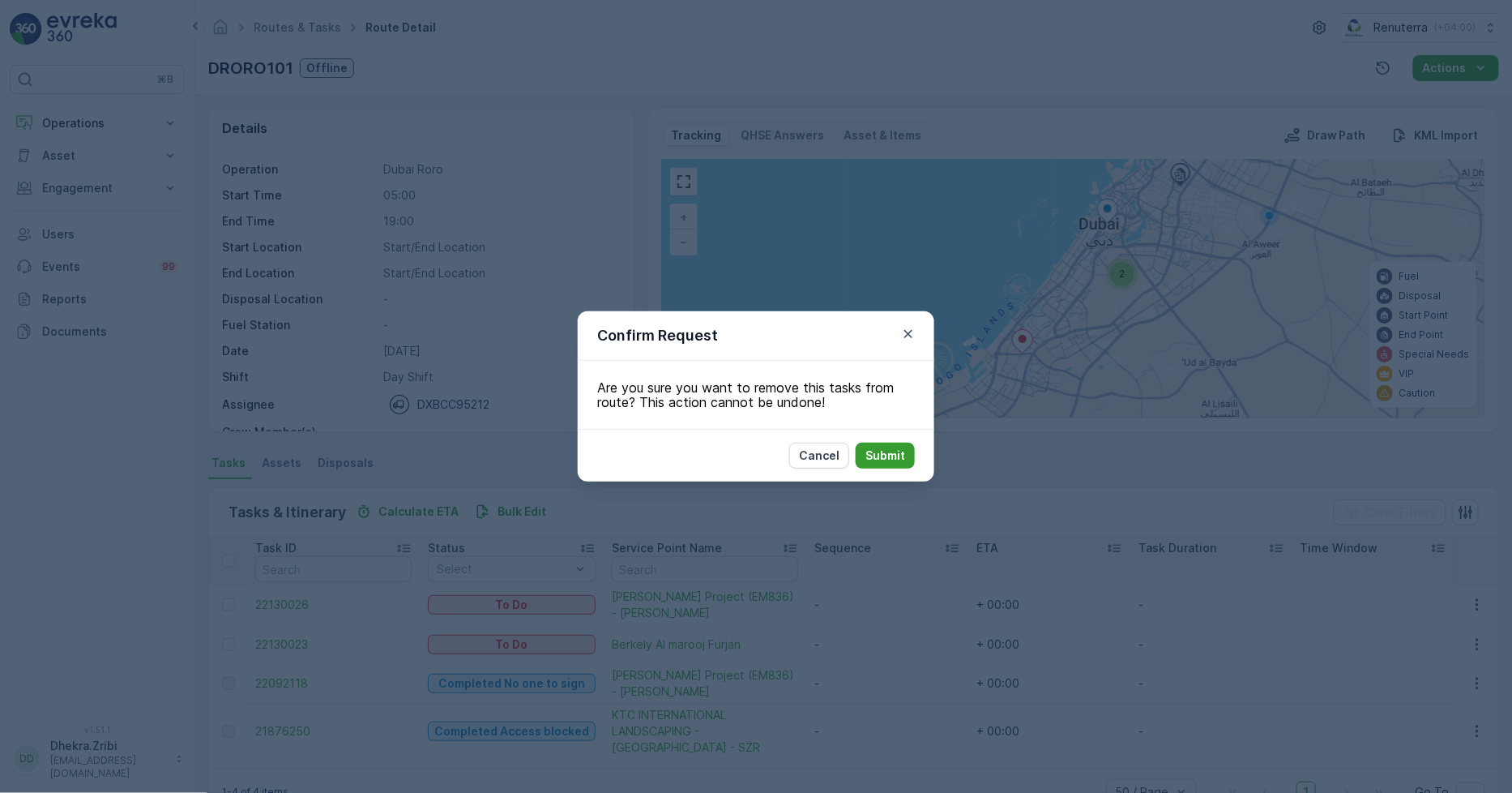
click at [895, 464] on button "Submit" at bounding box center [884, 456] width 59 height 26
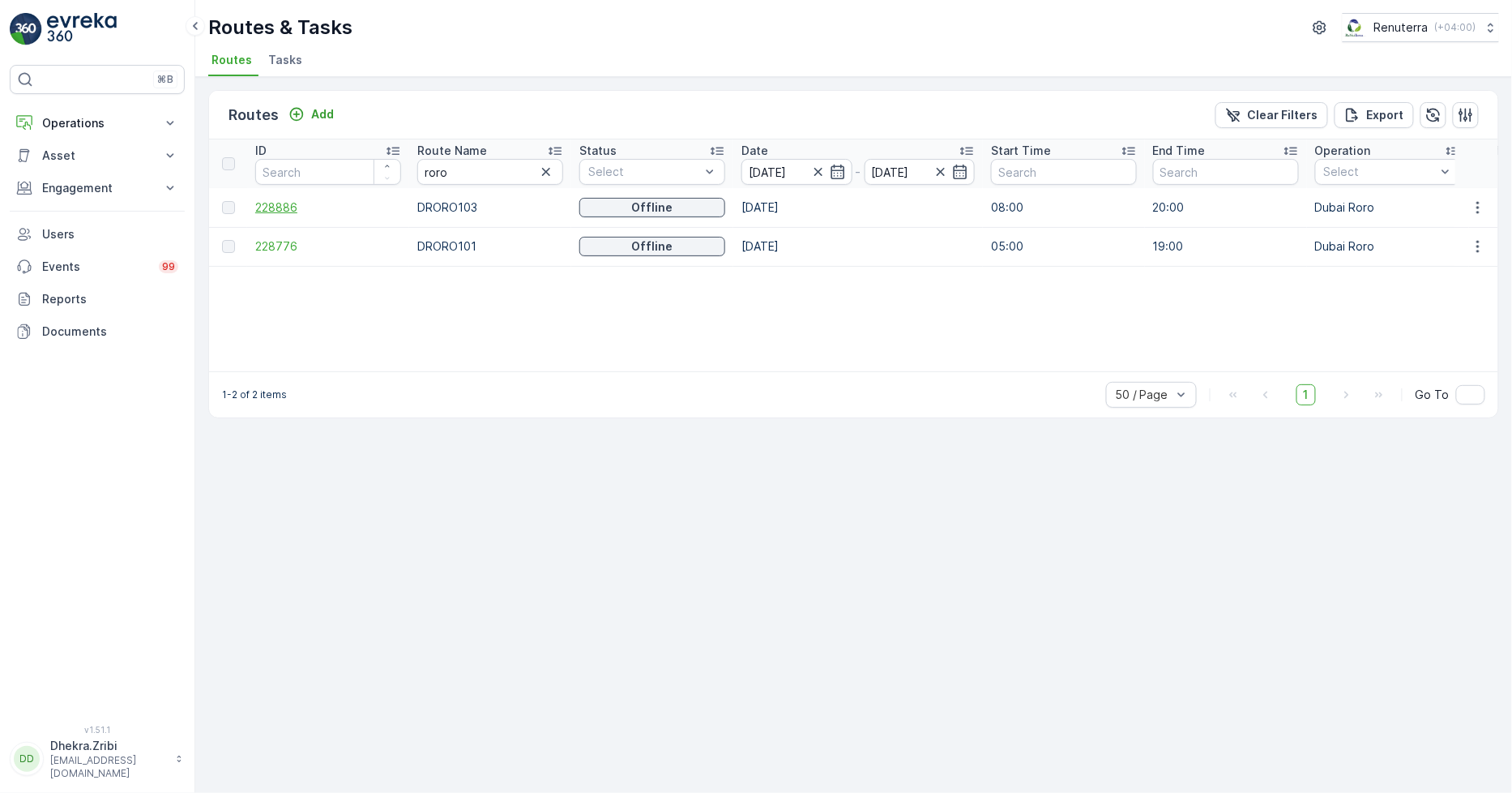
click at [284, 200] on span "228886" at bounding box center [328, 206] width 146 height 16
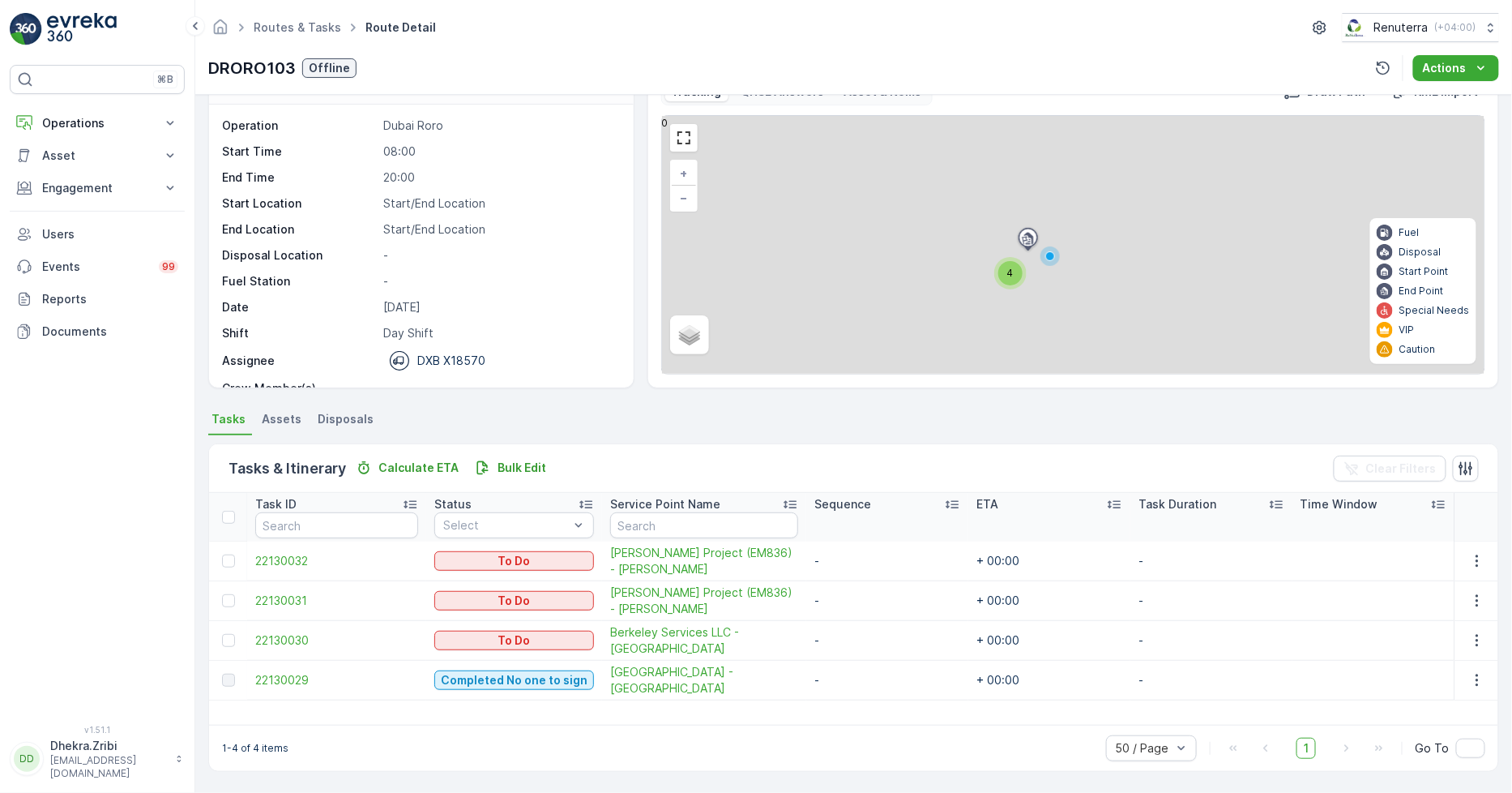
scroll to position [43, 0]
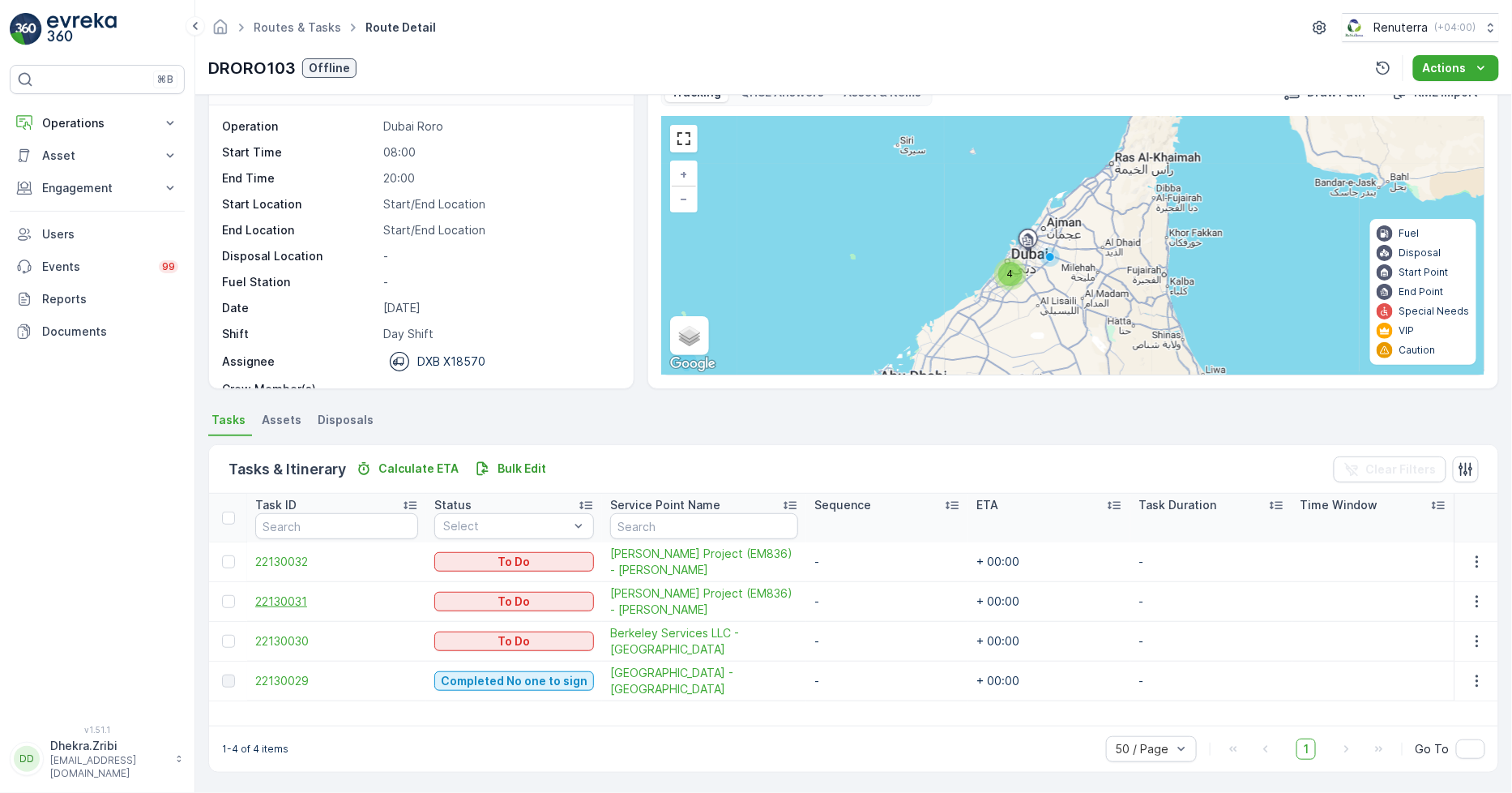
click at [286, 596] on span "22130031" at bounding box center [336, 601] width 163 height 16
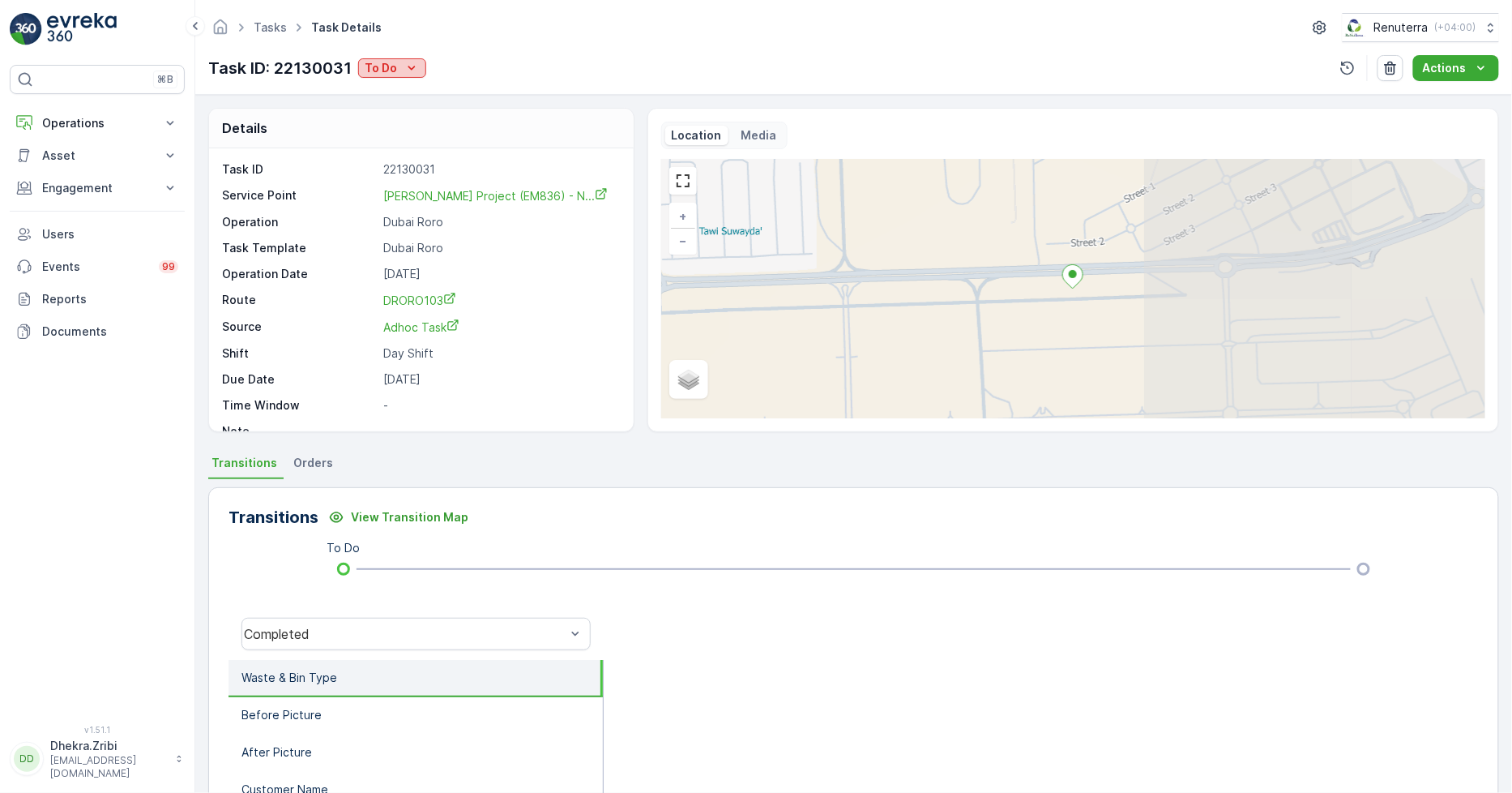
click at [418, 70] on icon "To Do" at bounding box center [411, 67] width 16 height 16
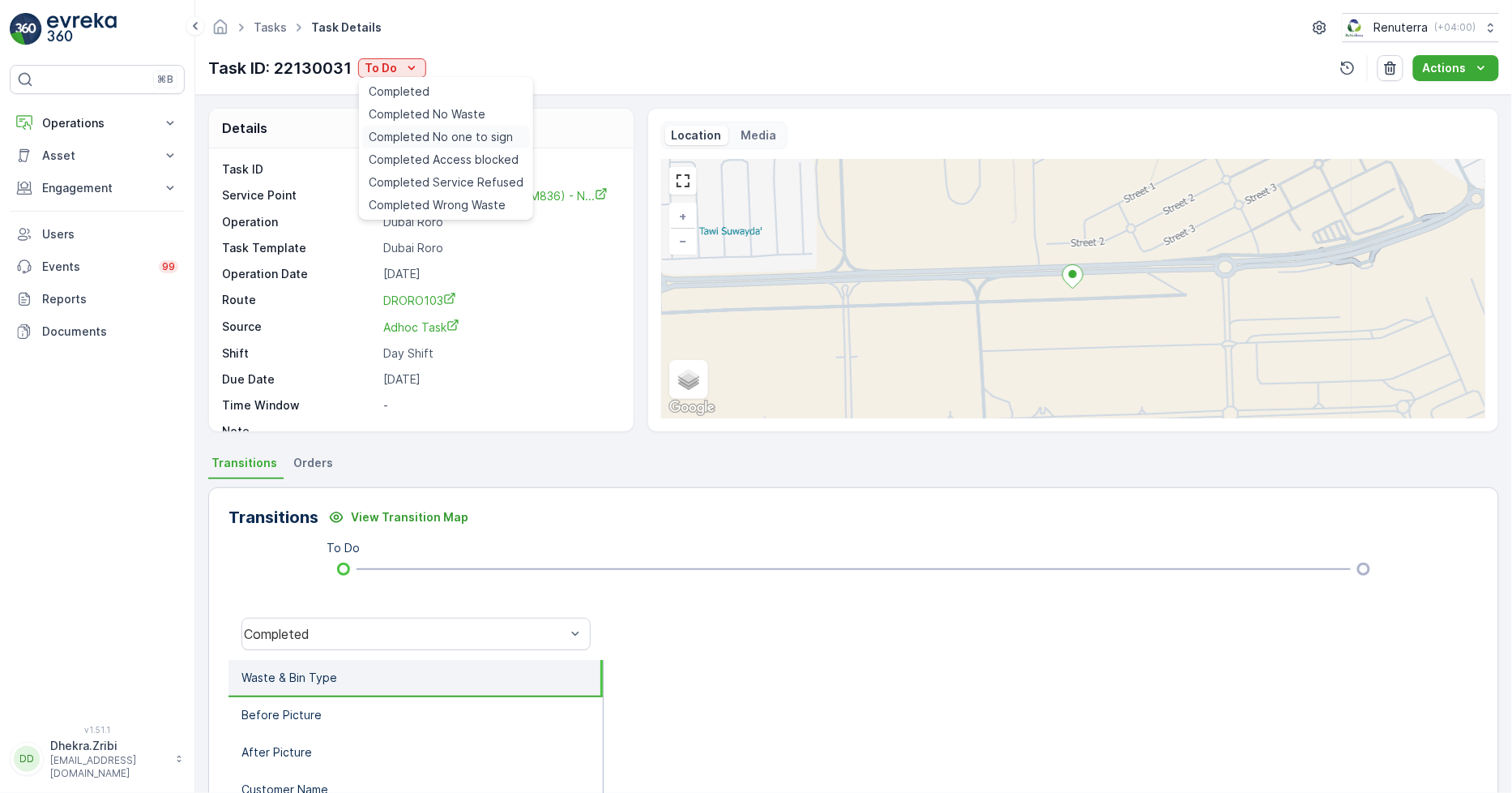
click at [467, 135] on span "Completed No one to sign" at bounding box center [441, 136] width 144 height 16
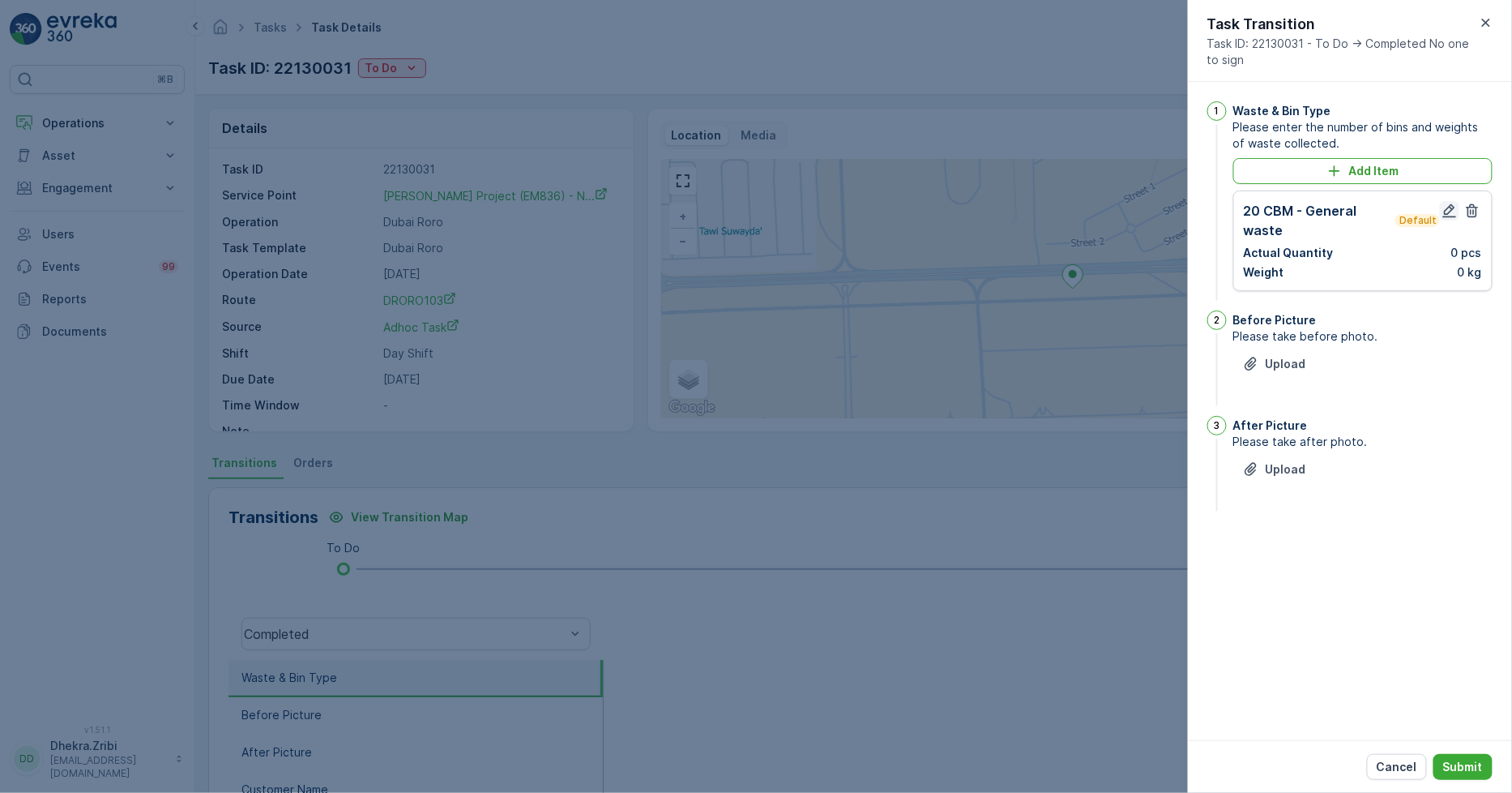
click at [1444, 205] on icon "button" at bounding box center [1449, 210] width 16 height 16
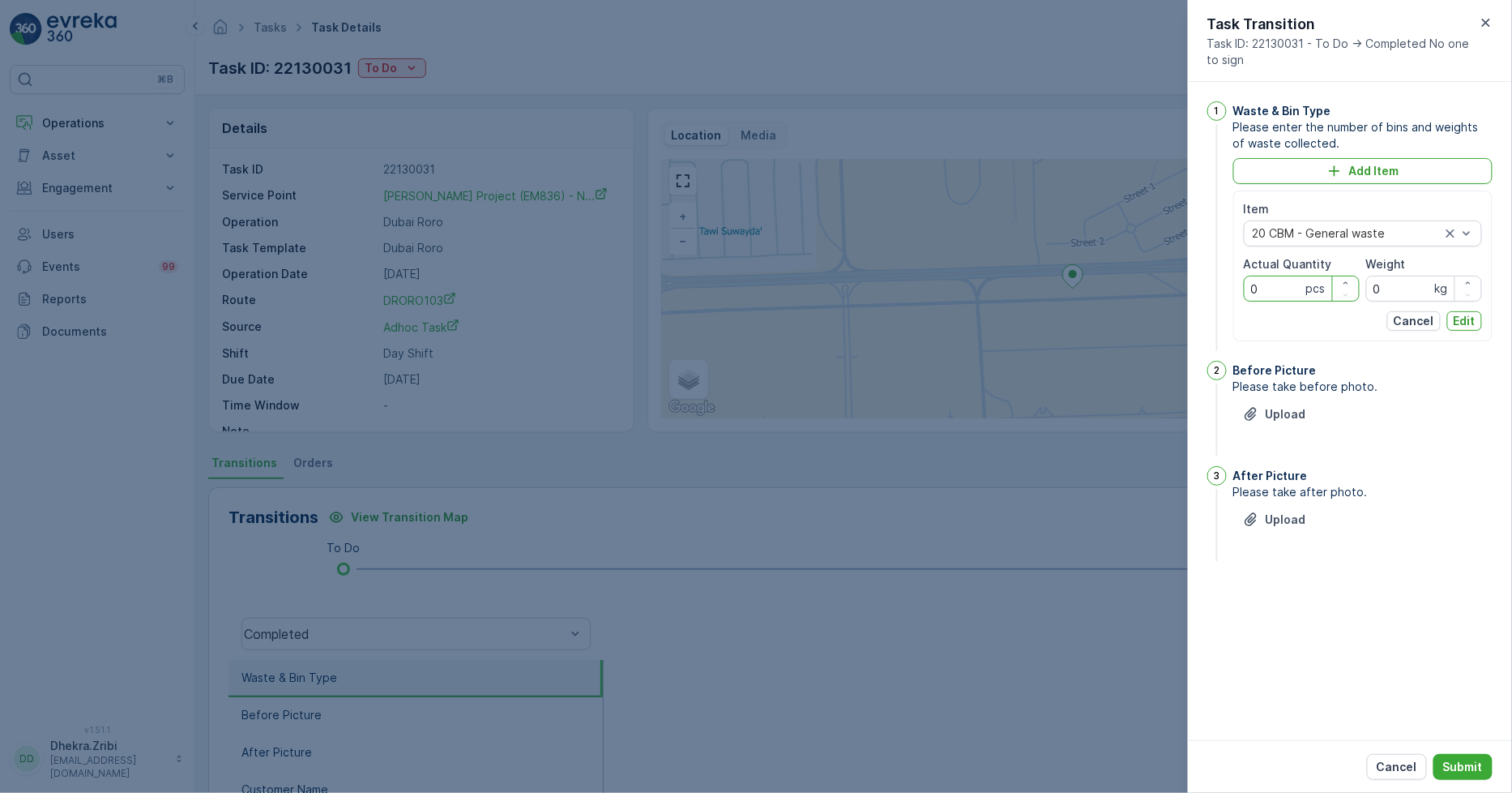
click at [1194, 294] on div "1 Waste & Bin Type Please enter the number of bins and weights of waste collect…" at bounding box center [1349, 411] width 324 height 658
type Quantity "1"
drag, startPoint x: 1465, startPoint y: 317, endPoint x: 1461, endPoint y: 333, distance: 16.5
click at [1464, 316] on p "Edit" at bounding box center [1464, 320] width 21 height 16
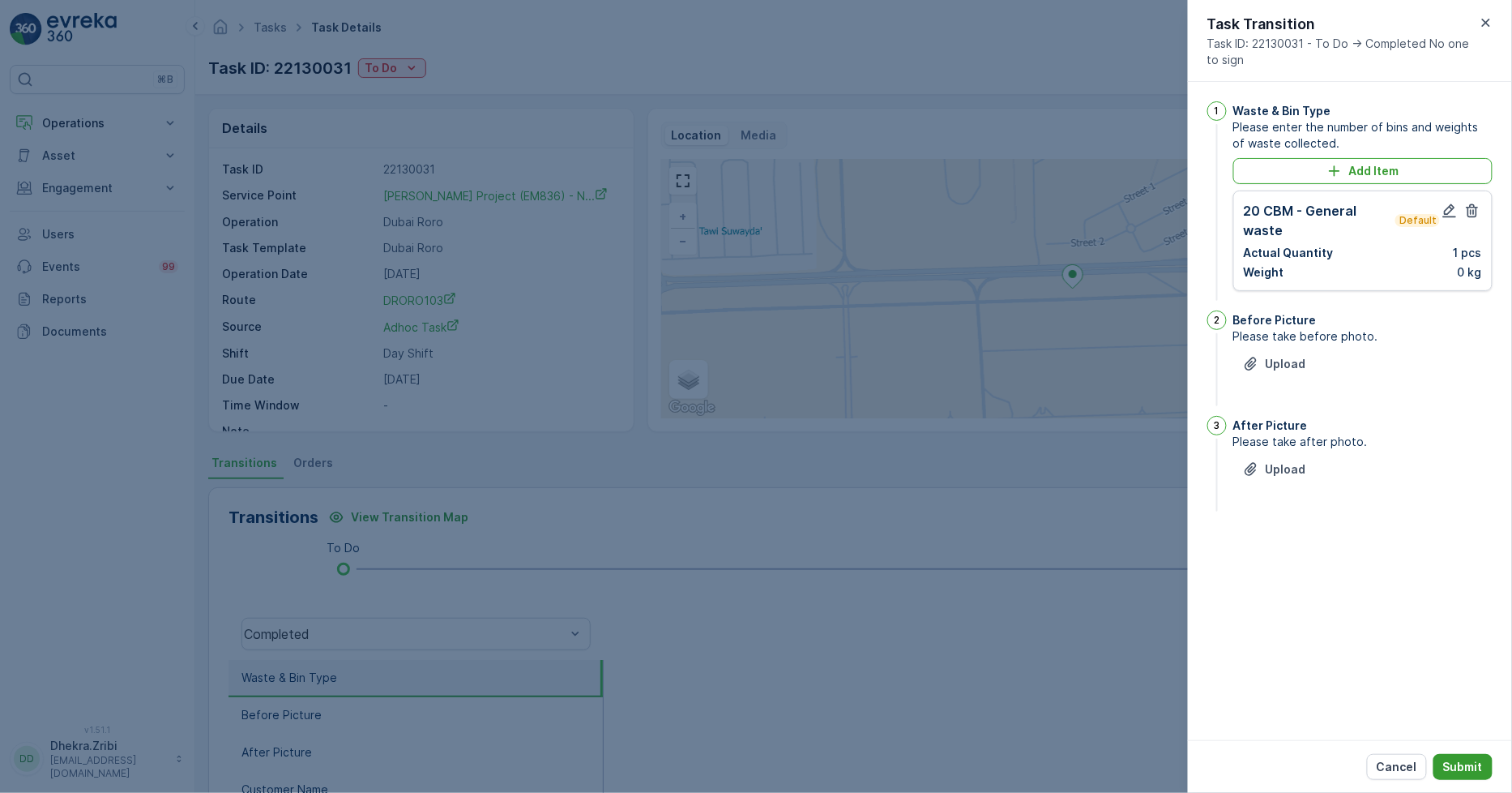
click at [1463, 759] on p "Submit" at bounding box center [1463, 766] width 40 height 16
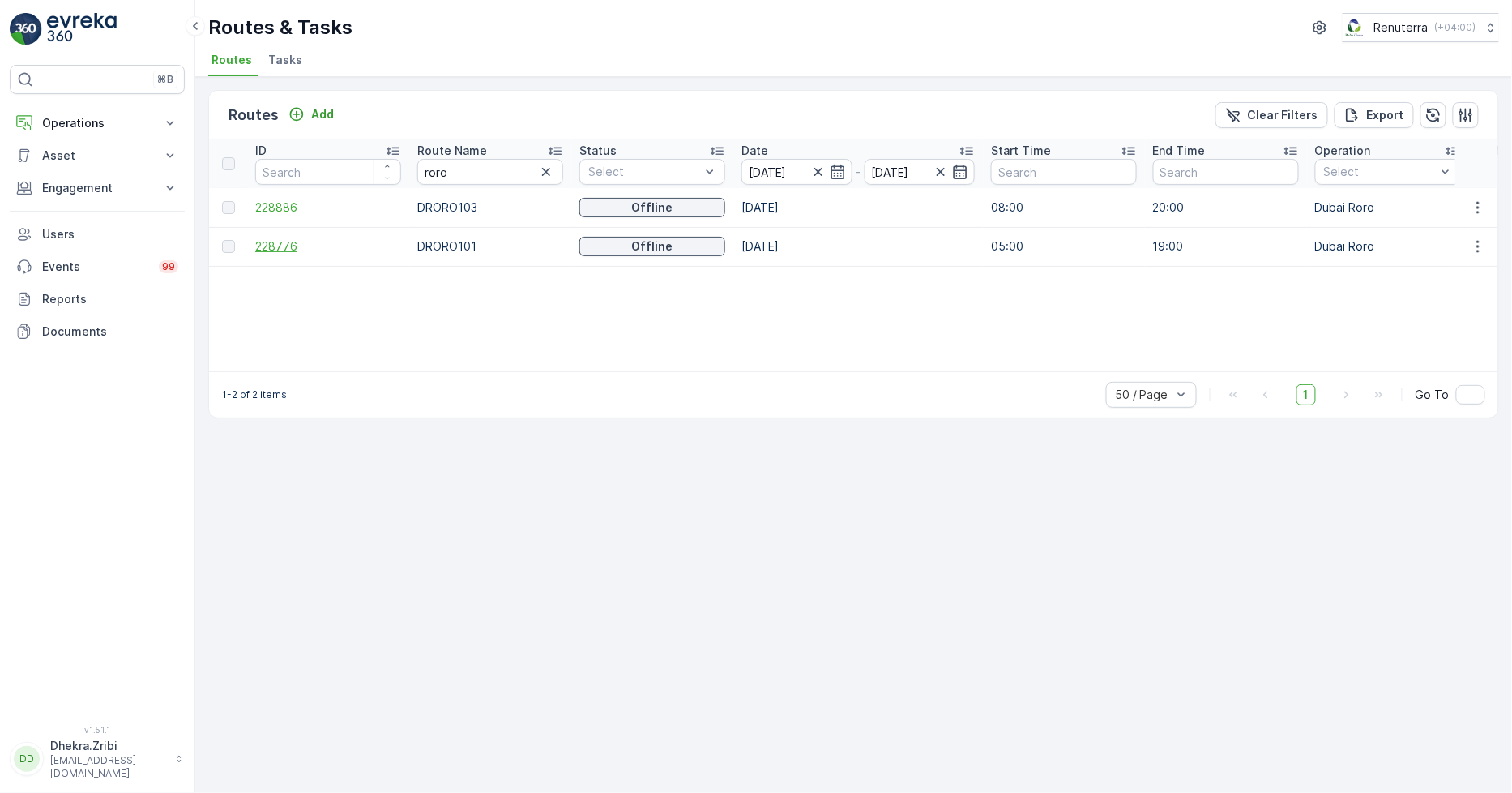
click at [279, 243] on span "228776" at bounding box center [328, 246] width 146 height 16
drag, startPoint x: 433, startPoint y: 171, endPoint x: 382, endPoint y: 169, distance: 51.0
type input "hat"
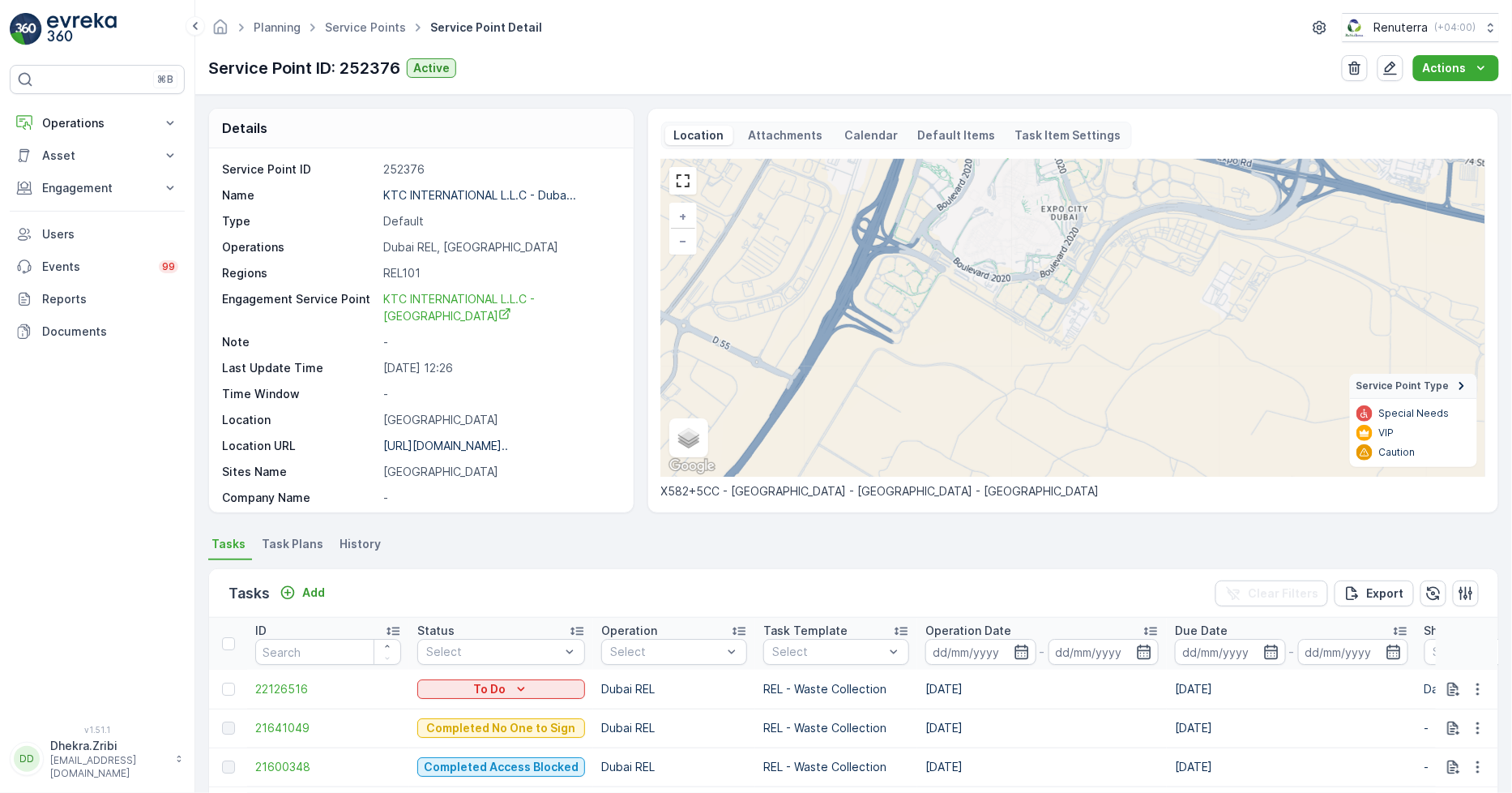
scroll to position [266, 0]
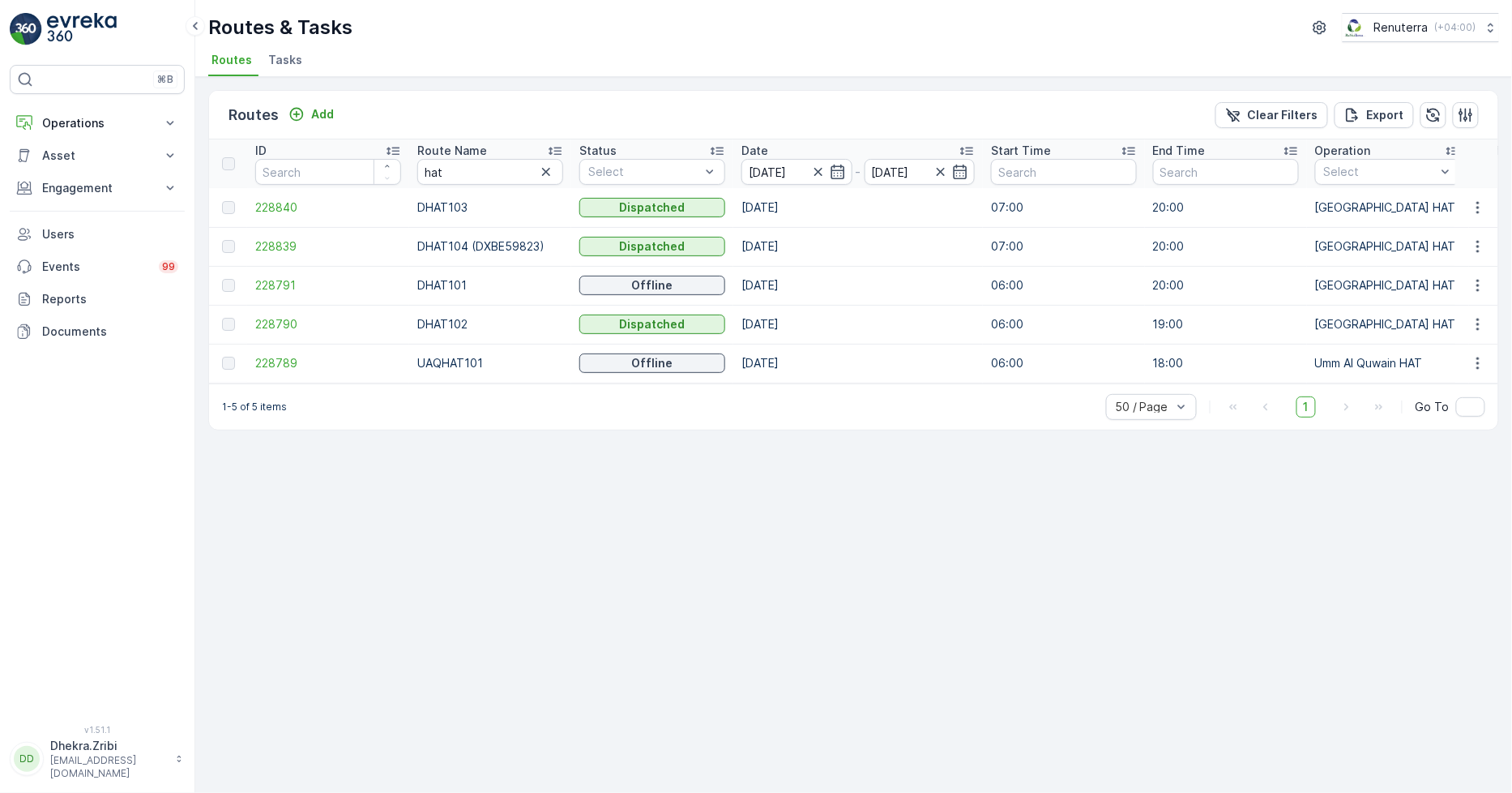
click at [555, 149] on icon at bounding box center [555, 150] width 16 height 16
click at [279, 205] on span "228791" at bounding box center [328, 206] width 146 height 16
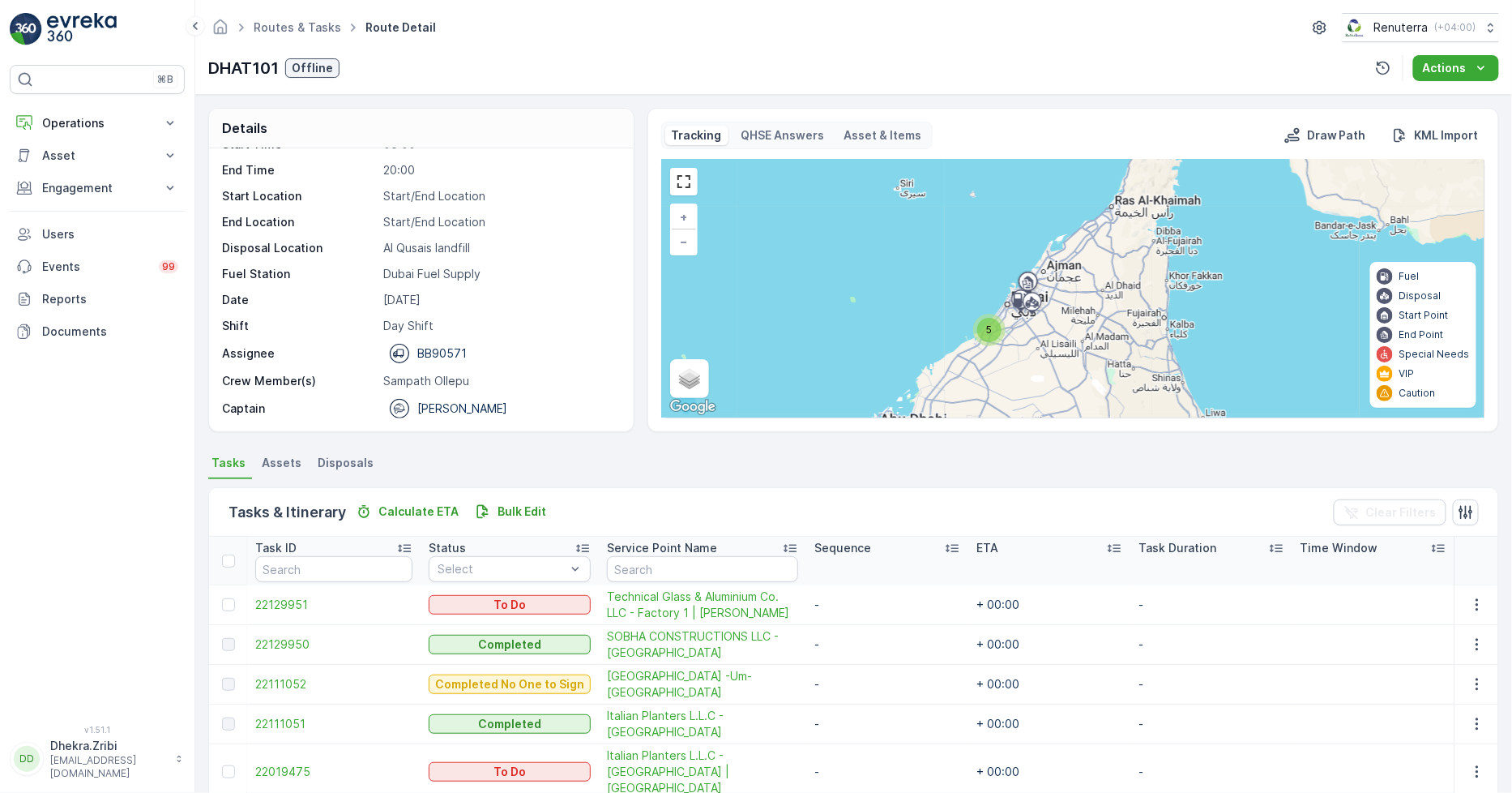
scroll to position [58, 0]
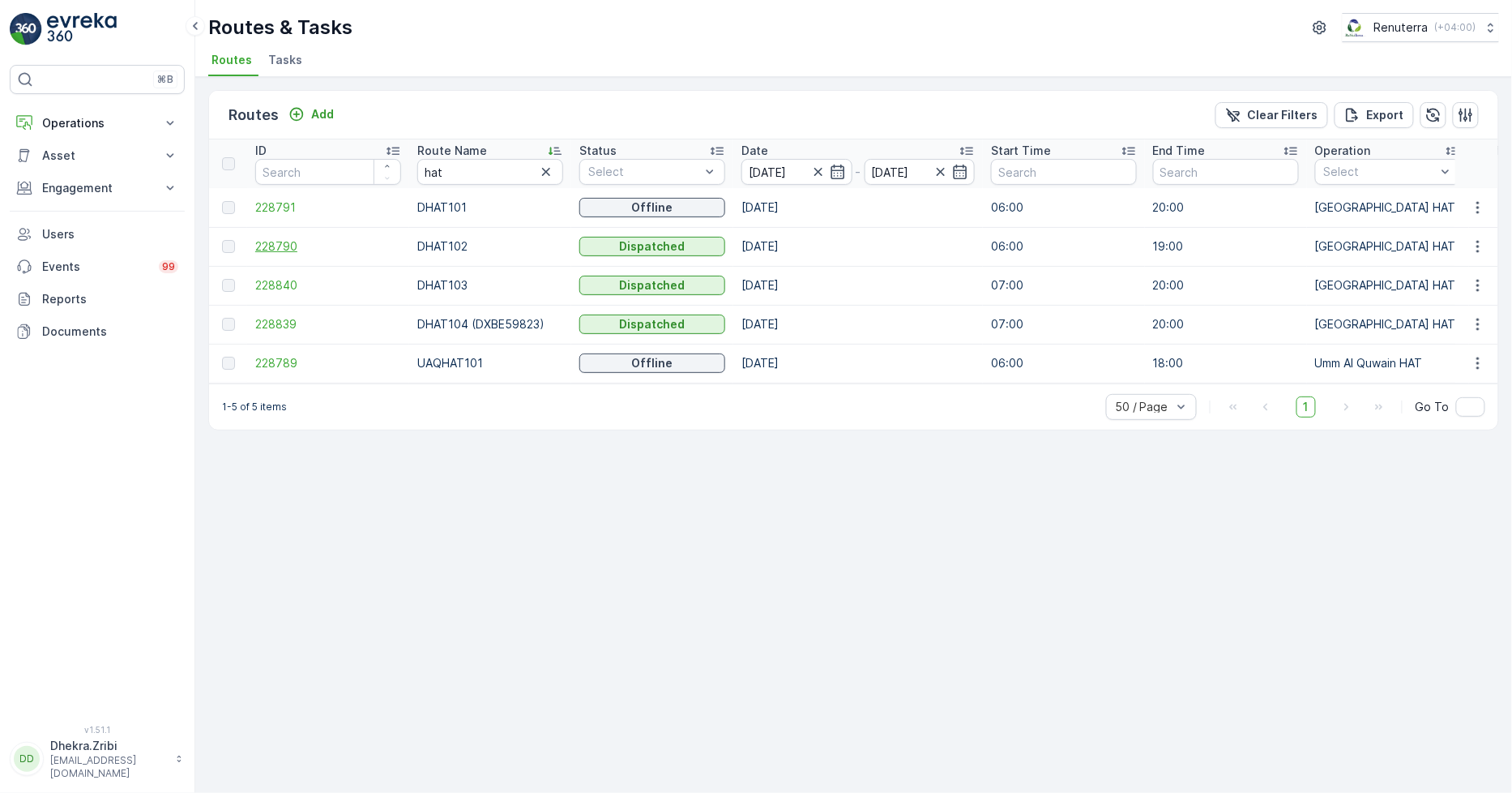
click at [295, 238] on span "228790" at bounding box center [328, 246] width 146 height 16
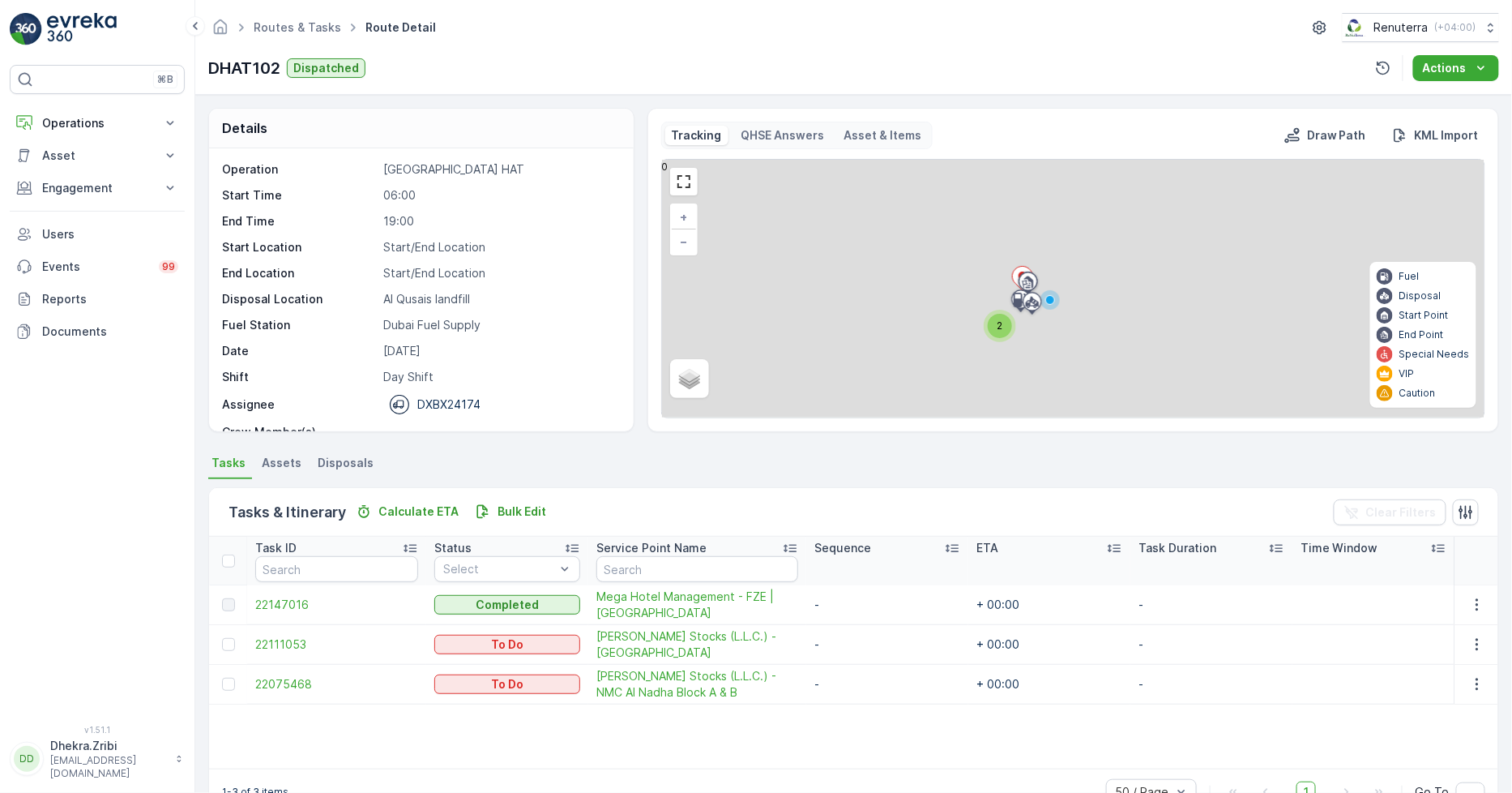
scroll to position [51, 0]
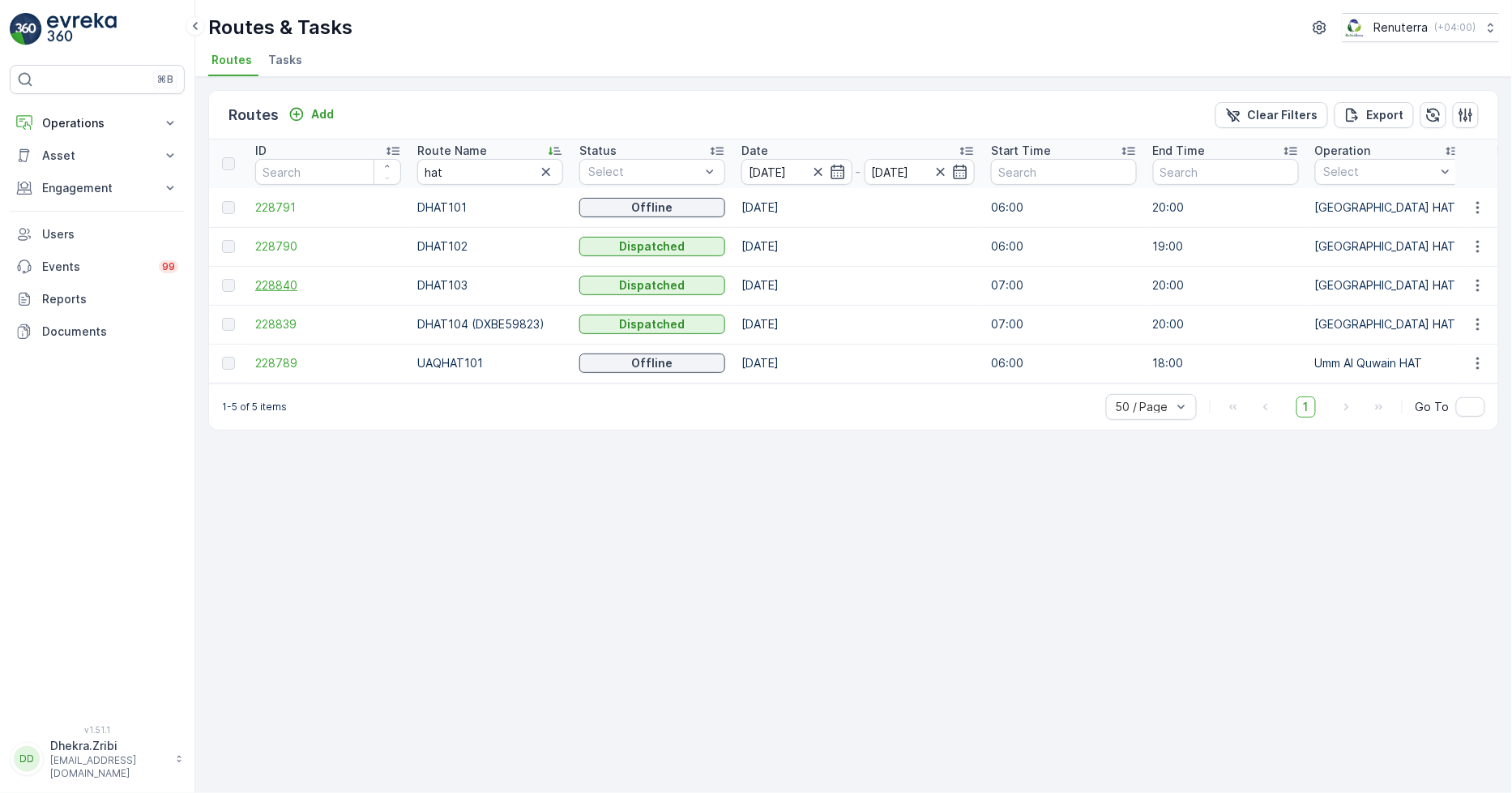
click at [286, 282] on span "228840" at bounding box center [328, 285] width 146 height 16
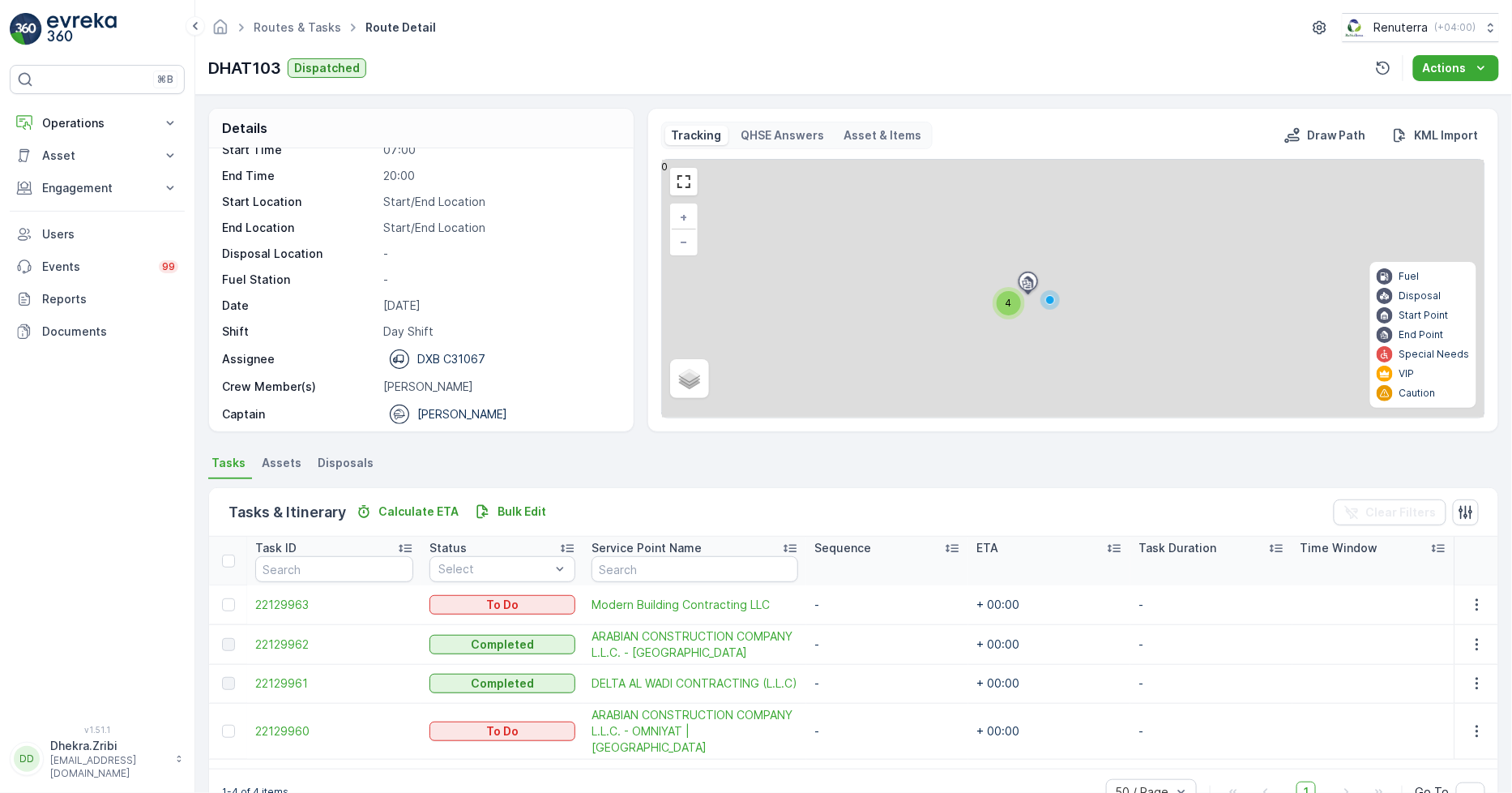
scroll to position [51, 0]
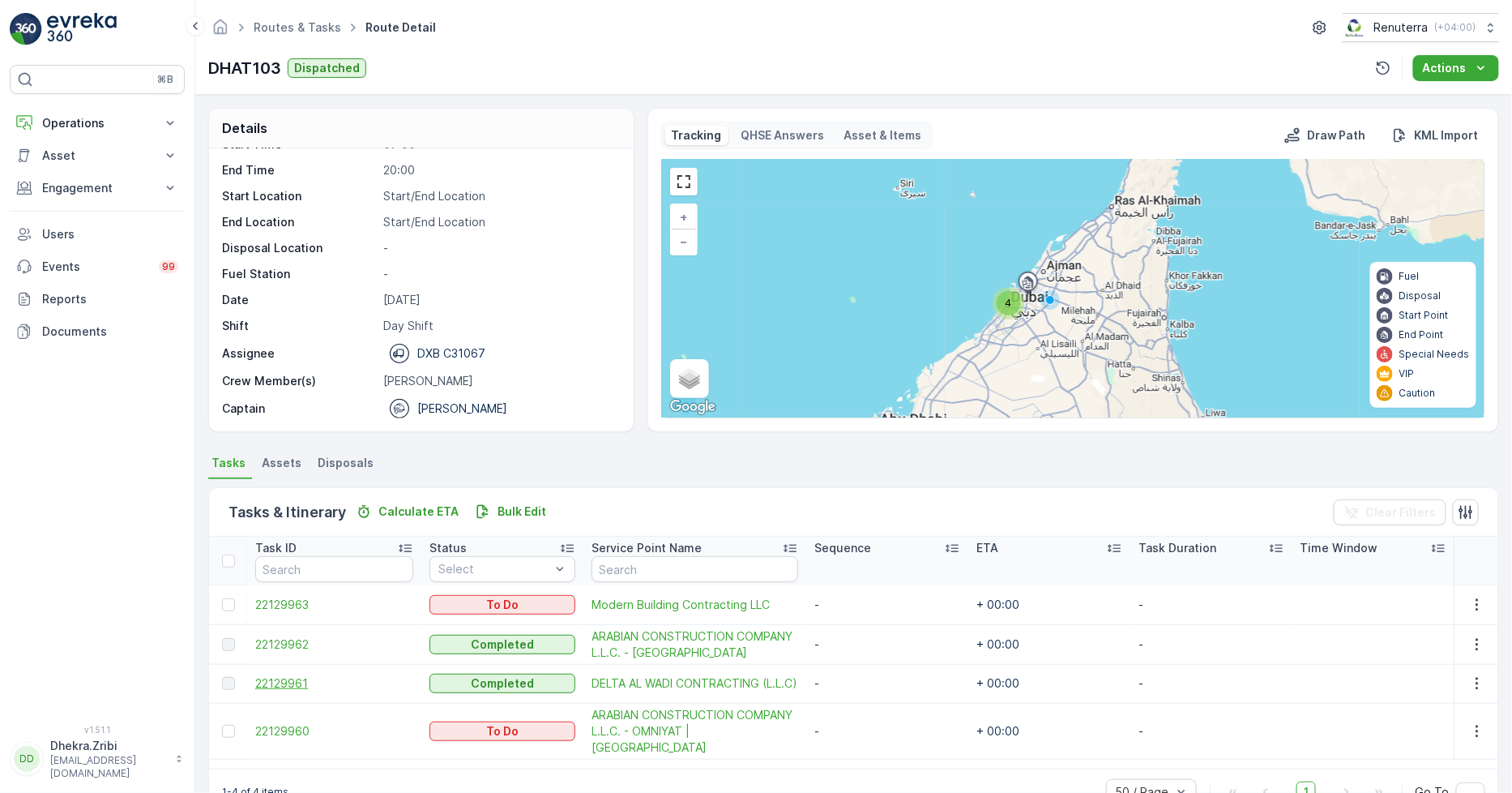
click at [306, 684] on span "22129961" at bounding box center [333, 683] width 158 height 16
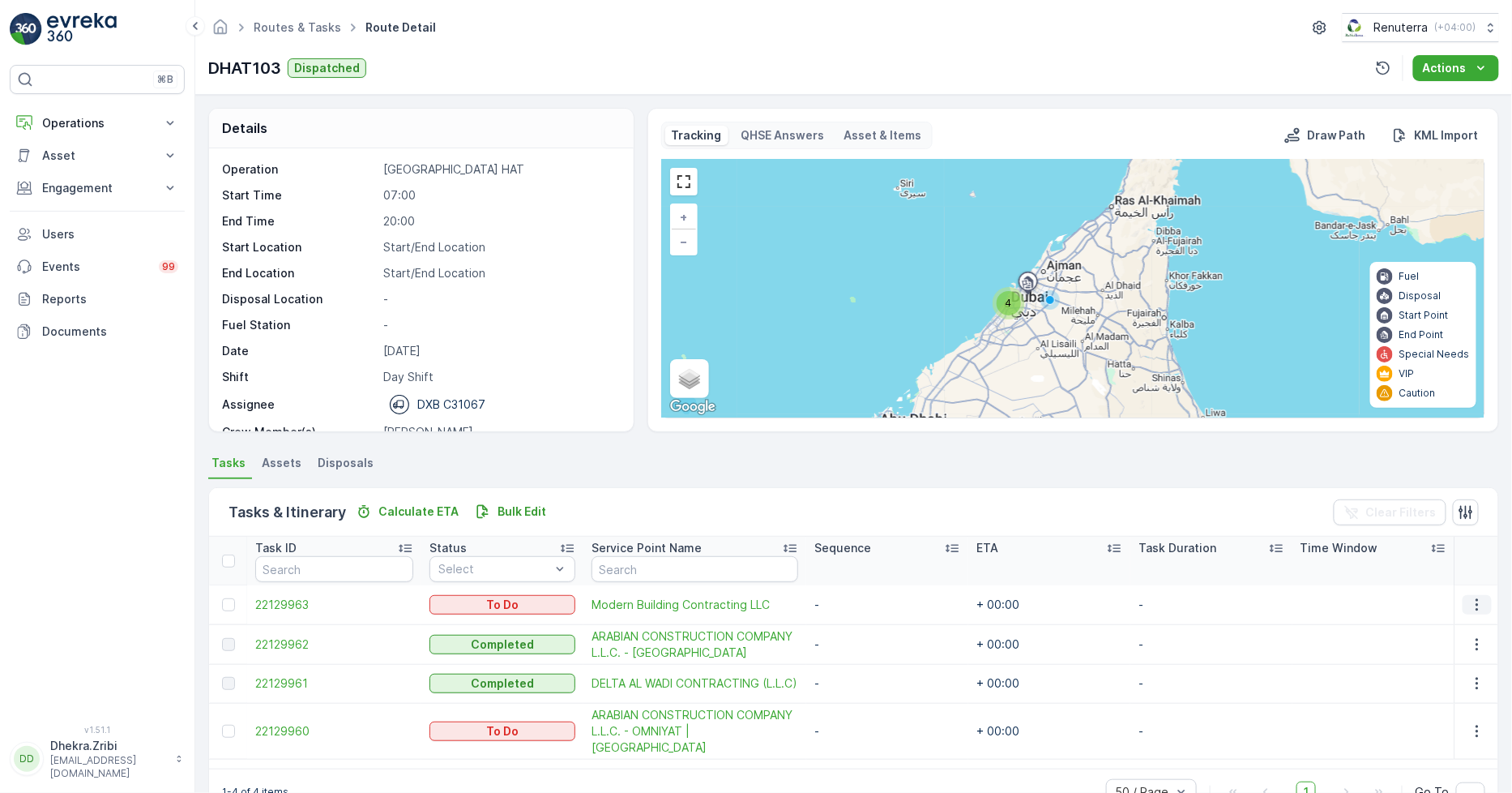
click at [1479, 600] on icon "button" at bounding box center [1477, 604] width 16 height 16
click at [1448, 691] on span "Remove from Route" at bounding box center [1451, 695] width 109 height 16
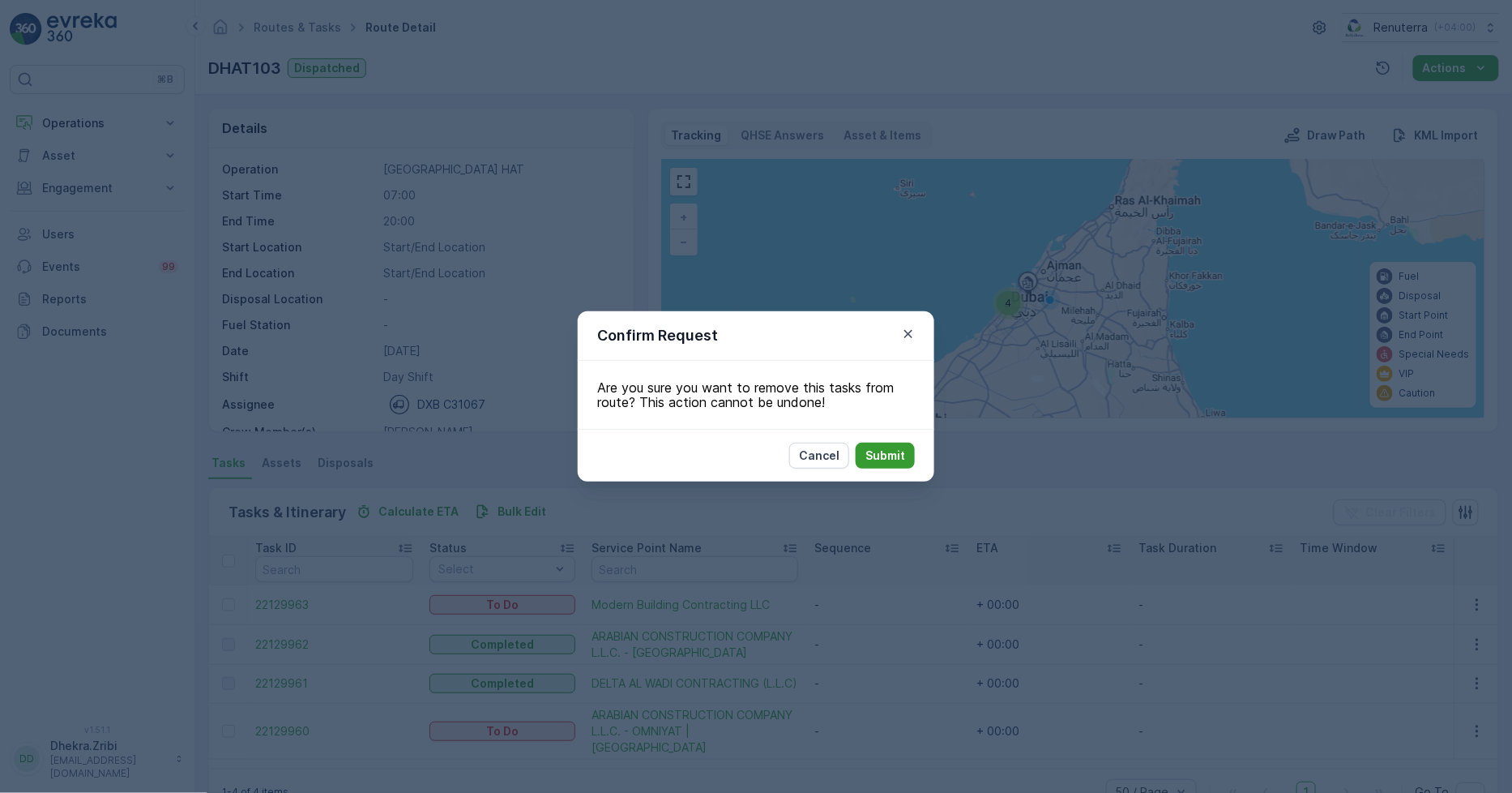
click at [872, 459] on p "Submit" at bounding box center [885, 455] width 40 height 16
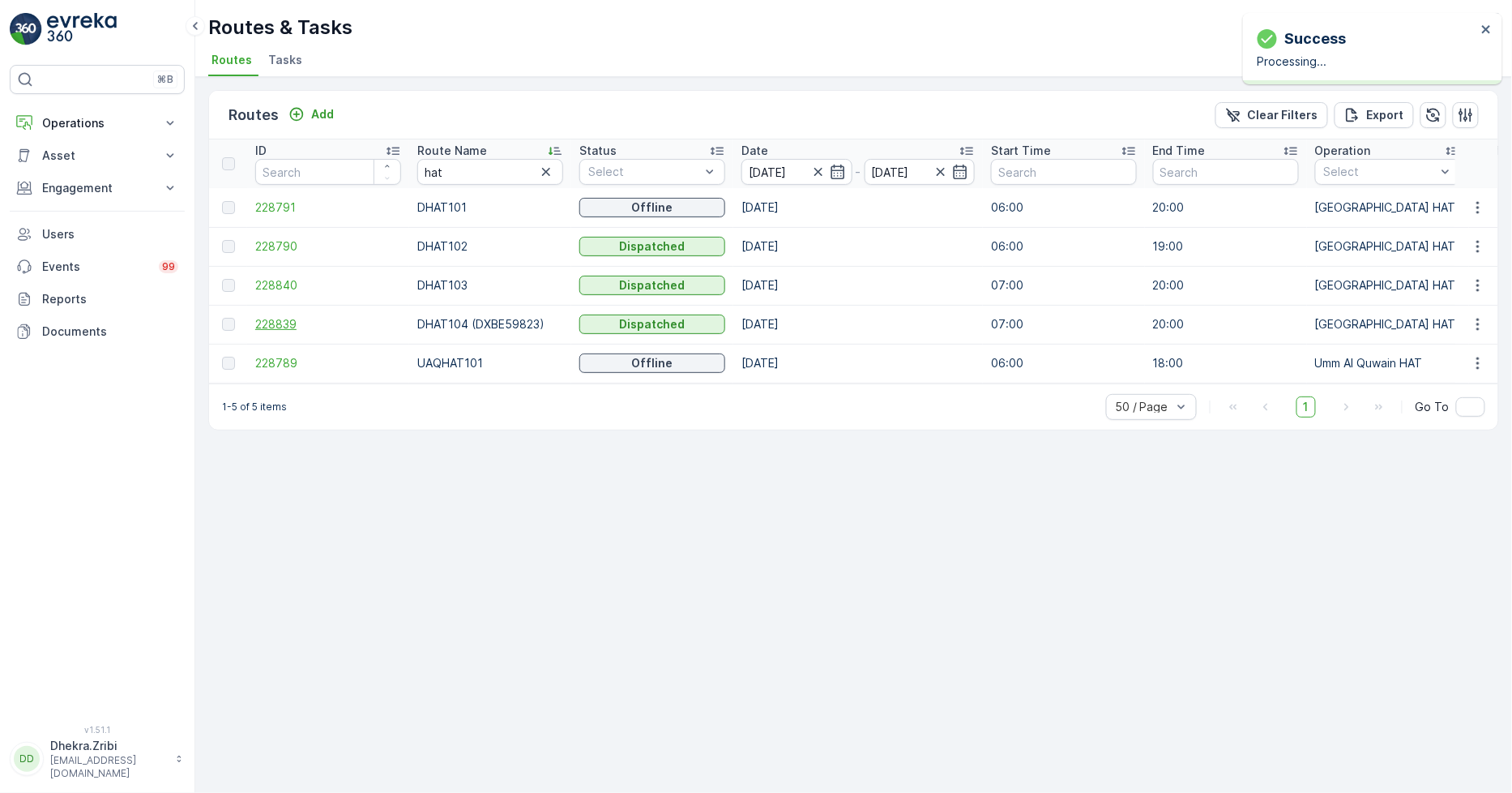
click at [284, 325] on span "228839" at bounding box center [328, 323] width 146 height 16
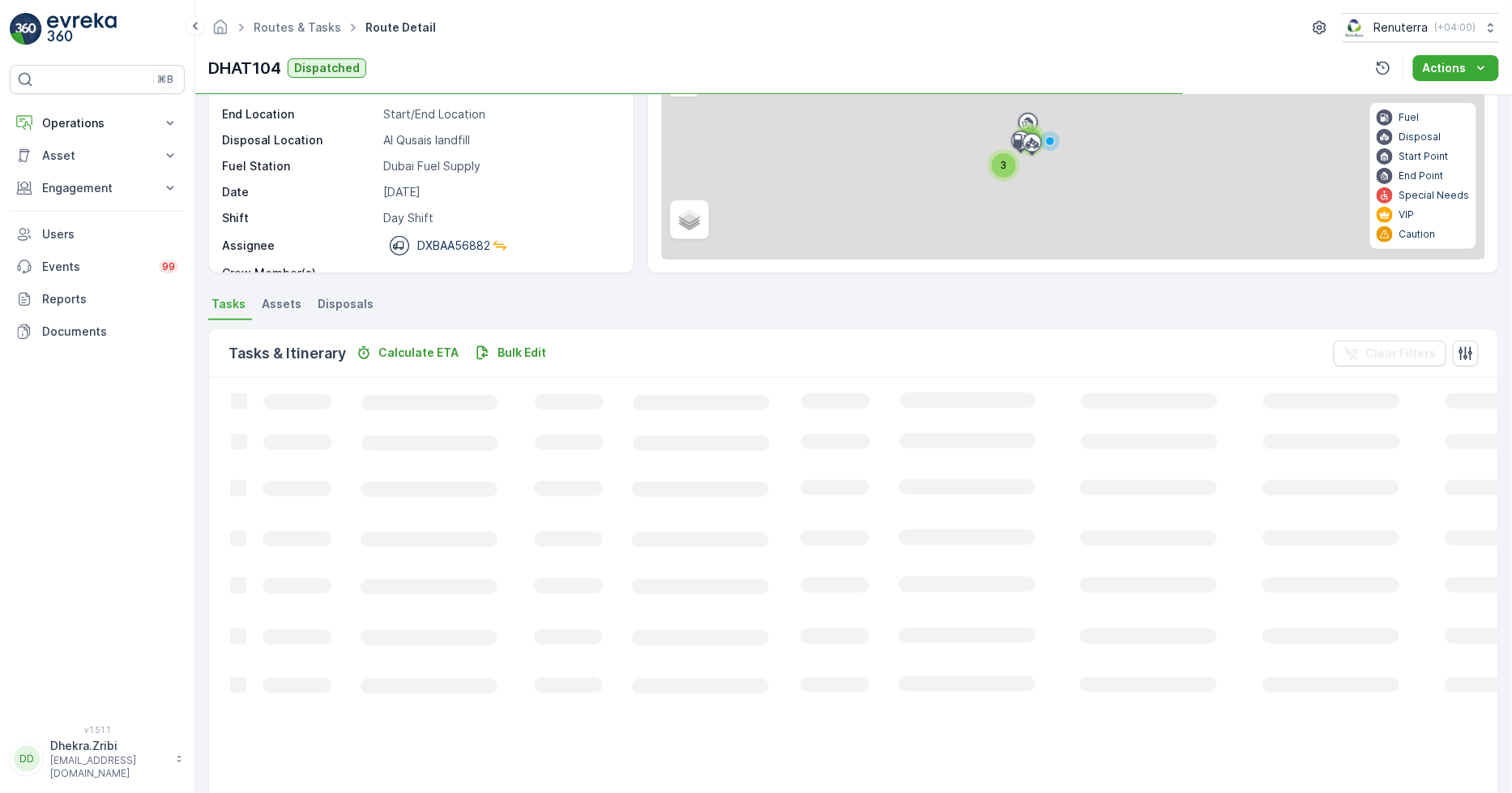
scroll to position [73, 0]
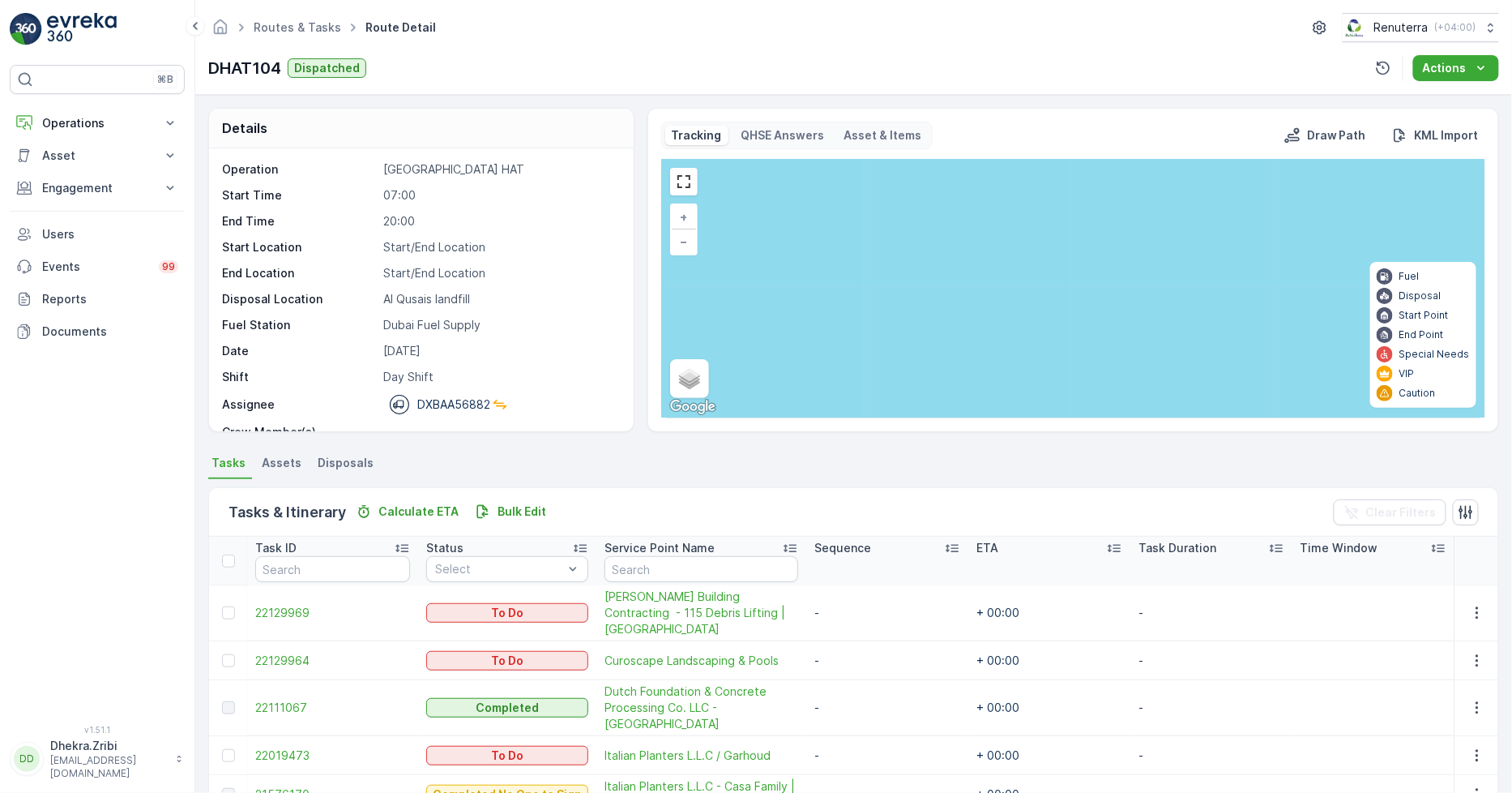
scroll to position [73, 0]
